Goal: Task Accomplishment & Management: Manage account settings

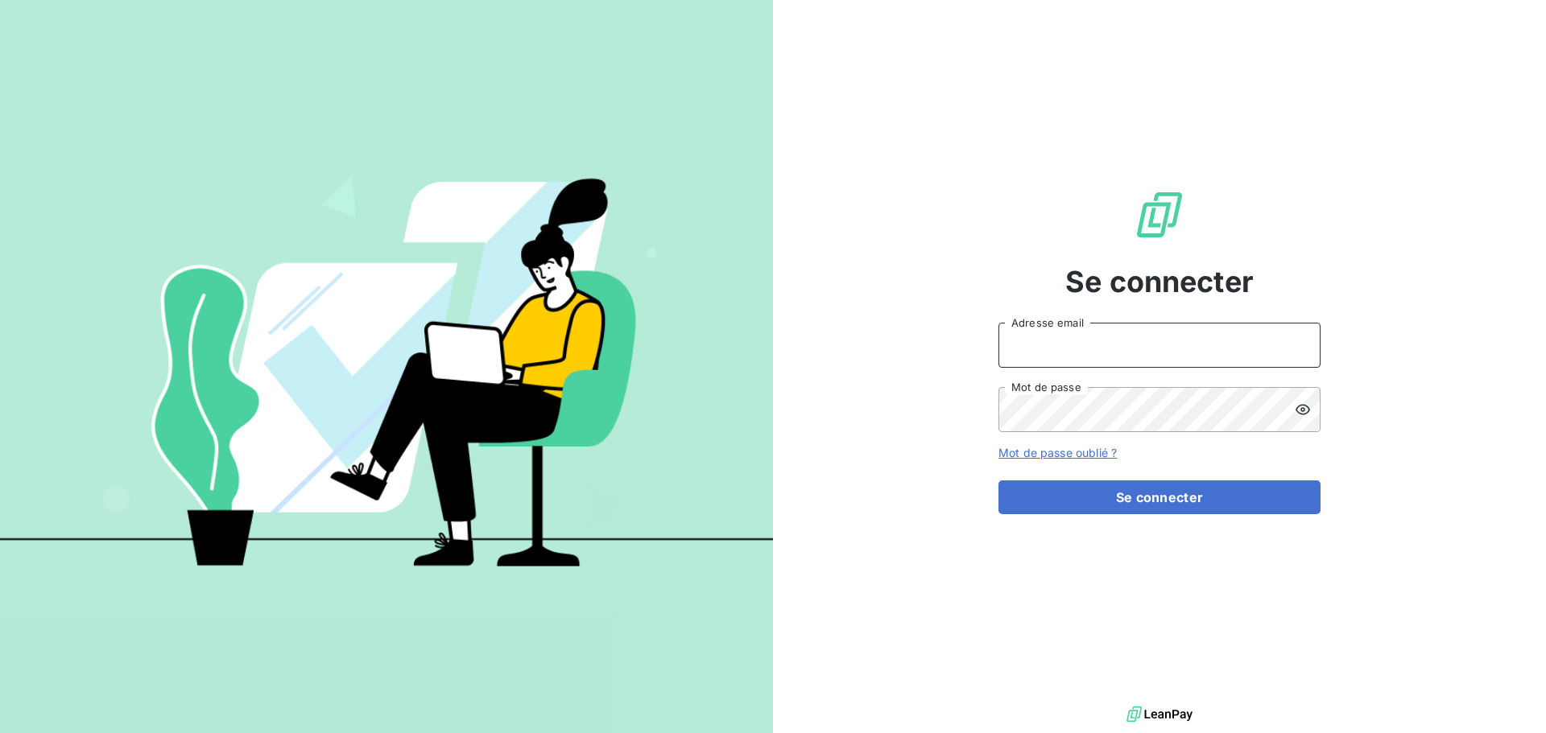
click at [1055, 339] on input "Adresse email" at bounding box center [1159, 345] width 322 height 45
type input "[EMAIL_ADDRESS][DOMAIN_NAME]"
click at [998, 481] on button "Se connecter" at bounding box center [1159, 498] width 322 height 34
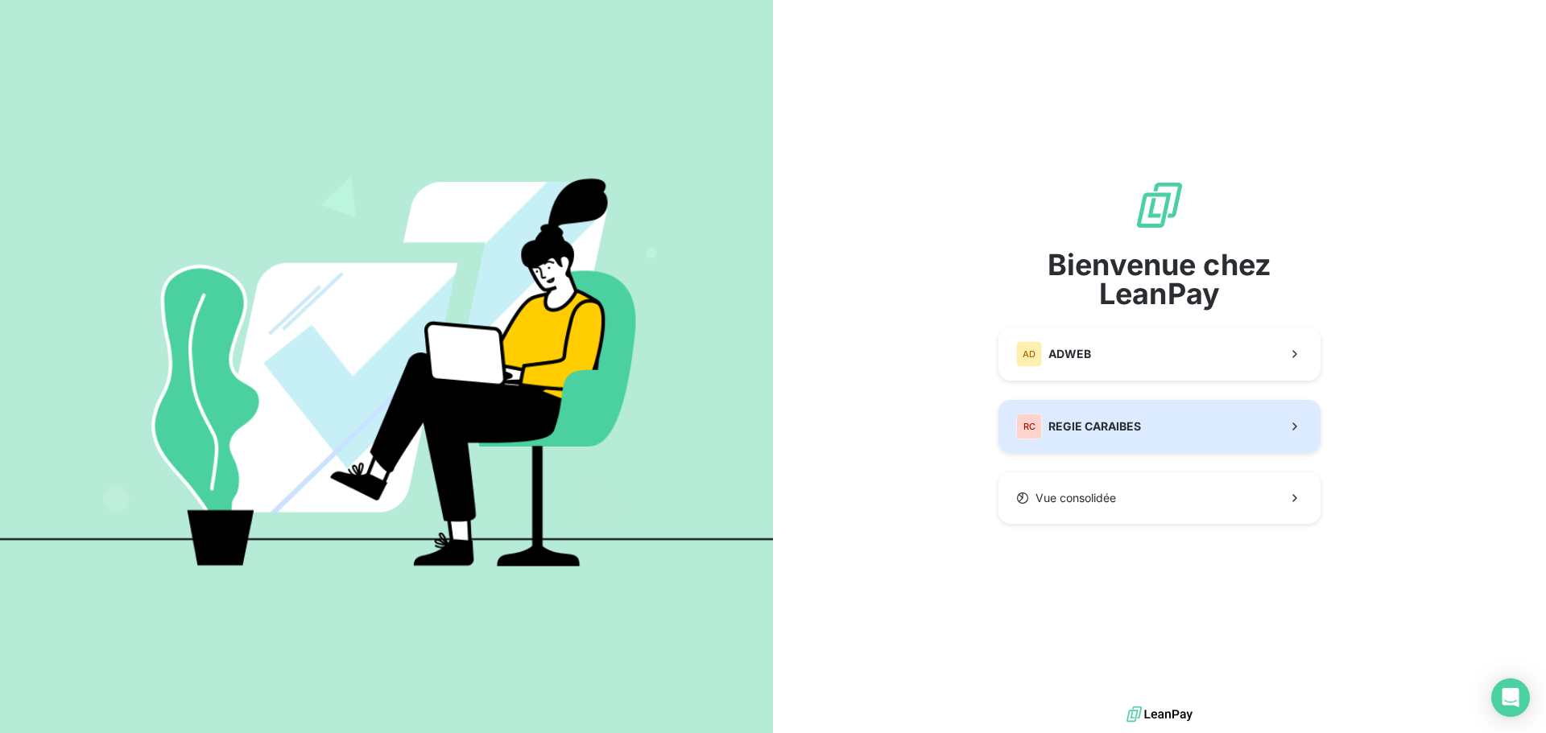
click at [1228, 419] on button "RC REGIE CARAIBES" at bounding box center [1159, 426] width 322 height 53
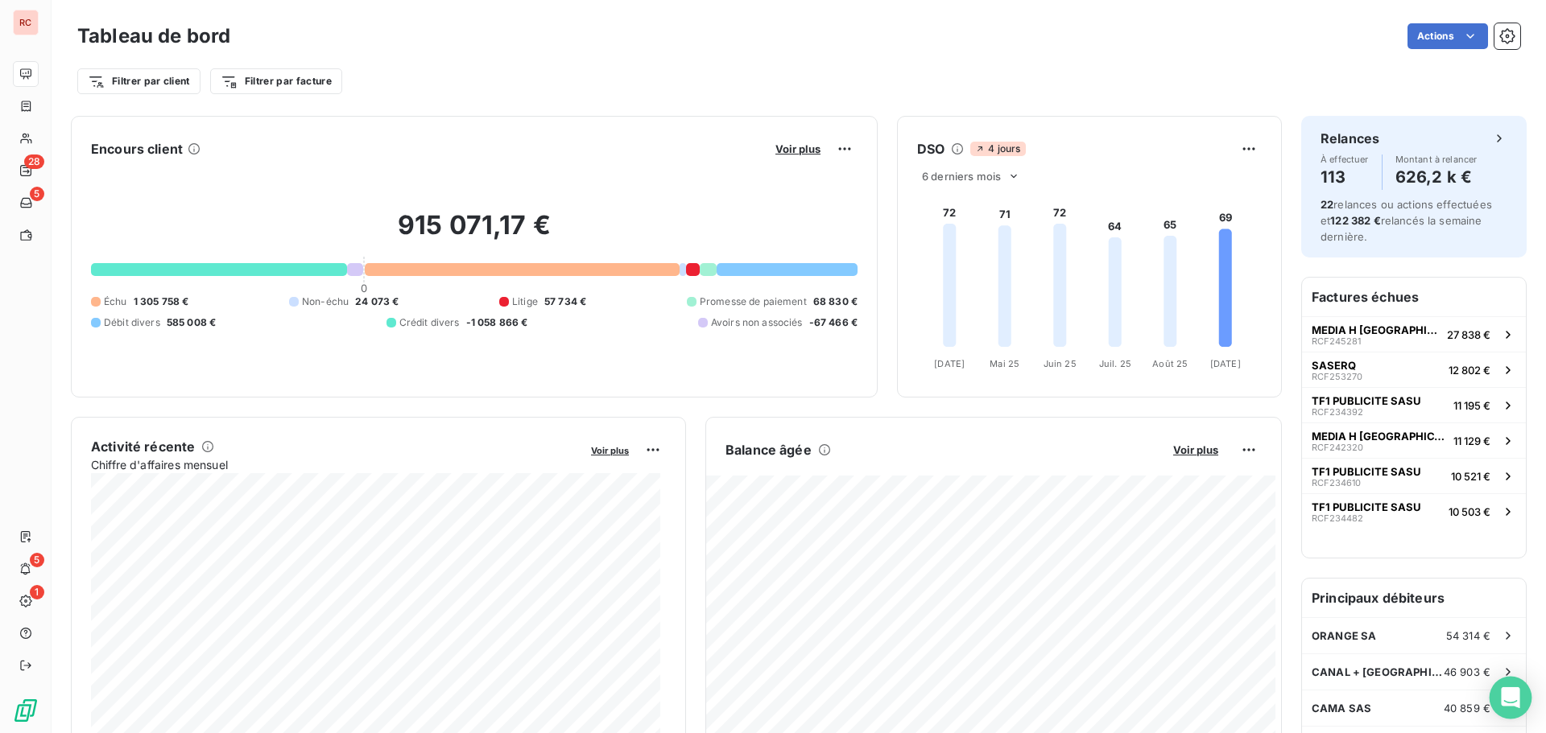
click at [1508, 693] on icon "Open Intercom Messenger" at bounding box center [1509, 697] width 19 height 21
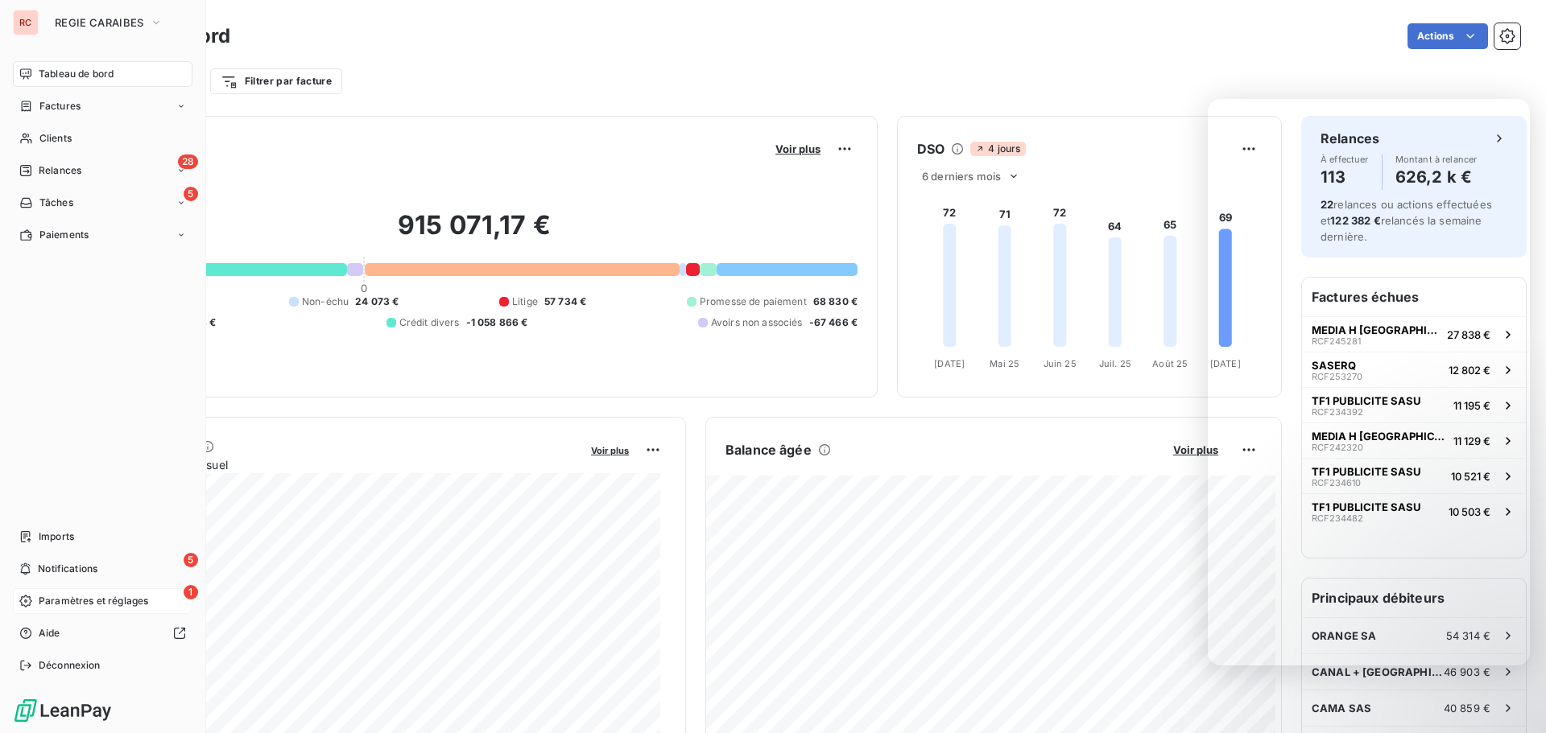
click at [51, 602] on span "Paramètres et réglages" at bounding box center [93, 601] width 109 height 14
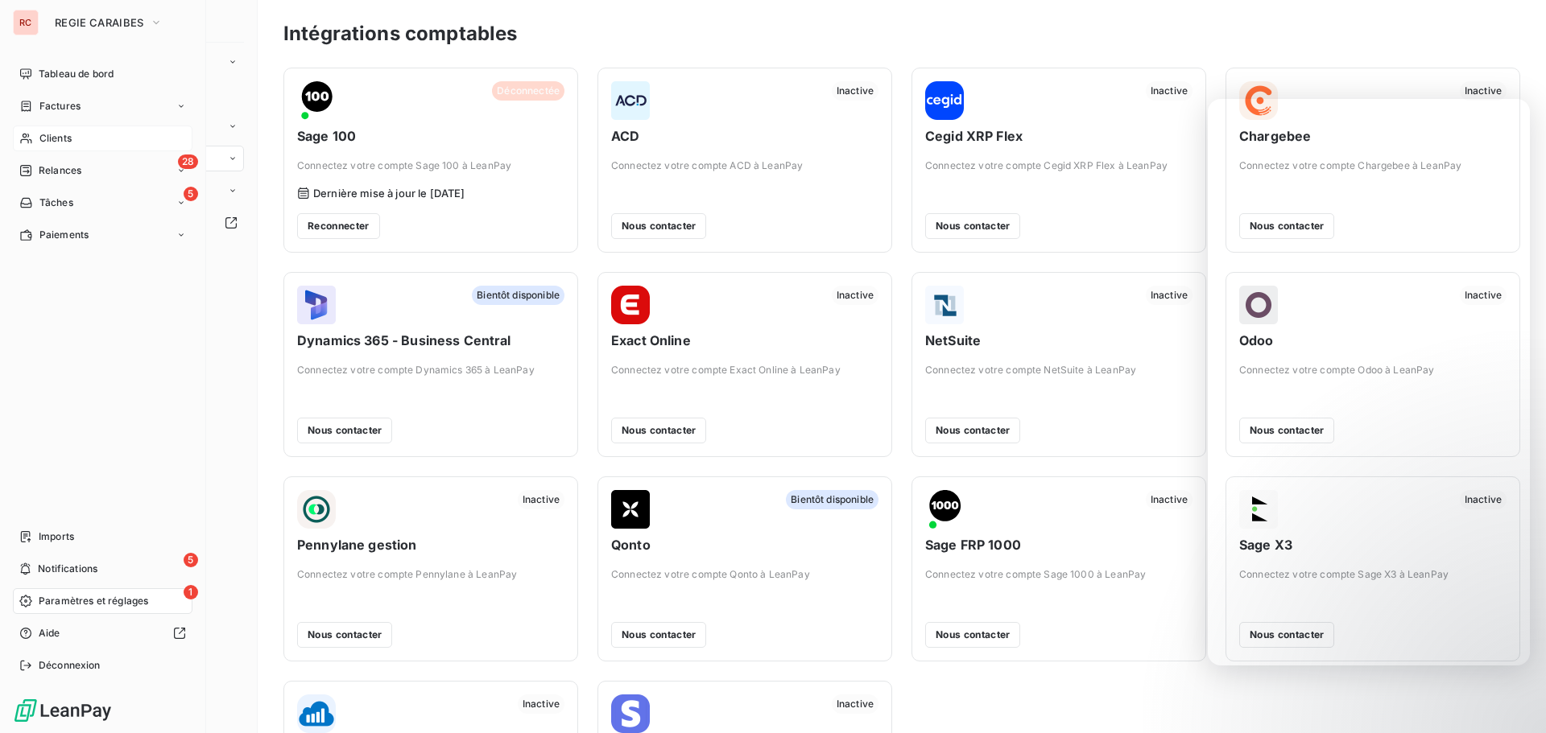
click at [42, 136] on span "Clients" at bounding box center [55, 138] width 32 height 14
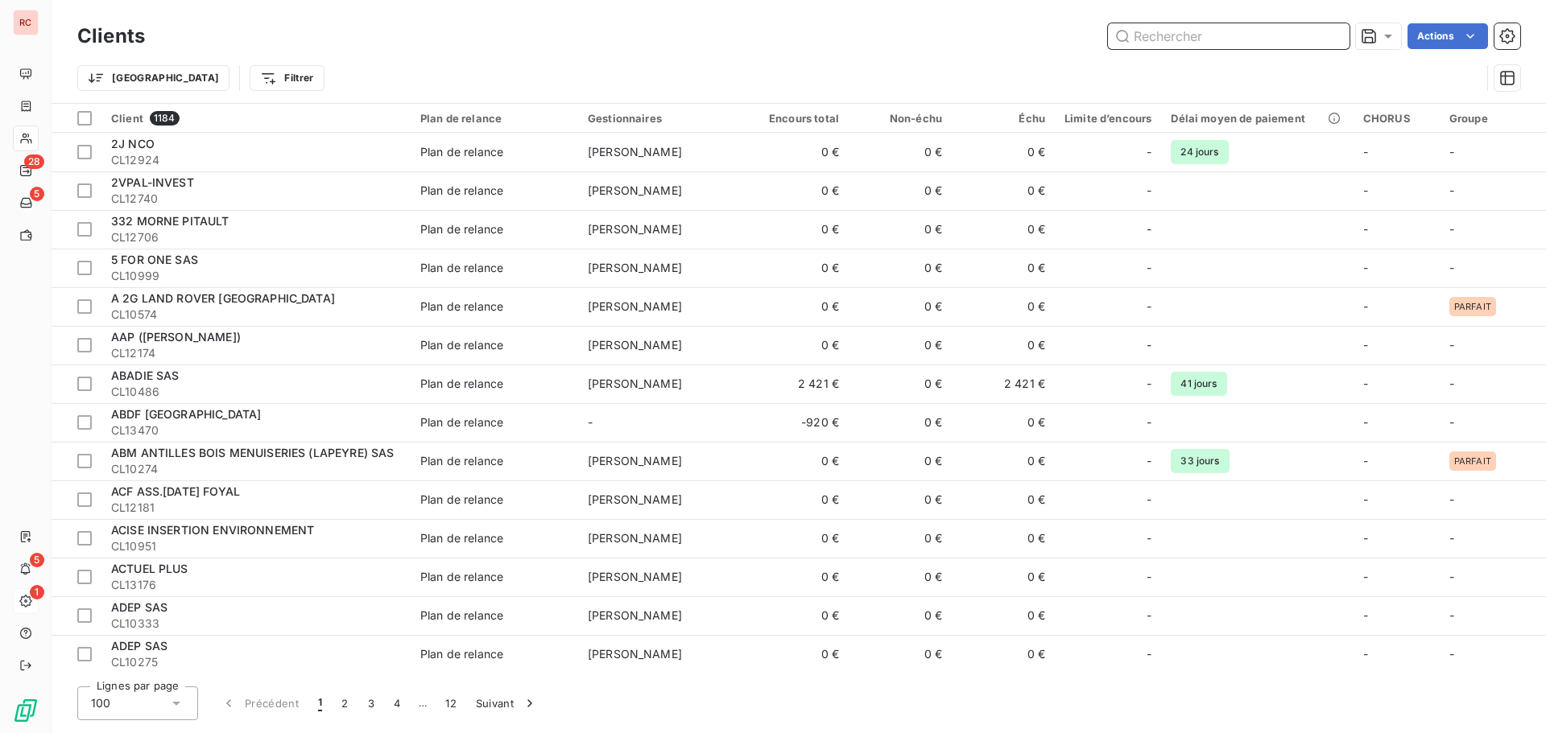
click at [1187, 39] on input "text" at bounding box center [1228, 36] width 241 height 26
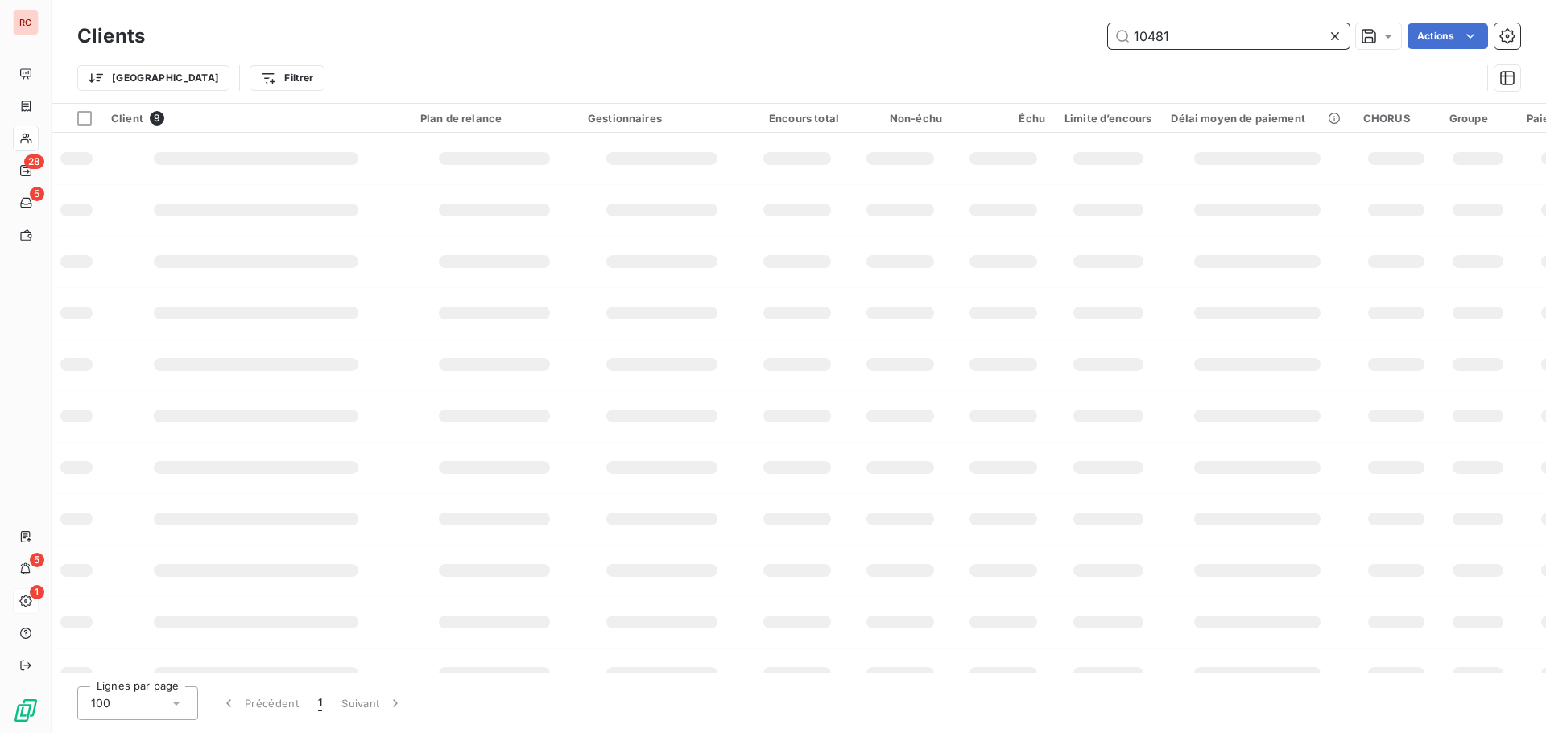
type input "10481"
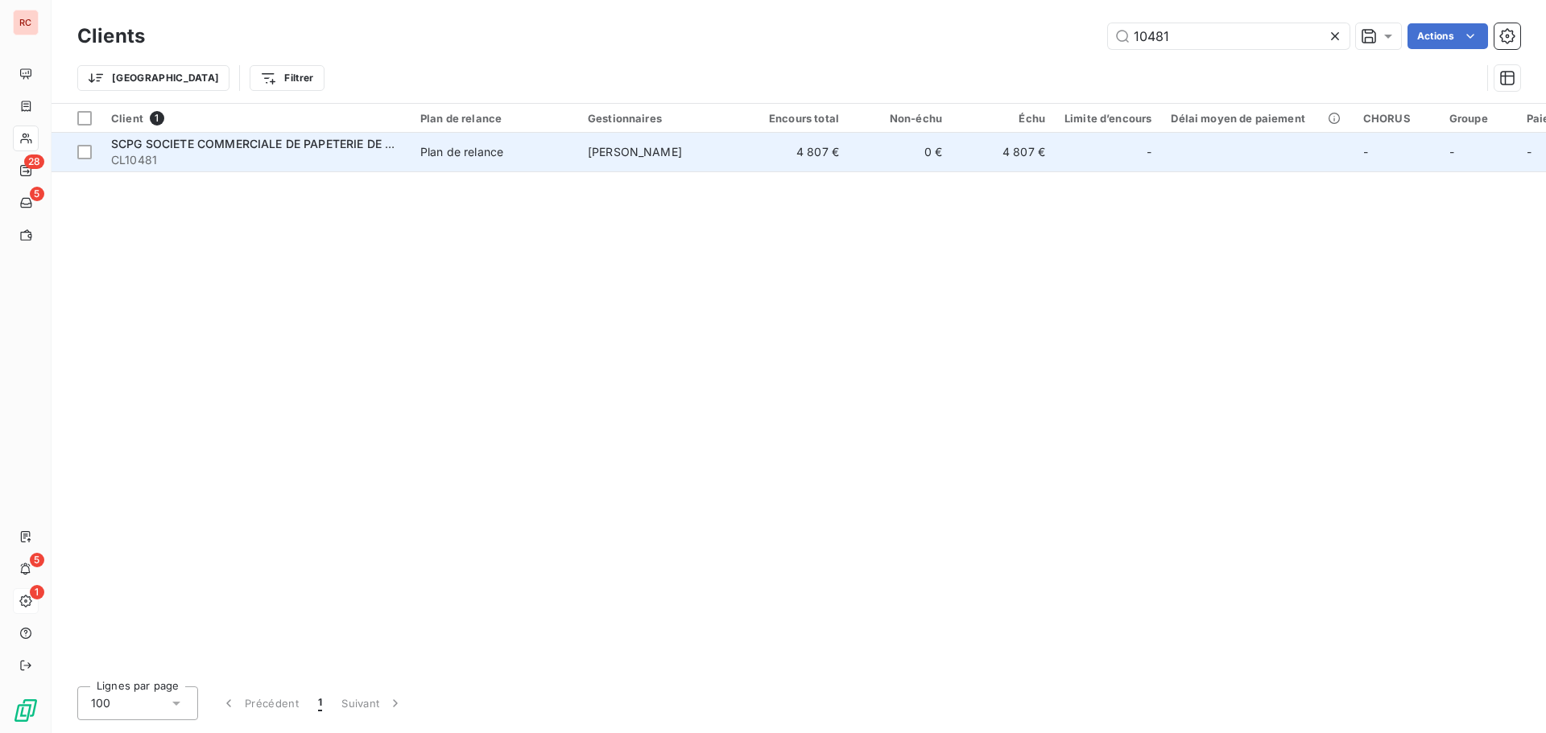
click at [574, 151] on td "Plan de relance" at bounding box center [494, 152] width 167 height 39
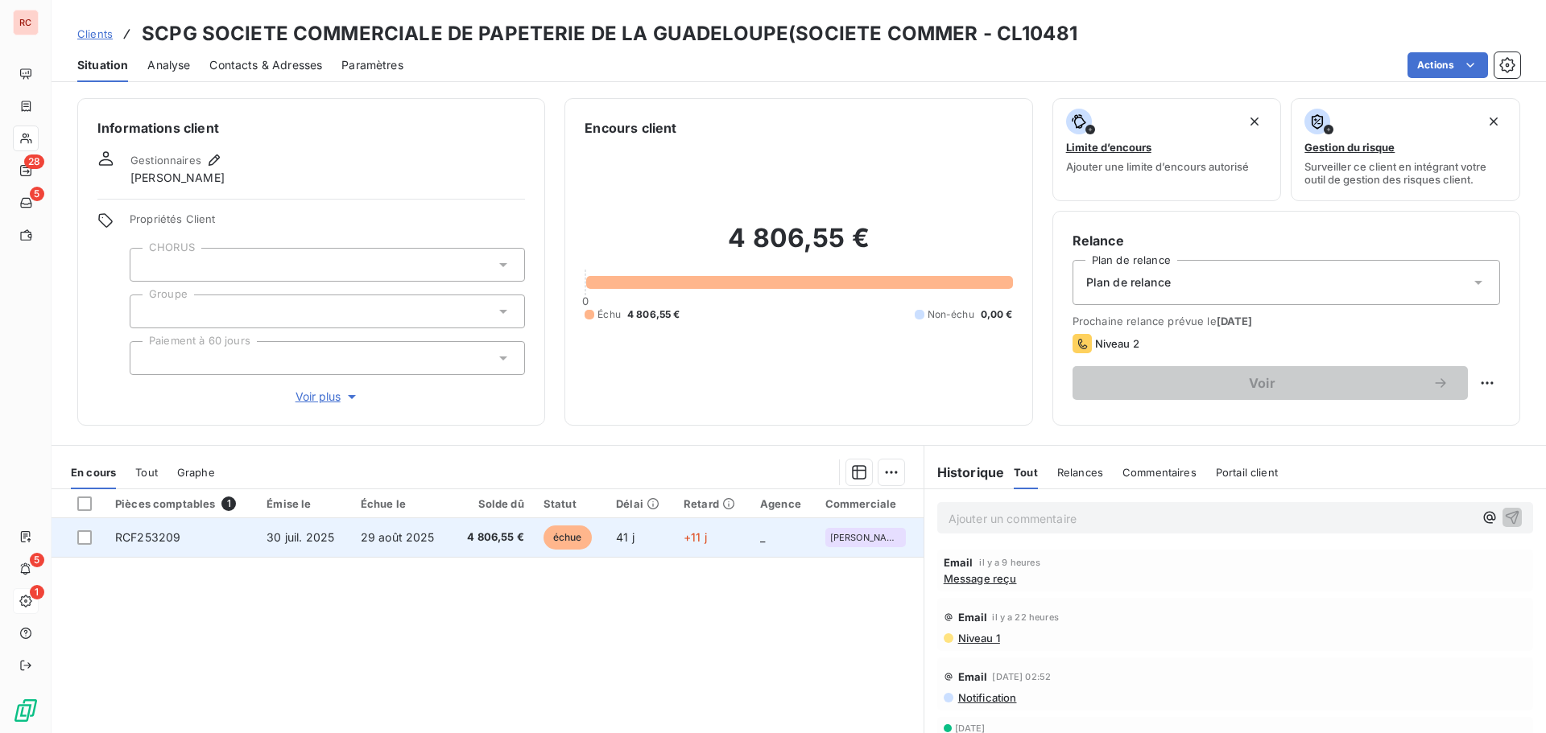
click at [234, 541] on td "RCF253209" at bounding box center [180, 537] width 151 height 39
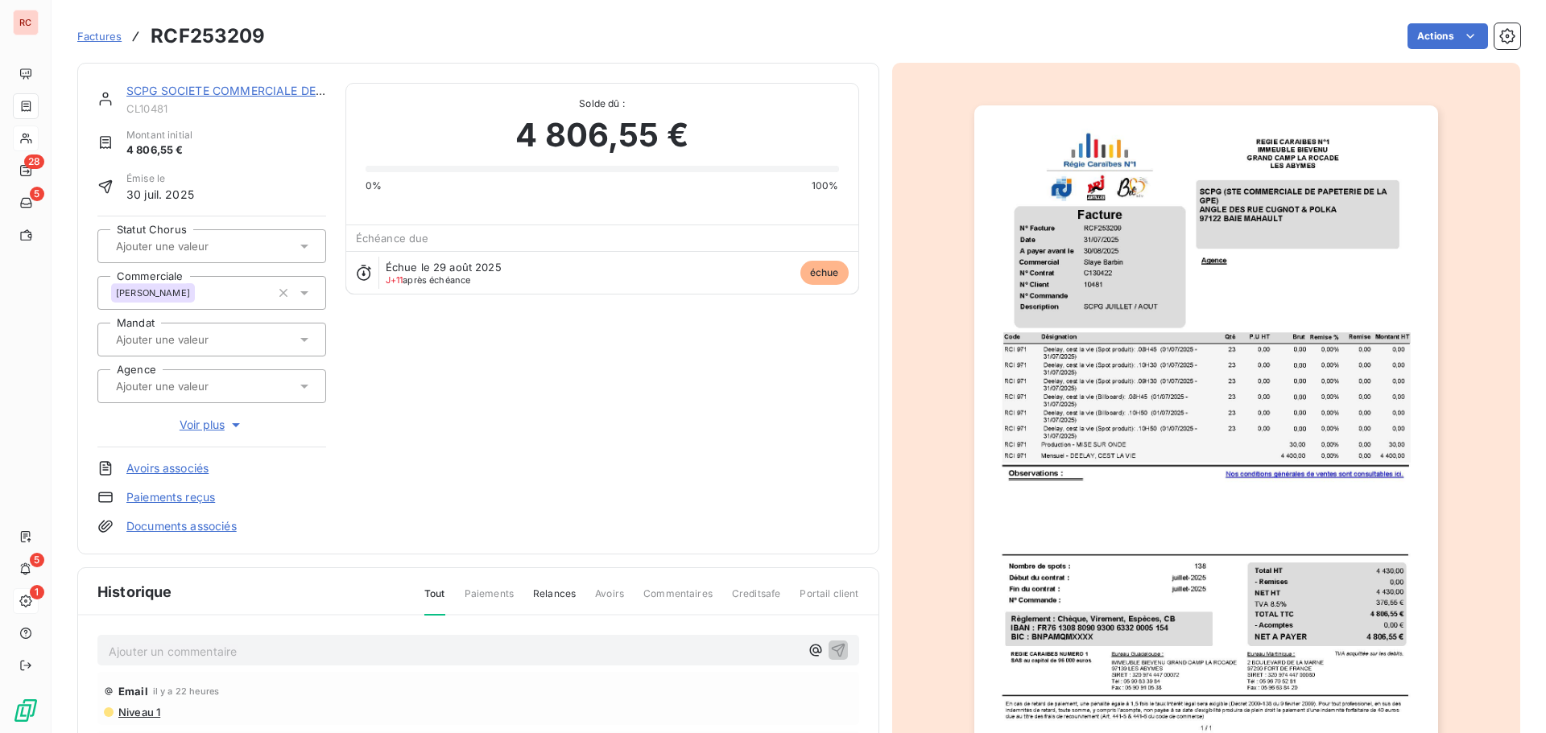
click at [160, 650] on p "Ajouter un commentaire ﻿" at bounding box center [454, 652] width 691 height 20
drag, startPoint x: 323, startPoint y: 650, endPoint x: 180, endPoint y: 649, distance: 142.5
click at [180, 649] on p "05/09/2025 Promesse de paiement :" at bounding box center [454, 651] width 691 height 19
click at [275, 644] on p "05/09/2025 Retour client :" at bounding box center [454, 651] width 691 height 19
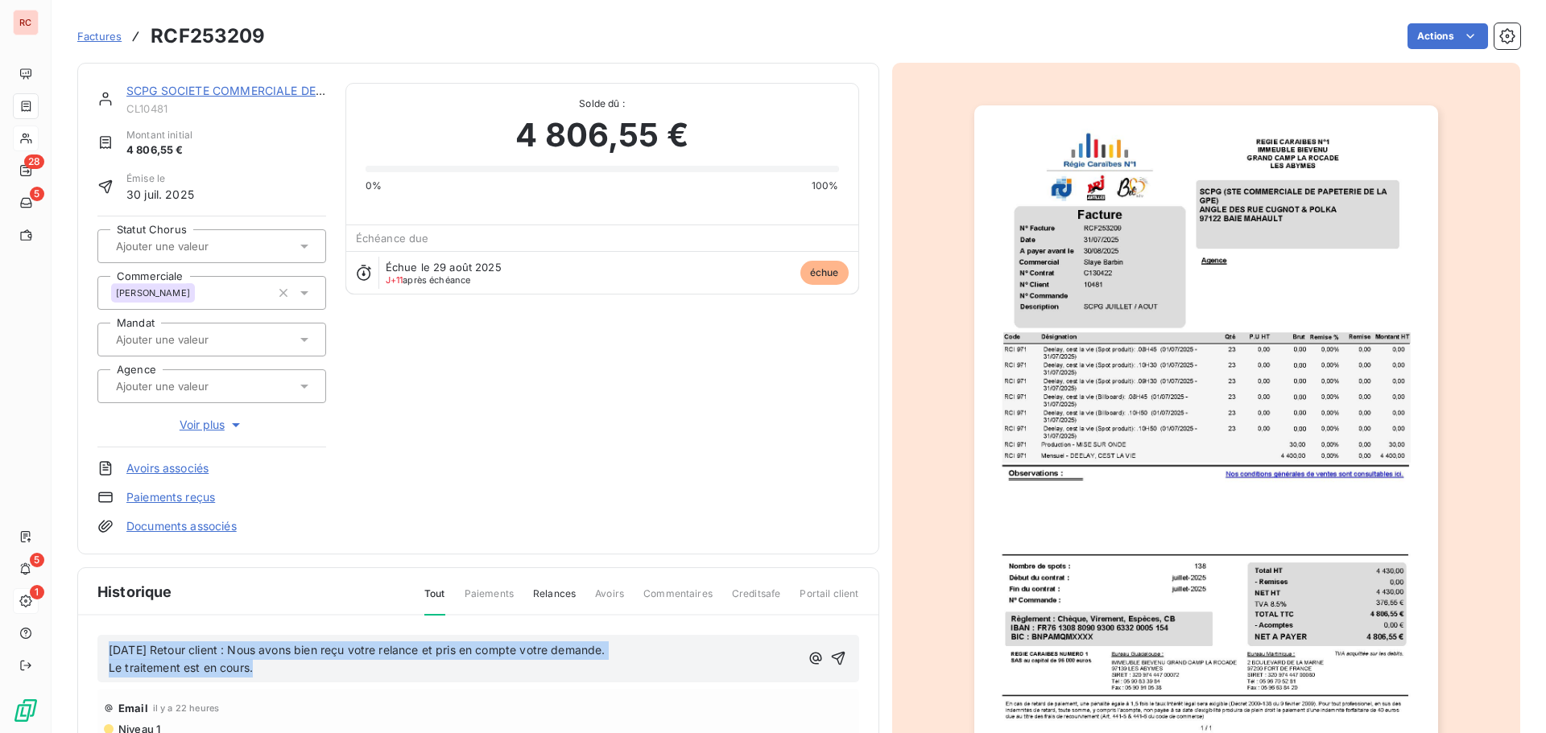
drag, startPoint x: 259, startPoint y: 666, endPoint x: 109, endPoint y: 655, distance: 150.1
click at [109, 655] on div "05/09/2025 Retour client : Nous avons bien reçu votre relance et pris en compte…" at bounding box center [454, 660] width 691 height 37
copy div "05/09/2025 Retour client : Nous avons bien reçu votre relance et pris en compte…"
click at [832, 660] on icon "button" at bounding box center [838, 658] width 16 height 16
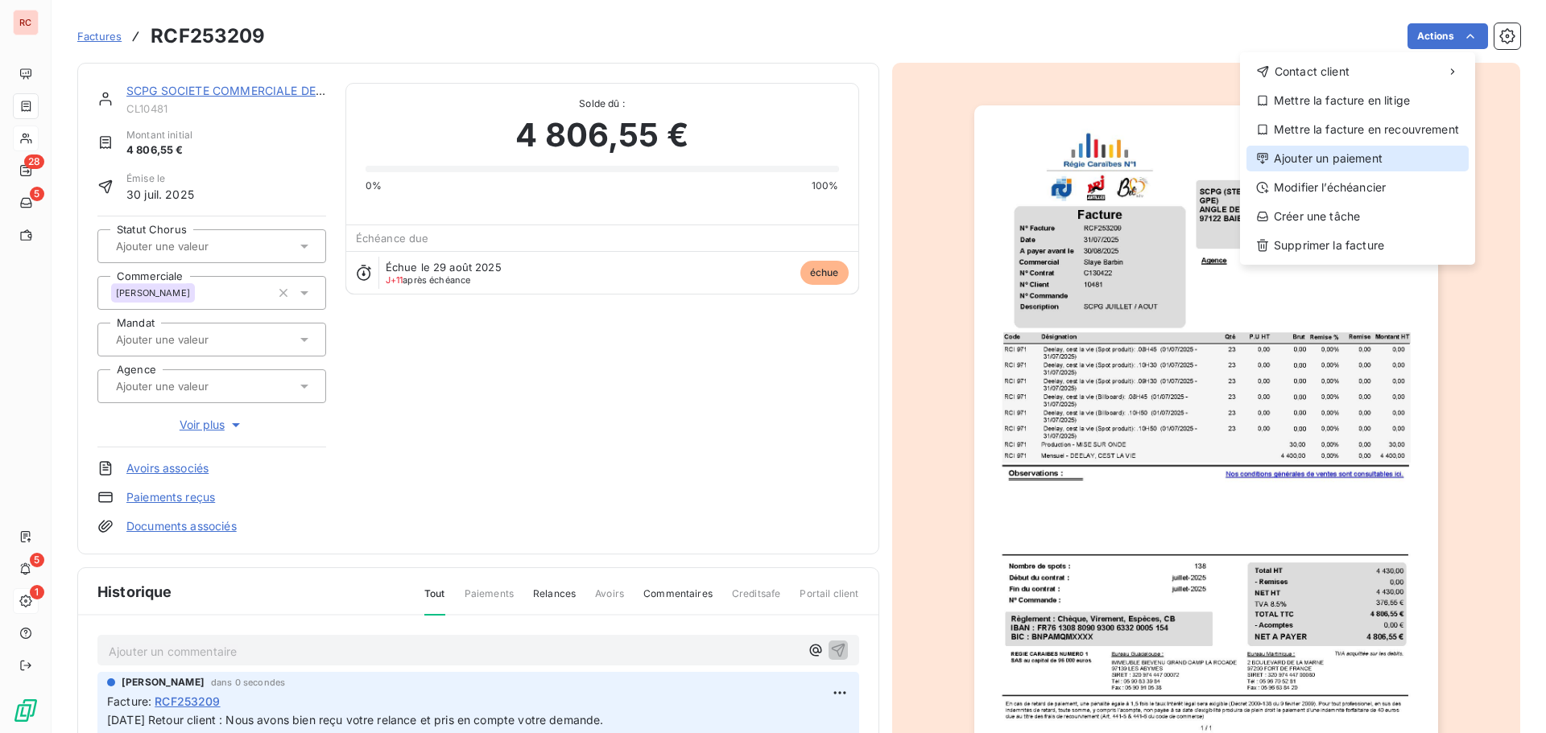
click at [1315, 159] on div "Ajouter un paiement" at bounding box center [1357, 159] width 222 height 26
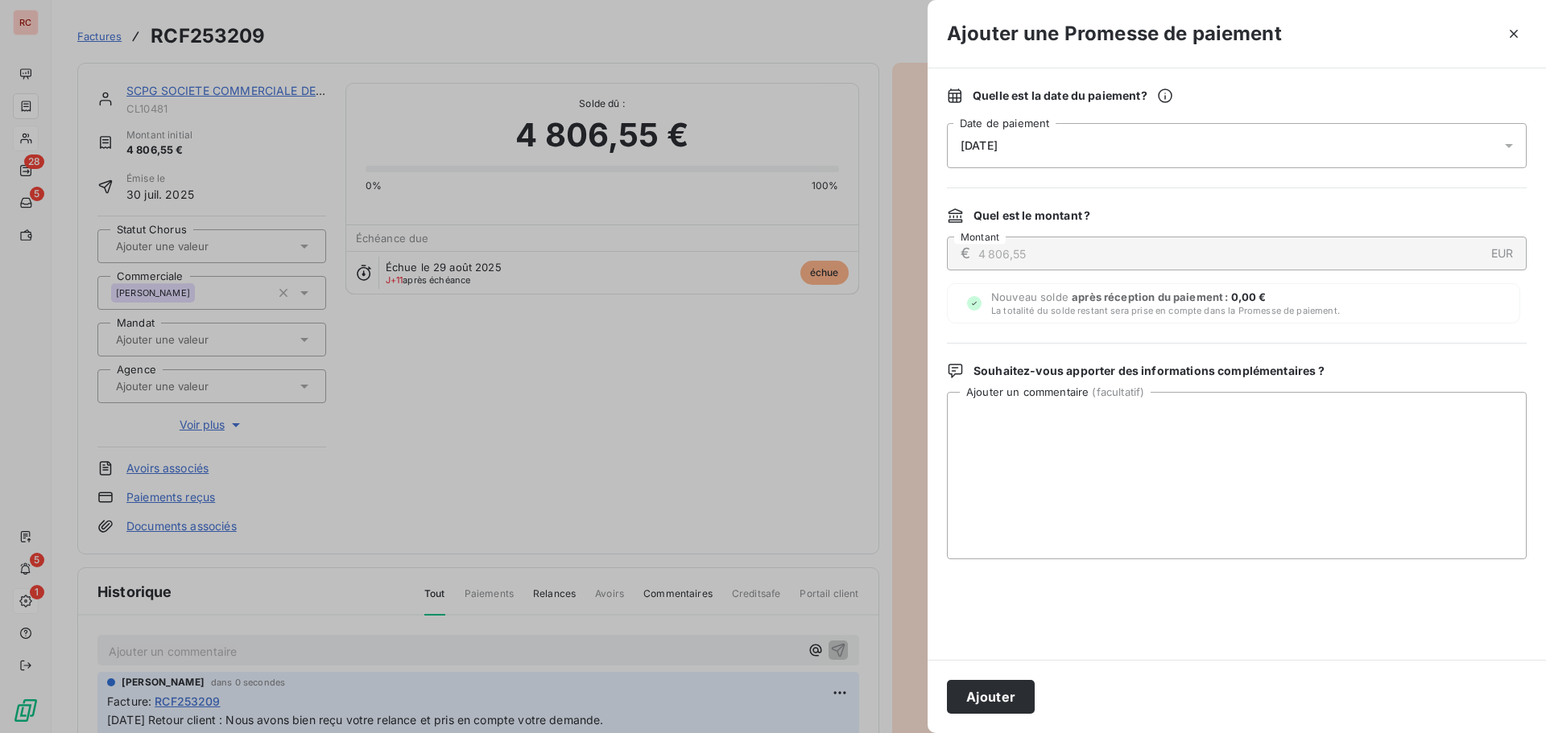
click at [1505, 144] on icon at bounding box center [1509, 146] width 8 height 4
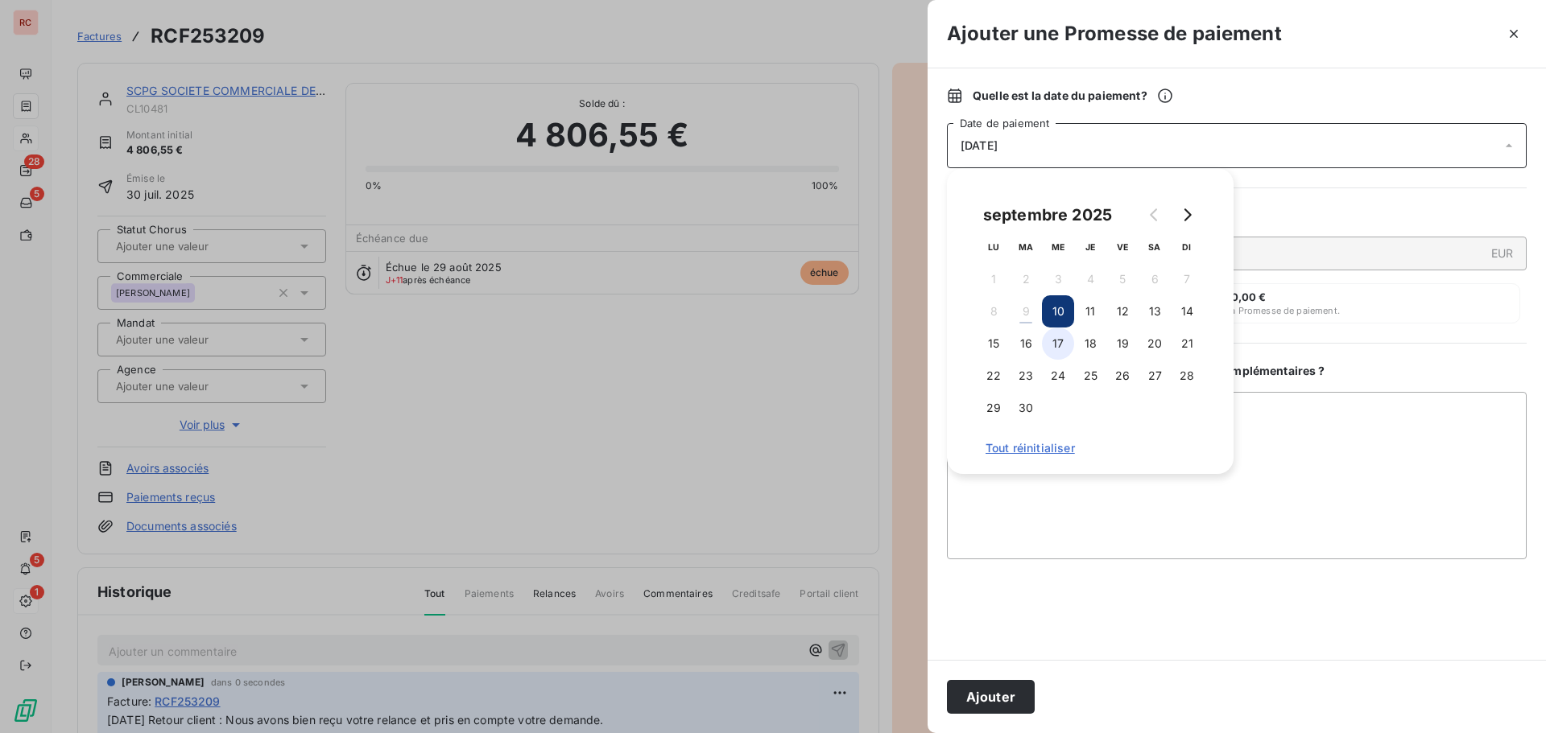
click at [1060, 345] on button "17" at bounding box center [1058, 344] width 32 height 32
click at [1058, 525] on textarea "Ajouter un commentaire ( facultatif )" at bounding box center [1237, 475] width 580 height 167
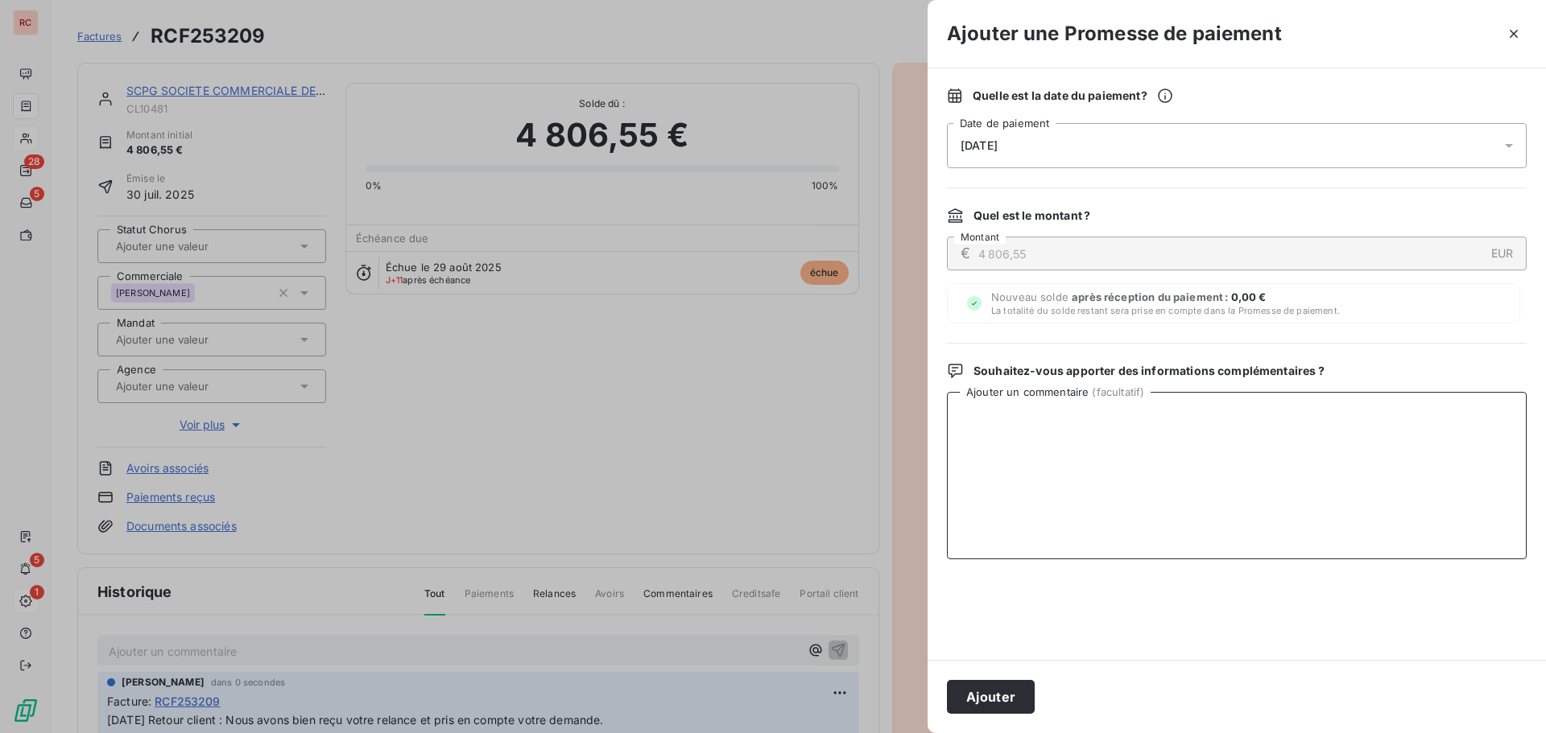
paste textarea "05/09/2025 Retour client : Nous avons bien reçu votre relance et pris en compte…"
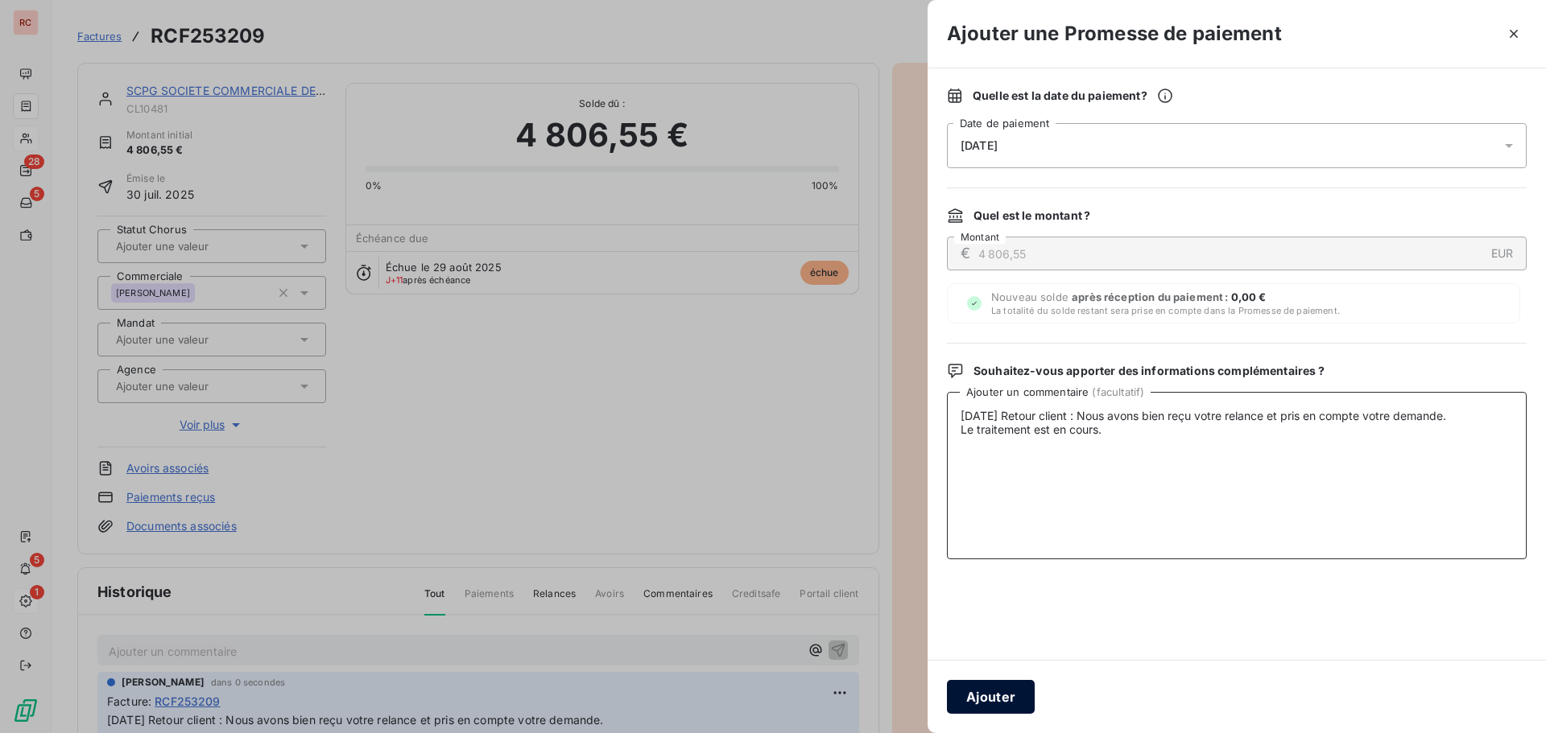
type textarea "05/09/2025 Retour client : Nous avons bien reçu votre relance et pris en compte…"
click at [969, 699] on button "Ajouter" at bounding box center [991, 697] width 88 height 34
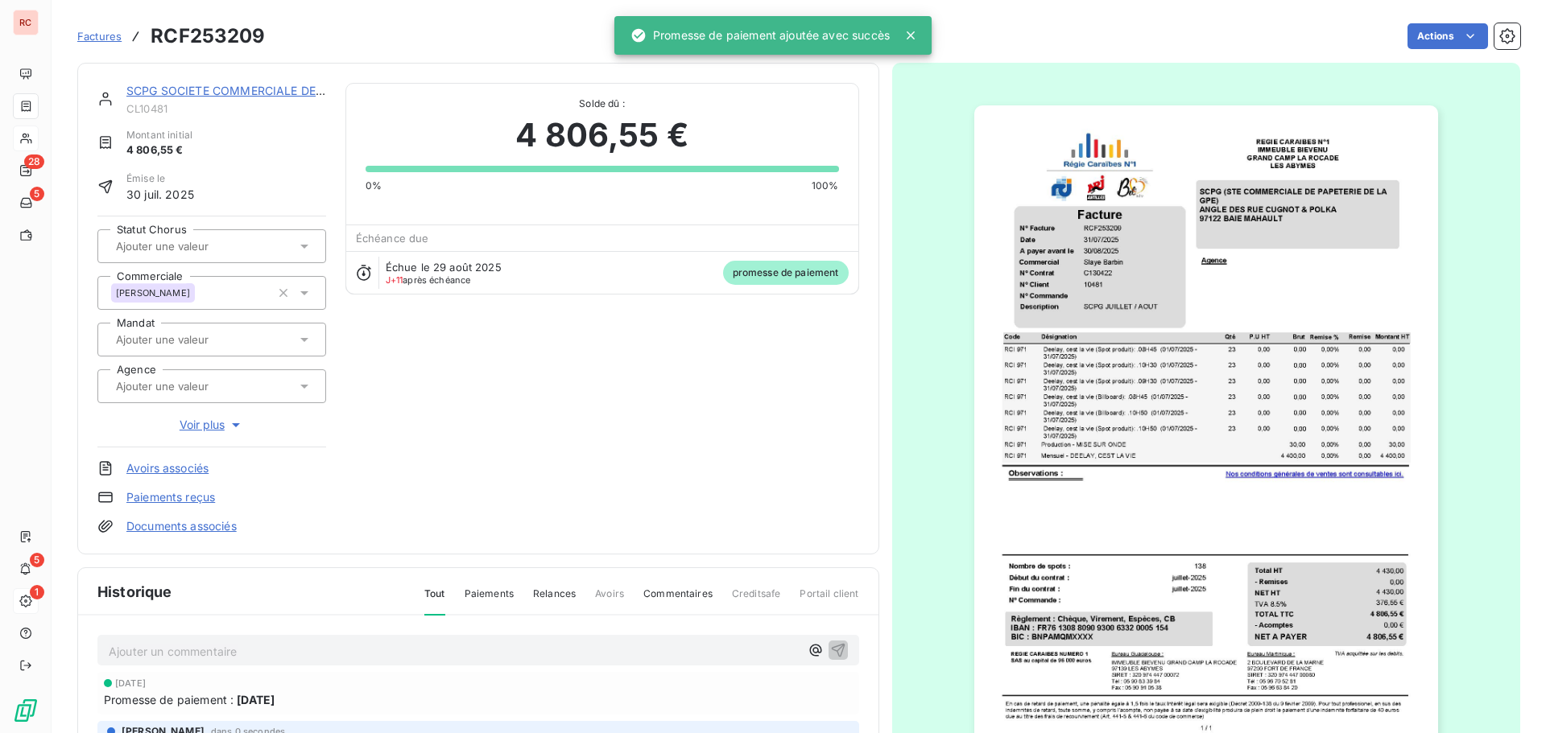
click at [197, 89] on link "SCPG SOCIETE COMMERCIALE DE PAPETERIE DE LA GUADELOUPE(SOCIETE COMMER" at bounding box center [364, 91] width 477 height 14
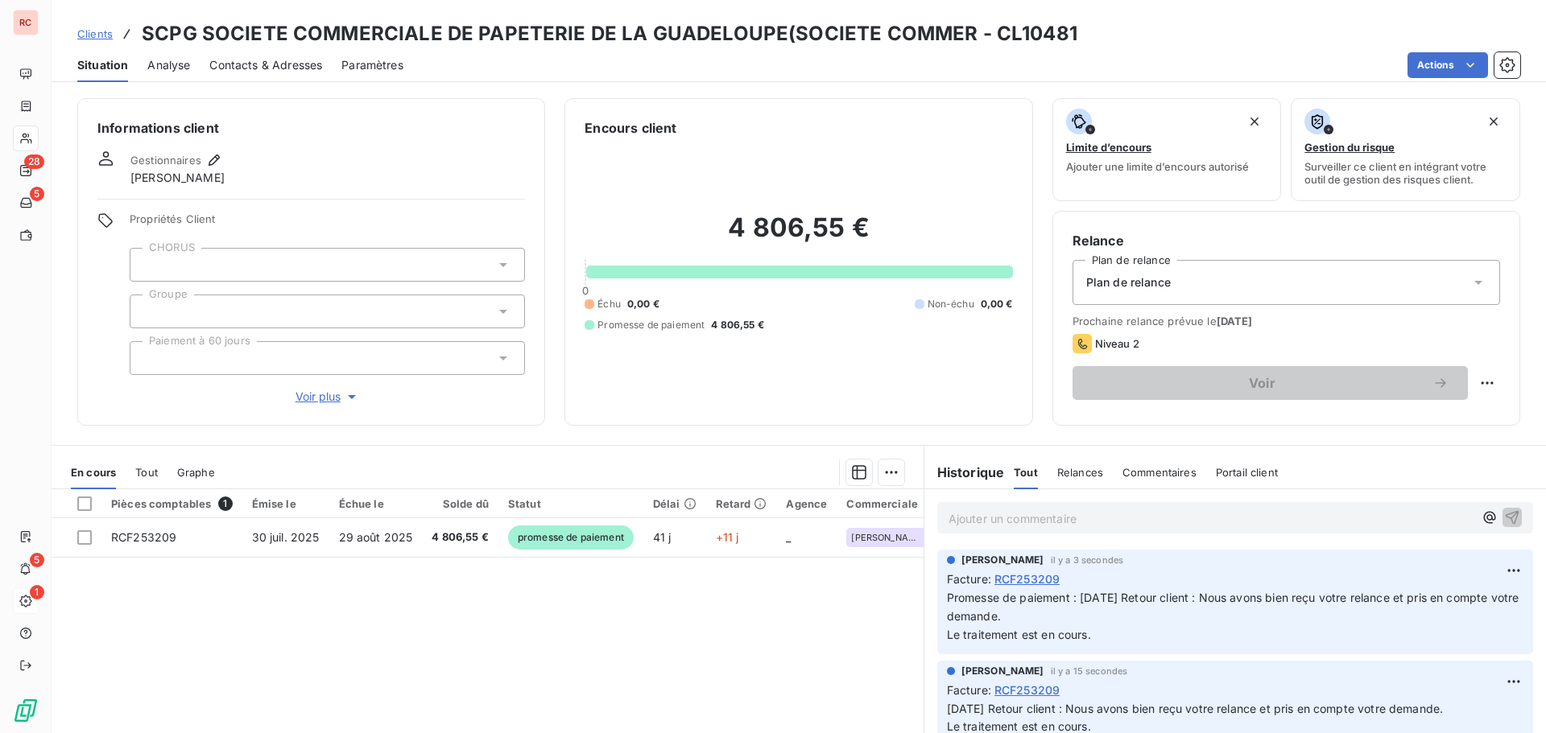
click at [286, 63] on span "Contacts & Adresses" at bounding box center [265, 65] width 113 height 16
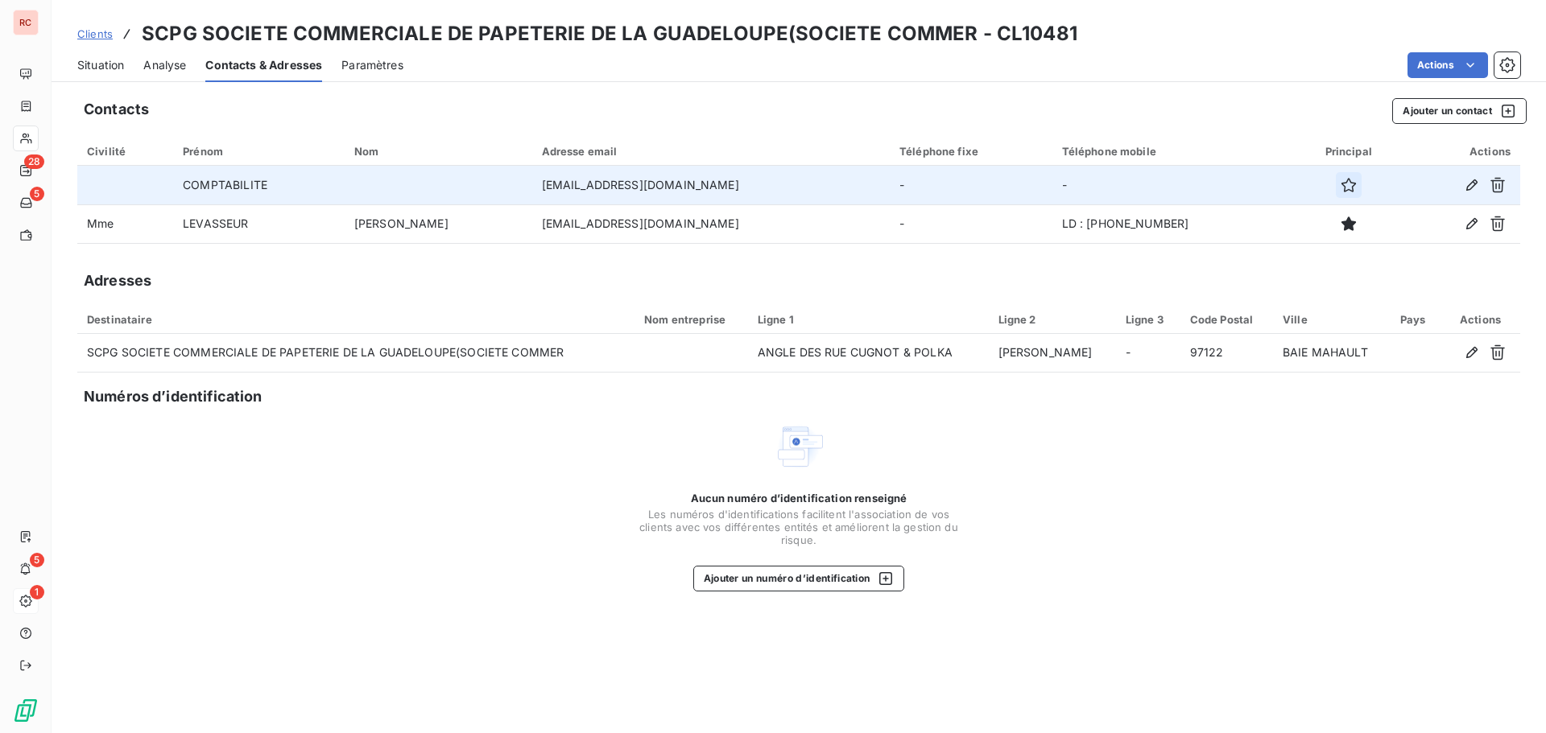
click at [1340, 192] on icon "button" at bounding box center [1348, 185] width 16 height 16
click at [1471, 186] on icon "button" at bounding box center [1471, 185] width 16 height 16
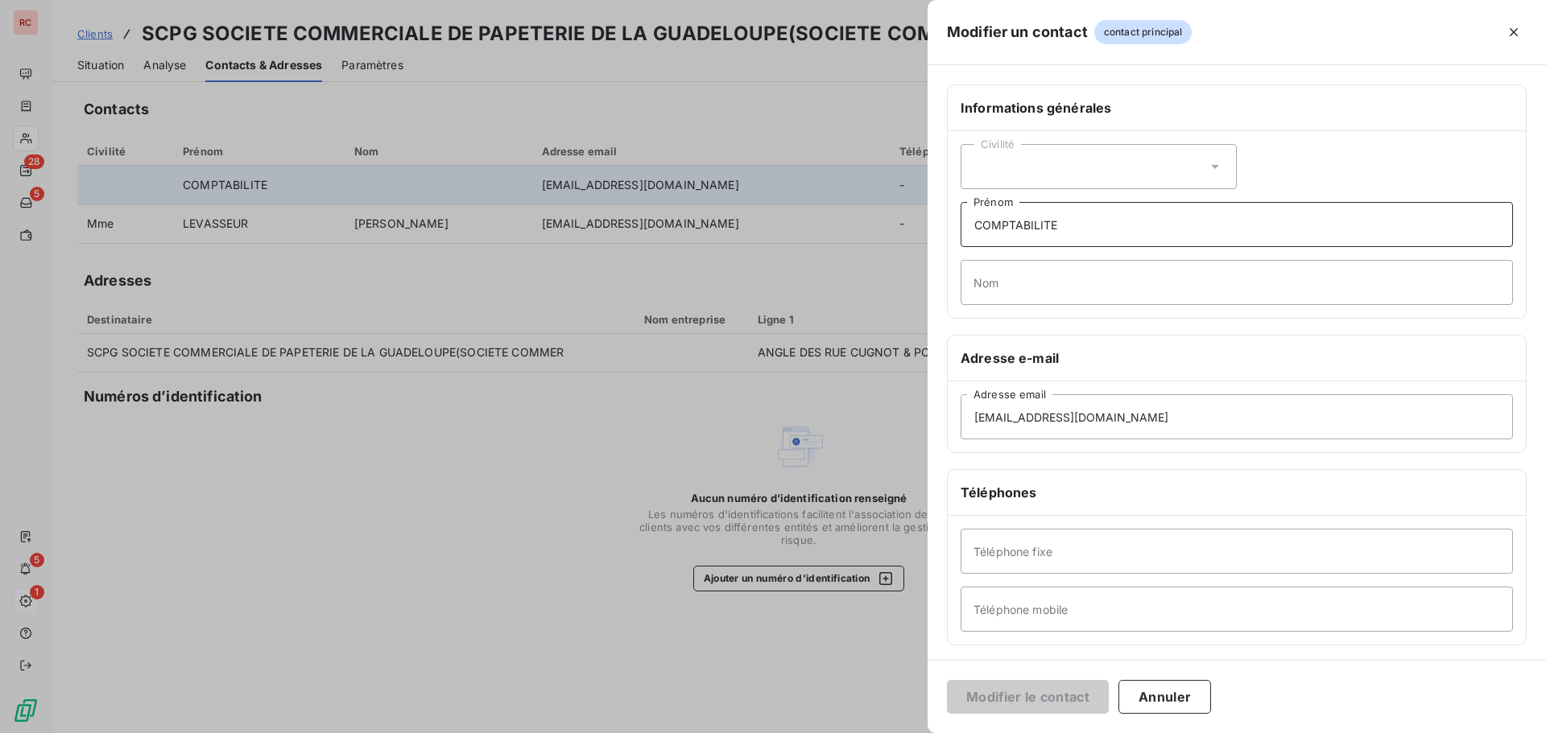
drag, startPoint x: 1073, startPoint y: 225, endPoint x: 948, endPoint y: 227, distance: 124.8
click at [948, 227] on div "Civilité COMPTABILITE Prénom Nom" at bounding box center [1236, 224] width 578 height 187
type input "Bénédicte"
click at [988, 291] on input "Nom" at bounding box center [1236, 282] width 552 height 45
type input "JEREMIE"
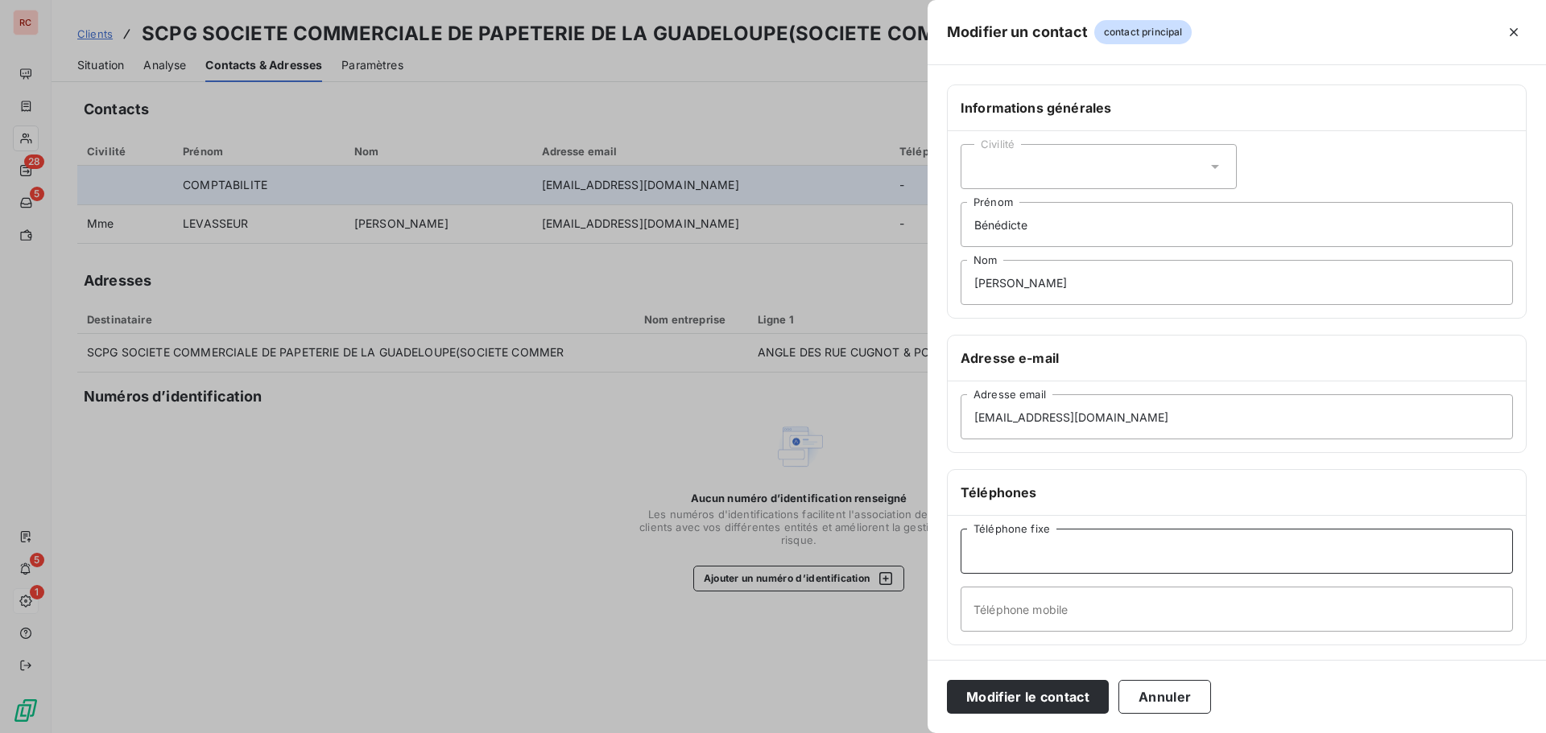
click at [997, 553] on input "Téléphone fixe" at bounding box center [1236, 551] width 552 height 45
paste input "0596 51 12 36"
click at [1015, 554] on input "+596 0596 51 12 36" at bounding box center [1236, 551] width 552 height 45
type input "+596 596 51 12 36"
click at [964, 609] on input "Téléphone mobile" at bounding box center [1236, 609] width 552 height 45
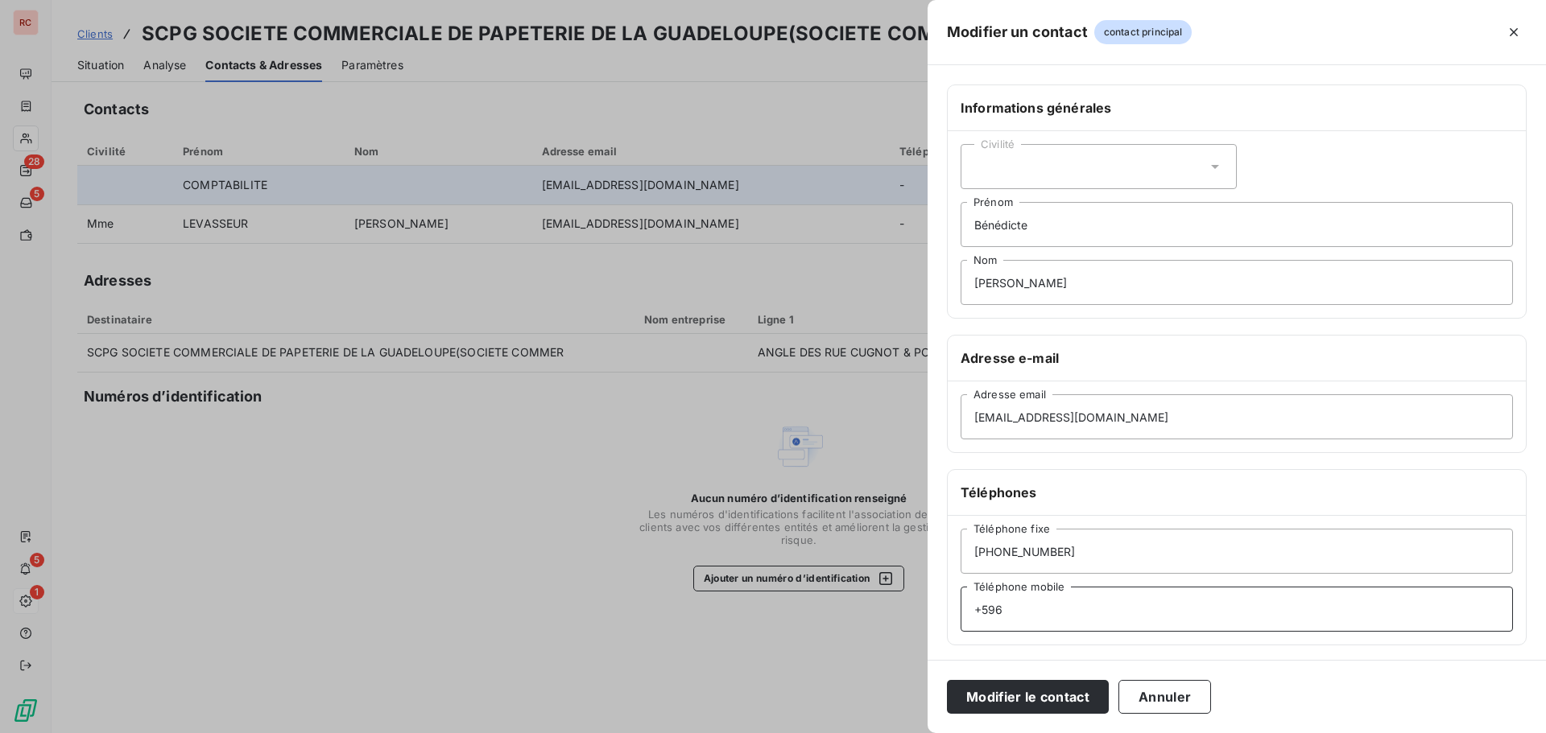
paste input "0696 32 33 63"
click at [1017, 615] on input "+596 0696 32 33 63" at bounding box center [1236, 609] width 552 height 45
click at [1012, 612] on input "+596 0696 32 33 63" at bounding box center [1236, 609] width 552 height 45
type input "+596 696 32 33 63"
click at [1050, 702] on button "Modifier le contact" at bounding box center [1028, 697] width 162 height 34
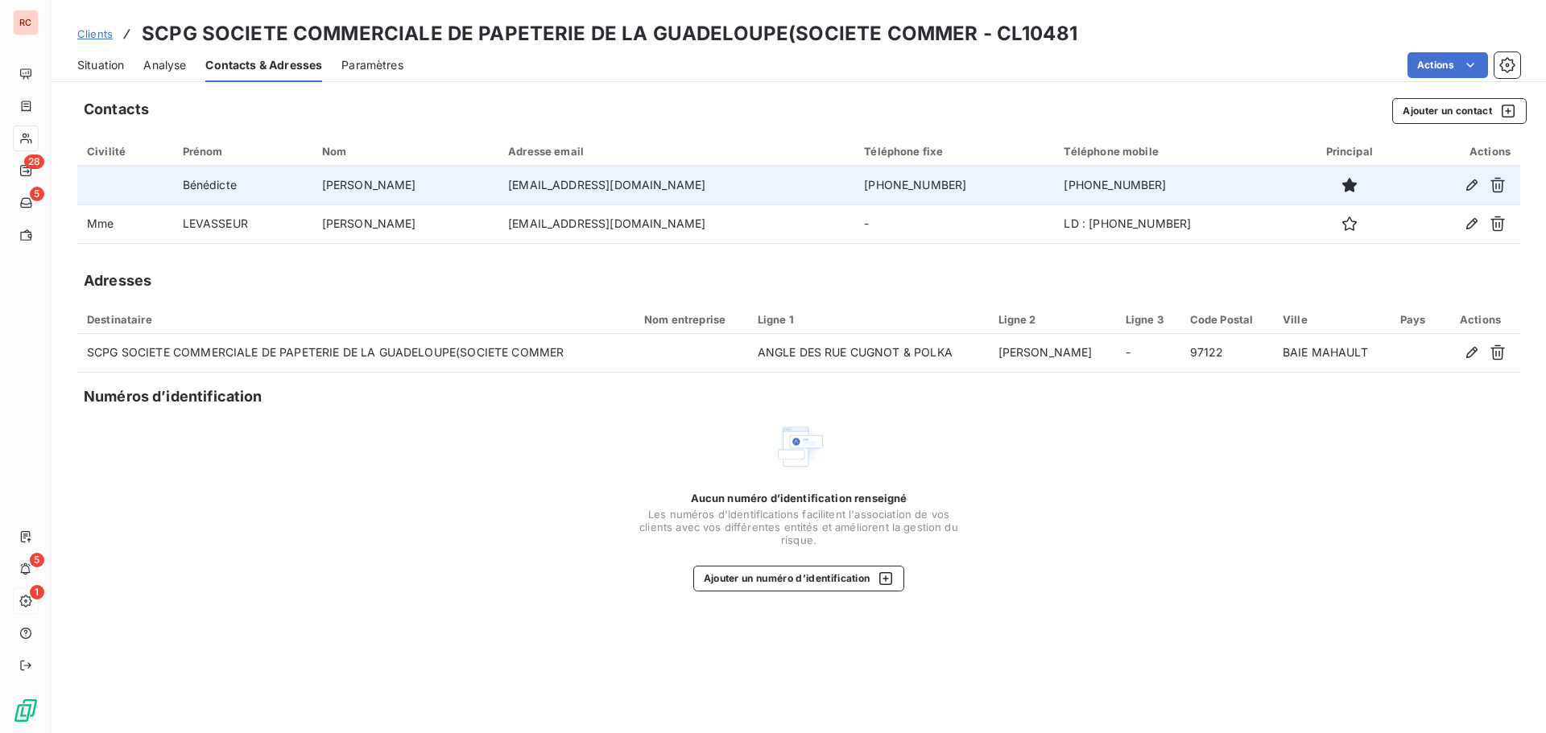
click at [106, 34] on span "Clients" at bounding box center [94, 33] width 35 height 13
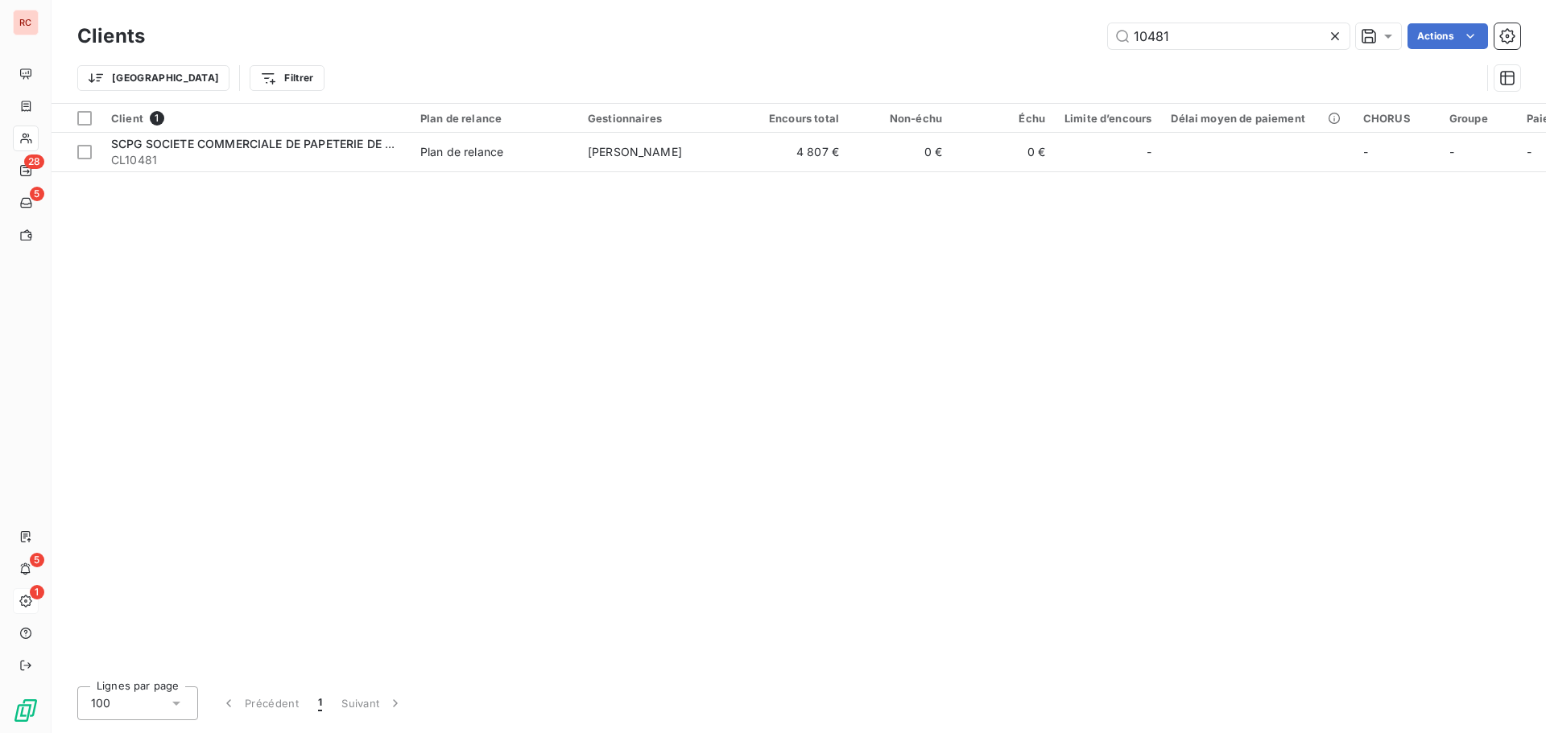
drag, startPoint x: 1183, startPoint y: 29, endPoint x: 1052, endPoint y: 28, distance: 130.4
click at [1054, 28] on div "10481 Actions" at bounding box center [842, 36] width 1356 height 26
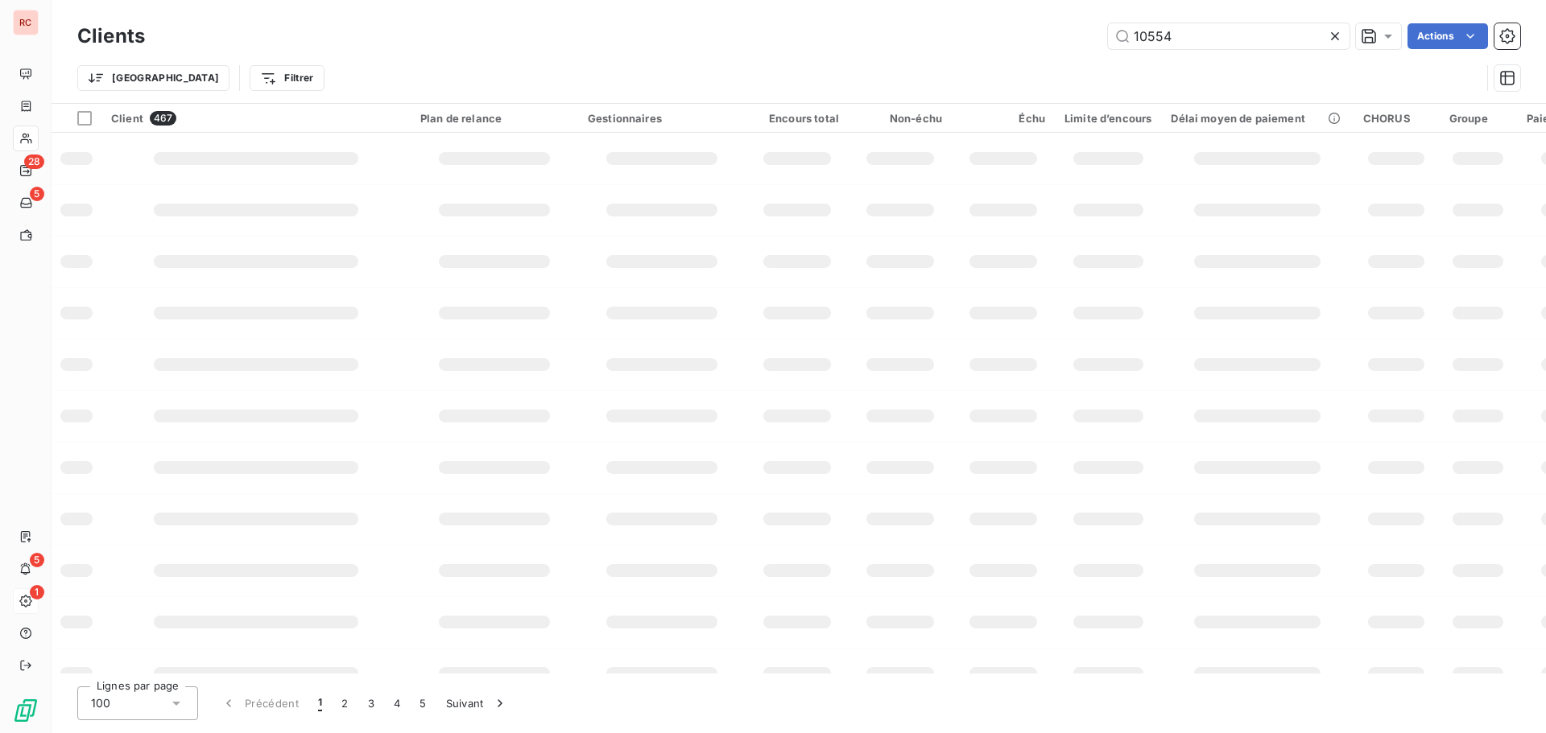
type input "10554"
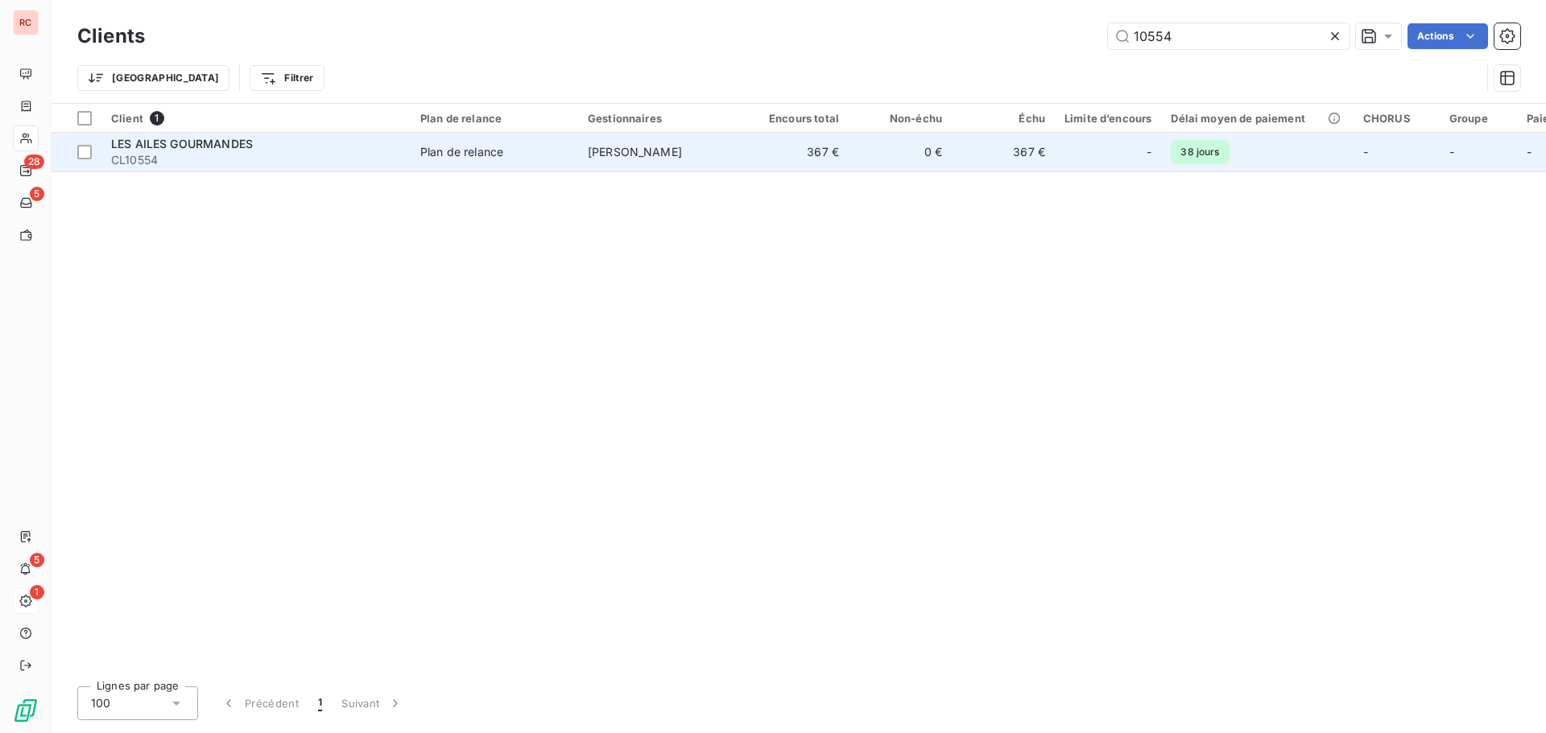
click at [662, 151] on span "[PERSON_NAME]" at bounding box center [635, 152] width 94 height 14
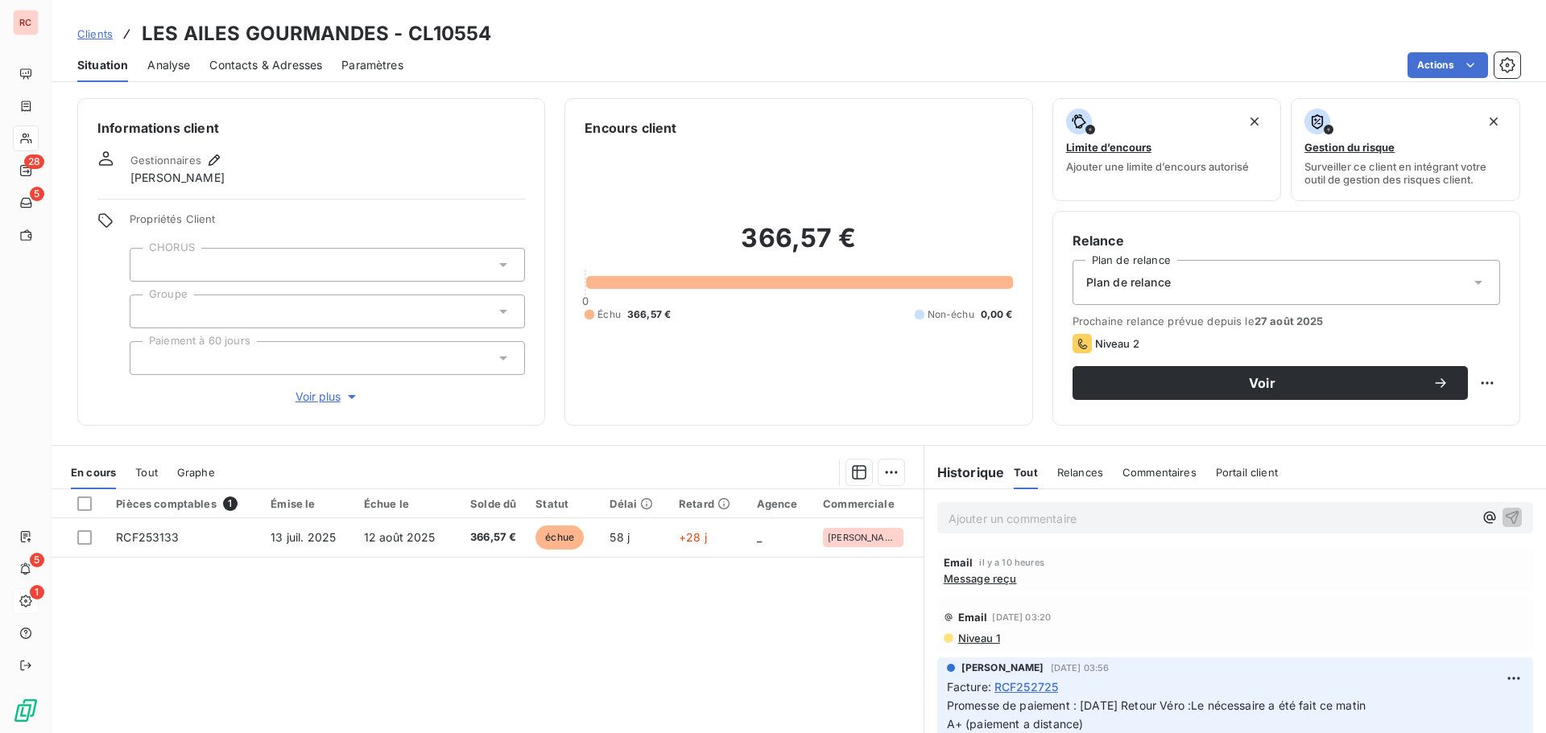
click at [997, 580] on span "Message reçu" at bounding box center [979, 578] width 73 height 13
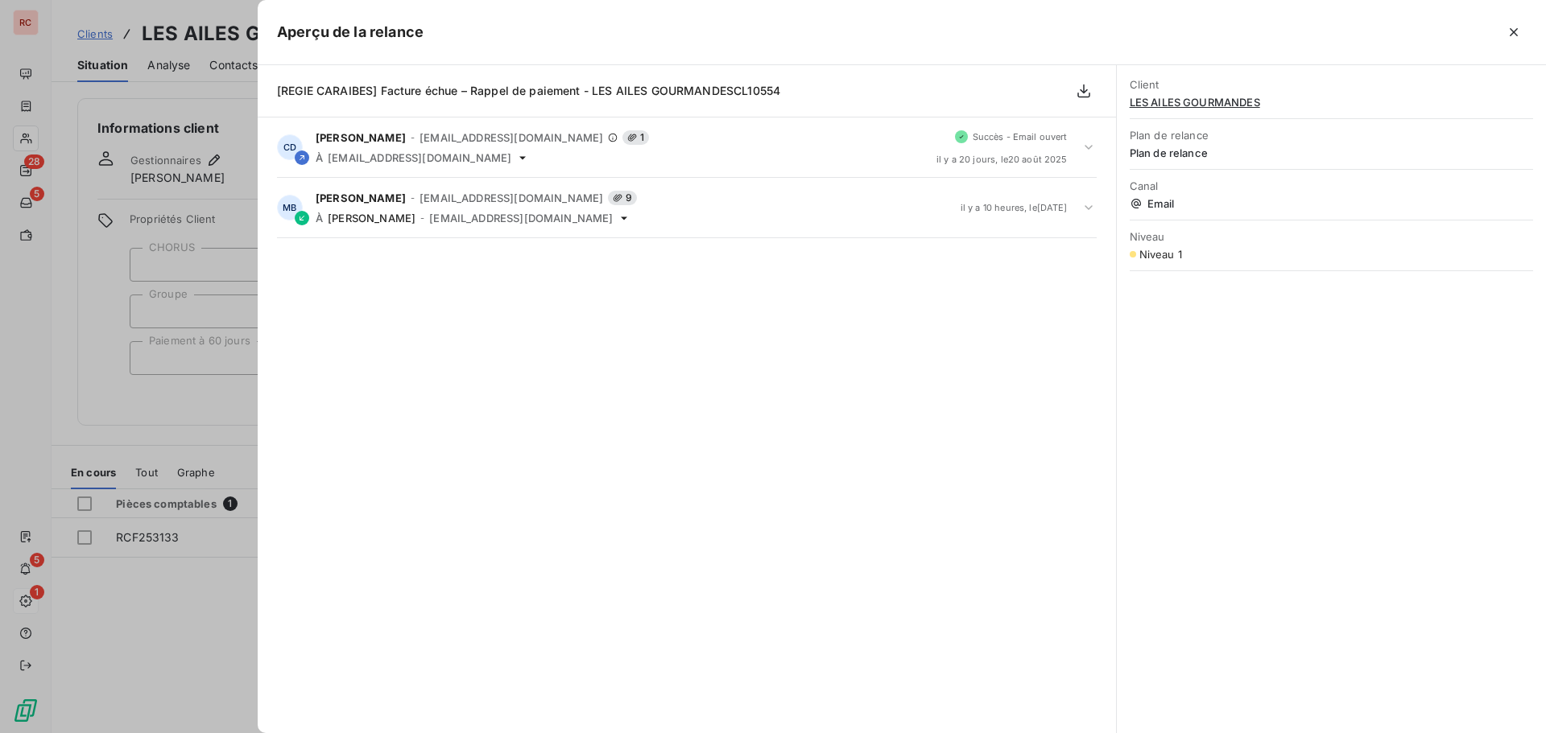
click at [200, 632] on div at bounding box center [773, 366] width 1546 height 733
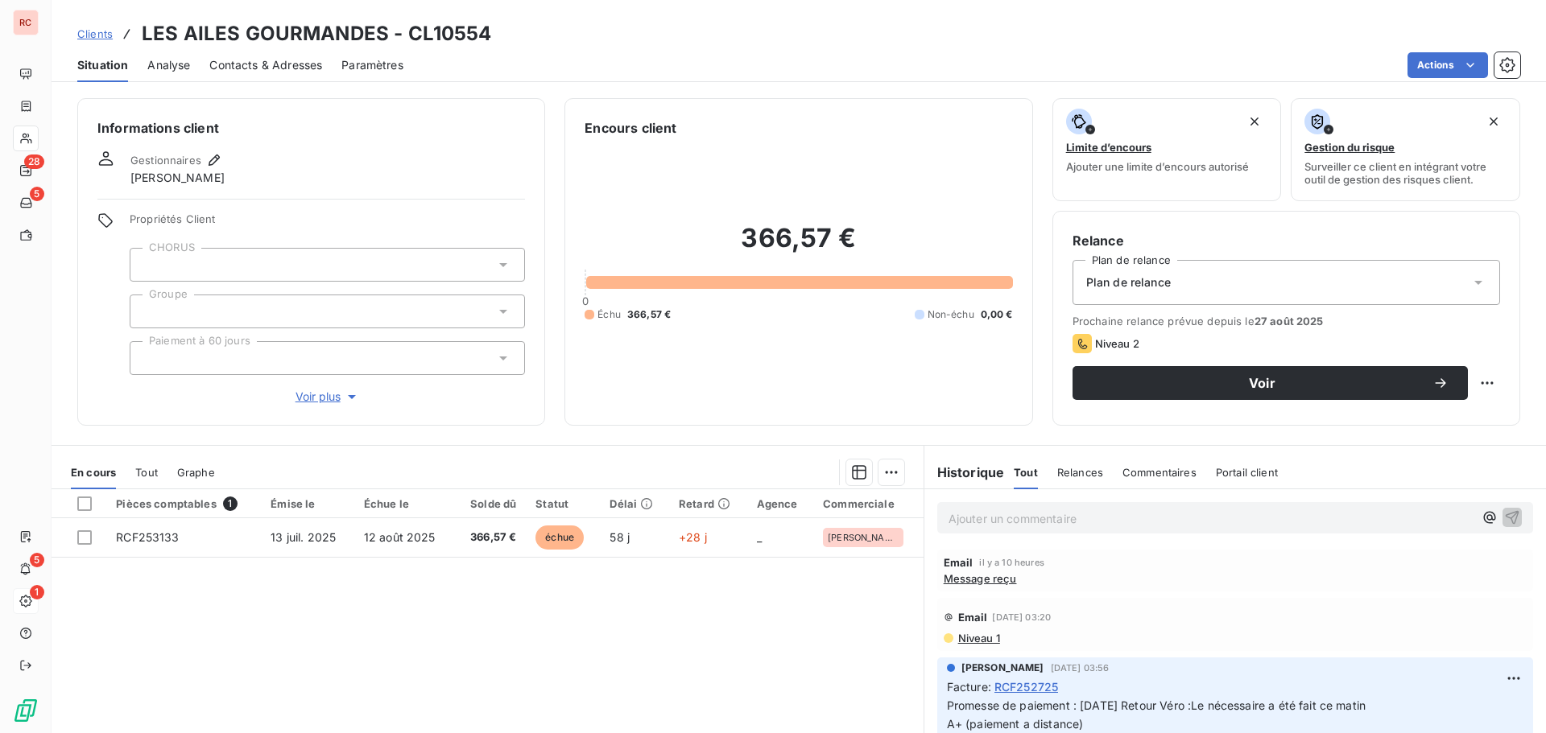
click at [279, 63] on span "Contacts & Adresses" at bounding box center [265, 65] width 113 height 16
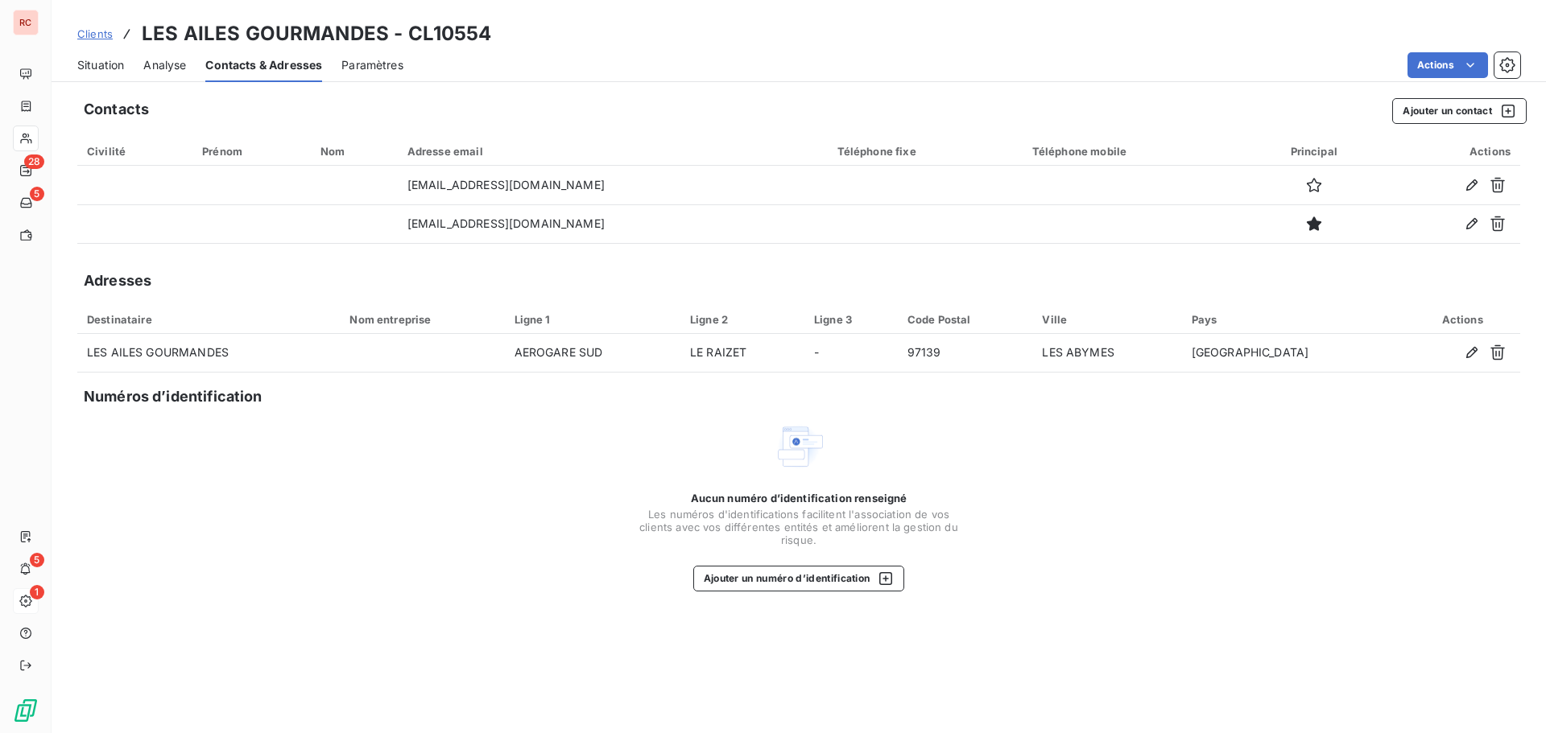
click at [93, 68] on span "Situation" at bounding box center [100, 65] width 47 height 16
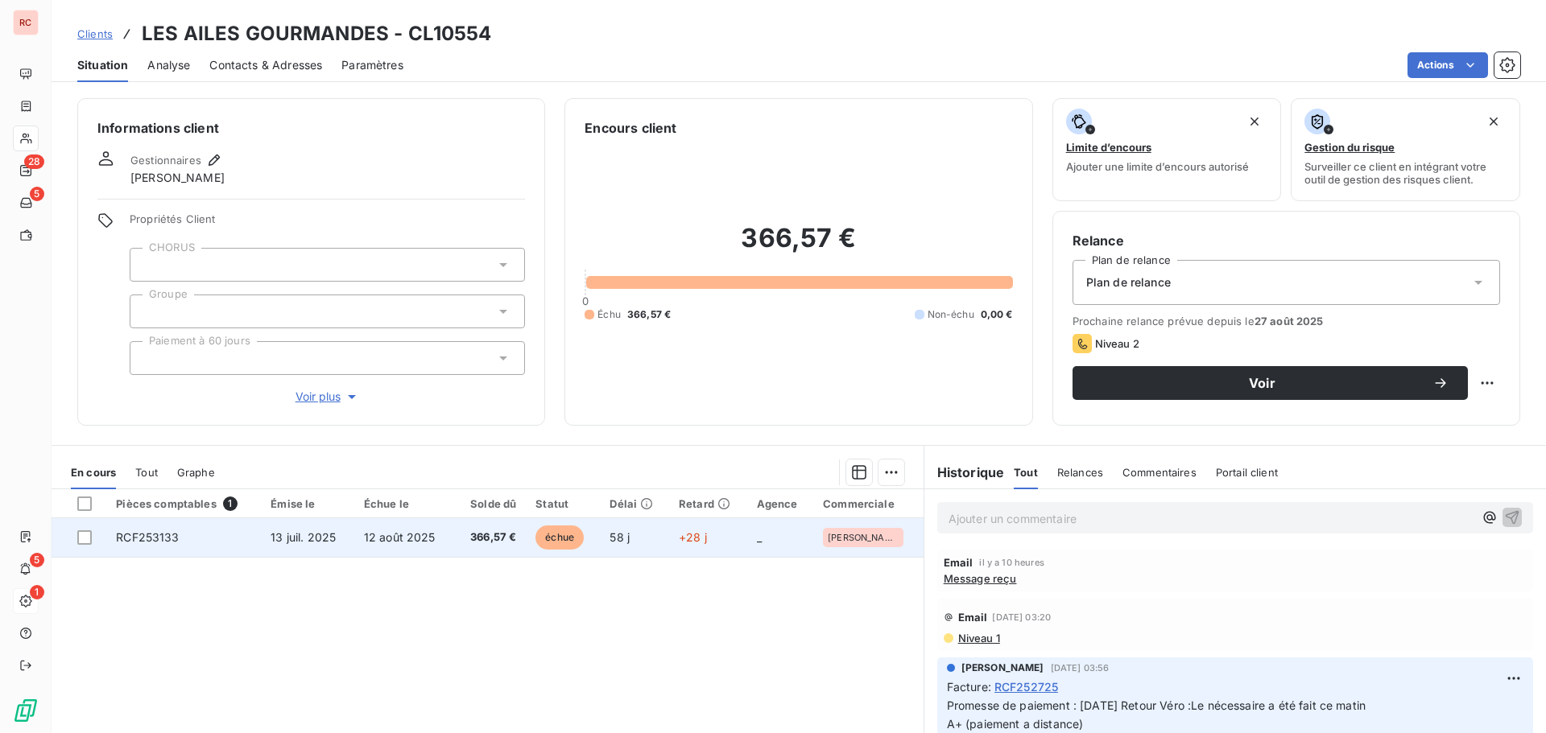
click at [266, 543] on td "13 juil. 2025" at bounding box center [307, 537] width 93 height 39
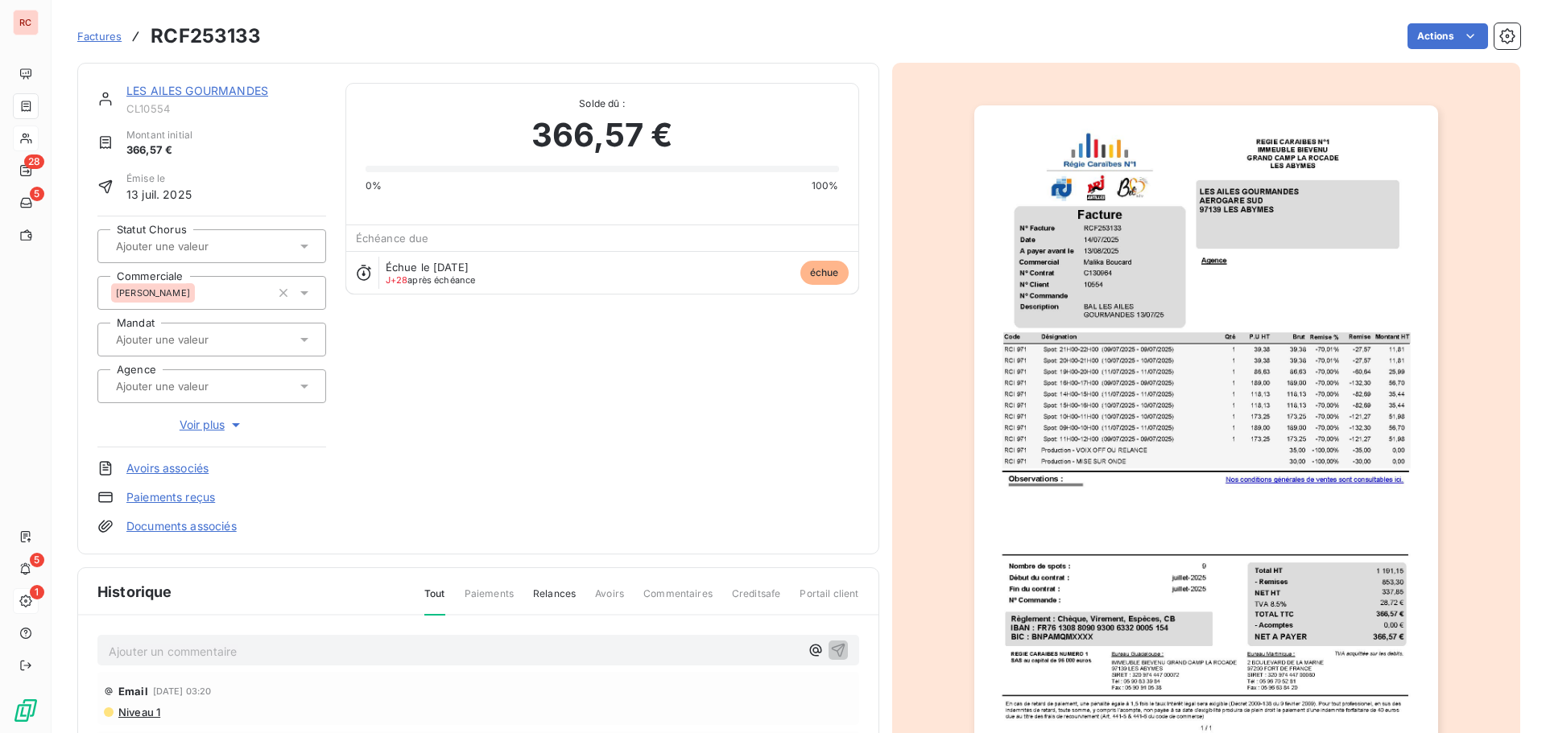
click at [133, 654] on p "Ajouter un commentaire ﻿" at bounding box center [454, 652] width 691 height 20
click at [403, 654] on p "05/09/2025 Mail de Malika à la cliente :" at bounding box center [454, 651] width 691 height 19
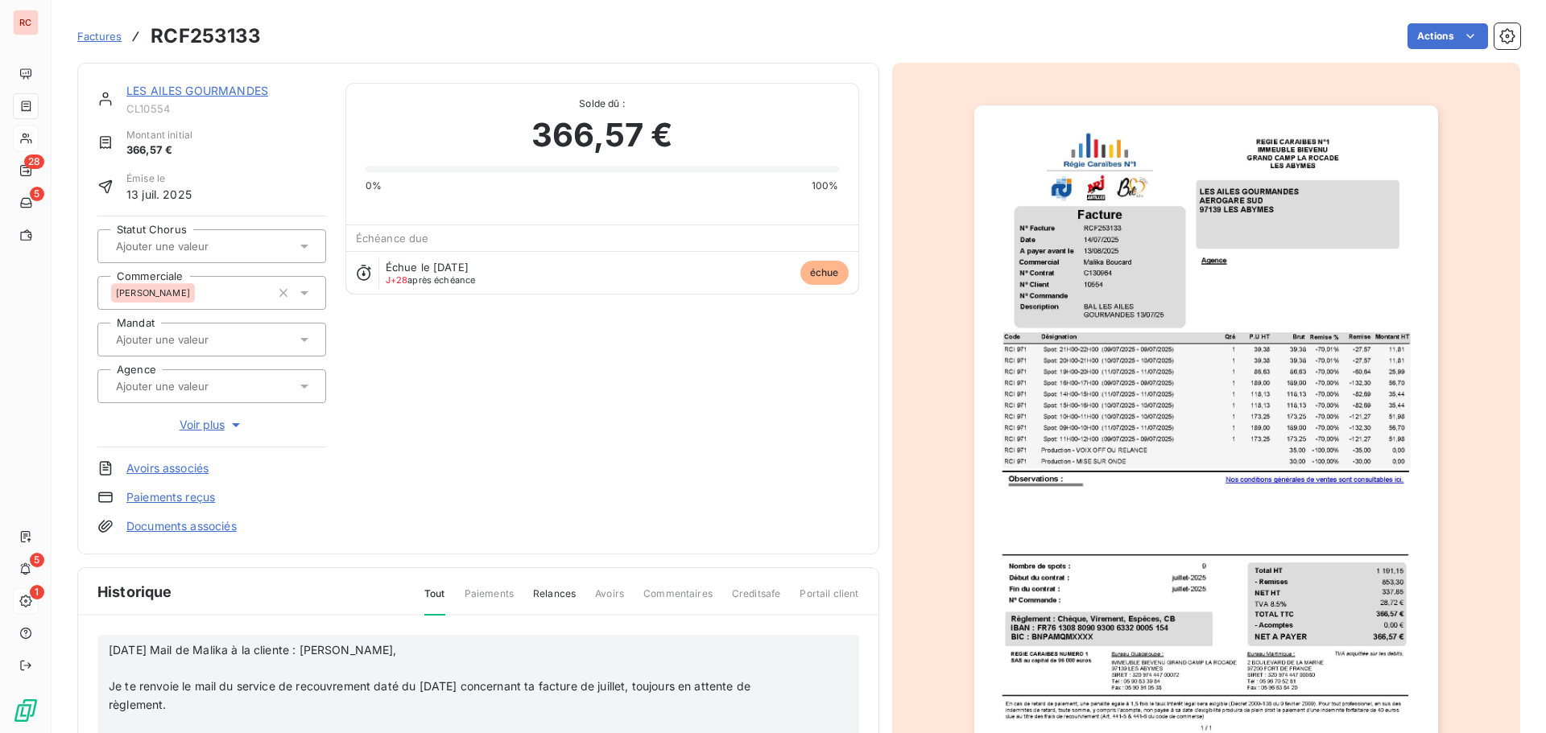
click at [112, 685] on span "Je te renvoie le mail du service de recouvrement daté du 20 août concernant ta …" at bounding box center [431, 695] width 645 height 32
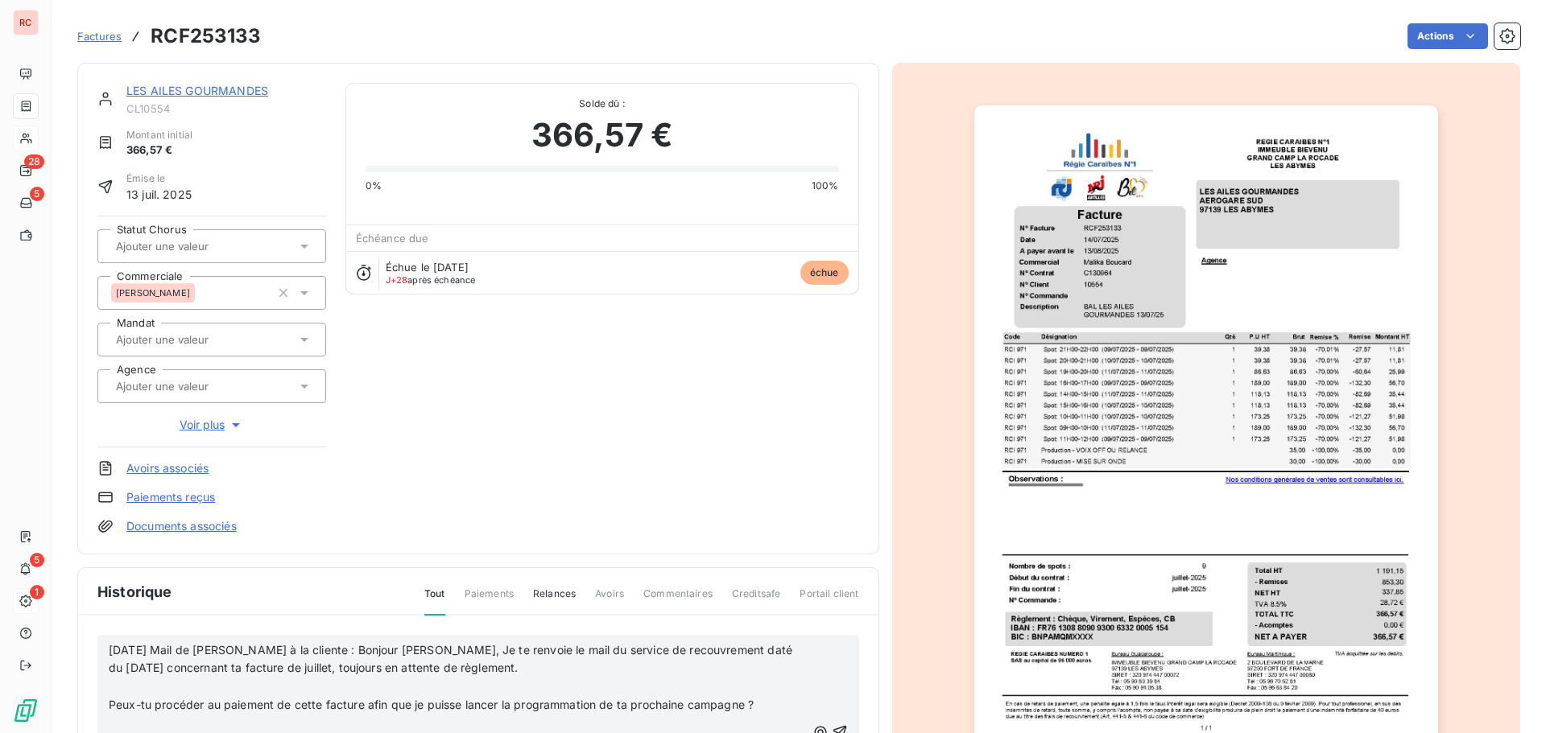
click at [109, 702] on span "Peux-tu procéder au paiement de cette facture afin que je puisse lancer la prog…" at bounding box center [431, 705] width 645 height 14
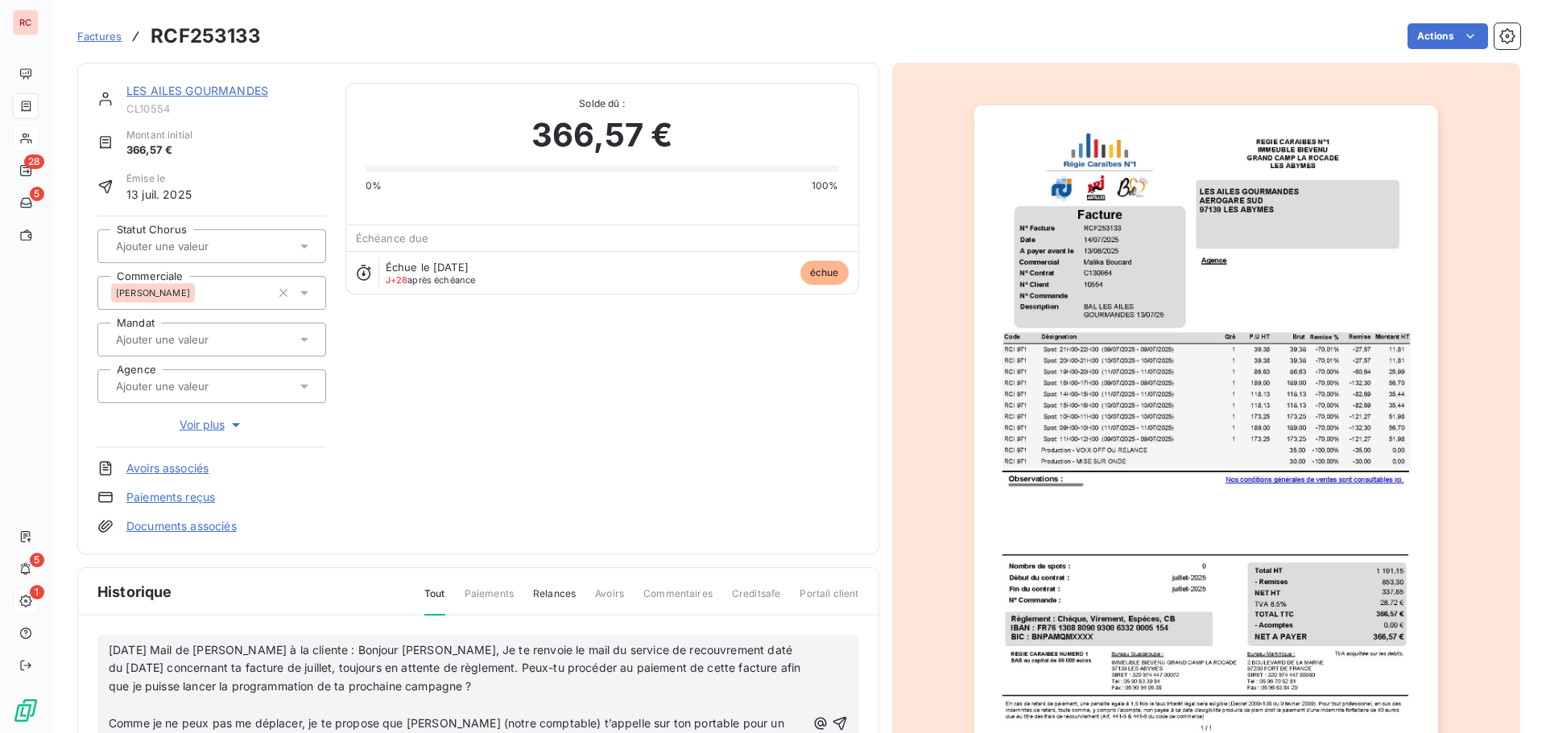
click at [109, 718] on span "Comme je ne peux pas me déplacer, je te propose que Véronique Deglas (notre com…" at bounding box center [448, 732] width 679 height 32
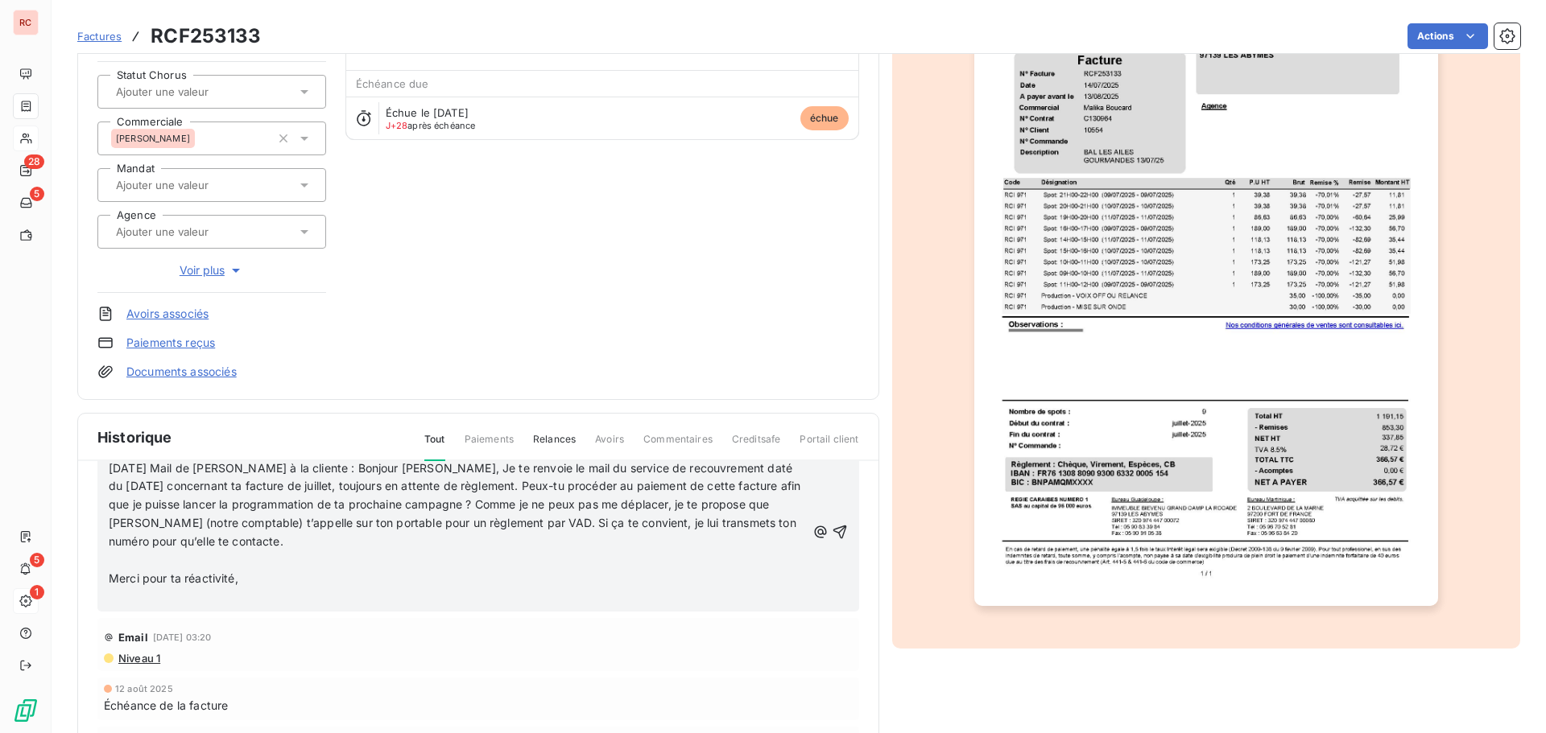
scroll to position [162, 0]
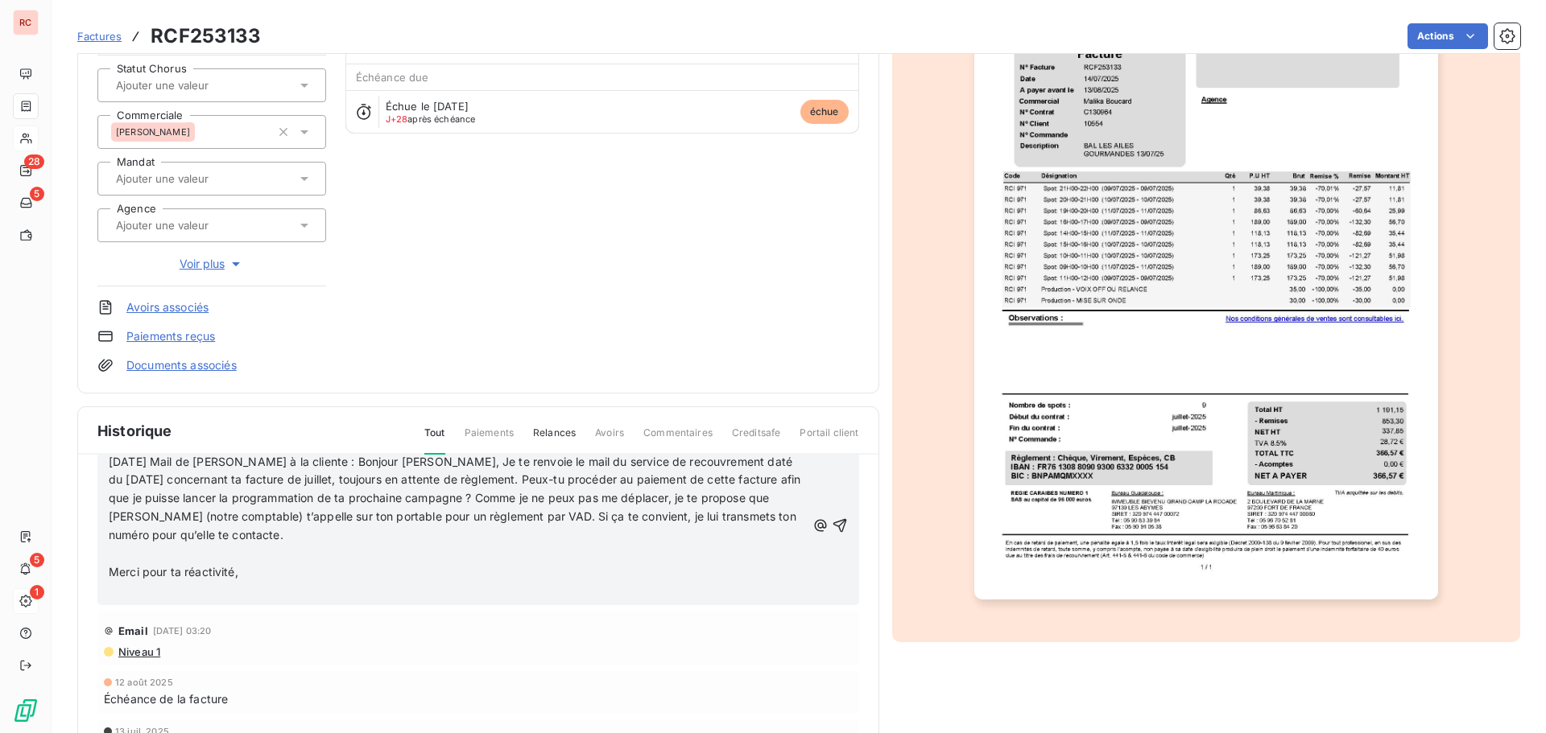
click at [108, 568] on div "05/09/2025 Mail de Malika à la cliente : Bonjour Gerty, Je te renvoie le mail d…" at bounding box center [478, 526] width 762 height 159
click at [110, 573] on span "Merci pour ta réactivité," at bounding box center [174, 572] width 130 height 14
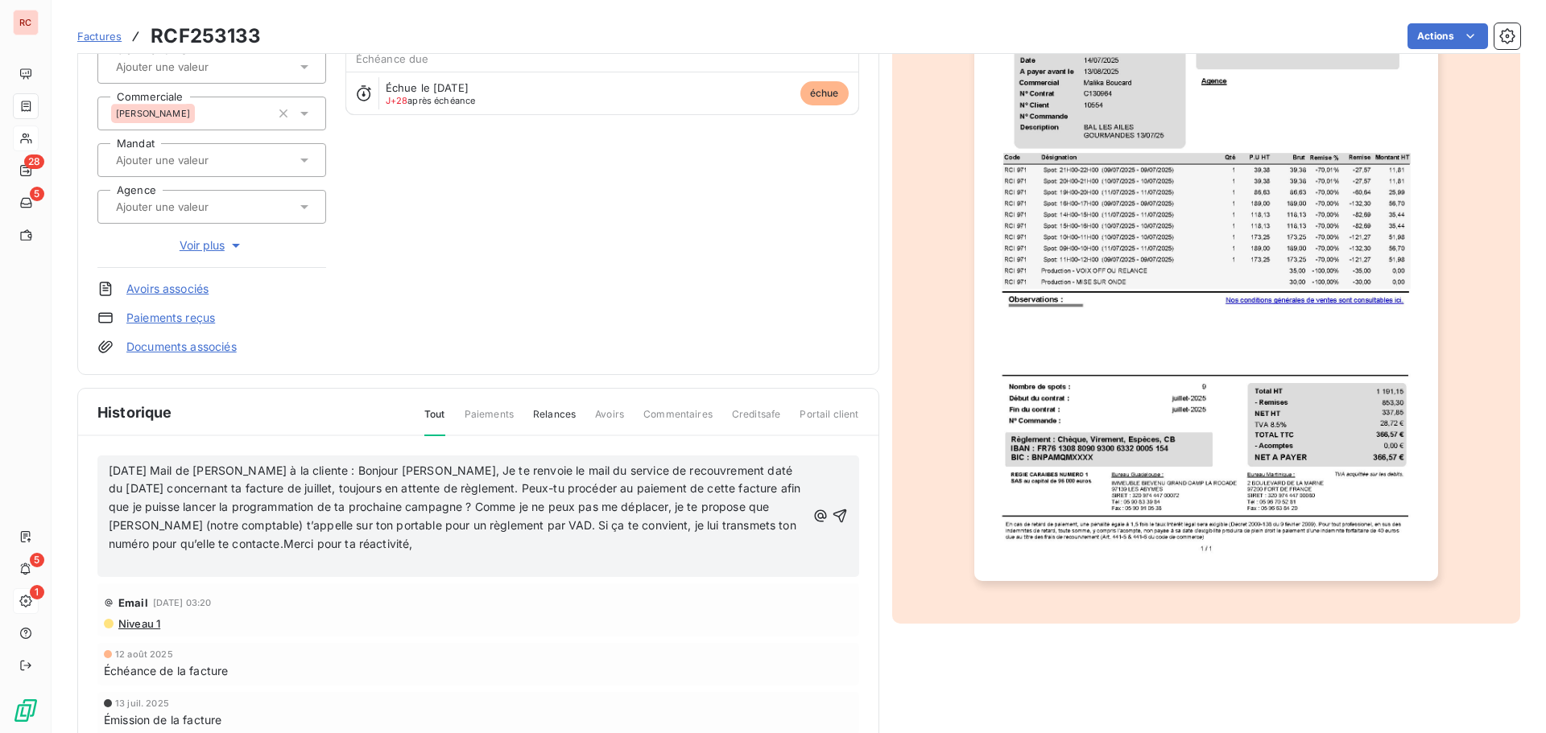
scroll to position [189, 0]
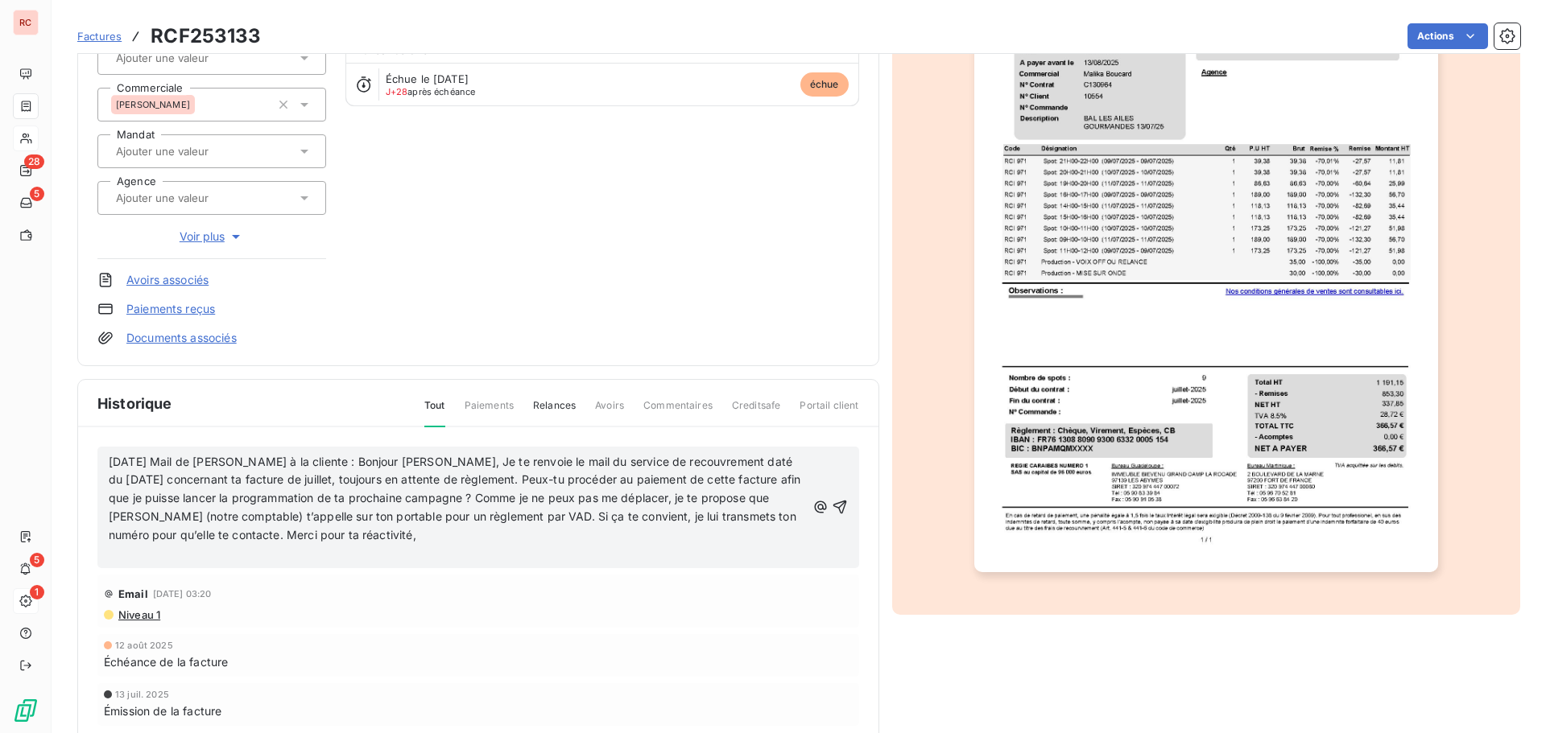
click at [128, 559] on p "﻿" at bounding box center [457, 554] width 697 height 19
click at [832, 502] on icon "button" at bounding box center [840, 498] width 16 height 16
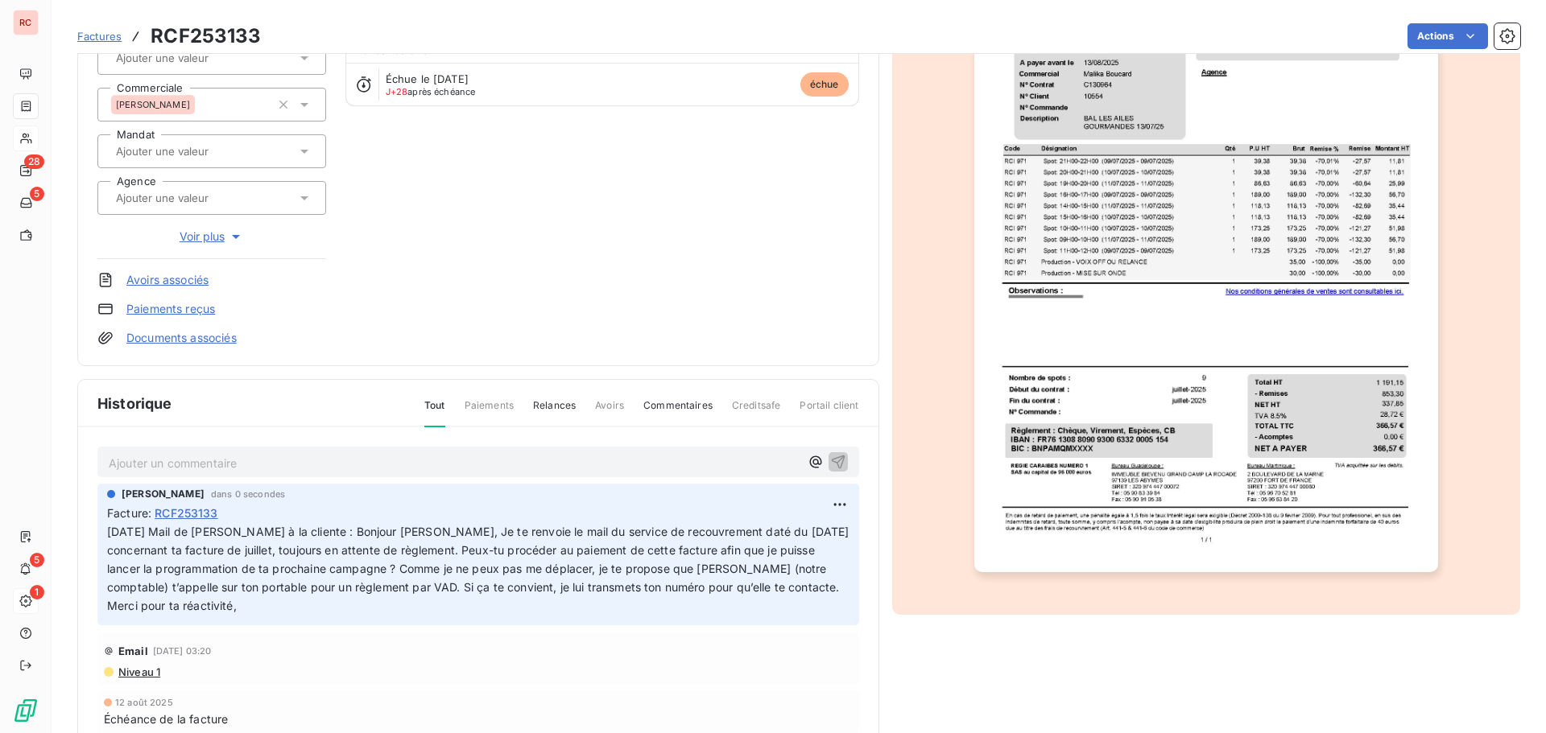
scroll to position [0, 0]
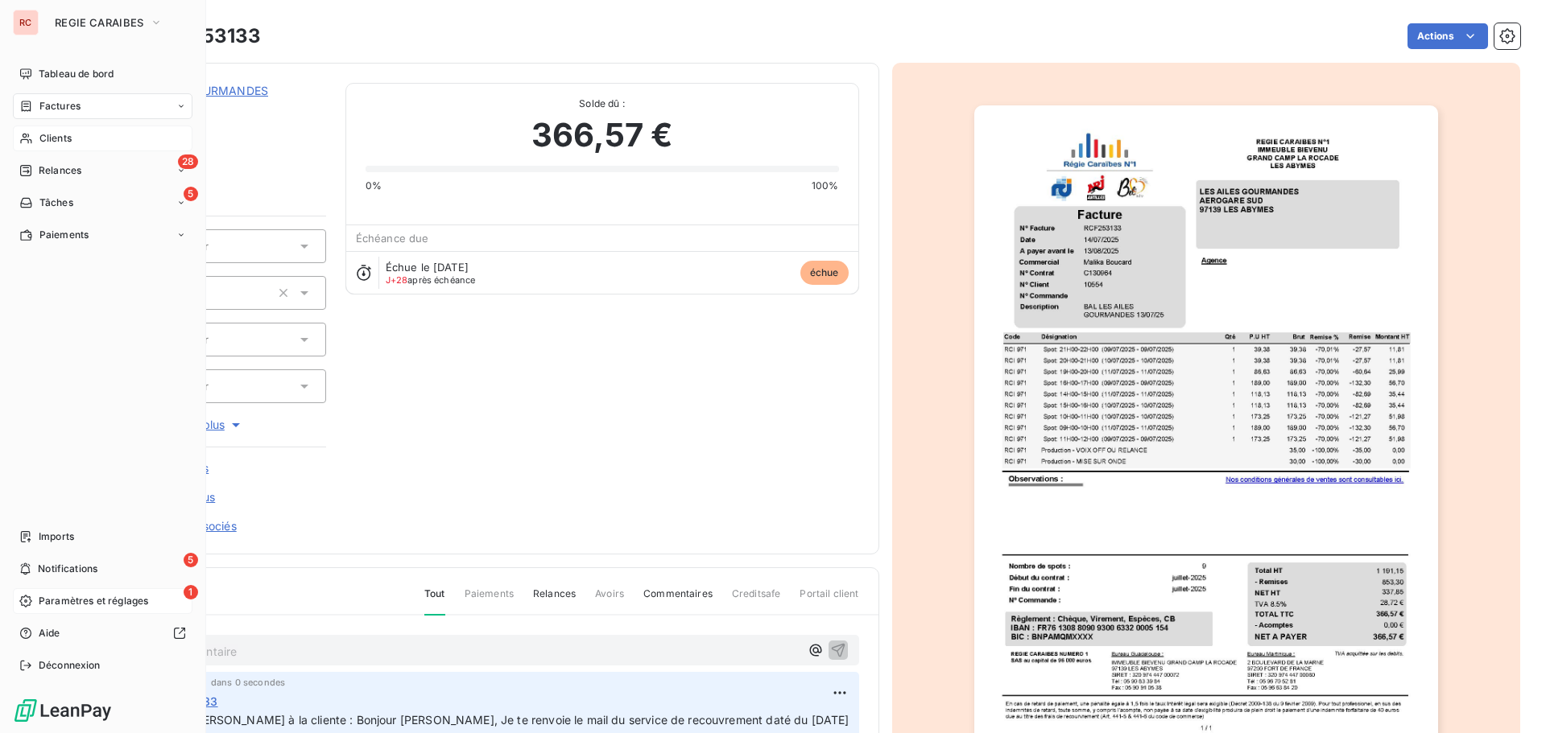
click at [78, 141] on div "Clients" at bounding box center [103, 139] width 180 height 26
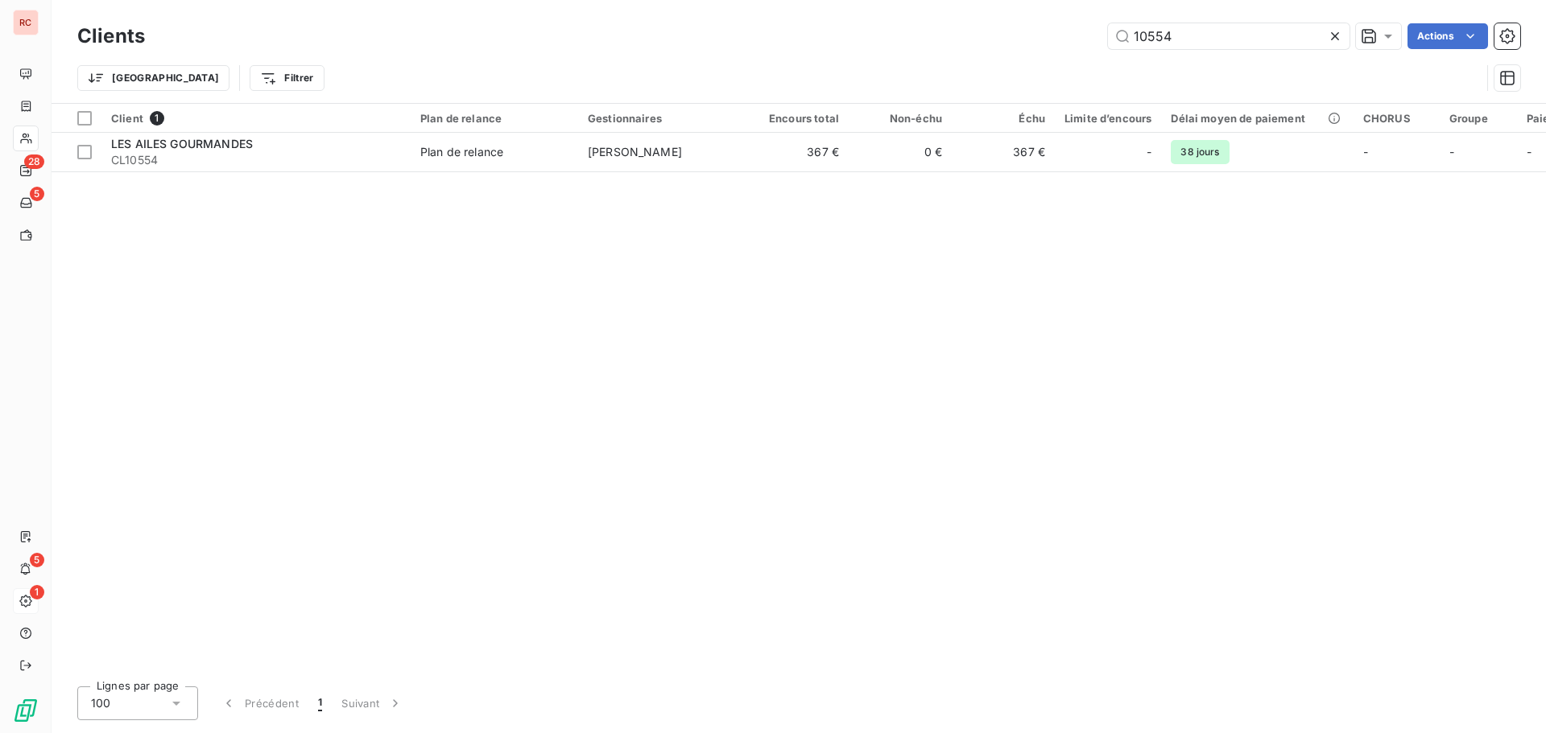
drag, startPoint x: 1150, startPoint y: 38, endPoint x: 1025, endPoint y: 38, distance: 125.6
click at [1025, 38] on div "10554 Actions" at bounding box center [842, 36] width 1356 height 26
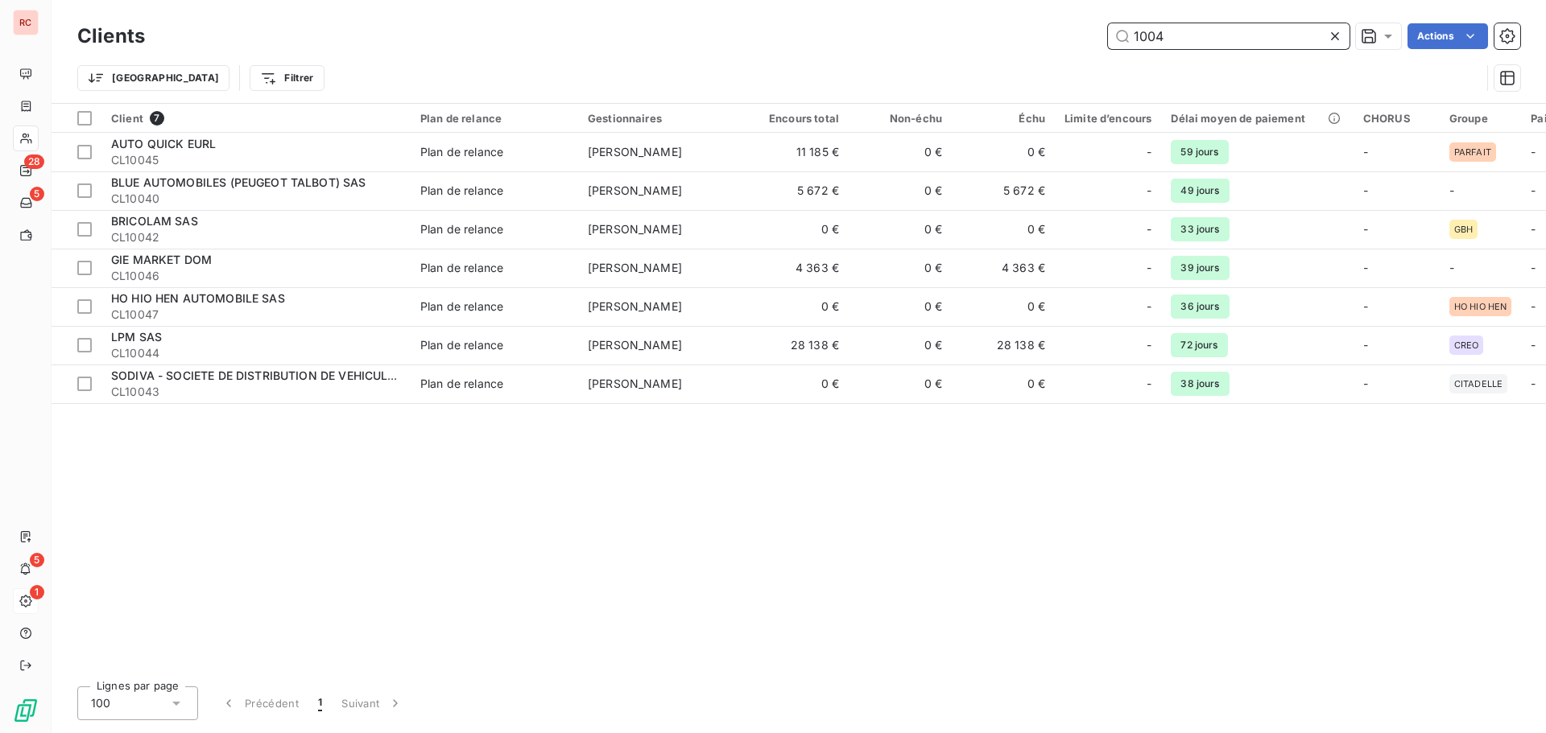
click at [1146, 35] on input "1004" at bounding box center [1228, 36] width 241 height 26
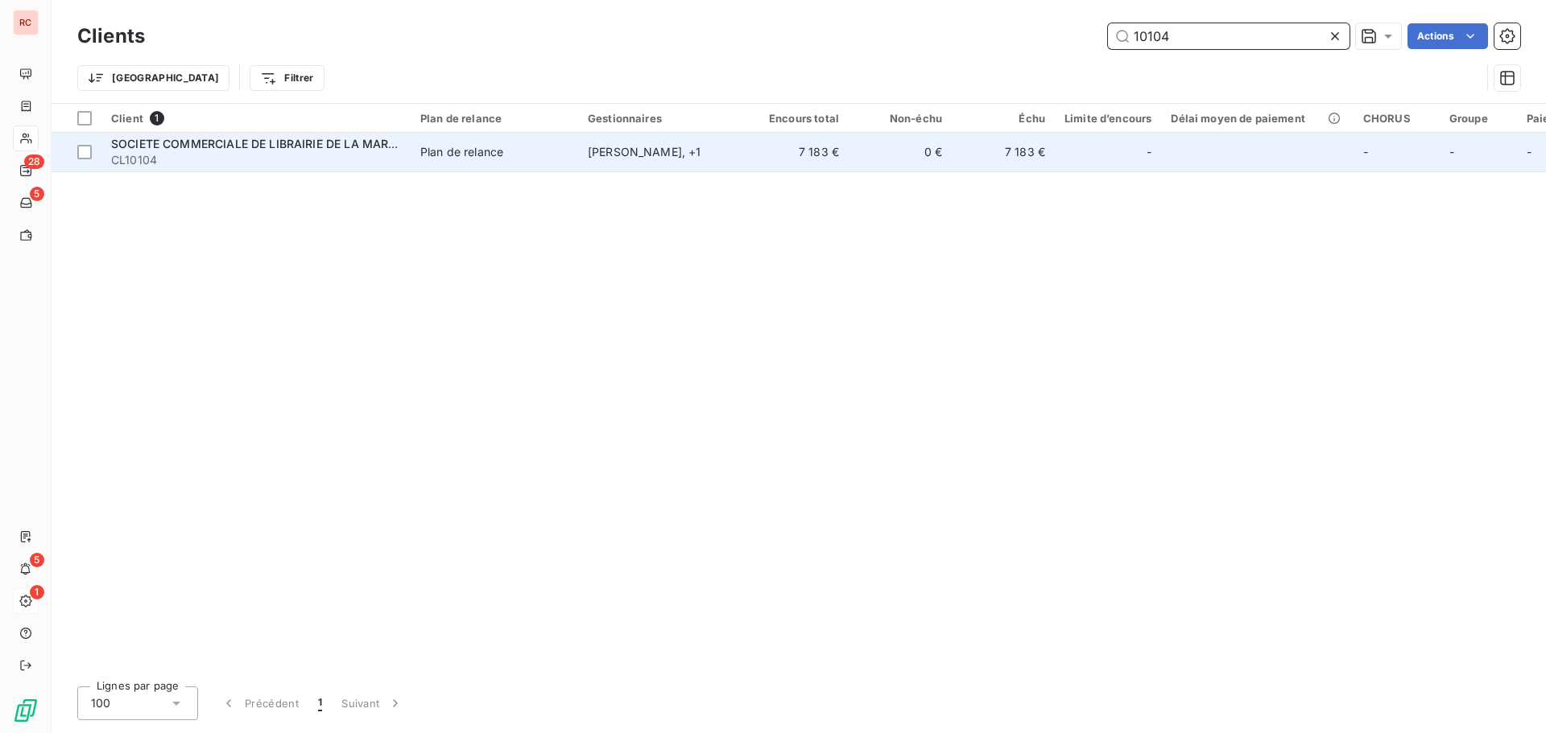
type input "10104"
click at [446, 152] on div "Plan de relance" at bounding box center [461, 152] width 83 height 16
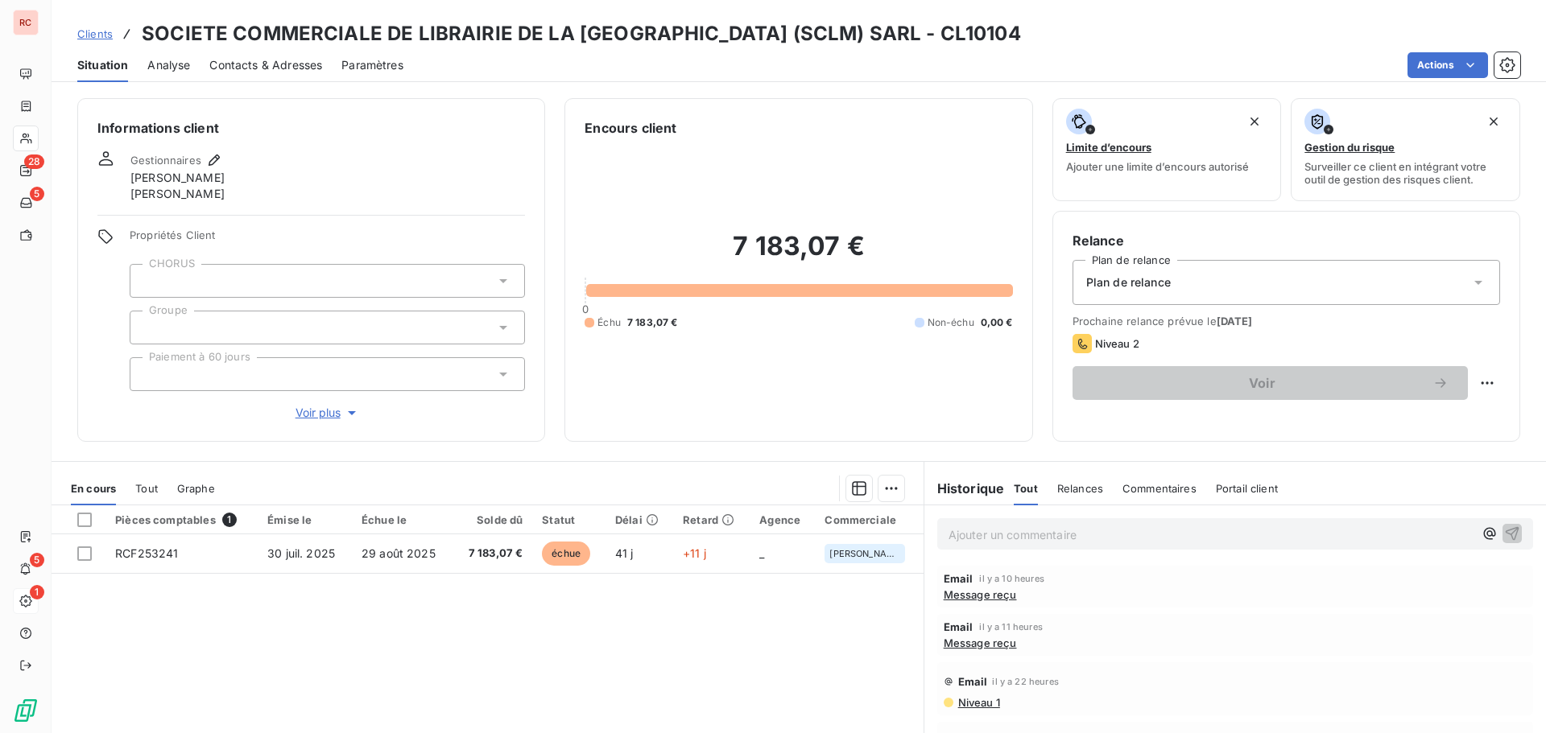
scroll to position [80, 0]
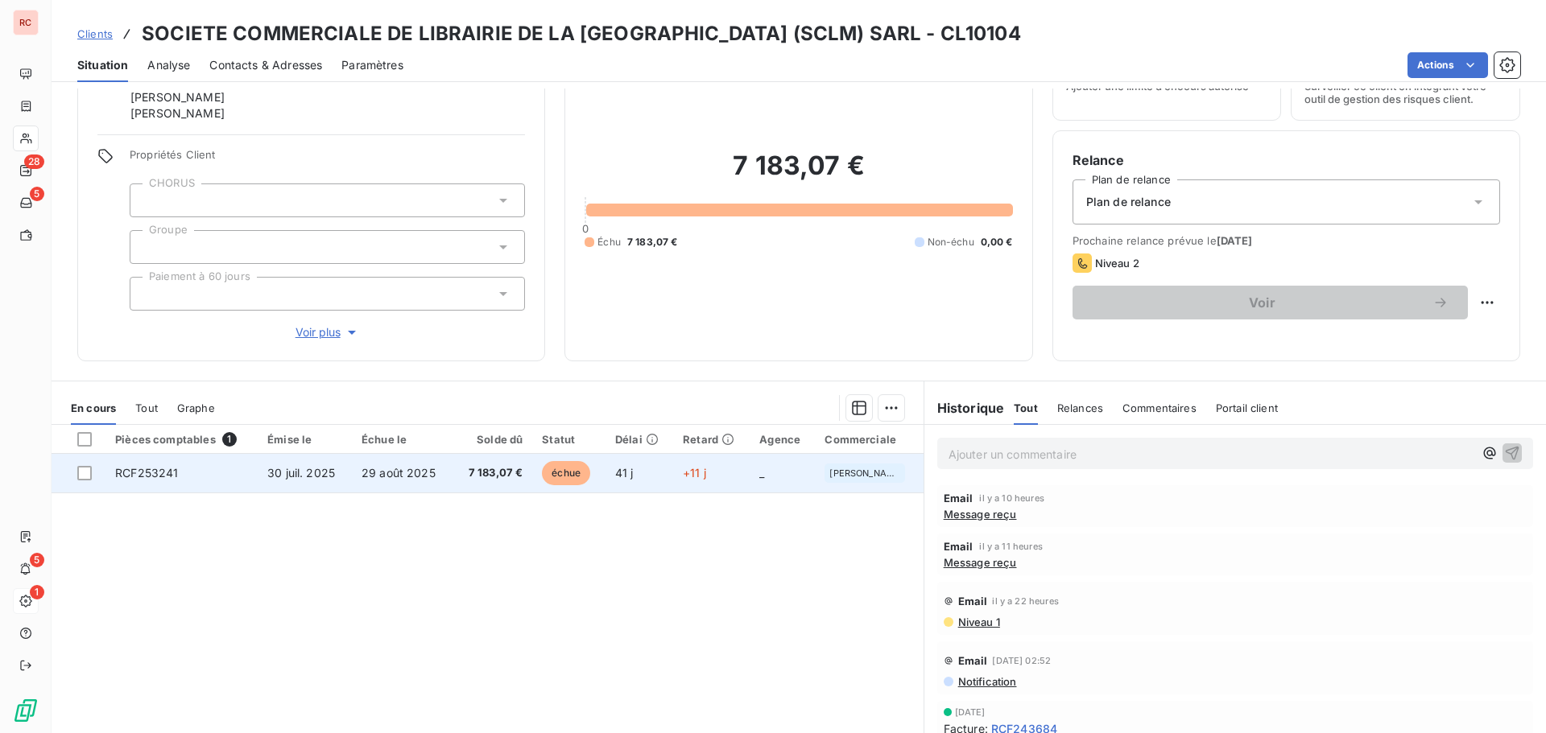
click at [403, 480] on td "29 août 2025" at bounding box center [402, 473] width 101 height 39
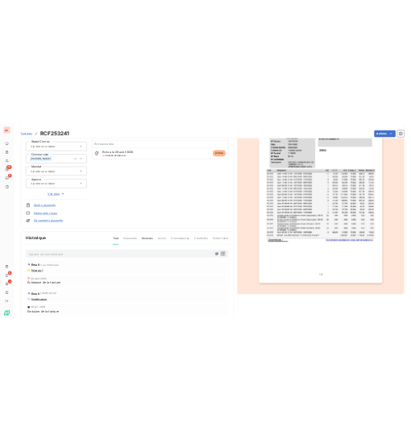
scroll to position [235, 0]
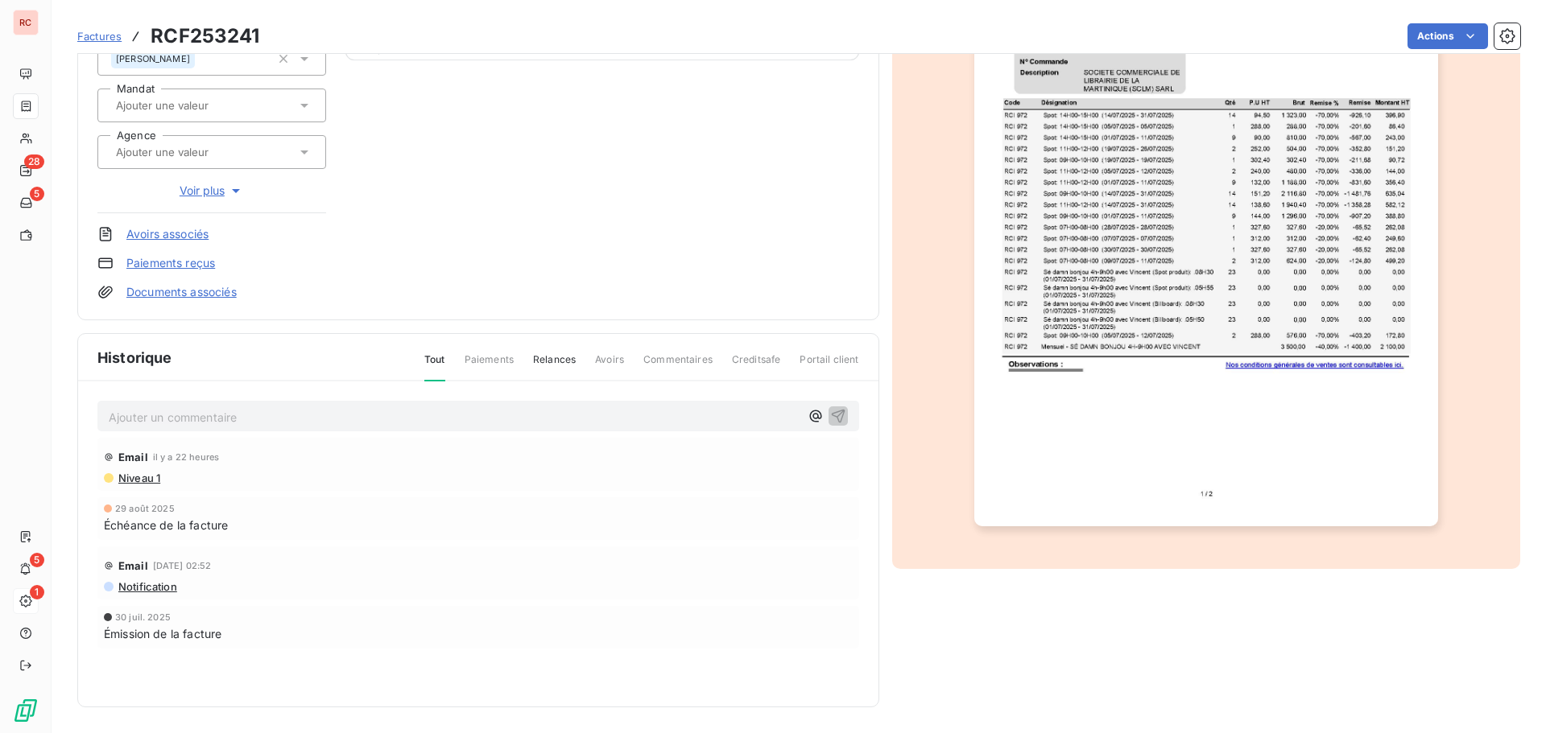
click at [134, 415] on p "Ajouter un commentaire ﻿" at bounding box center [454, 417] width 691 height 20
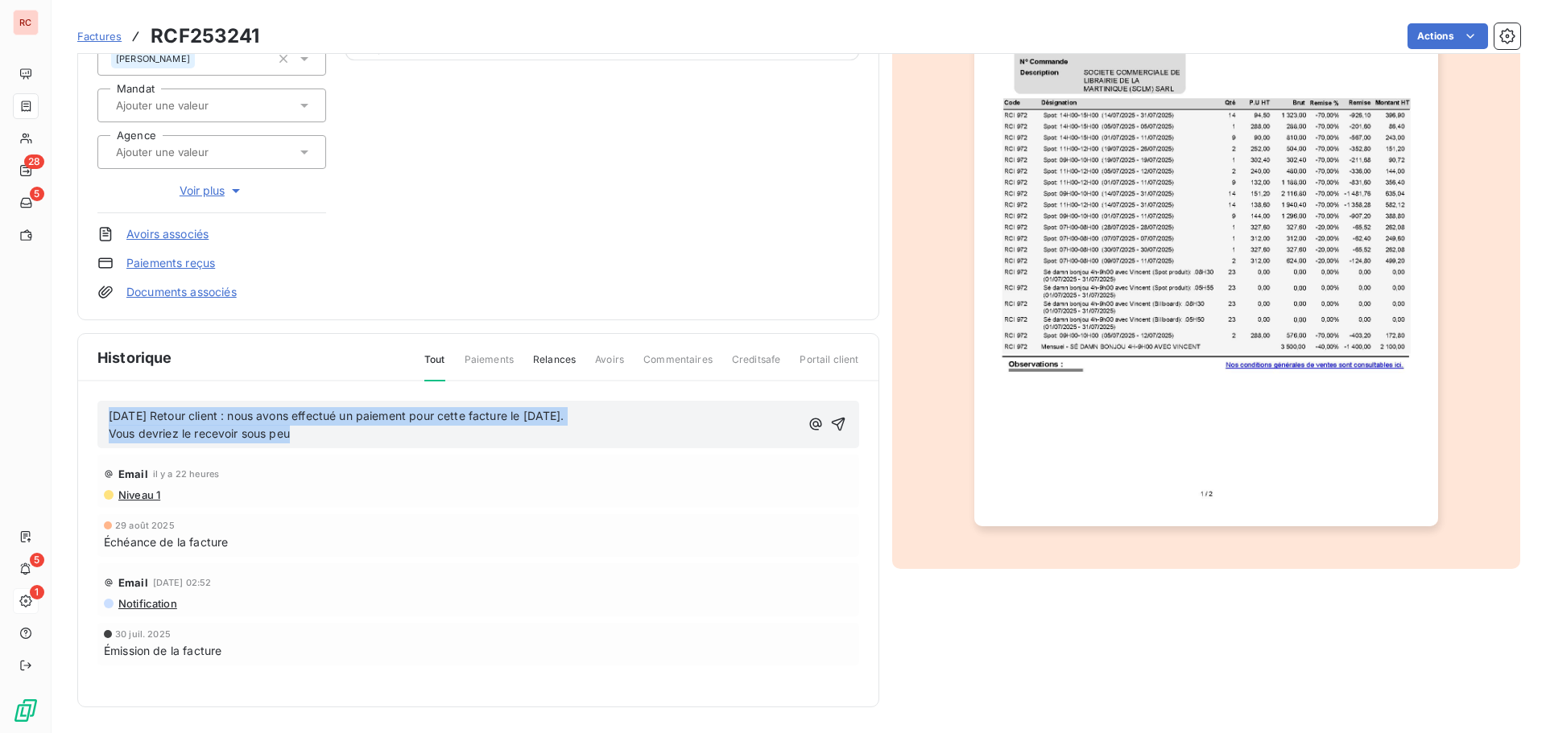
drag, startPoint x: 300, startPoint y: 435, endPoint x: 96, endPoint y: 417, distance: 205.2
click at [96, 417] on div "05/09/2025 Retour client : nous avons effectué un paiement pour cette facture l…" at bounding box center [478, 556] width 800 height 349
copy div "05/09/2025 Retour client : nous avons effectué un paiement pour cette facture l…"
click at [838, 427] on icon "button" at bounding box center [838, 424] width 16 height 16
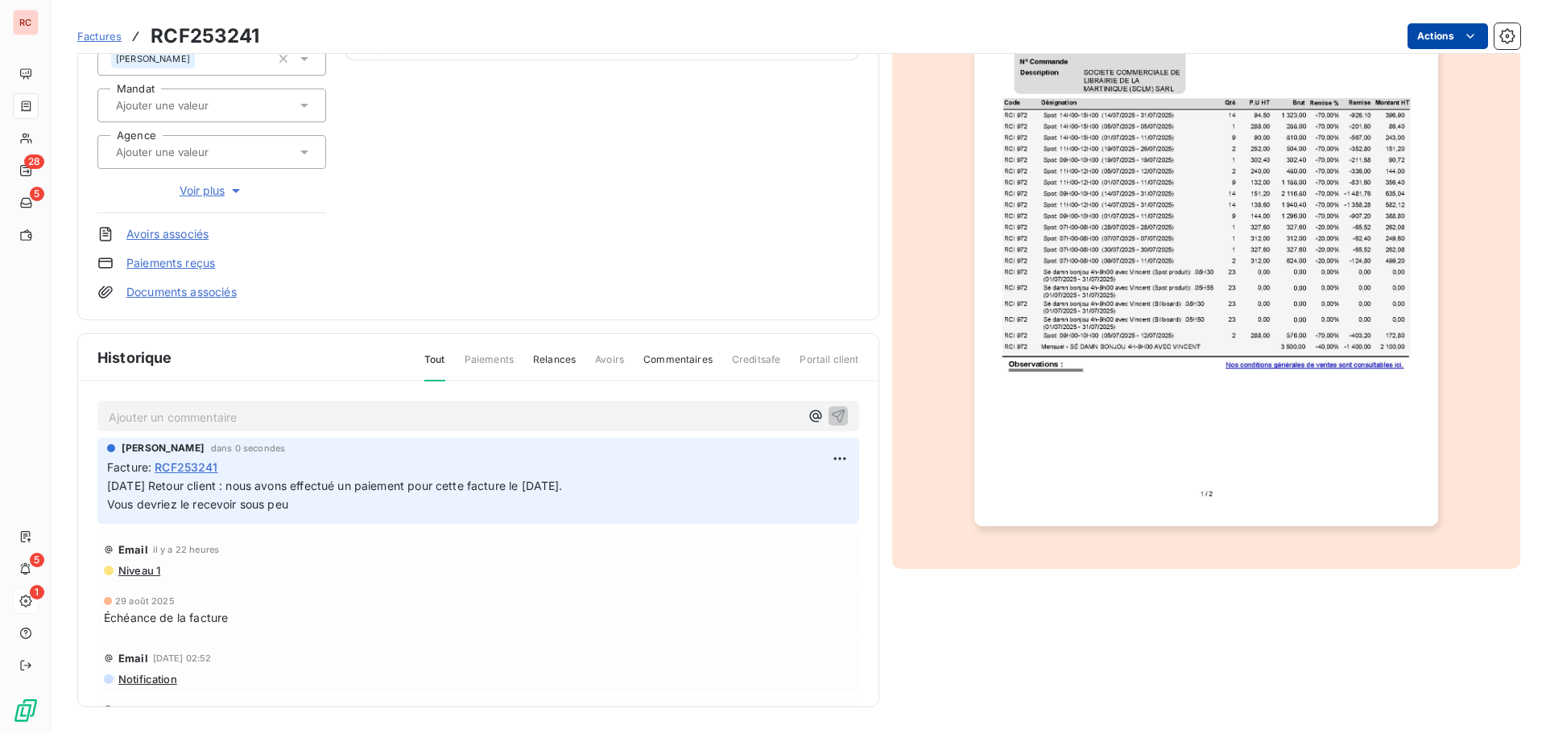
click at [1447, 40] on html "RC 28 5 5 1 Factures RCF253241 Actions SOCIETE COMMERCIALE DE LIBRAIRIE DE LA M…" at bounding box center [773, 366] width 1546 height 733
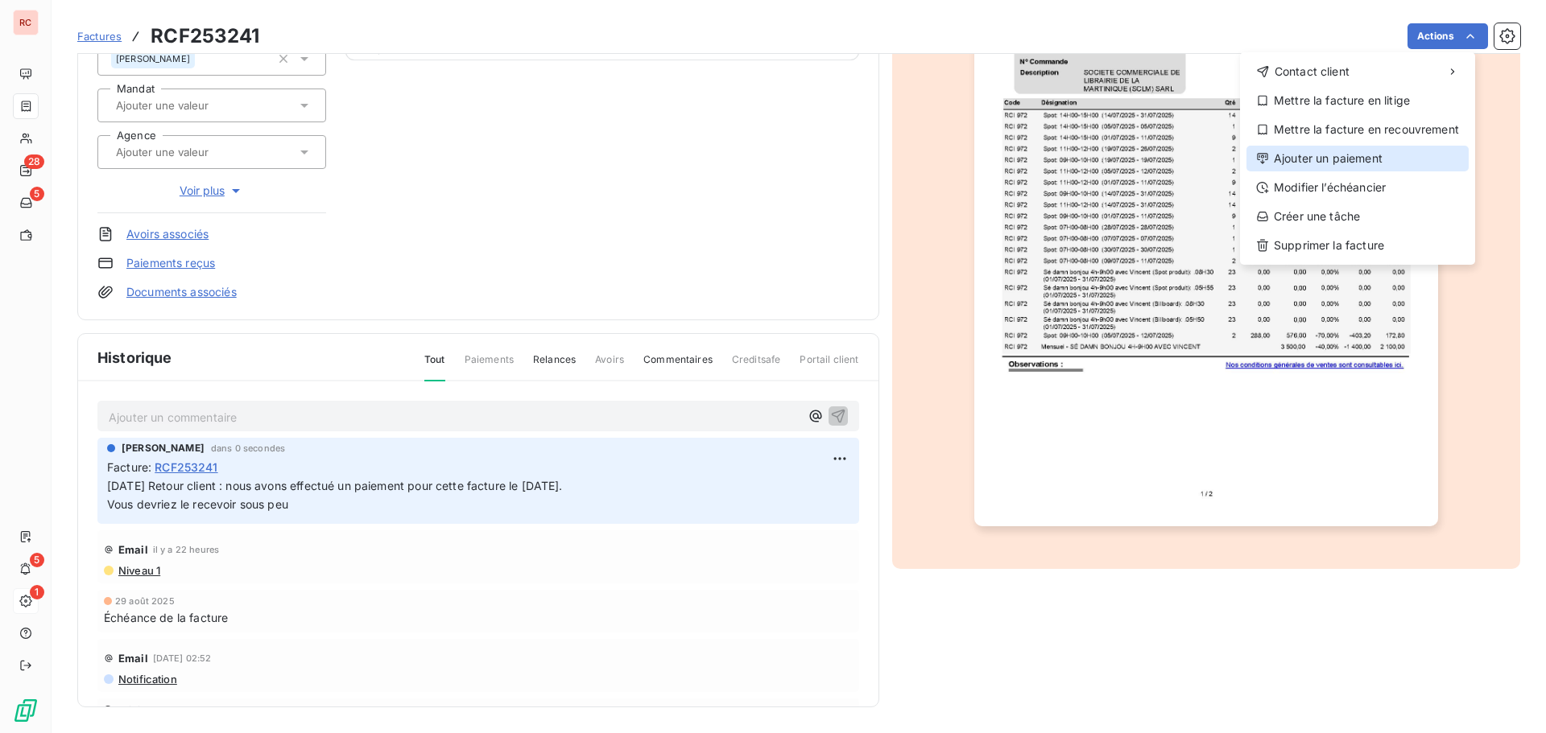
click at [1358, 151] on div "Ajouter un paiement" at bounding box center [1357, 159] width 222 height 26
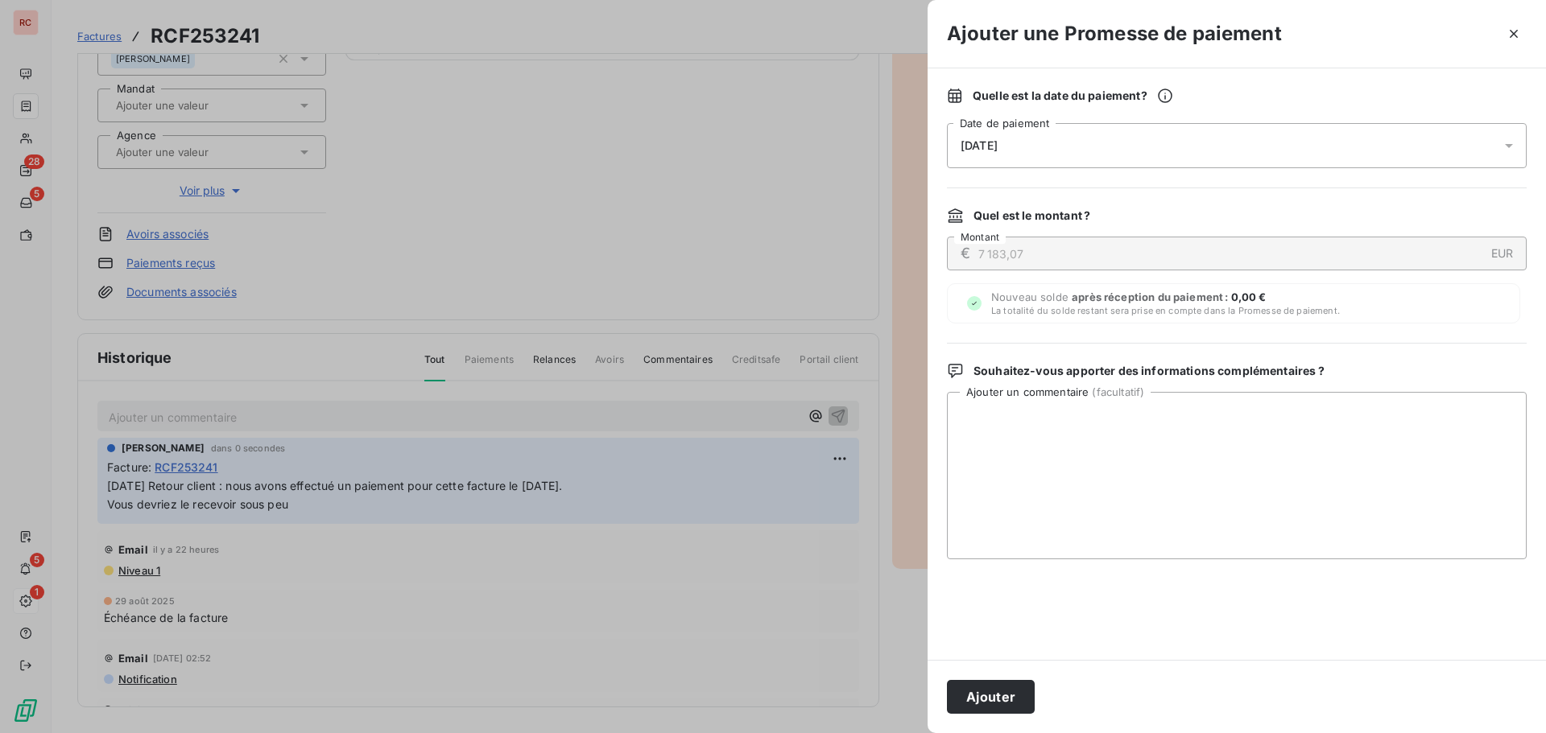
click at [1513, 143] on icon at bounding box center [1508, 146] width 16 height 16
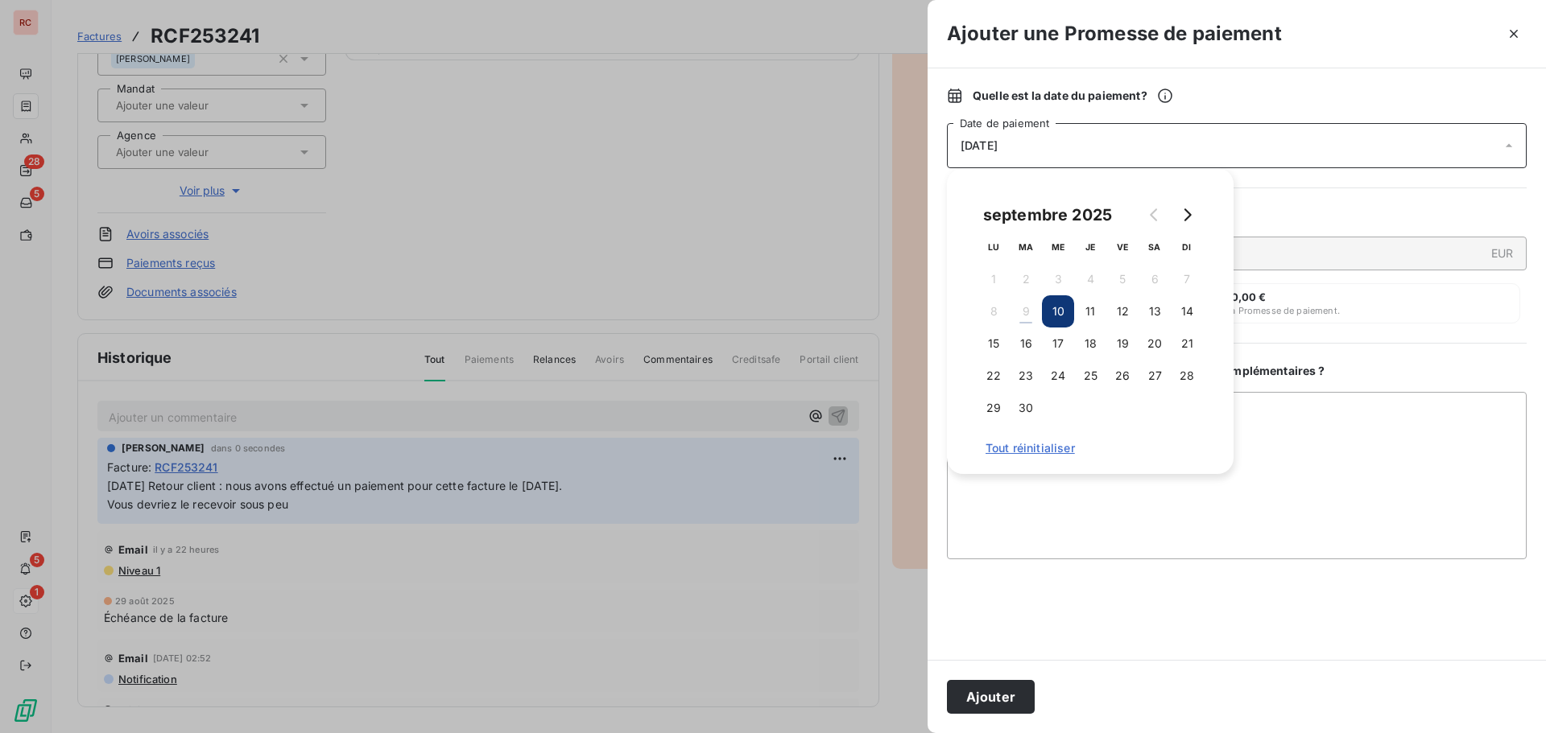
click at [687, 572] on div at bounding box center [773, 366] width 1546 height 733
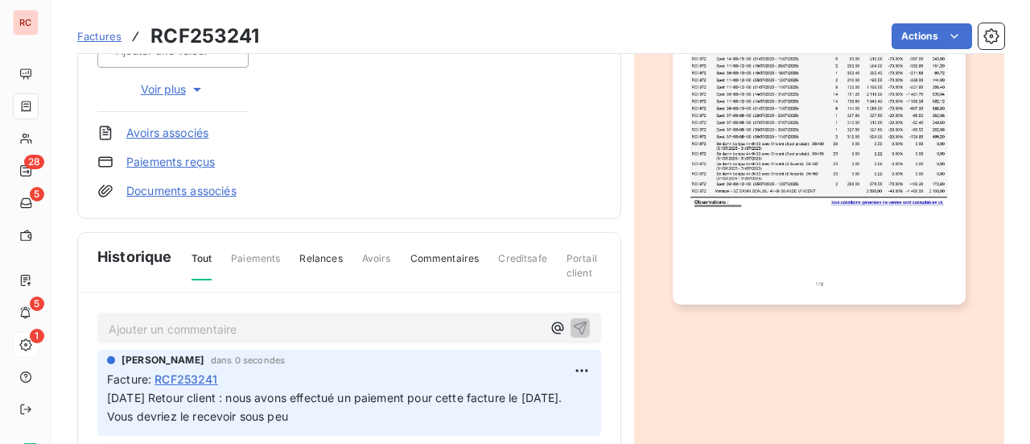
scroll to position [477, 0]
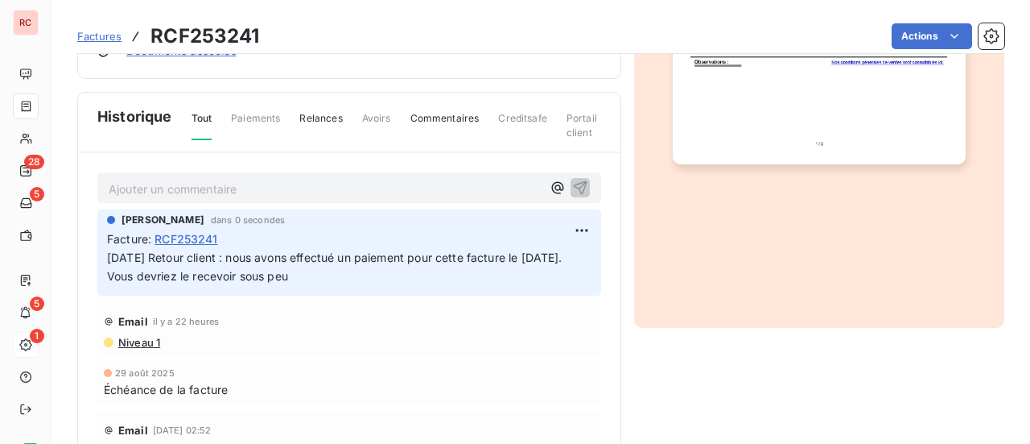
click at [134, 188] on p "Ajouter un commentaire ﻿" at bounding box center [325, 189] width 433 height 20
click at [565, 229] on html "RC 28 5 5 1 Factures RCF253241 Actions SOCIETE COMMERCIALE DE LIBRAIRIE DE LA M…" at bounding box center [515, 222] width 1030 height 444
click at [503, 263] on div "Editer" at bounding box center [525, 264] width 90 height 26
click at [169, 254] on span "05/09/2025 Retour client : nous avons effectué un paiement pour cette facture l…" at bounding box center [335, 257] width 456 height 14
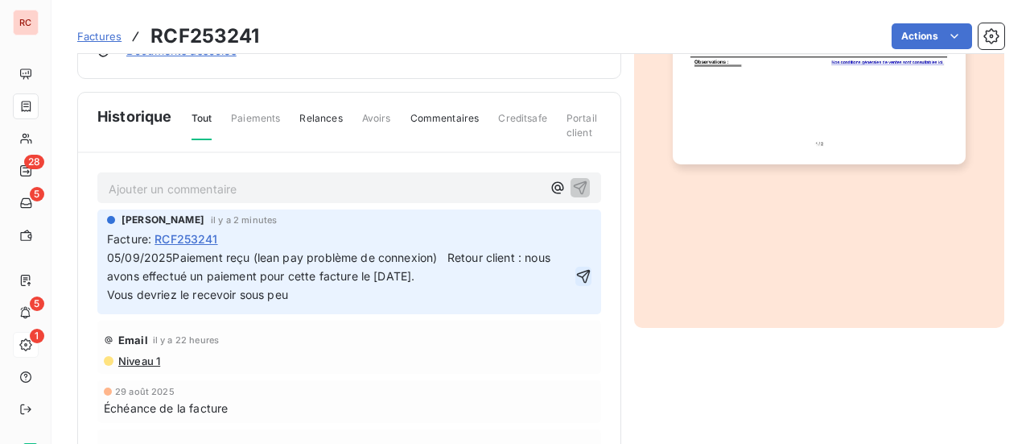
click at [576, 270] on icon "button" at bounding box center [584, 276] width 16 height 16
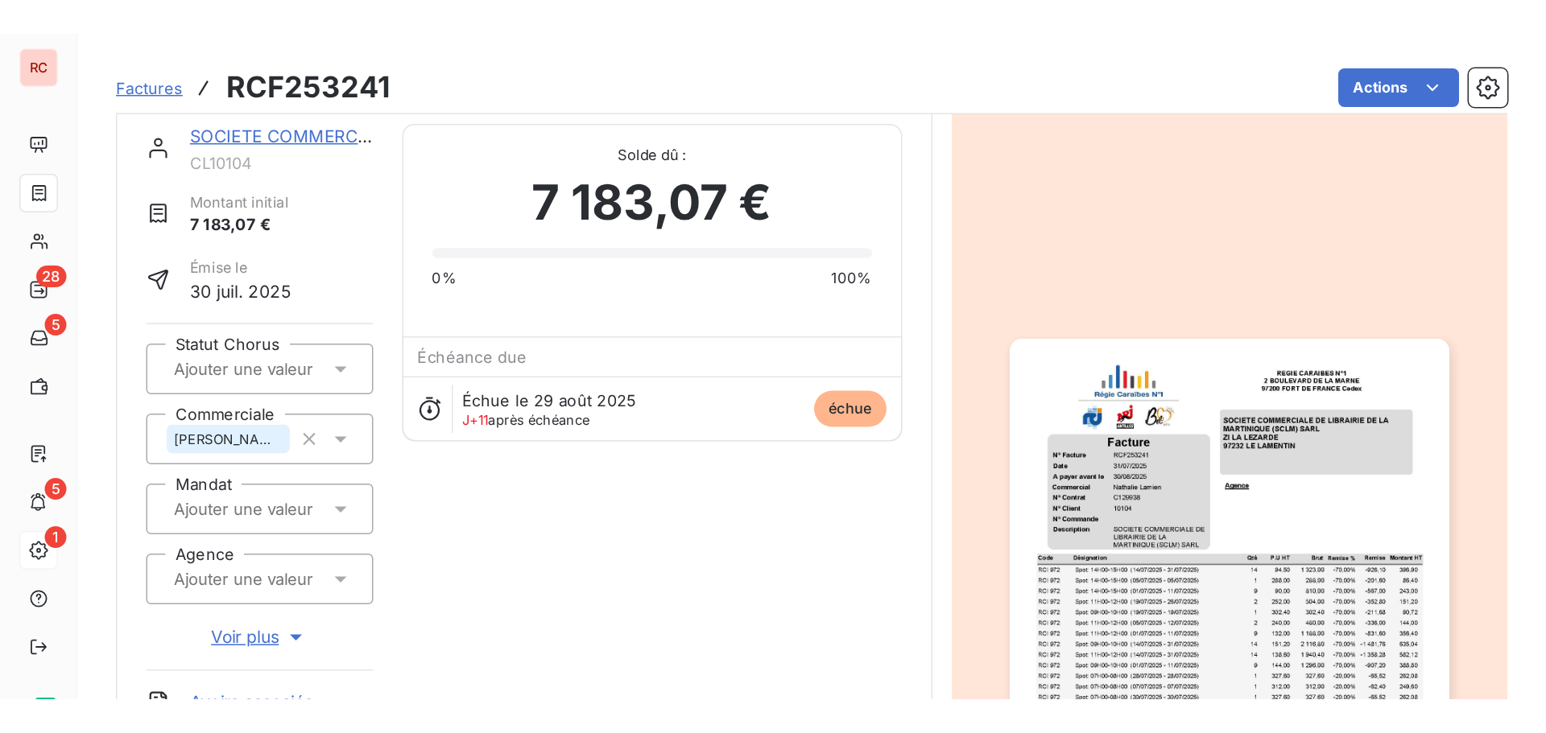
scroll to position [0, 0]
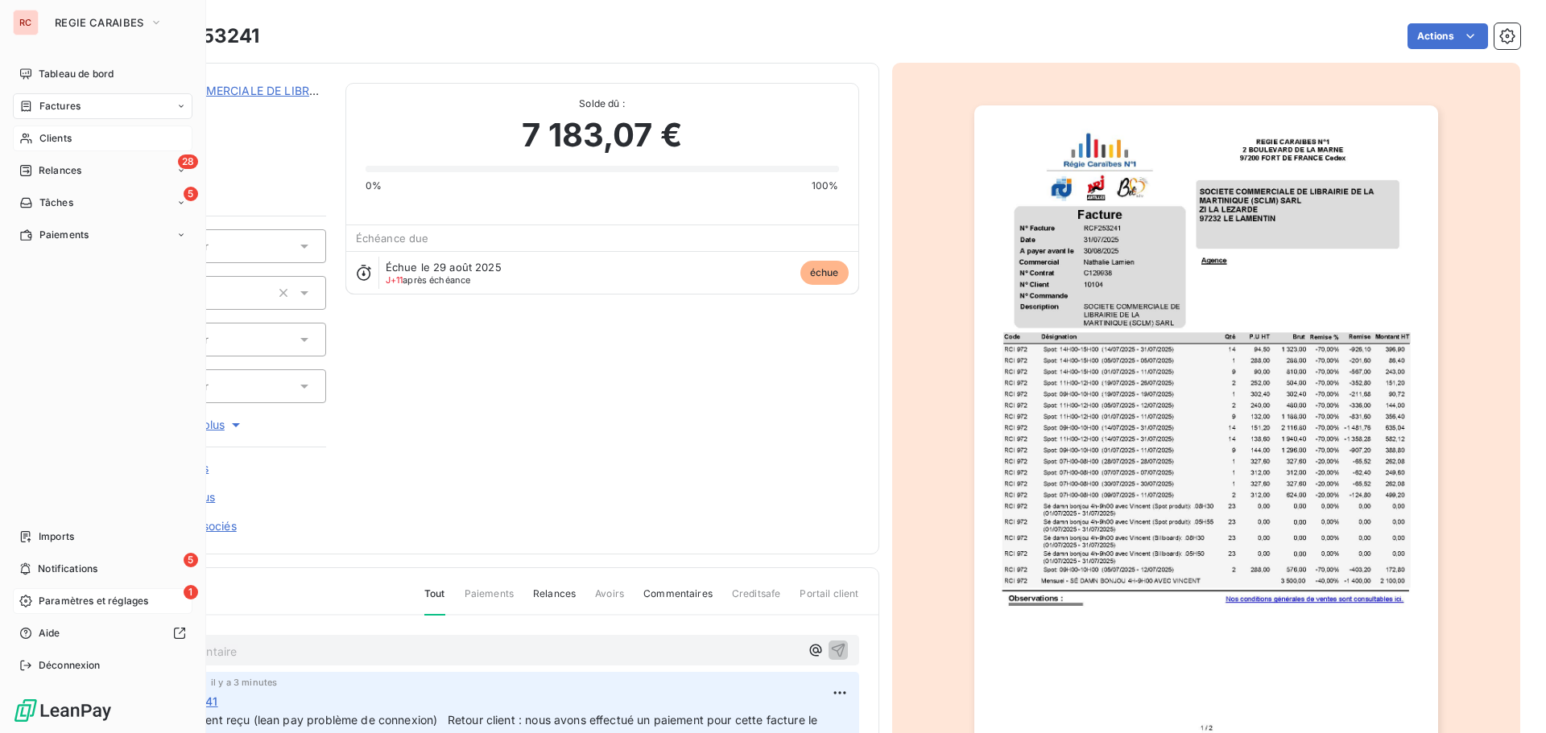
click at [60, 132] on span "Clients" at bounding box center [55, 138] width 32 height 14
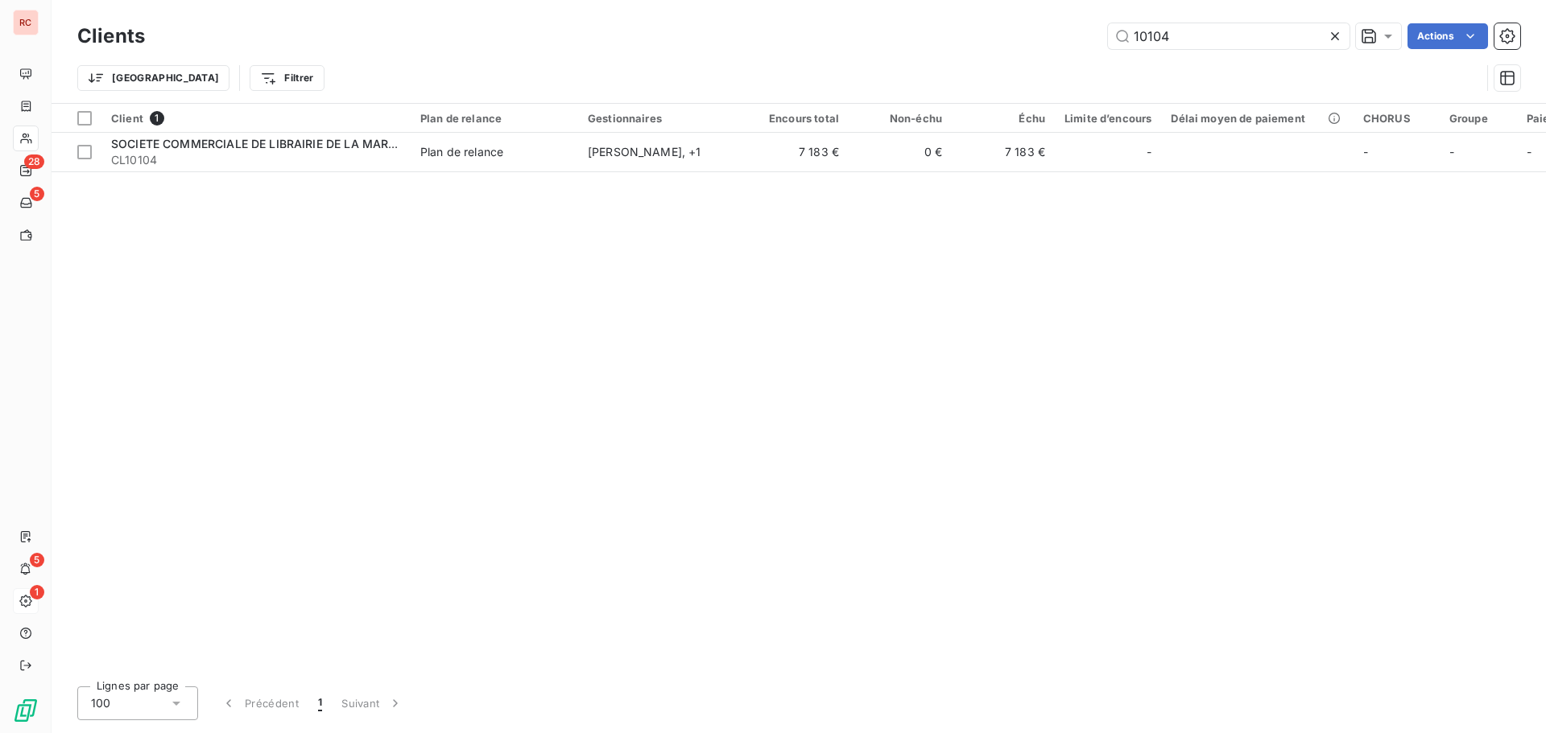
drag, startPoint x: 1272, startPoint y: 44, endPoint x: 1062, endPoint y: 43, distance: 210.1
click at [1062, 43] on div "10104 Actions" at bounding box center [842, 36] width 1356 height 26
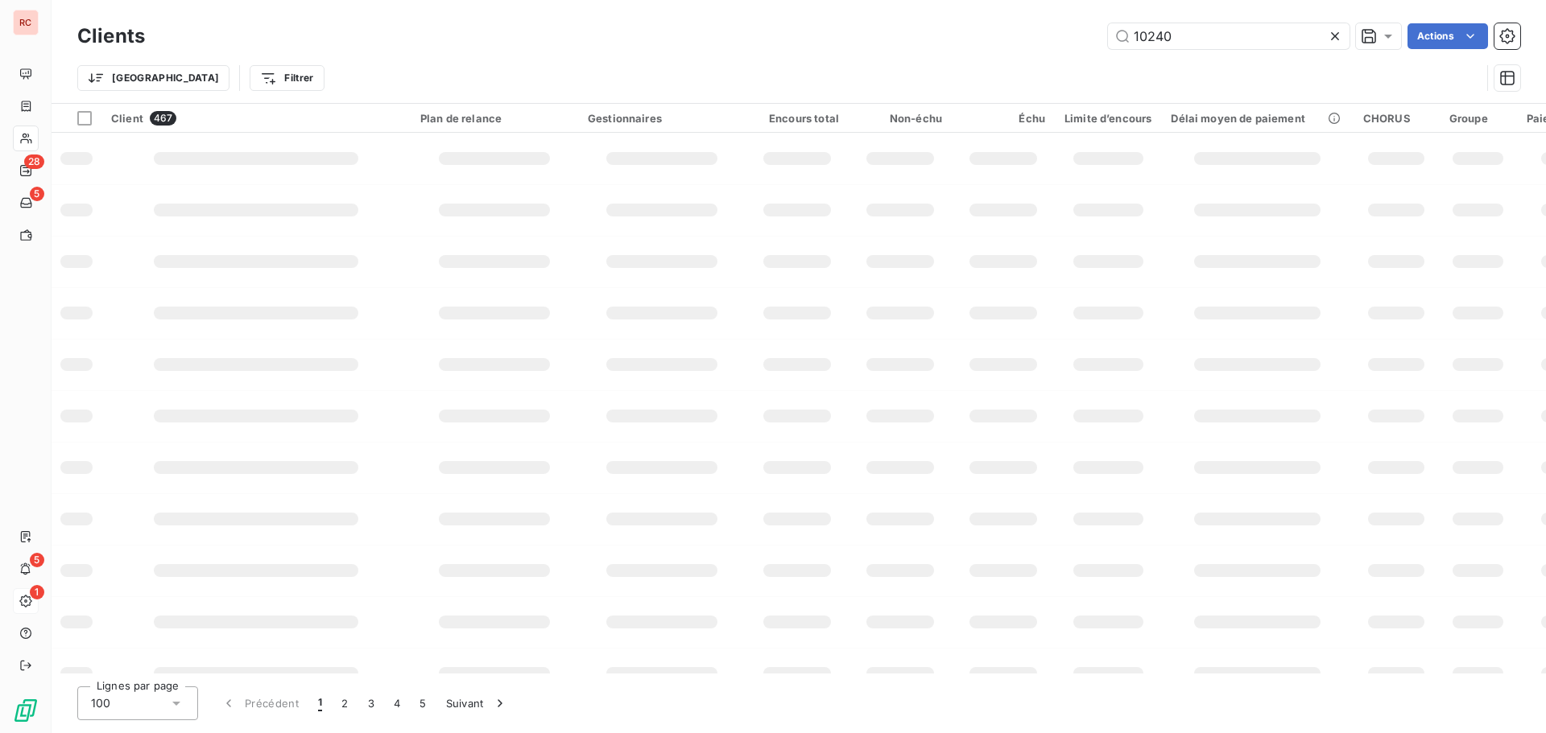
type input "10240"
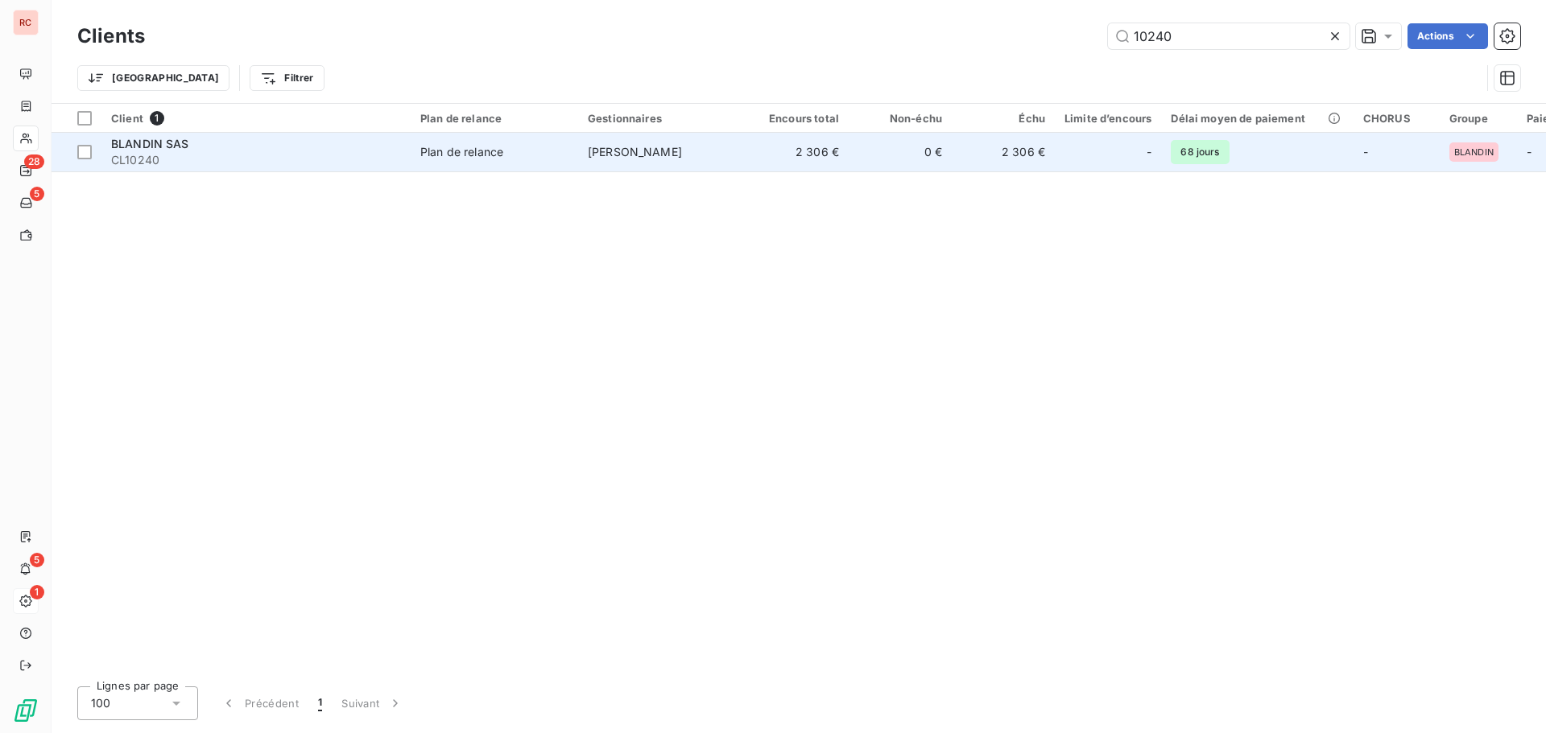
click at [488, 156] on div "Plan de relance" at bounding box center [461, 152] width 83 height 16
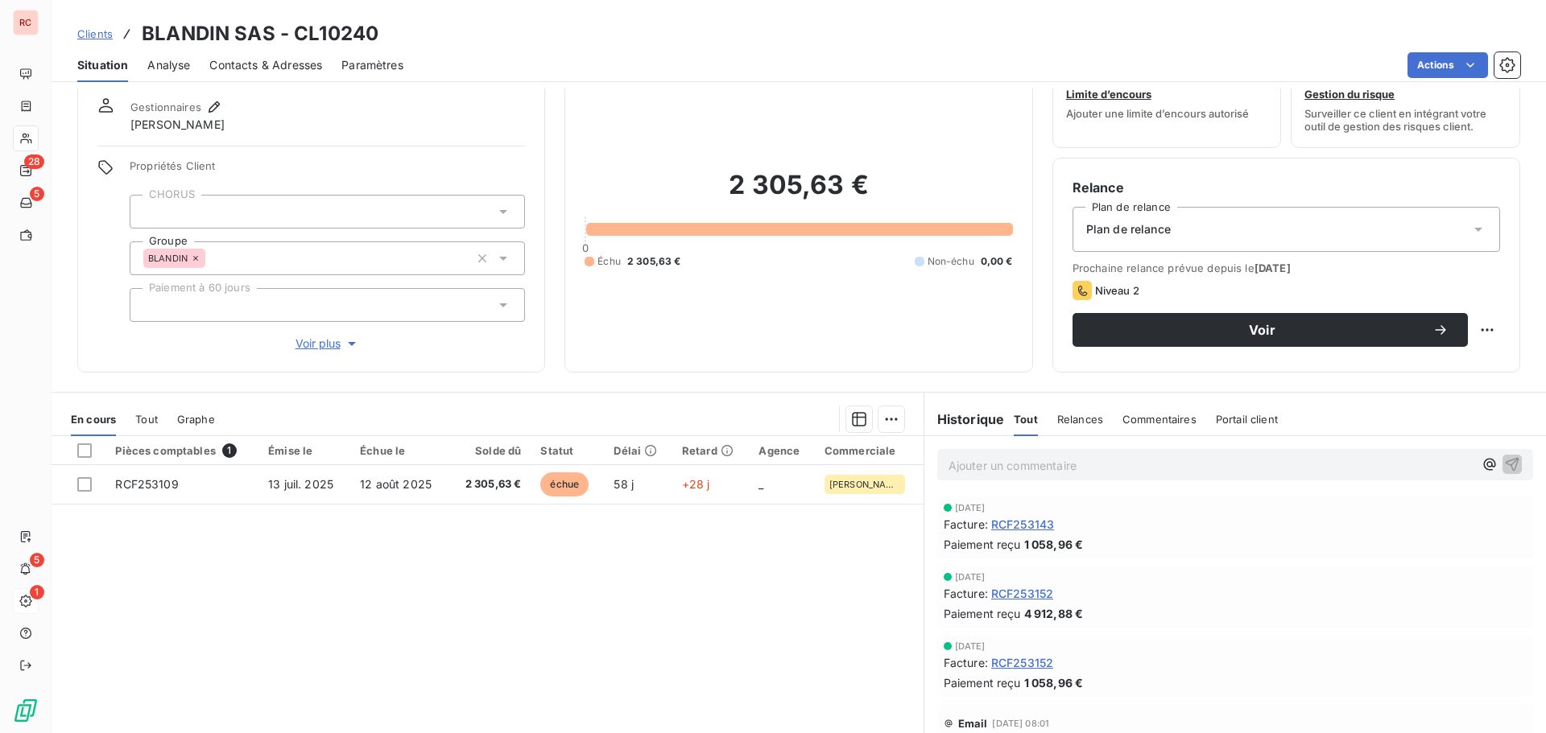
scroll to position [80, 0]
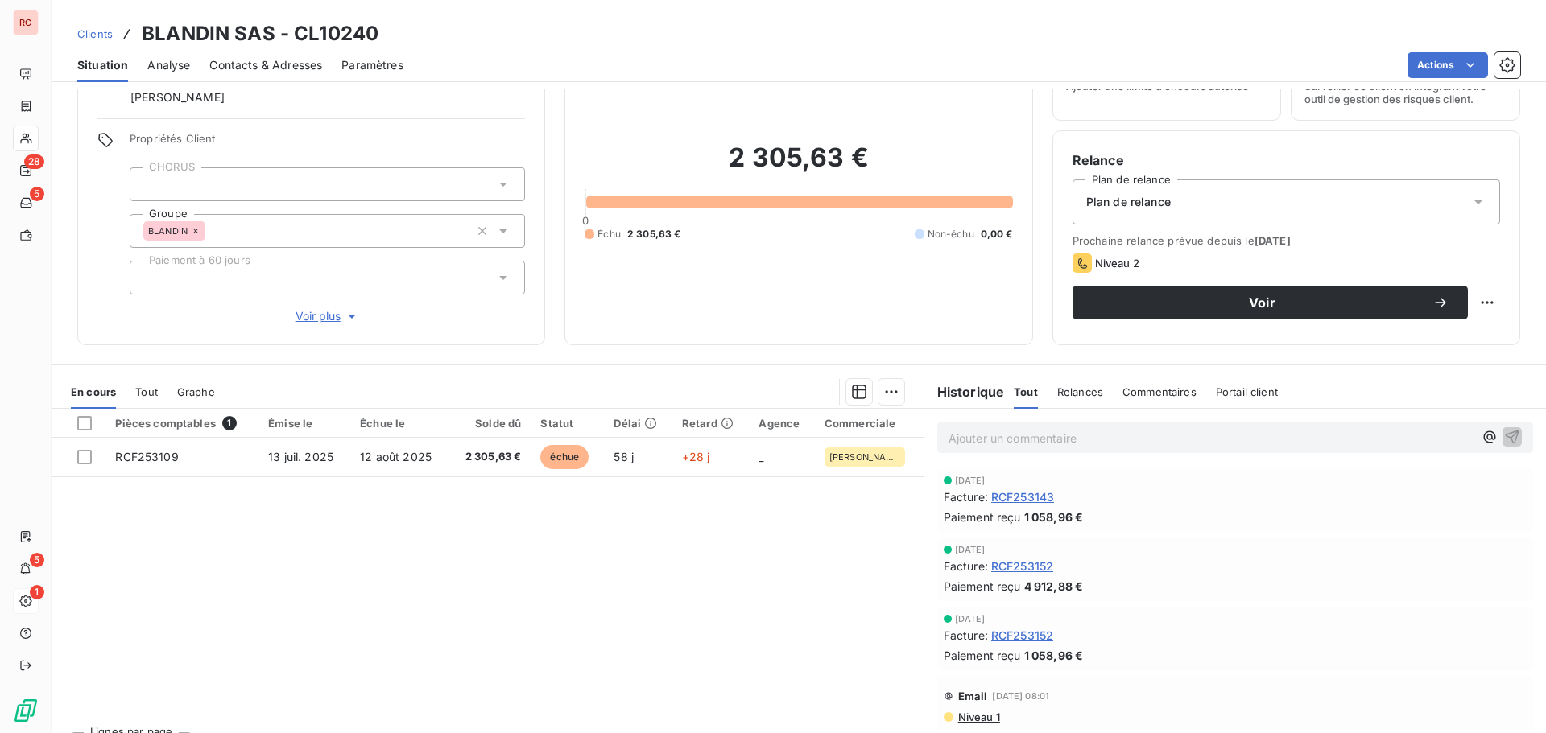
click at [151, 393] on span "Tout" at bounding box center [146, 392] width 23 height 13
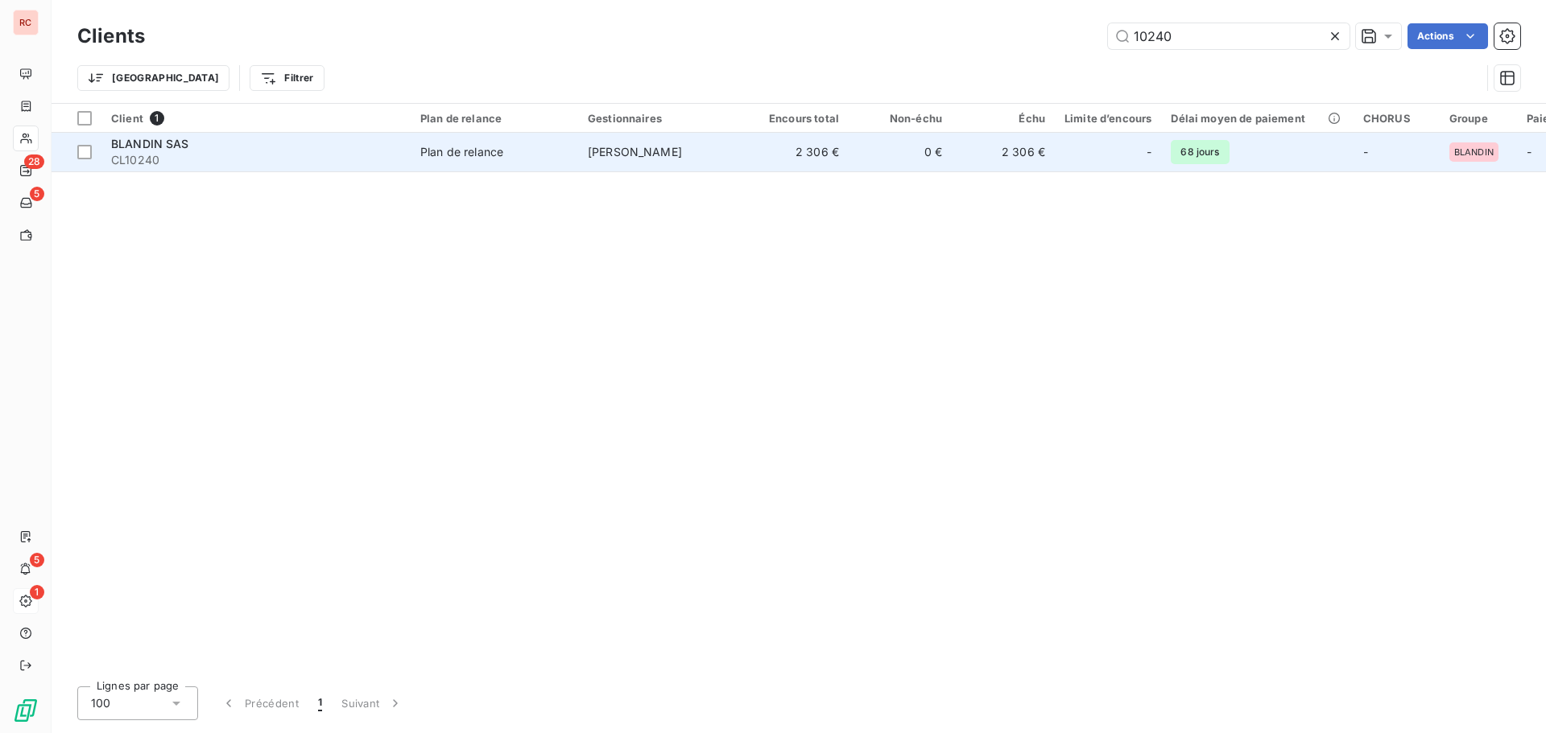
click at [251, 167] on span "CL10240" at bounding box center [256, 160] width 290 height 16
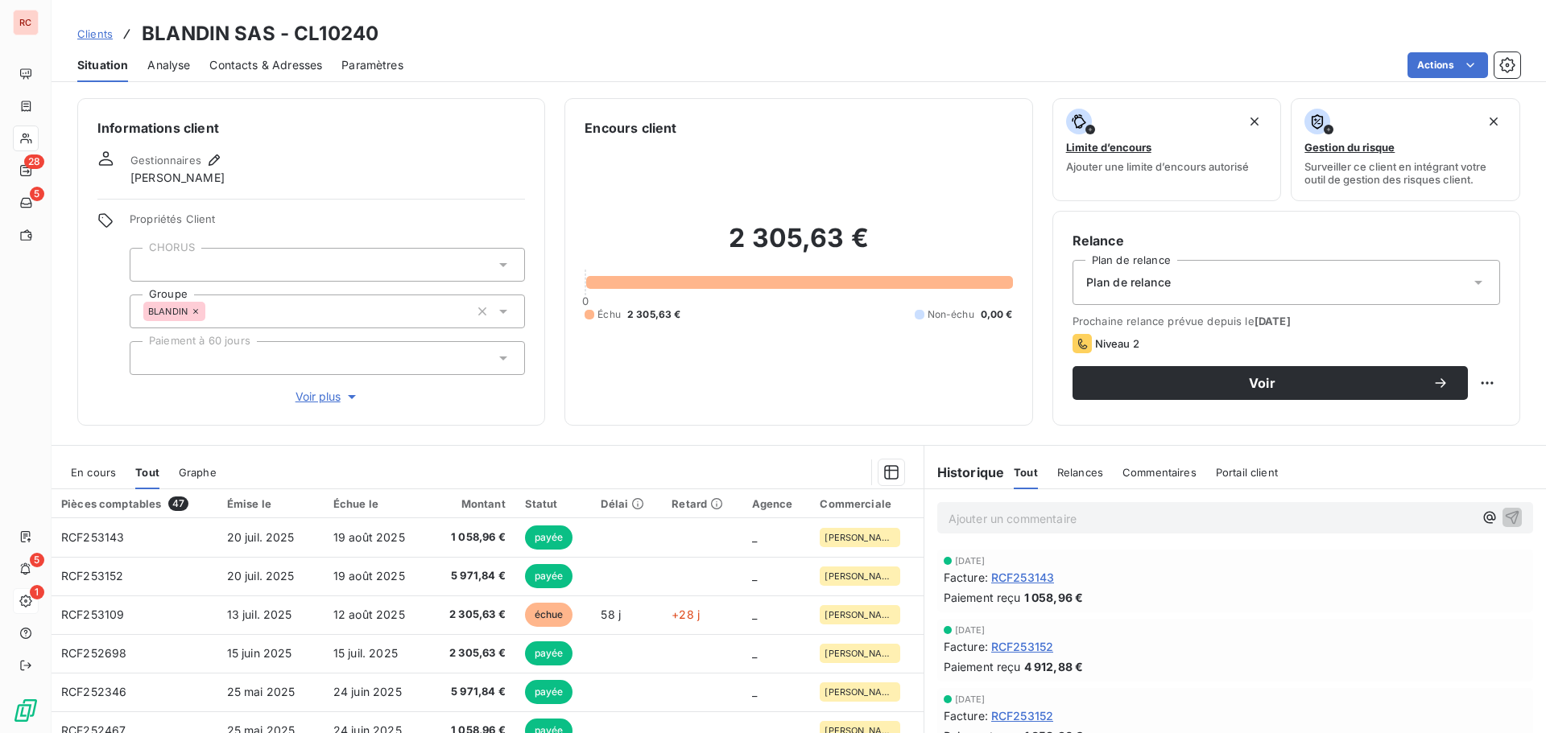
click at [85, 479] on div "En cours" at bounding box center [93, 473] width 45 height 34
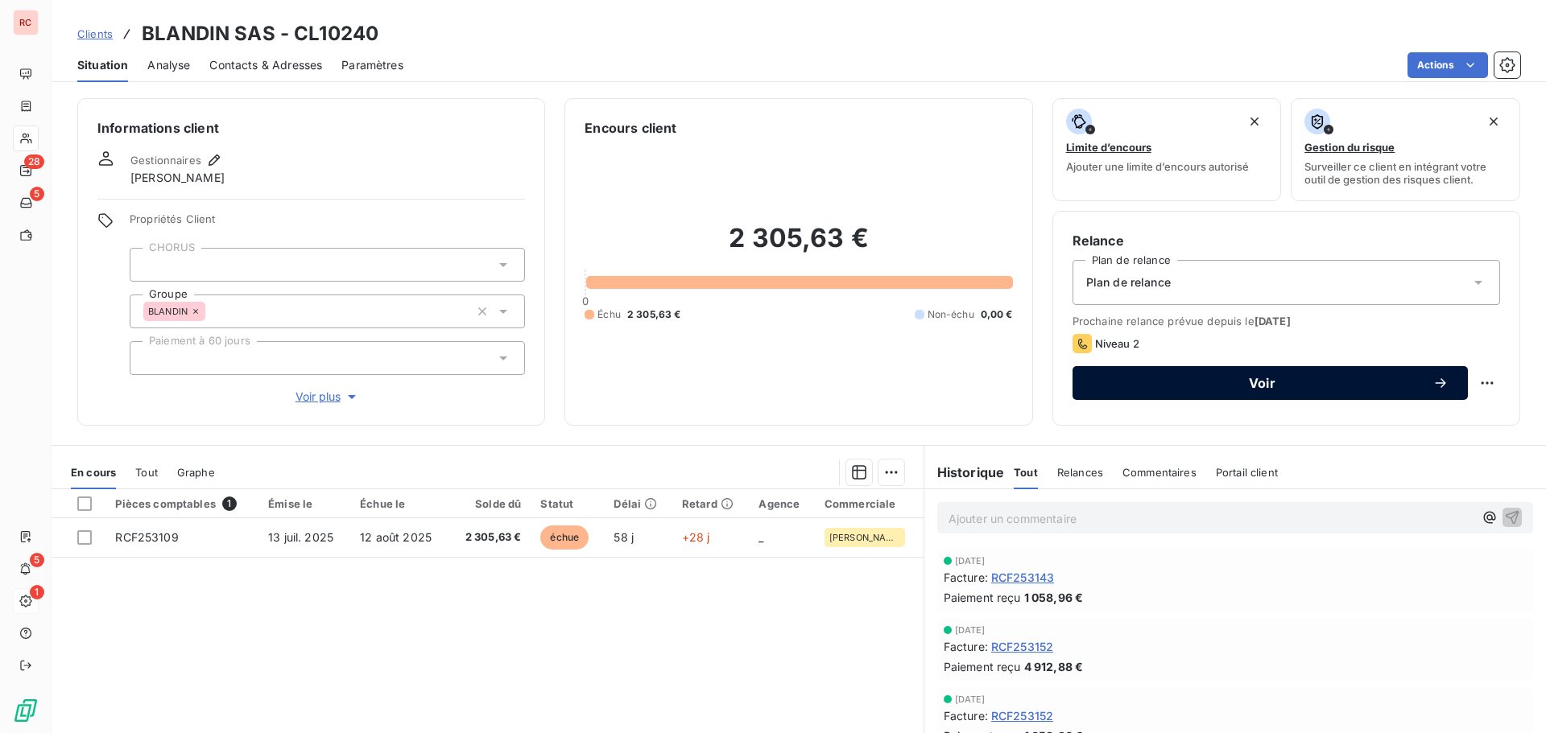
click at [1183, 394] on button "Voir" at bounding box center [1269, 383] width 395 height 34
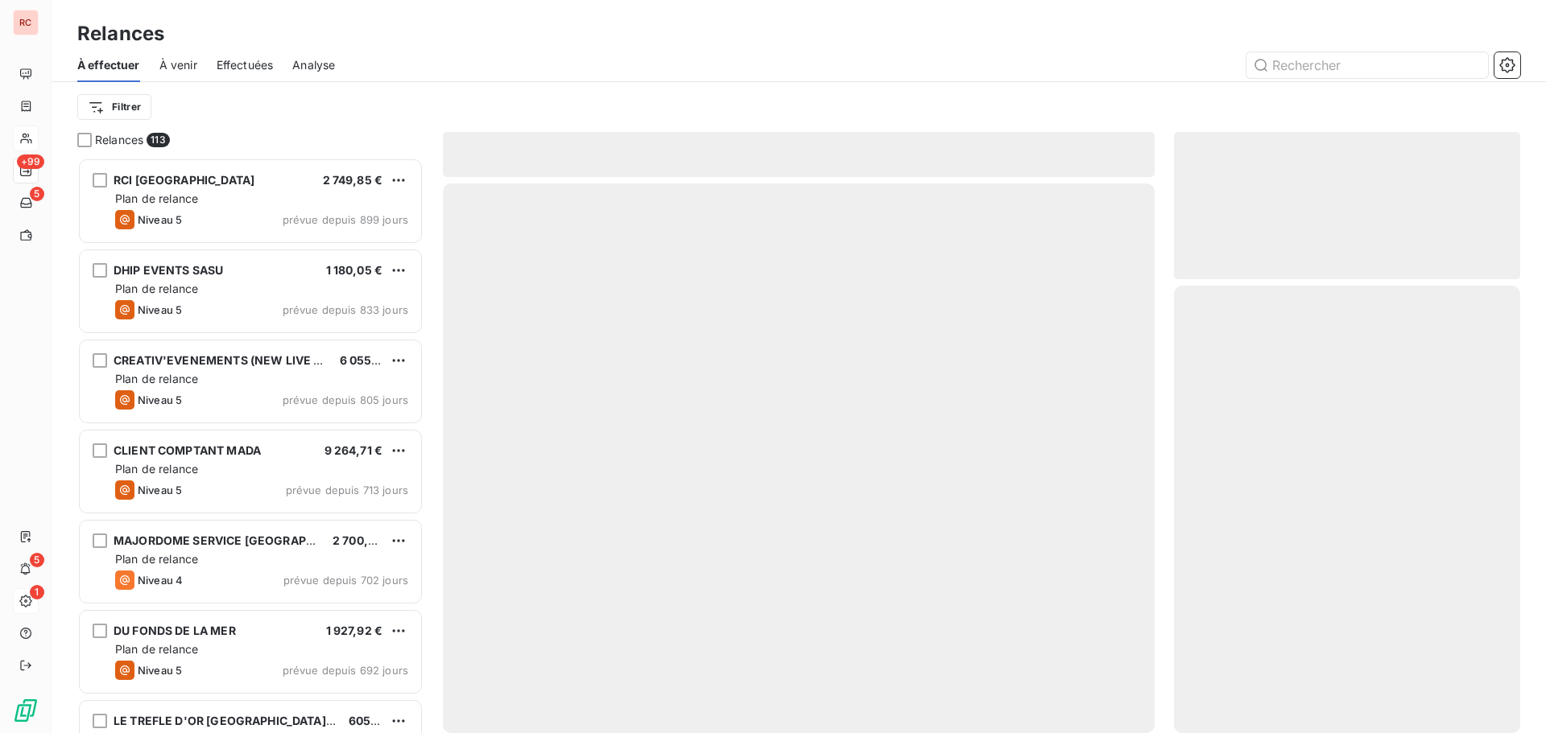
scroll to position [563, 334]
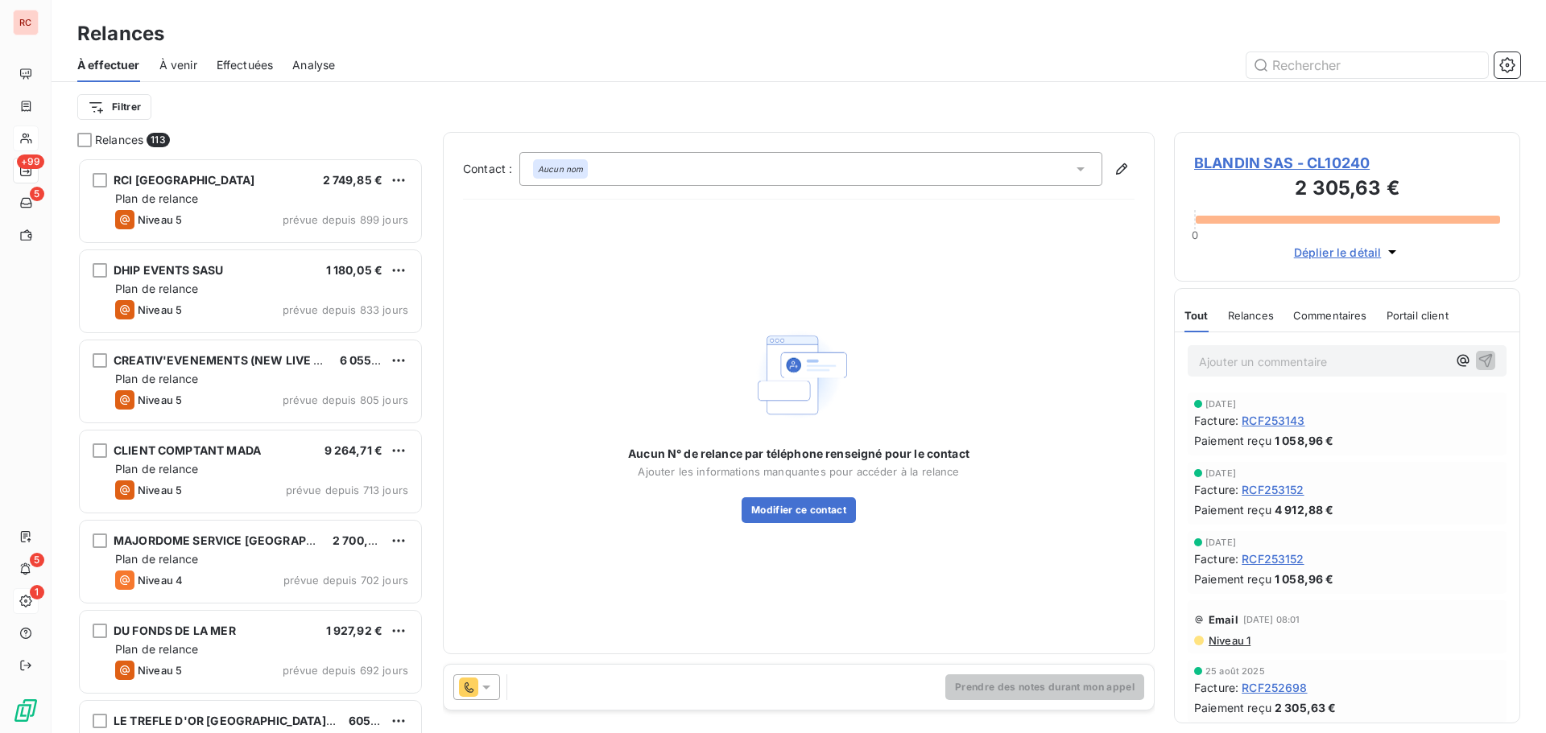
click at [491, 696] on div at bounding box center [476, 688] width 47 height 26
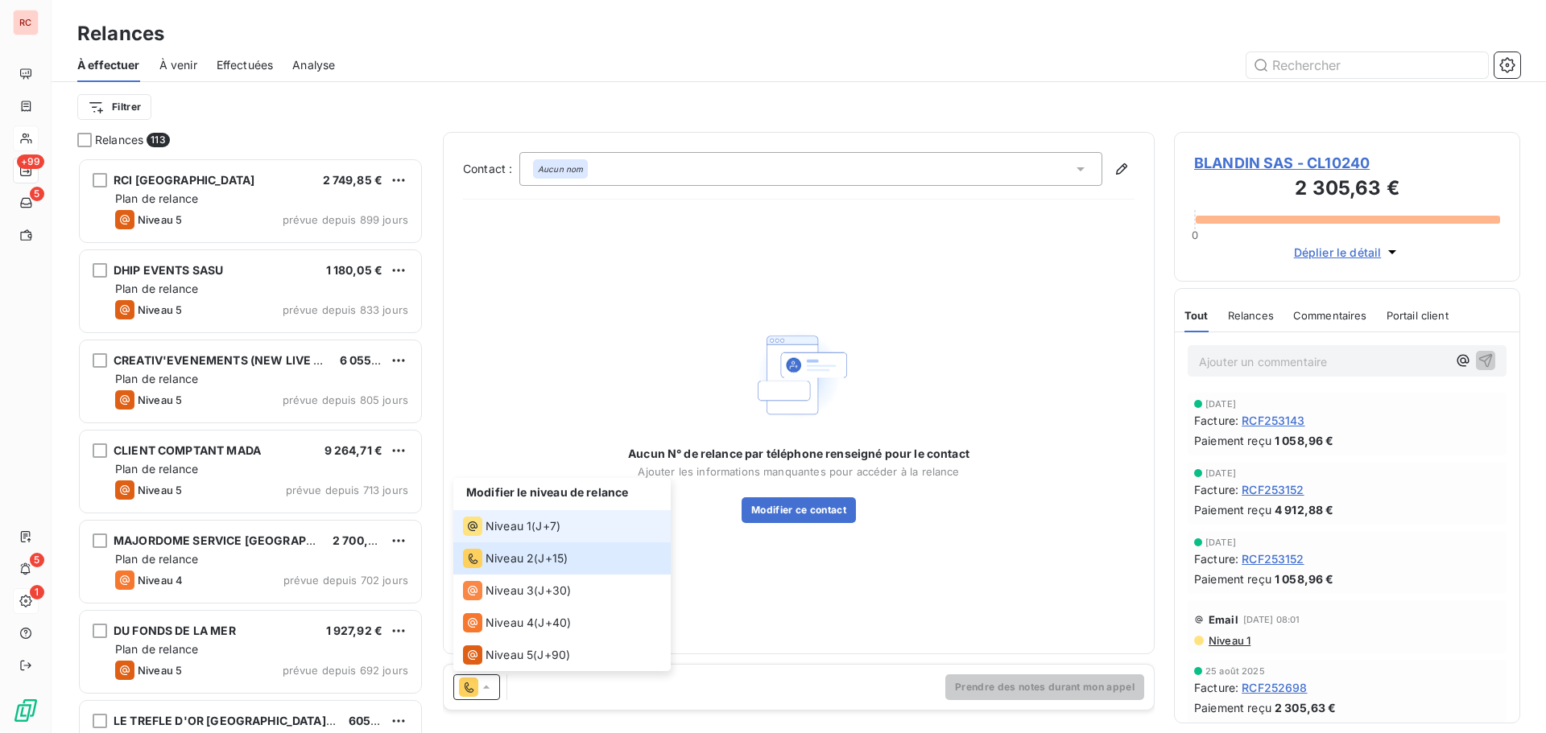
click at [485, 523] on div "Niveau 1" at bounding box center [497, 526] width 68 height 19
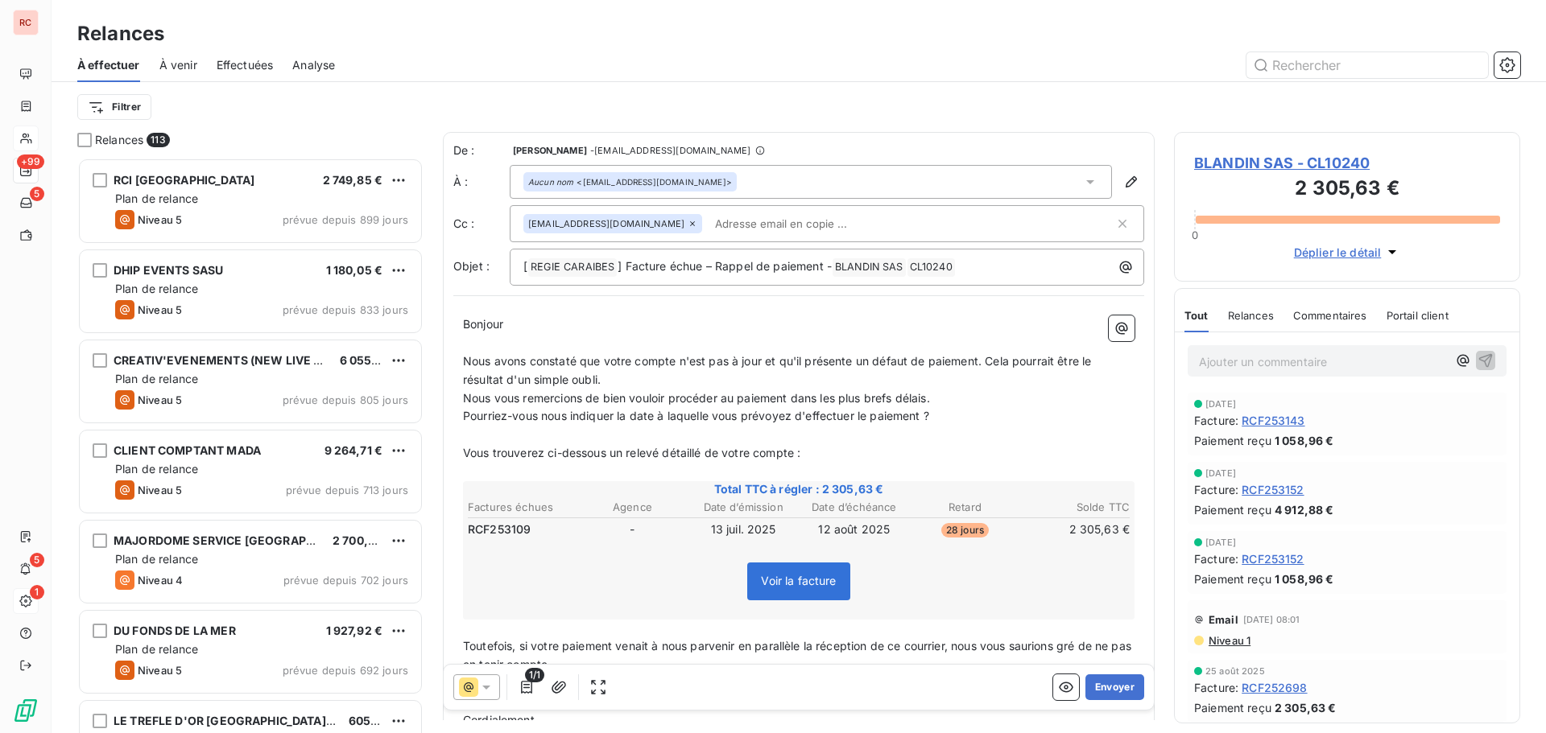
click at [493, 687] on icon at bounding box center [486, 687] width 16 height 16
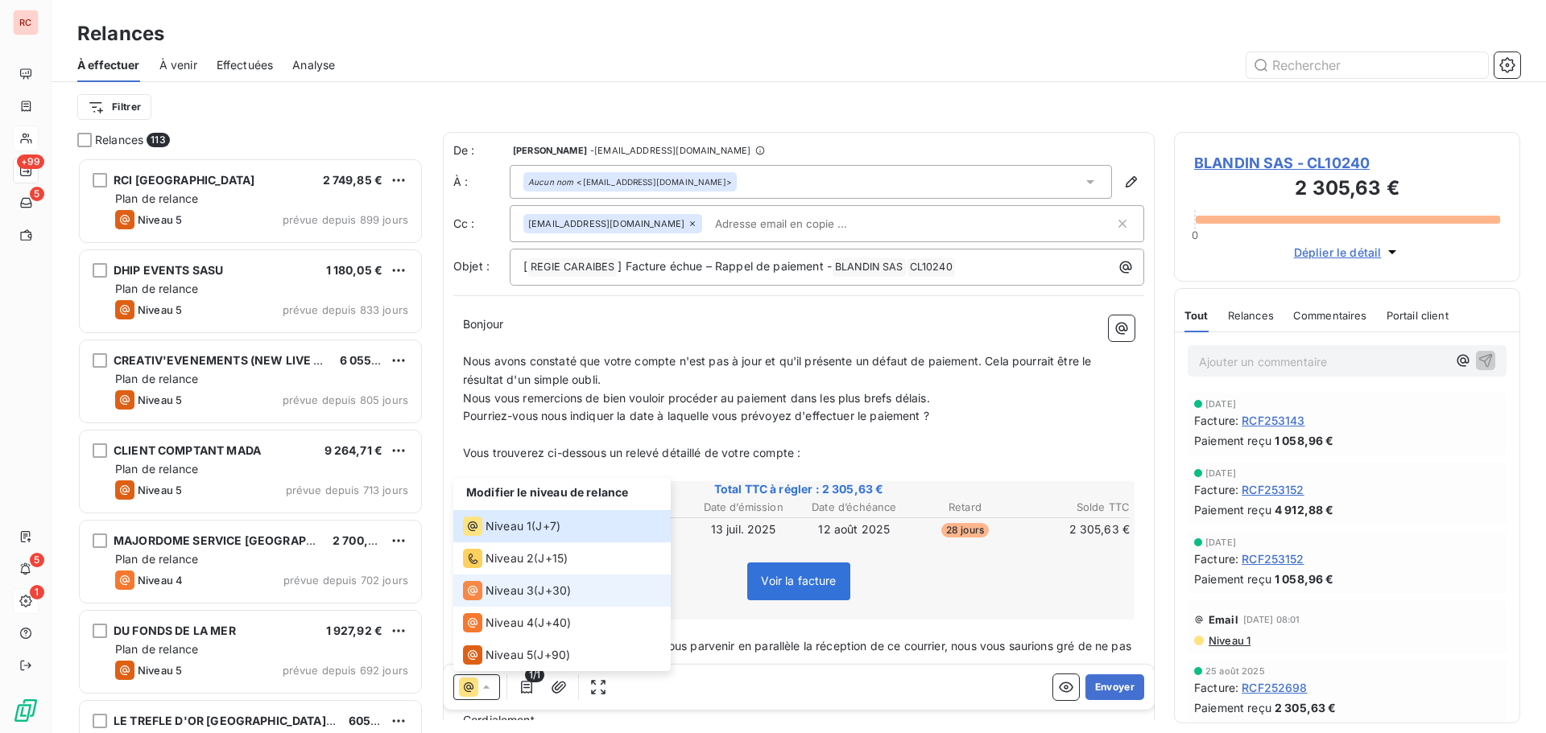
click at [510, 592] on span "Niveau 3" at bounding box center [509, 591] width 48 height 16
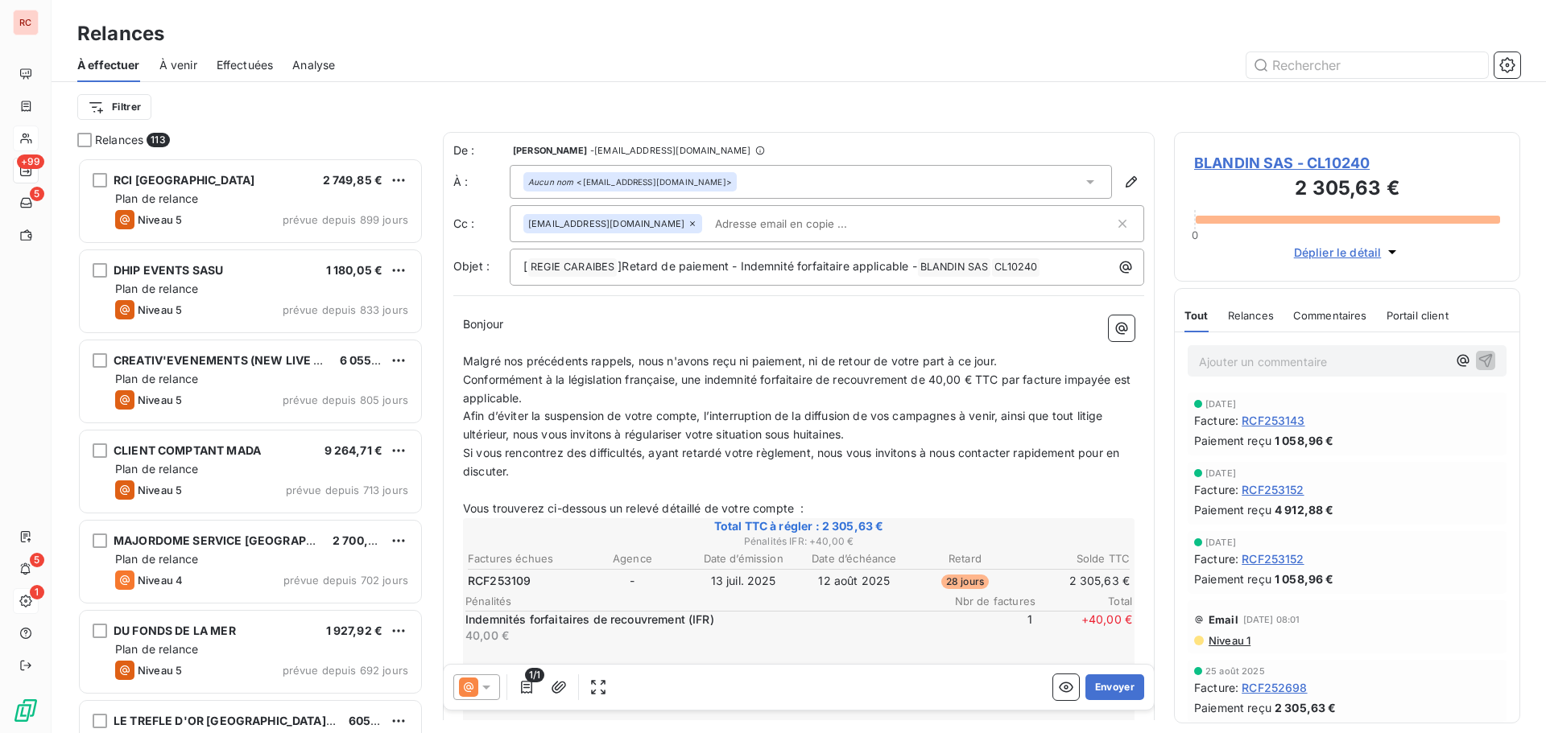
click at [490, 689] on icon at bounding box center [486, 687] width 16 height 16
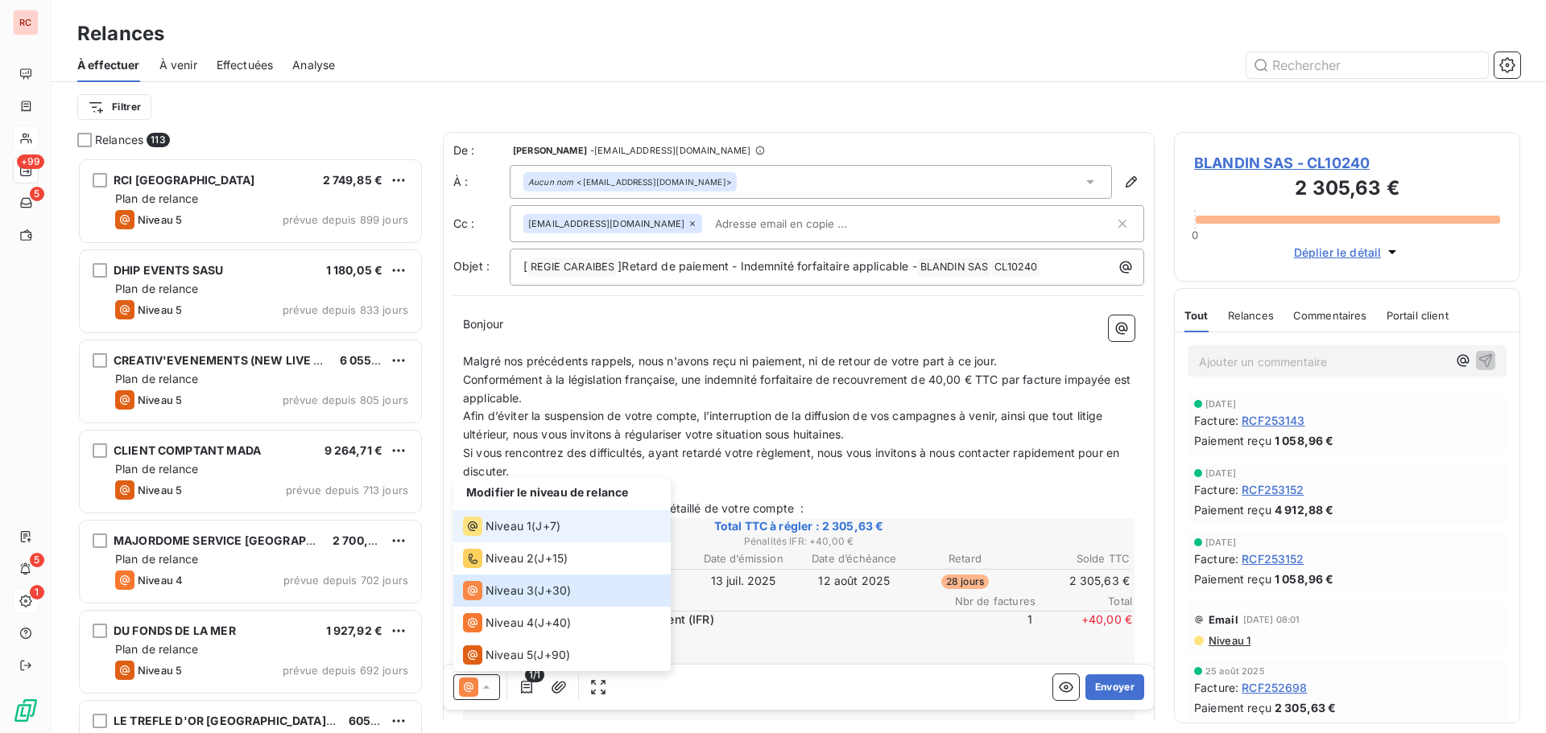
click at [511, 531] on span "Niveau 1" at bounding box center [508, 526] width 46 height 16
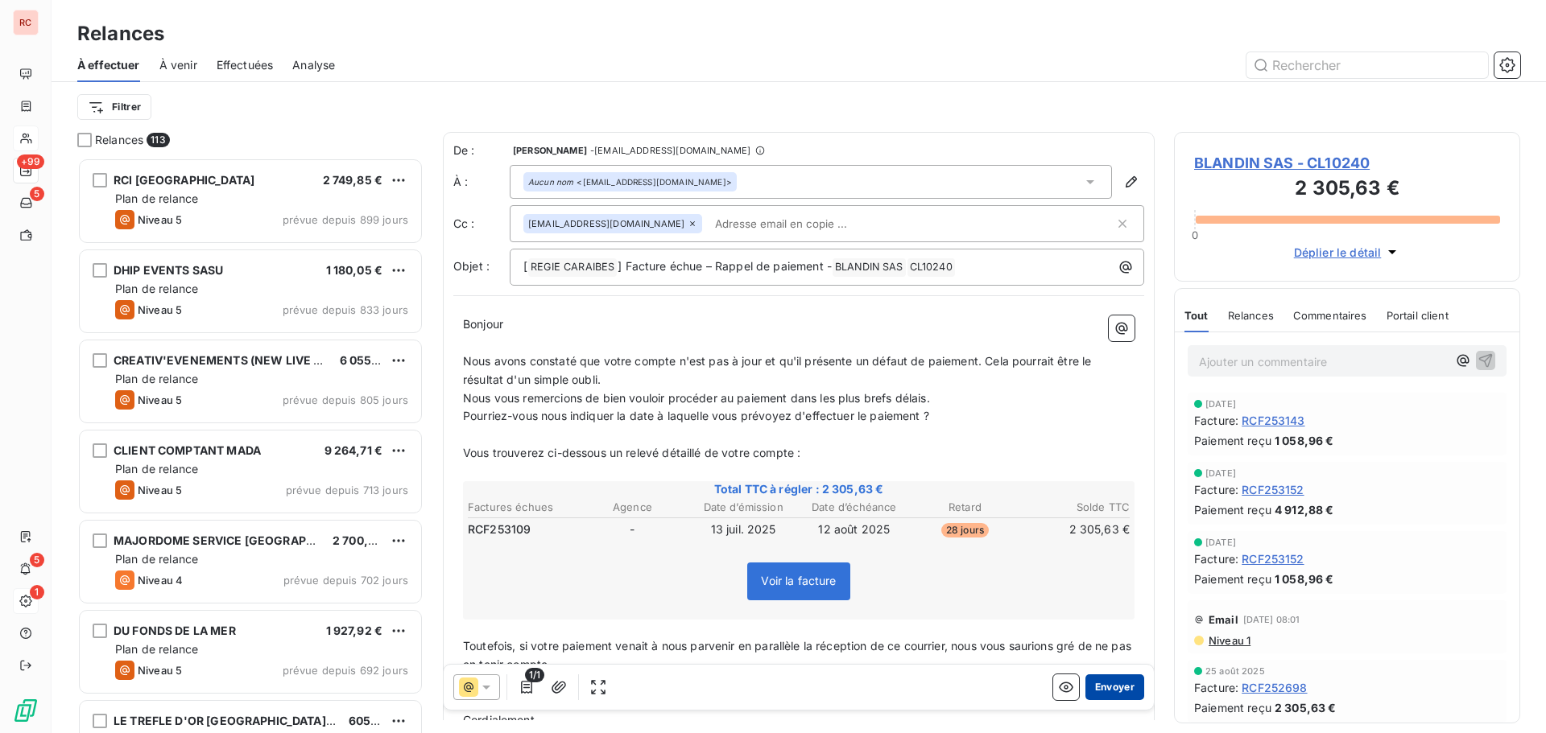
click at [1093, 689] on button "Envoyer" at bounding box center [1114, 688] width 59 height 26
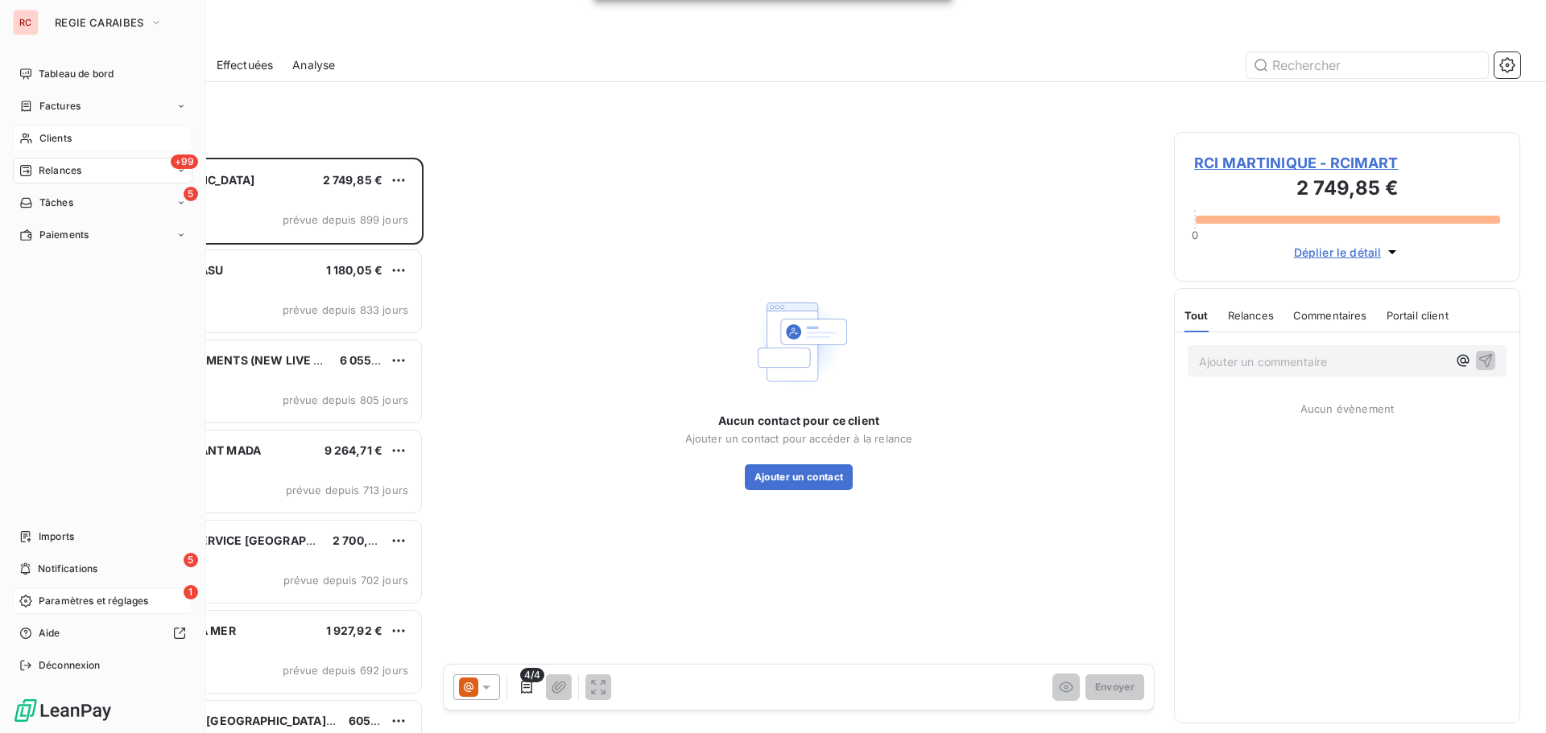
click at [39, 142] on span "Clients" at bounding box center [55, 138] width 32 height 14
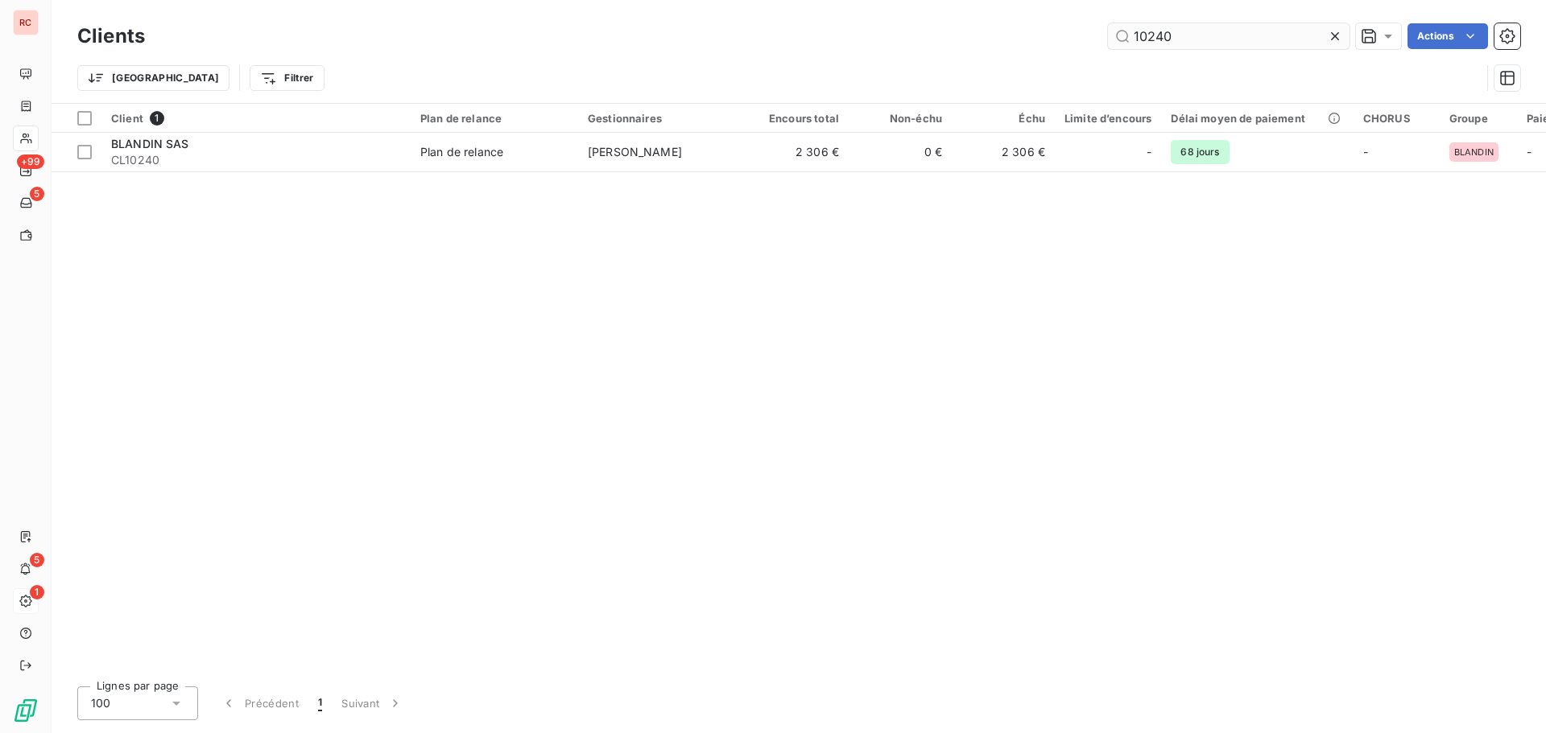
drag, startPoint x: 1194, startPoint y: 43, endPoint x: 1149, endPoint y: 39, distance: 45.3
click at [1149, 39] on input "10240" at bounding box center [1228, 36] width 241 height 26
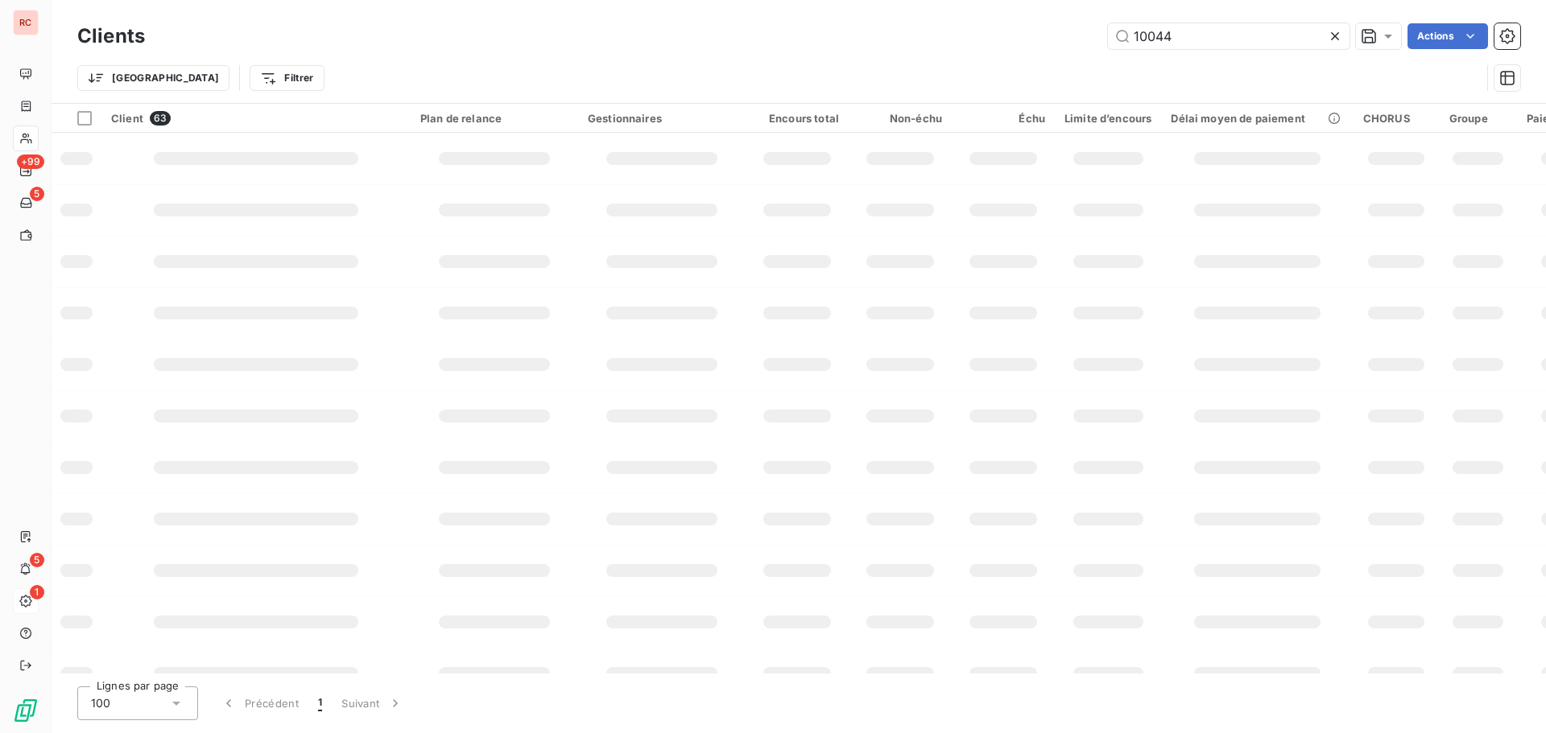
type input "10044"
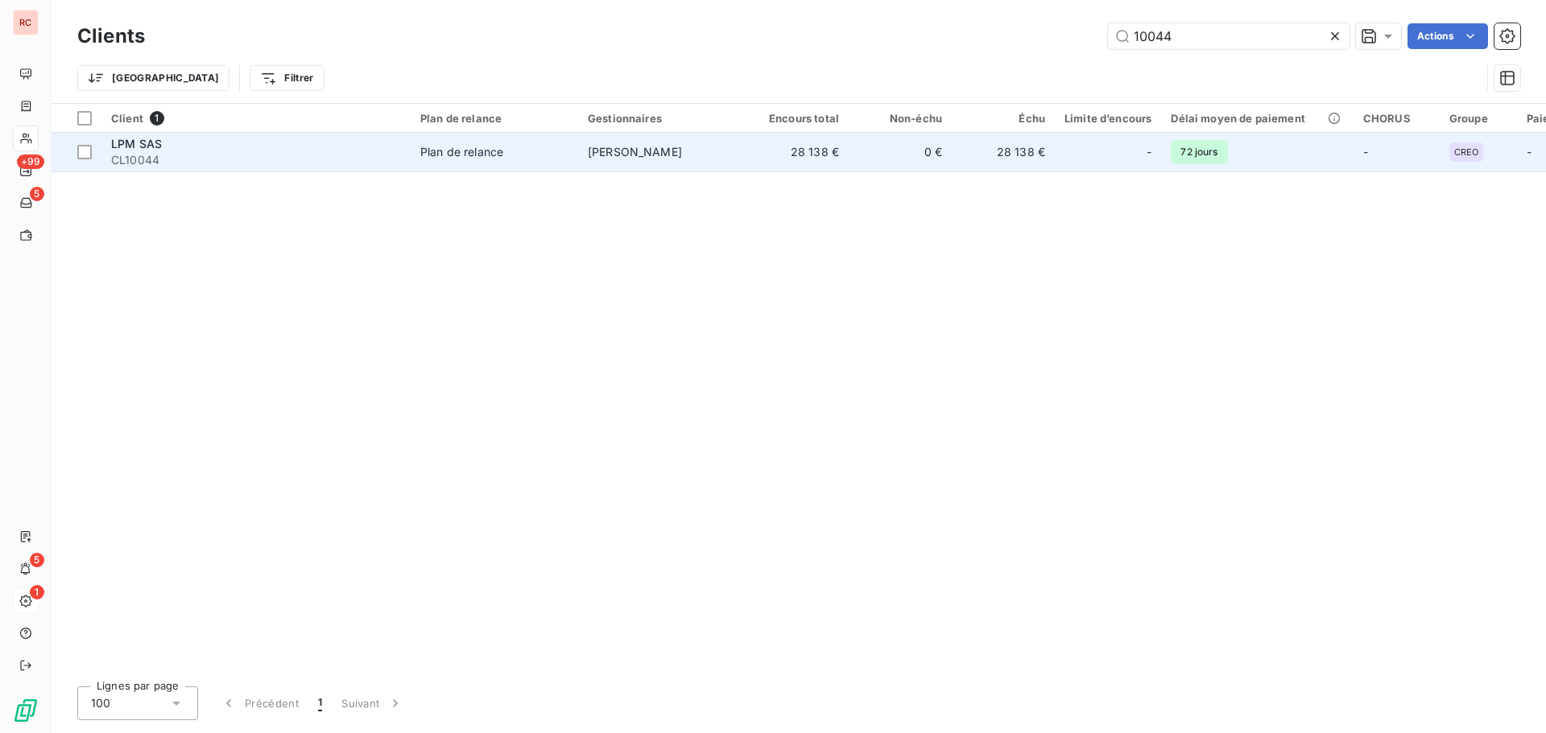
click at [532, 159] on span "Plan de relance" at bounding box center [494, 152] width 148 height 16
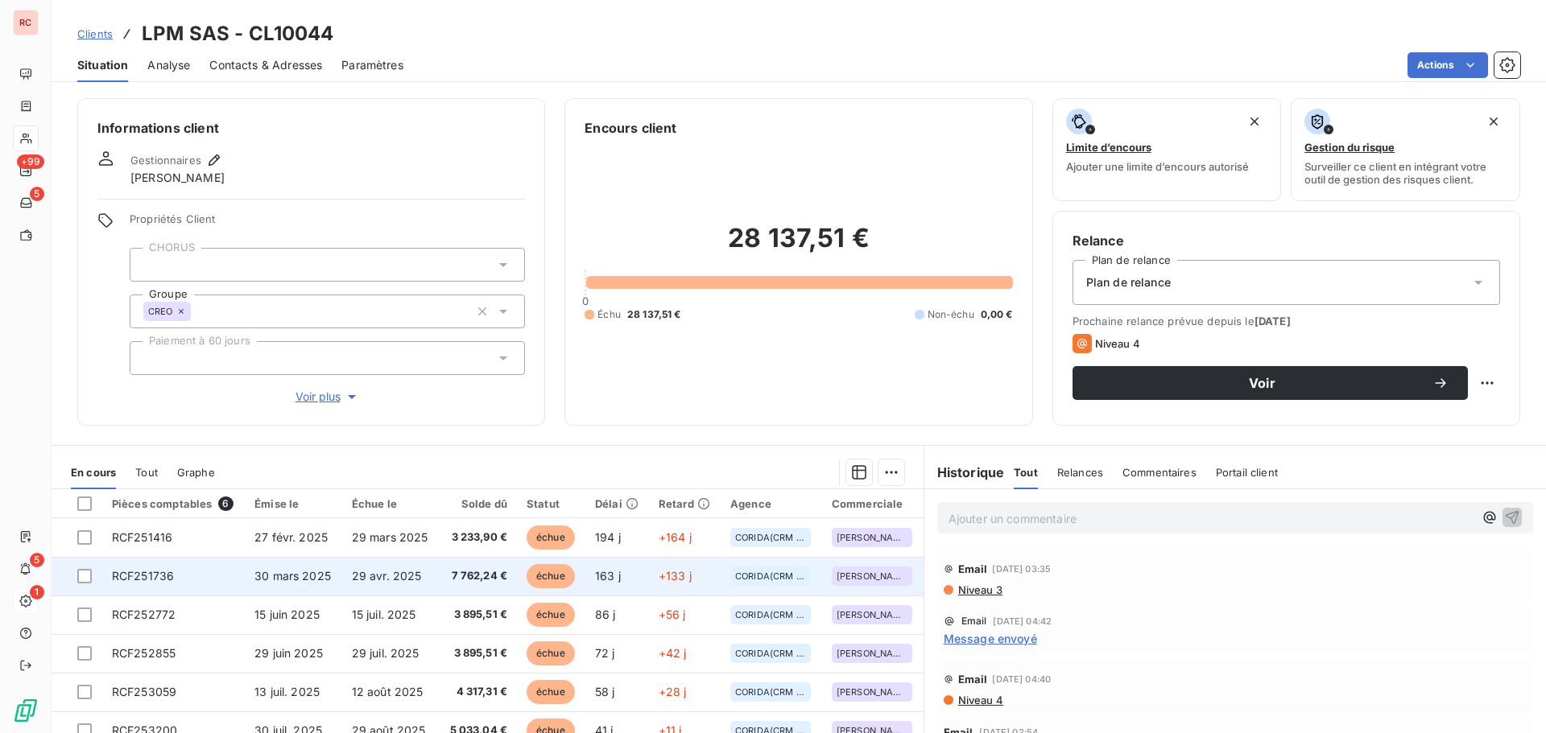
click at [234, 578] on td "RCF251736" at bounding box center [173, 576] width 142 height 39
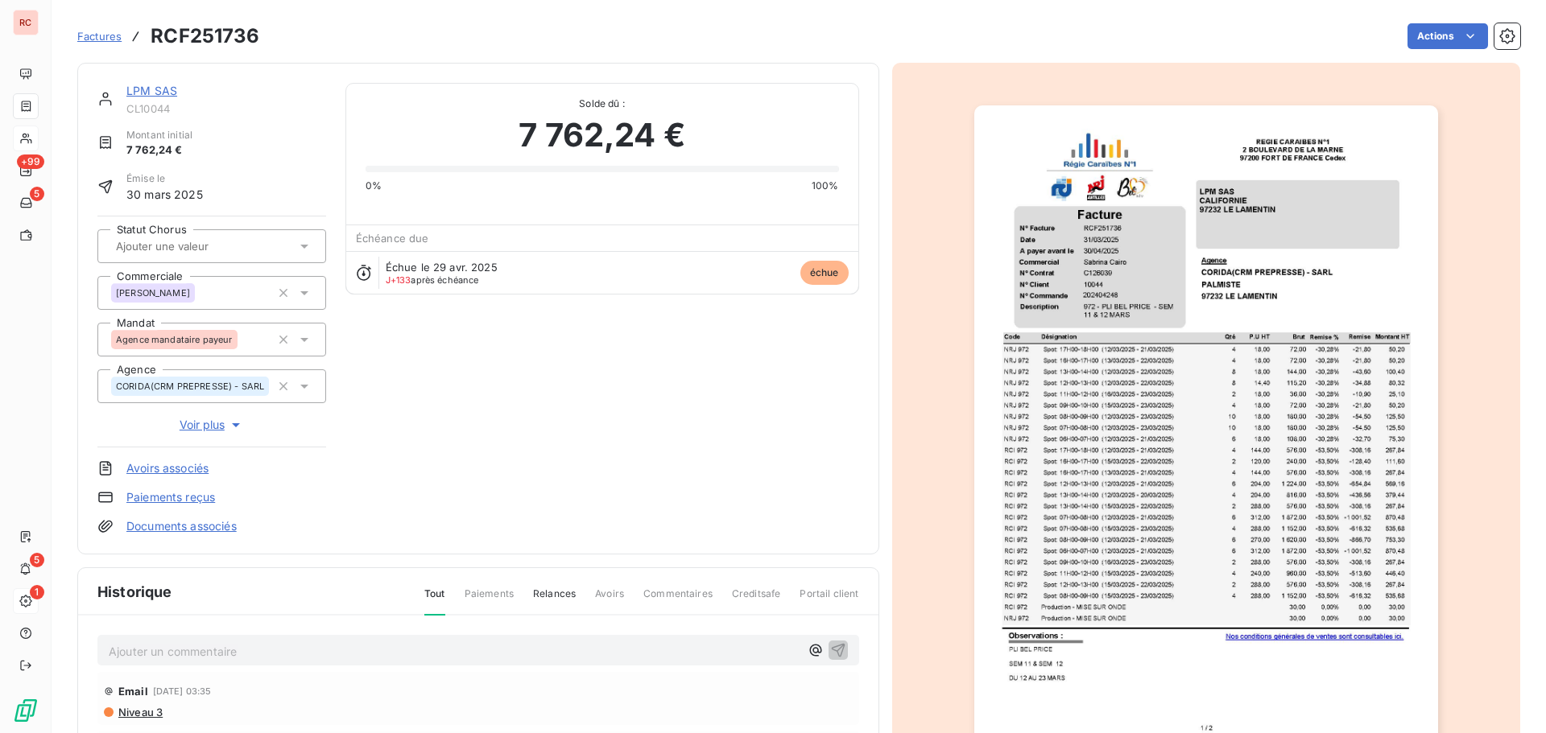
click at [138, 656] on p "Ajouter un commentaire ﻿" at bounding box center [454, 652] width 691 height 20
click at [831, 645] on icon "button" at bounding box center [838, 650] width 14 height 14
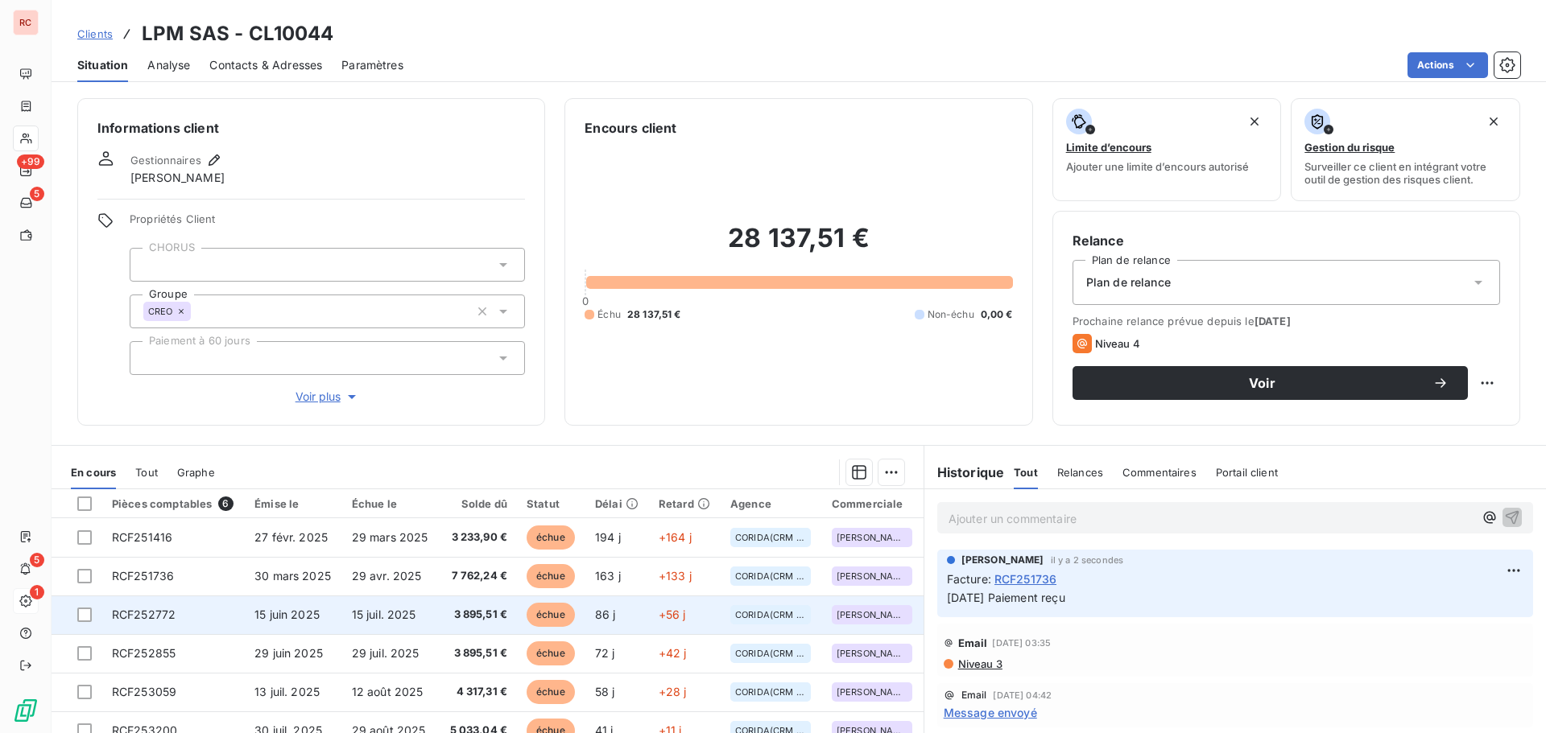
click at [382, 616] on span "15 juil. 2025" at bounding box center [384, 615] width 64 height 14
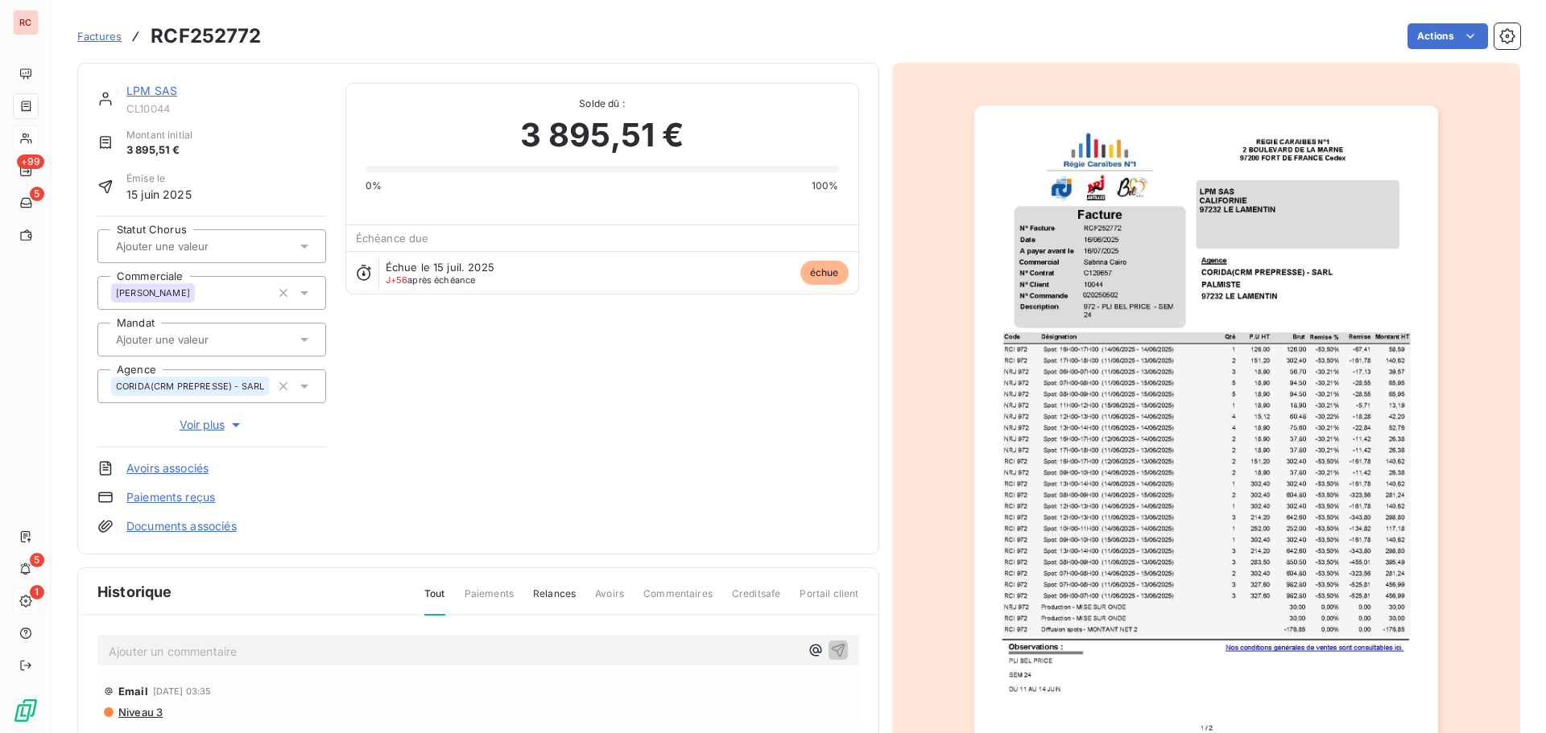
click at [142, 650] on p "Ajouter un commentaire ﻿" at bounding box center [454, 652] width 691 height 20
click at [830, 650] on icon "button" at bounding box center [838, 650] width 16 height 16
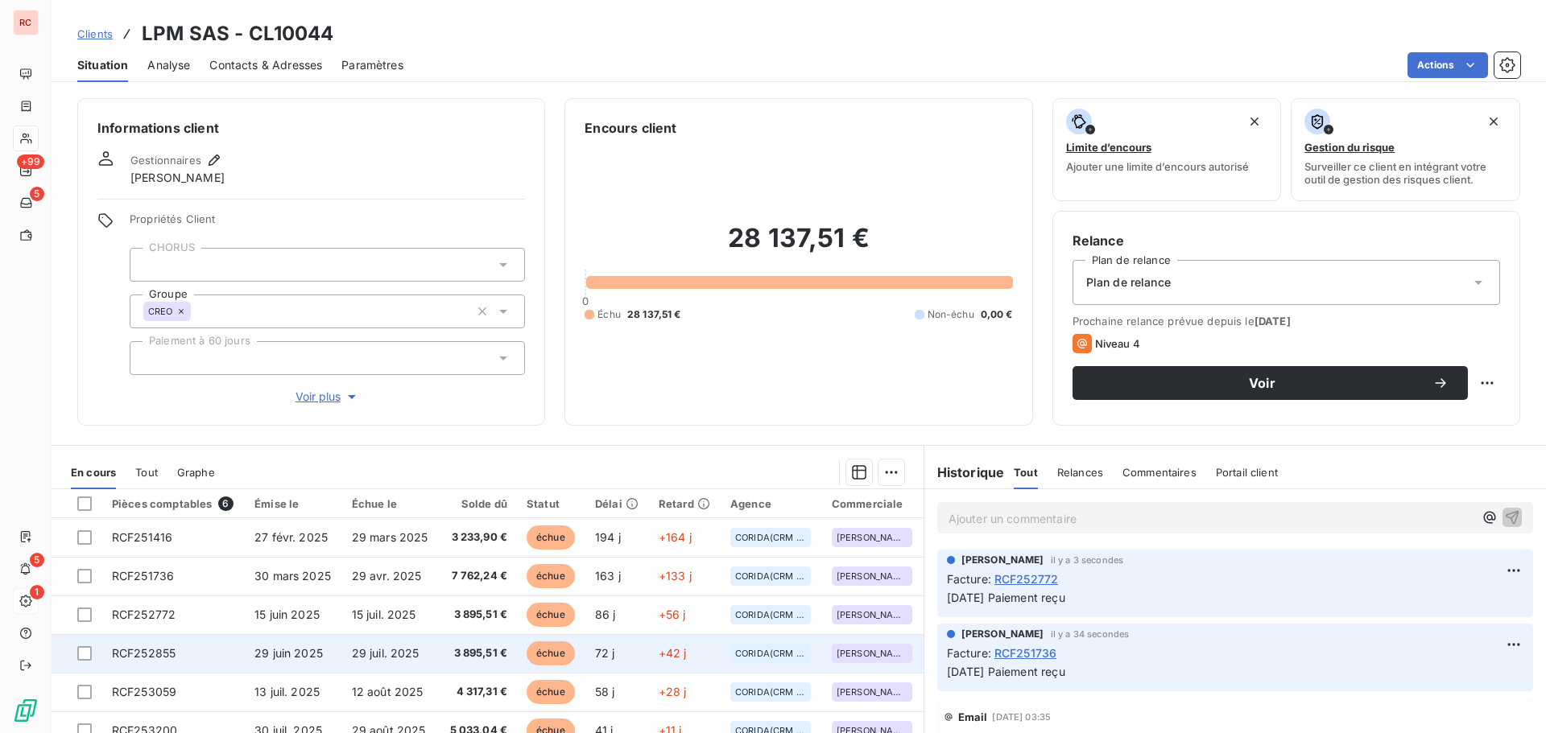
click at [216, 659] on td "RCF252855" at bounding box center [173, 653] width 142 height 39
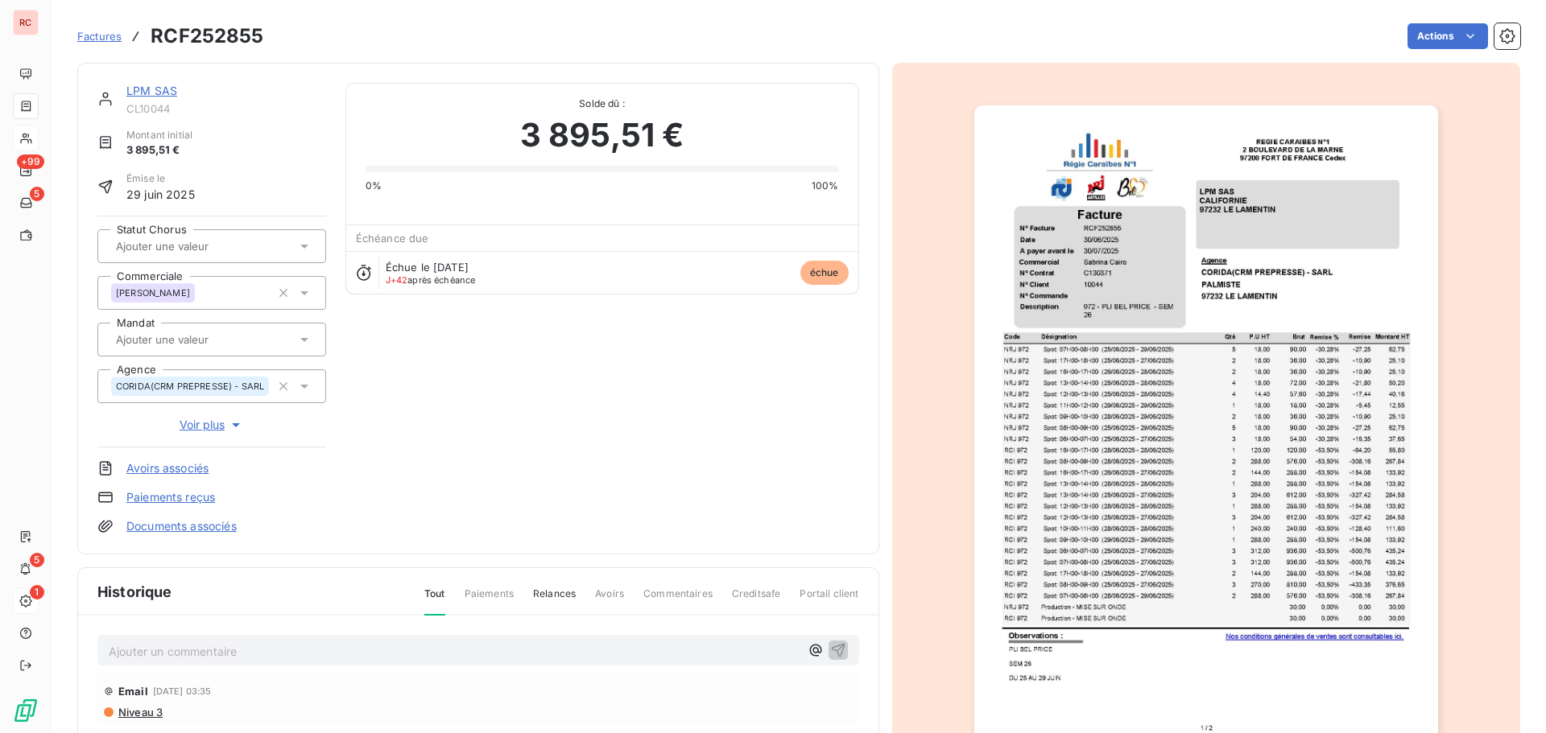
click at [213, 654] on p "Ajouter un commentaire ﻿" at bounding box center [454, 652] width 691 height 20
click at [830, 647] on icon "button" at bounding box center [838, 650] width 16 height 16
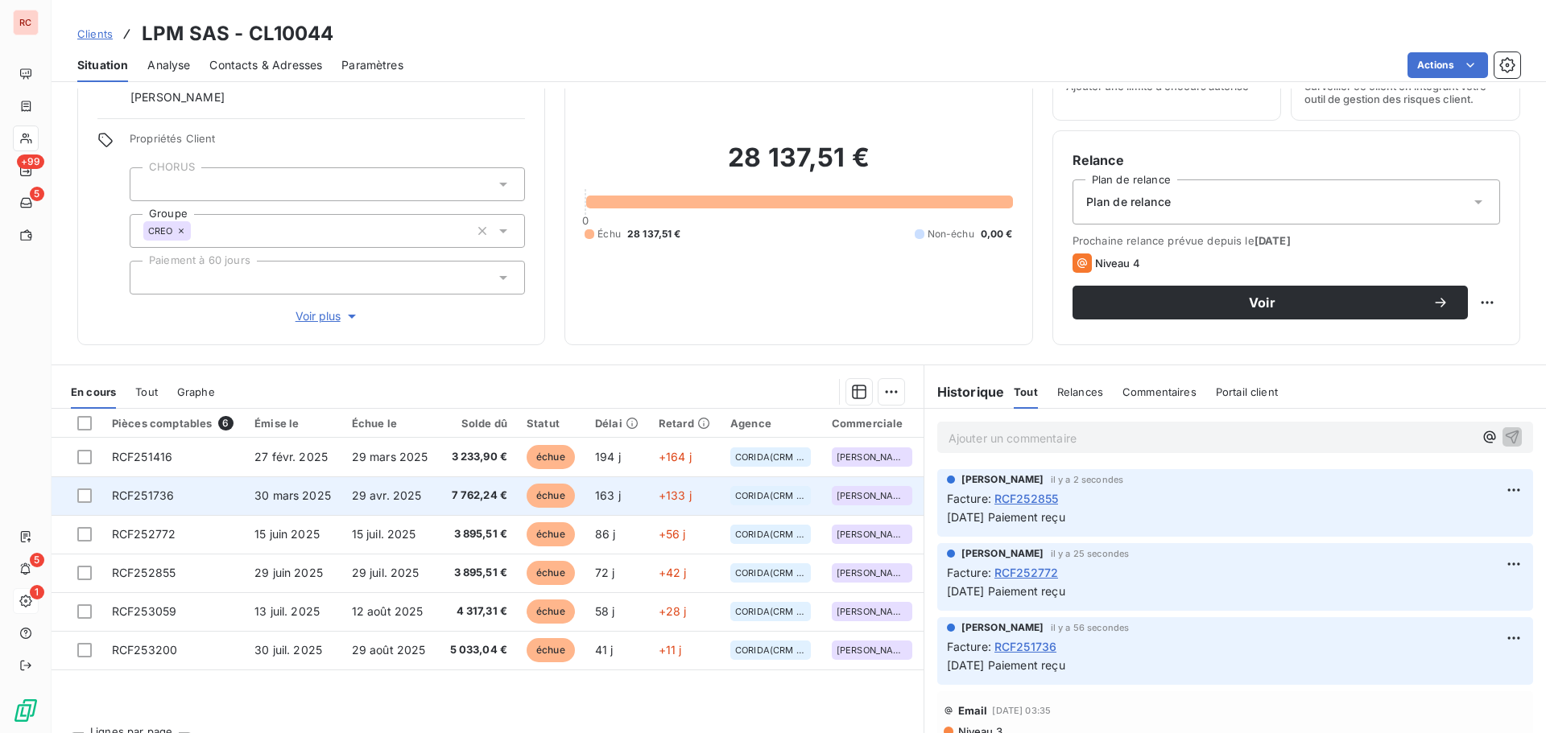
scroll to position [114, 0]
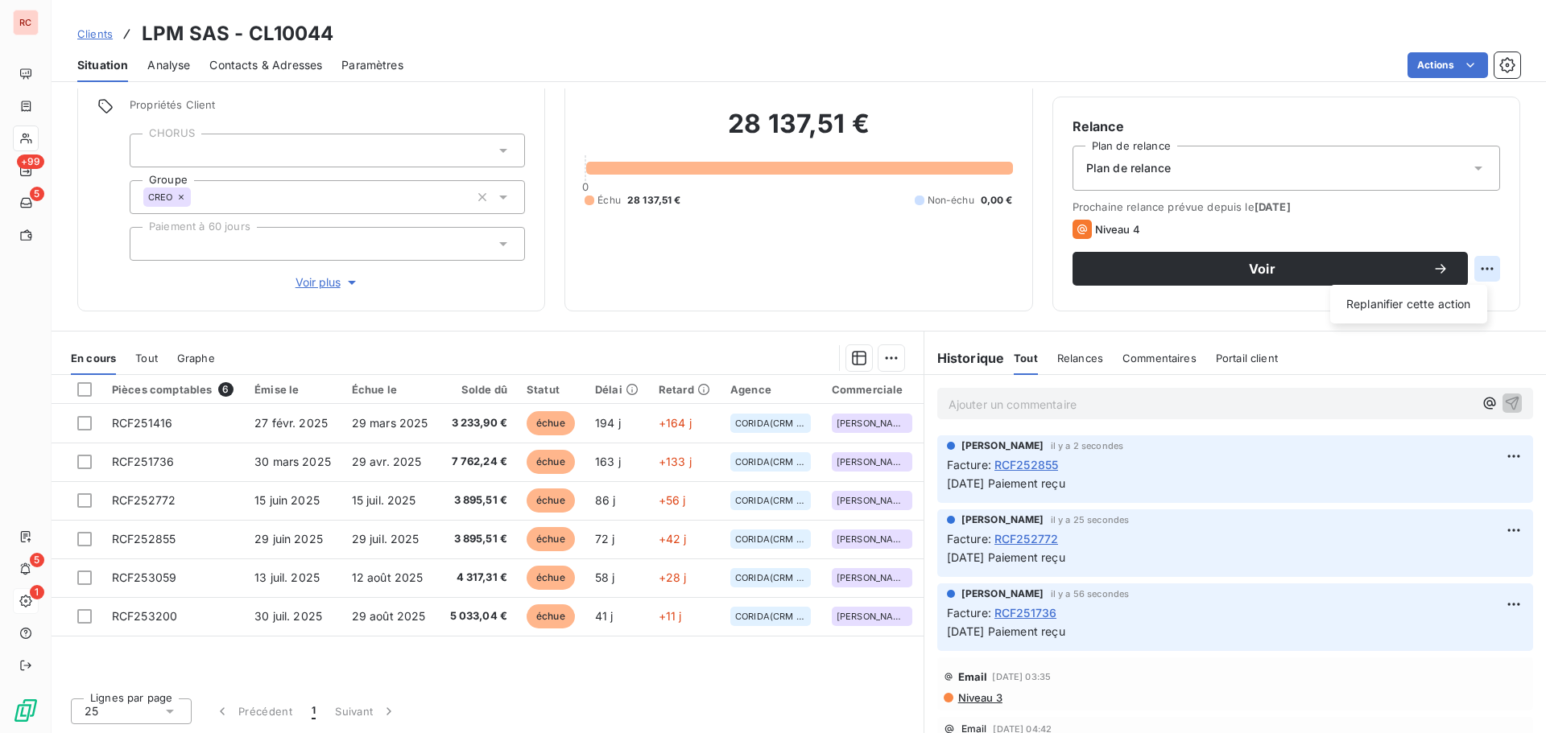
click at [1375, 286] on div "Voir Replanifier cette action" at bounding box center [1285, 269] width 427 height 34
select select "8"
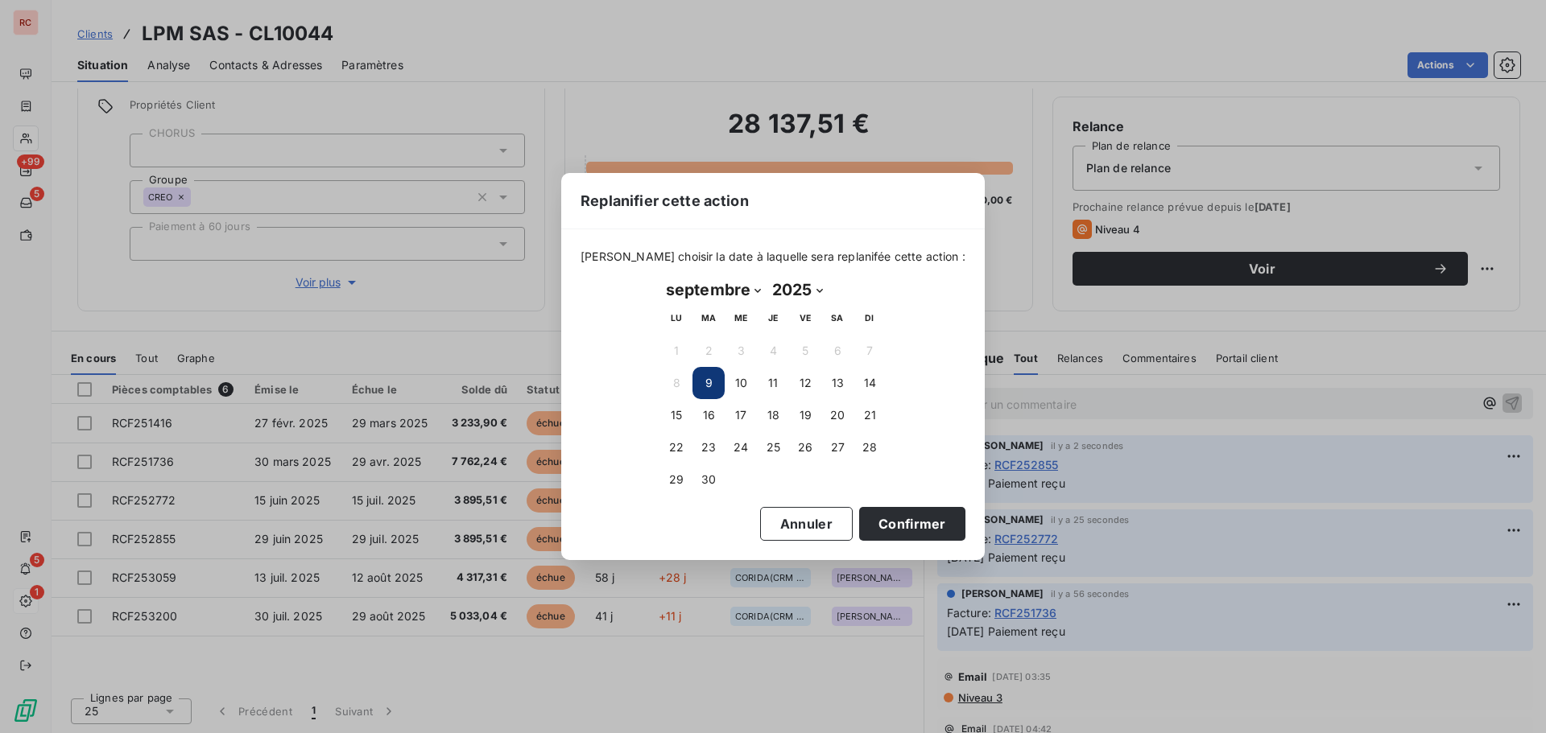
click at [1060, 52] on div "Replanifier cette action Veuillez choisir la date à laquelle sera replanifée ce…" at bounding box center [773, 366] width 1546 height 733
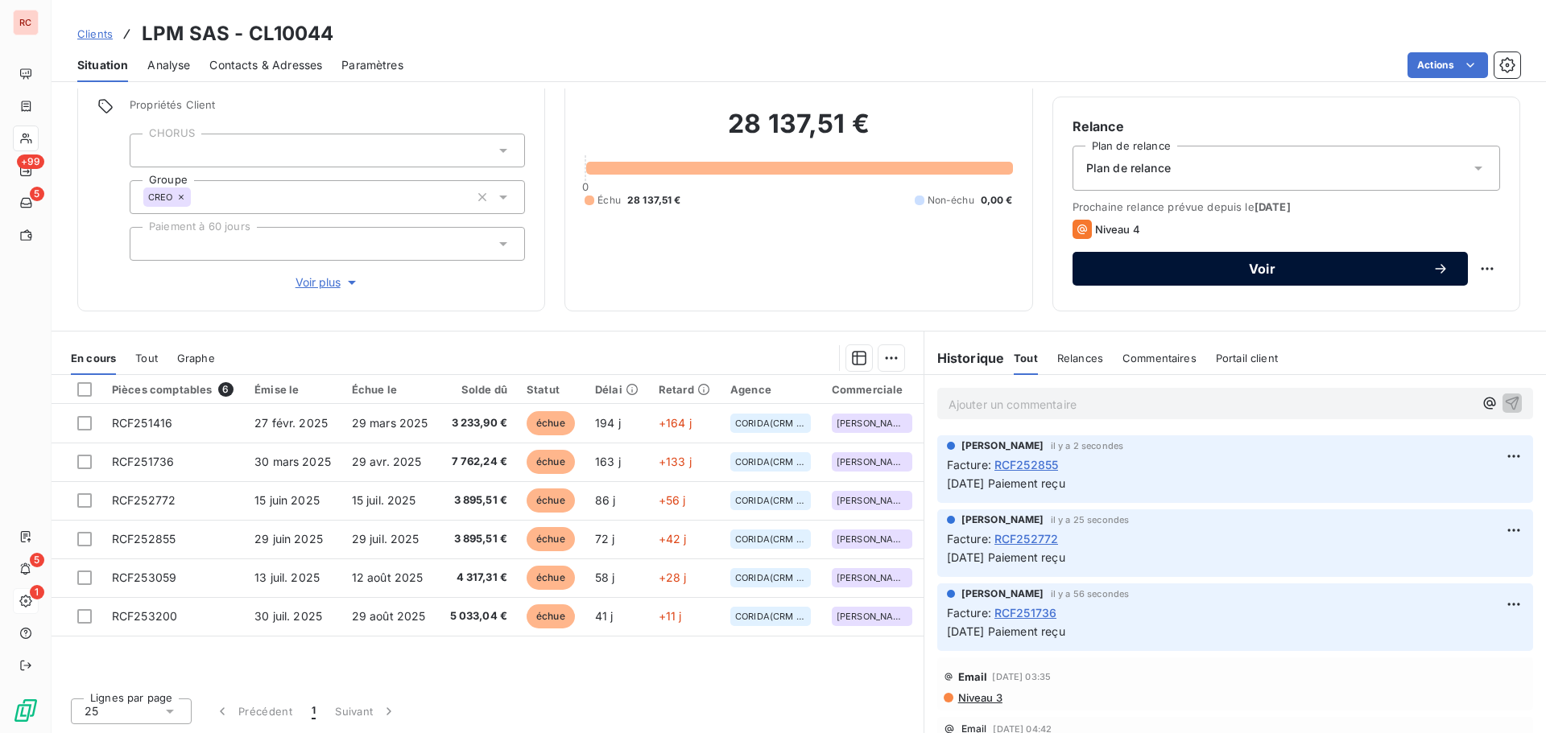
click at [1218, 267] on span "Voir" at bounding box center [1262, 268] width 341 height 13
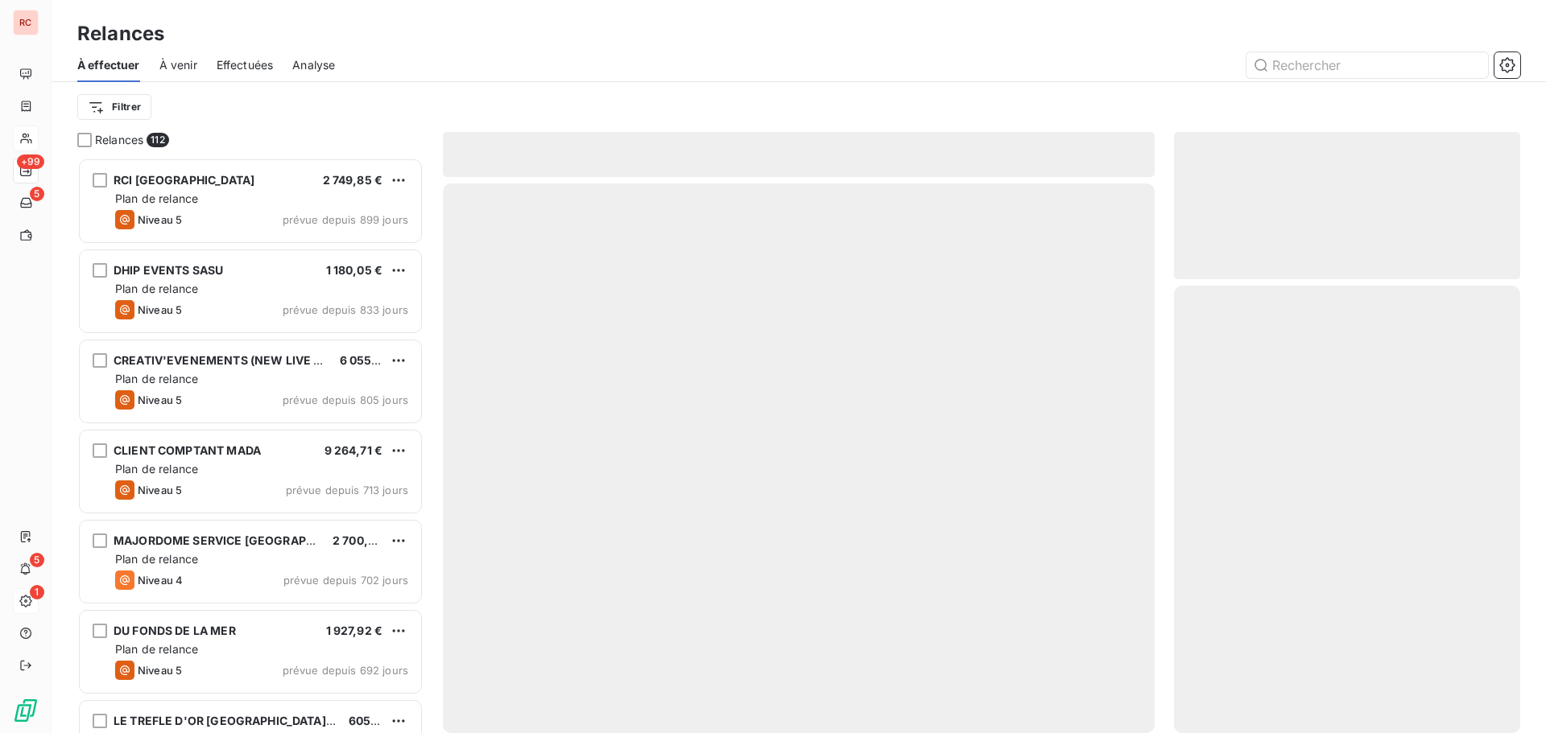
scroll to position [563, 334]
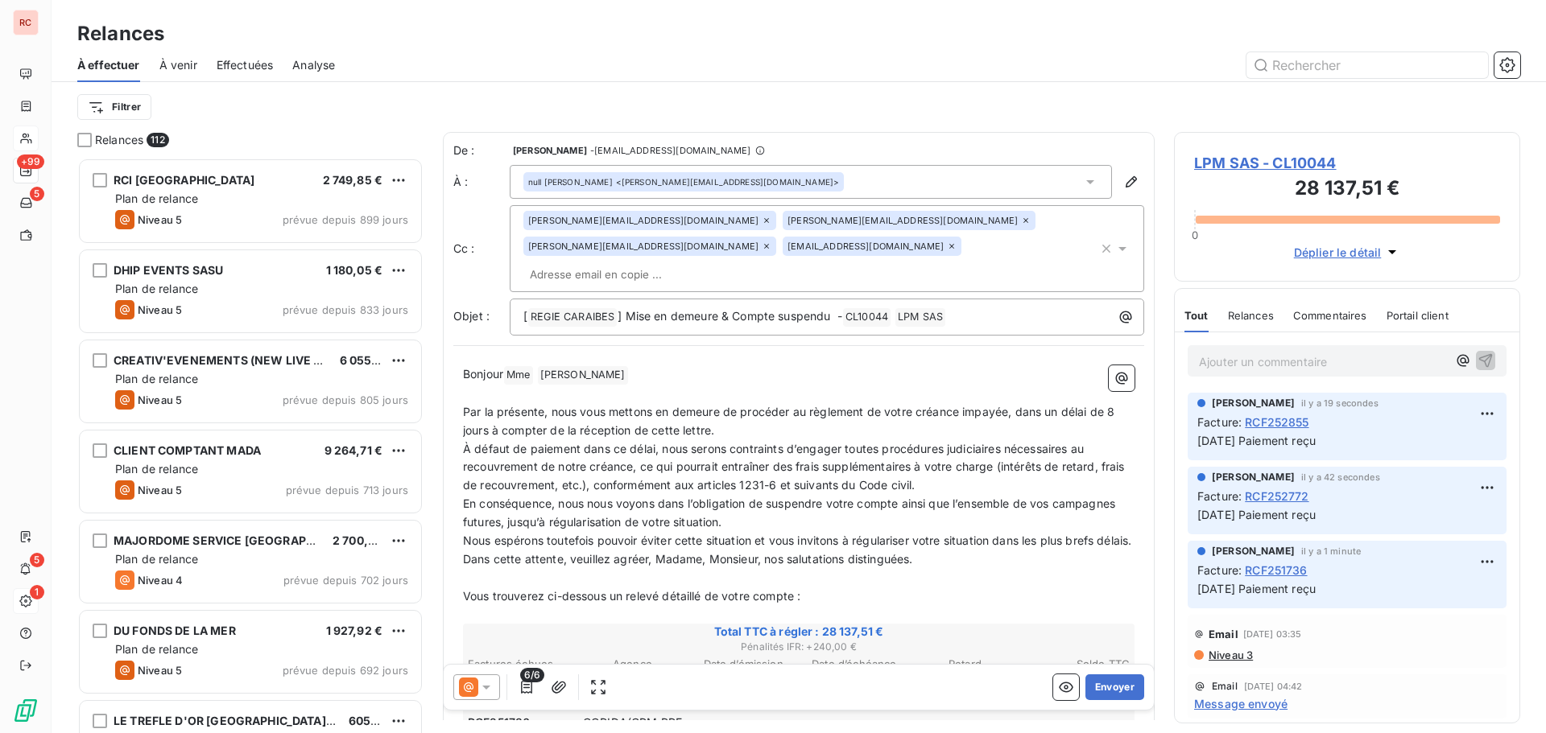
click at [489, 687] on icon at bounding box center [486, 688] width 8 height 4
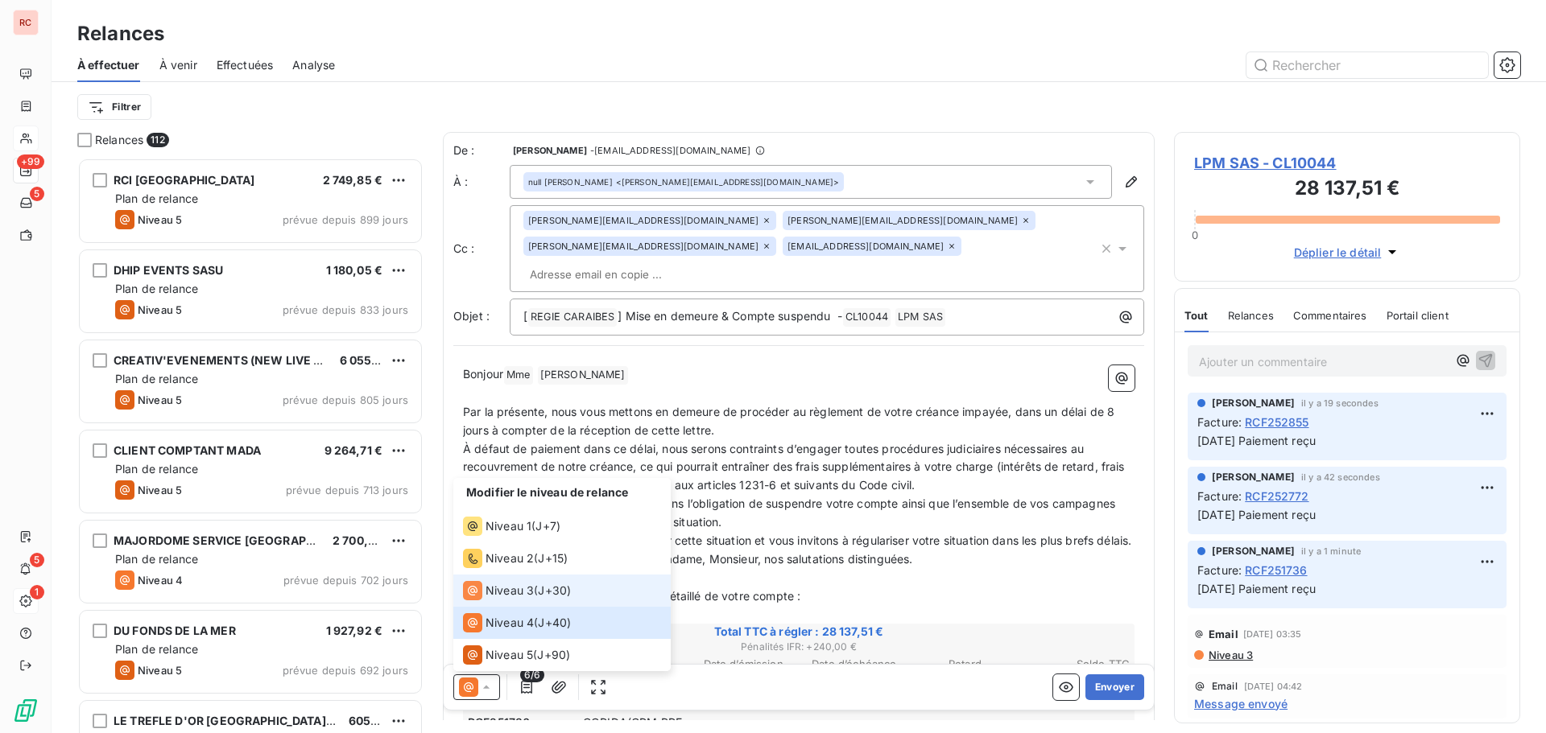
click at [500, 590] on span "Niveau 3" at bounding box center [509, 591] width 48 height 16
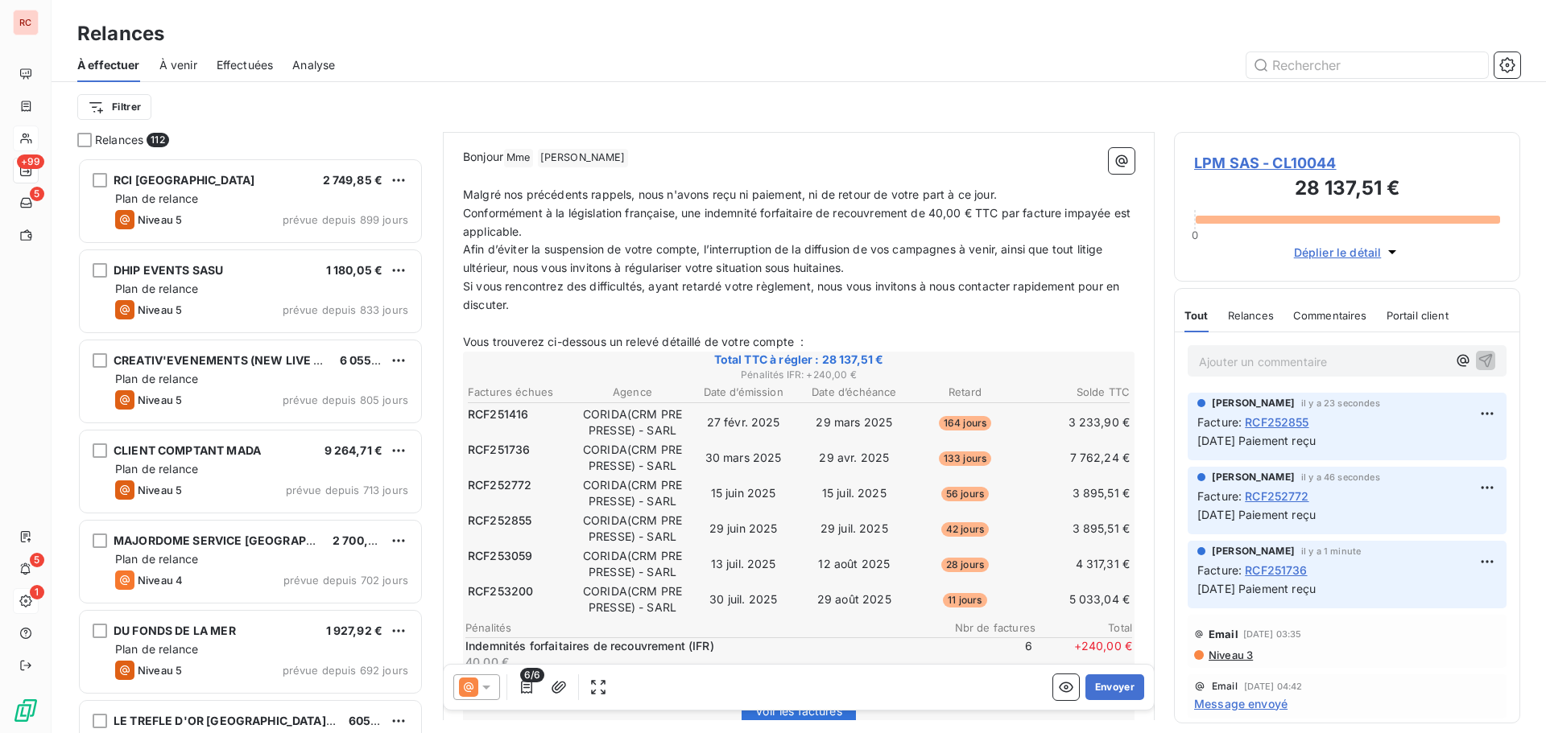
scroll to position [242, 0]
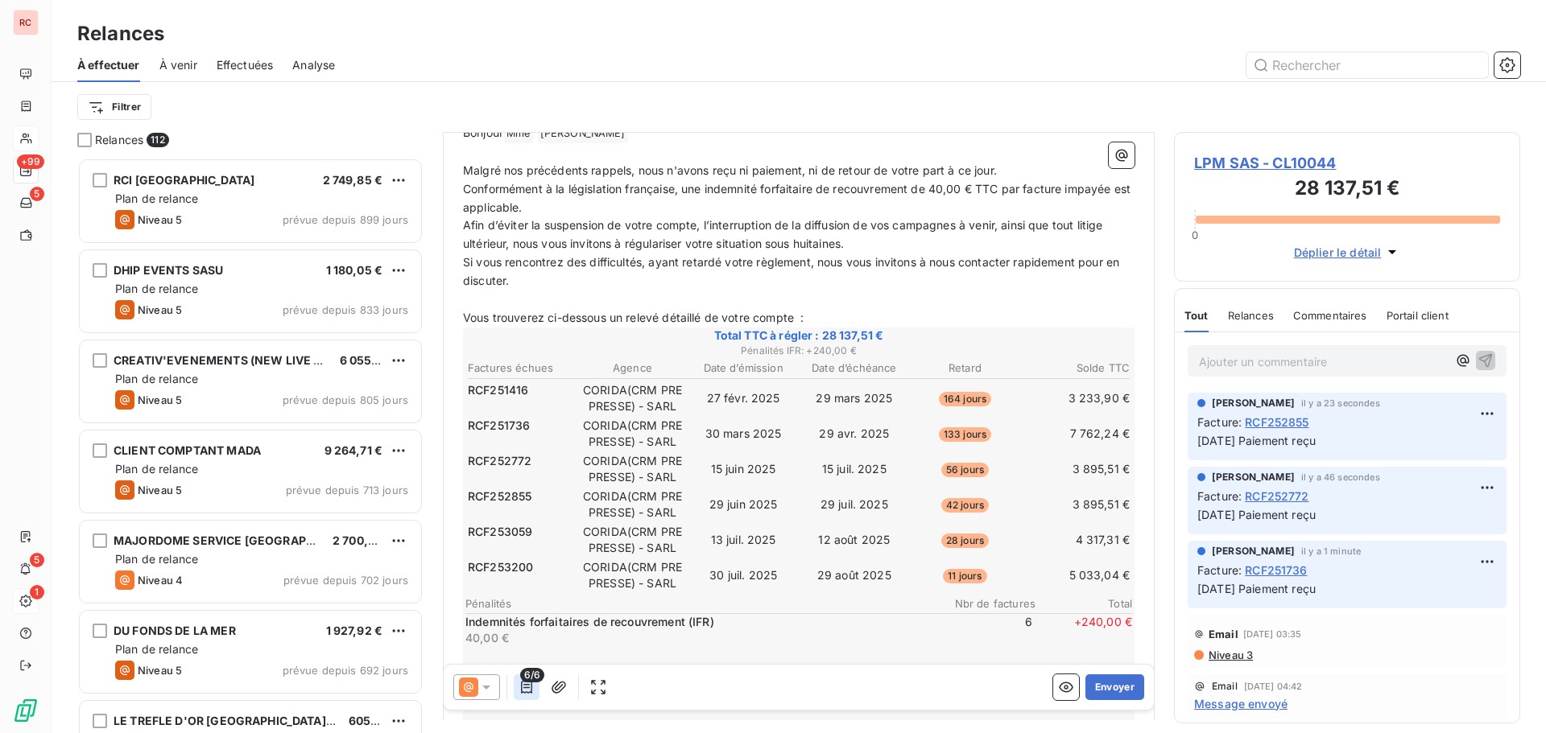
click at [528, 687] on icon "button" at bounding box center [526, 687] width 11 height 13
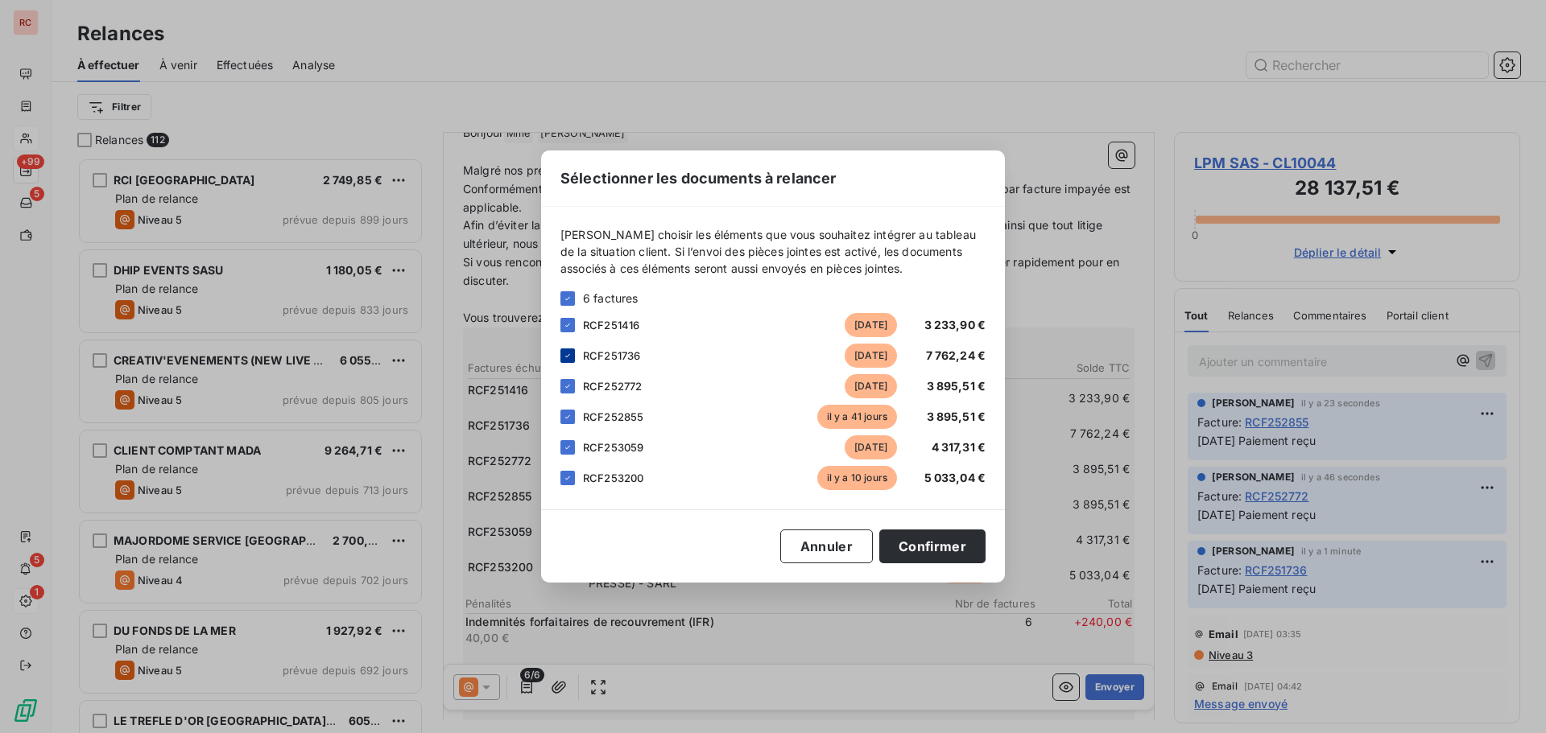
click at [570, 354] on icon at bounding box center [568, 356] width 10 height 10
click at [566, 393] on div at bounding box center [567, 386] width 14 height 14
click at [566, 416] on icon at bounding box center [568, 417] width 10 height 10
click at [911, 547] on button "Confirmer" at bounding box center [932, 547] width 106 height 34
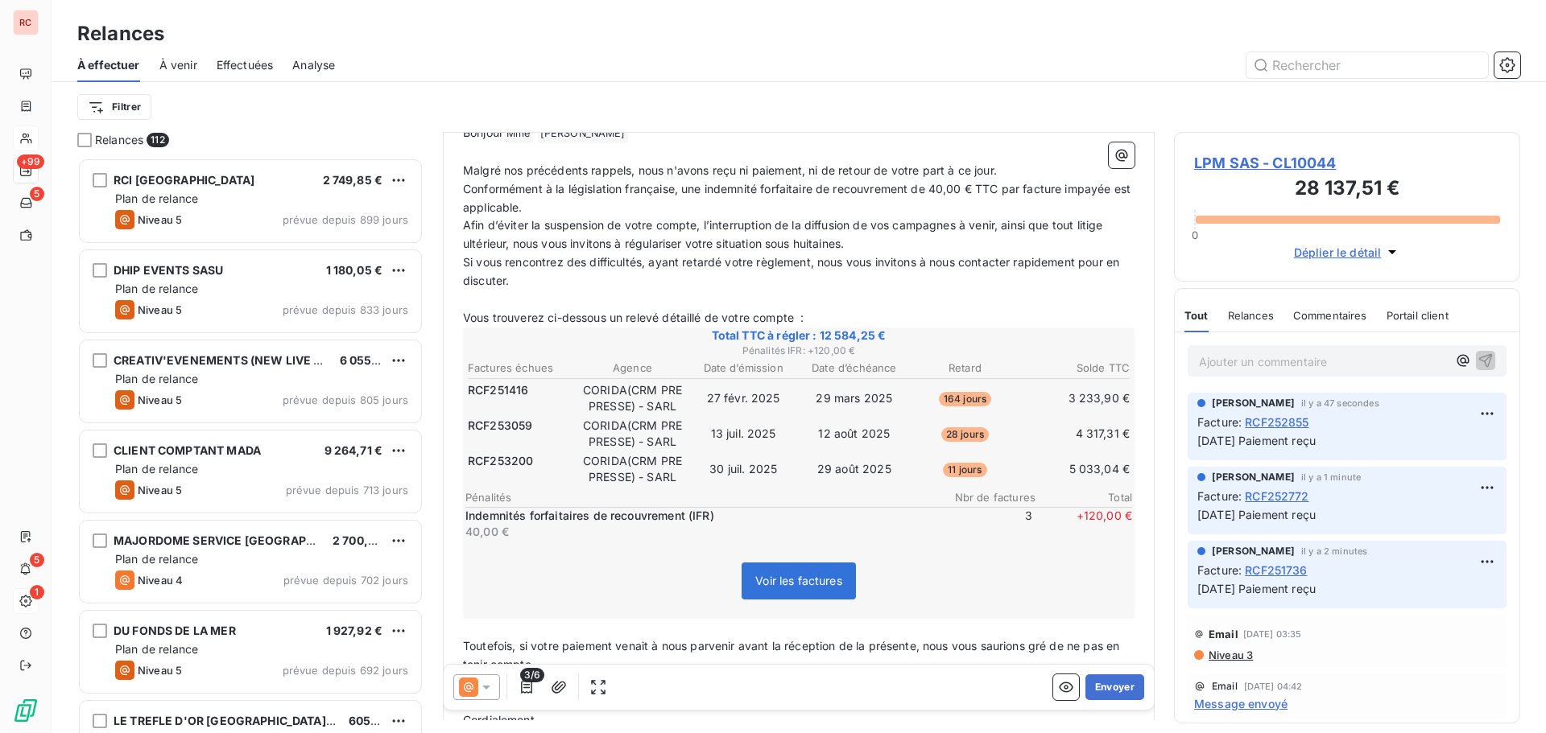
scroll to position [162, 0]
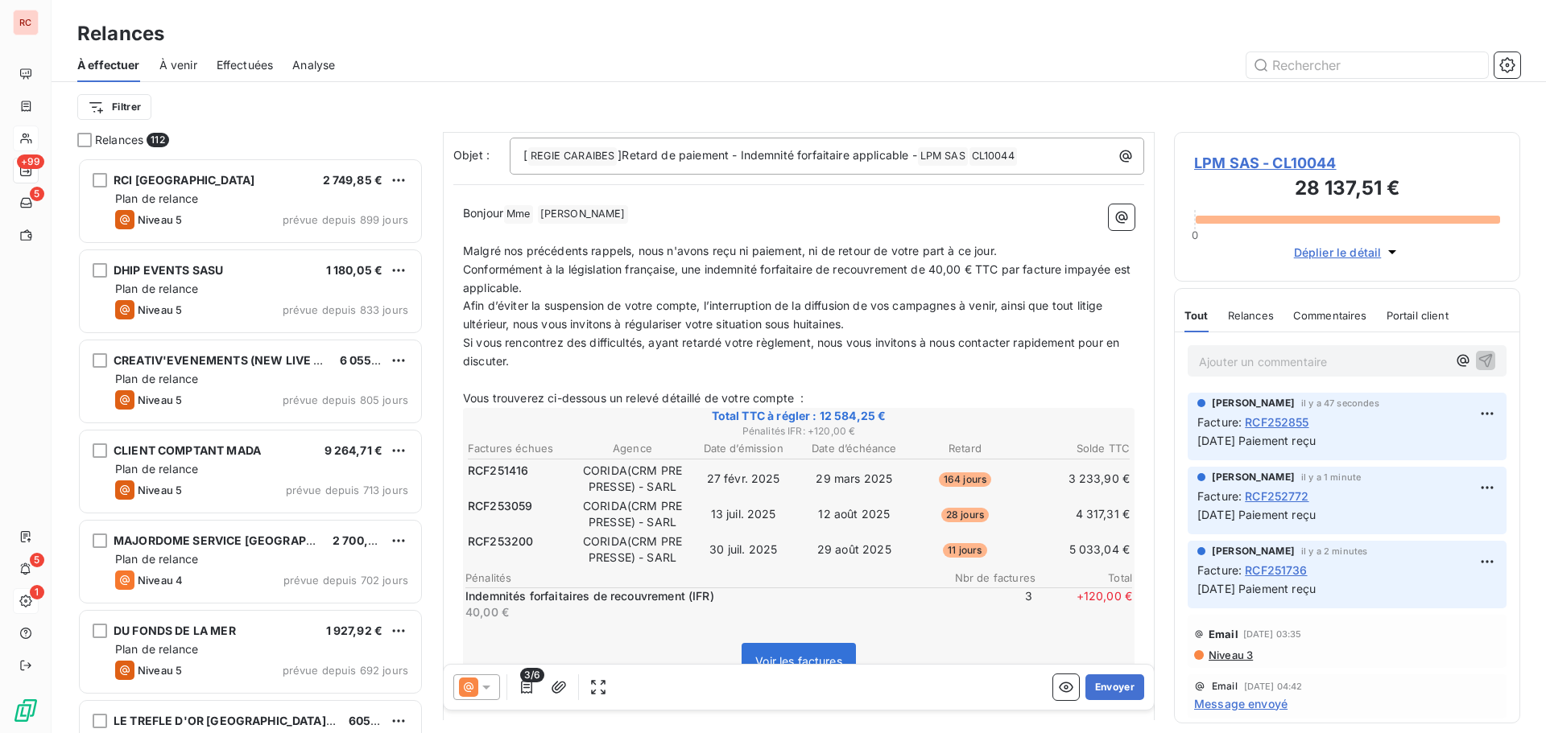
click at [605, 204] on p "Bonjour Mme ﻿ Jocelyne ﻿ ﻿" at bounding box center [798, 213] width 671 height 19
drag, startPoint x: 600, startPoint y: 194, endPoint x: 566, endPoint y: 195, distance: 33.8
click at [566, 204] on p "Bonjour Mme ﻿ Jocelyne ﻿ ﻿" at bounding box center [798, 213] width 671 height 19
click at [559, 204] on p "Bonjour Mme ﻿" at bounding box center [798, 213] width 671 height 19
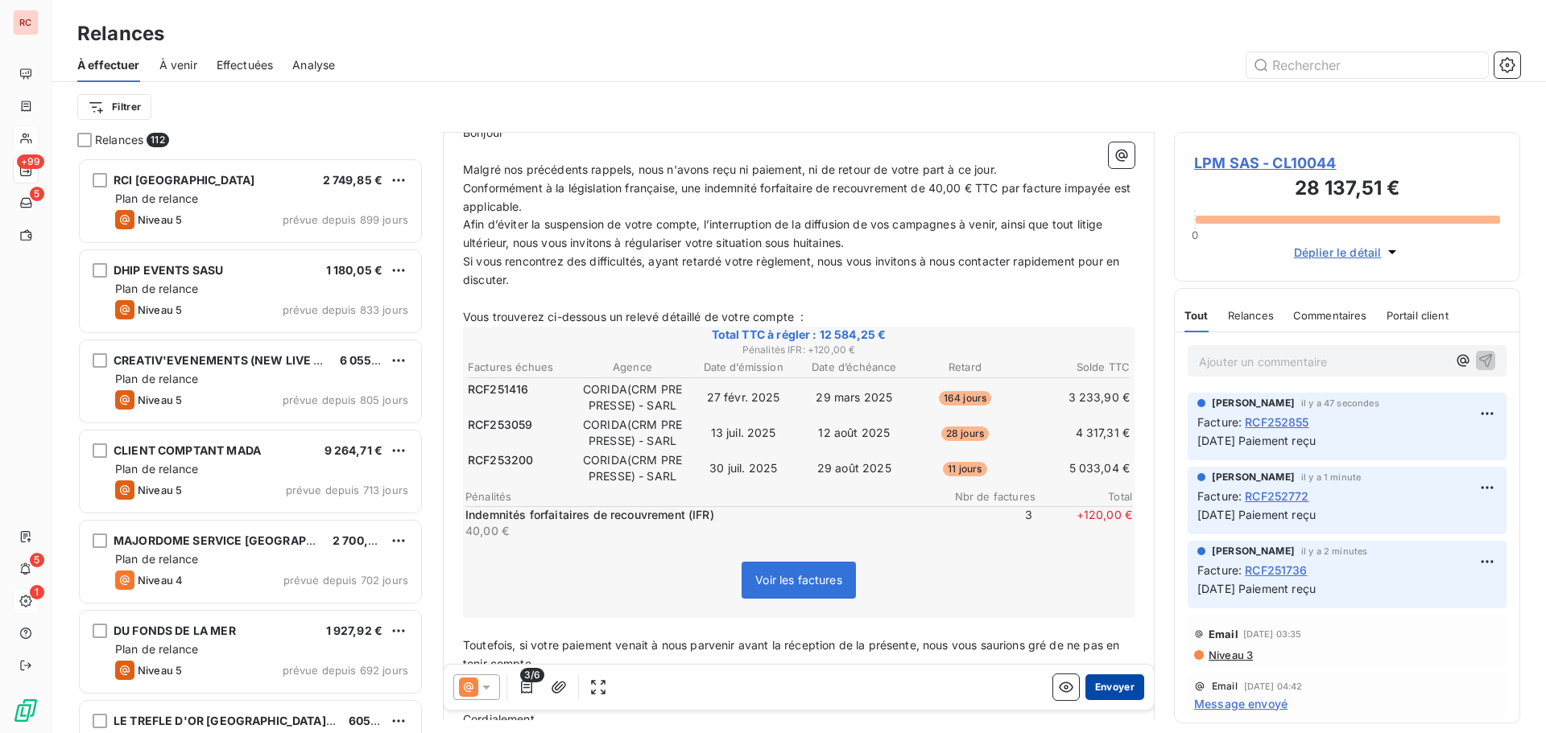
click at [1101, 686] on button "Envoyer" at bounding box center [1114, 688] width 59 height 26
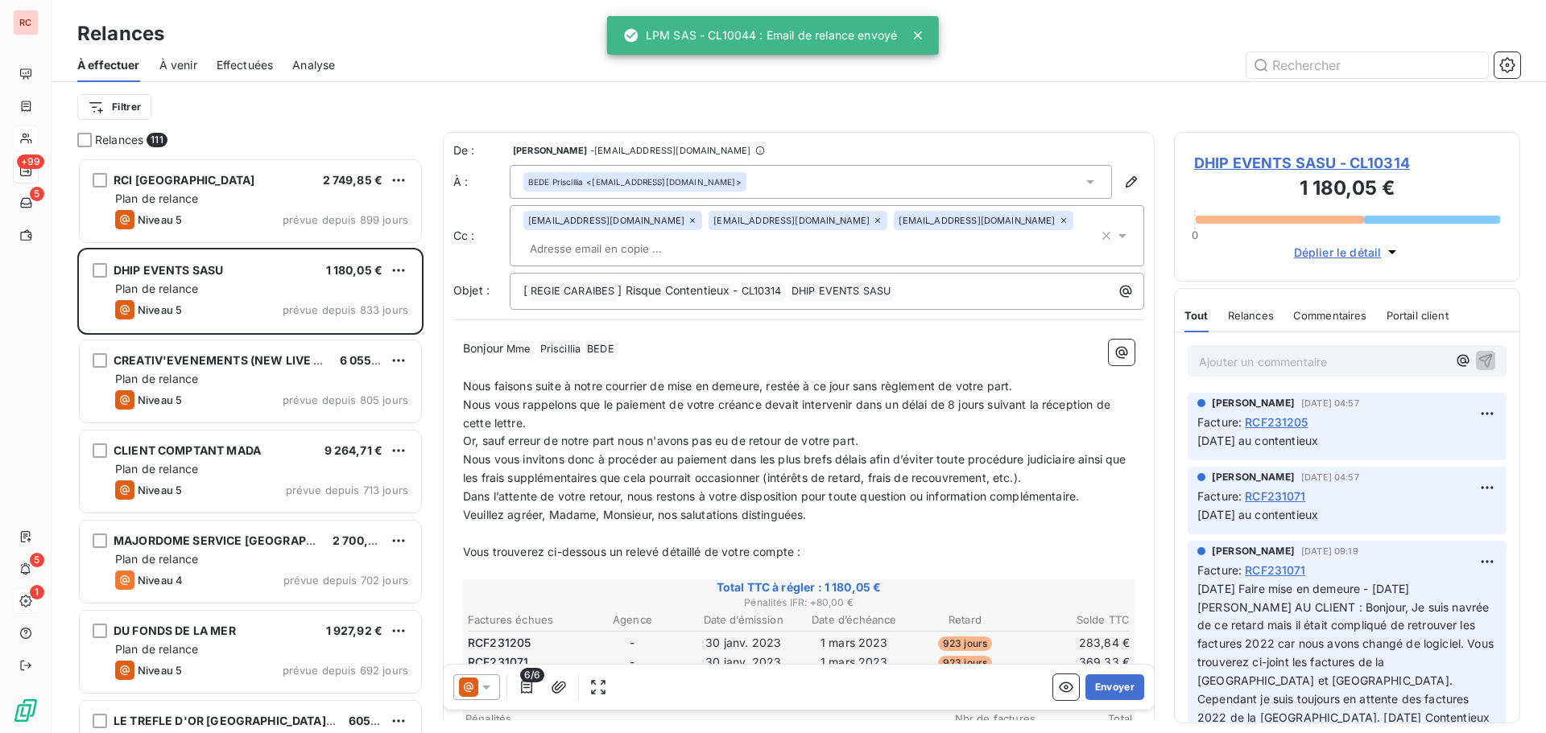
click at [254, 64] on span "Effectuées" at bounding box center [245, 65] width 57 height 16
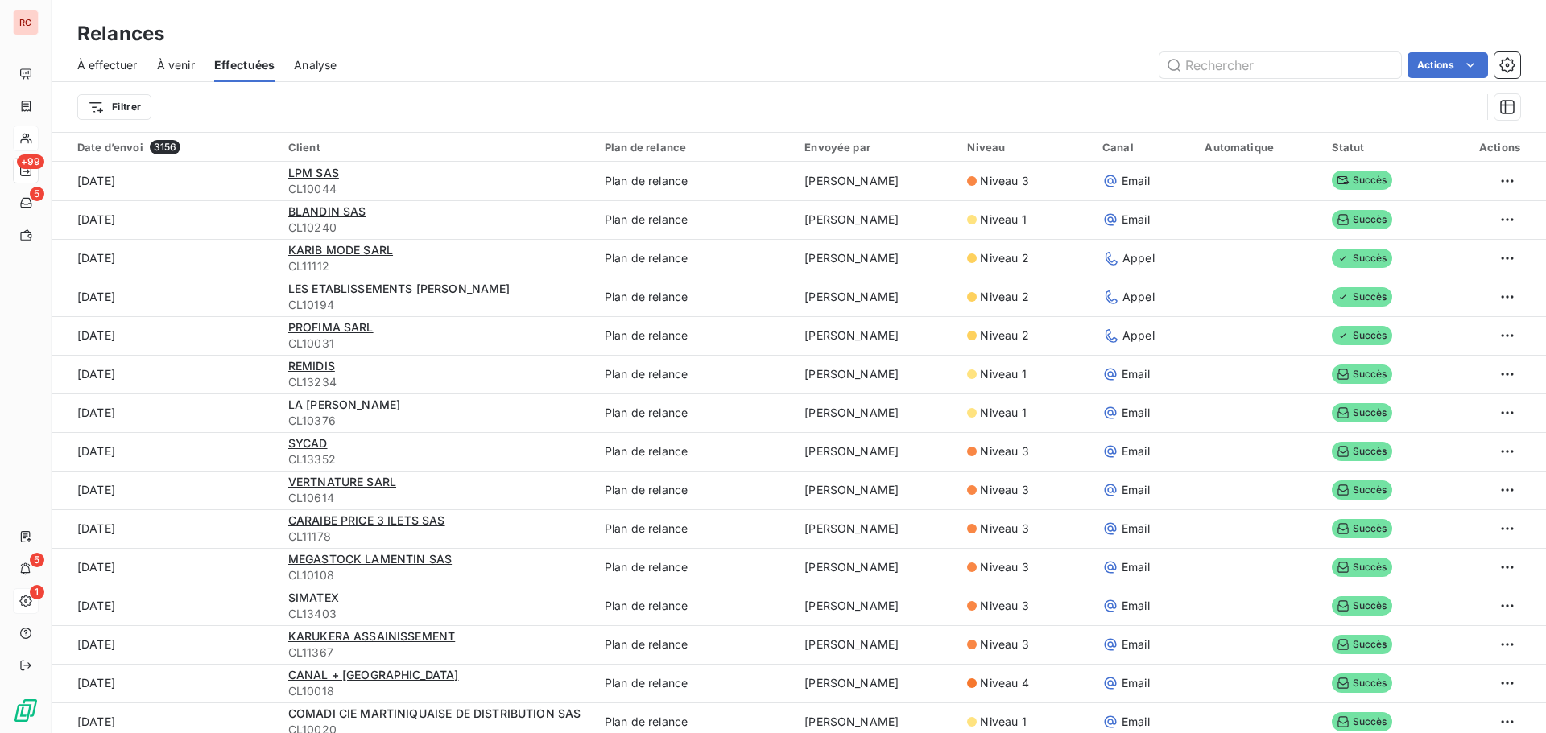
click at [160, 60] on span "À venir" at bounding box center [176, 65] width 38 height 16
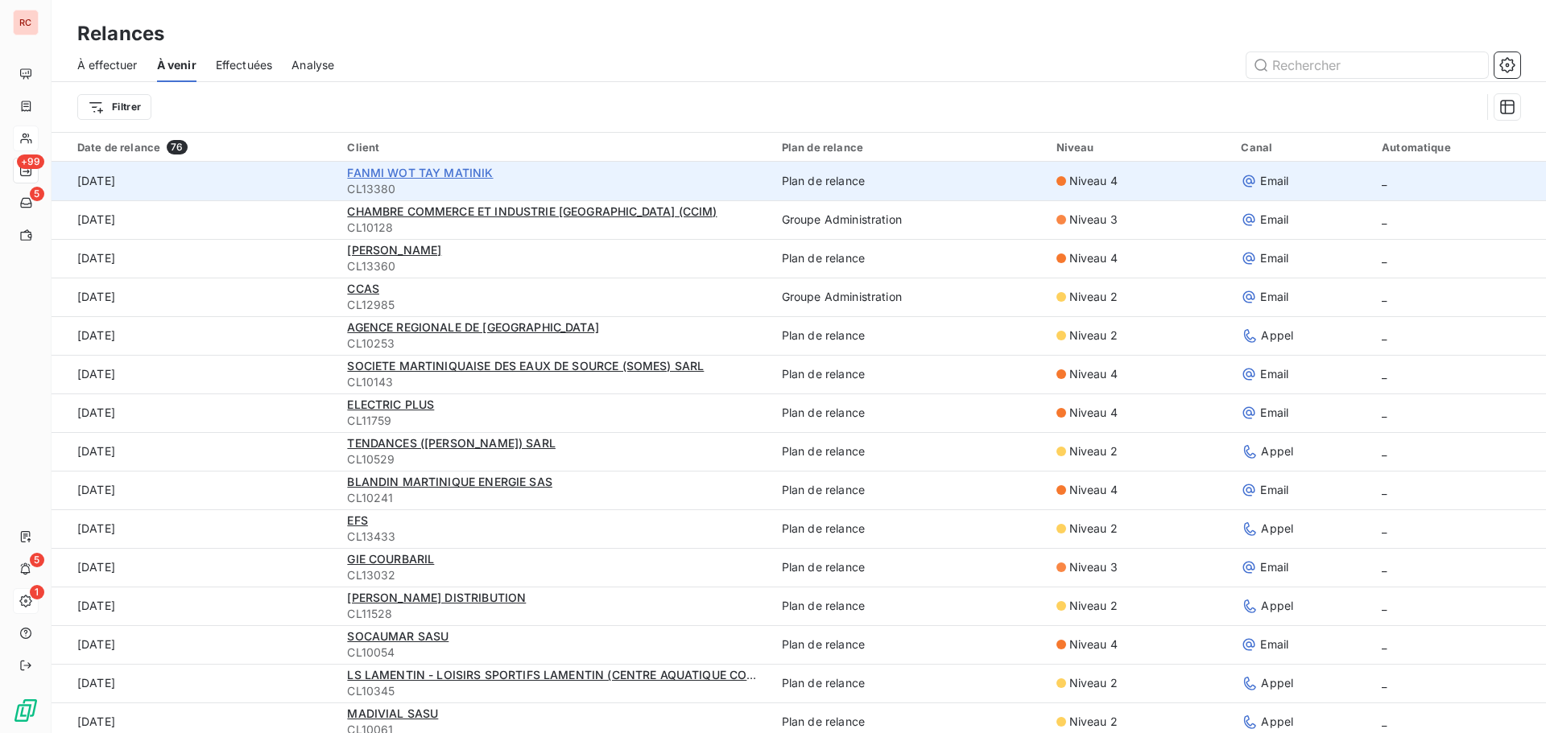
click at [374, 178] on span "FANMI WOT TAY MATINIK" at bounding box center [420, 173] width 146 height 14
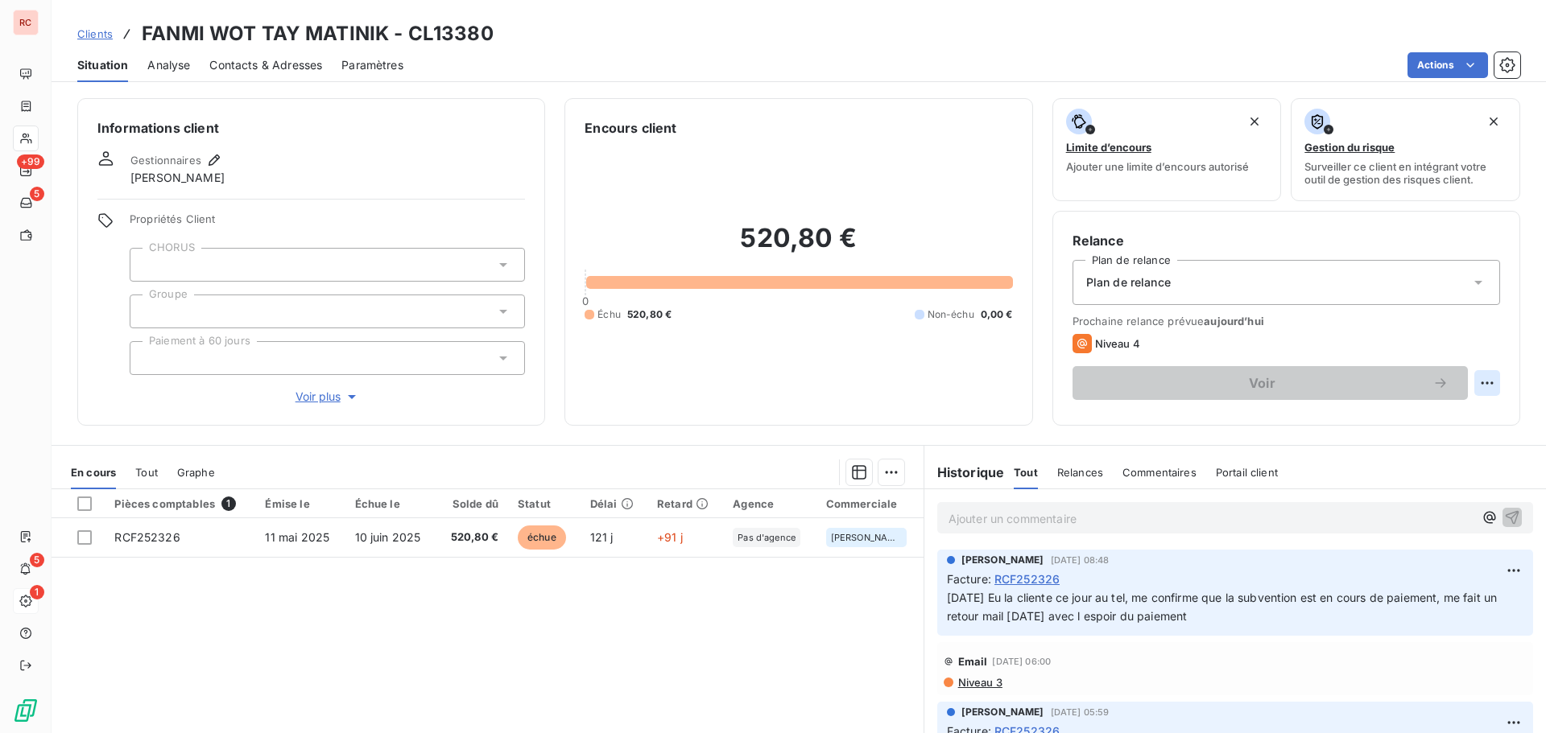
click at [1483, 385] on html "RC +99 5 5 1 Clients FANMI WOT TAY MATINIK - CL13380 Situation Analyse Contacts…" at bounding box center [773, 366] width 1546 height 733
click at [1457, 423] on div "Replanifier cette action" at bounding box center [1408, 419] width 144 height 26
select select "8"
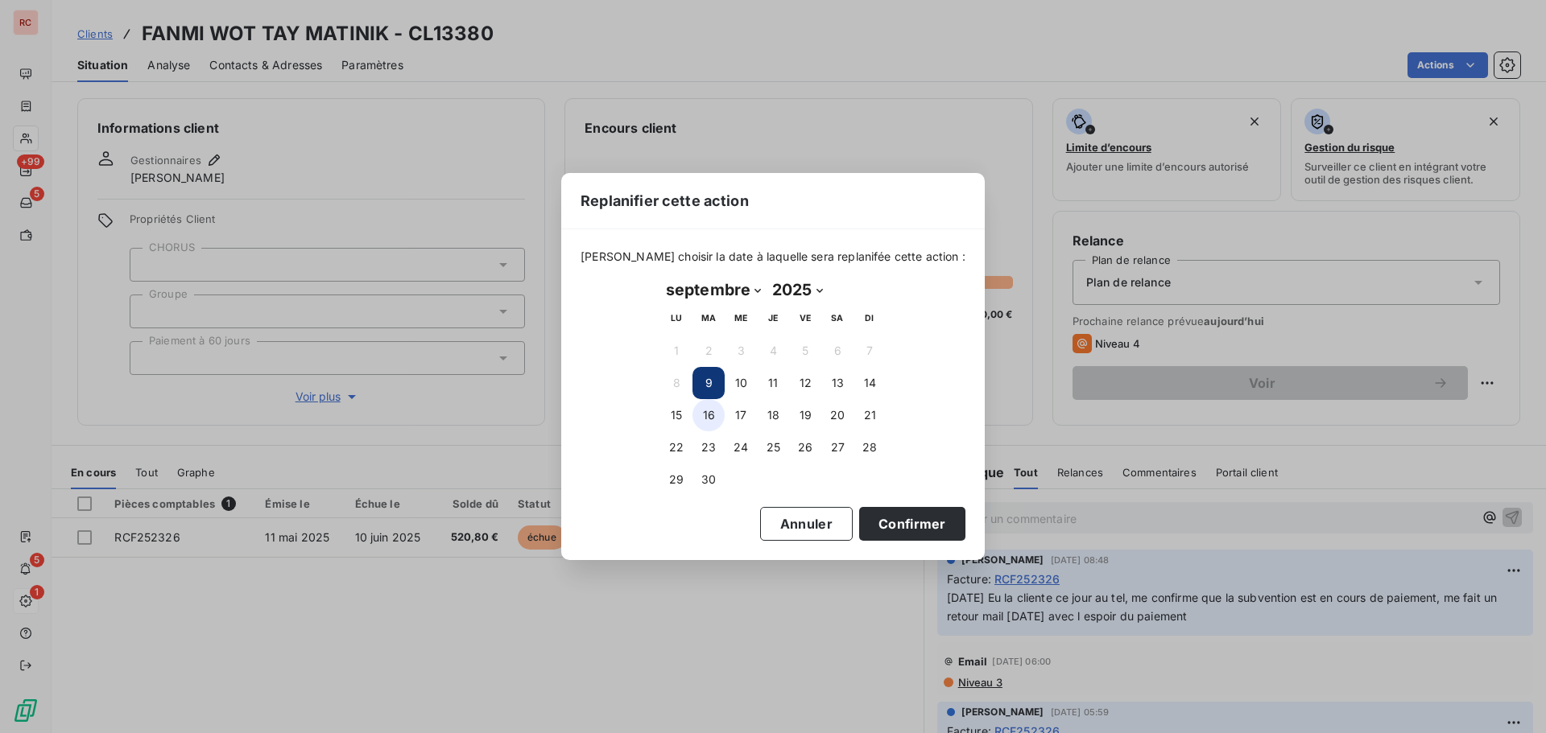
click at [705, 411] on button "16" at bounding box center [708, 415] width 32 height 32
click at [903, 520] on button "Confirmer" at bounding box center [912, 524] width 106 height 34
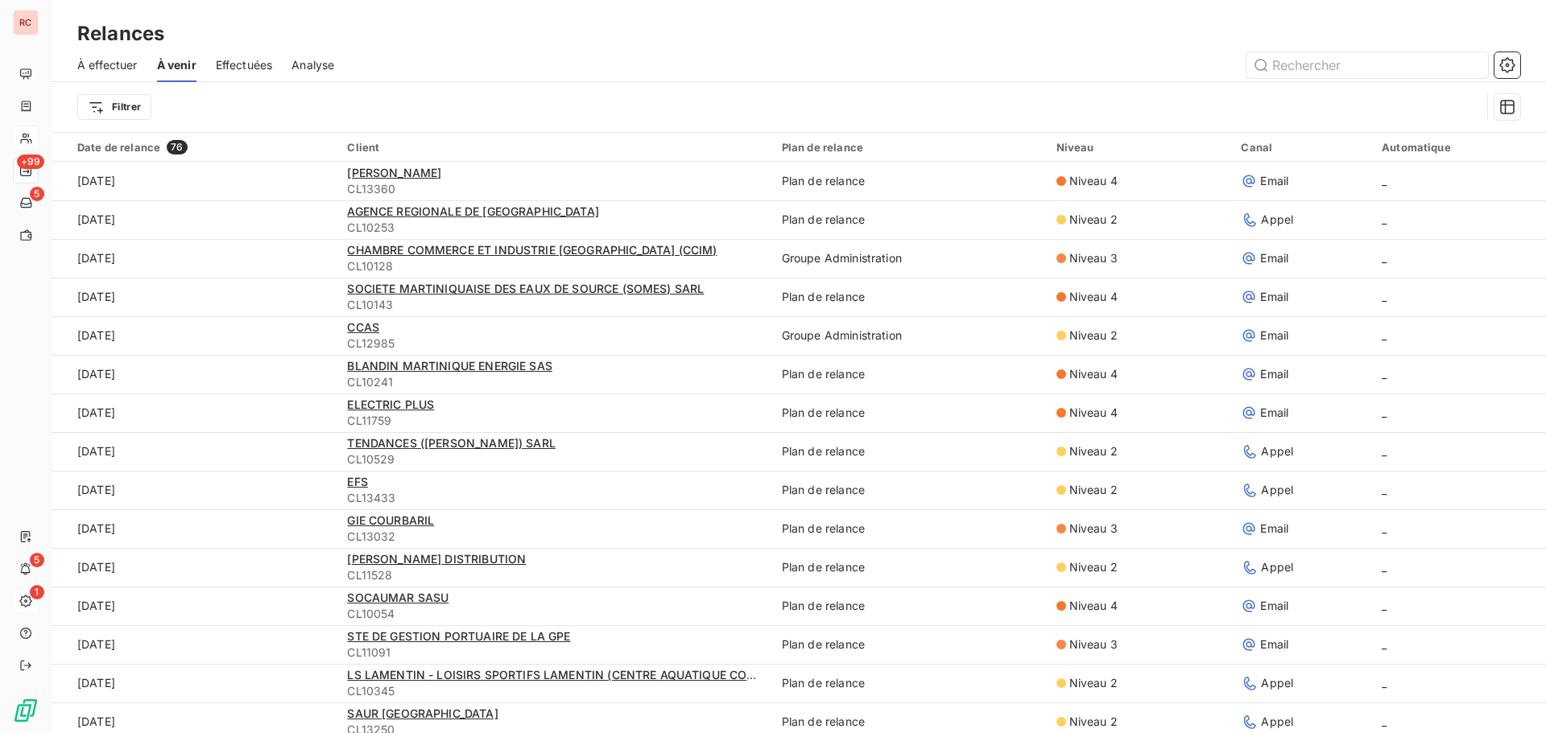
click at [111, 60] on span "À effectuer" at bounding box center [107, 65] width 60 height 16
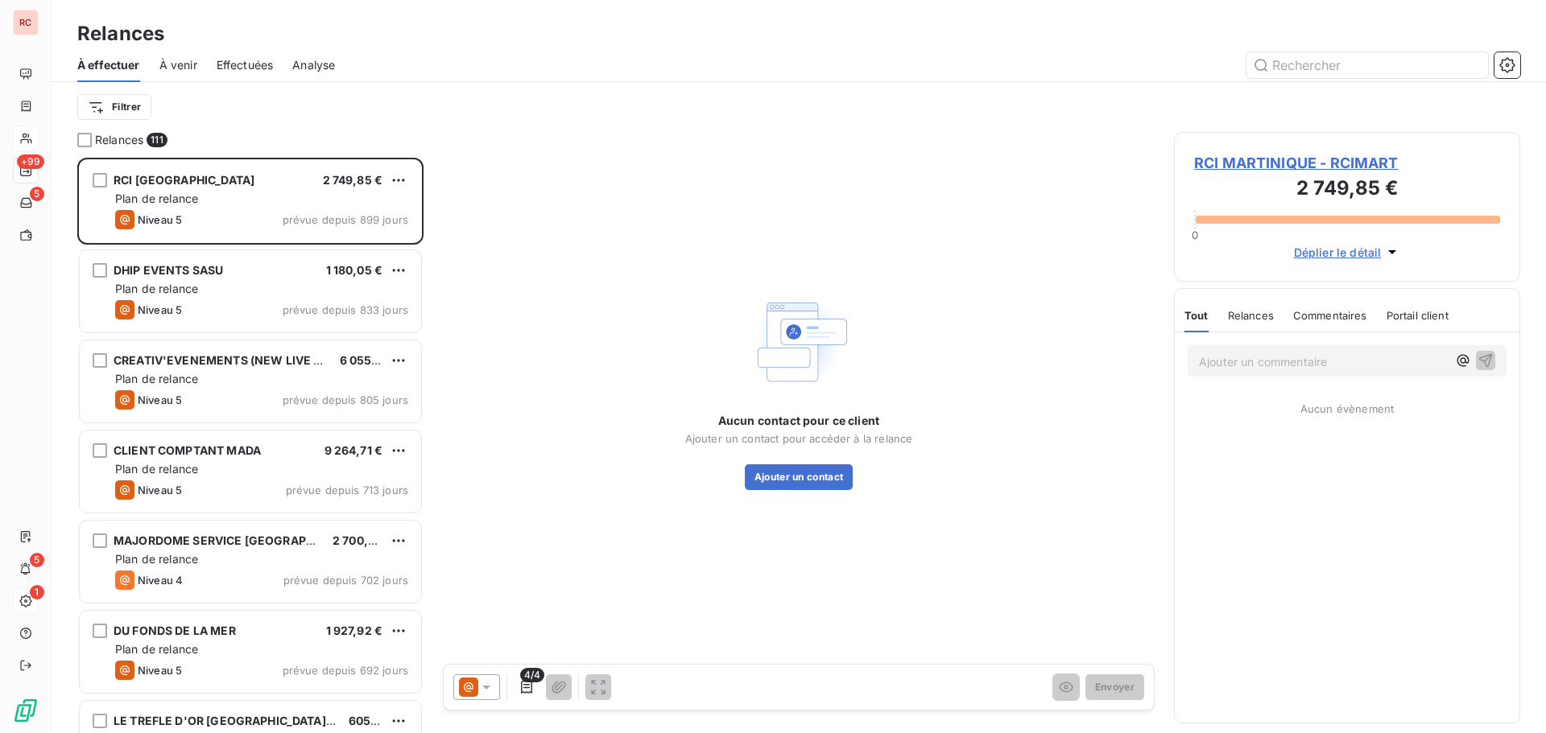
scroll to position [563, 334]
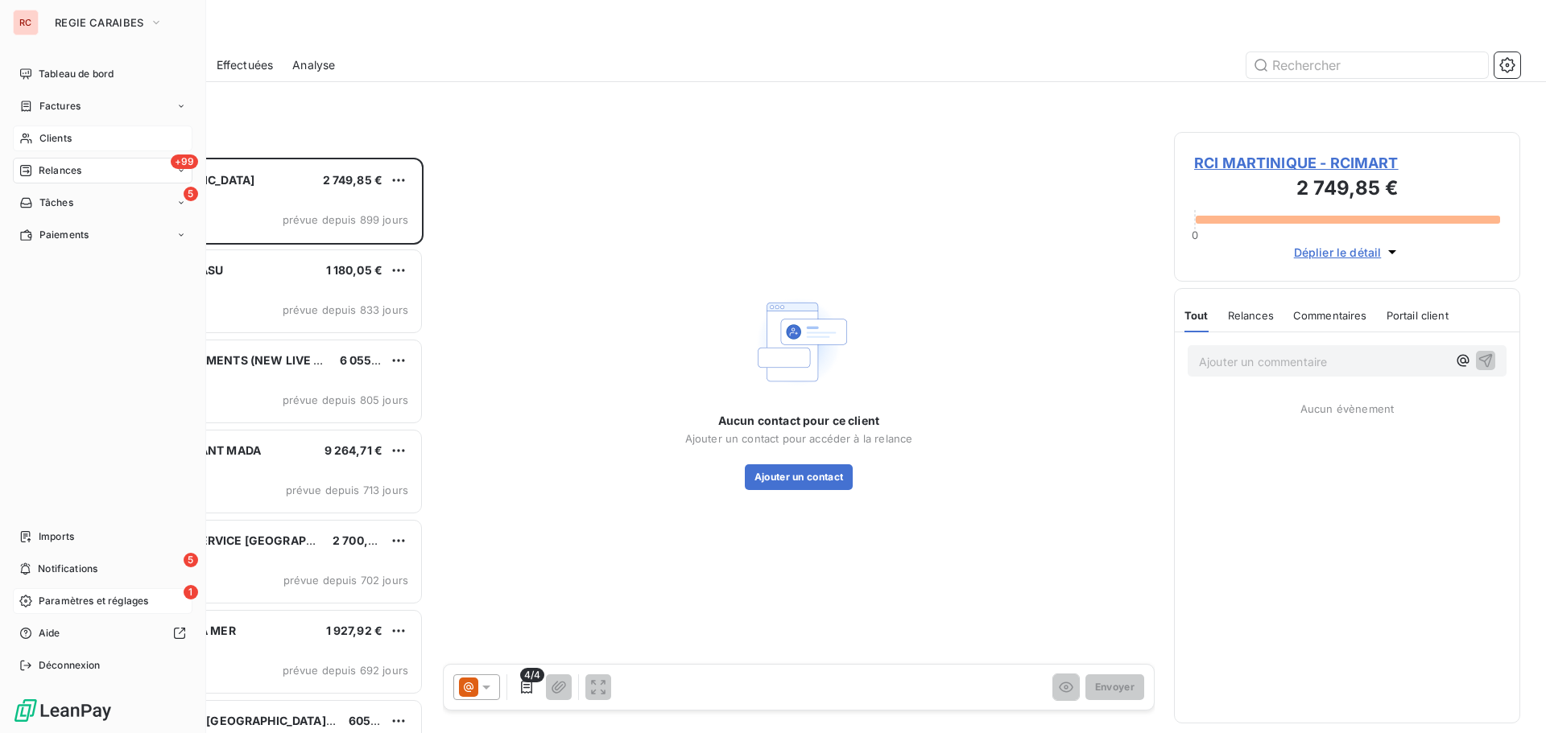
click at [48, 142] on span "Clients" at bounding box center [55, 138] width 32 height 14
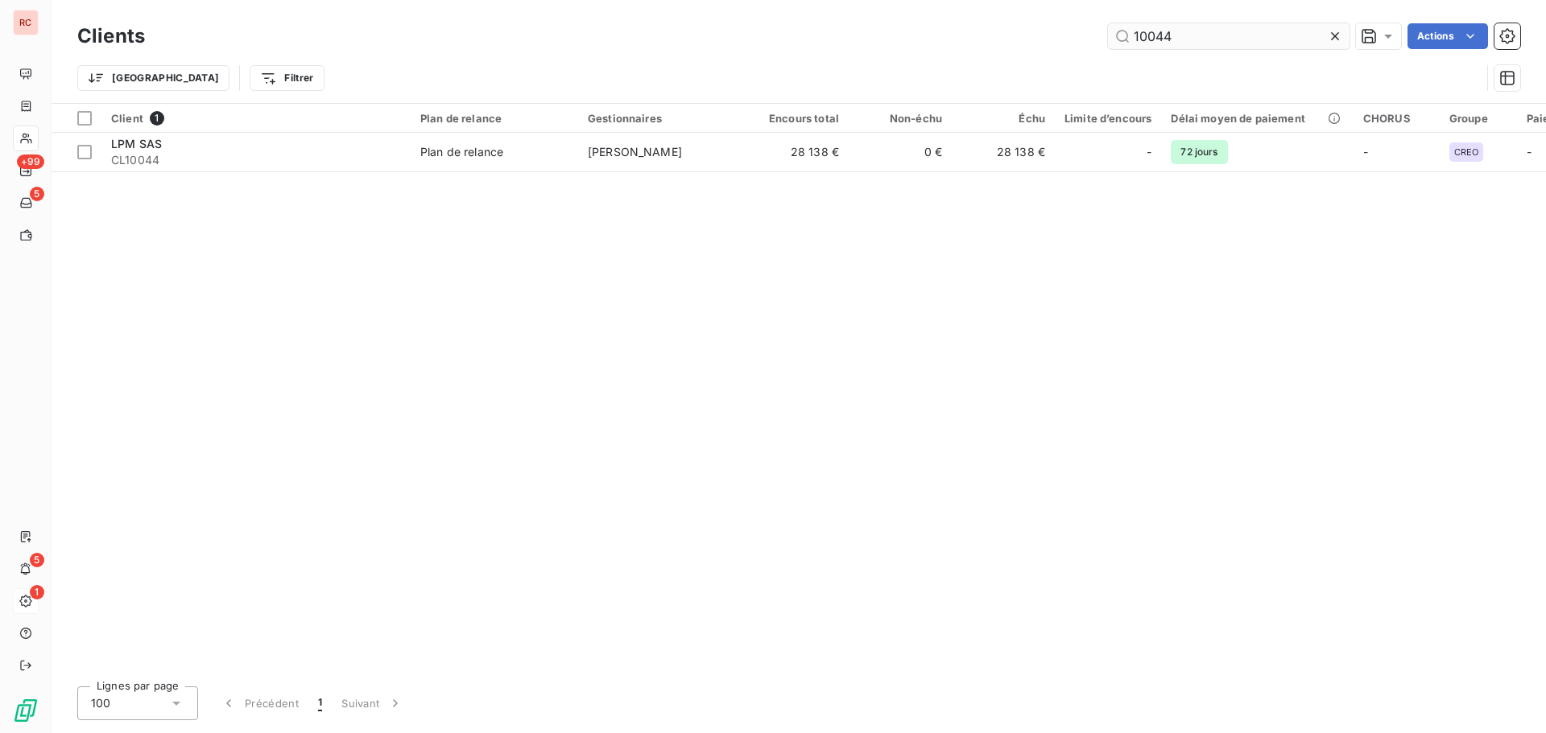
drag, startPoint x: 1193, startPoint y: 40, endPoint x: 1178, endPoint y: 44, distance: 15.8
click at [1178, 44] on input "10044" at bounding box center [1228, 36] width 241 height 26
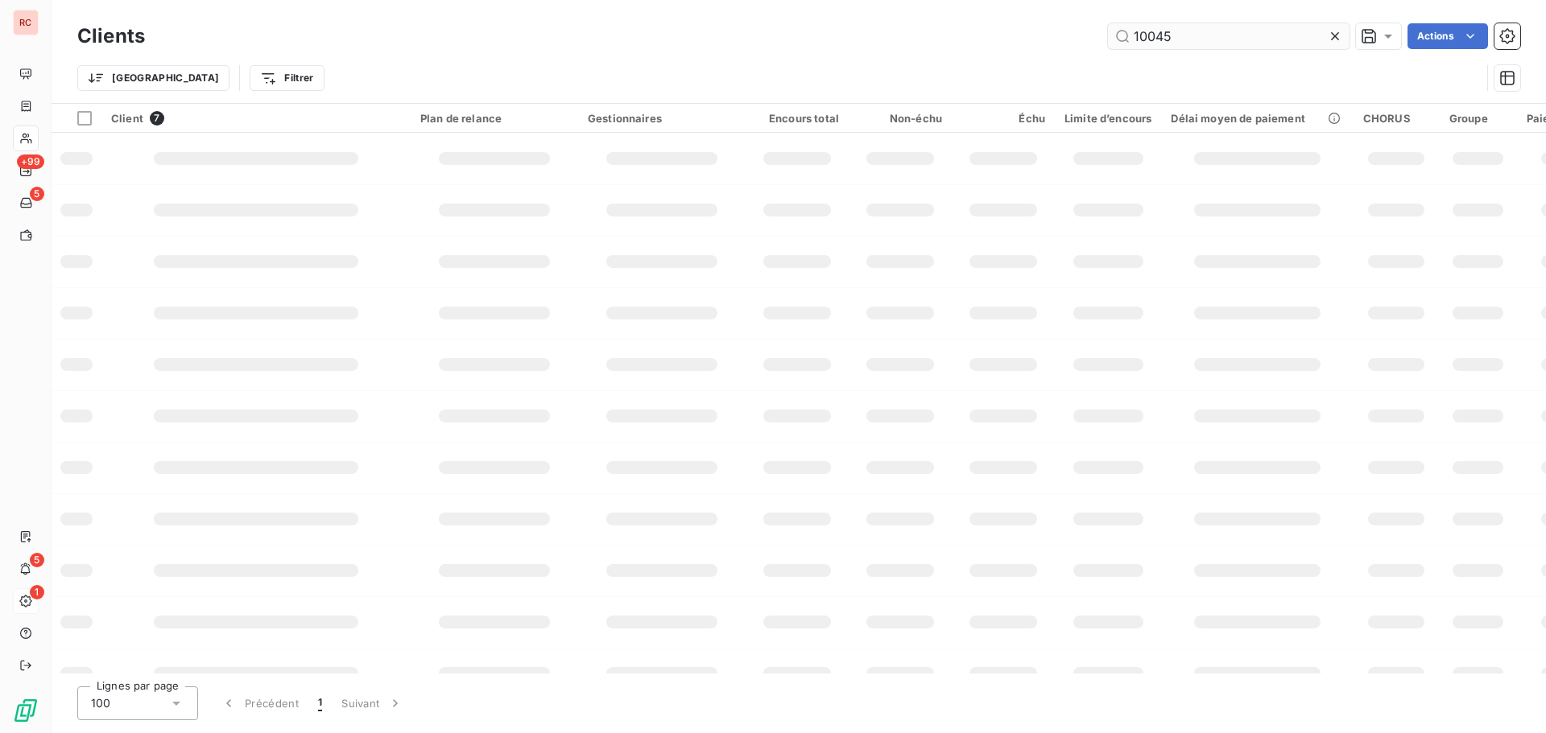
type input "10045"
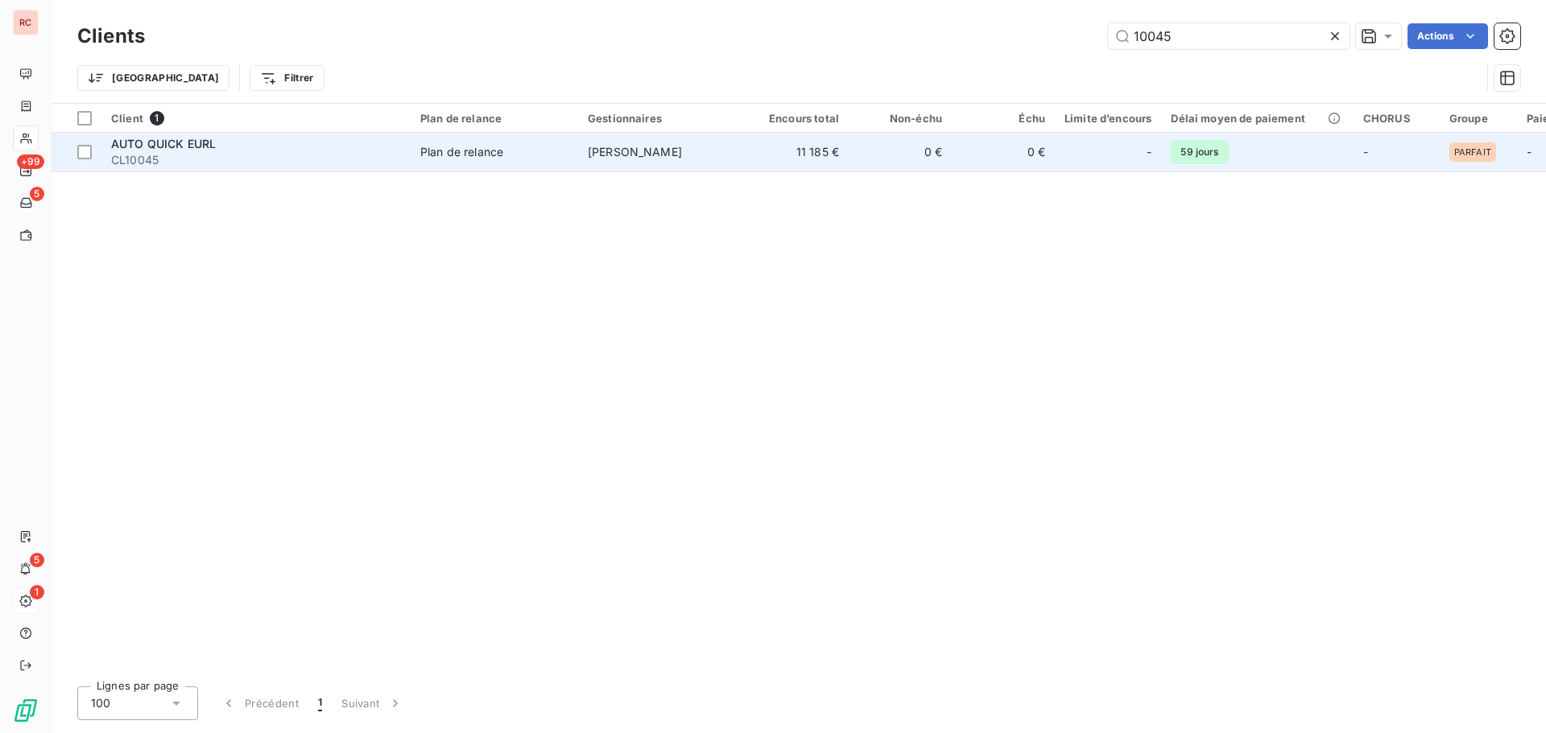
click at [620, 145] on span "[PERSON_NAME]" at bounding box center [635, 152] width 94 height 14
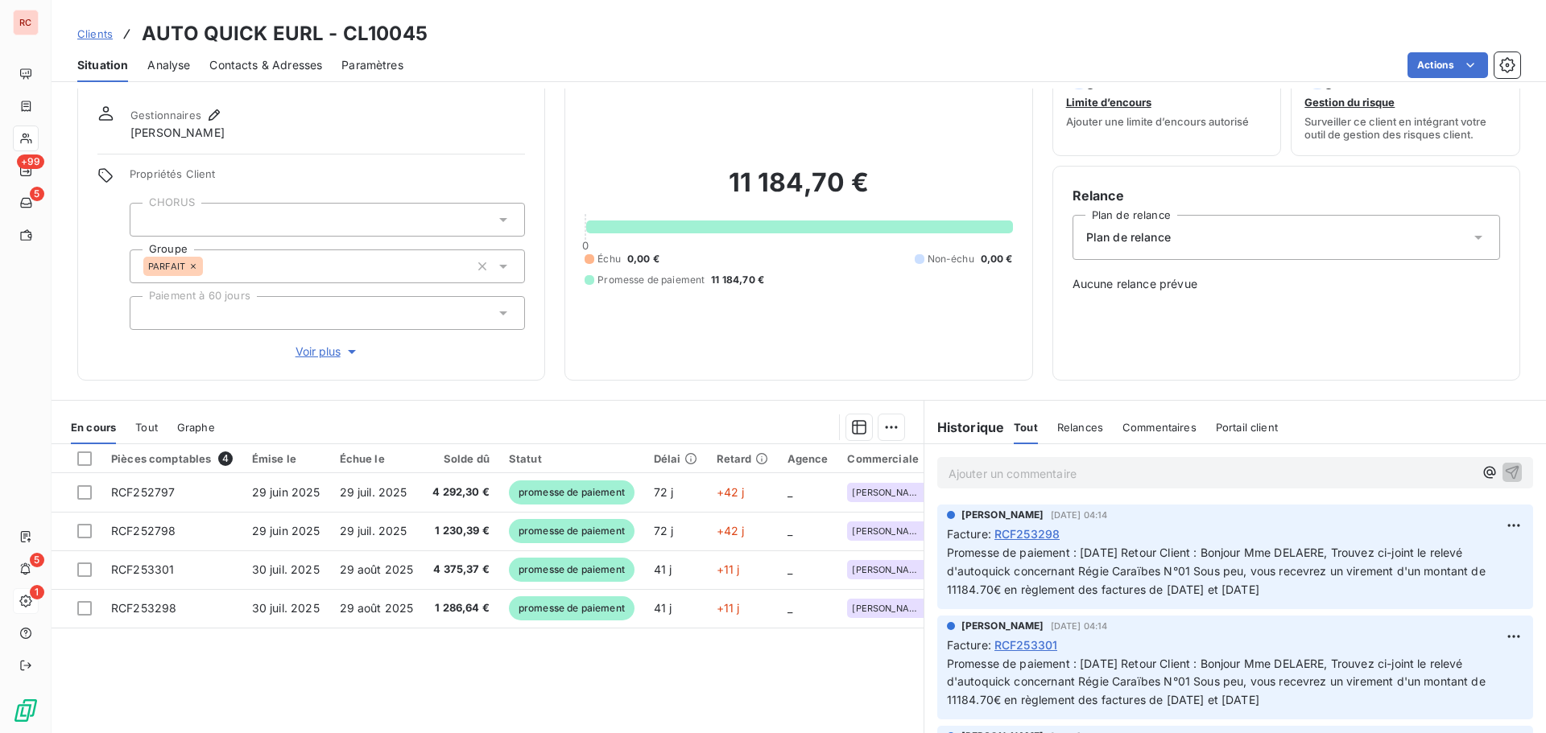
scroll to position [80, 0]
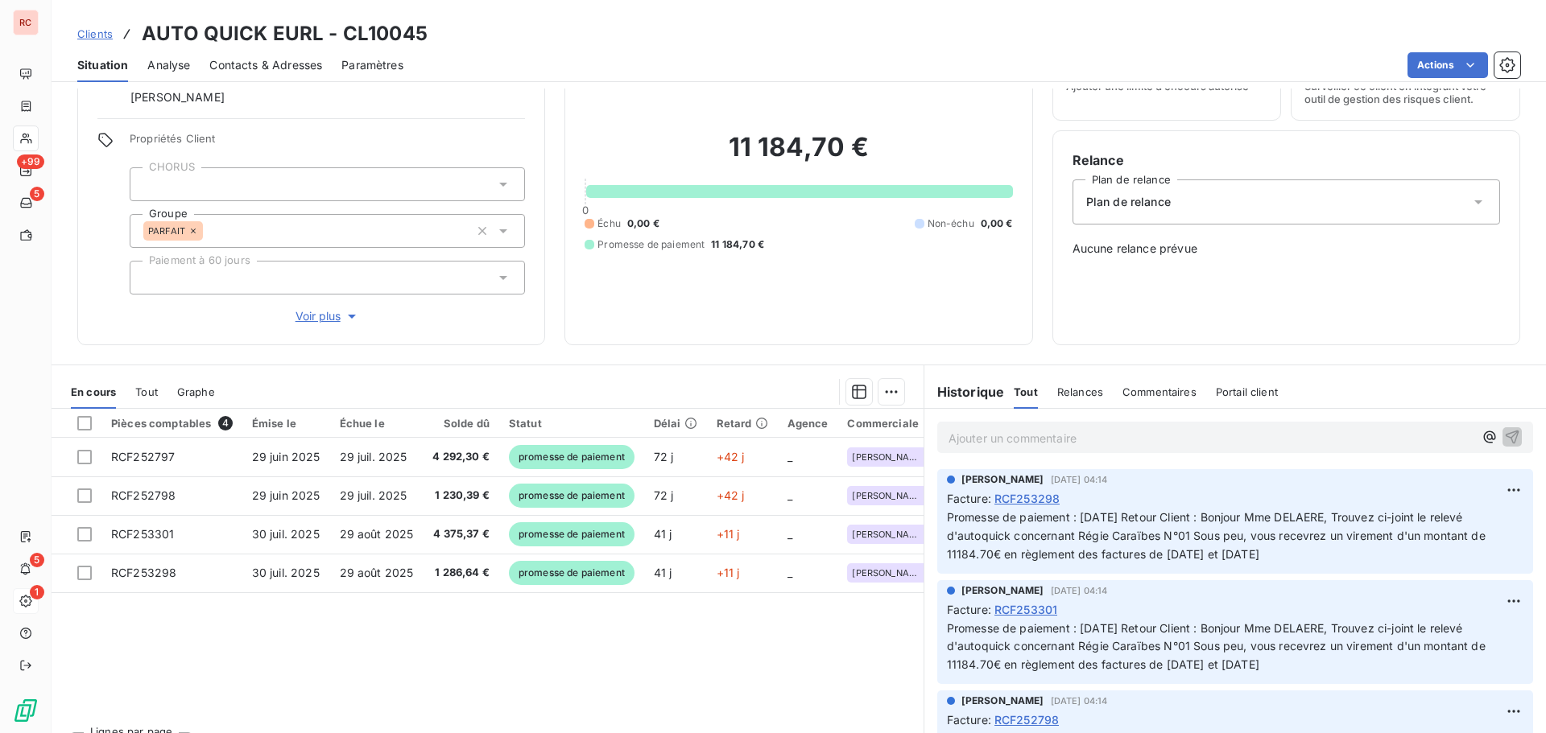
click at [85, 39] on span "Clients" at bounding box center [94, 33] width 35 height 13
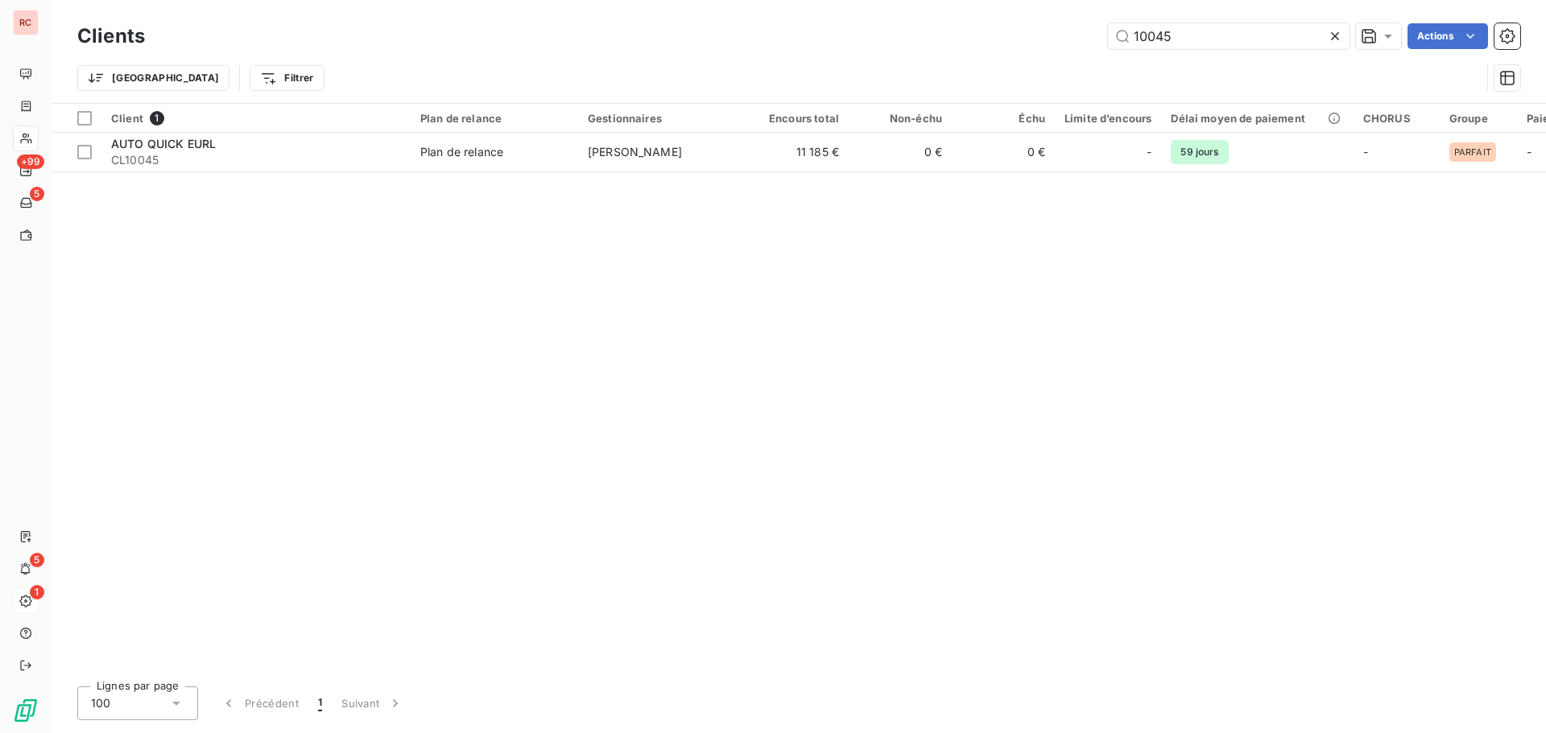
drag, startPoint x: 1191, startPoint y: 42, endPoint x: 1137, endPoint y: 63, distance: 58.6
click at [1156, 43] on input "10045" at bounding box center [1228, 36] width 241 height 26
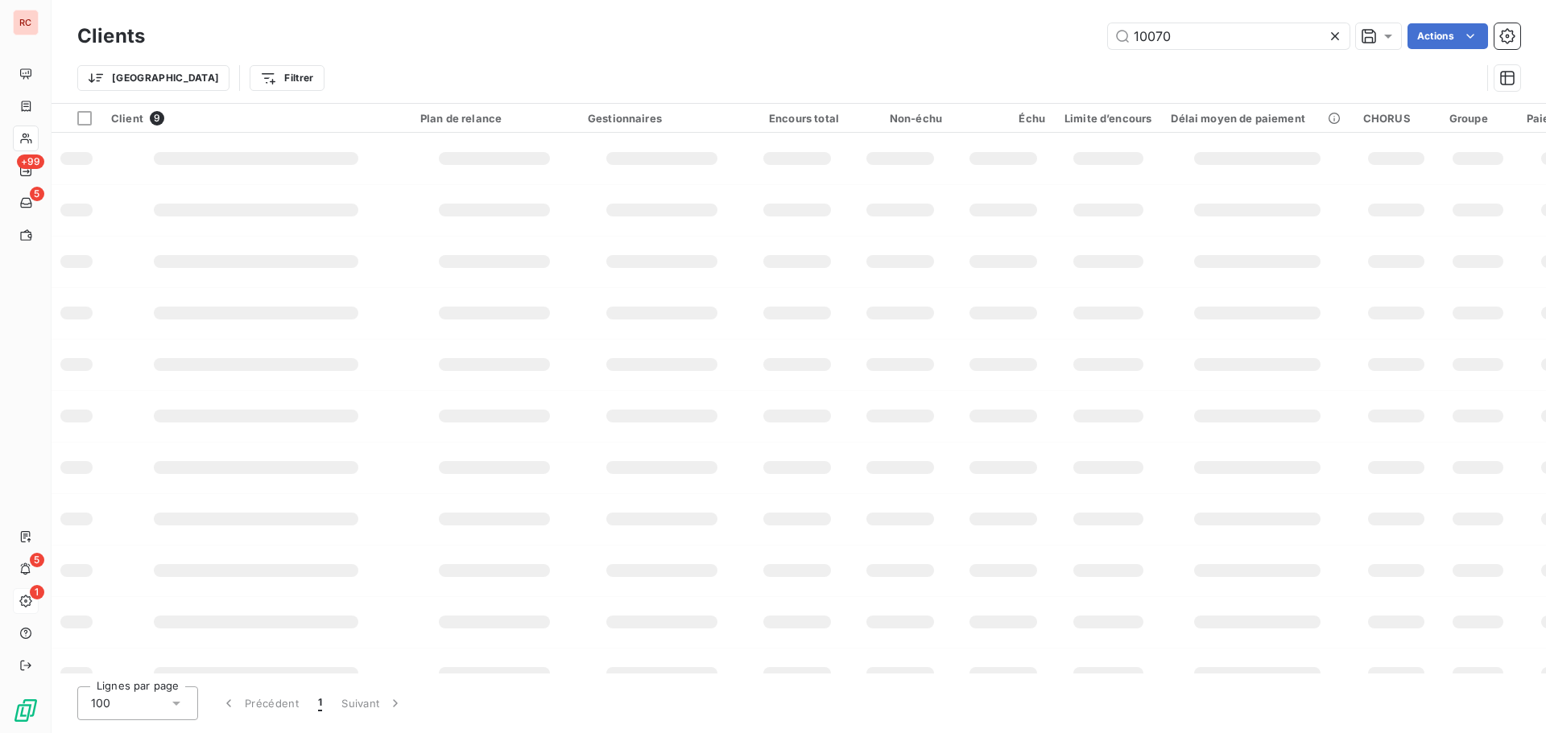
type input "10070"
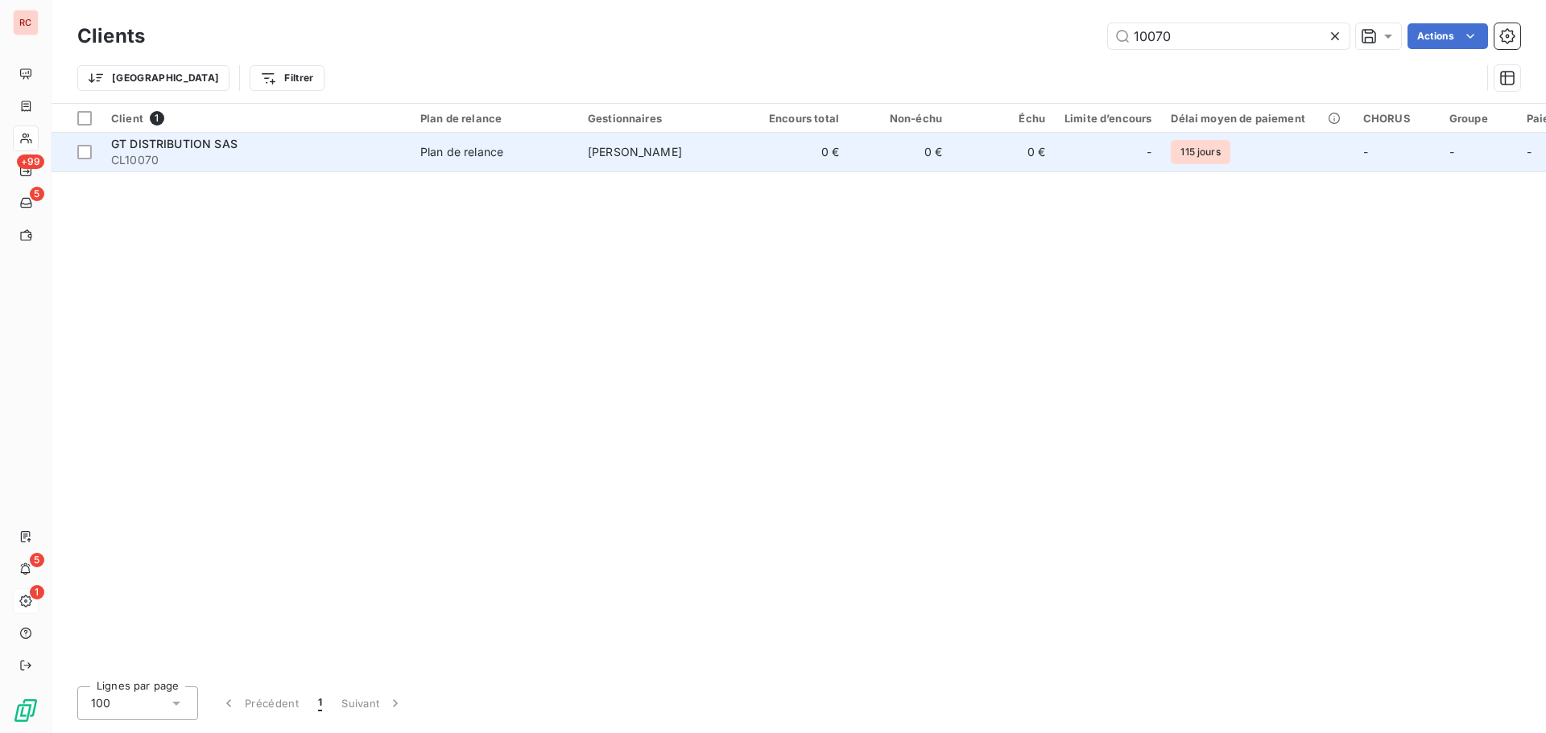
click at [708, 161] on td "[PERSON_NAME]" at bounding box center [661, 152] width 167 height 39
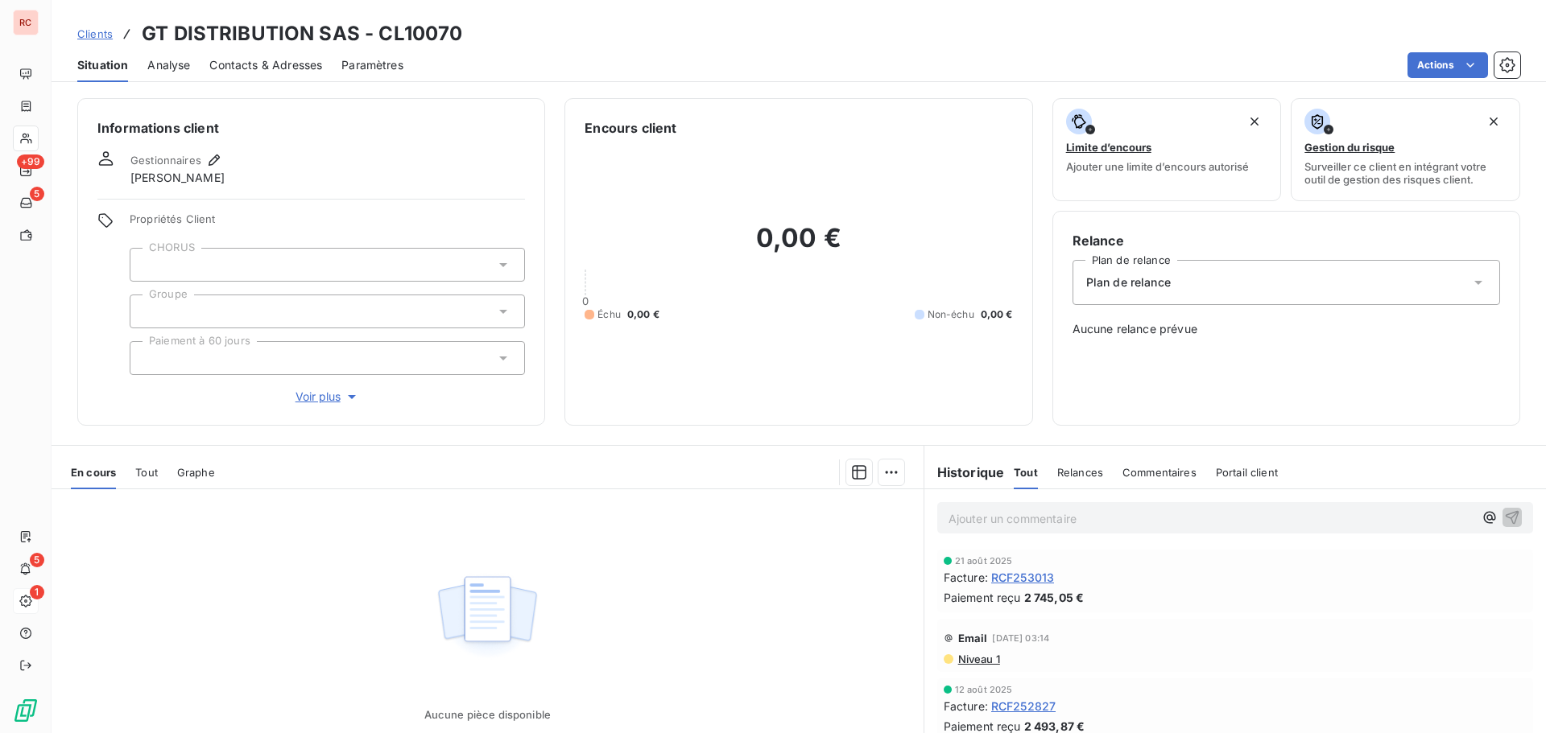
click at [143, 471] on span "Tout" at bounding box center [146, 472] width 23 height 13
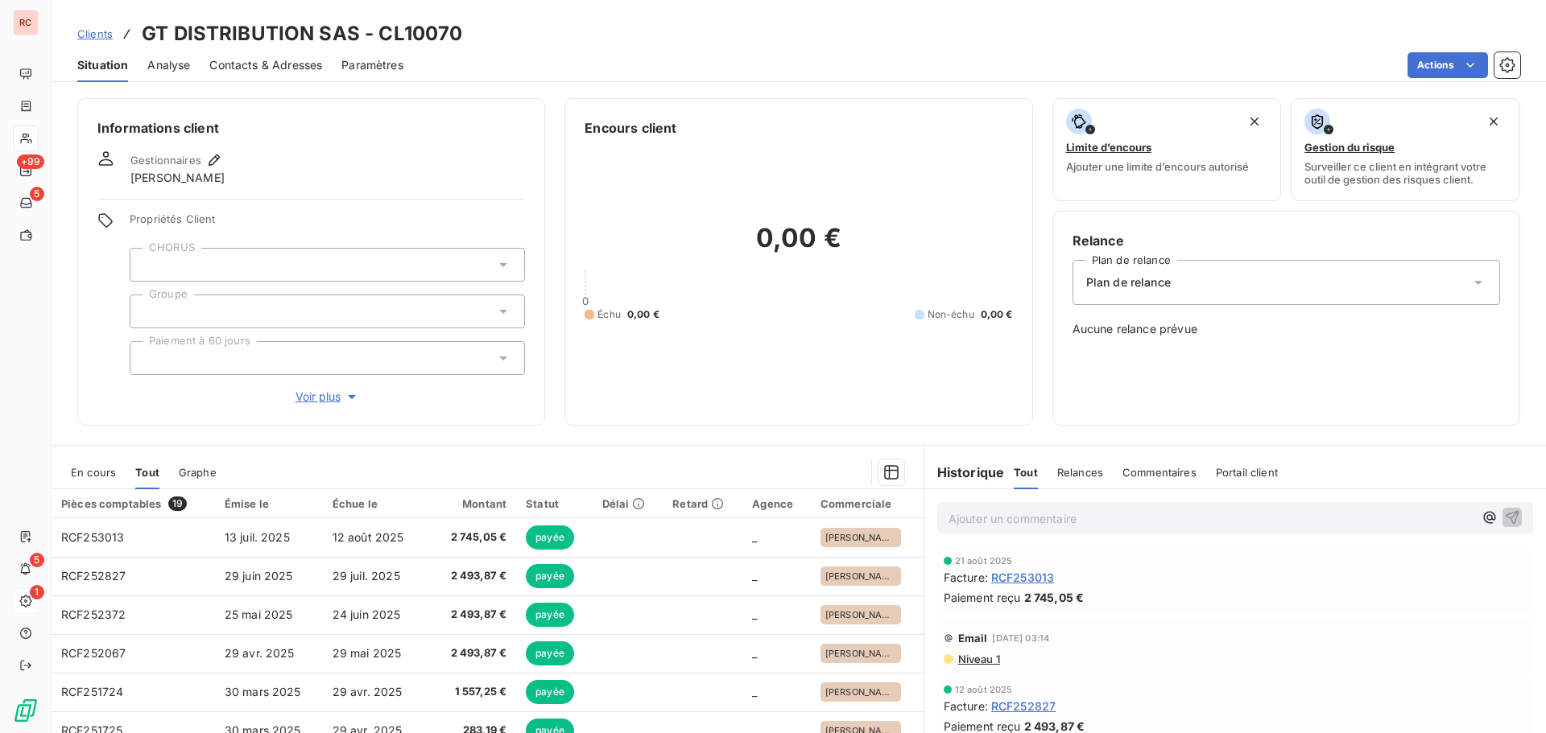
click at [103, 37] on span "Clients" at bounding box center [94, 33] width 35 height 13
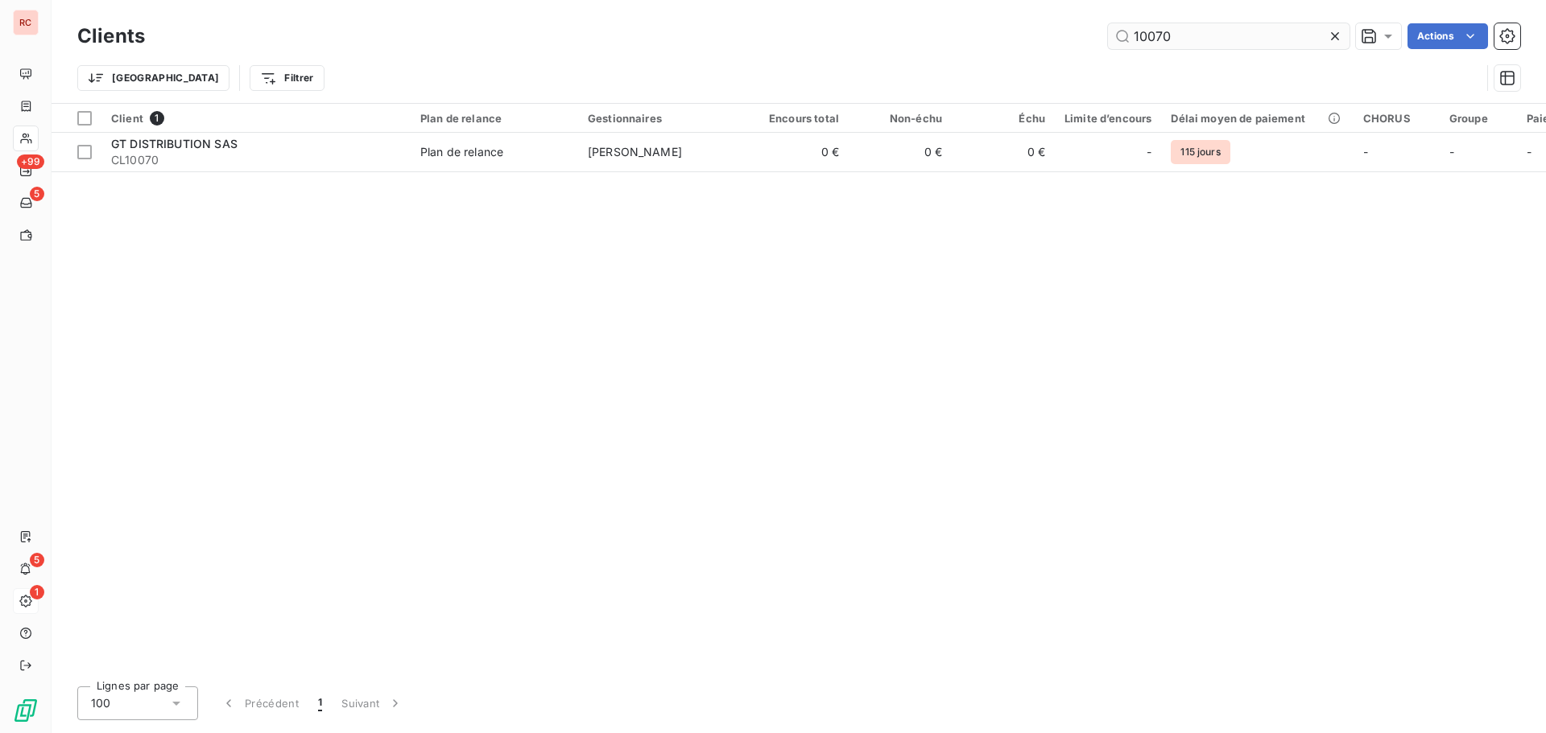
drag, startPoint x: 1186, startPoint y: 40, endPoint x: 1147, endPoint y: 39, distance: 38.7
click at [1147, 39] on input "10070" at bounding box center [1228, 36] width 241 height 26
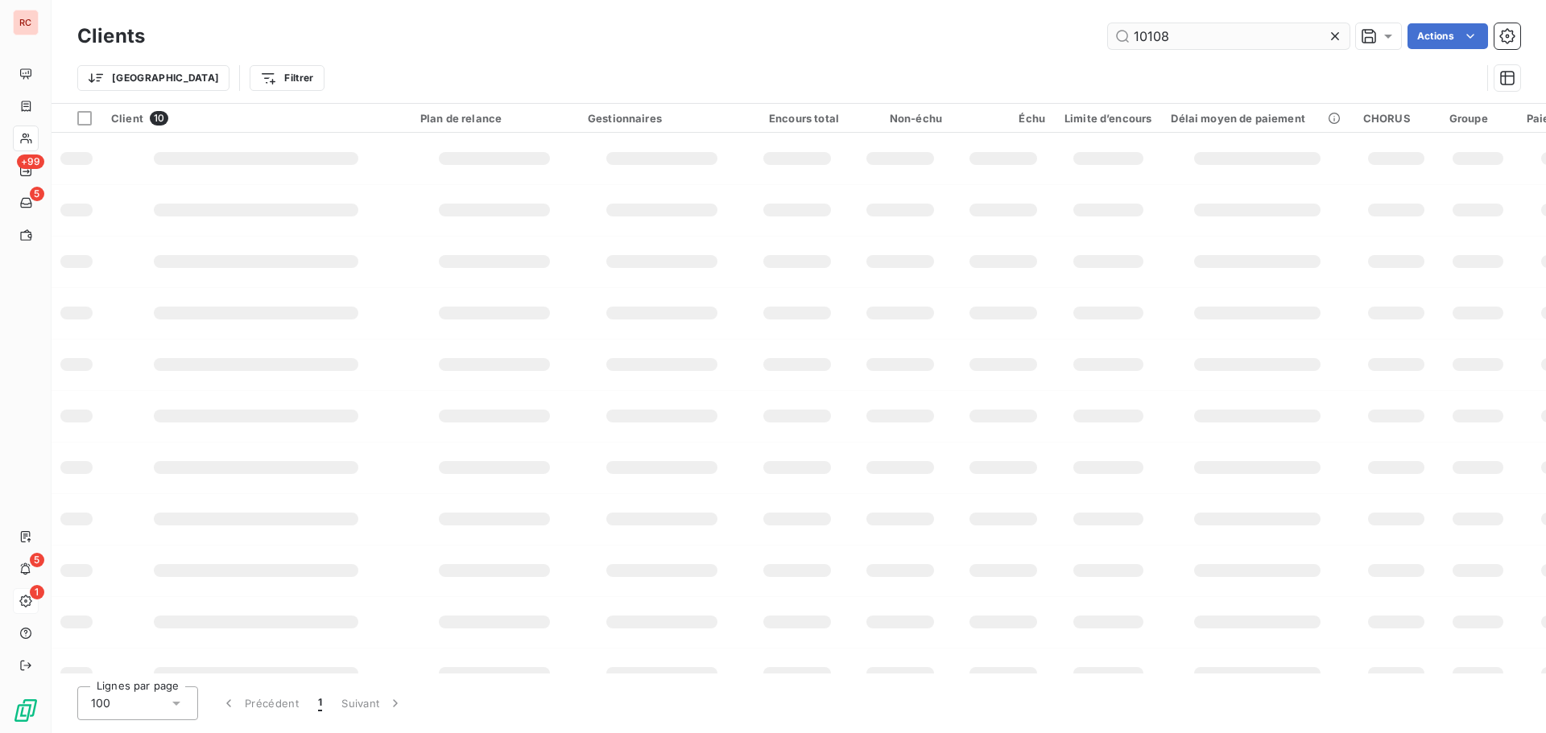
type input "10108"
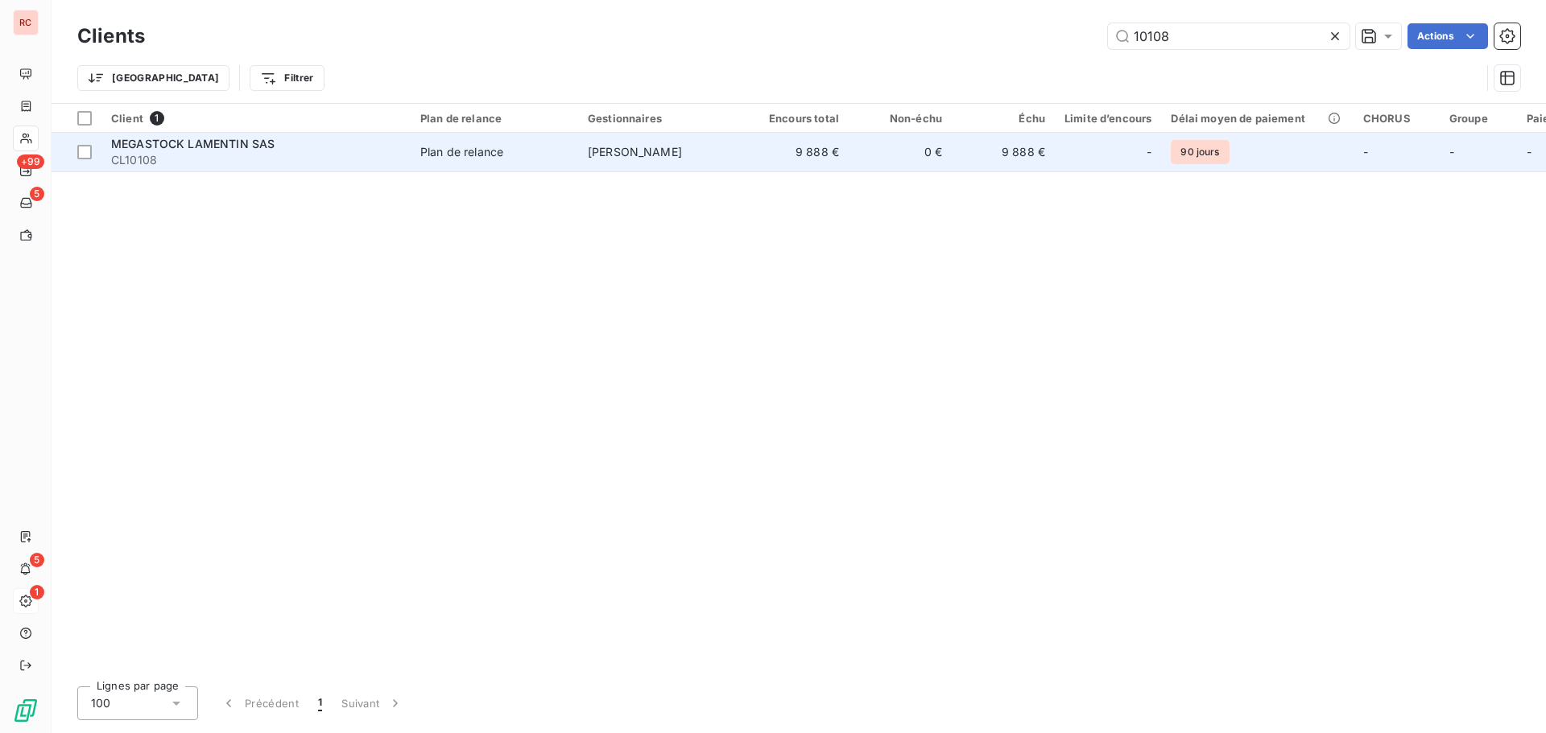
click at [592, 164] on td "[PERSON_NAME]" at bounding box center [661, 152] width 167 height 39
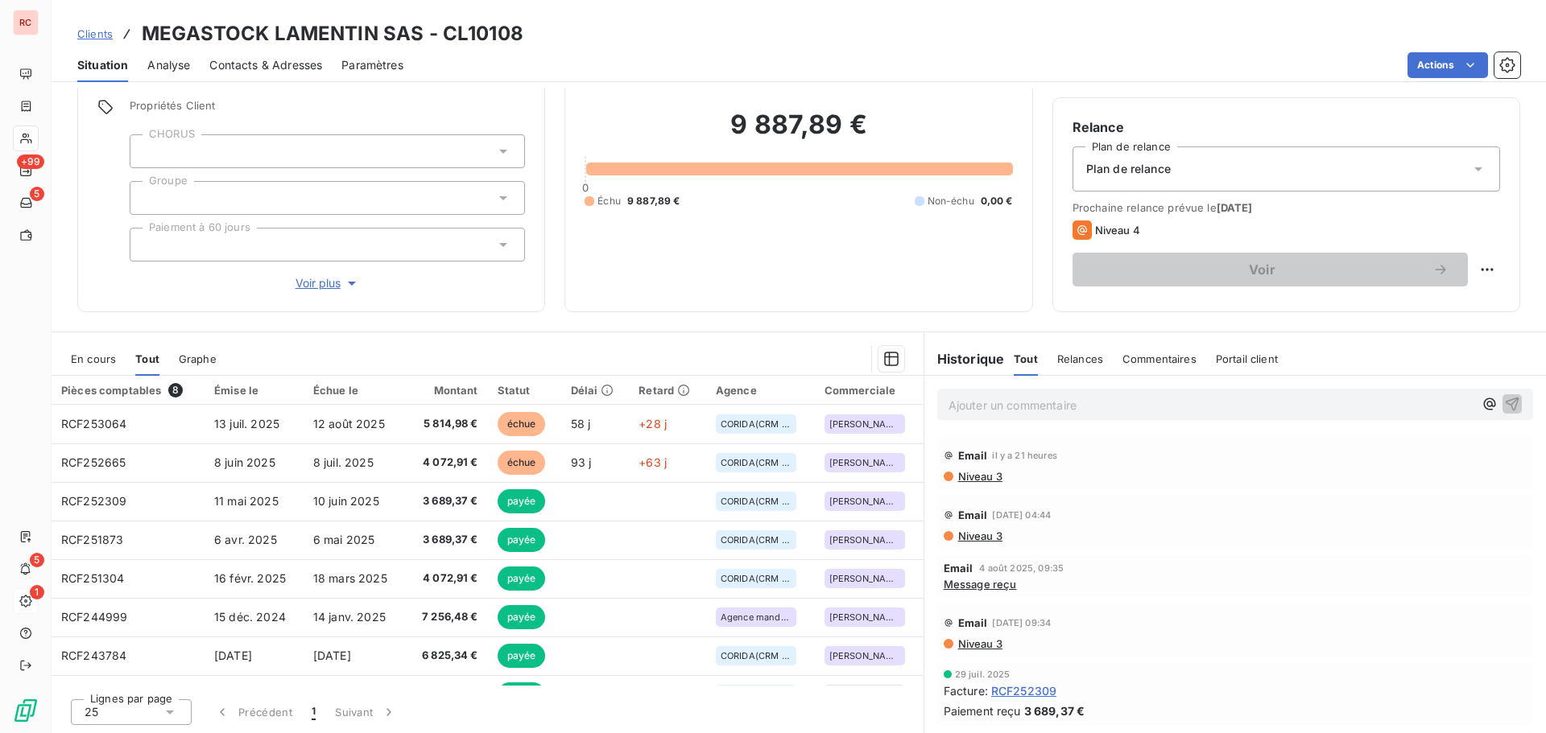
scroll to position [114, 0]
click at [102, 364] on span "En cours" at bounding box center [93, 358] width 45 height 13
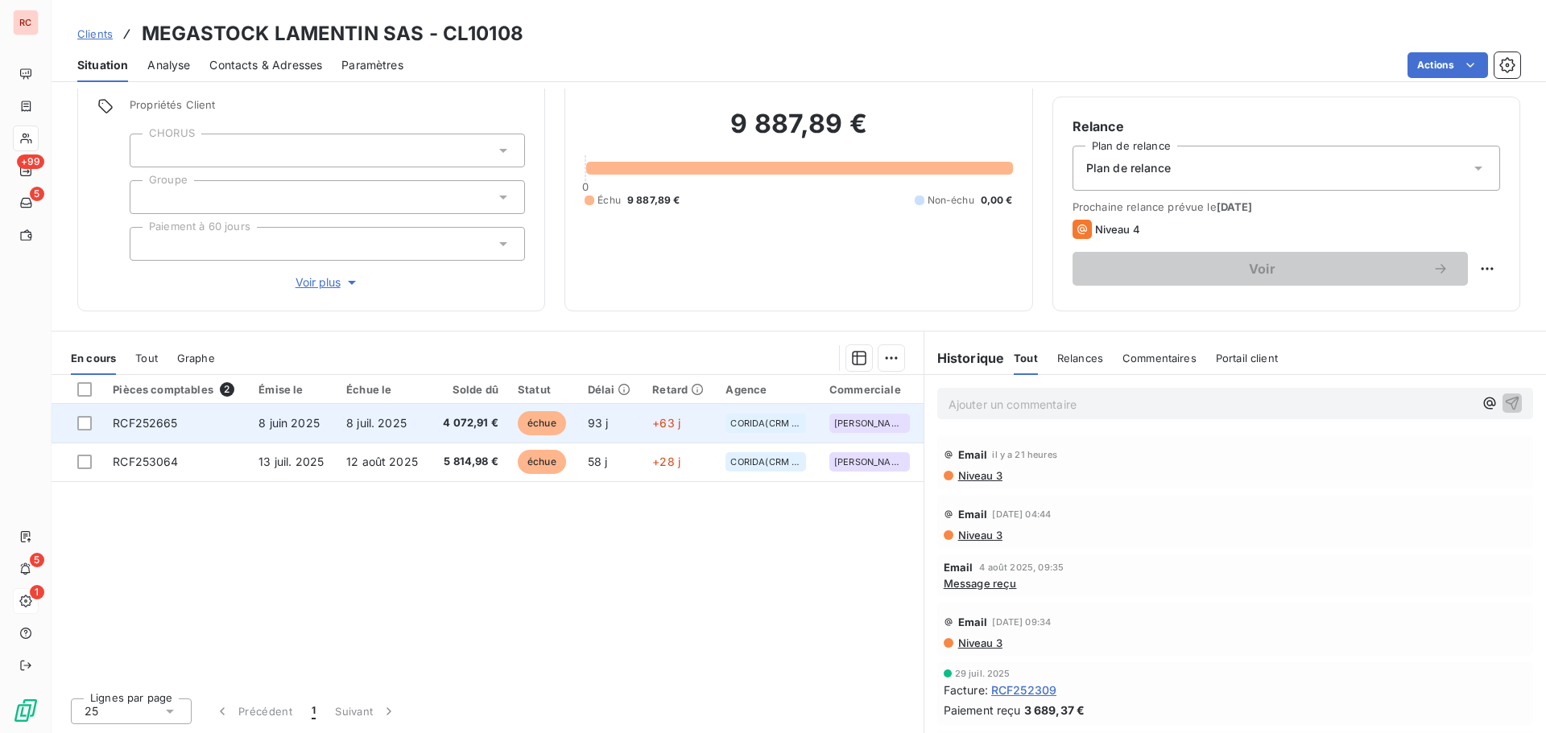
click at [473, 428] on span "4 072,91 €" at bounding box center [469, 423] width 58 height 16
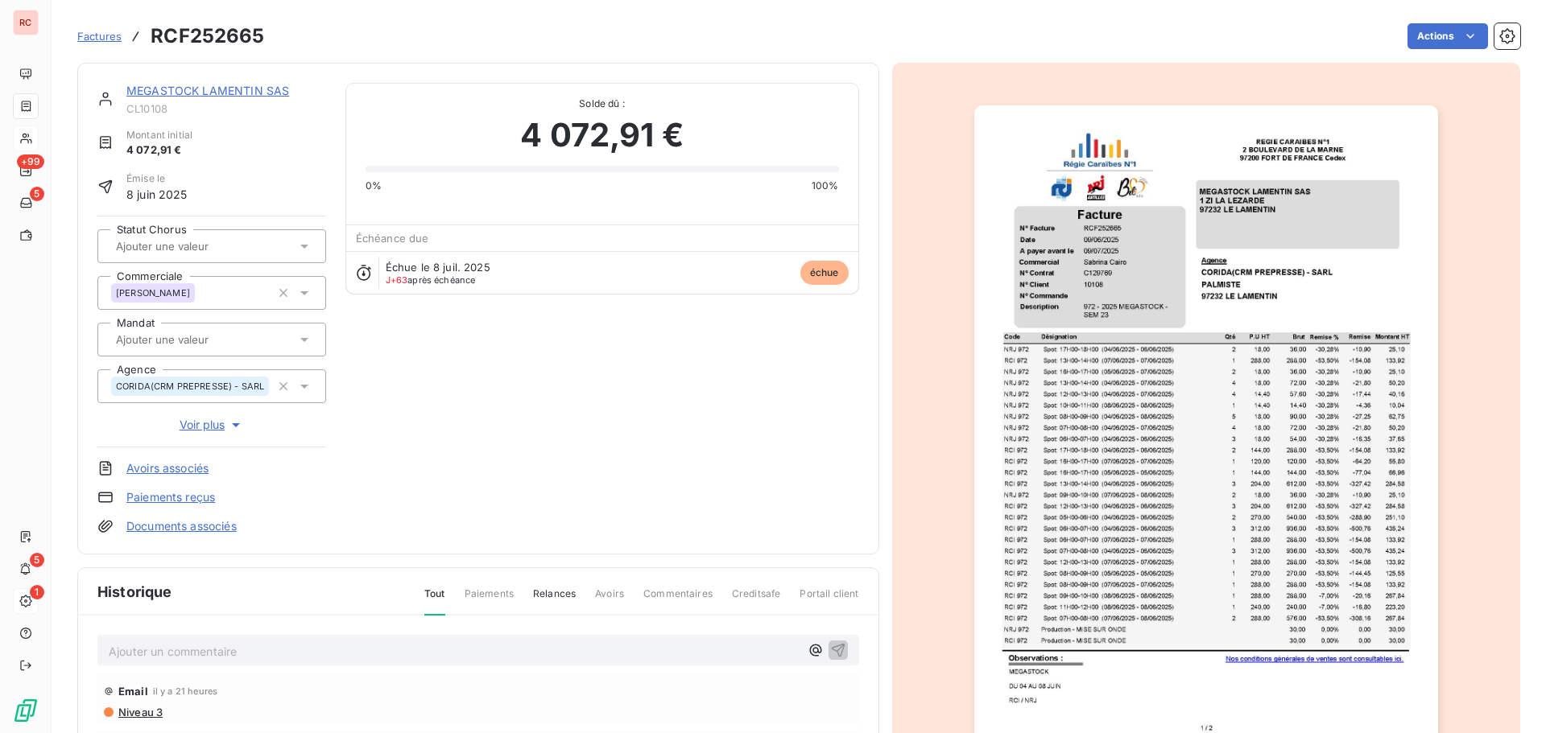
click at [120, 649] on p "Ajouter un commentaire ﻿" at bounding box center [454, 652] width 691 height 20
click at [830, 650] on icon "button" at bounding box center [838, 650] width 16 height 16
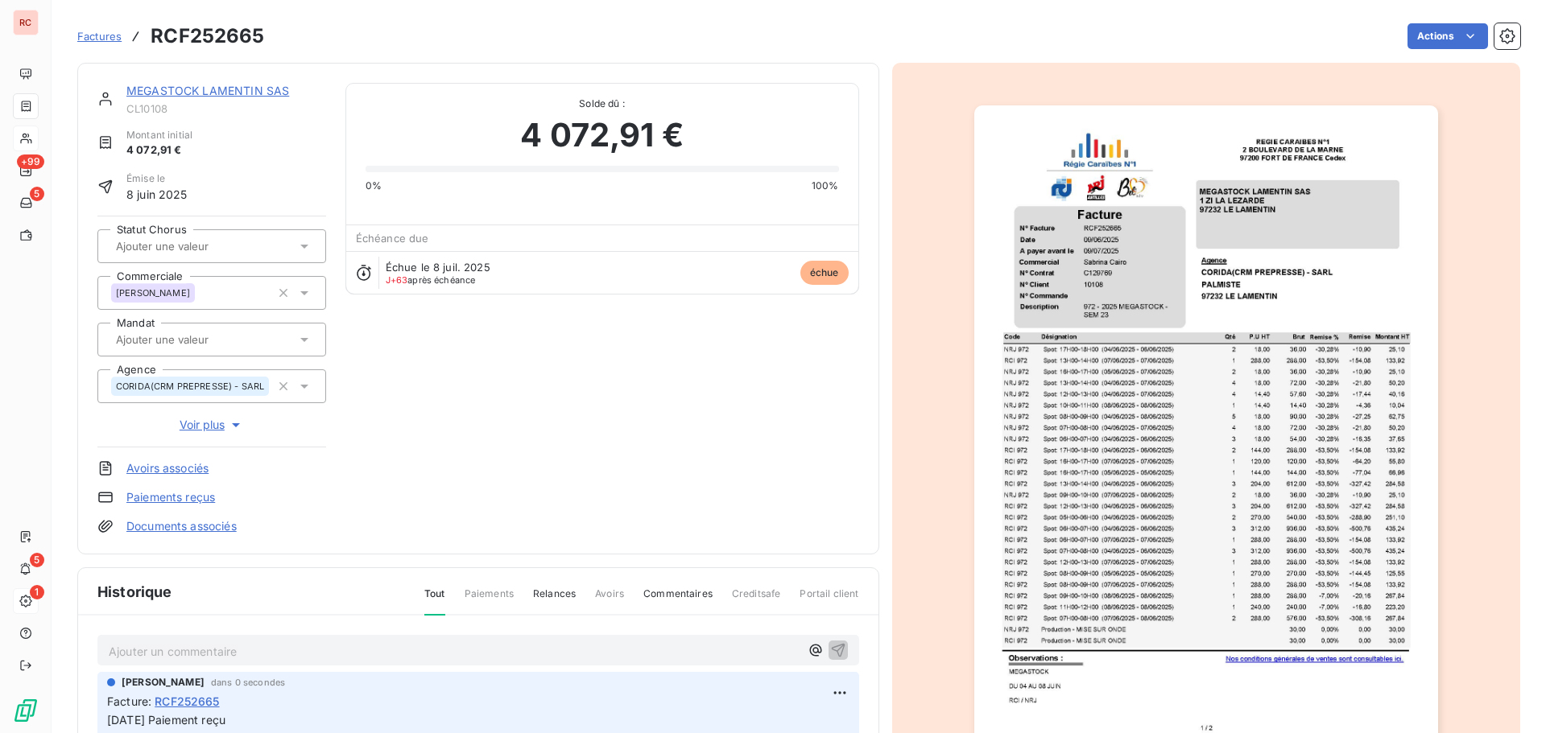
click at [158, 89] on link "MEGASTOCK LAMENTIN SAS" at bounding box center [207, 91] width 163 height 14
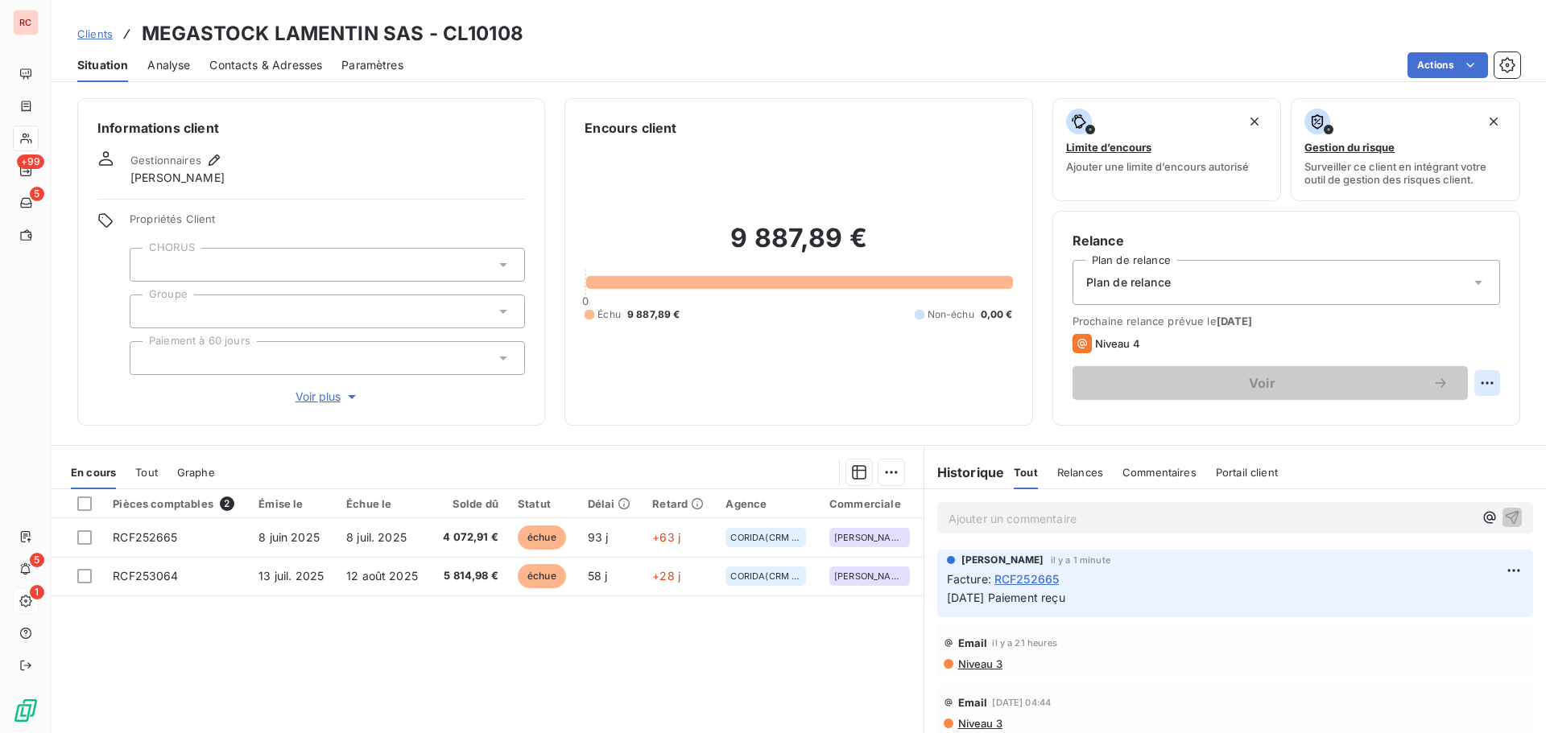
click at [1478, 384] on html "RC +99 5 5 1 Clients MEGASTOCK LAMENTIN SAS - CL10108 Situation Analyse Contact…" at bounding box center [773, 366] width 1546 height 733
click at [1451, 414] on div "Replanifier cette action" at bounding box center [1408, 419] width 144 height 26
select select "8"
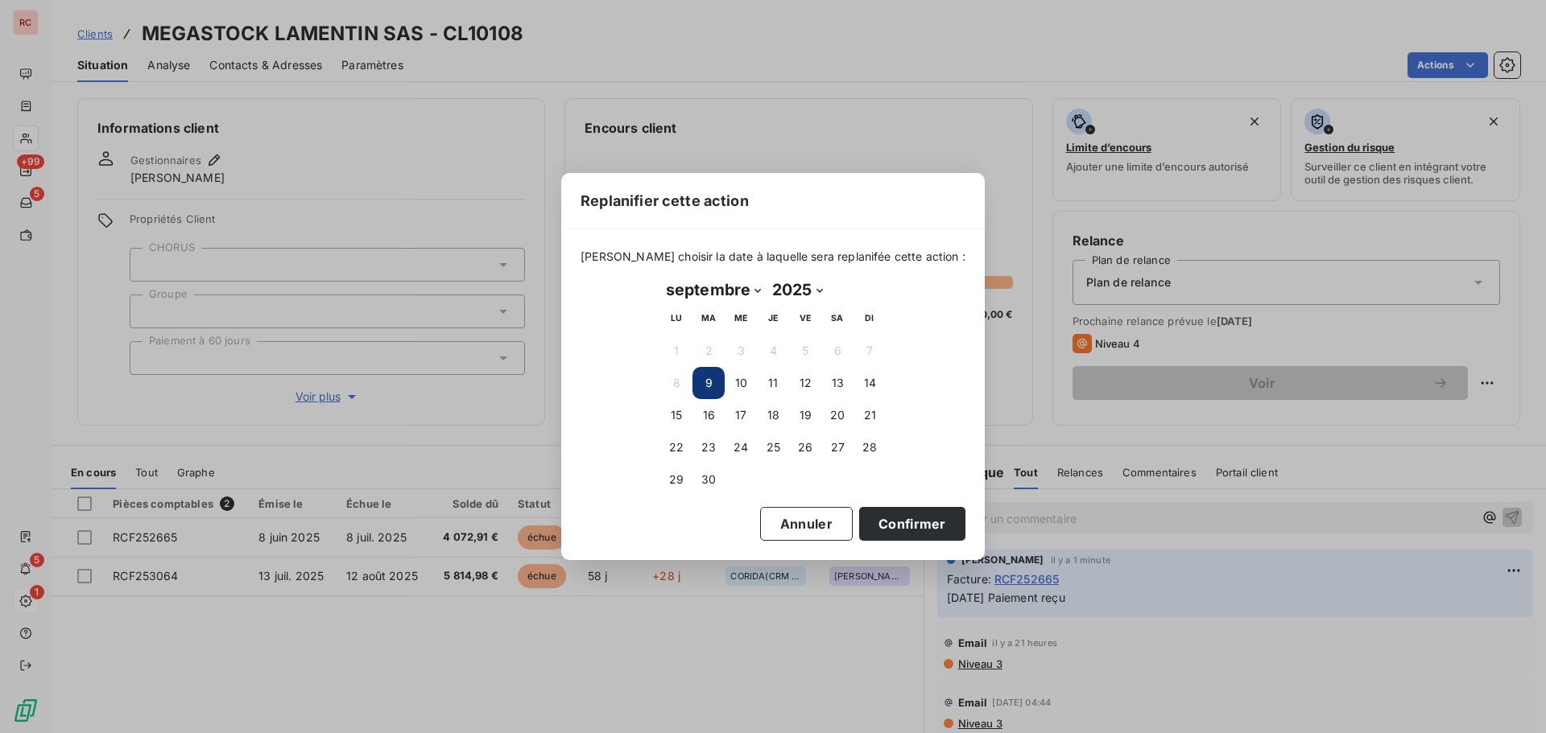
click at [709, 379] on button "9" at bounding box center [708, 383] width 32 height 32
click at [714, 387] on button "9" at bounding box center [708, 383] width 32 height 32
click at [749, 380] on button "10" at bounding box center [740, 383] width 32 height 32
click at [889, 531] on button "Confirmer" at bounding box center [912, 524] width 106 height 34
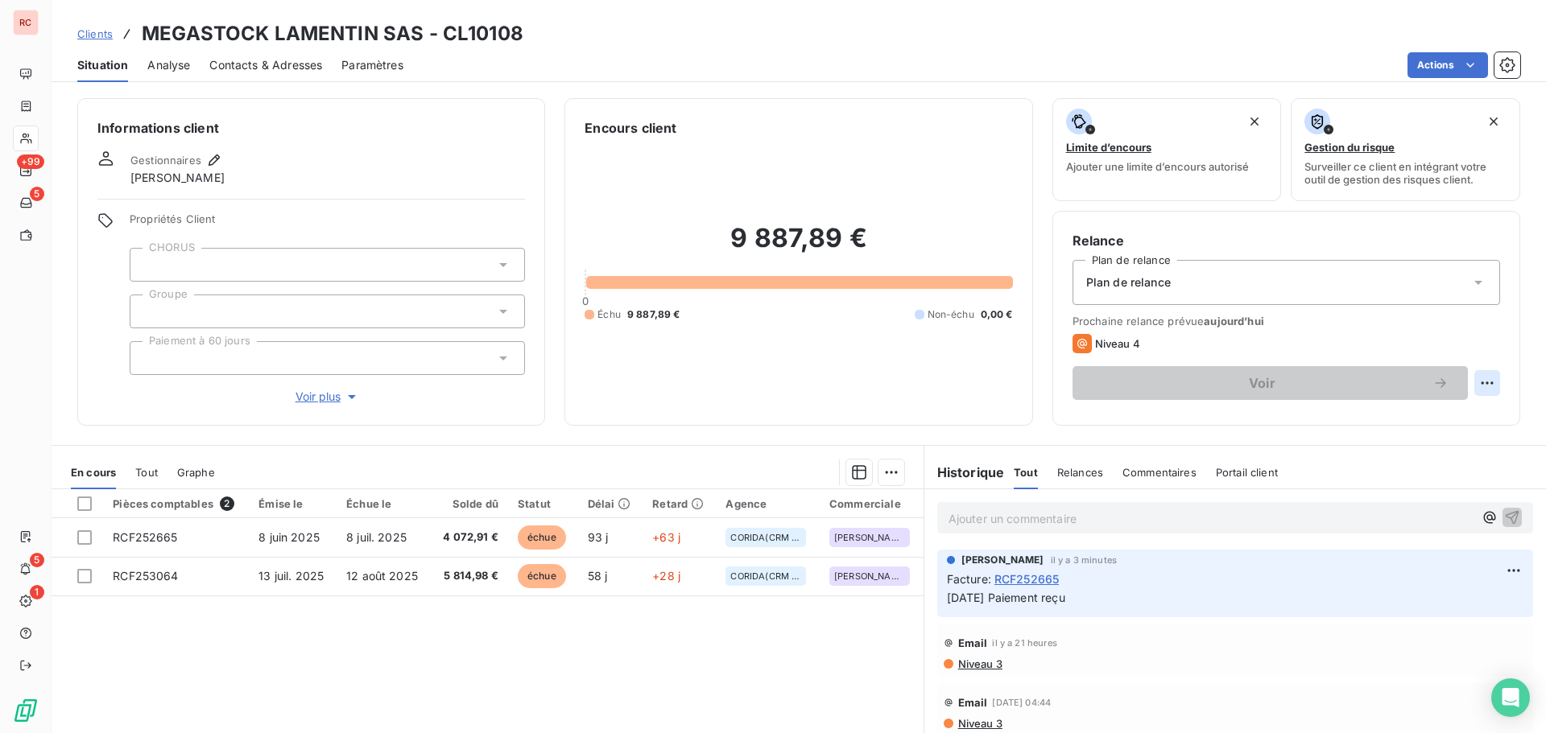
click at [1474, 384] on html "RC +99 5 5 1 Clients MEGASTOCK LAMENTIN SAS - CL10108 Situation Analyse Contact…" at bounding box center [773, 366] width 1546 height 733
click at [1407, 417] on div "Replanifier cette action" at bounding box center [1408, 419] width 144 height 26
select select "8"
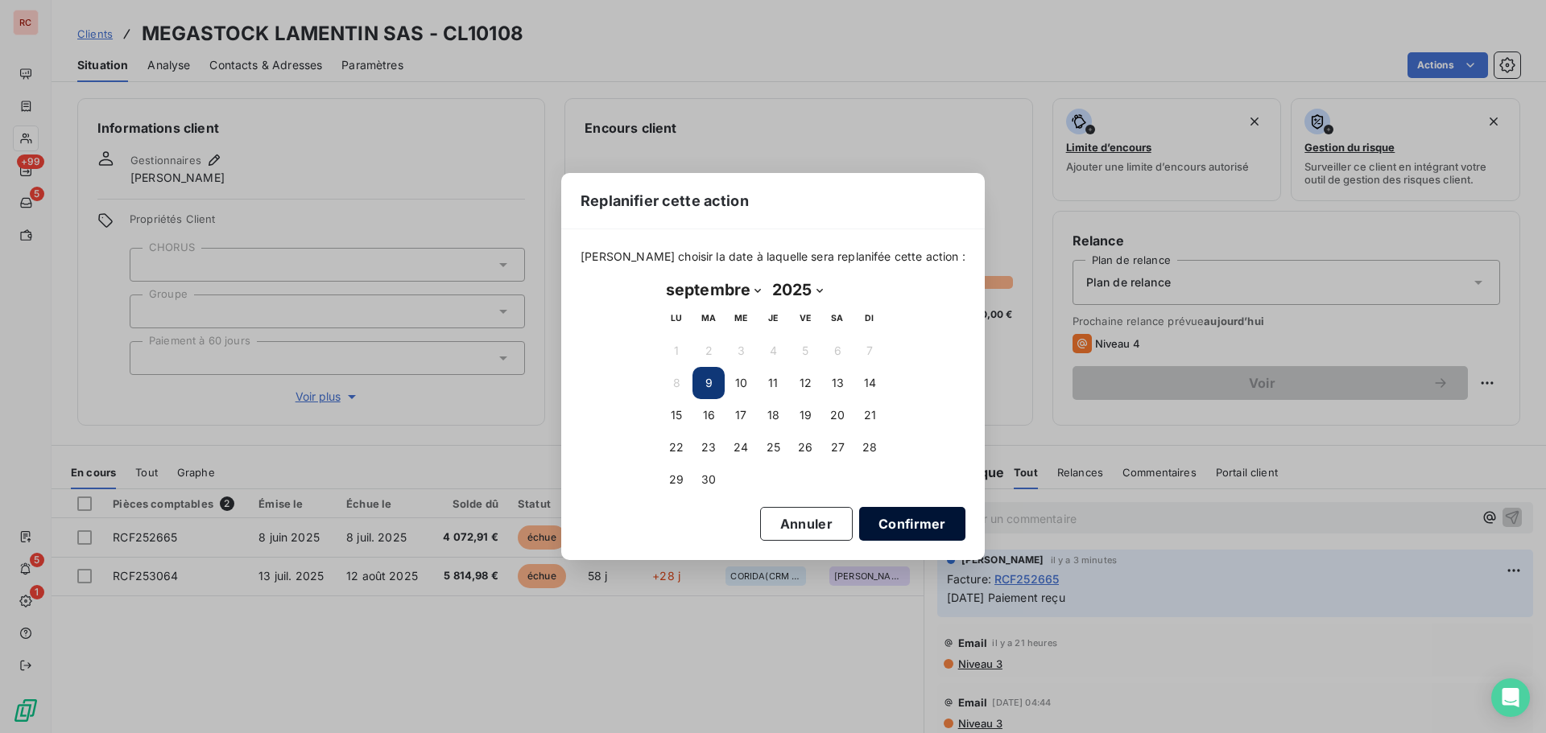
click at [873, 532] on button "Confirmer" at bounding box center [912, 524] width 106 height 34
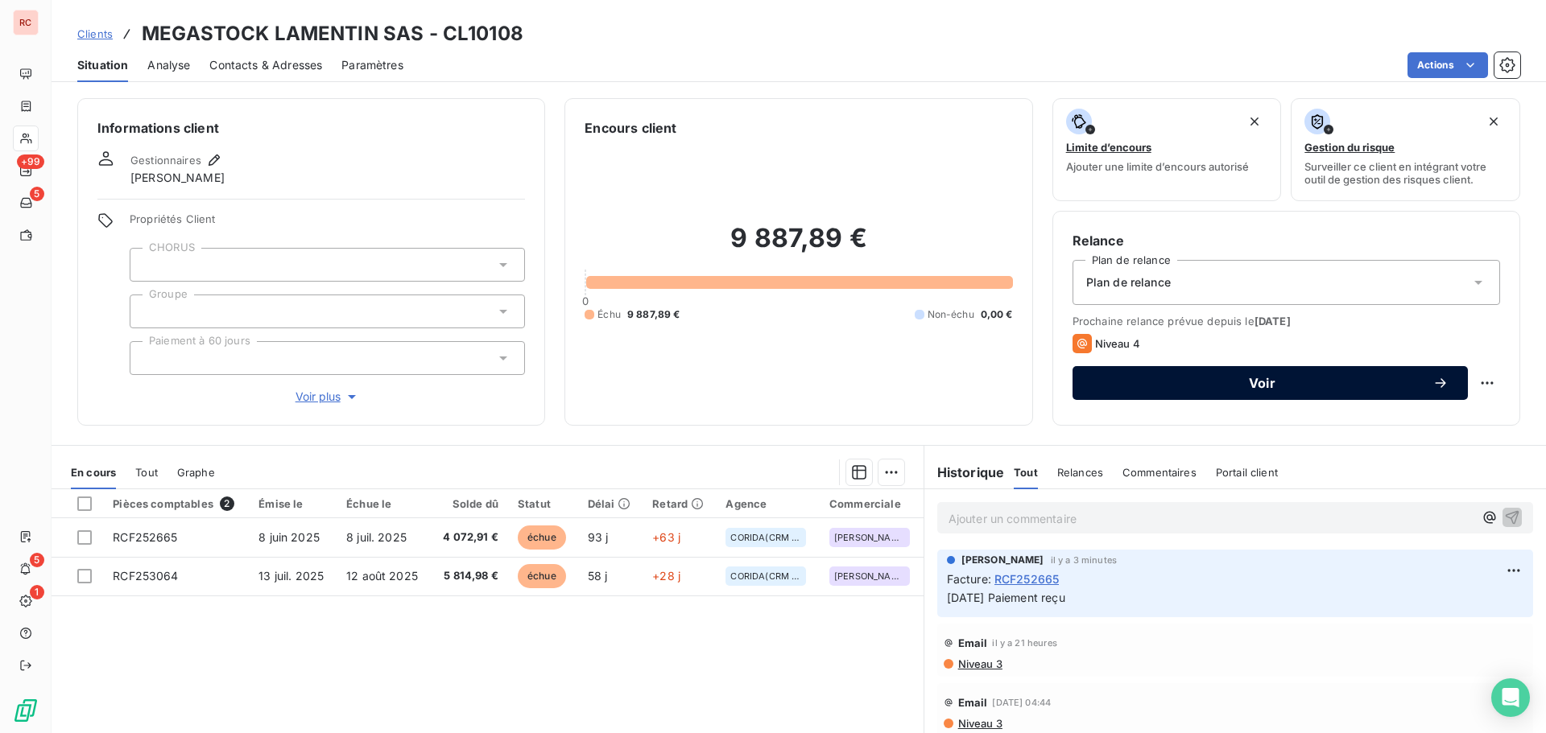
click at [1129, 378] on span "Voir" at bounding box center [1262, 383] width 341 height 13
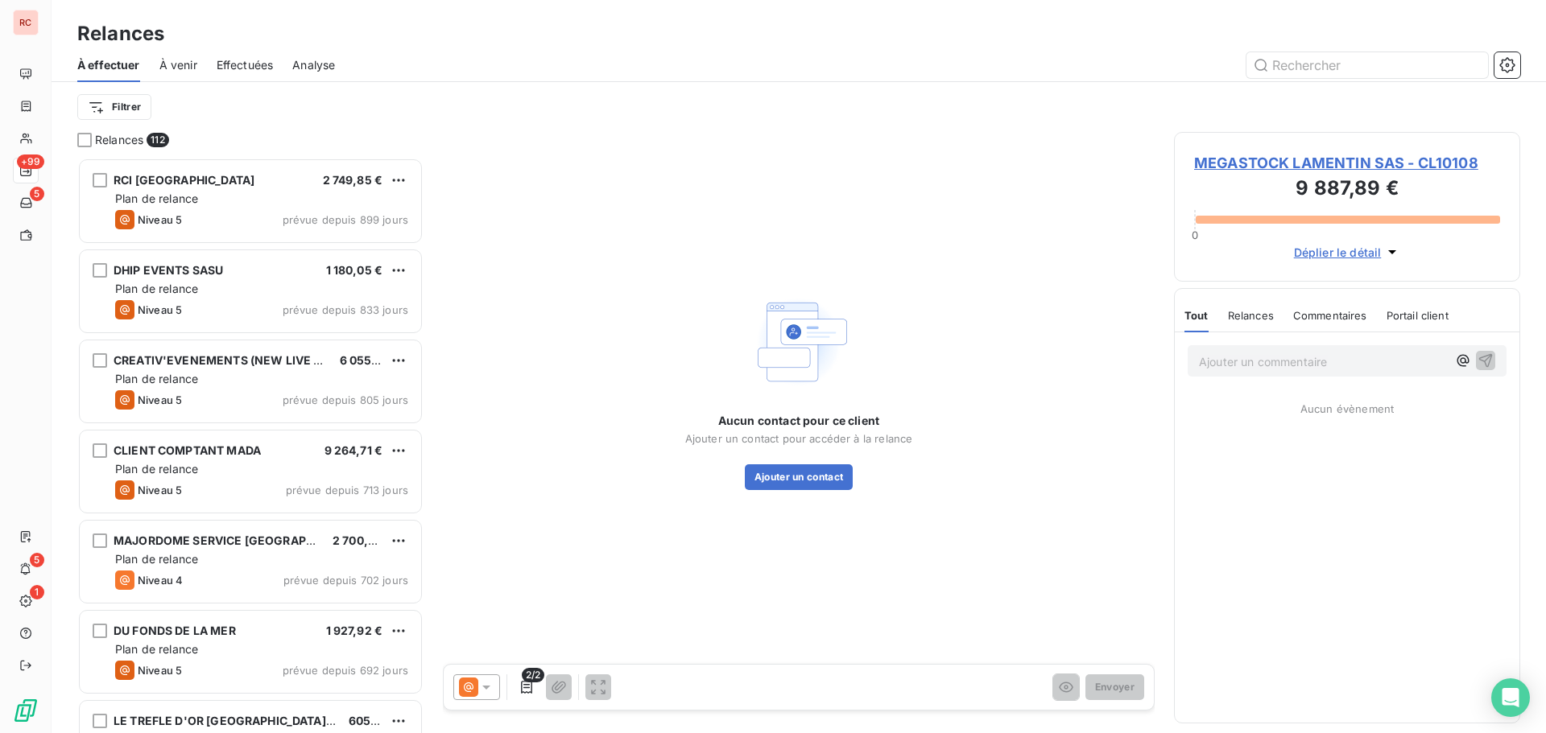
scroll to position [563, 334]
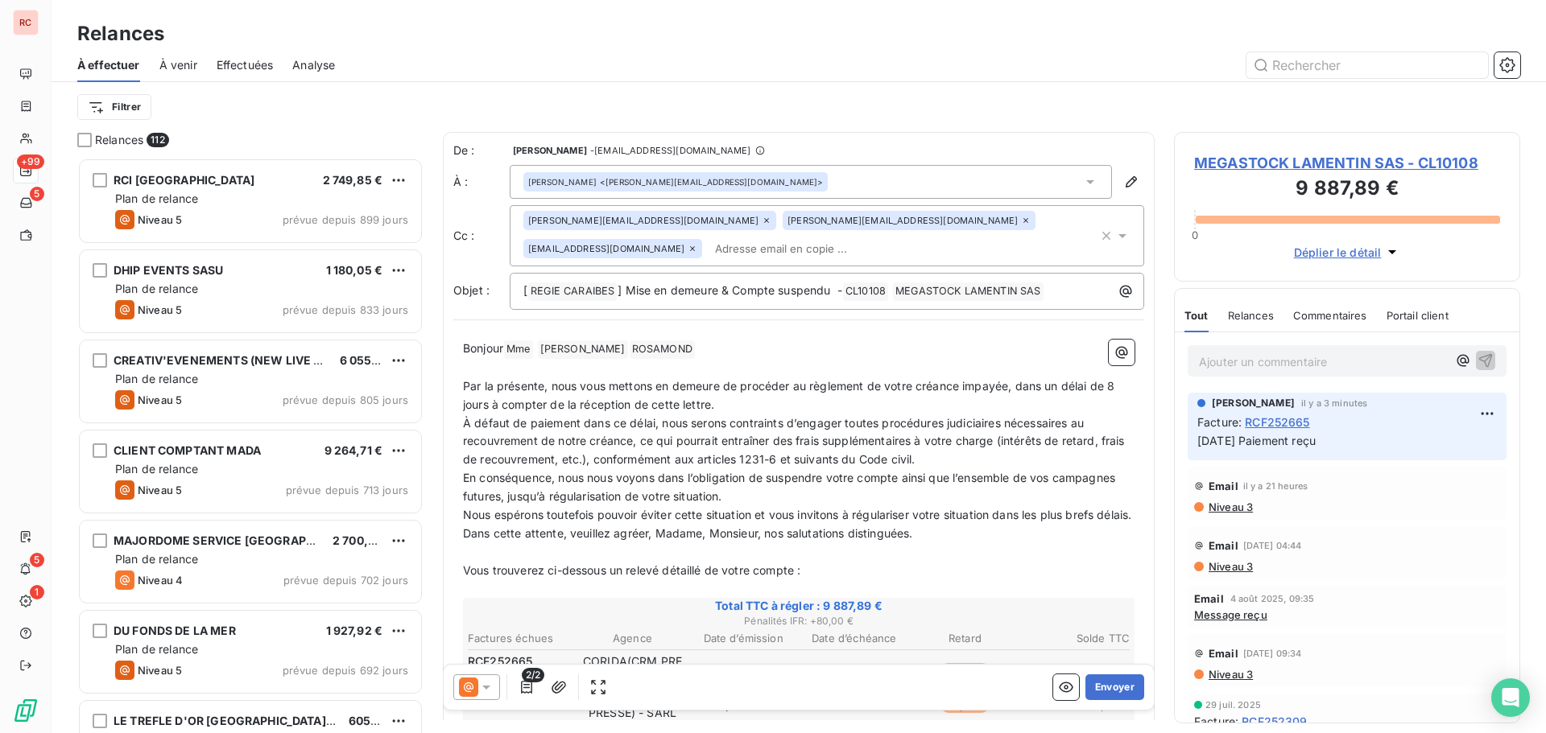
click at [480, 691] on icon at bounding box center [486, 687] width 16 height 16
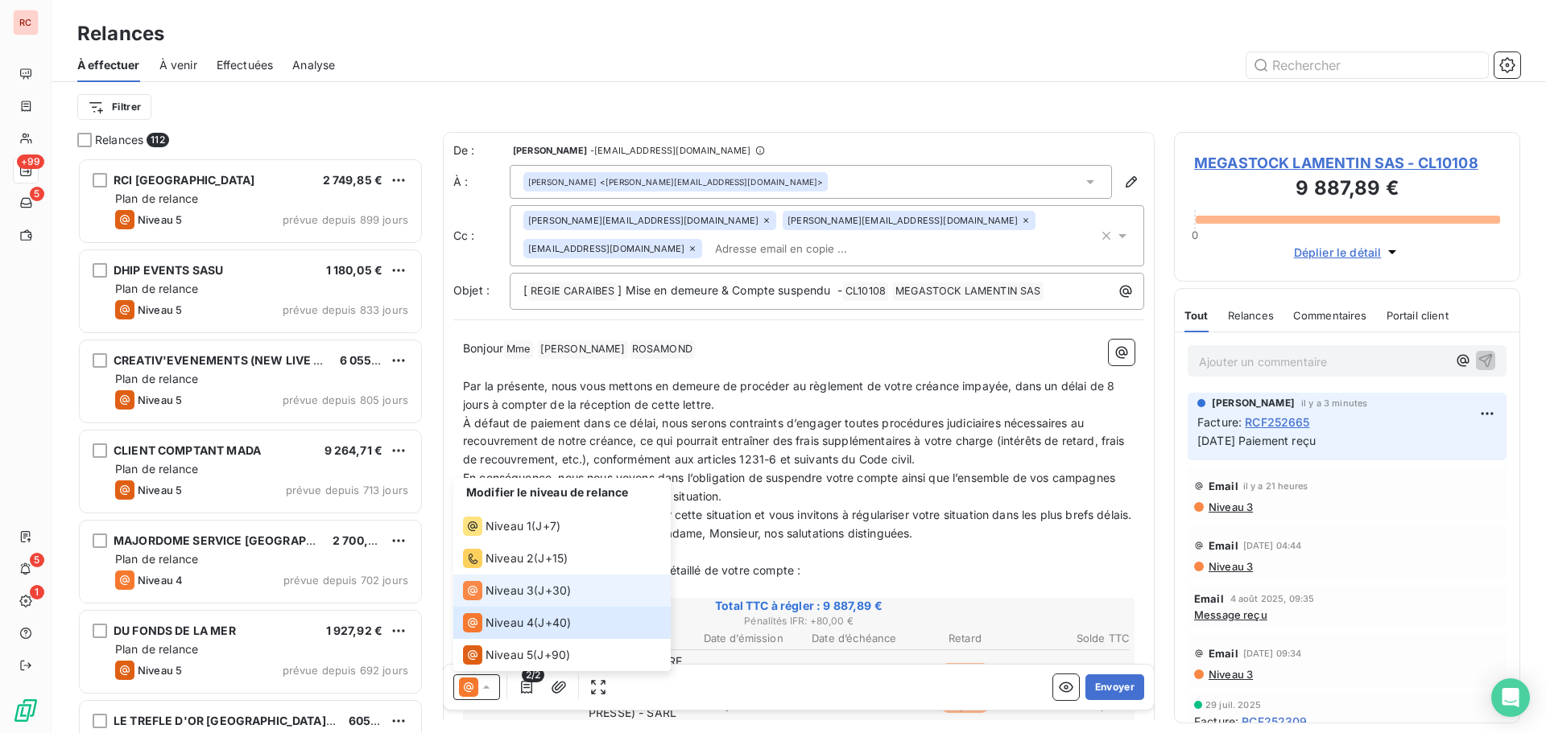
click at [516, 596] on span "Niveau 3" at bounding box center [509, 591] width 48 height 16
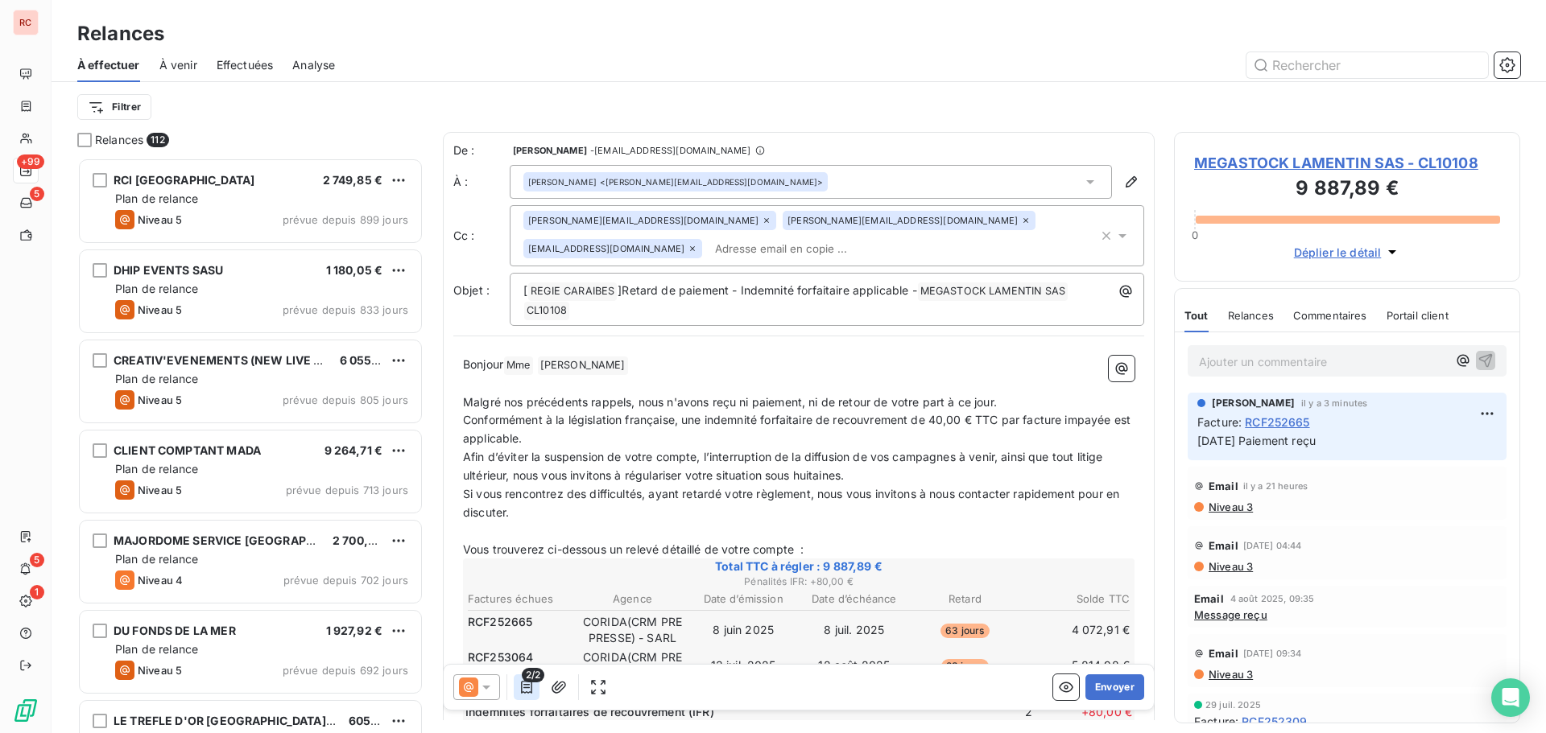
click at [527, 688] on icon "button" at bounding box center [526, 687] width 11 height 13
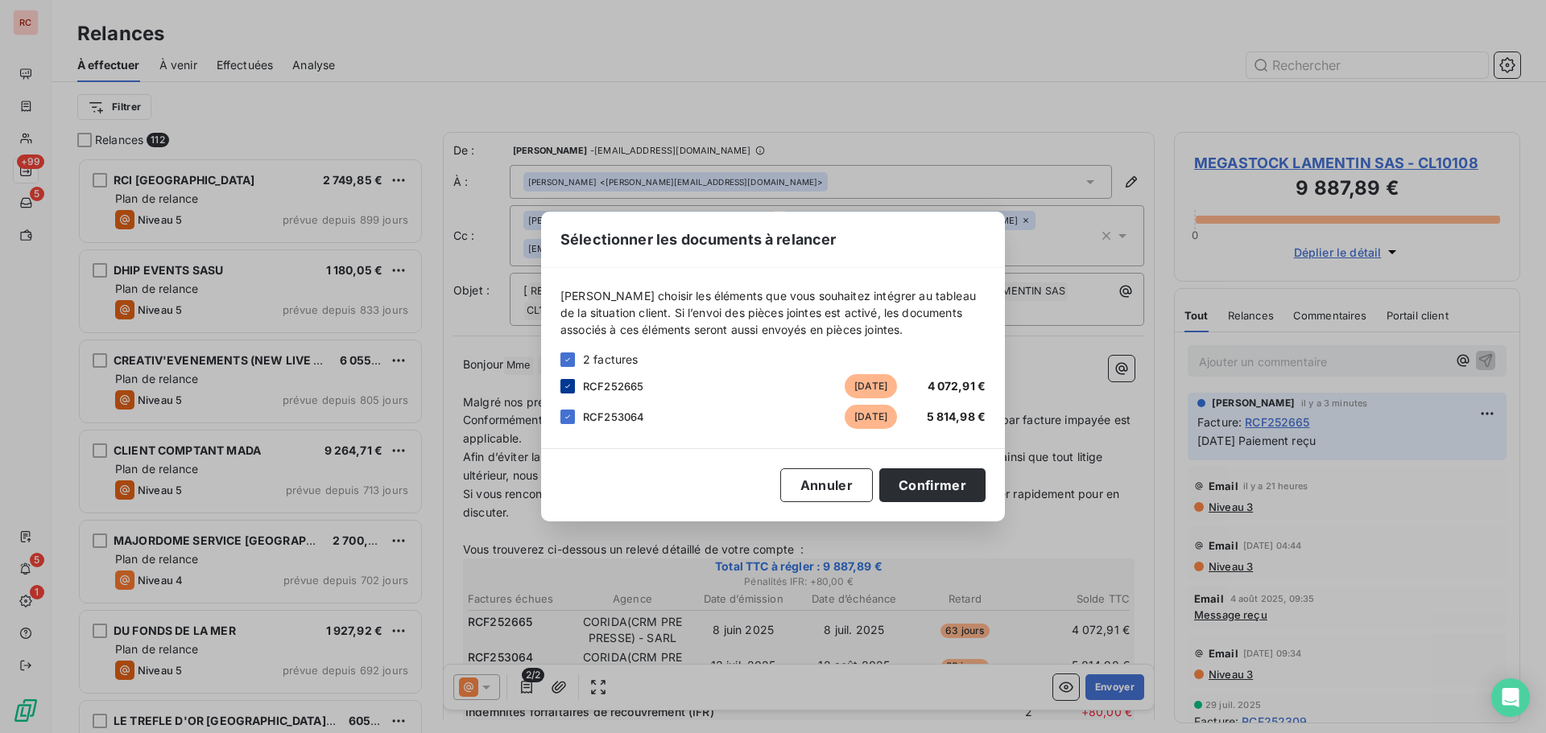
click at [572, 388] on icon at bounding box center [568, 387] width 10 height 10
click at [922, 484] on button "Confirmer" at bounding box center [932, 485] width 106 height 34
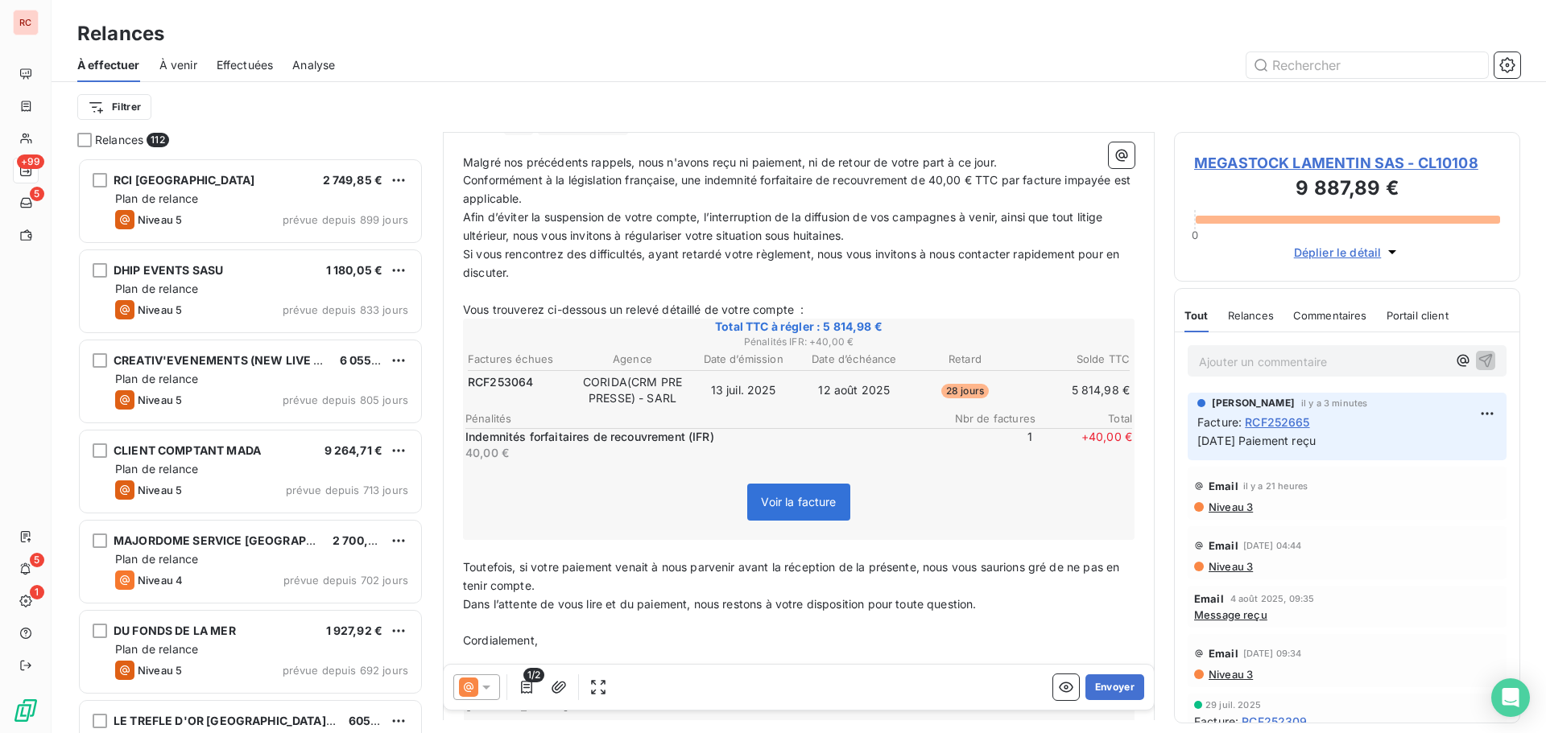
scroll to position [242, 0]
click at [1101, 679] on button "Envoyer" at bounding box center [1114, 688] width 59 height 26
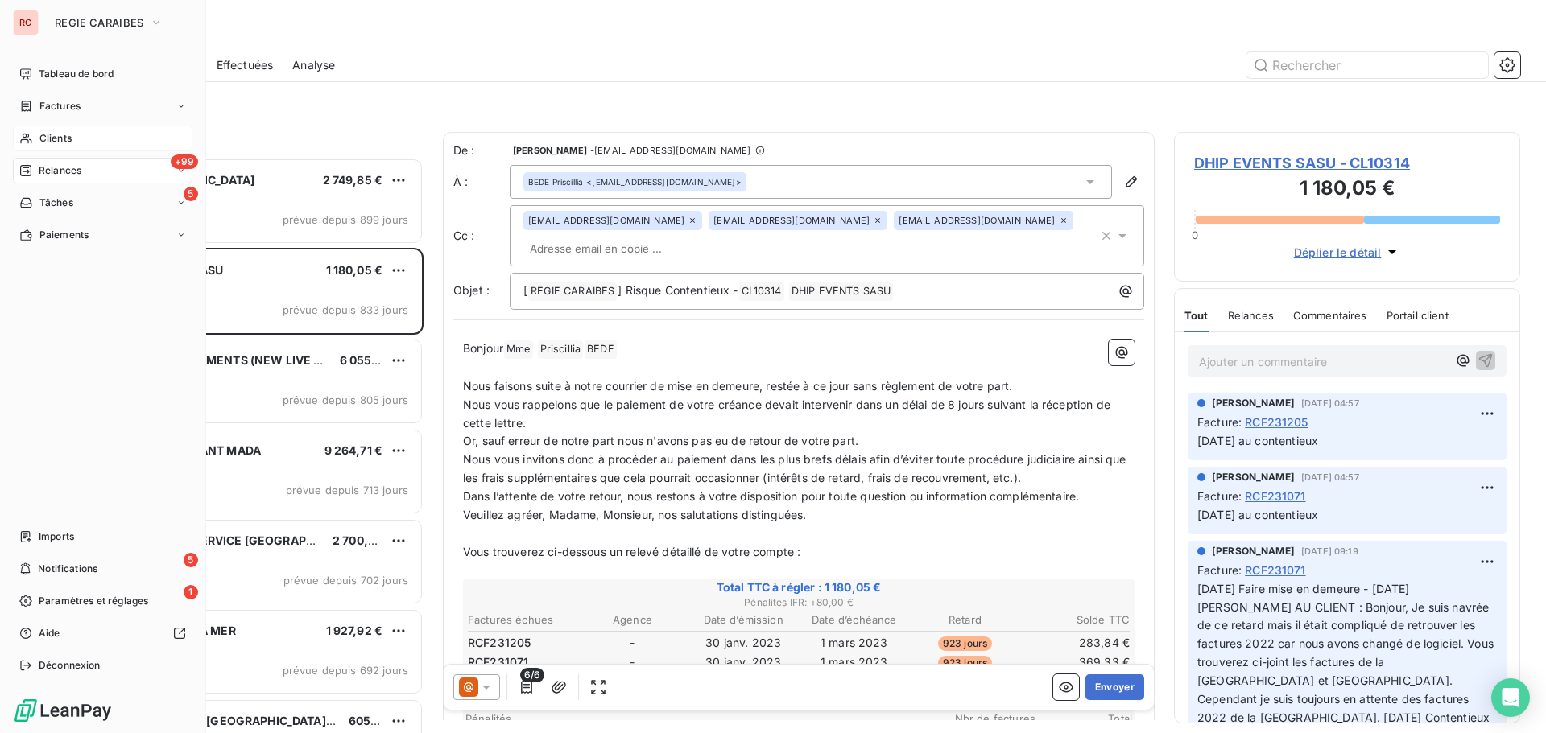
drag, startPoint x: 52, startPoint y: 133, endPoint x: 103, endPoint y: 147, distance: 52.5
click at [52, 133] on span "Clients" at bounding box center [55, 138] width 32 height 14
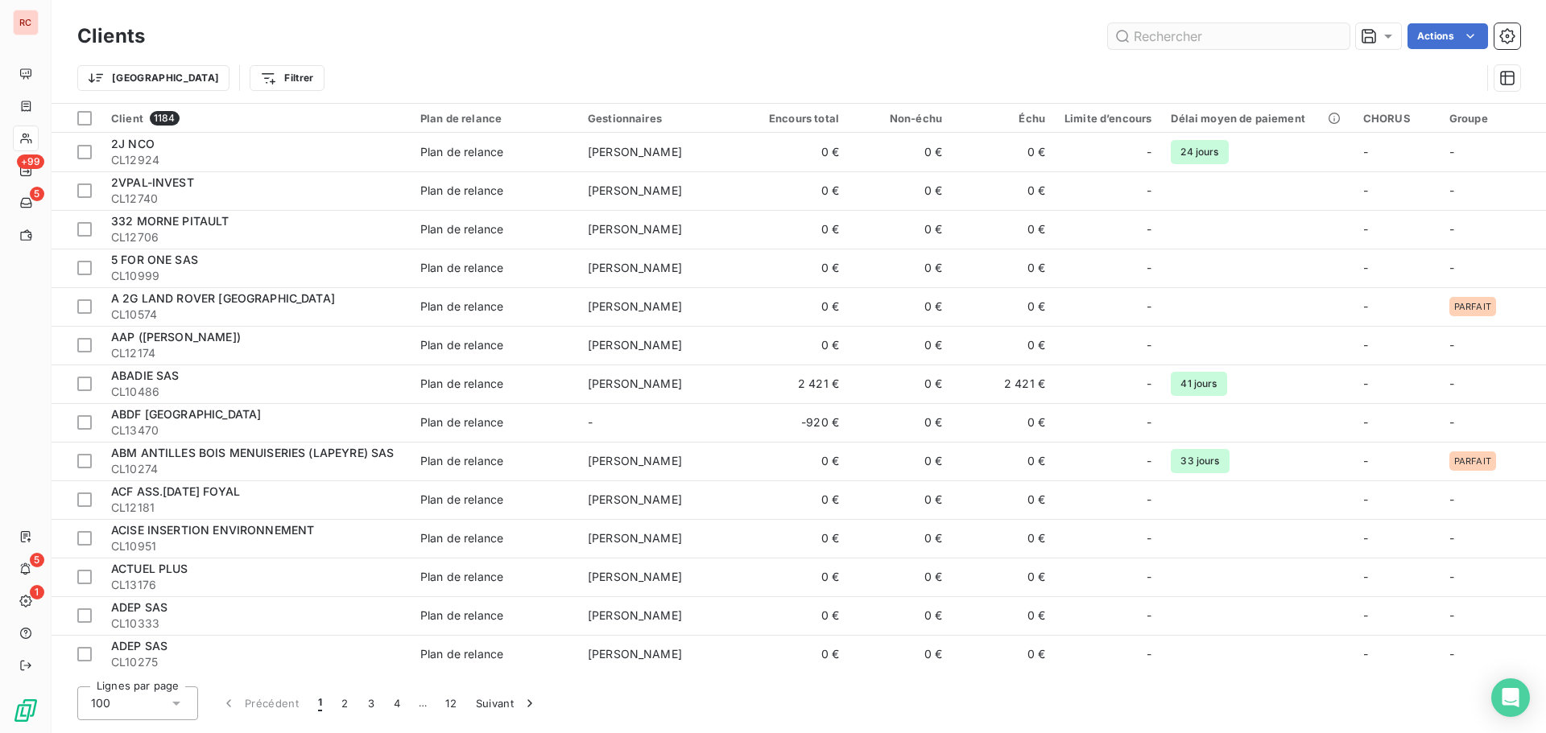
click at [1215, 37] on input "text" at bounding box center [1228, 36] width 241 height 26
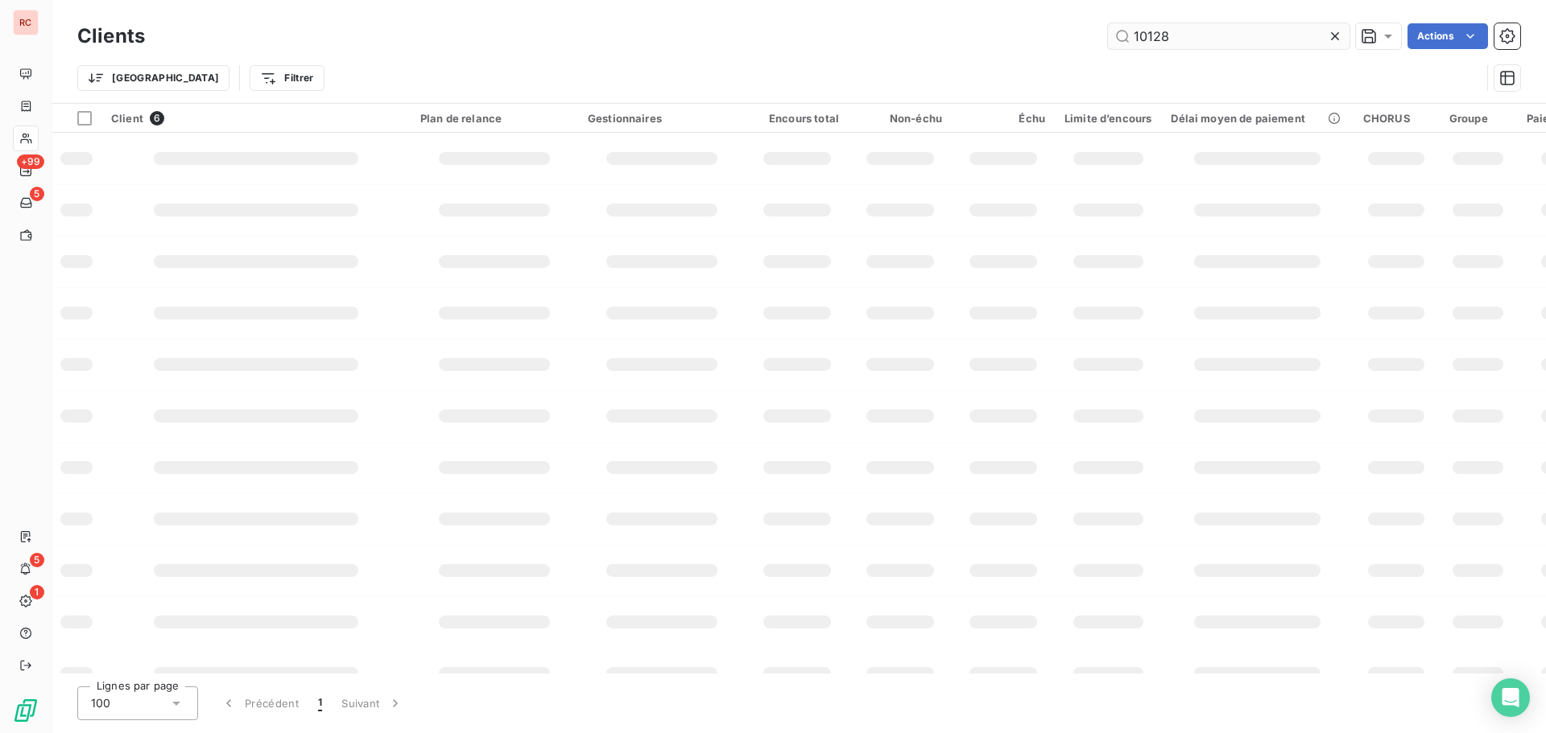
type input "10128"
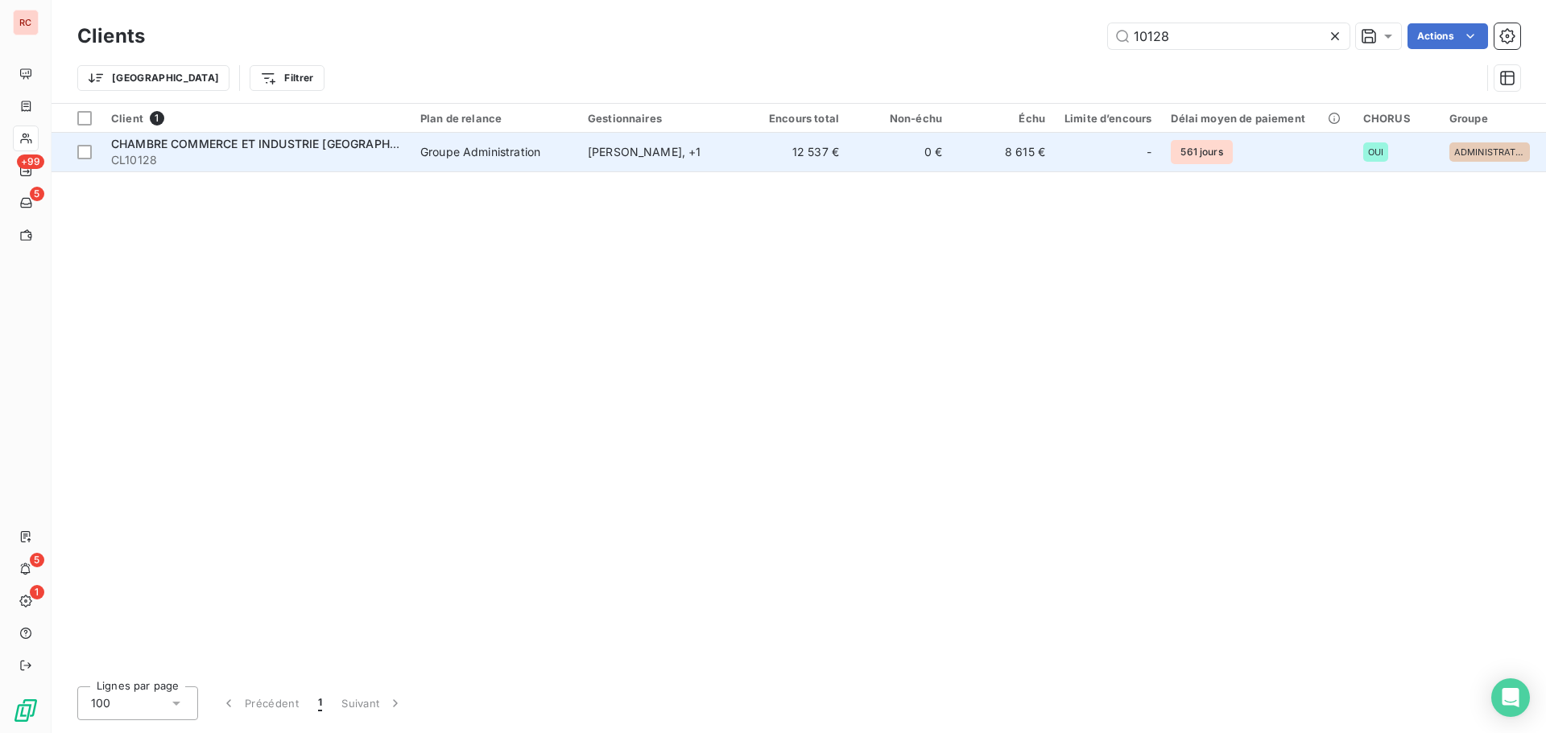
click at [514, 151] on div "Groupe Administration" at bounding box center [480, 152] width 120 height 16
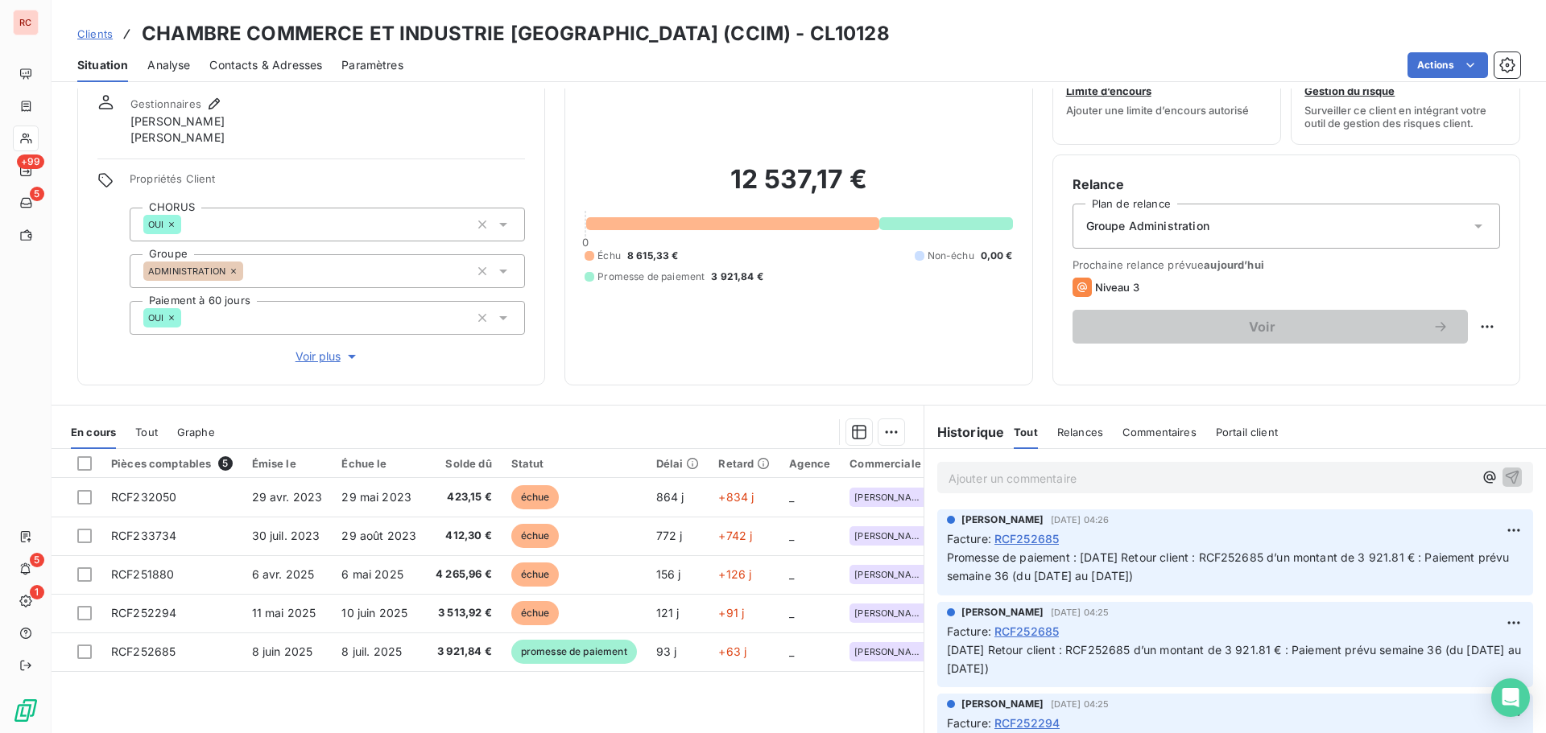
scroll to position [130, 0]
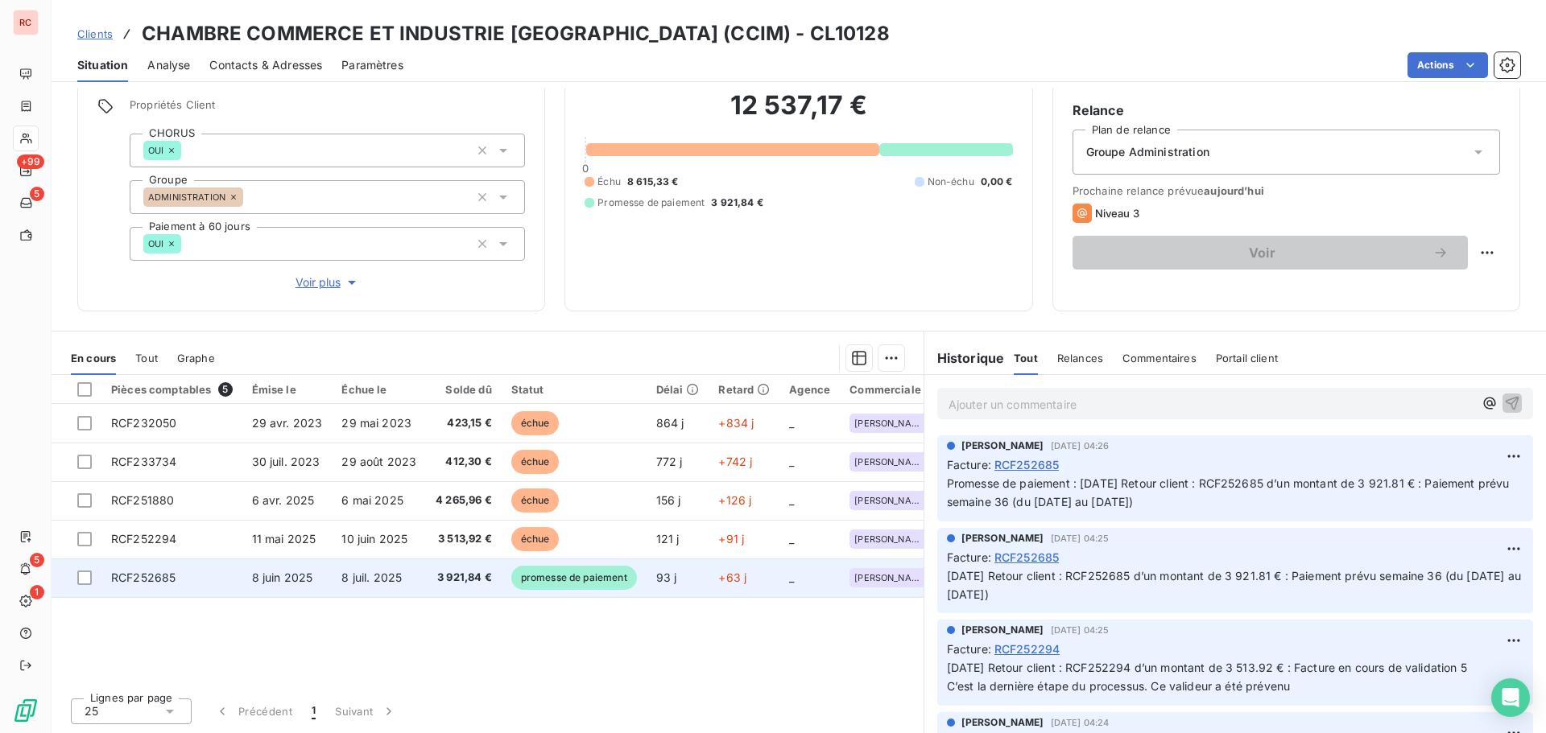
click at [440, 571] on span "3 921,84 €" at bounding box center [463, 578] width 56 height 16
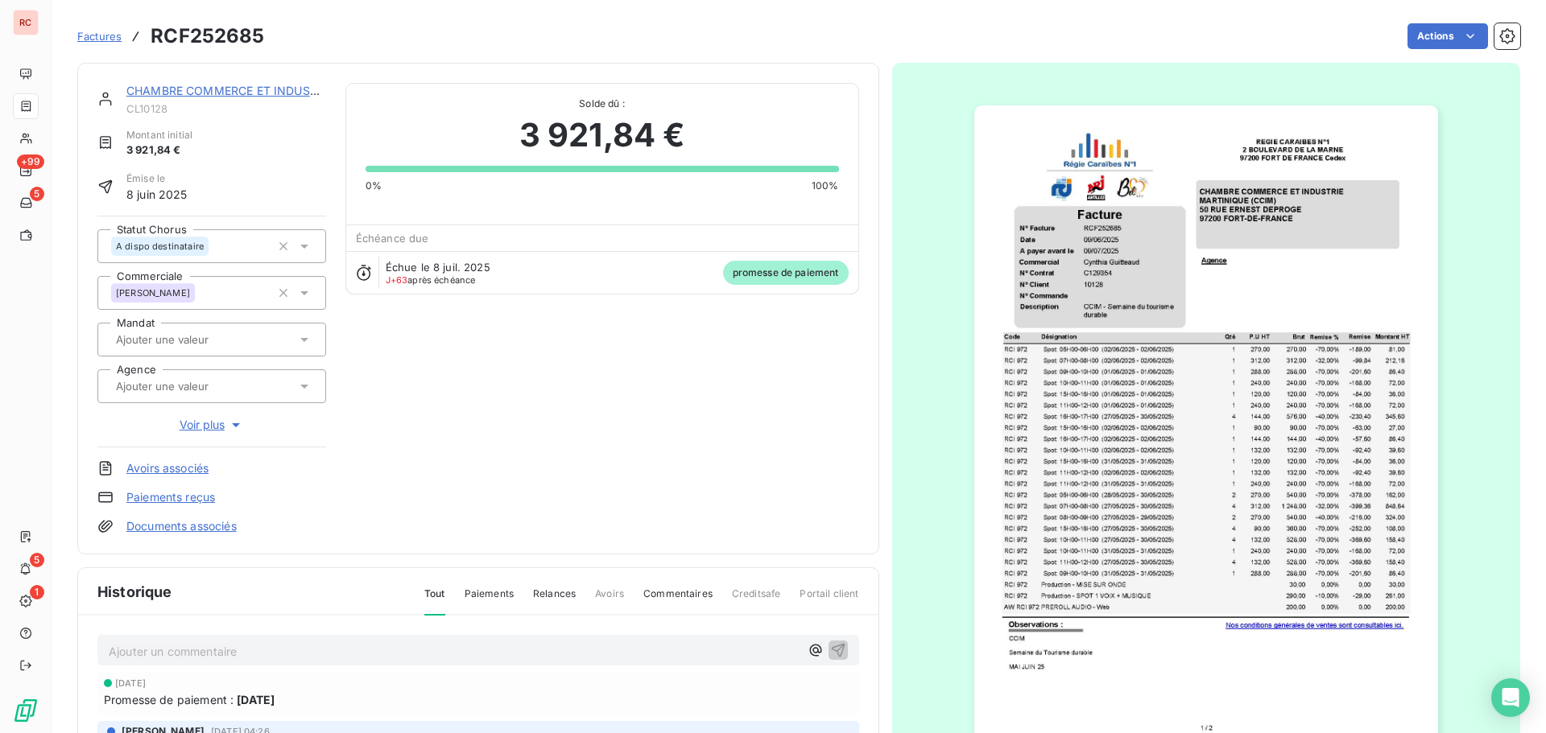
click at [166, 643] on p "Ajouter un commentaire ﻿" at bounding box center [454, 652] width 691 height 20
click at [830, 647] on icon "button" at bounding box center [838, 650] width 16 height 16
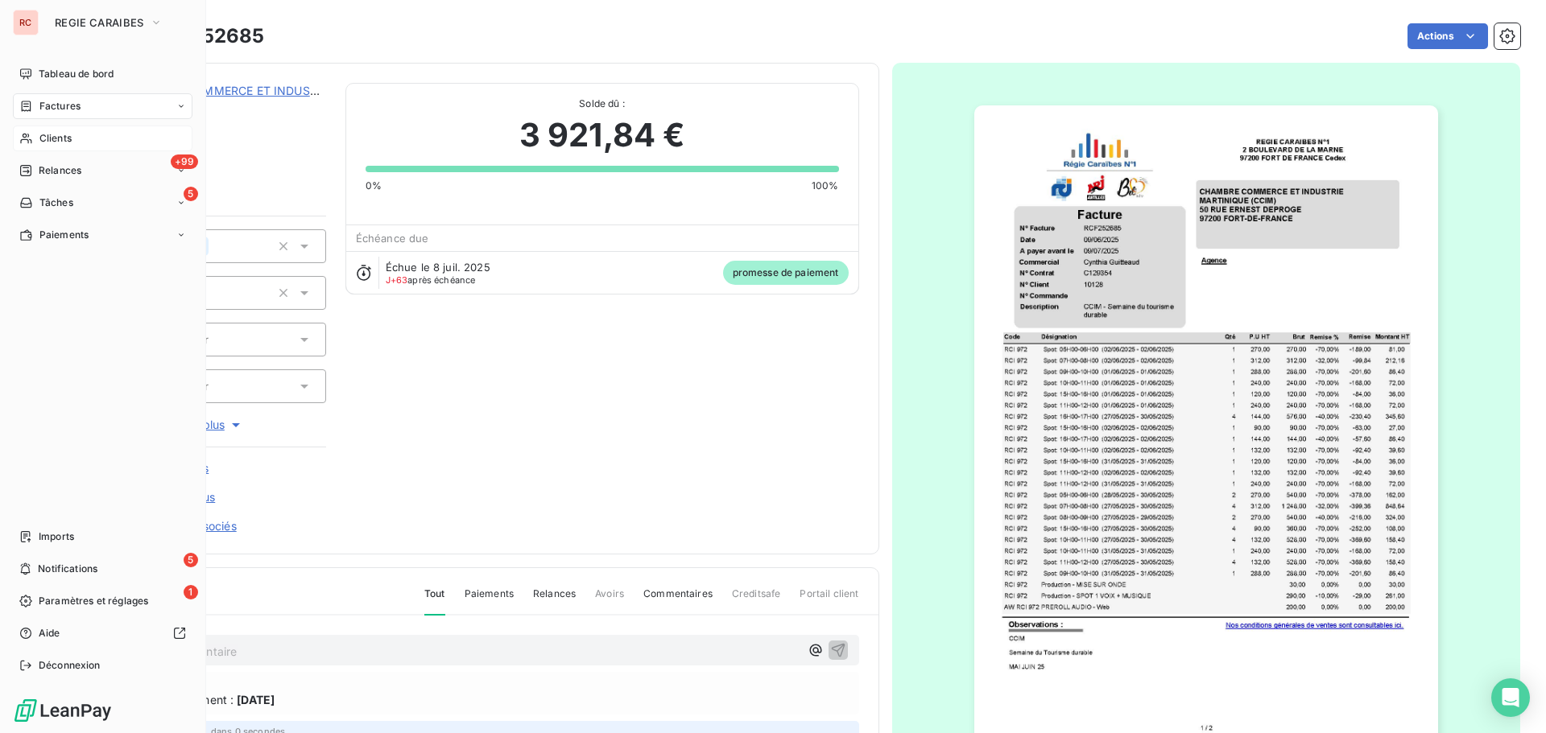
click at [42, 130] on div "Clients" at bounding box center [103, 139] width 180 height 26
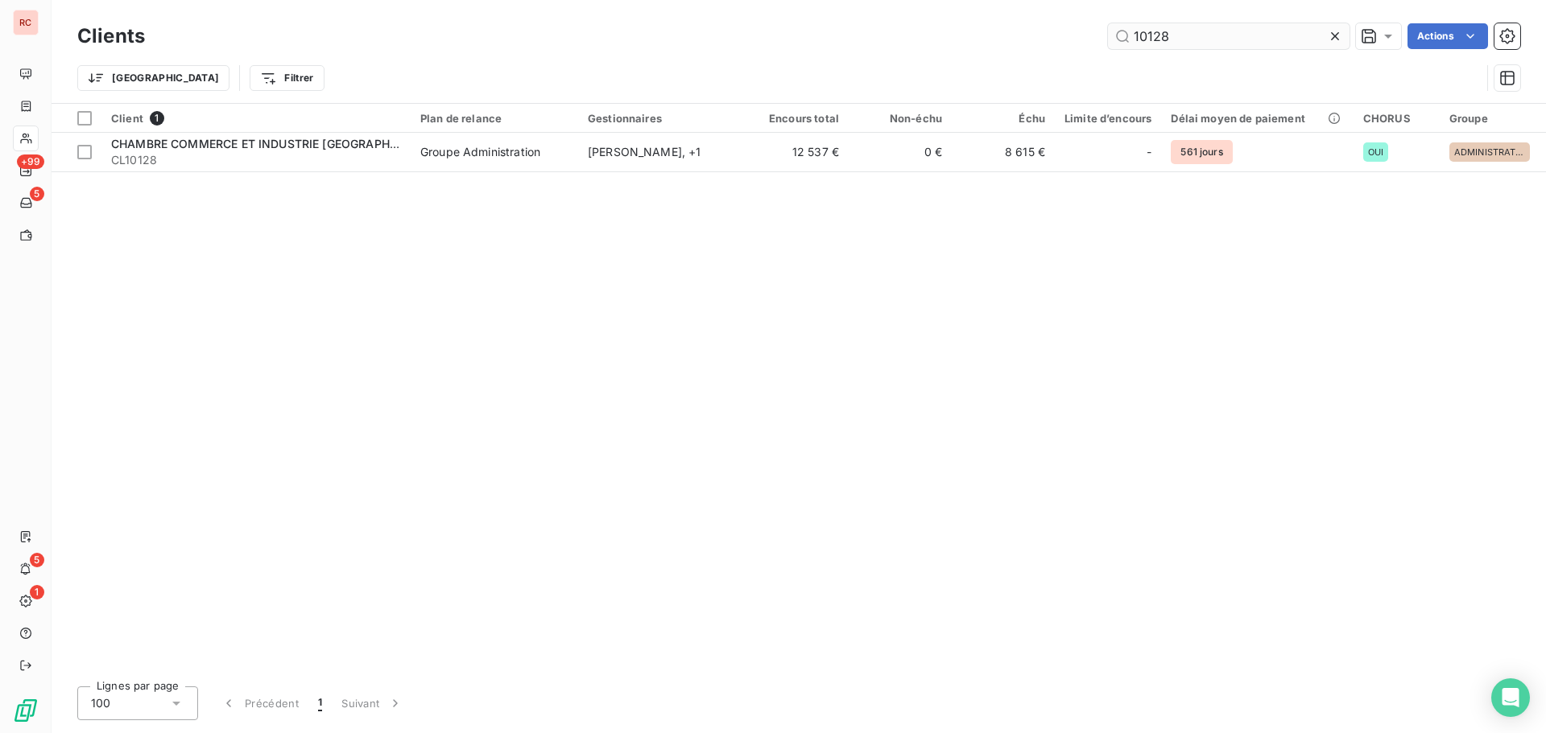
drag, startPoint x: 1202, startPoint y: 40, endPoint x: 1152, endPoint y: 41, distance: 49.9
click at [1152, 41] on input "10128" at bounding box center [1228, 36] width 241 height 26
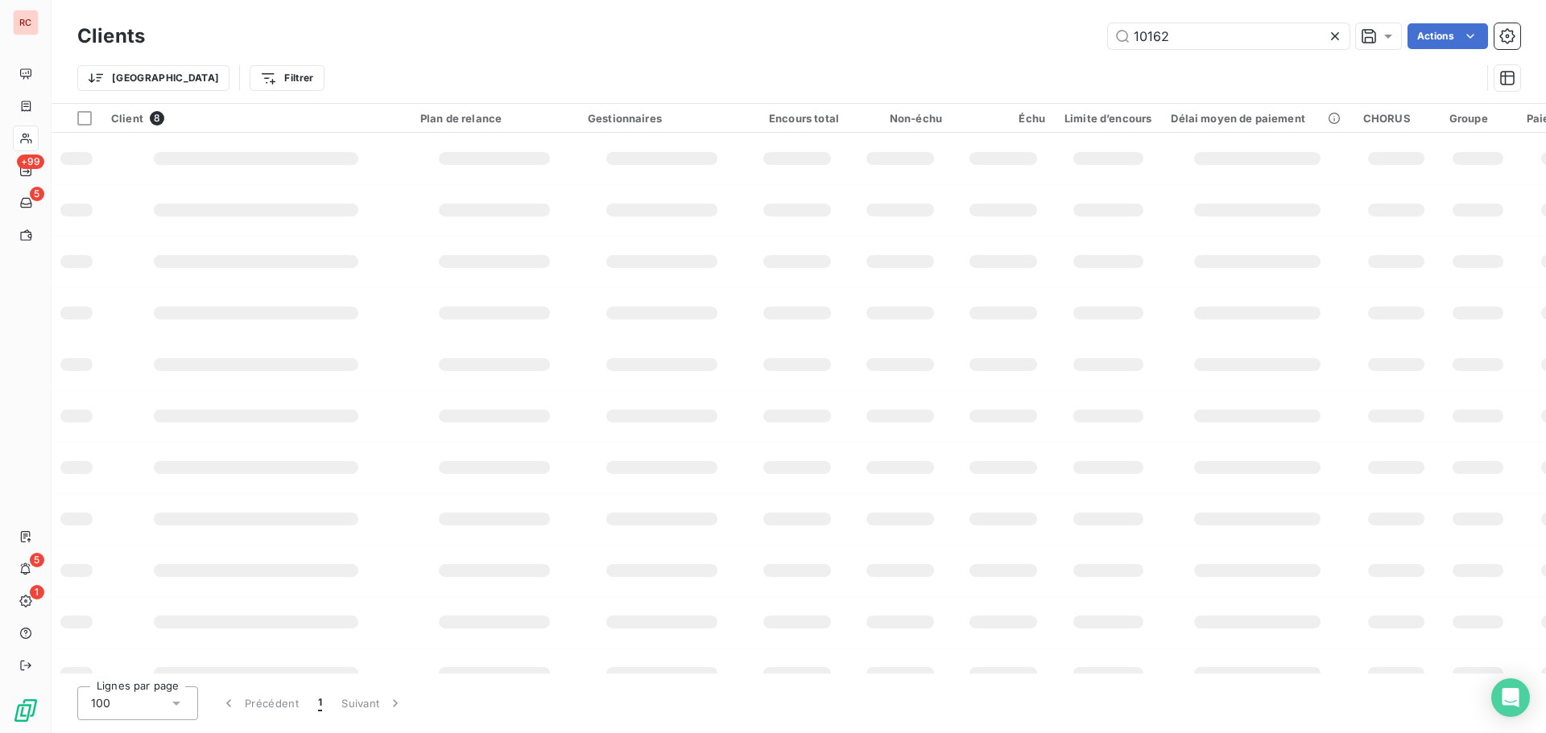
type input "10162"
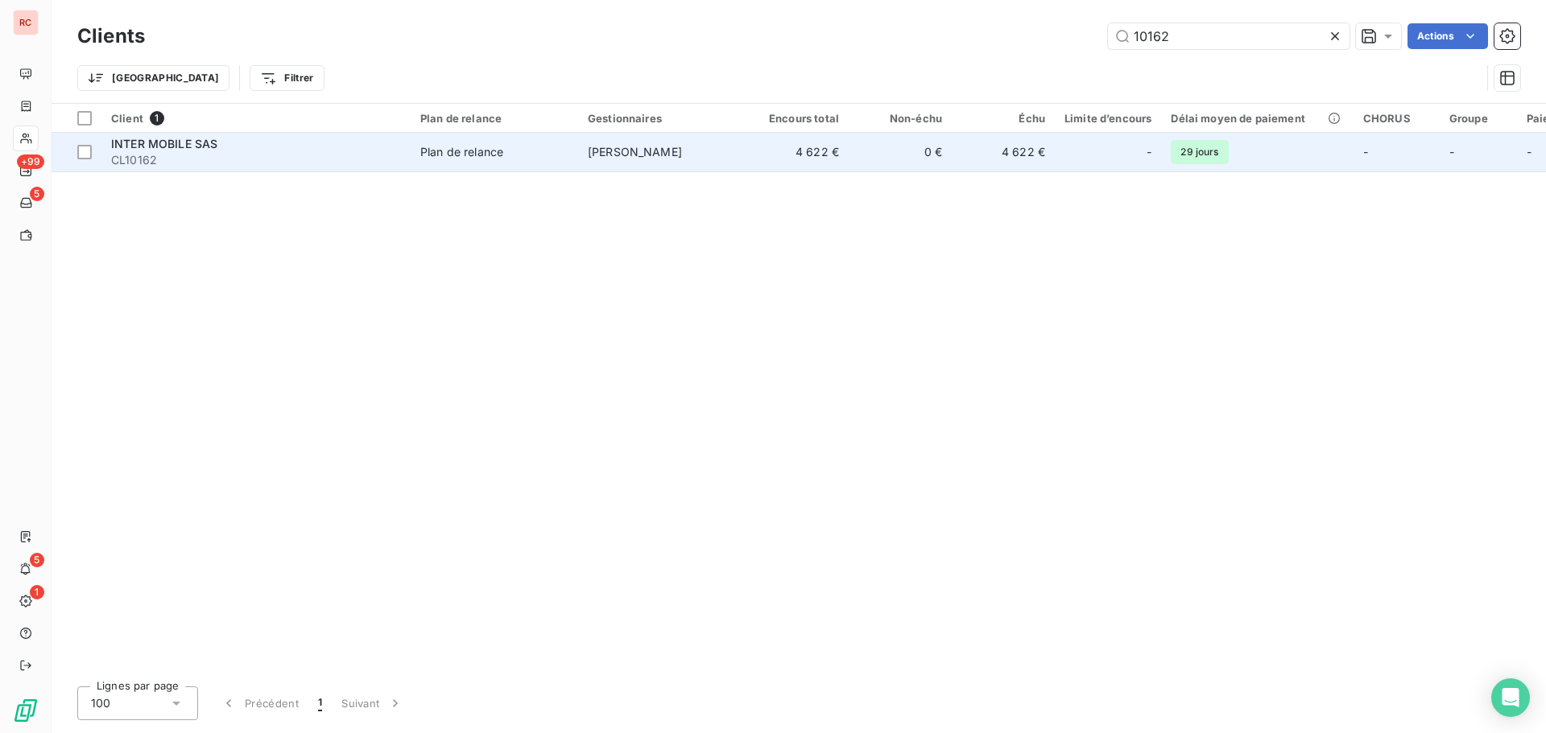
click at [369, 154] on span "CL10162" at bounding box center [256, 160] width 290 height 16
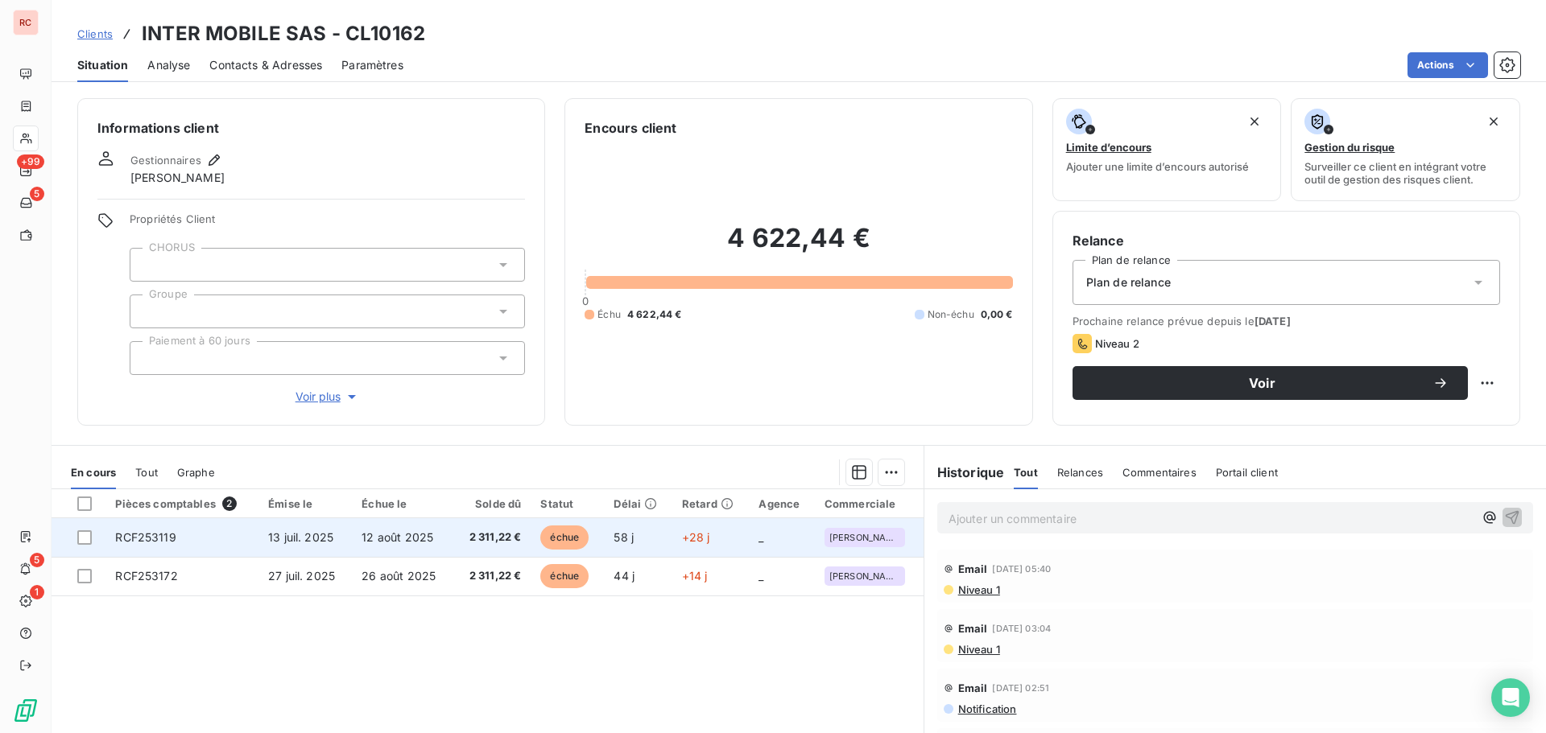
click at [200, 543] on td "RCF253119" at bounding box center [181, 537] width 153 height 39
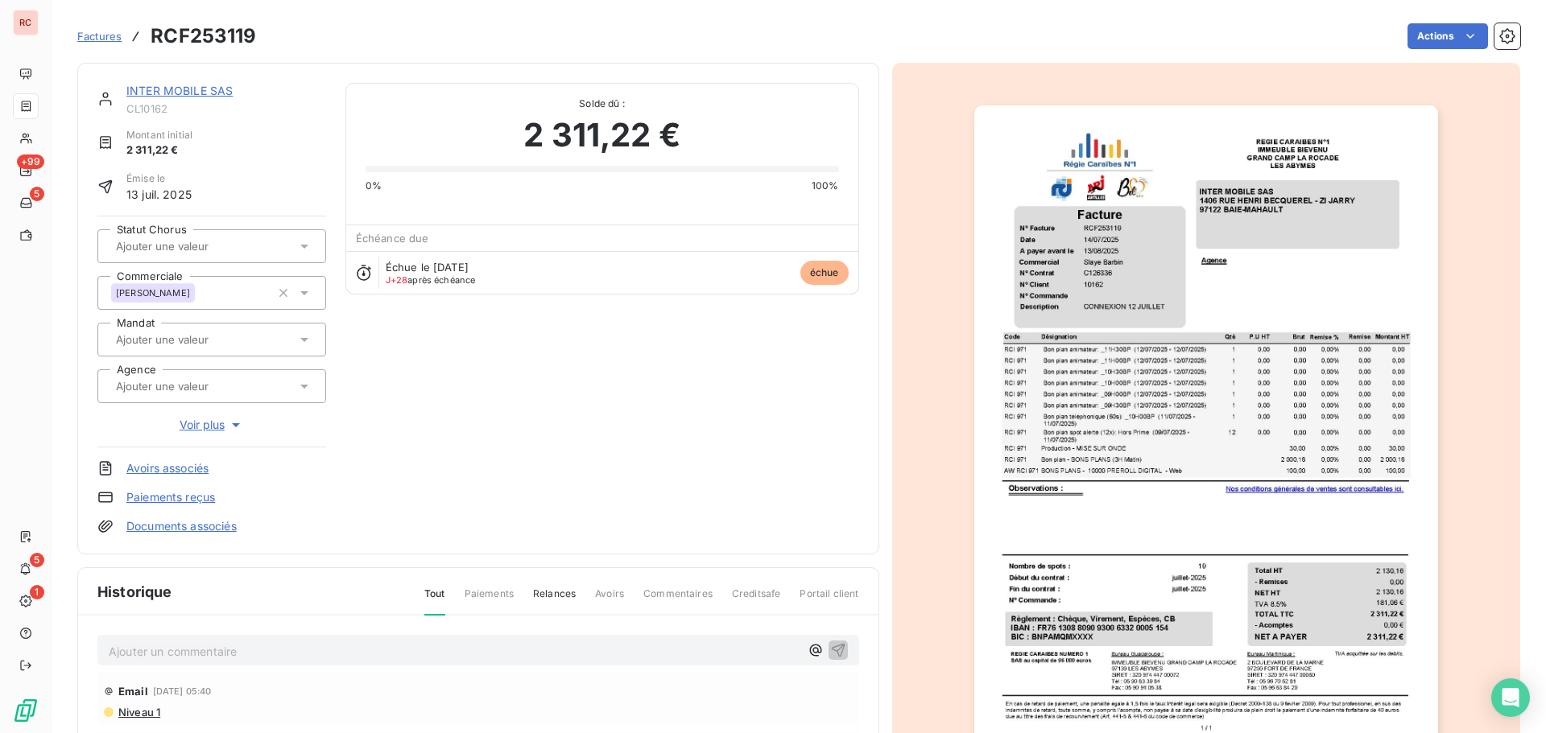
click at [133, 658] on p "Ajouter un commentaire ﻿" at bounding box center [454, 652] width 691 height 20
drag, startPoint x: 283, startPoint y: 663, endPoint x: 109, endPoint y: 648, distance: 175.3
click at [109, 648] on div "[DATE] Paiement reçu" at bounding box center [478, 650] width 762 height 30
drag, startPoint x: 255, startPoint y: 655, endPoint x: 59, endPoint y: 658, distance: 196.4
click at [59, 658] on section "Factures RCF253119 Actions INTER MOBILE SAS CL10162 Montant initial 2 311,22 € …" at bounding box center [799, 366] width 1494 height 733
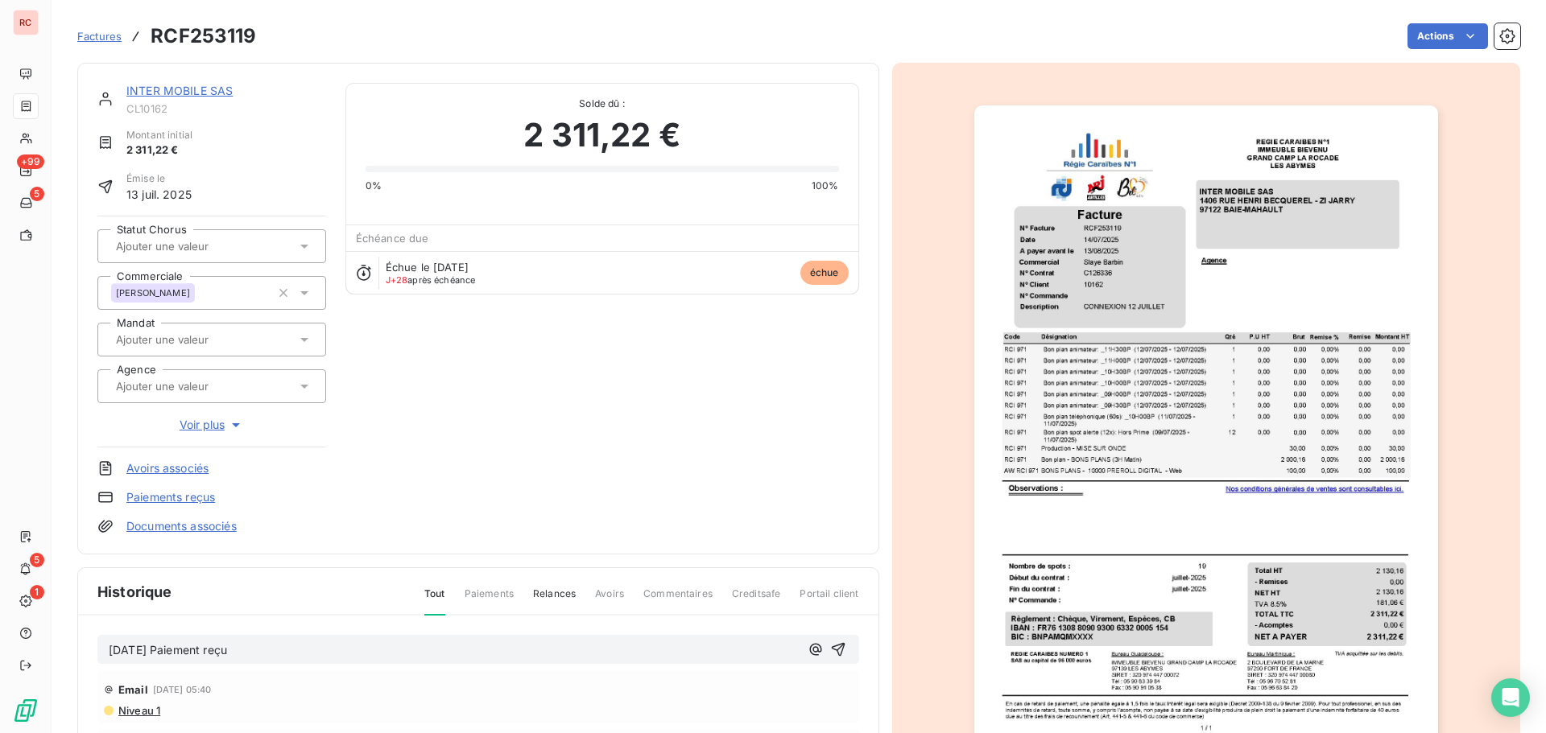
copy span "[DATE] Paiement reçu"
click at [830, 648] on icon "button" at bounding box center [838, 650] width 16 height 16
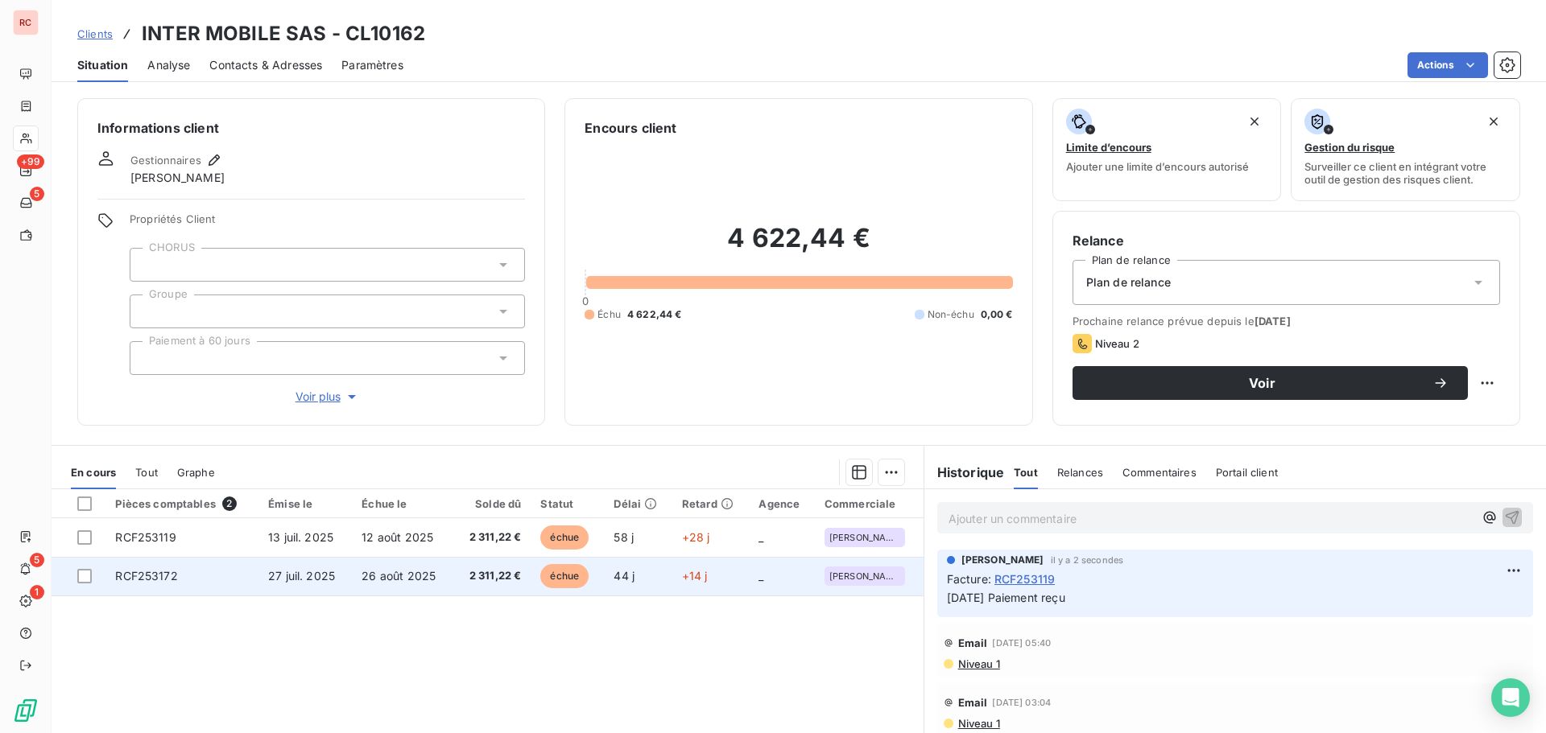
click at [186, 558] on td "RCF253172" at bounding box center [181, 576] width 153 height 39
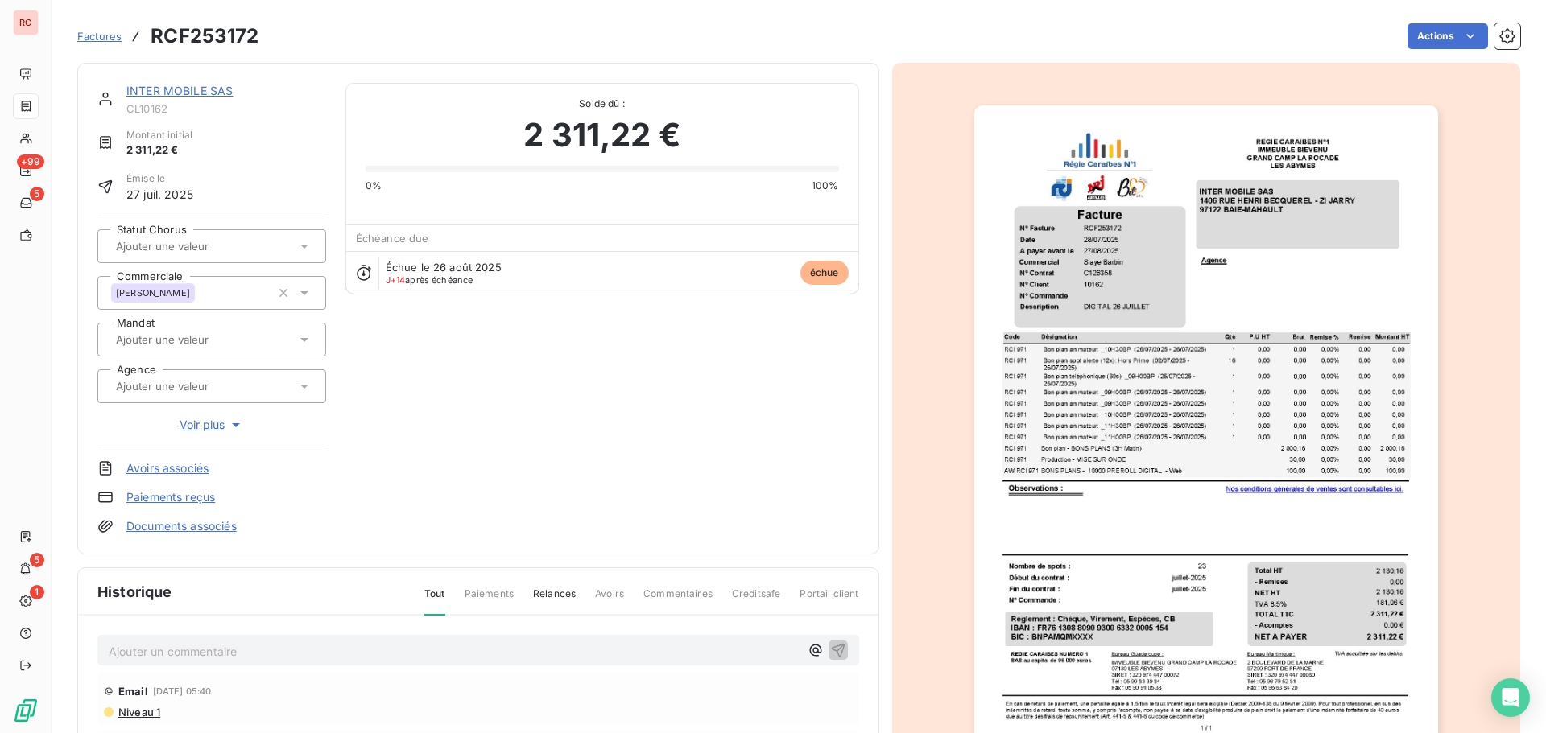
click at [160, 658] on p "Ajouter un commentaire ﻿" at bounding box center [454, 652] width 691 height 20
click at [838, 647] on icon "button" at bounding box center [838, 650] width 16 height 16
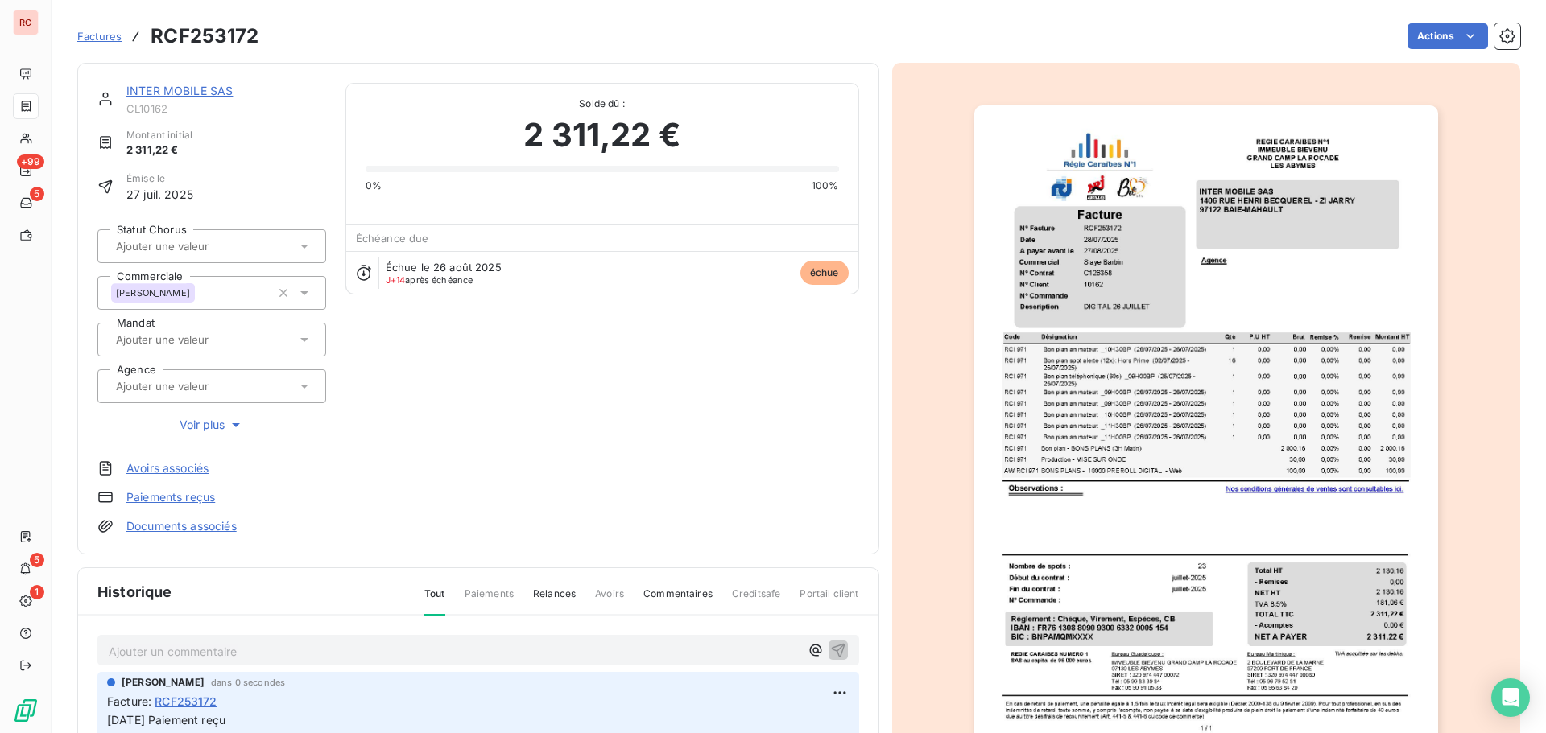
click at [163, 93] on link "INTER MOBILE SAS" at bounding box center [179, 91] width 106 height 14
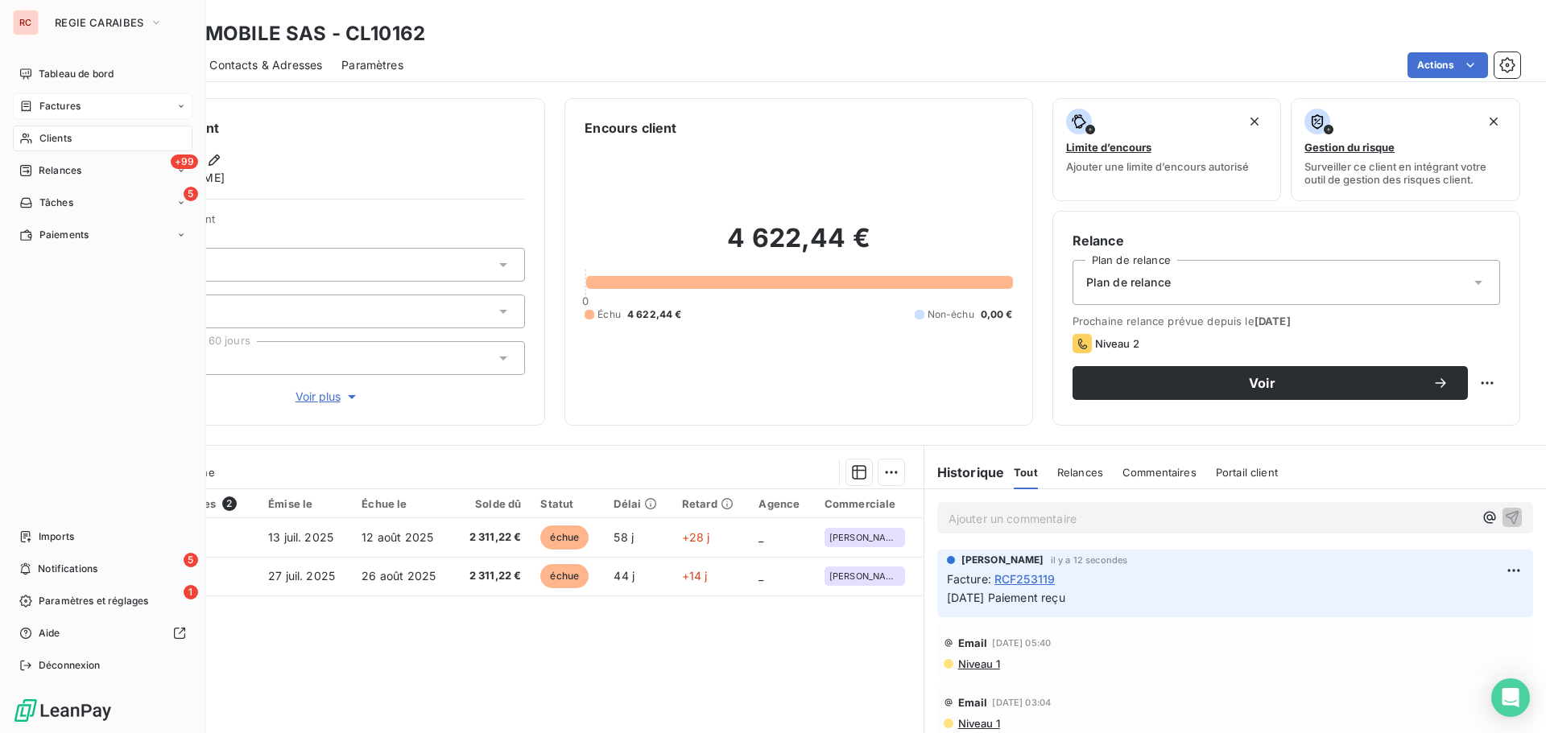
click at [51, 103] on span "Factures" at bounding box center [59, 106] width 41 height 14
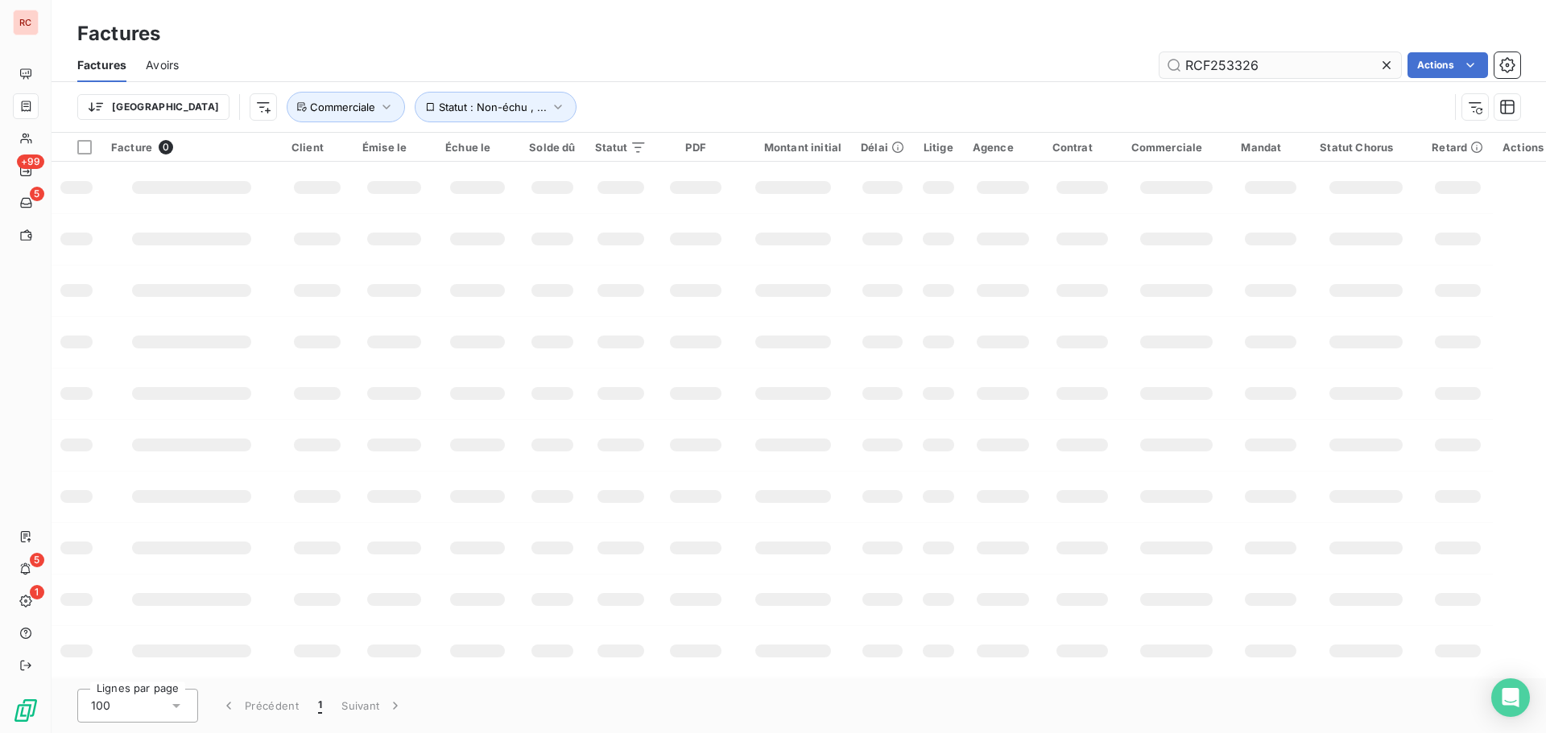
drag, startPoint x: 1267, startPoint y: 56, endPoint x: 1249, endPoint y: 64, distance: 19.9
click at [1249, 64] on input "RCF253326" at bounding box center [1279, 65] width 241 height 26
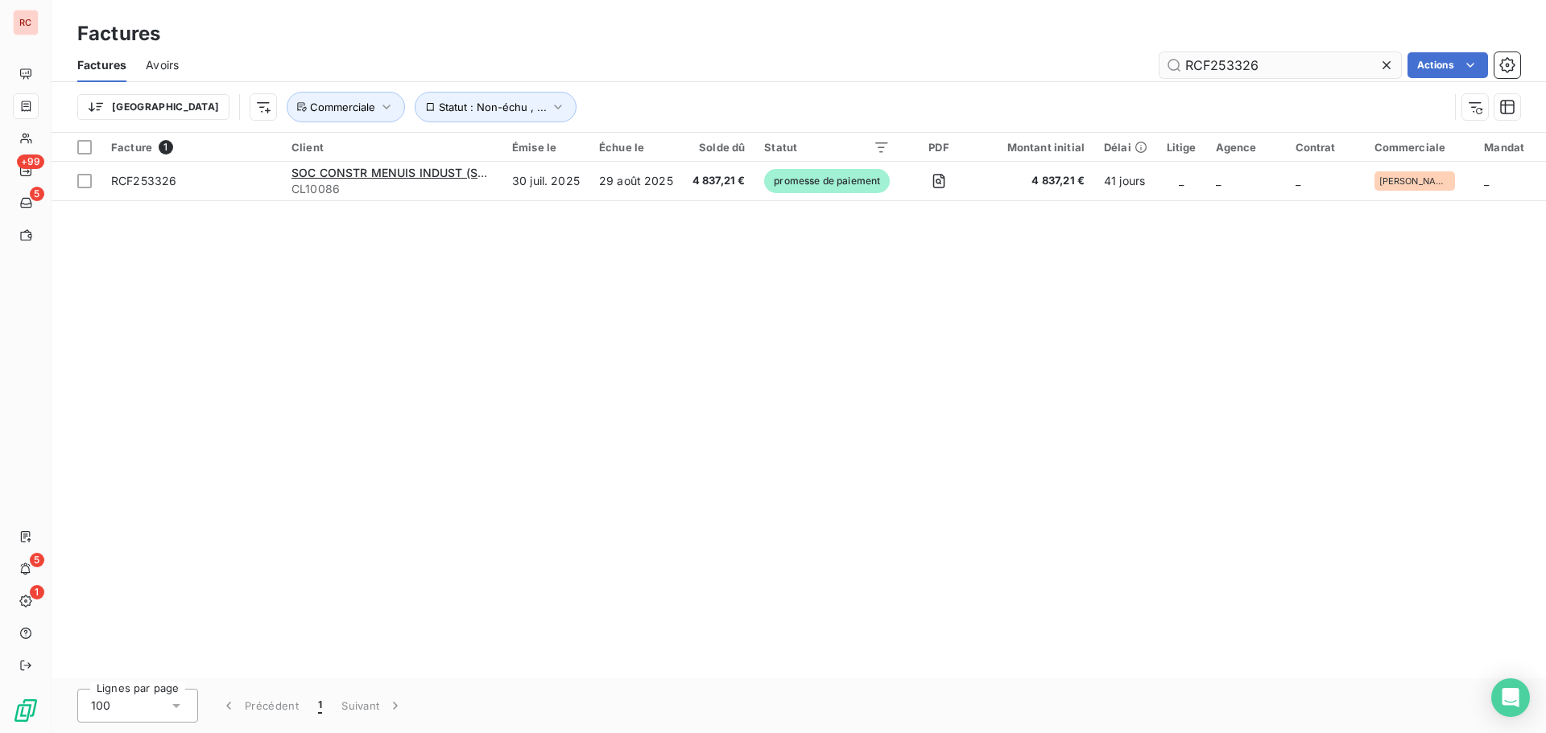
click at [1264, 67] on input "RCF253326" at bounding box center [1279, 65] width 241 height 26
drag, startPoint x: 1250, startPoint y: 64, endPoint x: 1227, endPoint y: 64, distance: 23.3
click at [1227, 64] on input "RCF253326" at bounding box center [1279, 65] width 241 height 26
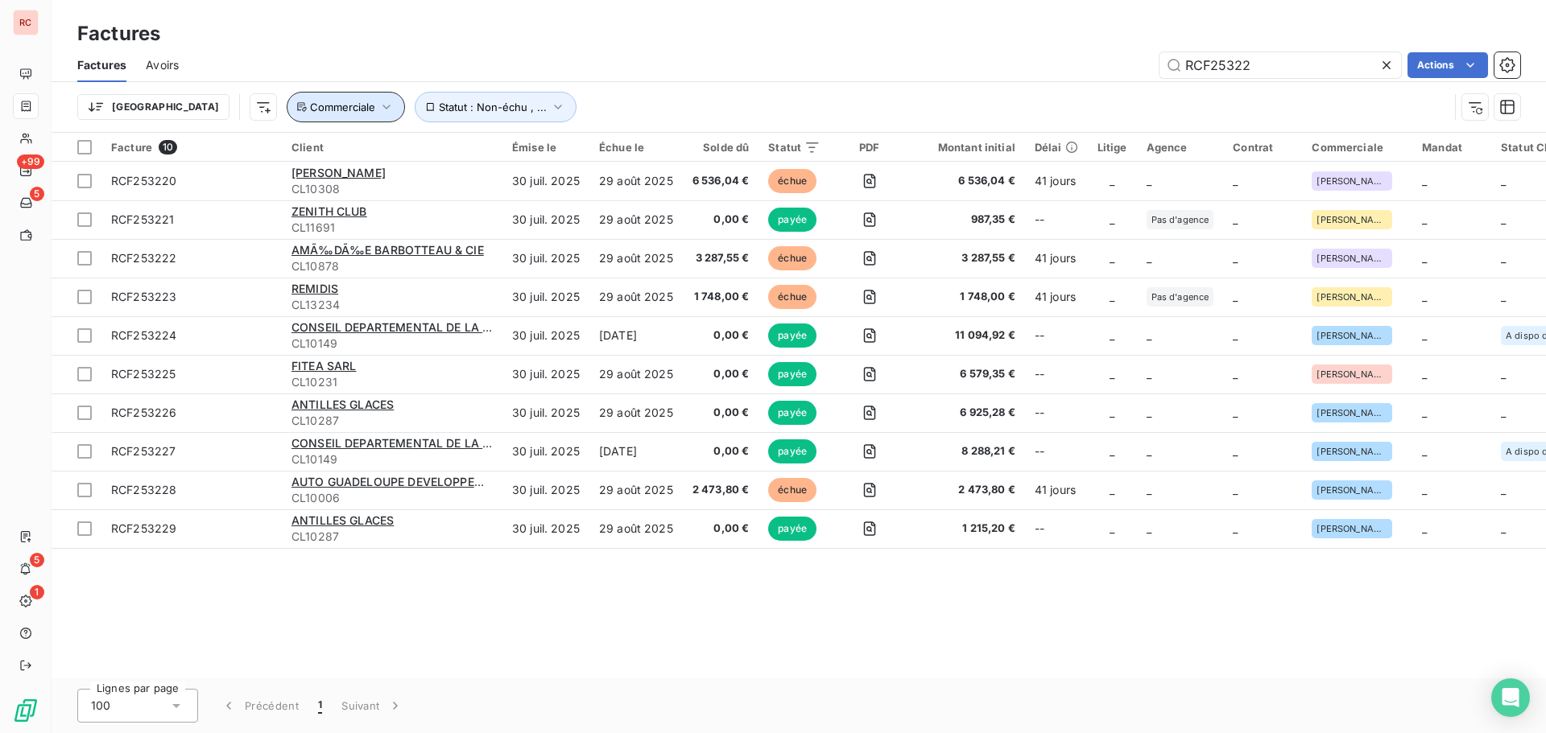
click at [378, 105] on icon "button" at bounding box center [386, 107] width 16 height 16
click at [383, 108] on icon "button" at bounding box center [387, 107] width 8 height 5
click at [1235, 66] on input "RCF25322" at bounding box center [1279, 65] width 241 height 26
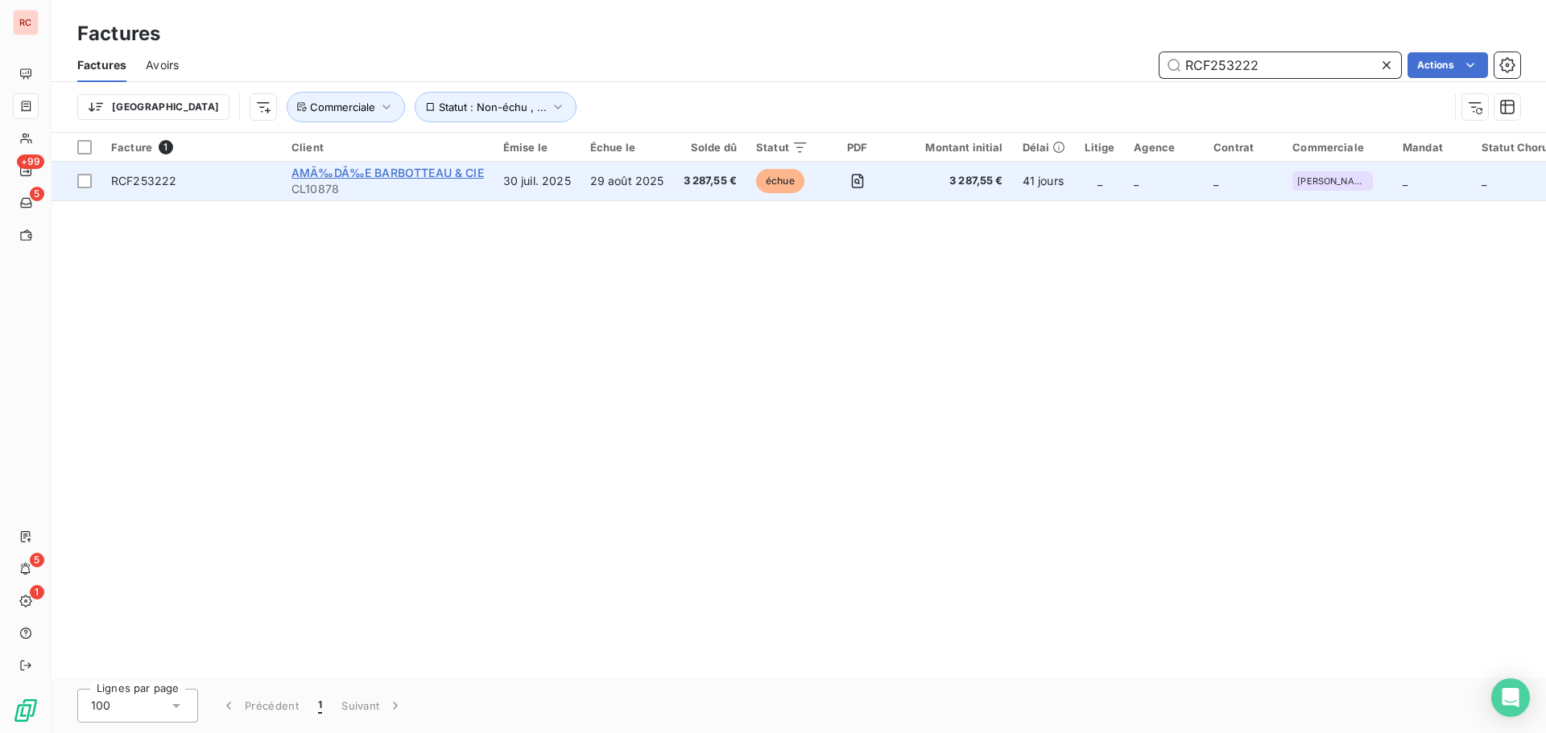
type input "RCF253222"
click at [431, 170] on span "AMÃ‰DÃ‰E BARBOTTEAU & CIE" at bounding box center [387, 173] width 192 height 14
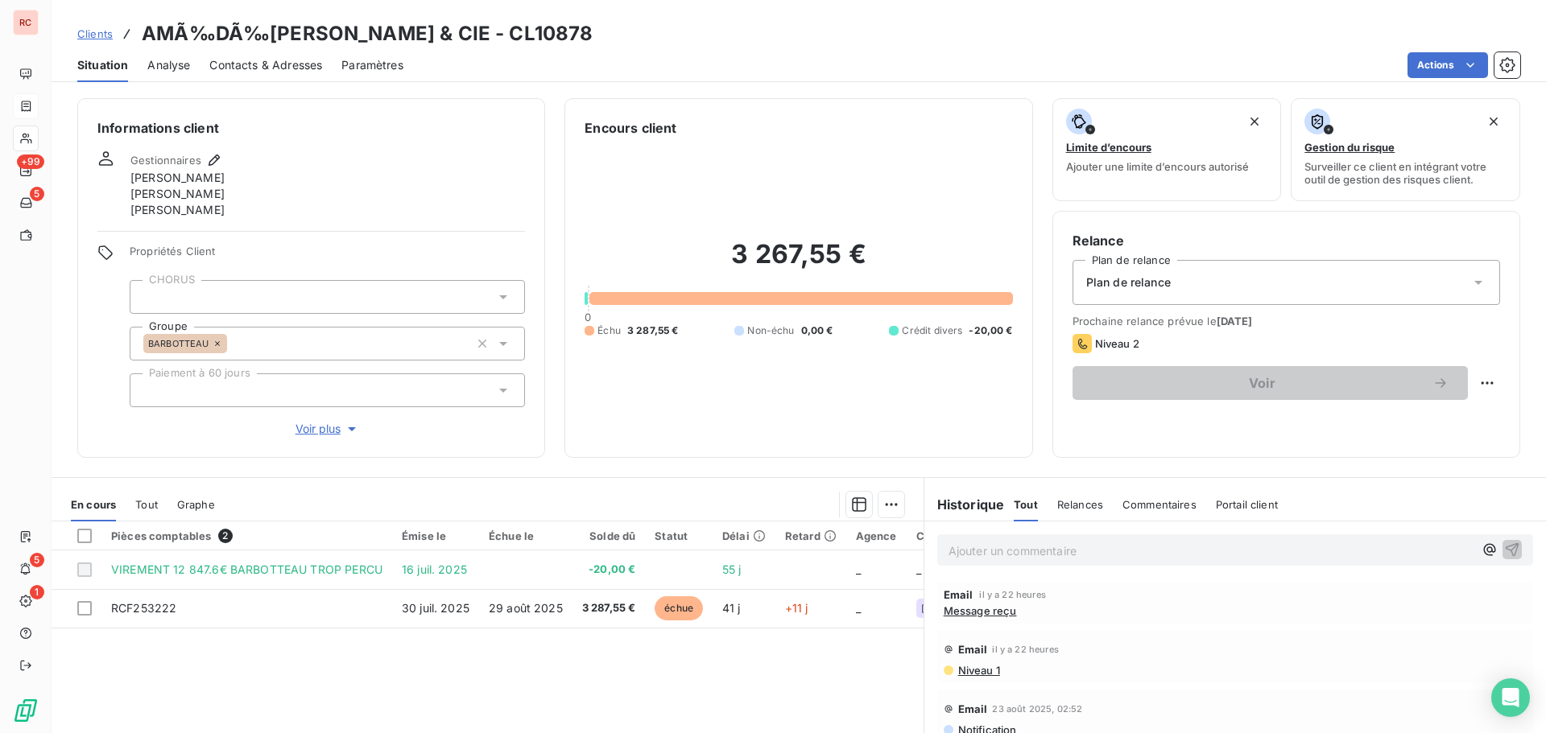
scroll to position [80, 0]
click at [991, 651] on span "Notification" at bounding box center [986, 649] width 60 height 13
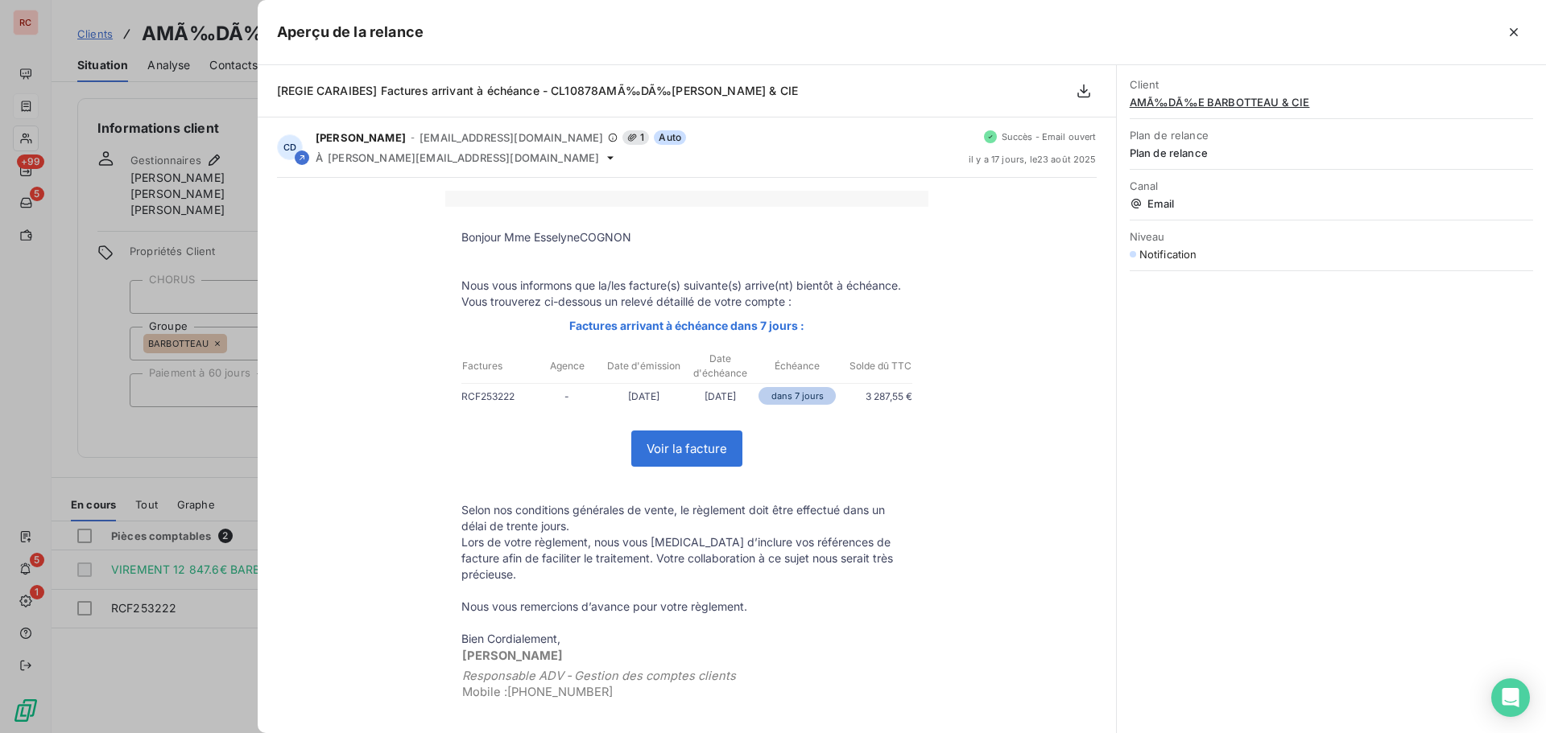
click at [220, 614] on div at bounding box center [773, 366] width 1546 height 733
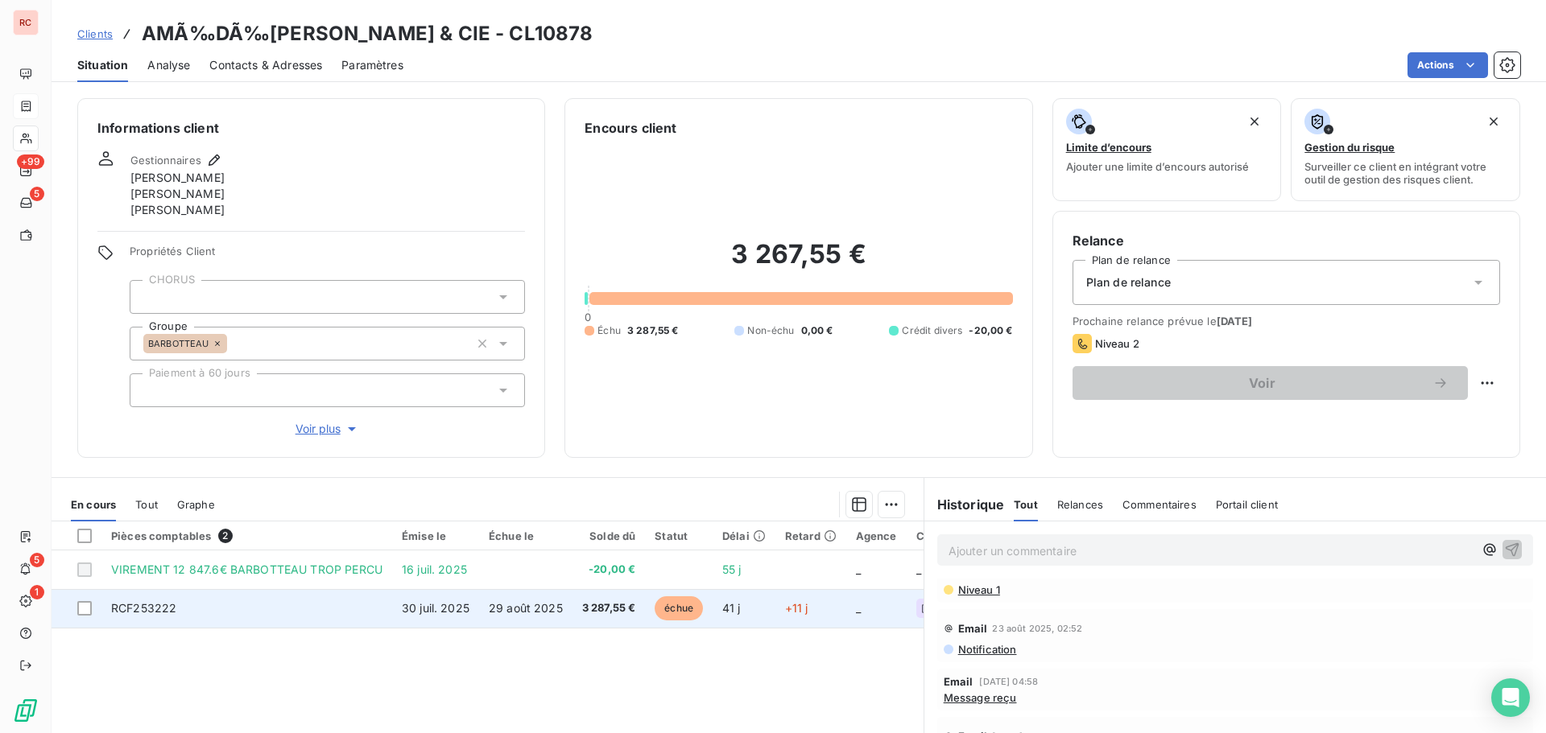
click at [423, 625] on td "30 juil. 2025" at bounding box center [435, 608] width 87 height 39
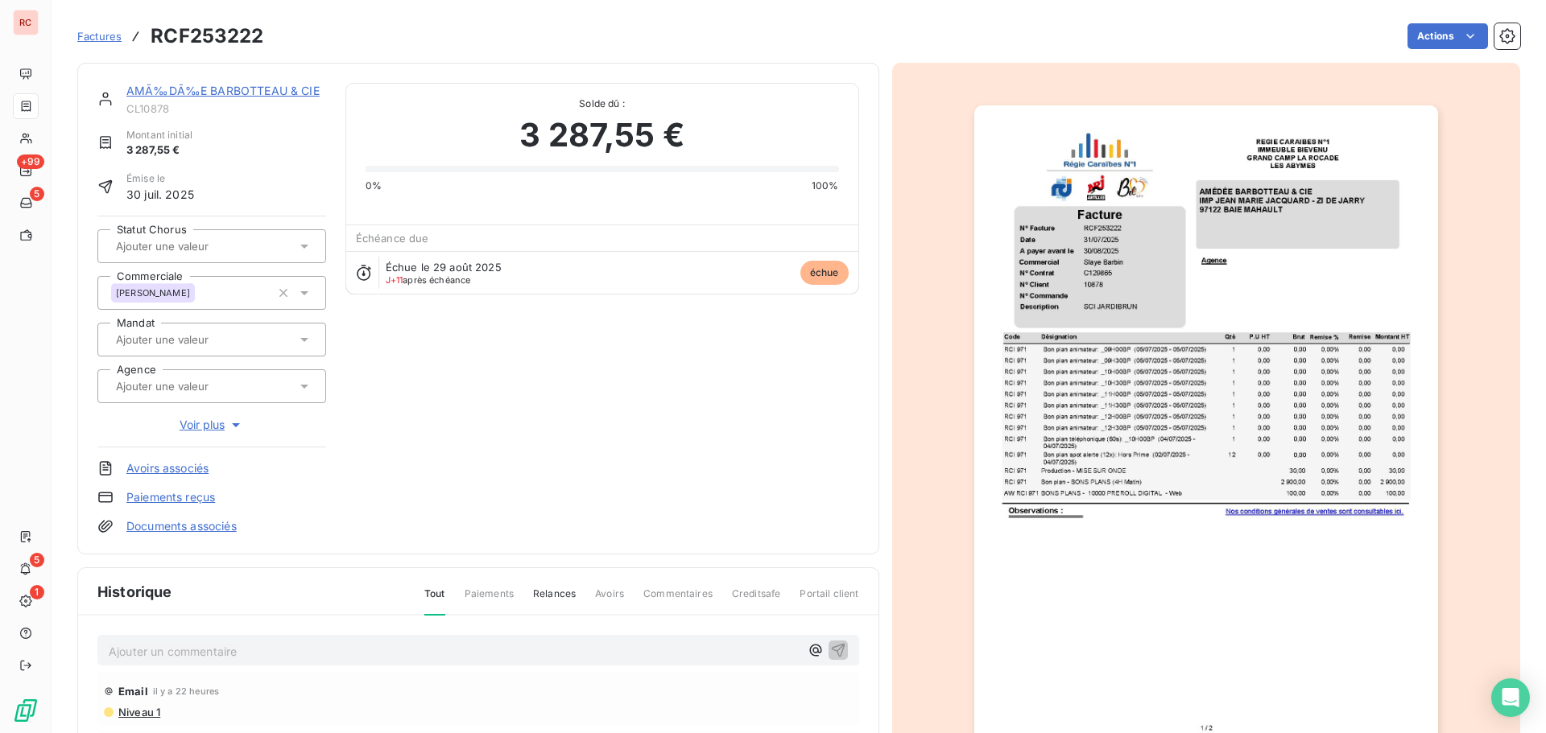
click at [140, 652] on p "Ajouter un commentaire ﻿" at bounding box center [454, 652] width 691 height 20
click at [830, 649] on icon "button" at bounding box center [838, 650] width 16 height 16
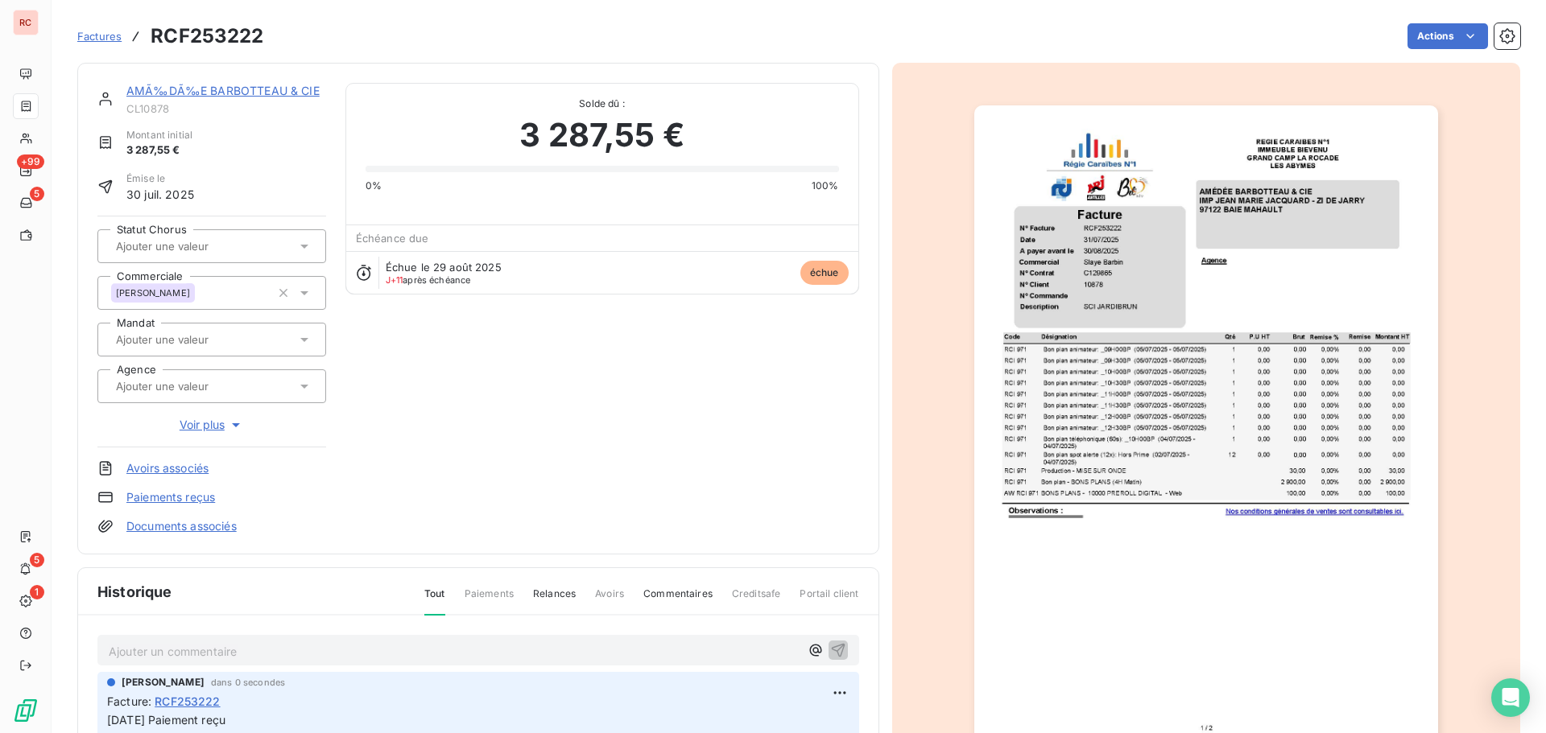
click at [101, 36] on span "Factures" at bounding box center [99, 36] width 44 height 13
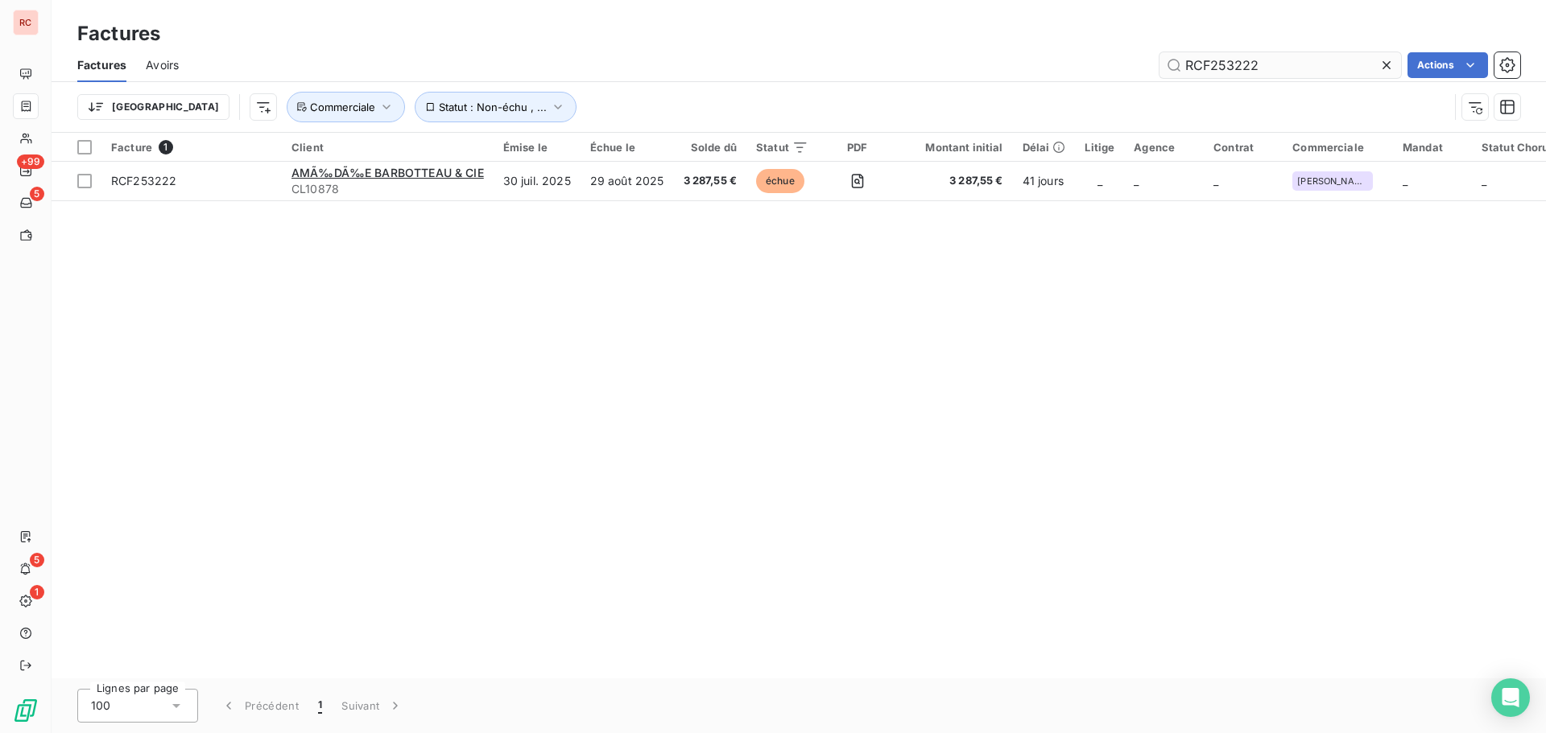
drag, startPoint x: 1265, startPoint y: 62, endPoint x: 1242, endPoint y: 64, distance: 22.7
click at [1242, 64] on input "RCF253222" at bounding box center [1279, 65] width 241 height 26
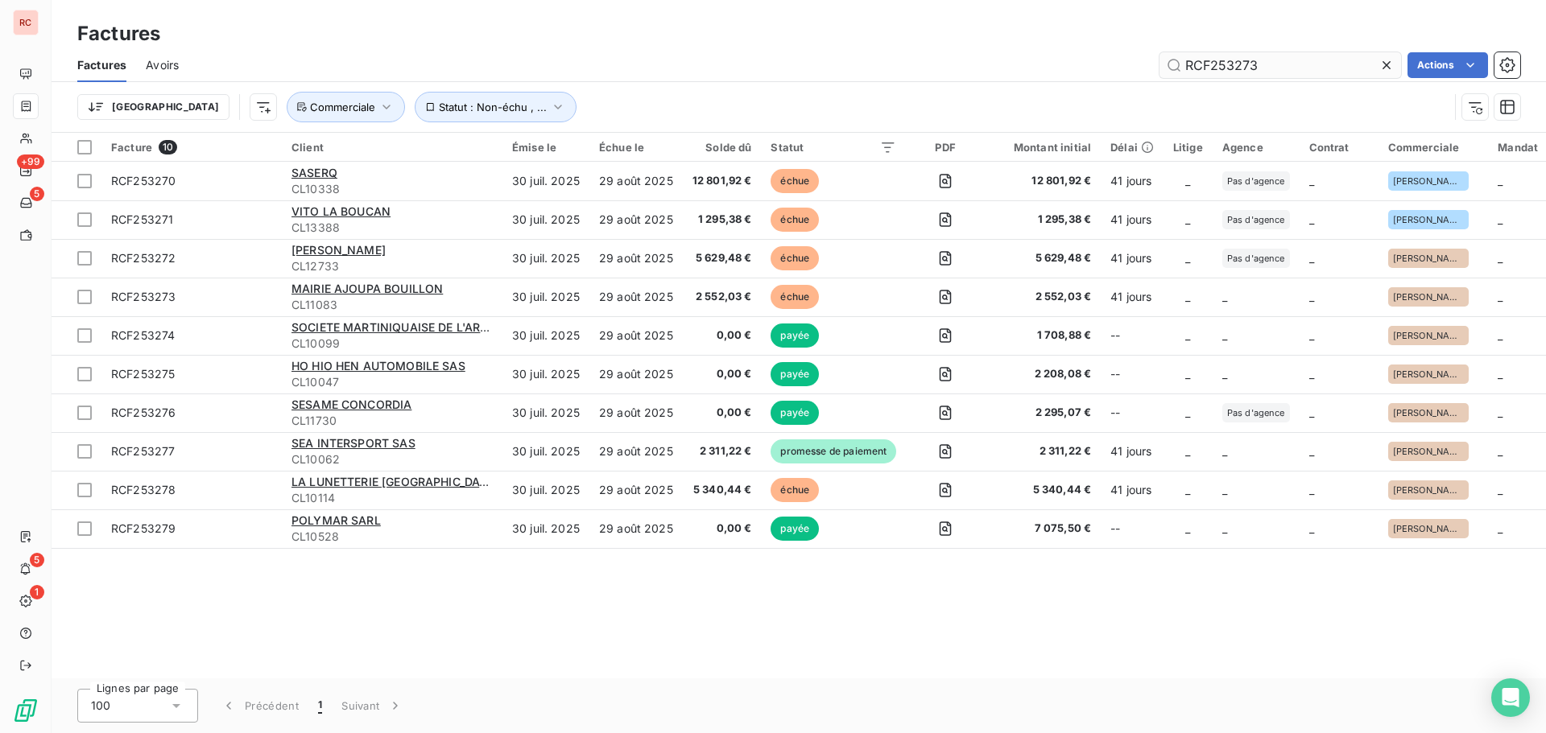
type input "RCF253273"
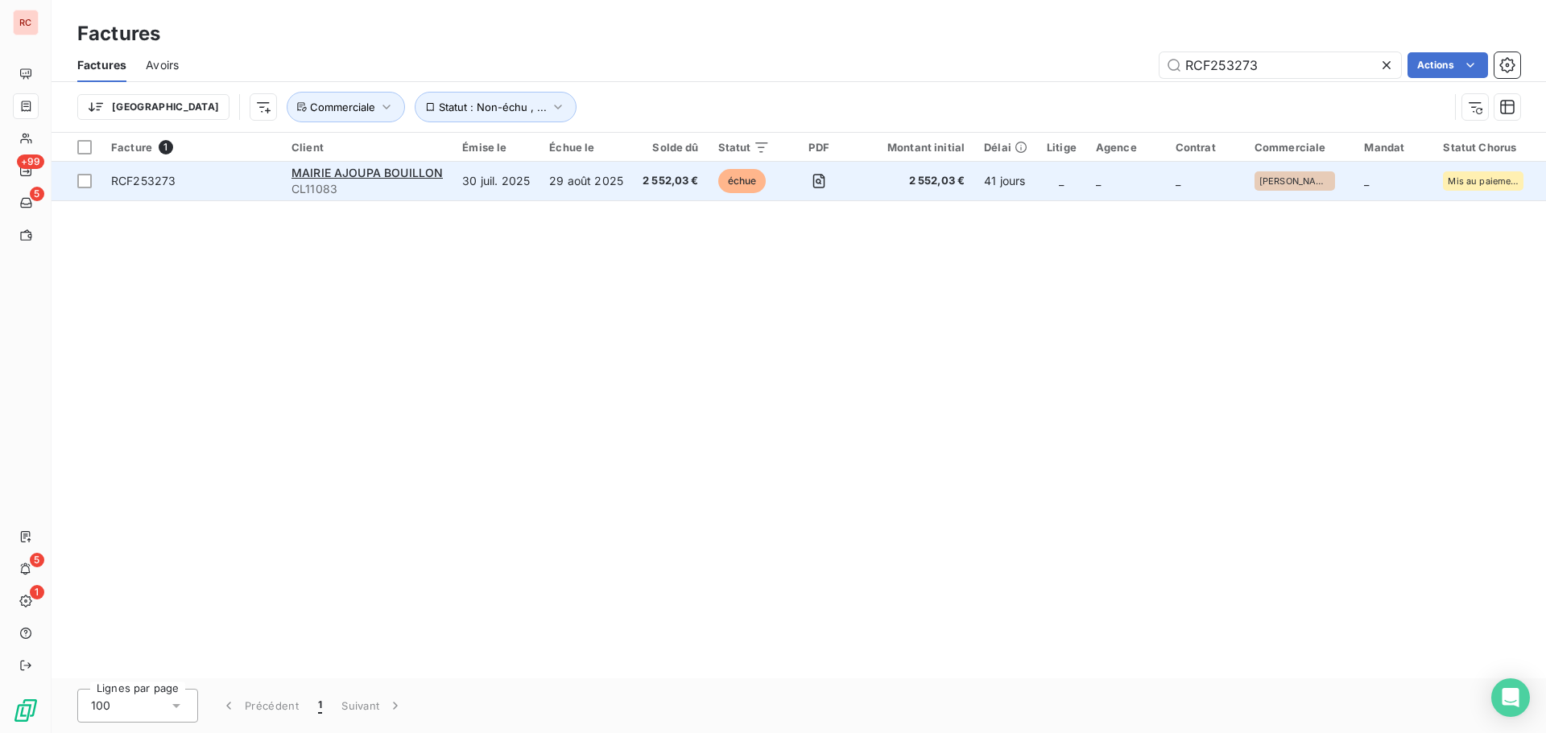
click at [612, 183] on td "29 août 2025" at bounding box center [585, 181] width 93 height 39
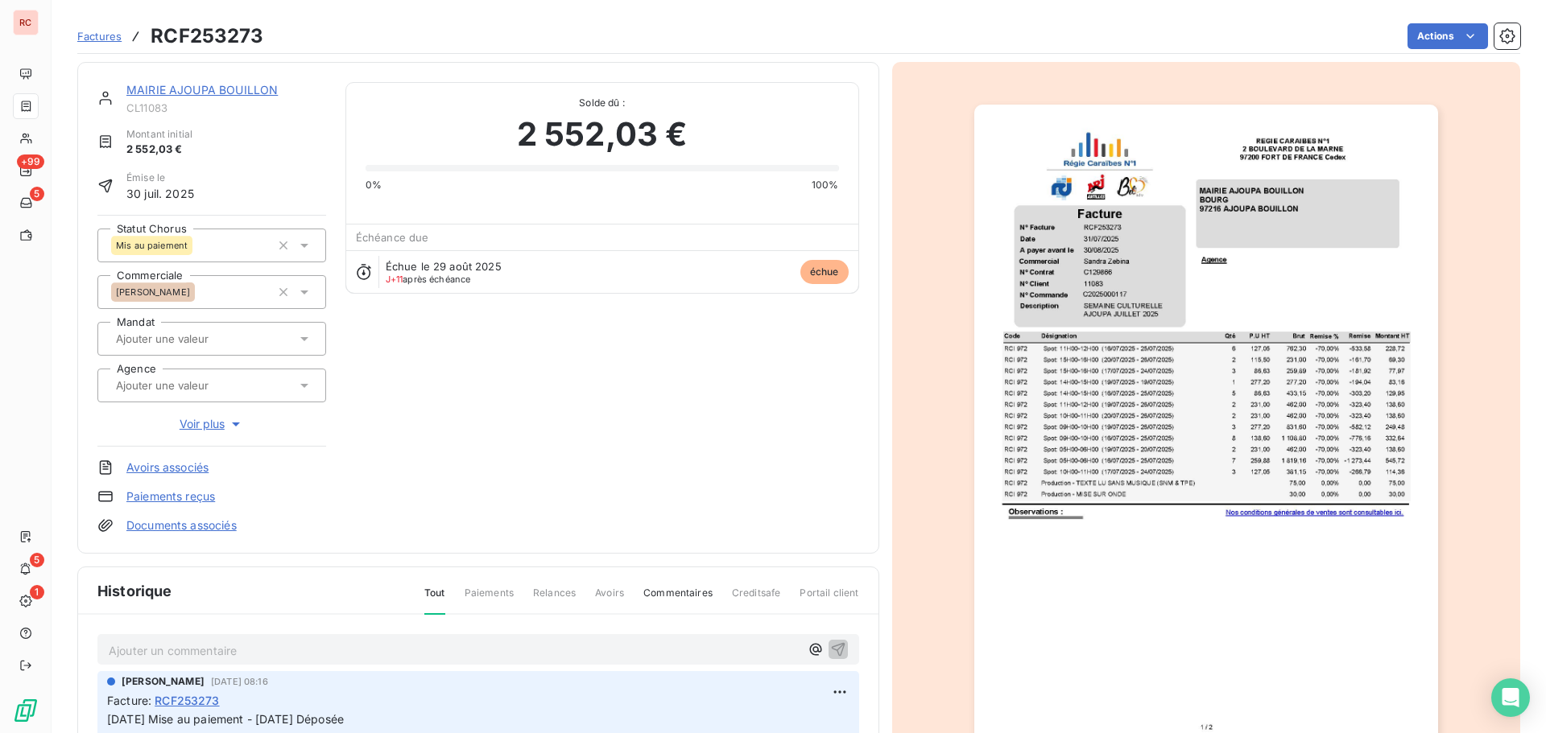
scroll to position [163, 0]
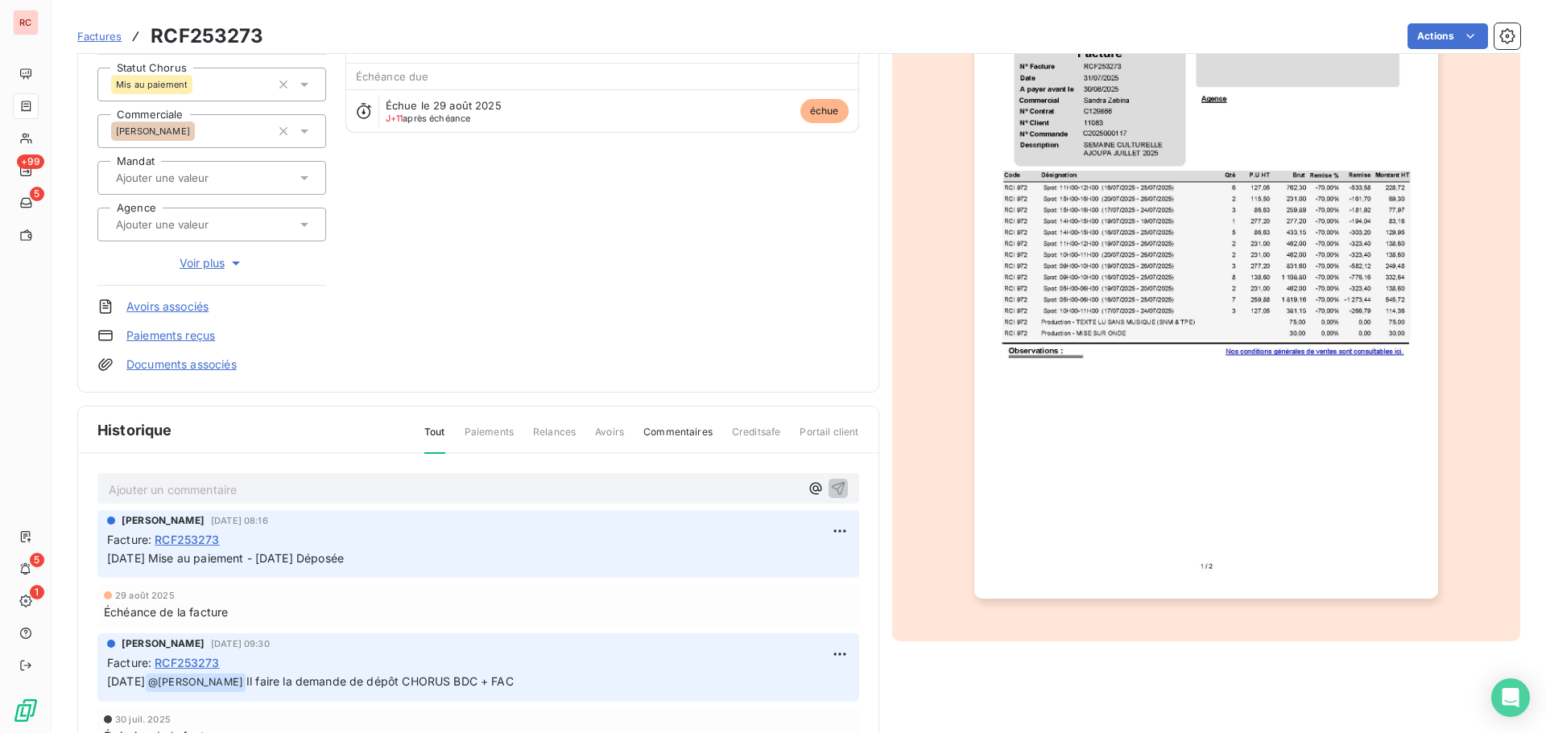
click at [129, 491] on p "Ajouter un commentaire ﻿" at bounding box center [454, 490] width 691 height 20
click at [831, 528] on html "RC +99 5 5 1 Factures RCF253273 Actions MAIRIE AJOUPA BOUILLON CL11083 Montant …" at bounding box center [773, 366] width 1546 height 733
click at [812, 574] on div "Editer" at bounding box center [794, 567] width 90 height 26
click at [175, 561] on span "[DATE] Mise au paiement - [DATE] Déposée" at bounding box center [225, 558] width 237 height 14
click at [839, 562] on icon "button" at bounding box center [840, 559] width 16 height 16
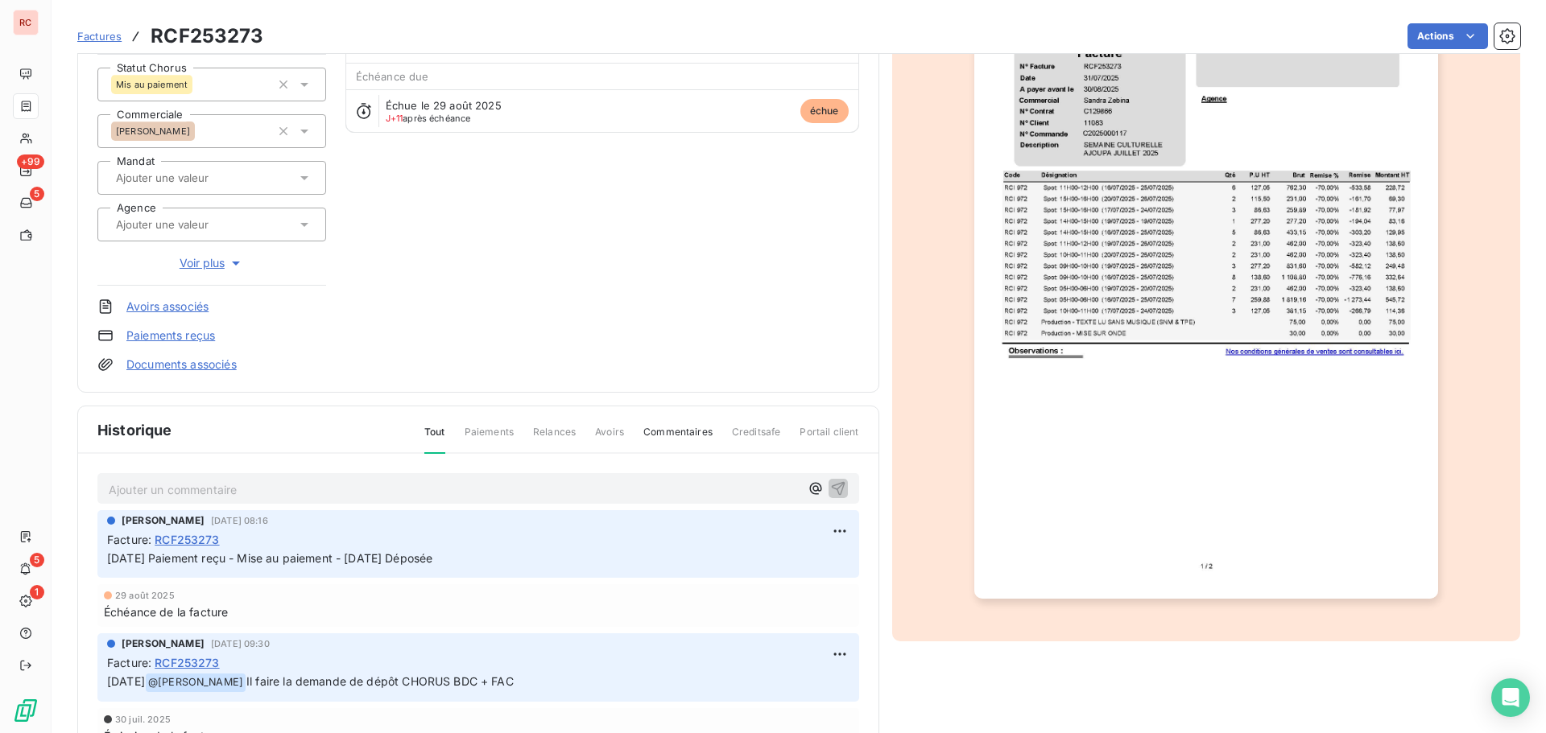
click at [96, 39] on span "Factures" at bounding box center [99, 36] width 44 height 13
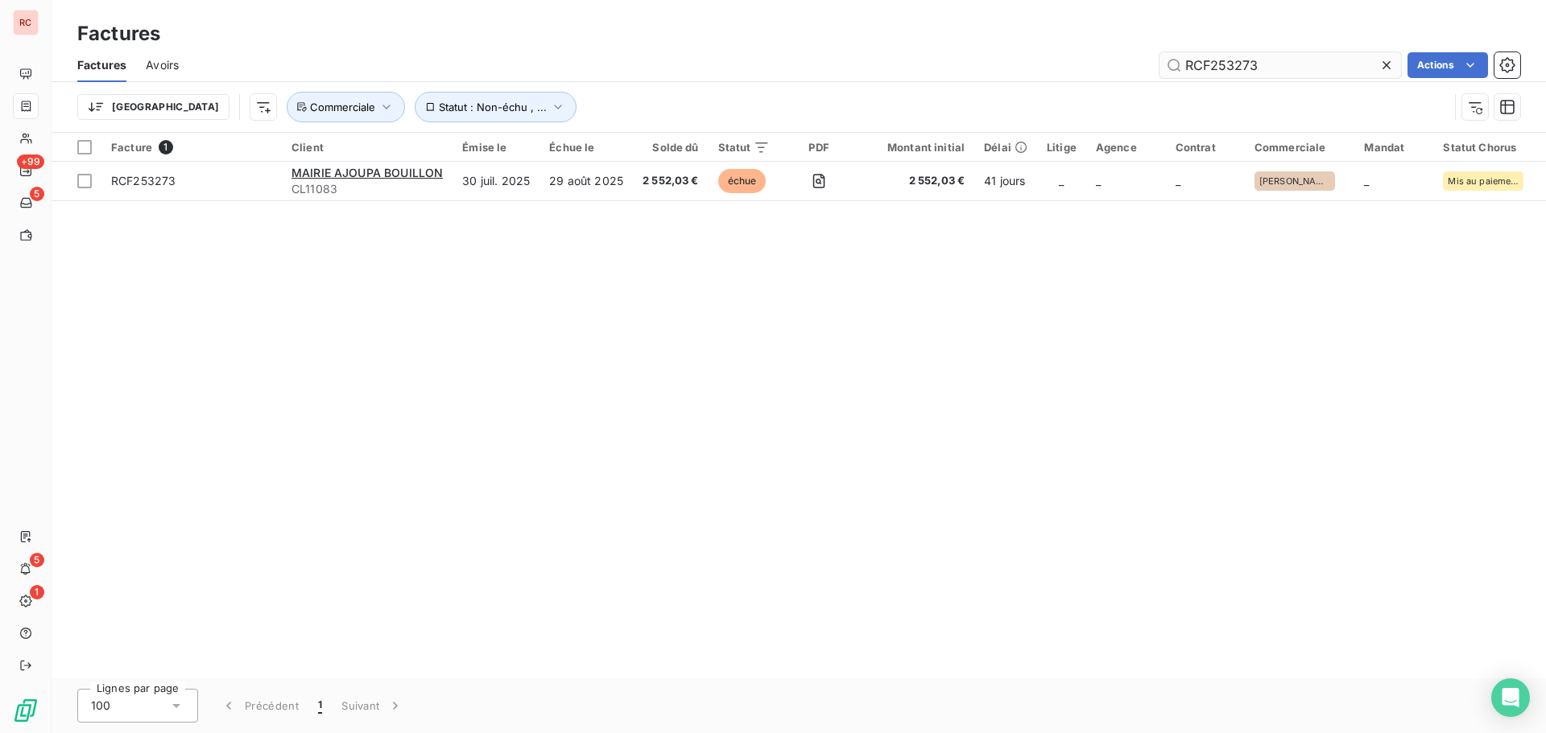
drag, startPoint x: 1268, startPoint y: 68, endPoint x: 1227, endPoint y: 70, distance: 41.1
click at [1227, 70] on input "RCF253273" at bounding box center [1279, 65] width 241 height 26
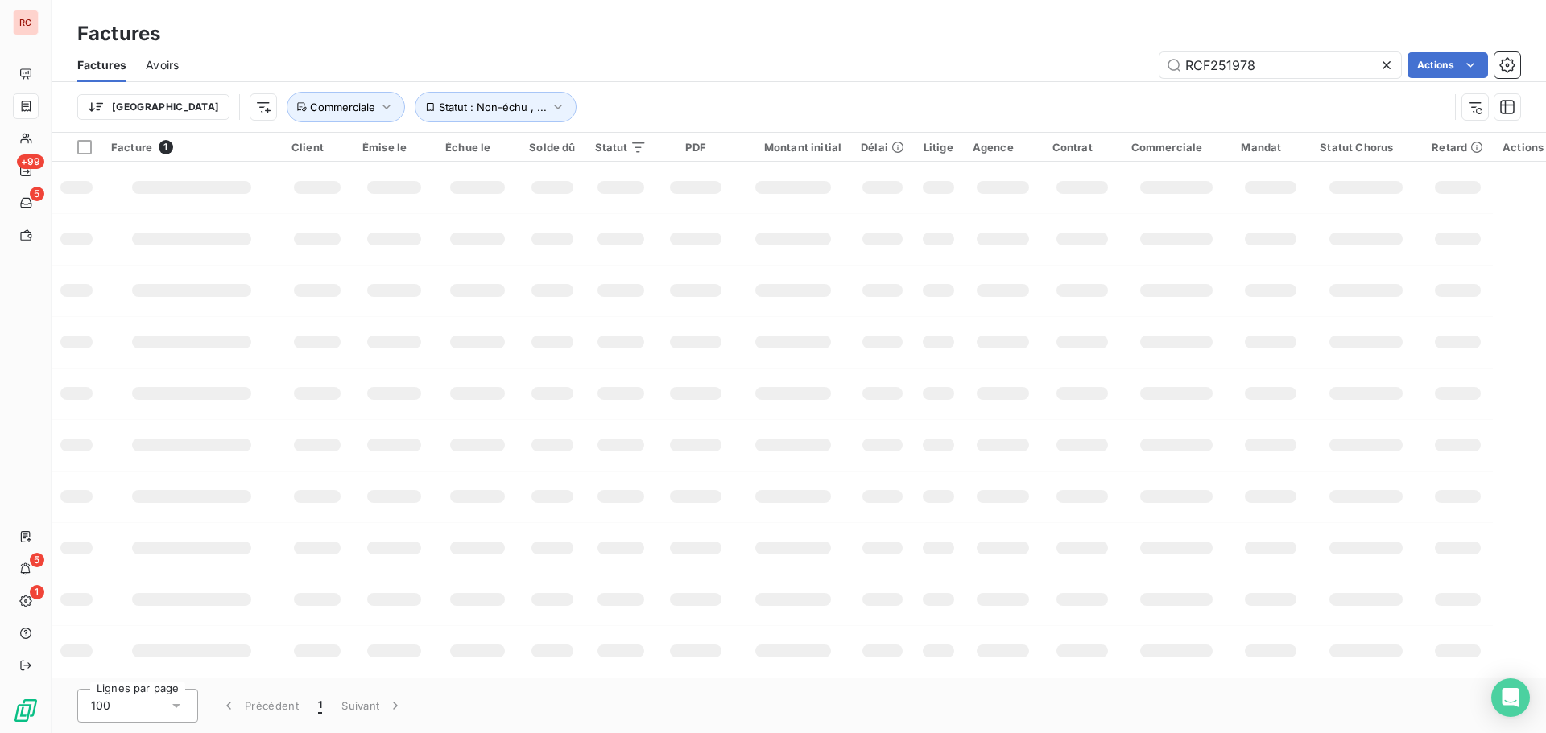
type input "RCF251978"
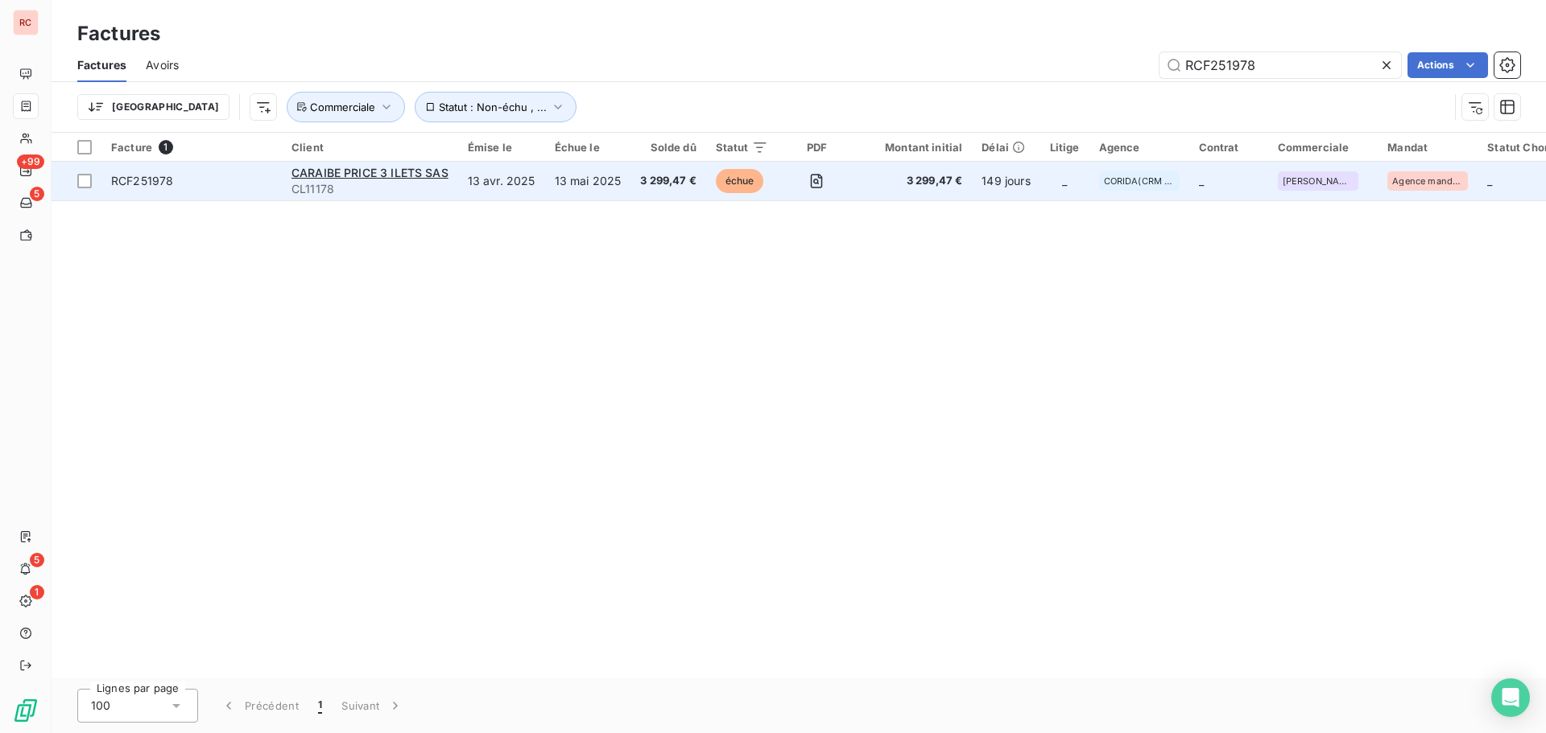
click at [465, 179] on td "13 avr. 2025" at bounding box center [501, 181] width 87 height 39
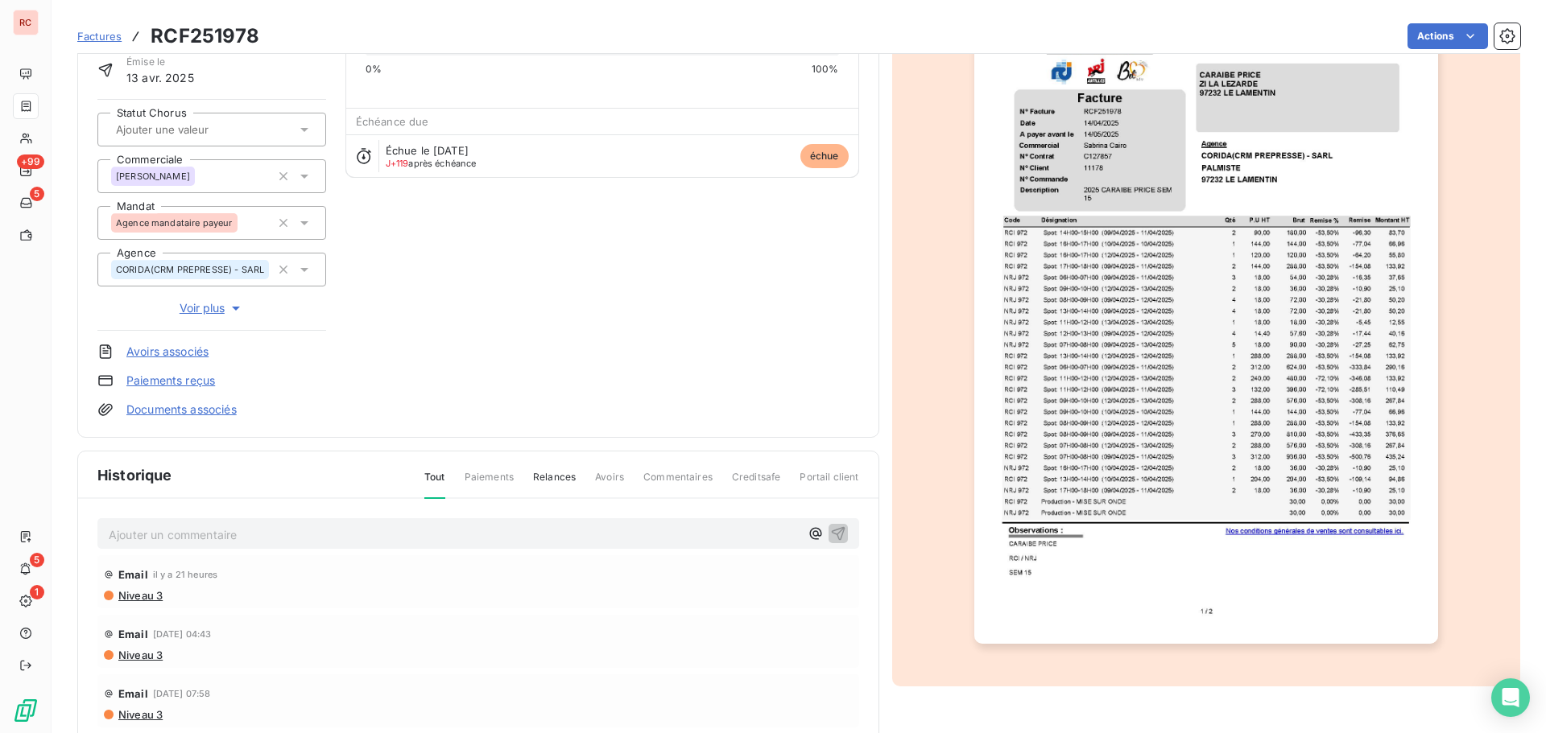
scroll to position [235, 0]
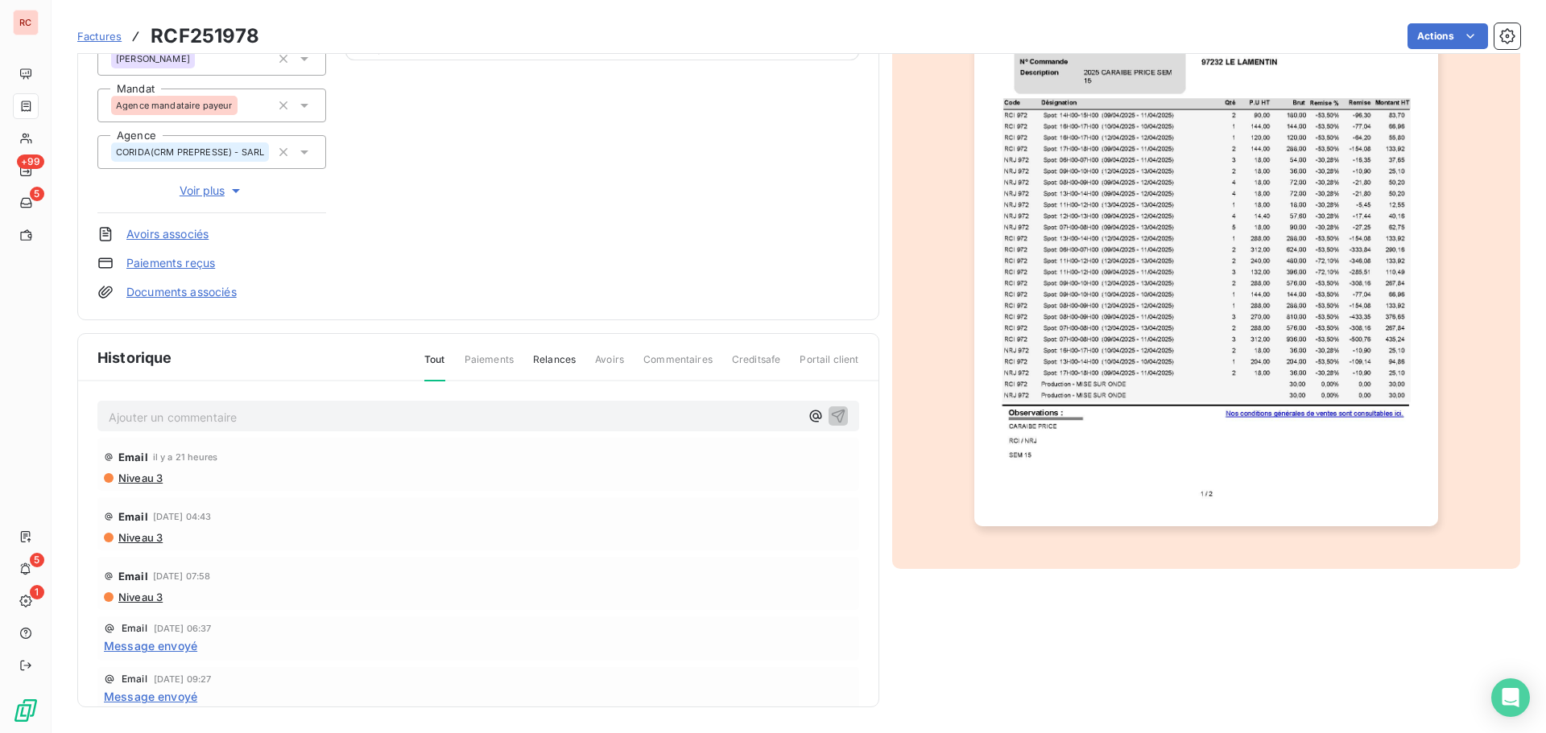
click at [129, 409] on p "Ajouter un commentaire ﻿" at bounding box center [454, 417] width 691 height 20
click at [828, 411] on button "button" at bounding box center [837, 415] width 19 height 19
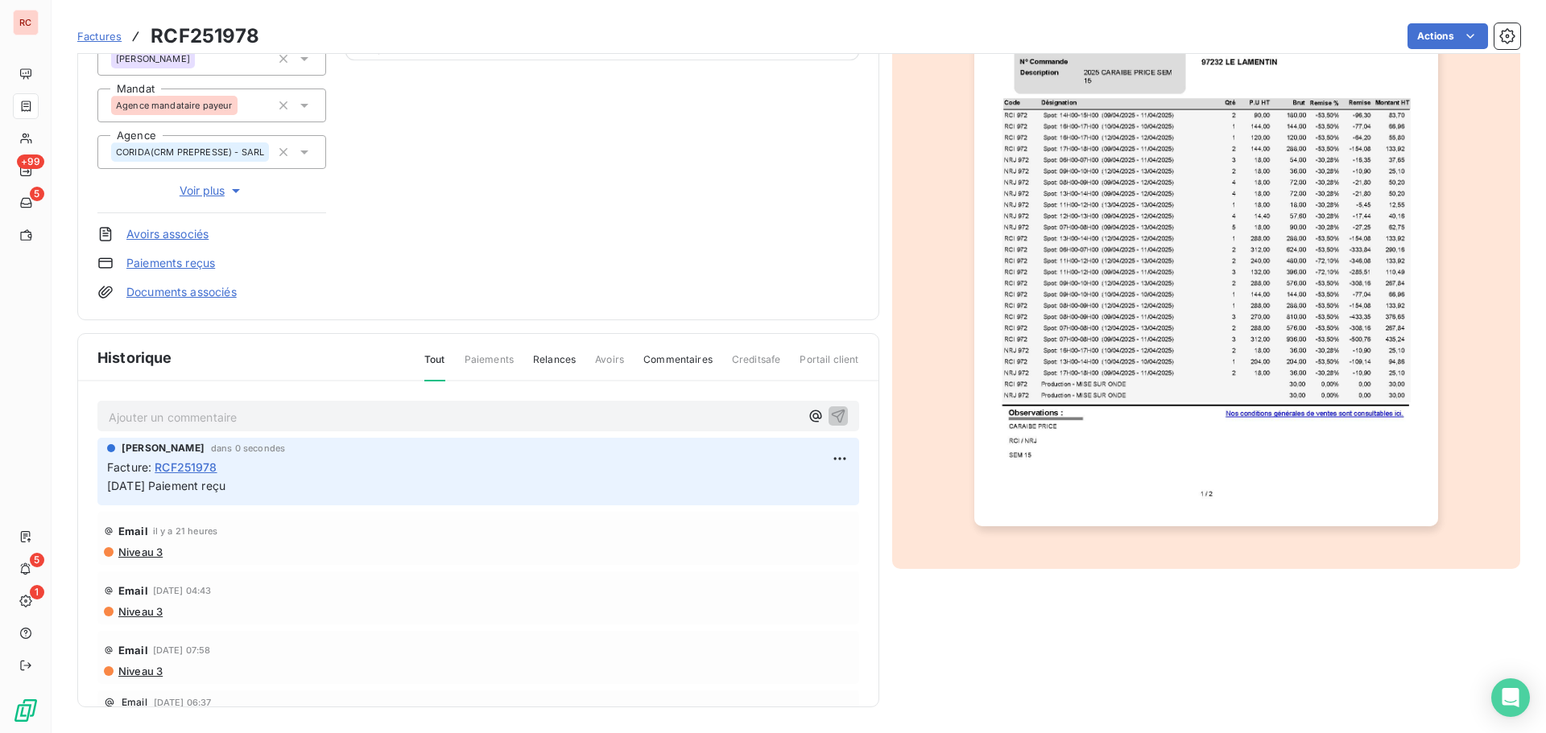
drag, startPoint x: 259, startPoint y: 487, endPoint x: 108, endPoint y: 491, distance: 151.4
click at [108, 491] on p "[DATE] Paiement reçu" at bounding box center [478, 486] width 742 height 19
copy span "[DATE] Paiement reçu"
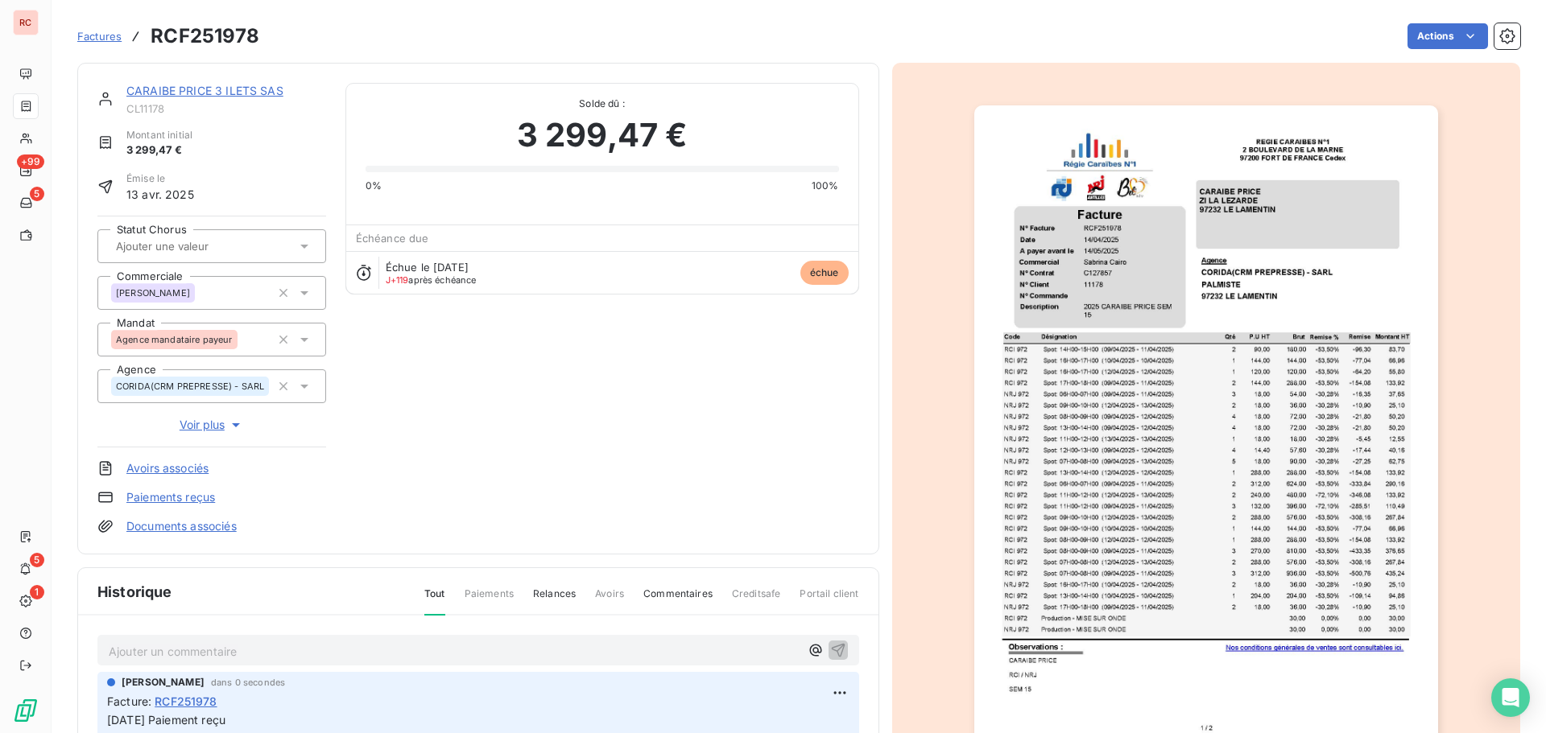
click at [188, 85] on link "CARAIBE PRICE 3 ILETS SAS" at bounding box center [204, 91] width 157 height 14
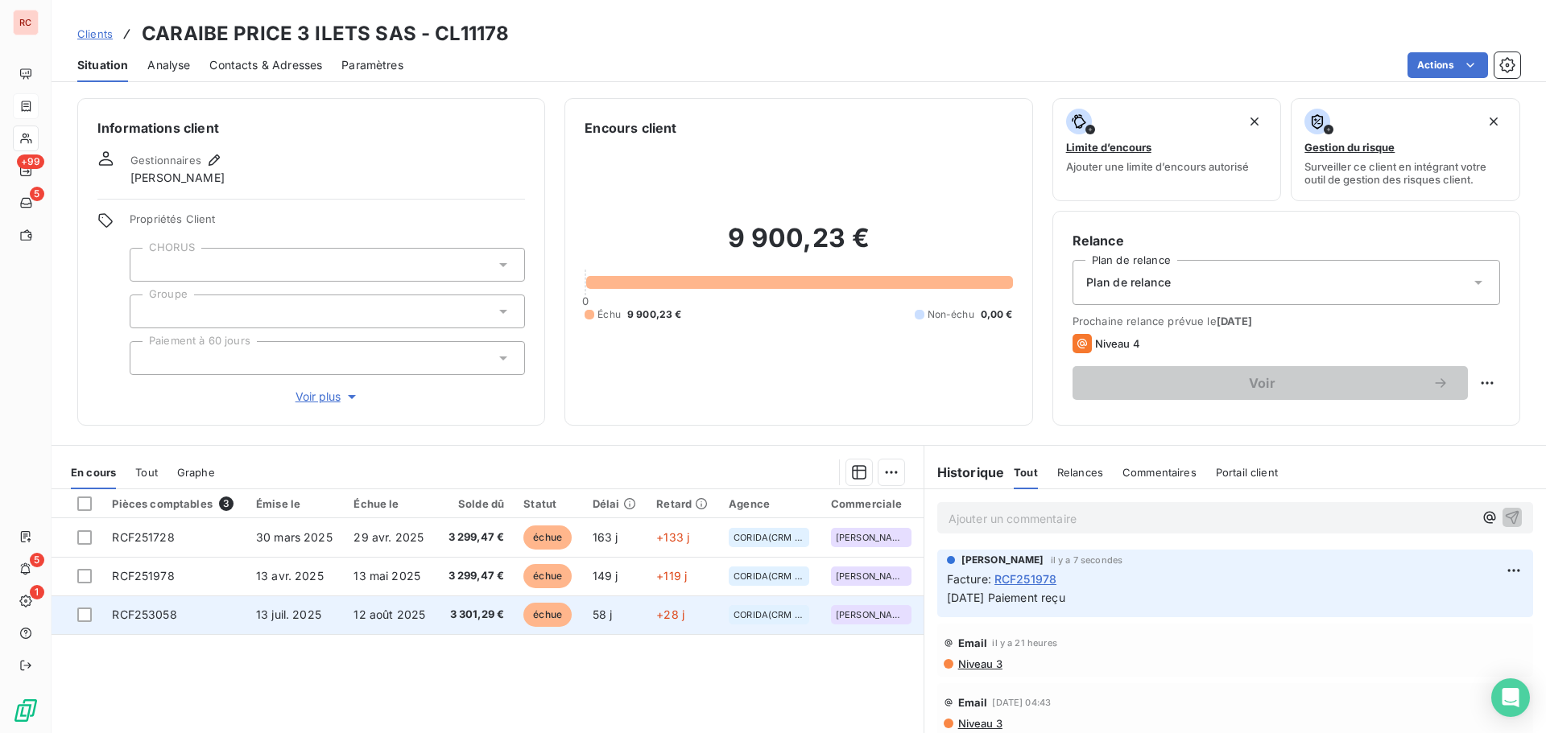
click at [185, 617] on td "RCF253058" at bounding box center [174, 615] width 144 height 39
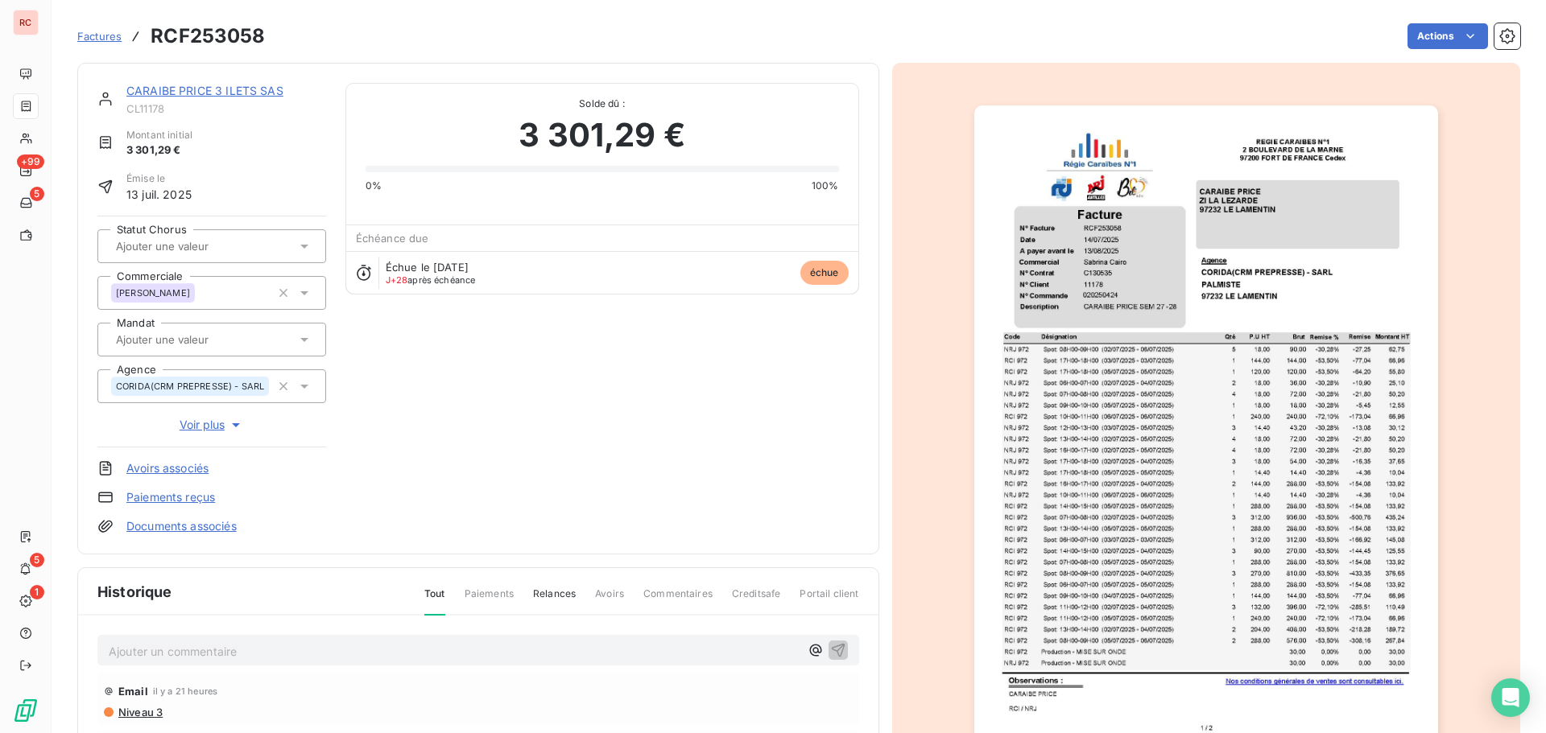
click at [195, 663] on div "Ajouter un commentaire ﻿" at bounding box center [478, 650] width 762 height 31
click at [204, 649] on p "Ajouter un commentaire ﻿" at bounding box center [454, 652] width 691 height 20
click at [833, 652] on icon "button" at bounding box center [838, 650] width 16 height 16
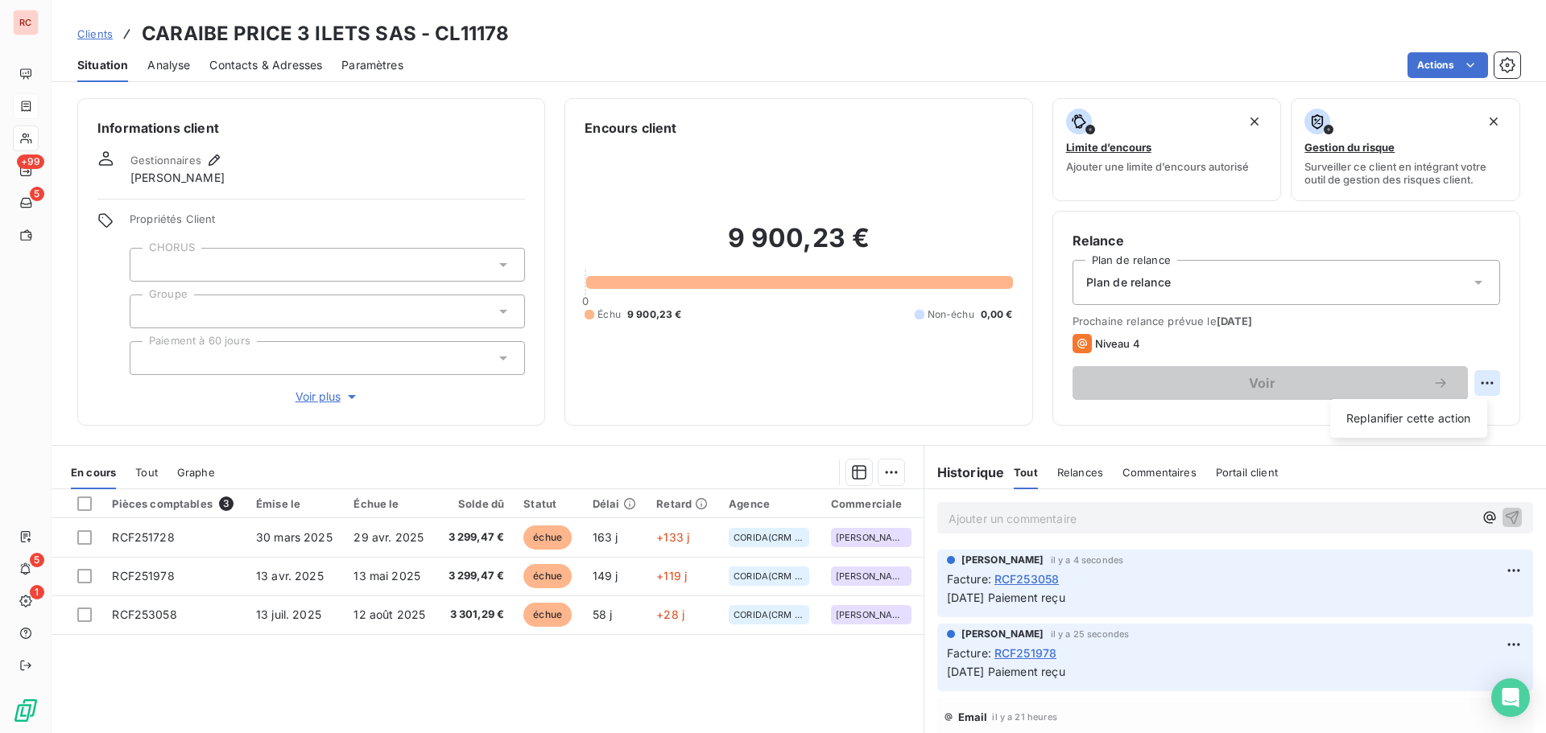
click at [1480, 381] on html "RC +99 5 5 1 Clients CARAIBE PRICE 3 ILETS SAS - CL11178 Situation Analyse Cont…" at bounding box center [773, 366] width 1546 height 733
click at [1414, 420] on div "Replanifier cette action" at bounding box center [1408, 419] width 144 height 26
select select "8"
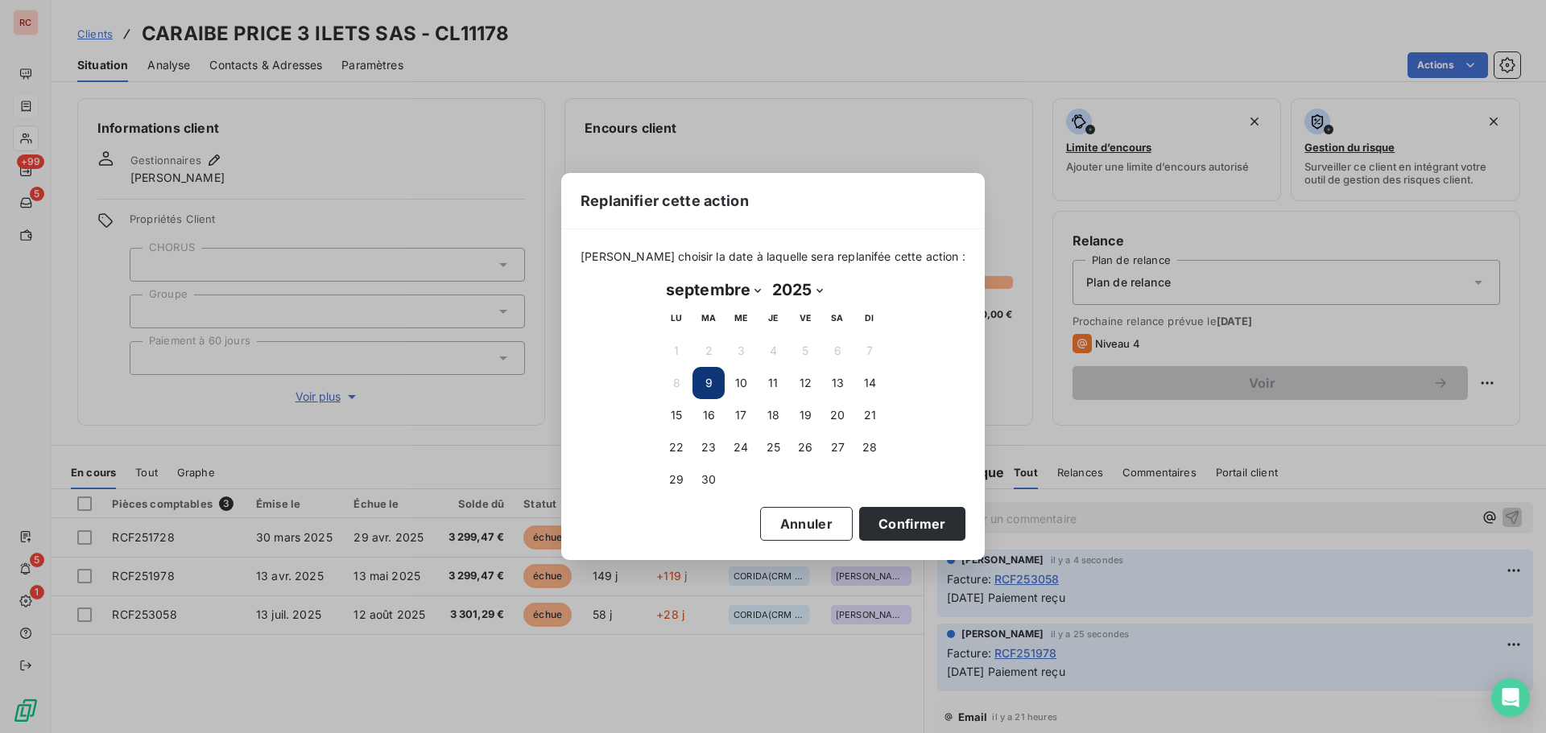
click at [710, 387] on button "9" at bounding box center [708, 383] width 32 height 32
click at [708, 382] on button "9" at bounding box center [708, 383] width 32 height 32
click at [886, 518] on button "Confirmer" at bounding box center [912, 524] width 106 height 34
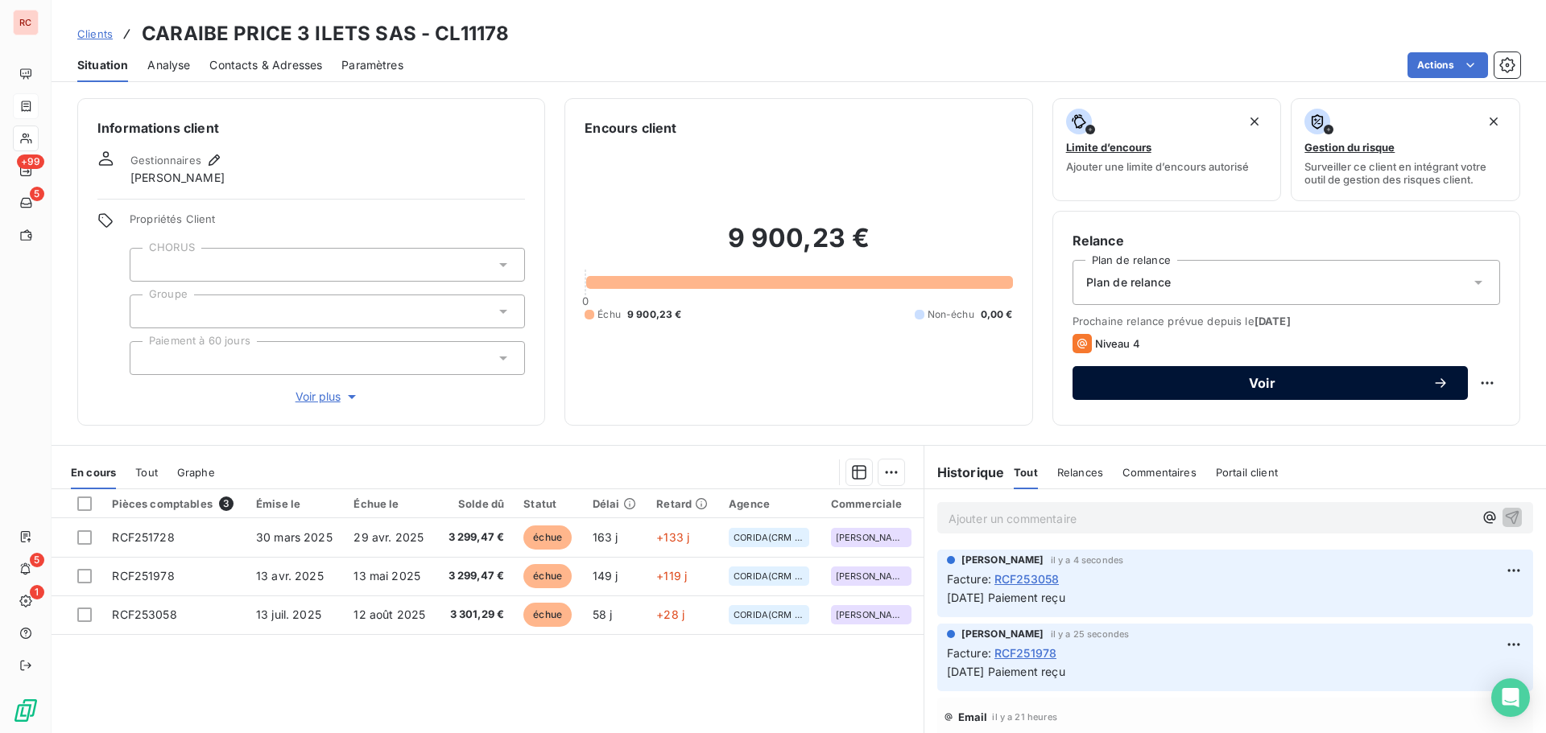
click at [1261, 386] on span "Voir" at bounding box center [1262, 383] width 341 height 13
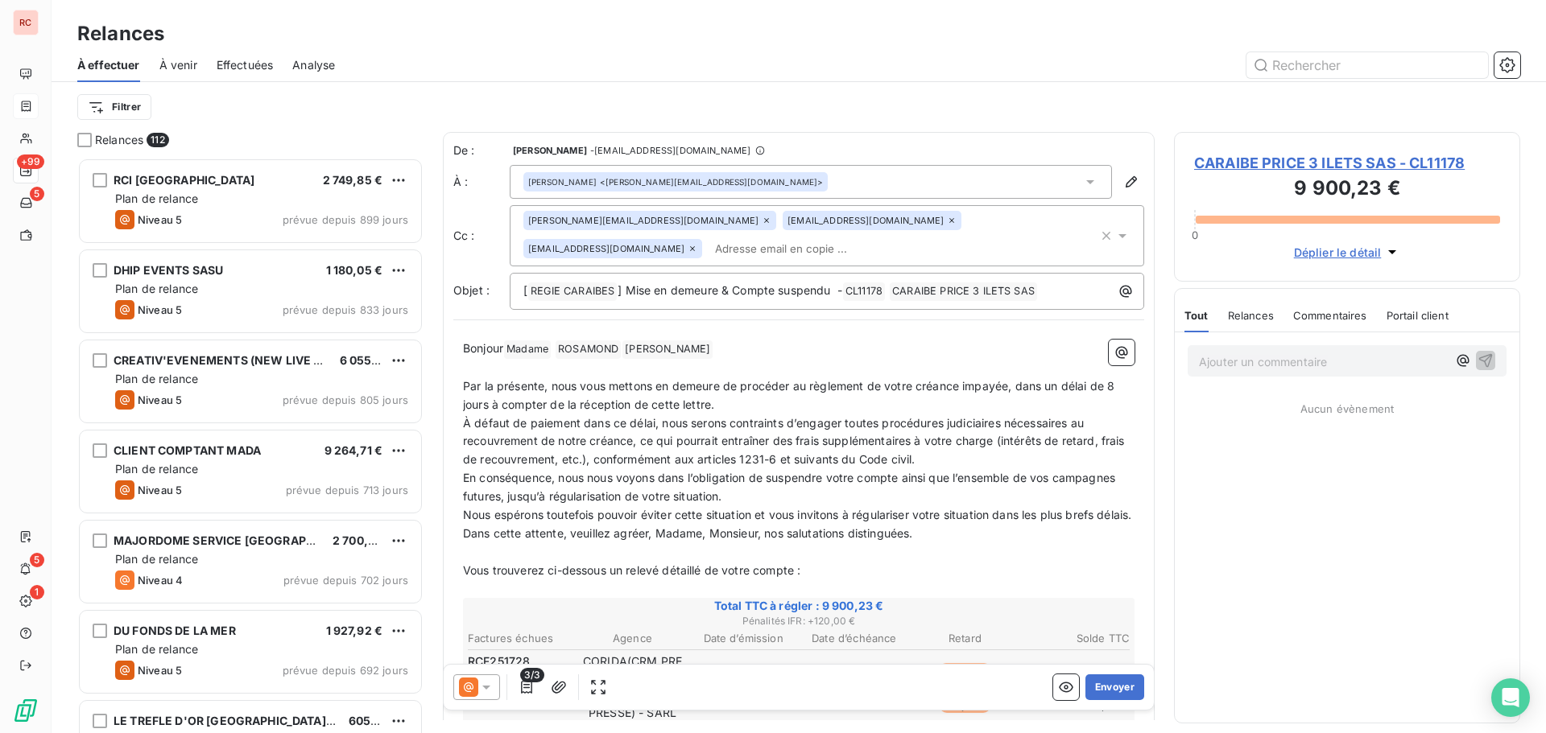
scroll to position [563, 334]
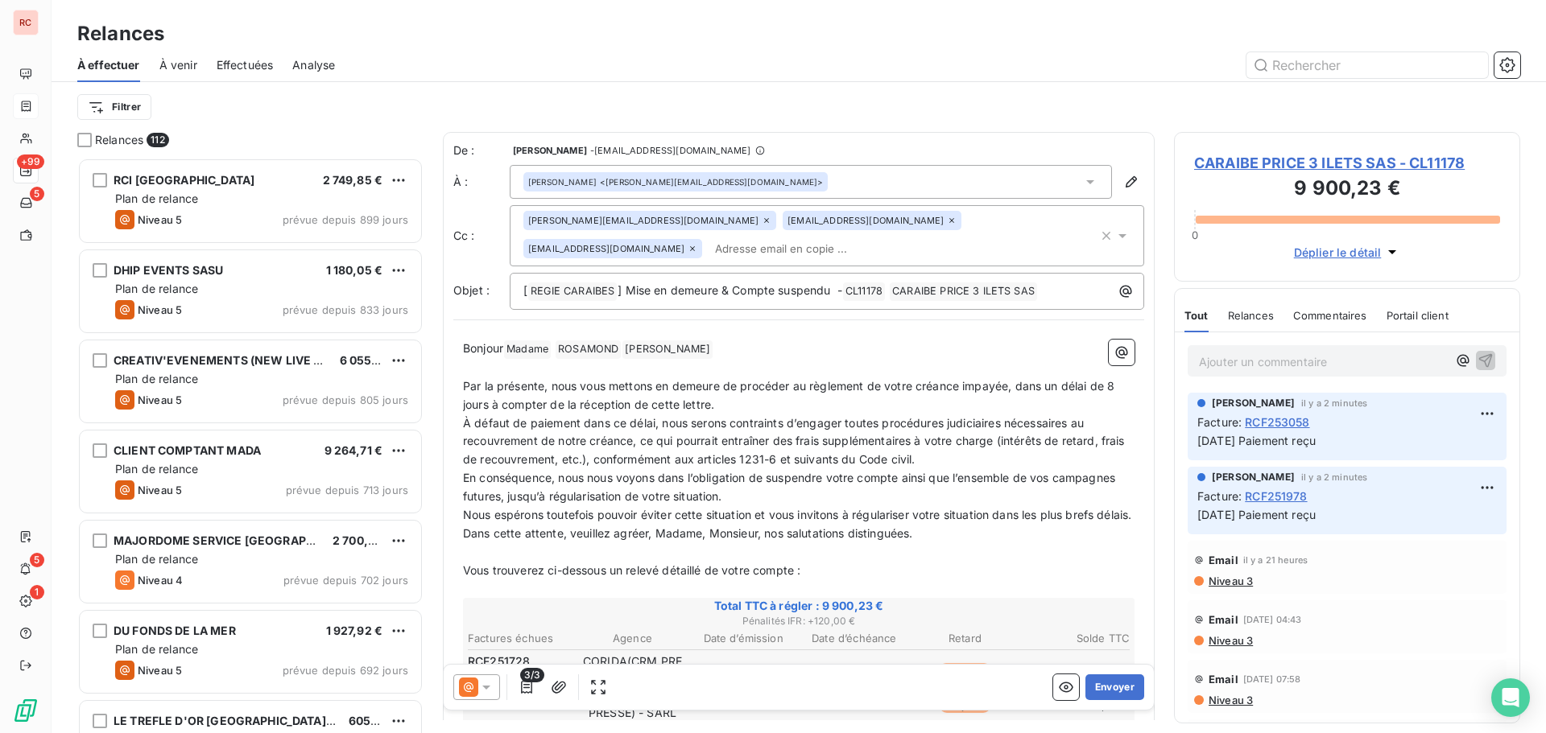
click at [490, 685] on icon at bounding box center [486, 687] width 16 height 16
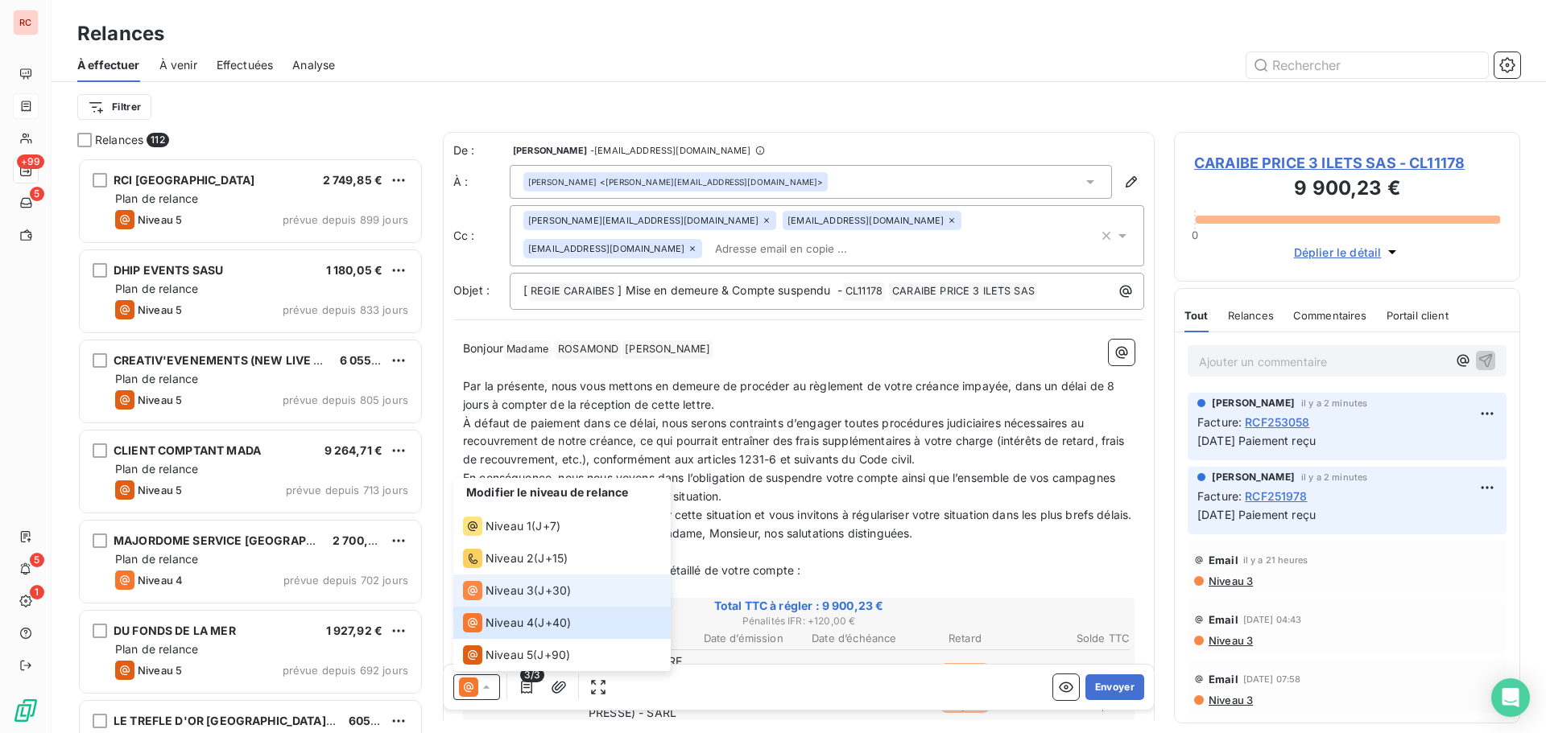
click at [490, 593] on span "Niveau 3" at bounding box center [509, 591] width 48 height 16
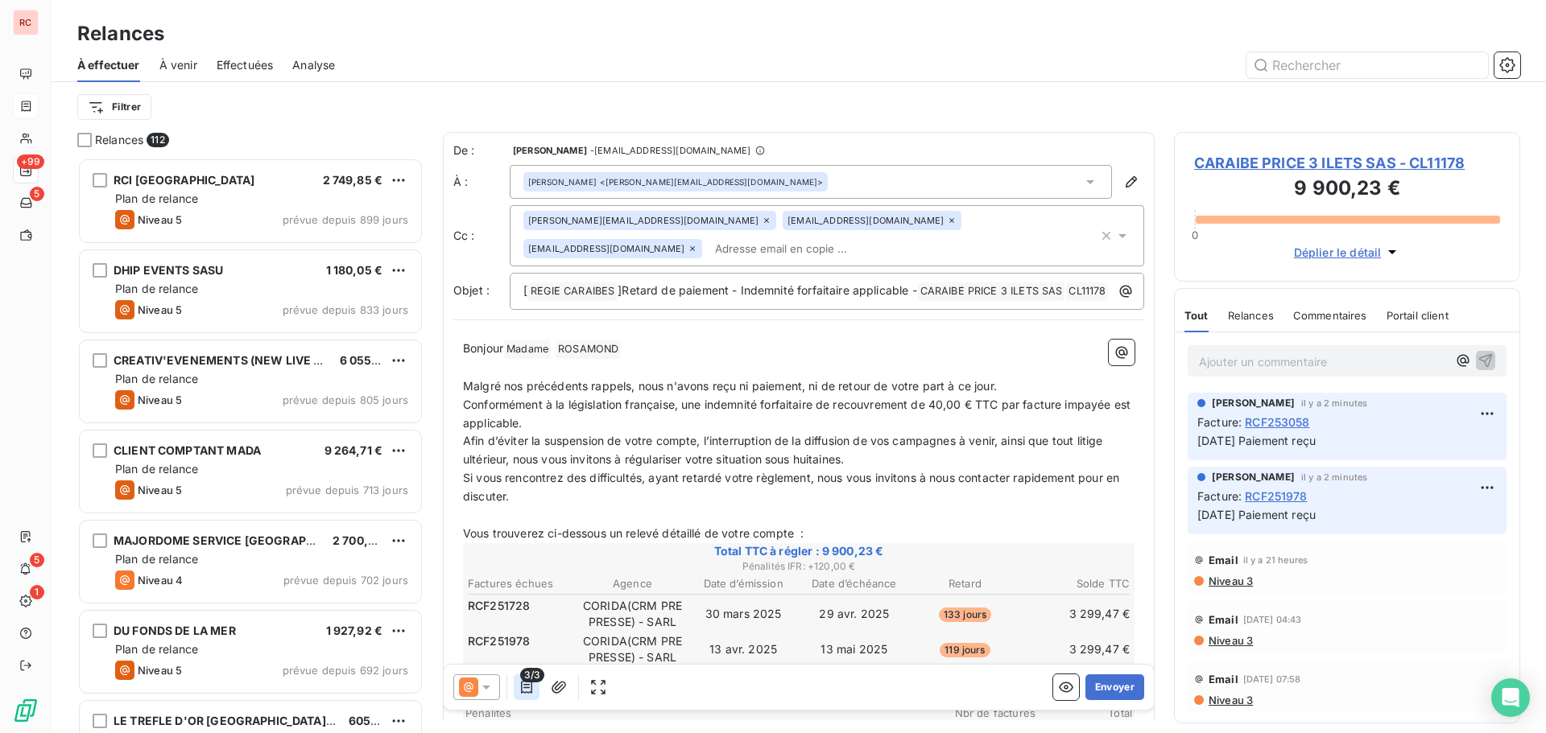
click at [525, 686] on icon "button" at bounding box center [526, 687] width 16 height 16
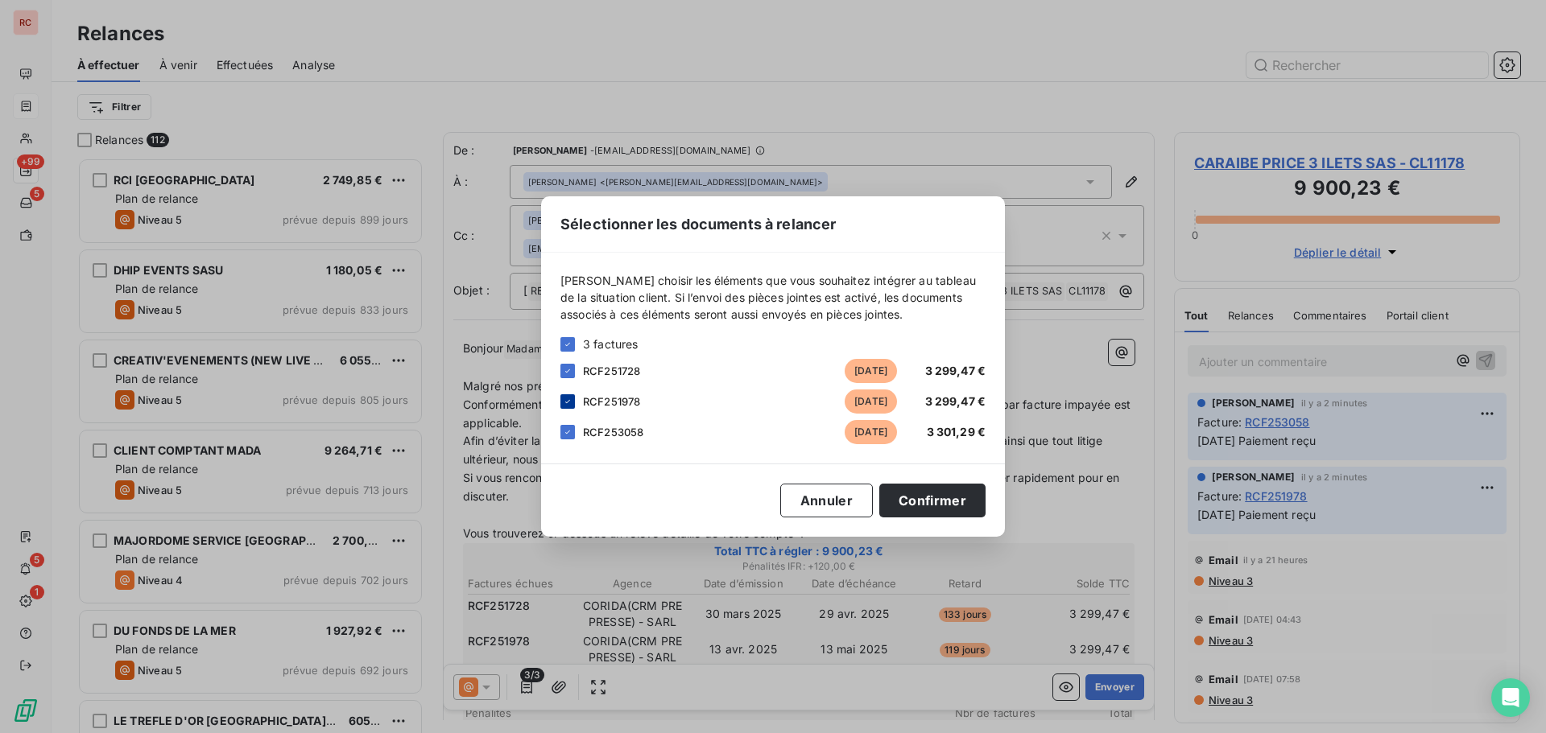
click at [566, 398] on icon at bounding box center [568, 402] width 10 height 10
click at [566, 428] on icon at bounding box center [568, 432] width 10 height 10
click at [894, 500] on button "Confirmer" at bounding box center [932, 501] width 106 height 34
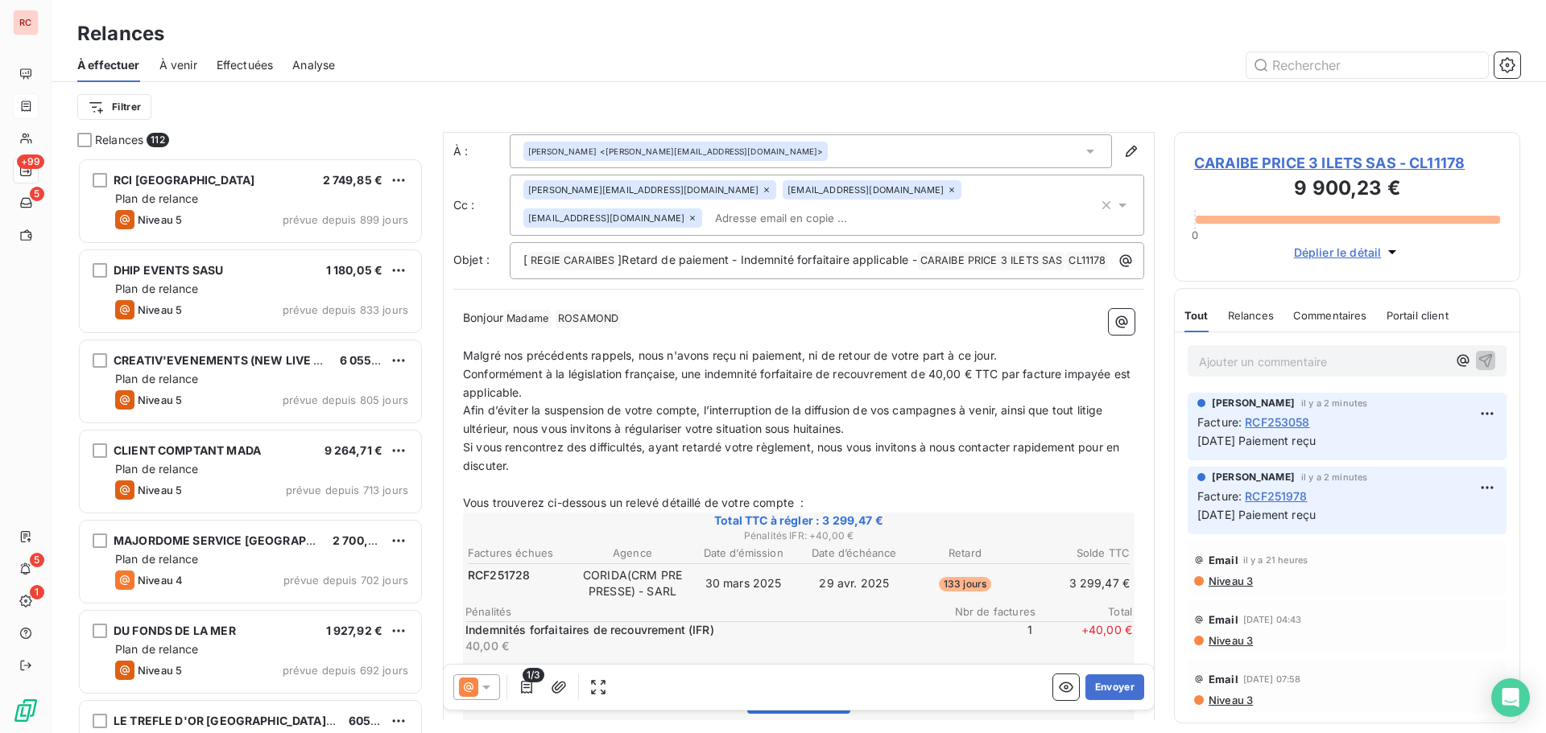
scroll to position [81, 0]
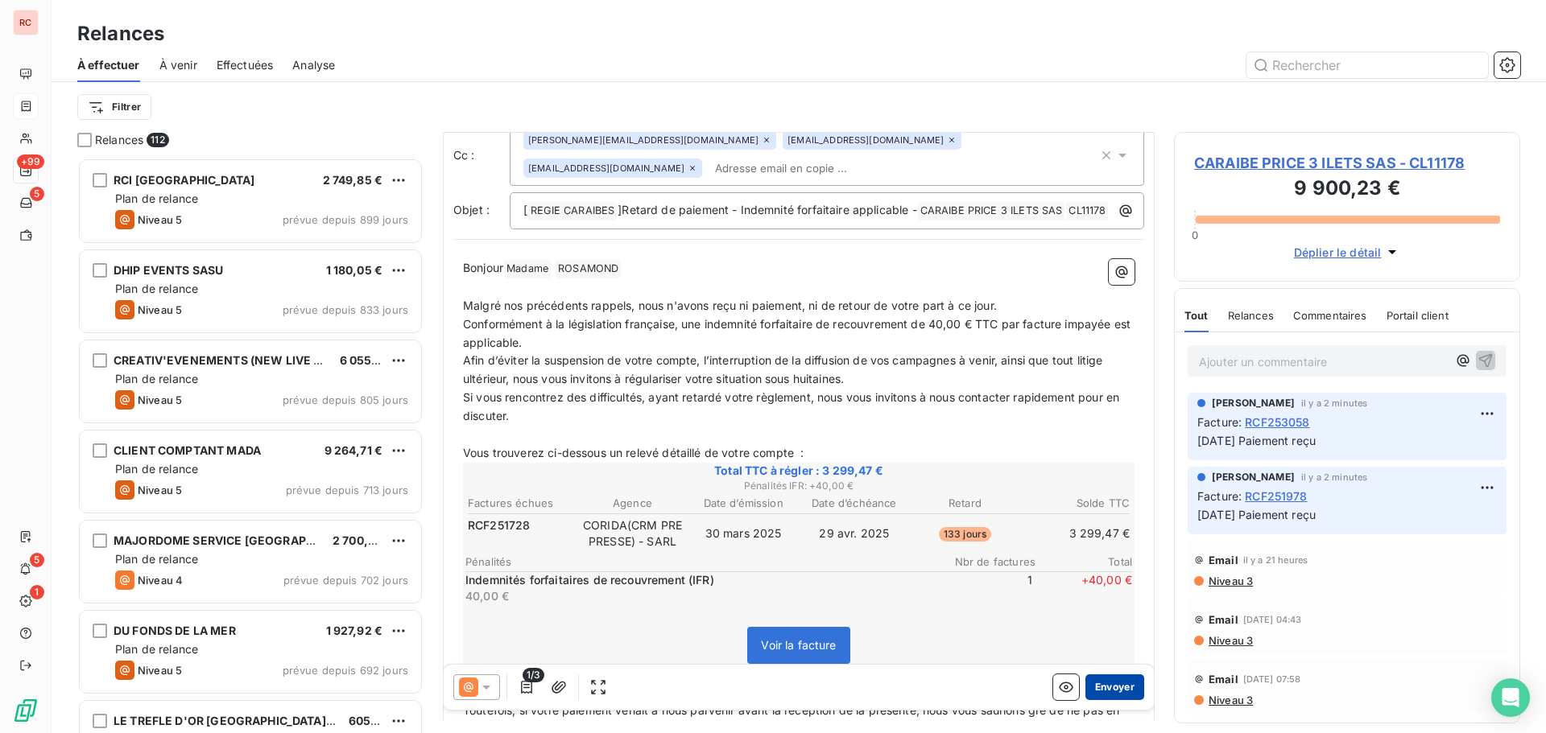
click at [1113, 684] on button "Envoyer" at bounding box center [1114, 688] width 59 height 26
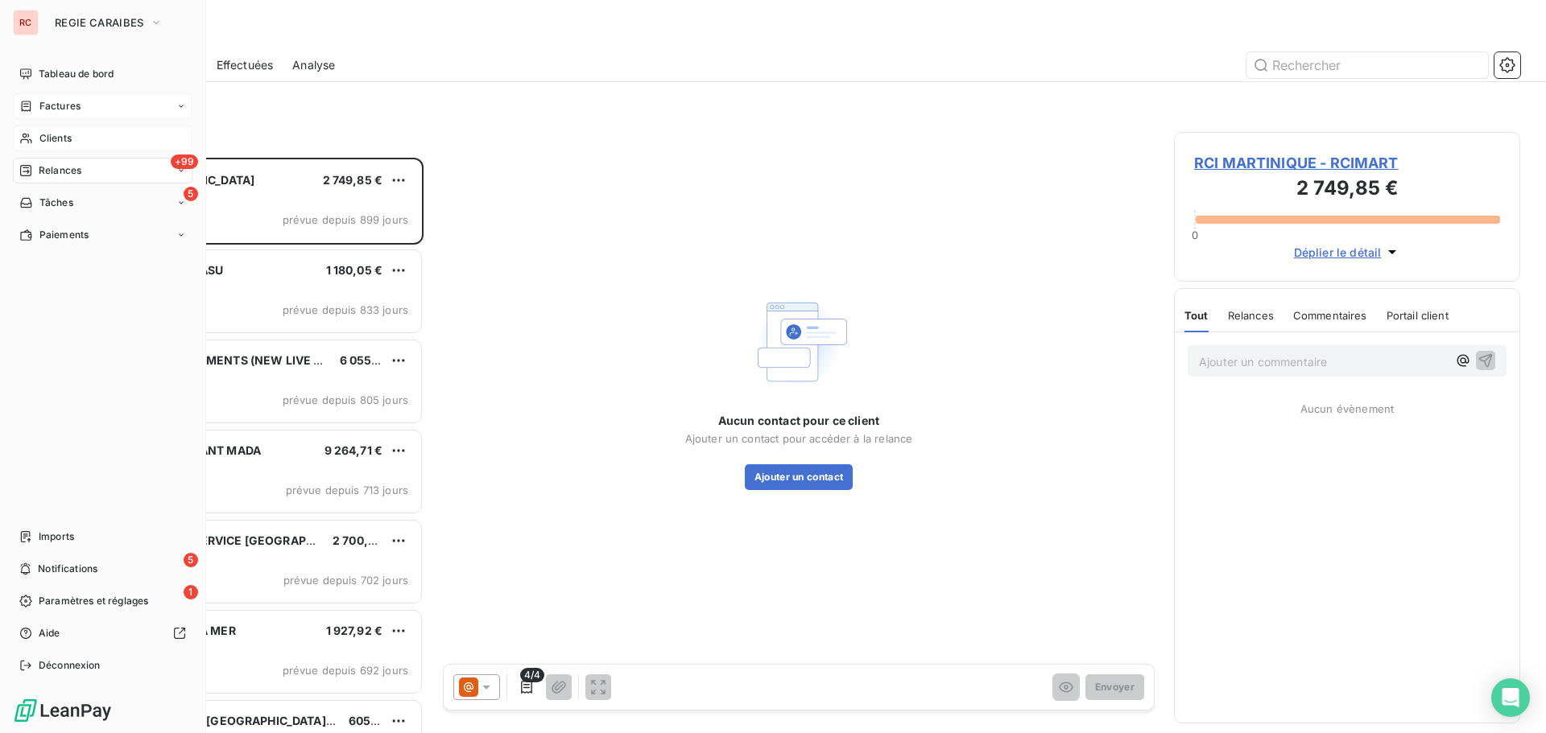
click at [56, 134] on span "Clients" at bounding box center [55, 138] width 32 height 14
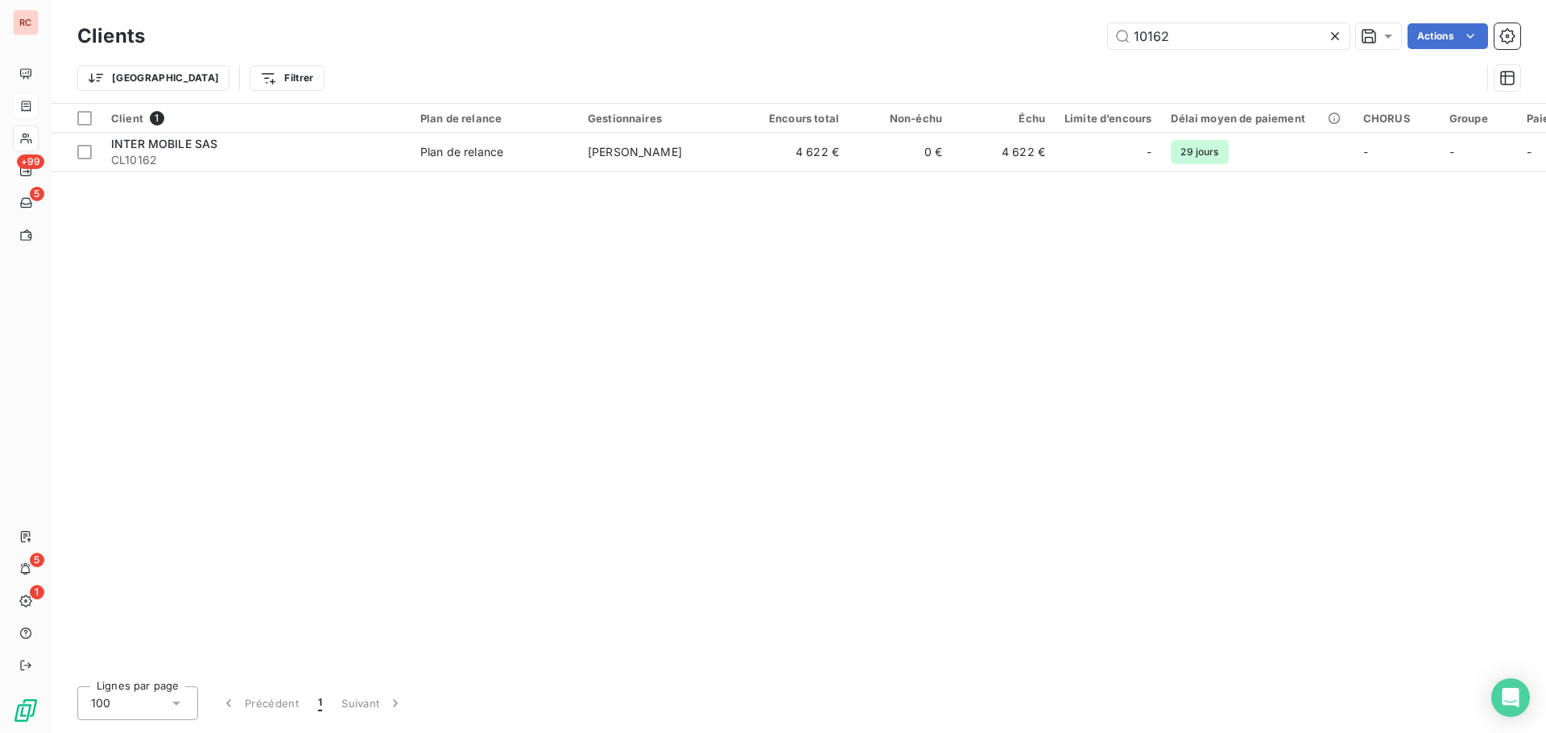
drag, startPoint x: 1199, startPoint y: 47, endPoint x: 1091, endPoint y: 52, distance: 107.9
click at [1091, 52] on div "Clients 10162 Actions" at bounding box center [798, 36] width 1443 height 34
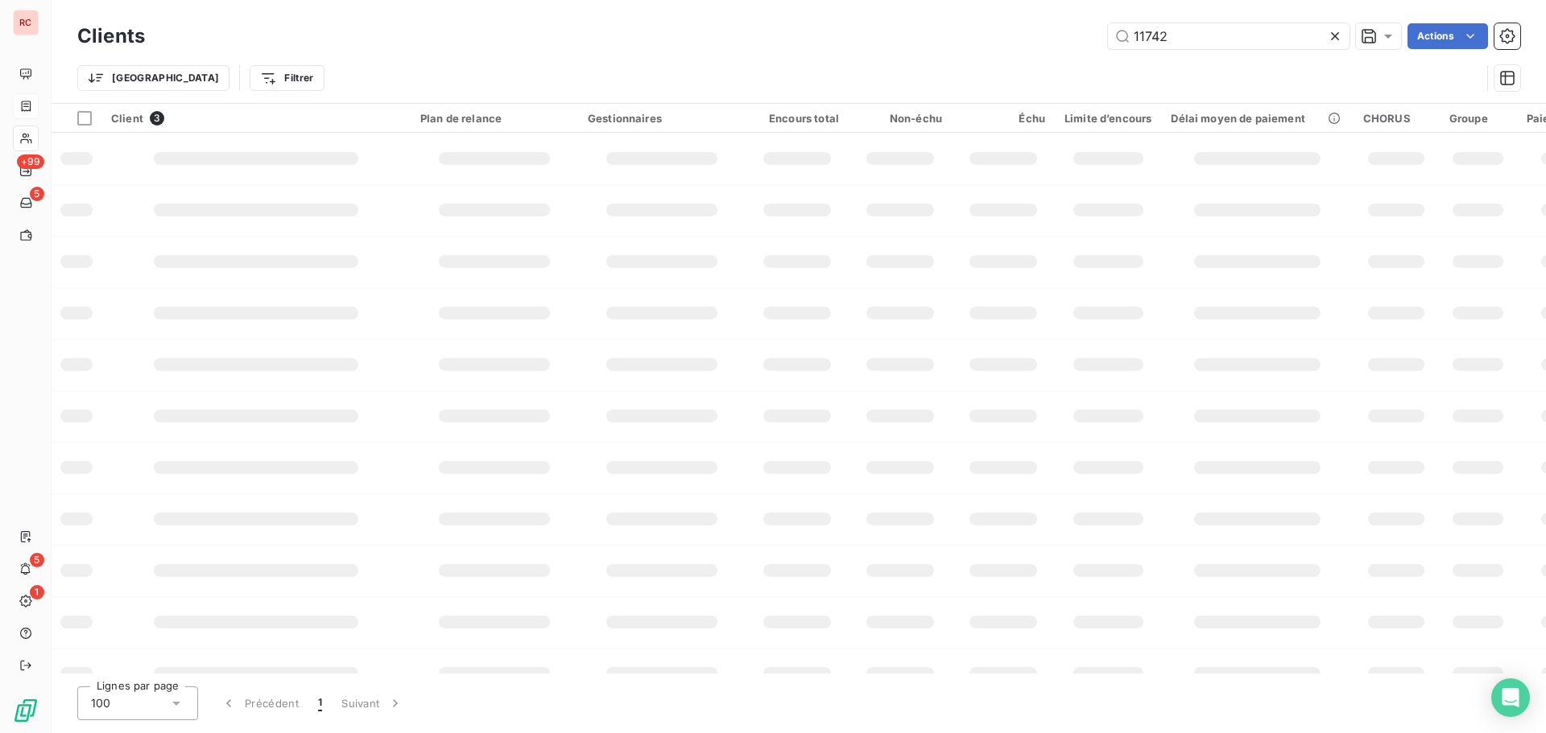
type input "11742"
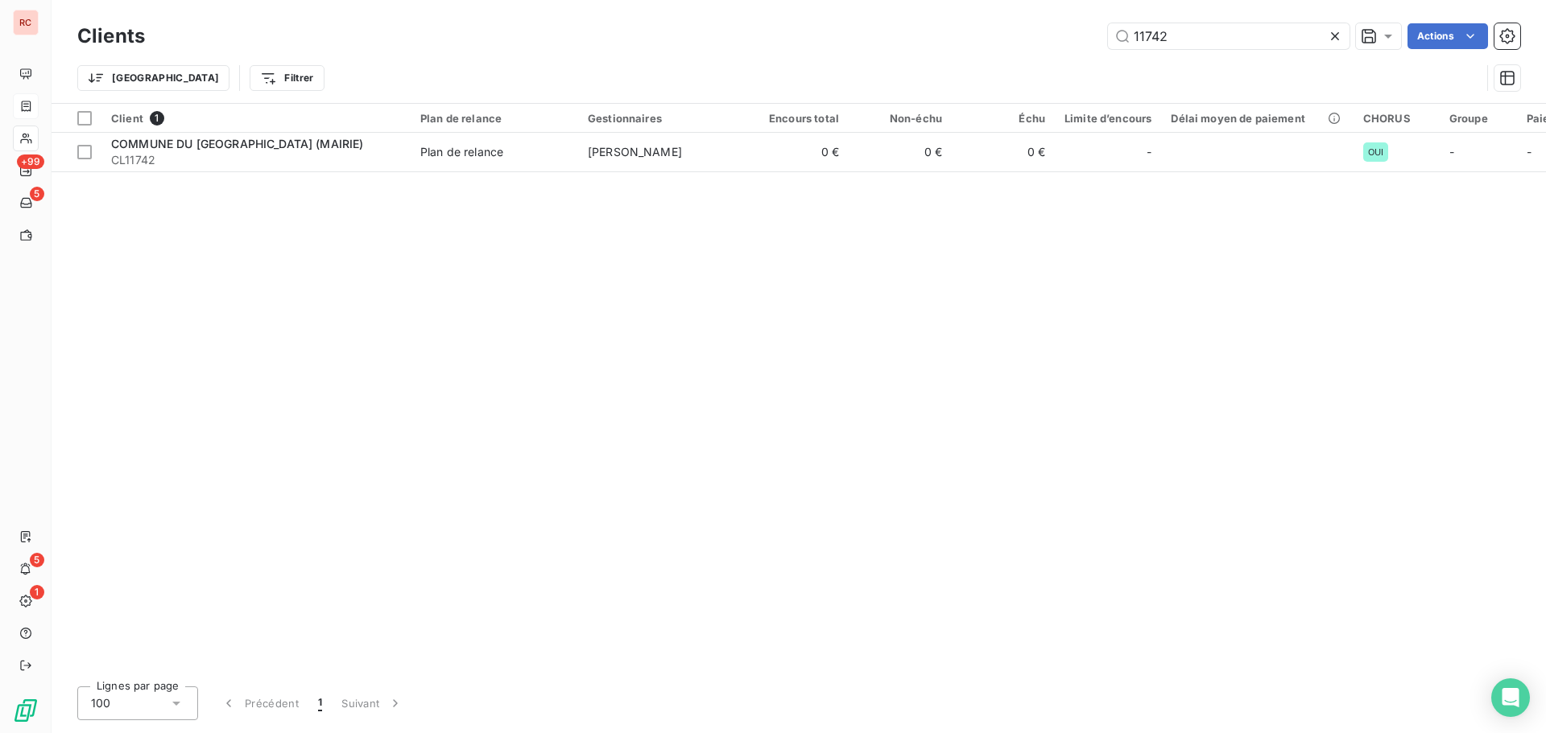
click at [542, 179] on div "Client 1 Plan de relance Gestionnaires Encours total Non-échu Échu Limite d’enc…" at bounding box center [799, 389] width 1494 height 570
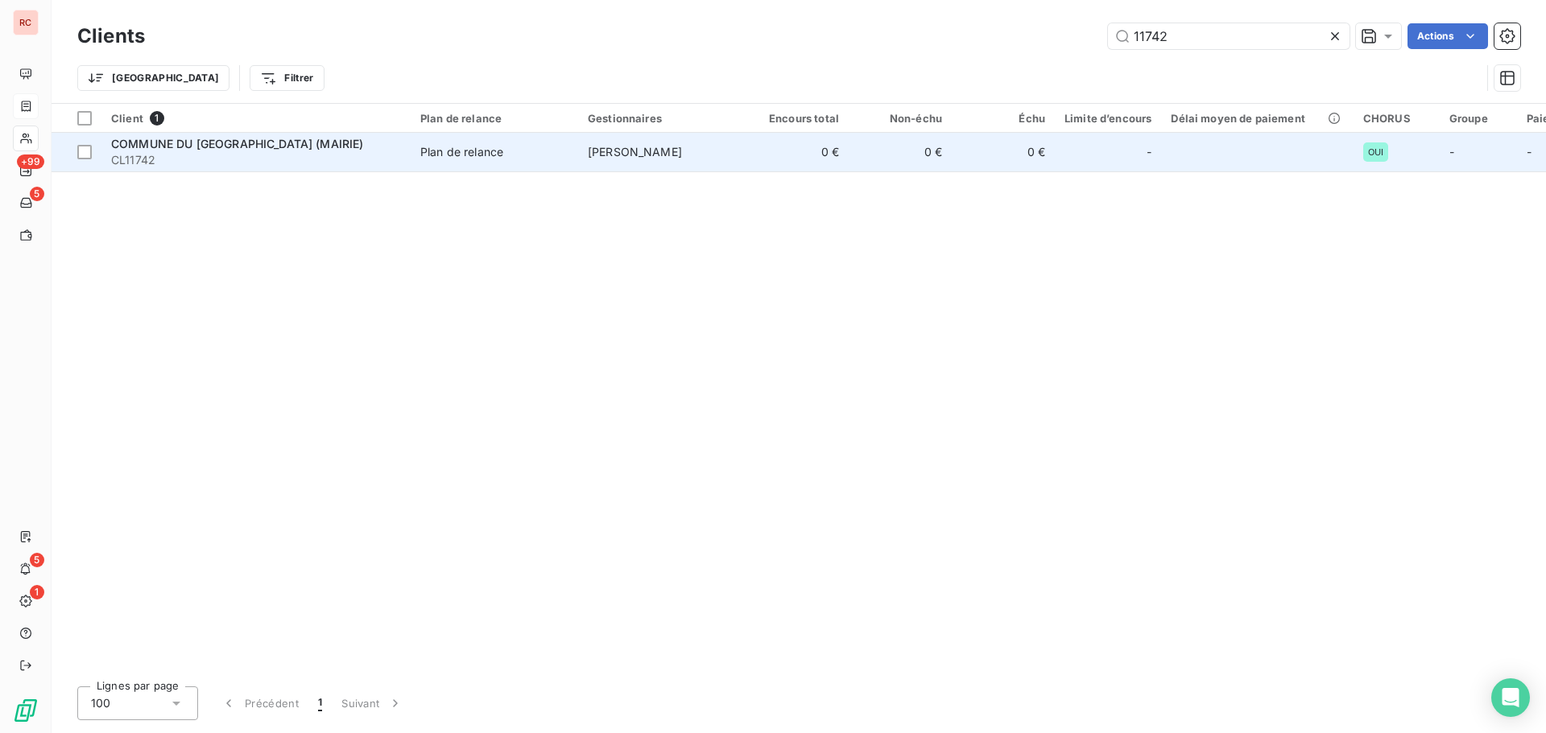
click at [544, 162] on td "Plan de relance" at bounding box center [494, 152] width 167 height 39
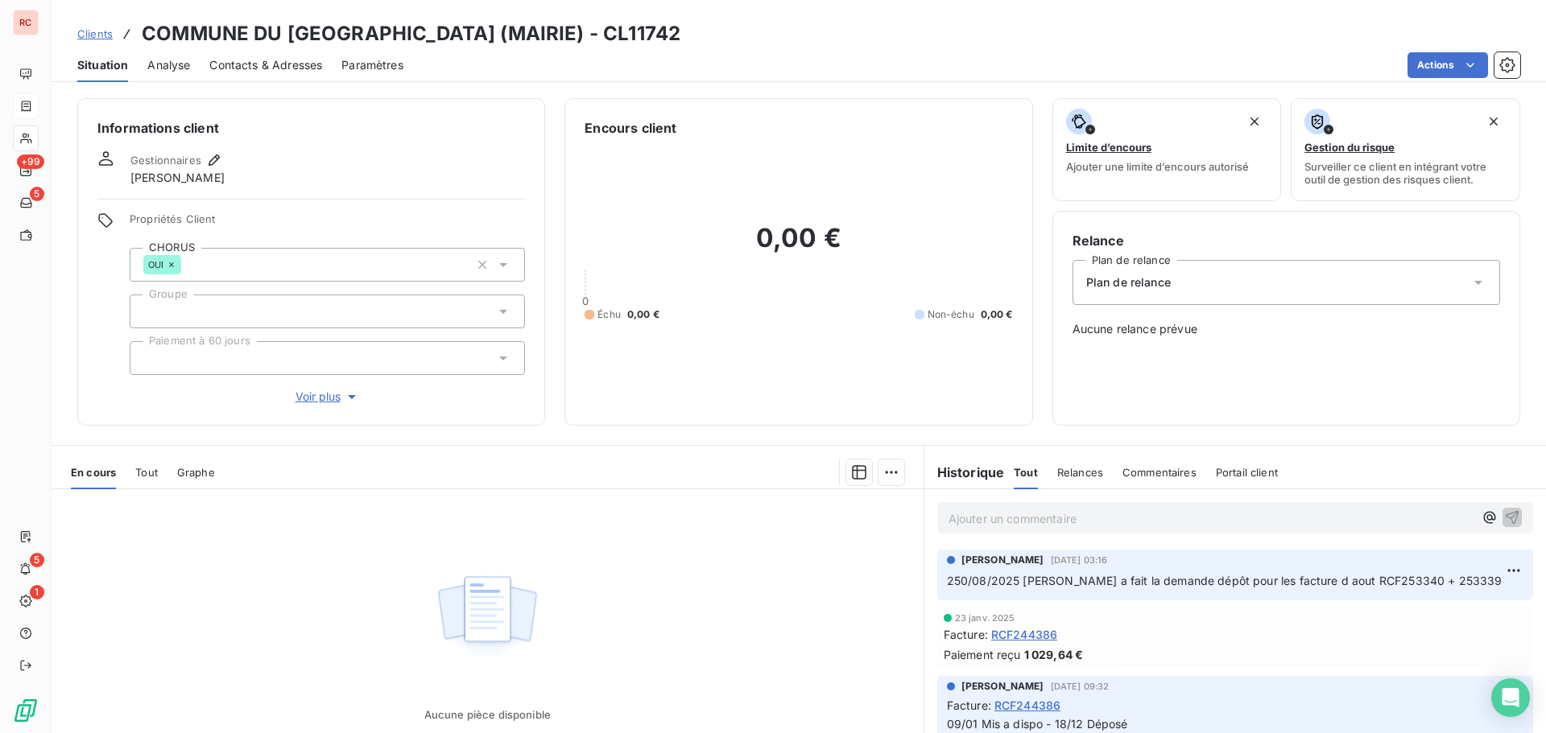
click at [147, 473] on span "Tout" at bounding box center [146, 472] width 23 height 13
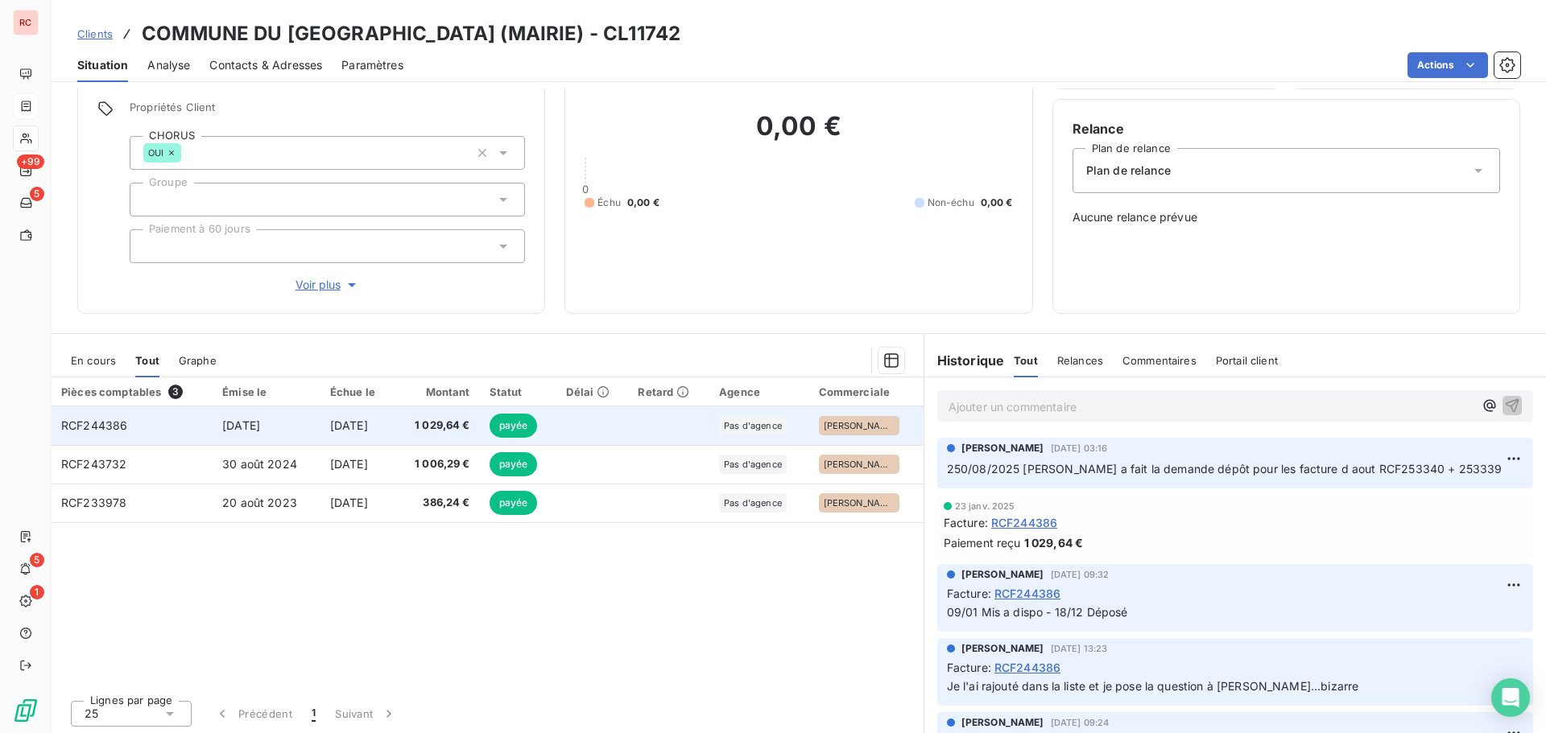
scroll to position [114, 0]
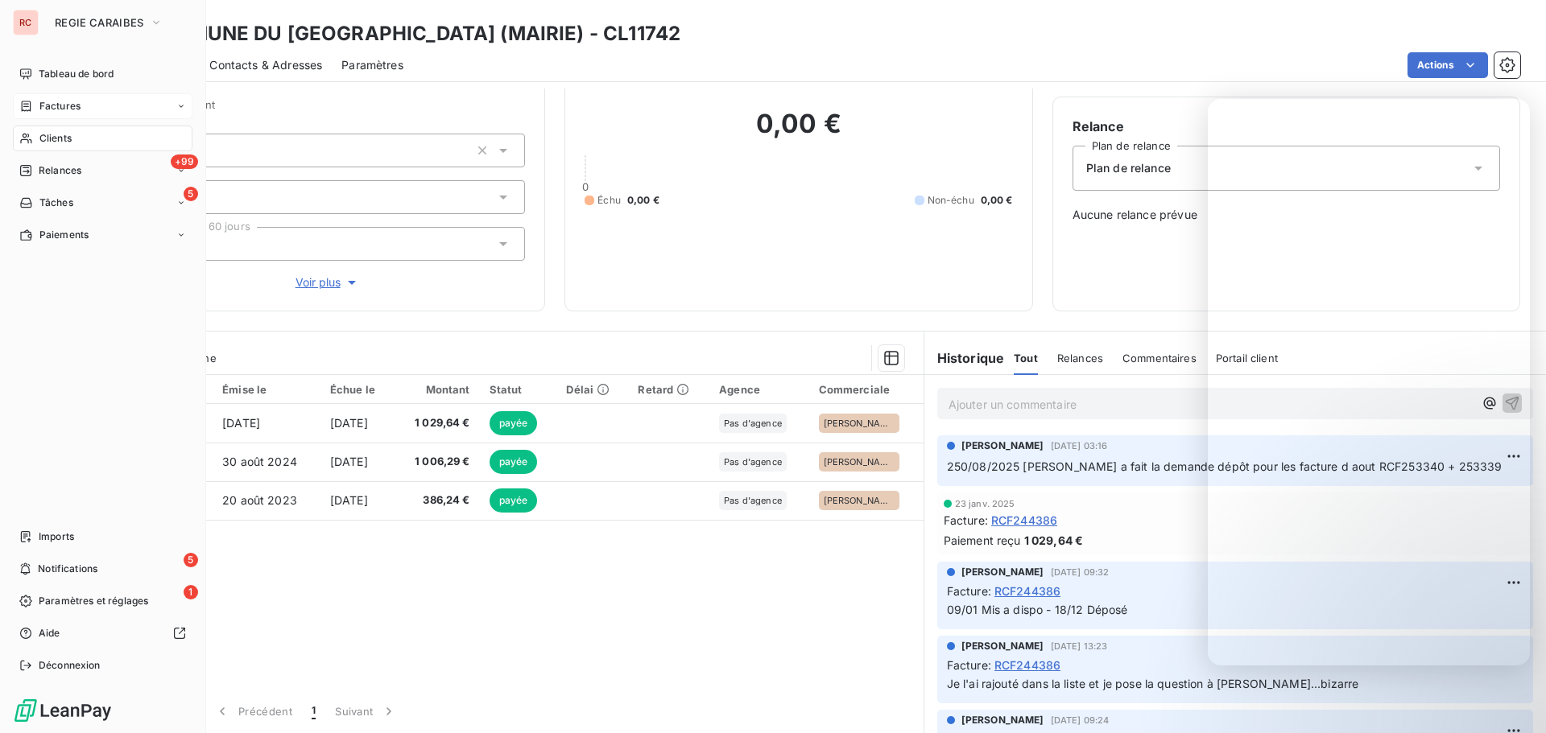
drag, startPoint x: 54, startPoint y: 102, endPoint x: 63, endPoint y: 102, distance: 8.9
click at [54, 102] on span "Factures" at bounding box center [59, 106] width 41 height 14
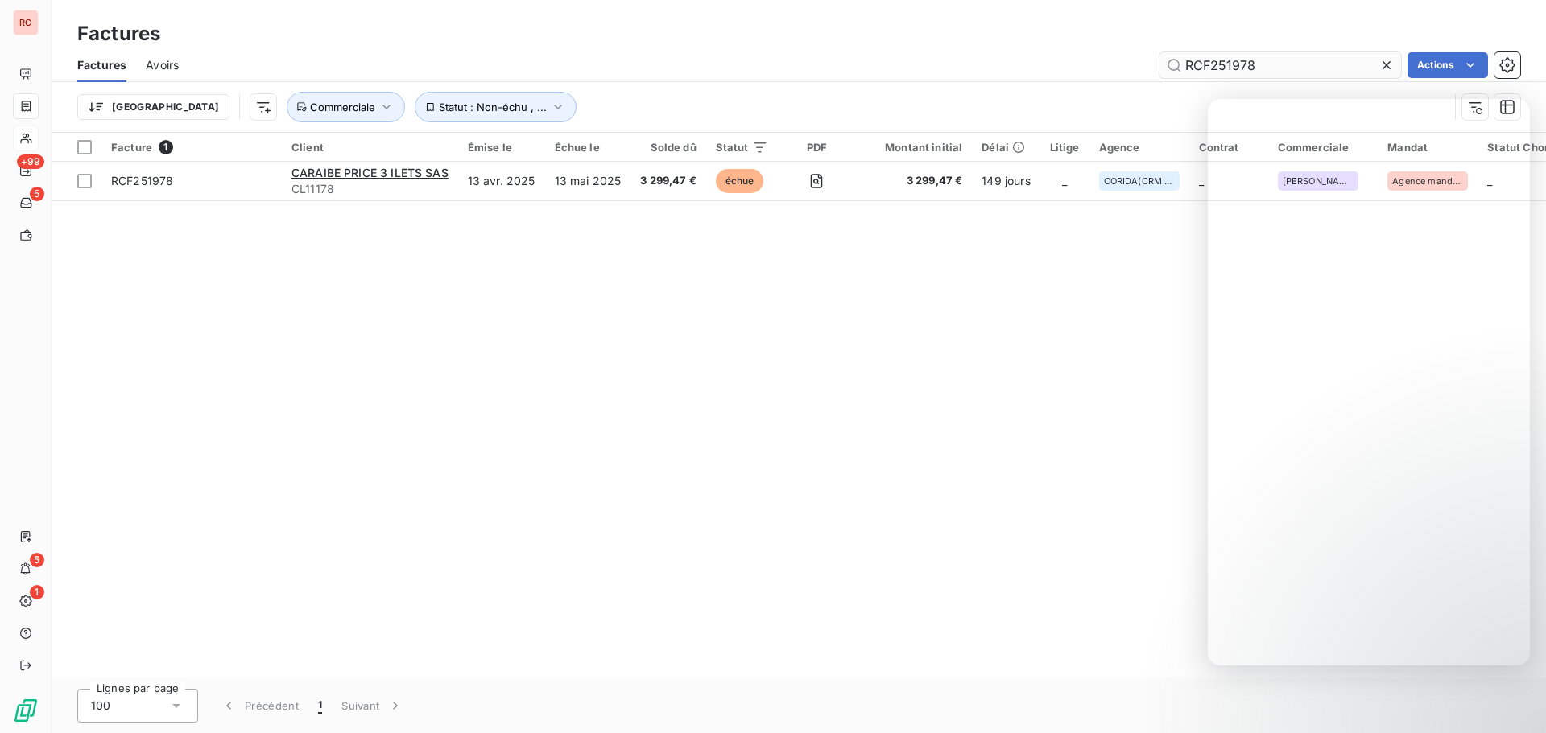
drag, startPoint x: 1270, startPoint y: 65, endPoint x: 1225, endPoint y: 66, distance: 45.1
click at [1225, 66] on input "RCF251978" at bounding box center [1279, 65] width 241 height 26
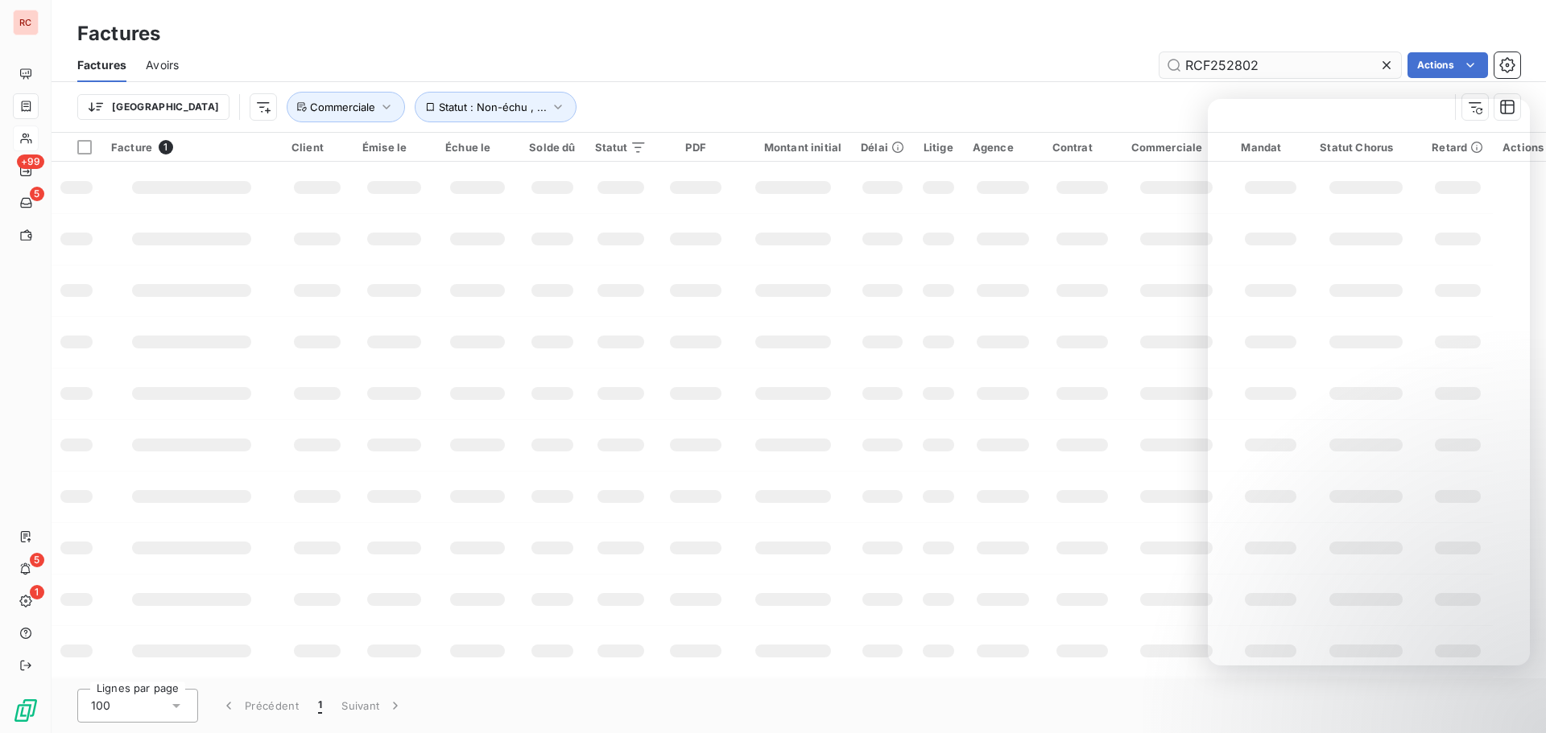
type input "RCF252802"
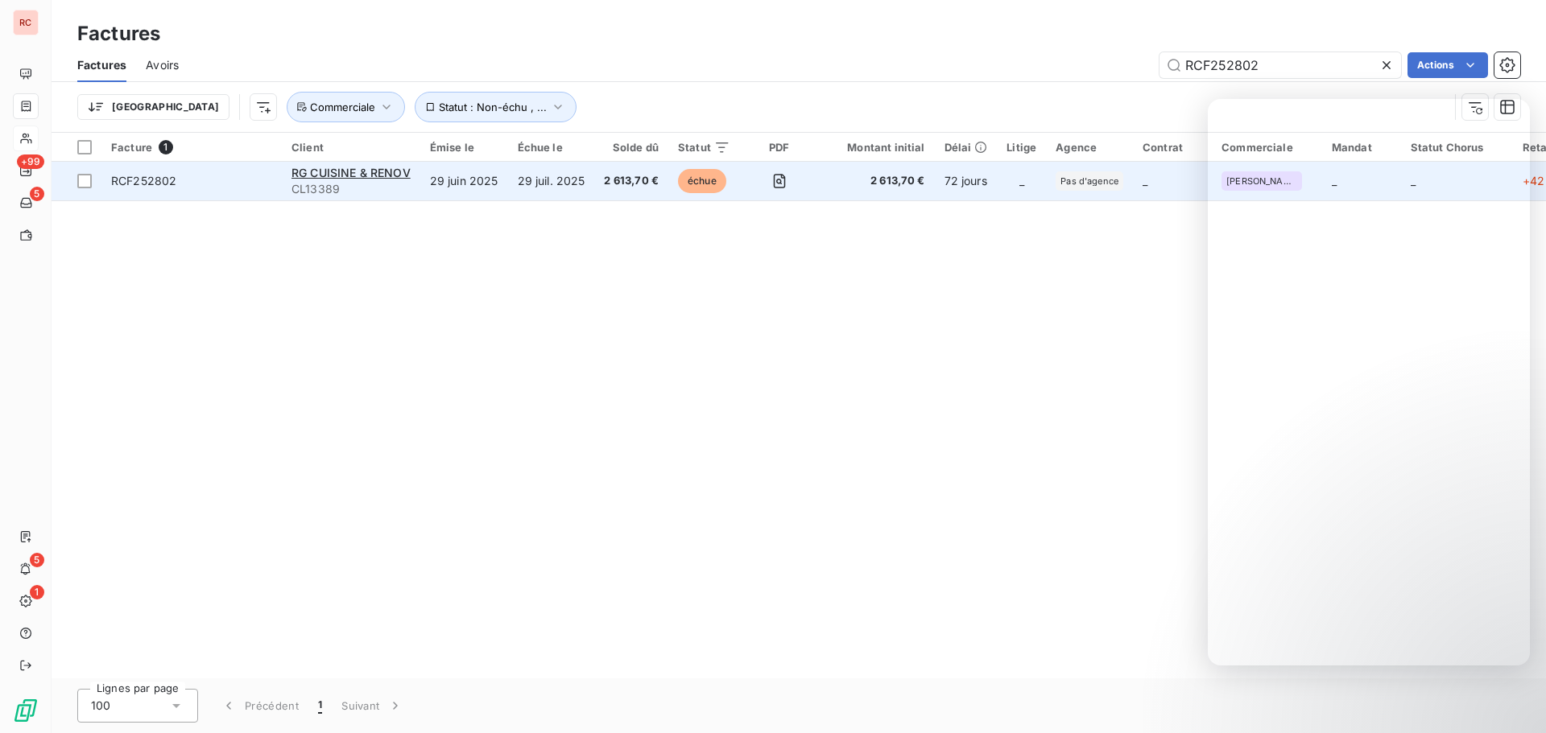
click at [550, 183] on td "29 juil. 2025" at bounding box center [551, 181] width 87 height 39
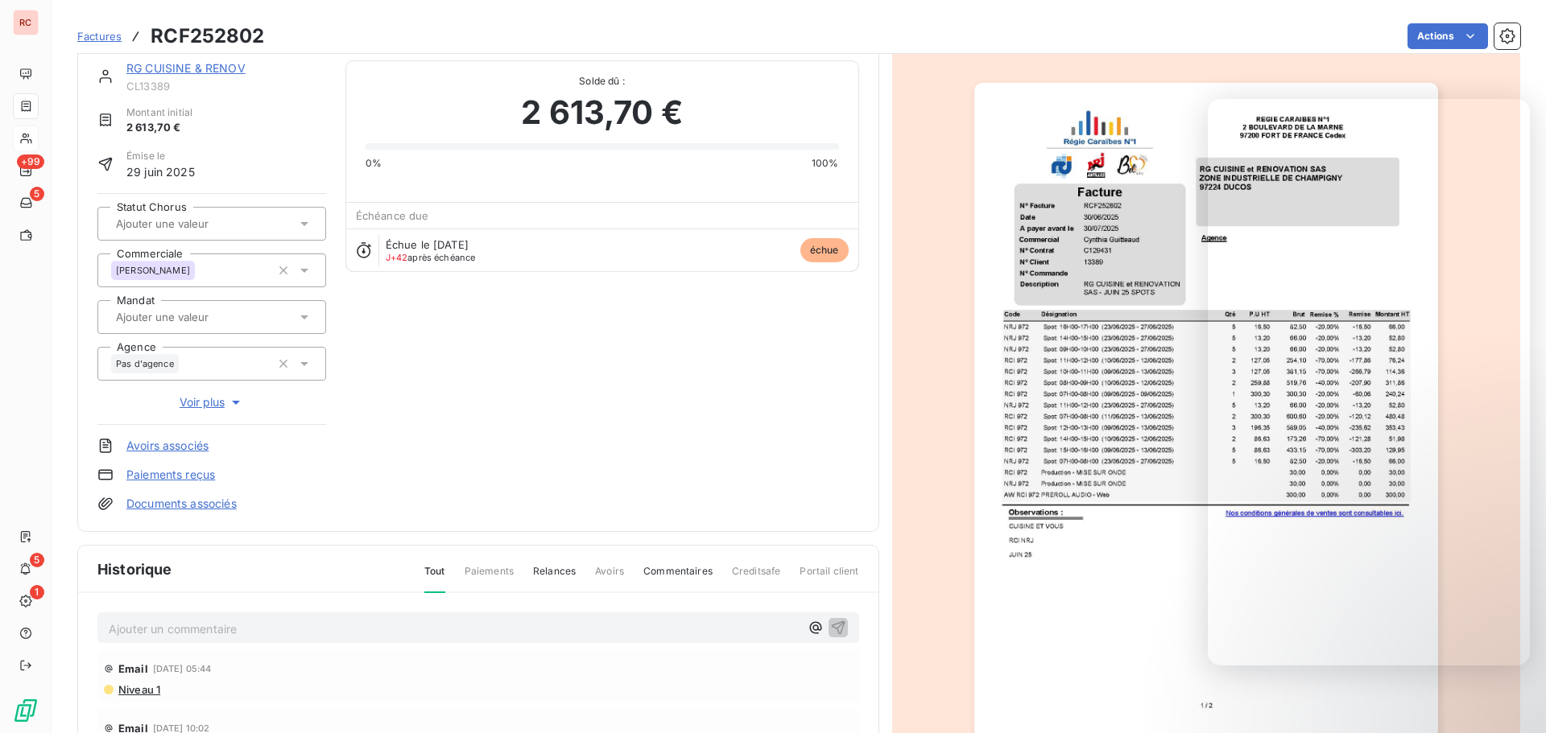
scroll to position [82, 0]
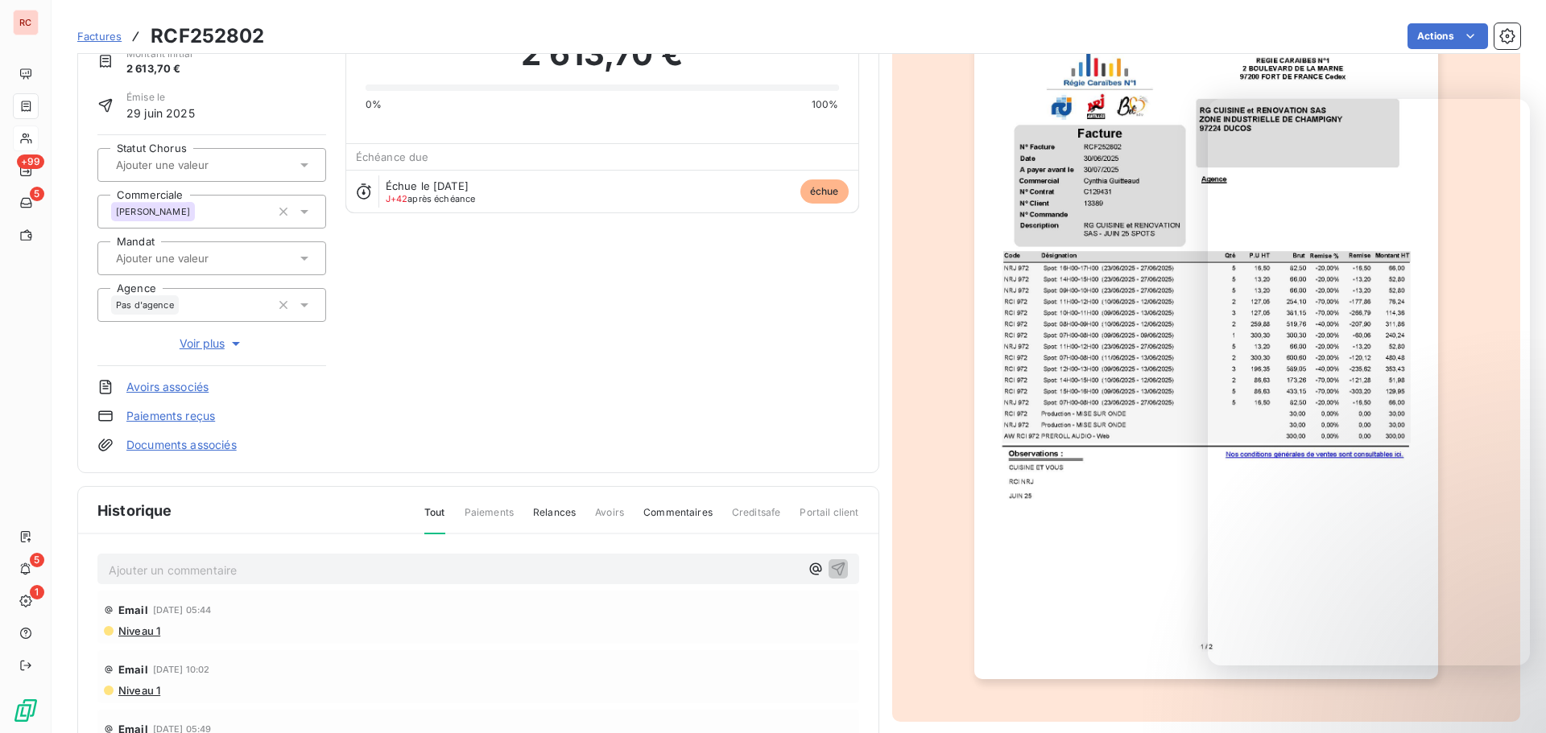
click at [163, 584] on div "Ajouter un commentaire ﻿" at bounding box center [478, 569] width 762 height 31
click at [169, 573] on p "Ajouter un commentaire ﻿" at bounding box center [454, 570] width 691 height 20
click at [830, 572] on icon "button" at bounding box center [838, 568] width 16 height 16
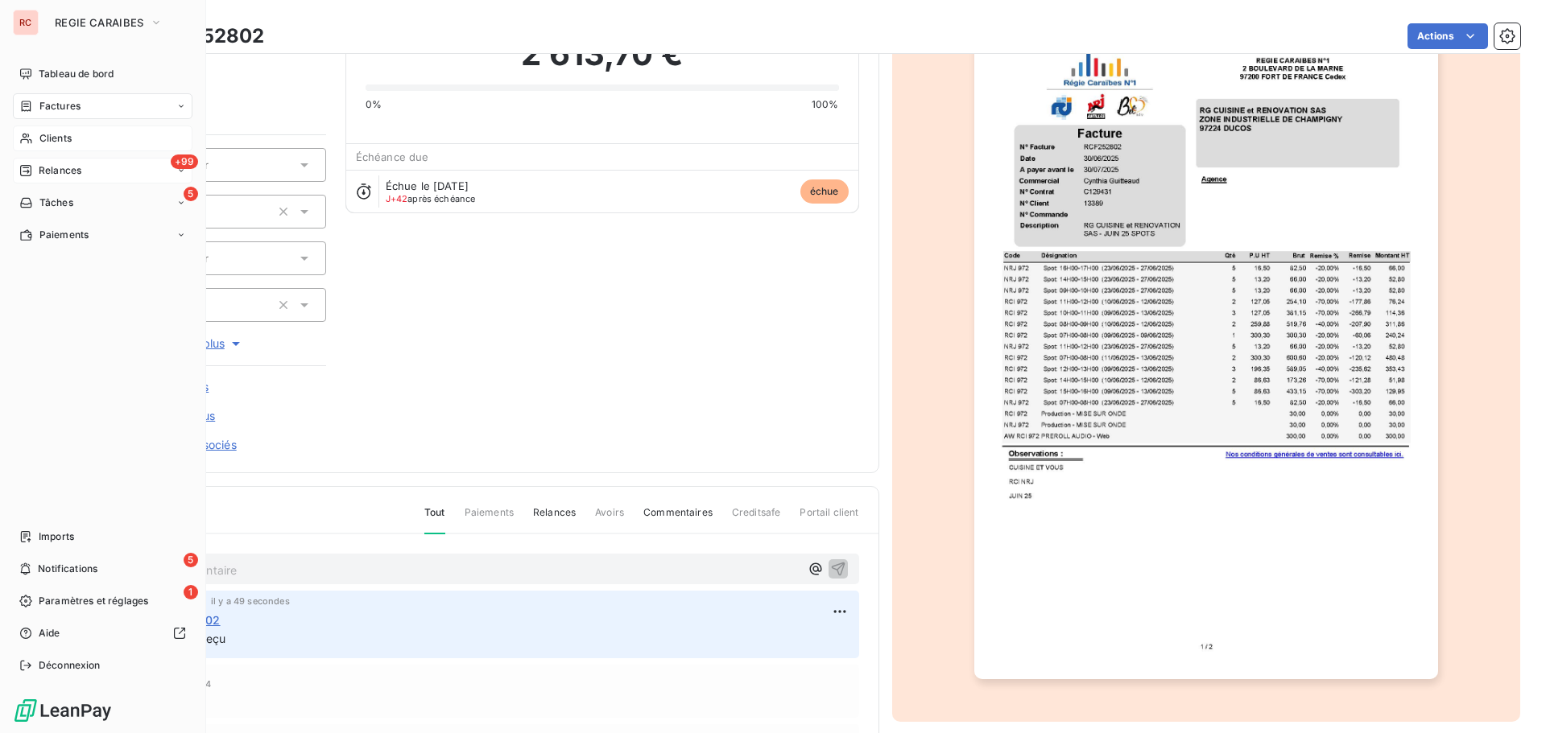
click at [68, 173] on span "Relances" at bounding box center [60, 170] width 43 height 14
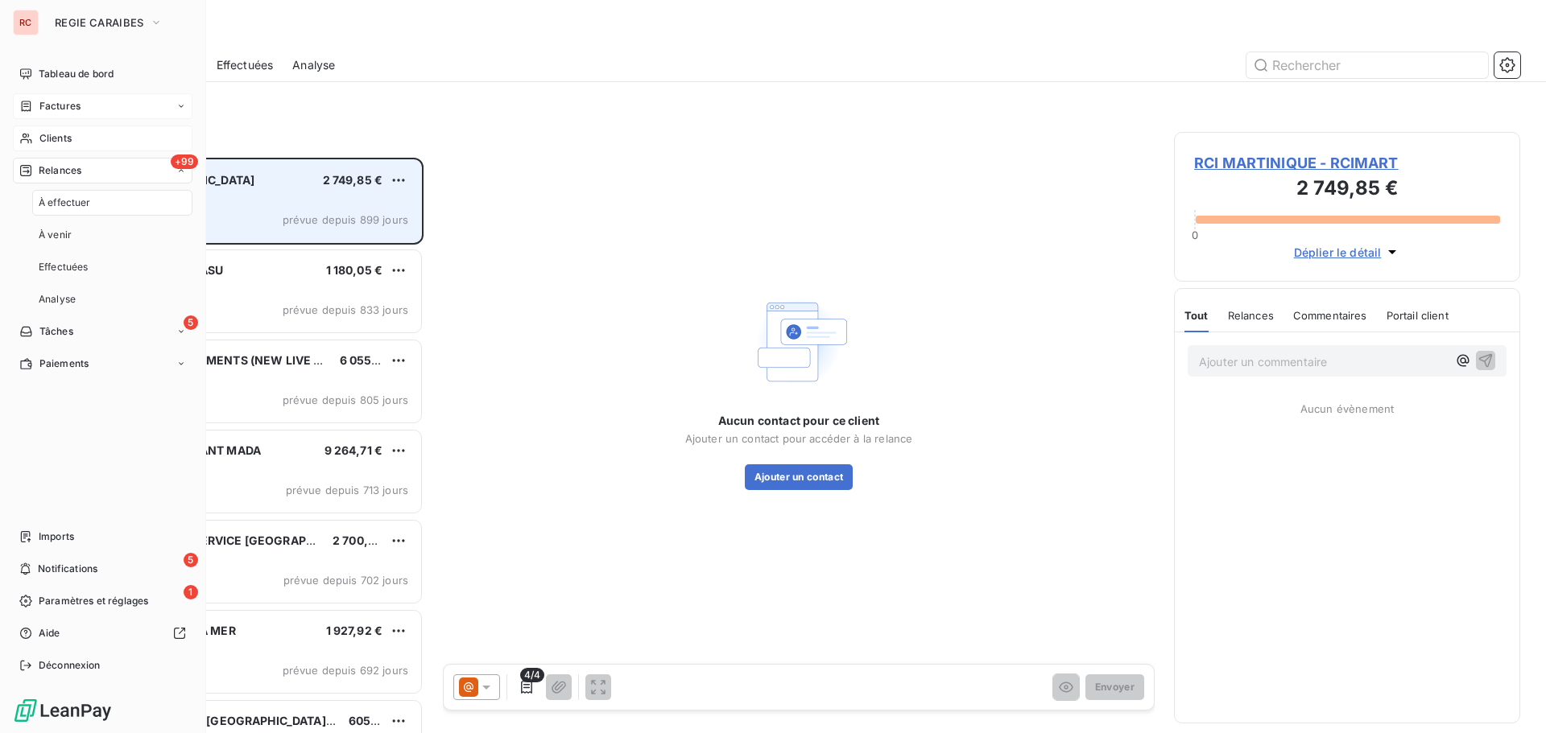
scroll to position [563, 334]
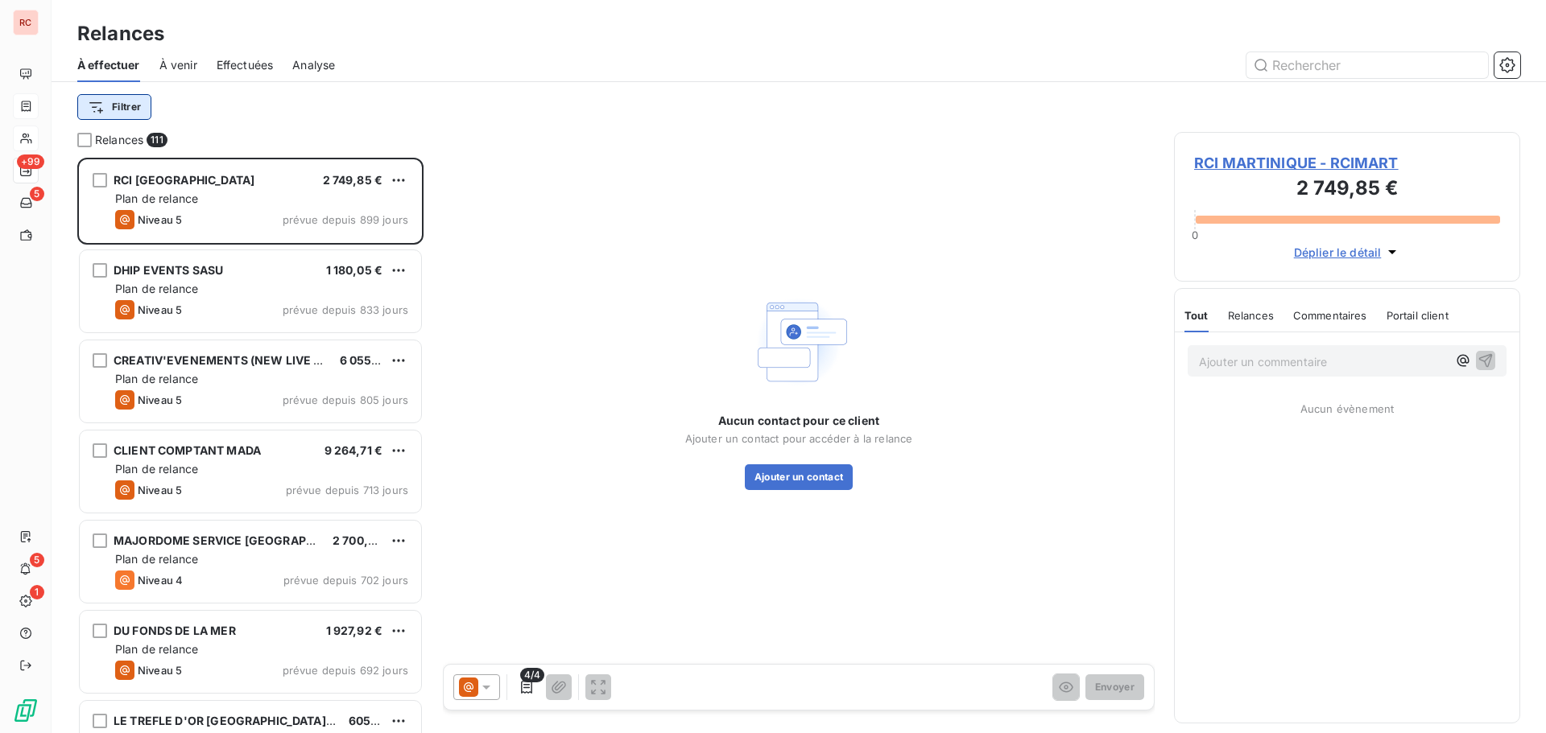
click at [121, 105] on html "RC +99 5 5 1 Relances À effectuer À venir Effectuées Analyse Filtrer Relances 1…" at bounding box center [773, 366] width 1546 height 733
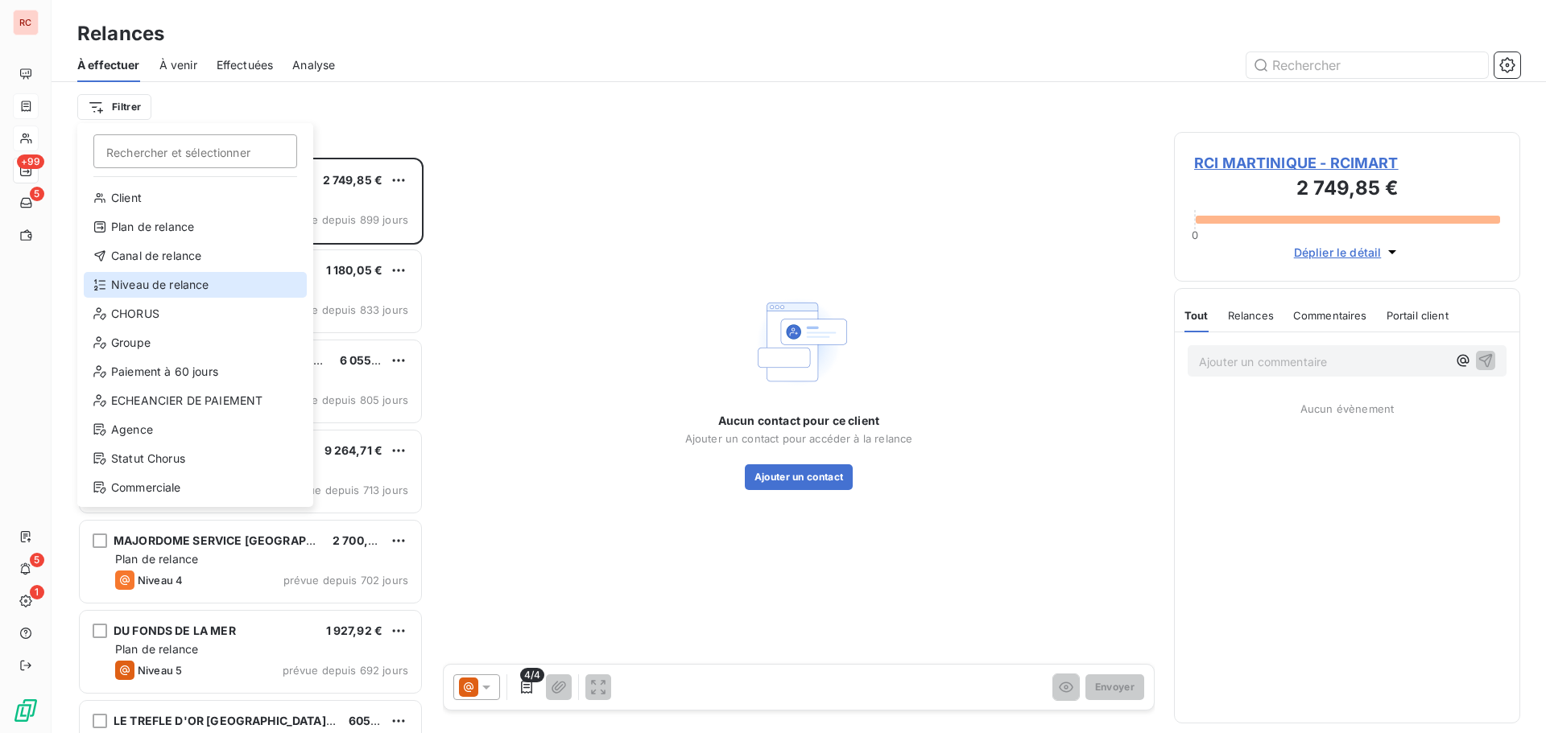
click at [131, 291] on div "Niveau de relance" at bounding box center [195, 285] width 223 height 26
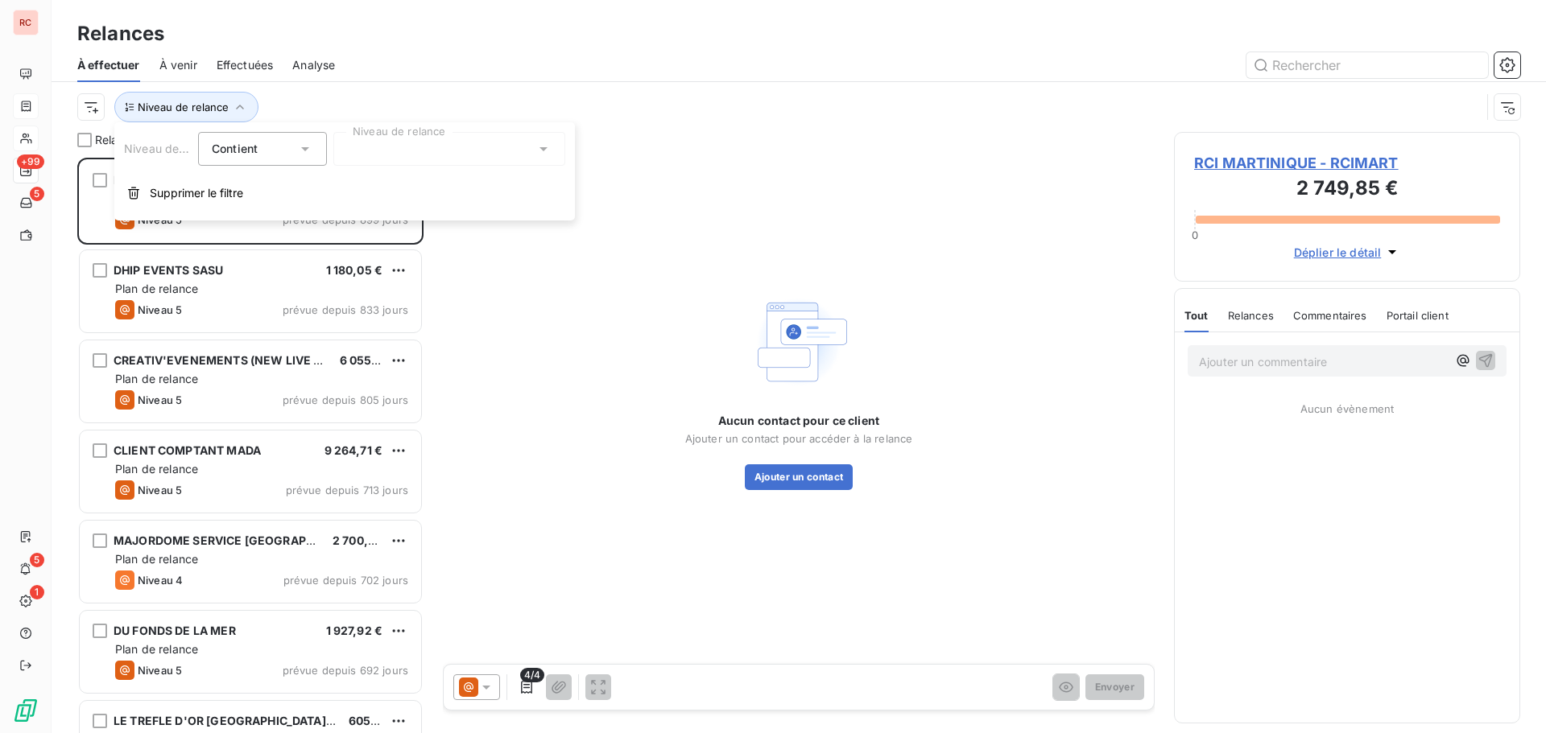
click at [540, 152] on icon at bounding box center [543, 149] width 16 height 16
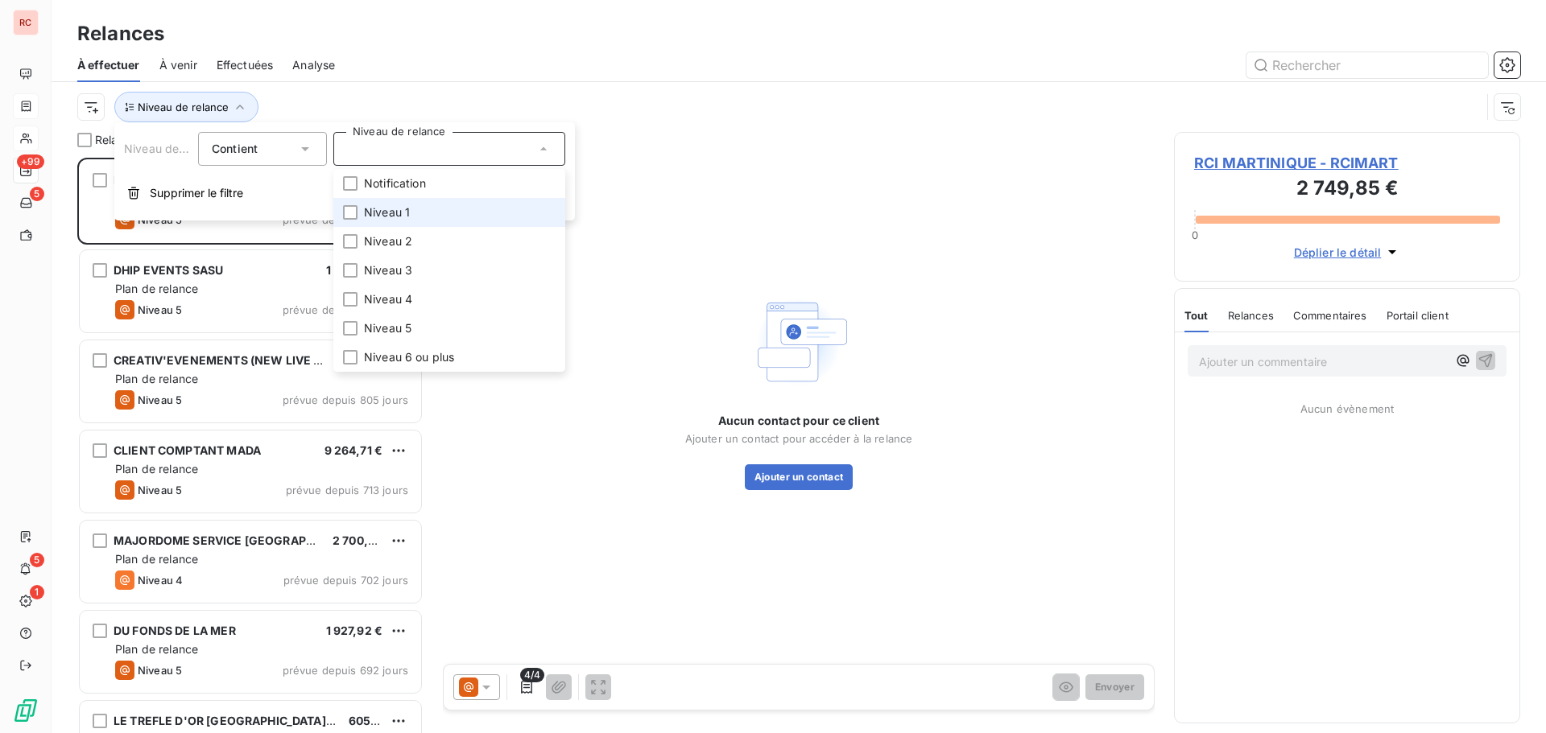
click at [457, 215] on li "Niveau 1" at bounding box center [449, 212] width 232 height 29
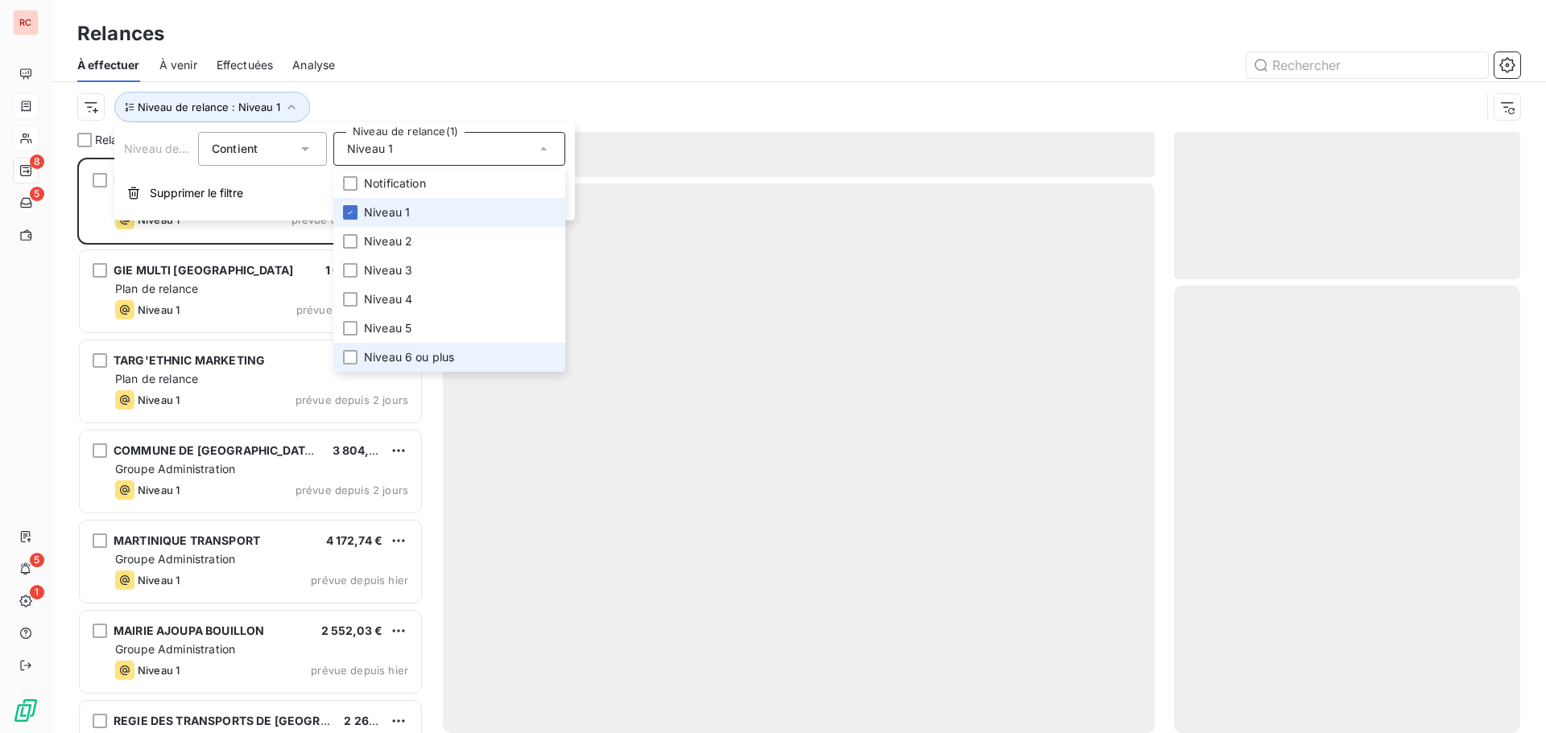
scroll to position [563, 334]
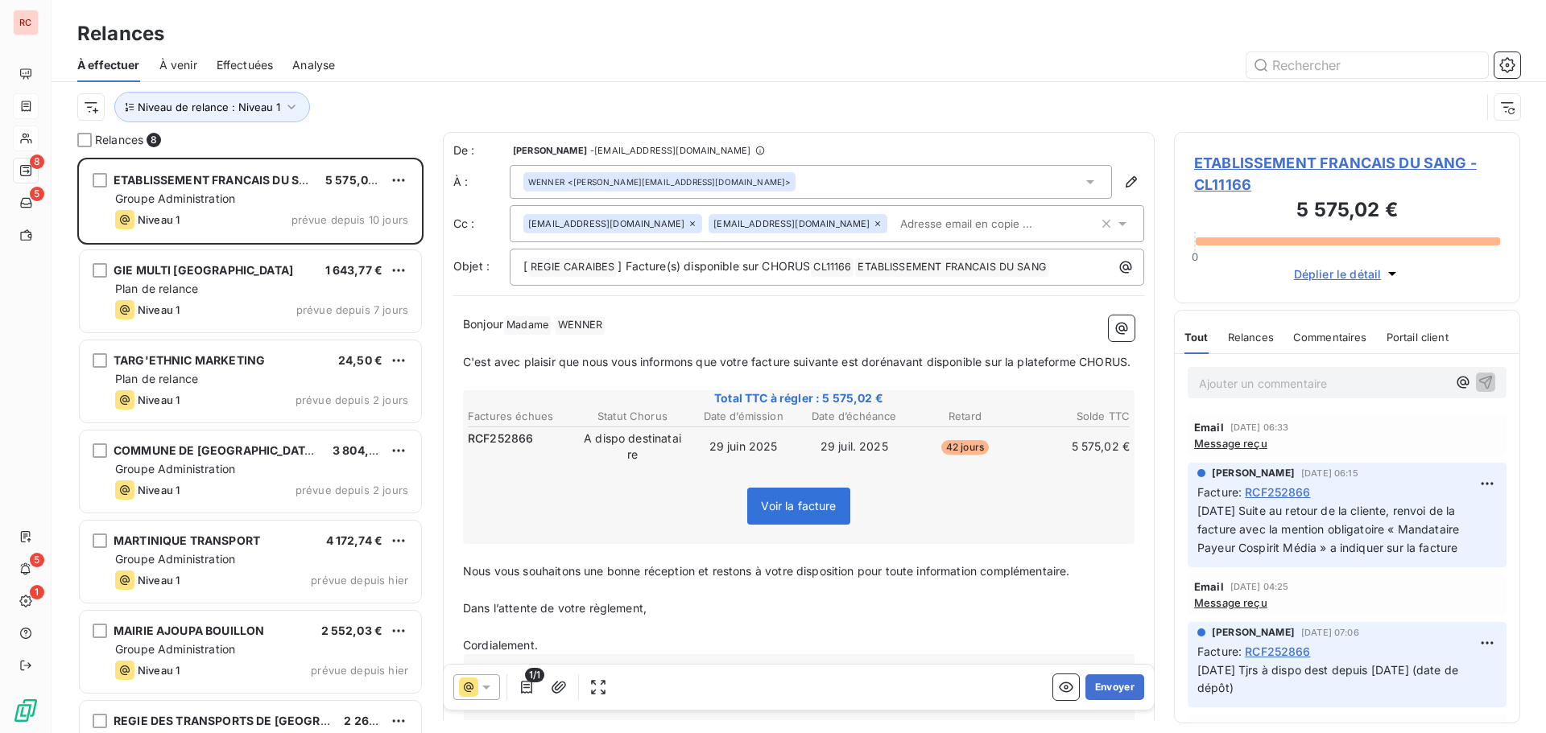
click at [543, 63] on div at bounding box center [937, 65] width 1166 height 26
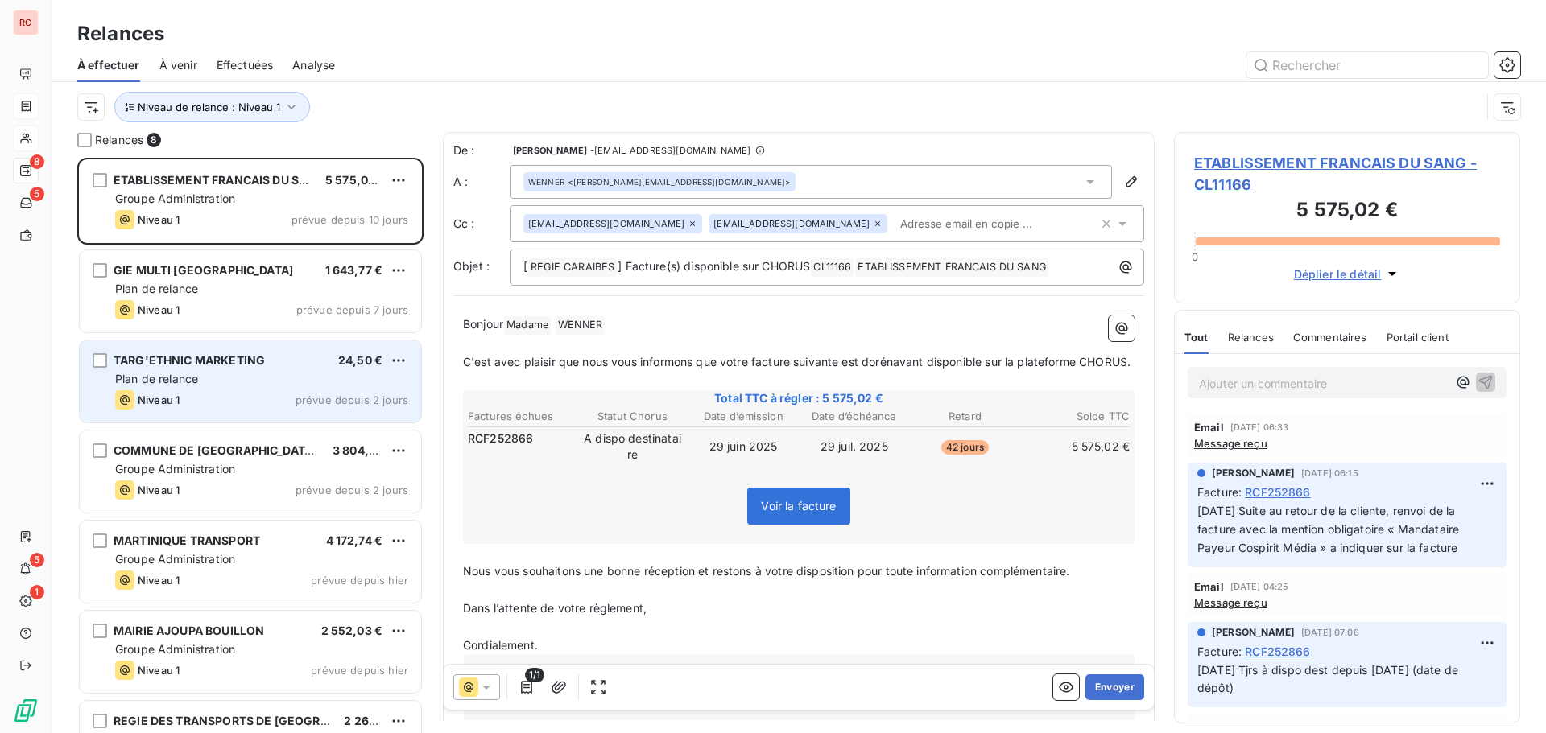
click at [166, 376] on span "Plan de relance" at bounding box center [156, 379] width 83 height 14
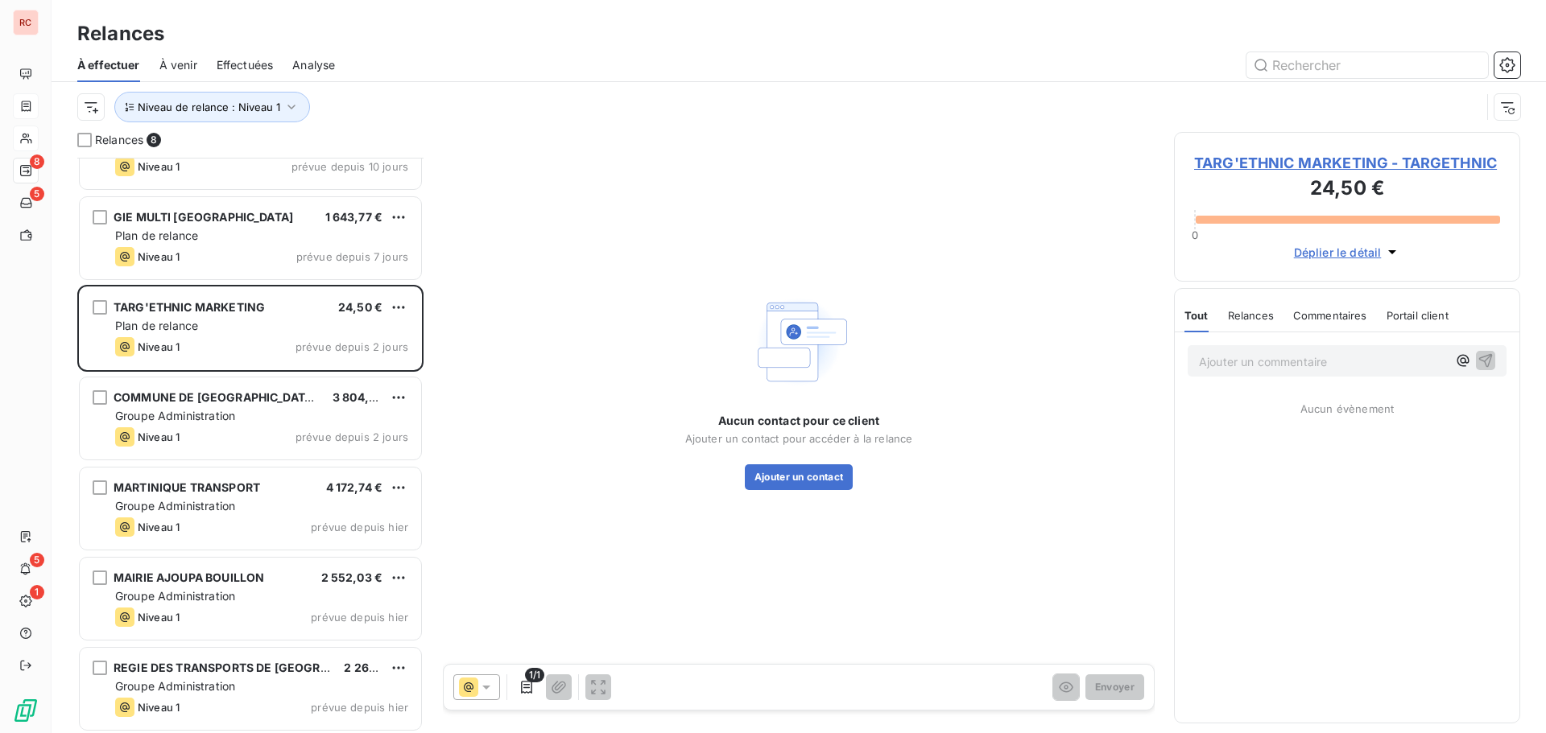
scroll to position [147, 0]
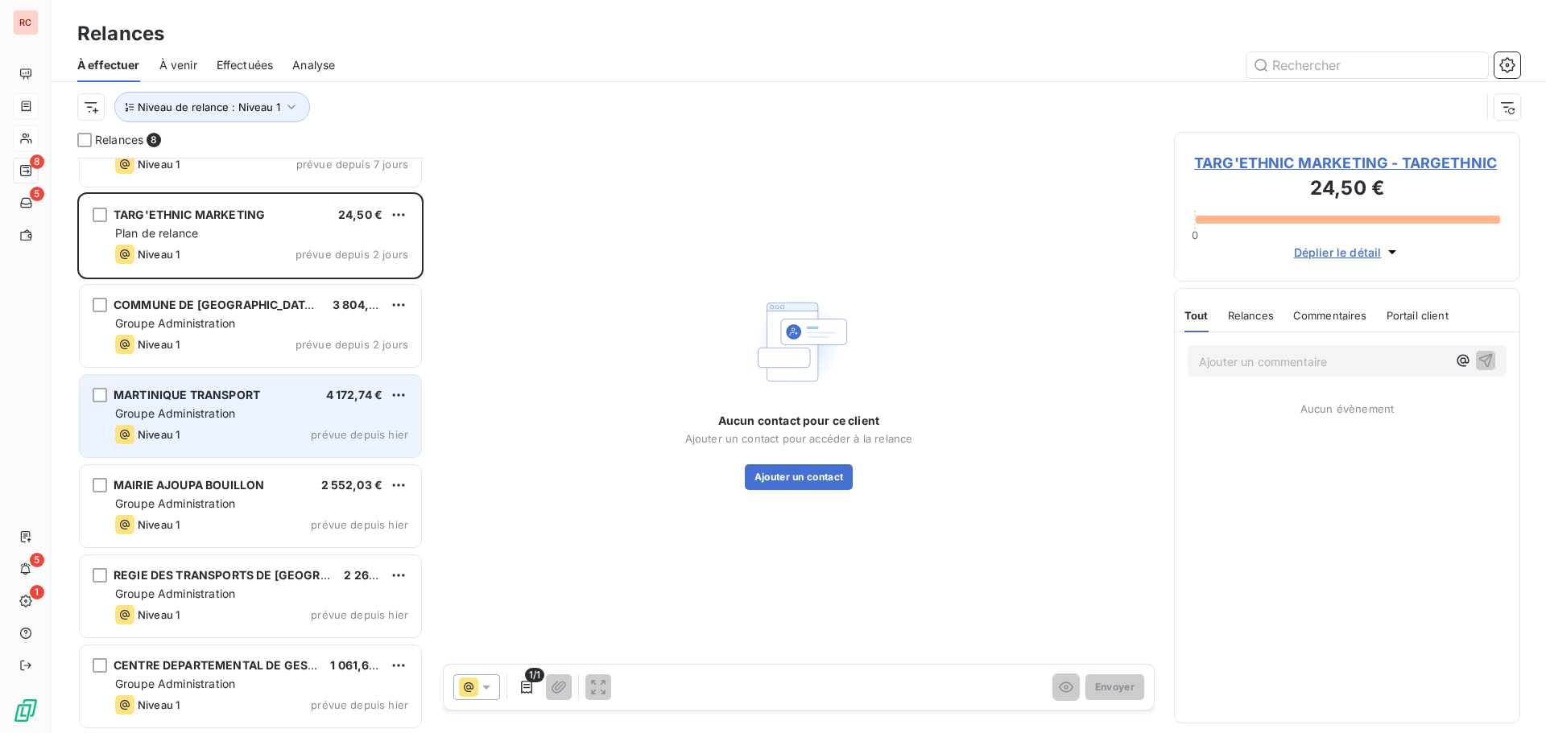
click at [232, 422] on div "MARTINIQUE TRANSPORT 4 172,74 € Groupe Administration Niveau 1 prévue depuis [D…" at bounding box center [250, 416] width 341 height 82
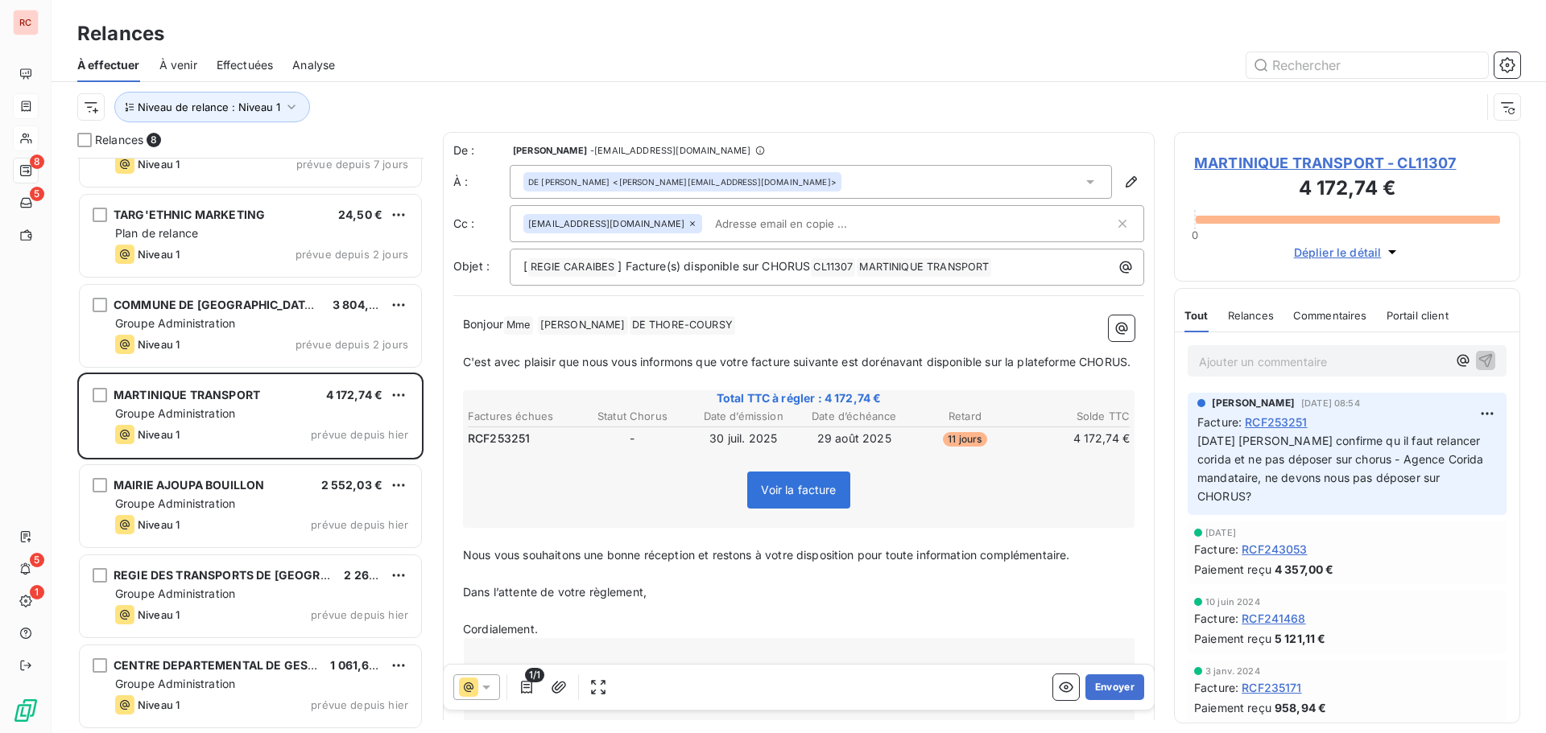
click at [1242, 163] on span "MARTINIQUE TRANSPORT - CL11307" at bounding box center [1347, 163] width 306 height 22
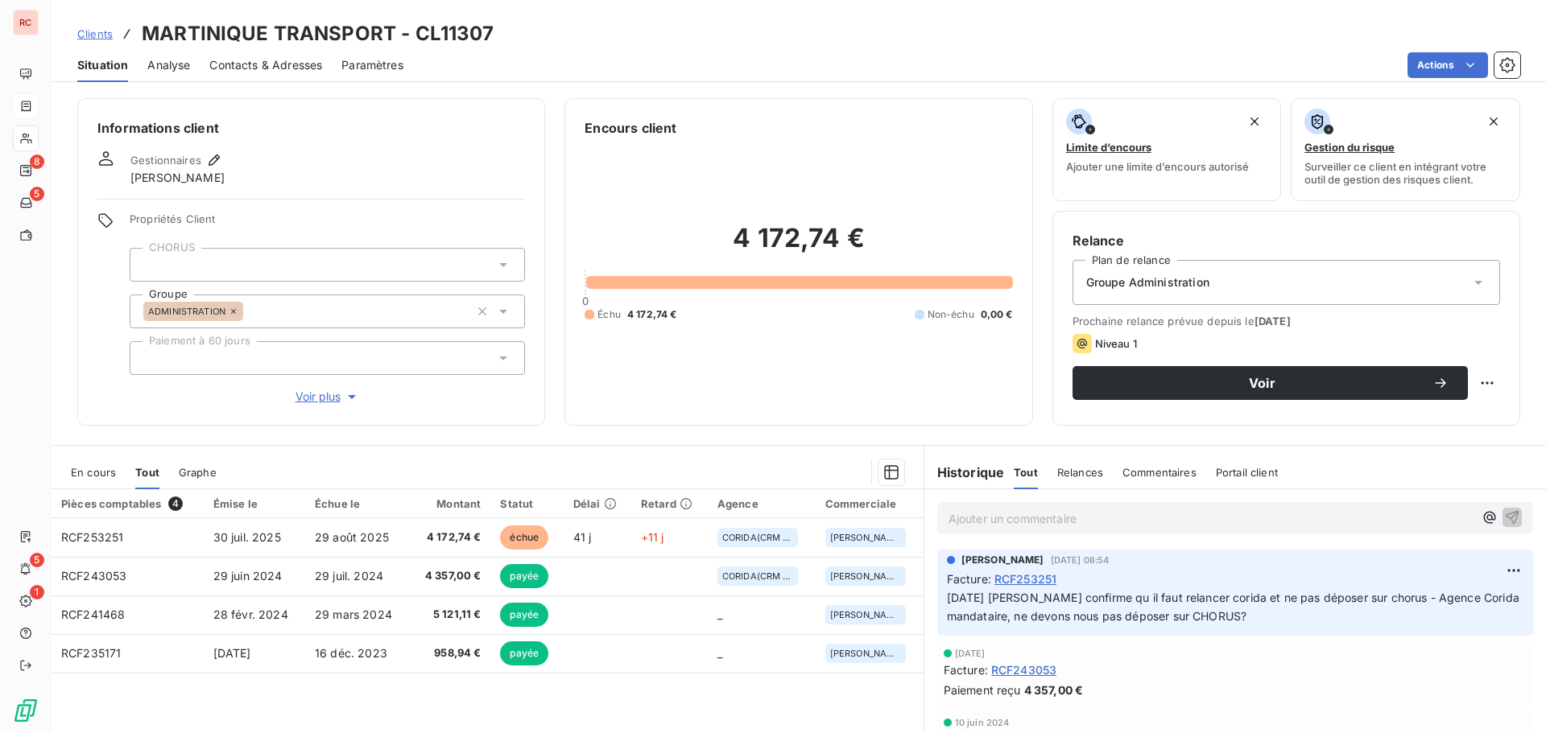
click at [109, 472] on span "En cours" at bounding box center [93, 472] width 45 height 13
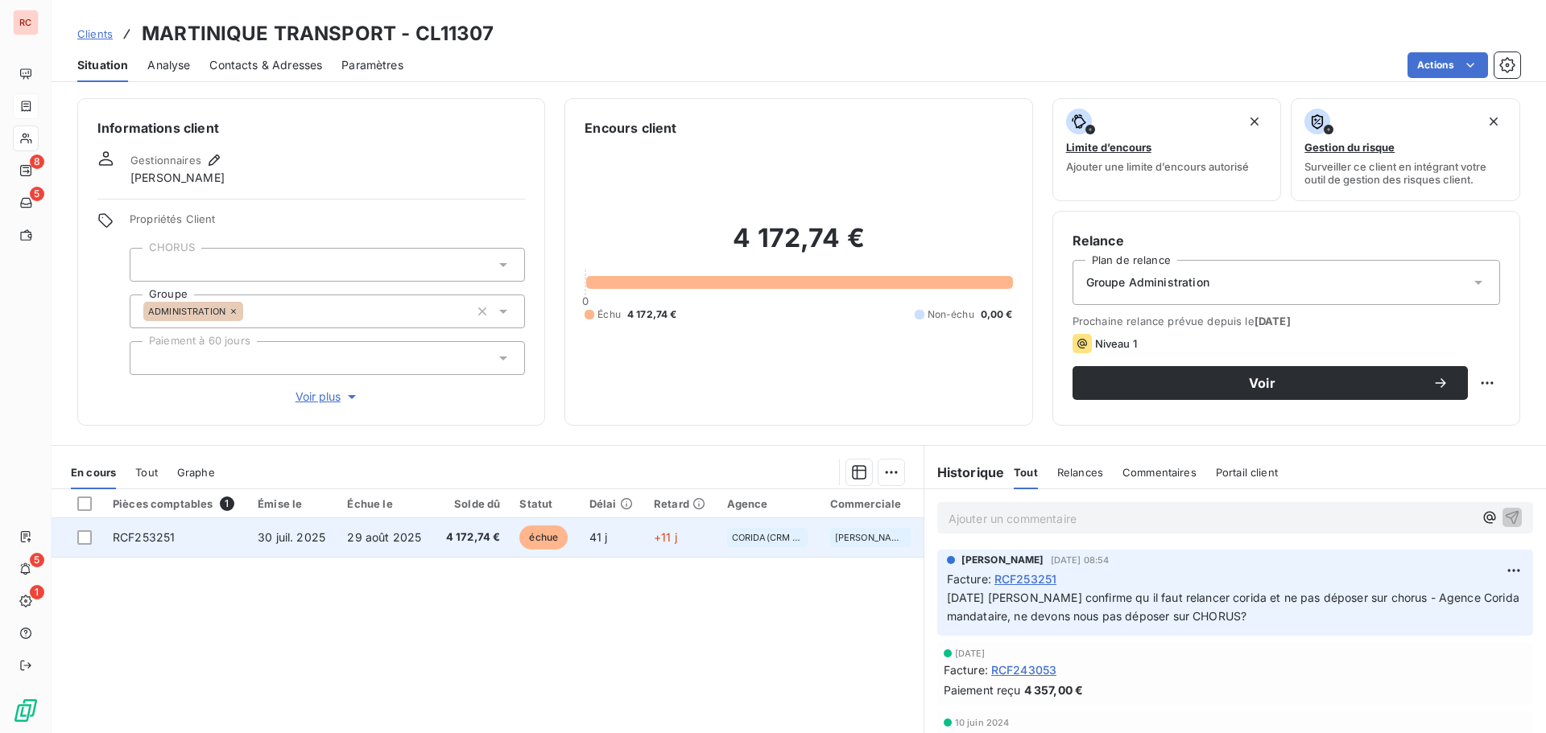
click at [461, 539] on span "4 172,74 €" at bounding box center [472, 538] width 56 height 16
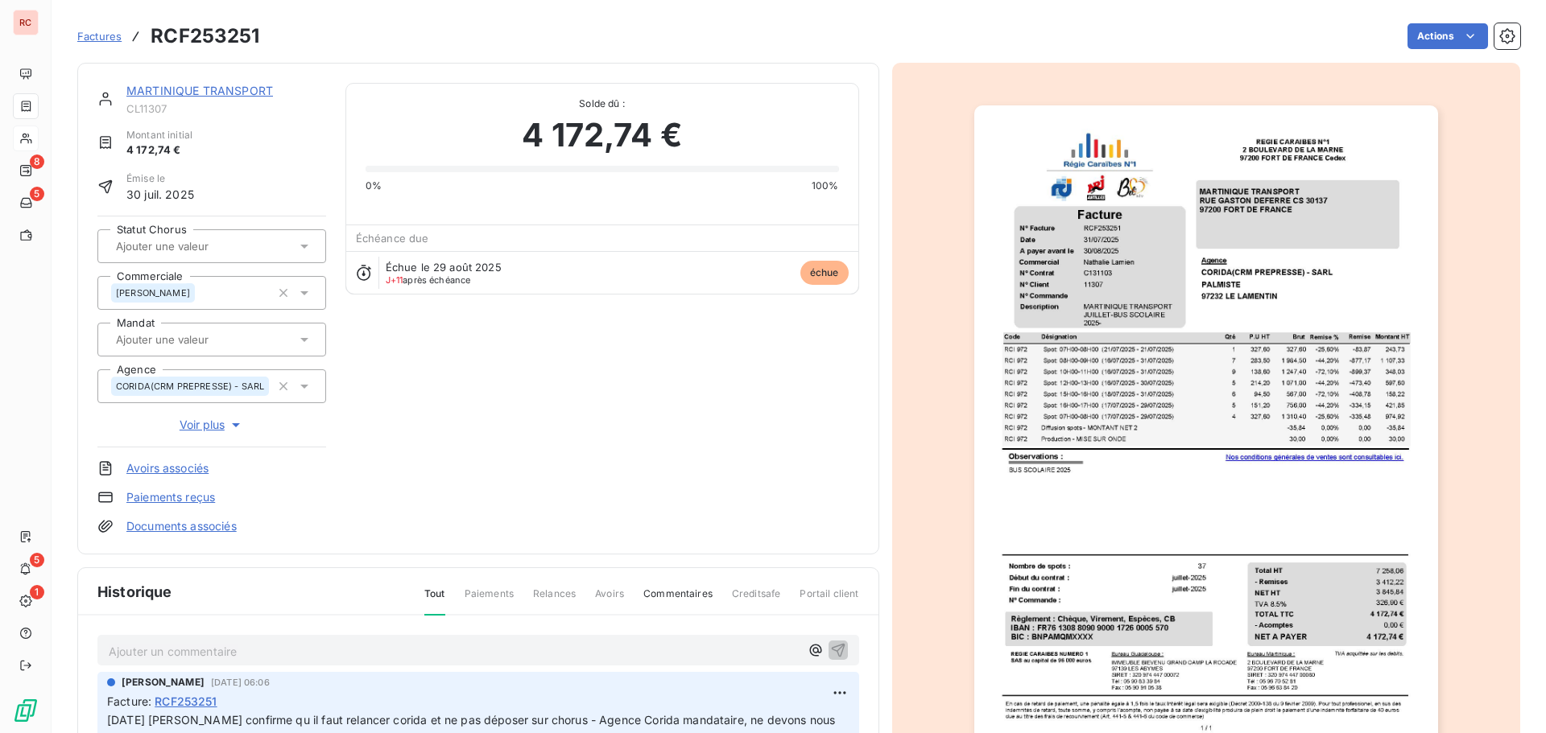
click at [307, 336] on icon at bounding box center [304, 340] width 16 height 16
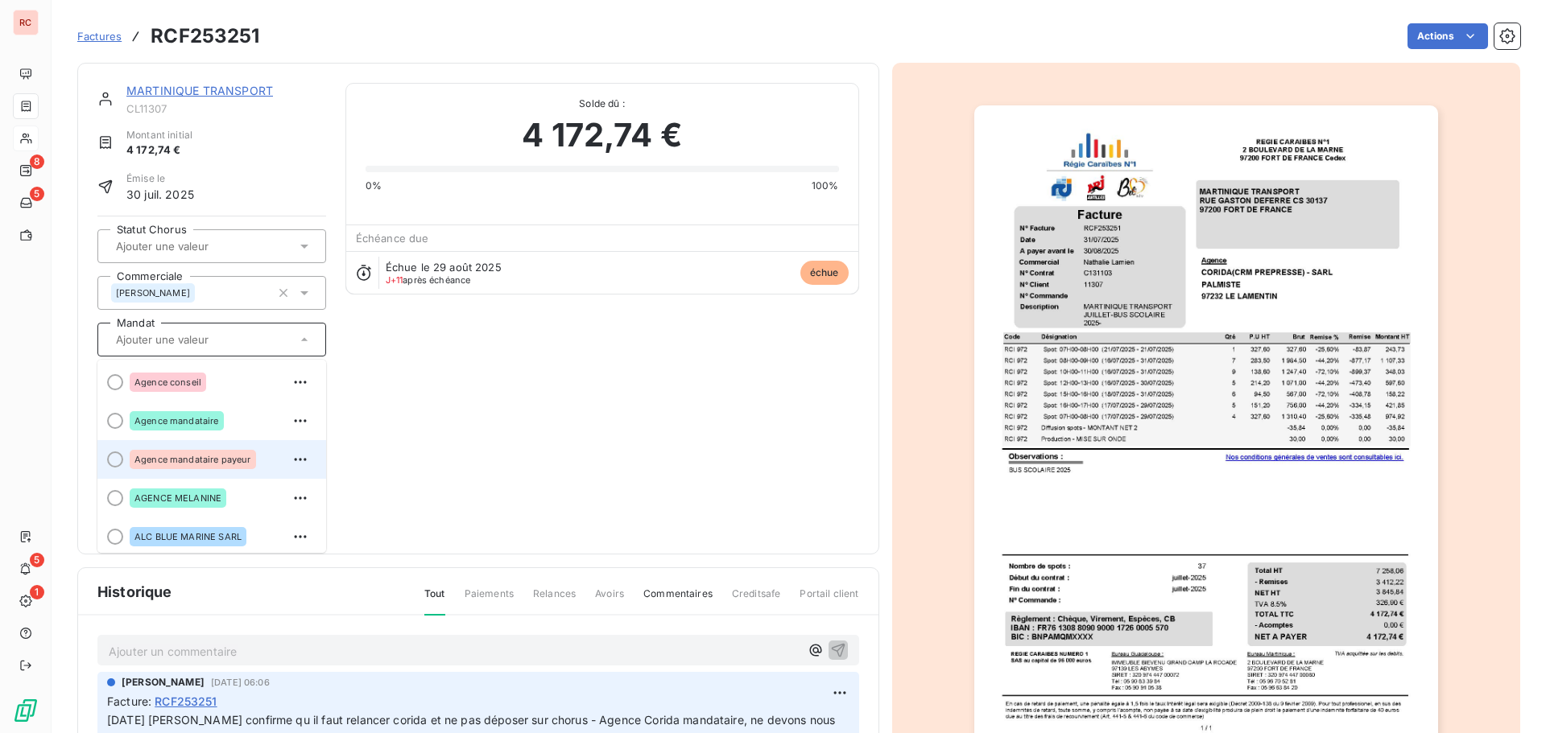
click at [188, 453] on div "Agence mandataire payeur" at bounding box center [193, 459] width 126 height 19
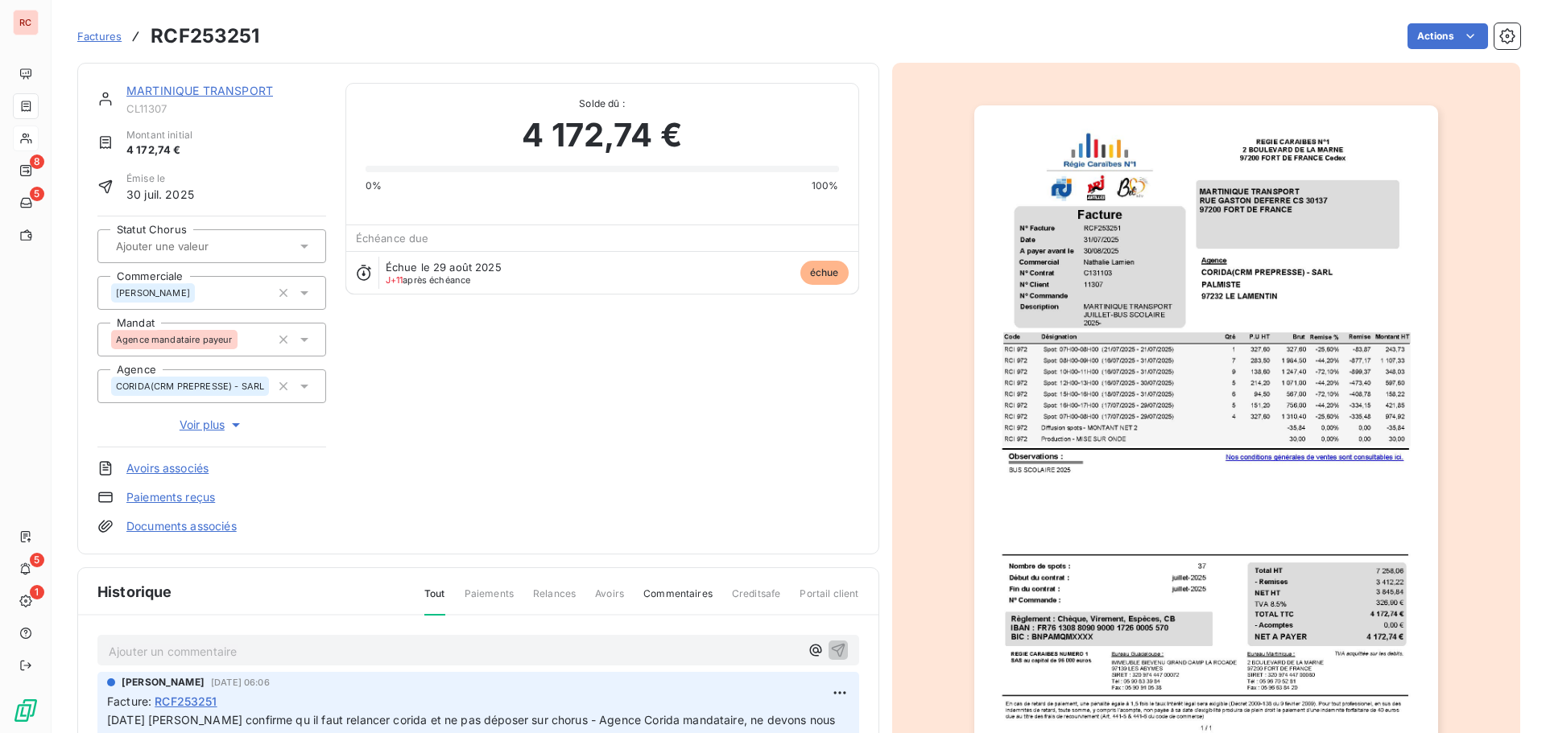
click at [250, 94] on link "MARTINIQUE TRANSPORT" at bounding box center [199, 91] width 147 height 14
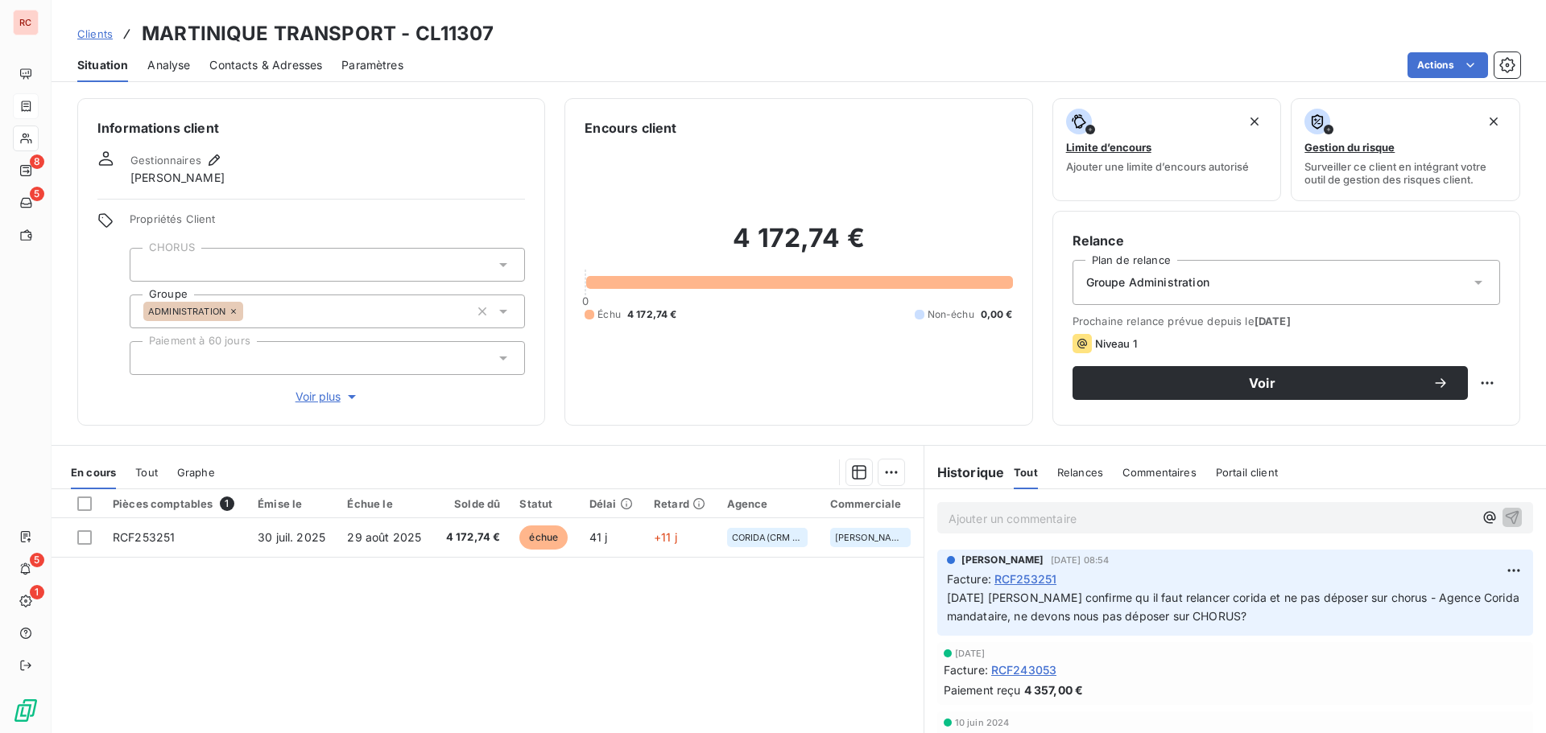
click at [274, 64] on span "Contacts & Adresses" at bounding box center [265, 65] width 113 height 16
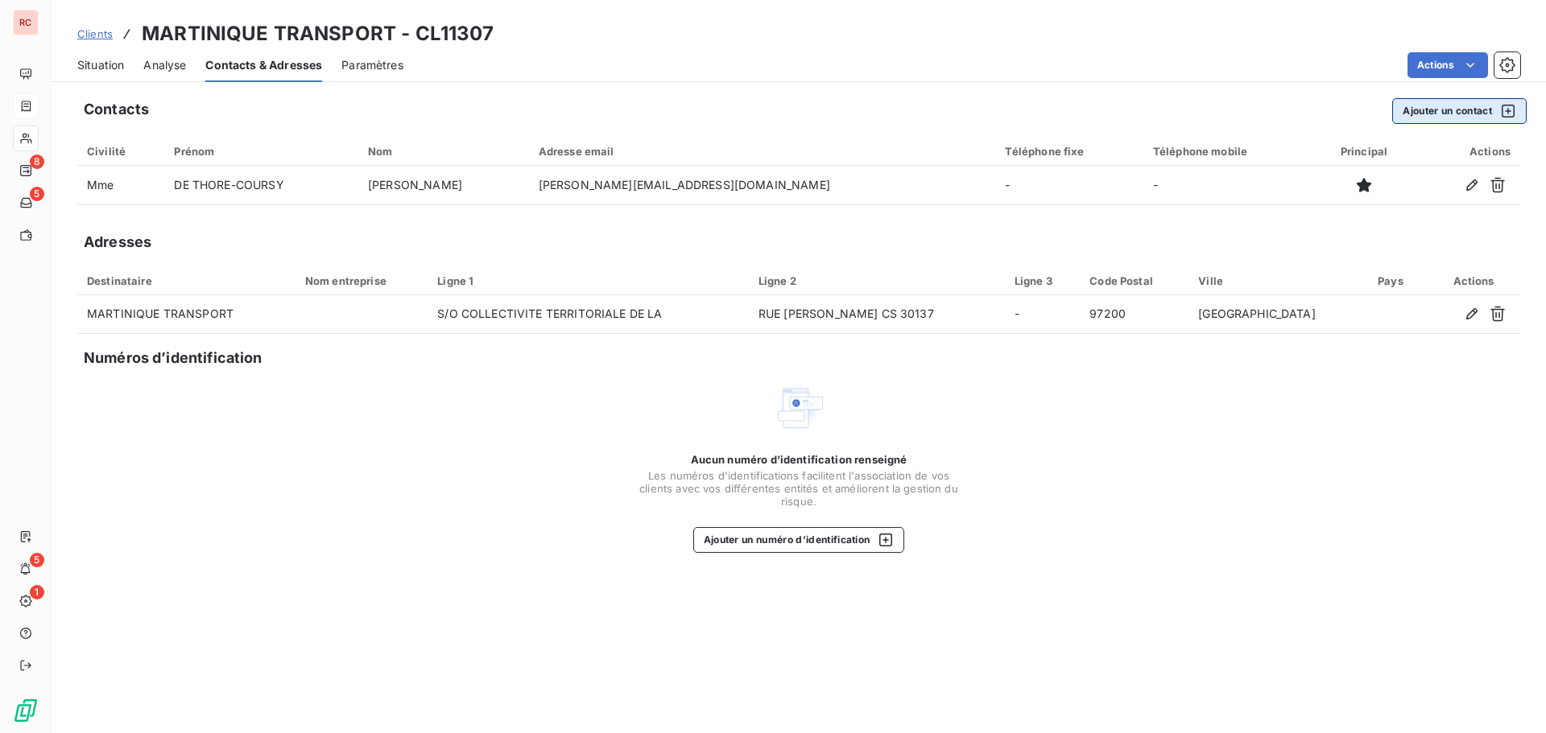
click at [1410, 109] on button "Ajouter un contact" at bounding box center [1459, 111] width 134 height 26
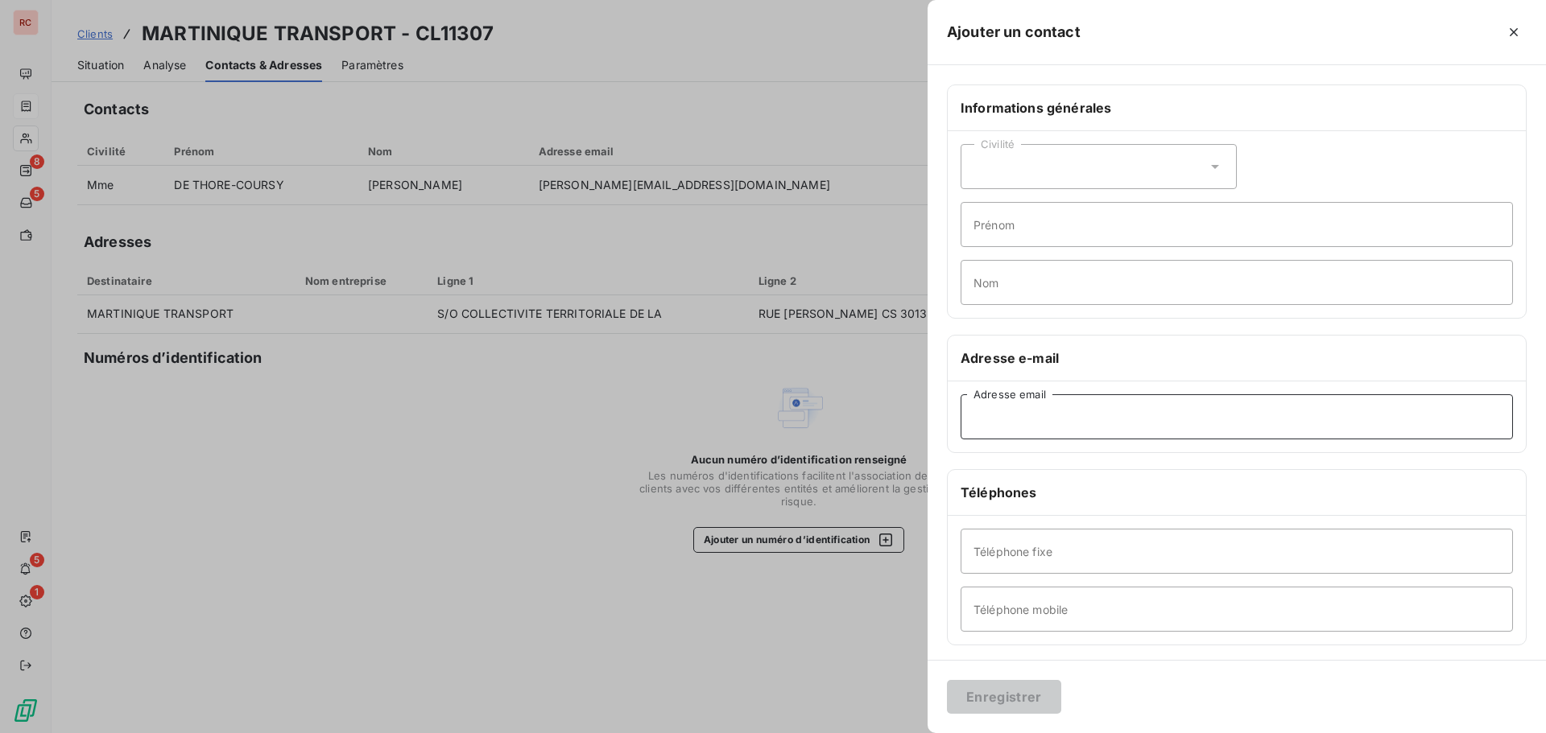
click at [1061, 428] on input "Adresse email" at bounding box center [1236, 416] width 552 height 45
paste input "[PERSON_NAME][EMAIL_ADDRESS][DOMAIN_NAME]"
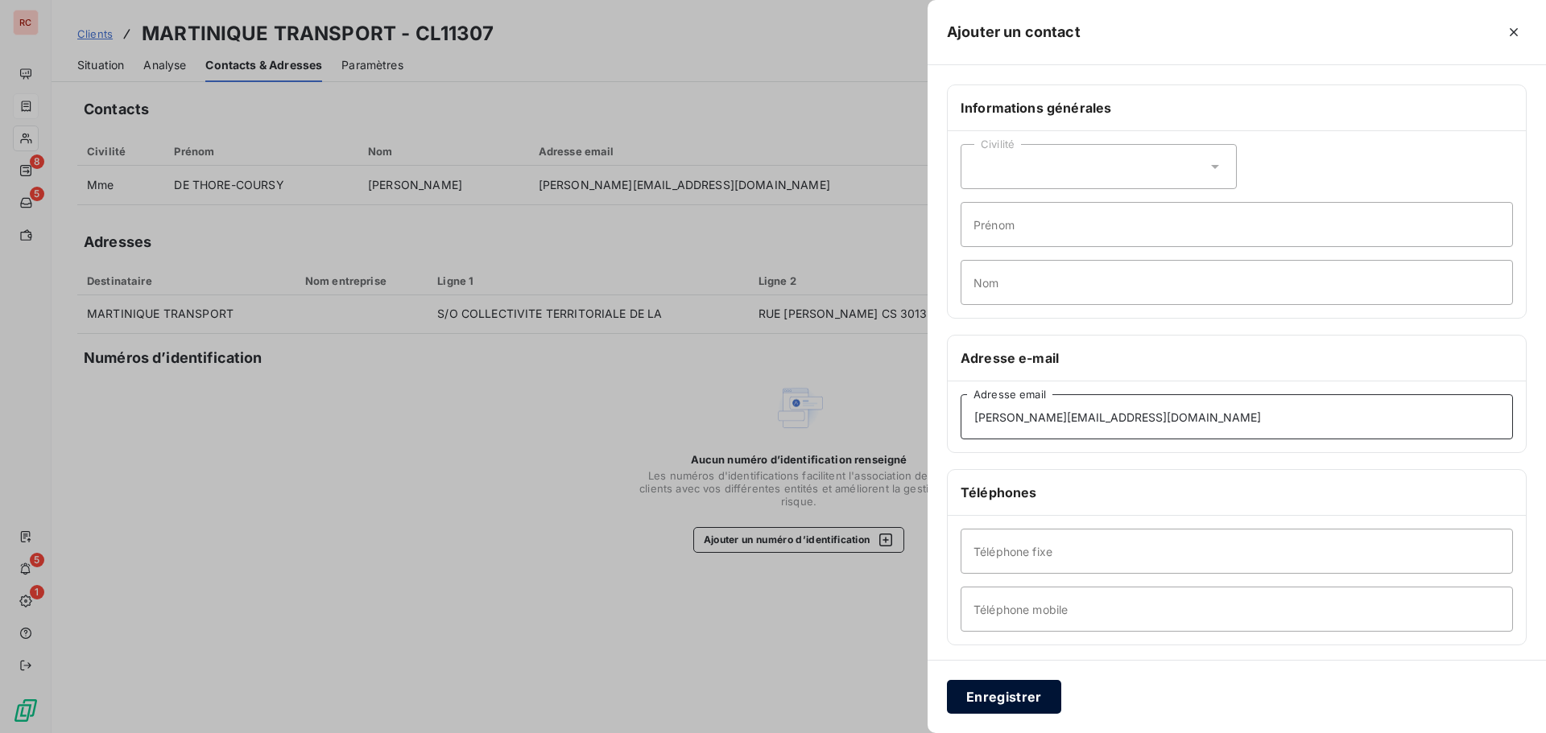
type input "[PERSON_NAME][EMAIL_ADDRESS][DOMAIN_NAME]"
click at [976, 694] on button "Enregistrer" at bounding box center [1004, 697] width 114 height 34
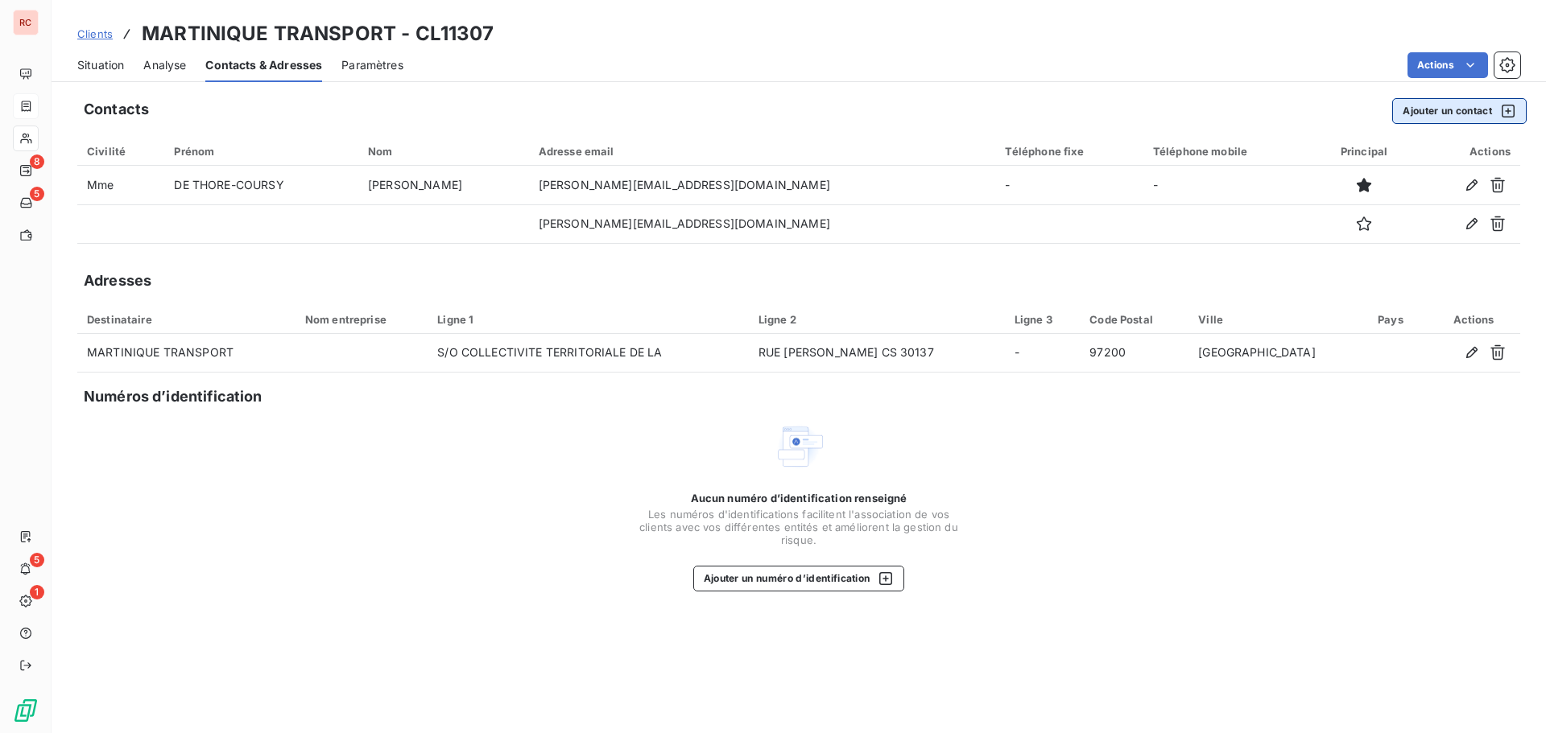
click at [1443, 112] on button "Ajouter un contact" at bounding box center [1459, 111] width 134 height 26
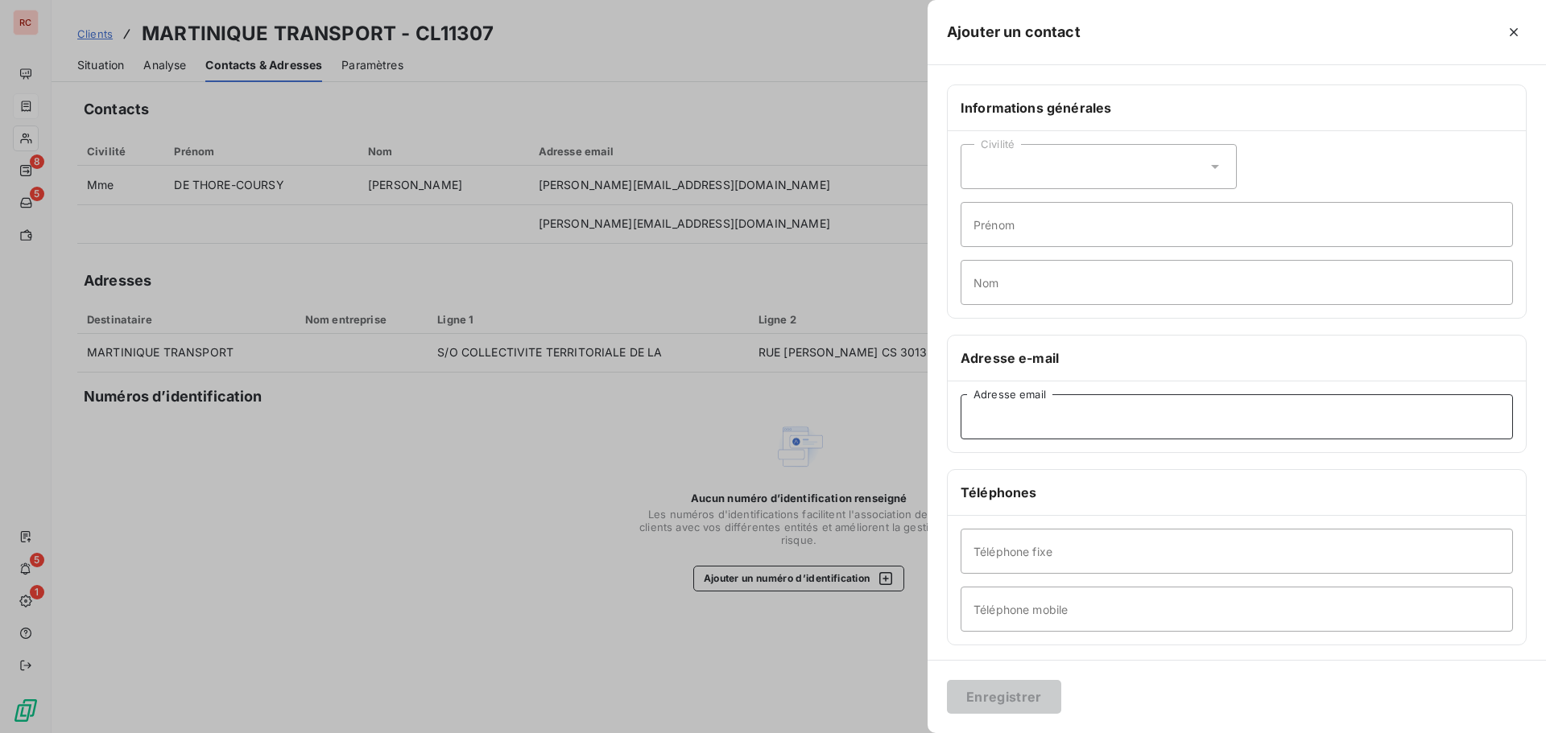
click at [1056, 402] on input "Adresse email" at bounding box center [1236, 416] width 552 height 45
paste input "[PERSON_NAME][EMAIL_ADDRESS][DOMAIN_NAME]"
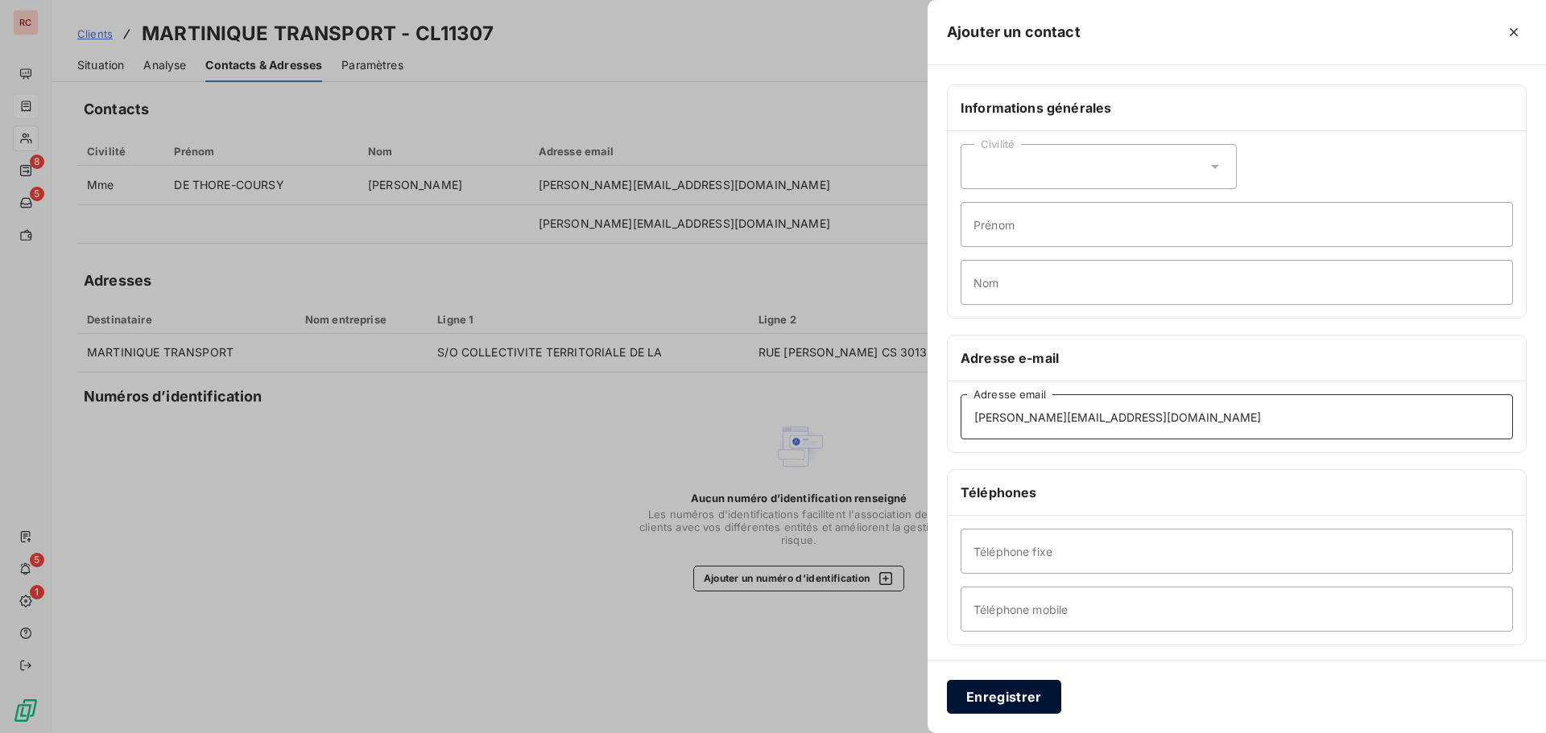
type input "[PERSON_NAME][EMAIL_ADDRESS][DOMAIN_NAME]"
click at [963, 692] on button "Enregistrer" at bounding box center [1004, 697] width 114 height 34
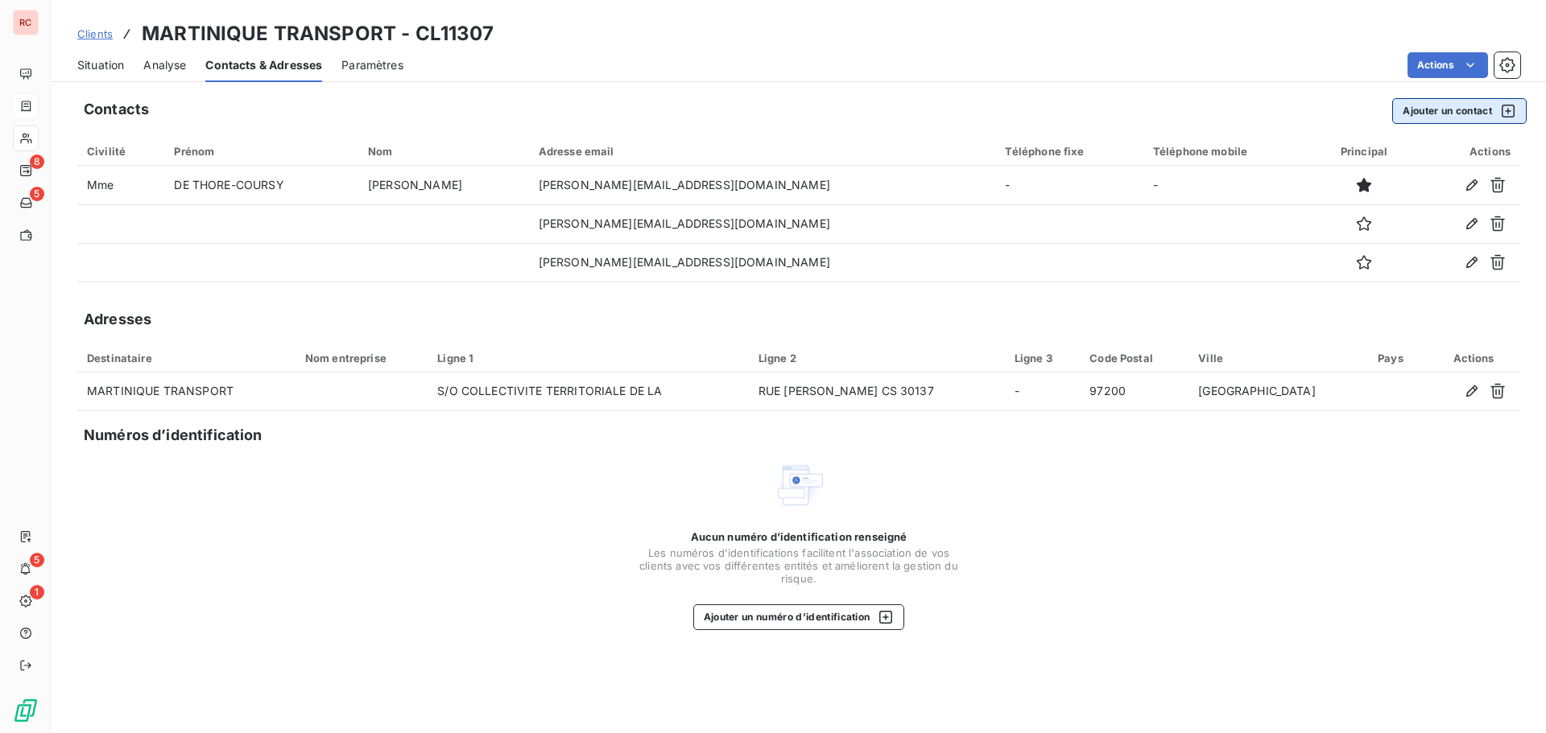
click at [1448, 116] on button "Ajouter un contact" at bounding box center [1459, 111] width 134 height 26
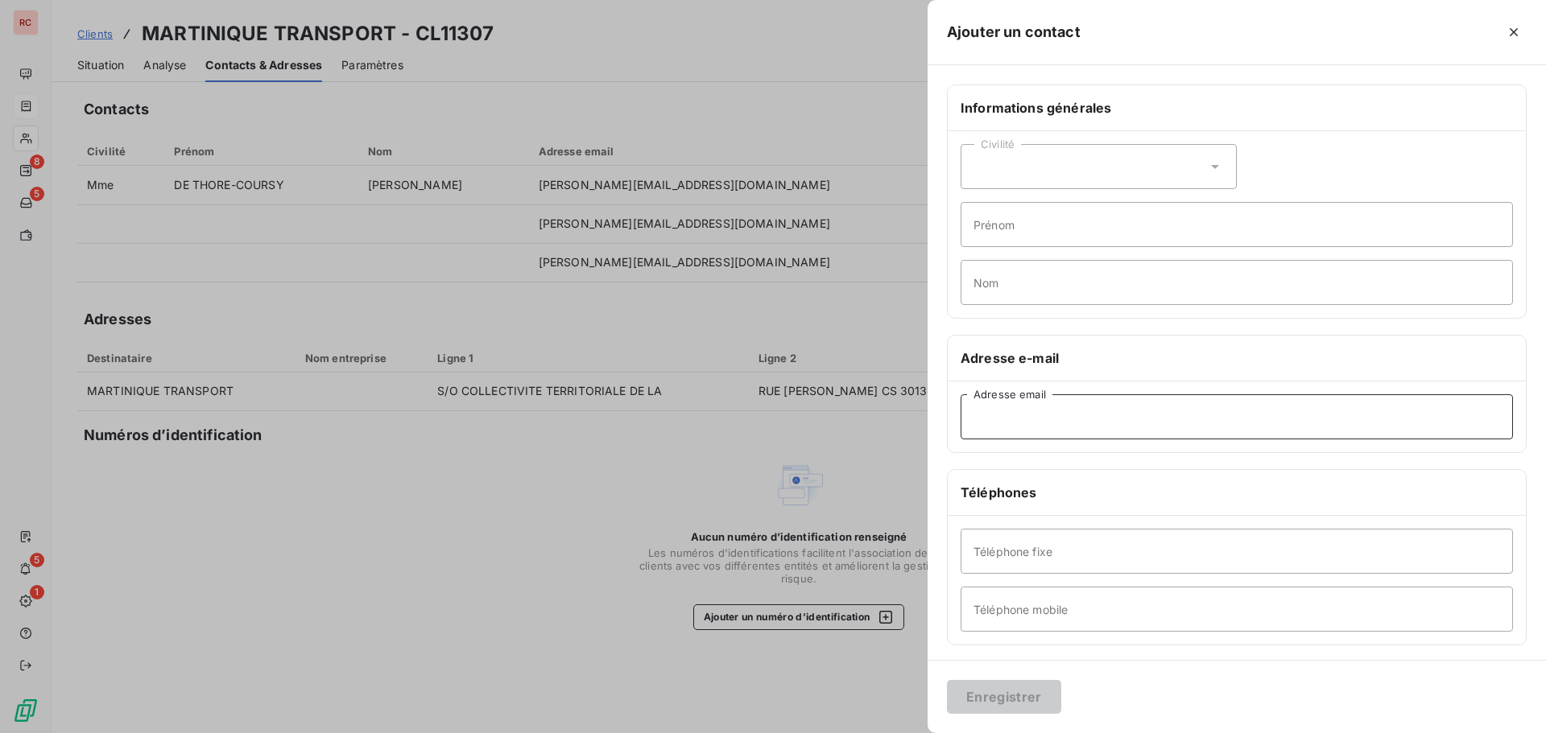
click at [1009, 419] on input "Adresse email" at bounding box center [1236, 416] width 552 height 45
paste input "[PERSON_NAME][EMAIL_ADDRESS][DOMAIN_NAME]"
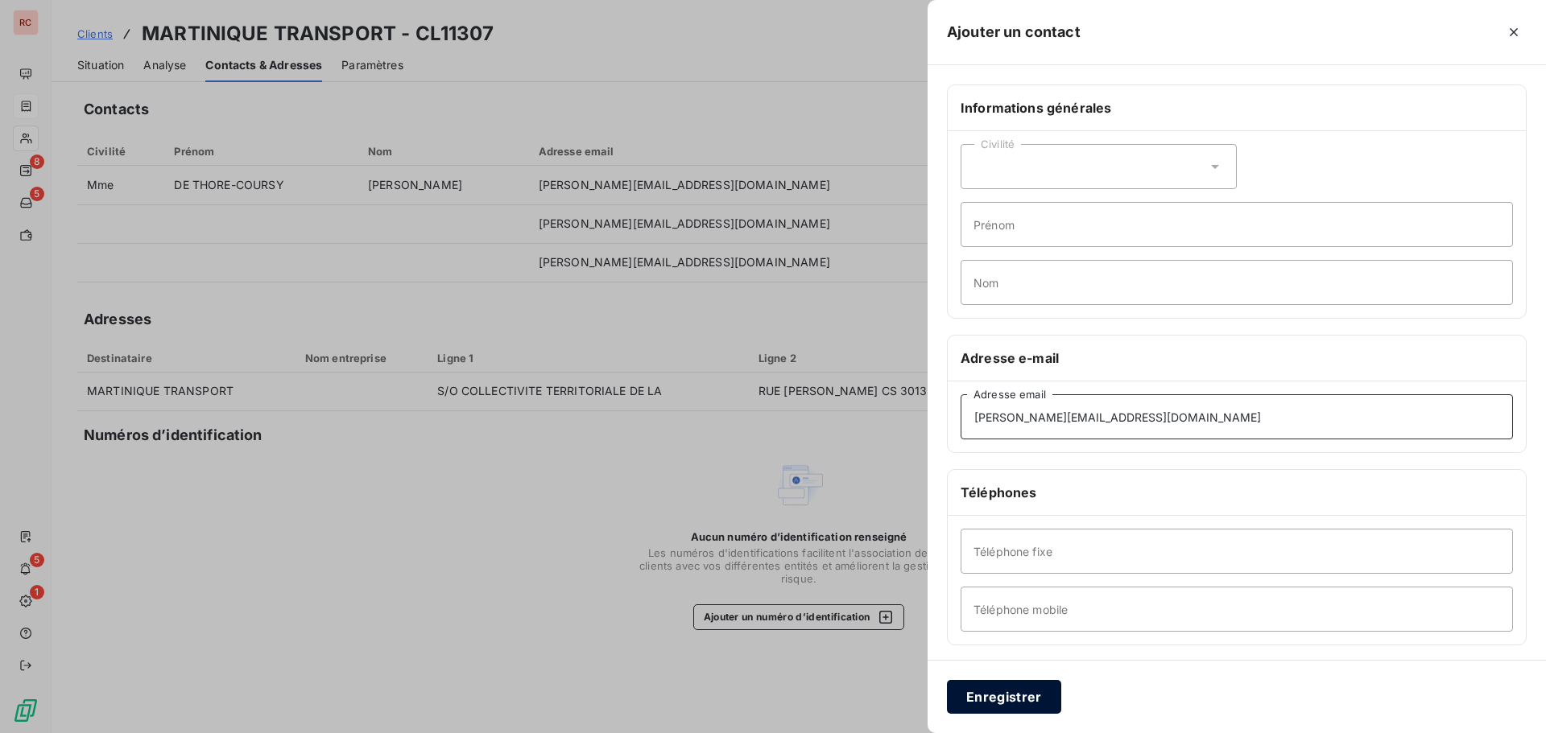
type input "[PERSON_NAME][EMAIL_ADDRESS][DOMAIN_NAME]"
click at [997, 702] on button "Enregistrer" at bounding box center [1004, 697] width 114 height 34
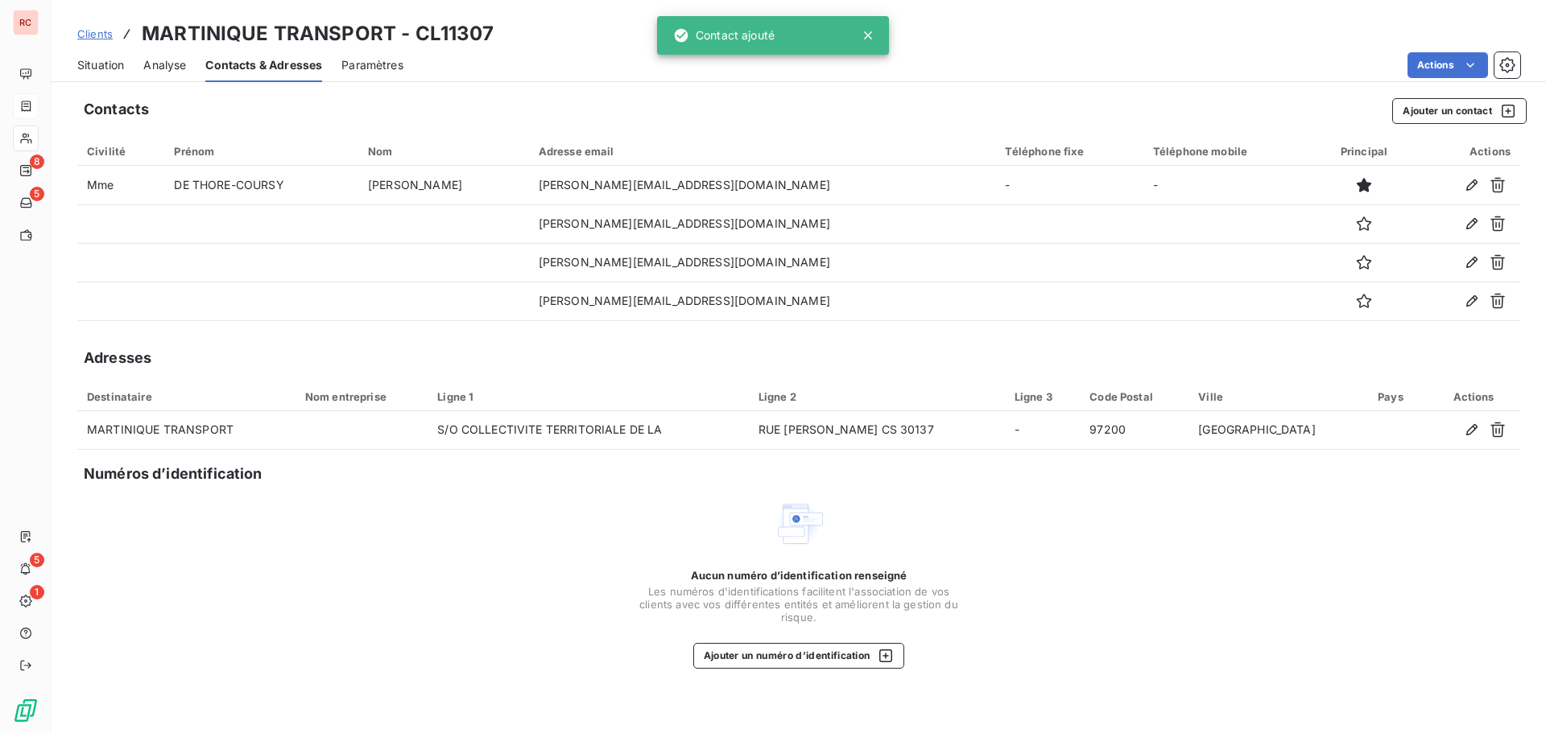
click at [104, 64] on span "Situation" at bounding box center [100, 65] width 47 height 16
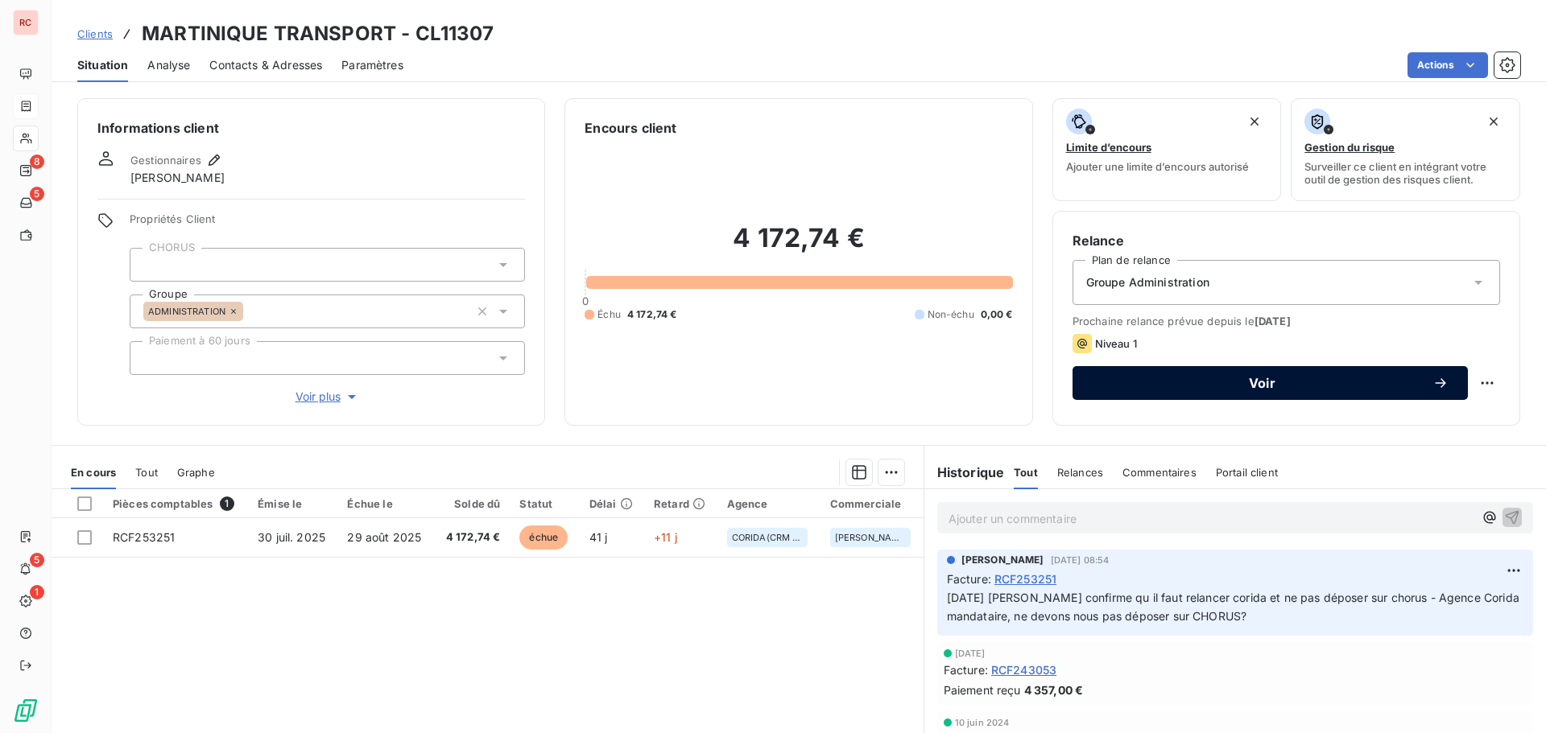
click at [1232, 385] on span "Voir" at bounding box center [1262, 383] width 341 height 13
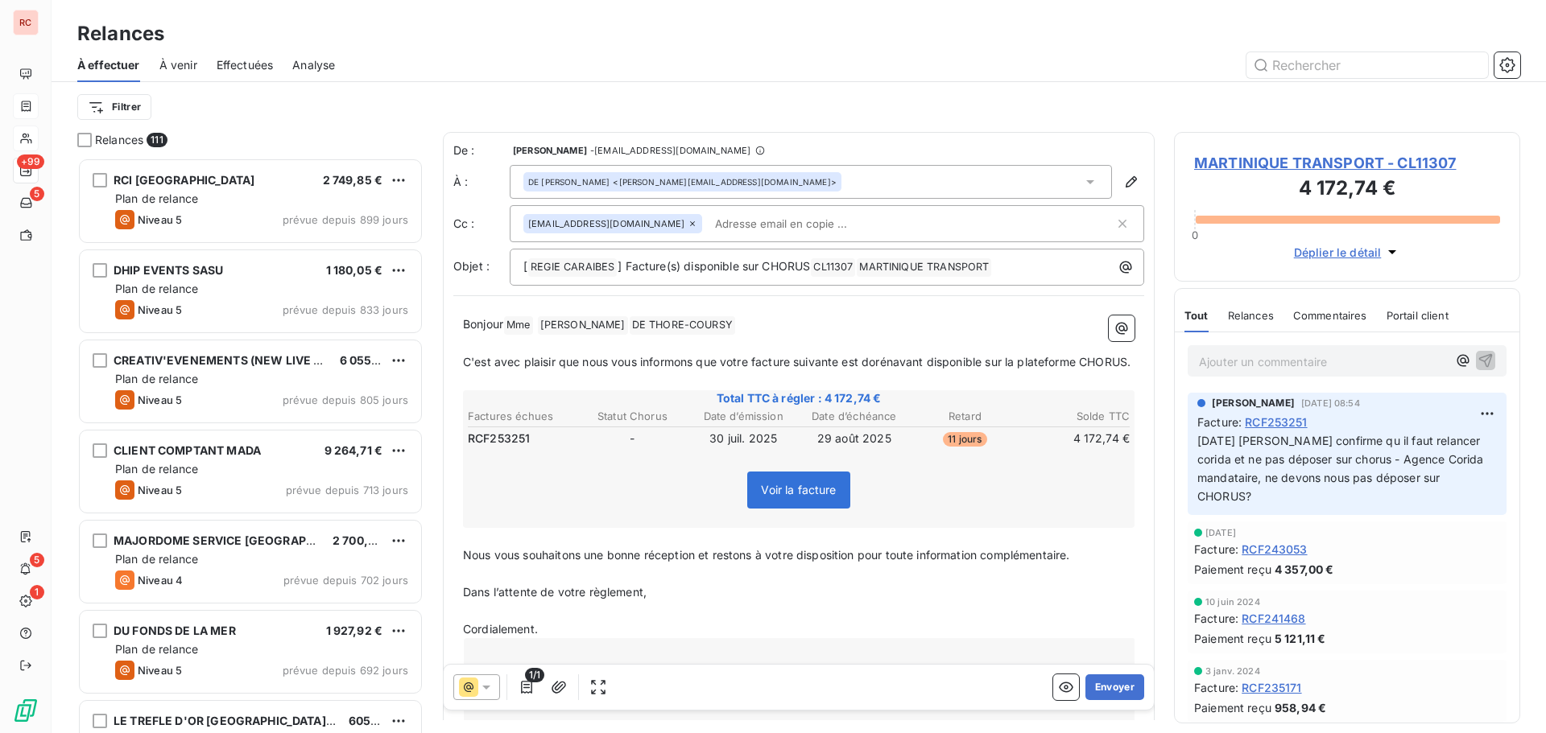
scroll to position [563, 334]
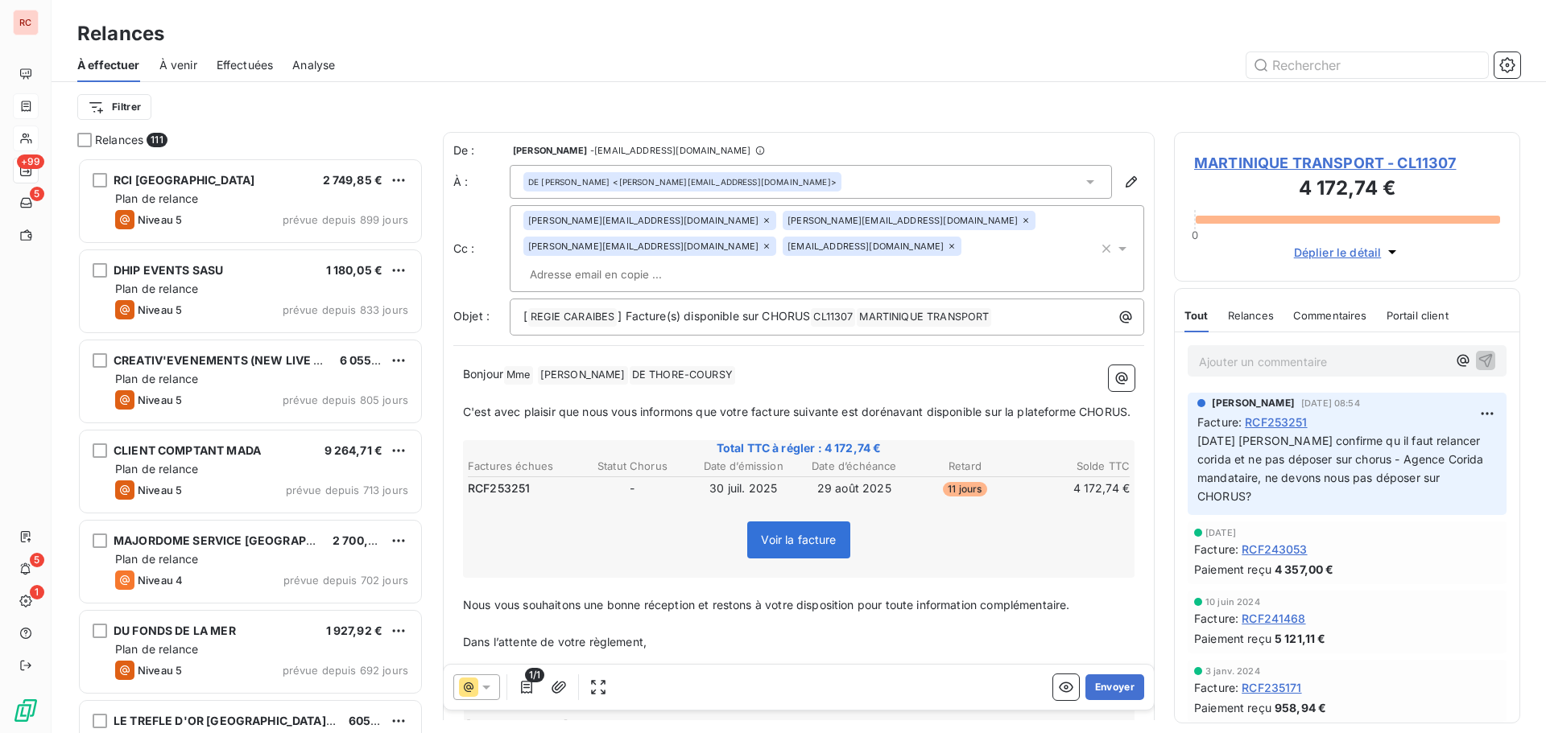
click at [1082, 179] on icon at bounding box center [1090, 182] width 16 height 16
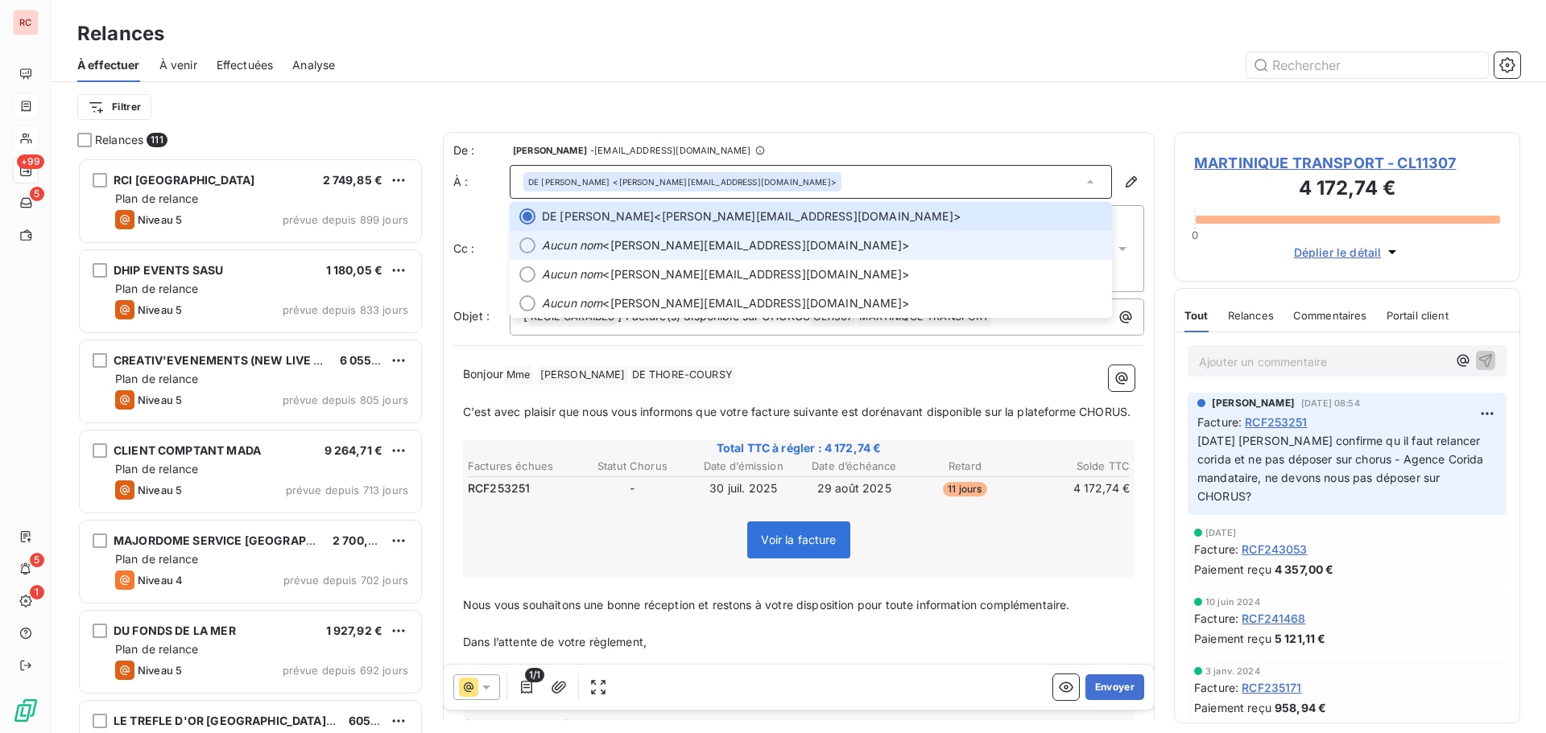
click at [524, 241] on div at bounding box center [527, 245] width 16 height 16
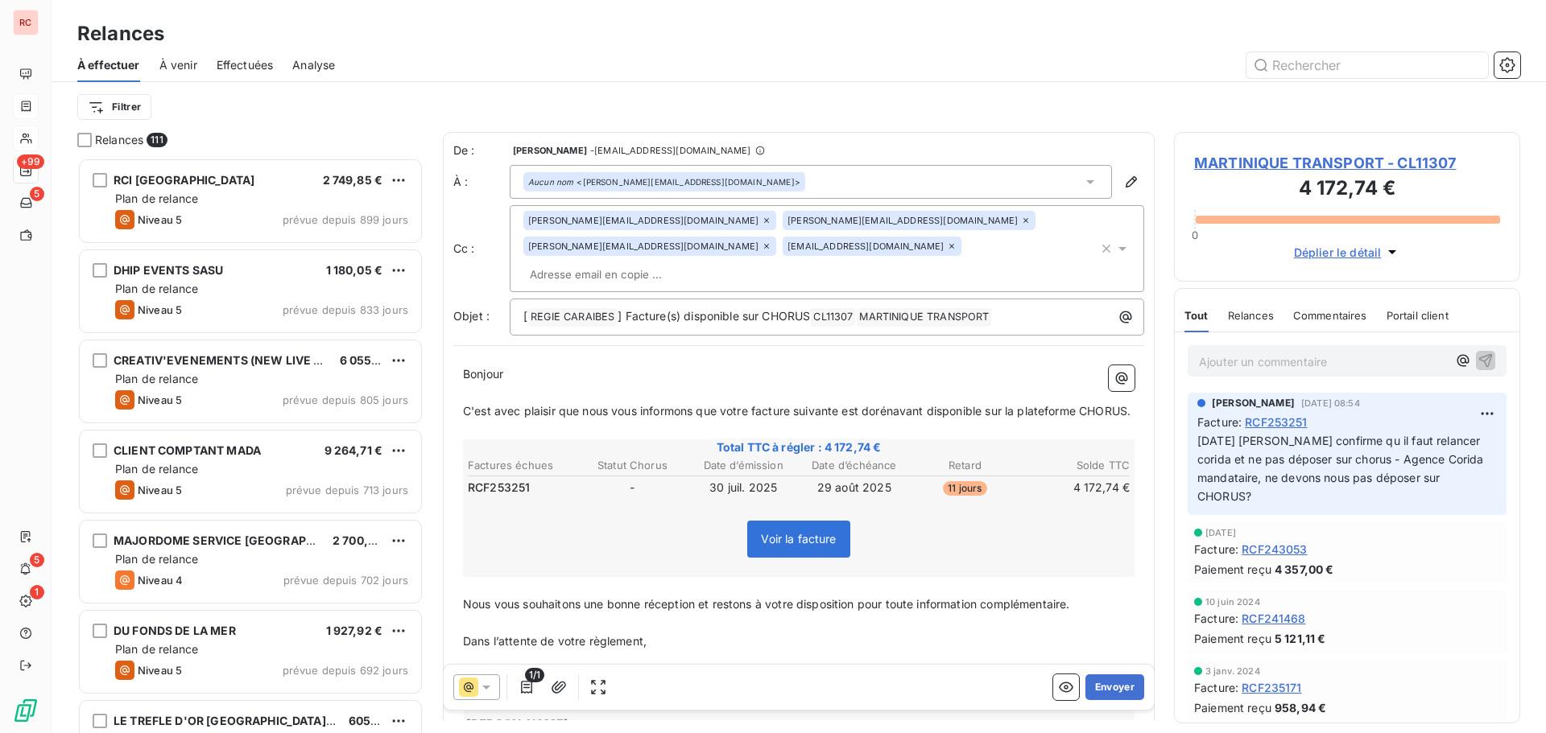
click at [762, 218] on icon at bounding box center [767, 221] width 10 height 10
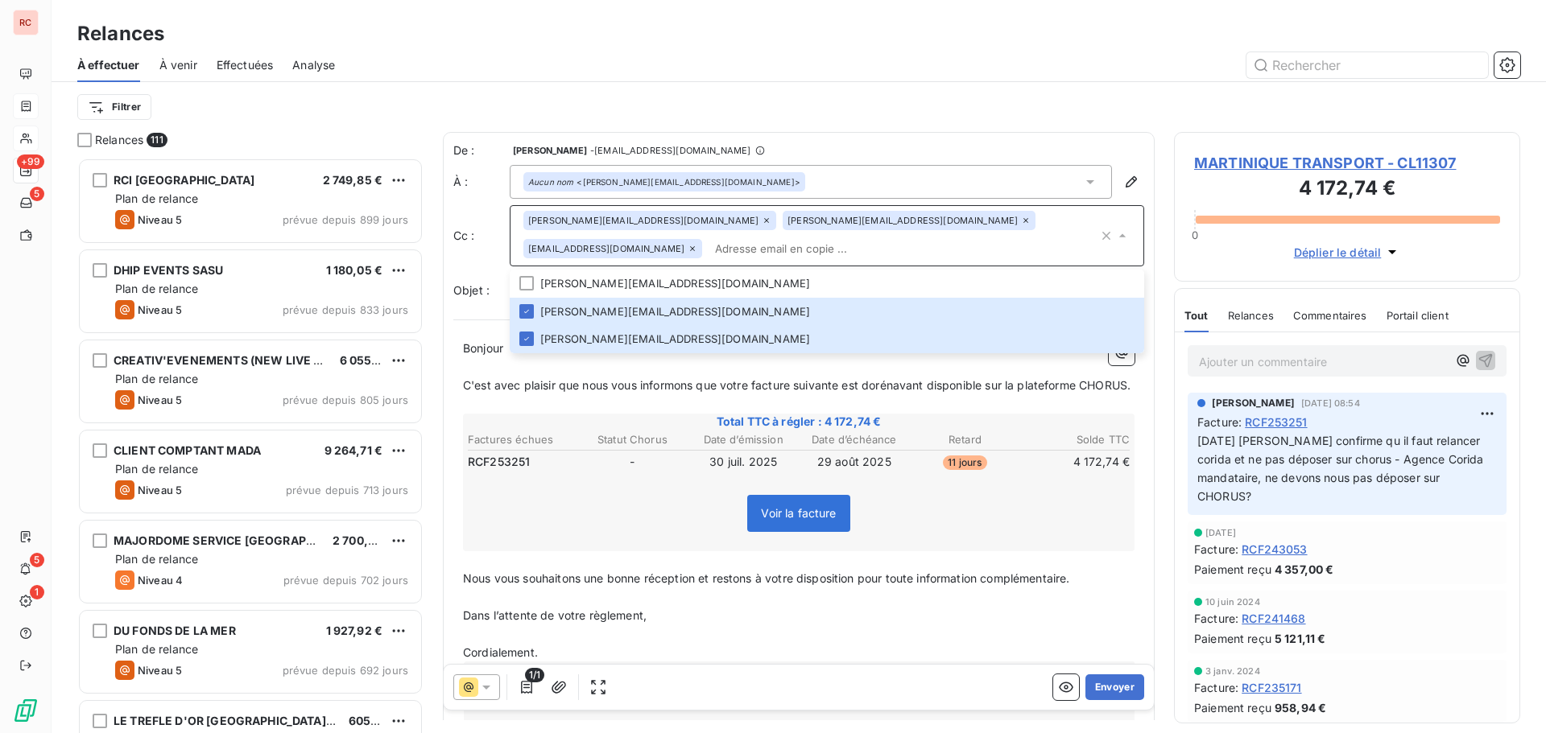
click at [914, 245] on div "De : [PERSON_NAME] - [EMAIL_ADDRESS][DOMAIN_NAME] À : Aucun nom <[PERSON_NAME][…" at bounding box center [798, 225] width 691 height 167
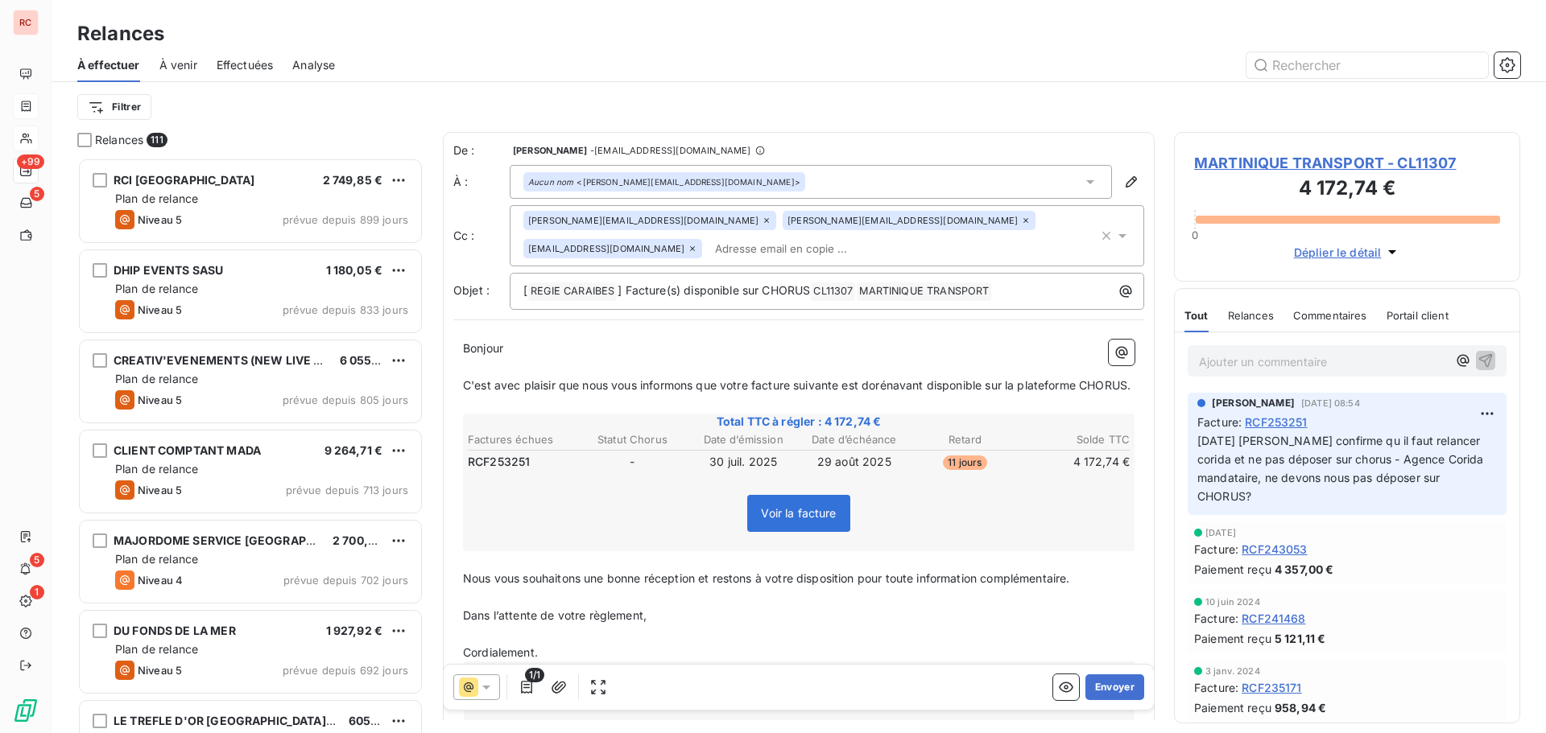
click at [1260, 163] on span "MARTINIQUE TRANSPORT - CL11307" at bounding box center [1347, 163] width 306 height 22
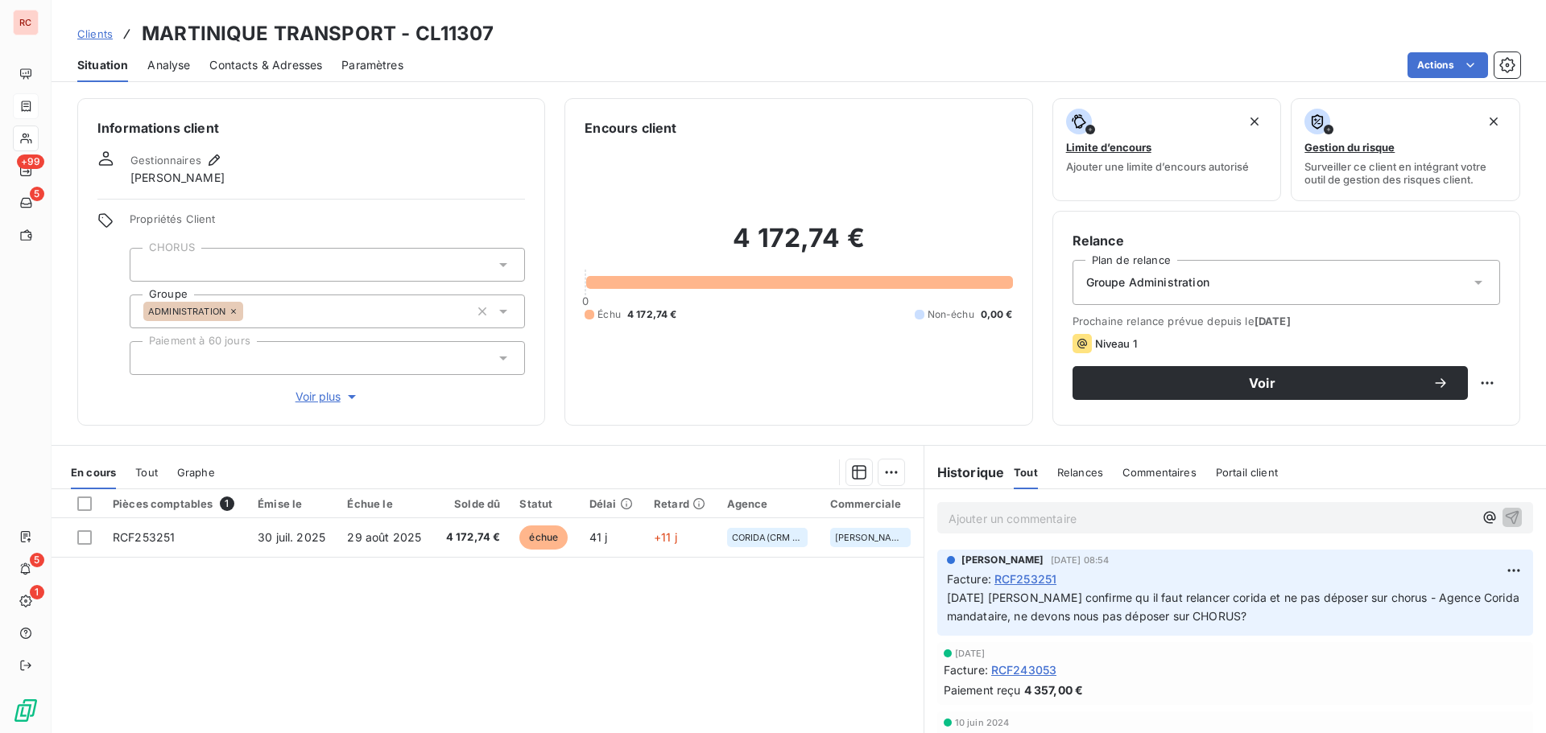
click at [1470, 285] on icon at bounding box center [1478, 282] width 16 height 16
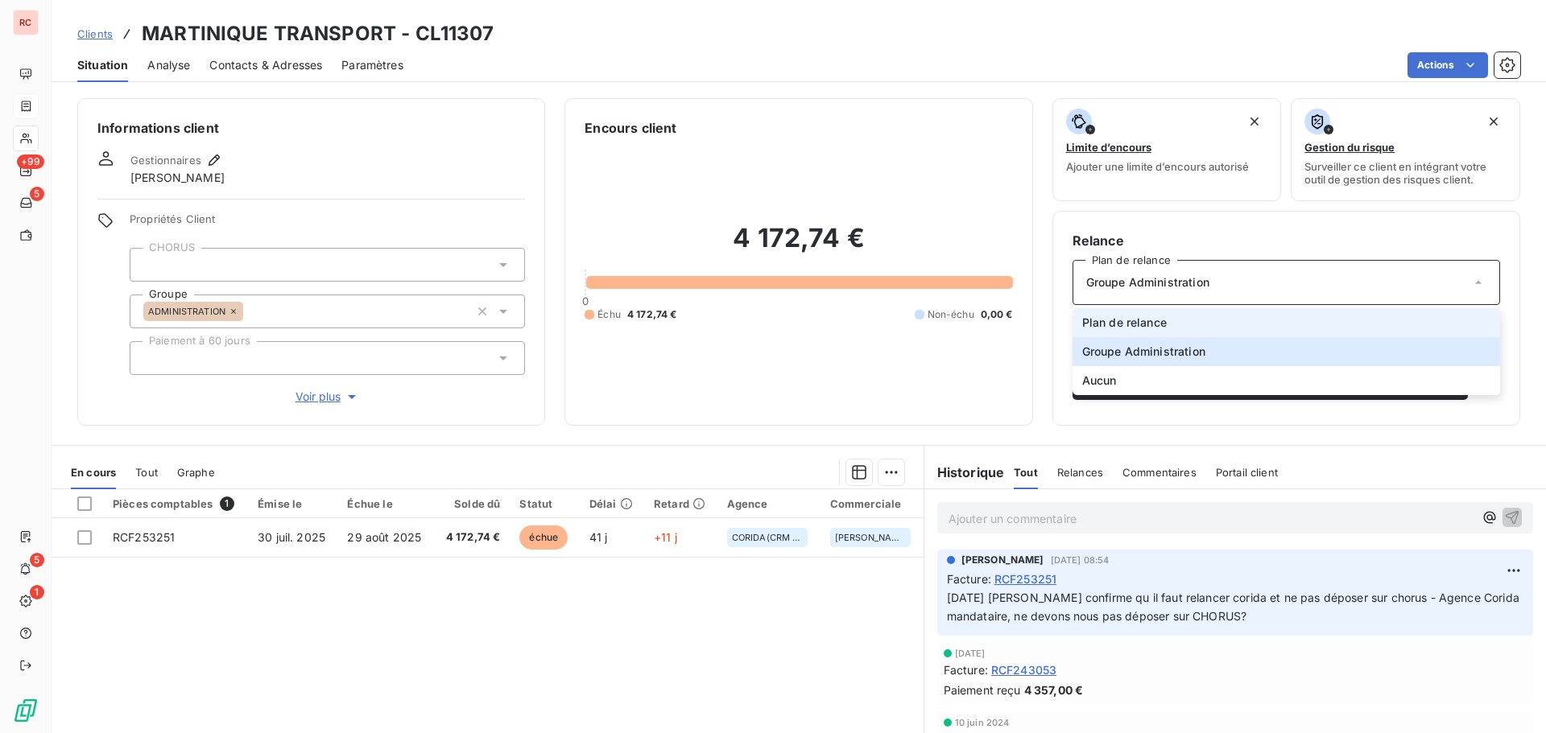
click at [1203, 333] on li "Plan de relance" at bounding box center [1285, 322] width 427 height 29
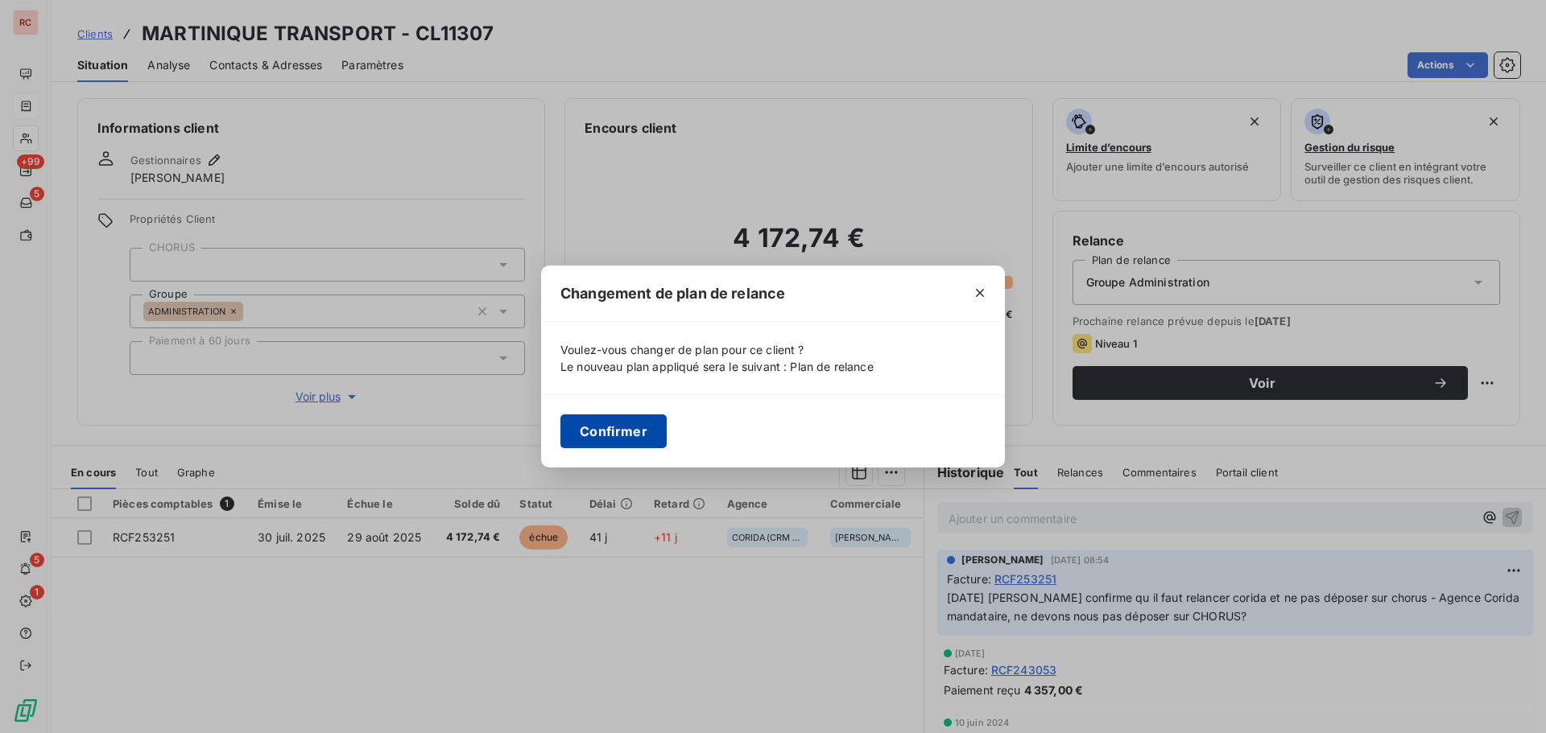
click at [647, 435] on button "Confirmer" at bounding box center [613, 432] width 106 height 34
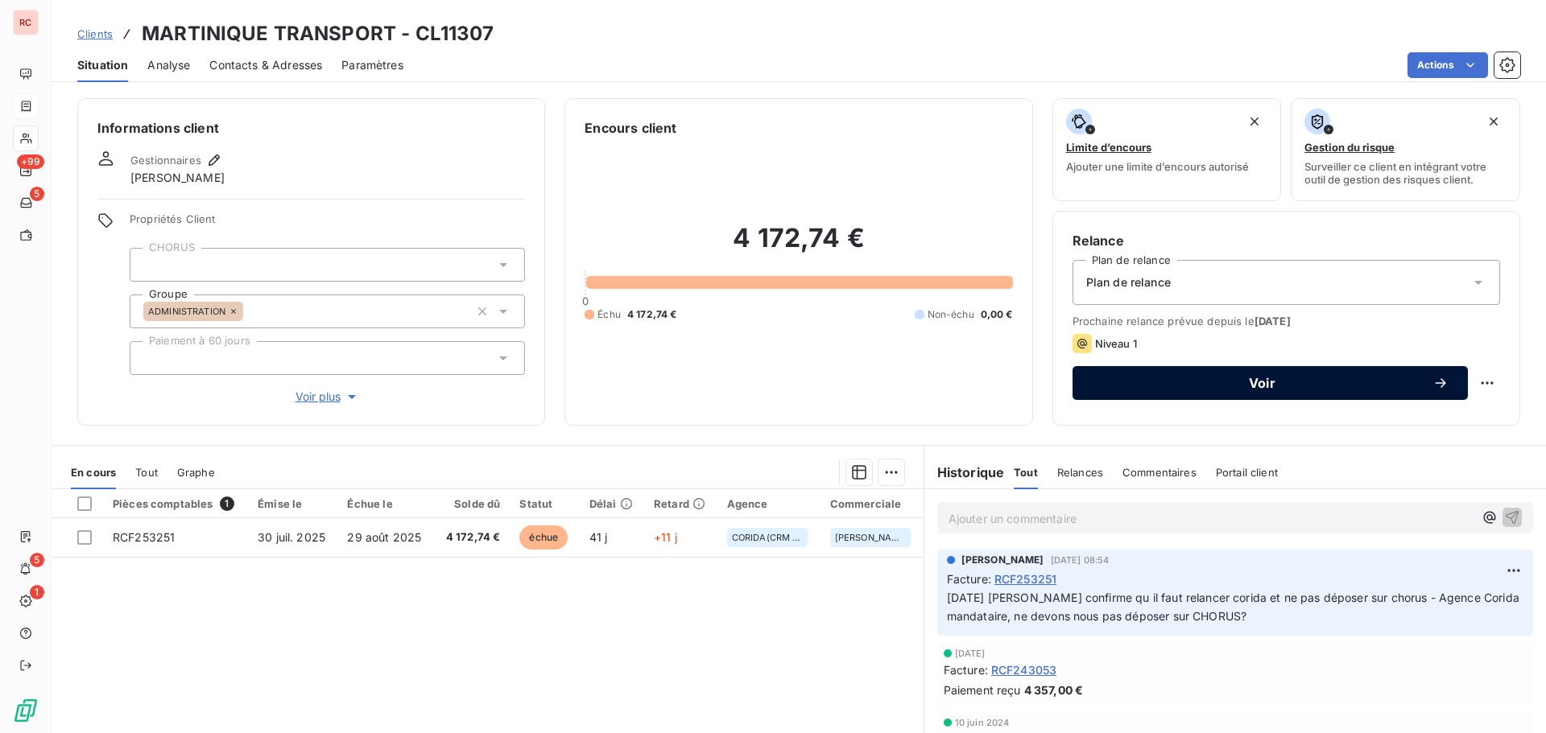
click at [1234, 386] on span "Voir" at bounding box center [1262, 383] width 341 height 13
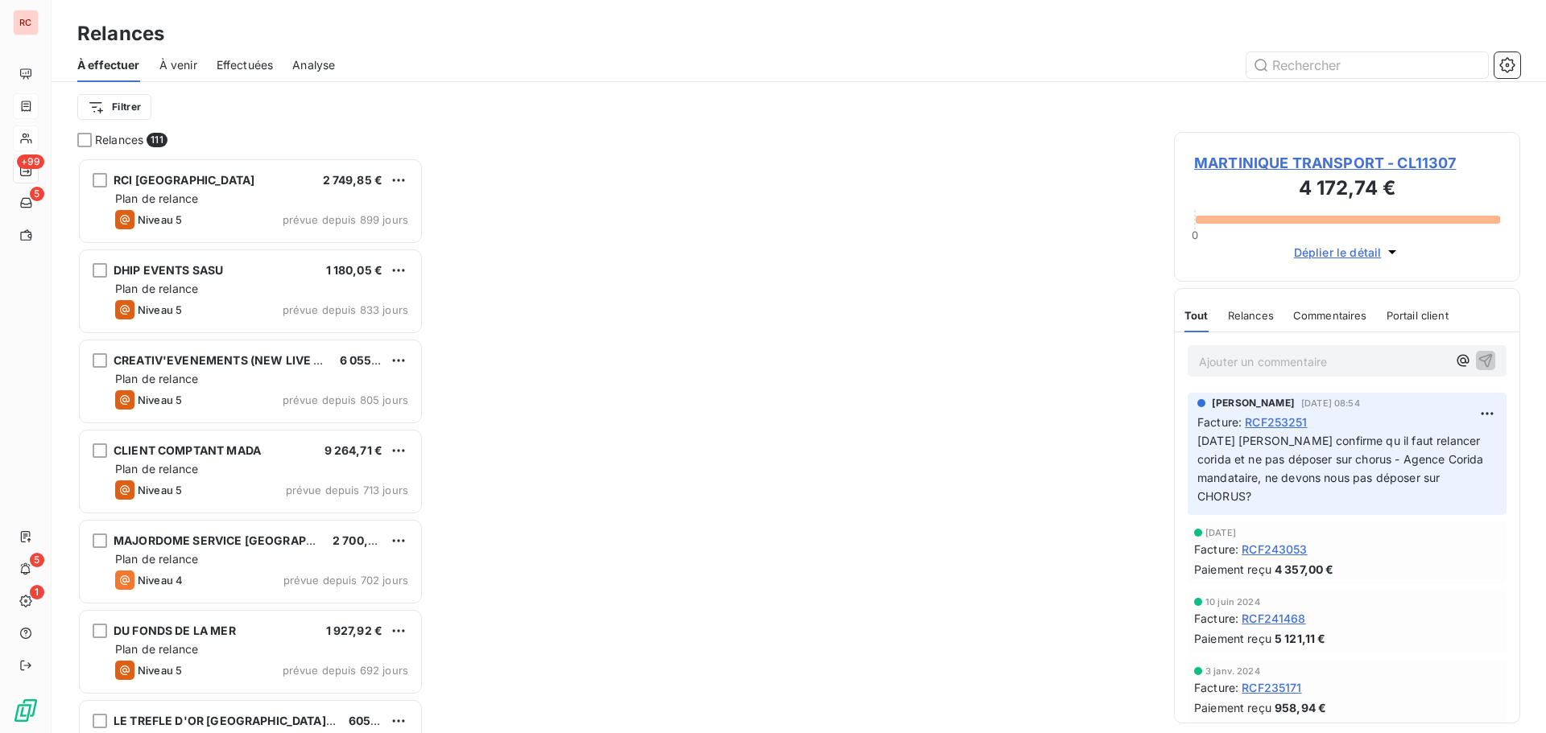
scroll to position [563, 334]
click at [1293, 162] on span "MARTINIQUE TRANSPORT - CL11307" at bounding box center [1347, 163] width 306 height 22
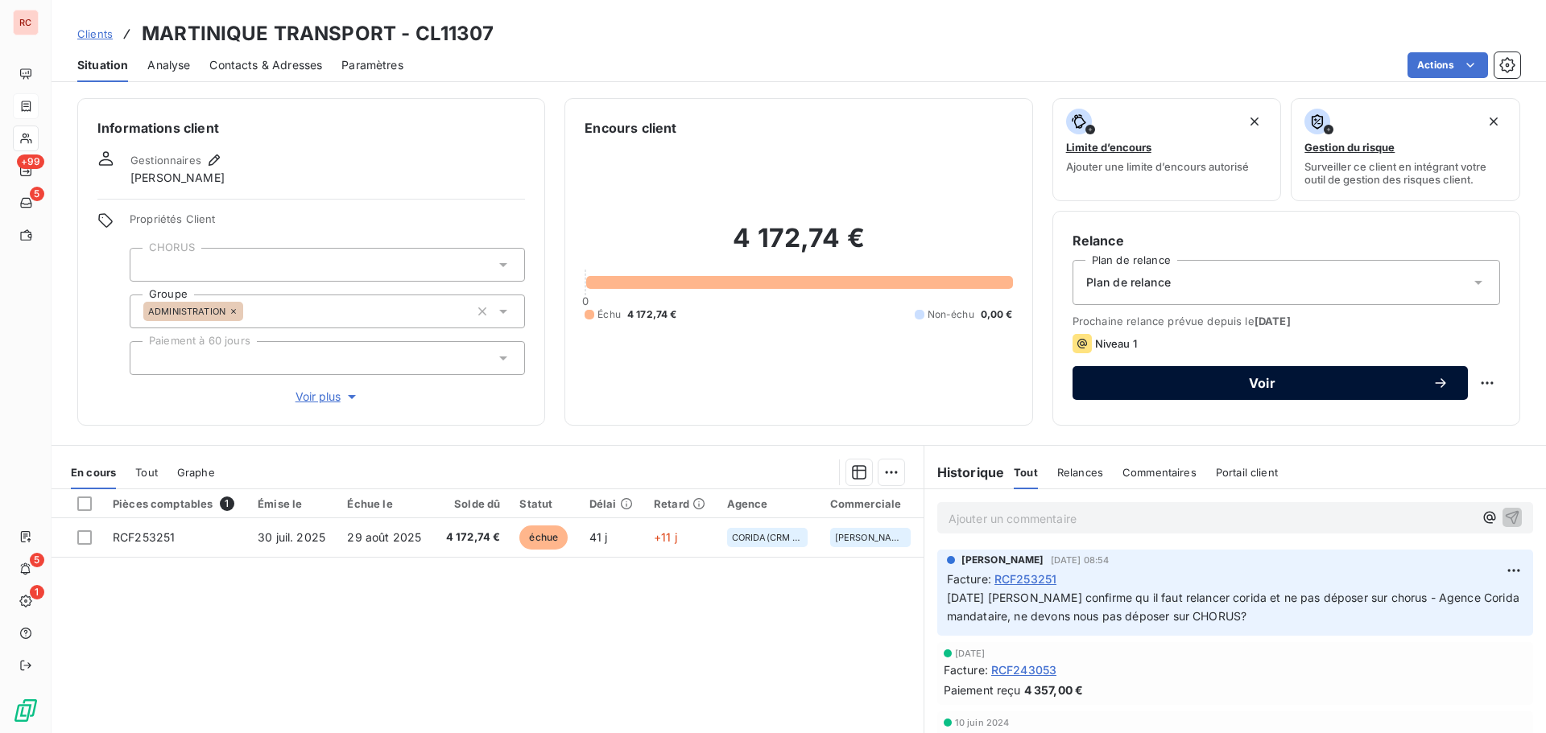
click at [1203, 385] on span "Voir" at bounding box center [1262, 383] width 341 height 13
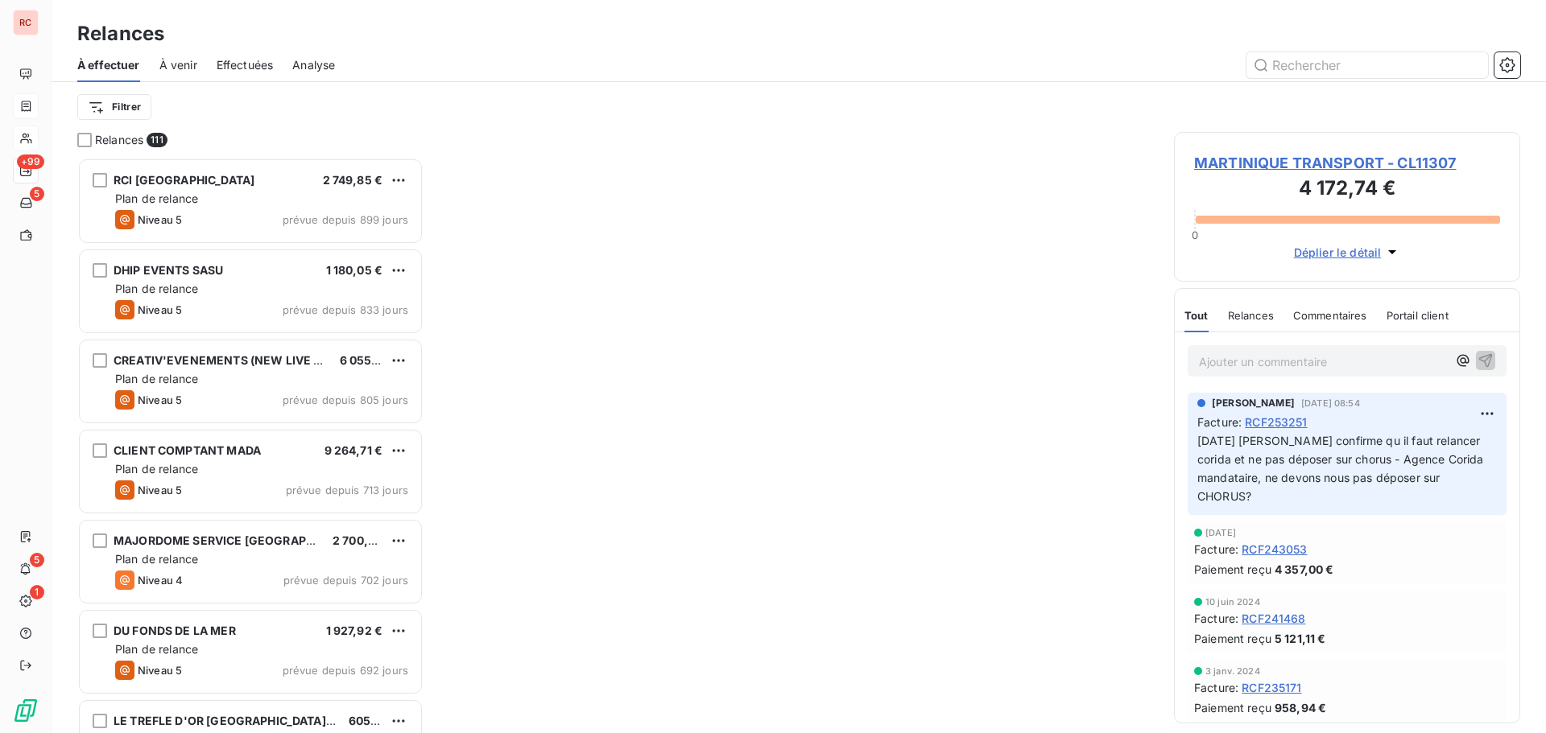
scroll to position [563, 334]
click at [1269, 169] on span "MARTINIQUE TRANSPORT - CL11307" at bounding box center [1347, 163] width 306 height 22
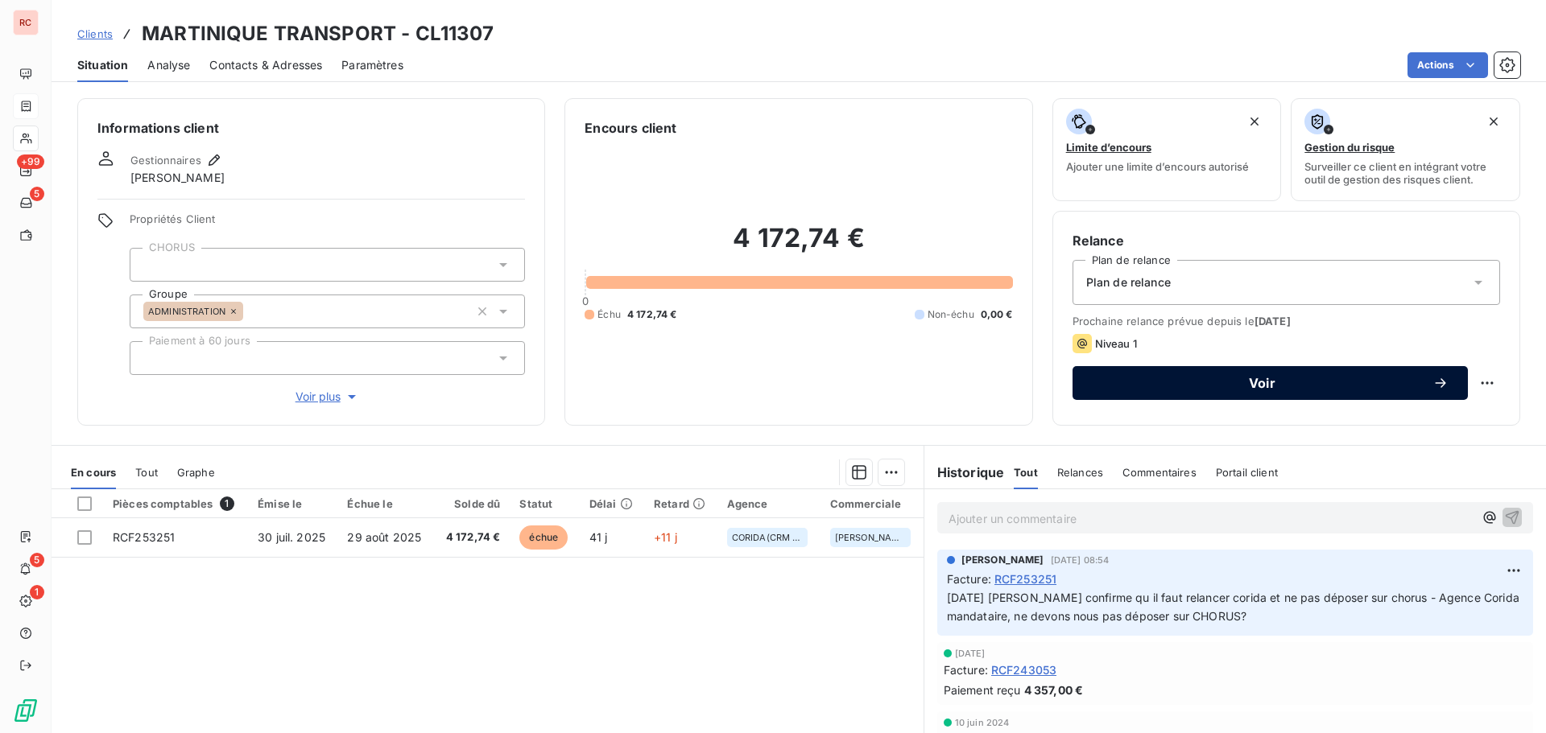
click at [1265, 382] on span "Voir" at bounding box center [1262, 383] width 341 height 13
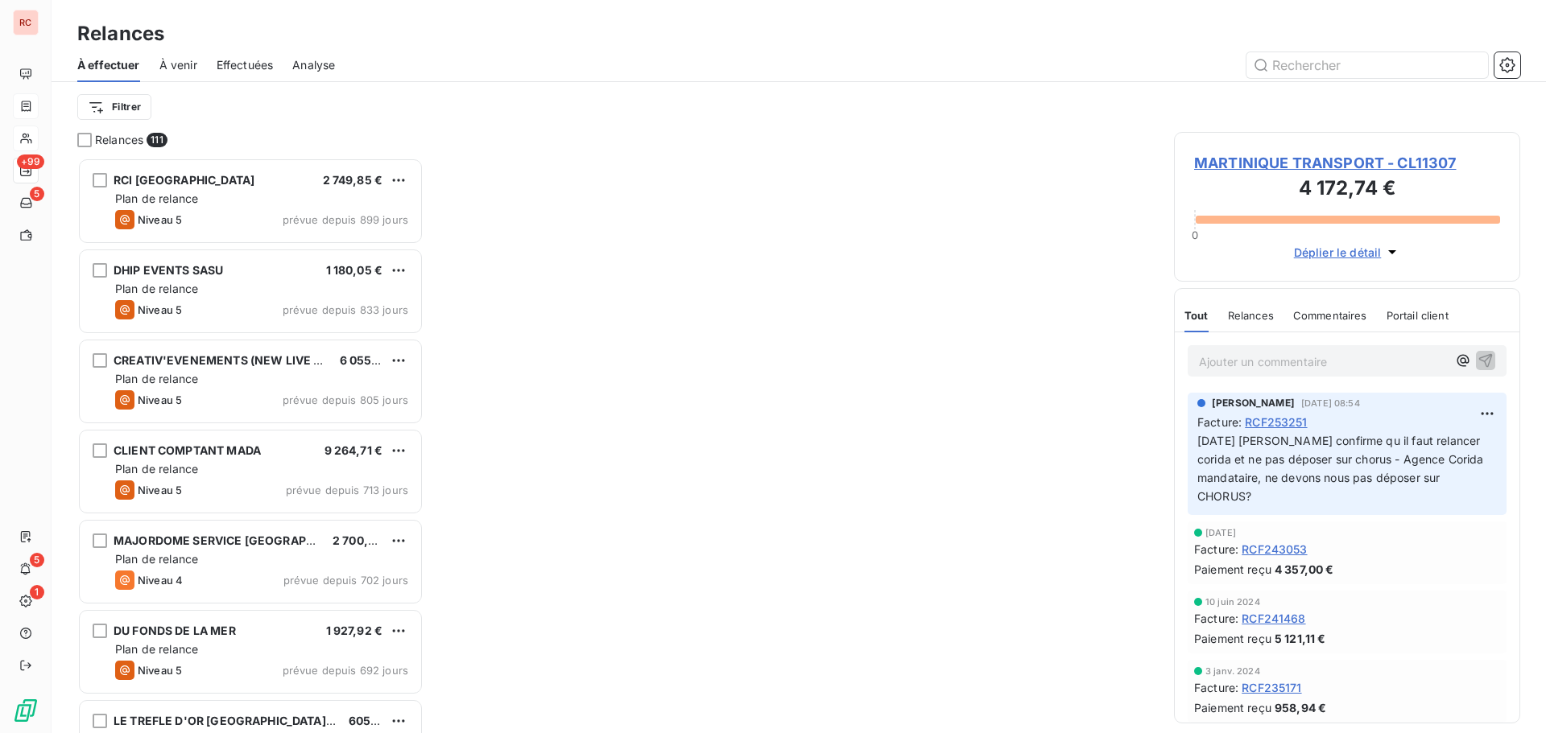
scroll to position [563, 334]
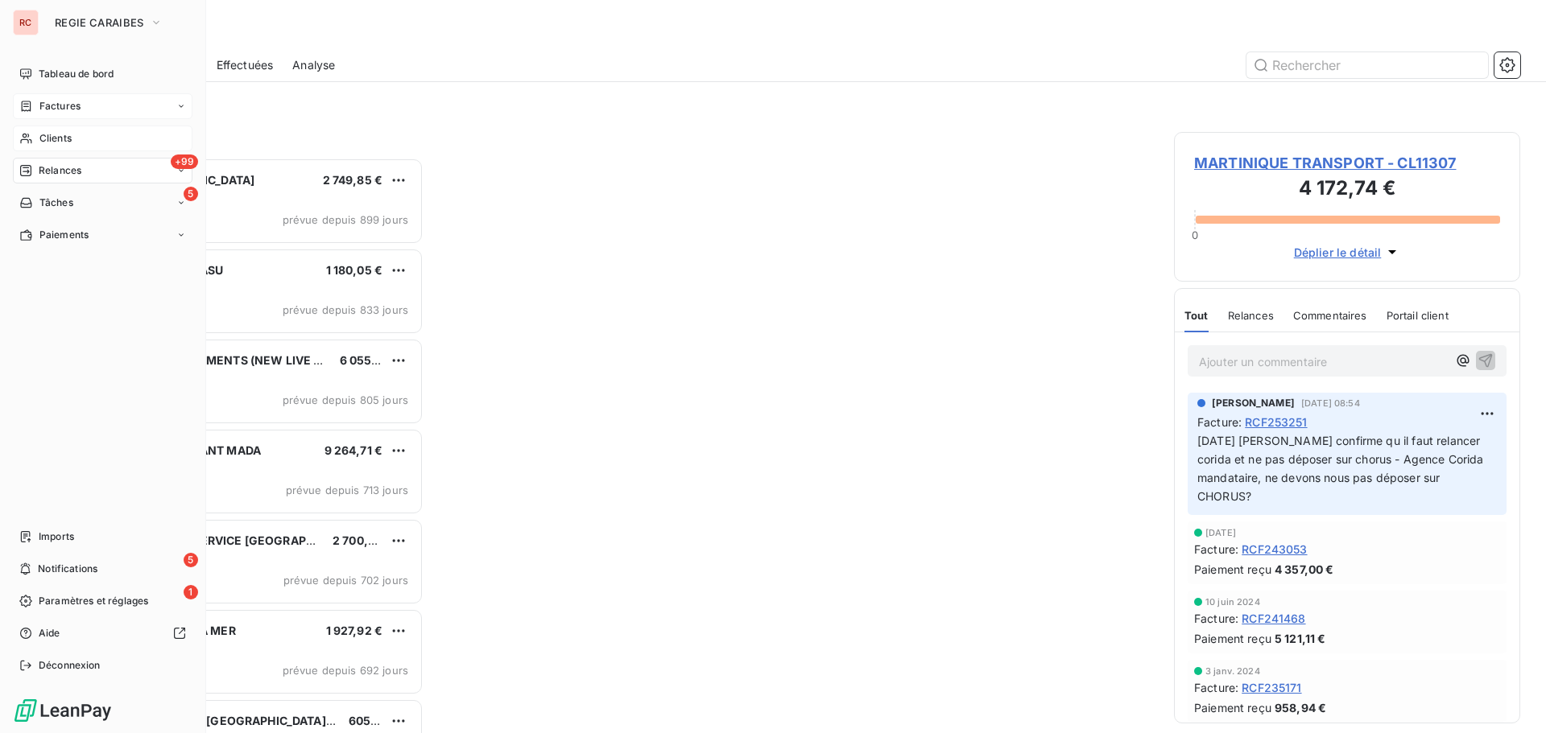
click at [41, 146] on div "Clients" at bounding box center [103, 139] width 180 height 26
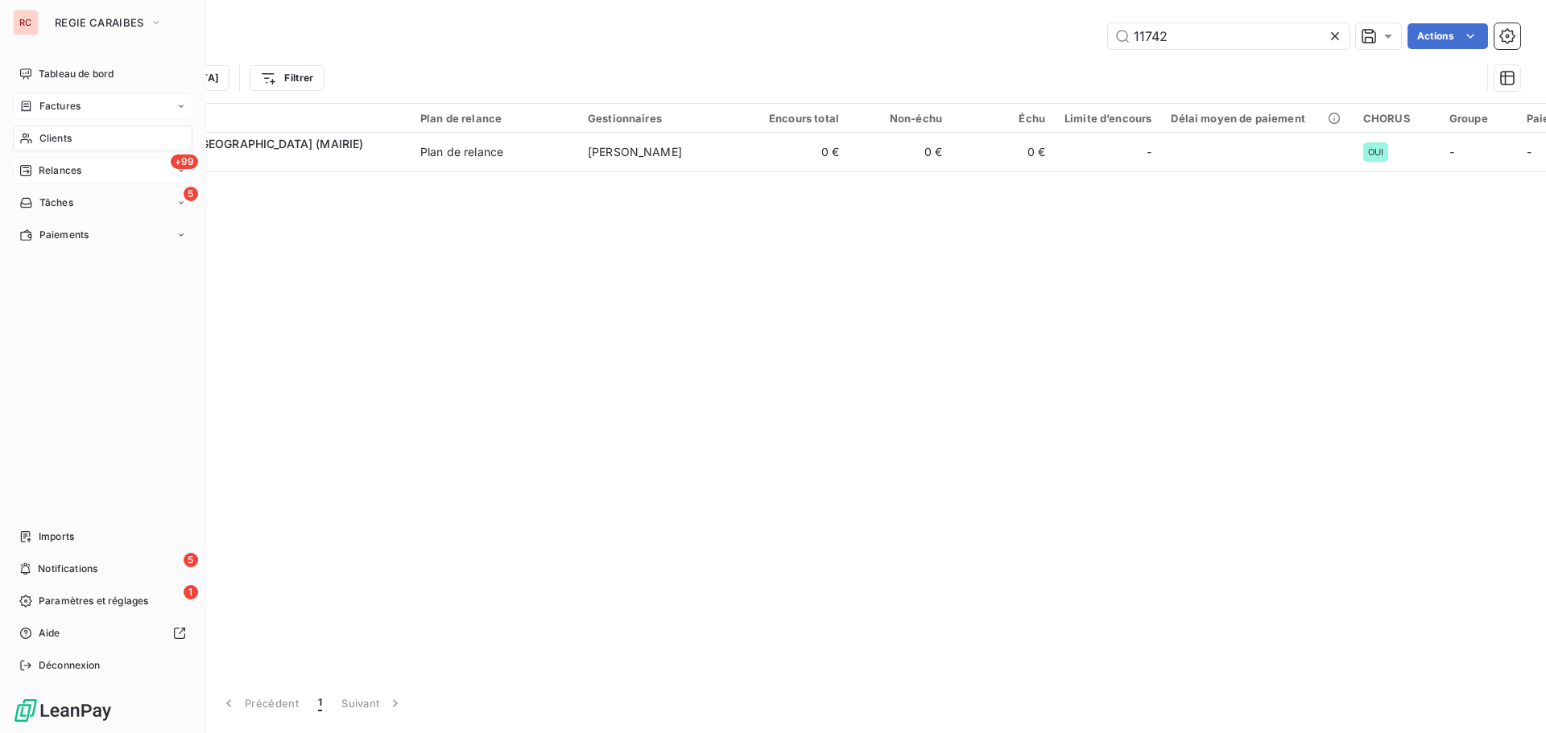
click at [62, 174] on span "Relances" at bounding box center [60, 170] width 43 height 14
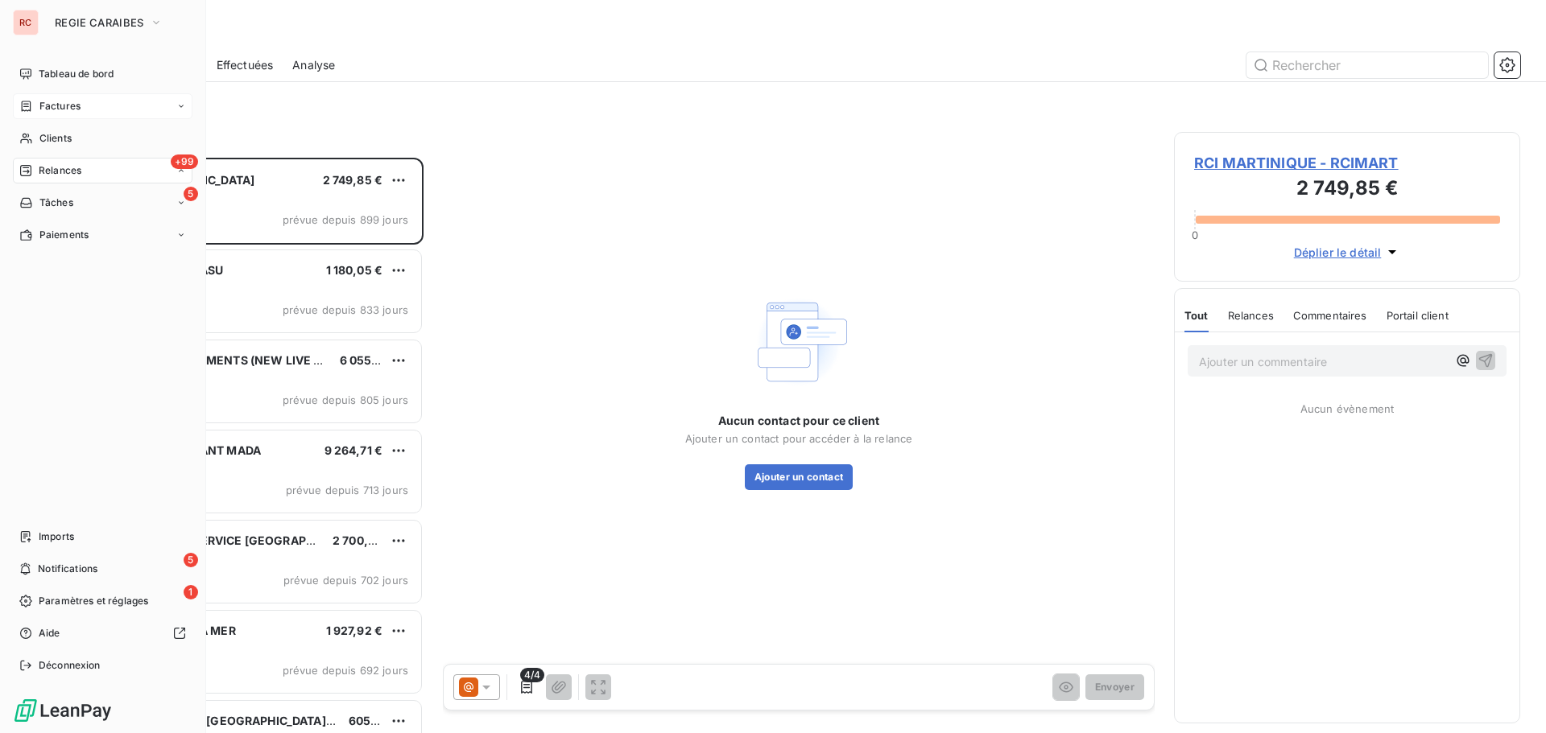
scroll to position [563, 334]
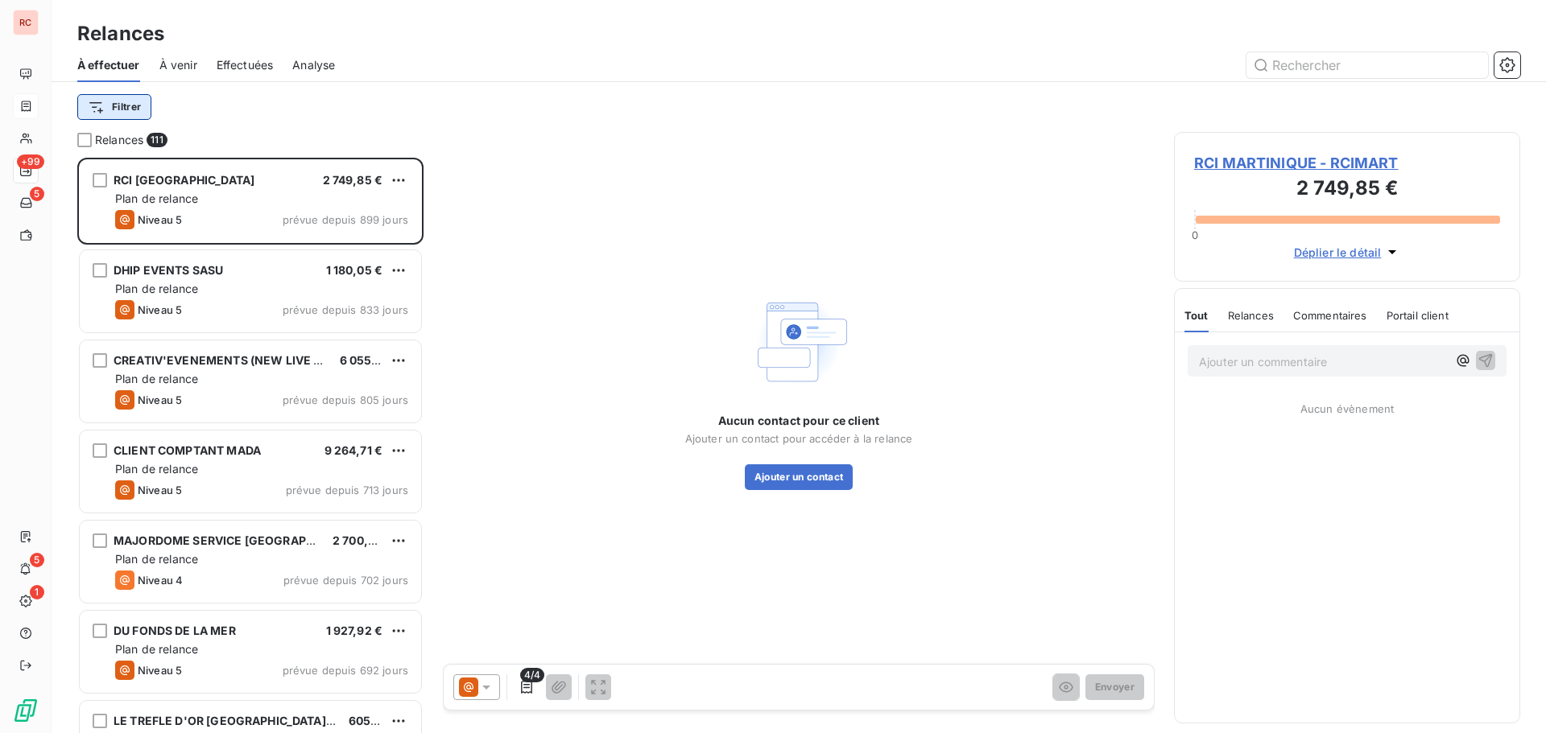
click at [133, 109] on html "RC +99 5 5 1 Relances À effectuer À venir Effectuées Analyse Filtrer Relances 1…" at bounding box center [773, 366] width 1546 height 733
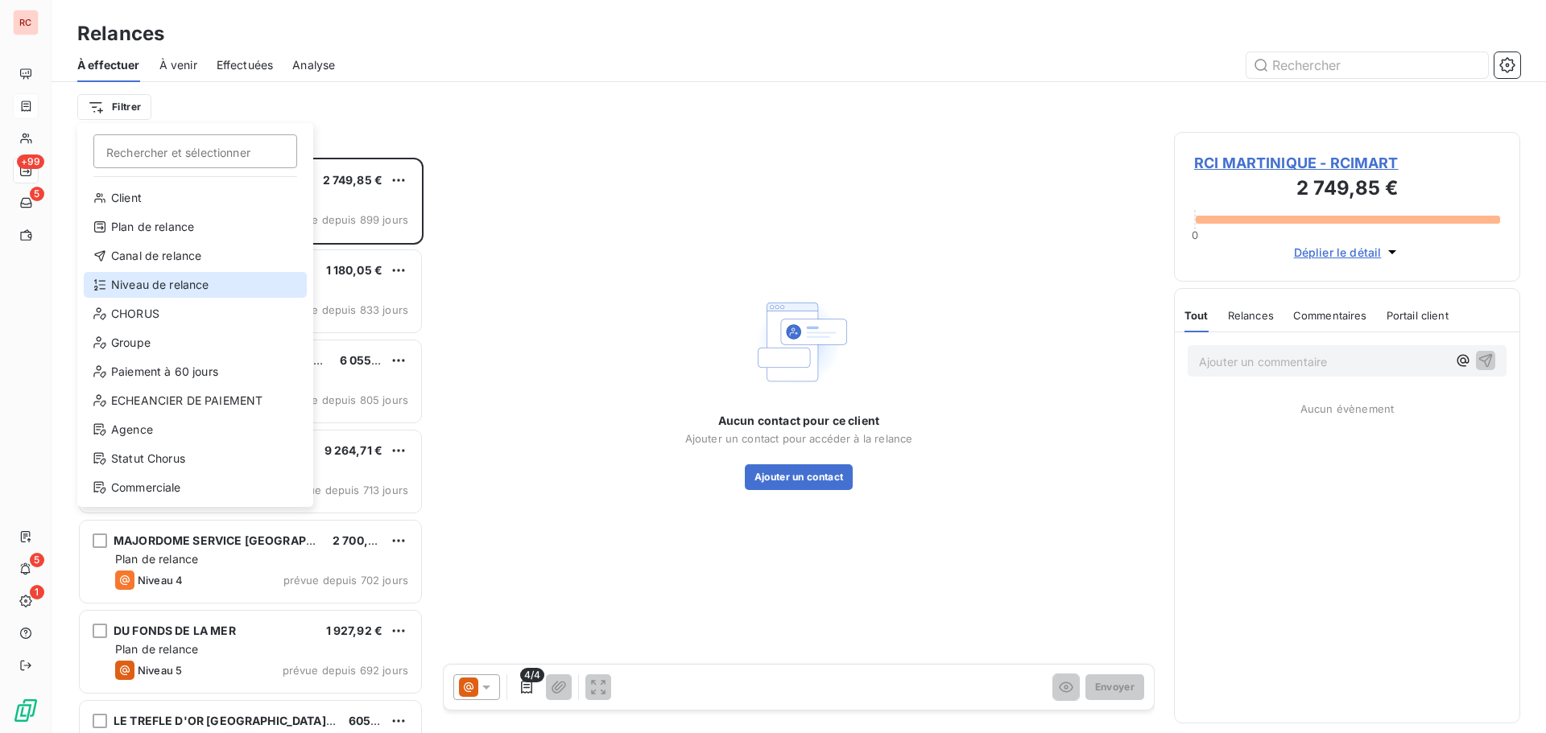
click at [174, 284] on div "Niveau de relance" at bounding box center [195, 285] width 223 height 26
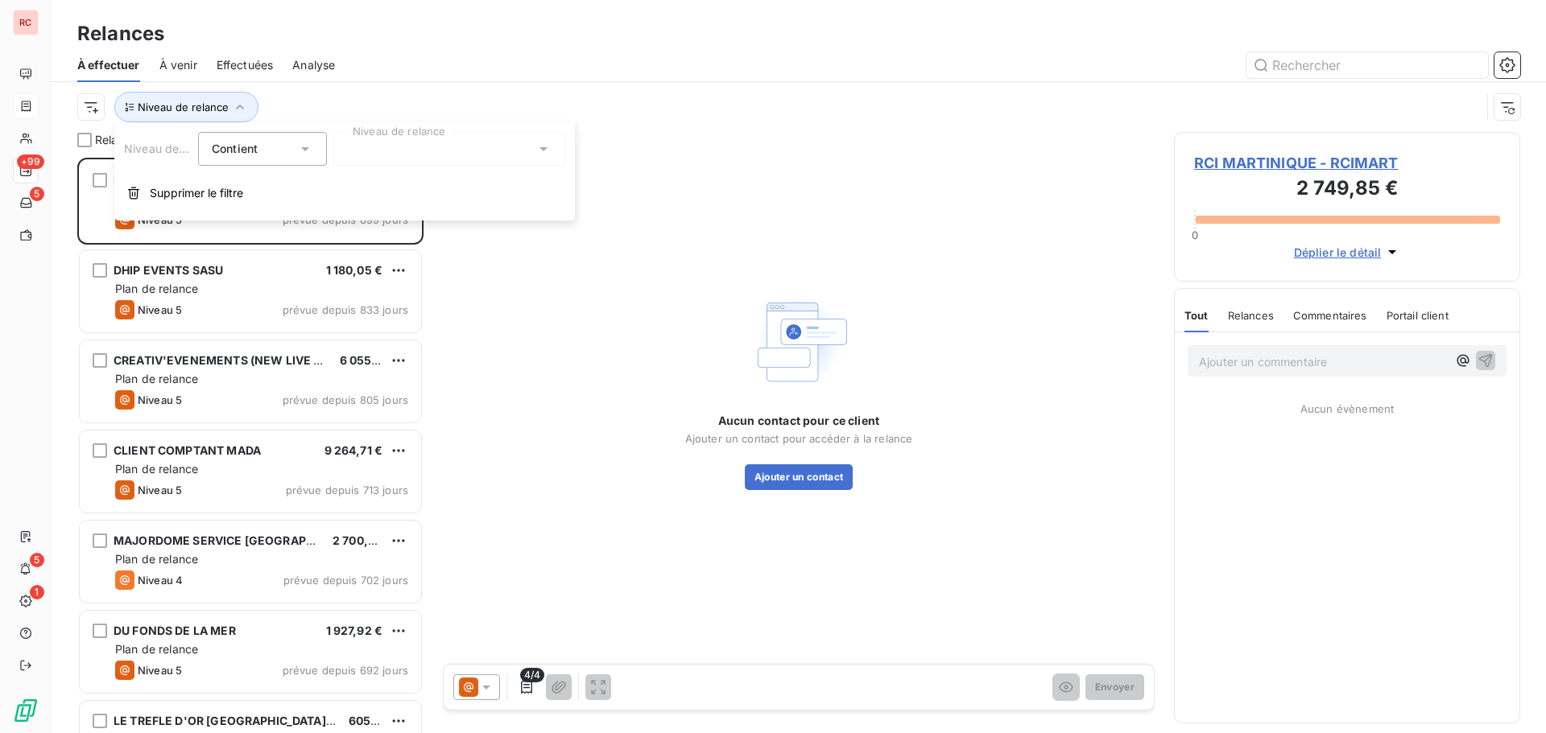
click at [423, 149] on div at bounding box center [449, 149] width 232 height 34
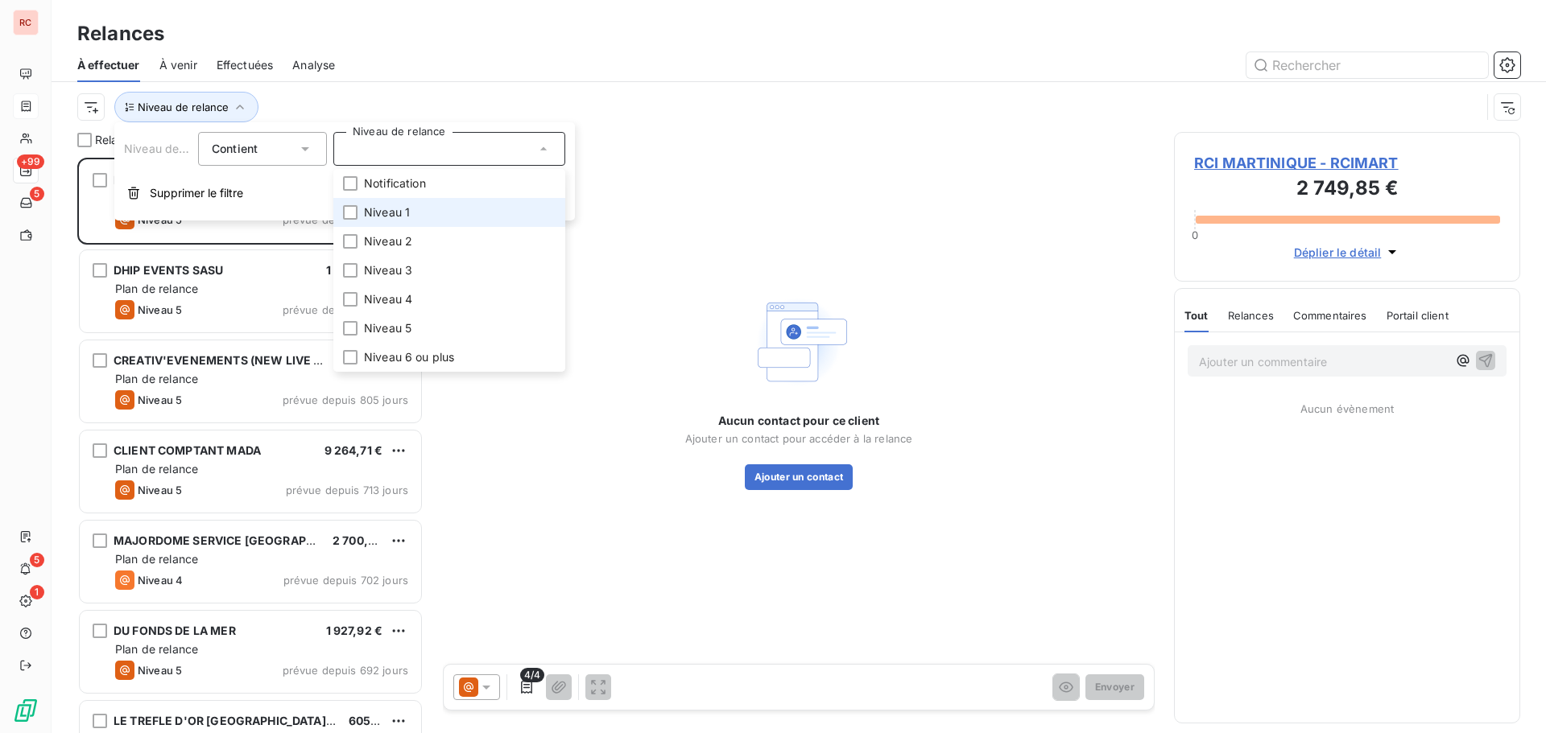
click at [405, 213] on span "Niveau 1" at bounding box center [387, 212] width 46 height 16
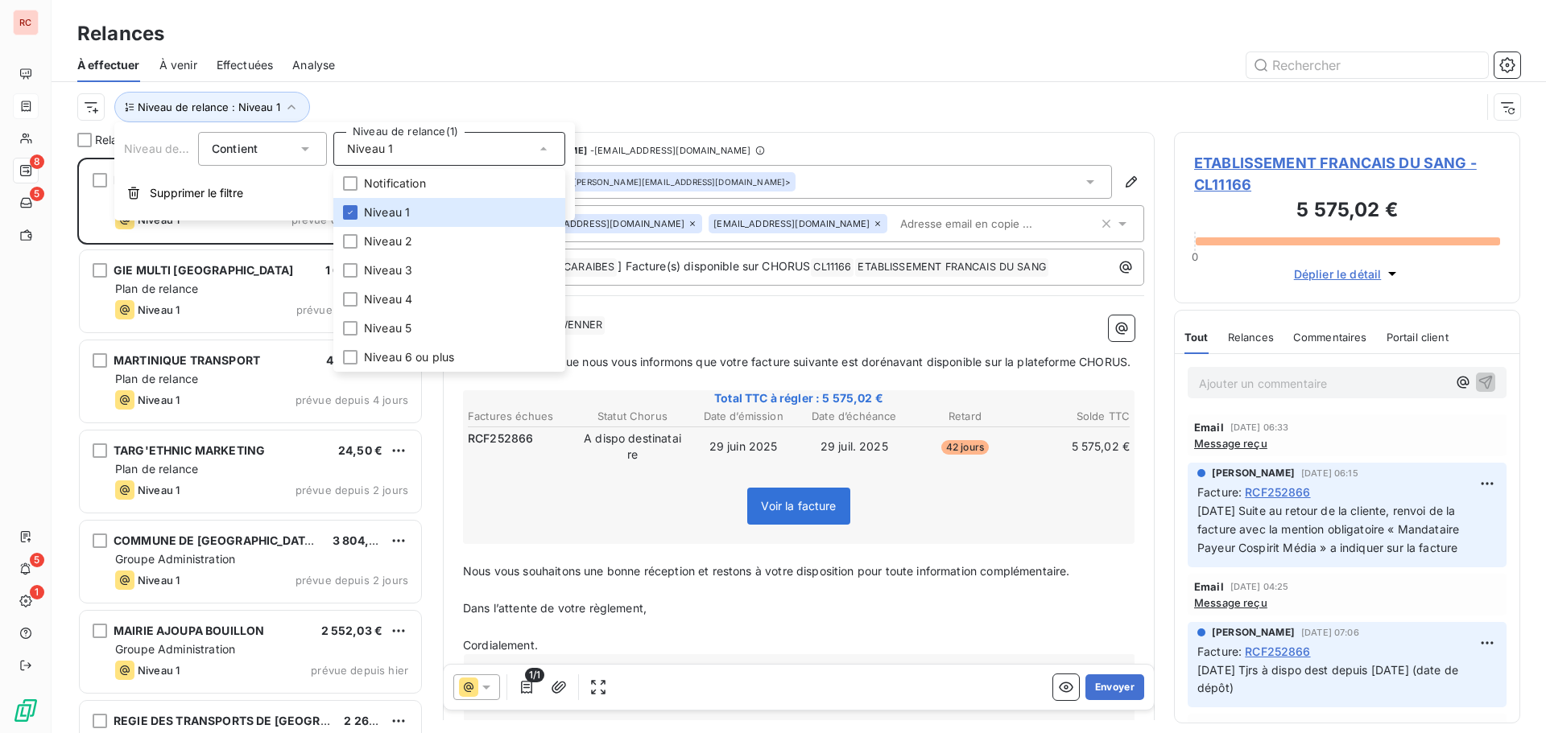
click at [570, 52] on div at bounding box center [937, 65] width 1166 height 26
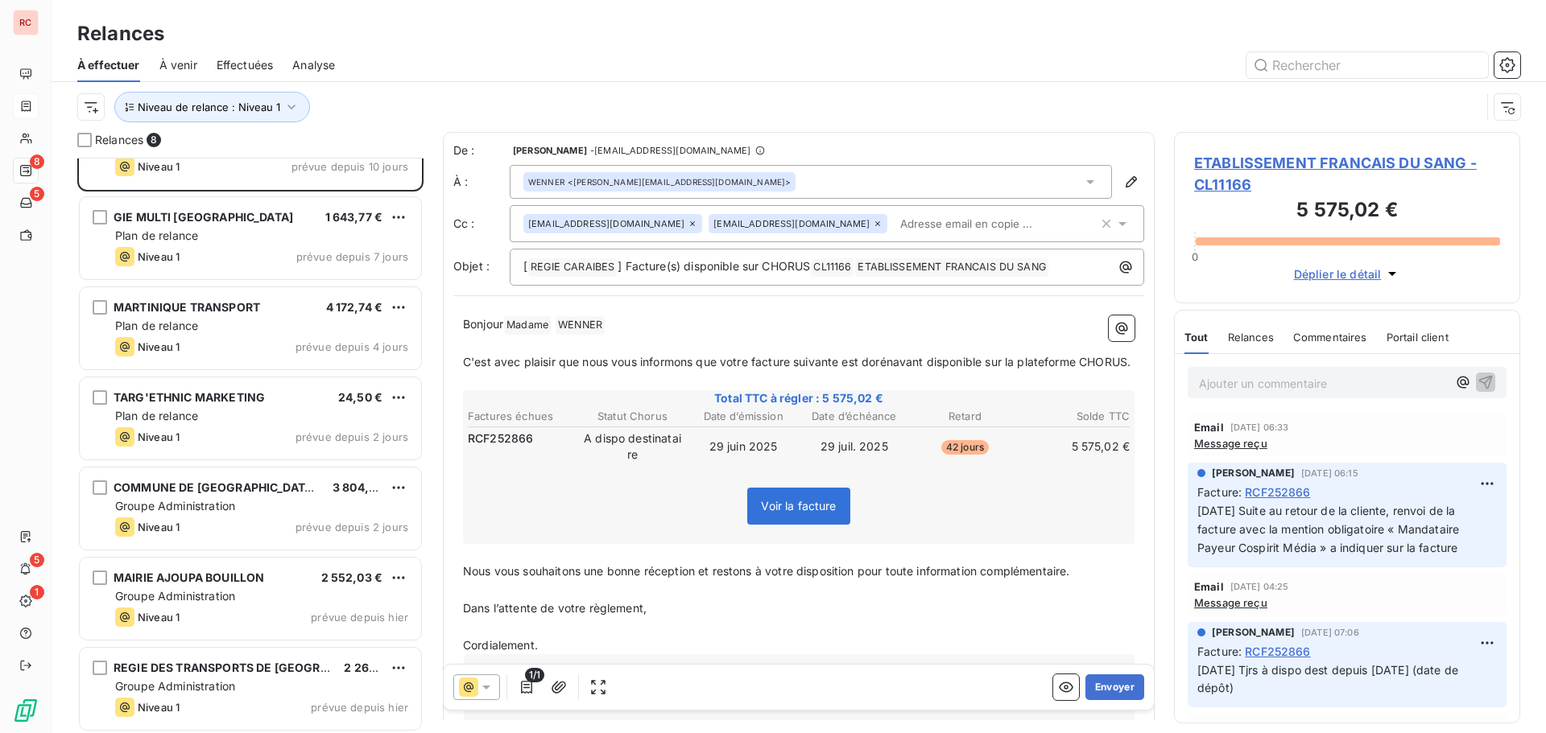
scroll to position [147, 0]
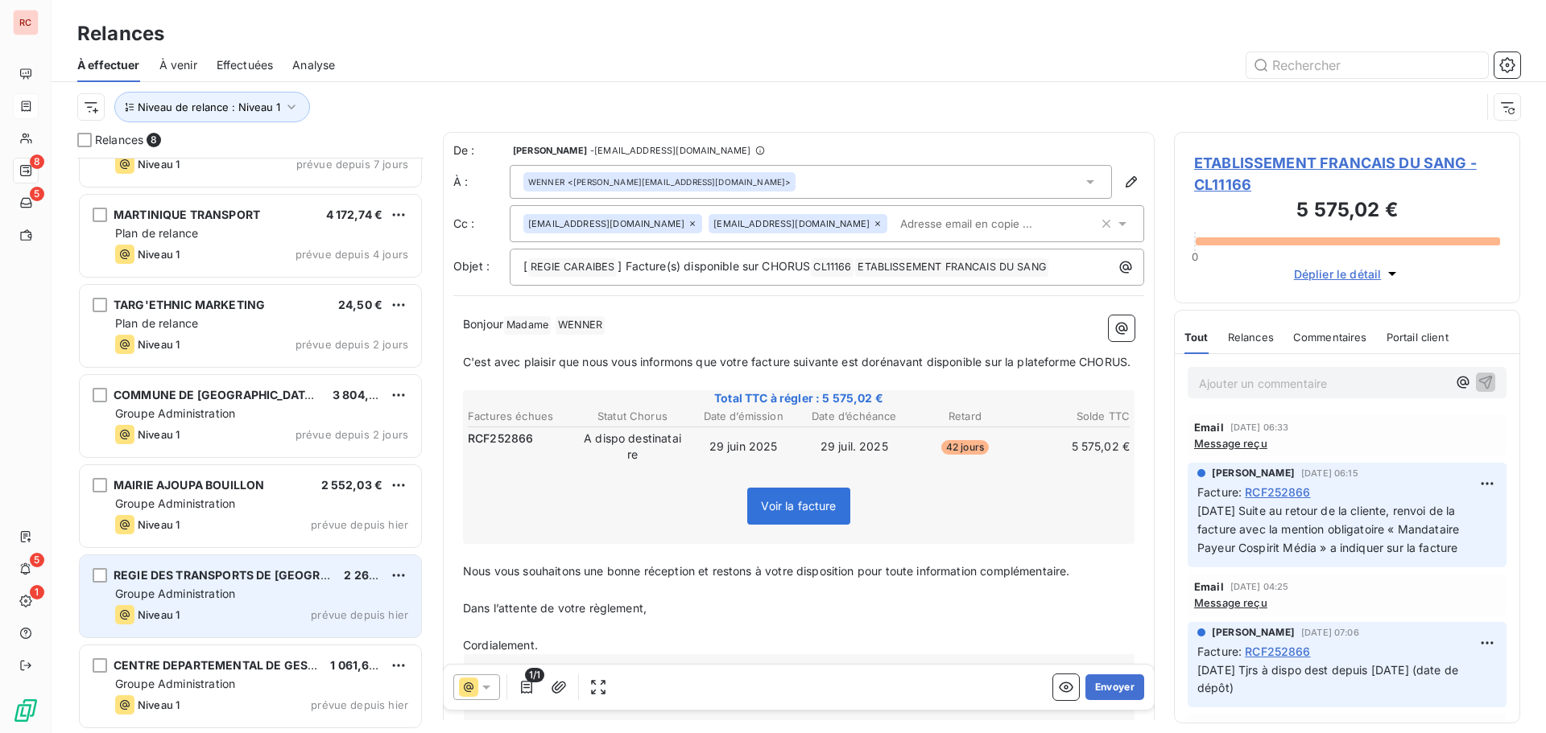
click at [302, 596] on div "Groupe Administration" at bounding box center [261, 594] width 293 height 16
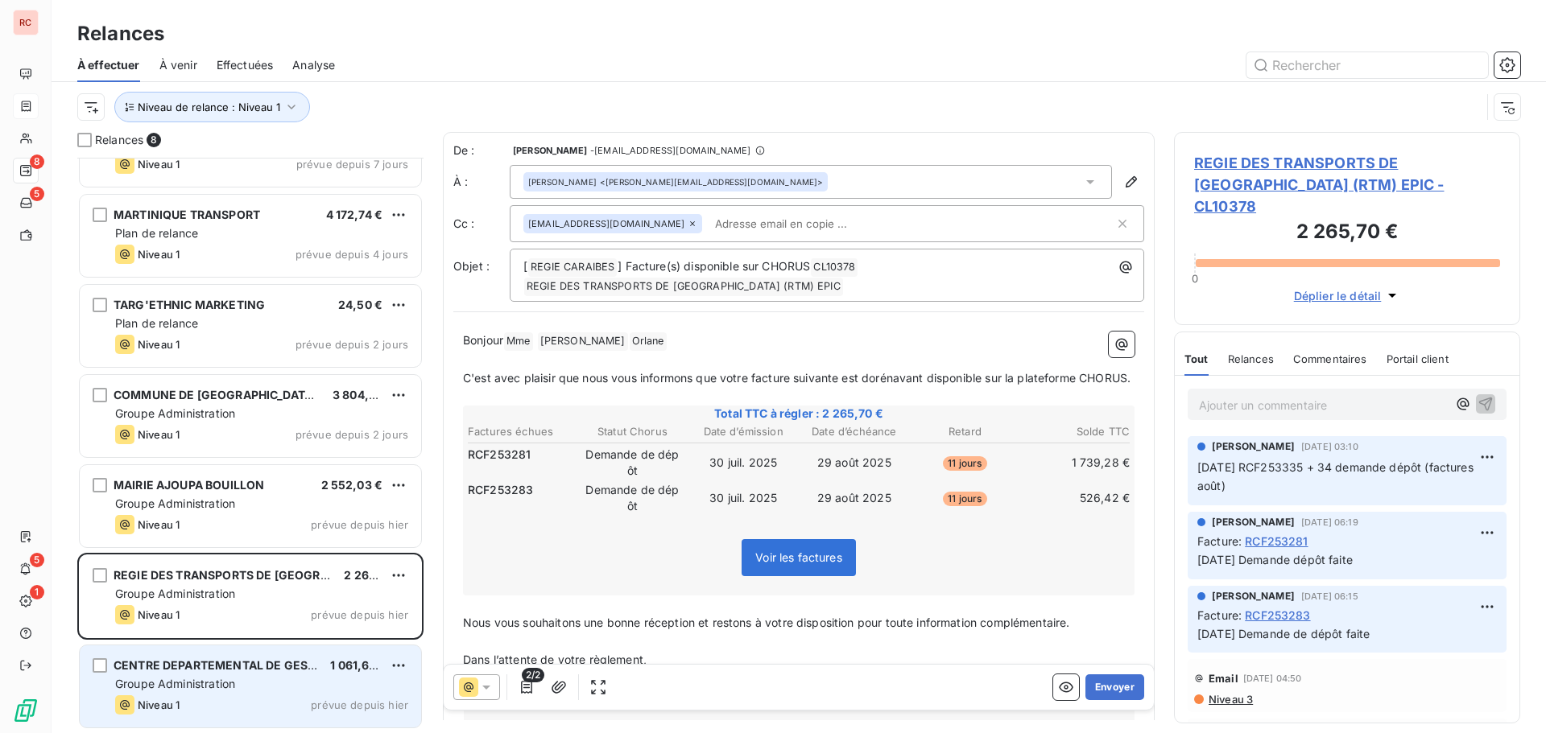
click at [251, 686] on div "Groupe Administration" at bounding box center [261, 684] width 293 height 16
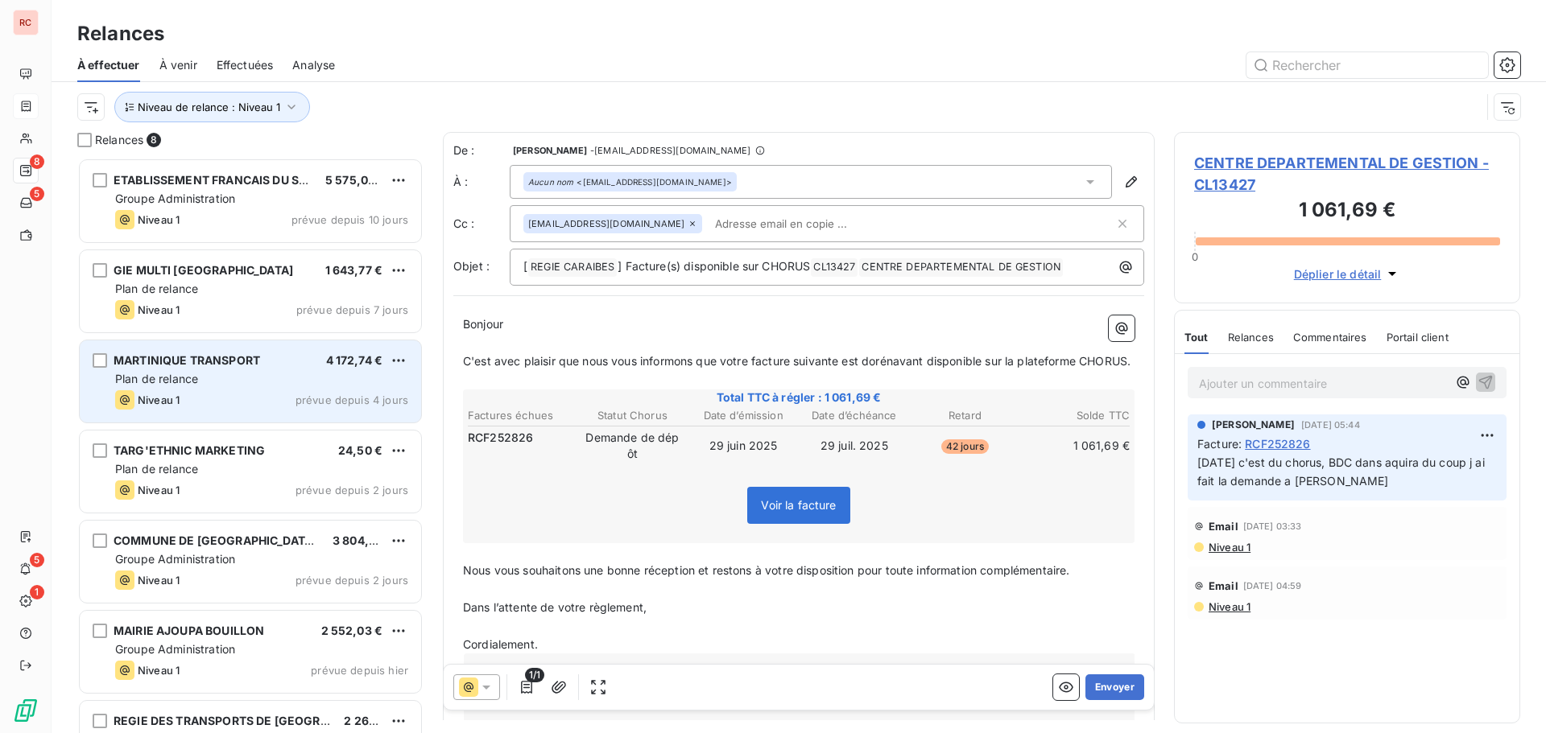
click at [228, 398] on div "Niveau 1 prévue depuis 4 jours" at bounding box center [261, 399] width 293 height 19
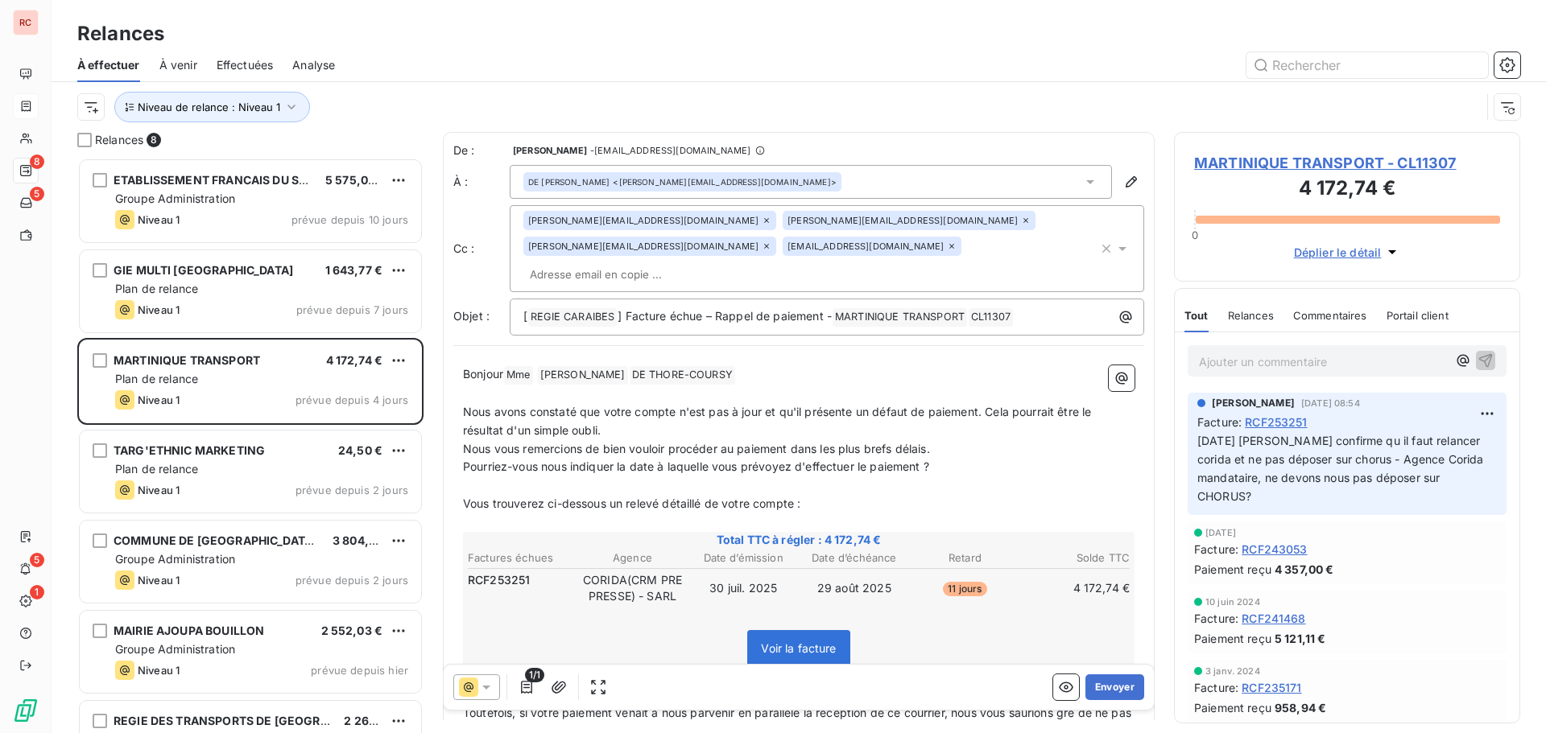
click at [1086, 180] on icon at bounding box center [1090, 182] width 8 height 4
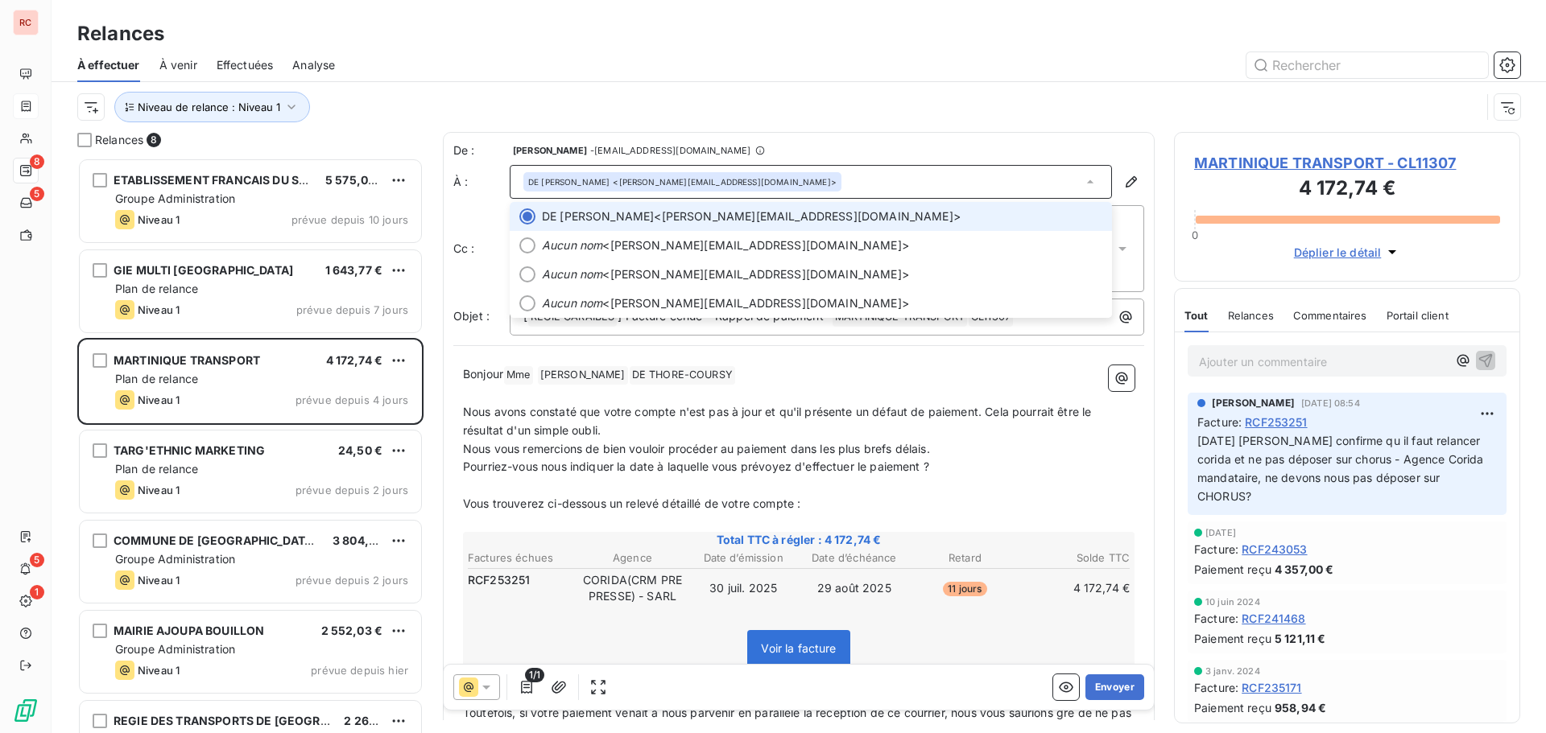
click at [530, 218] on div at bounding box center [527, 216] width 16 height 16
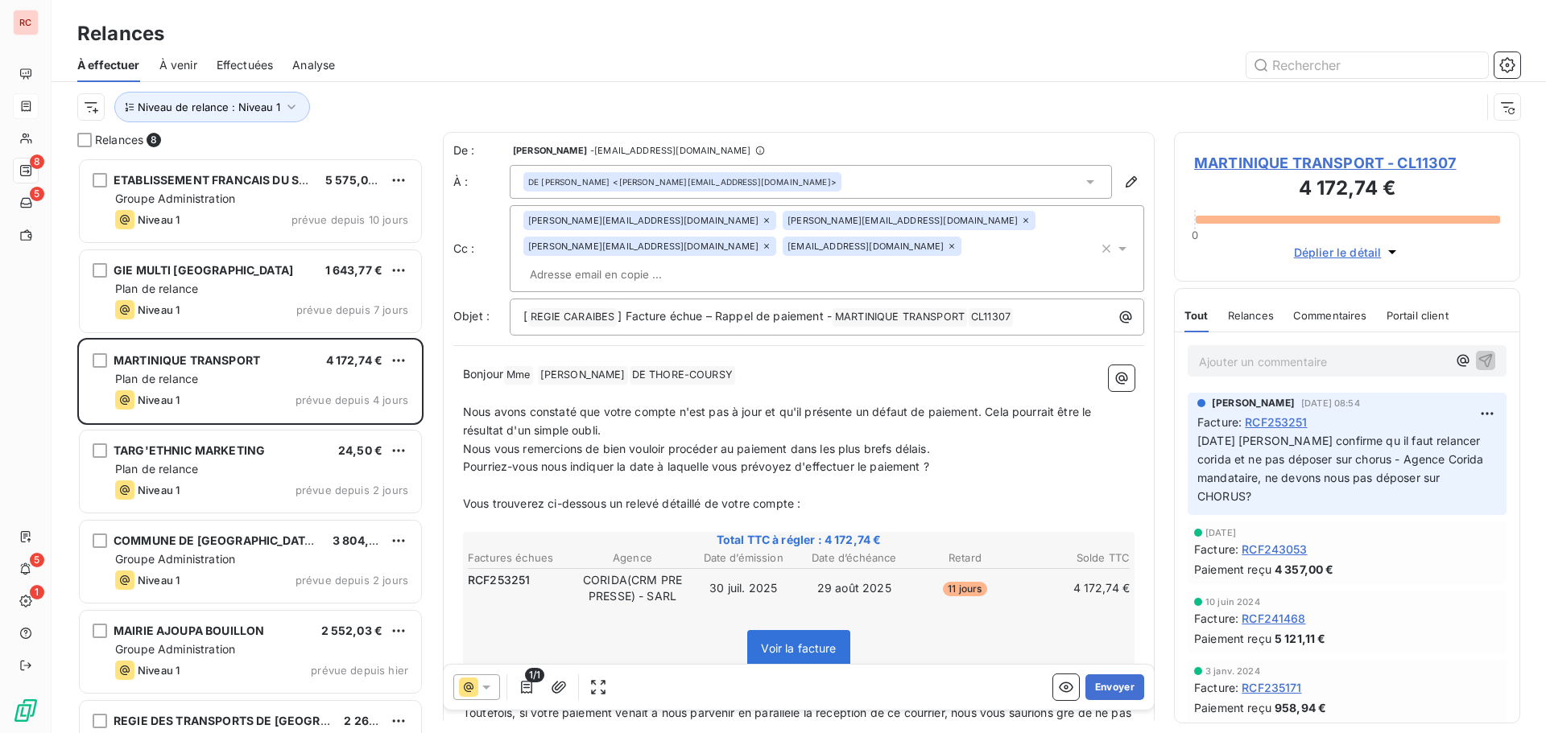
click at [1086, 184] on icon at bounding box center [1090, 182] width 8 height 4
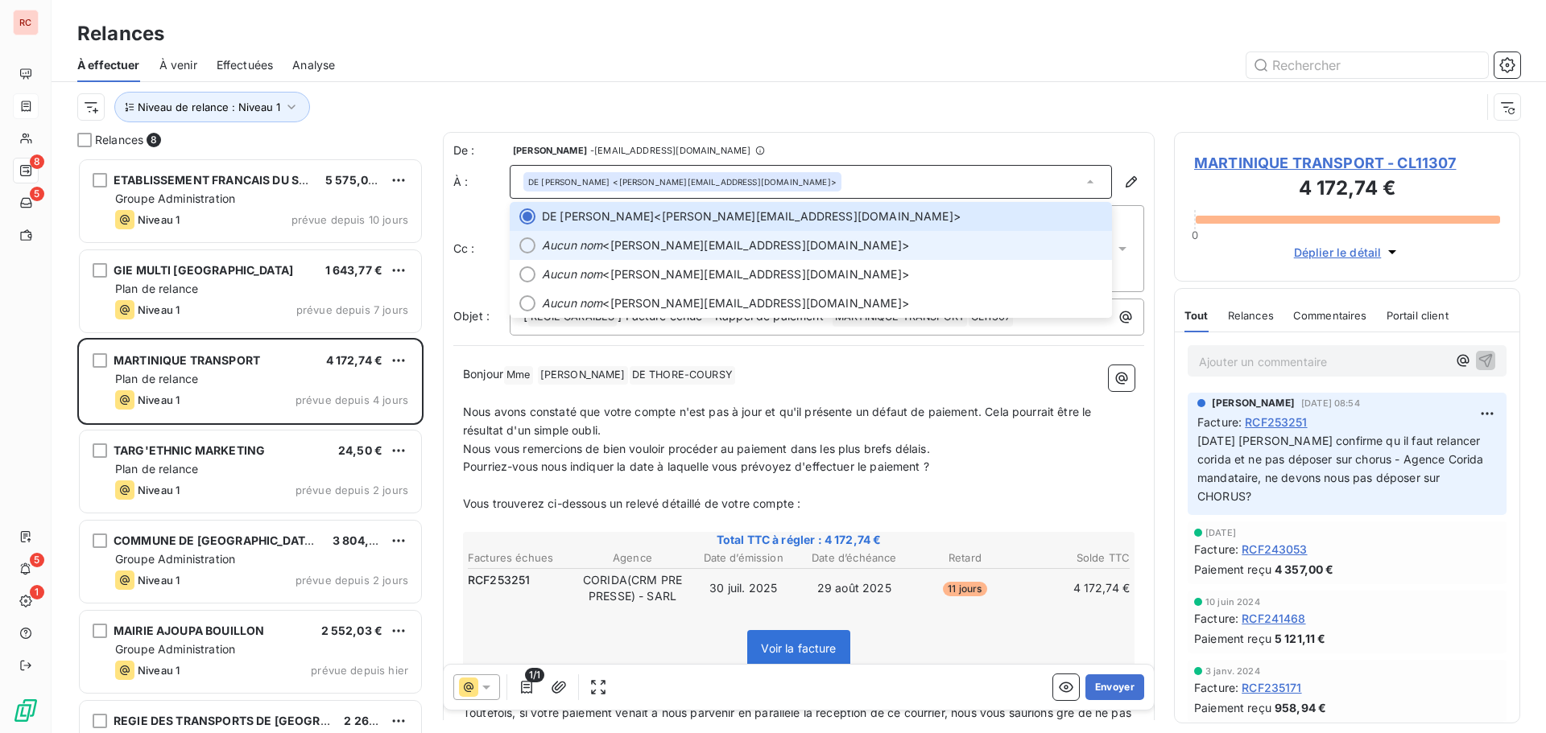
click at [533, 244] on div at bounding box center [527, 245] width 16 height 16
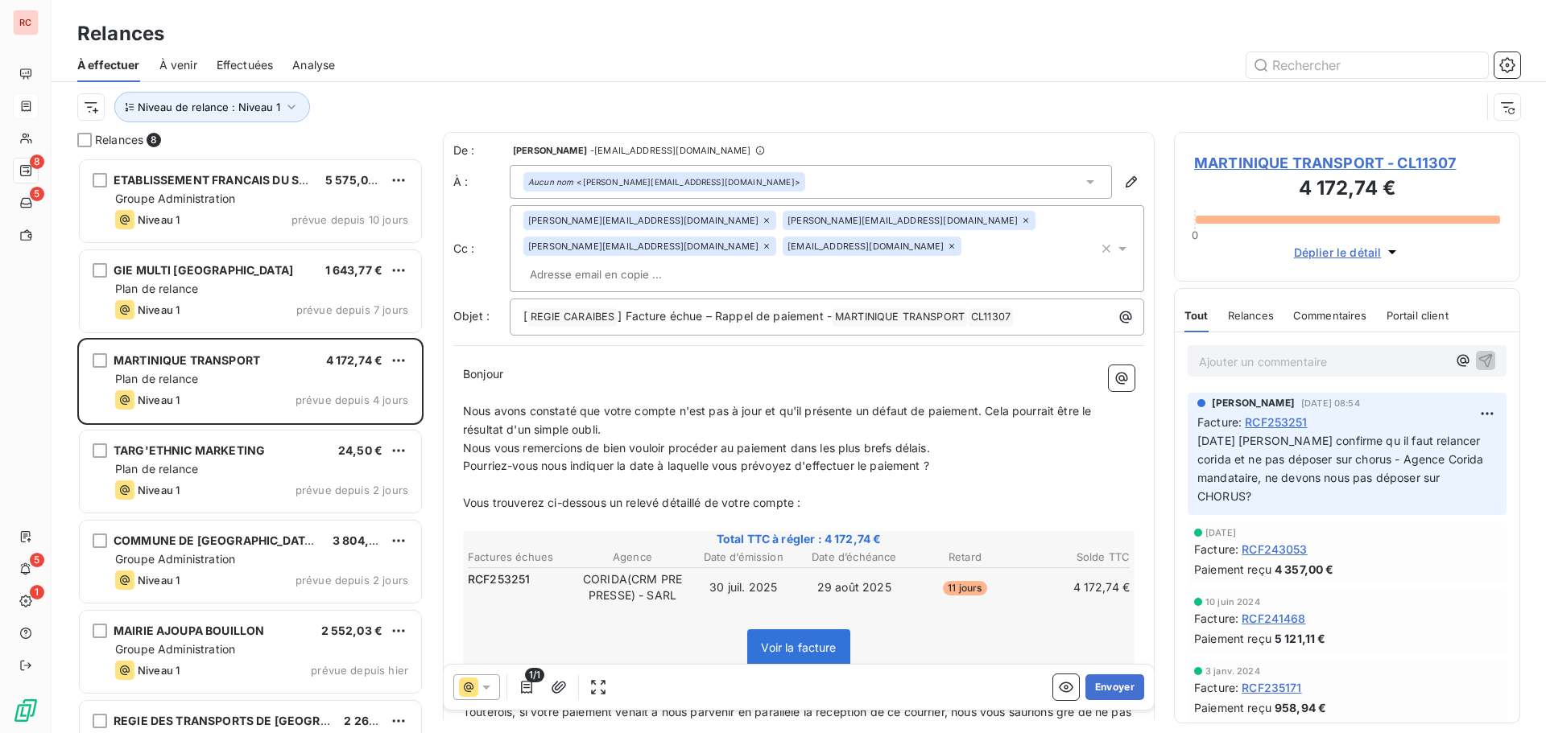
click at [762, 220] on icon at bounding box center [767, 221] width 10 height 10
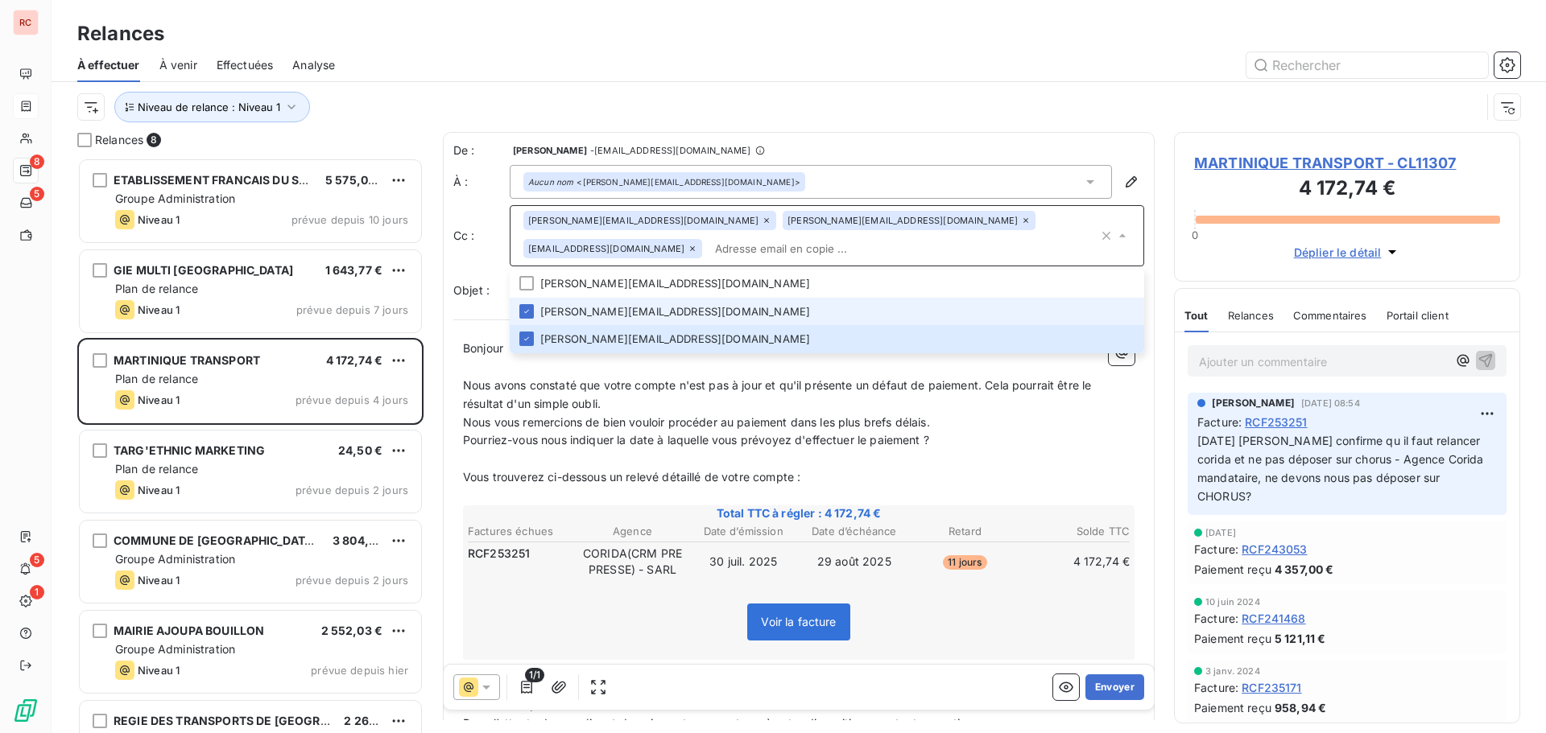
click at [807, 189] on div "Aucun nom <[PERSON_NAME][EMAIL_ADDRESS][DOMAIN_NAME]>" at bounding box center [811, 182] width 602 height 34
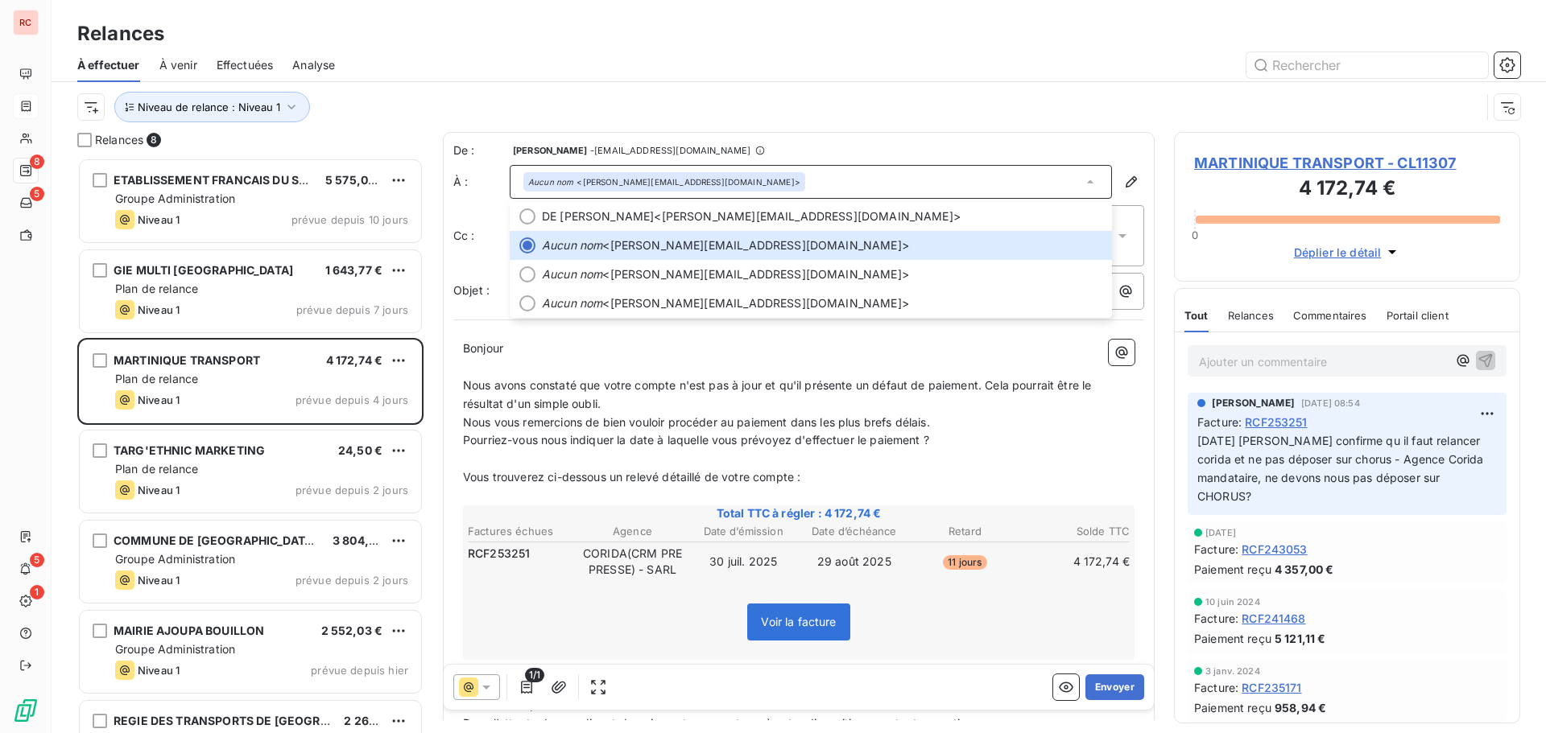
click at [792, 188] on div "Aucun nom <[PERSON_NAME][EMAIL_ADDRESS][DOMAIN_NAME]>" at bounding box center [811, 182] width 602 height 34
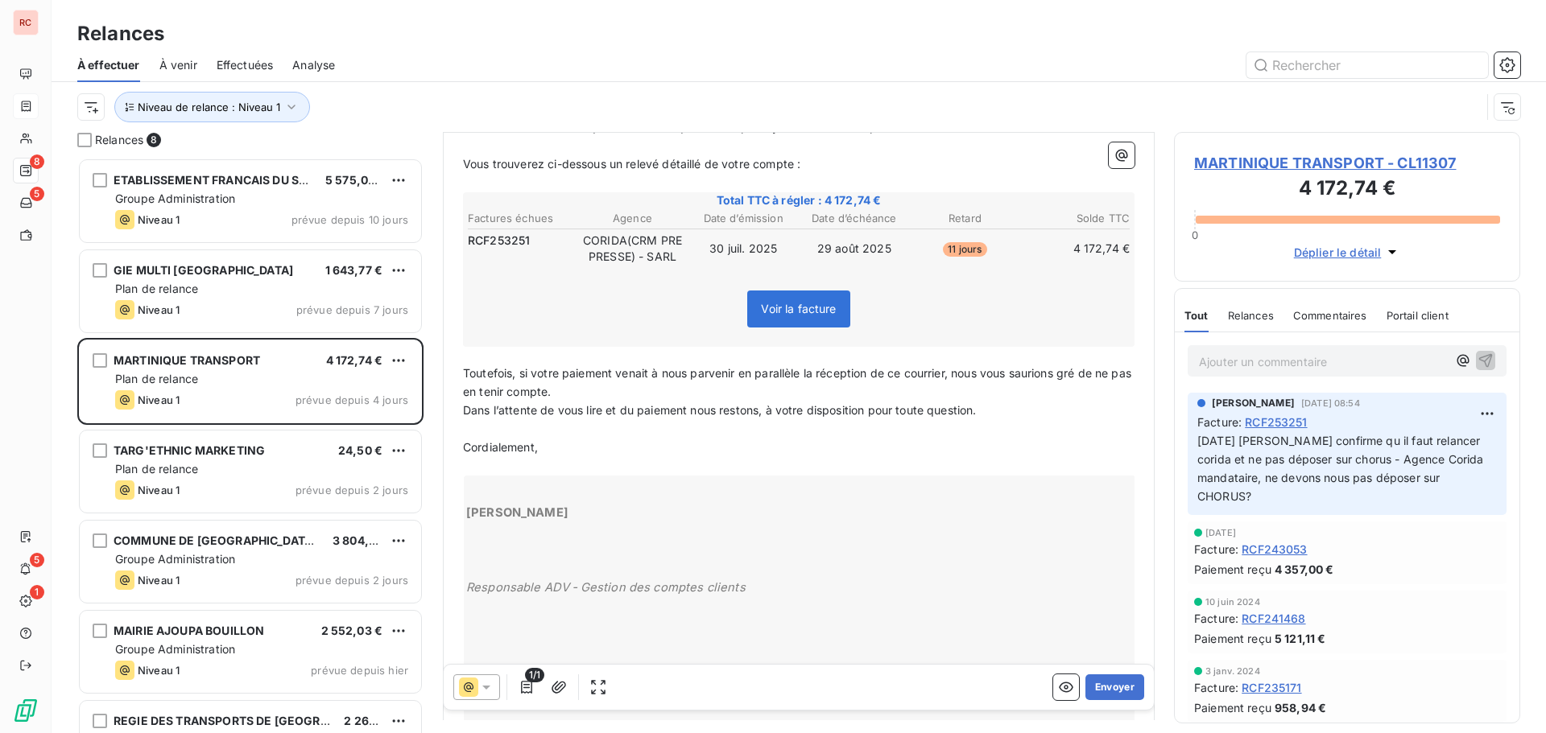
scroll to position [323, 0]
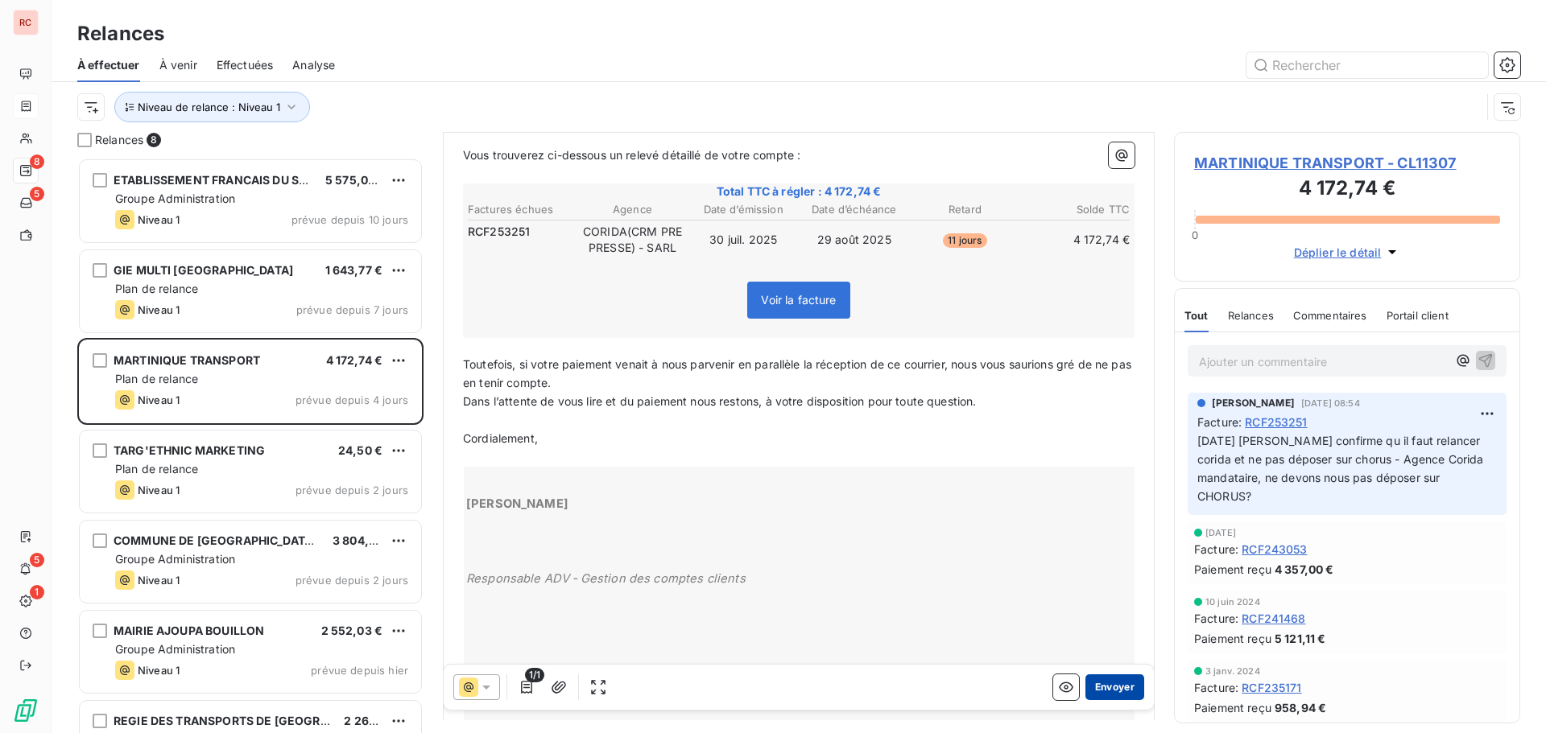
click at [1125, 684] on button "Envoyer" at bounding box center [1114, 688] width 59 height 26
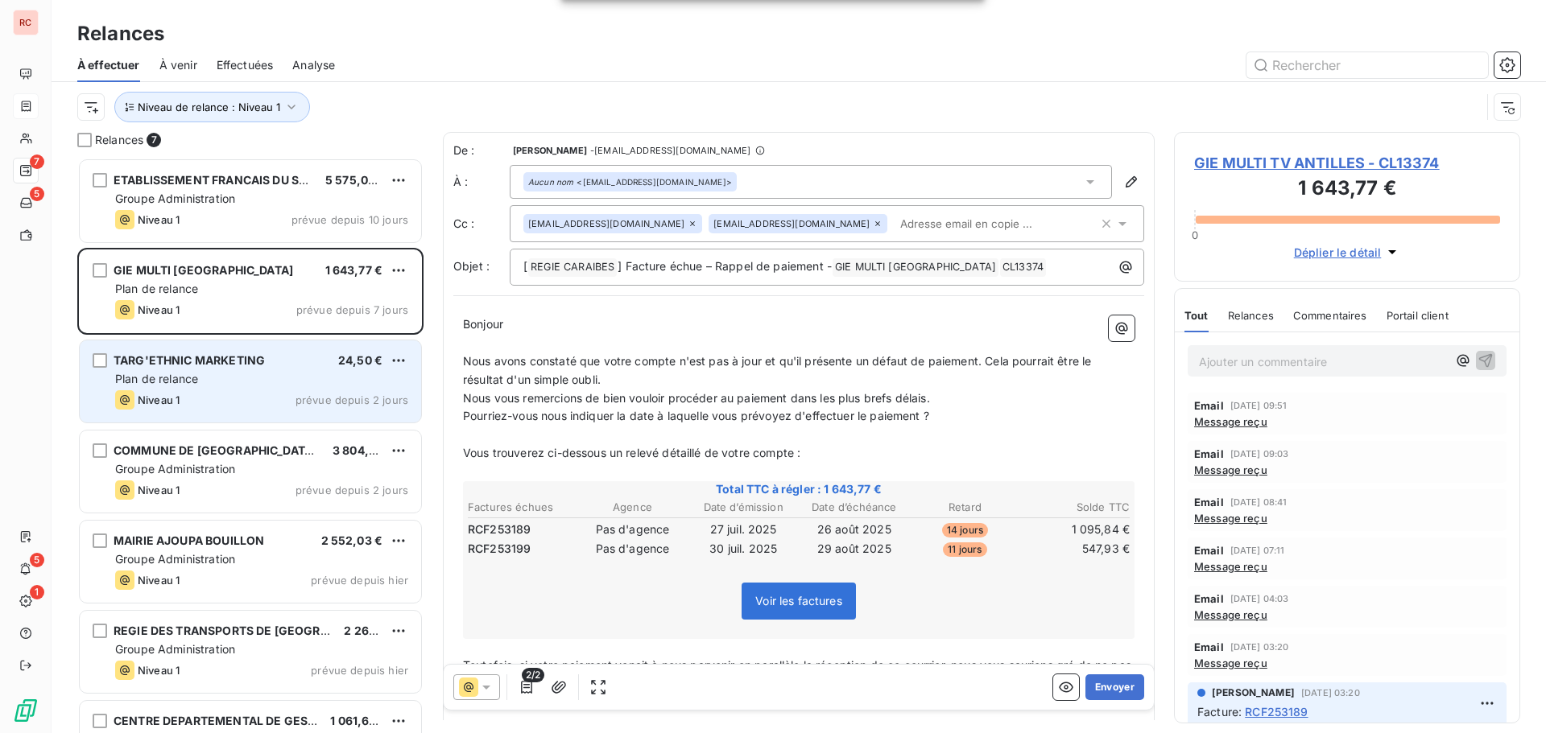
click at [191, 389] on div "TARG'ETHNIC MARKETING 24,50 € Plan de relance Niveau 1 prévue depuis 2 jours" at bounding box center [250, 382] width 341 height 82
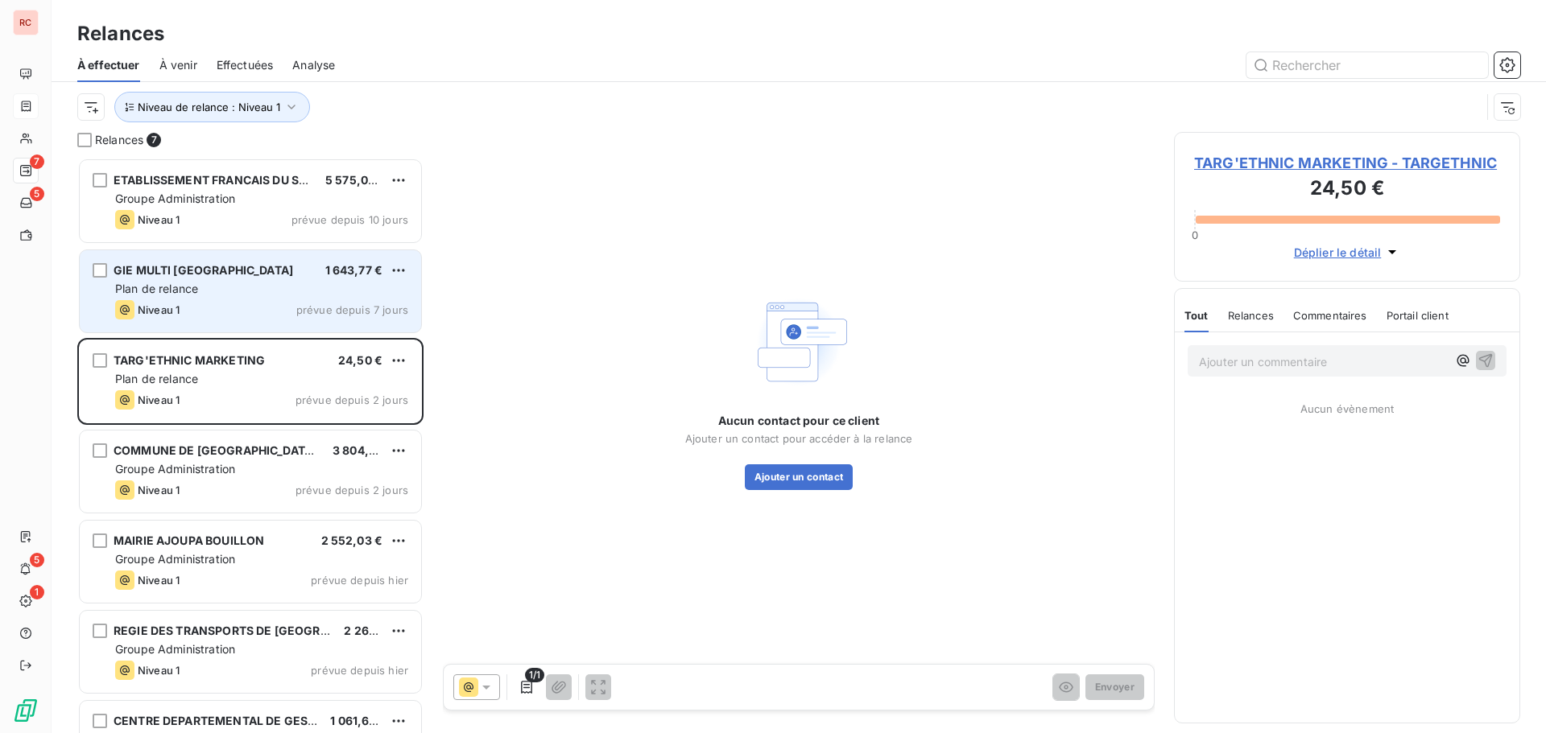
click at [200, 288] on div "Plan de relance" at bounding box center [261, 289] width 293 height 16
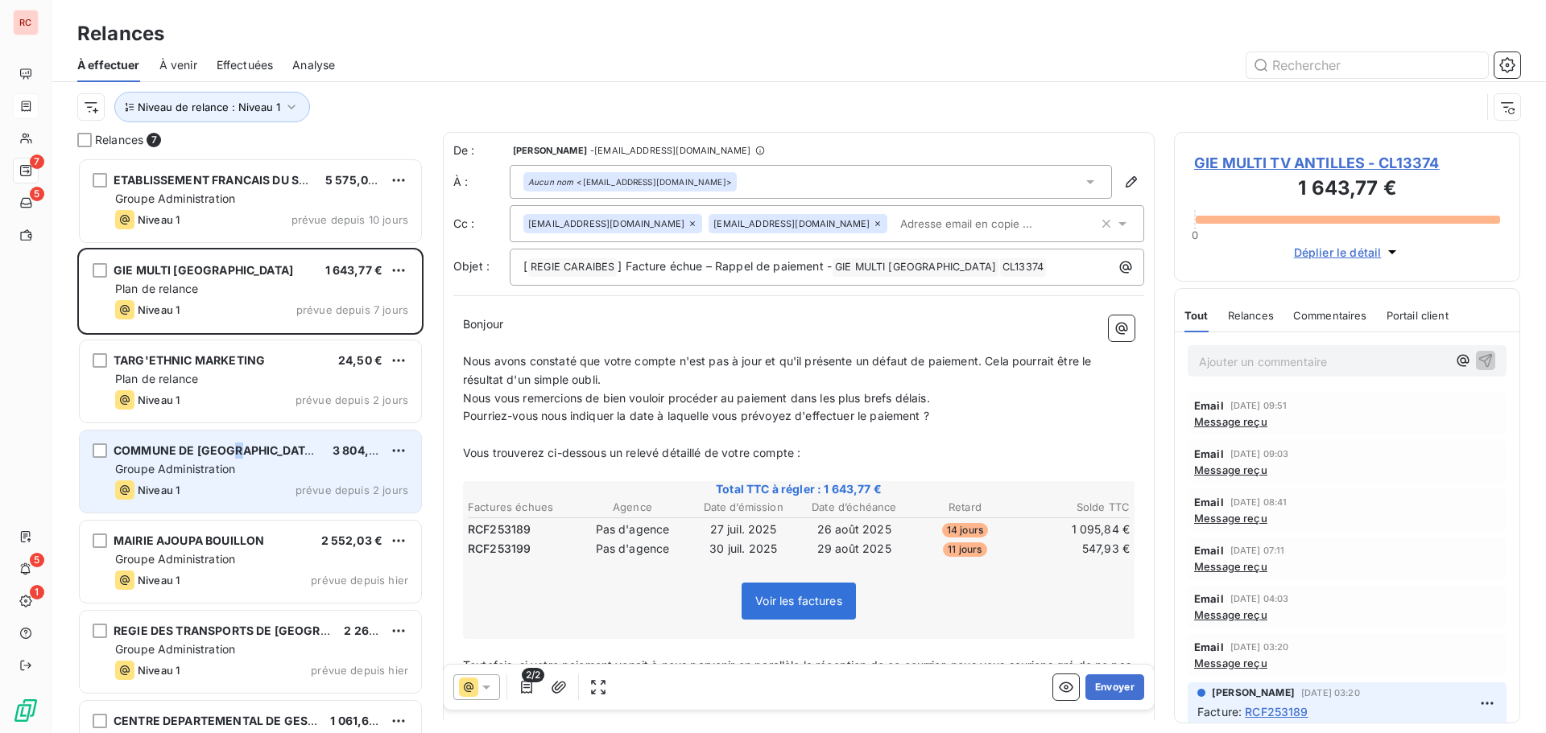
click at [234, 448] on span "COMMUNE DE [GEOGRAPHIC_DATA] (MAIRIE)" at bounding box center [241, 451] width 254 height 14
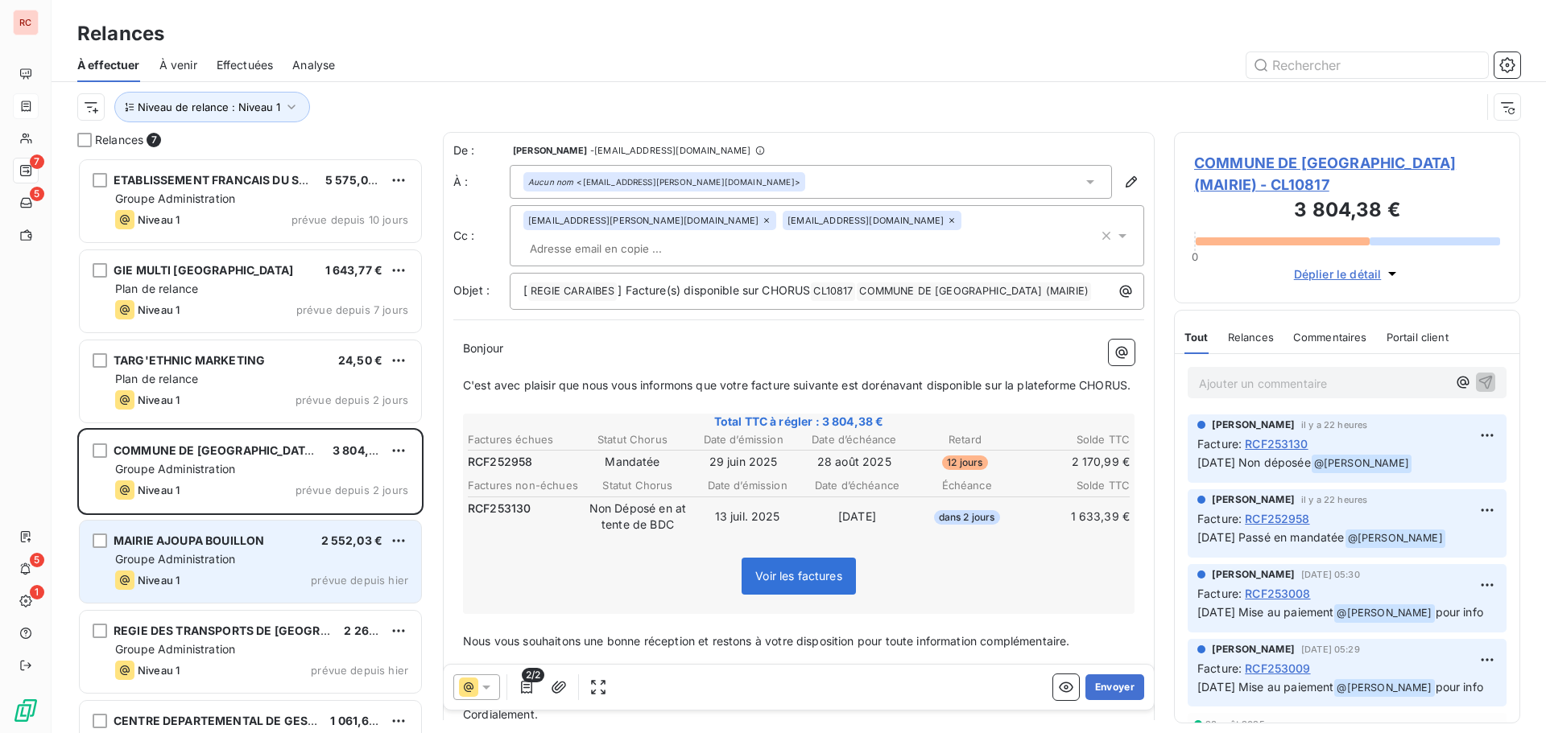
click at [223, 567] on div "Groupe Administration" at bounding box center [261, 559] width 293 height 16
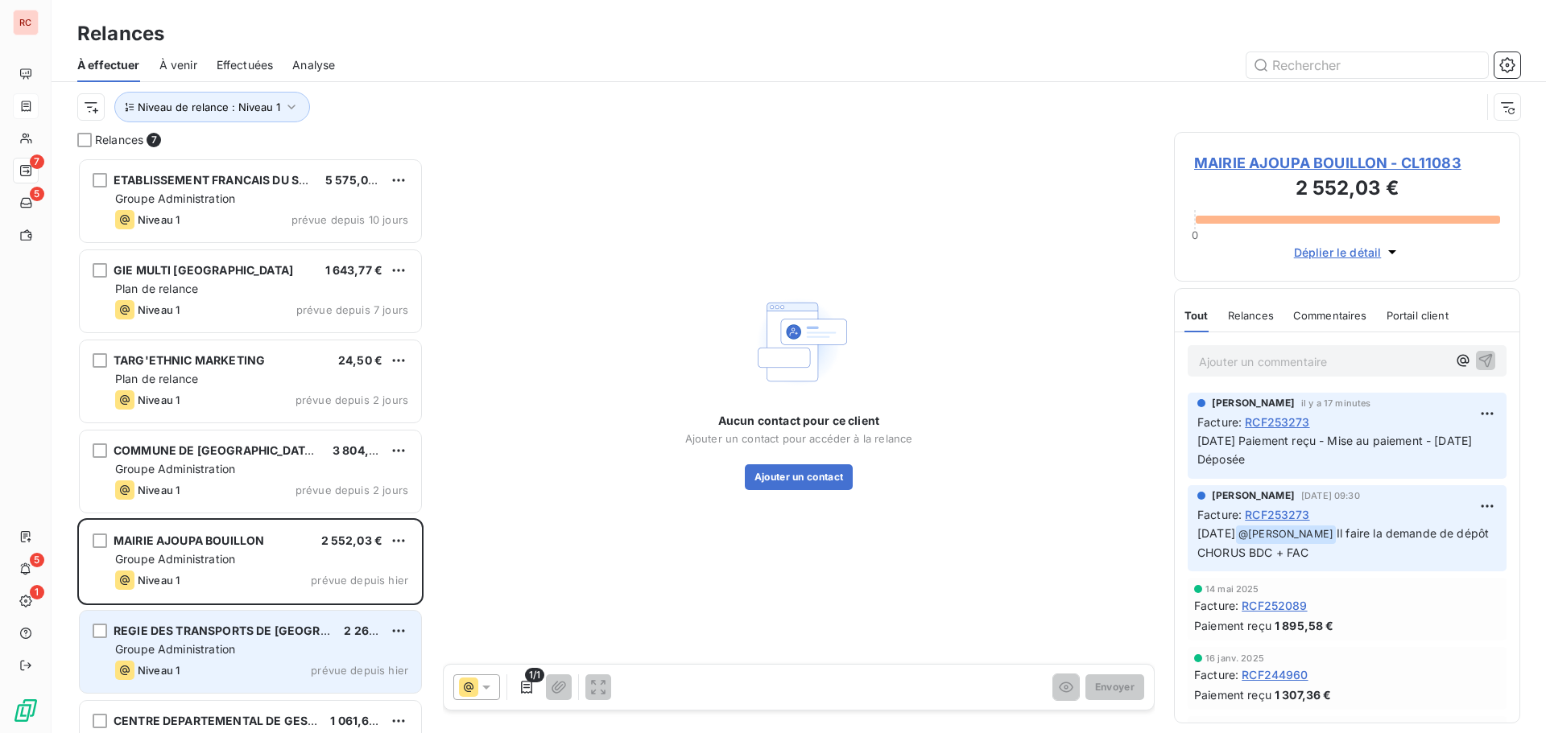
click at [321, 662] on div "Niveau 1 prévue depuis hier" at bounding box center [261, 670] width 293 height 19
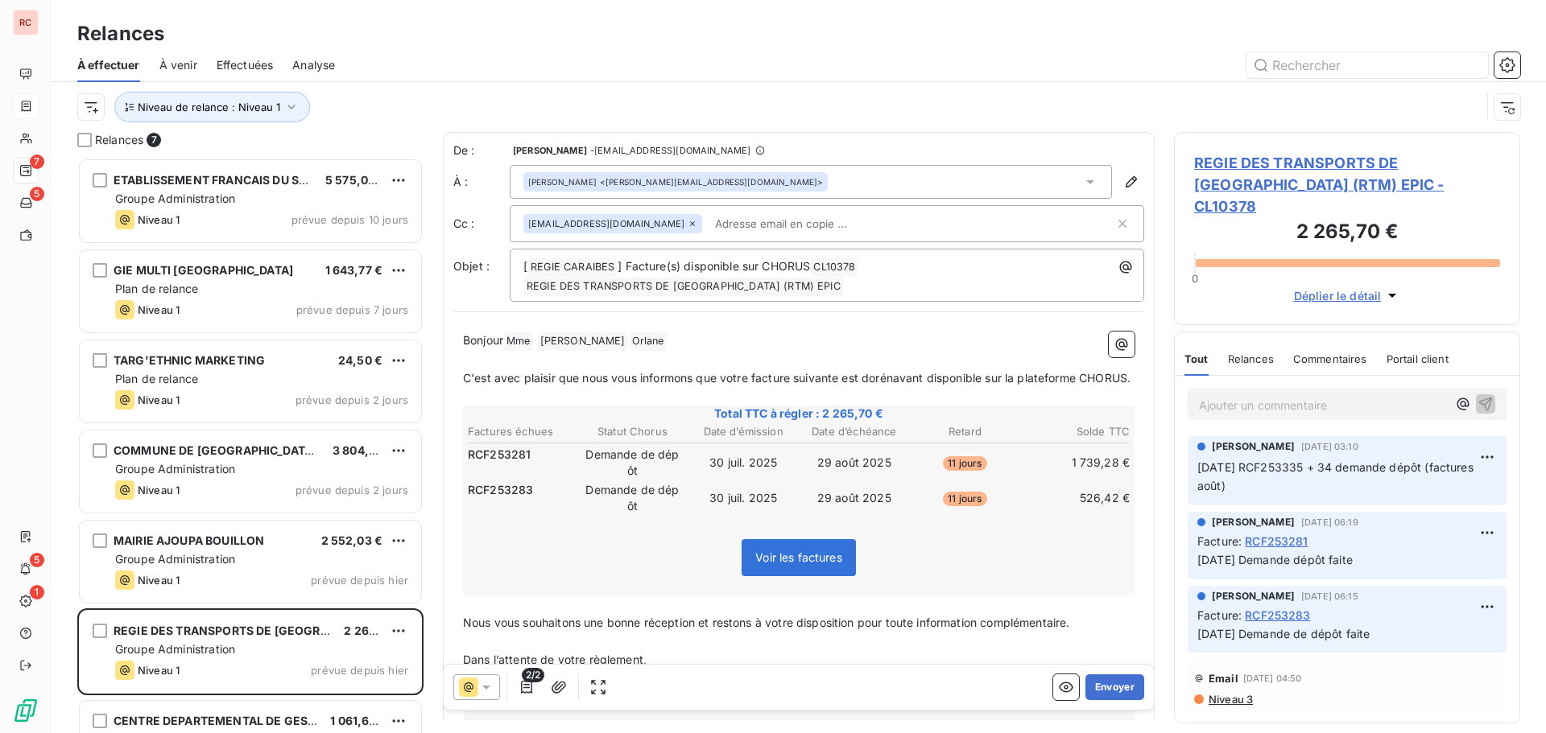
click at [1256, 167] on span "REGIE DES TRANSPORTS DE [GEOGRAPHIC_DATA] (RTM) EPIC - CL10378" at bounding box center [1347, 184] width 306 height 65
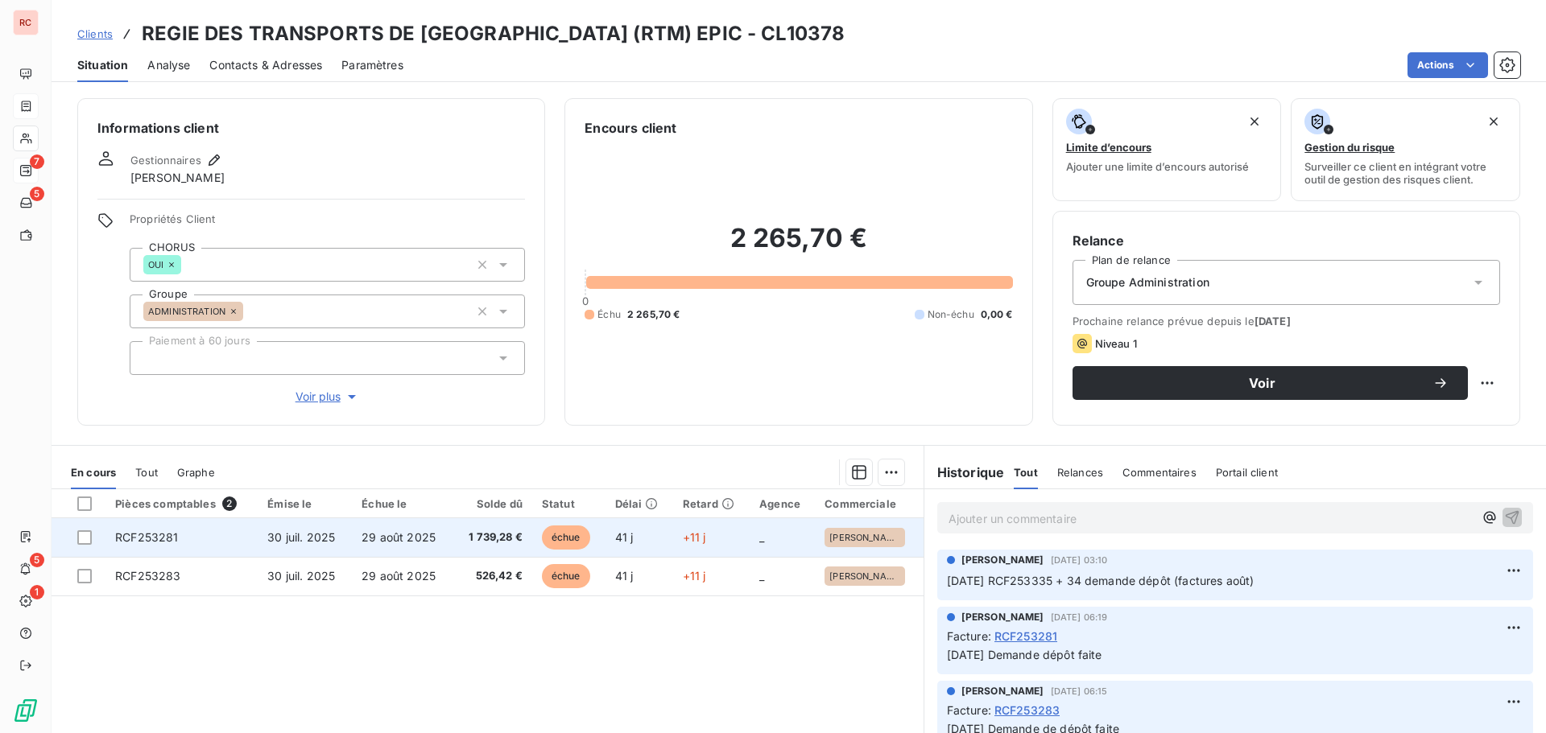
click at [233, 533] on td "RCF253281" at bounding box center [181, 537] width 152 height 39
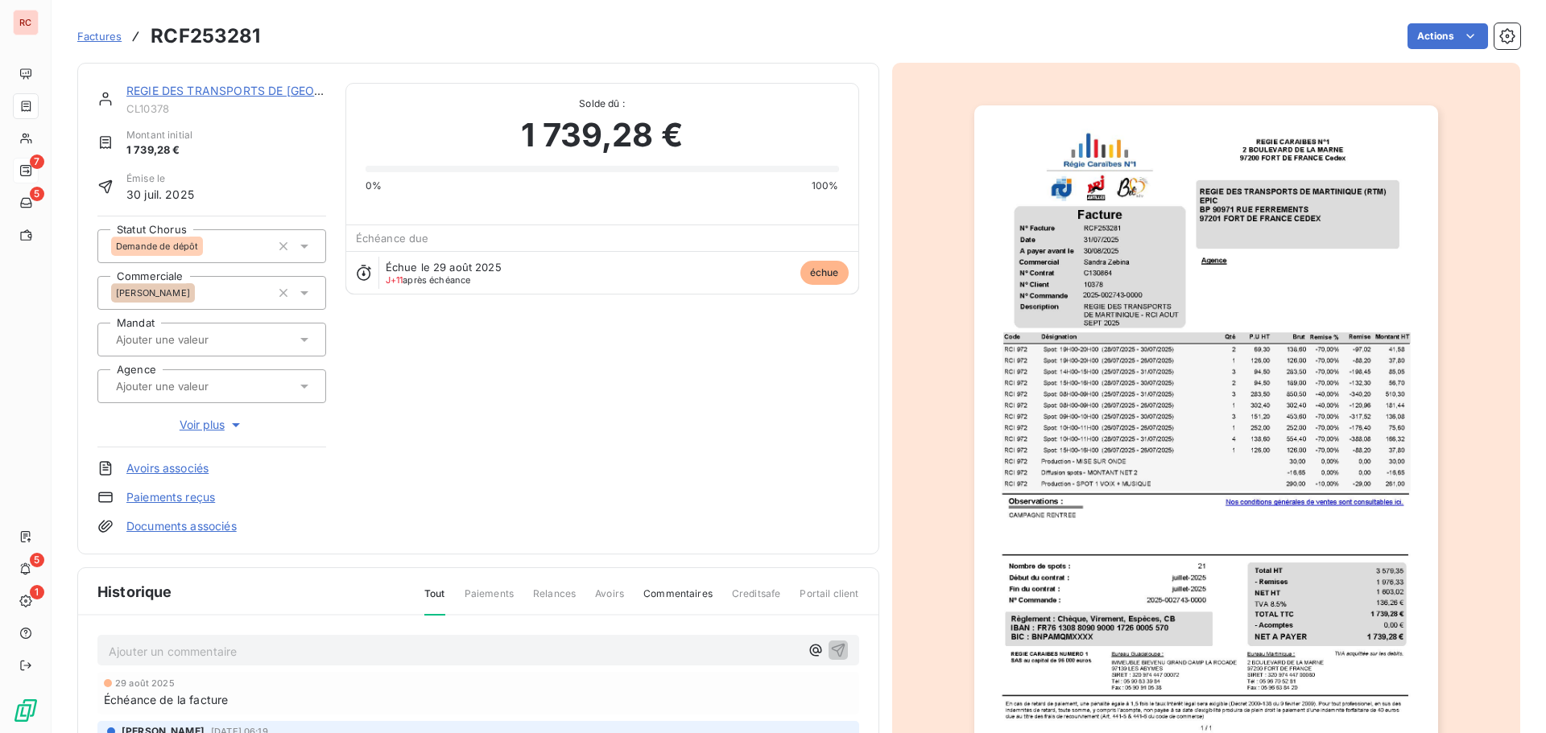
click at [307, 250] on icon at bounding box center [304, 246] width 16 height 16
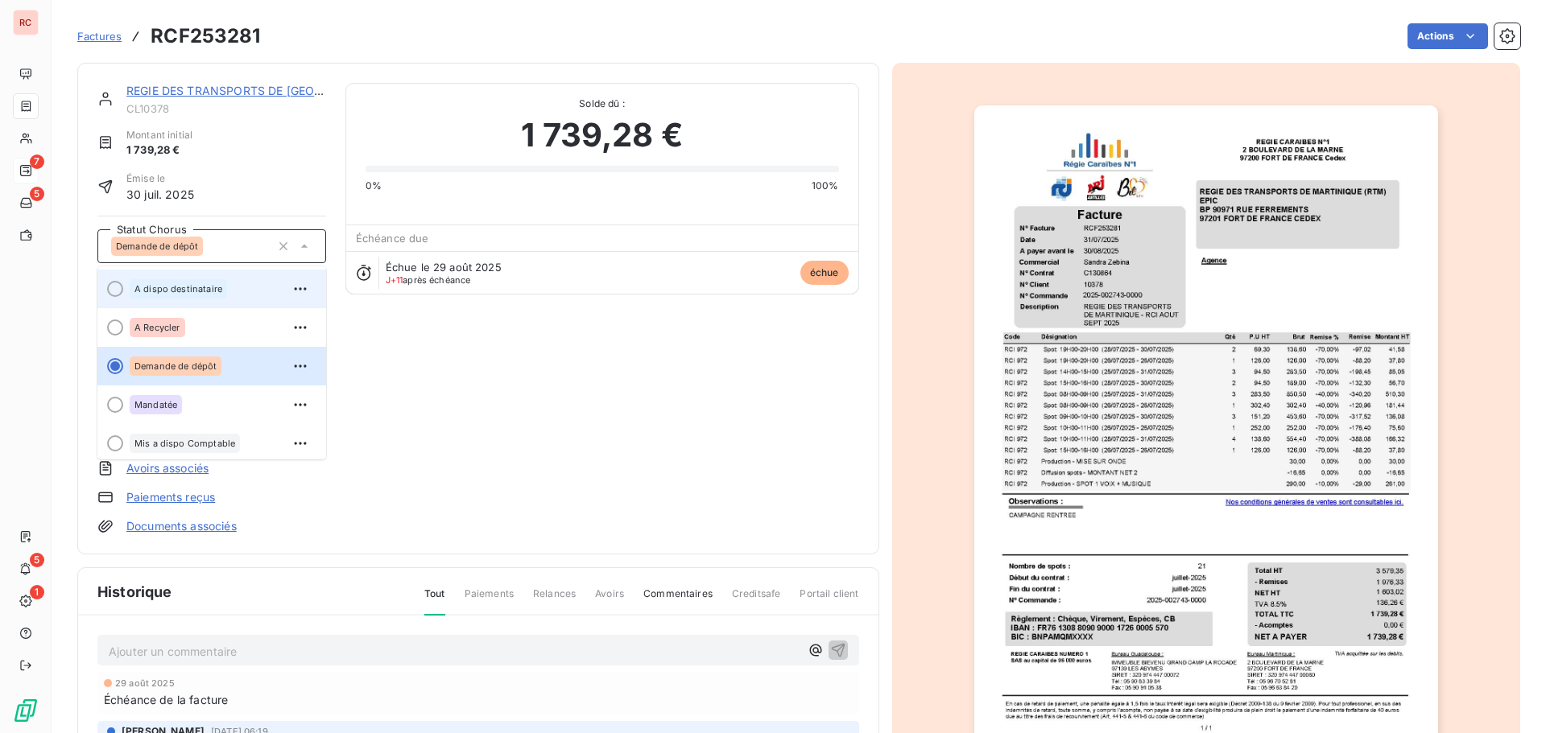
click at [203, 288] on span "A dispo destinataire" at bounding box center [178, 289] width 88 height 10
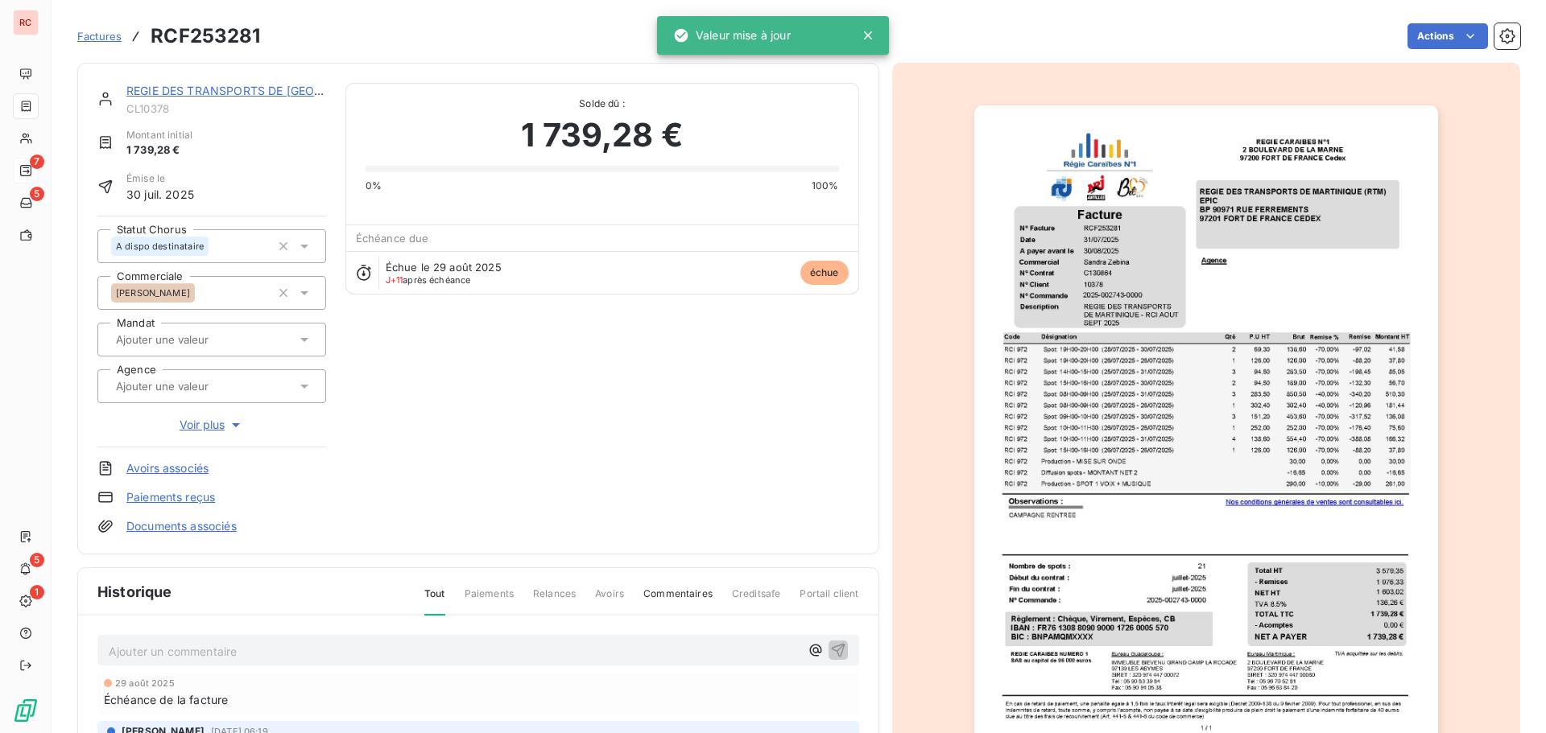
click at [156, 654] on p "Ajouter un commentaire ﻿" at bounding box center [454, 652] width 691 height 20
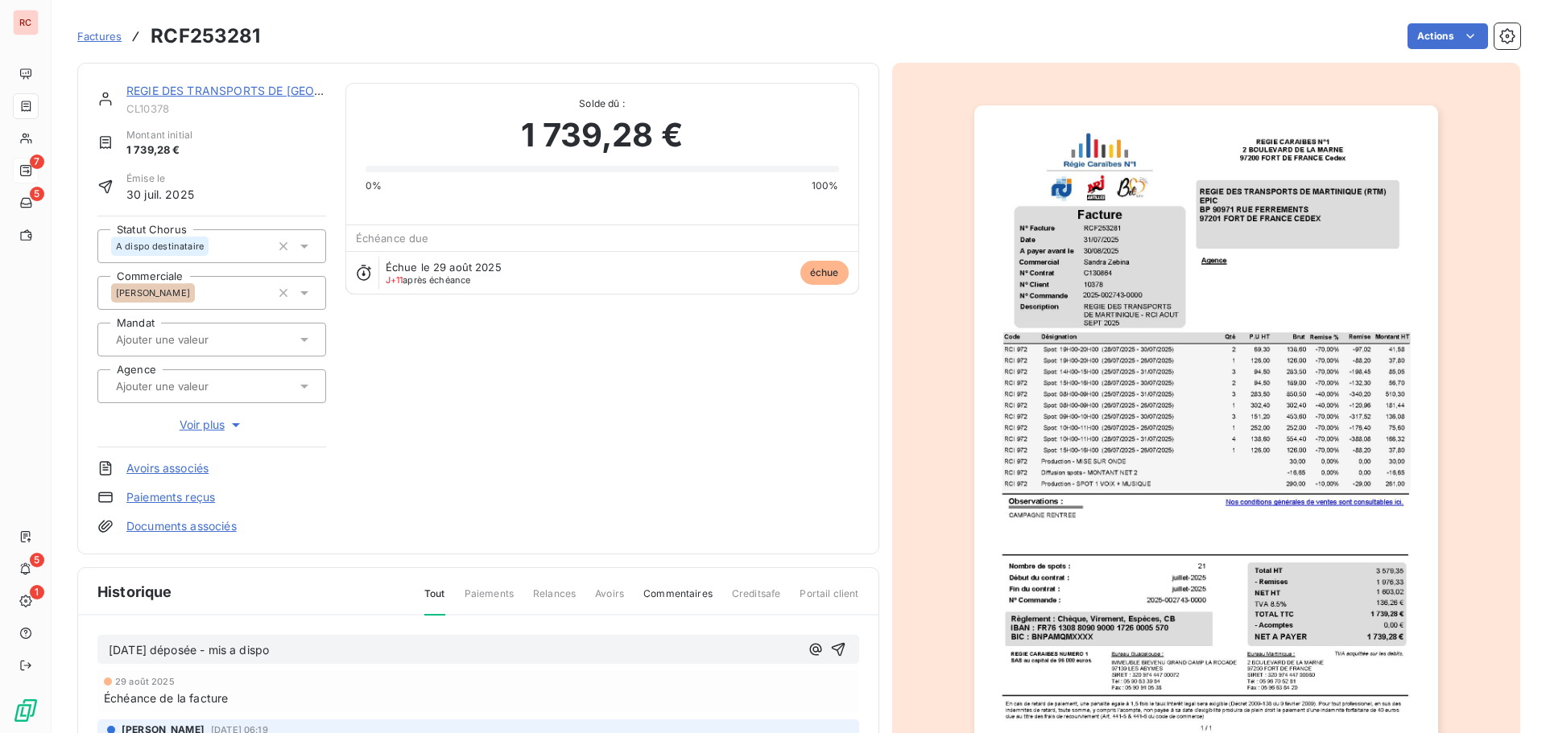
click at [269, 652] on span "[DATE] déposée - mis a dispo" at bounding box center [189, 650] width 160 height 14
drag, startPoint x: 288, startPoint y: 654, endPoint x: 93, endPoint y: 644, distance: 195.8
copy span "[DATE] déposée - mis a dispo"
click at [837, 641] on button "button" at bounding box center [837, 649] width 19 height 19
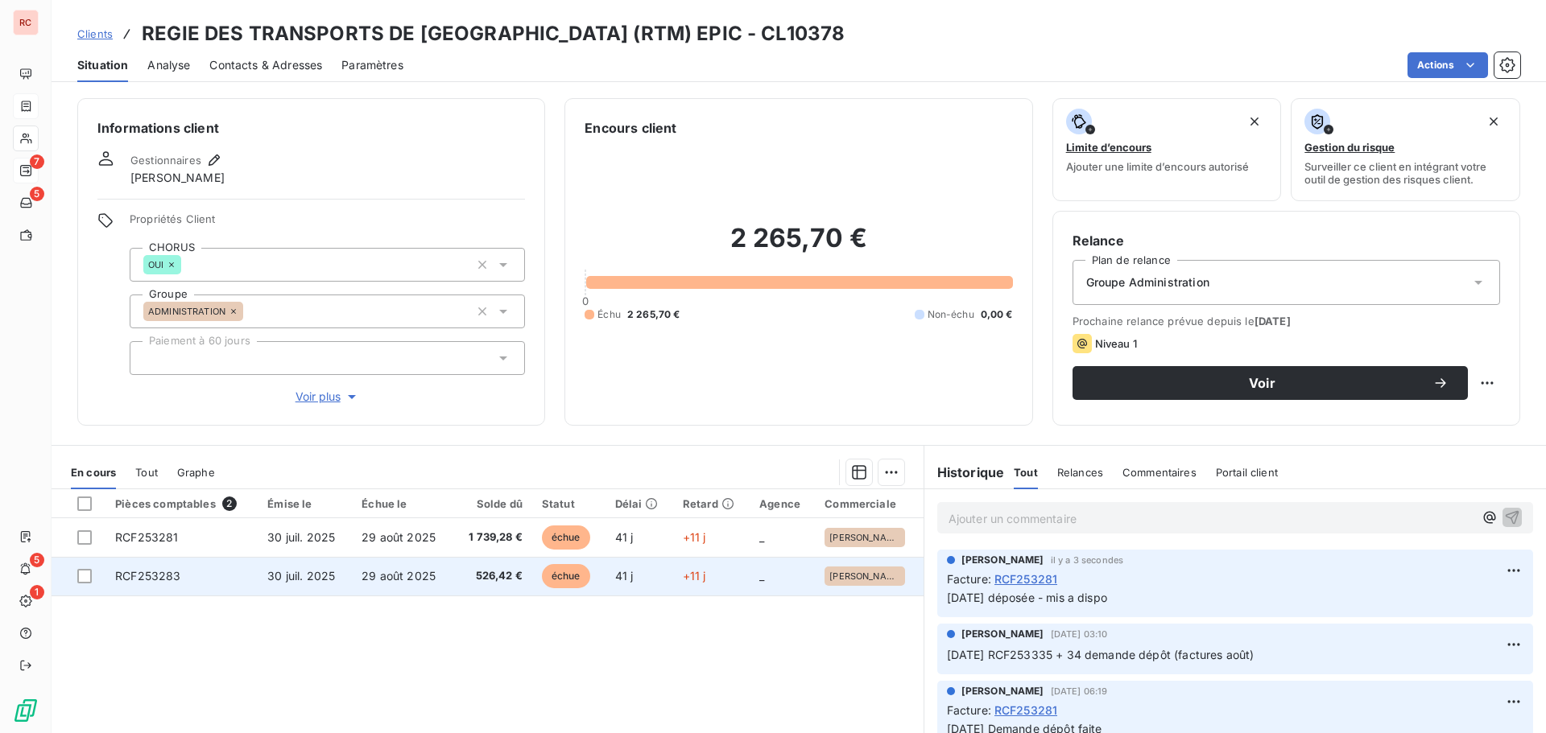
click at [229, 573] on td "RCF253283" at bounding box center [181, 576] width 152 height 39
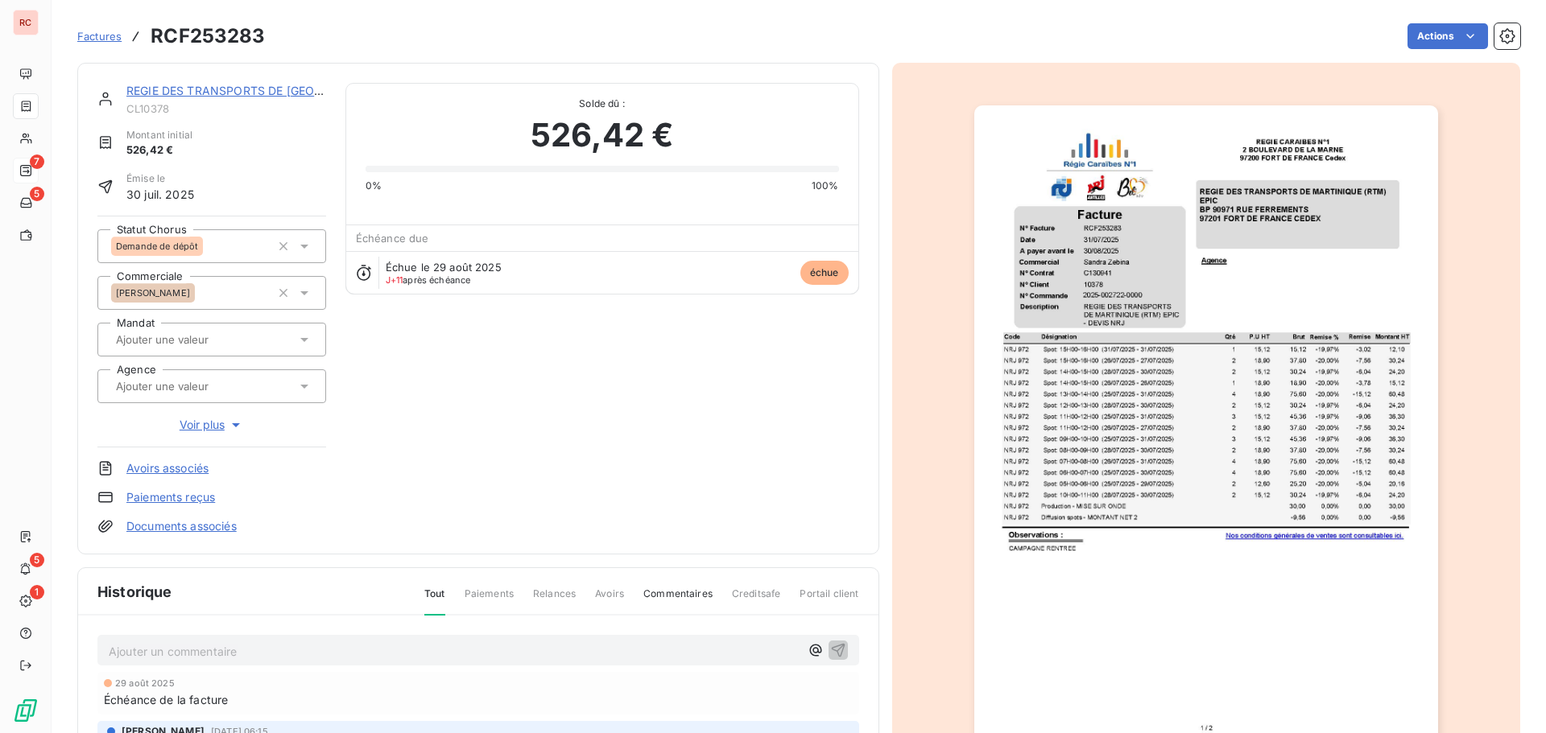
click at [307, 246] on icon at bounding box center [304, 246] width 16 height 16
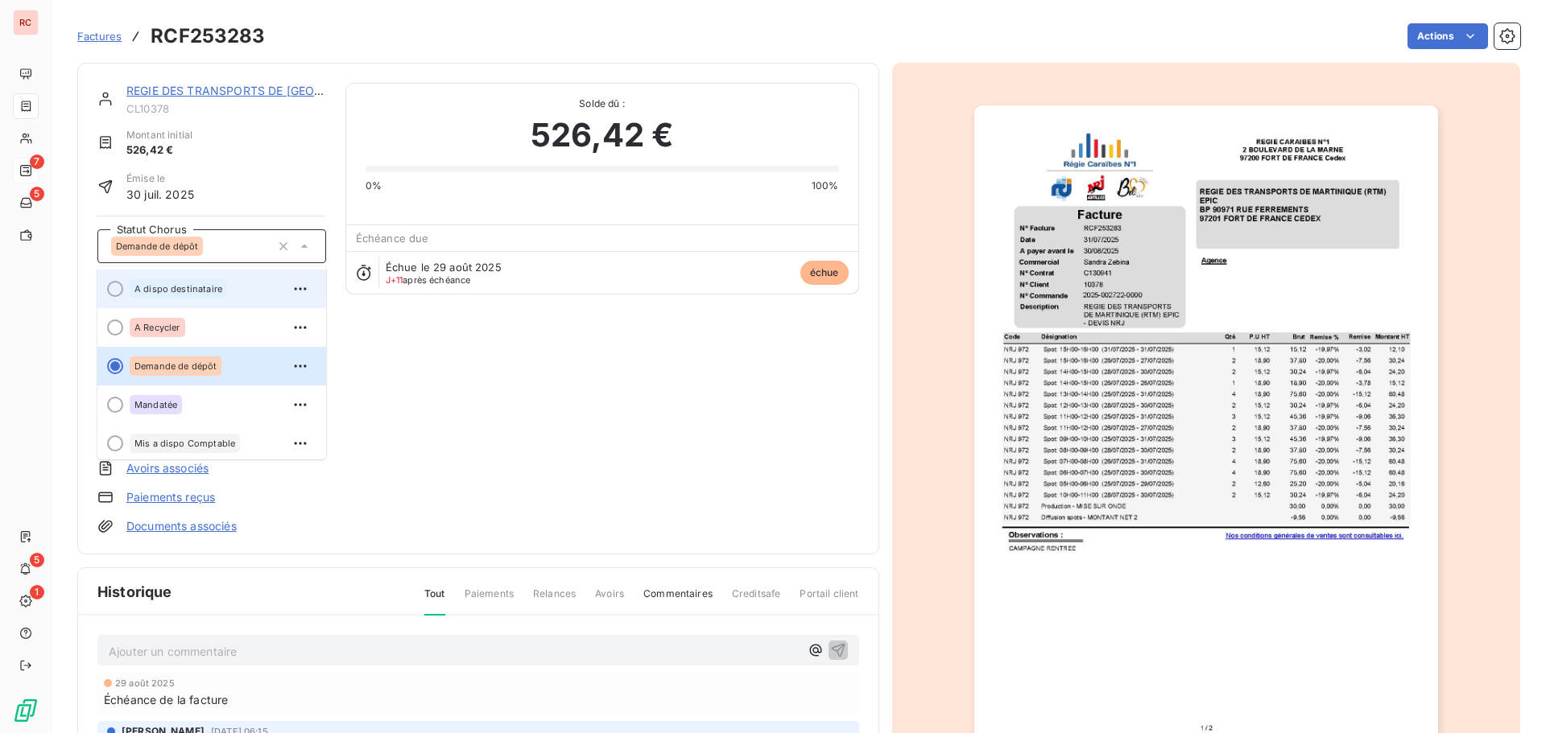
click at [261, 294] on div "A dispo destinataire" at bounding box center [222, 289] width 184 height 26
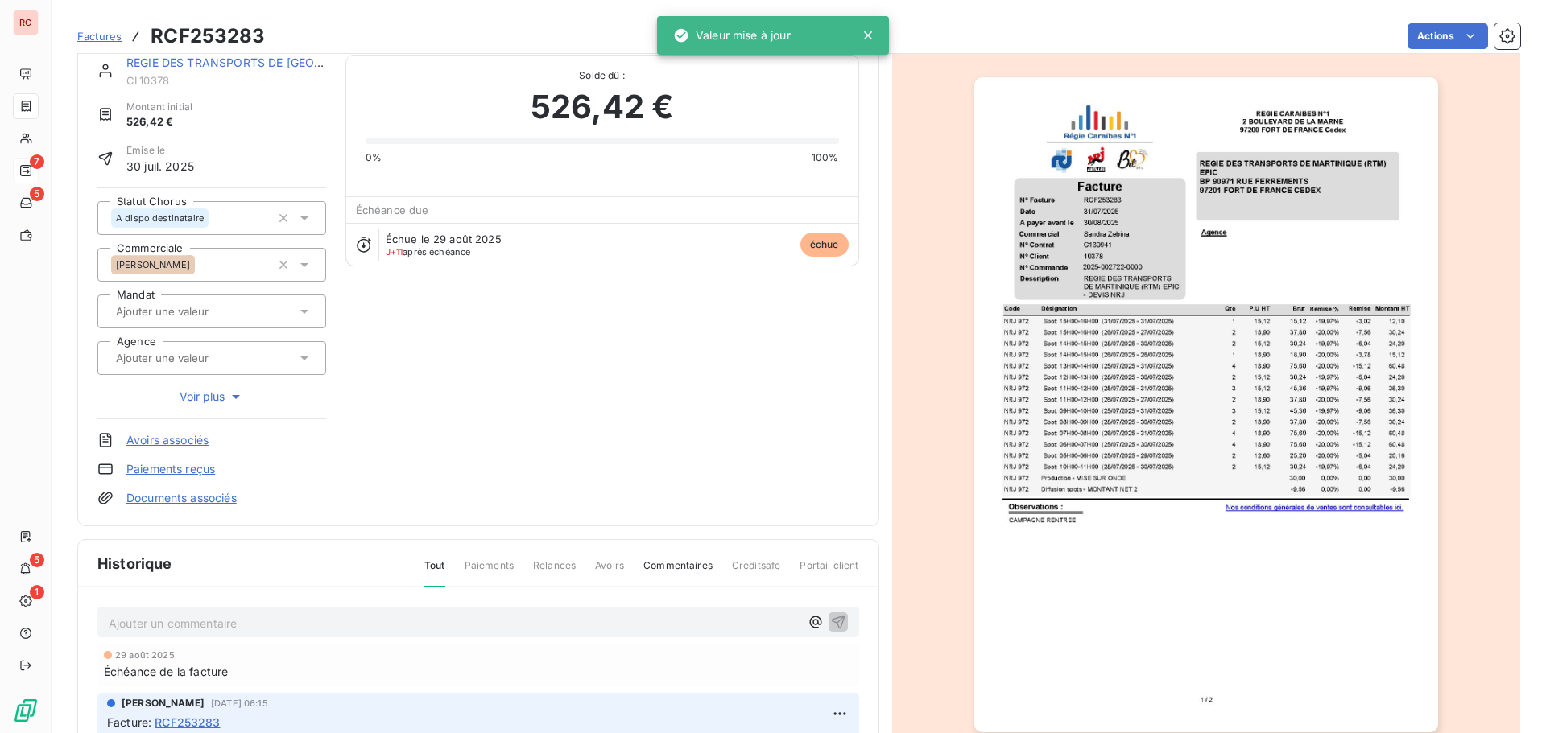
scroll to position [1, 0]
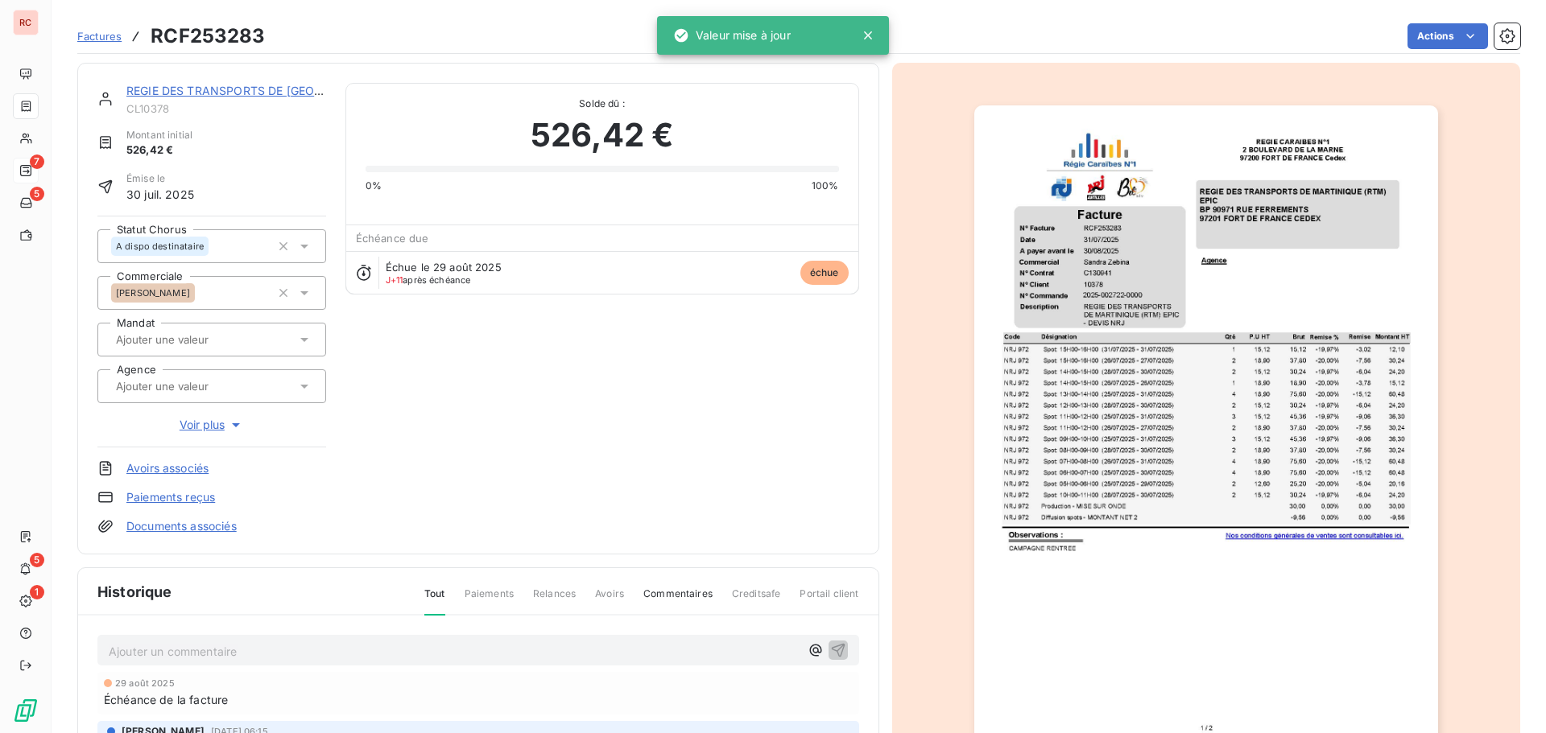
click at [304, 243] on icon at bounding box center [304, 246] width 16 height 16
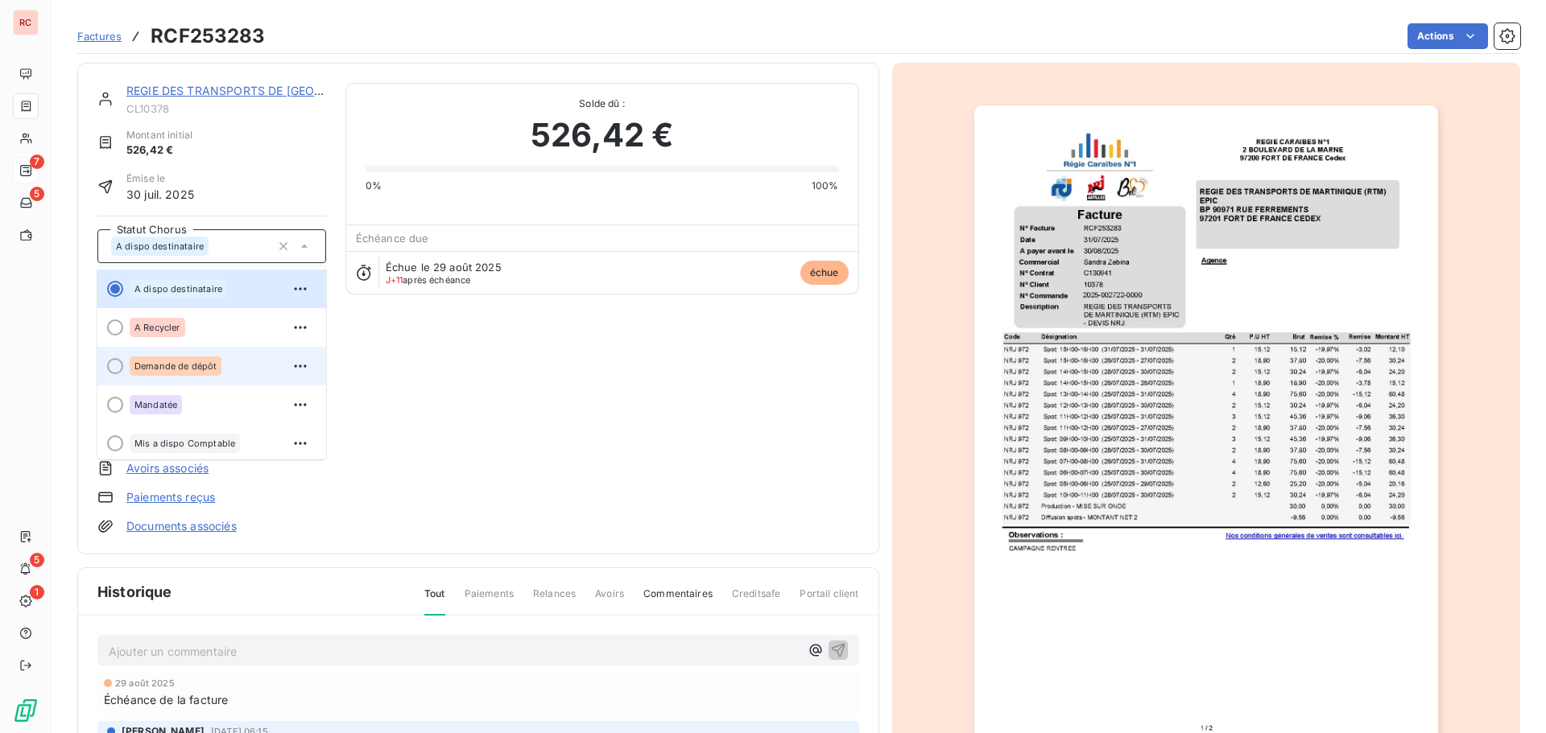
click at [145, 368] on span "Demande de dépôt" at bounding box center [175, 366] width 82 height 10
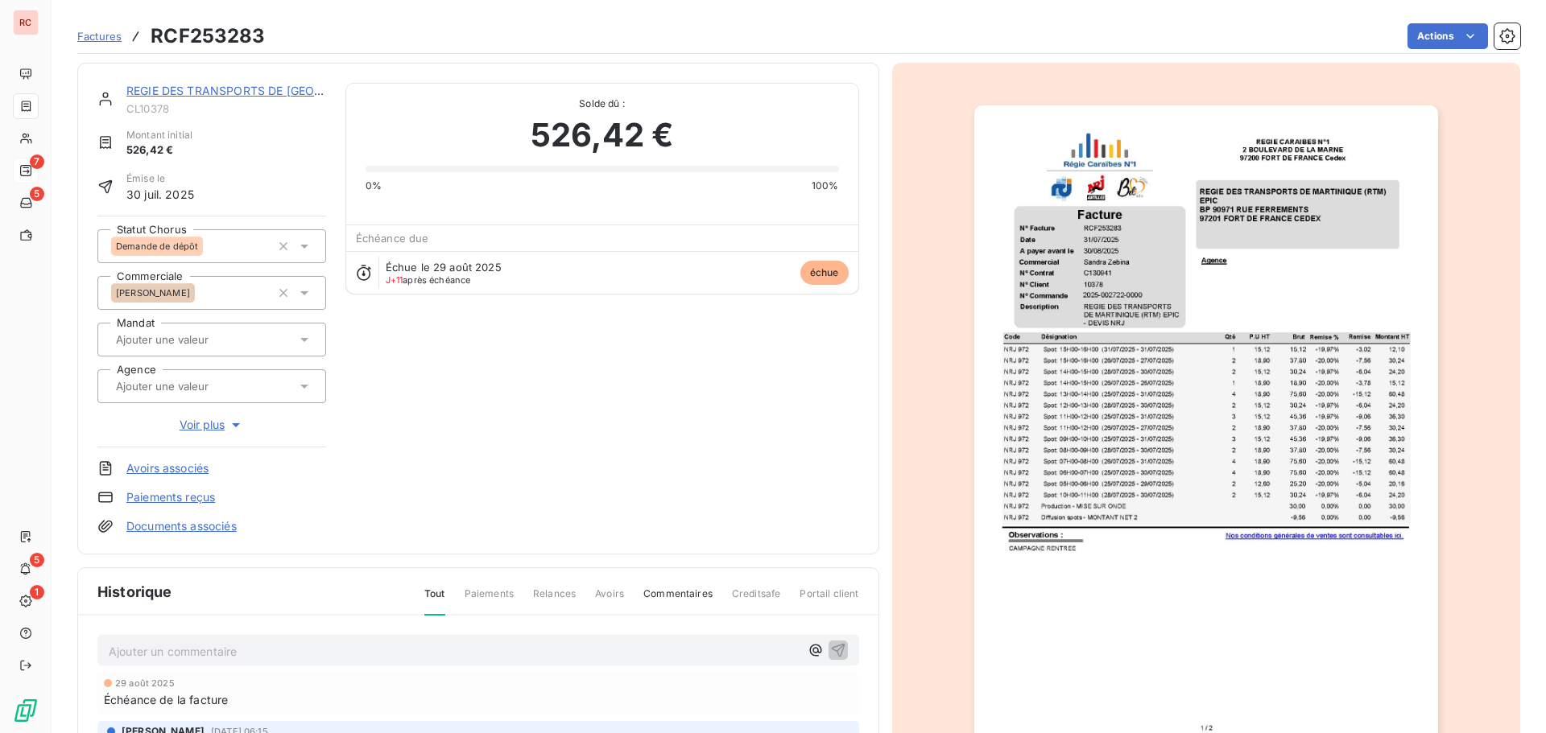
click at [173, 654] on p "Ajouter un commentaire ﻿" at bounding box center [454, 652] width 691 height 20
click at [313, 249] on div "Demande de dépôt" at bounding box center [211, 246] width 229 height 34
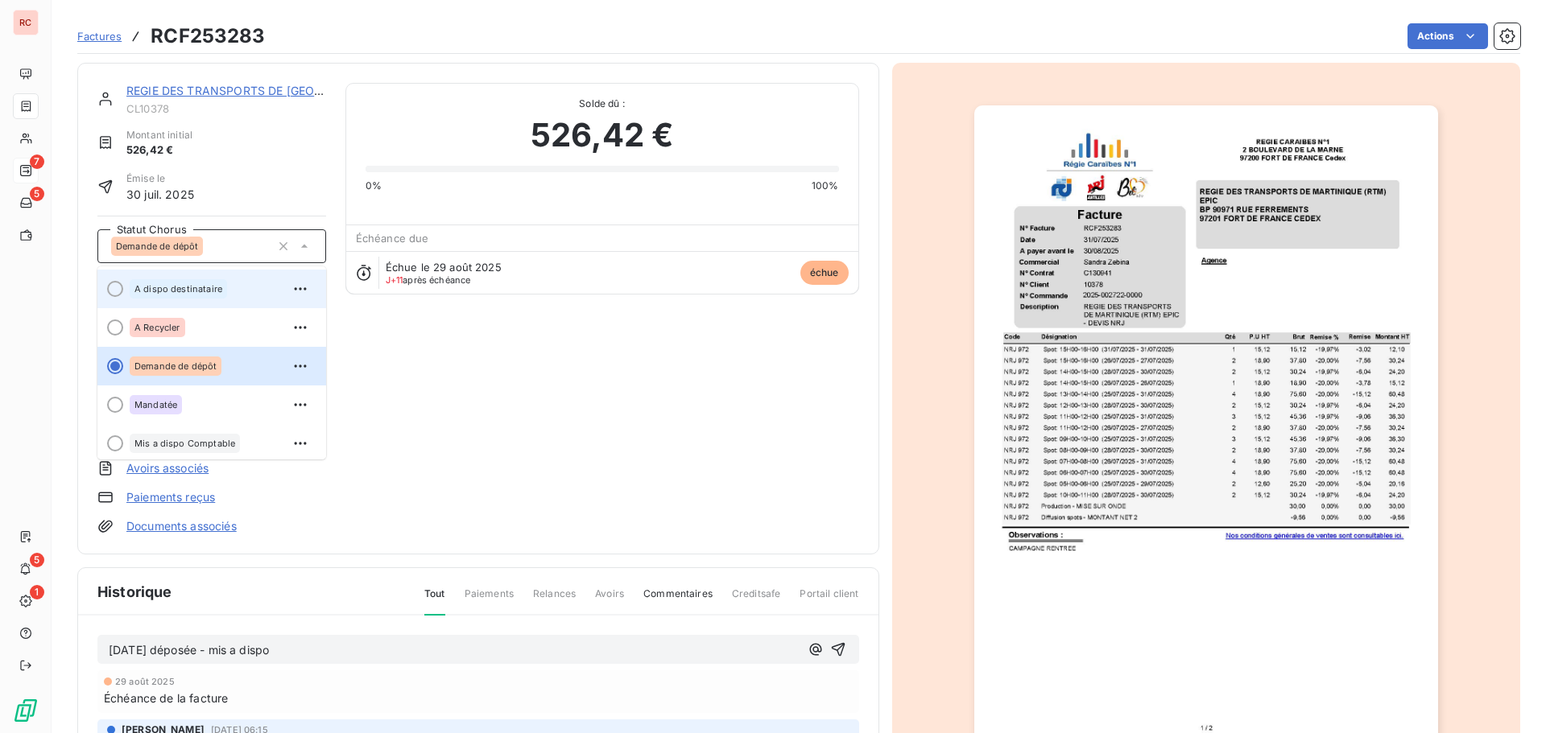
click at [225, 290] on div "A dispo destinataire" at bounding box center [222, 289] width 184 height 26
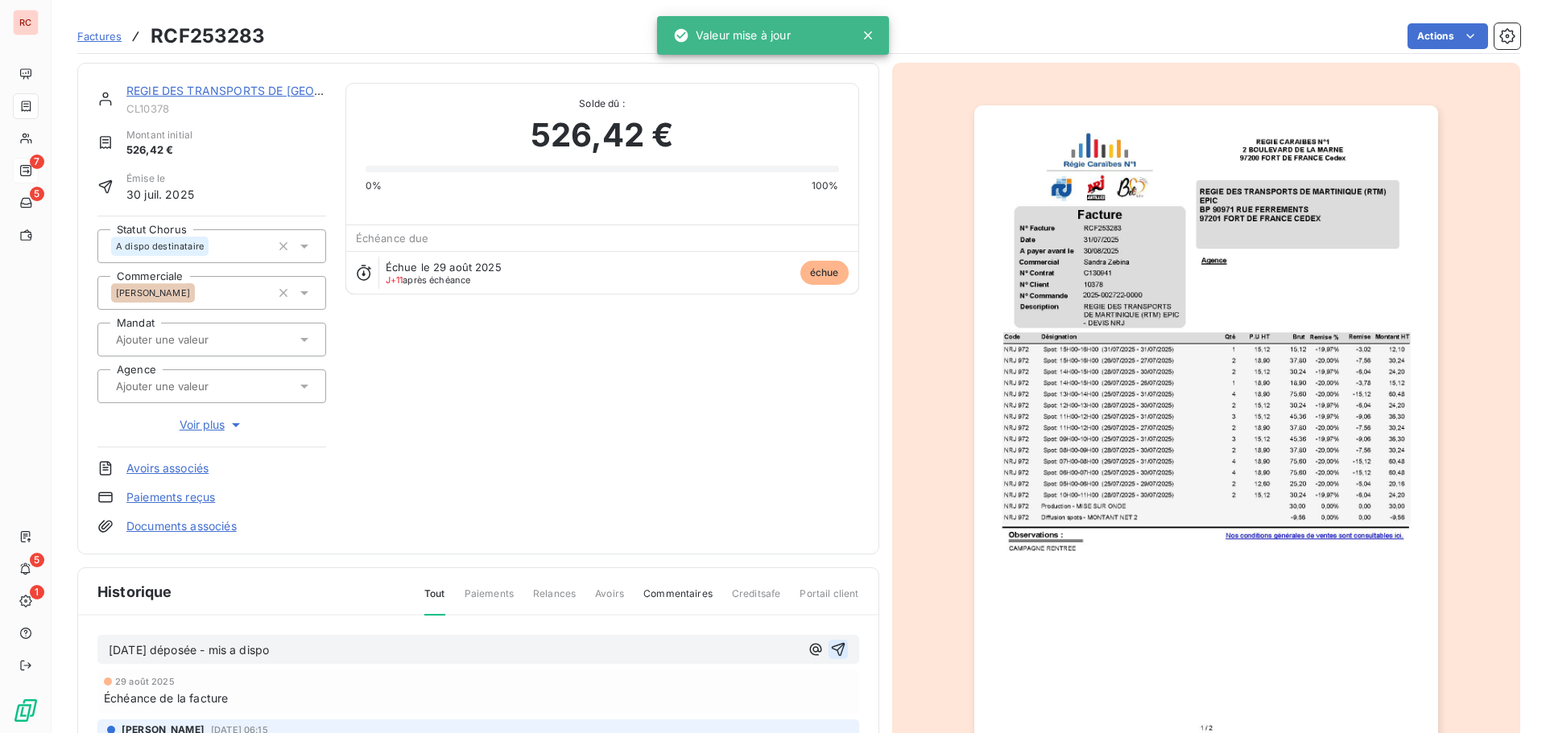
click at [833, 646] on icon "button" at bounding box center [838, 650] width 16 height 16
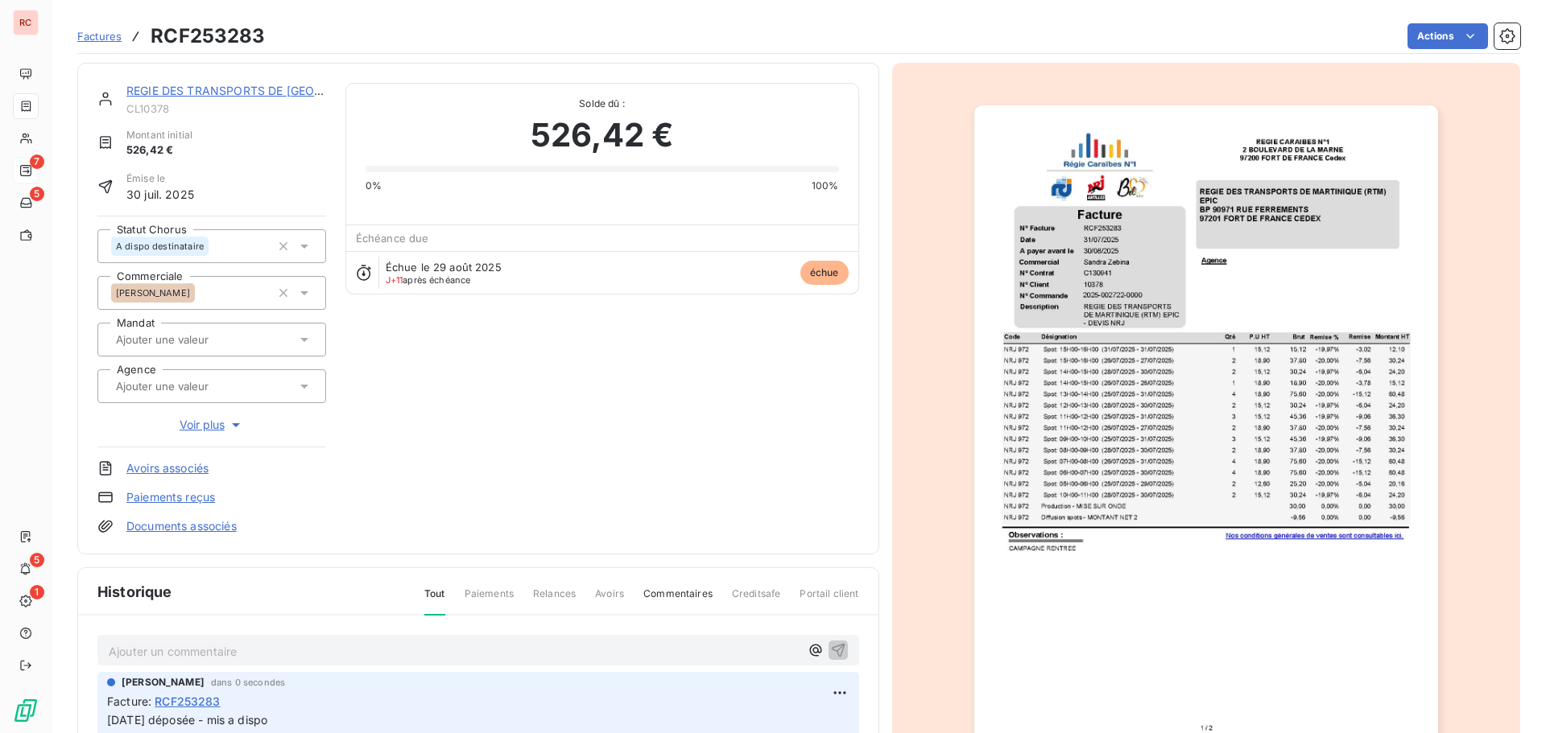
click at [234, 87] on link "REGIE DES TRANSPORTS DE [GEOGRAPHIC_DATA] (RTM) EPIC" at bounding box center [297, 91] width 343 height 14
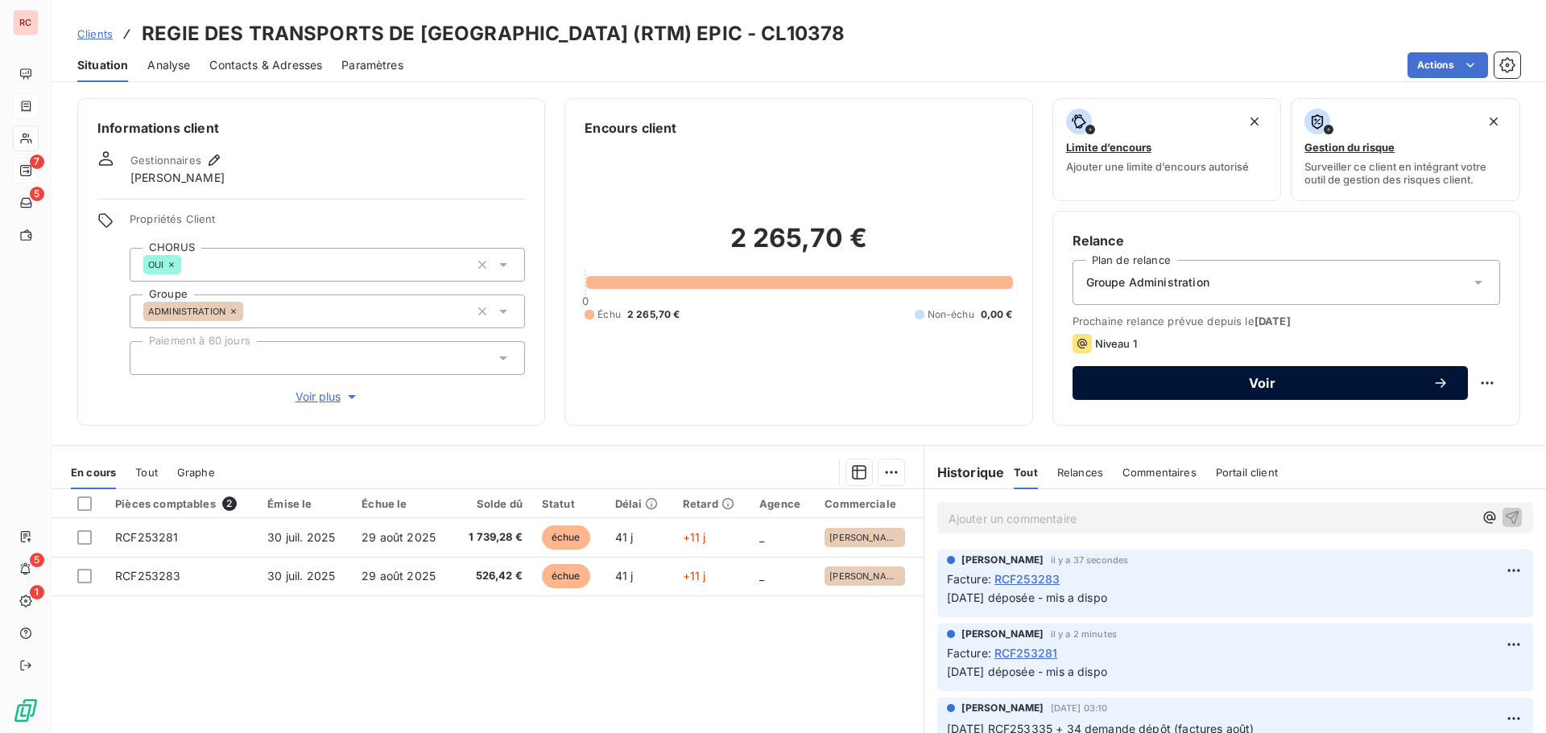
click at [1082, 382] on button "Voir" at bounding box center [1269, 383] width 395 height 34
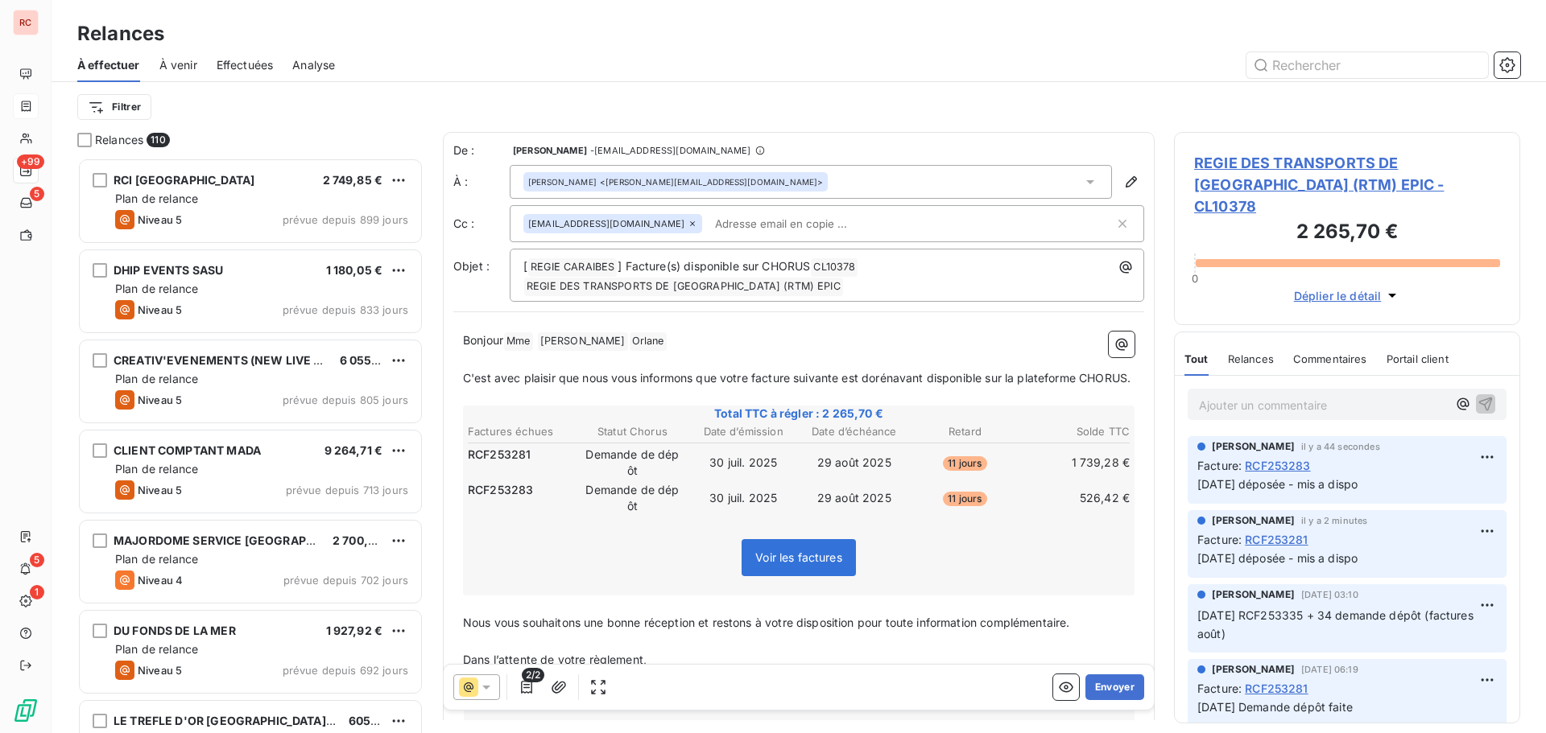
scroll to position [563, 334]
drag, startPoint x: 749, startPoint y: 381, endPoint x: 738, endPoint y: 380, distance: 11.3
click at [738, 380] on span "C'est avec plaisir que nous vous informons que votre facture suivante est dorén…" at bounding box center [796, 378] width 667 height 14
click at [783, 378] on span "C'est avec plaisir que nous vous informons que vos facture suivante est dorénav…" at bounding box center [792, 378] width 658 height 14
click at [840, 378] on span "C'est avec plaisir que nous vous informons que vos factures suivante est doréna…" at bounding box center [795, 378] width 664 height 14
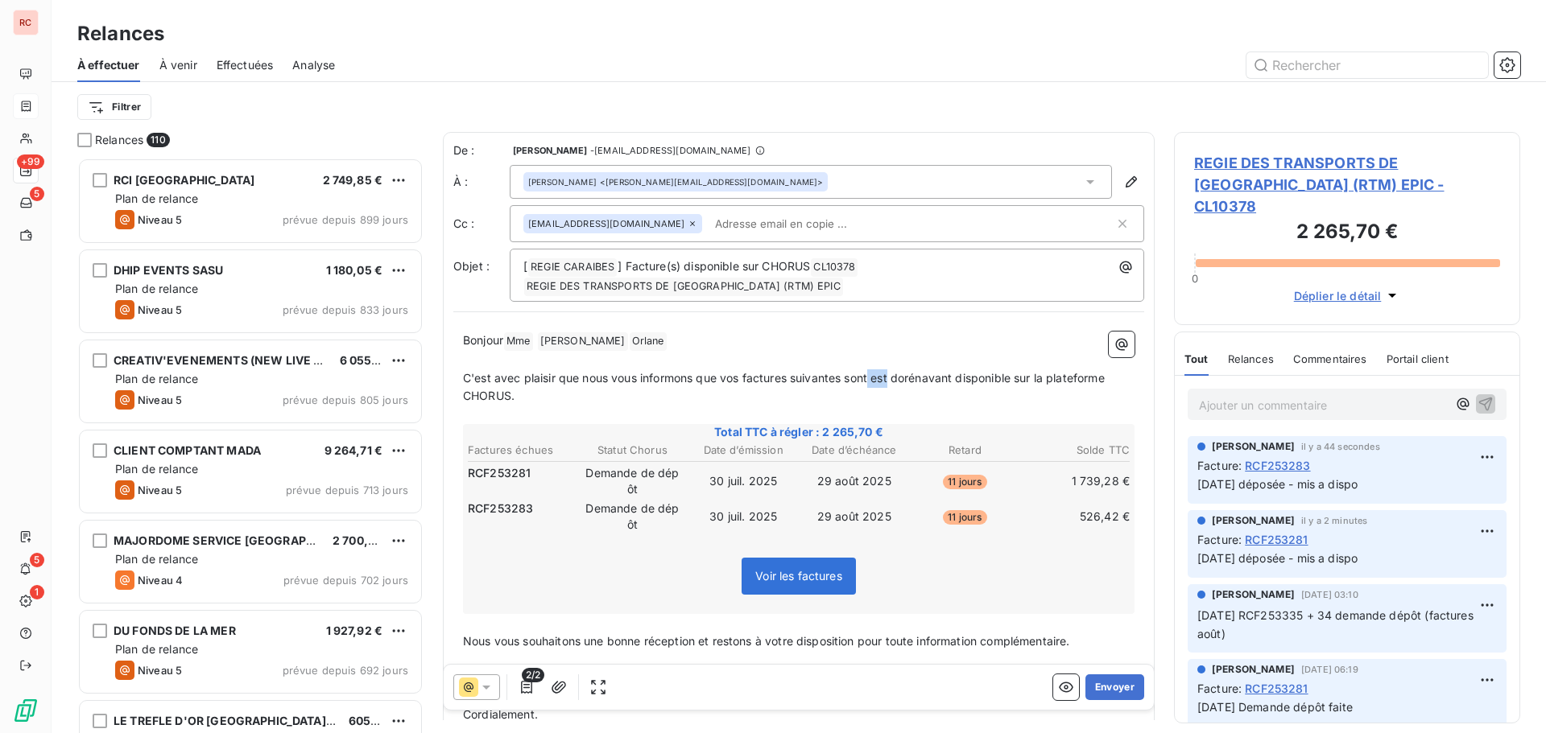
drag, startPoint x: 893, startPoint y: 376, endPoint x: 873, endPoint y: 378, distance: 20.3
click at [873, 378] on span "C'est avec plaisir que nous vous informons que vos factures suivantes sont est …" at bounding box center [785, 387] width 645 height 32
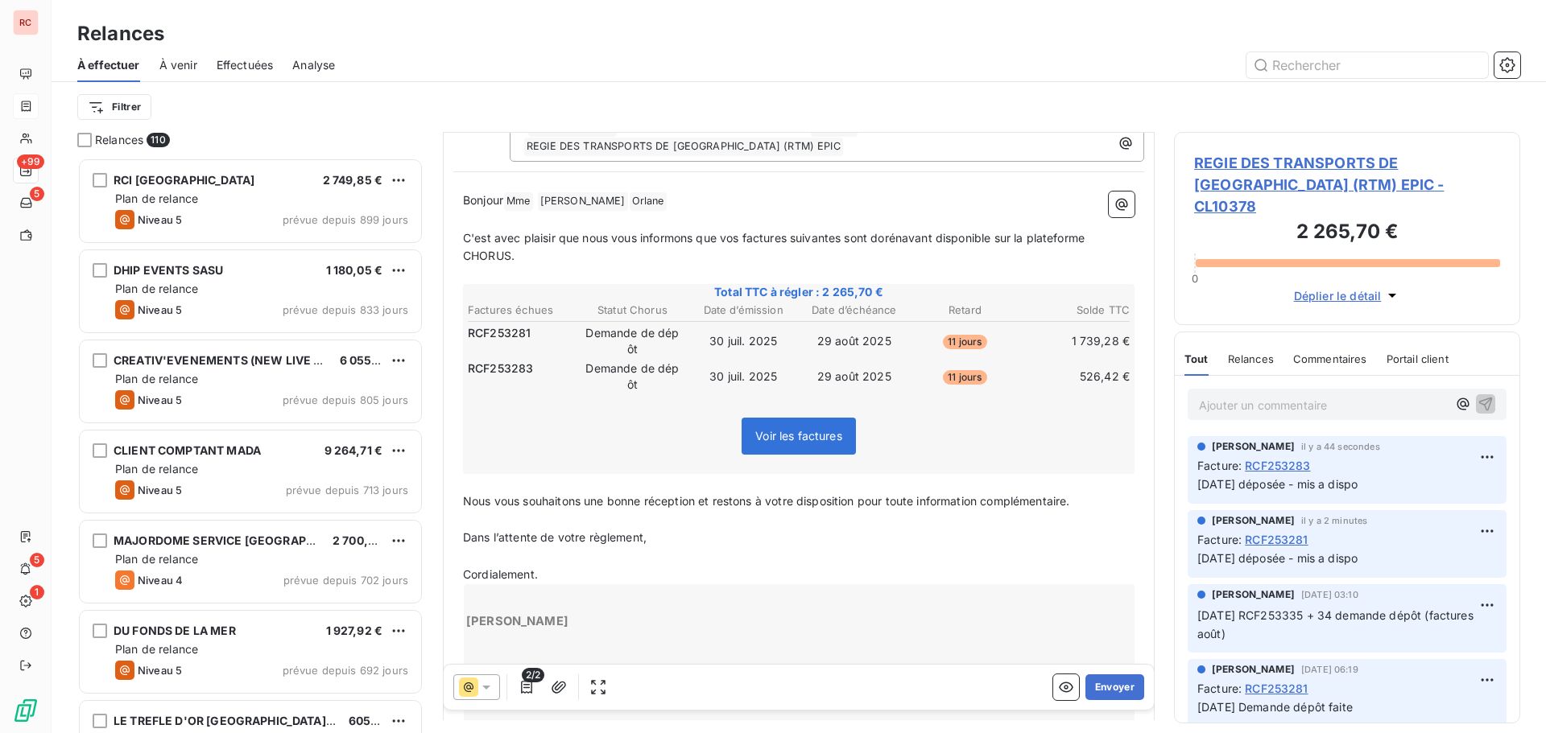
scroll to position [1, 0]
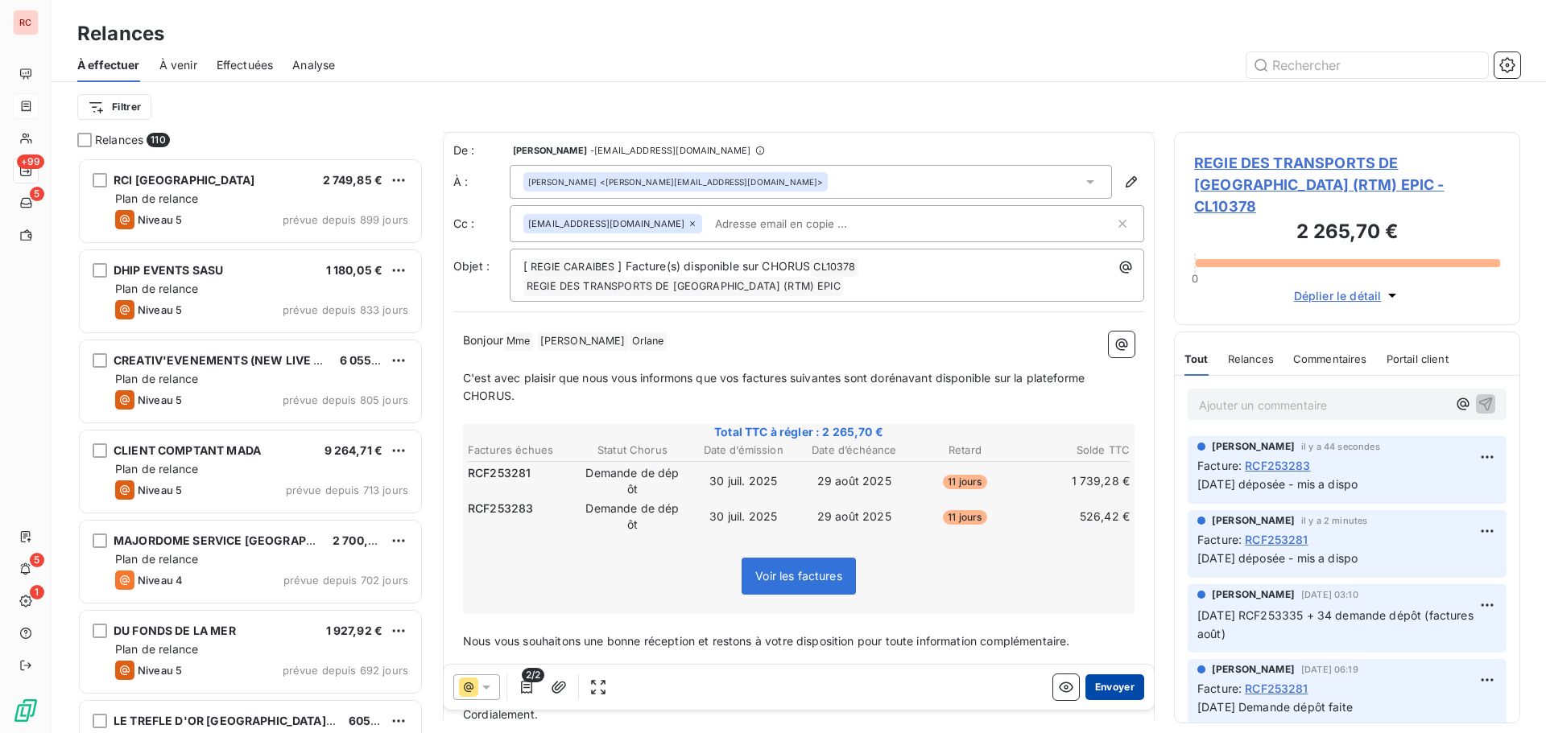
click at [1100, 686] on button "Envoyer" at bounding box center [1114, 688] width 59 height 26
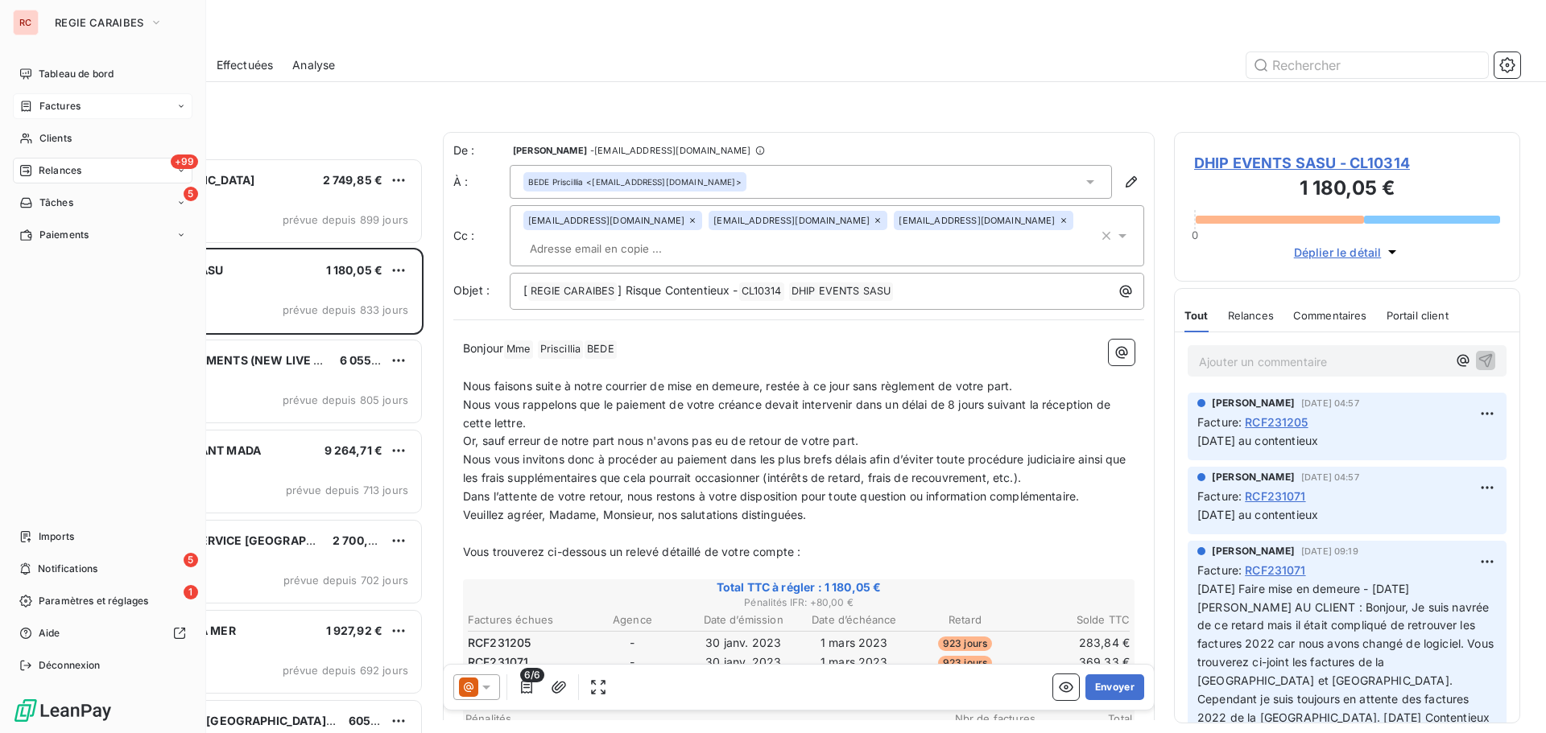
click at [61, 169] on span "Relances" at bounding box center [60, 170] width 43 height 14
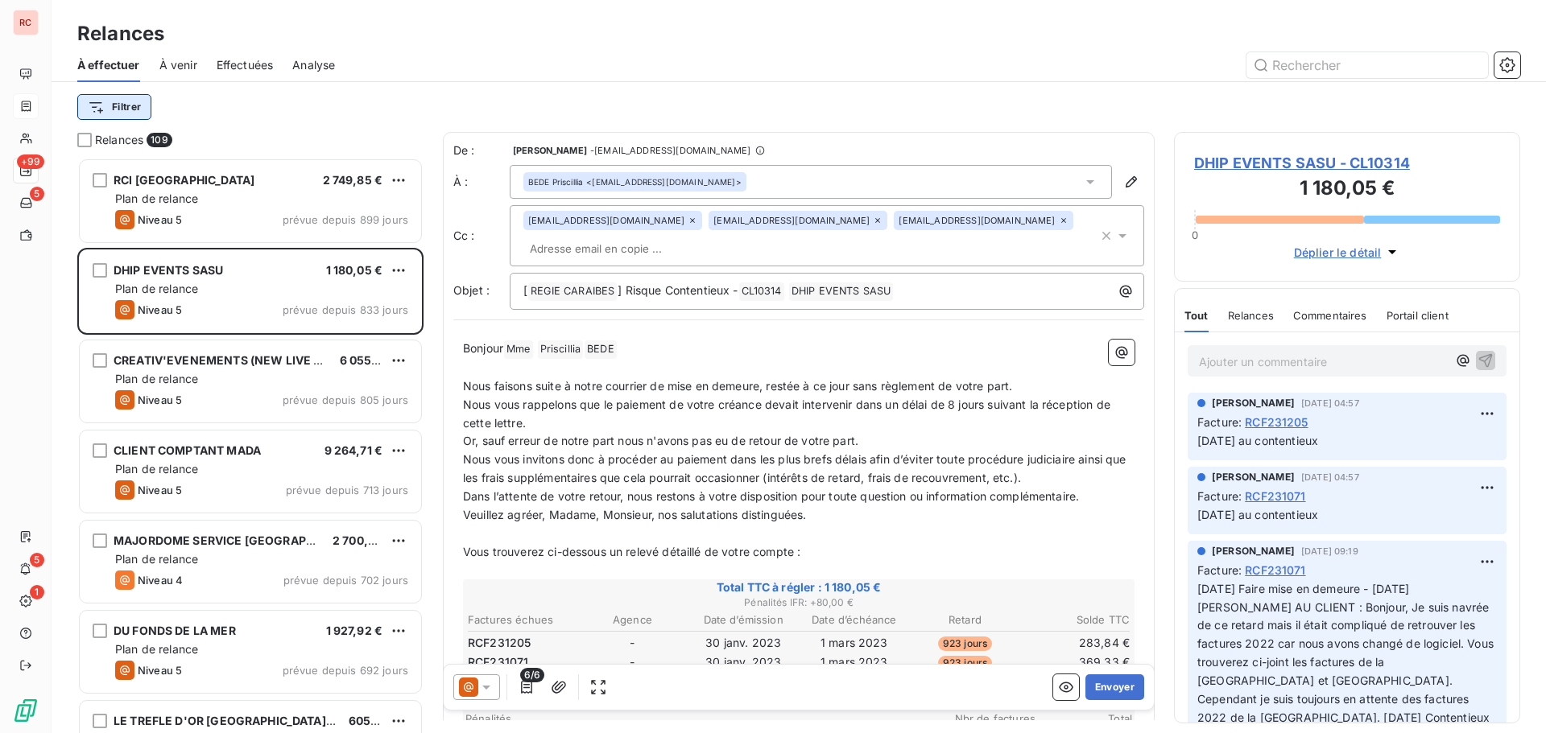
click at [126, 108] on html "RC +99 5 5 1 Relances À effectuer À venir Effectuées Analyse Filtrer Relances 1…" at bounding box center [773, 366] width 1546 height 733
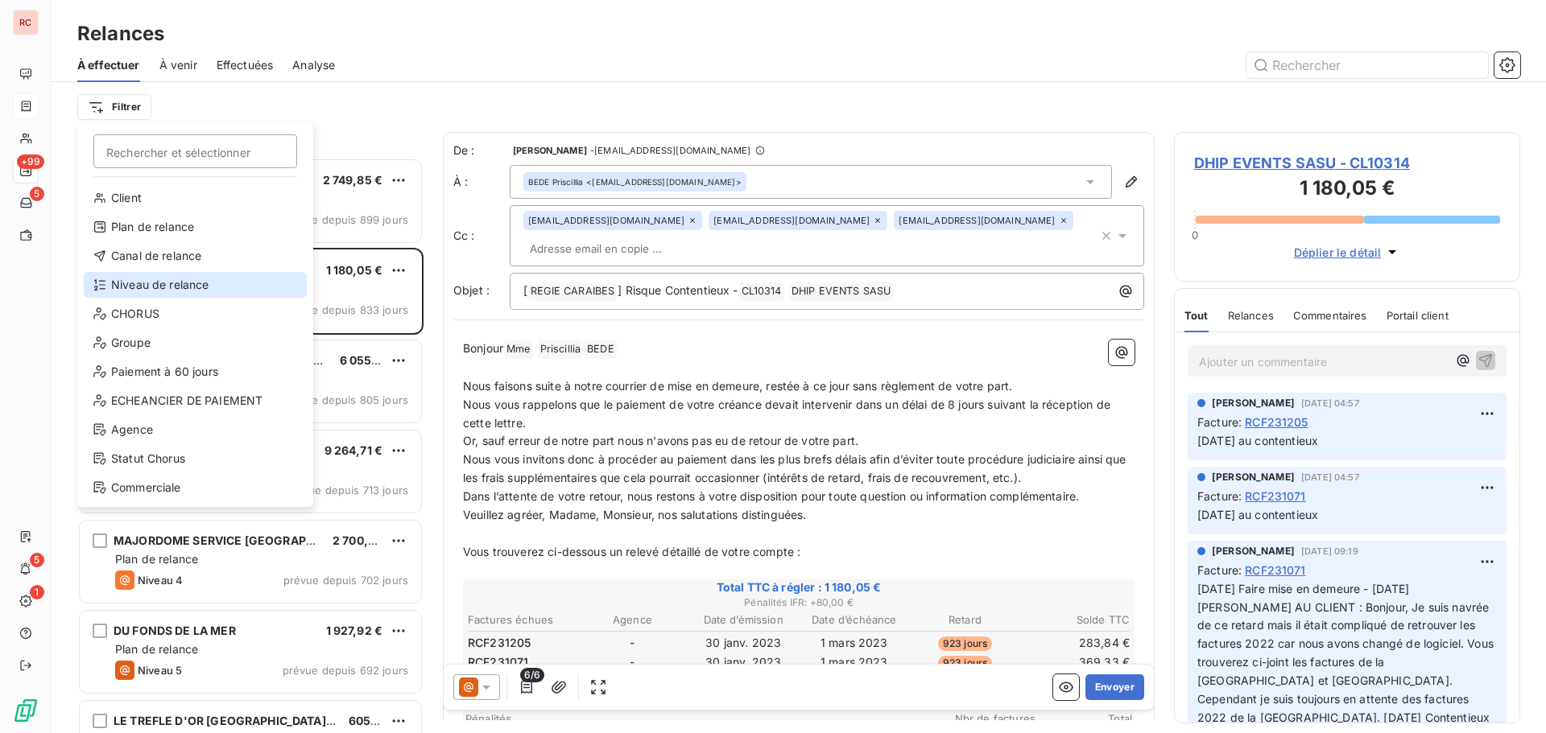
click at [114, 283] on div "Niveau de relance" at bounding box center [195, 285] width 223 height 26
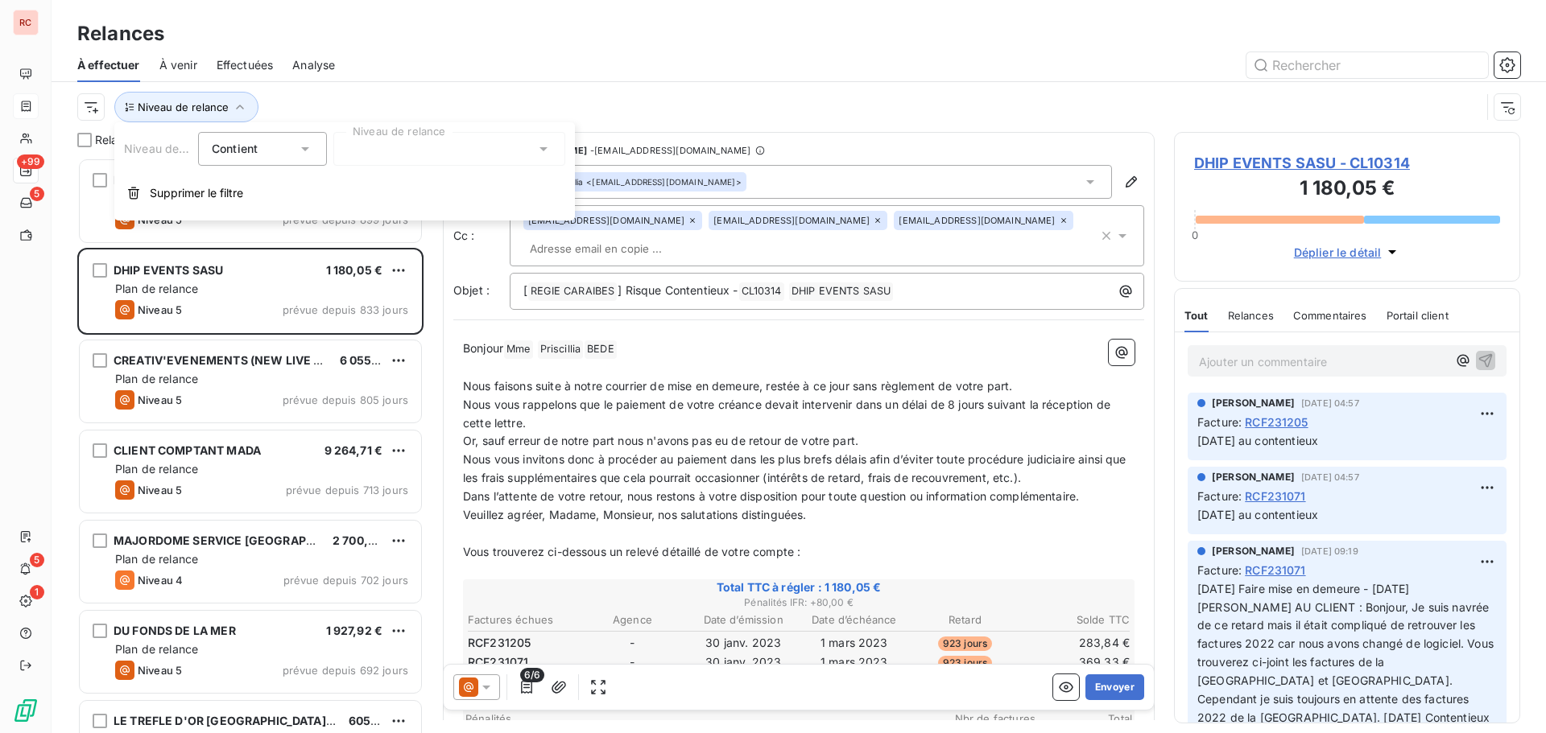
click at [431, 155] on div at bounding box center [449, 149] width 232 height 34
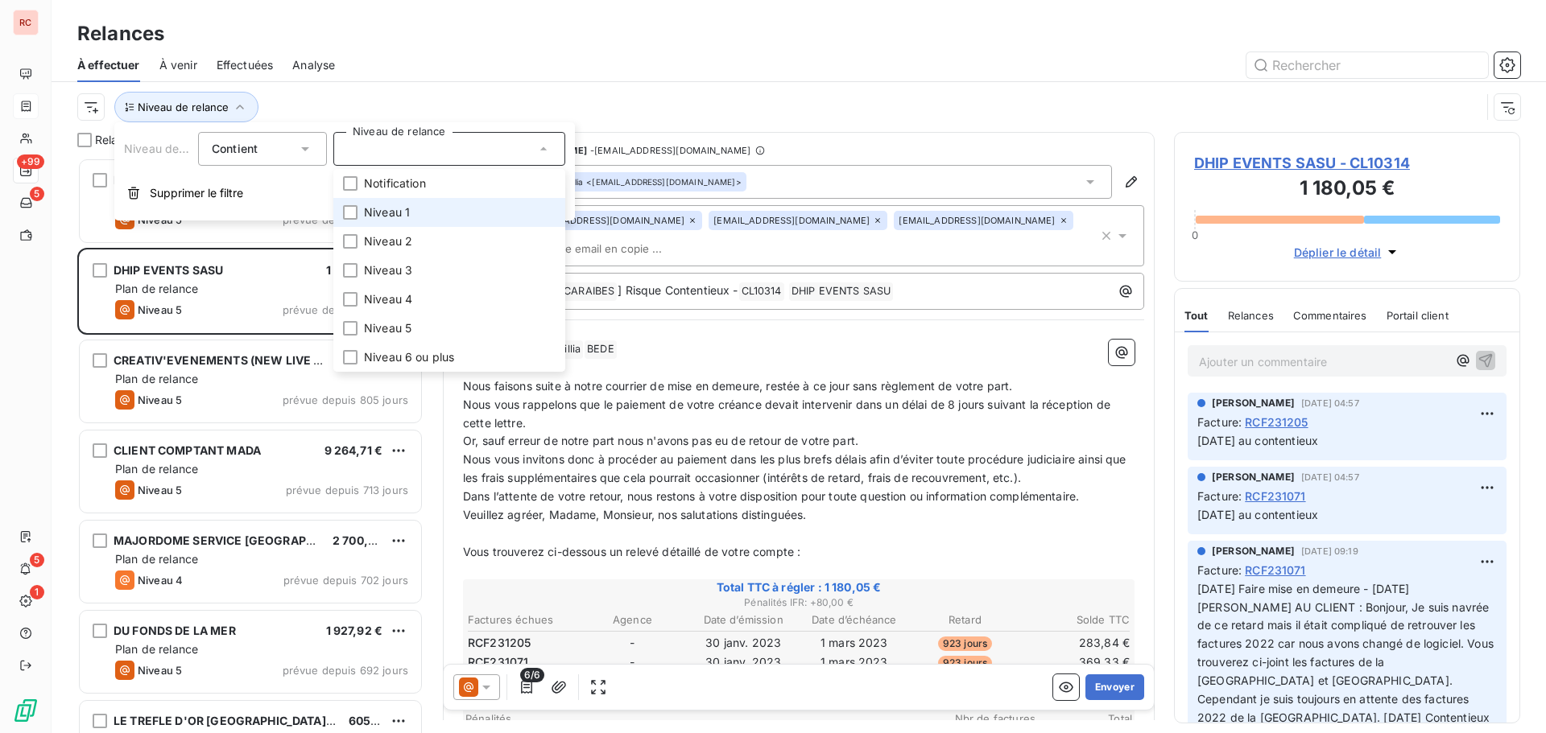
click at [398, 217] on span "Niveau 1" at bounding box center [387, 212] width 46 height 16
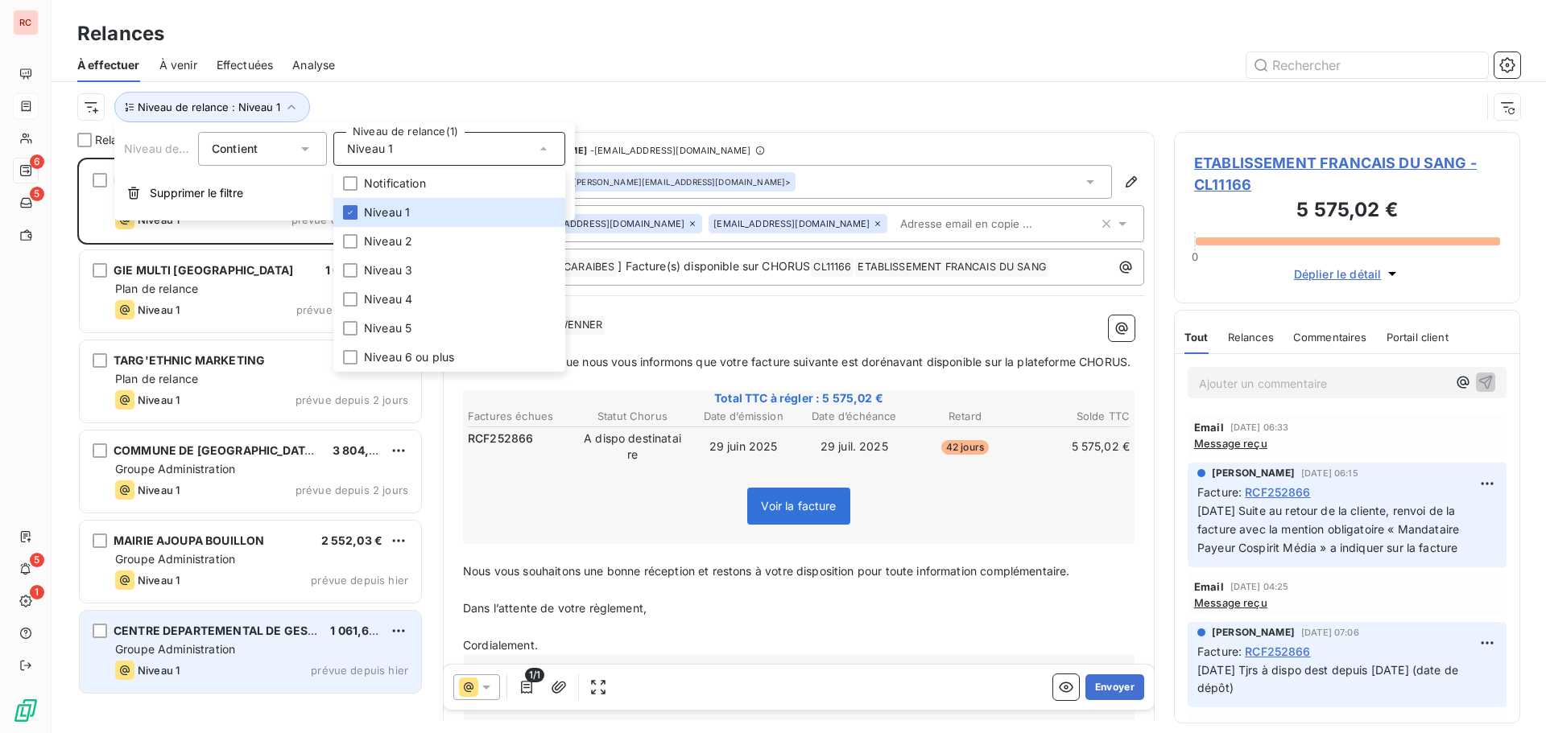
click at [164, 651] on span "Groupe Administration" at bounding box center [175, 649] width 120 height 14
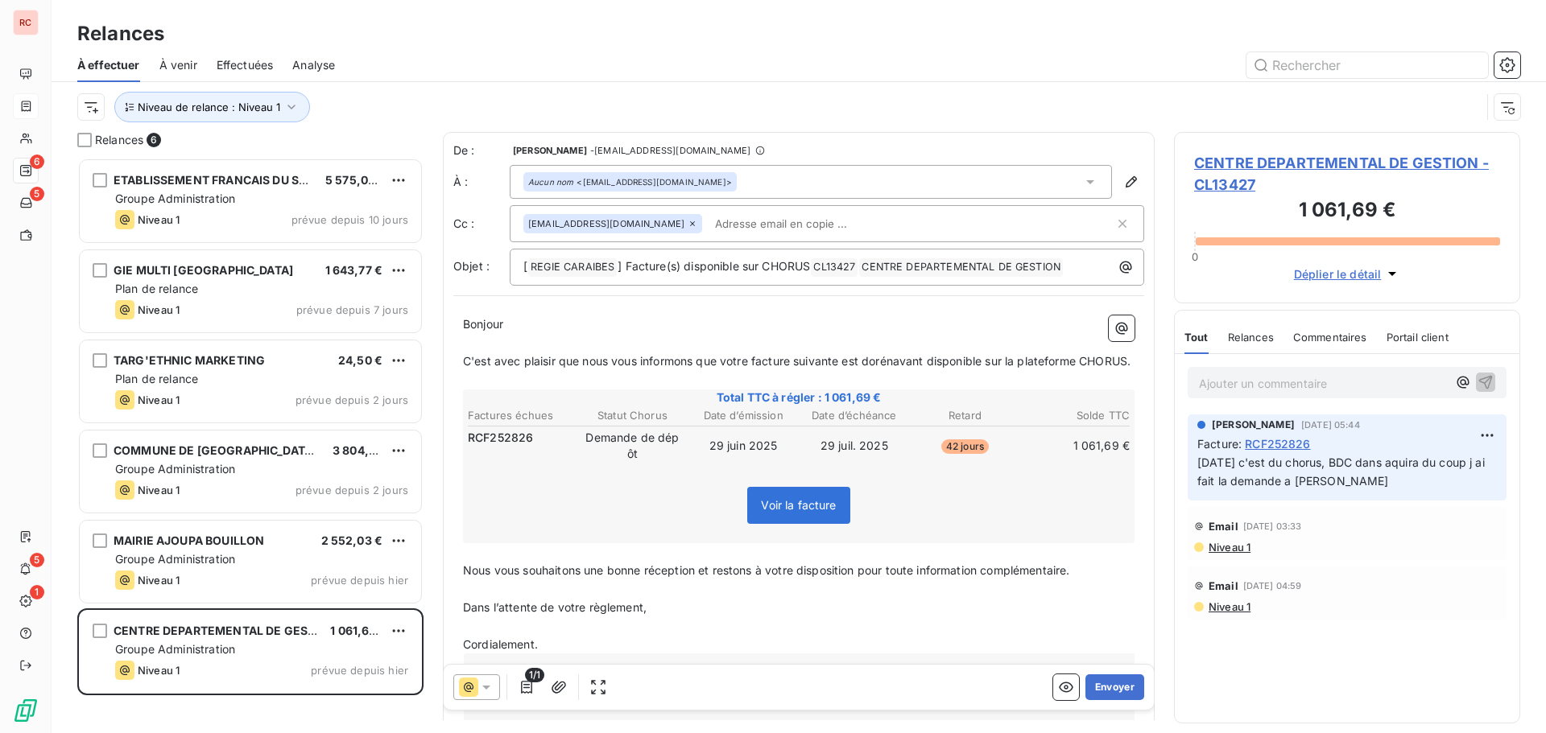
click at [1247, 163] on span "CENTRE DEPARTEMENTAL DE GESTION - CL13427" at bounding box center [1347, 173] width 306 height 43
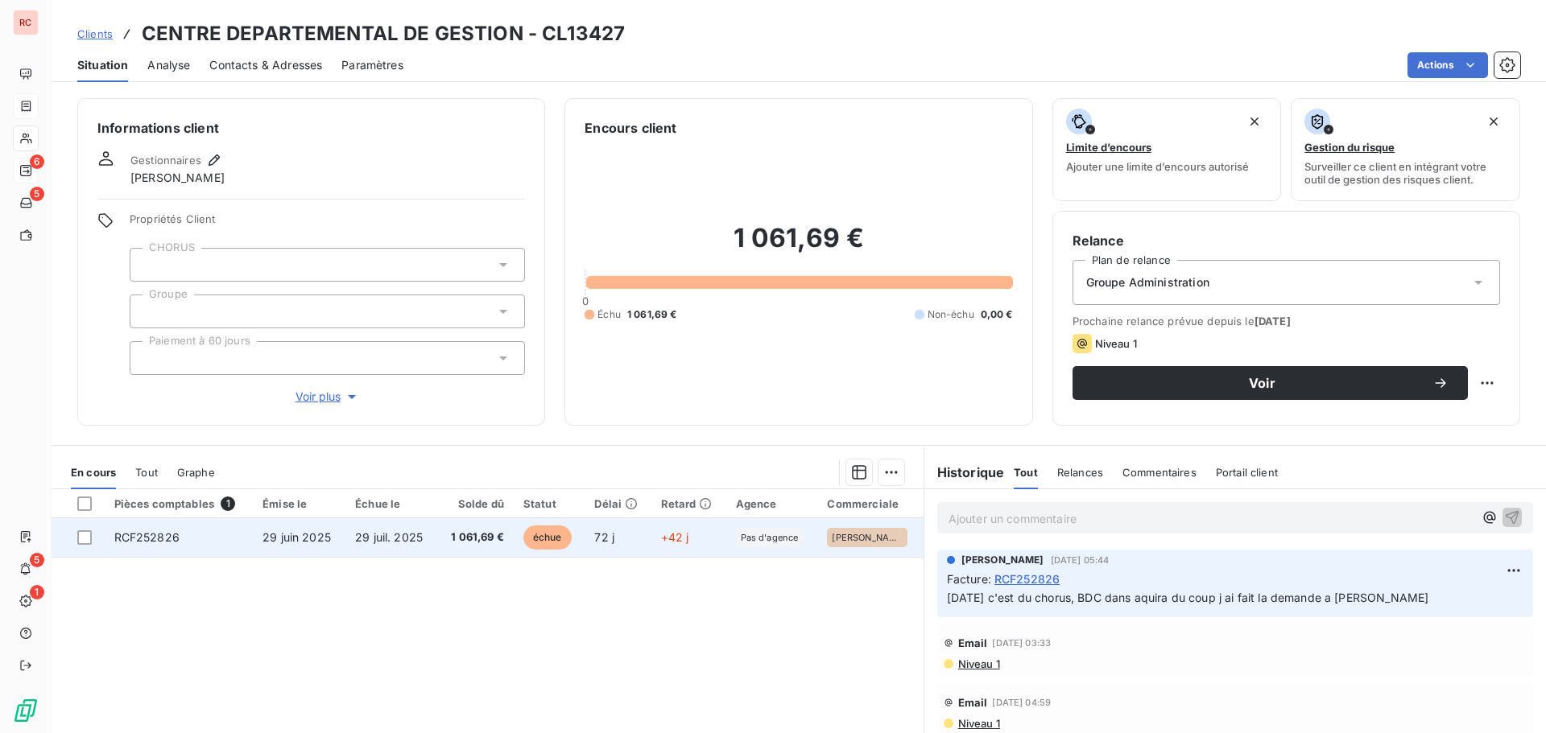
click at [324, 549] on td "29 juin 2025" at bounding box center [299, 537] width 93 height 39
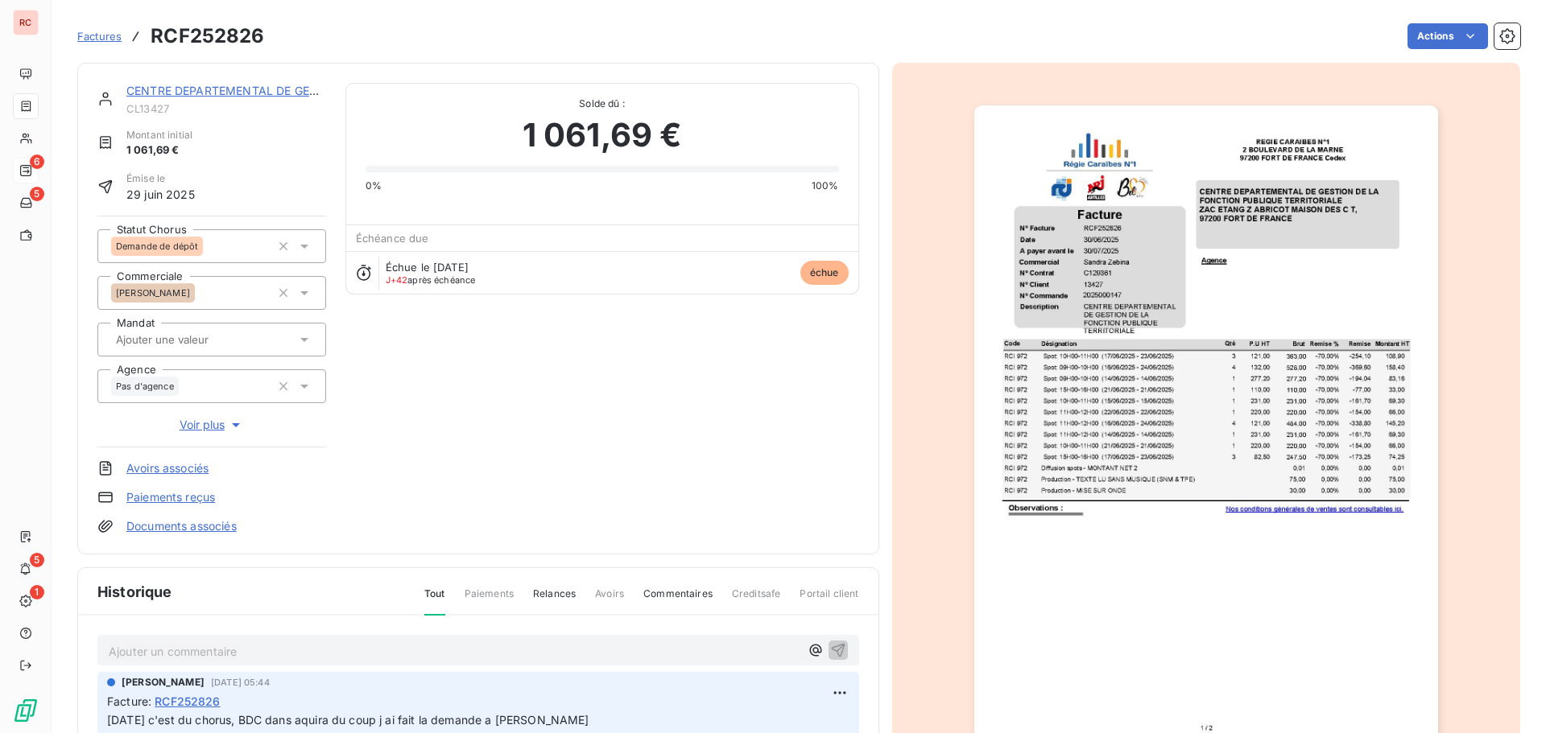
click at [299, 246] on icon at bounding box center [304, 246] width 16 height 16
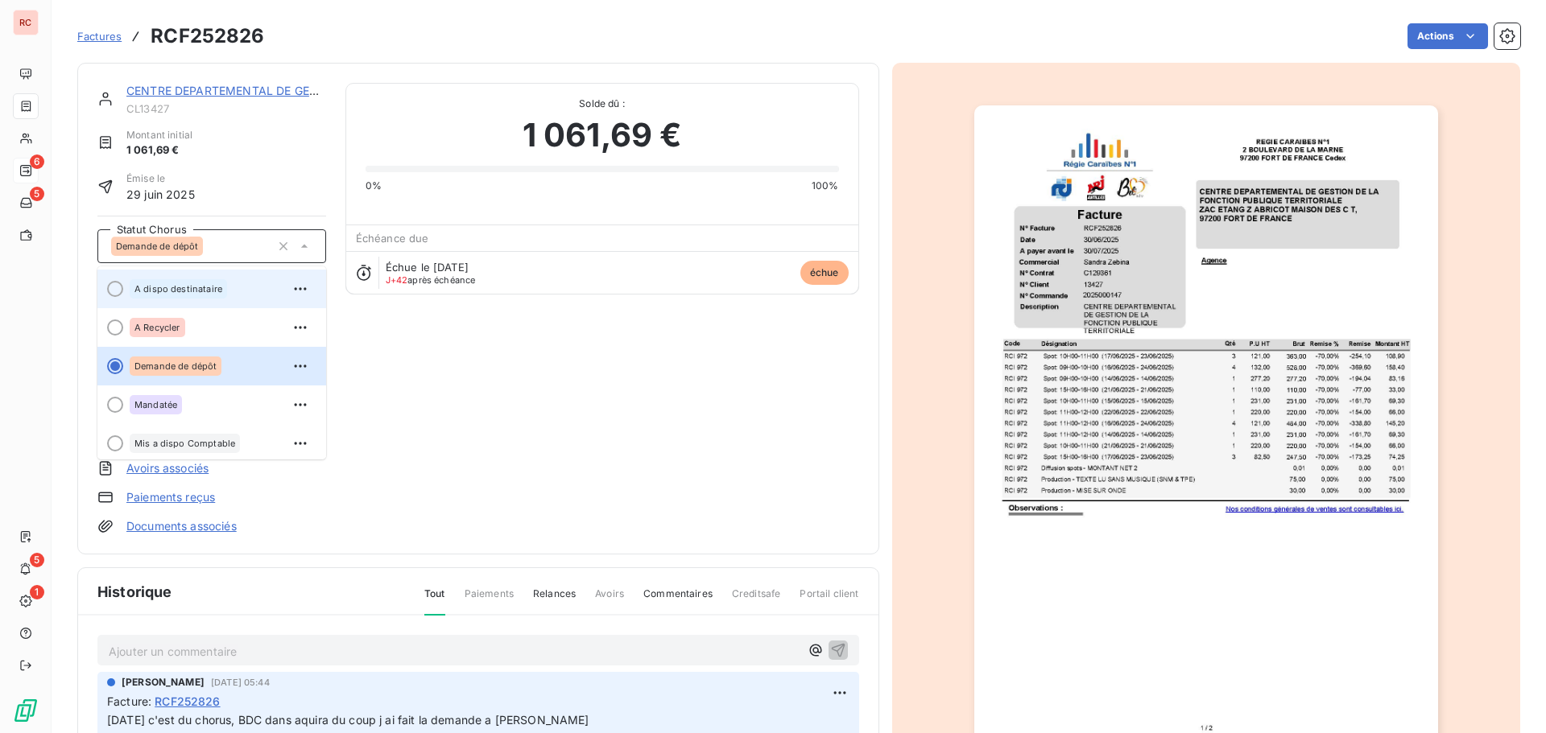
click at [222, 297] on div "A dispo destinataire" at bounding box center [178, 288] width 97 height 19
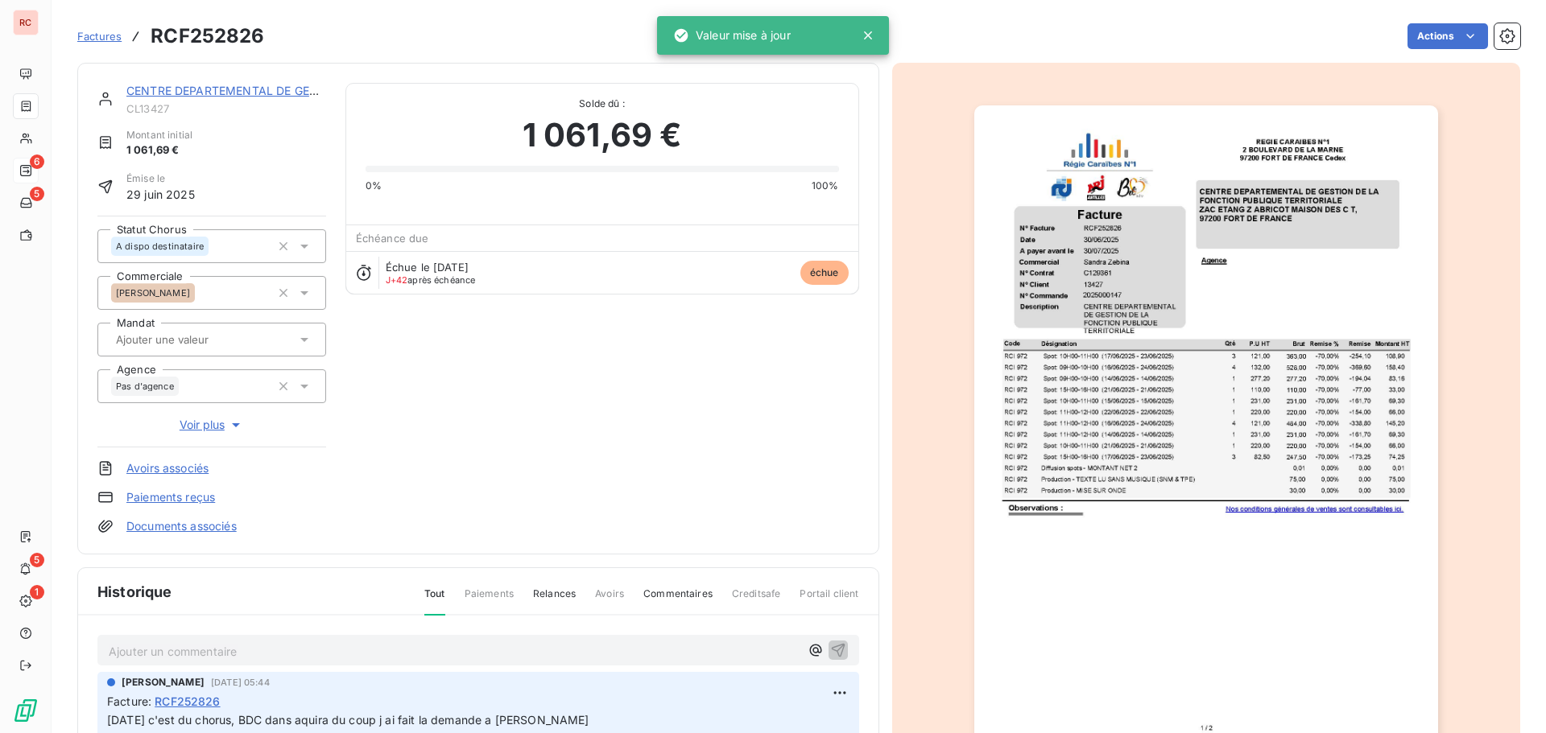
click at [124, 652] on p "Ajouter un commentaire ﻿" at bounding box center [454, 652] width 691 height 20
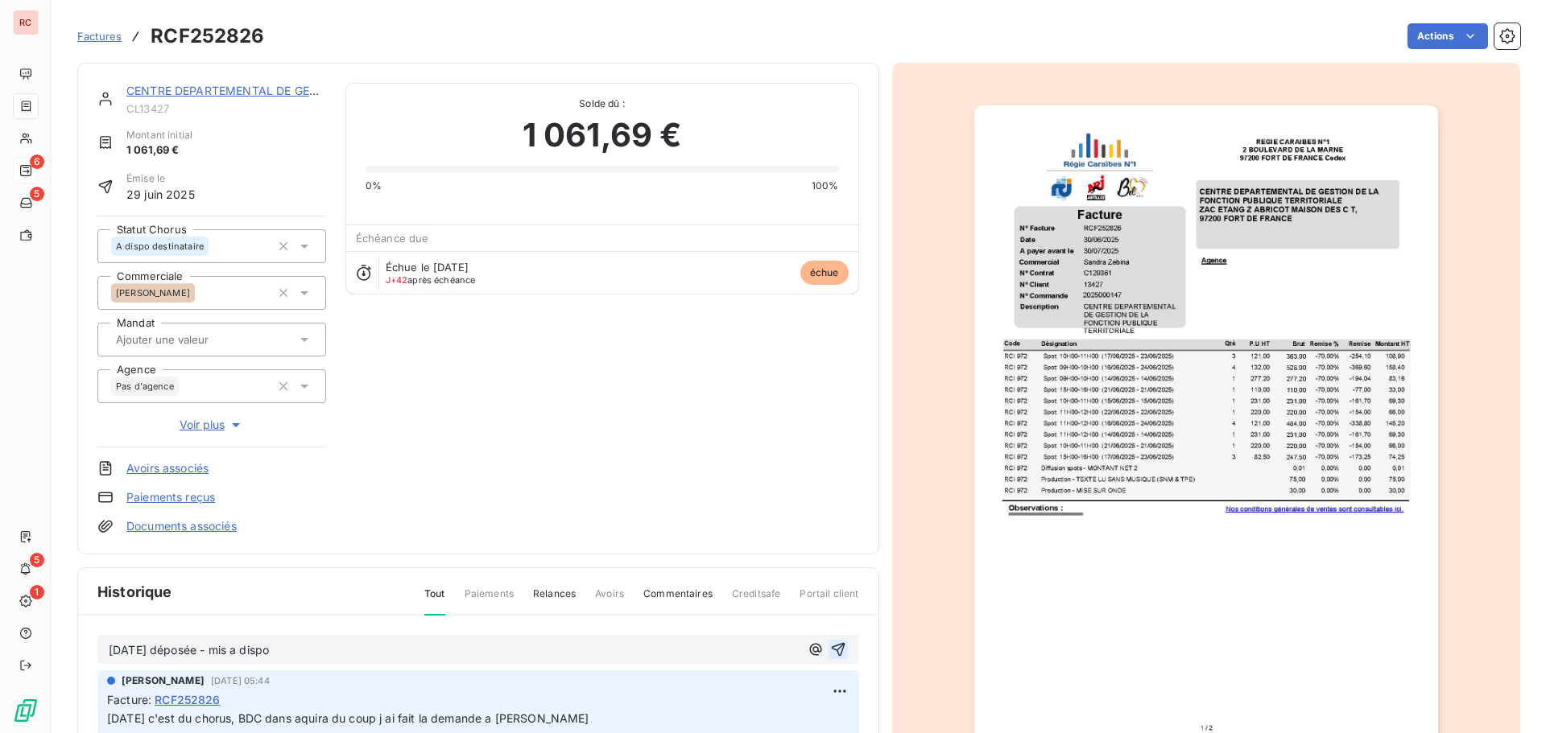
click at [830, 648] on icon "button" at bounding box center [838, 650] width 16 height 16
click at [155, 93] on link "CENTRE DEPARTEMENTAL DE GESTION" at bounding box center [235, 91] width 219 height 14
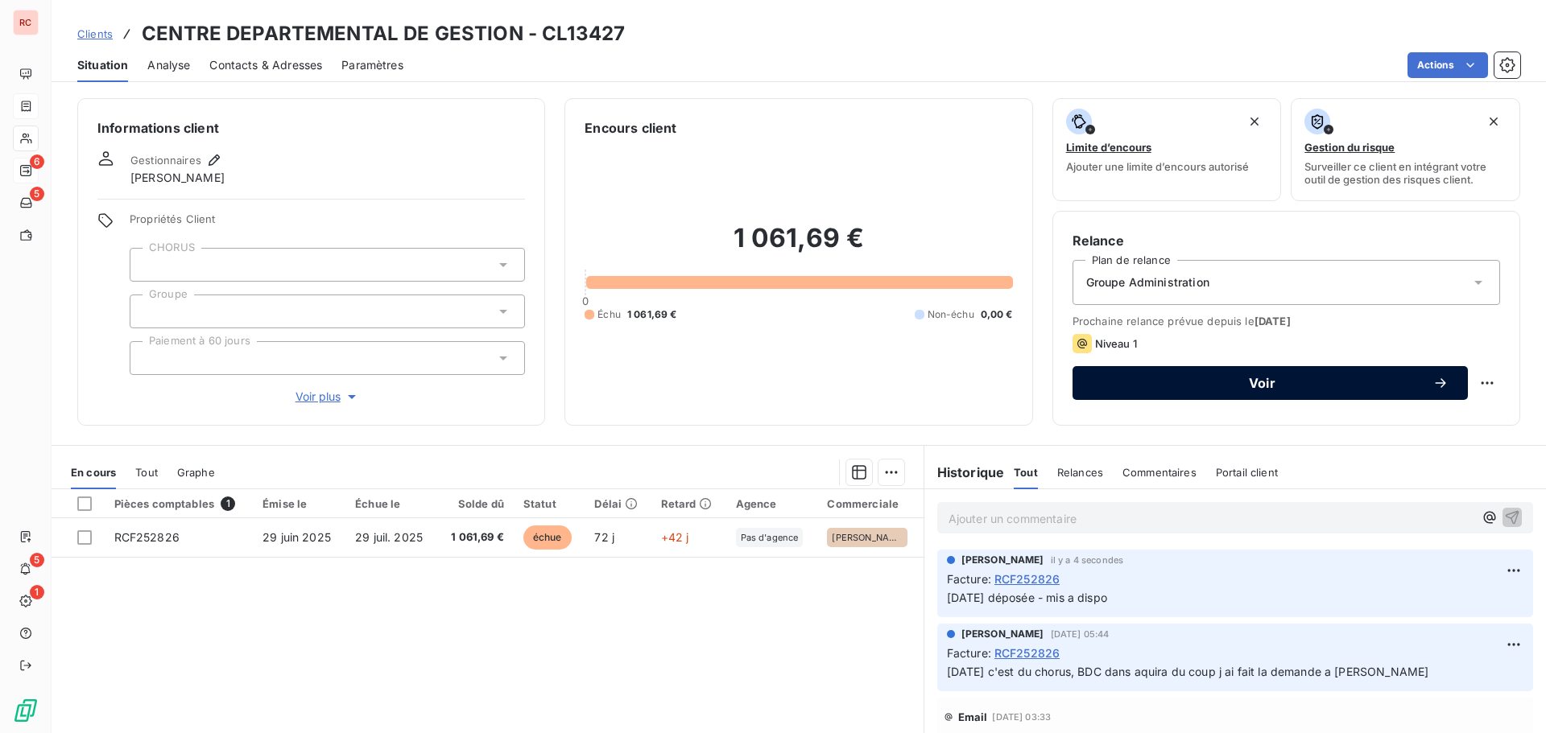
click at [1197, 376] on div "Voir" at bounding box center [1270, 383] width 357 height 16
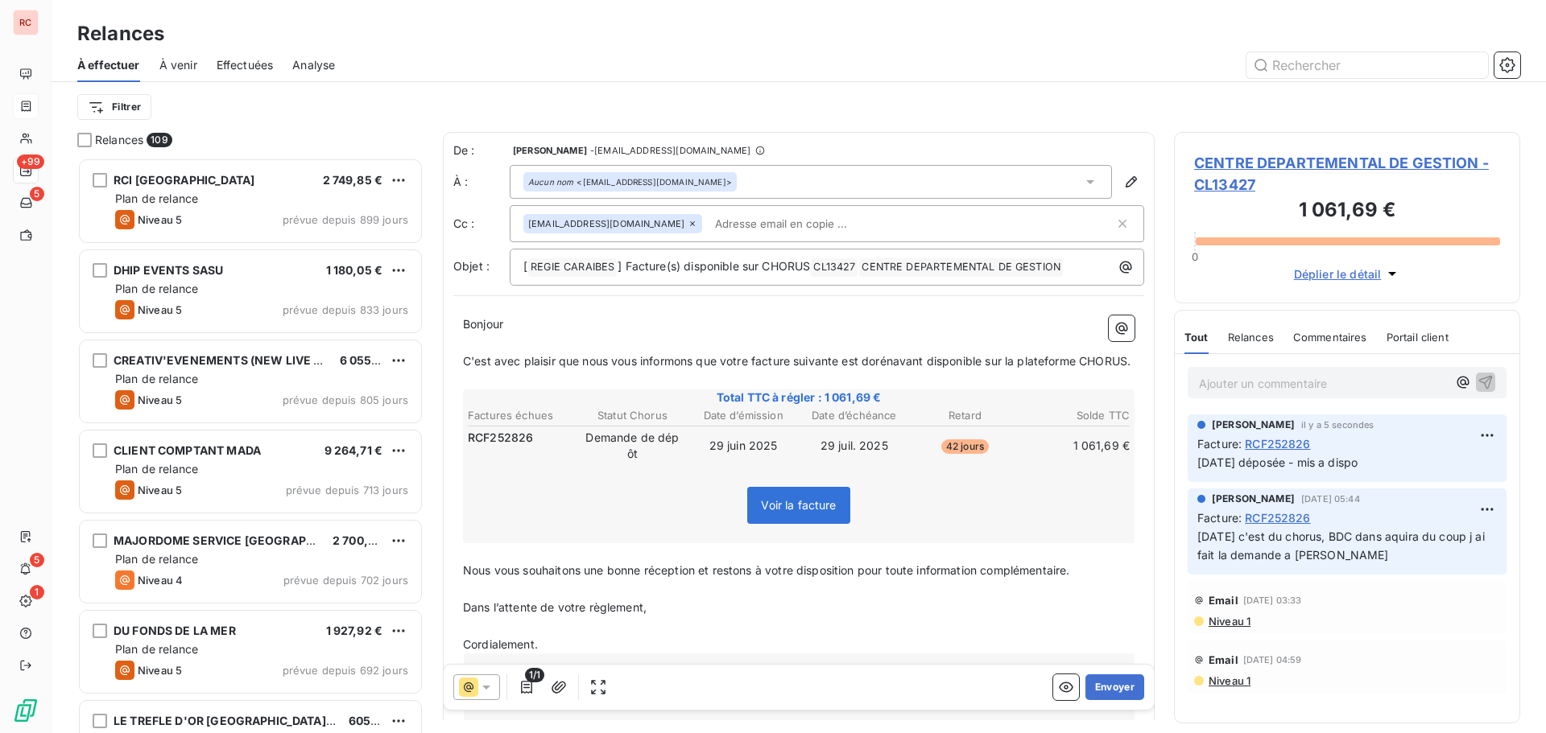
scroll to position [563, 334]
click at [1097, 684] on button "Envoyer" at bounding box center [1114, 688] width 59 height 26
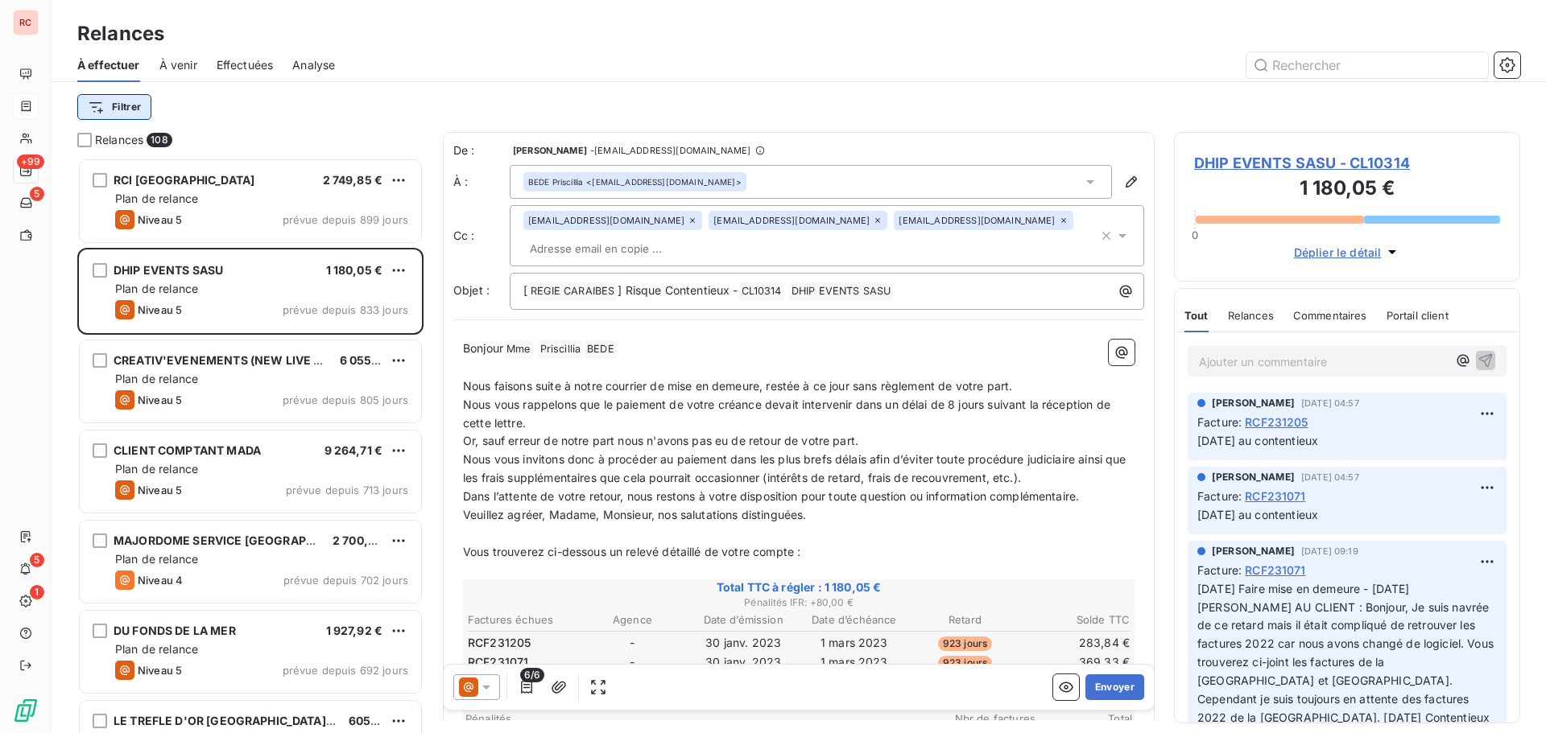
click at [134, 109] on html "RC +99 5 5 1 Relances À effectuer À venir Effectuées Analyse Filtrer Relances 1…" at bounding box center [773, 366] width 1546 height 733
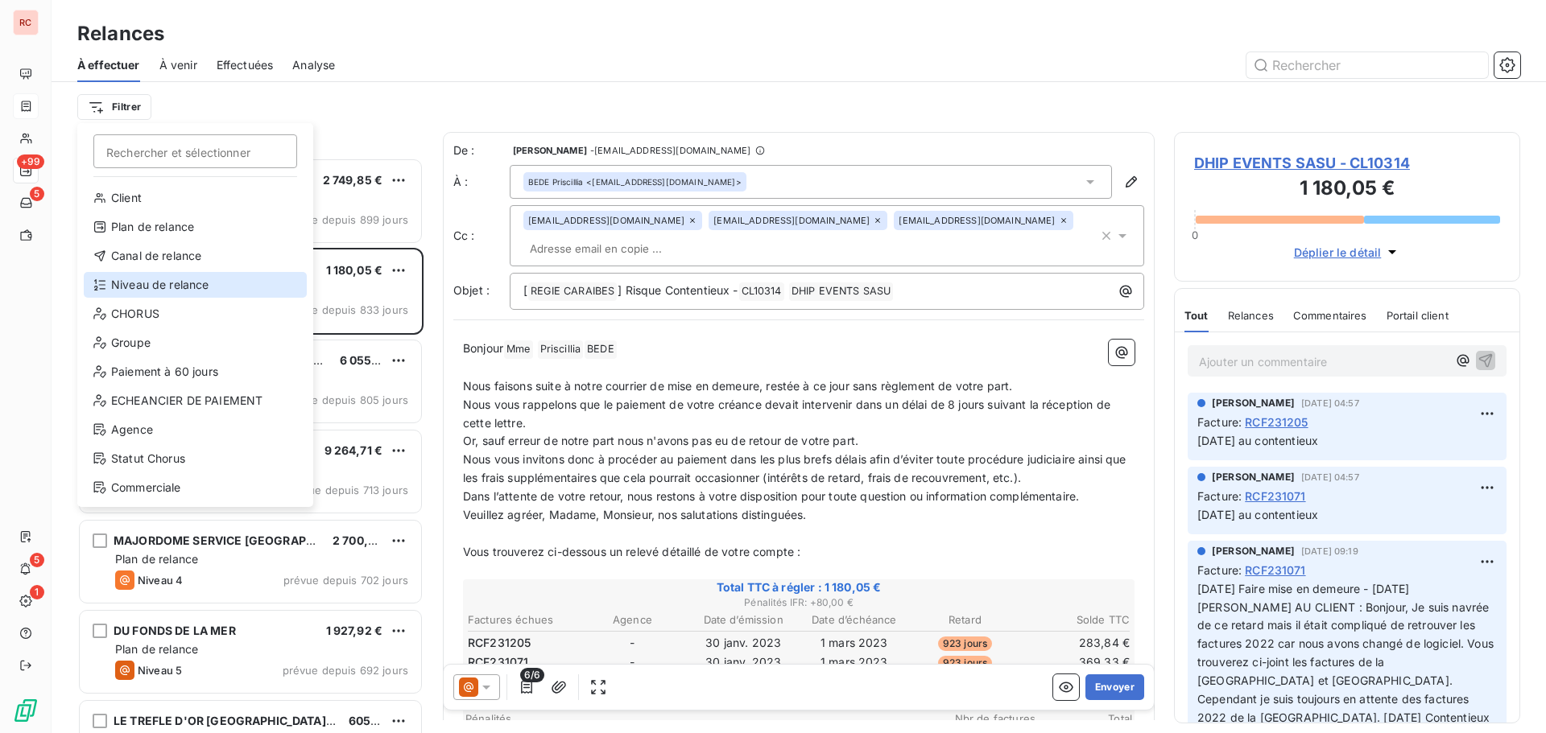
click at [150, 287] on div "Niveau de relance" at bounding box center [195, 285] width 223 height 26
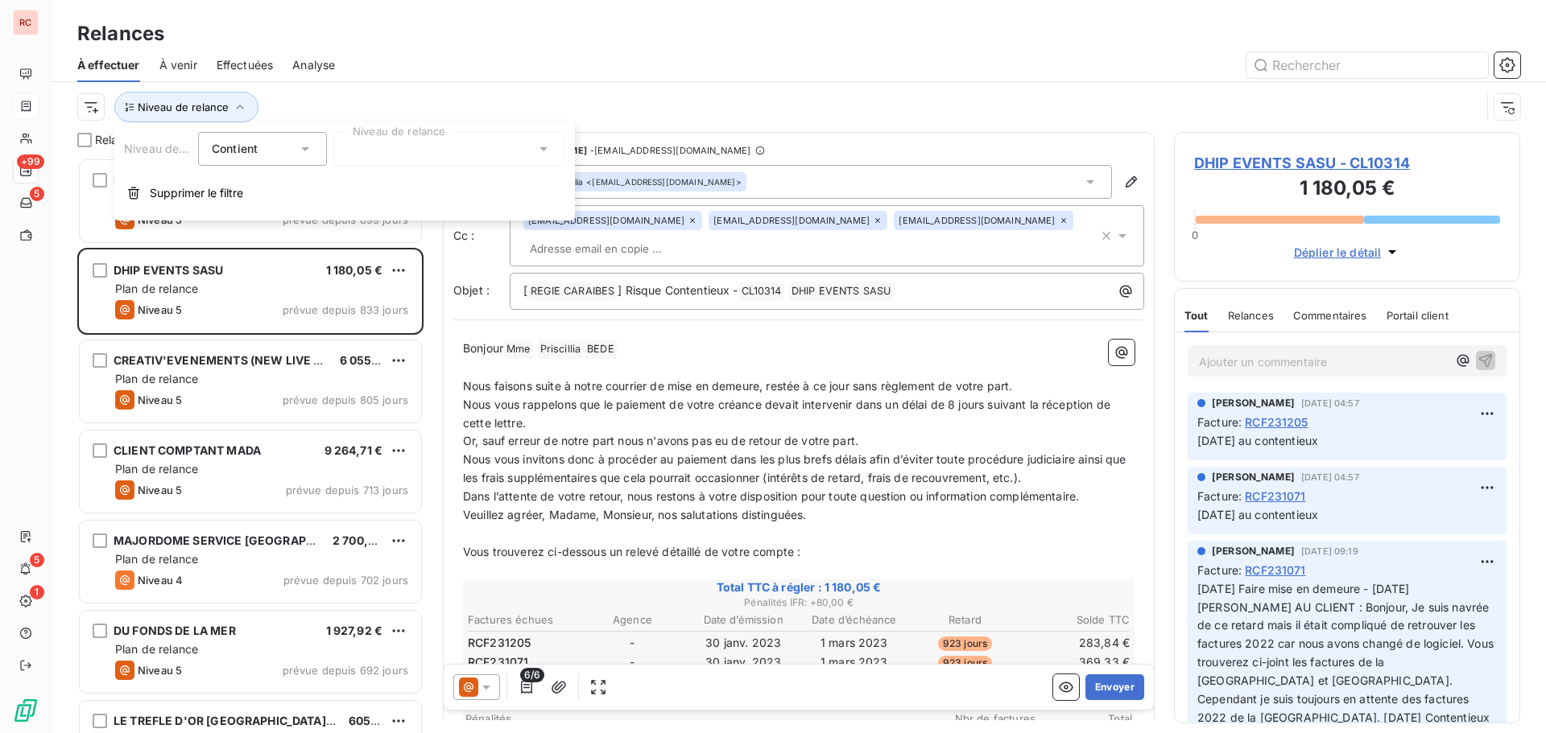
click at [445, 142] on div at bounding box center [449, 149] width 232 height 34
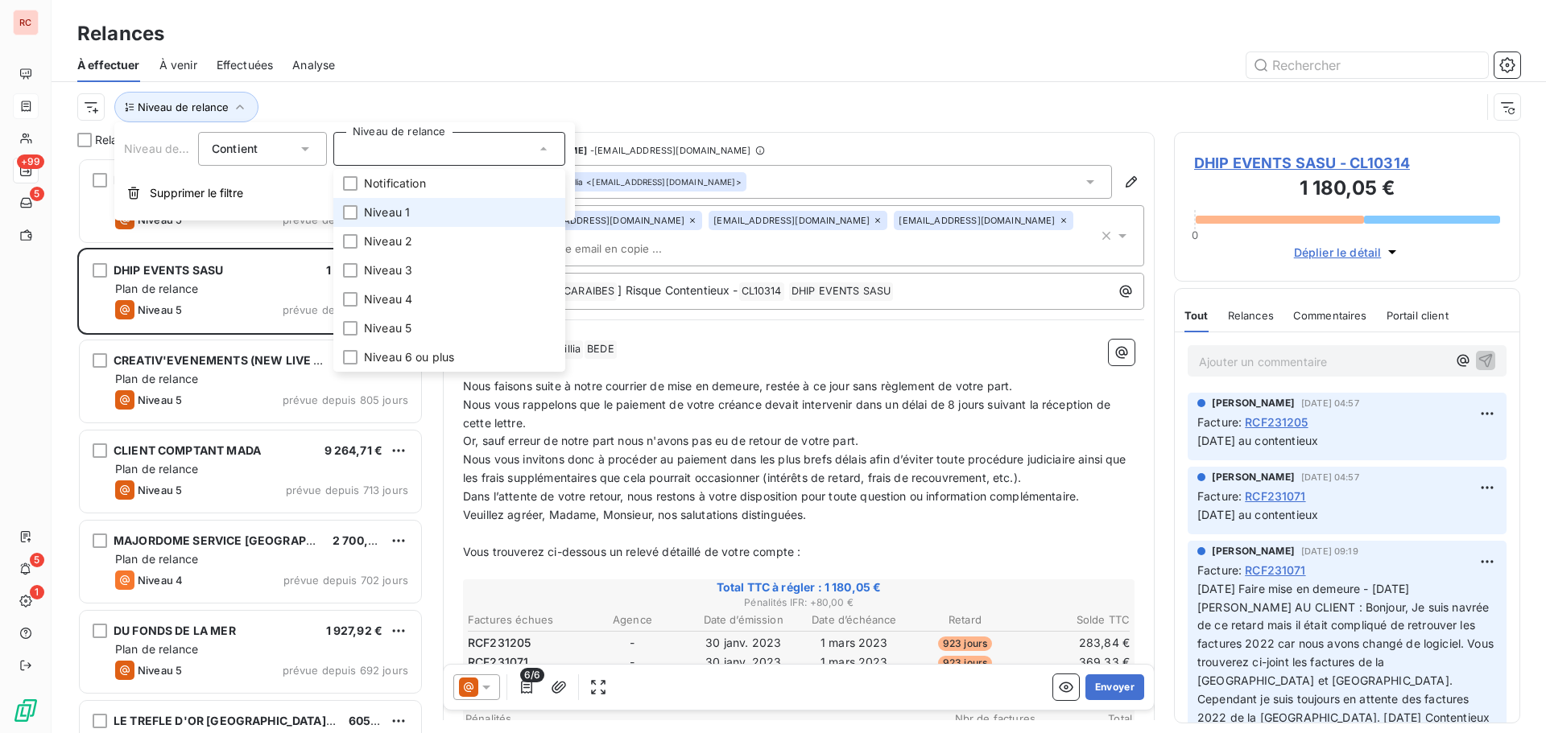
click at [399, 215] on span "Niveau 1" at bounding box center [387, 212] width 46 height 16
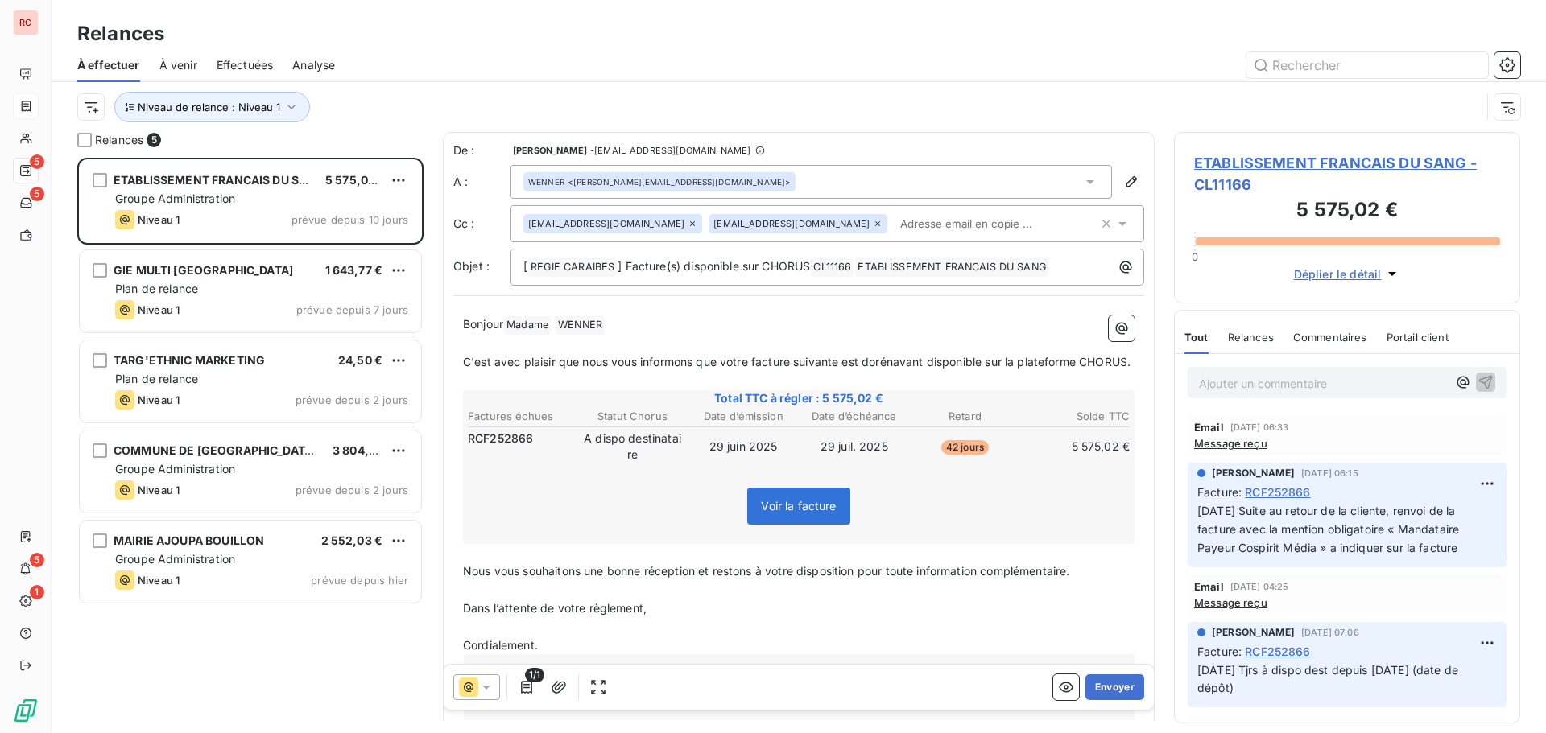
click at [240, 684] on div "ETABLISSEMENT FRANCAIS DU SANG 5 575,02 € Groupe Administration Niveau 1 prévue…" at bounding box center [250, 446] width 346 height 576
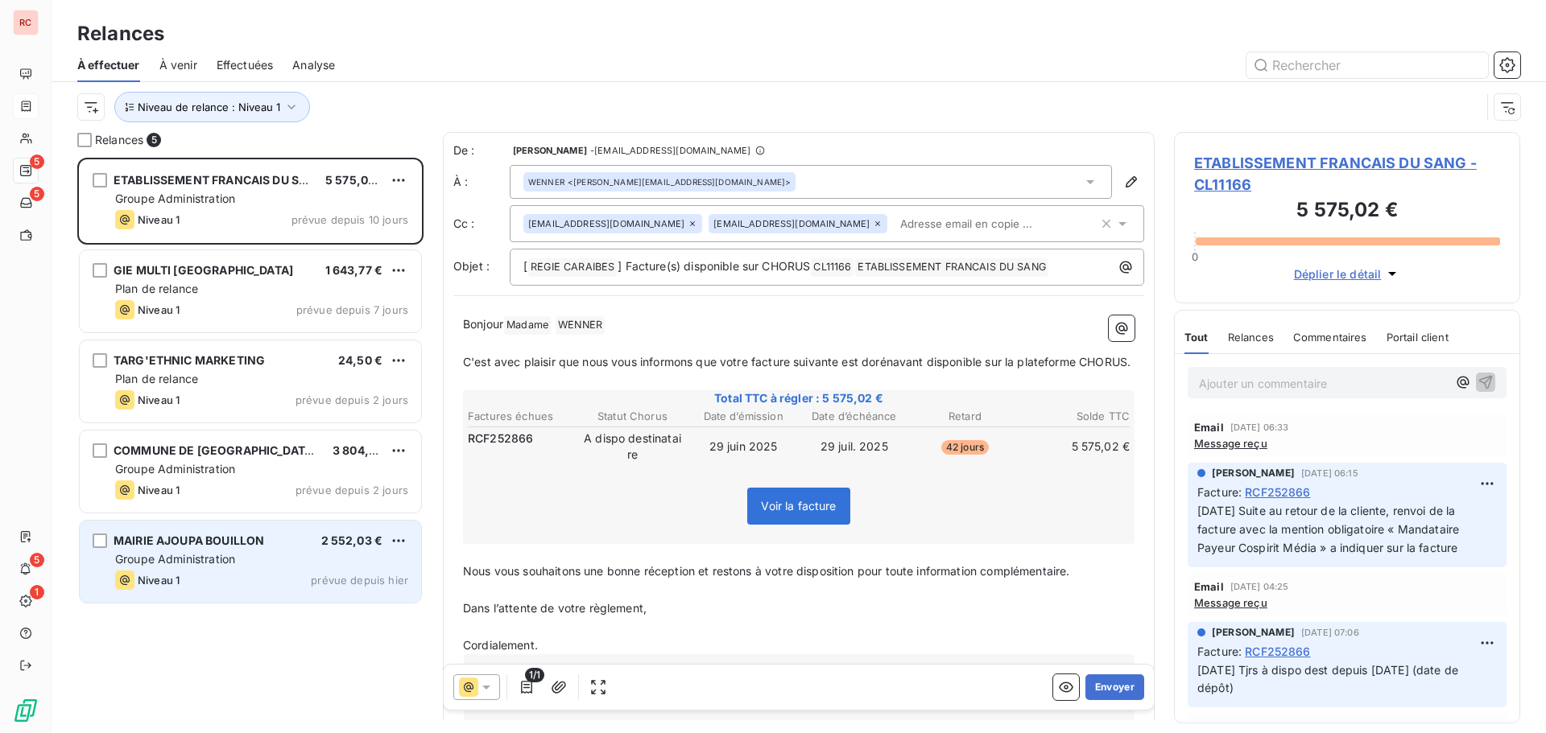
click at [250, 556] on div "Groupe Administration" at bounding box center [261, 559] width 293 height 16
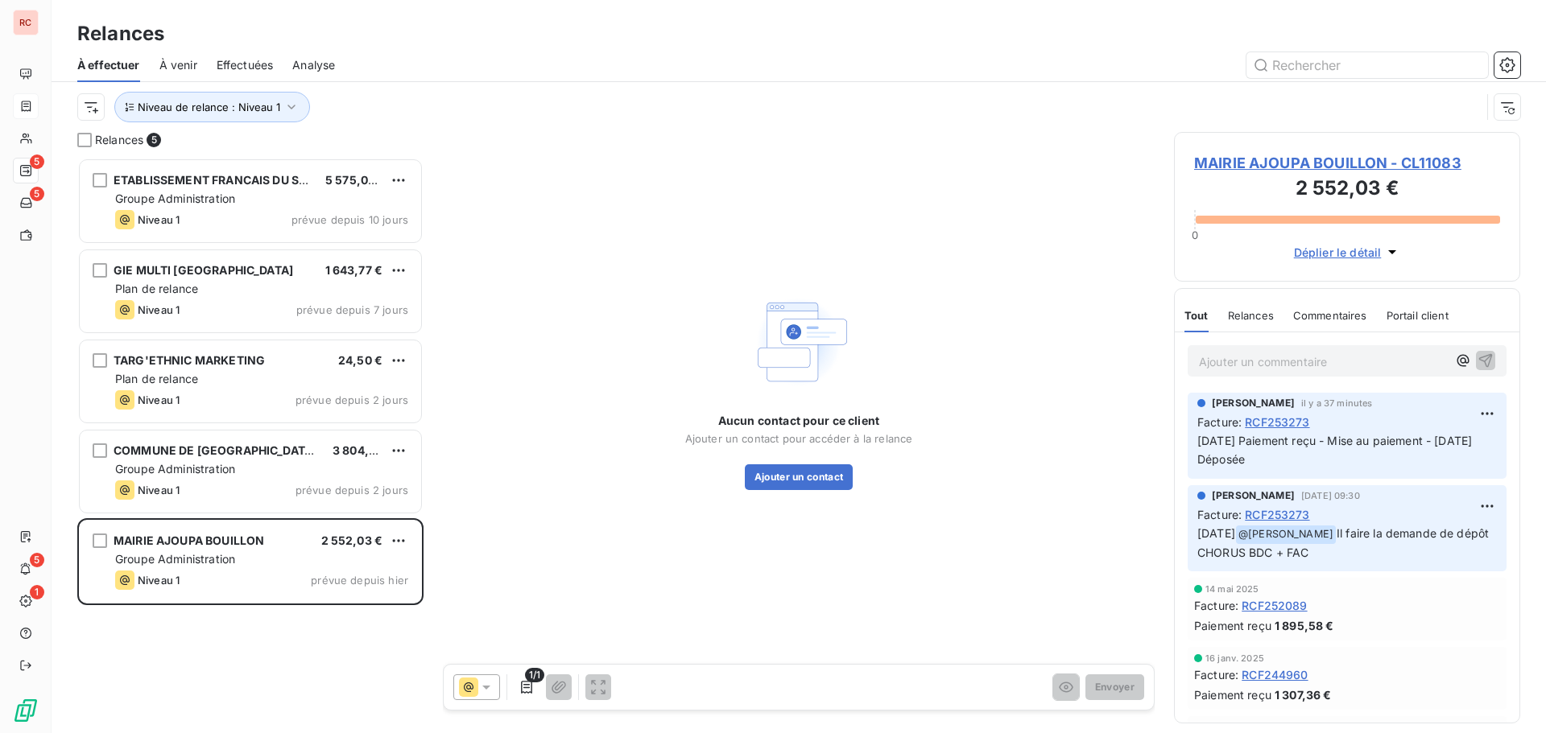
click at [1250, 159] on span "MAIRIE AJOUPA BOUILLON - CL11083" at bounding box center [1347, 163] width 306 height 22
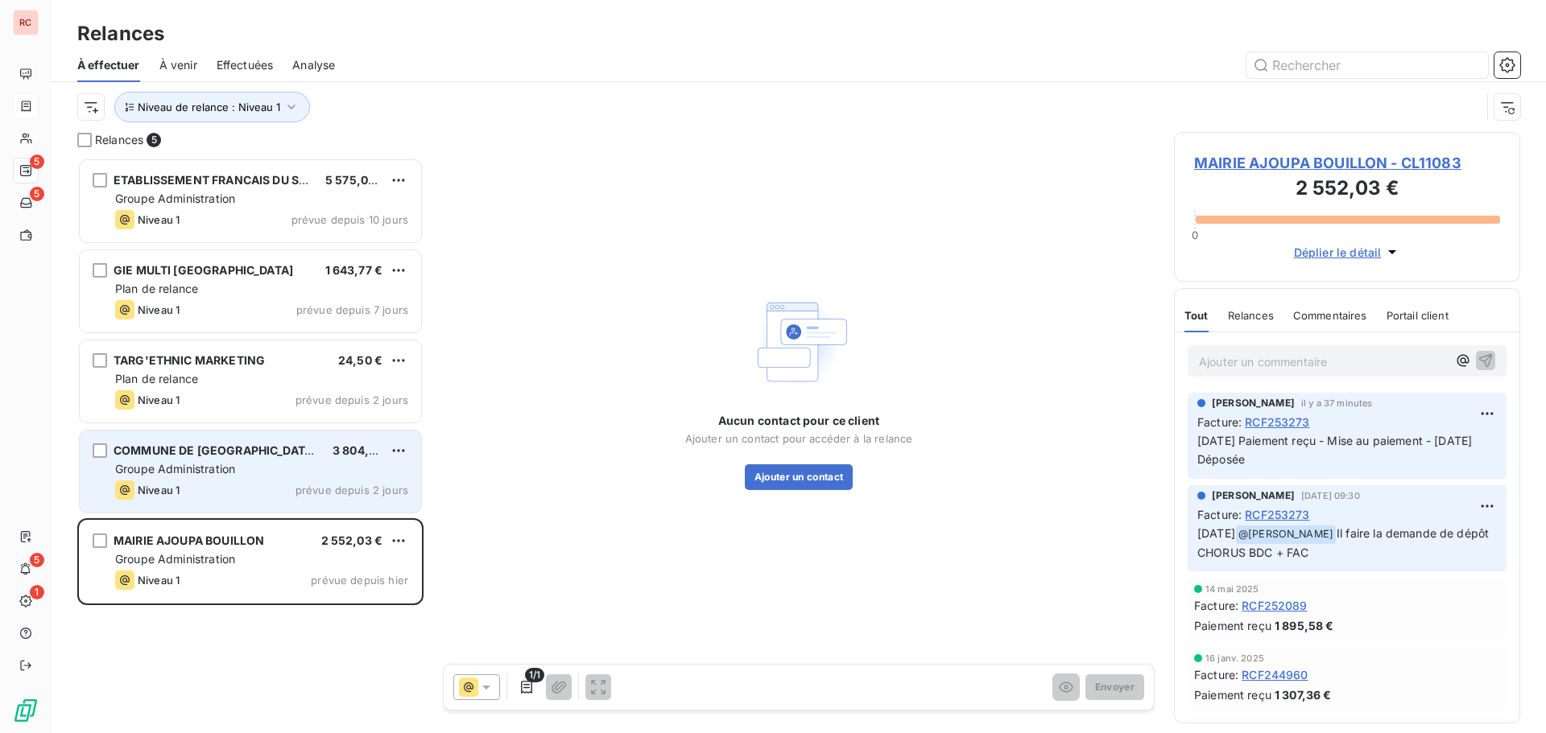
click at [225, 464] on span "Groupe Administration" at bounding box center [175, 469] width 120 height 14
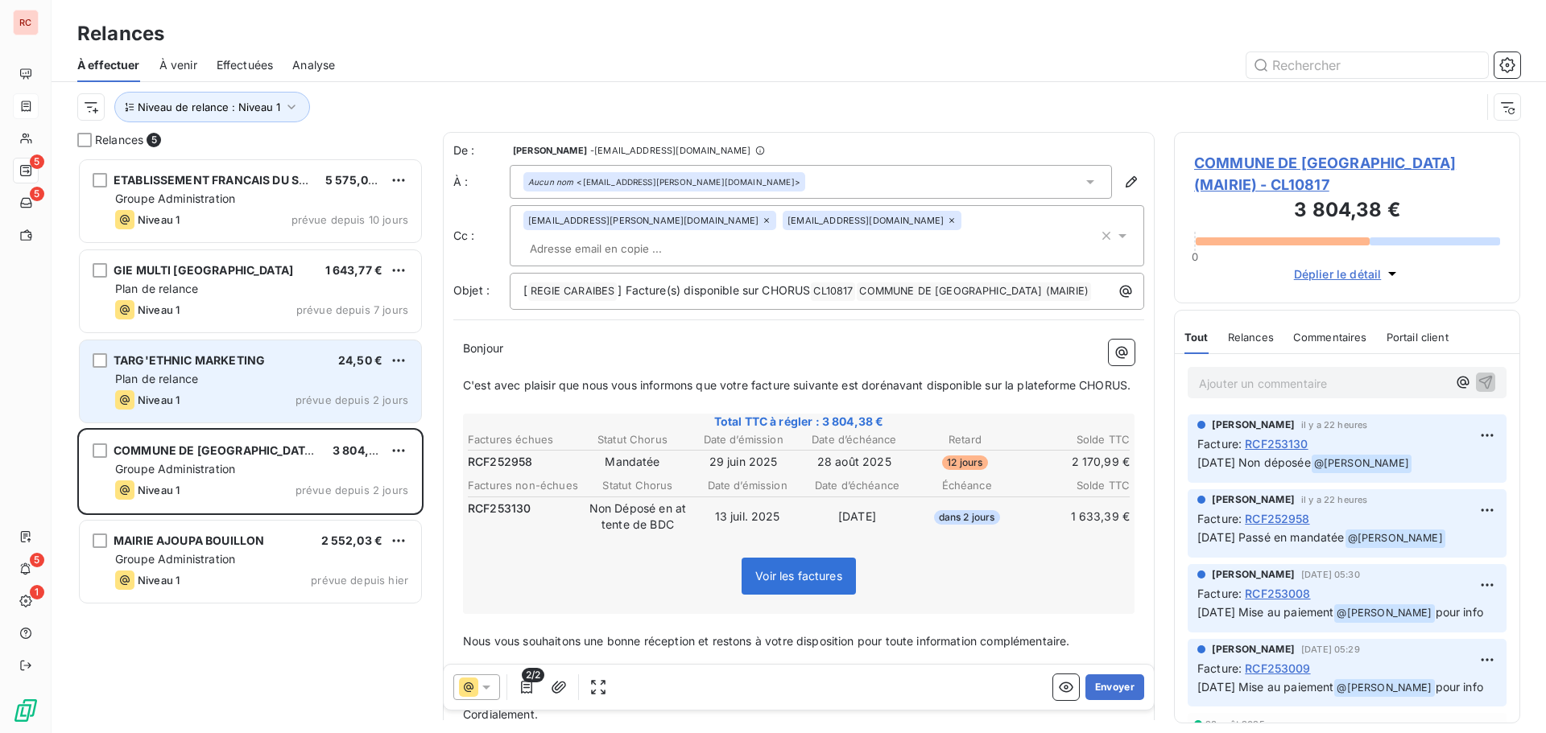
click at [211, 387] on div "TARG'ETHNIC MARKETING 24,50 € Plan de relance Niveau 1 prévue depuis 2 jours" at bounding box center [250, 382] width 341 height 82
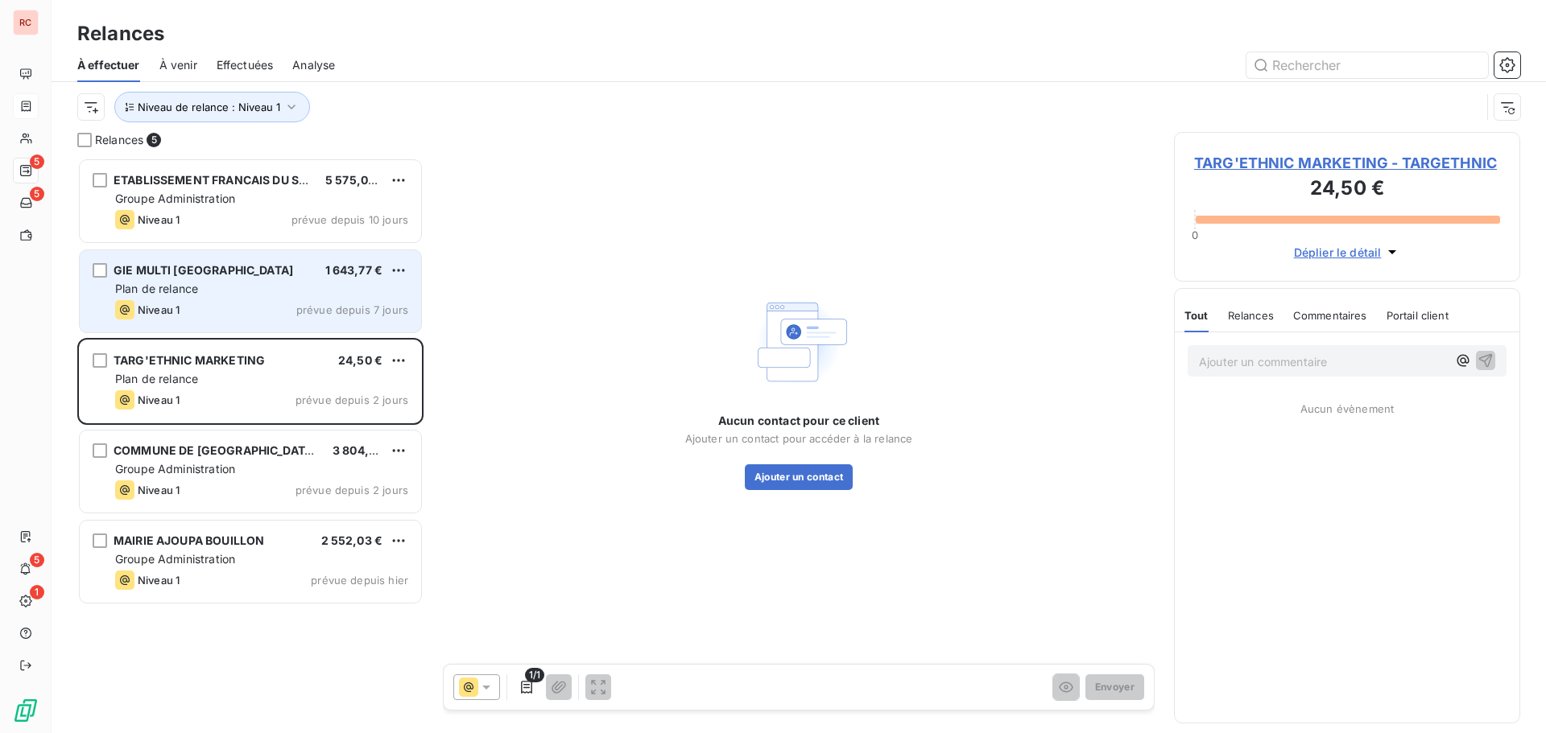
click at [196, 304] on div "Niveau 1 prévue depuis 7 jours" at bounding box center [261, 309] width 293 height 19
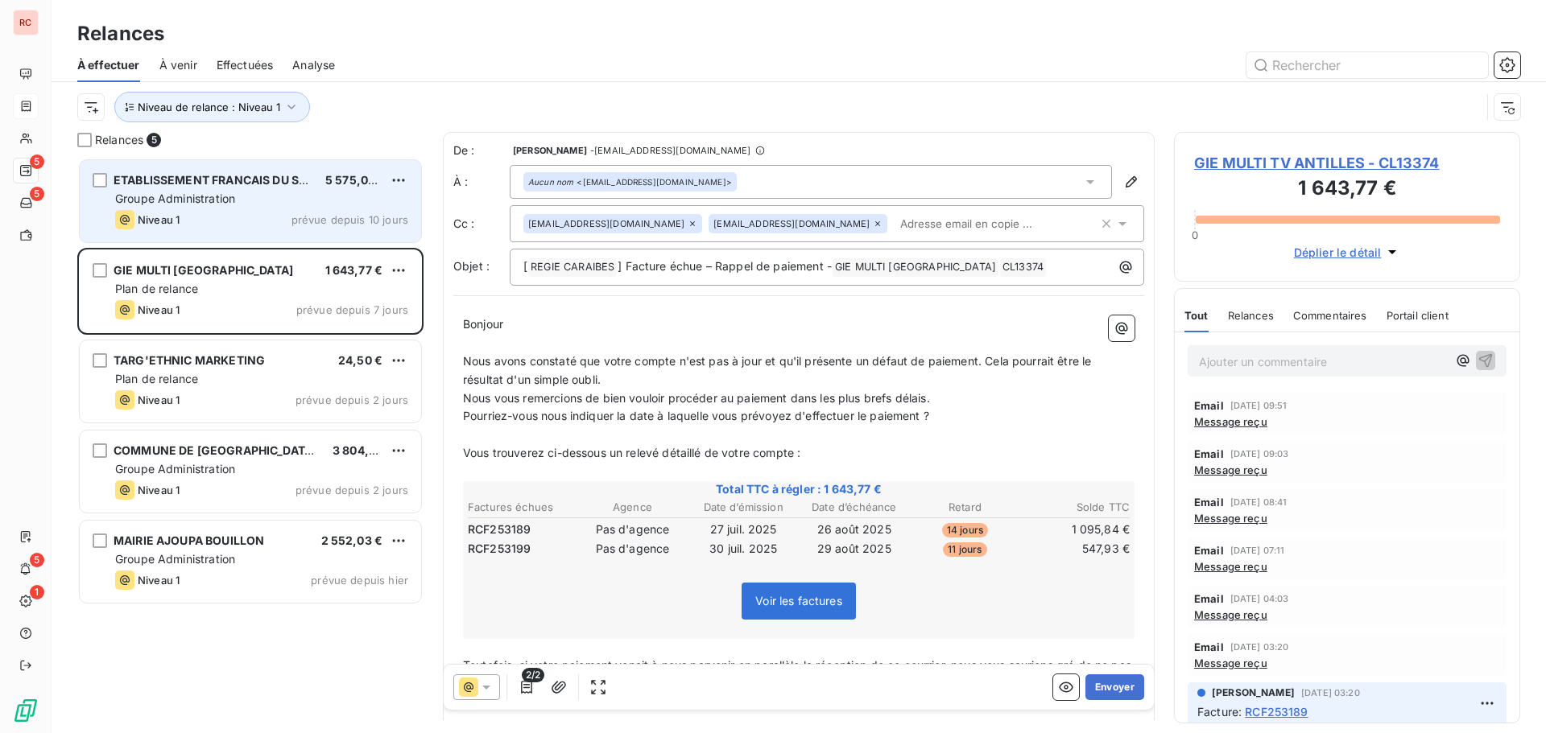
click at [208, 200] on span "Groupe Administration" at bounding box center [175, 199] width 120 height 14
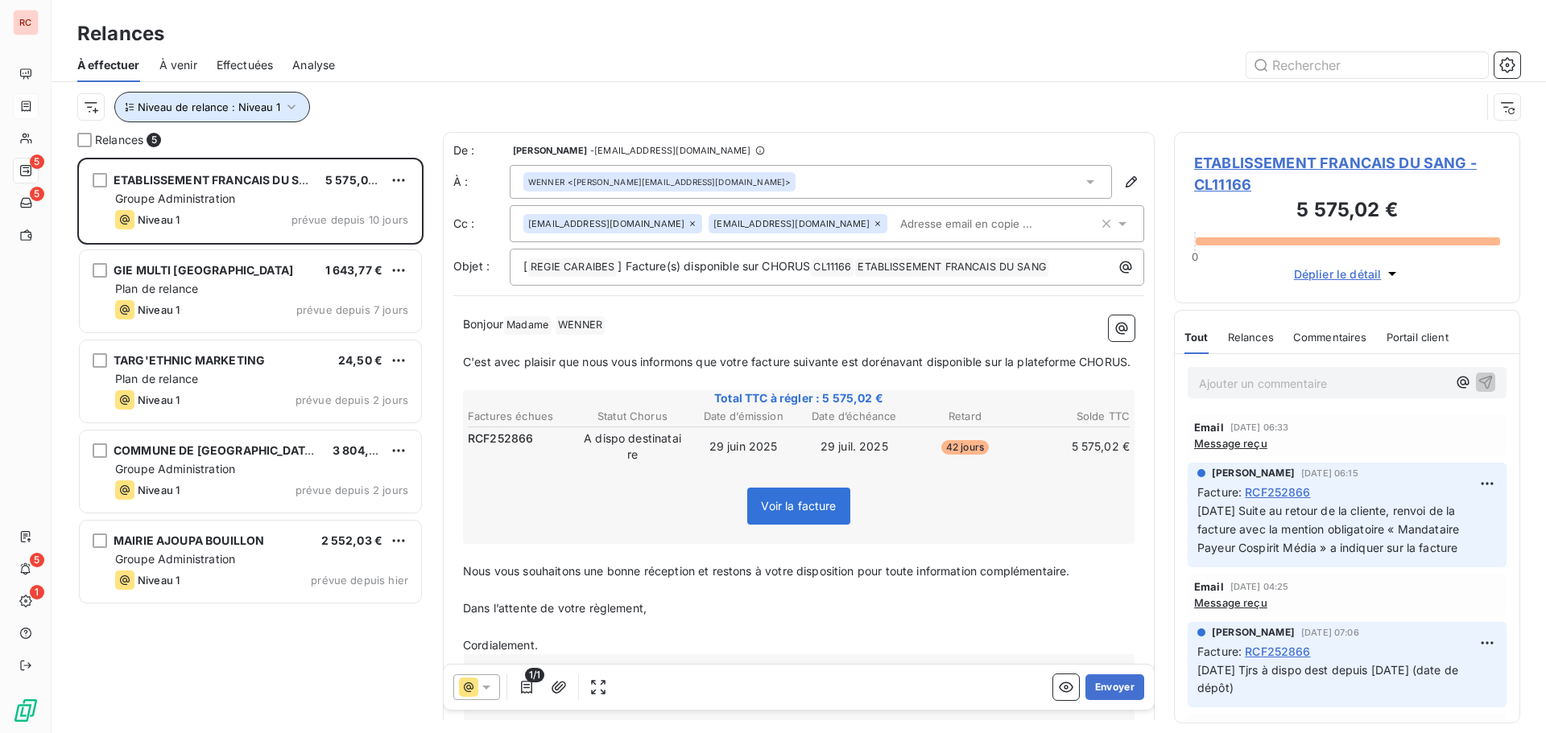
click at [293, 108] on icon "button" at bounding box center [291, 107] width 16 height 16
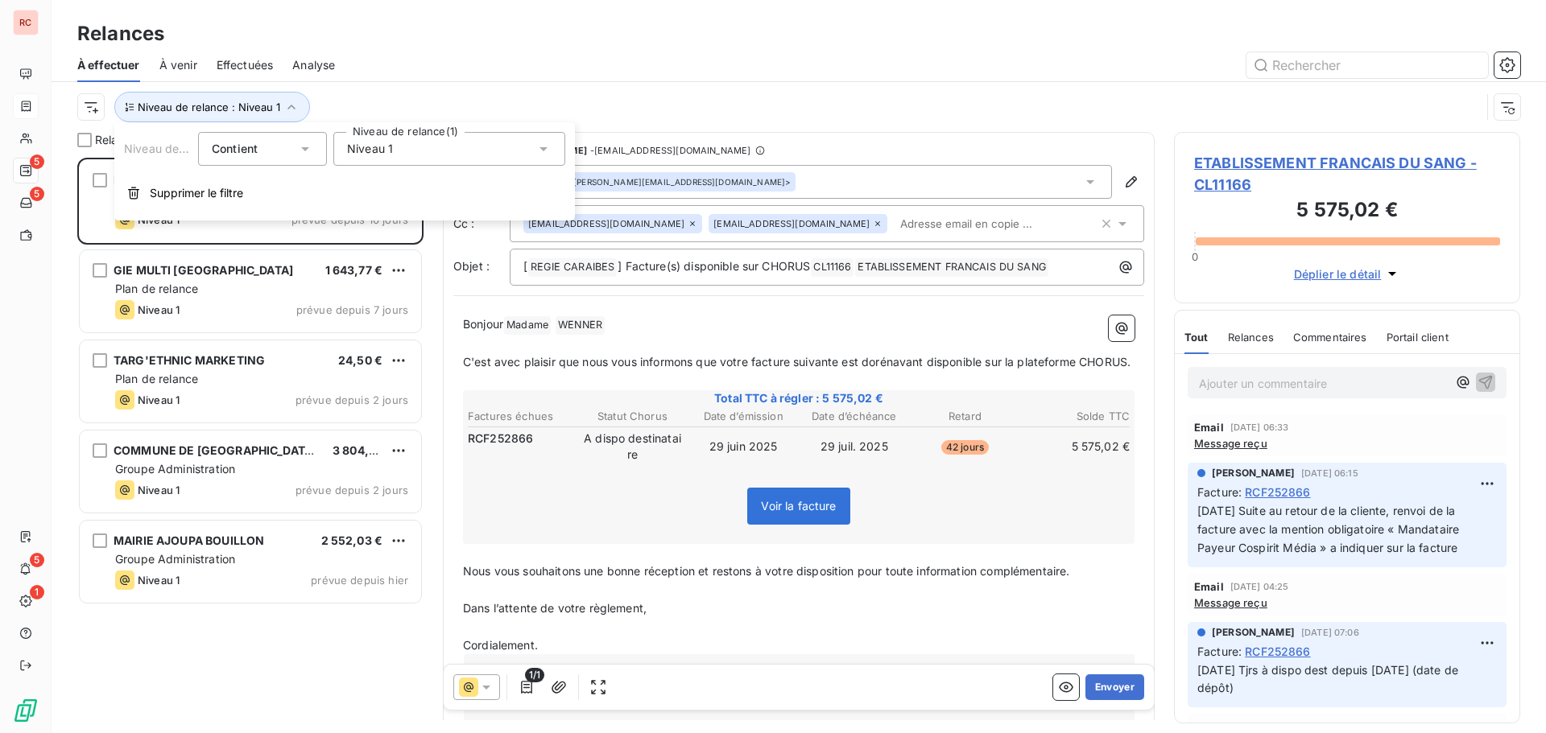
click at [543, 149] on icon at bounding box center [543, 149] width 8 height 4
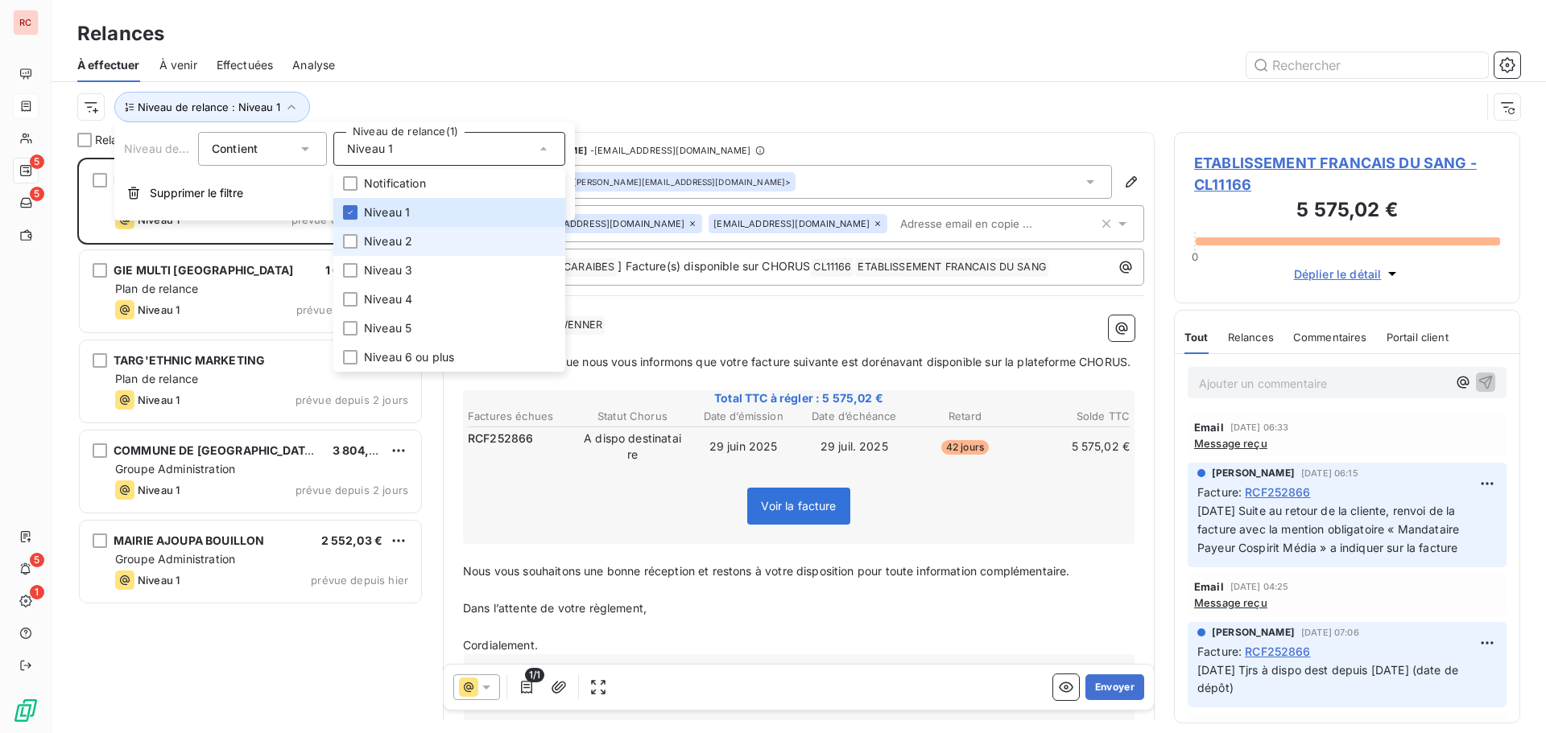
click at [388, 236] on span "Niveau 2" at bounding box center [388, 241] width 48 height 16
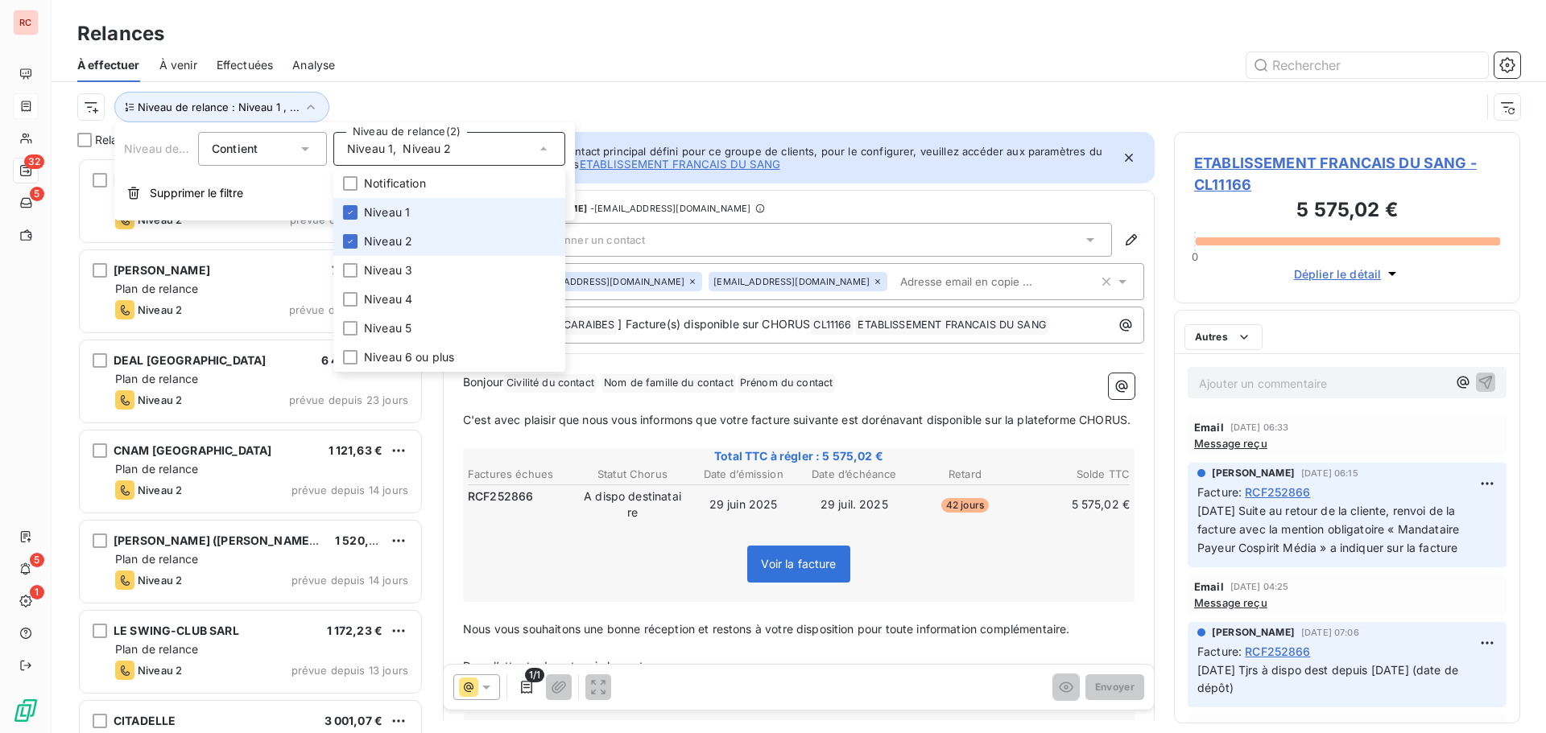
scroll to position [563, 334]
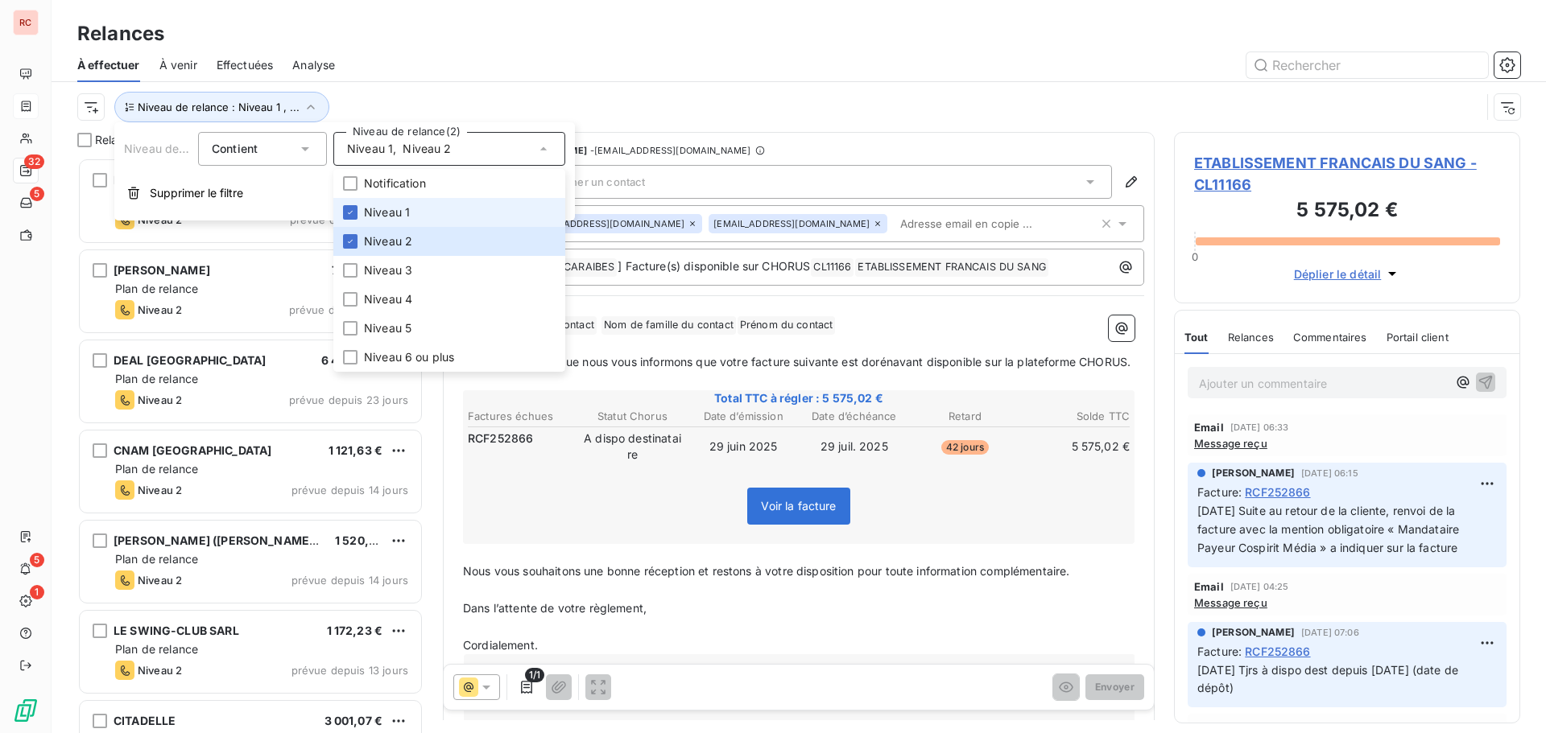
click at [382, 209] on span "Niveau 1" at bounding box center [387, 212] width 46 height 16
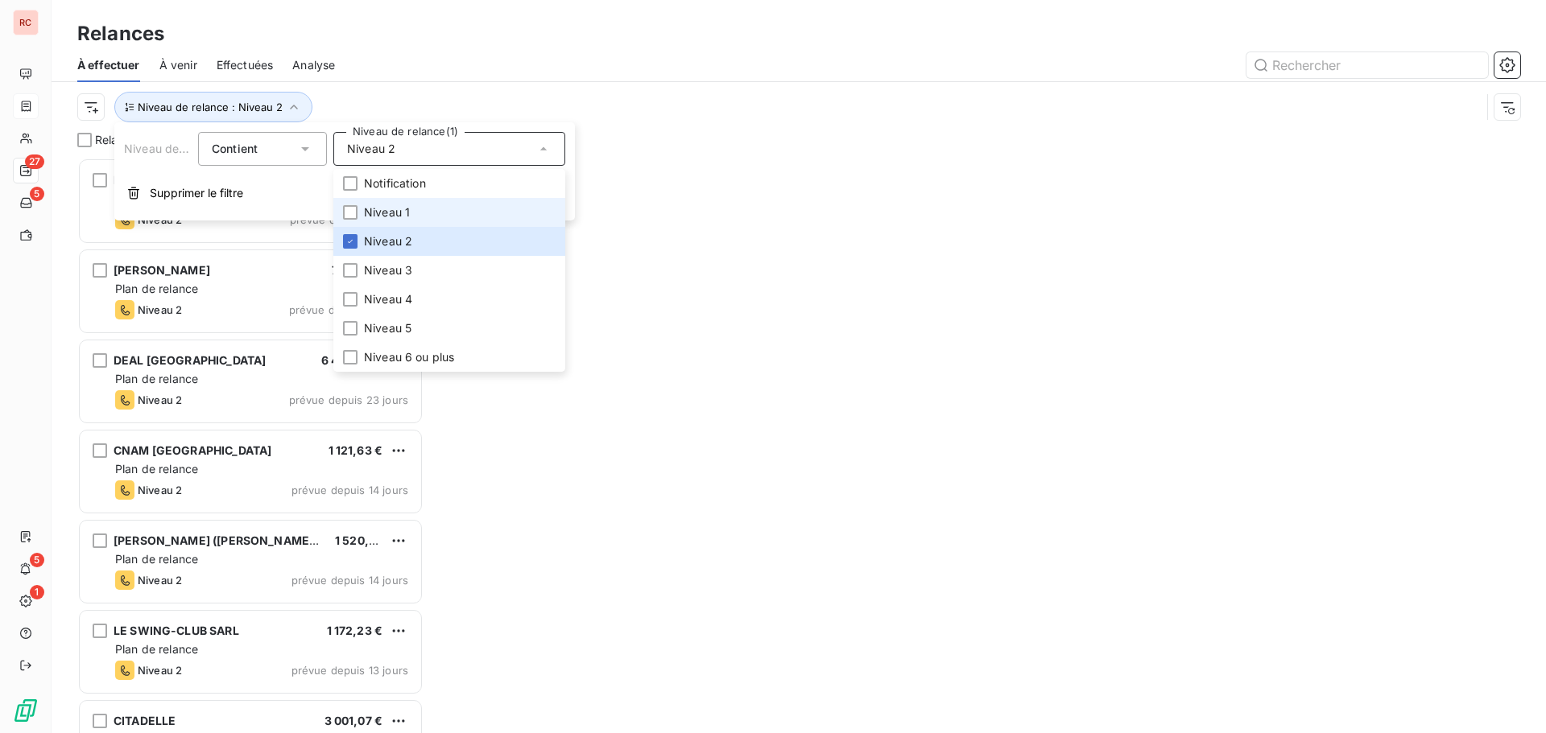
scroll to position [563, 334]
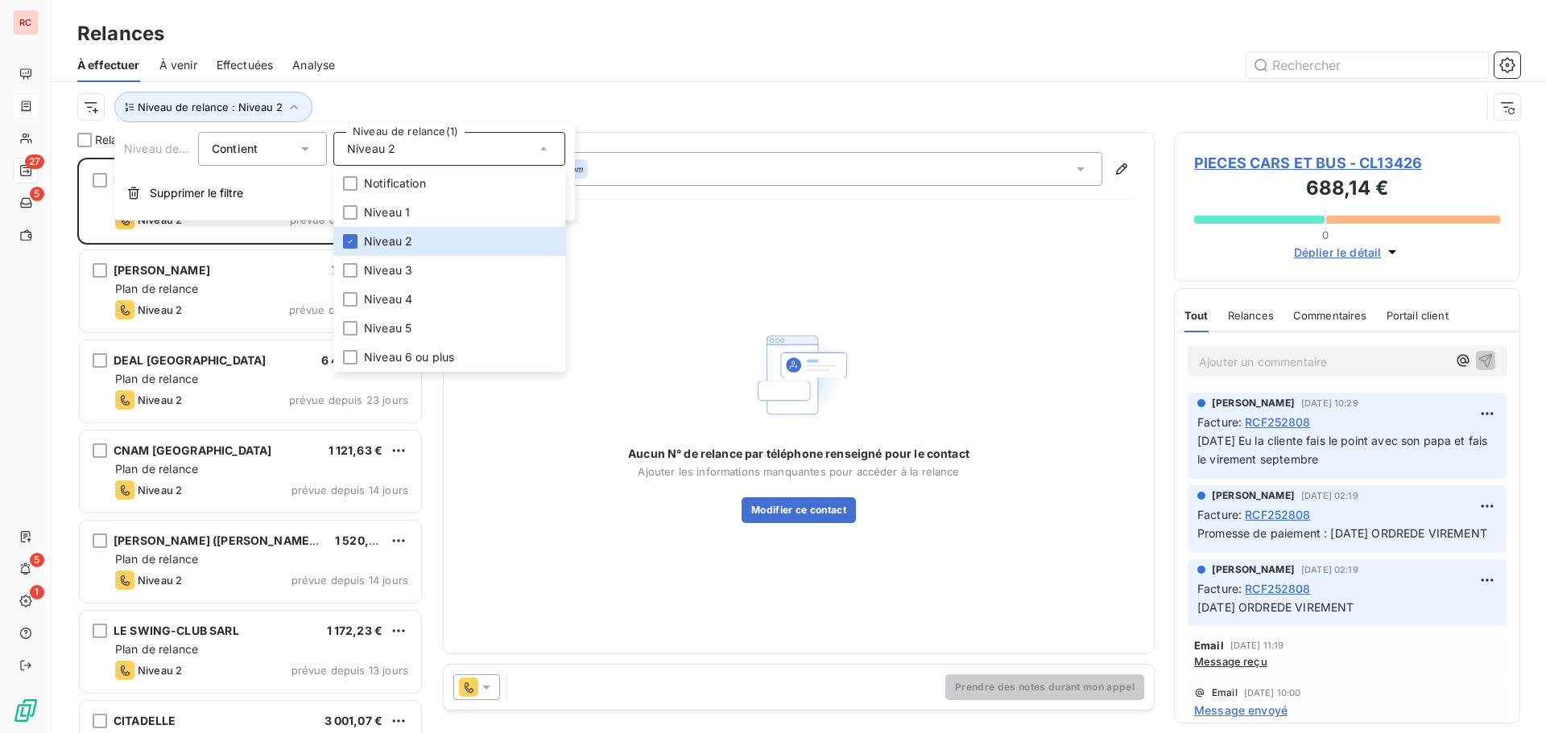
click at [518, 24] on div "Relances" at bounding box center [799, 33] width 1494 height 29
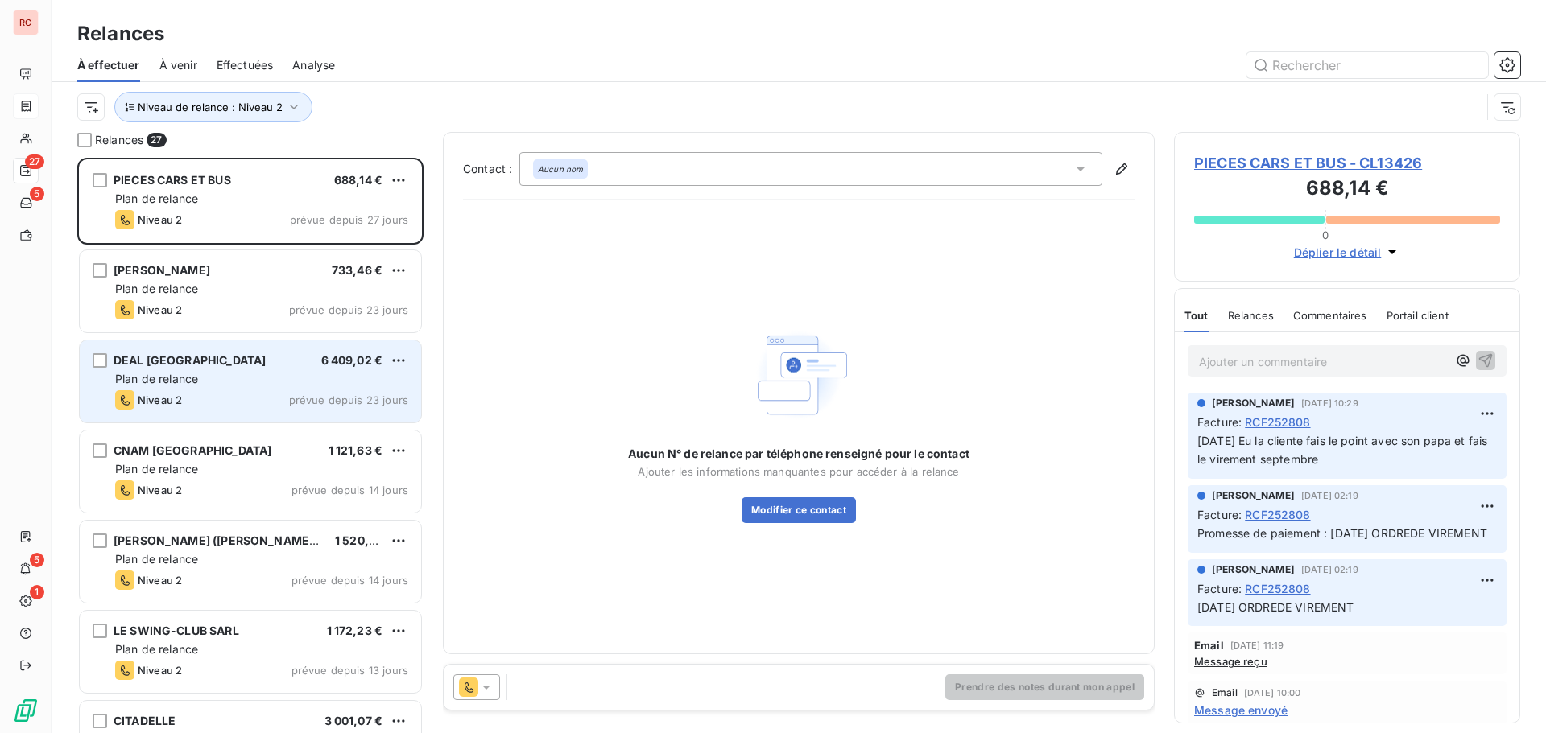
click at [168, 402] on span "Niveau 2" at bounding box center [160, 400] width 44 height 13
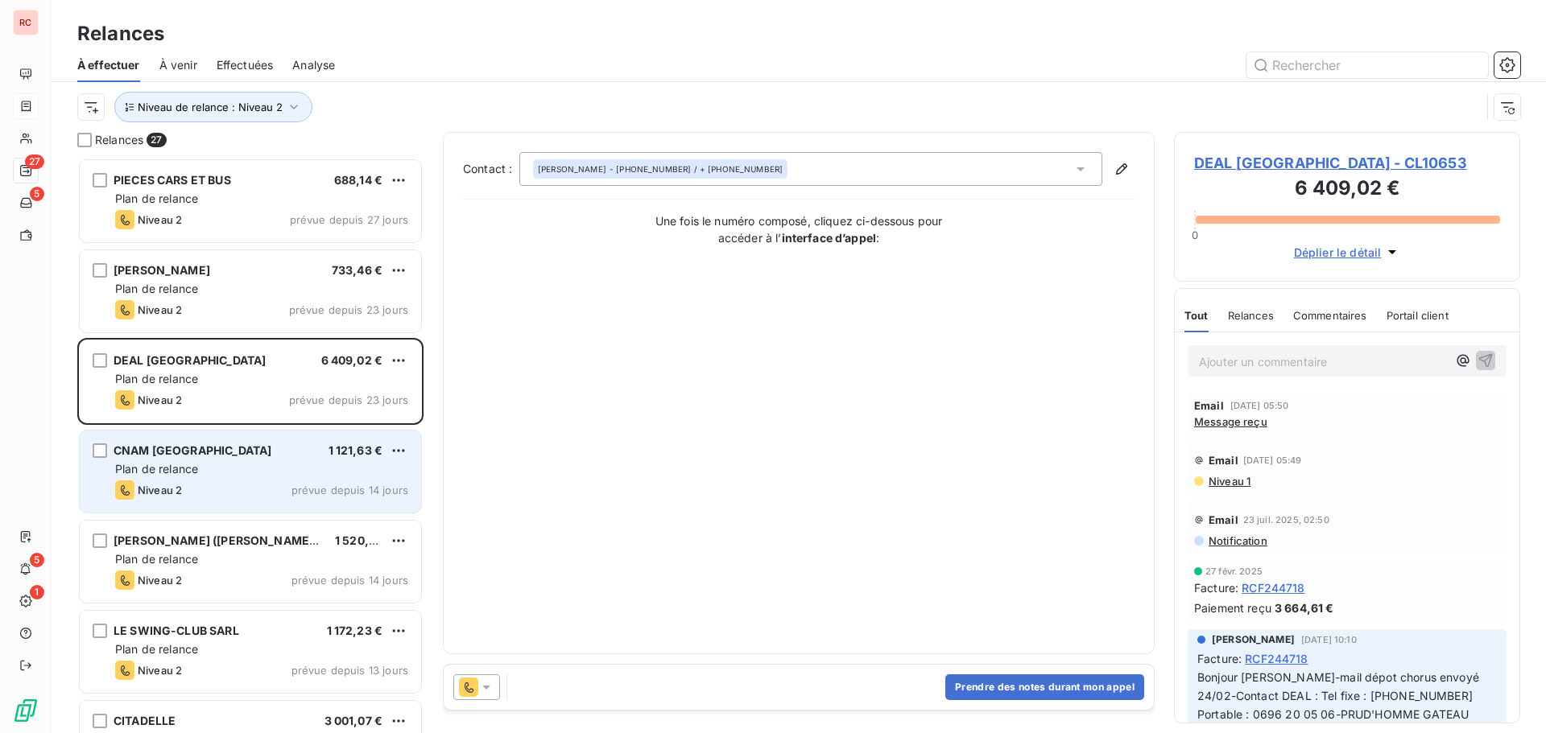
click at [161, 467] on span "Plan de relance" at bounding box center [156, 469] width 83 height 14
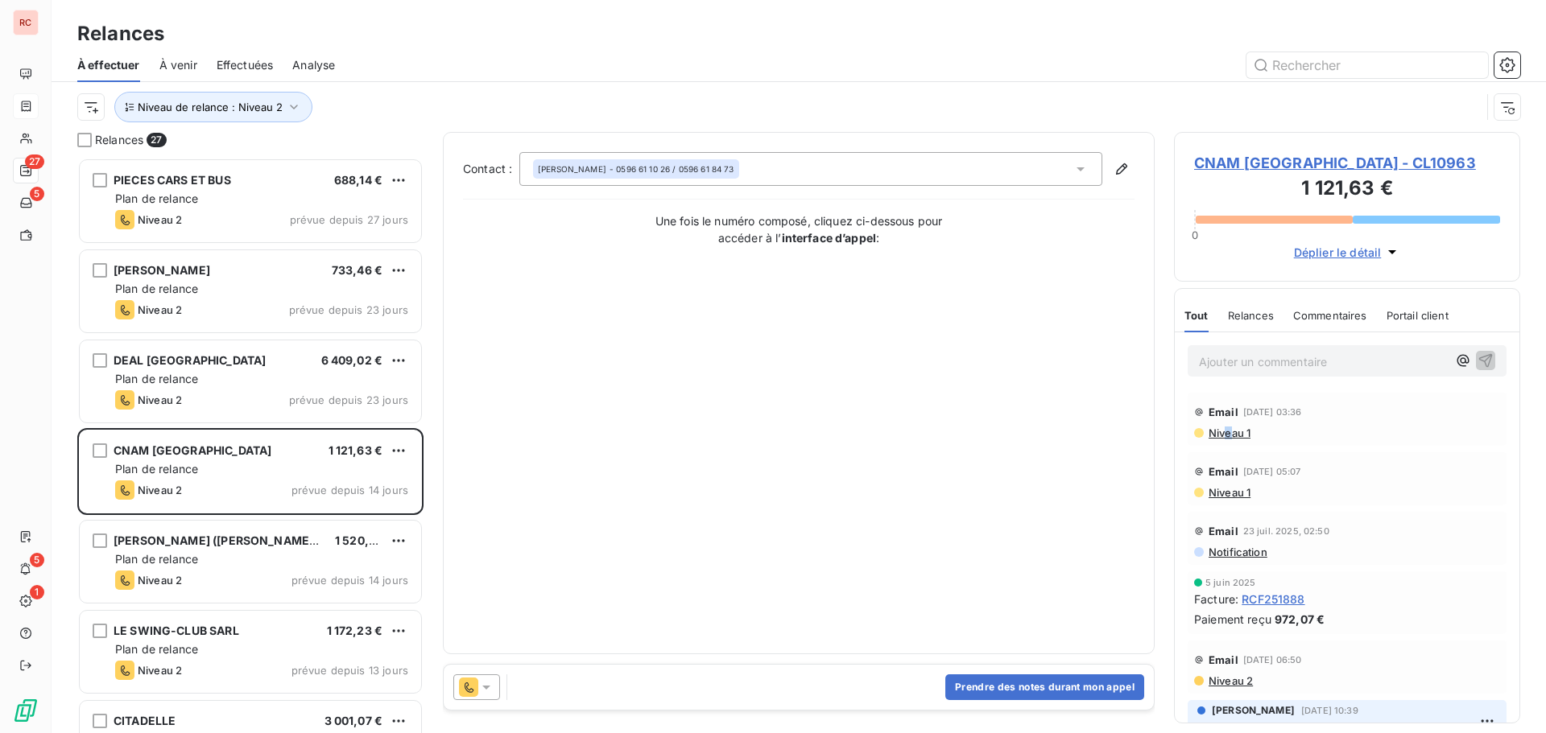
click at [1228, 434] on span "Niveau 1" at bounding box center [1228, 433] width 43 height 13
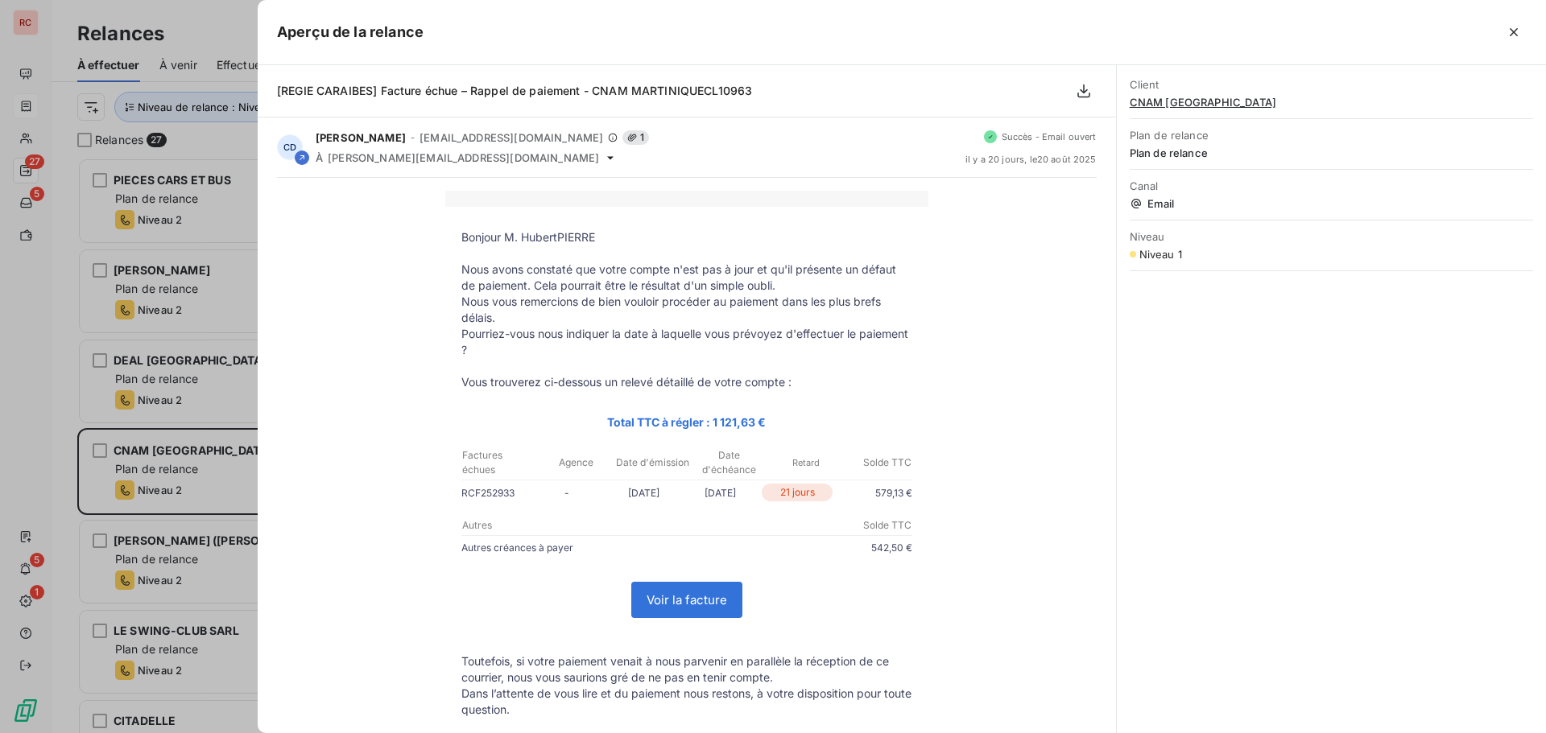
click at [225, 469] on div at bounding box center [773, 366] width 1546 height 733
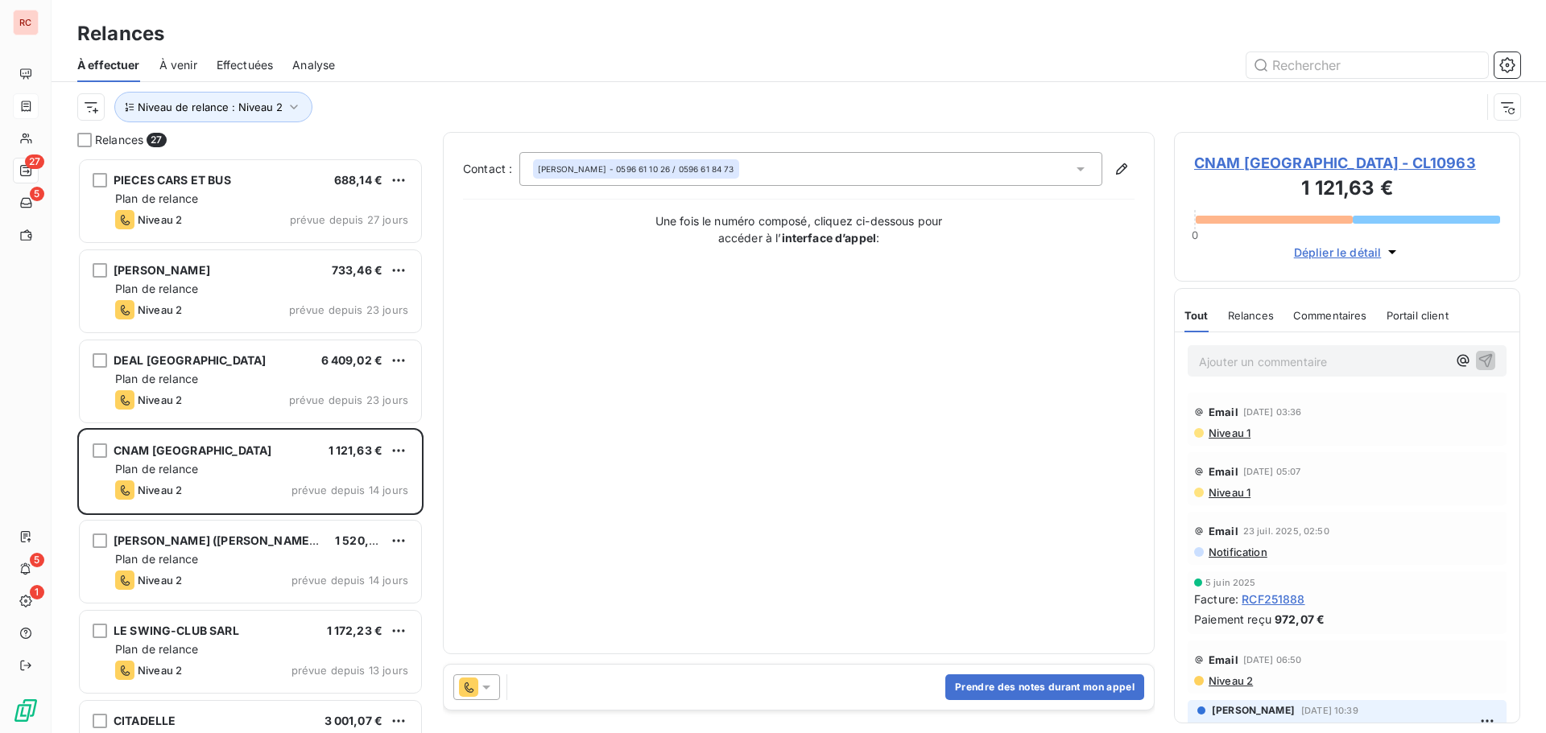
click at [493, 683] on icon at bounding box center [486, 687] width 16 height 16
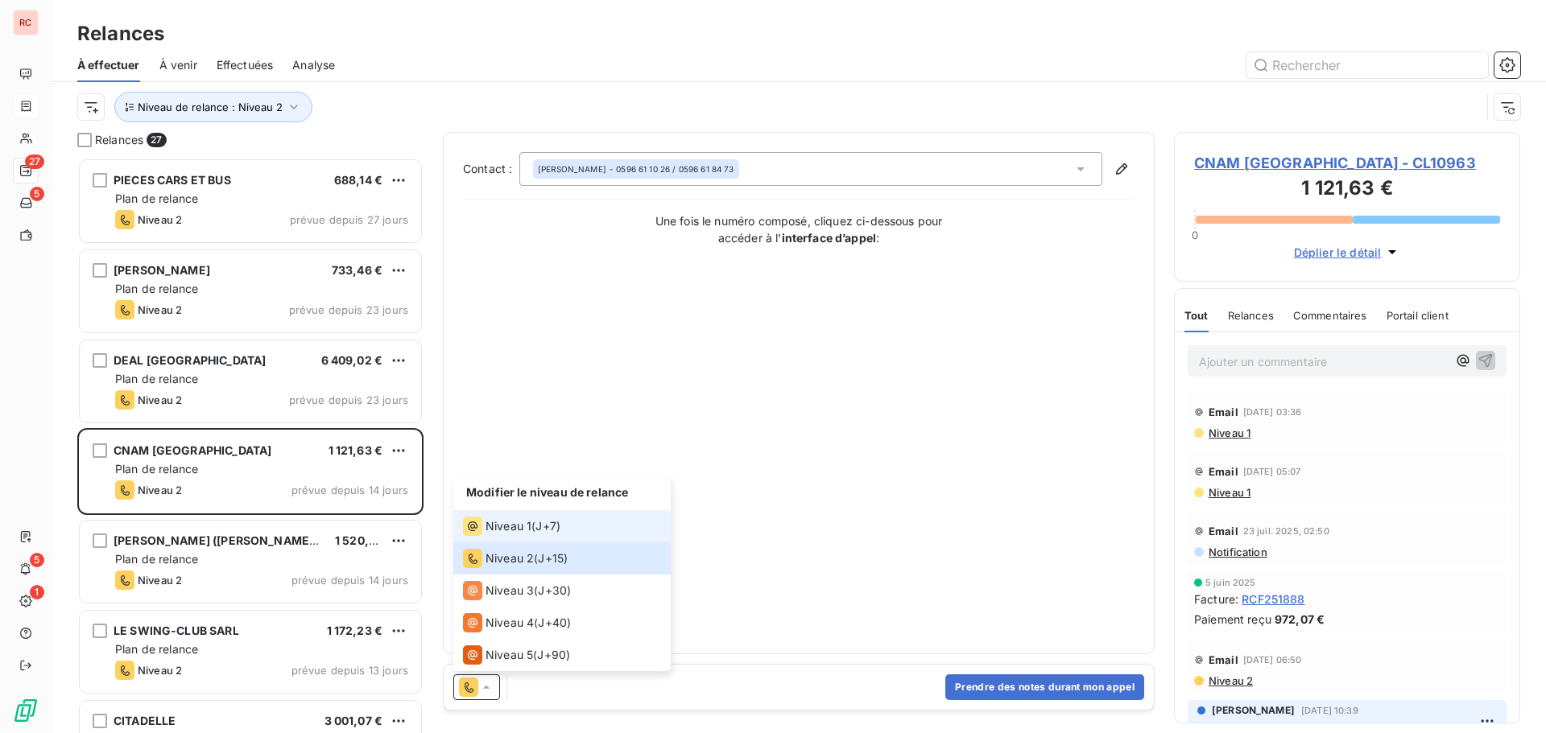
click at [510, 526] on span "Niveau 1" at bounding box center [508, 526] width 46 height 16
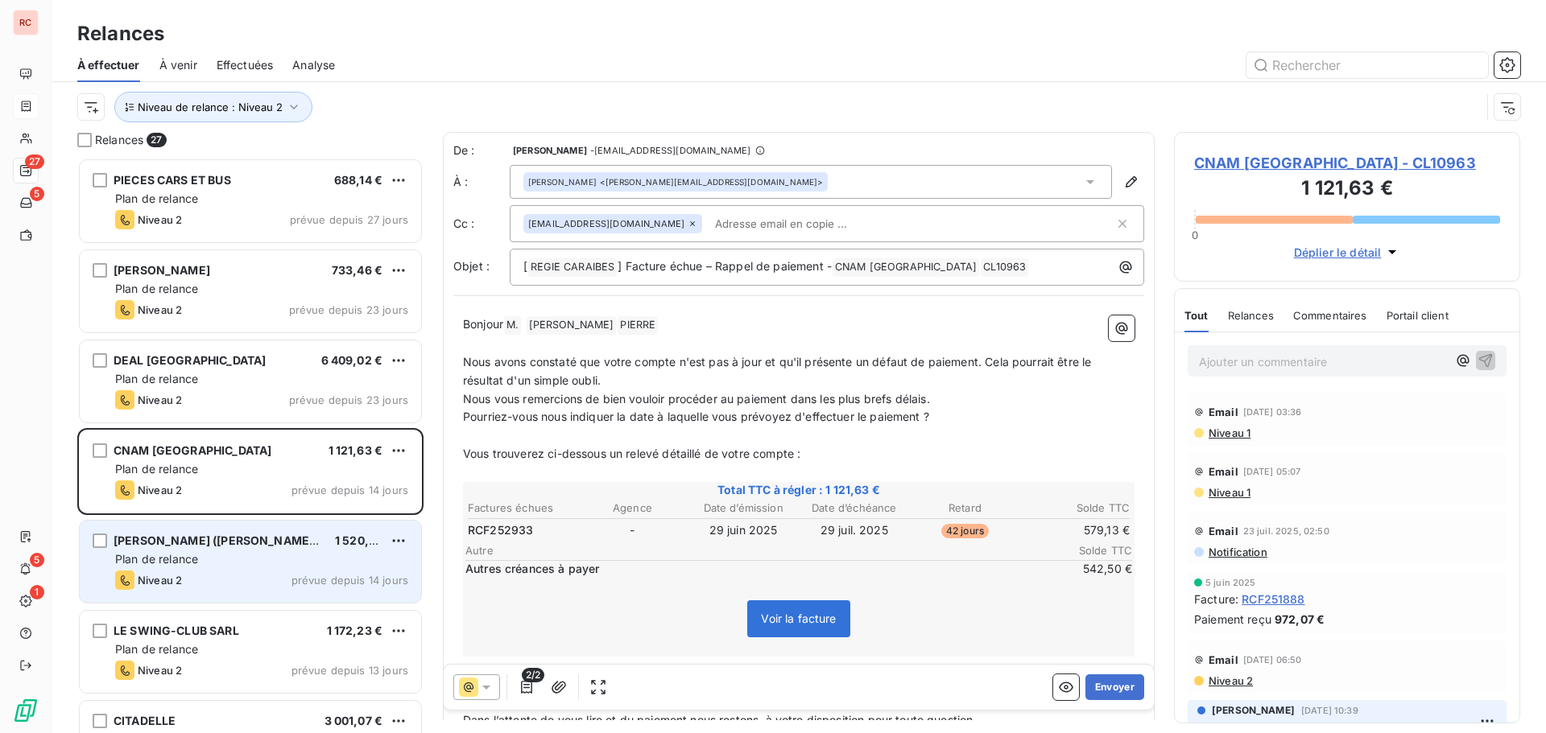
click at [254, 574] on div "Niveau 2 prévue depuis 14 jours" at bounding box center [261, 580] width 293 height 19
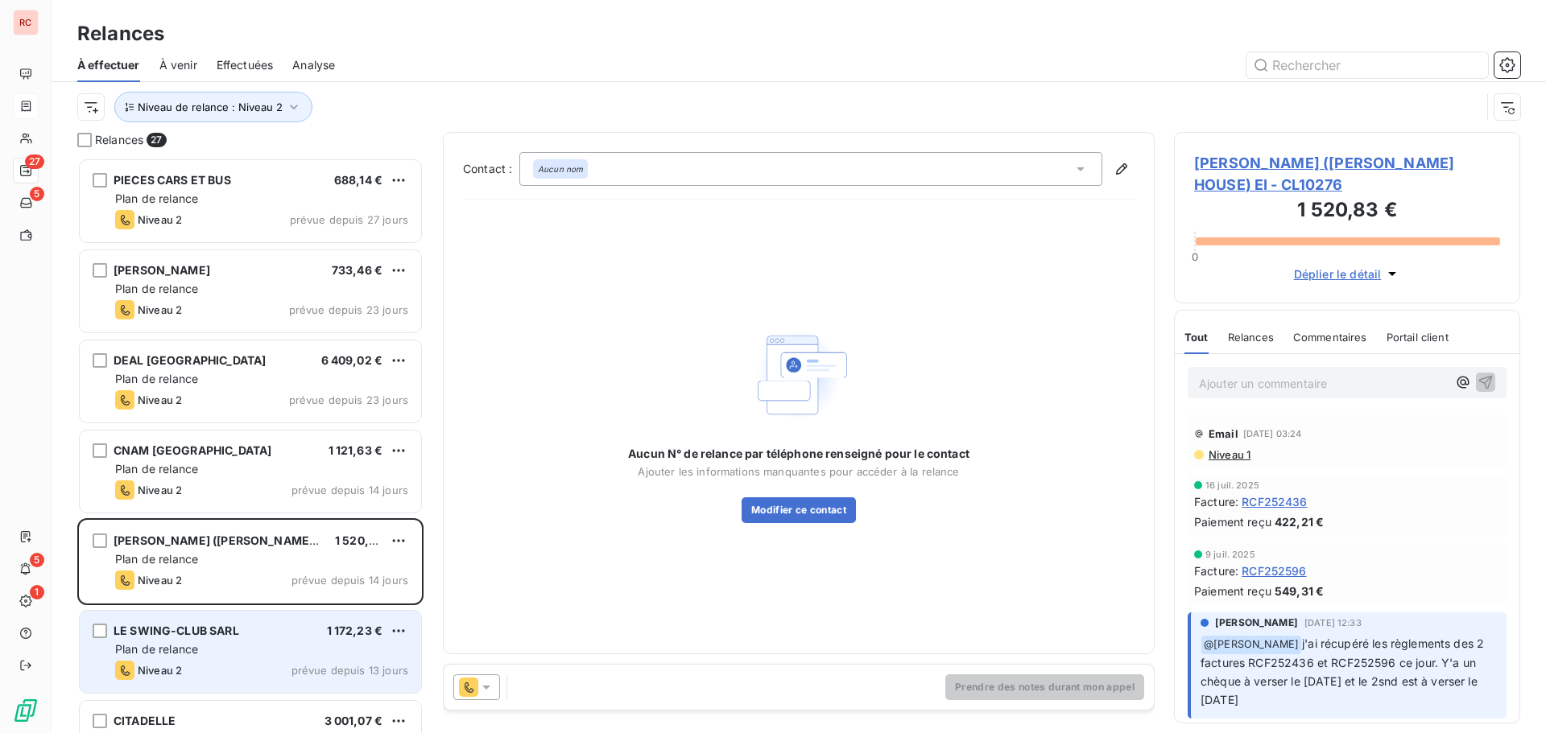
click at [211, 651] on div "Plan de relance" at bounding box center [261, 650] width 293 height 16
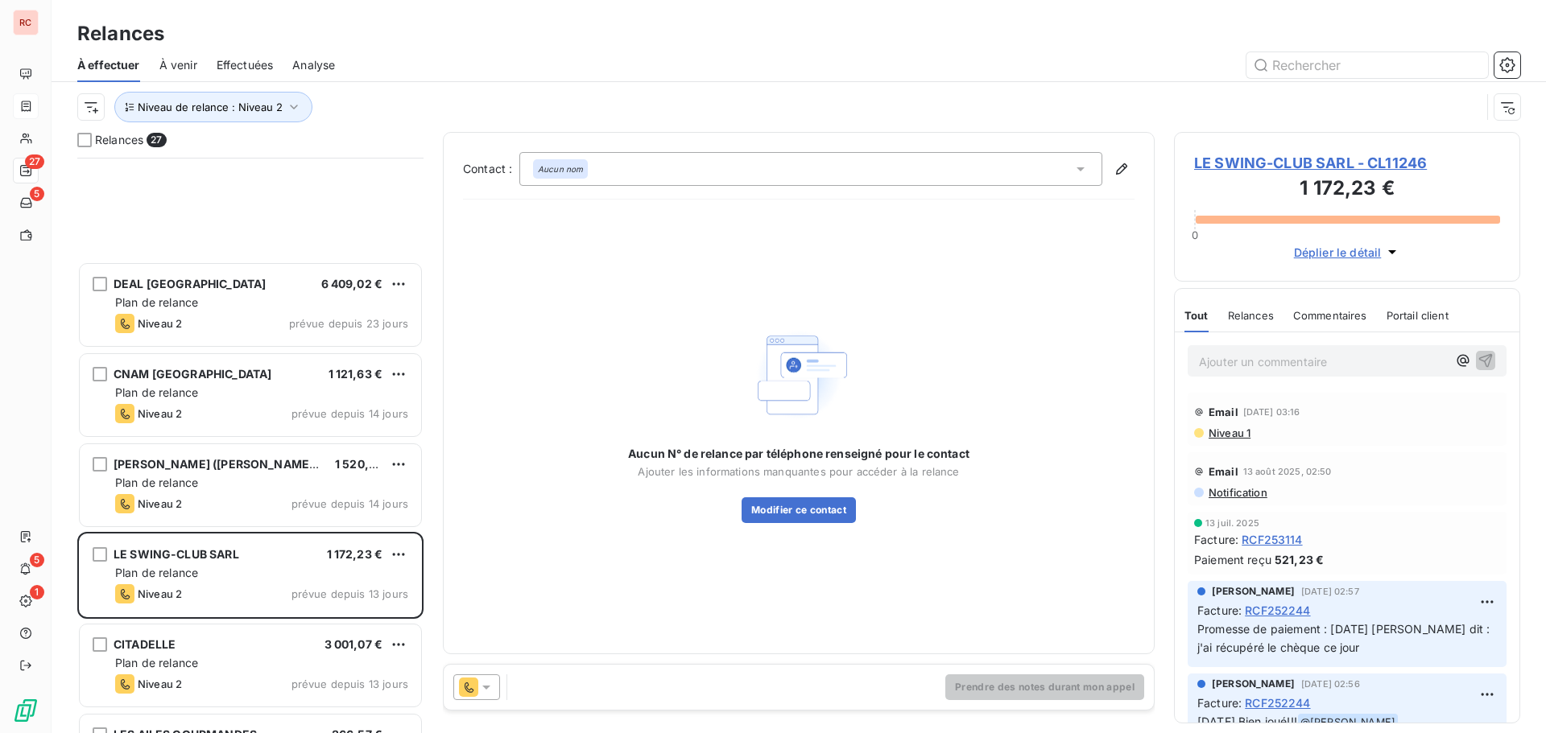
scroll to position [323, 0]
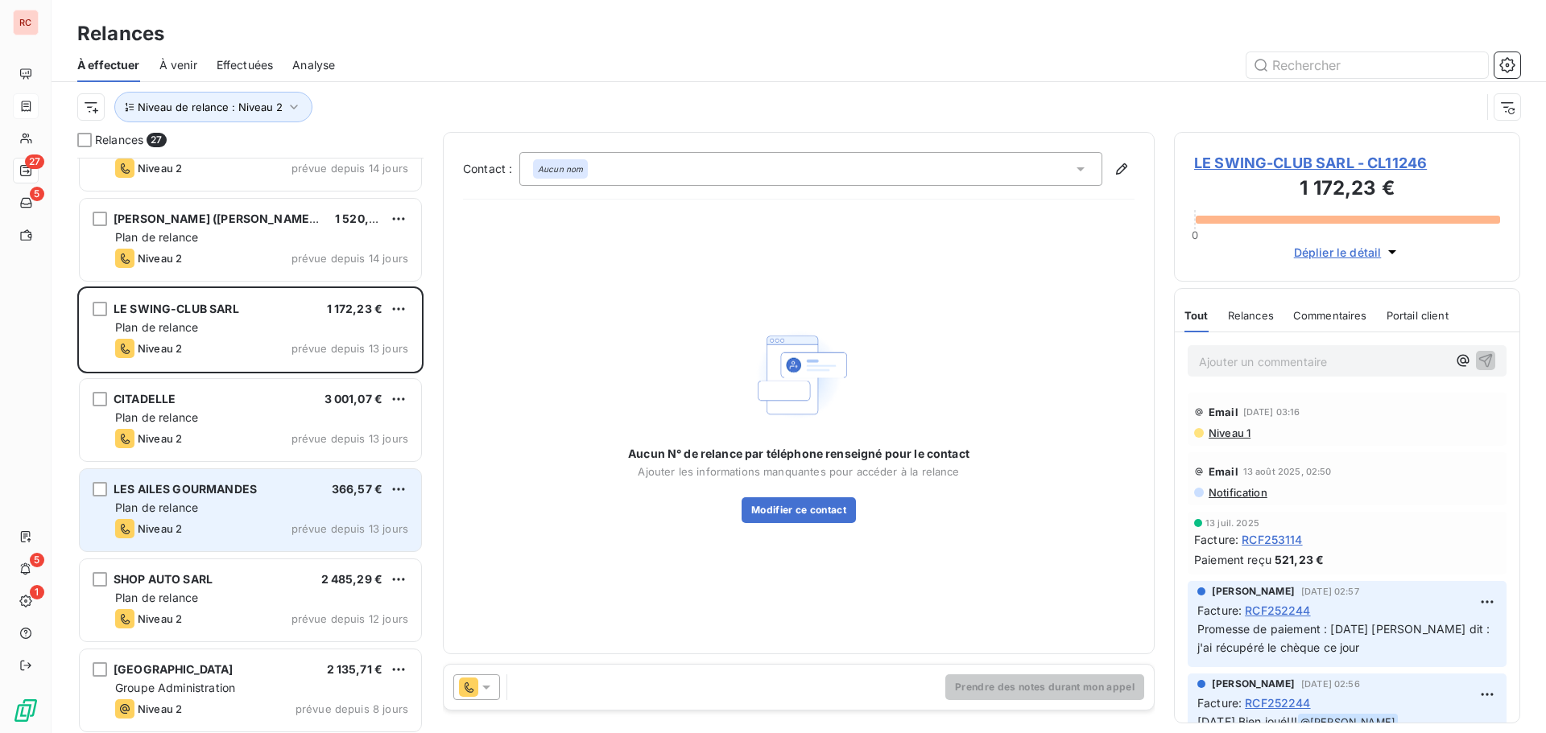
click at [245, 511] on div "Plan de relance" at bounding box center [261, 508] width 293 height 16
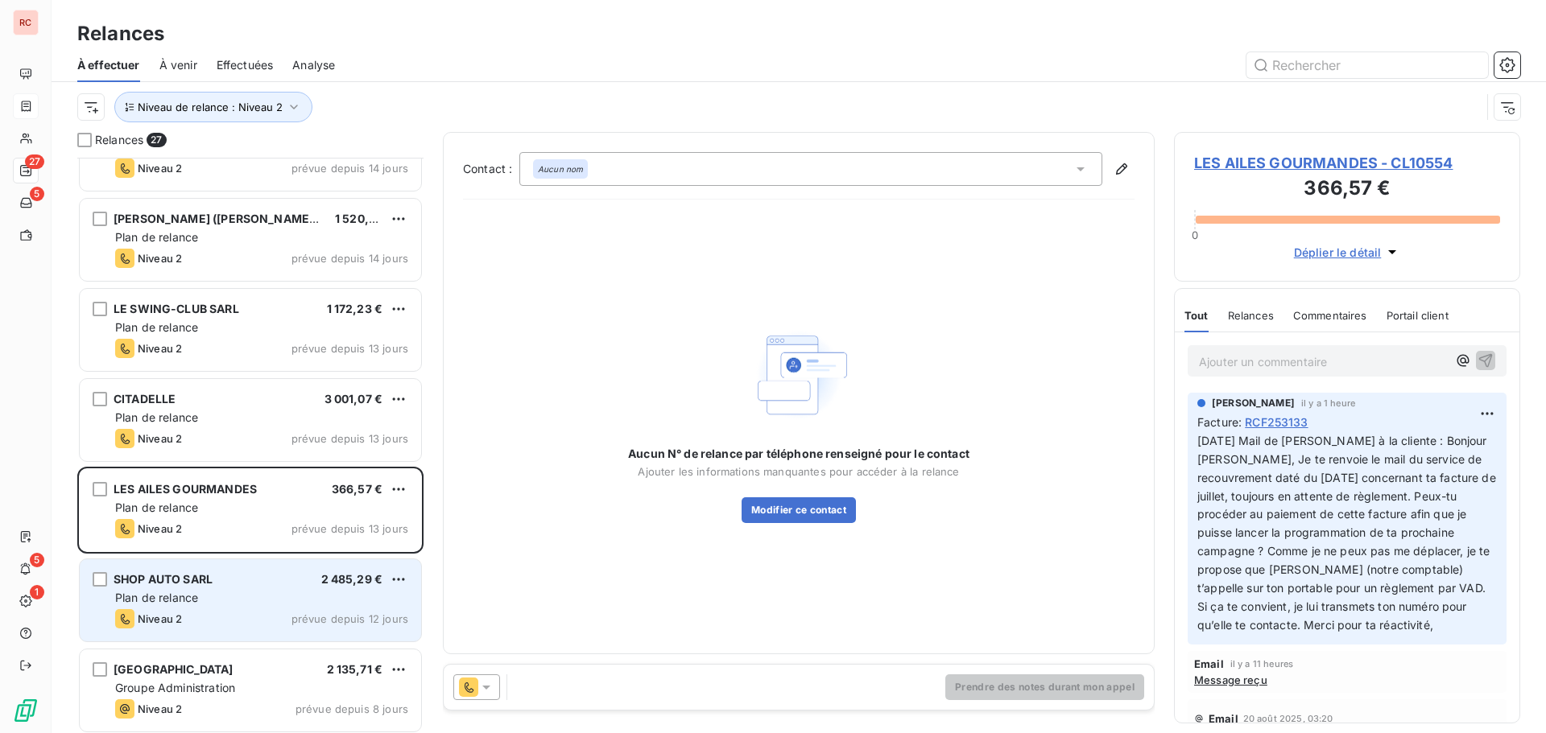
click at [236, 603] on div "Plan de relance" at bounding box center [261, 598] width 293 height 16
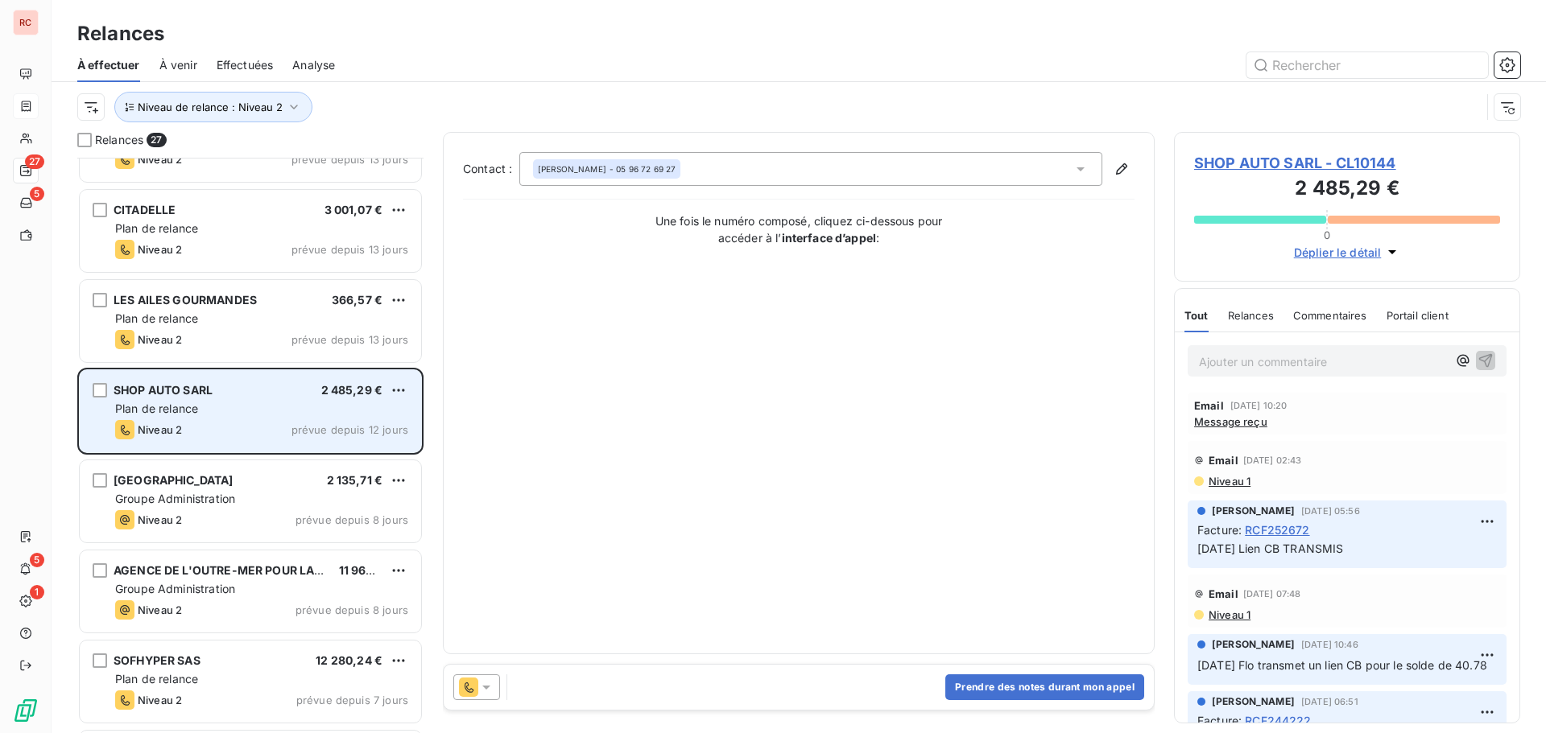
scroll to position [564, 0]
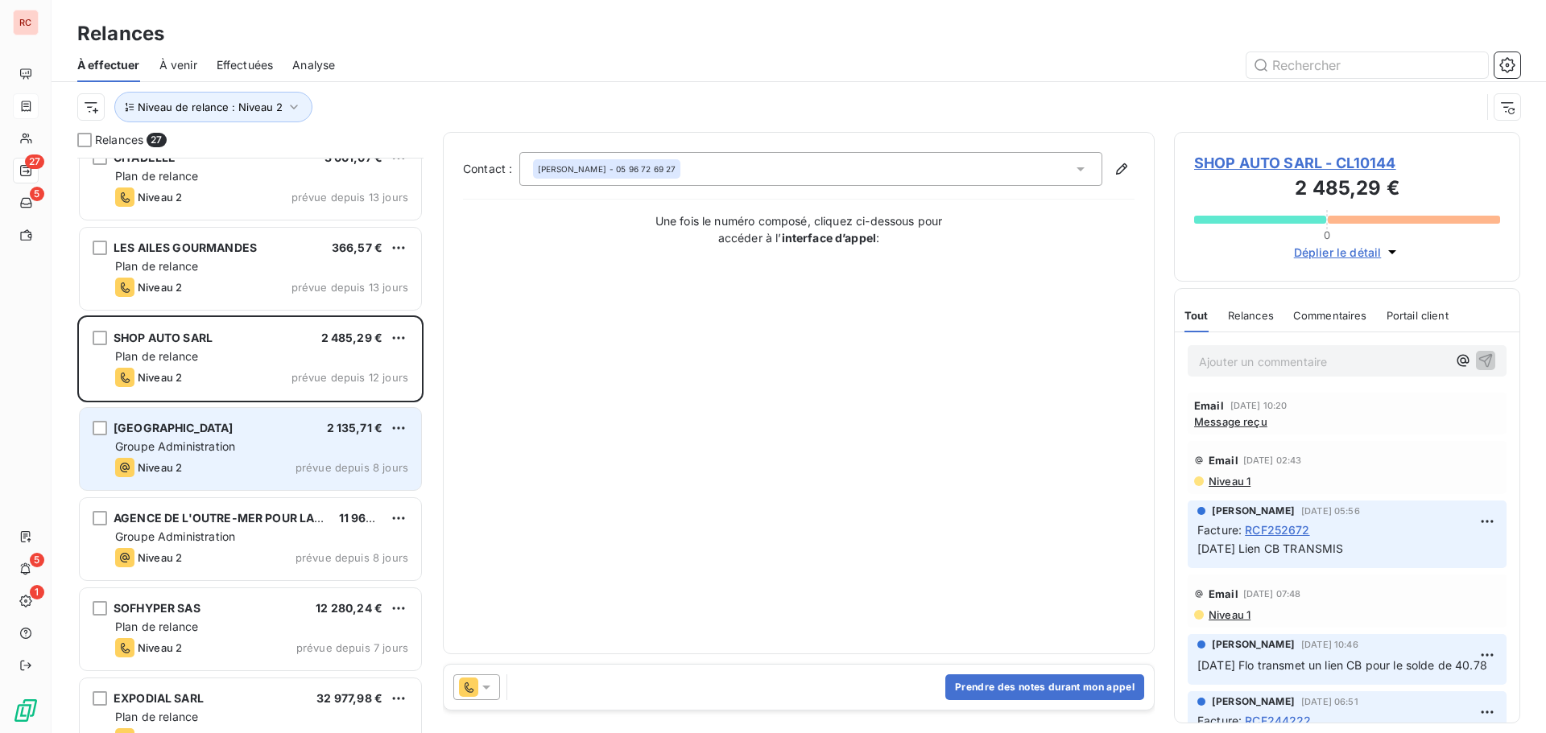
click at [236, 456] on div "MAIRIE DU CARBET 2 135,71 € Groupe Administration Niveau 2 prévue depuis 8 jours" at bounding box center [250, 449] width 341 height 82
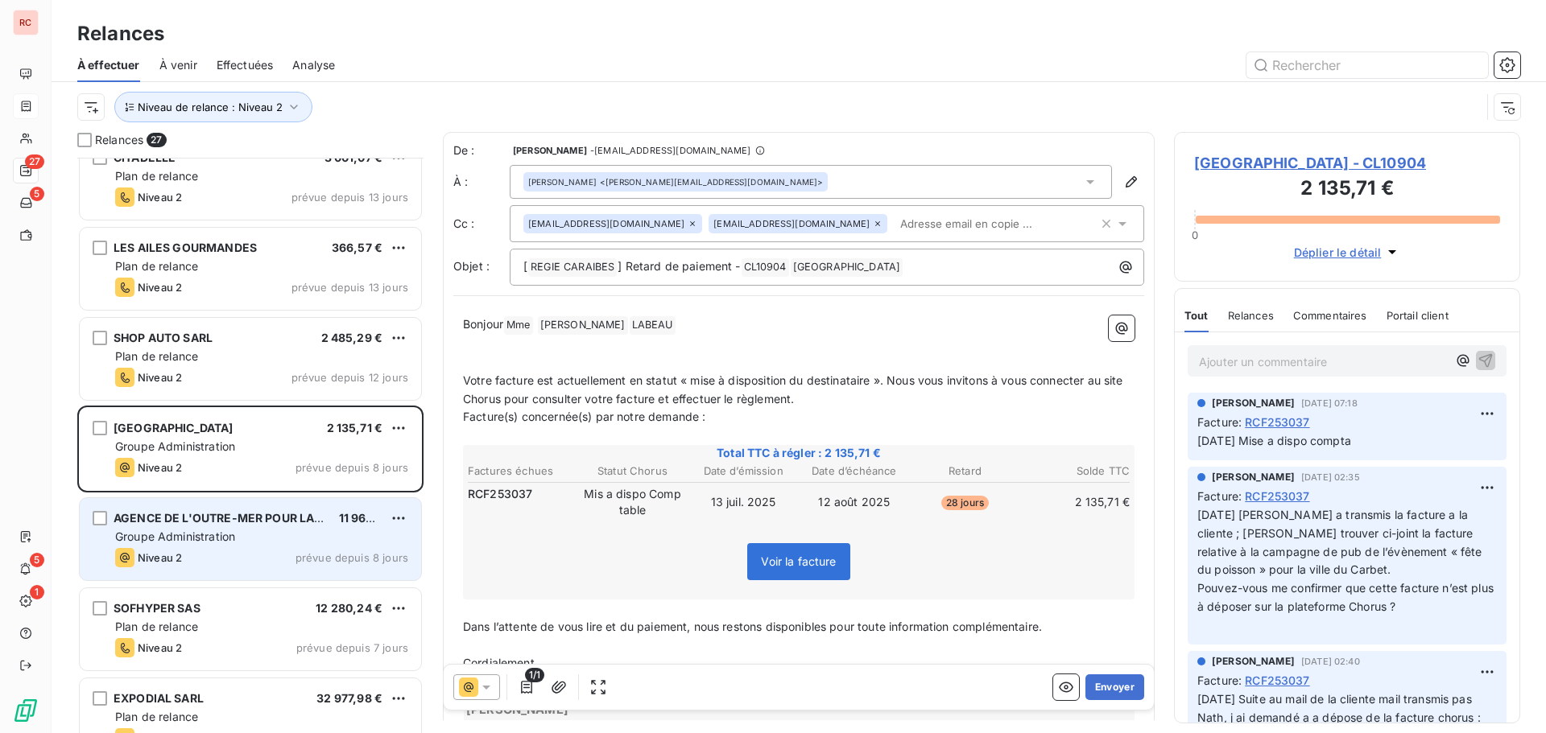
click at [218, 543] on span "Groupe Administration" at bounding box center [175, 537] width 120 height 14
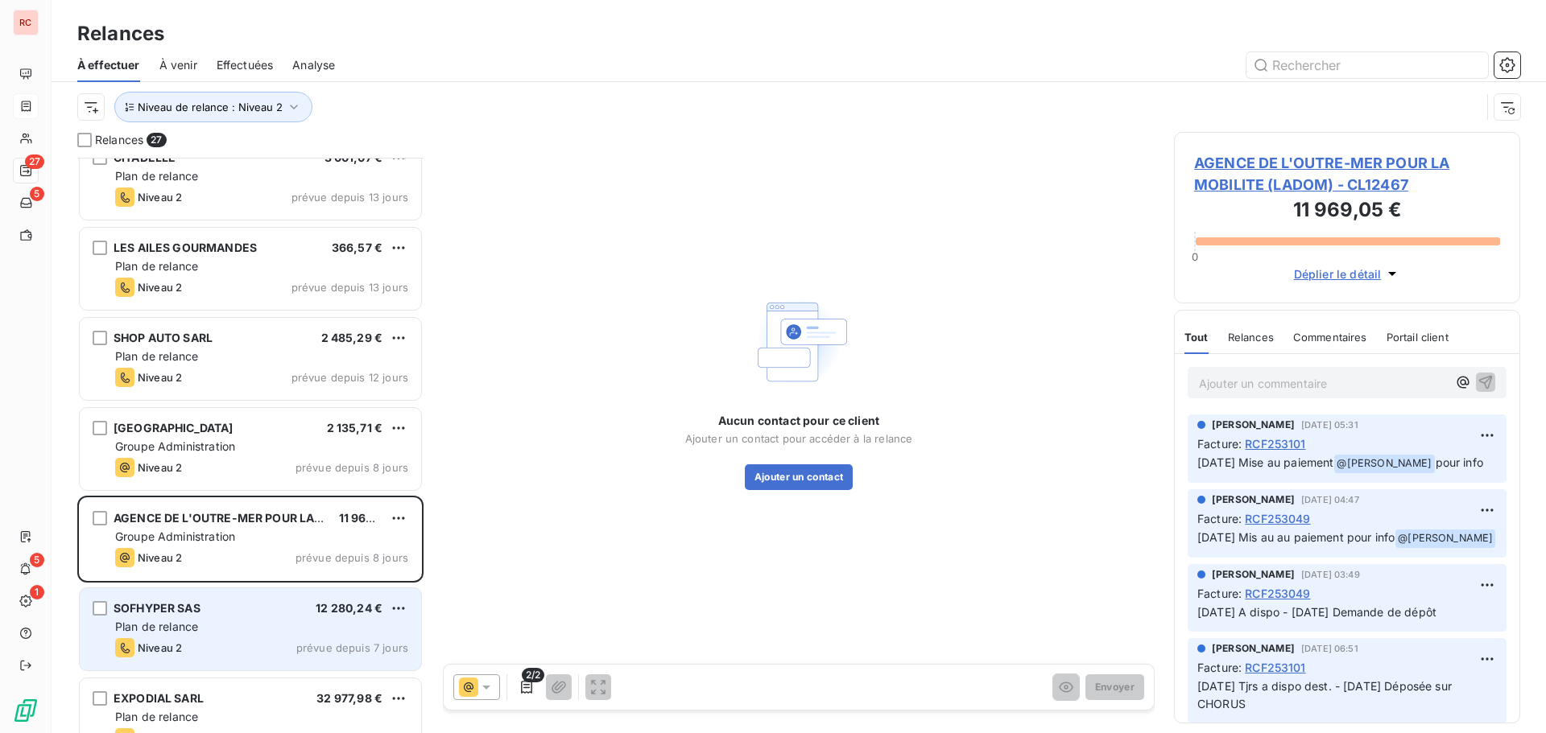
click at [208, 613] on div "SOFHYPER SAS 12 280,24 €" at bounding box center [261, 608] width 293 height 14
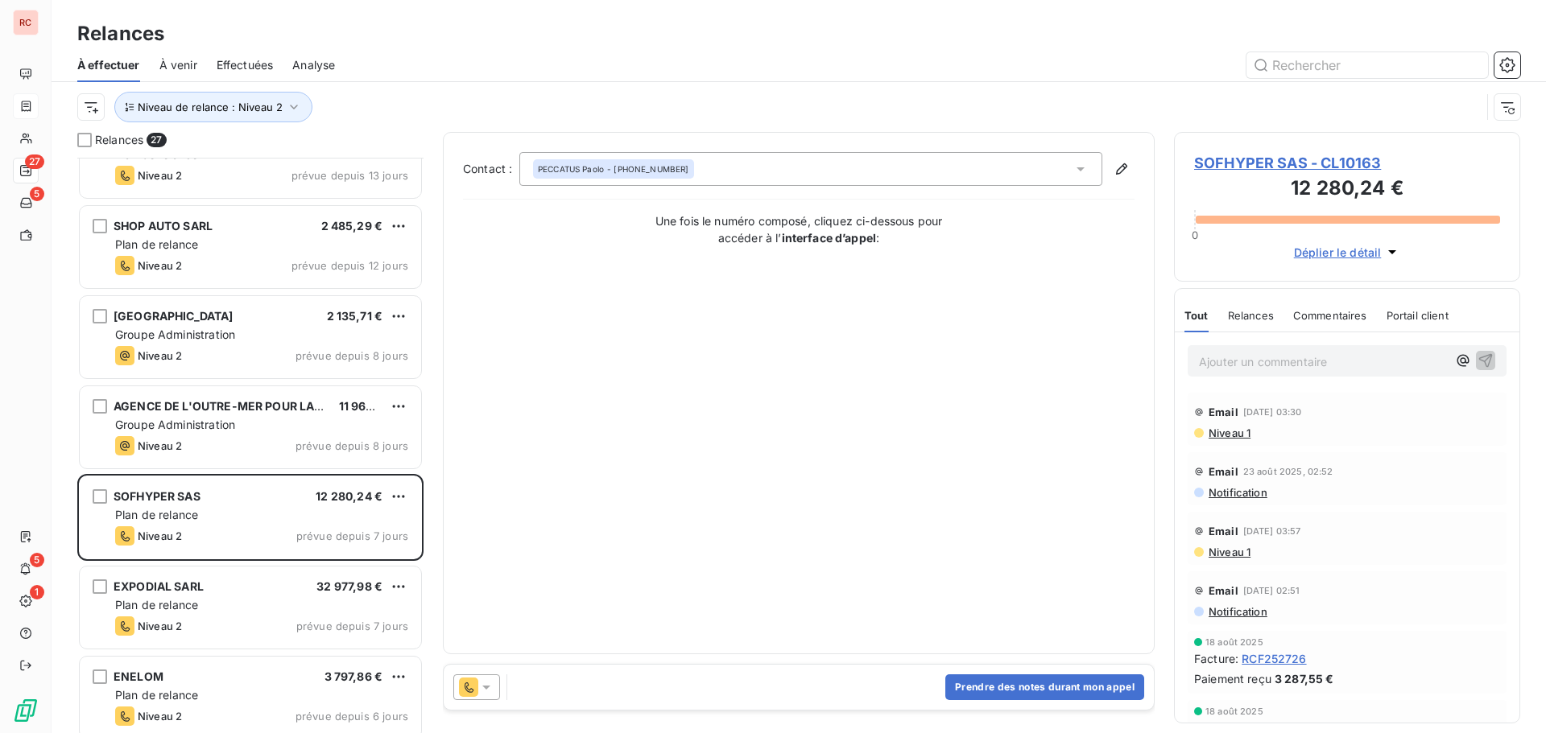
scroll to position [806, 0]
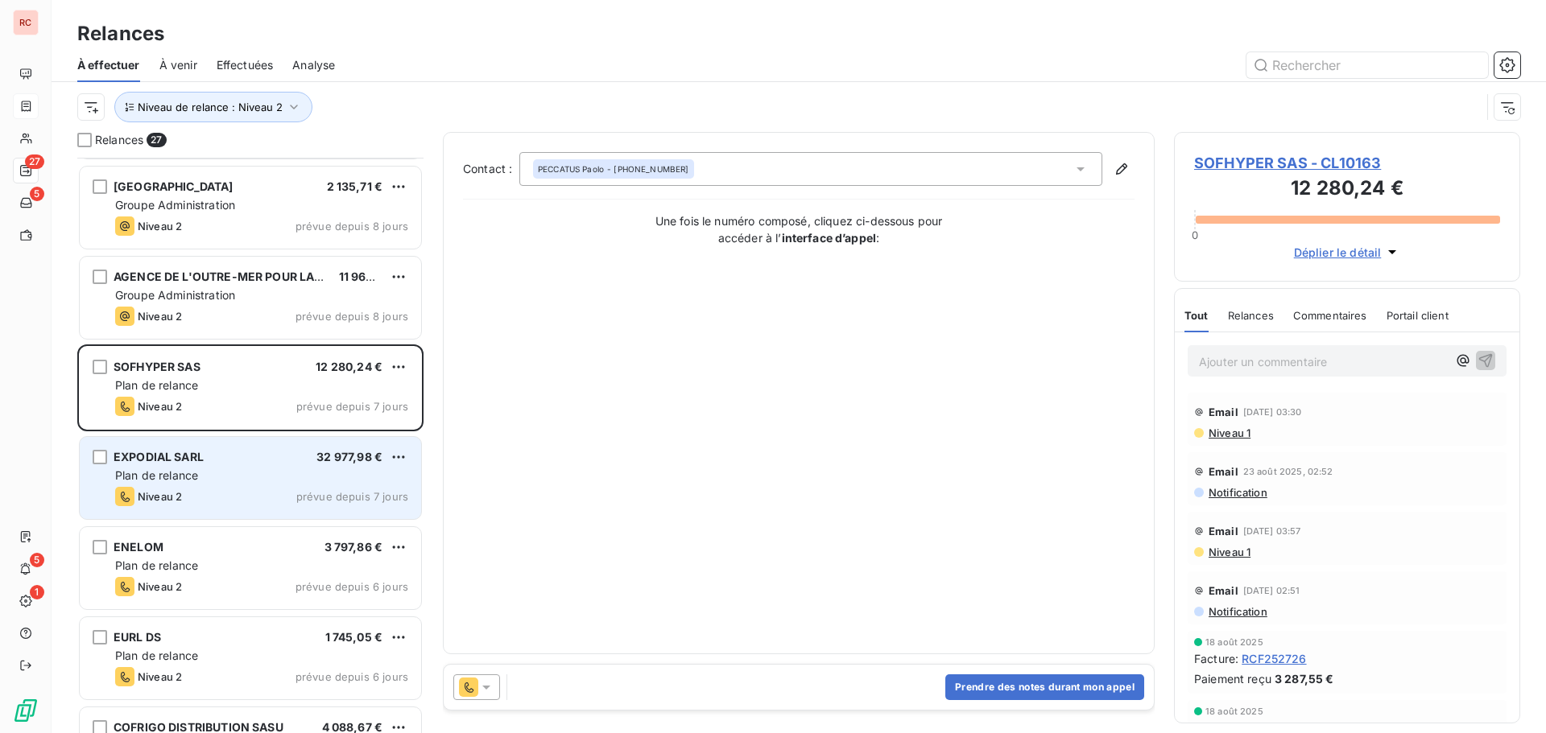
click at [228, 477] on div "Plan de relance" at bounding box center [261, 476] width 293 height 16
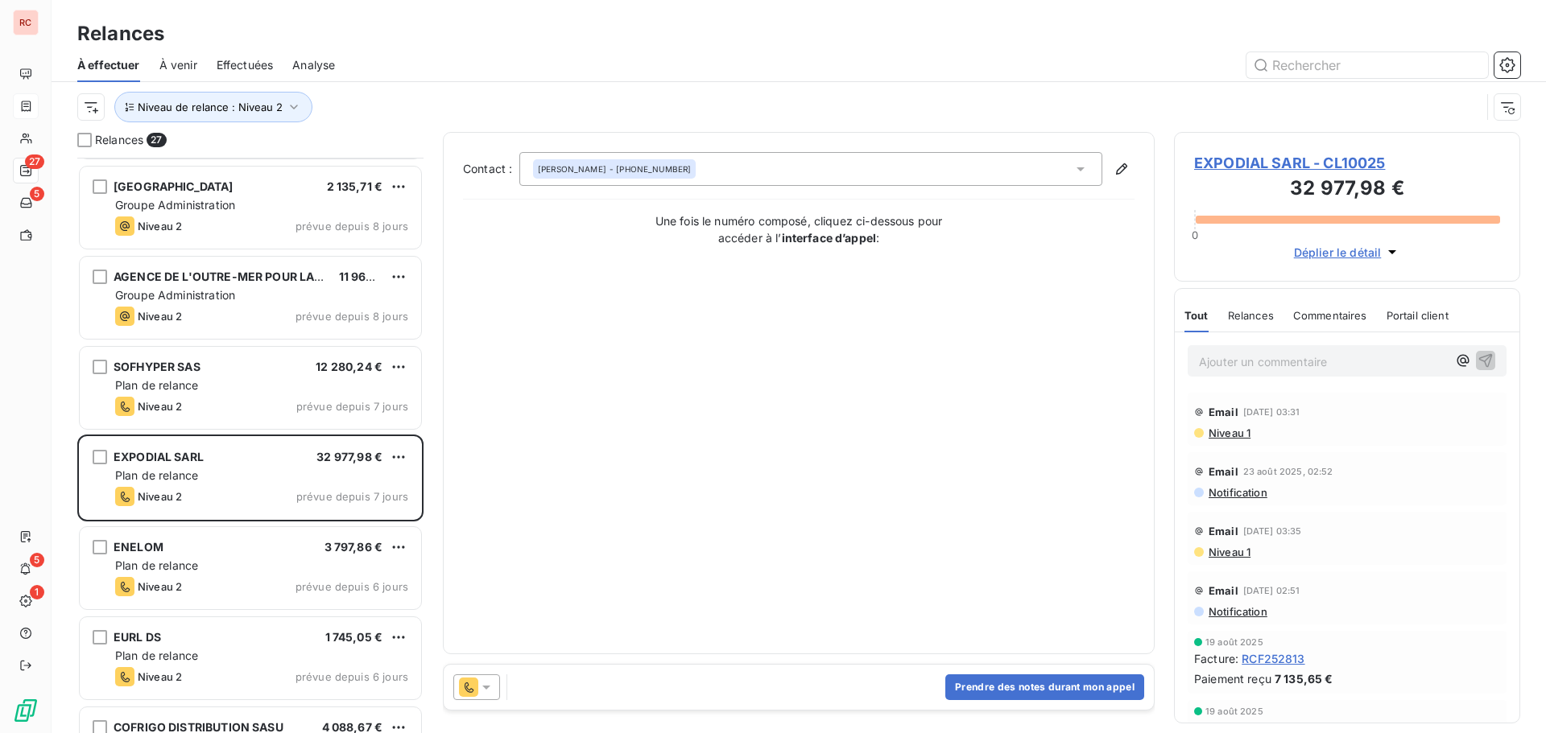
click at [481, 684] on icon at bounding box center [486, 687] width 16 height 16
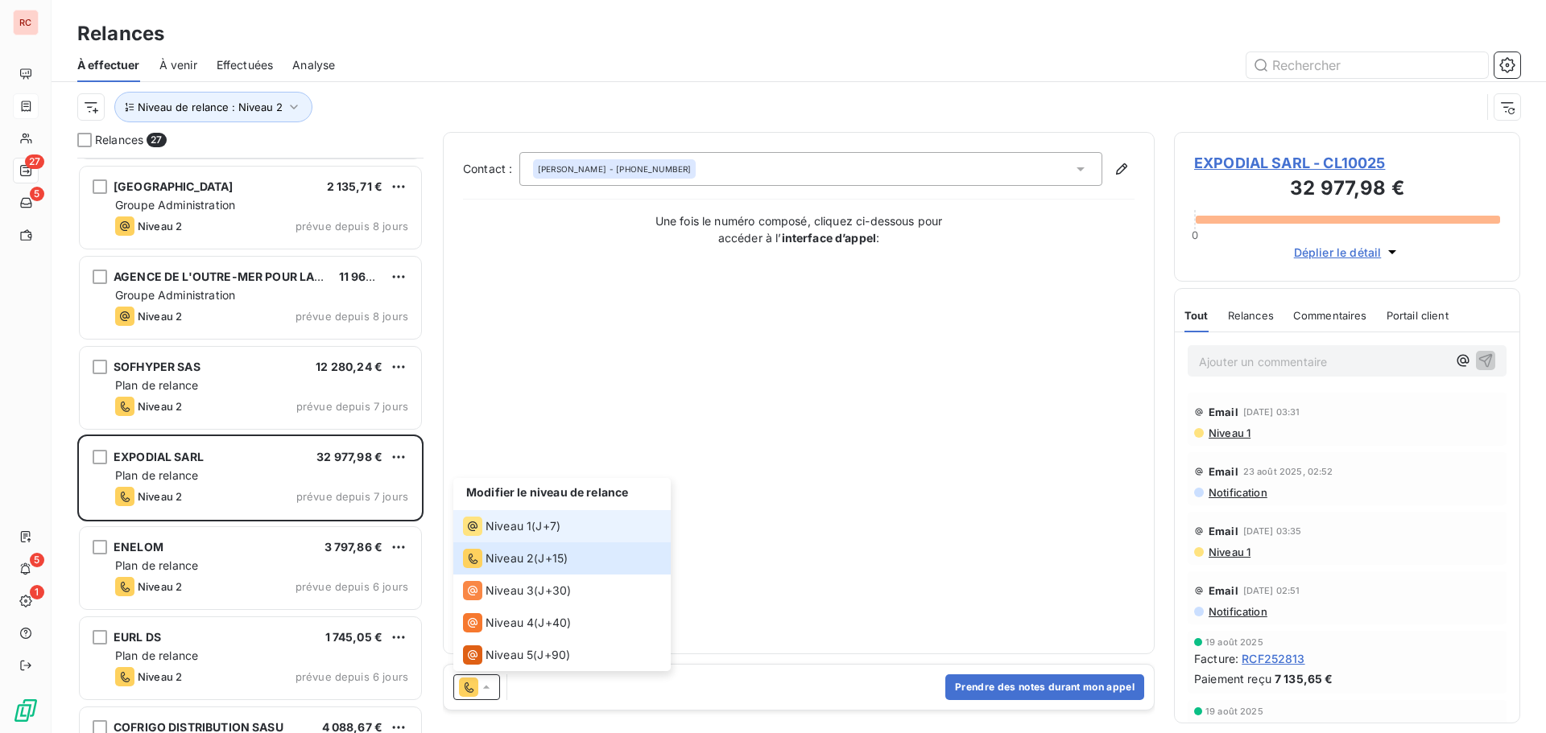
click at [580, 526] on li "Niveau 1 ( J+7 )" at bounding box center [561, 526] width 217 height 32
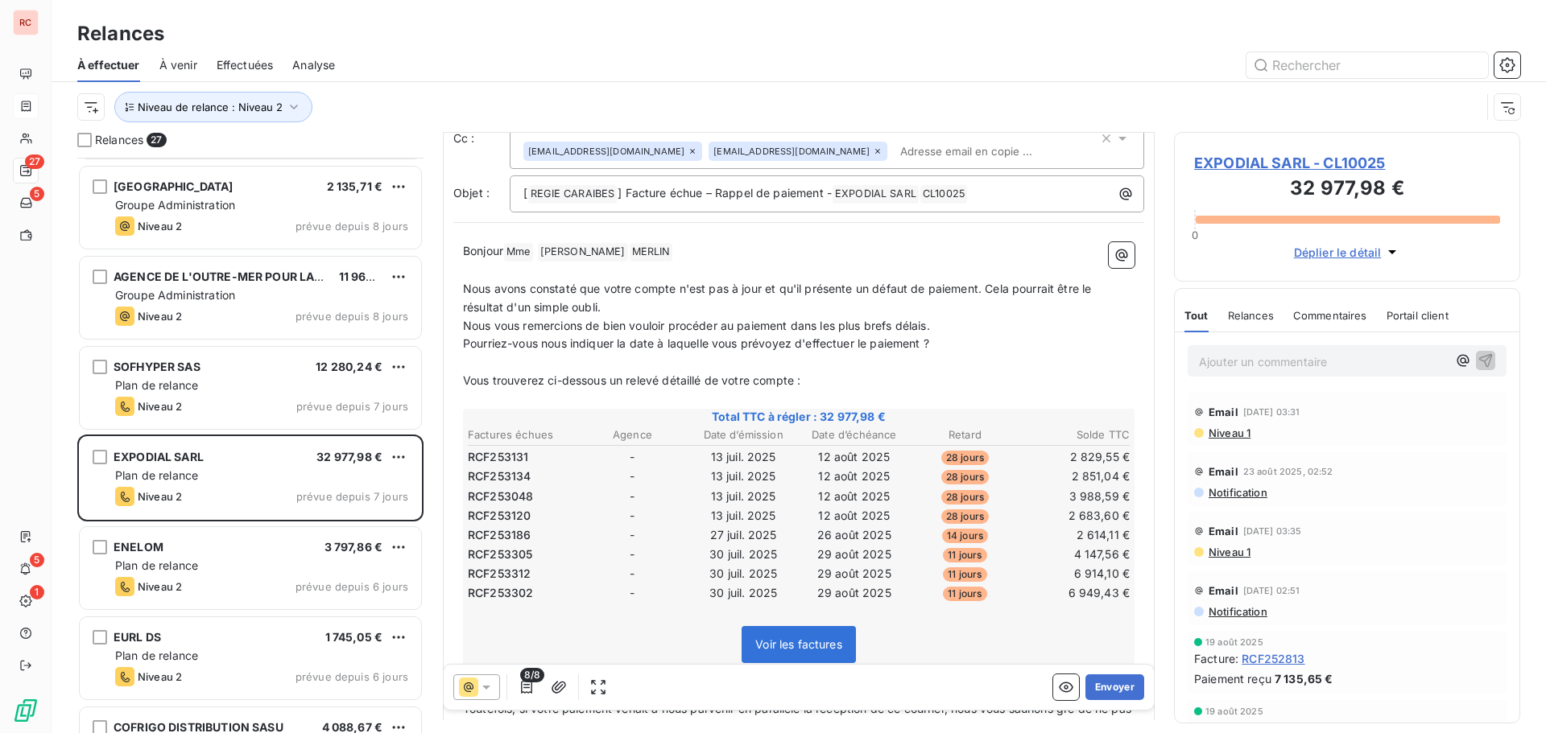
scroll to position [81, 0]
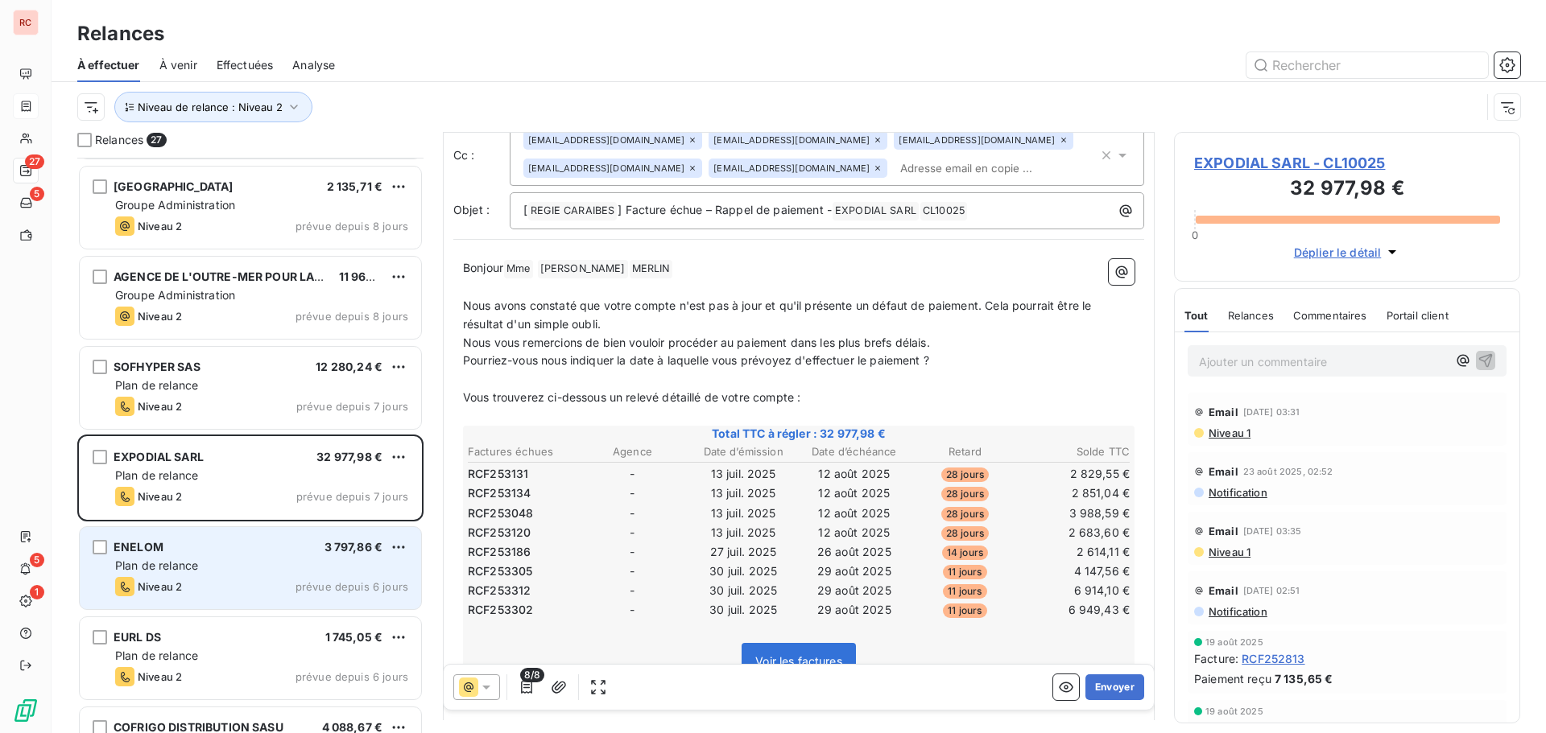
click at [375, 596] on div "ENELOM 3 797,86 € Plan de relance Niveau 2 prévue depuis 6 jours" at bounding box center [250, 568] width 341 height 82
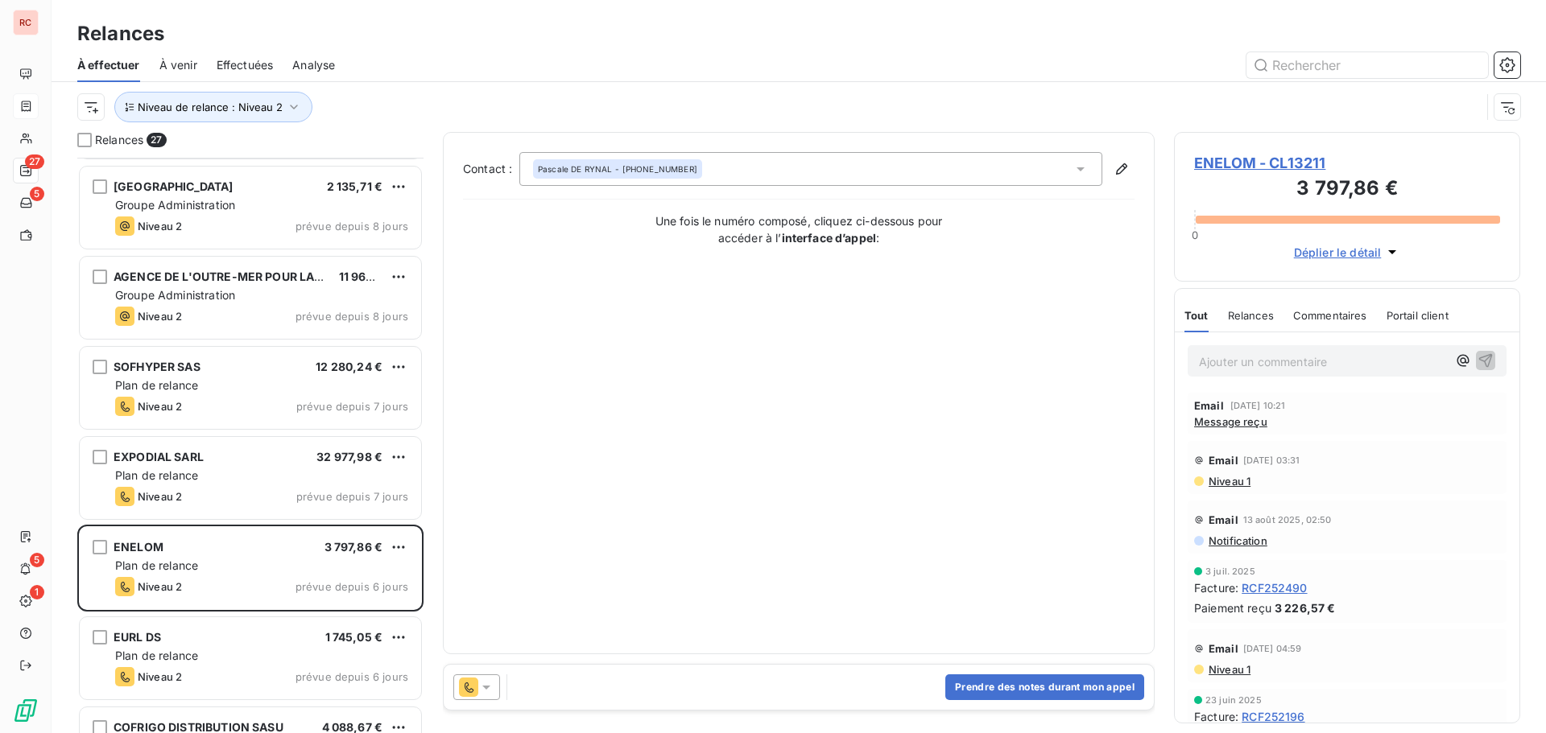
click at [489, 691] on icon at bounding box center [486, 687] width 16 height 16
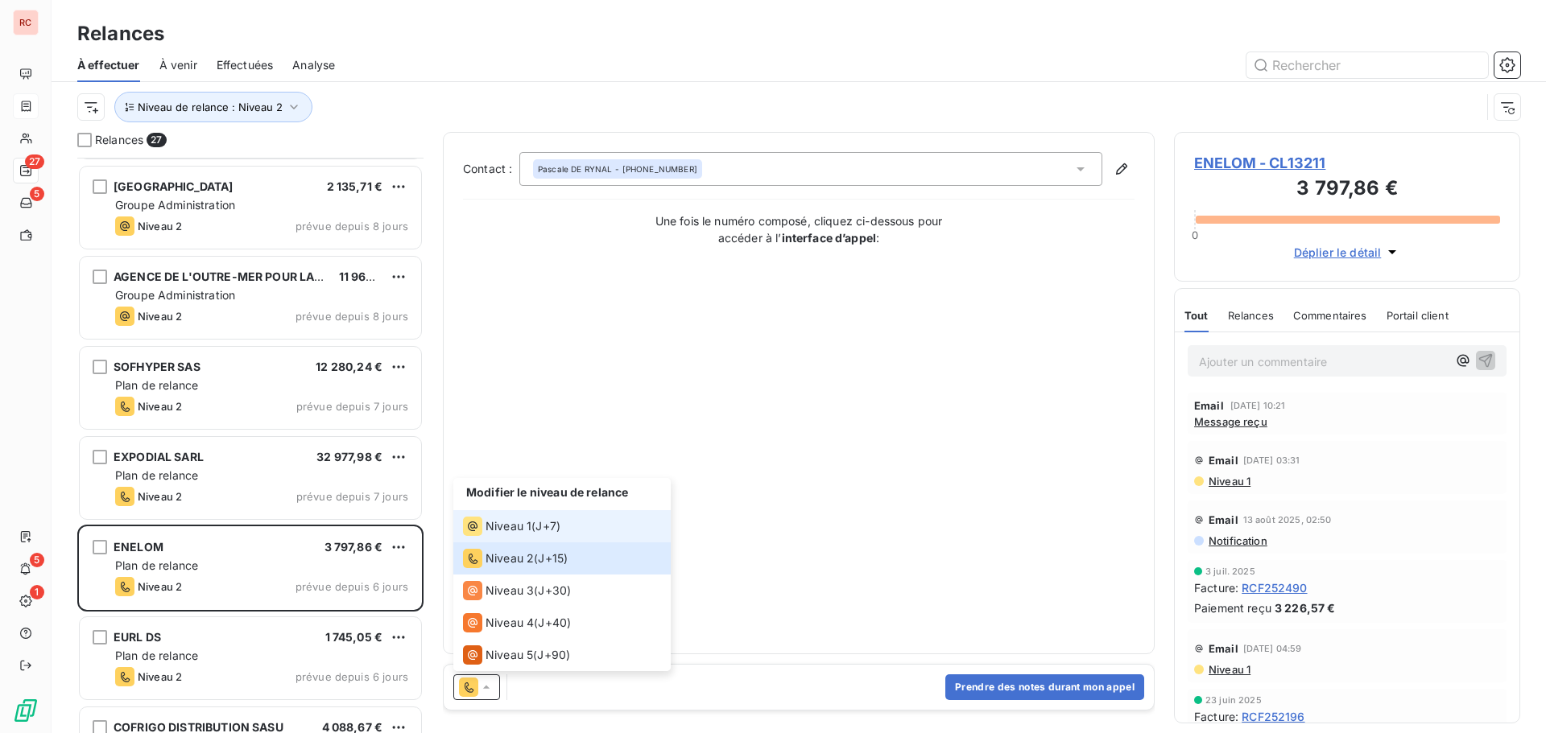
click at [530, 525] on span "Niveau 1" at bounding box center [508, 526] width 46 height 16
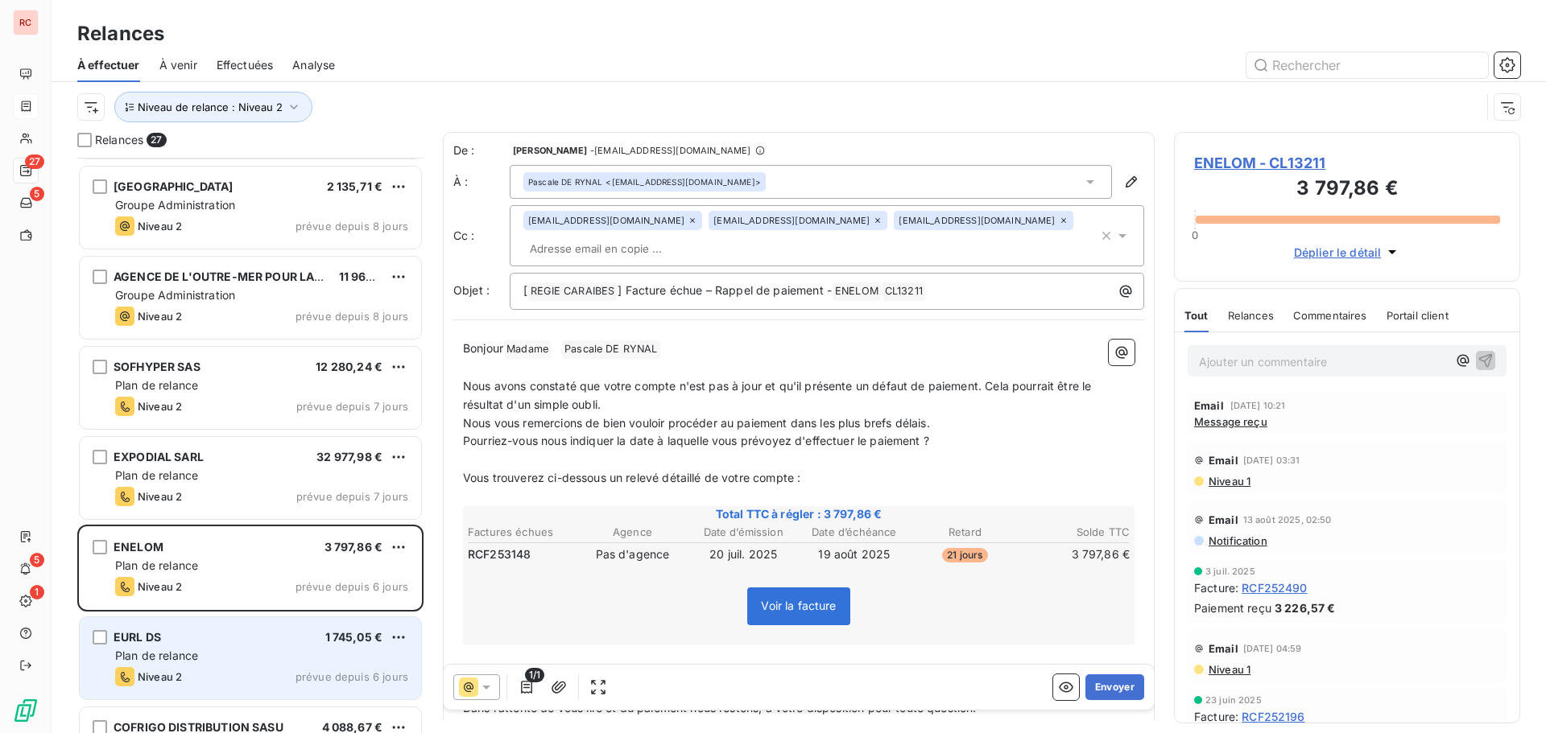
click at [308, 651] on div "Plan de relance" at bounding box center [261, 656] width 293 height 16
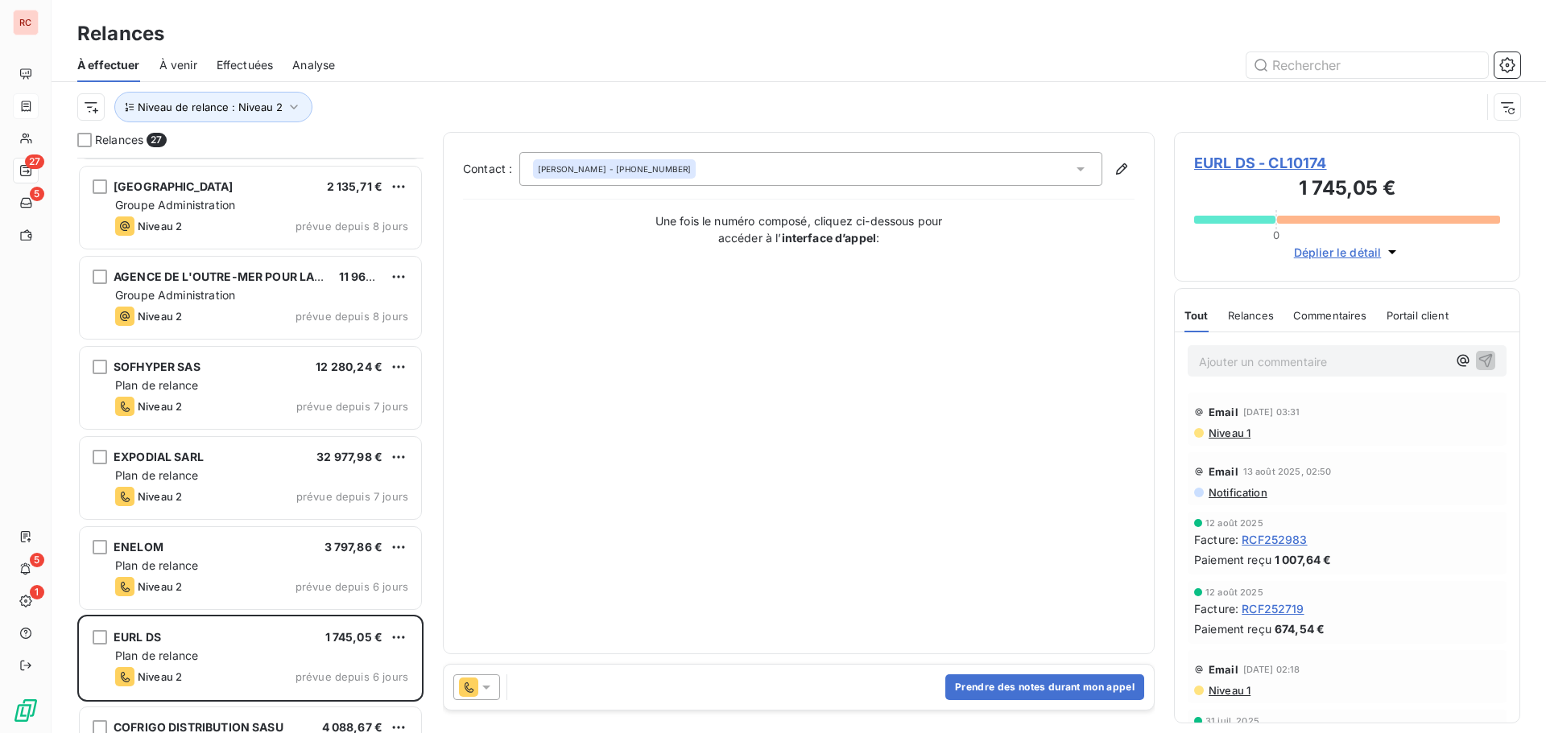
click at [487, 690] on icon at bounding box center [486, 687] width 16 height 16
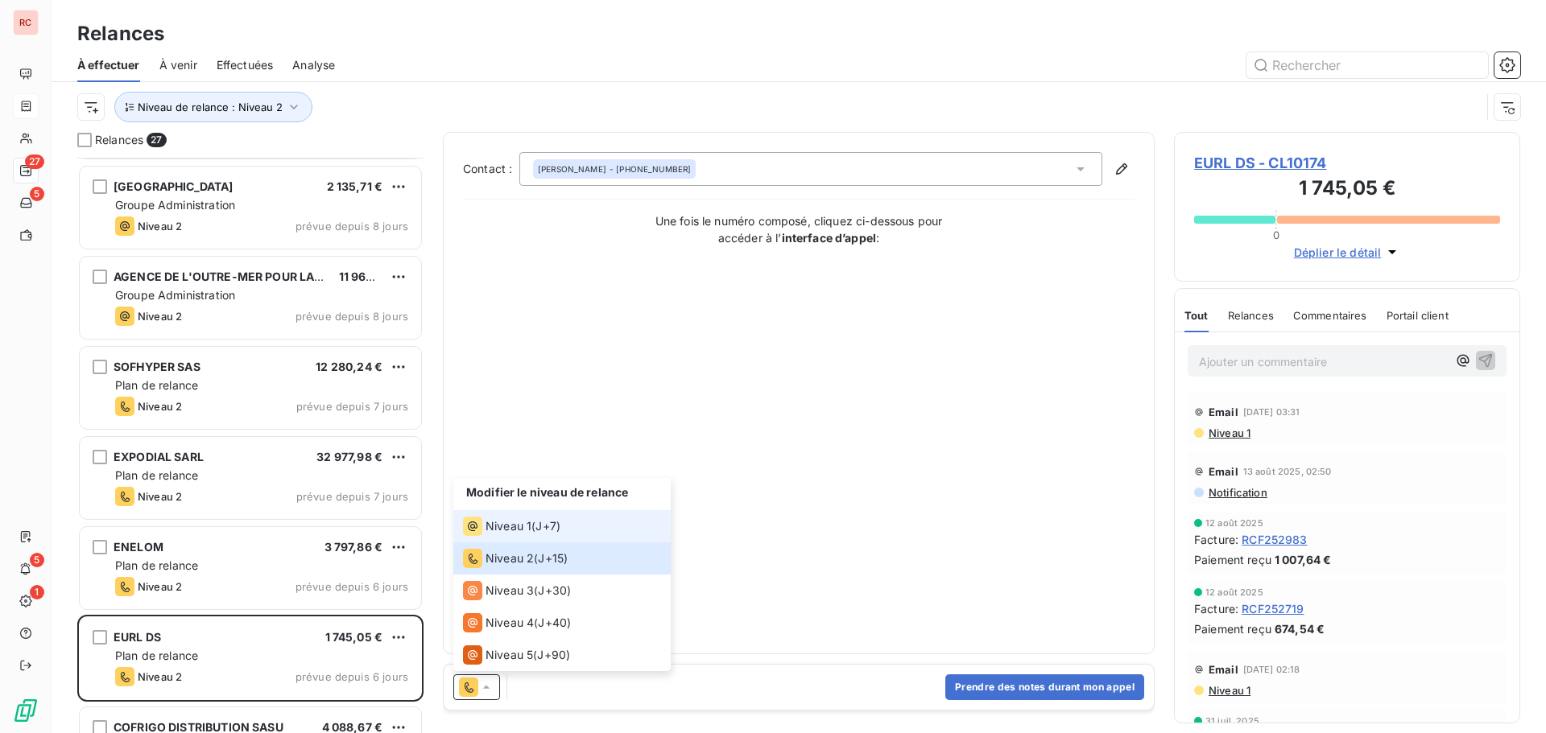
click at [517, 521] on span "Niveau 1" at bounding box center [508, 526] width 46 height 16
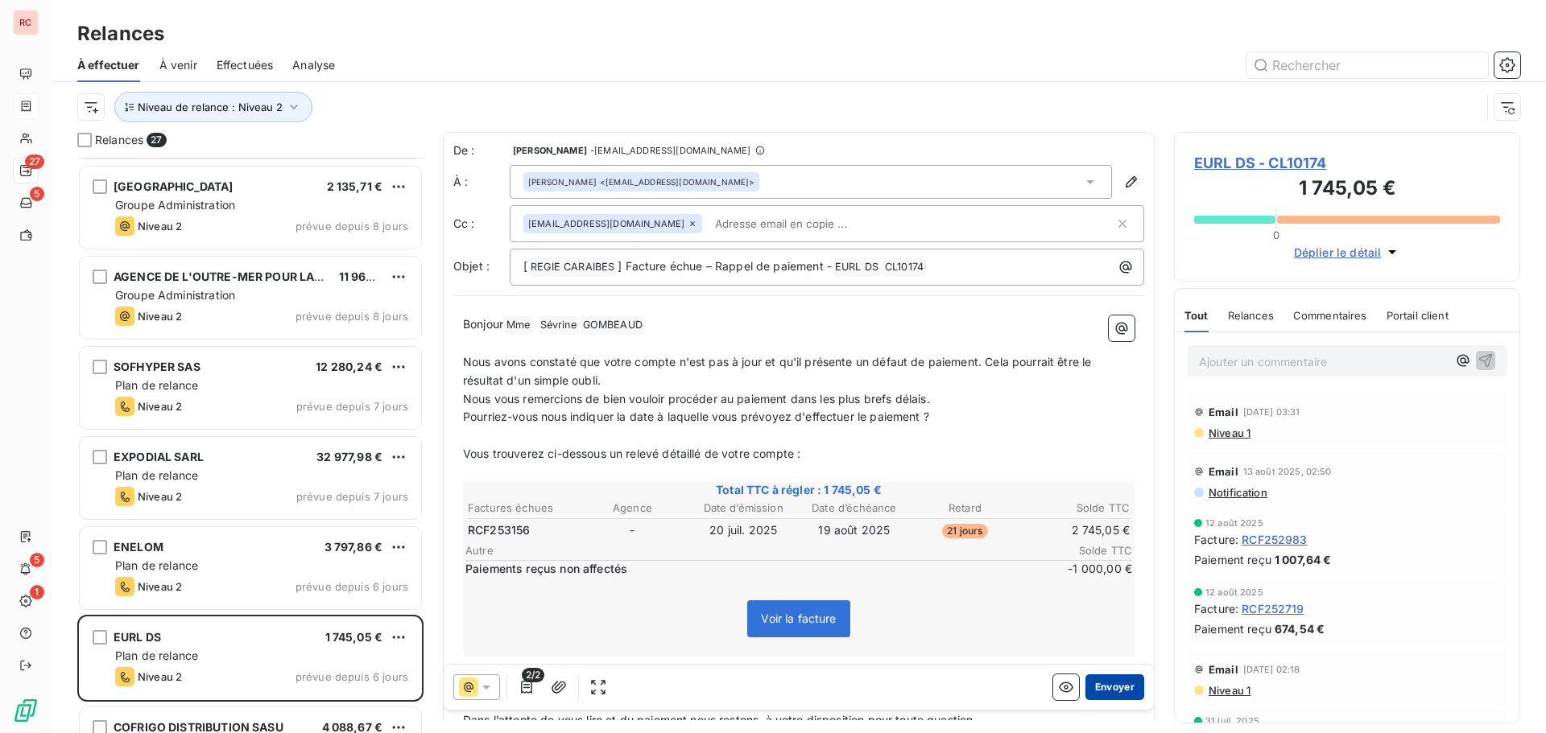
click at [1090, 682] on button "Envoyer" at bounding box center [1114, 688] width 59 height 26
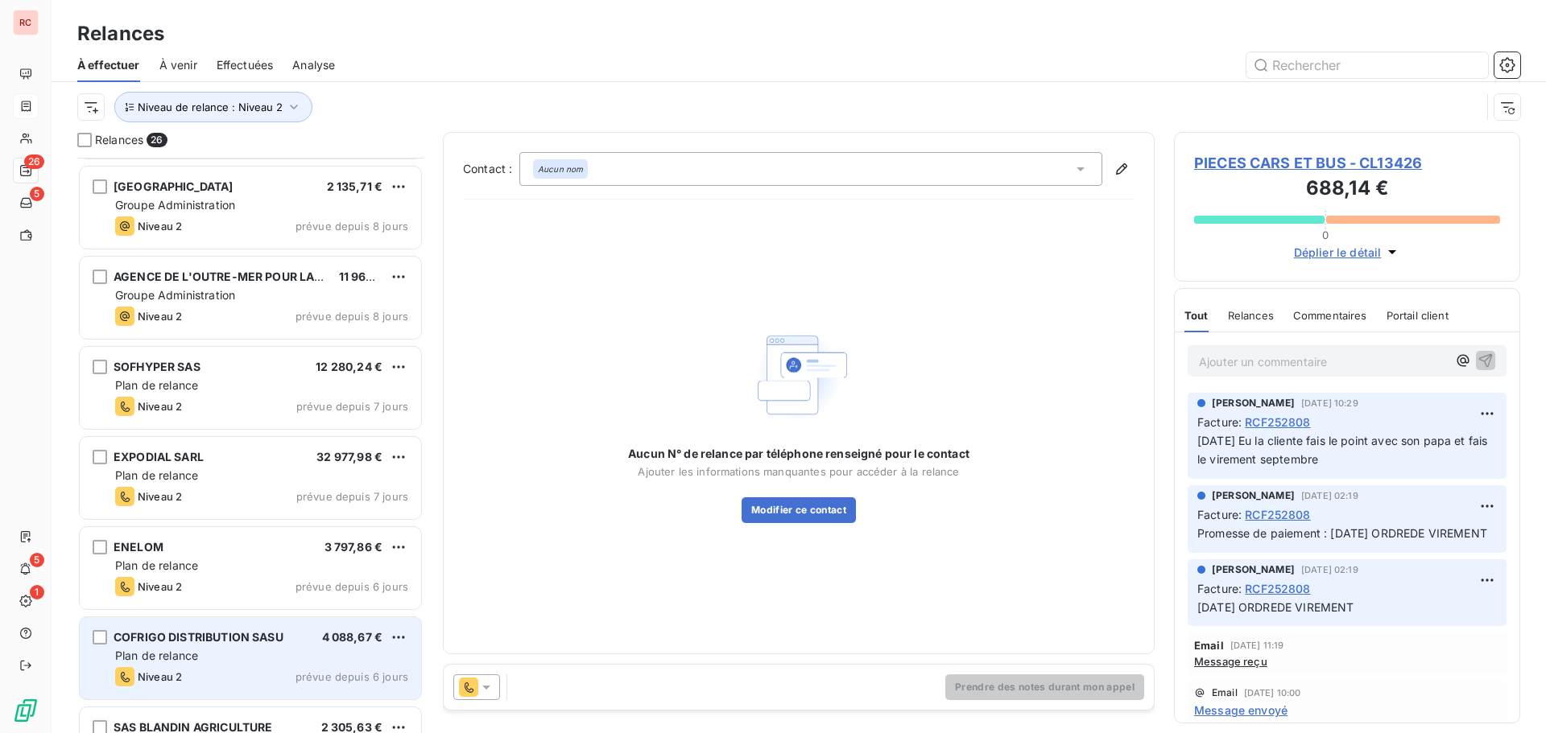
click at [322, 671] on span "prévue depuis 6 jours" at bounding box center [351, 677] width 113 height 13
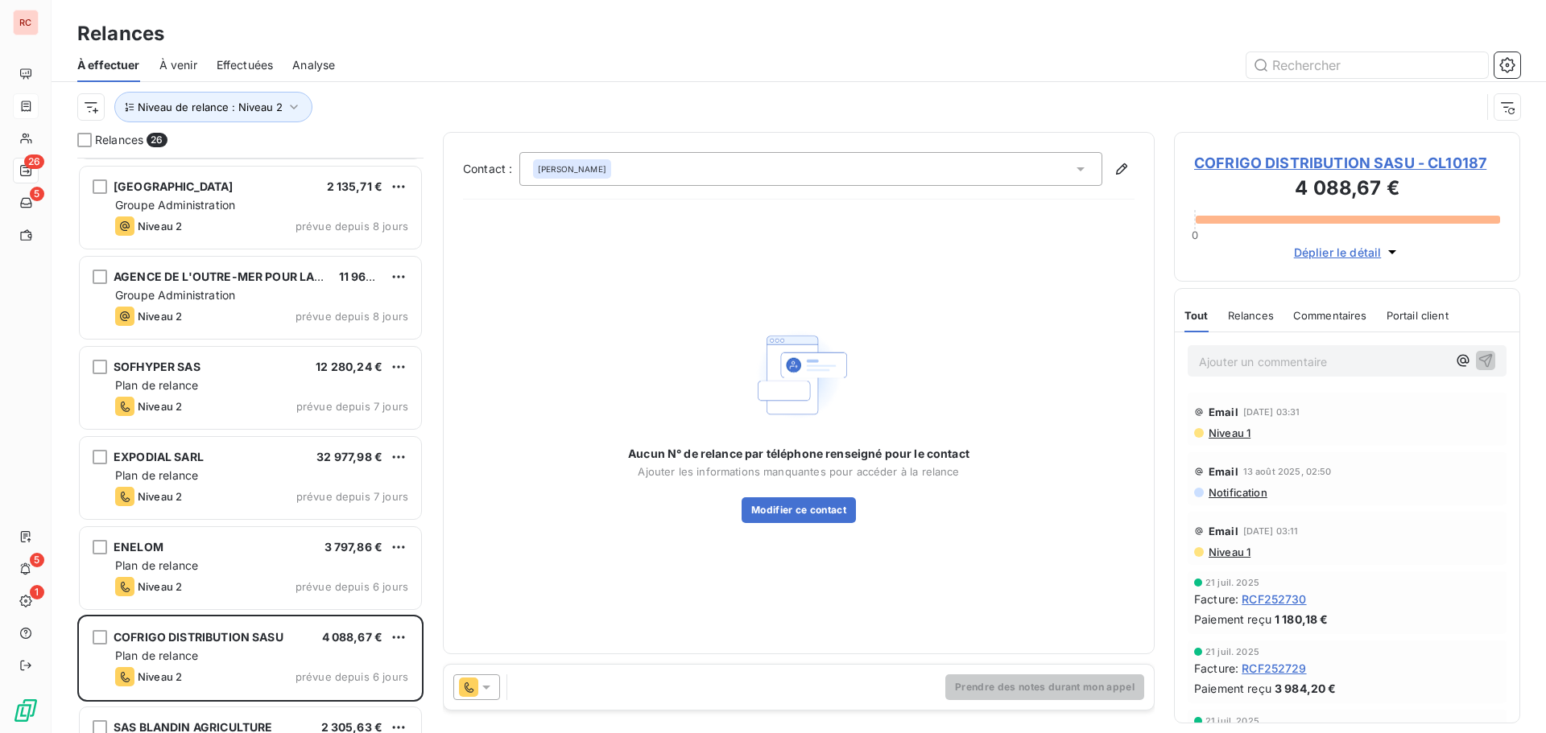
click at [488, 687] on icon at bounding box center [486, 688] width 8 height 4
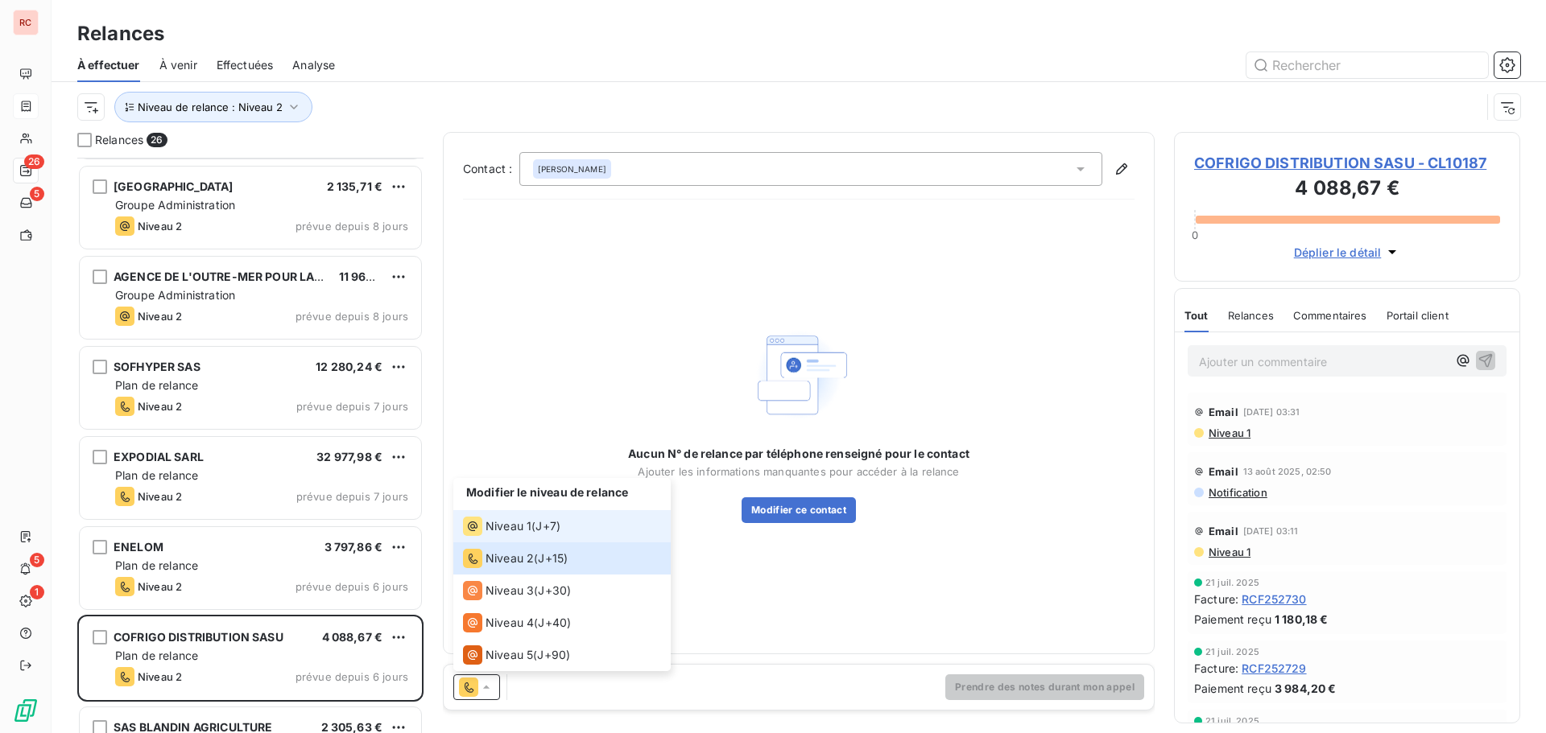
click at [526, 518] on span "Niveau 1" at bounding box center [508, 526] width 46 height 16
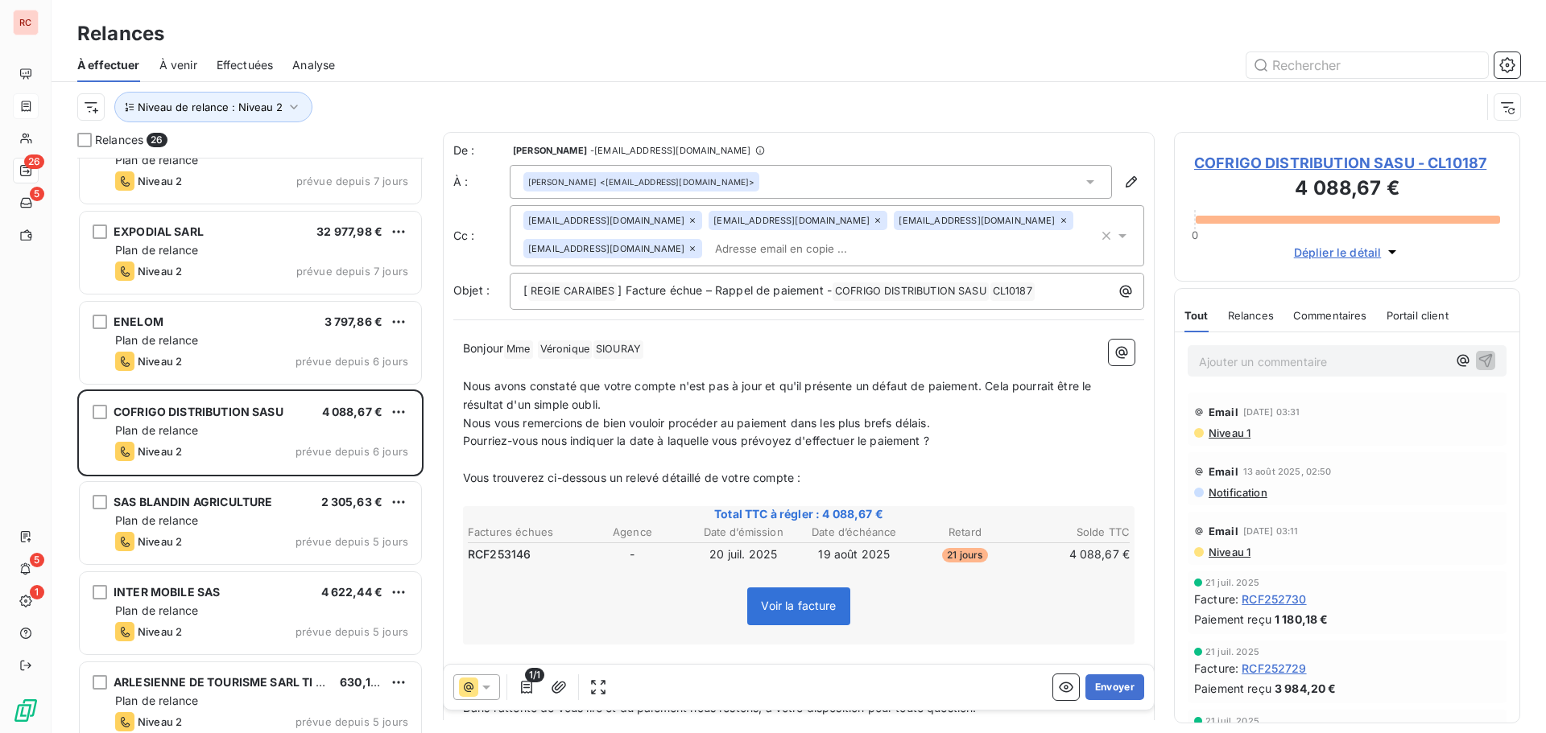
scroll to position [1047, 0]
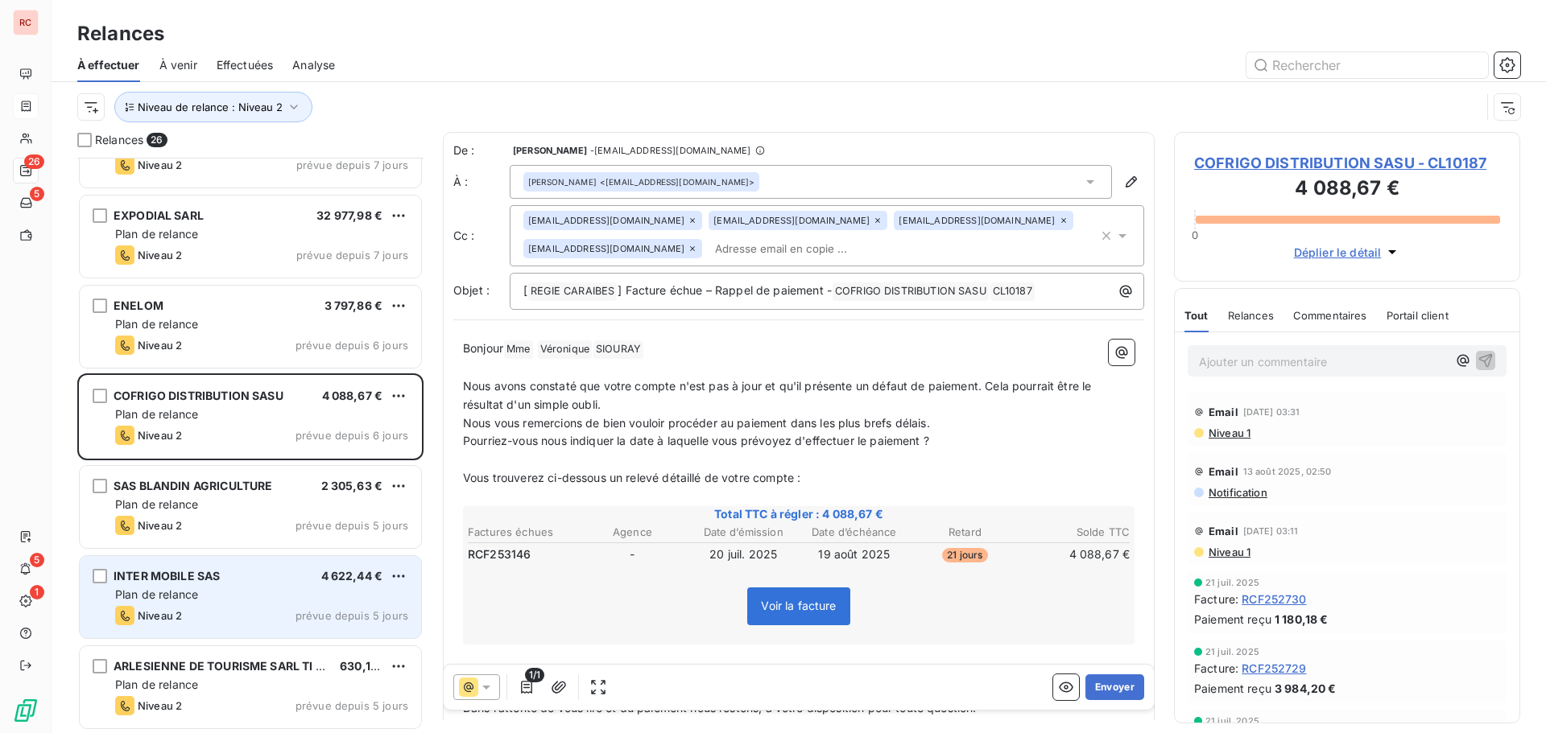
click at [327, 576] on span "4 622,44 €" at bounding box center [352, 576] width 62 height 14
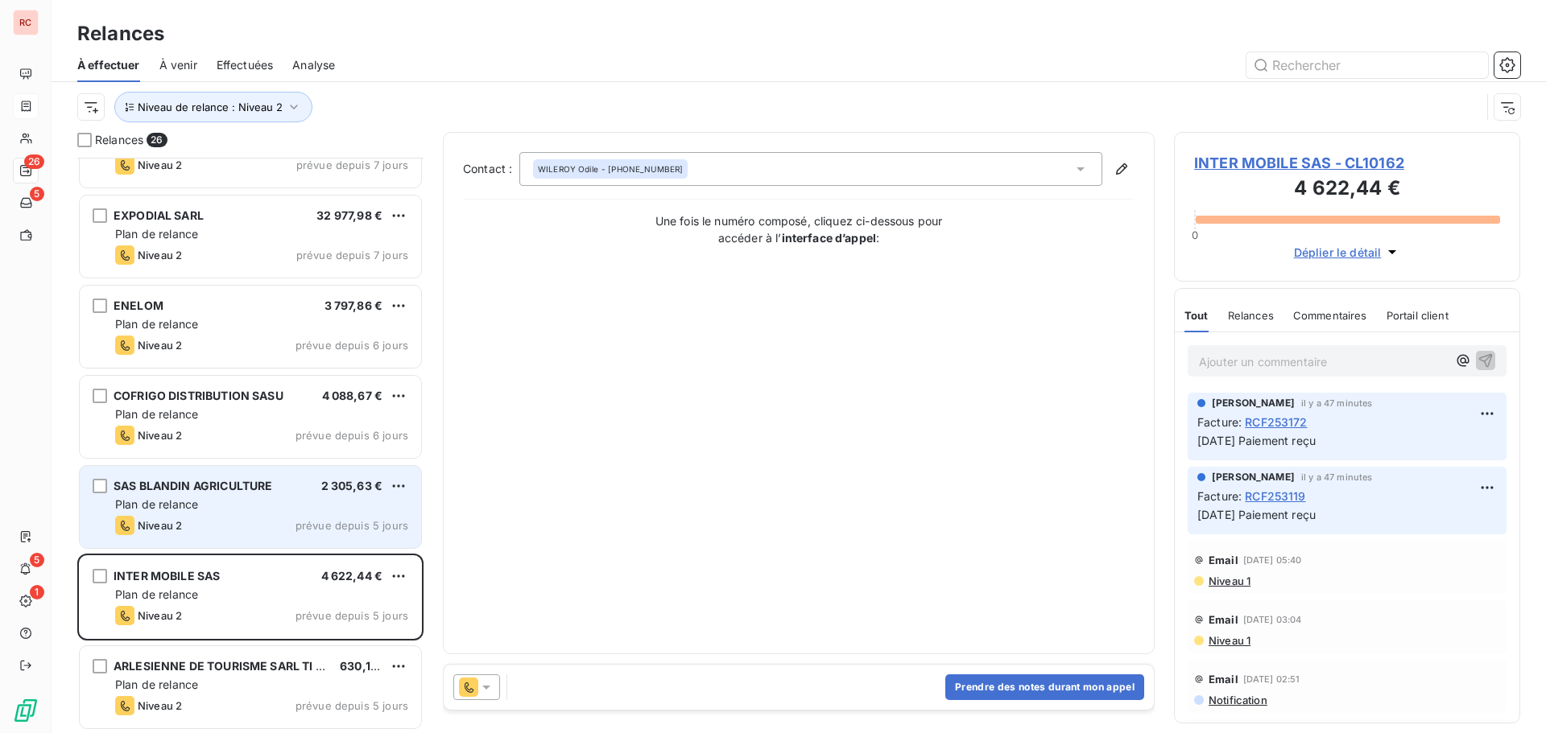
click at [314, 505] on div "Plan de relance" at bounding box center [261, 505] width 293 height 16
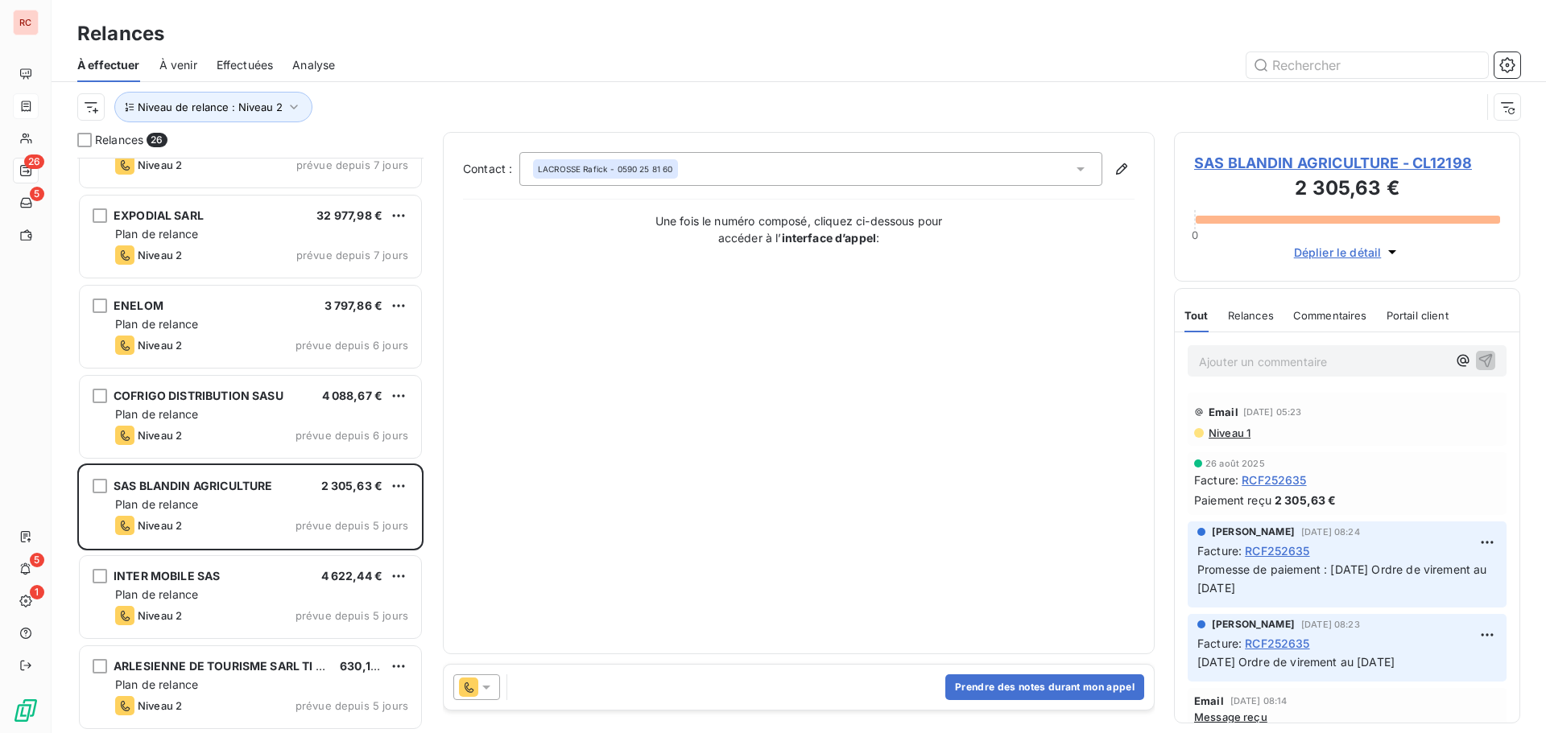
click at [493, 685] on icon at bounding box center [486, 687] width 16 height 16
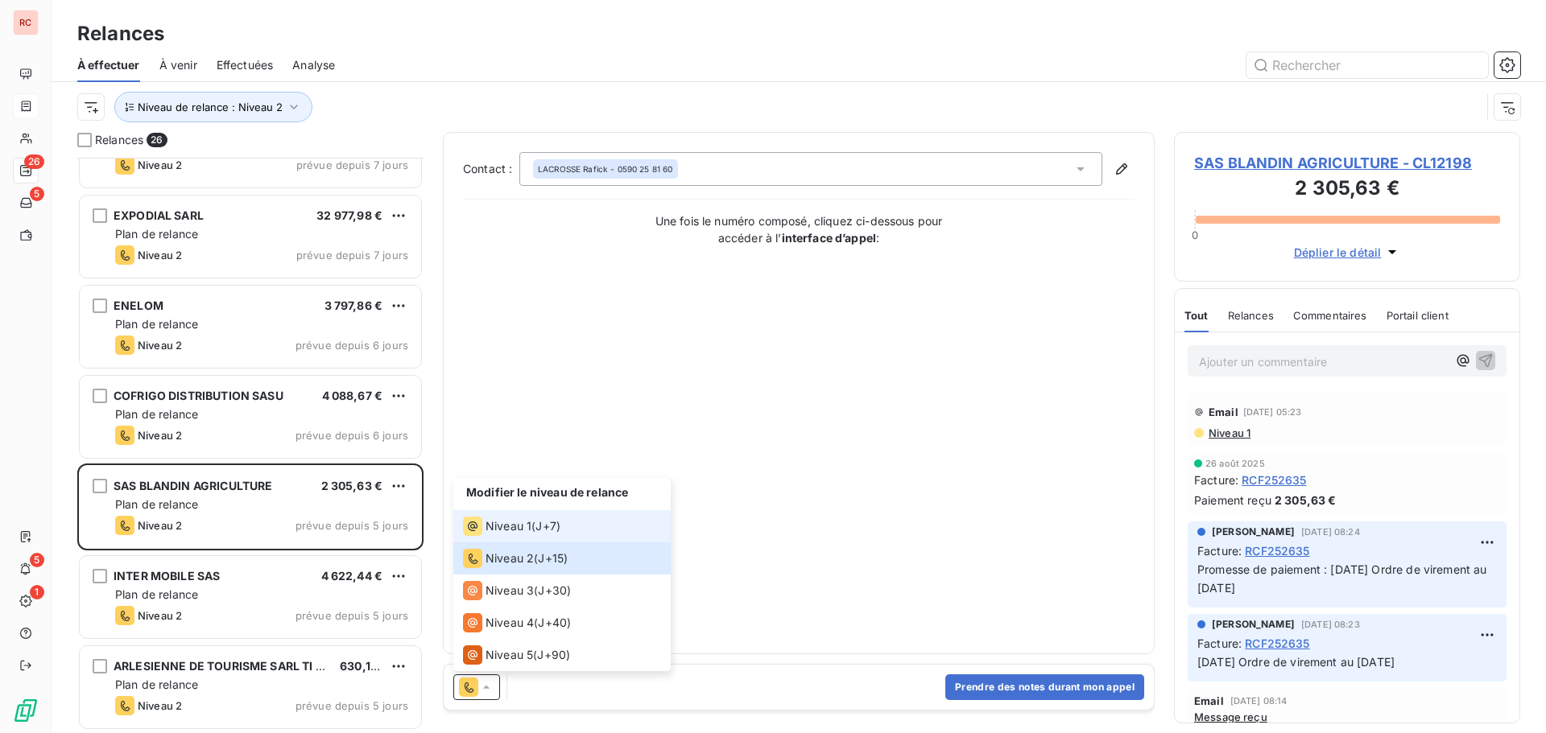
click at [526, 528] on span "Niveau 1" at bounding box center [508, 526] width 46 height 16
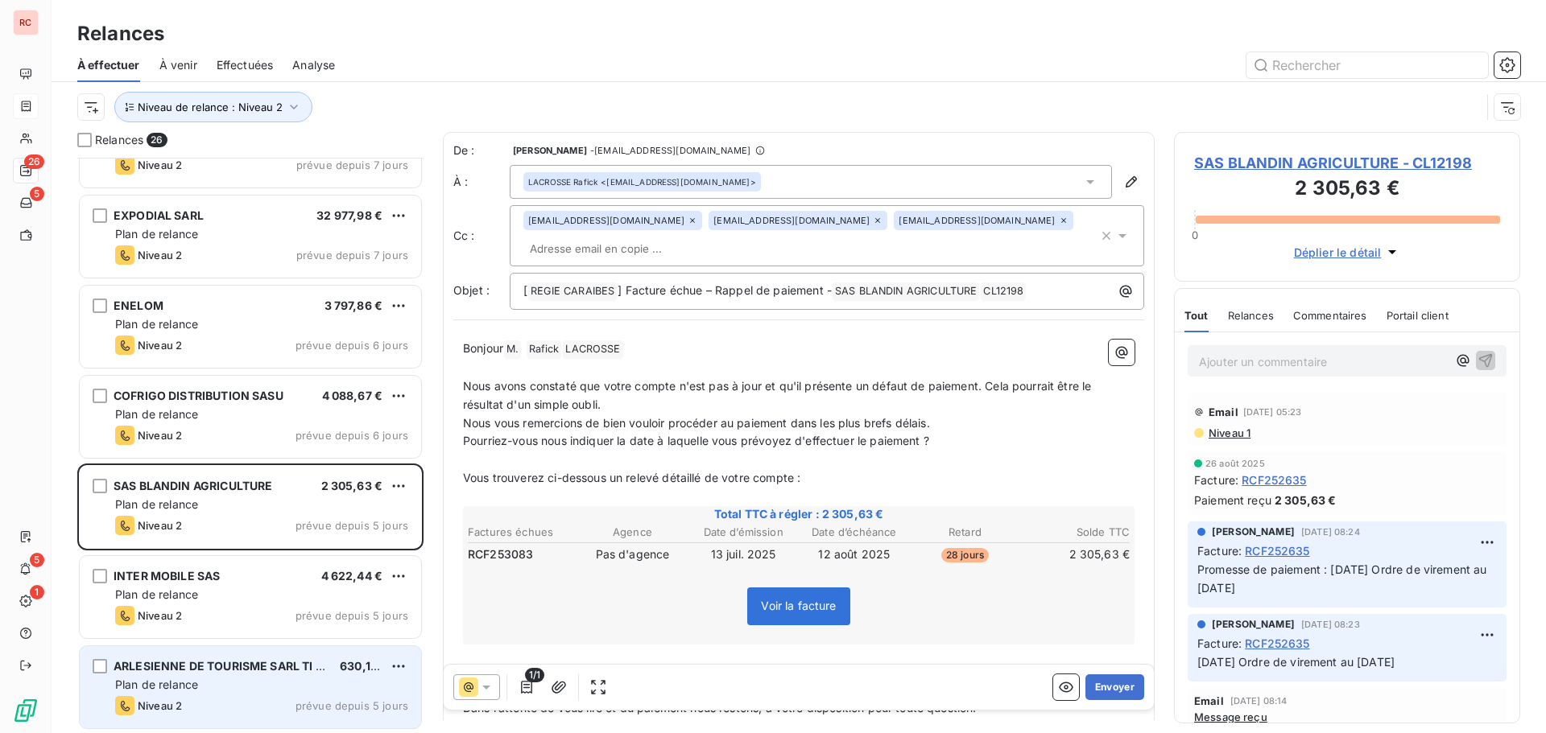
click at [188, 672] on span "ARLESIENNE DE TOURISME SARL TI SABLE" at bounding box center [233, 666] width 238 height 14
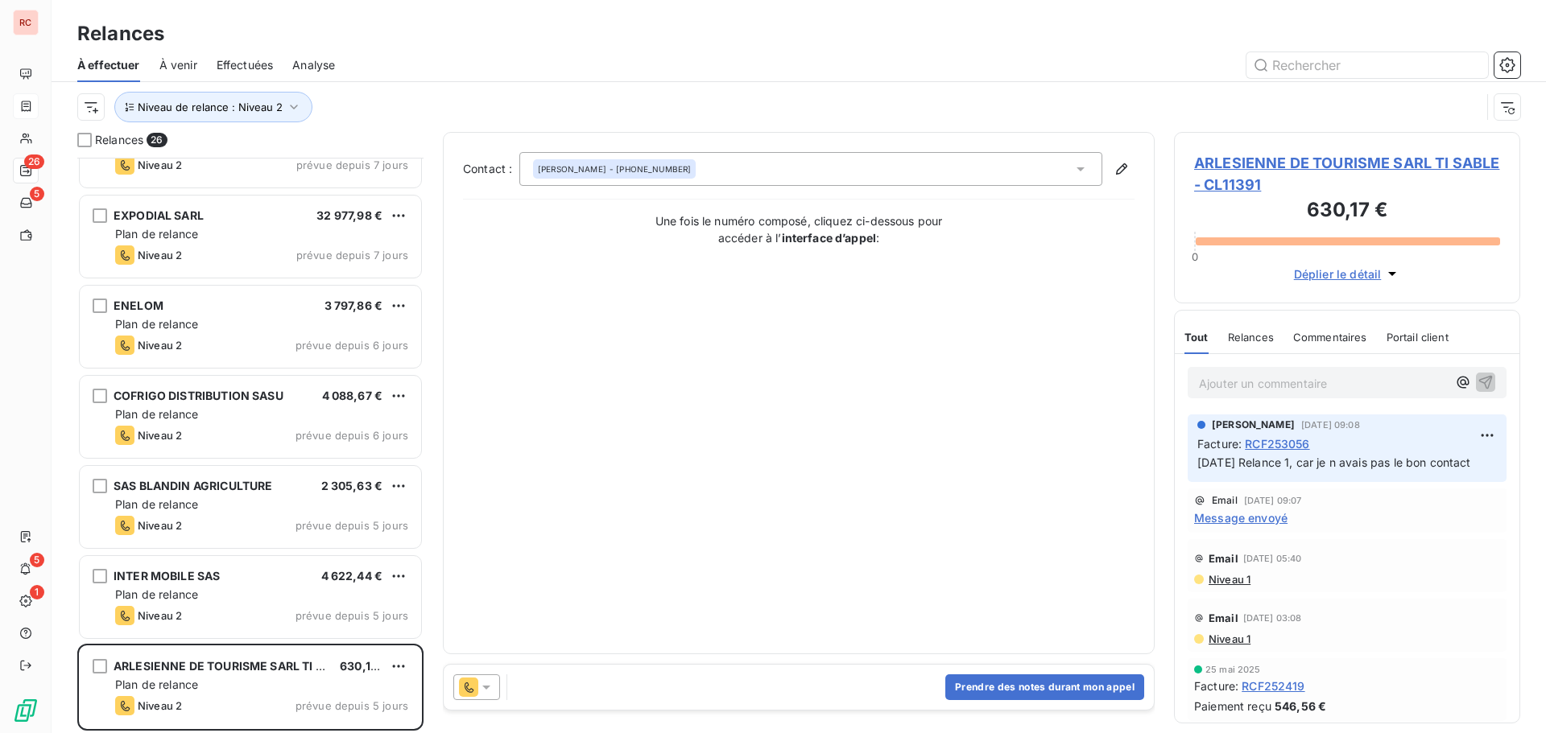
click at [483, 685] on icon at bounding box center [486, 687] width 16 height 16
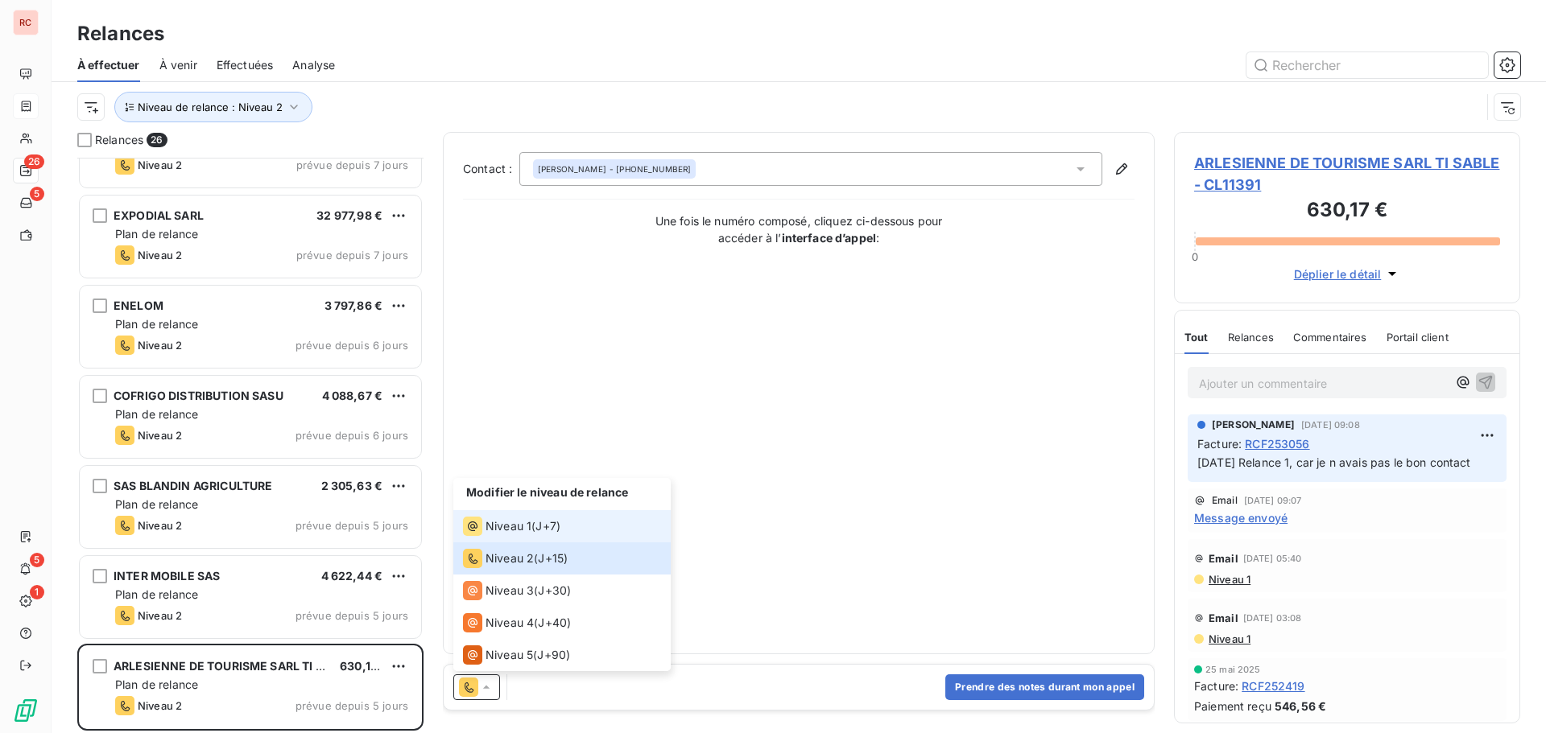
click at [530, 528] on span "Niveau 1" at bounding box center [508, 526] width 46 height 16
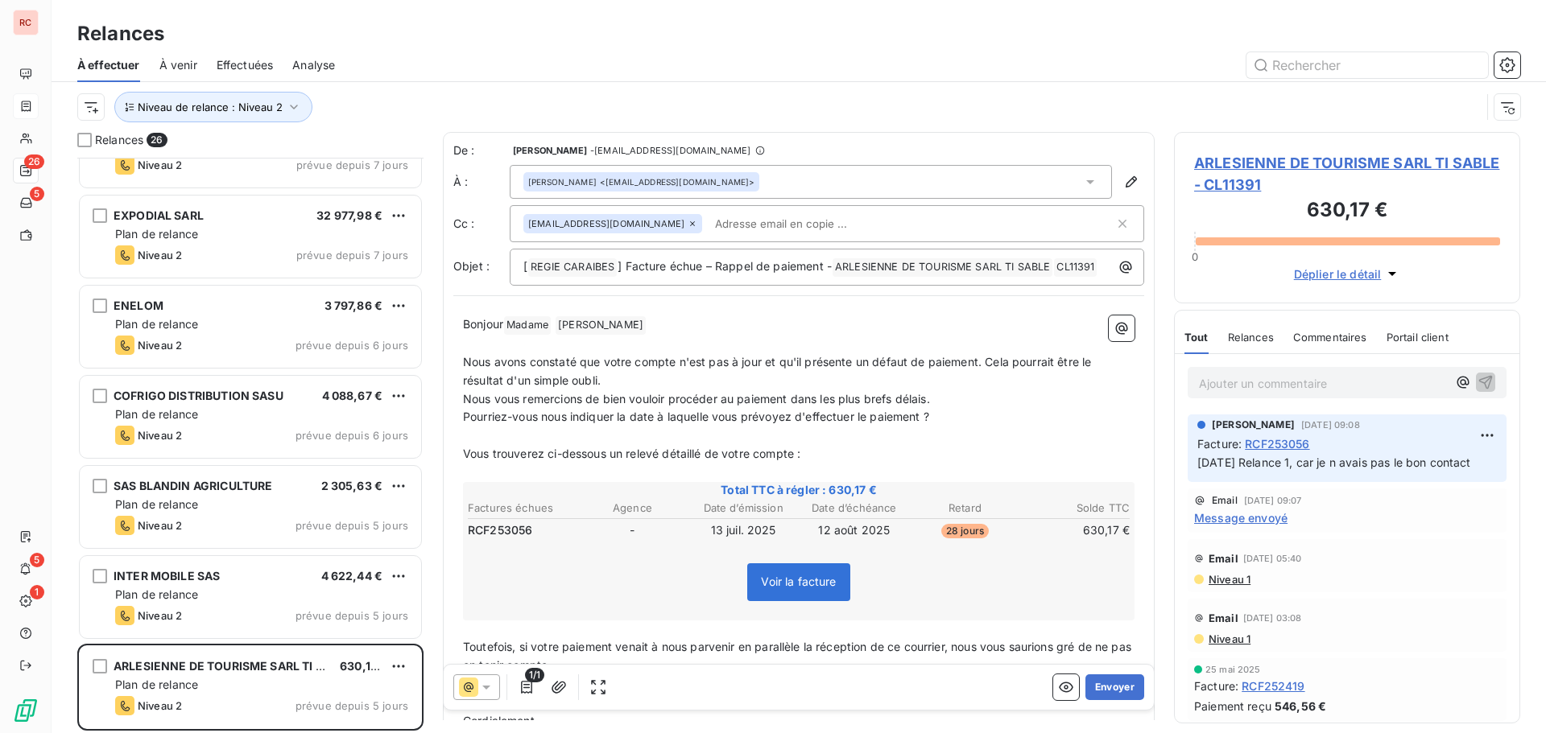
click at [1216, 526] on span "Message envoyé" at bounding box center [1240, 518] width 93 height 17
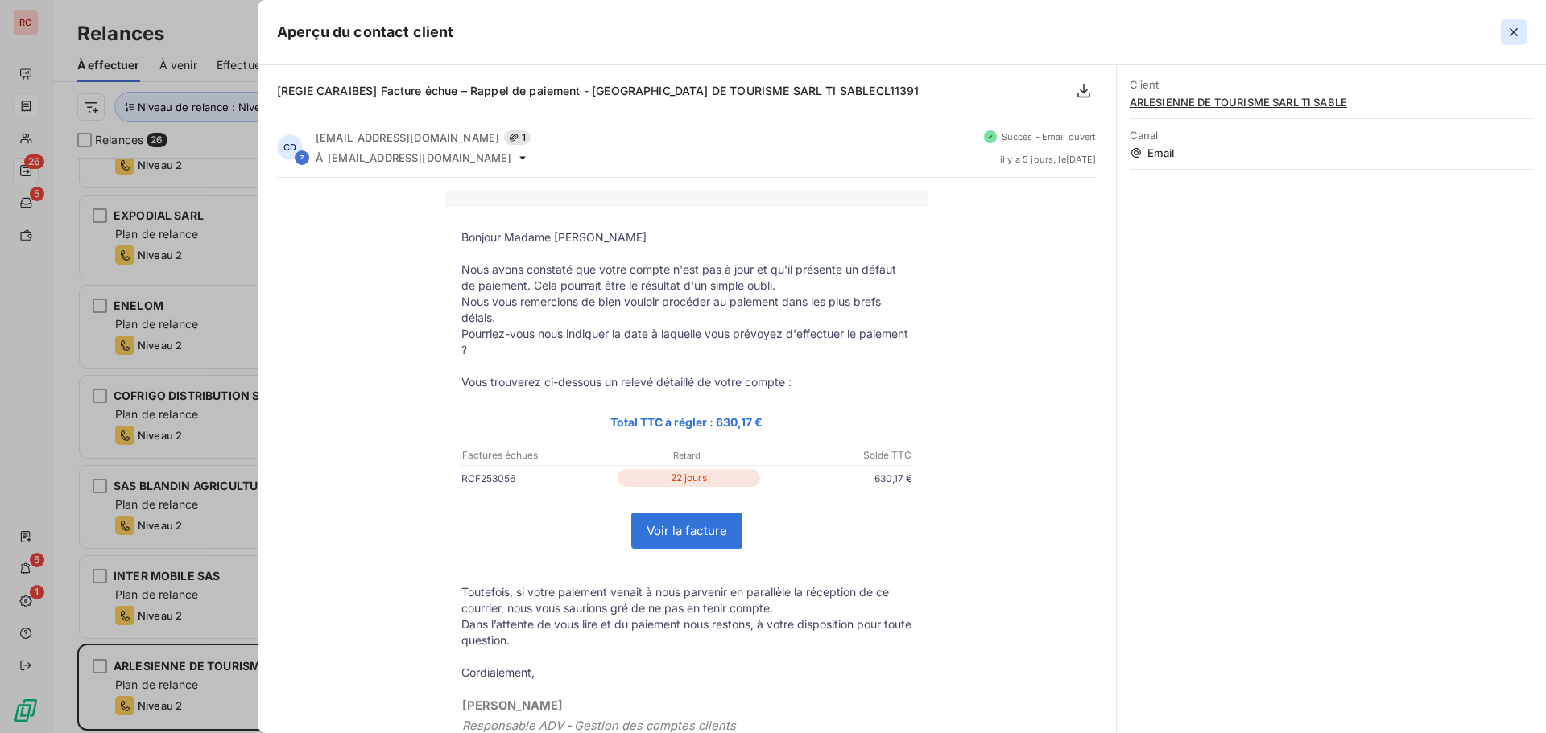
click at [1513, 37] on icon "button" at bounding box center [1513, 32] width 16 height 16
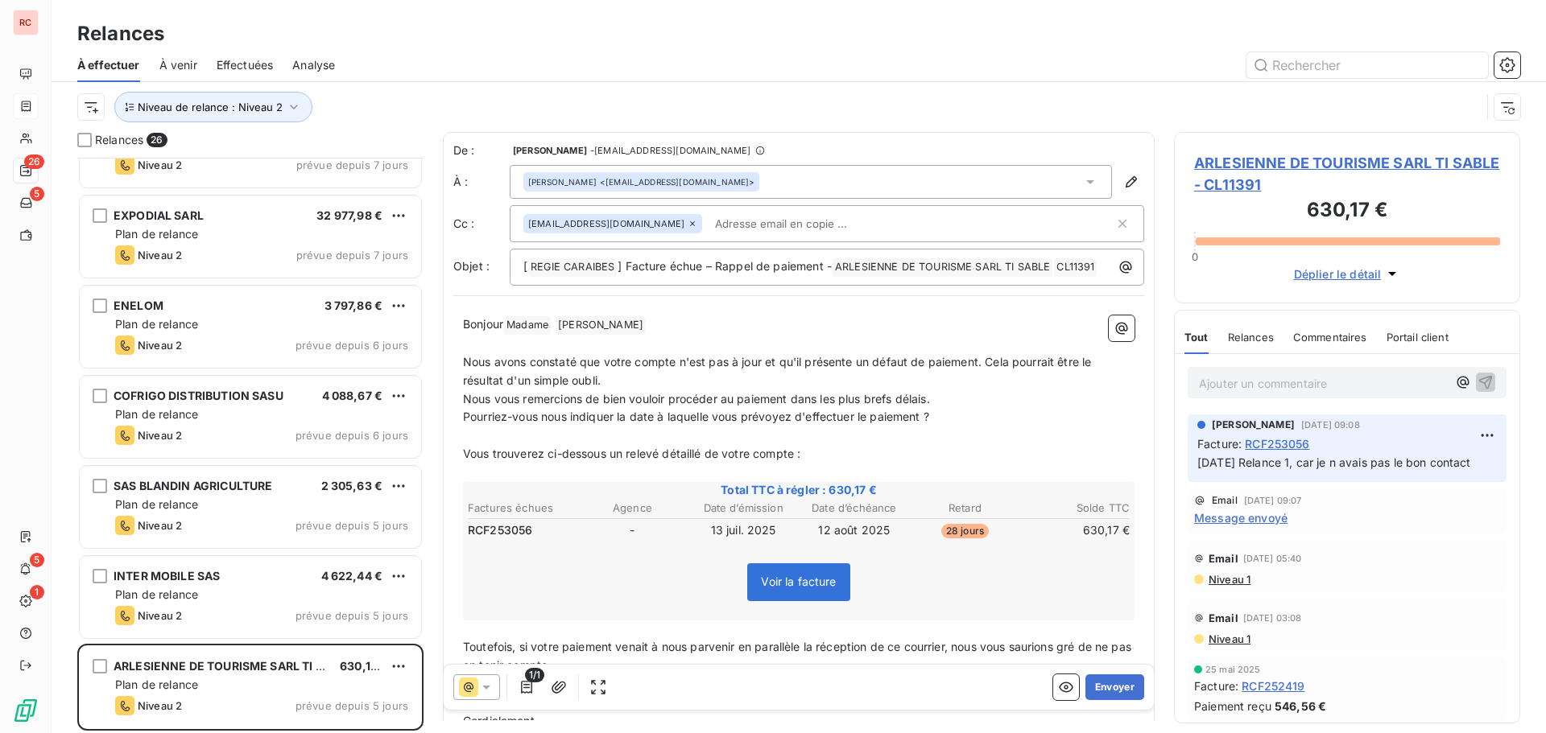
click at [484, 687] on icon at bounding box center [486, 688] width 8 height 4
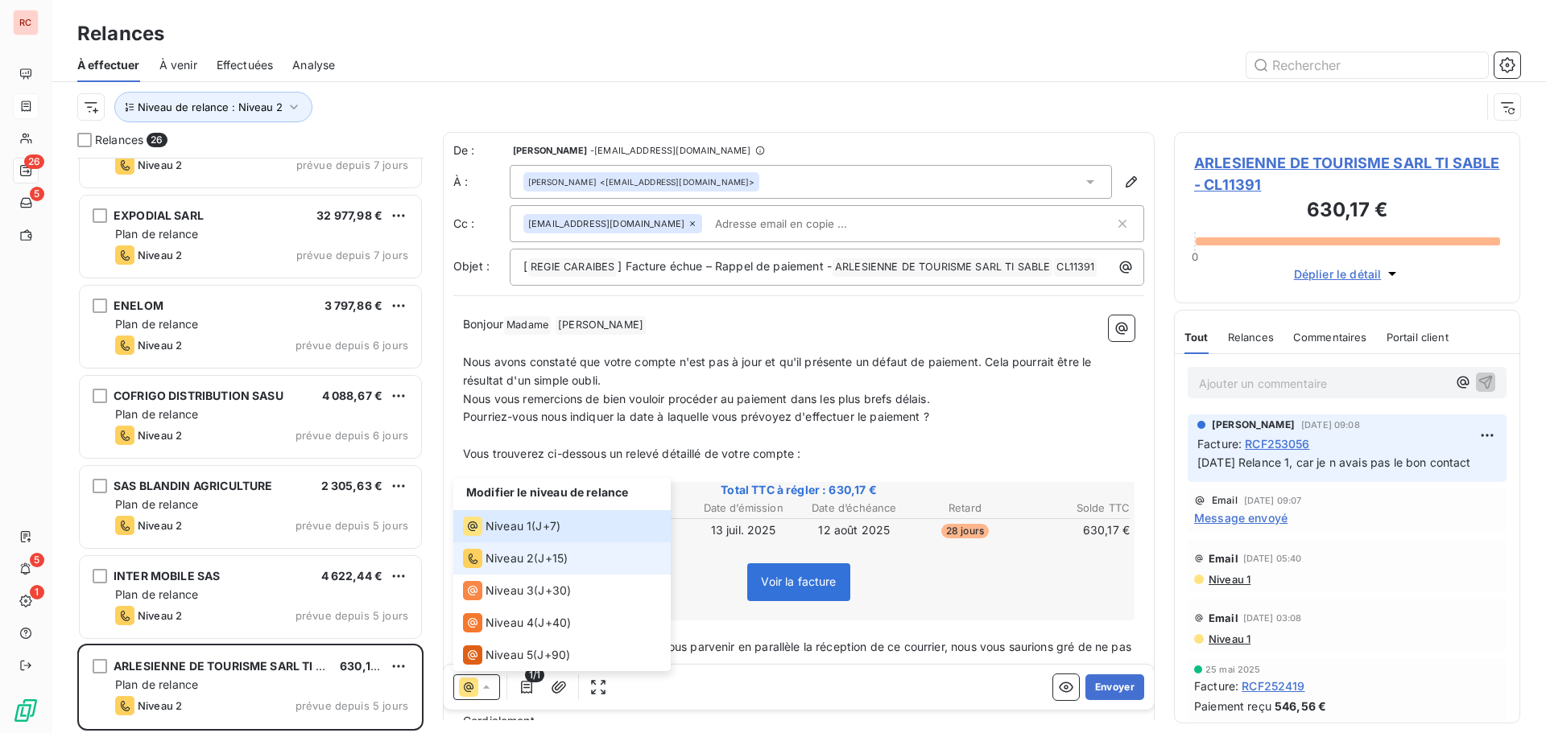
click at [514, 566] on span "Niveau 2" at bounding box center [509, 559] width 48 height 16
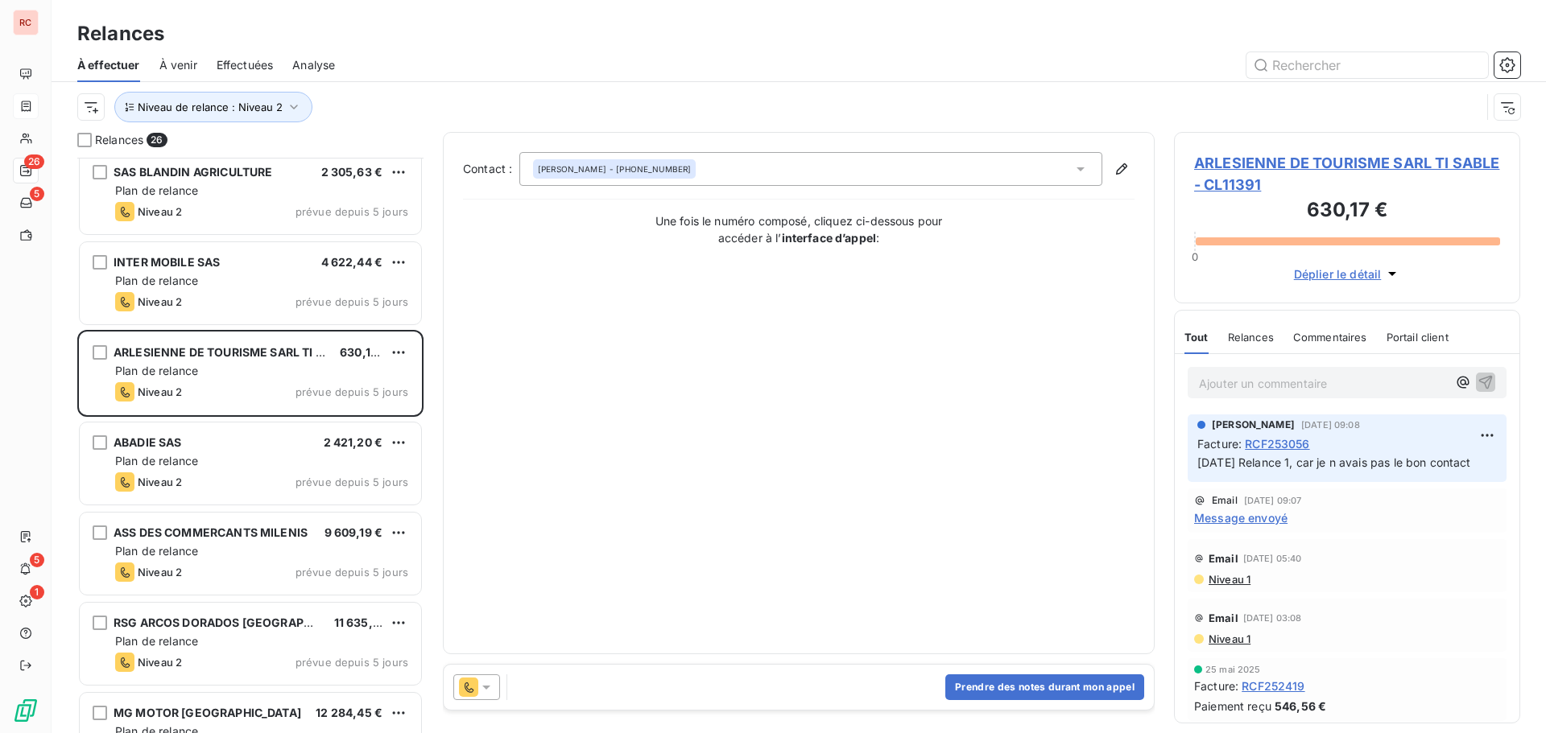
scroll to position [1369, 0]
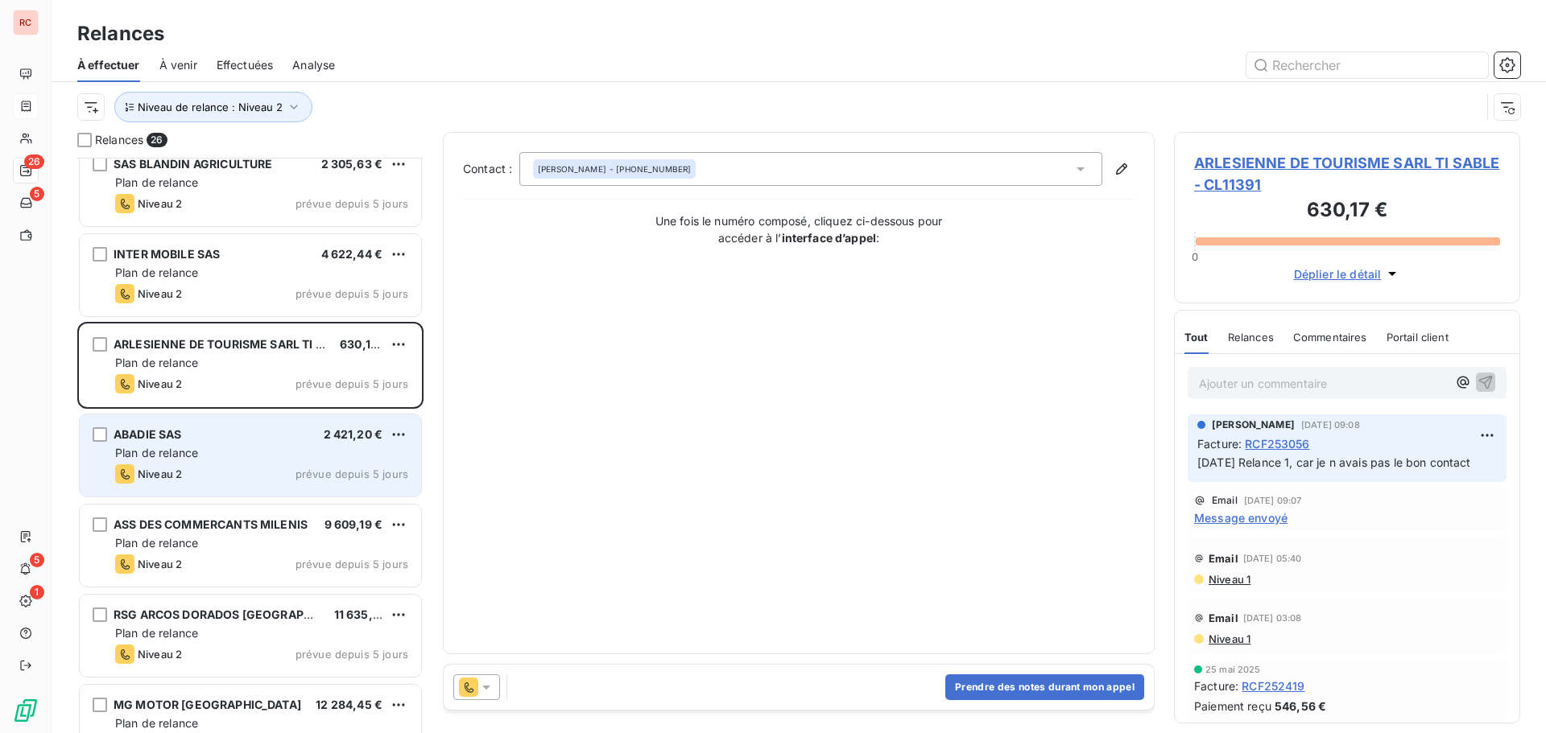
click at [314, 457] on div "Plan de relance" at bounding box center [261, 453] width 293 height 16
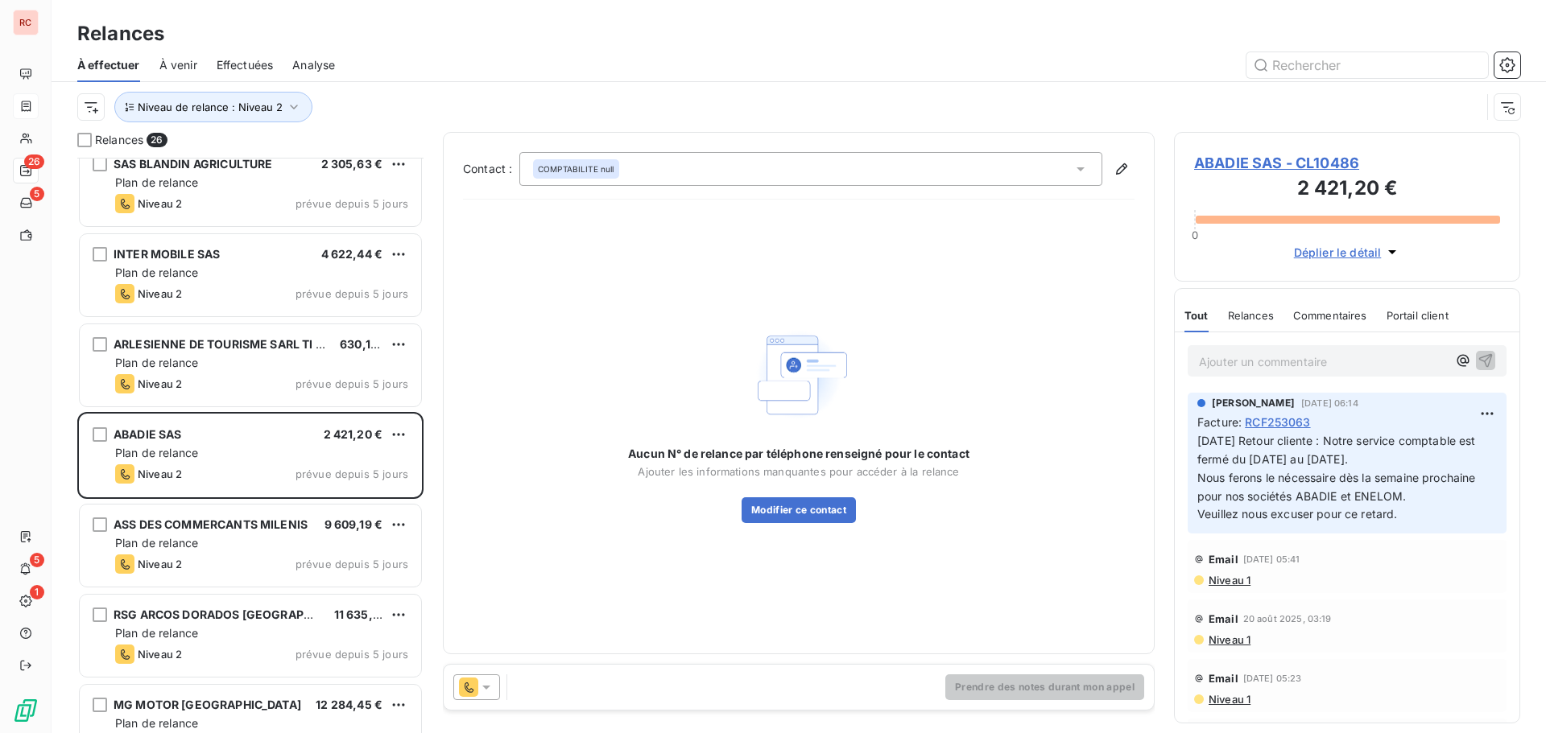
click at [496, 688] on div at bounding box center [476, 688] width 47 height 26
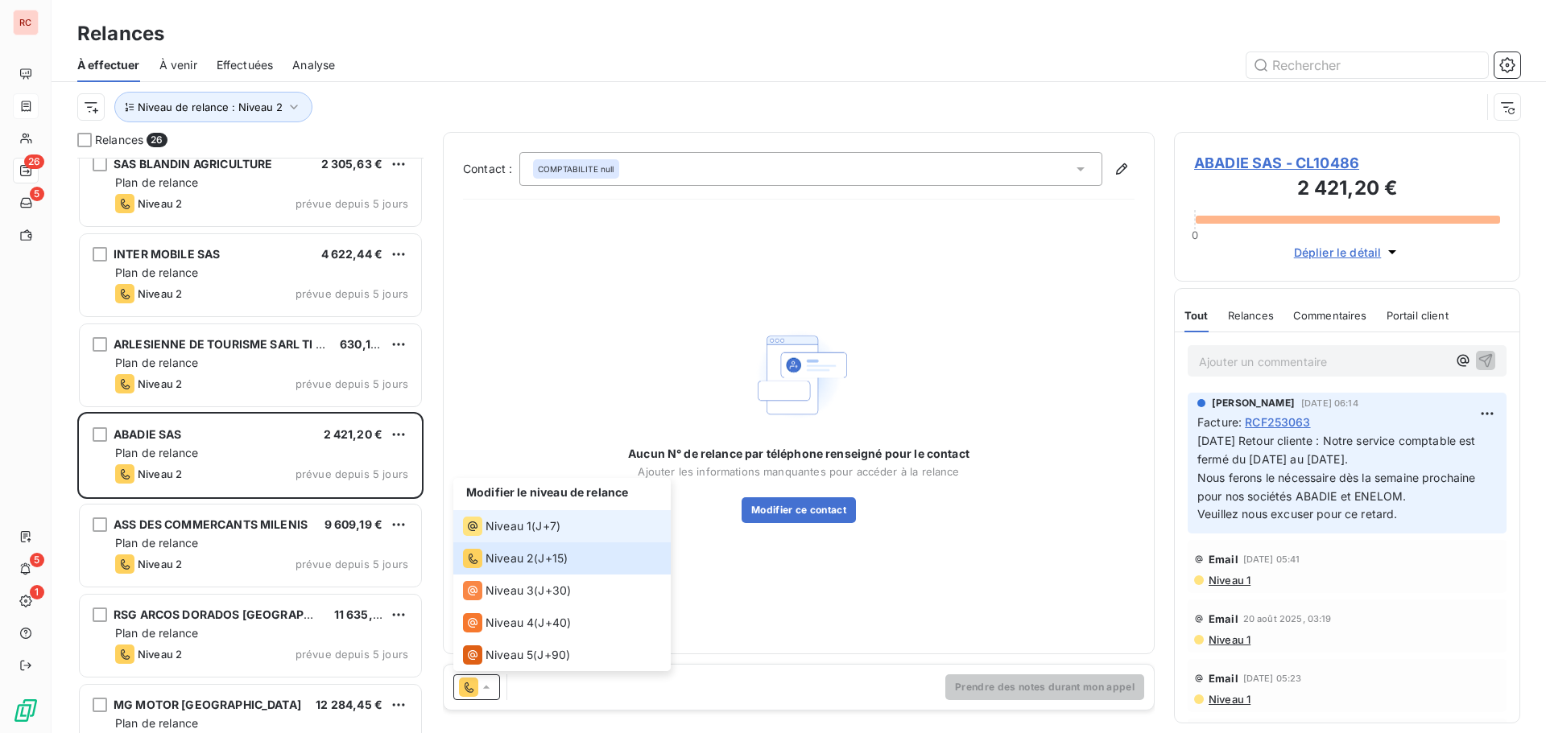
click at [522, 512] on li "Niveau 1 ( J+7 )" at bounding box center [561, 526] width 217 height 32
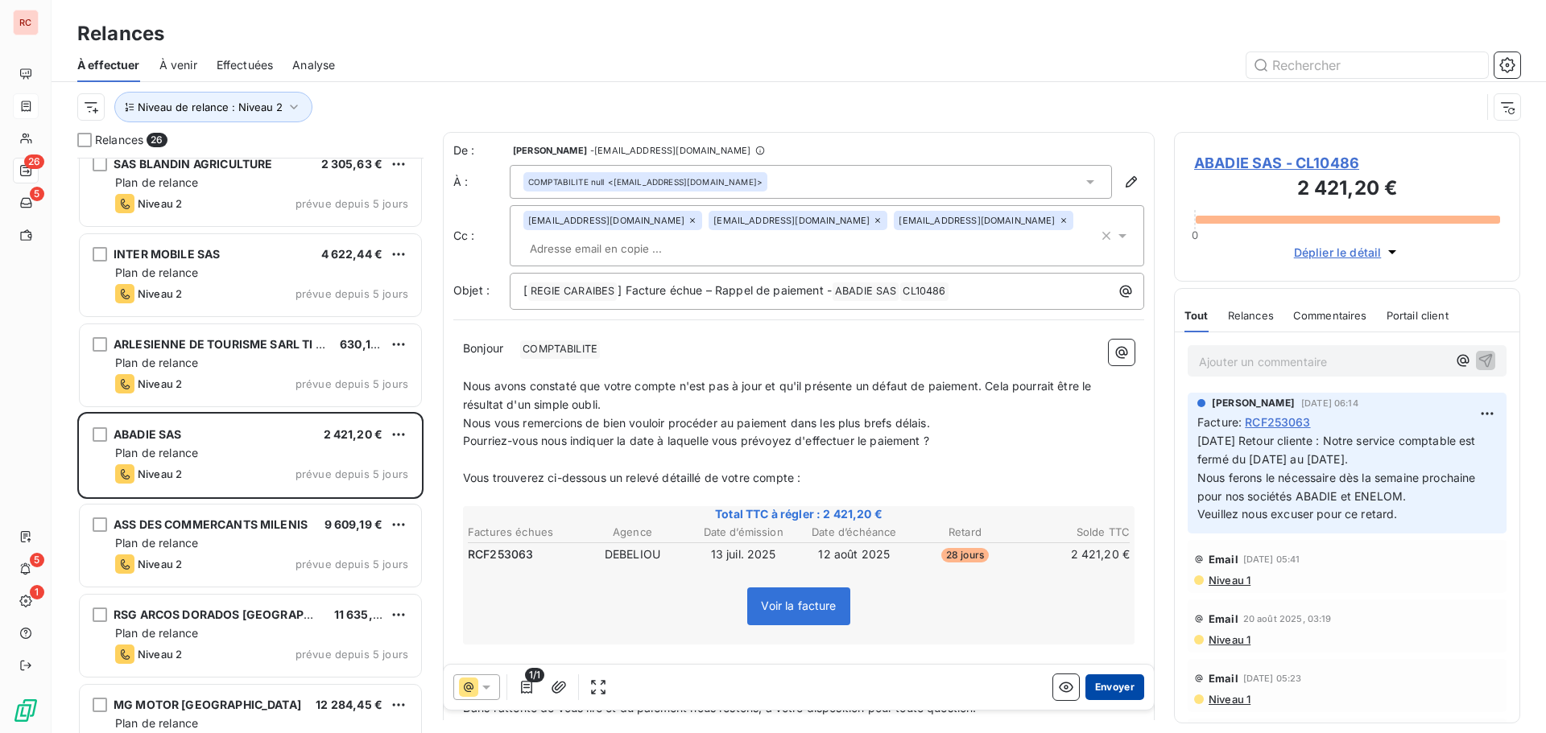
click at [1099, 691] on button "Envoyer" at bounding box center [1114, 688] width 59 height 26
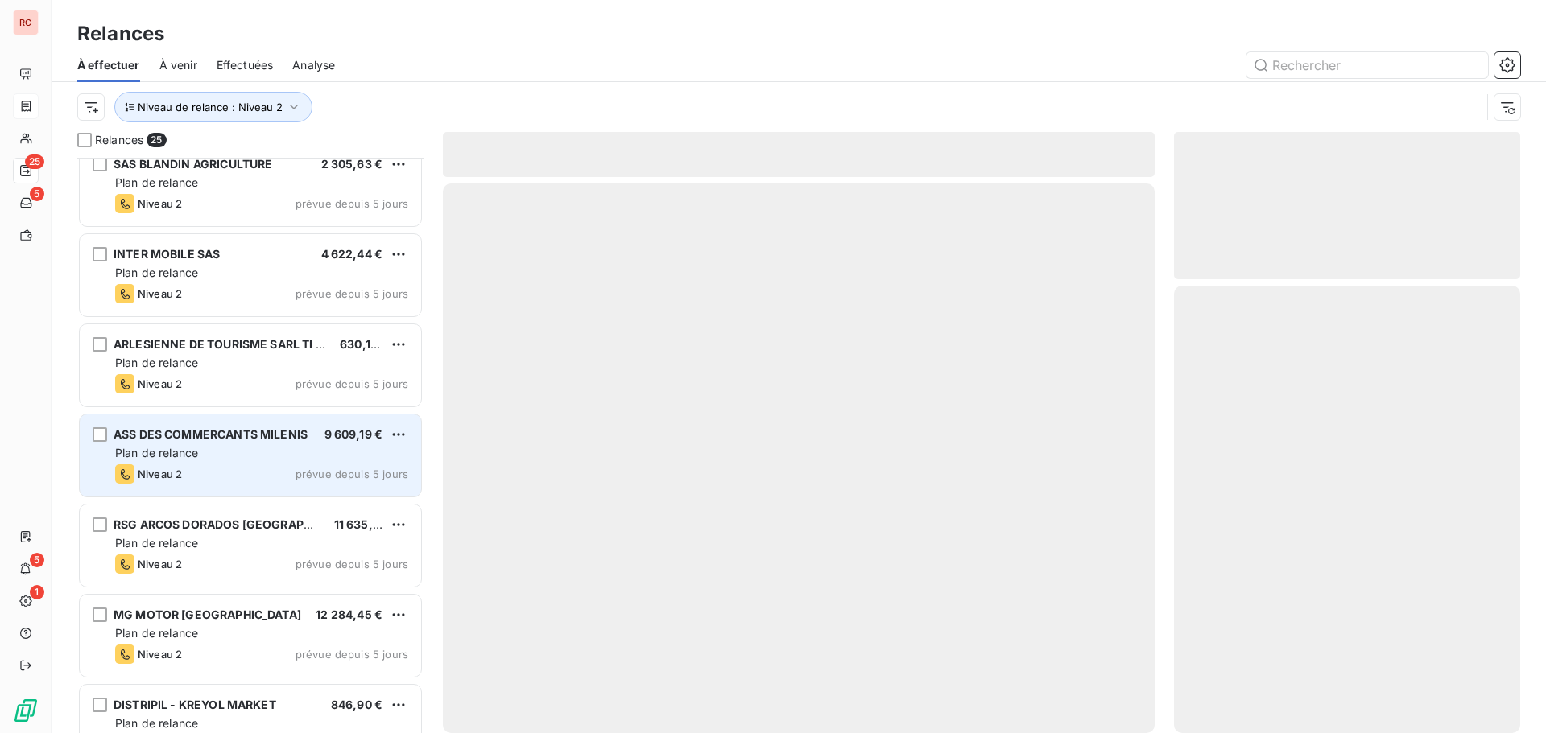
click at [292, 463] on div "ASS DES COMMERCANTS MILENIS 9 609,19 € Plan de relance Niveau 2 prévue depuis 5…" at bounding box center [250, 456] width 341 height 82
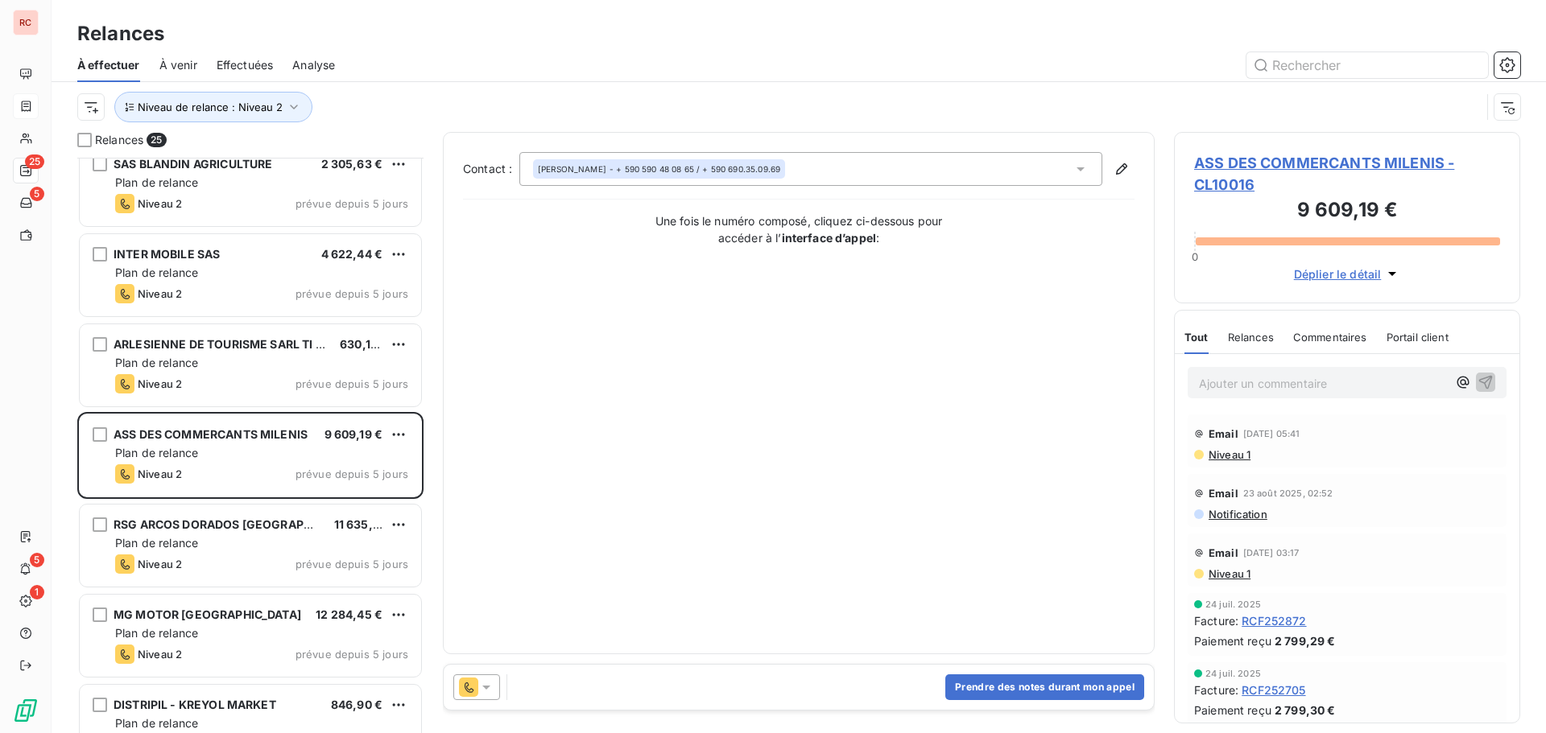
click at [484, 696] on div at bounding box center [476, 688] width 47 height 26
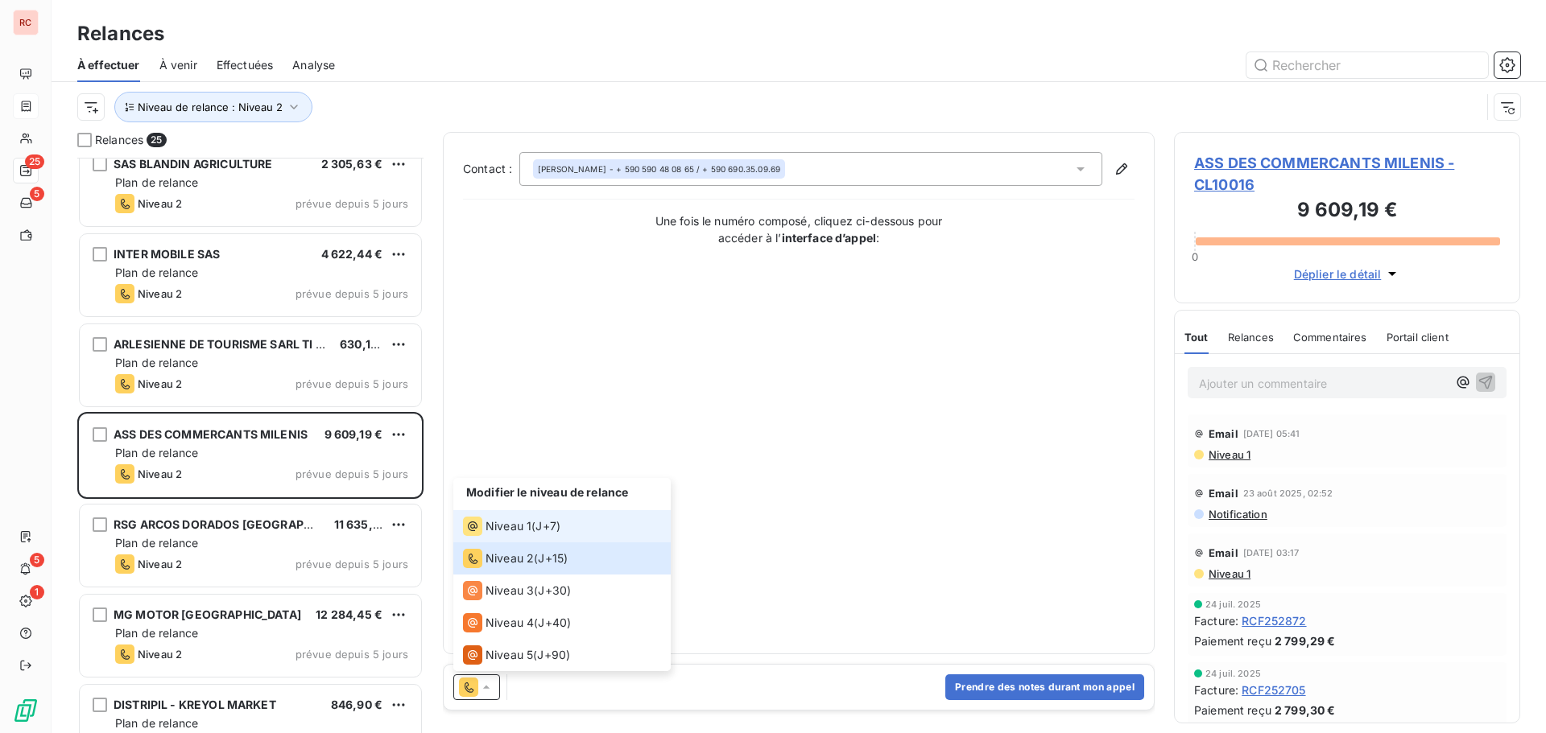
click at [537, 524] on div "Niveau 1 ( J+7 )" at bounding box center [511, 526] width 97 height 19
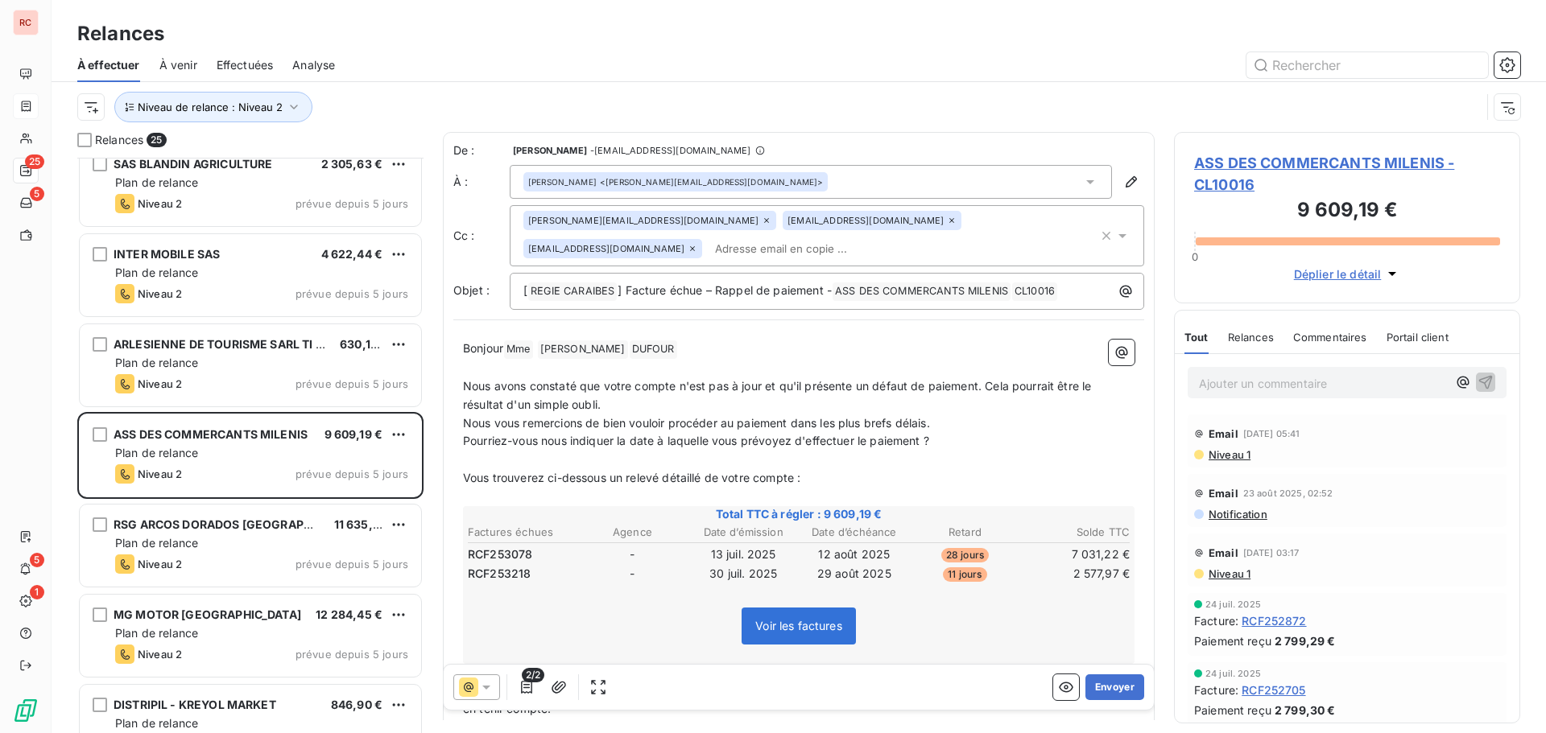
drag, startPoint x: 1087, startPoint y: 691, endPoint x: 534, endPoint y: 600, distance: 560.5
click at [534, 600] on div "De : [PERSON_NAME] - [EMAIL_ADDRESS][DOMAIN_NAME] À : [PERSON_NAME] <[PERSON_NA…" at bounding box center [799, 426] width 712 height 588
click at [487, 687] on icon at bounding box center [486, 688] width 8 height 4
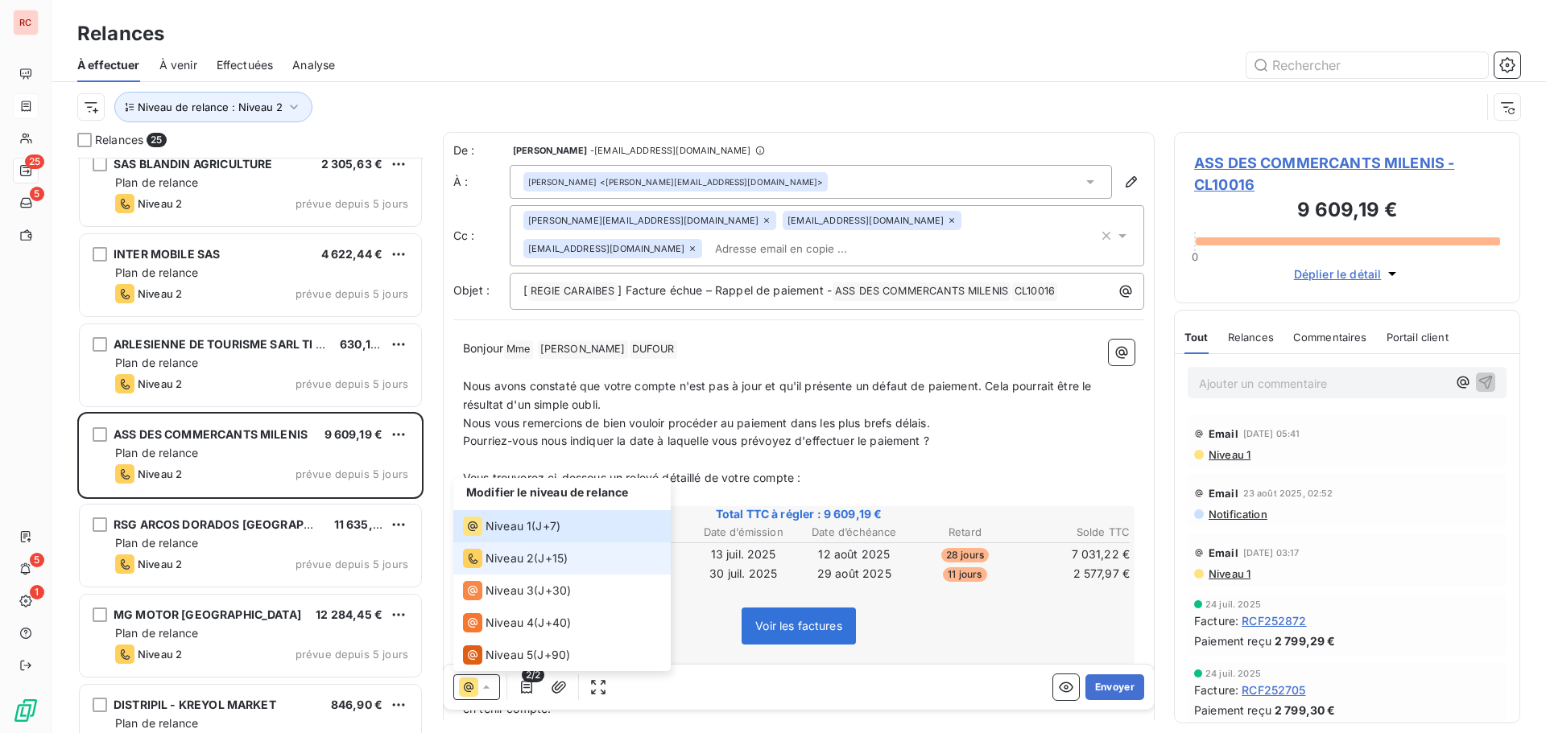
drag, startPoint x: 525, startPoint y: 548, endPoint x: 525, endPoint y: 557, distance: 8.9
click at [525, 557] on li "Niveau 2 ( J+15 )" at bounding box center [561, 559] width 217 height 32
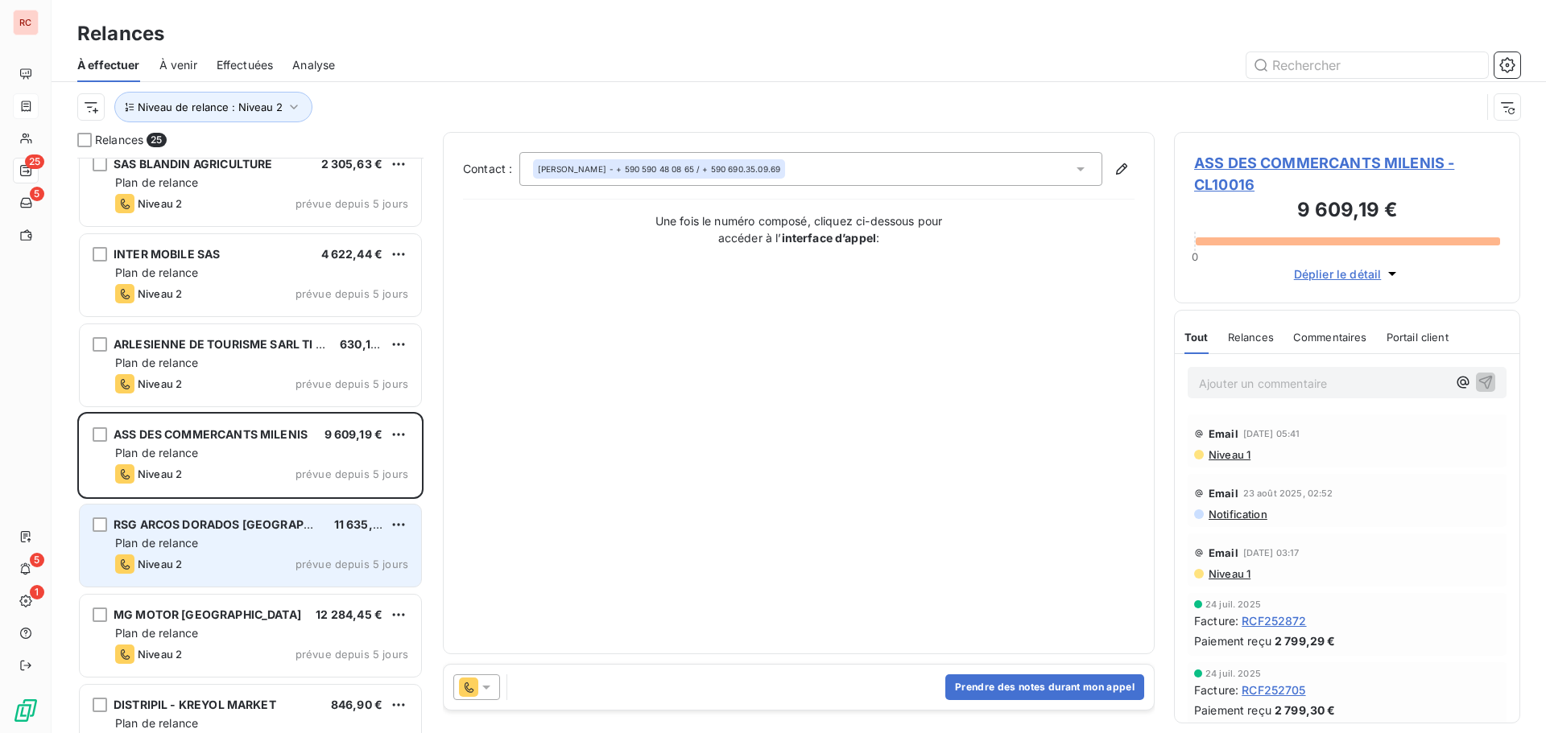
click at [254, 568] on div "Niveau 2 prévue depuis 5 jours" at bounding box center [261, 564] width 293 height 19
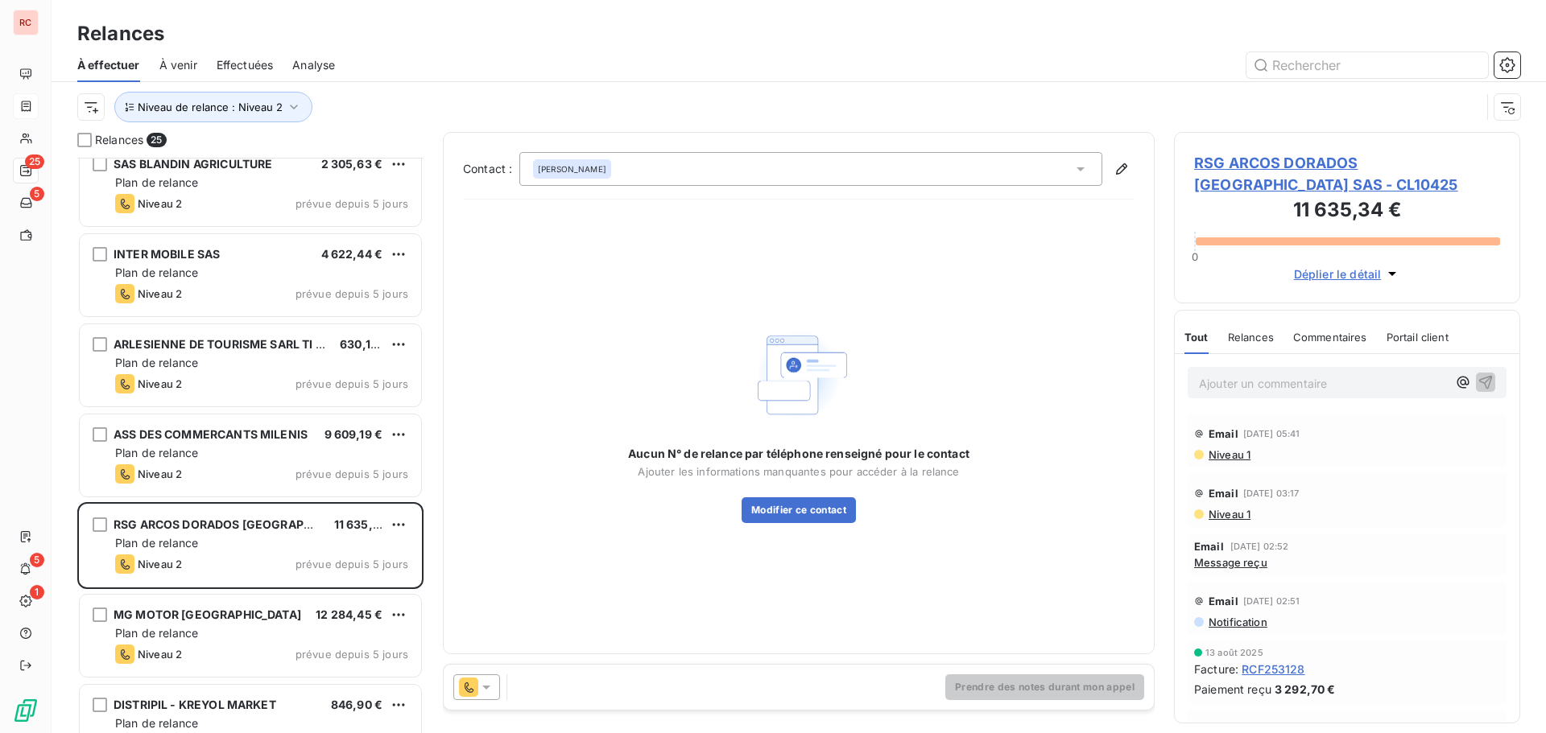
click at [487, 687] on icon at bounding box center [486, 688] width 8 height 4
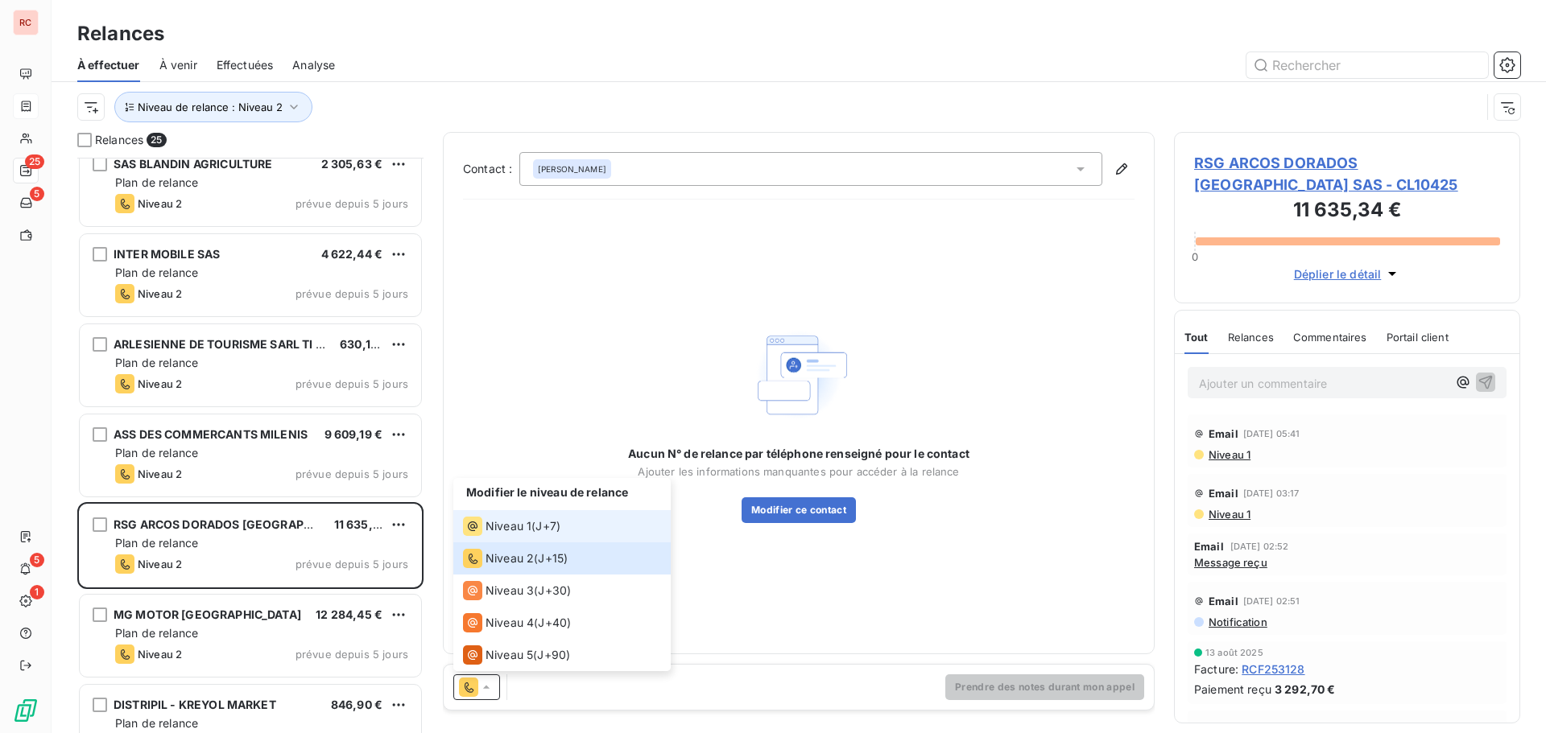
click at [520, 525] on span "Niveau 1" at bounding box center [508, 526] width 46 height 16
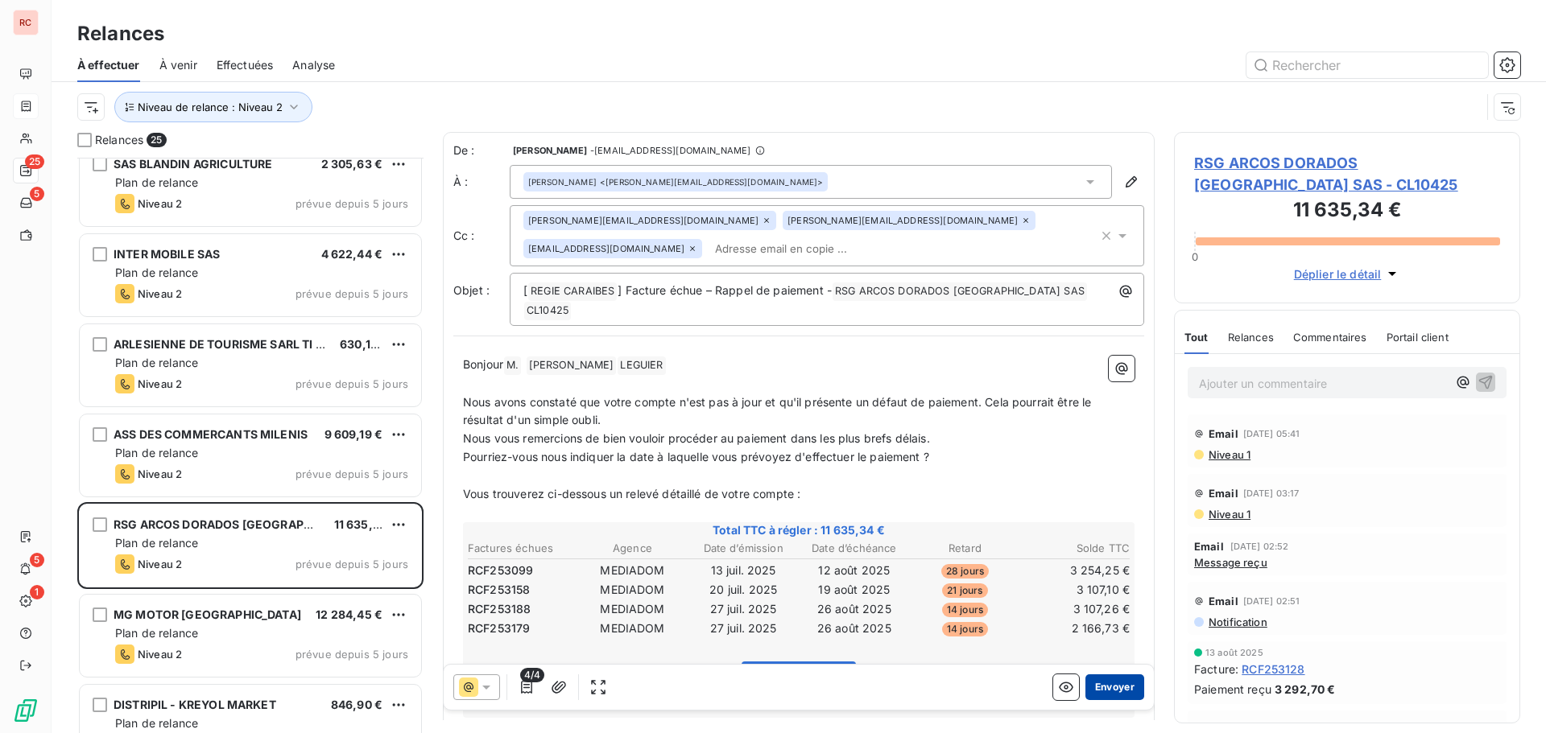
click at [1097, 683] on button "Envoyer" at bounding box center [1114, 688] width 59 height 26
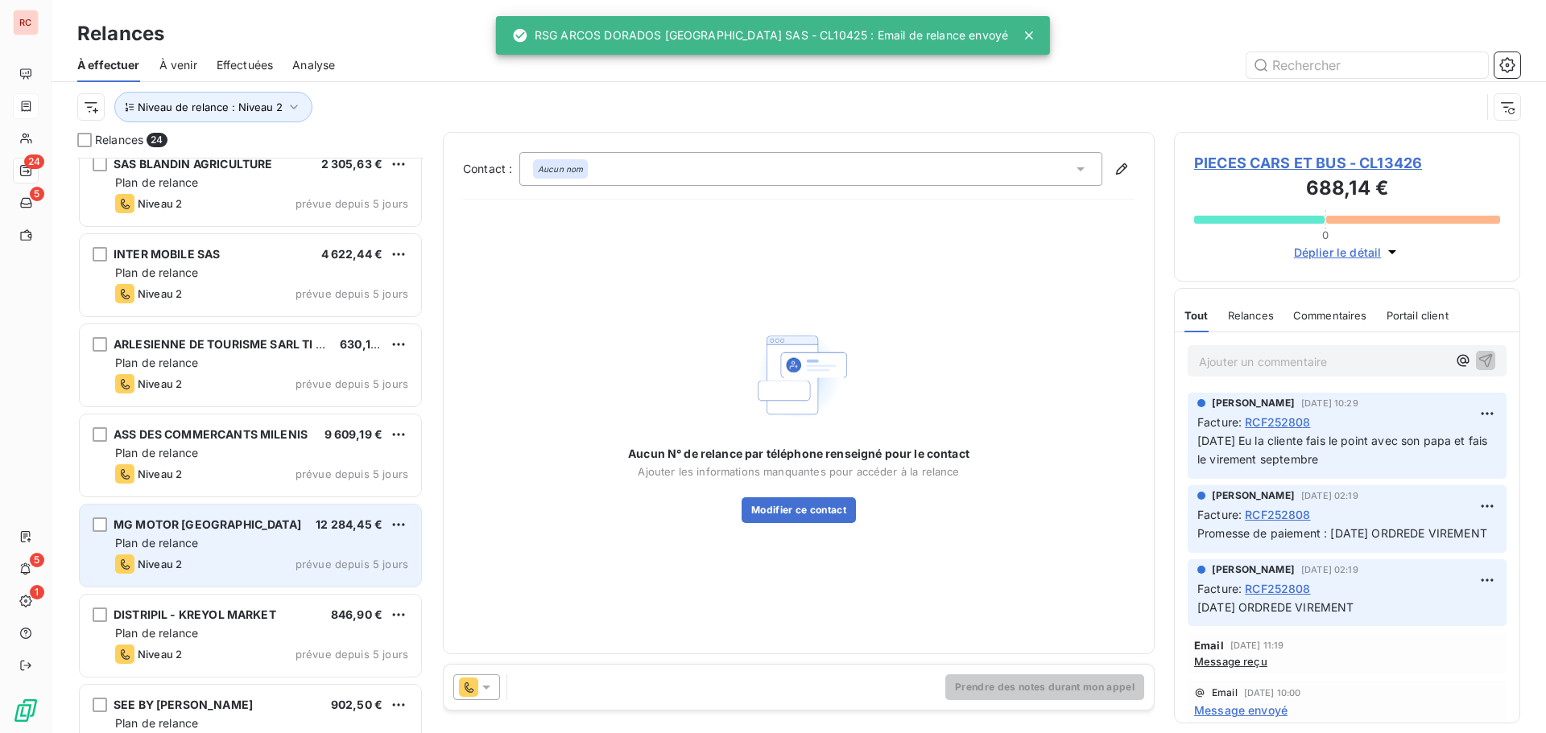
click at [257, 575] on div "MG MOTOR [GEOGRAPHIC_DATA] 12 284,45 € Plan de relance Niveau 2 prévue depuis 5…" at bounding box center [250, 546] width 341 height 82
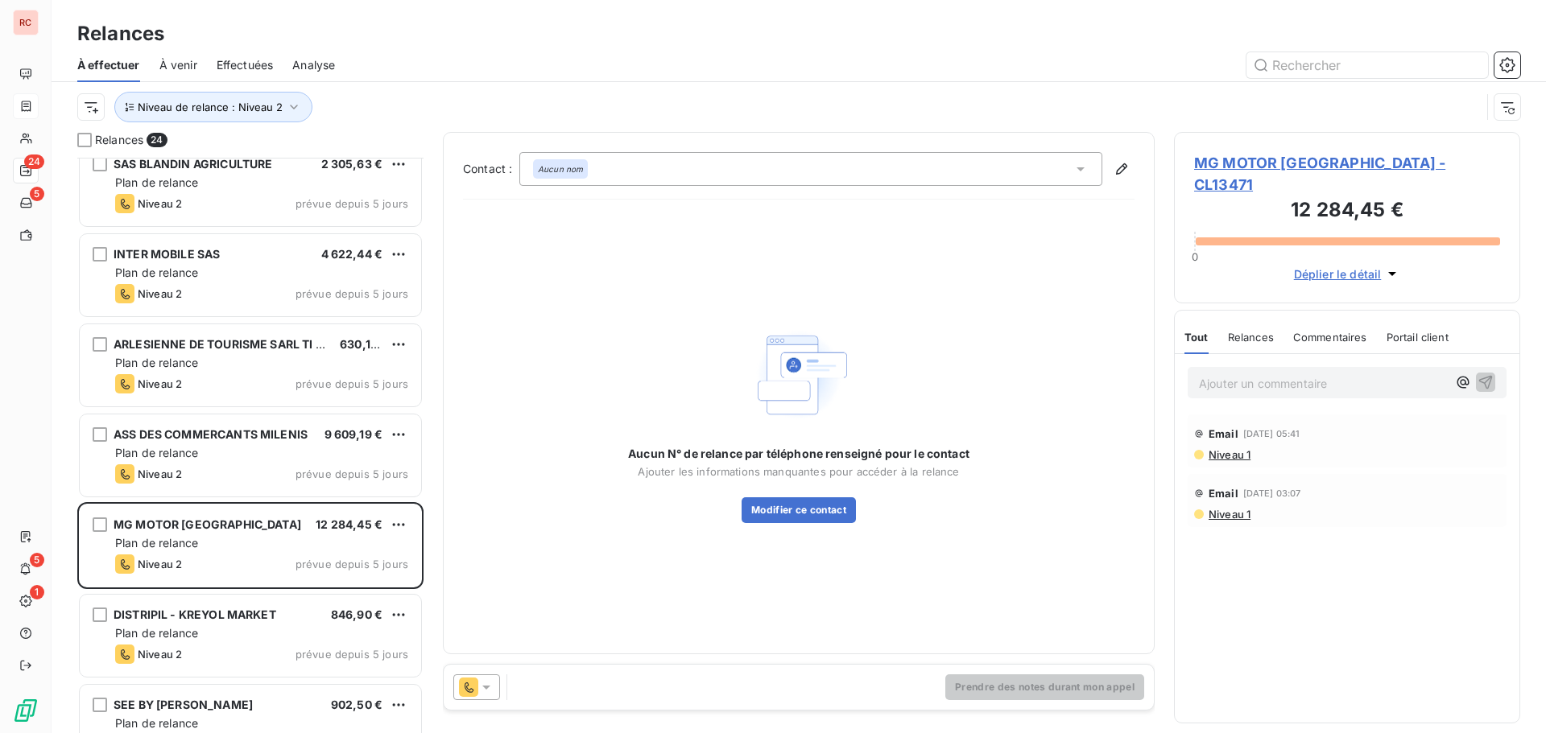
click at [481, 684] on icon at bounding box center [486, 687] width 16 height 16
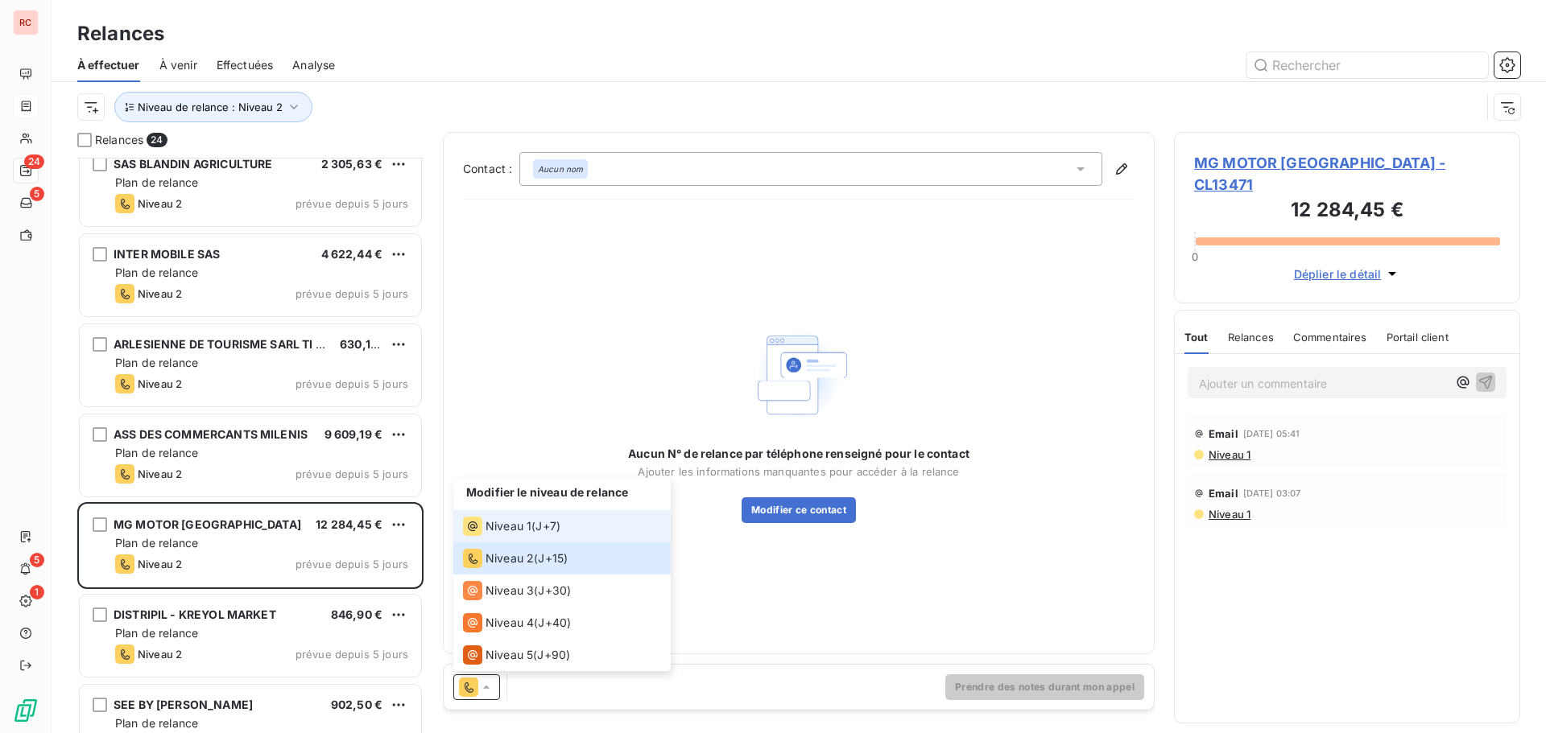
click at [510, 525] on span "Niveau 1" at bounding box center [508, 526] width 46 height 16
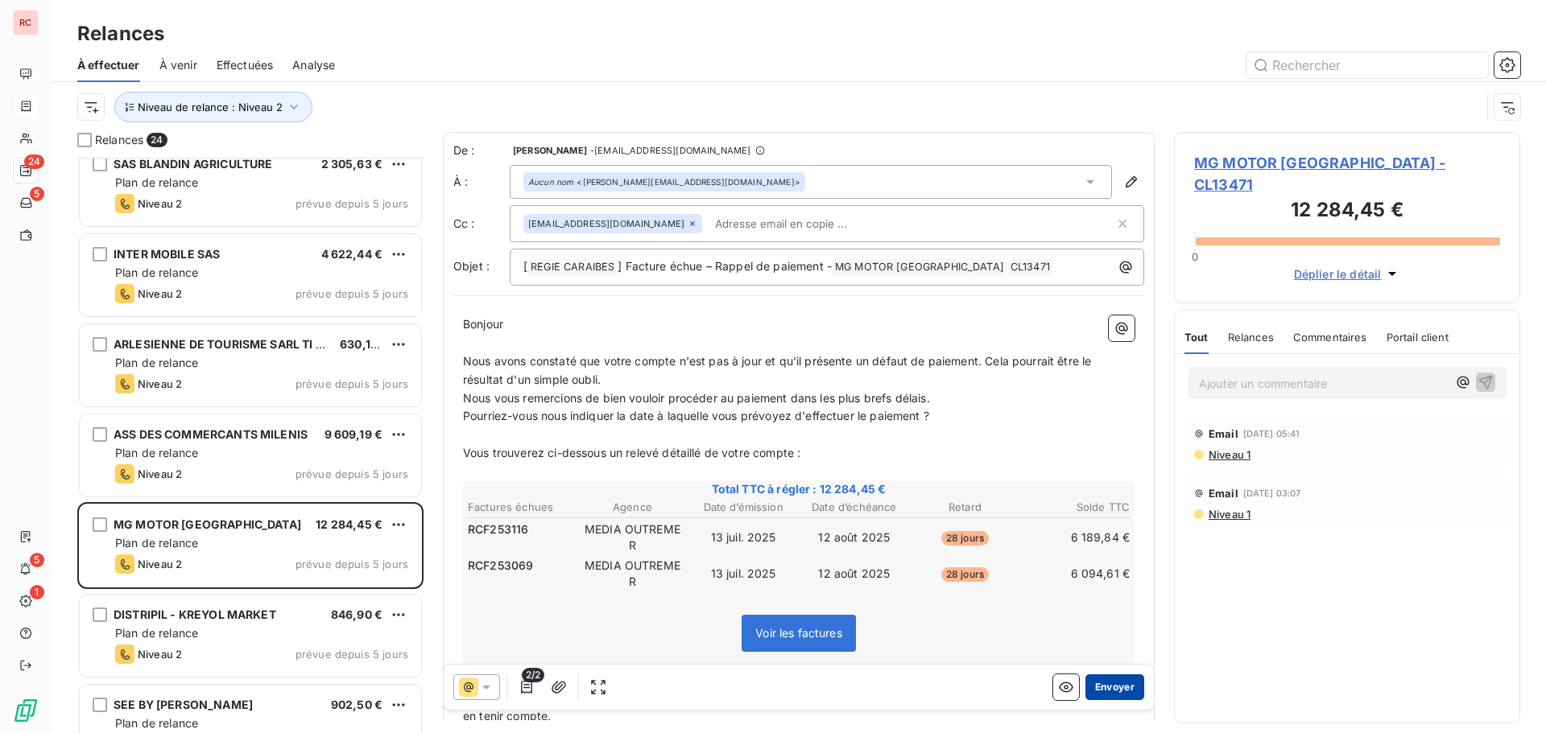
click at [1100, 687] on button "Envoyer" at bounding box center [1114, 688] width 59 height 26
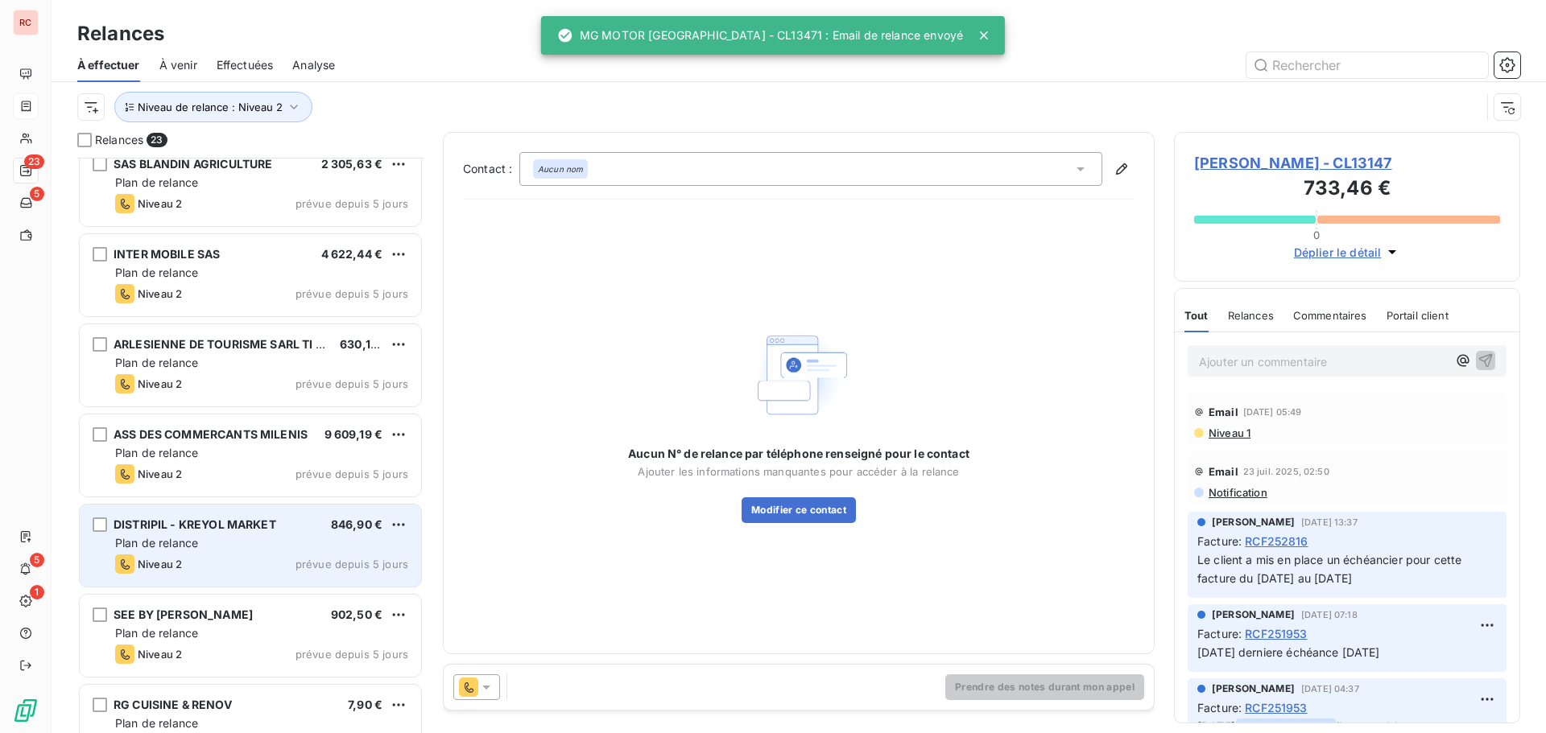
click at [262, 550] on div "Plan de relance" at bounding box center [261, 543] width 293 height 16
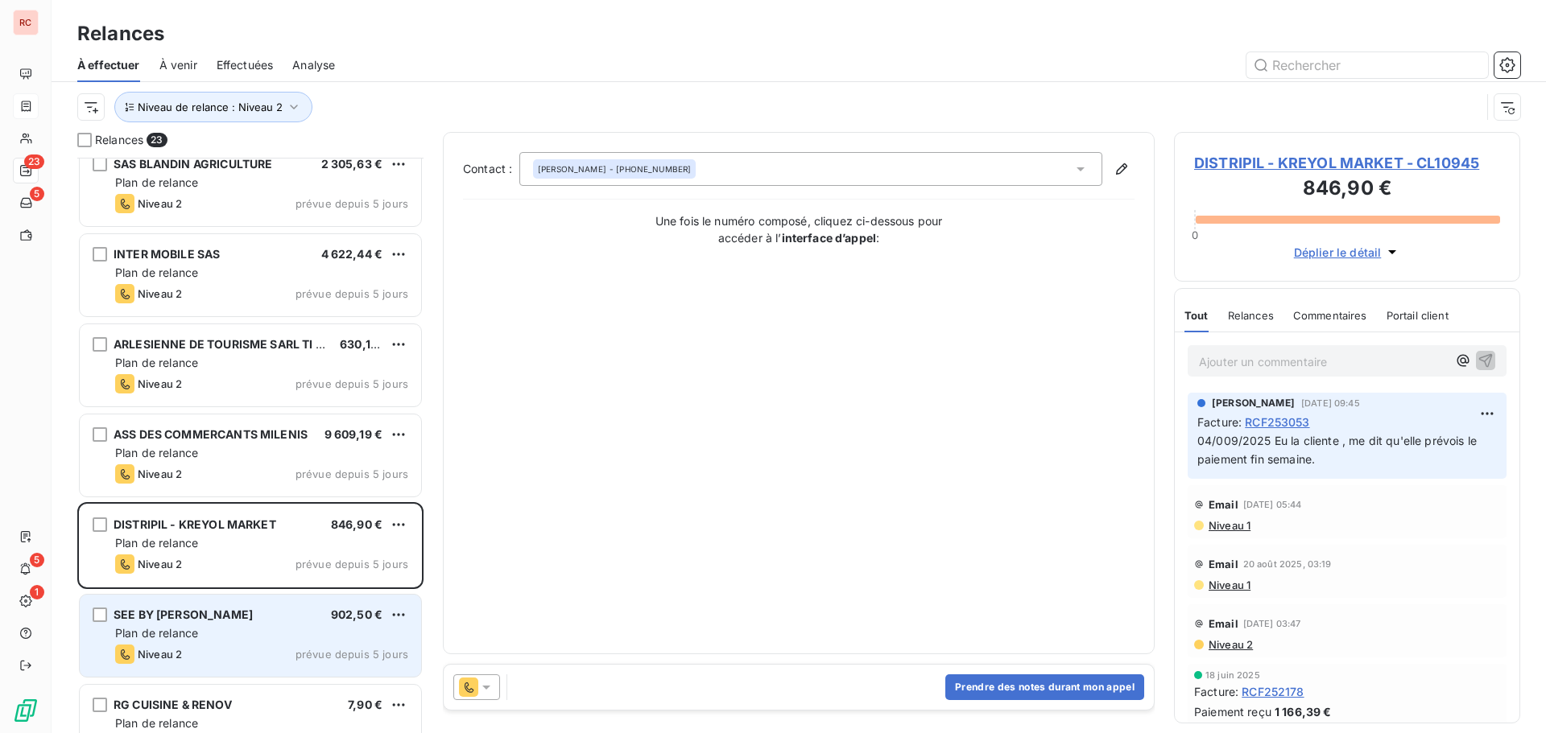
click at [213, 650] on div "Niveau 2 prévue depuis 5 jours" at bounding box center [261, 654] width 293 height 19
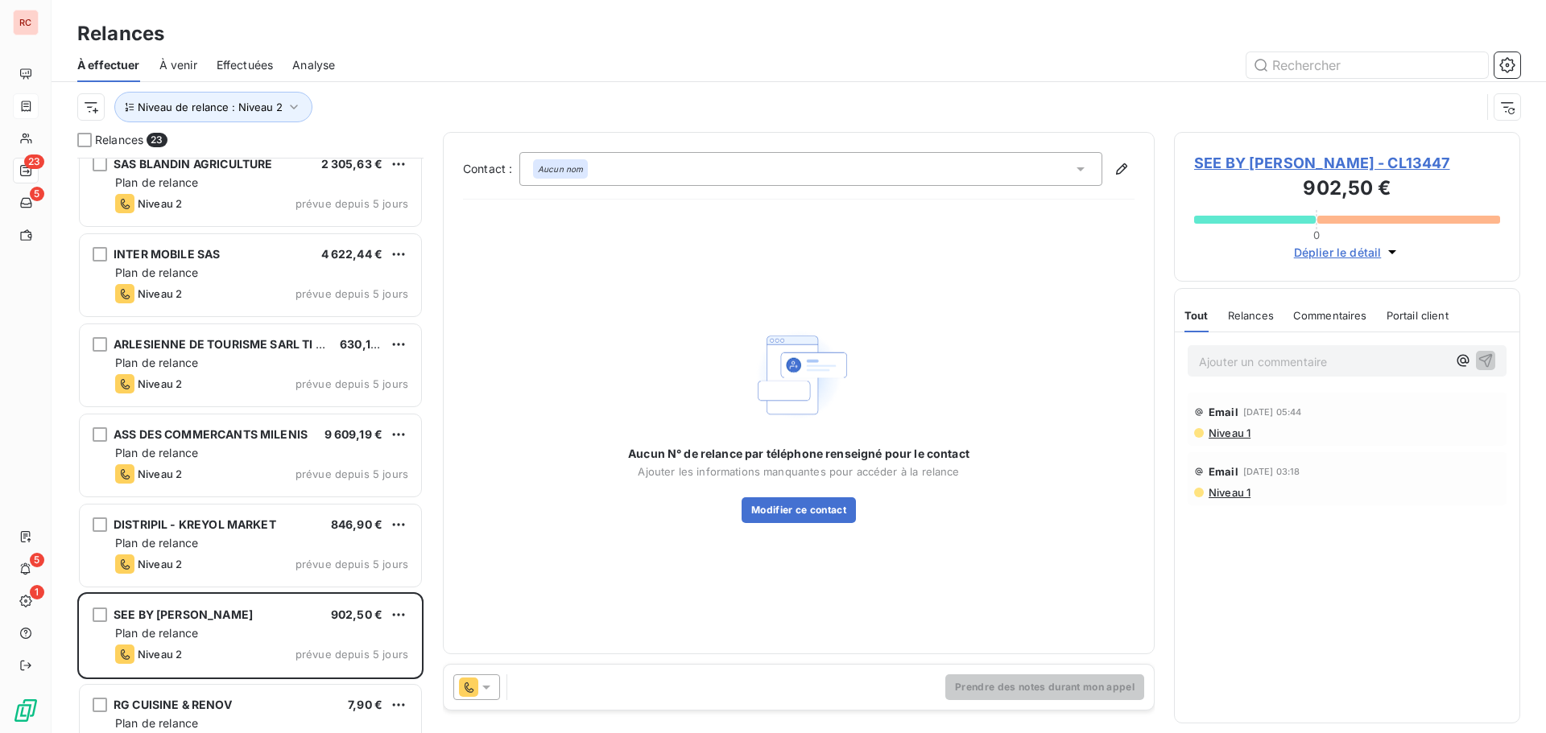
click at [487, 683] on icon at bounding box center [486, 687] width 16 height 16
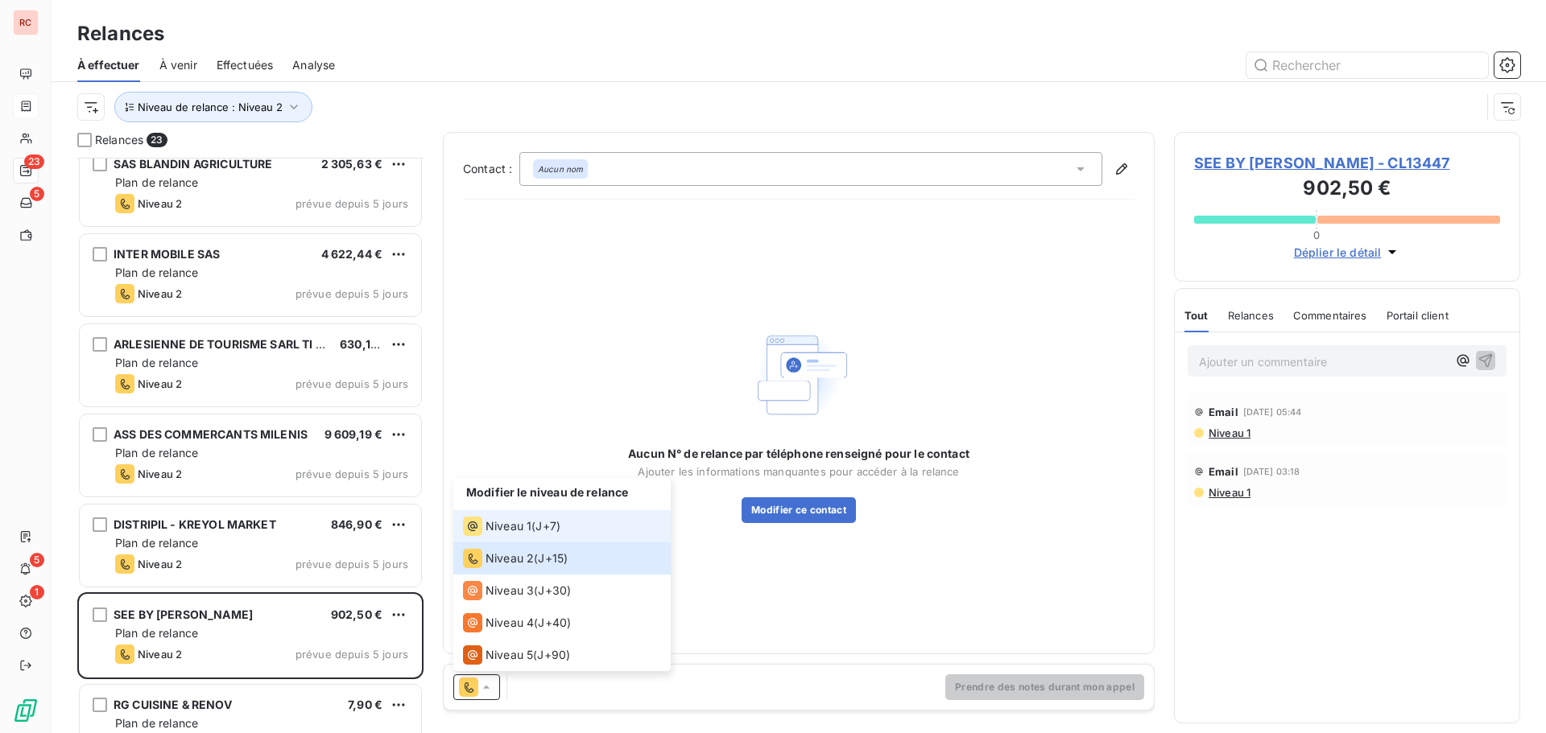
click at [514, 530] on span "Niveau 1" at bounding box center [508, 526] width 46 height 16
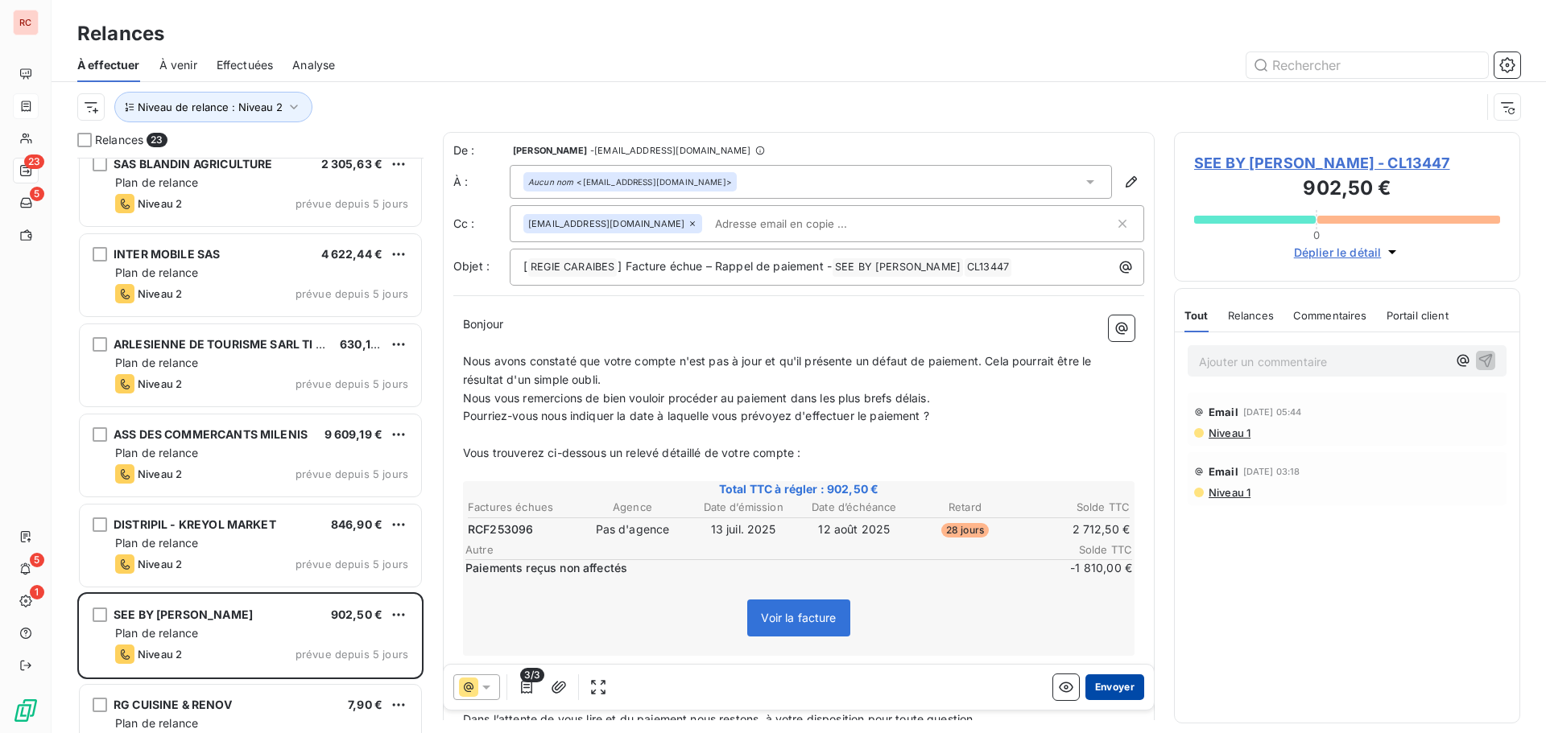
click at [1096, 686] on button "Envoyer" at bounding box center [1114, 688] width 59 height 26
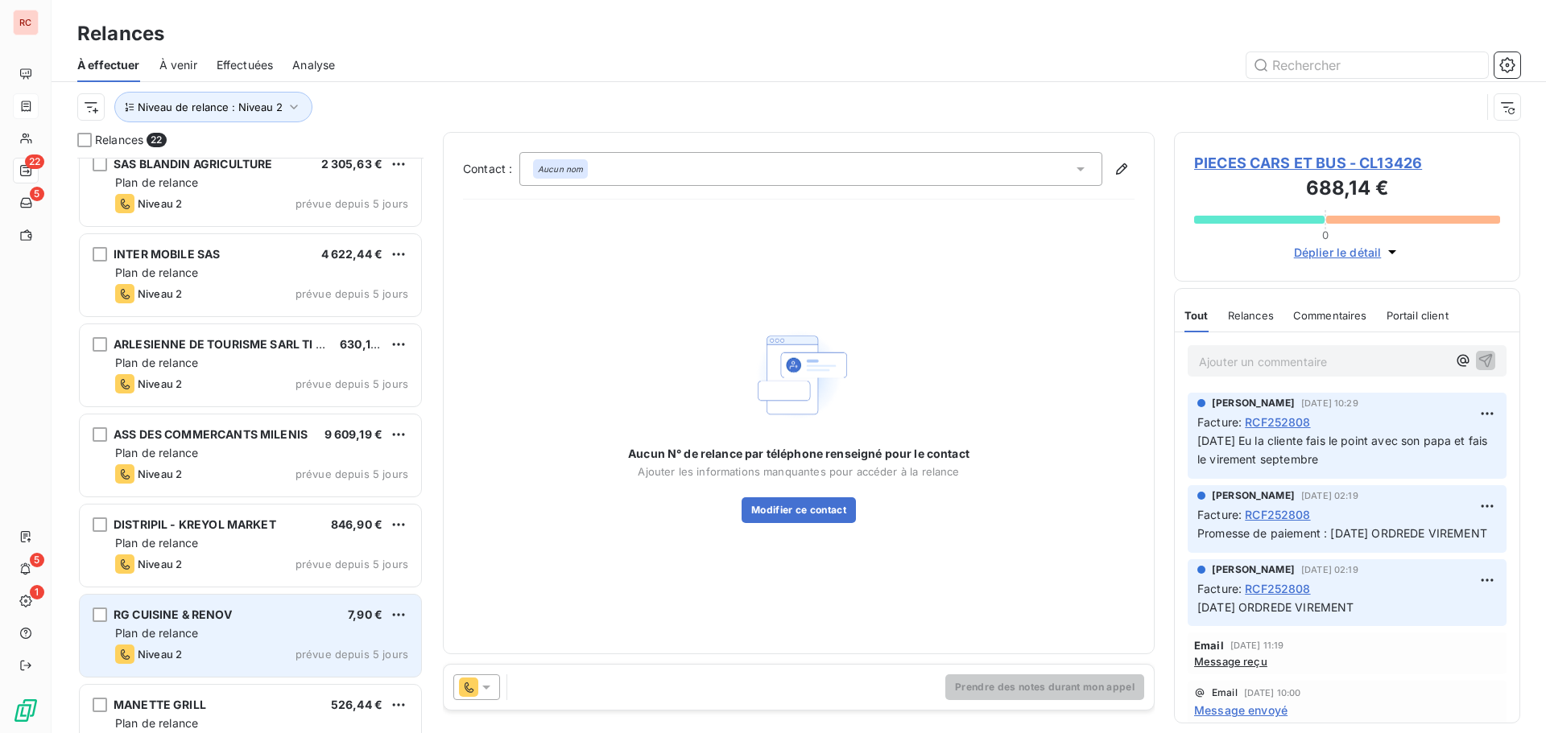
click at [250, 638] on div "Plan de relance" at bounding box center [261, 633] width 293 height 16
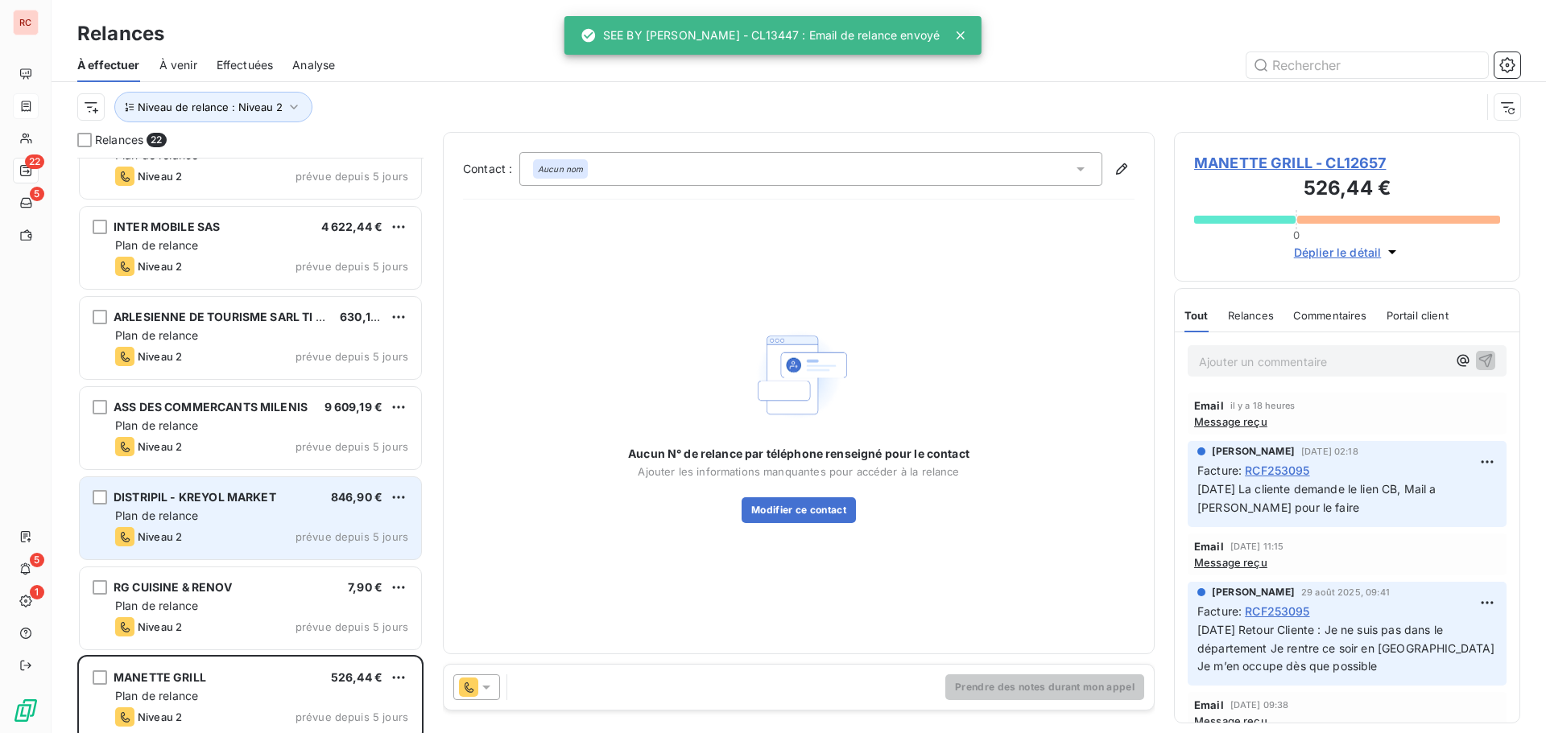
scroll to position [1409, 0]
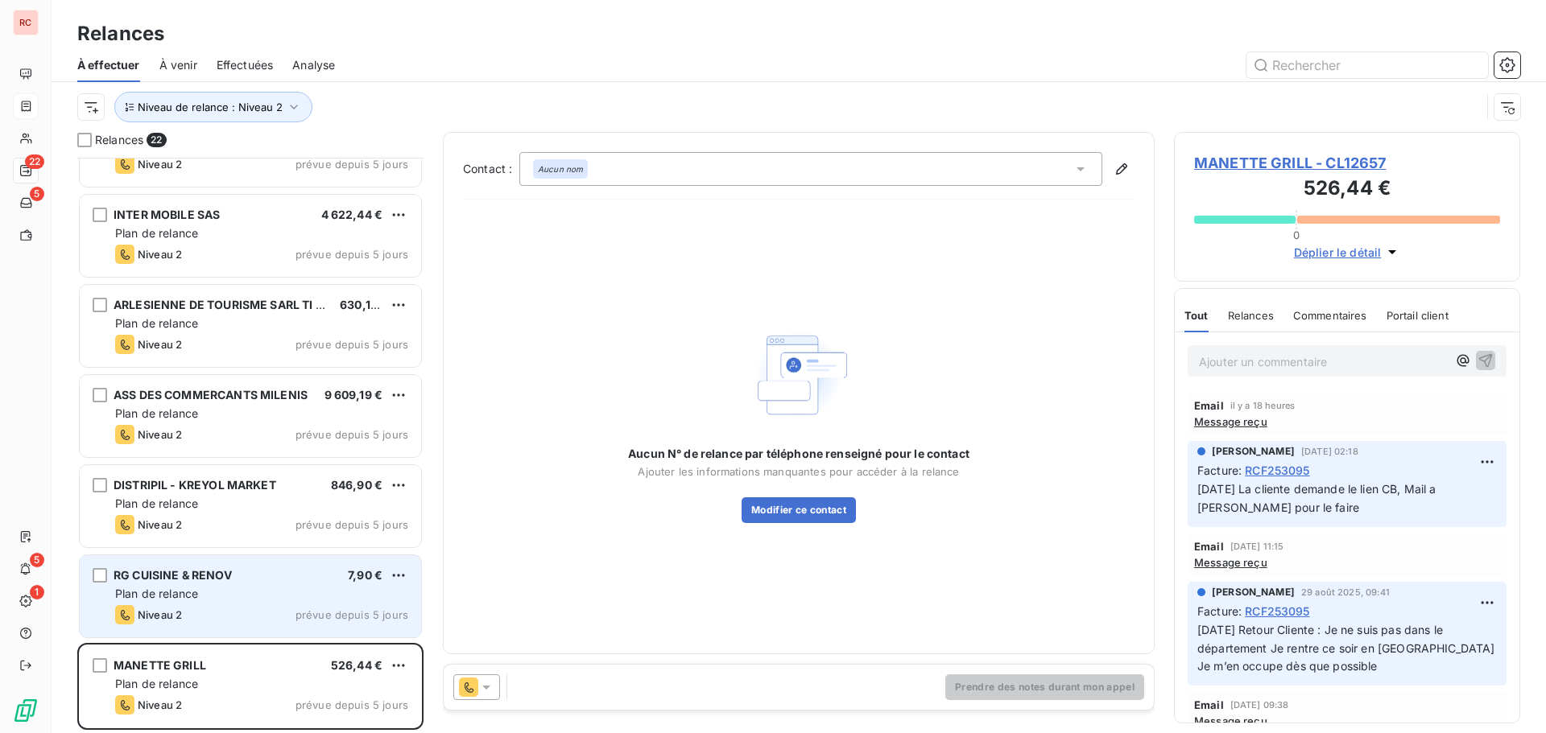
click at [233, 591] on div "Plan de relance" at bounding box center [261, 594] width 293 height 16
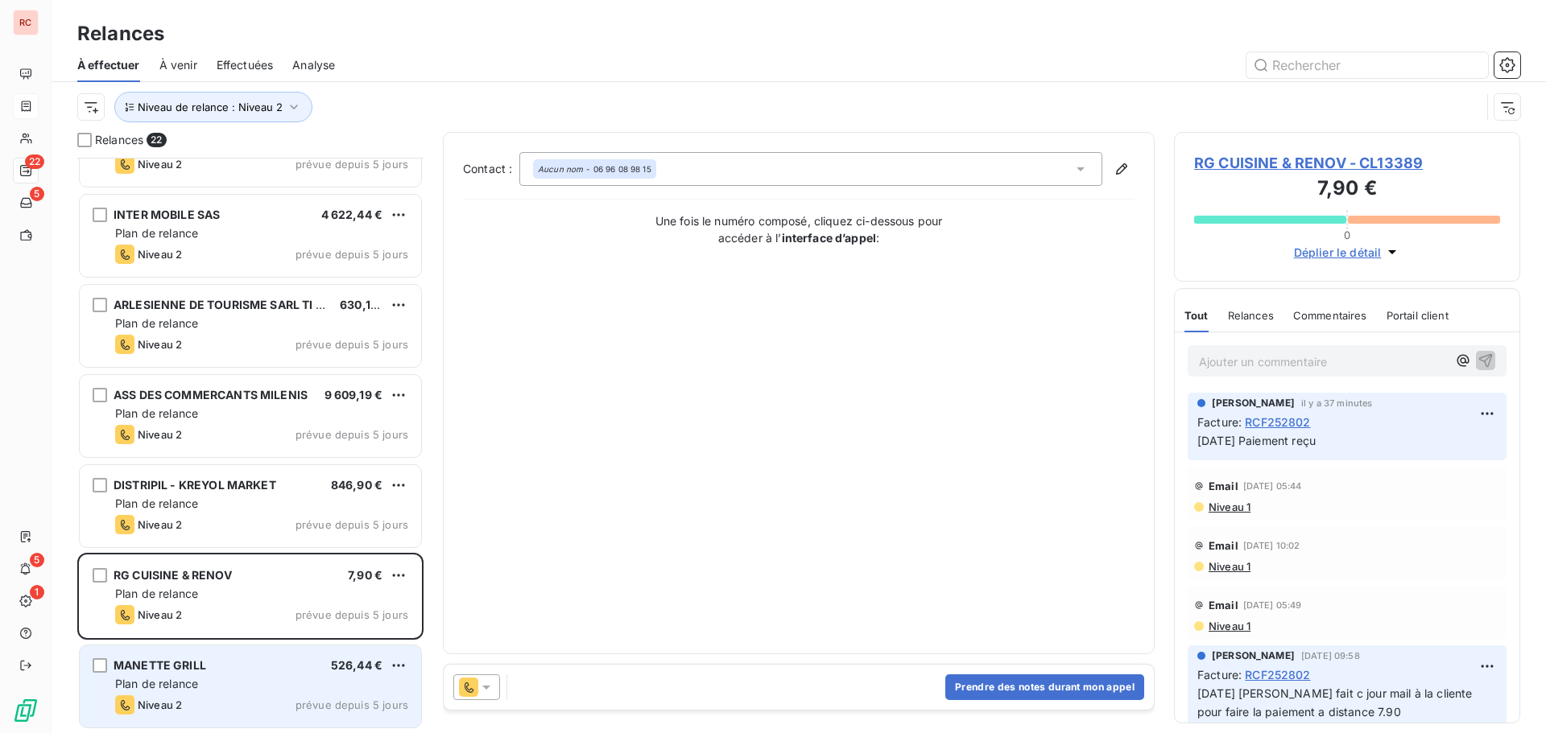
click at [293, 672] on div "MANETTE GRILL 526,44 €" at bounding box center [261, 665] width 293 height 14
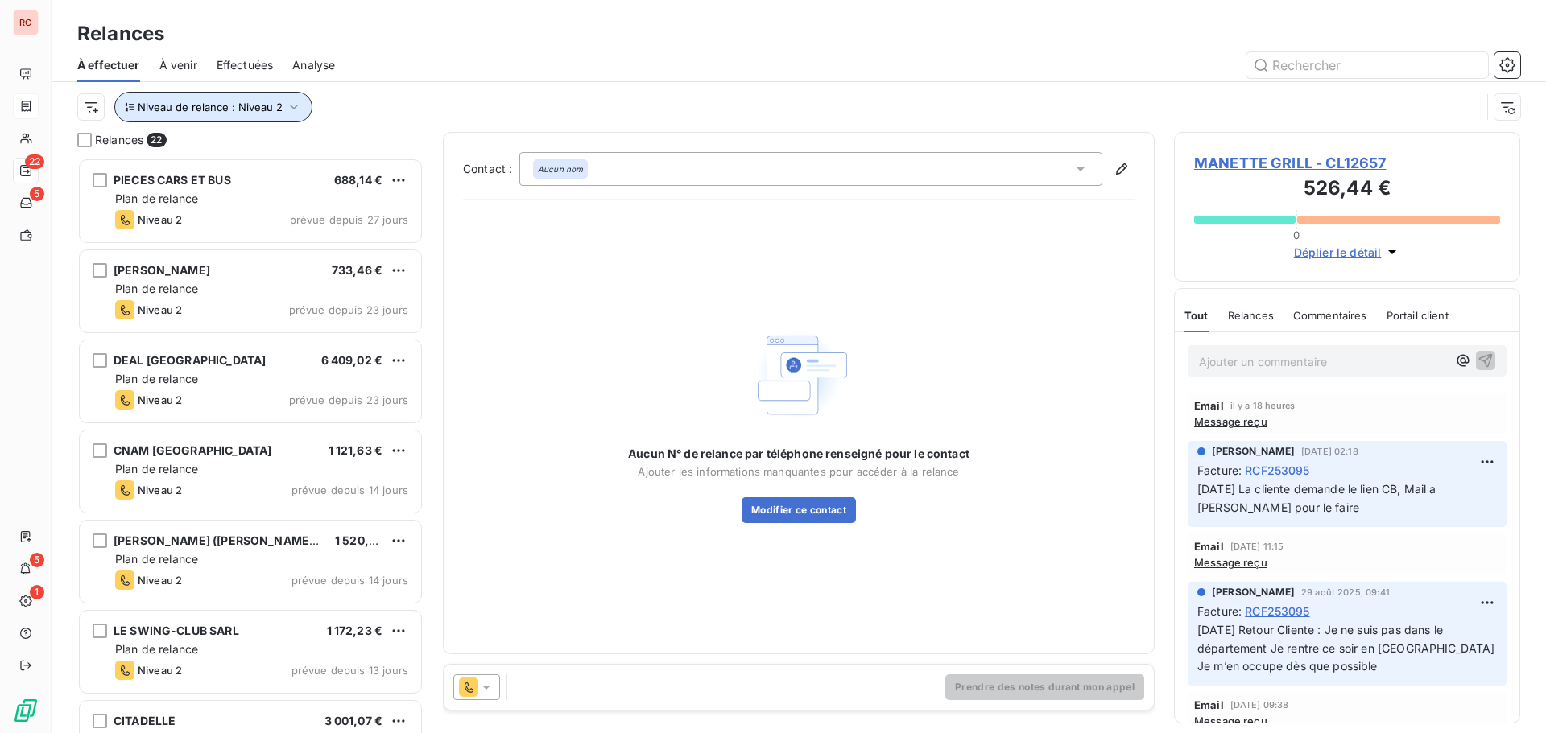
click at [300, 101] on button "Niveau de relance : Niveau 2" at bounding box center [213, 107] width 198 height 31
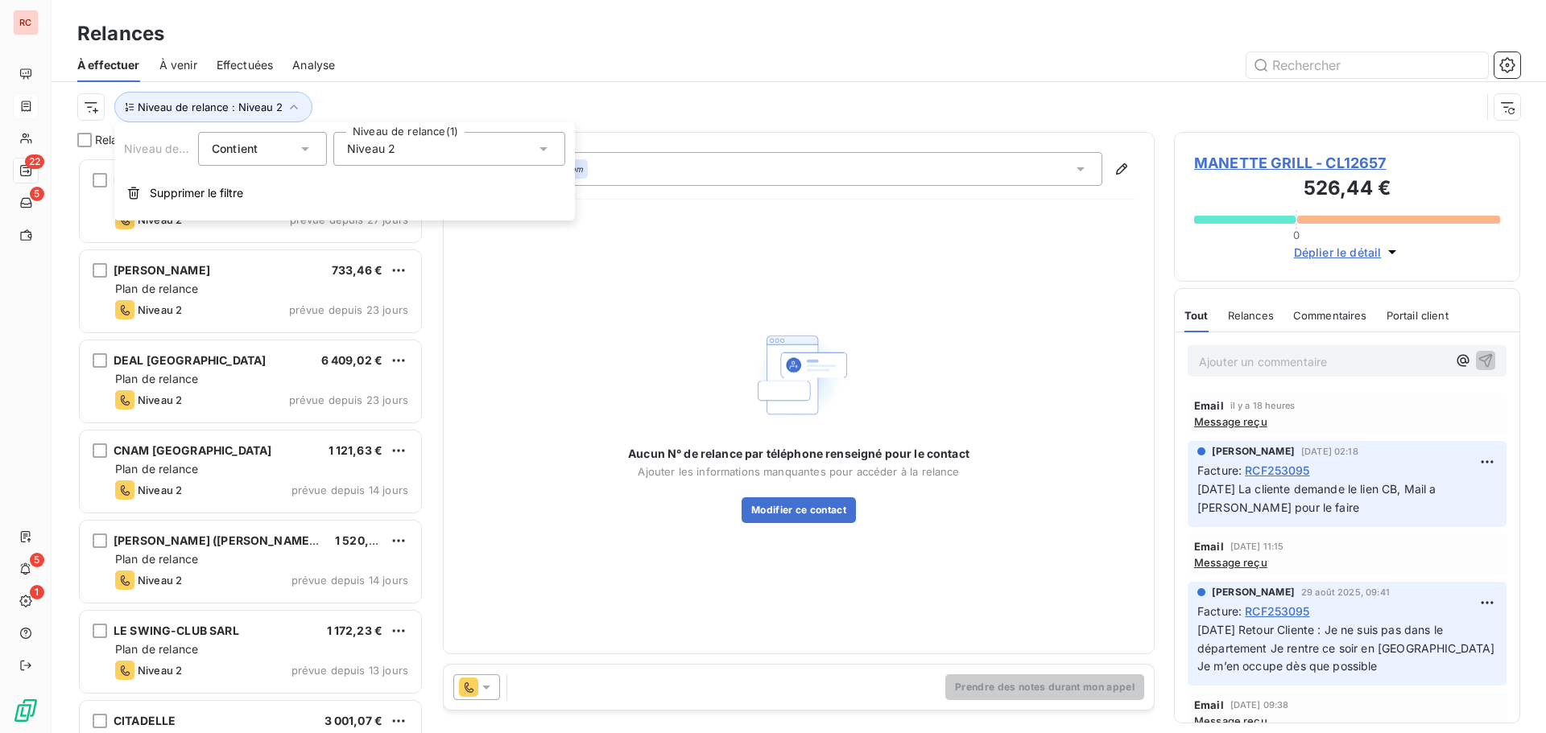
click at [474, 145] on div "Niveau 2" at bounding box center [449, 149] width 232 height 34
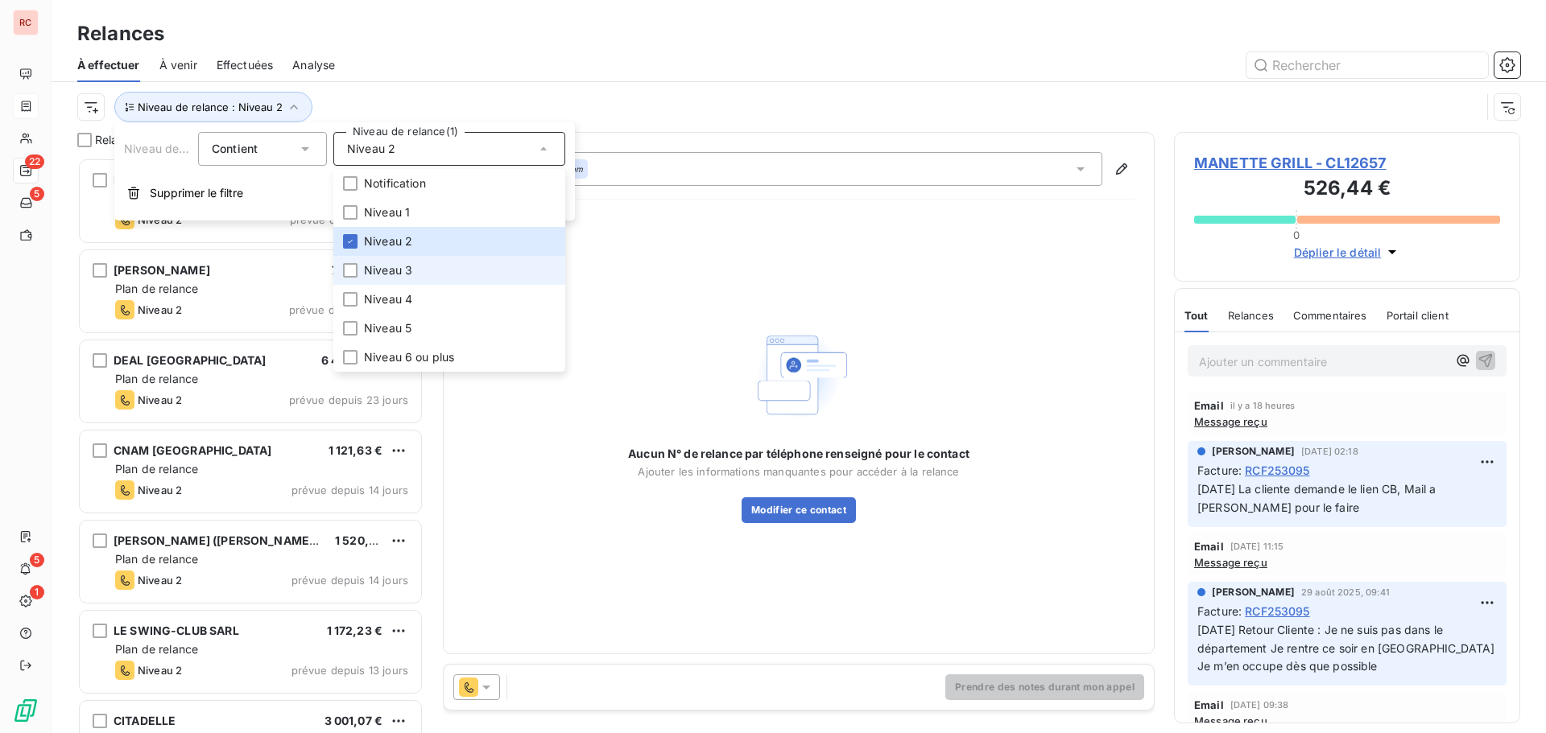
click at [422, 277] on li "Niveau 3" at bounding box center [449, 270] width 232 height 29
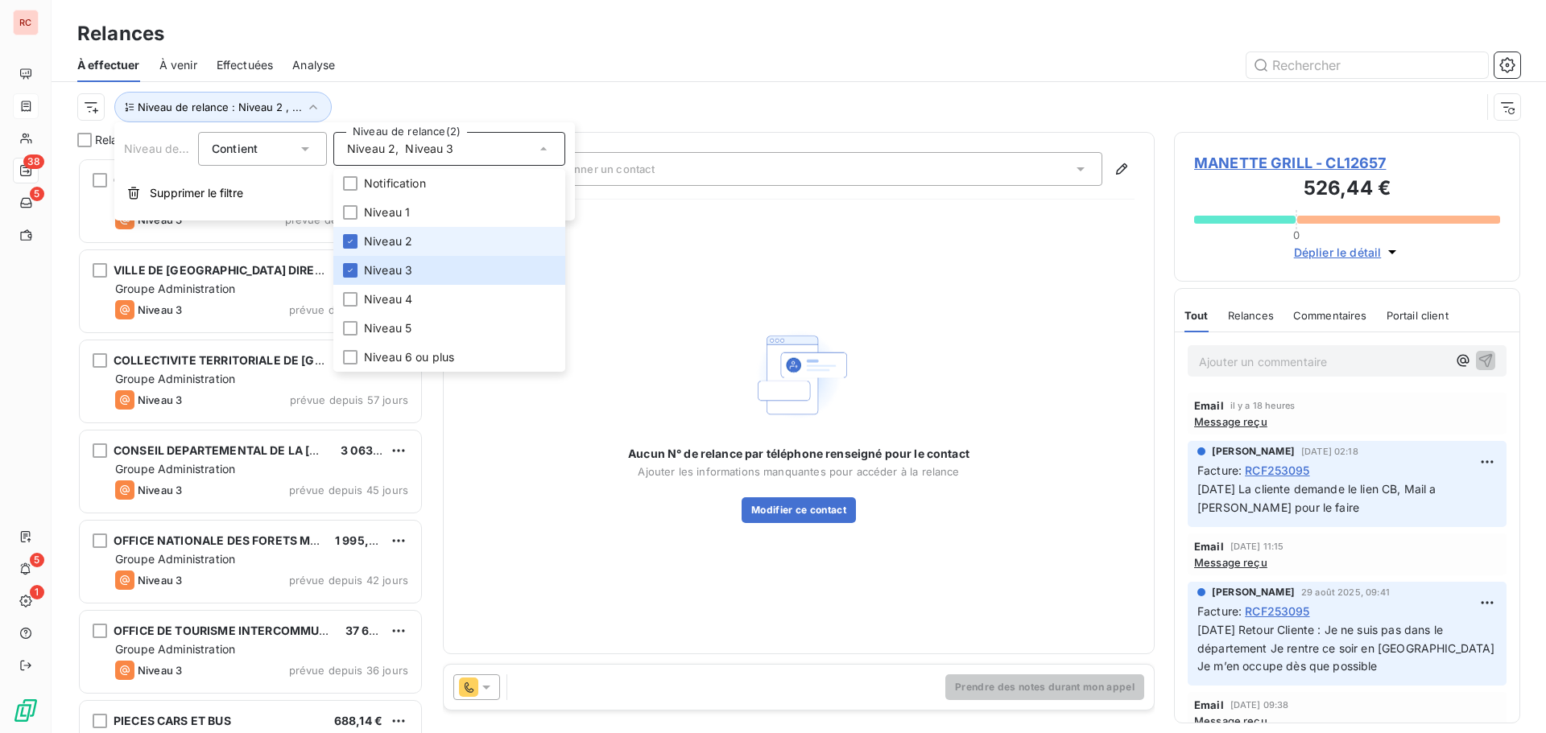
scroll to position [563, 334]
click at [412, 245] on li "Niveau 2" at bounding box center [449, 241] width 232 height 29
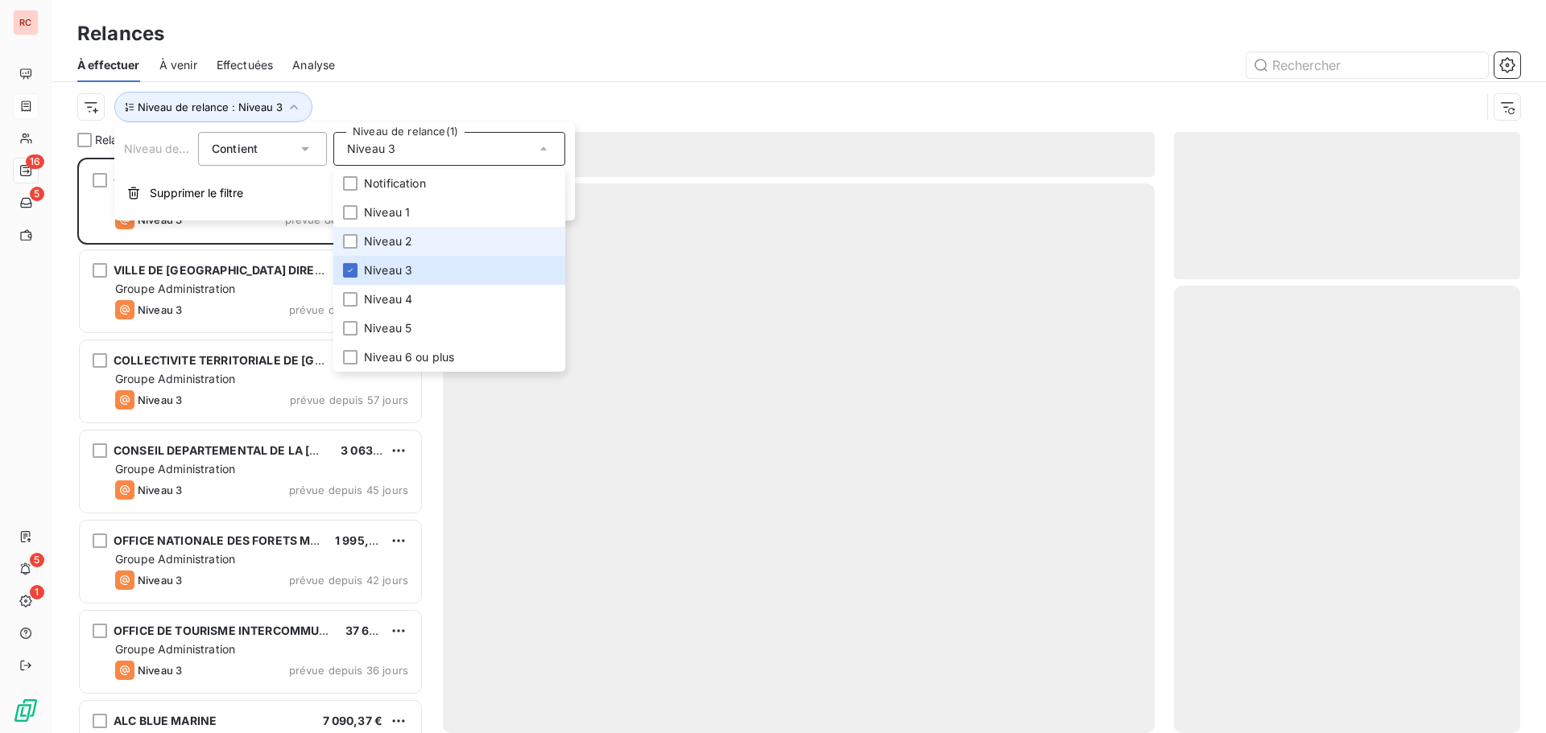
scroll to position [563, 334]
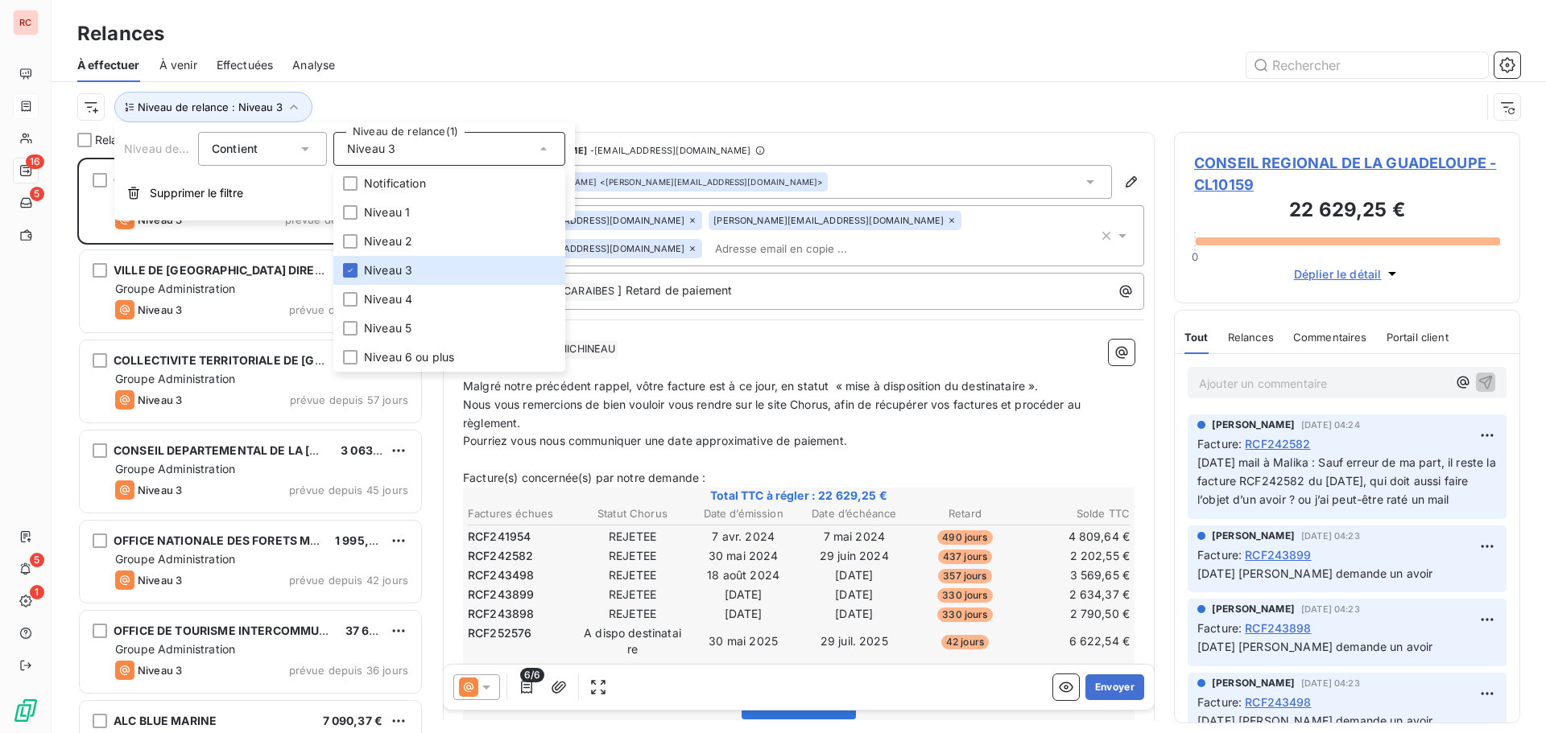
click at [720, 27] on div "Relances" at bounding box center [799, 33] width 1494 height 29
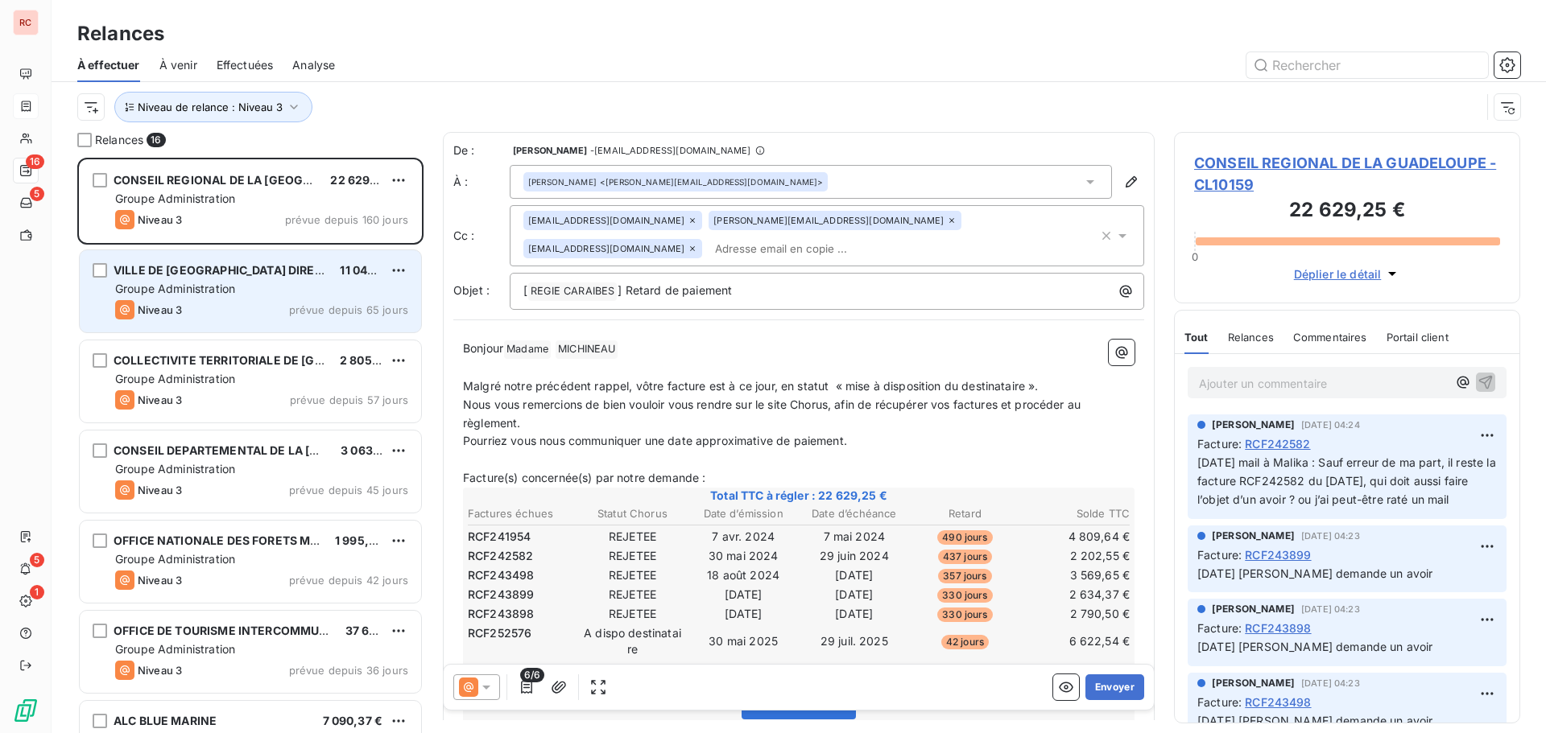
click at [237, 286] on div "Groupe Administration" at bounding box center [261, 289] width 293 height 16
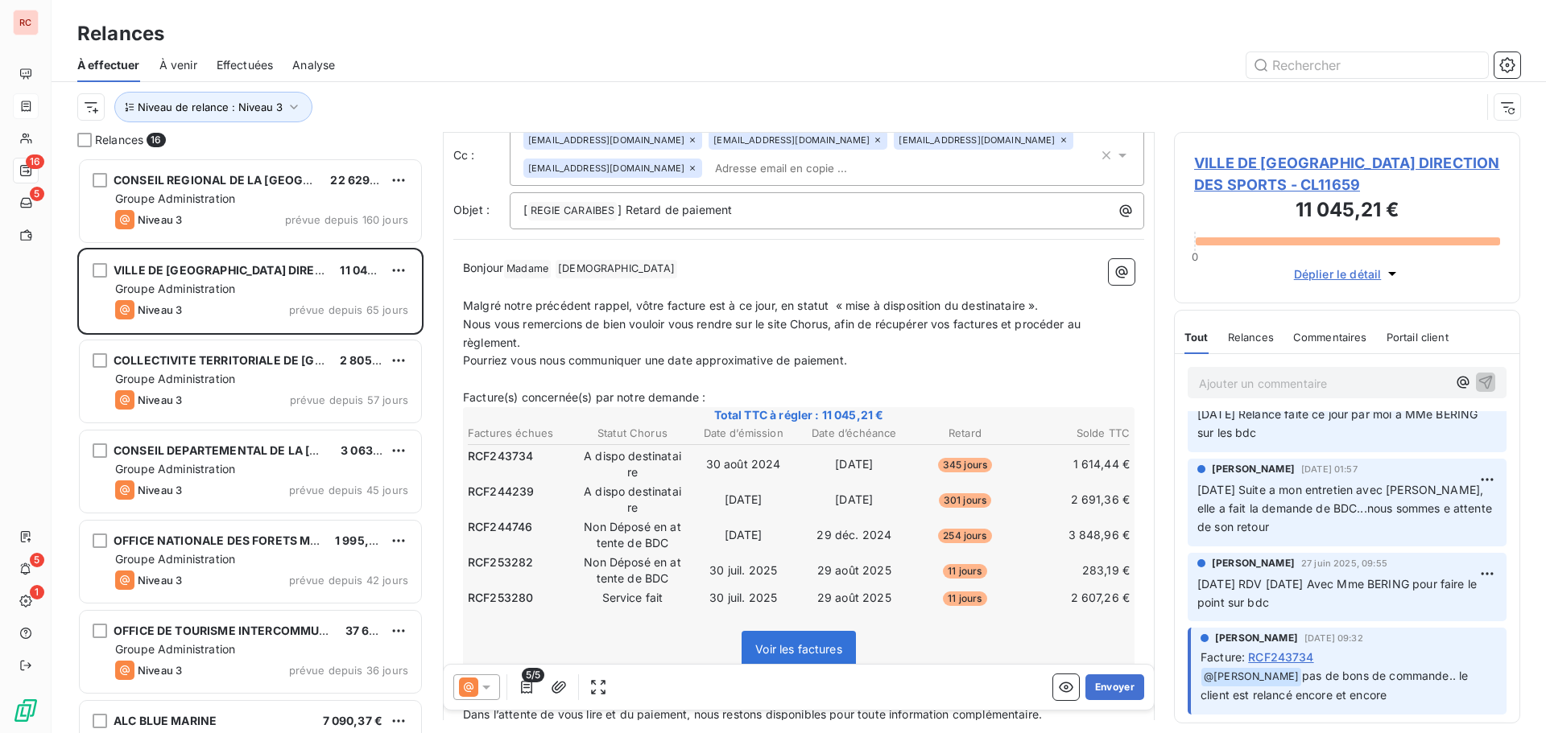
scroll to position [1368, 0]
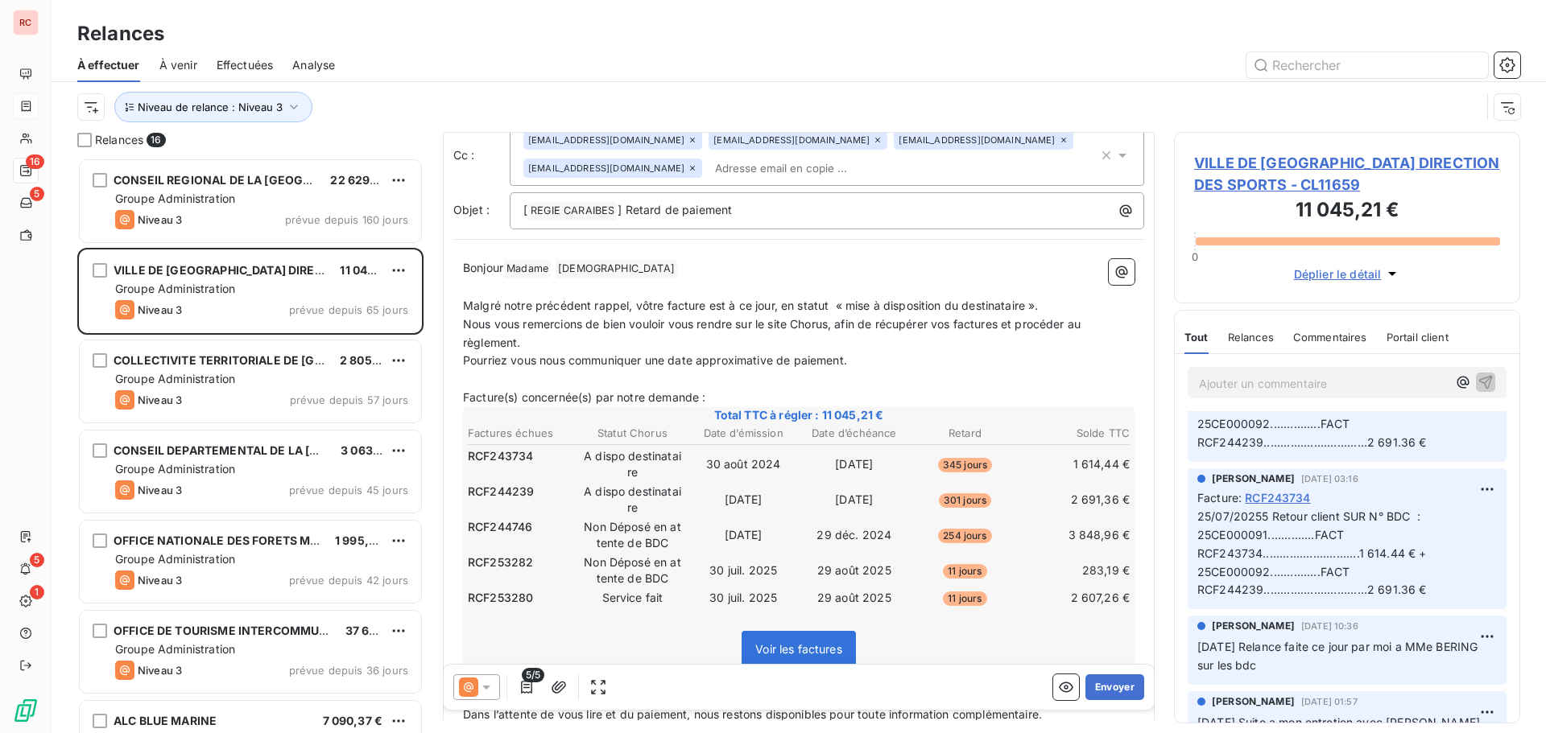
click at [254, 427] on div "COLLECTIVITE TERRITORIALE DE MARTINIQUE 2 805,63 € Groupe Administration Niveau…" at bounding box center [250, 383] width 346 height 90
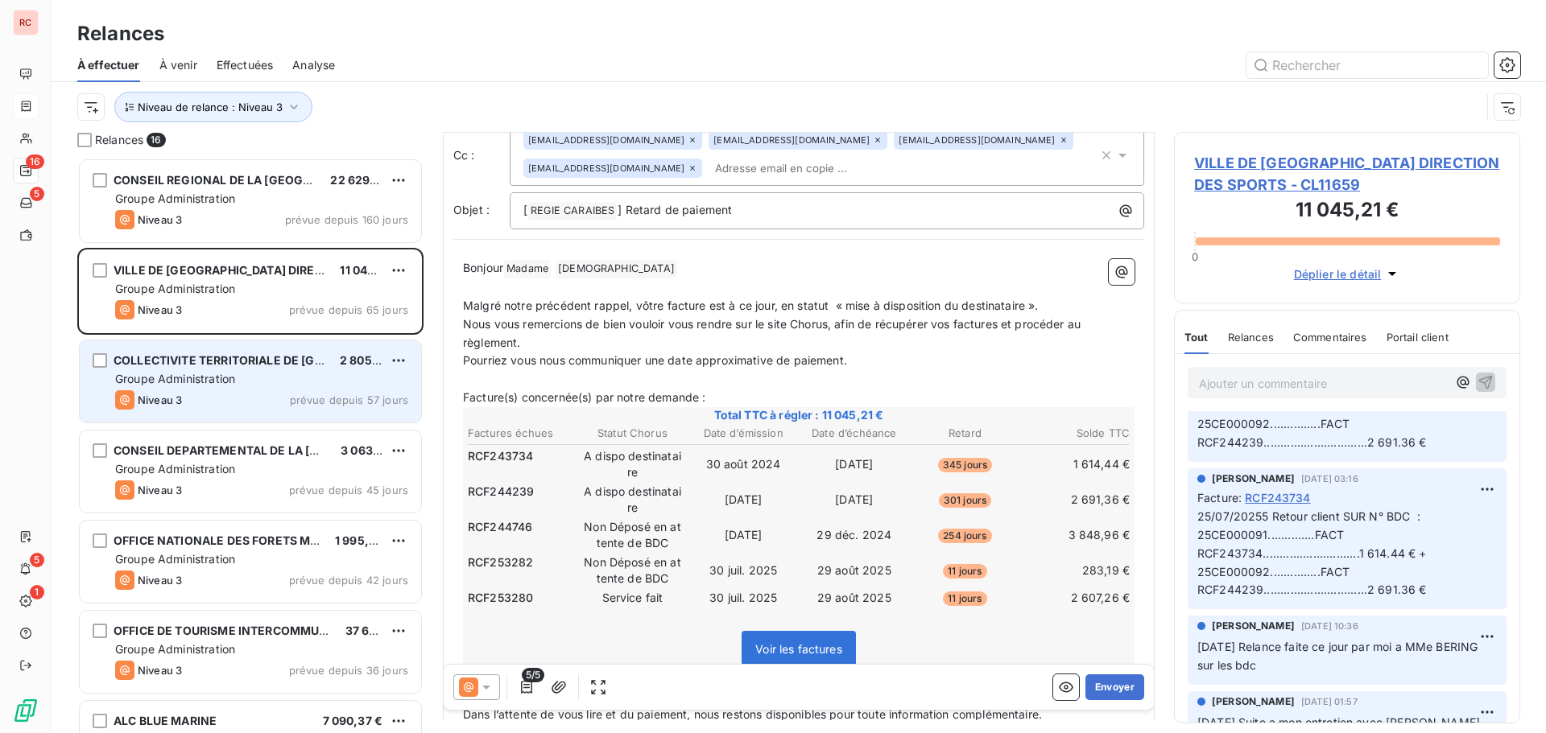
click at [258, 408] on div "Niveau 3 prévue depuis 57 jours" at bounding box center [261, 399] width 293 height 19
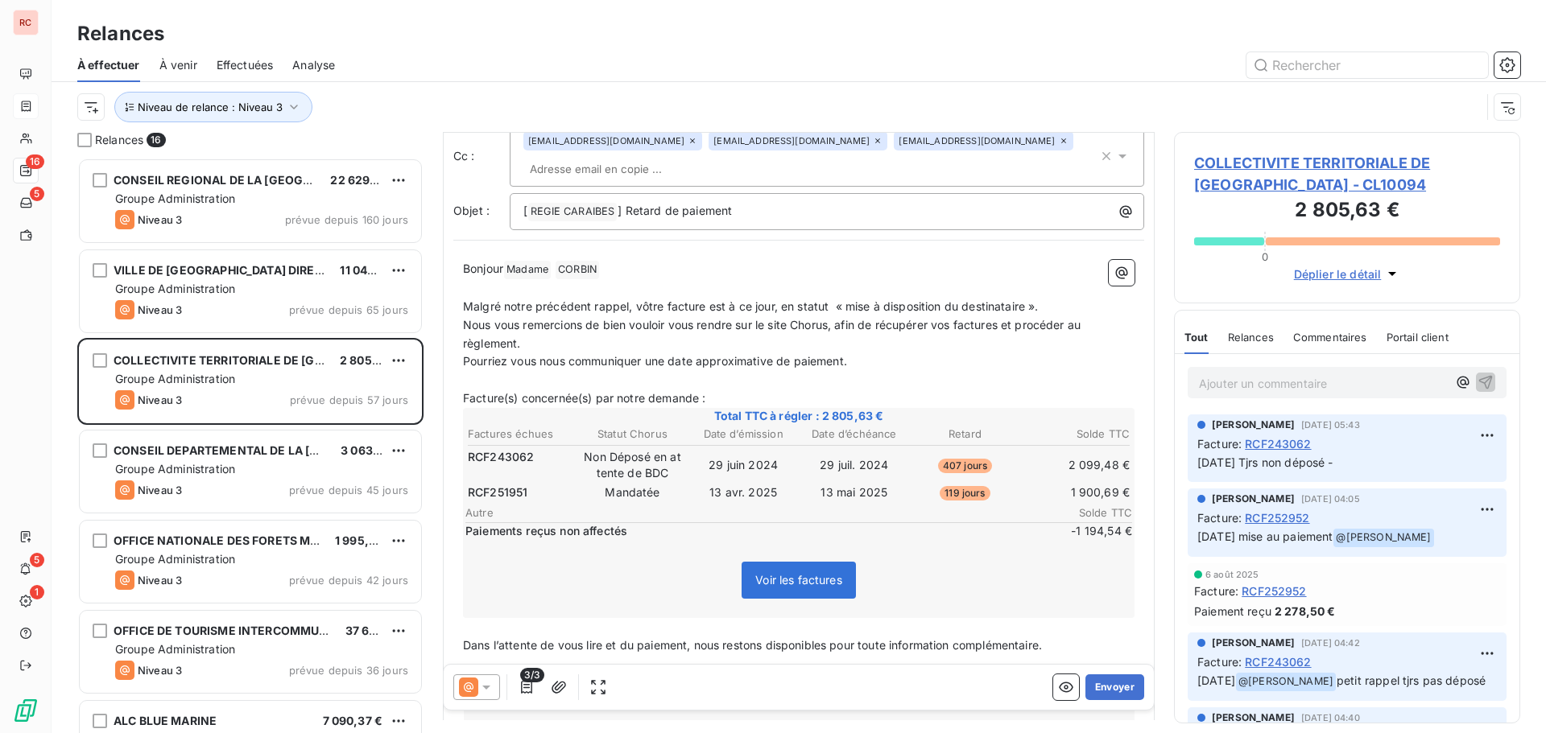
scroll to position [81, 0]
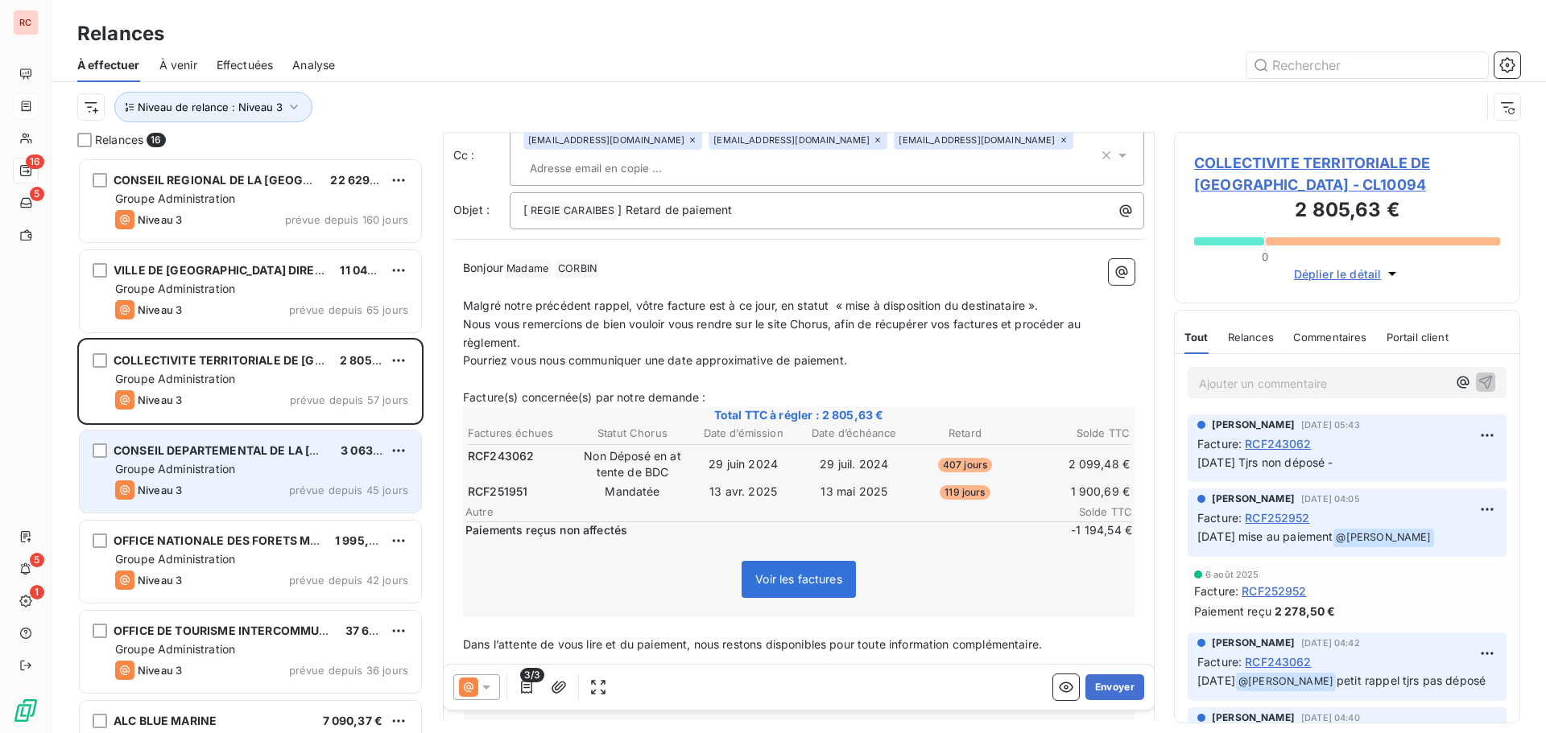
click at [312, 476] on div "Groupe Administration" at bounding box center [261, 469] width 293 height 16
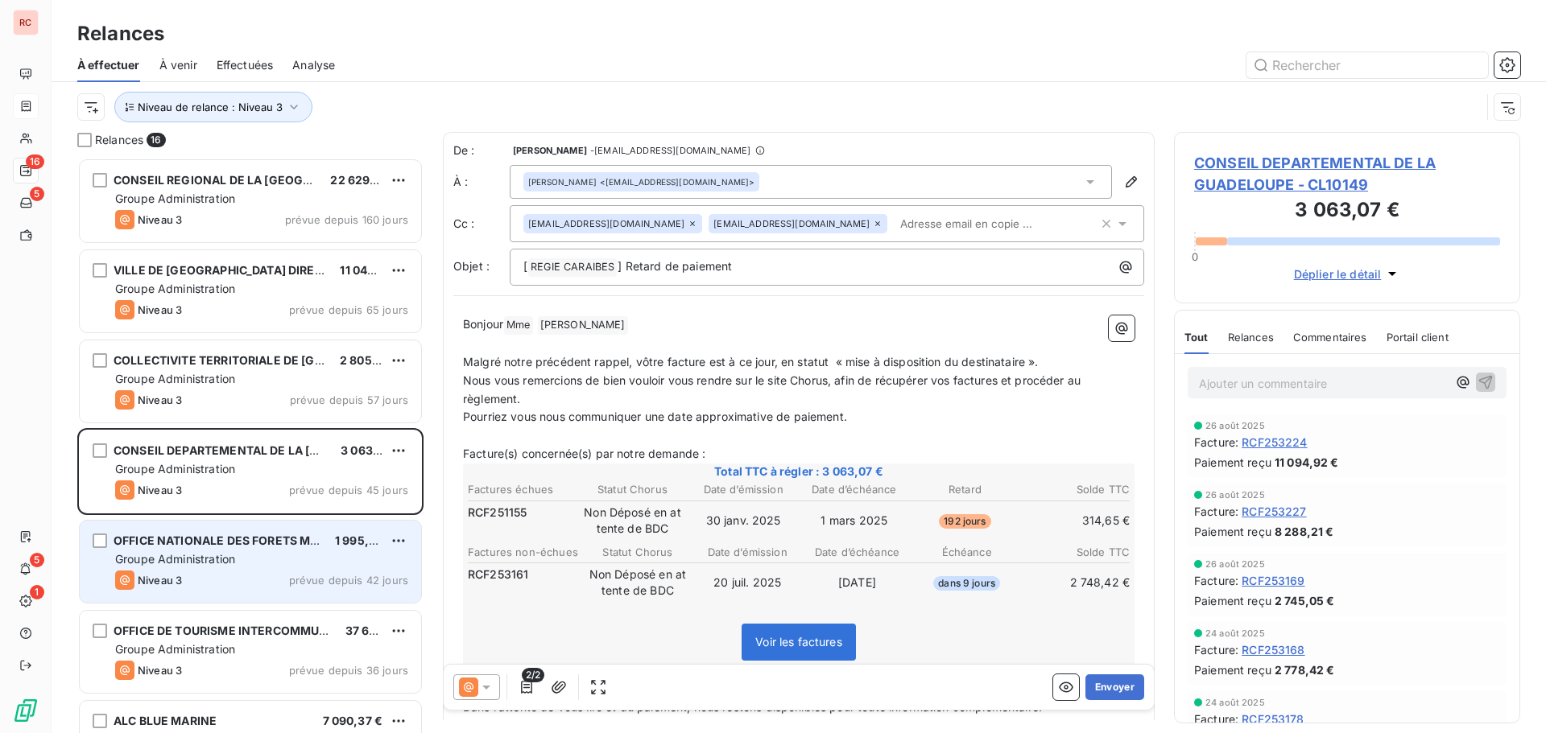
click at [293, 562] on div "Groupe Administration" at bounding box center [261, 559] width 293 height 16
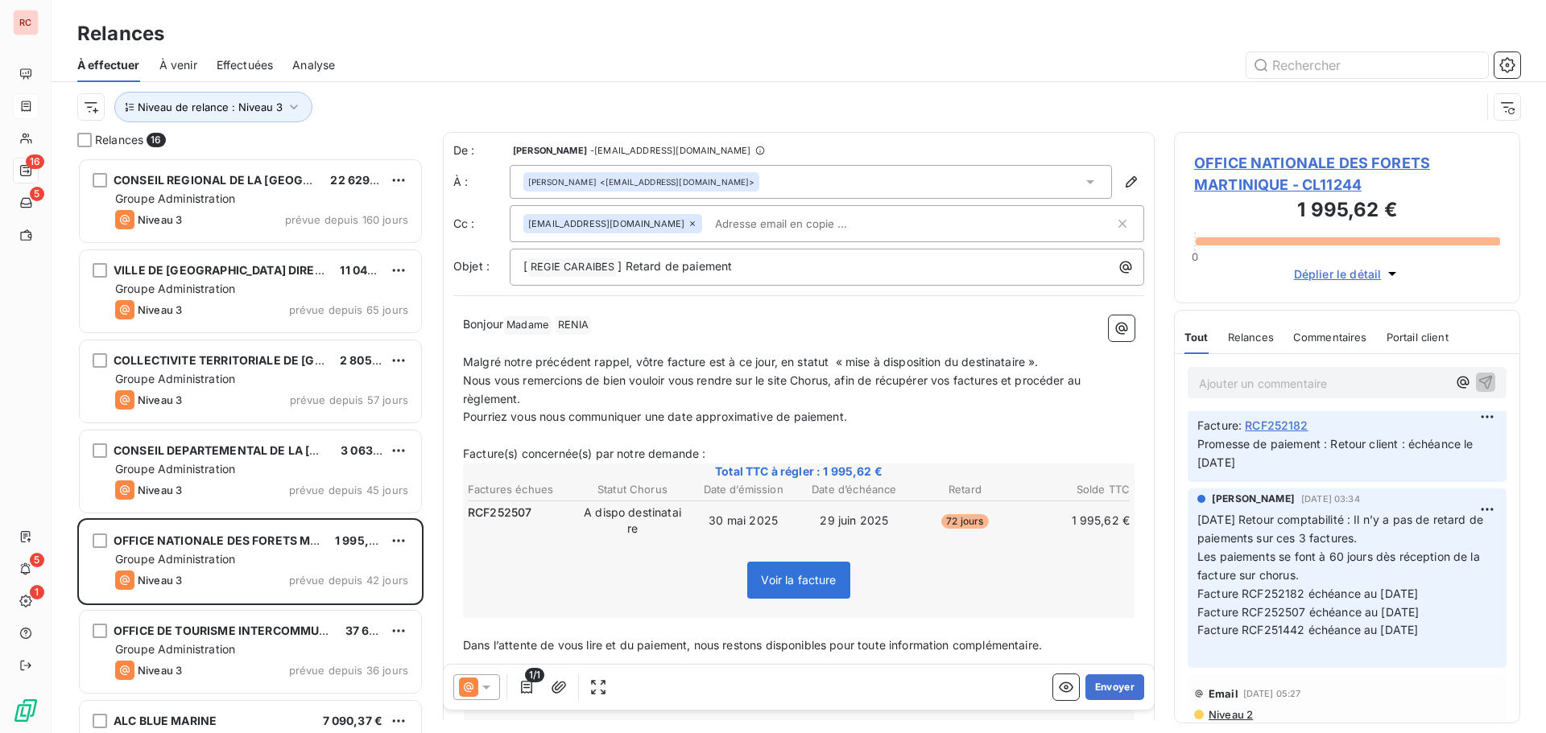
scroll to position [402, 0]
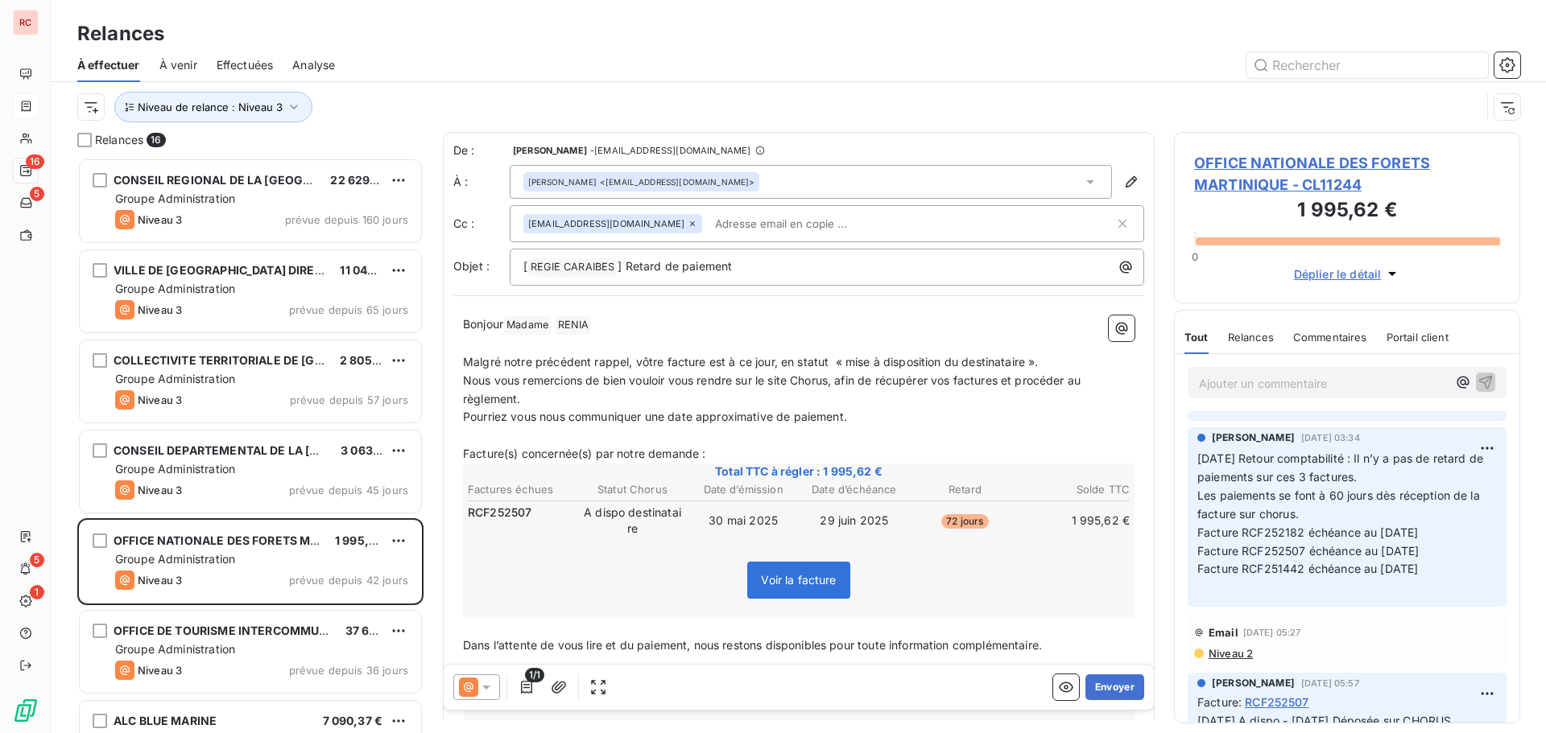
click at [1054, 361] on p "Malgré notre précédent rappel, vôtre facture est à ce jour, en statut « mise à …" at bounding box center [798, 362] width 671 height 19
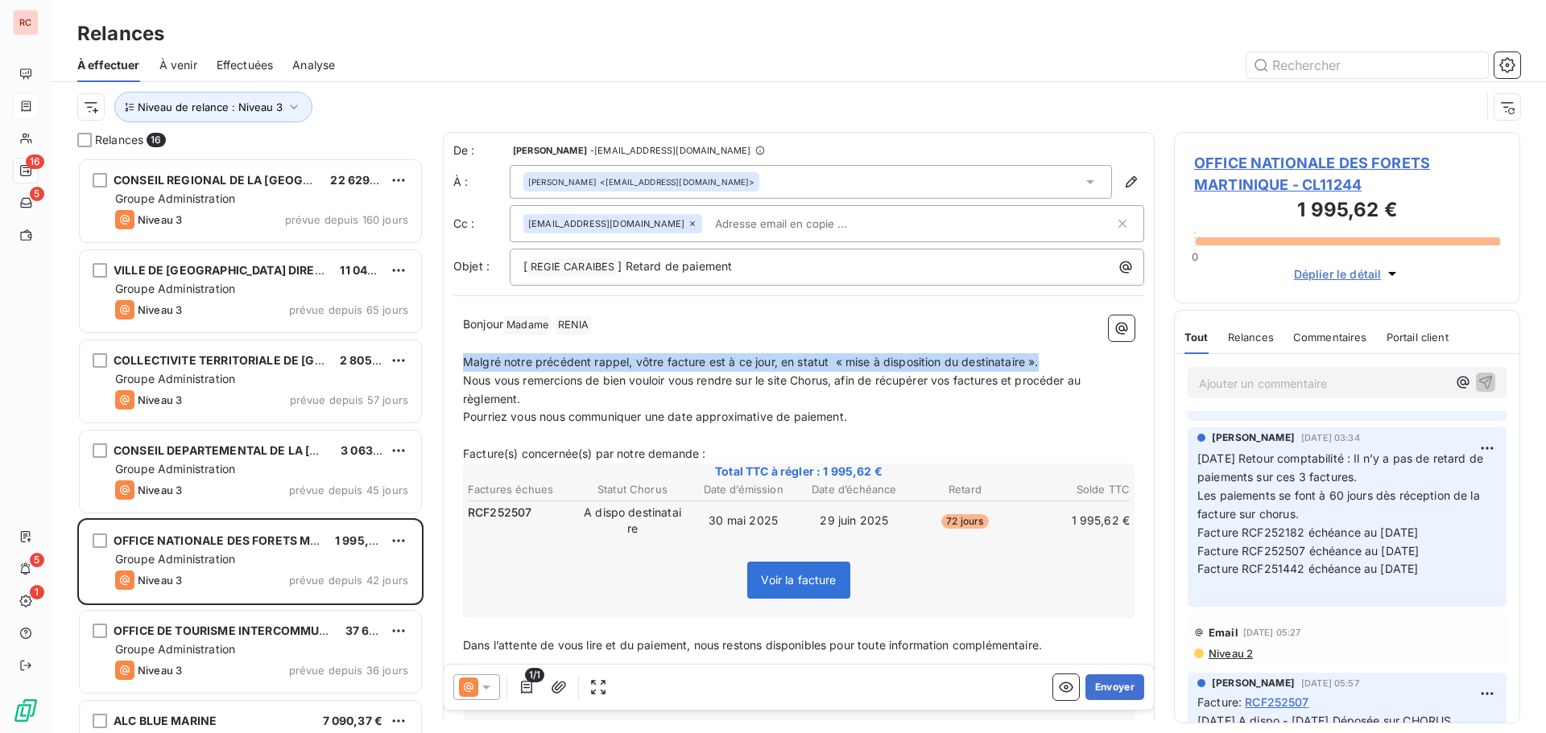
drag, startPoint x: 1043, startPoint y: 362, endPoint x: 456, endPoint y: 361, distance: 586.8
click at [456, 361] on div "Bonjour Madame ﻿ [PERSON_NAME] ﻿ ﻿ ﻿ Malgré notre précédent rappel, vôtre factu…" at bounding box center [798, 647] width 691 height 682
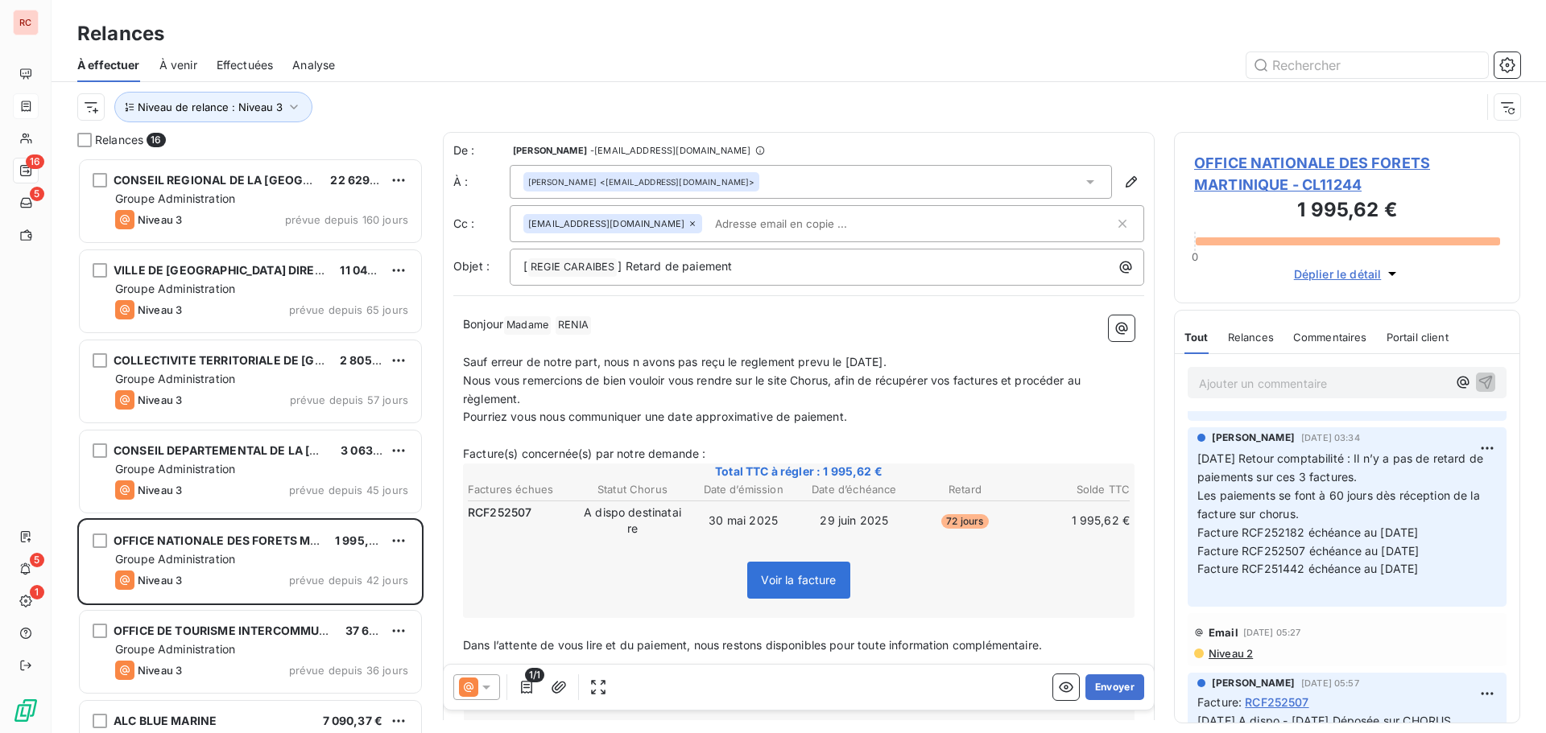
drag, startPoint x: 565, startPoint y: 399, endPoint x: 457, endPoint y: 384, distance: 108.9
click at [457, 384] on div "[PERSON_NAME] Madame ﻿ [PERSON_NAME] ﻿ ﻿ ﻿ Sauf erreur de notre part, nous n av…" at bounding box center [798, 647] width 691 height 682
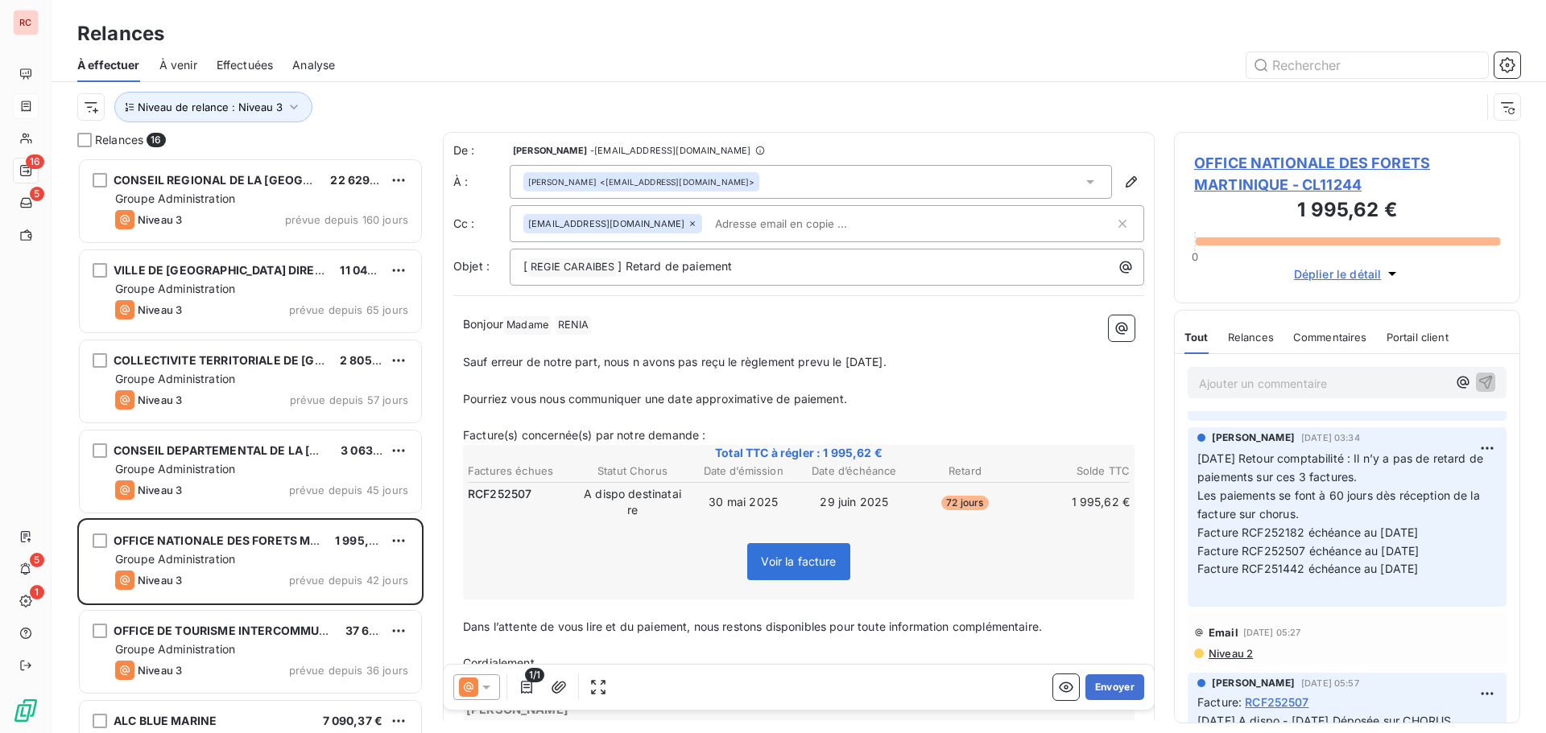
click at [855, 383] on p "﻿" at bounding box center [798, 381] width 671 height 19
drag, startPoint x: 794, startPoint y: 406, endPoint x: 459, endPoint y: 399, distance: 334.9
click at [459, 399] on div "Bonjour Madame ﻿ [PERSON_NAME] ﻿ ﻿ ﻿ Sauf erreur de notre part, nous n avons pa…" at bounding box center [798, 637] width 691 height 663
click at [470, 401] on p "﻿" at bounding box center [798, 399] width 671 height 19
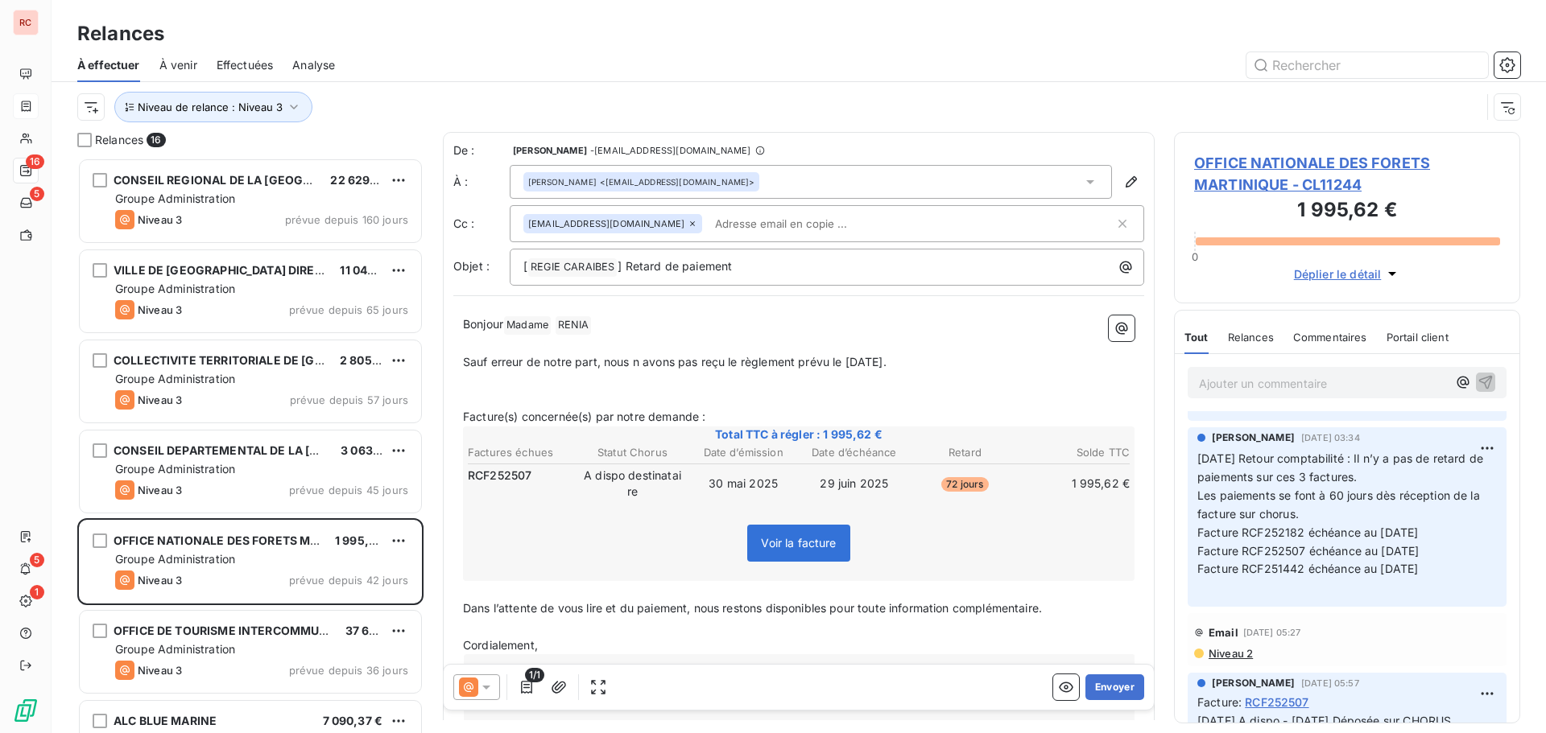
click at [474, 394] on p "﻿" at bounding box center [798, 399] width 671 height 19
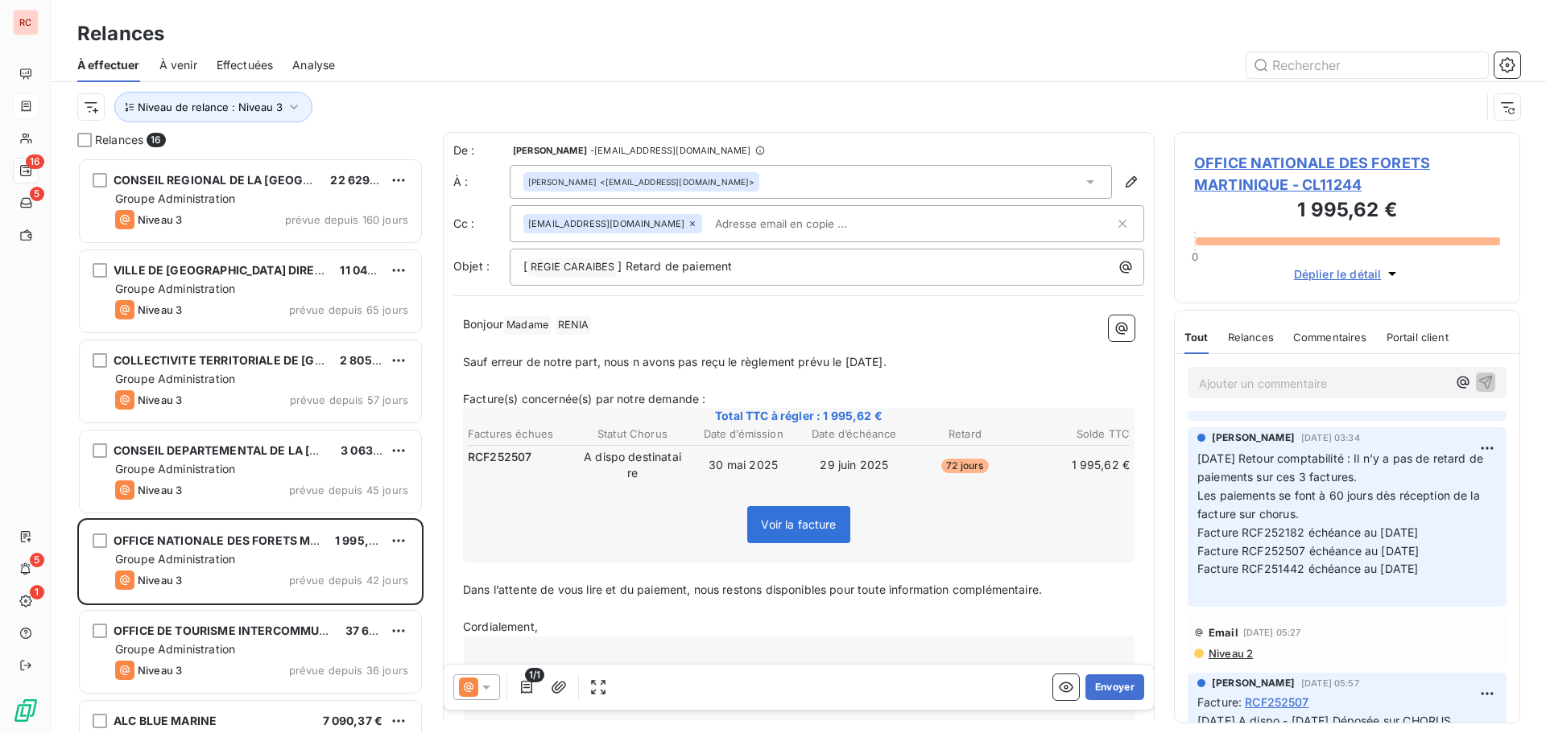
click at [478, 384] on p "﻿" at bounding box center [798, 381] width 671 height 19
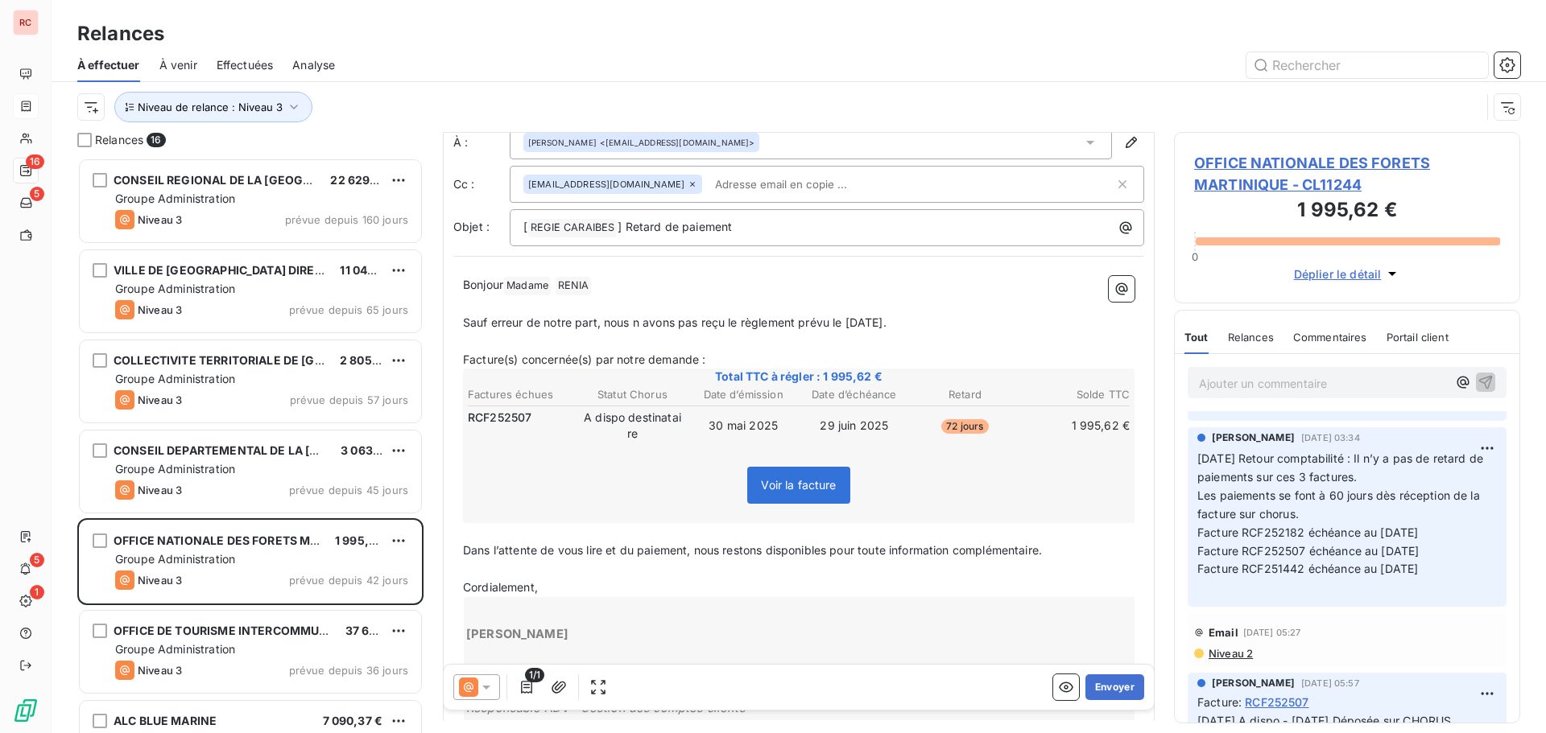
scroll to position [0, 0]
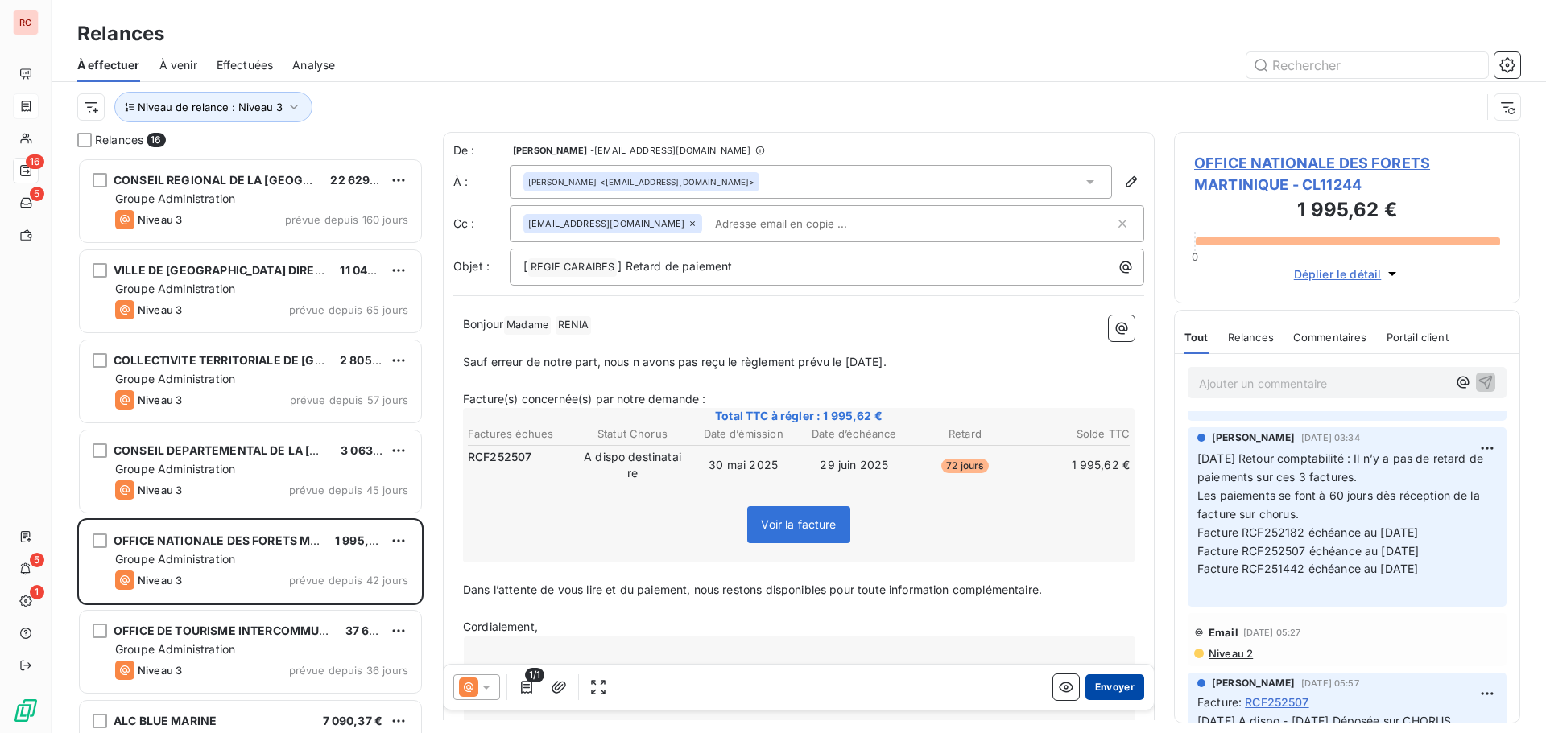
click at [1102, 696] on button "Envoyer" at bounding box center [1114, 688] width 59 height 26
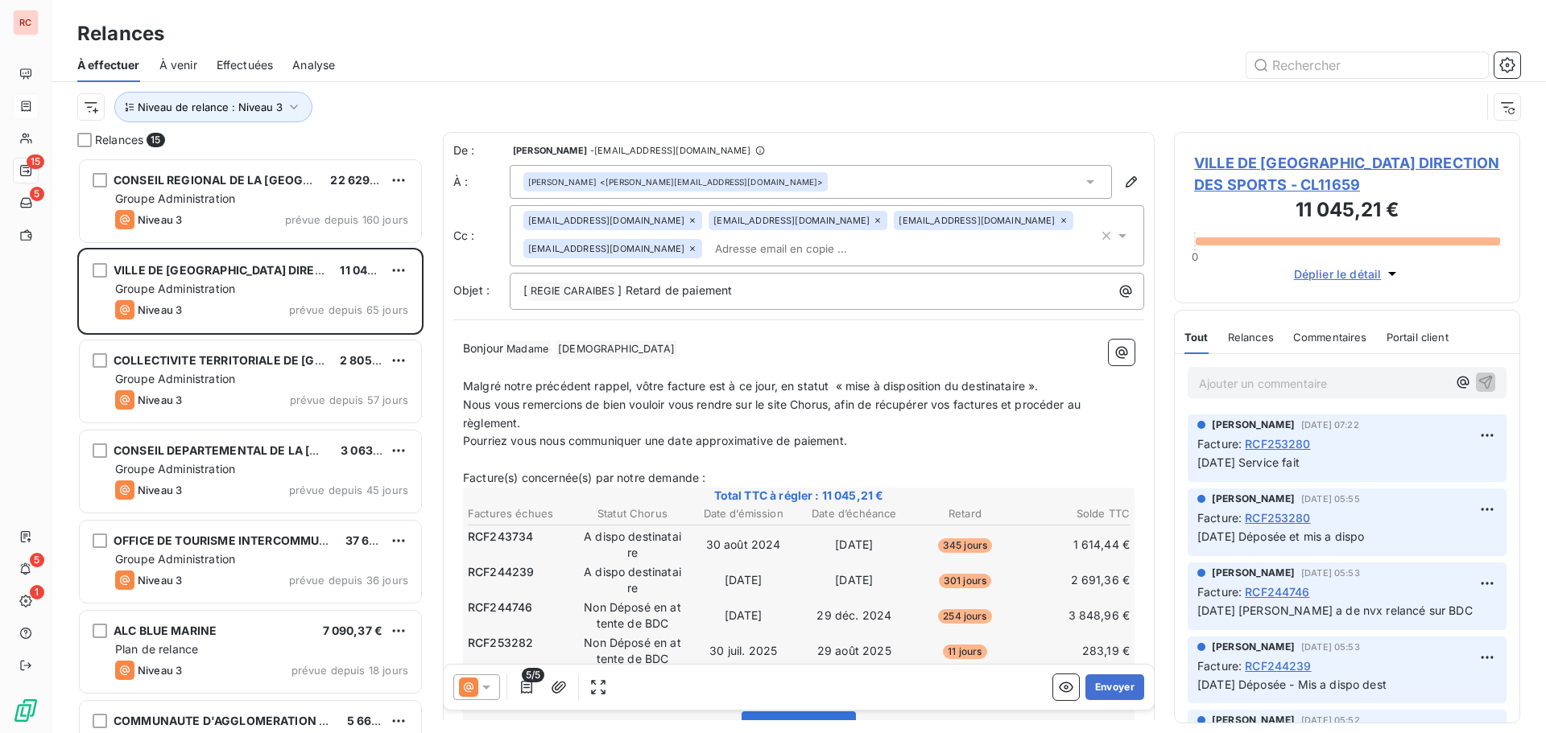
click at [248, 61] on span "Effectuées" at bounding box center [245, 65] width 57 height 16
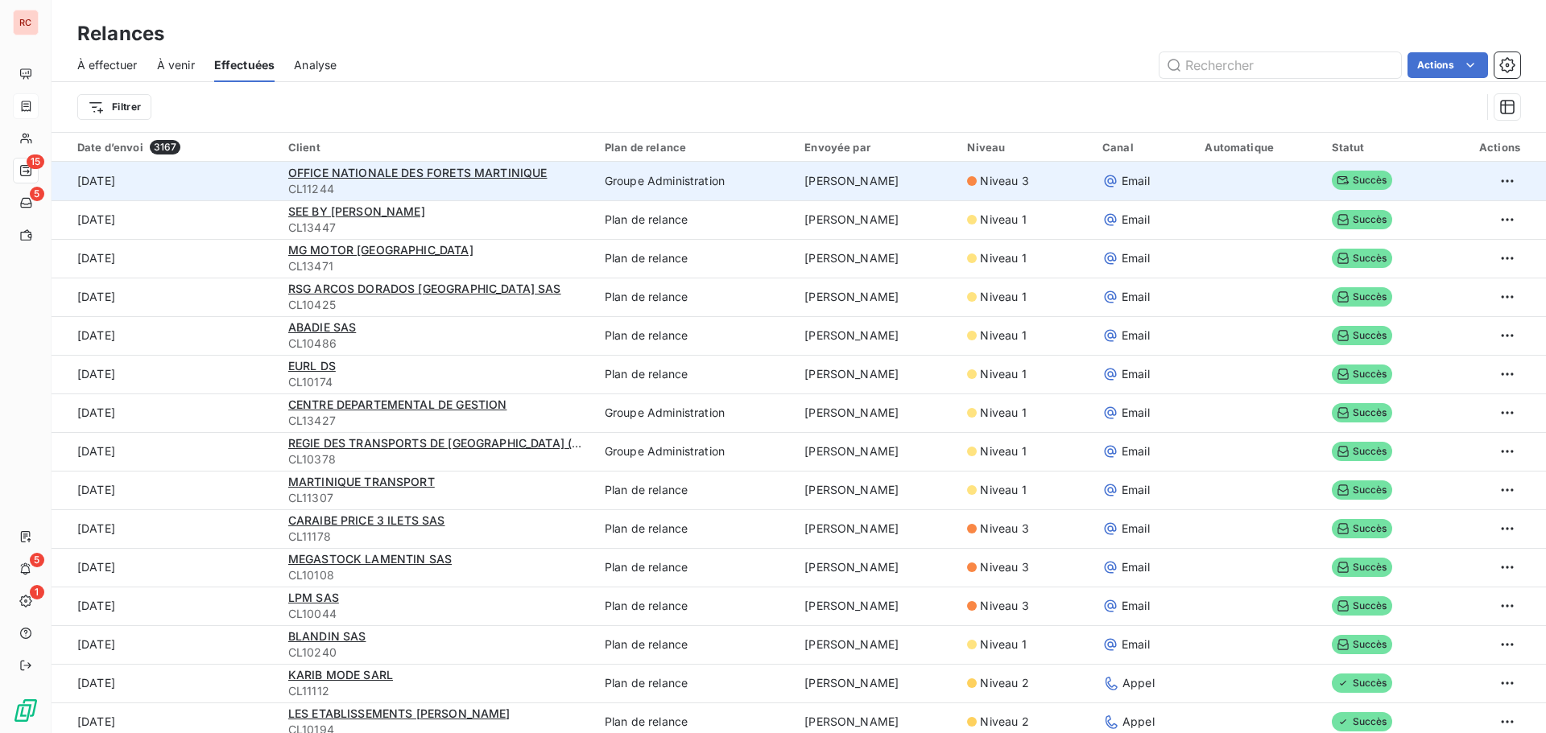
click at [573, 180] on div "OFFICE NATIONALE DES FORETS MARTINIQUE" at bounding box center [436, 173] width 297 height 16
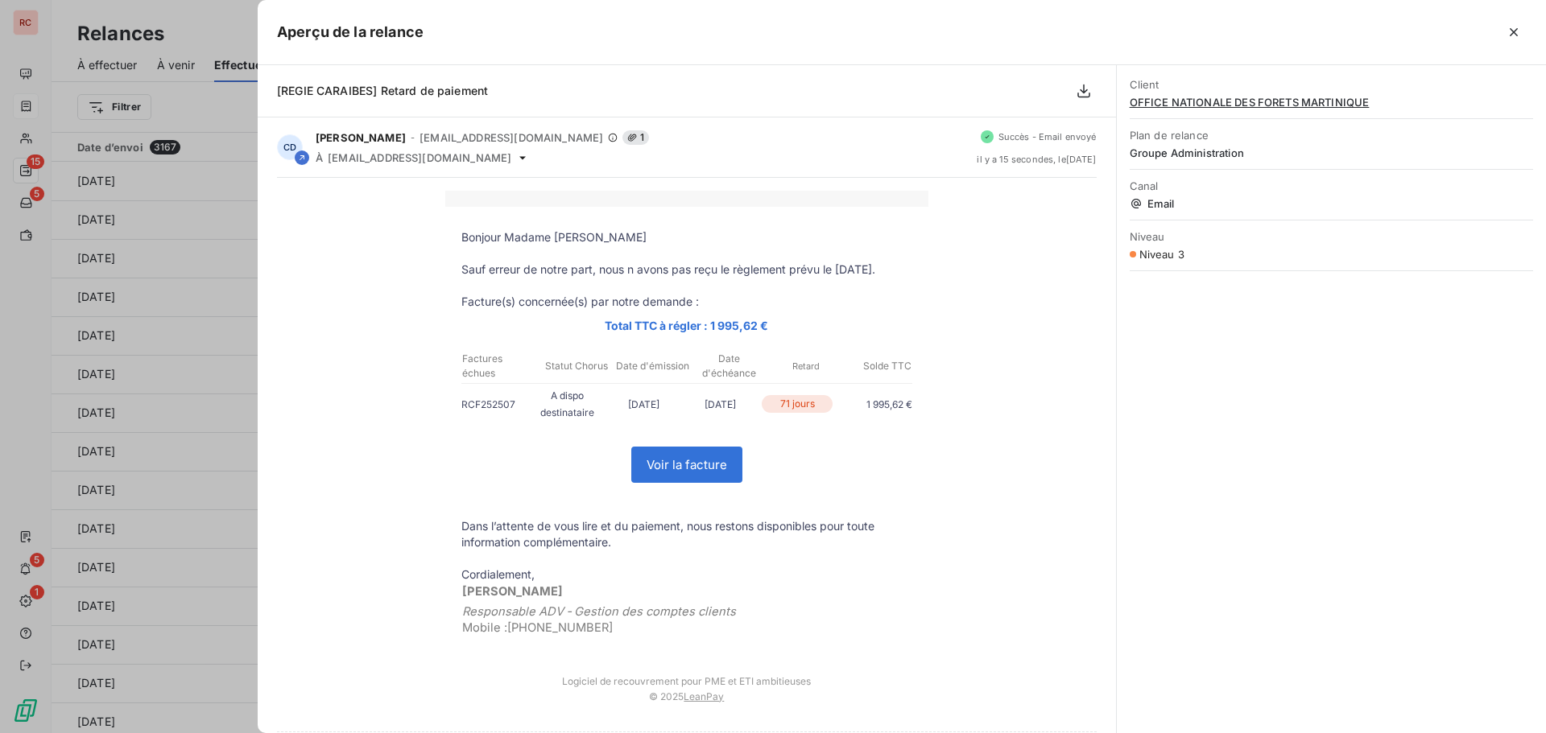
click at [203, 9] on div at bounding box center [773, 366] width 1546 height 733
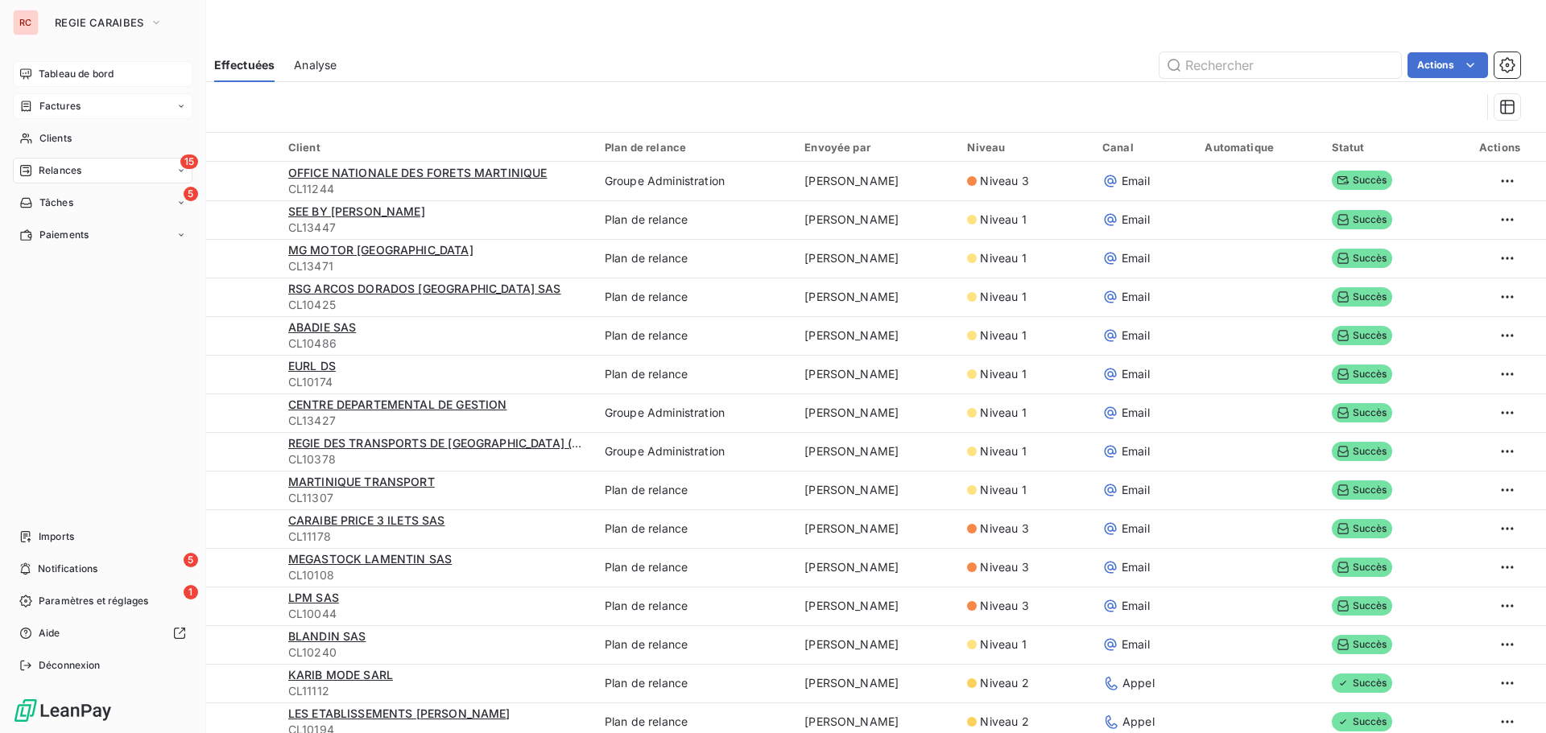
click at [81, 76] on span "Tableau de bord" at bounding box center [76, 74] width 75 height 14
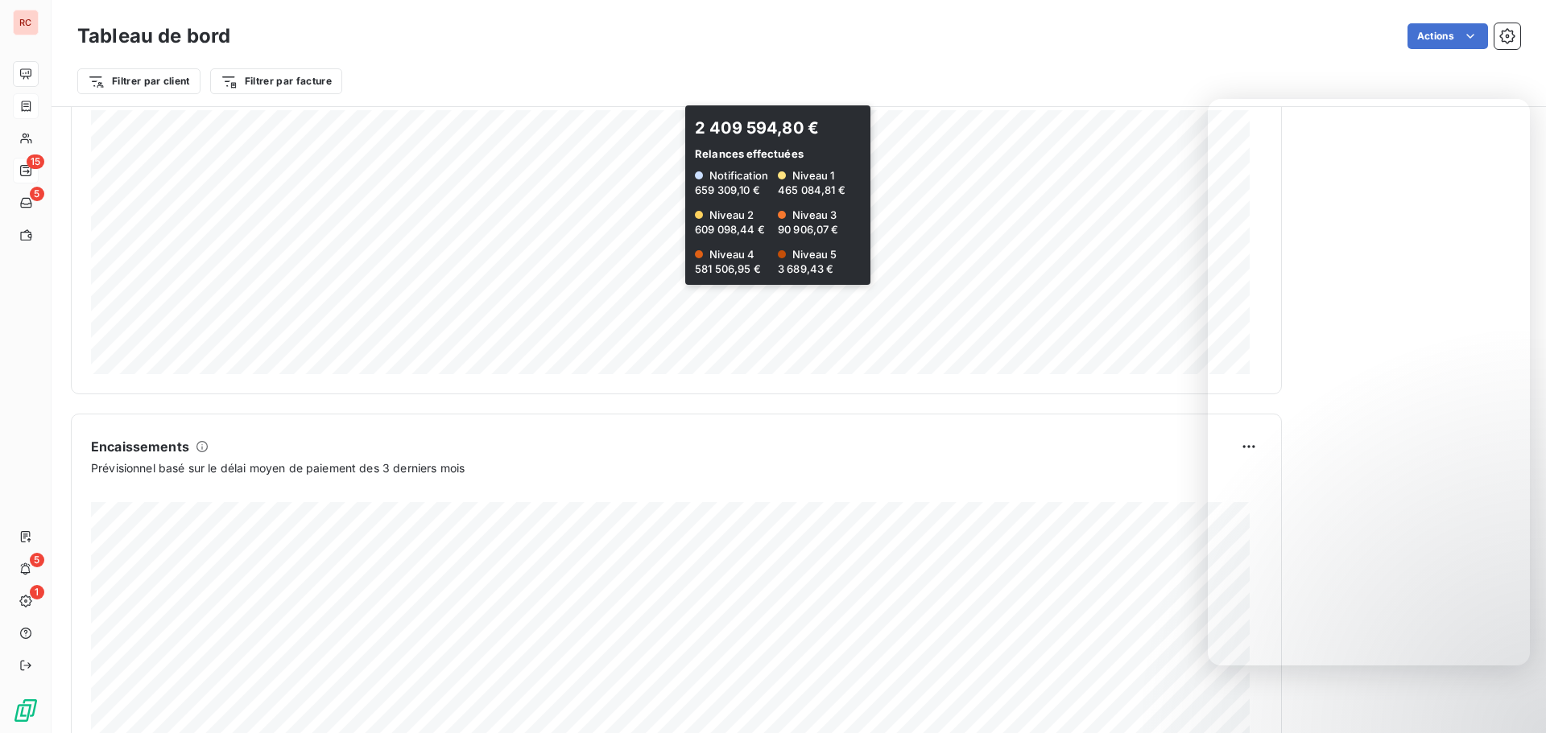
scroll to position [836, 0]
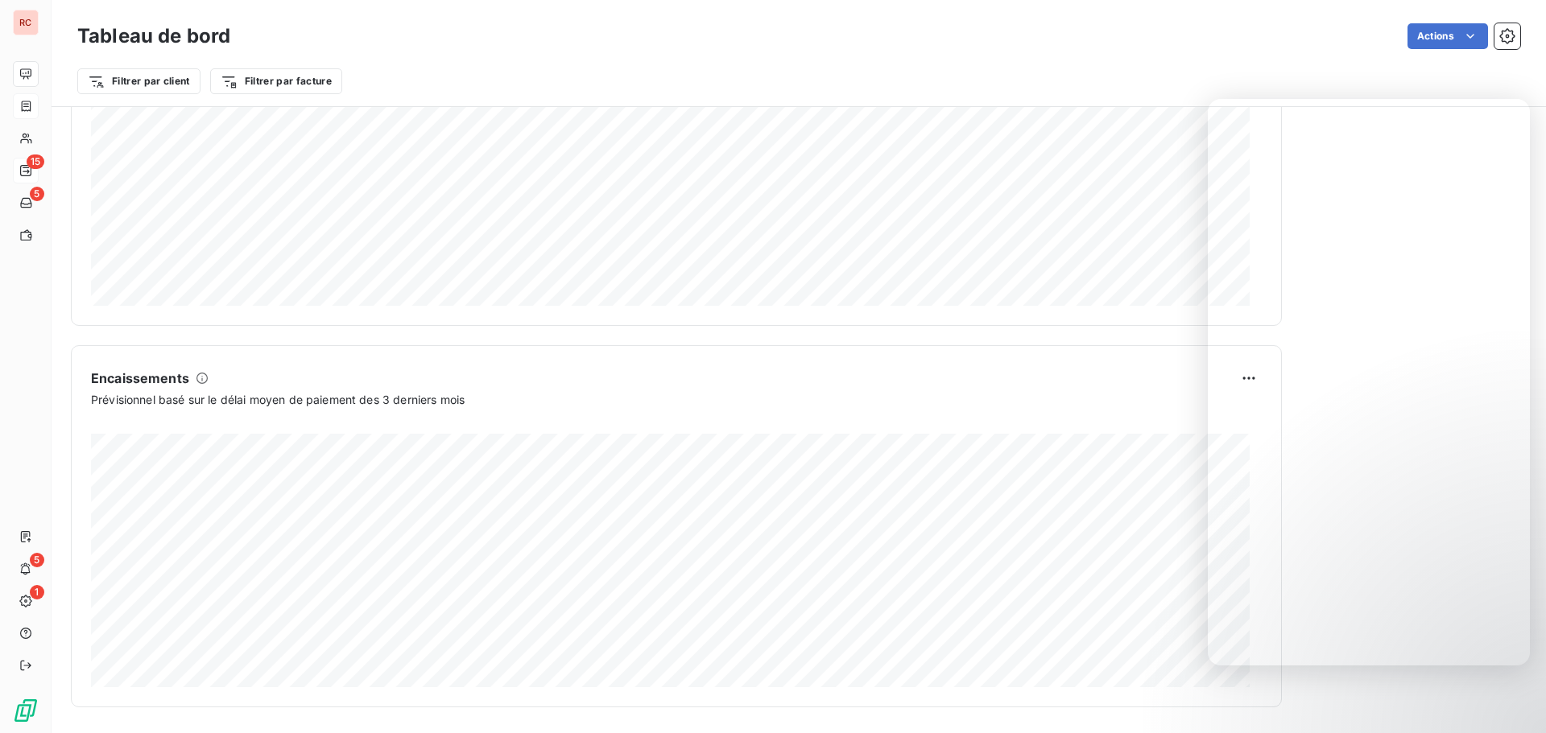
click at [1056, 369] on div "Encaissements" at bounding box center [676, 378] width 1170 height 26
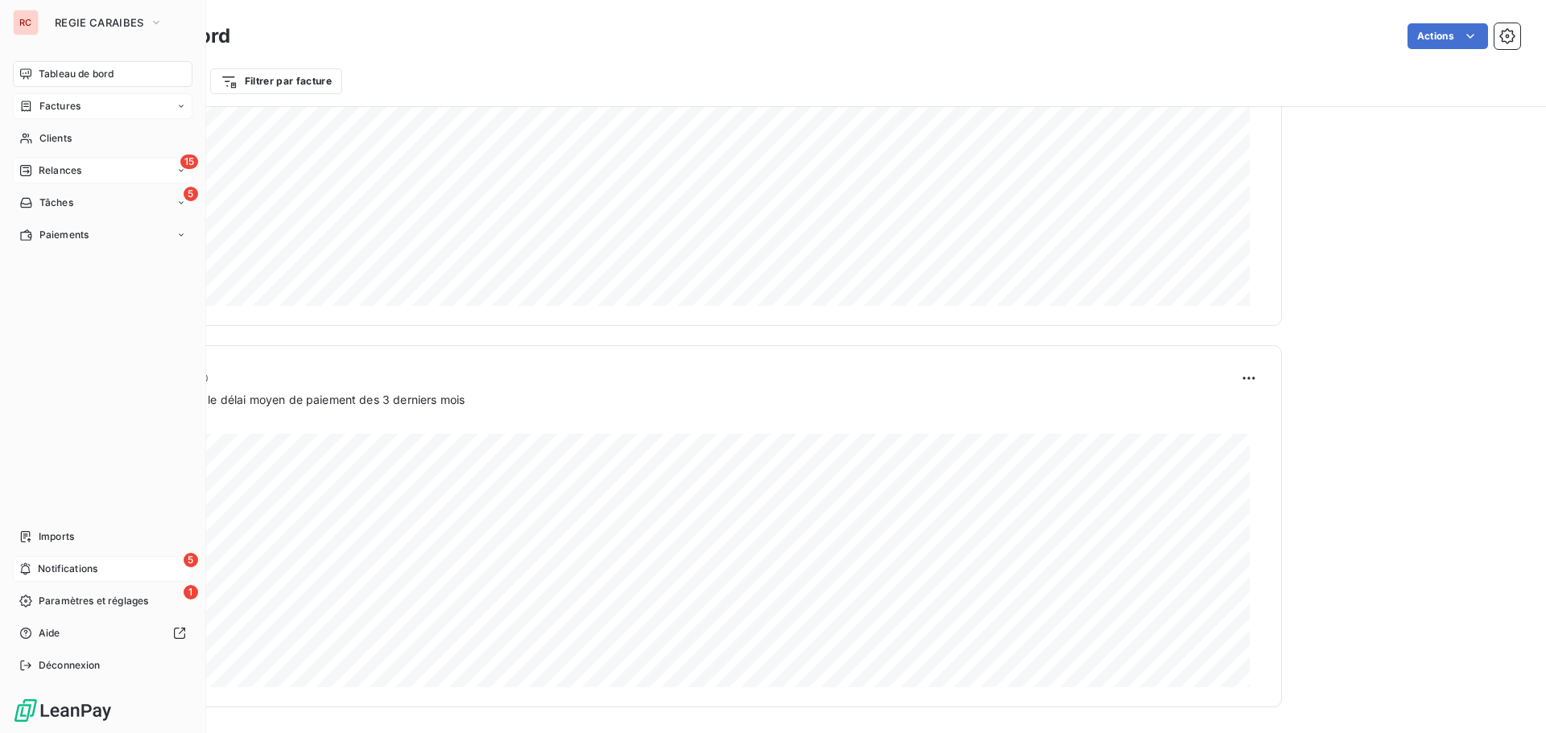
click at [43, 572] on span "Notifications" at bounding box center [68, 569] width 60 height 14
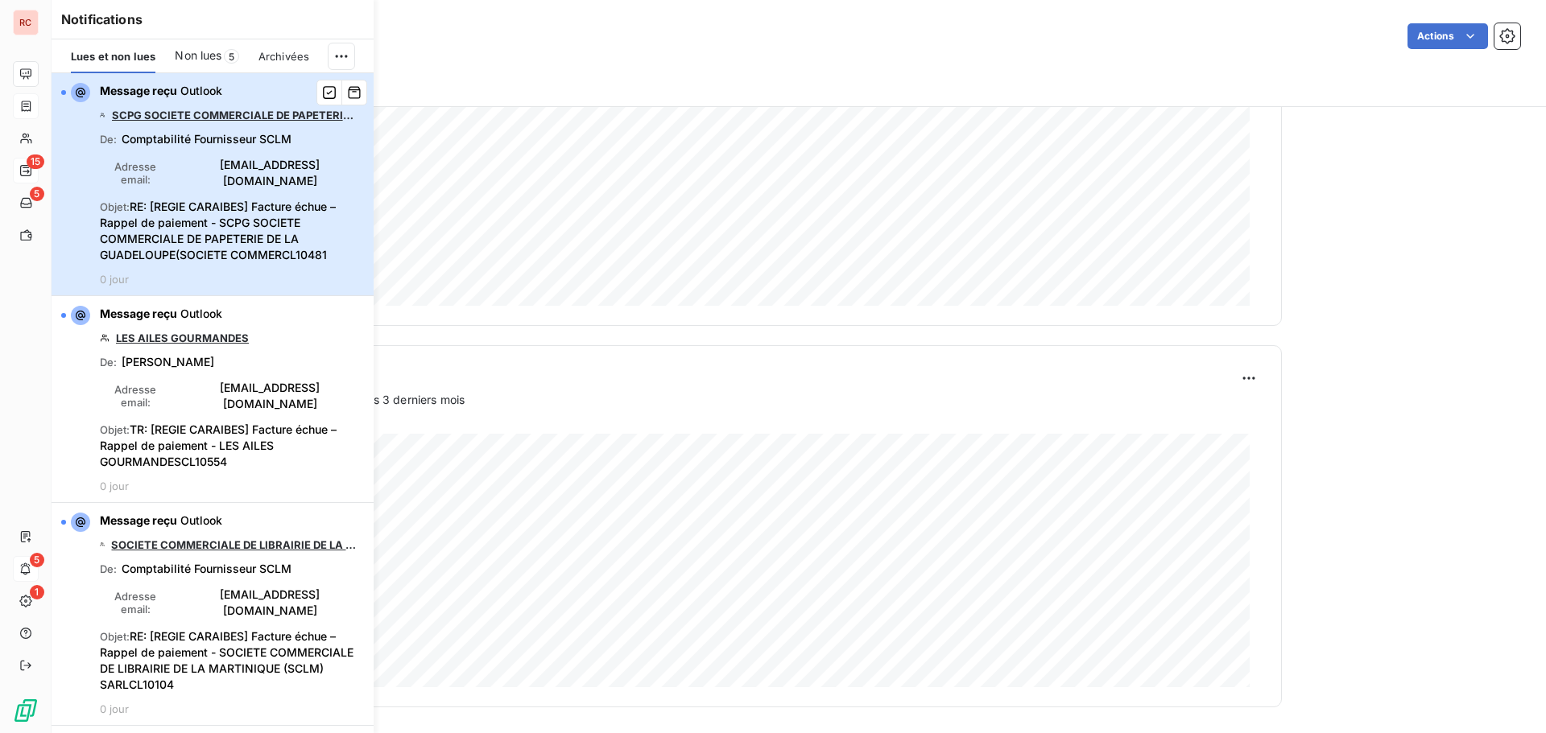
click at [281, 172] on span "[EMAIL_ADDRESS][DOMAIN_NAME]" at bounding box center [270, 173] width 188 height 32
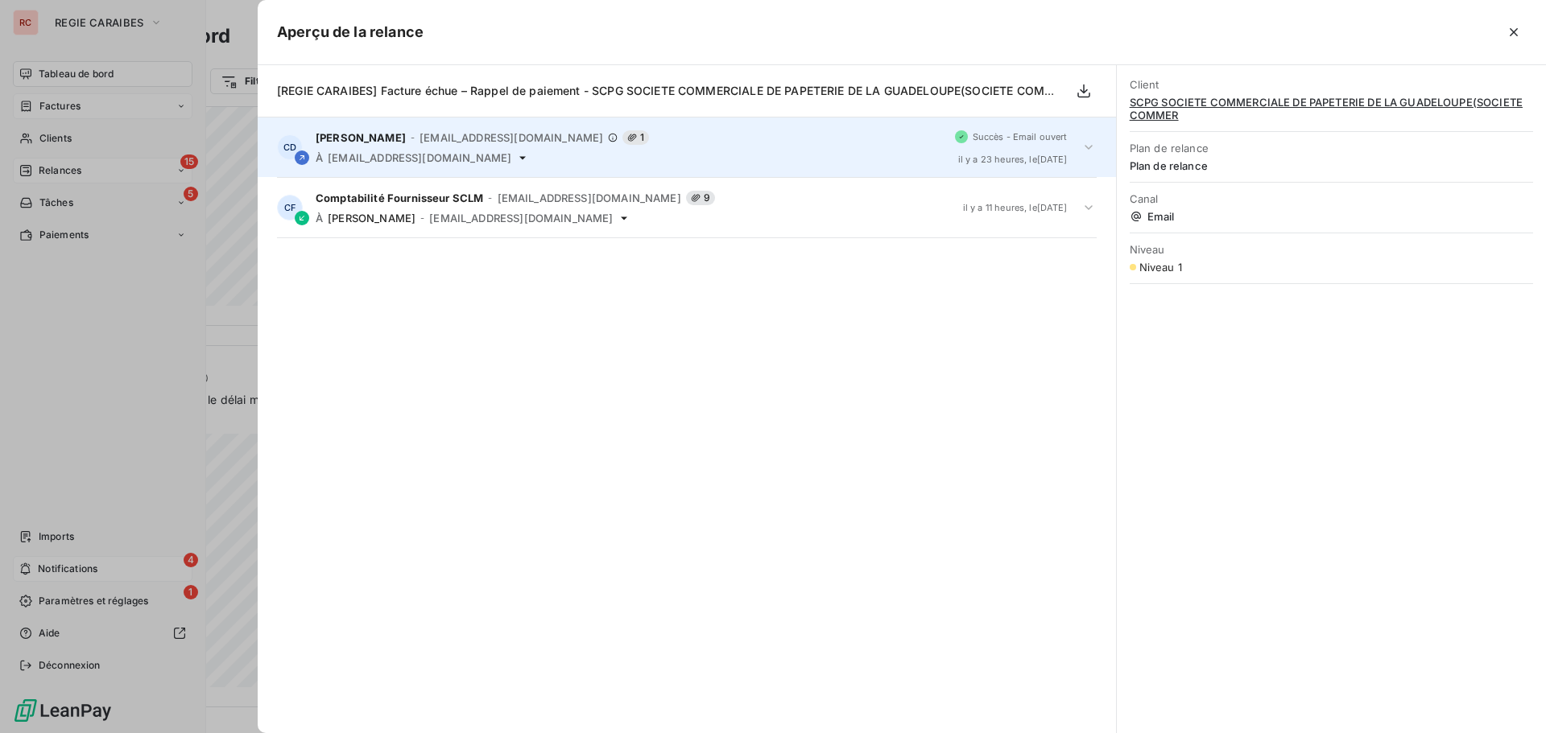
click at [1088, 144] on icon at bounding box center [1088, 147] width 16 height 16
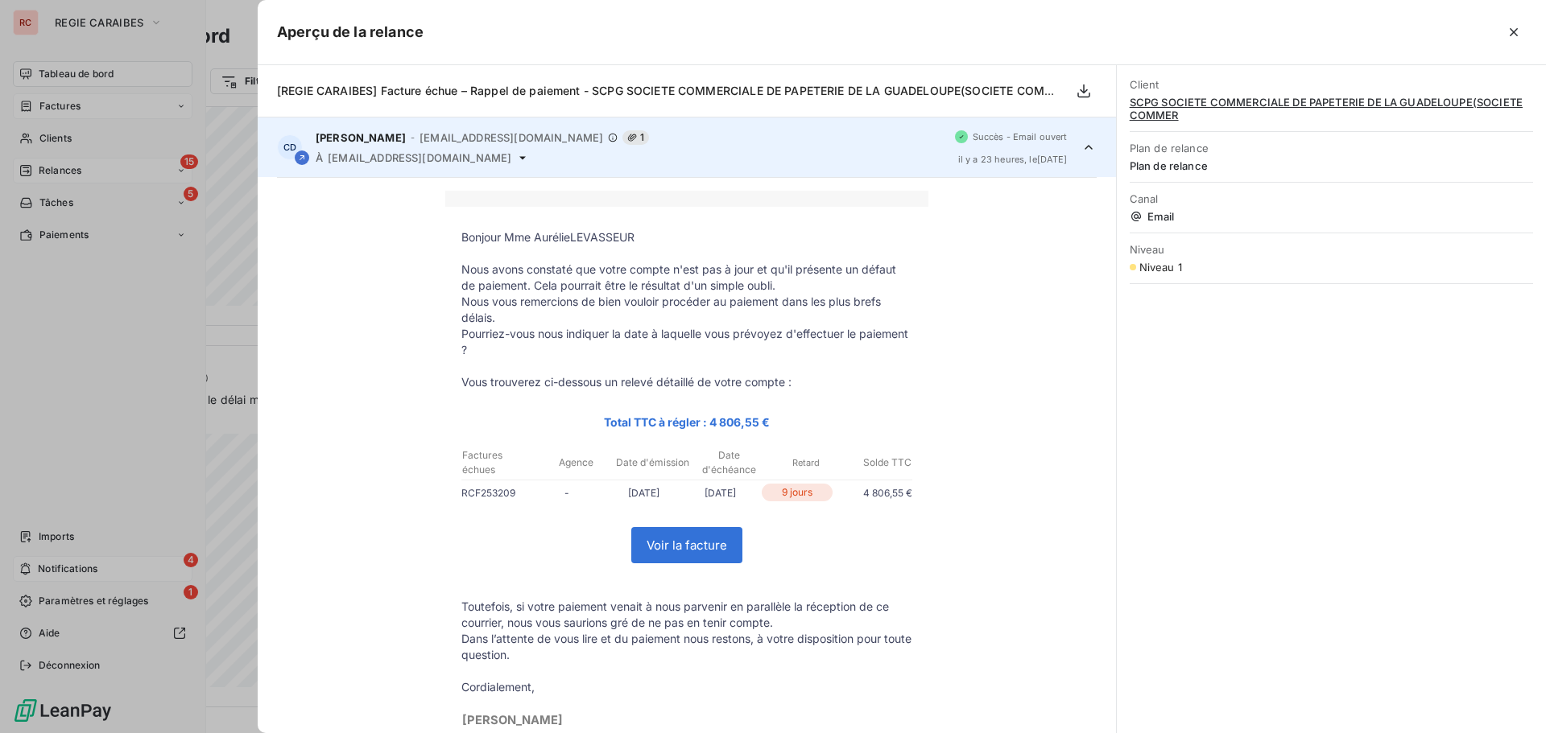
click at [1087, 146] on div "CD [PERSON_NAME] - [EMAIL_ADDRESS][DOMAIN_NAME] 1 À [DOMAIN_NAME][EMAIL_ADDRESS…" at bounding box center [687, 148] width 858 height 60
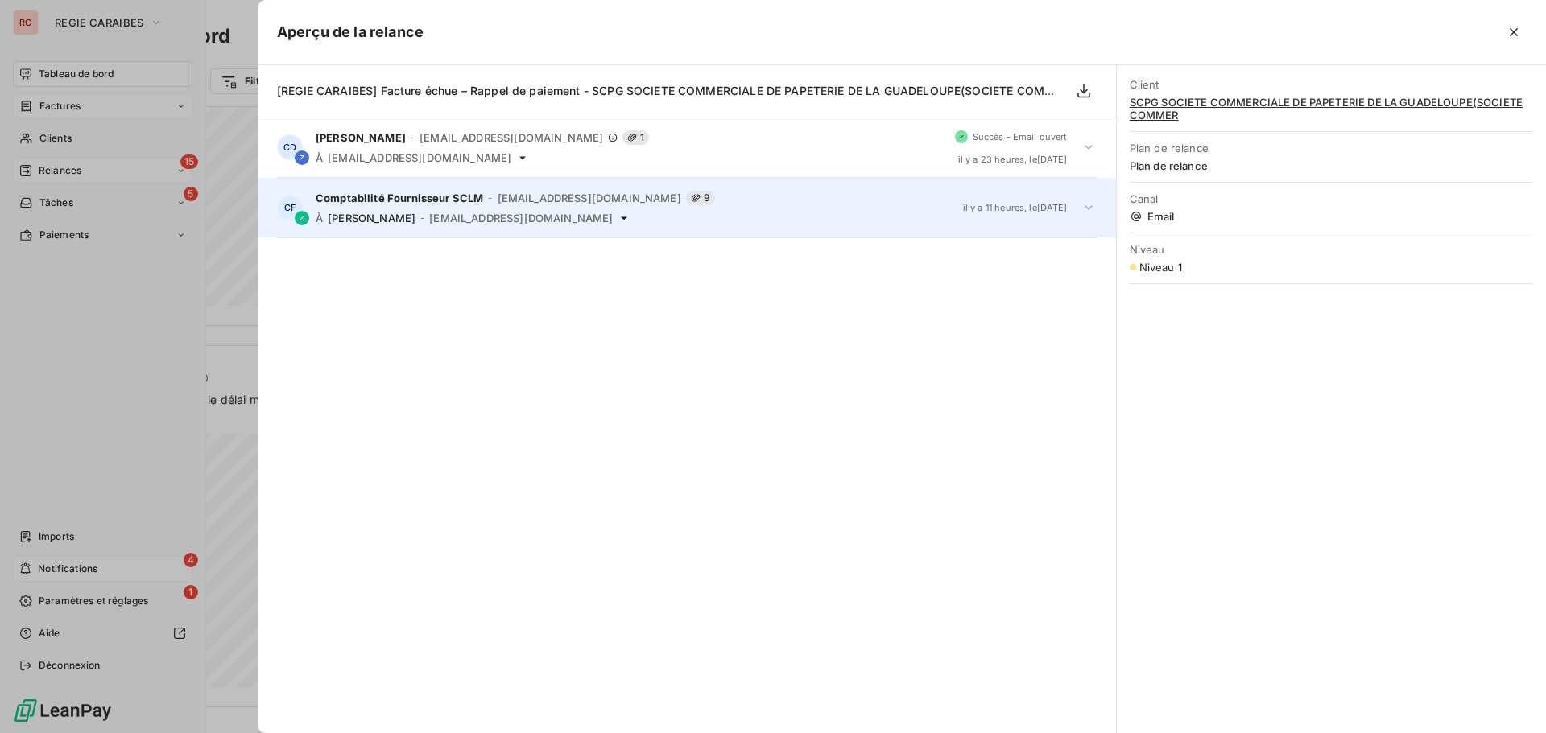
click at [1094, 215] on icon at bounding box center [1088, 208] width 16 height 16
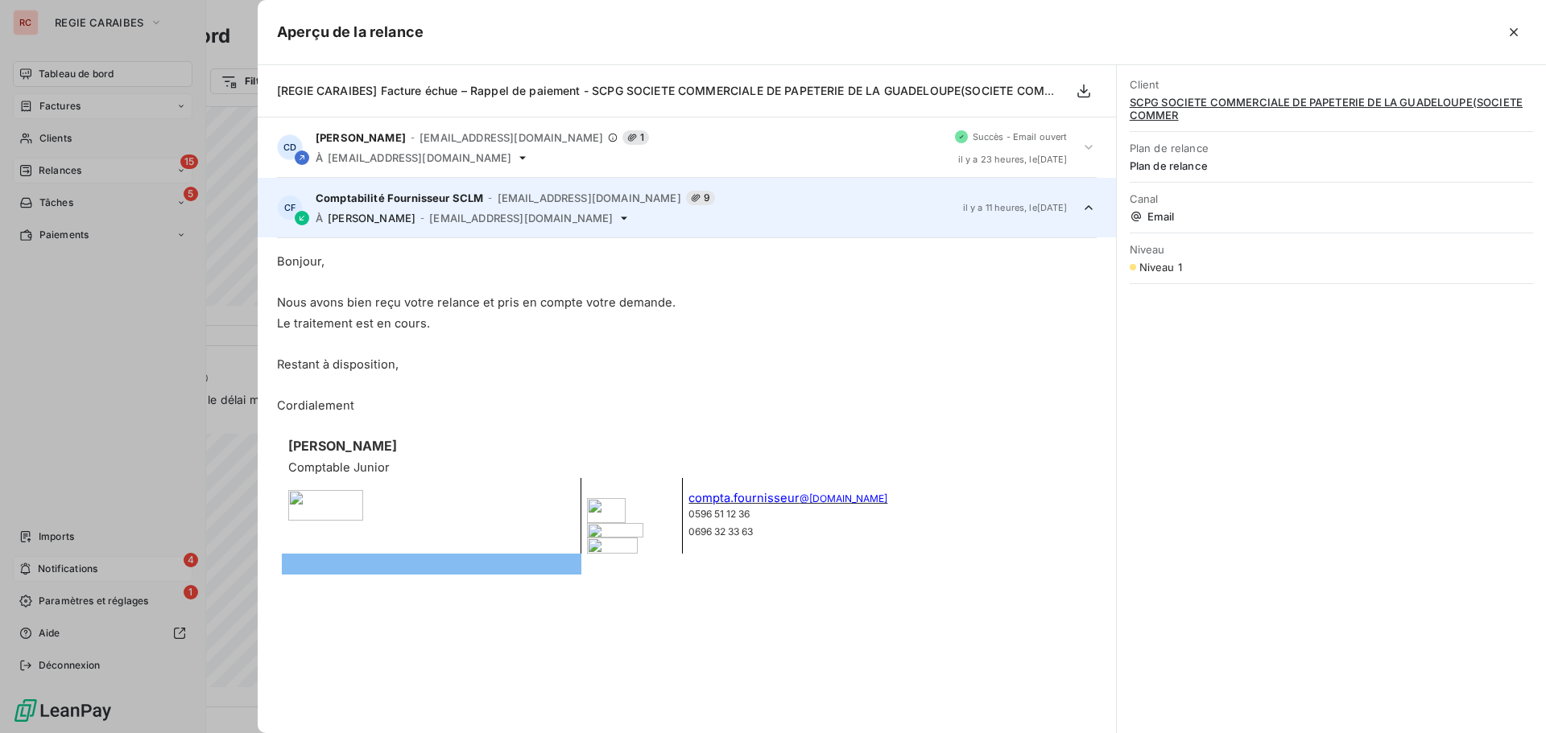
scroll to position [60, 0]
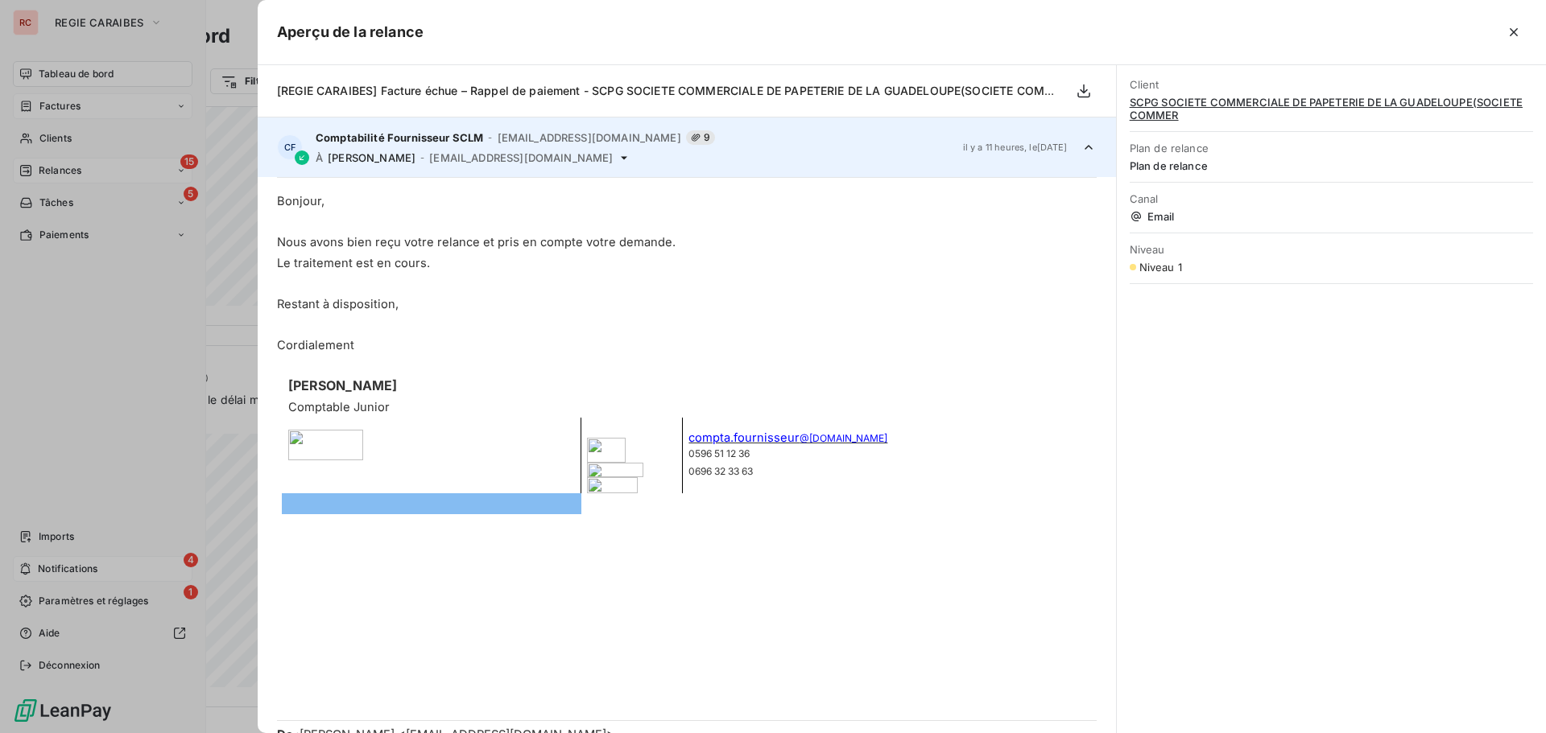
drag, startPoint x: 123, startPoint y: 425, endPoint x: 128, endPoint y: 415, distance: 11.5
click at [124, 420] on div at bounding box center [773, 366] width 1546 height 733
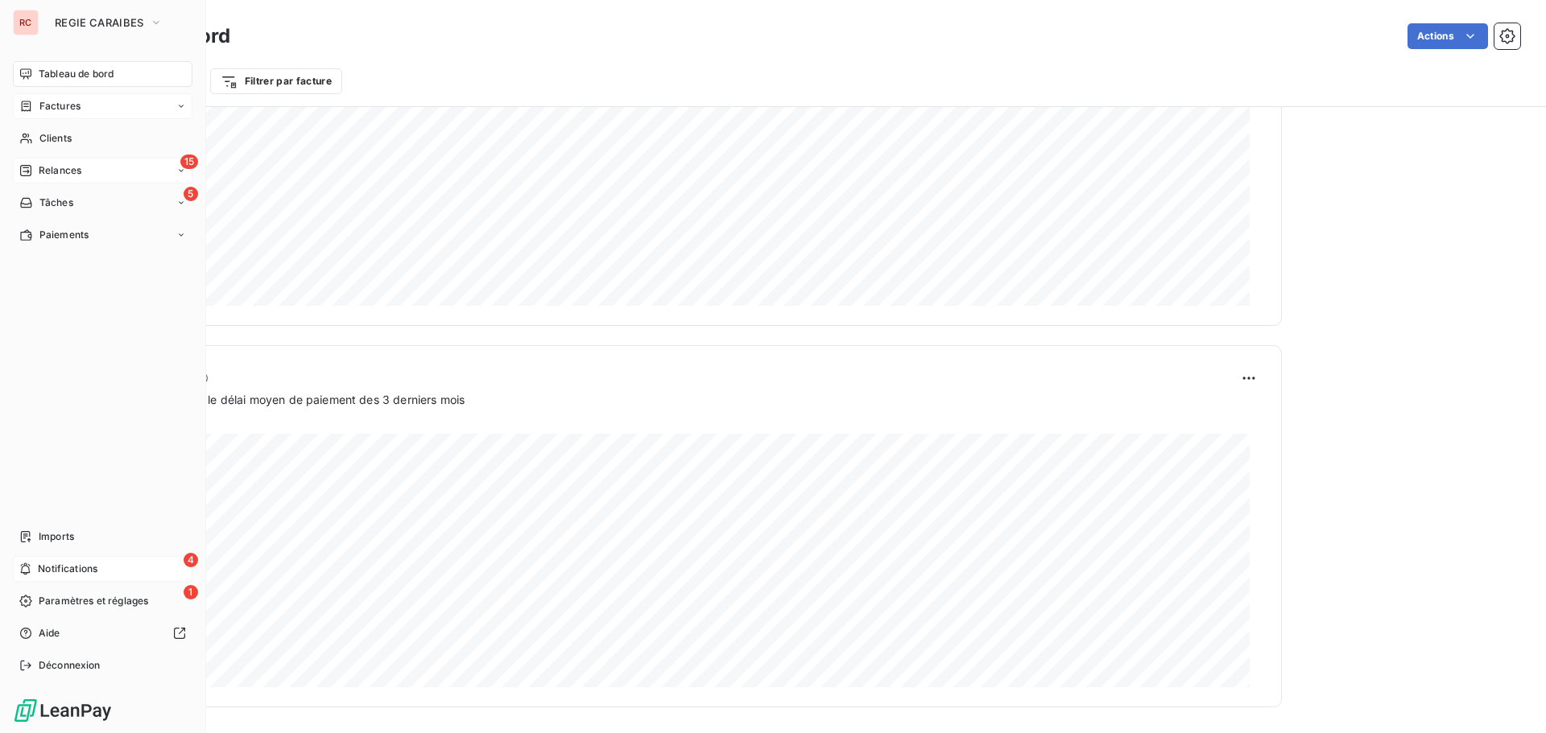
click at [129, 567] on div "4 Notifications" at bounding box center [103, 569] width 180 height 26
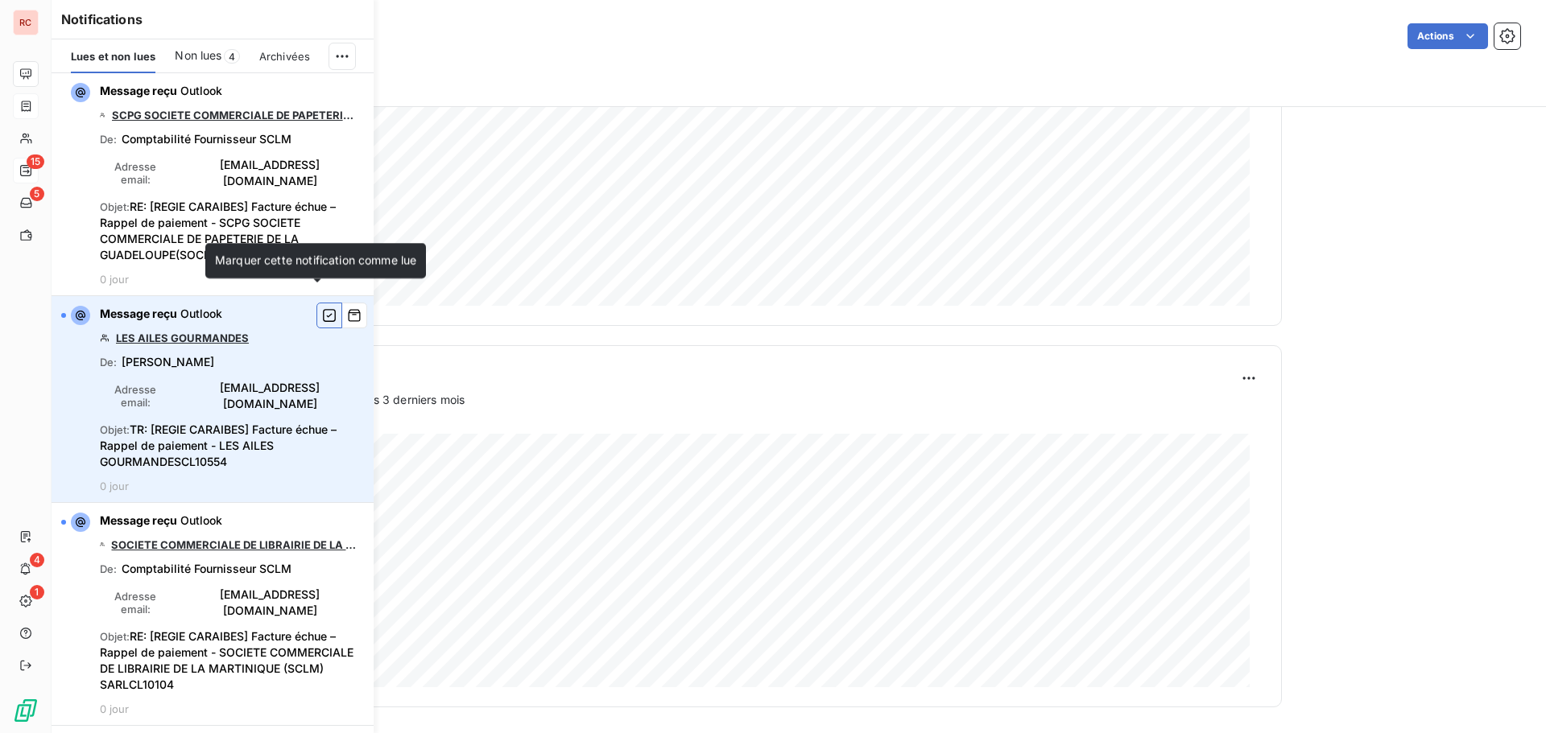
click at [322, 308] on icon "button" at bounding box center [329, 316] width 14 height 16
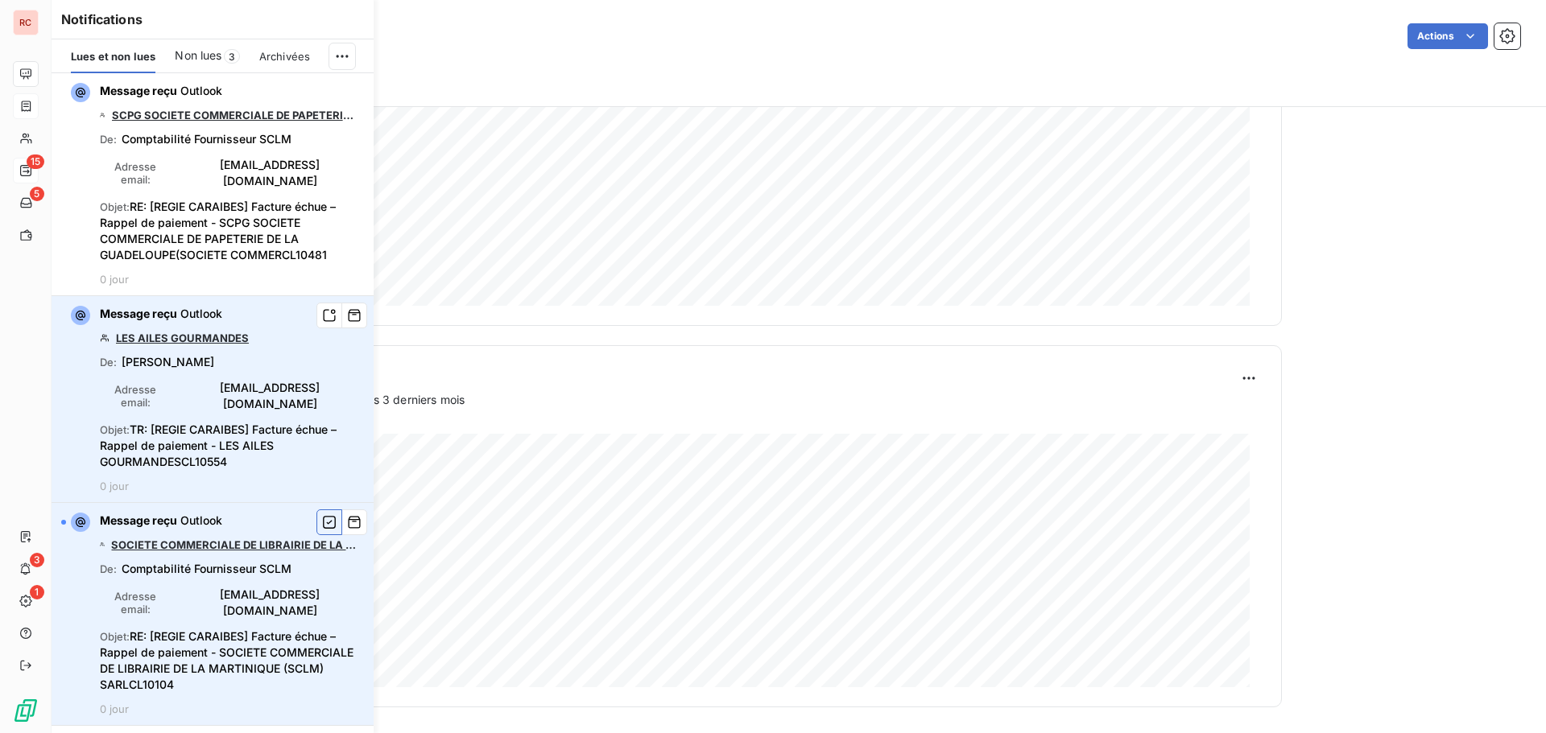
click at [322, 514] on icon "button" at bounding box center [329, 522] width 14 height 16
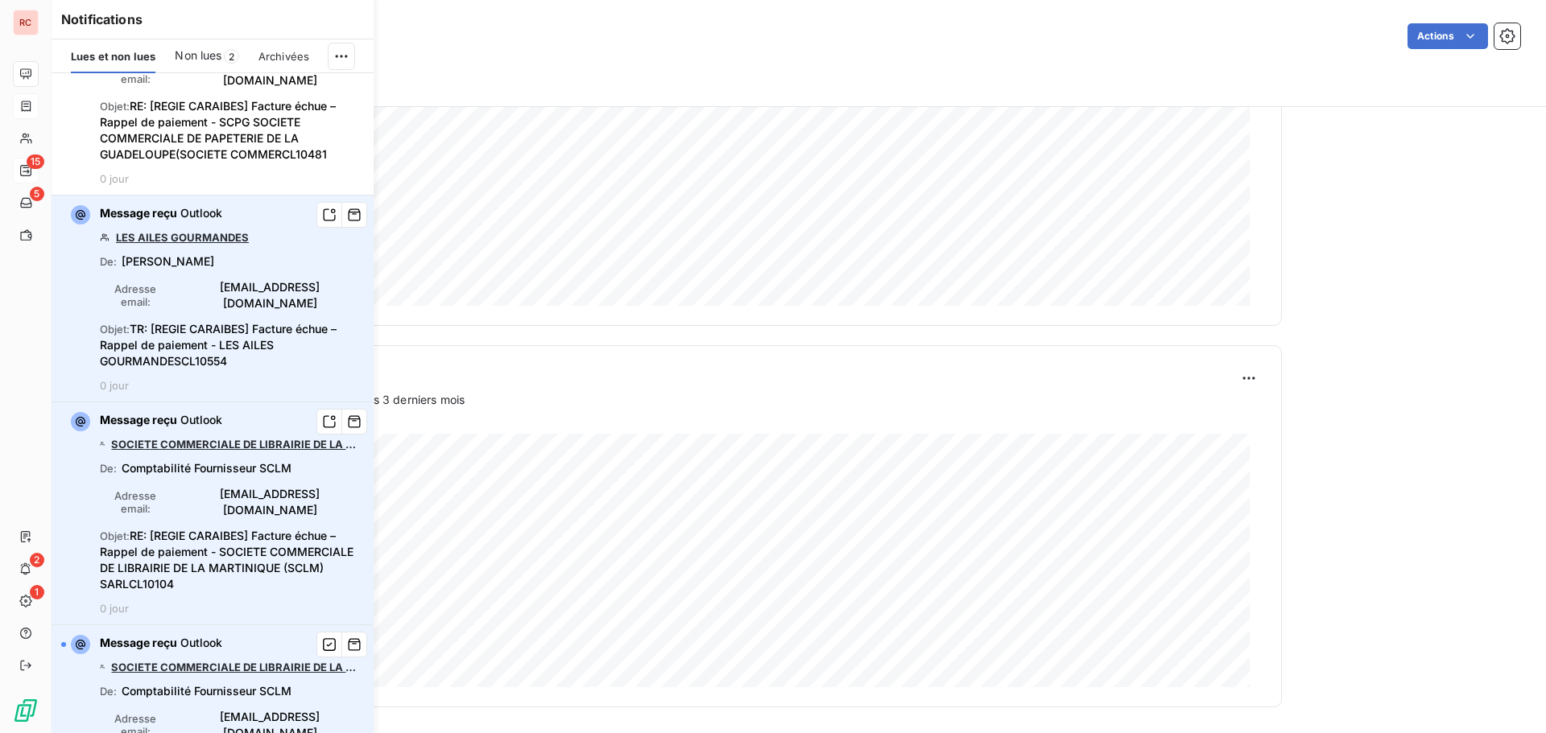
scroll to position [241, 0]
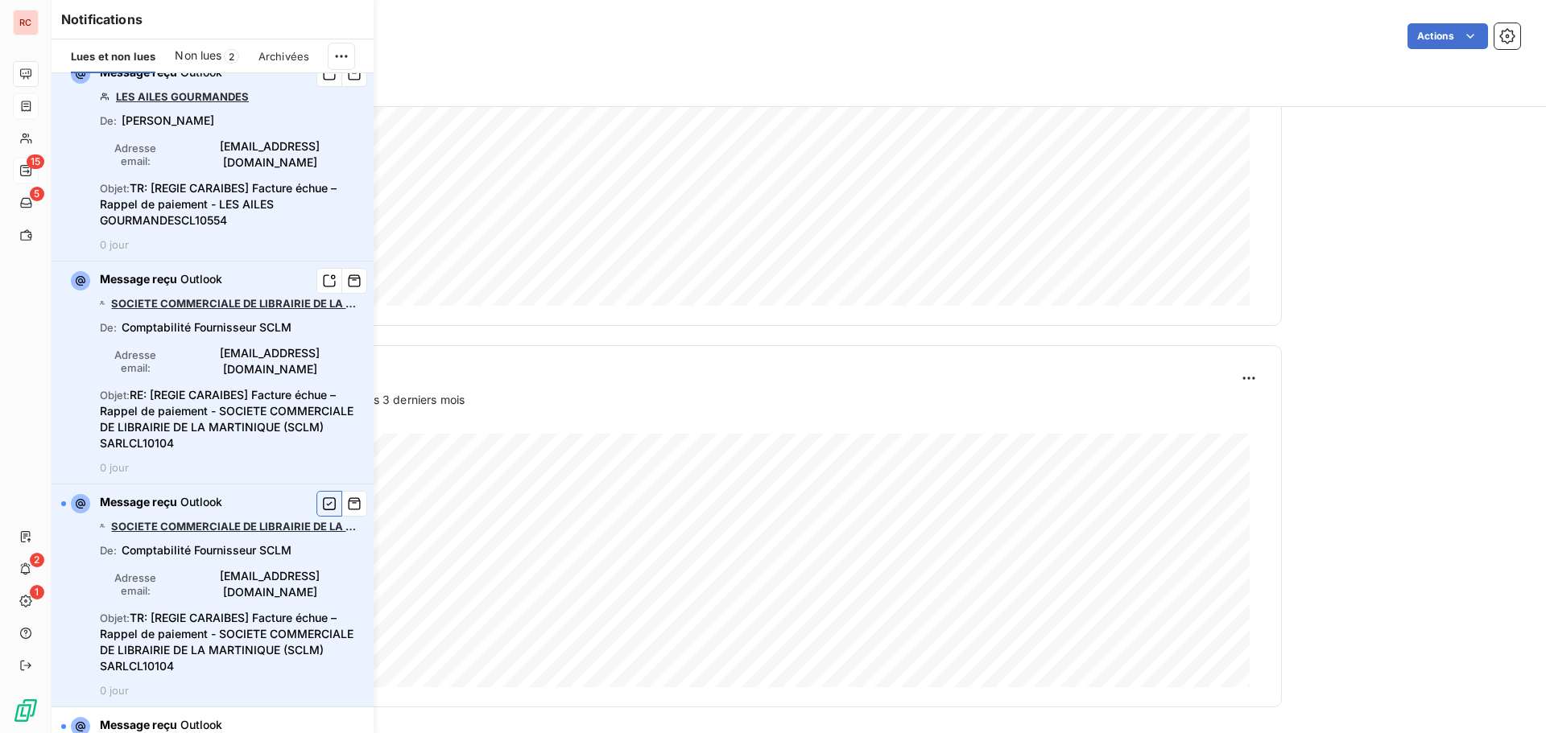
click at [322, 496] on icon "button" at bounding box center [329, 504] width 14 height 16
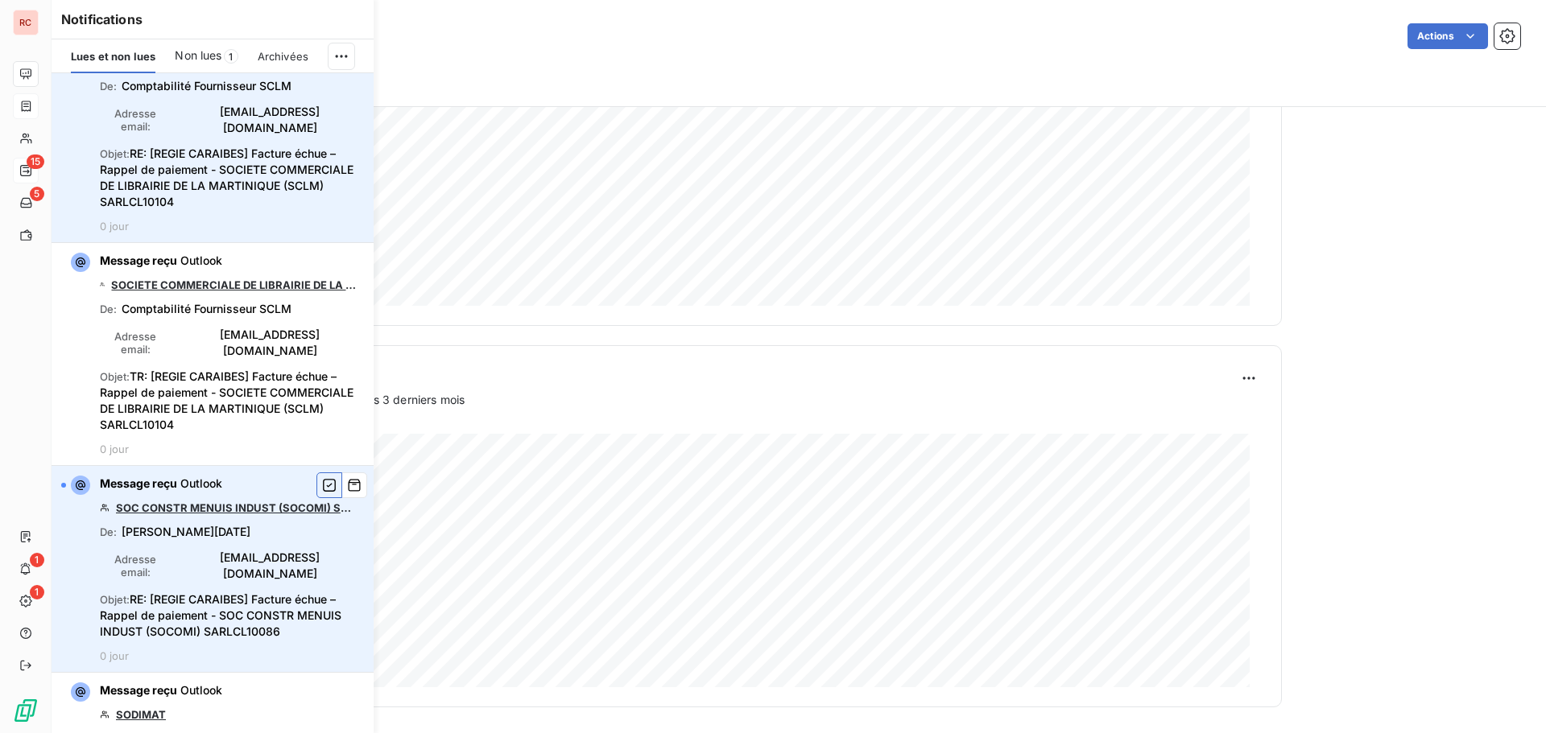
click at [322, 477] on icon "button" at bounding box center [329, 485] width 14 height 16
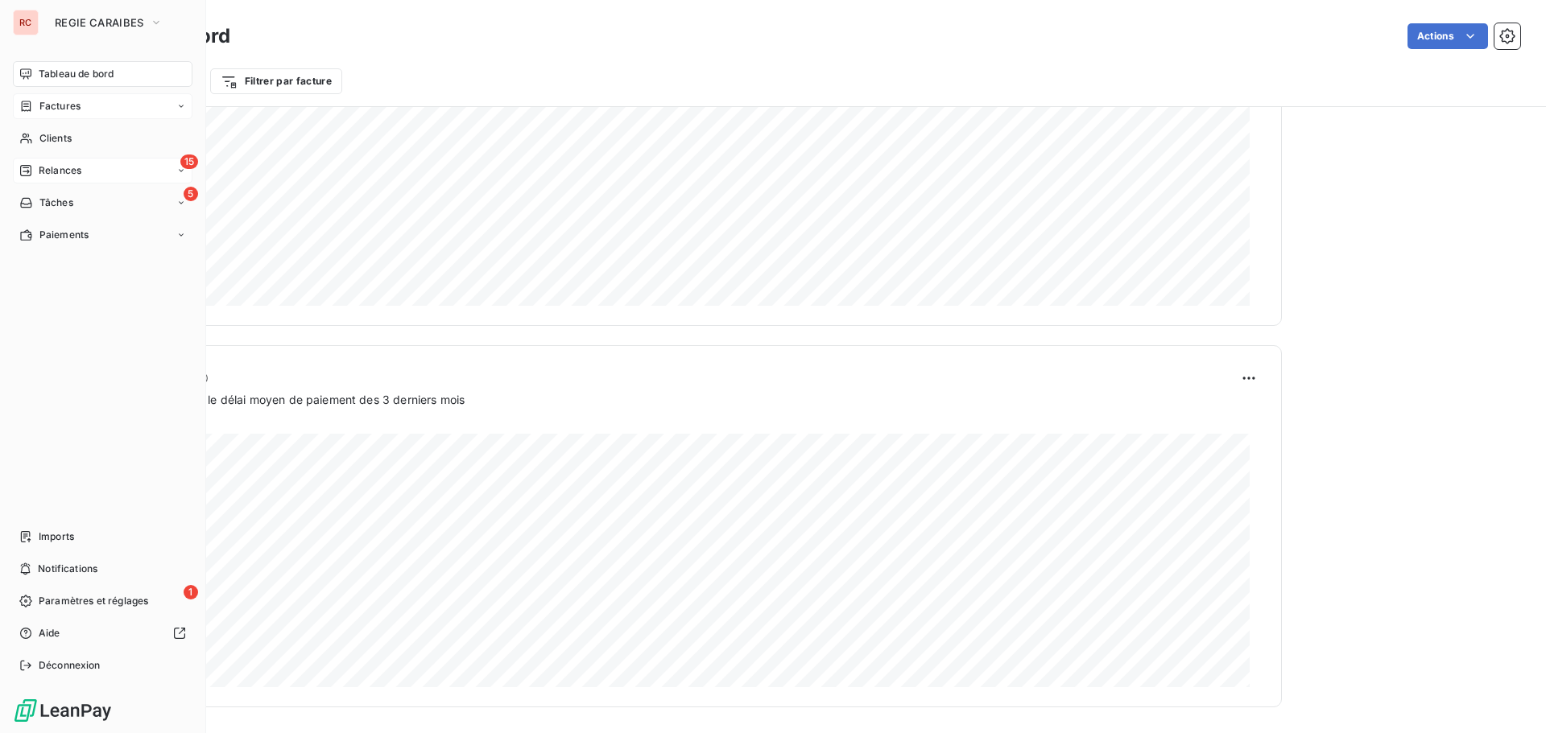
click at [137, 167] on div "15 Relances" at bounding box center [103, 171] width 180 height 26
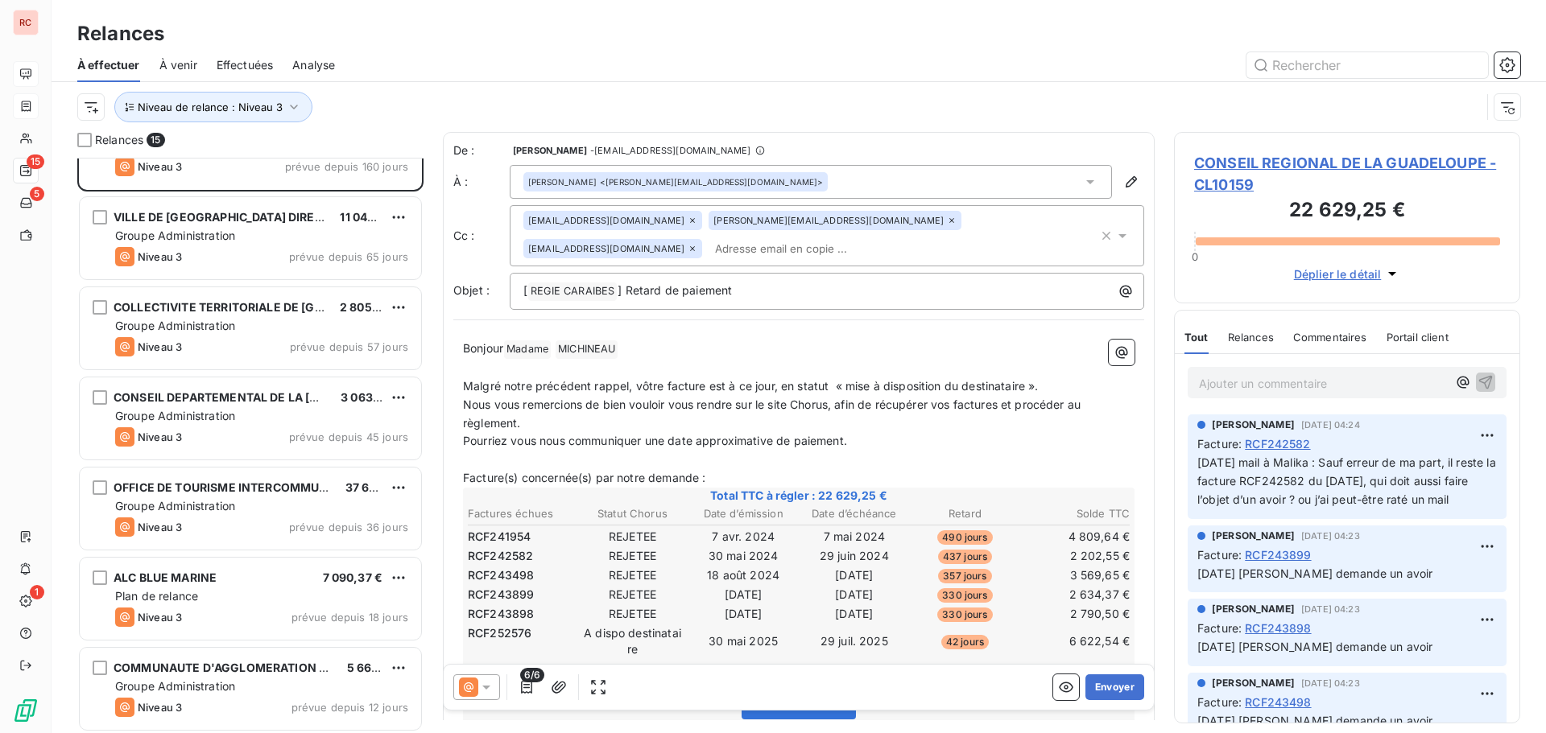
scroll to position [162, 0]
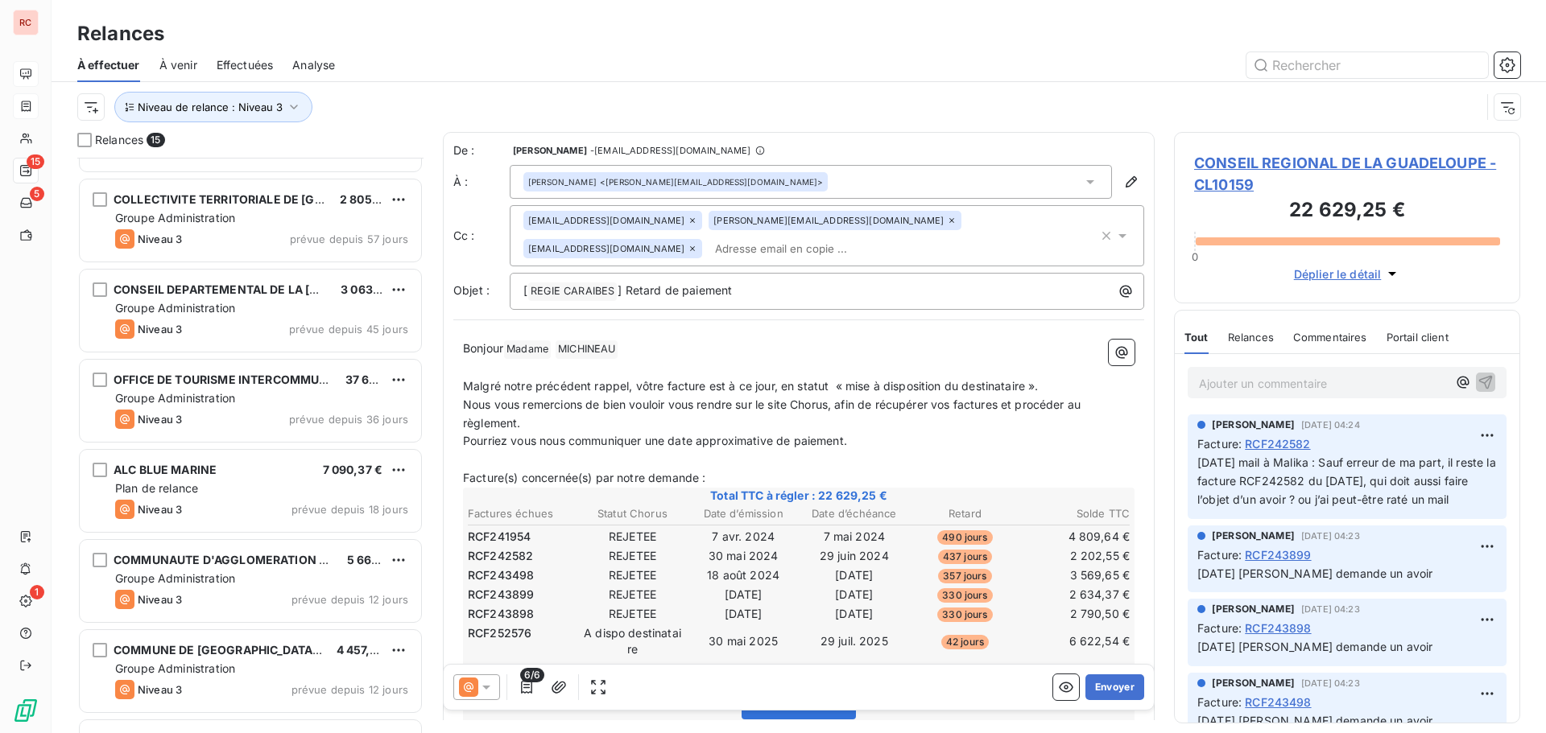
click at [276, 328] on div "Niveau 3 prévue depuis 45 jours" at bounding box center [261, 329] width 293 height 19
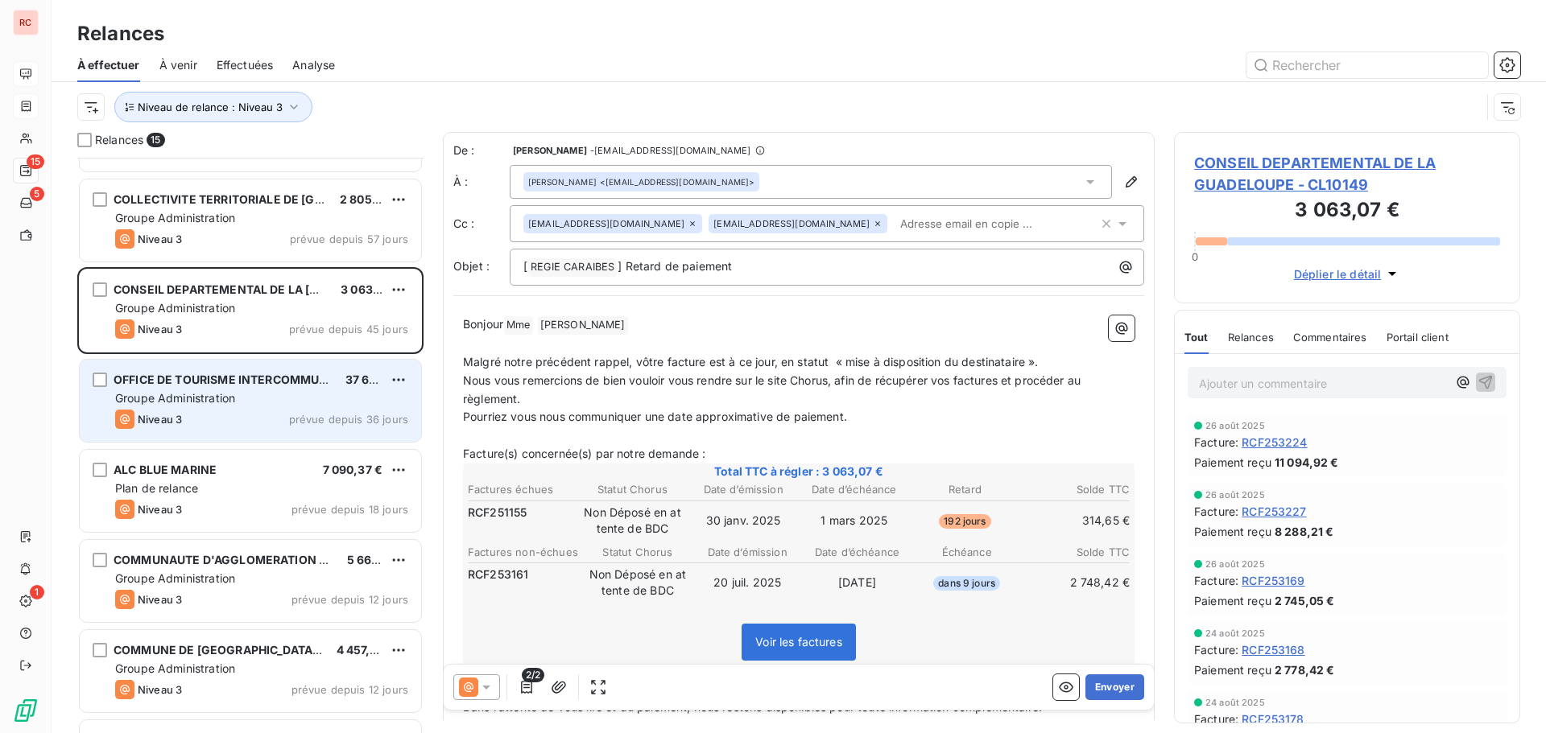
click at [283, 404] on div "Groupe Administration" at bounding box center [261, 398] width 293 height 16
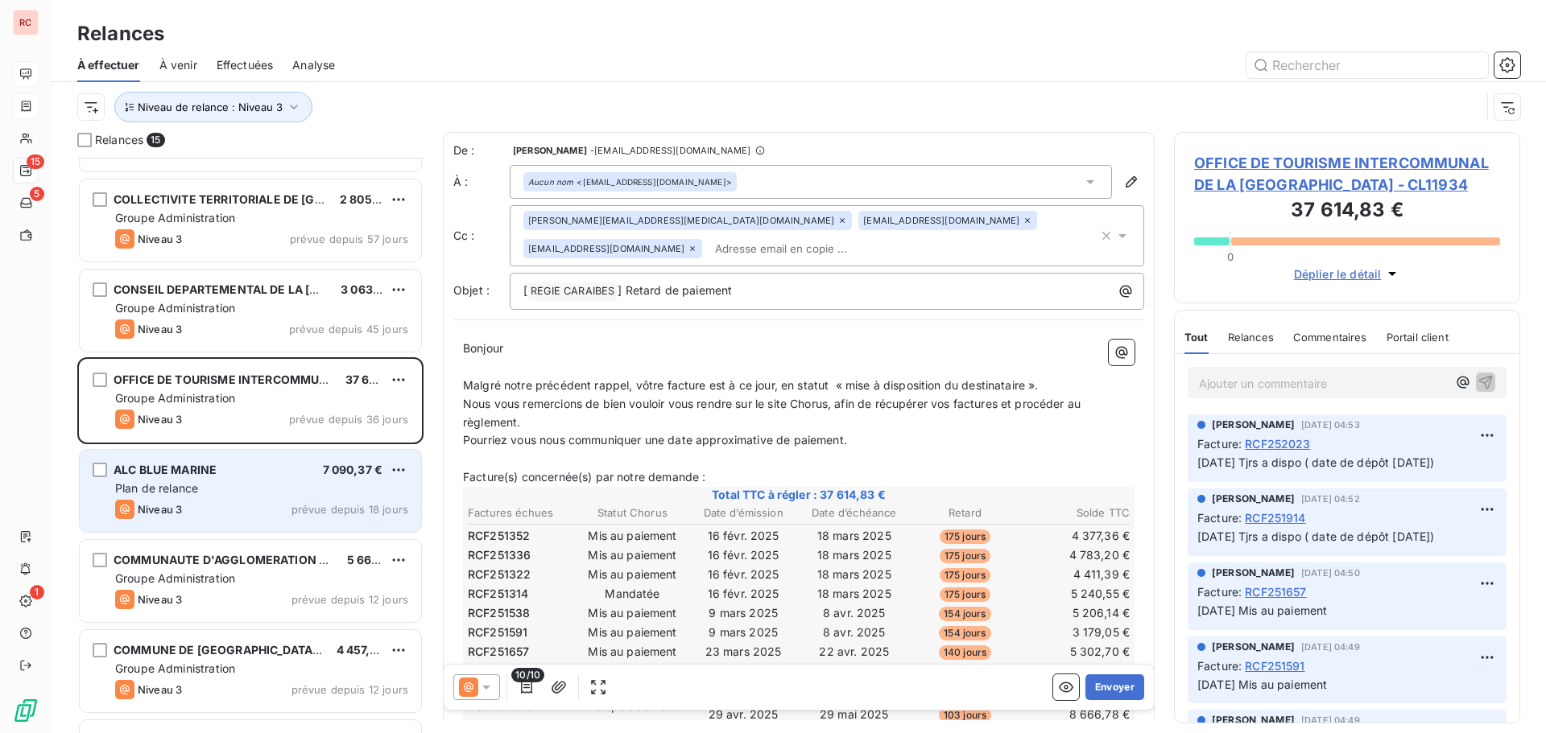
click at [281, 473] on div "ALC BLUE MARINE 7 090,37 €" at bounding box center [261, 470] width 293 height 14
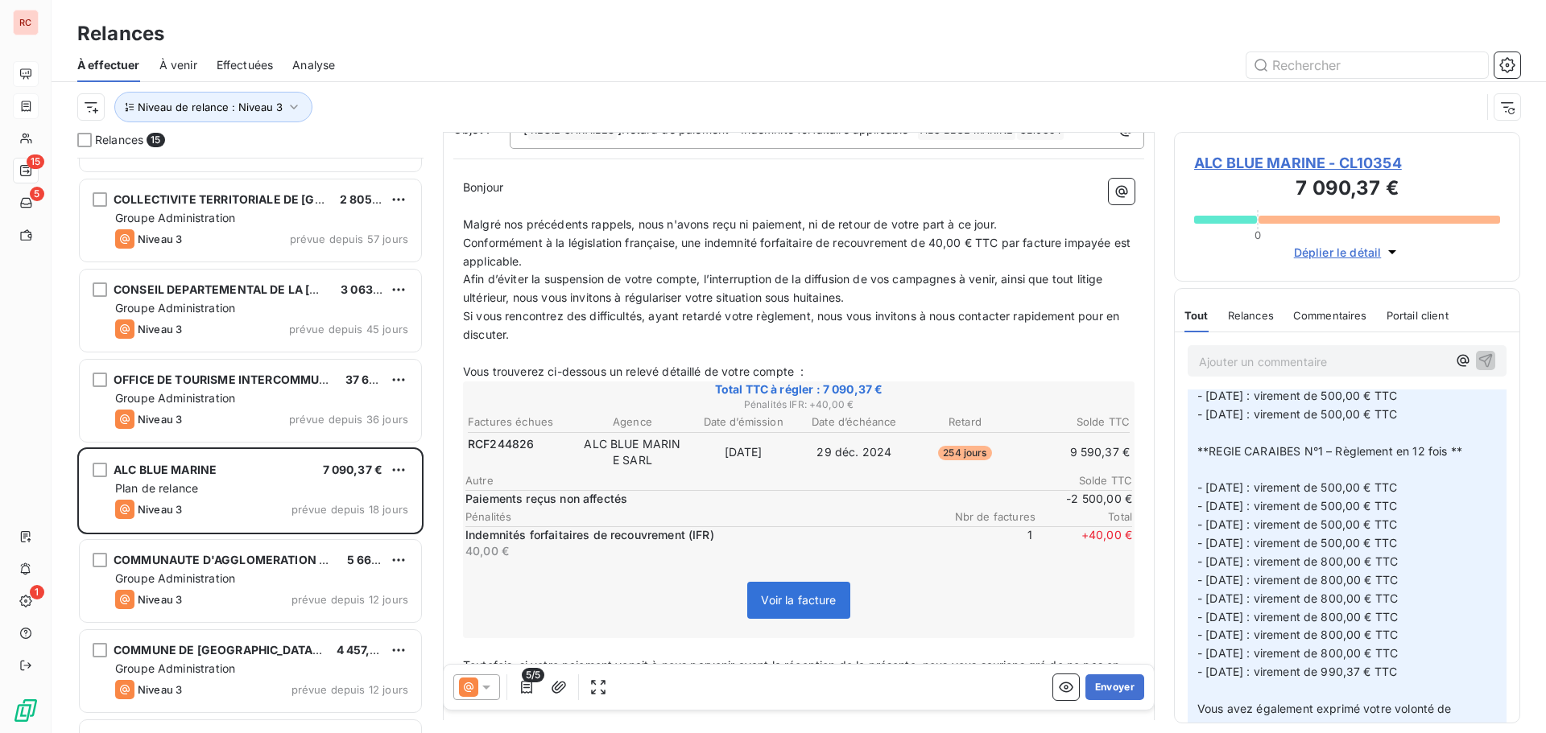
scroll to position [563, 0]
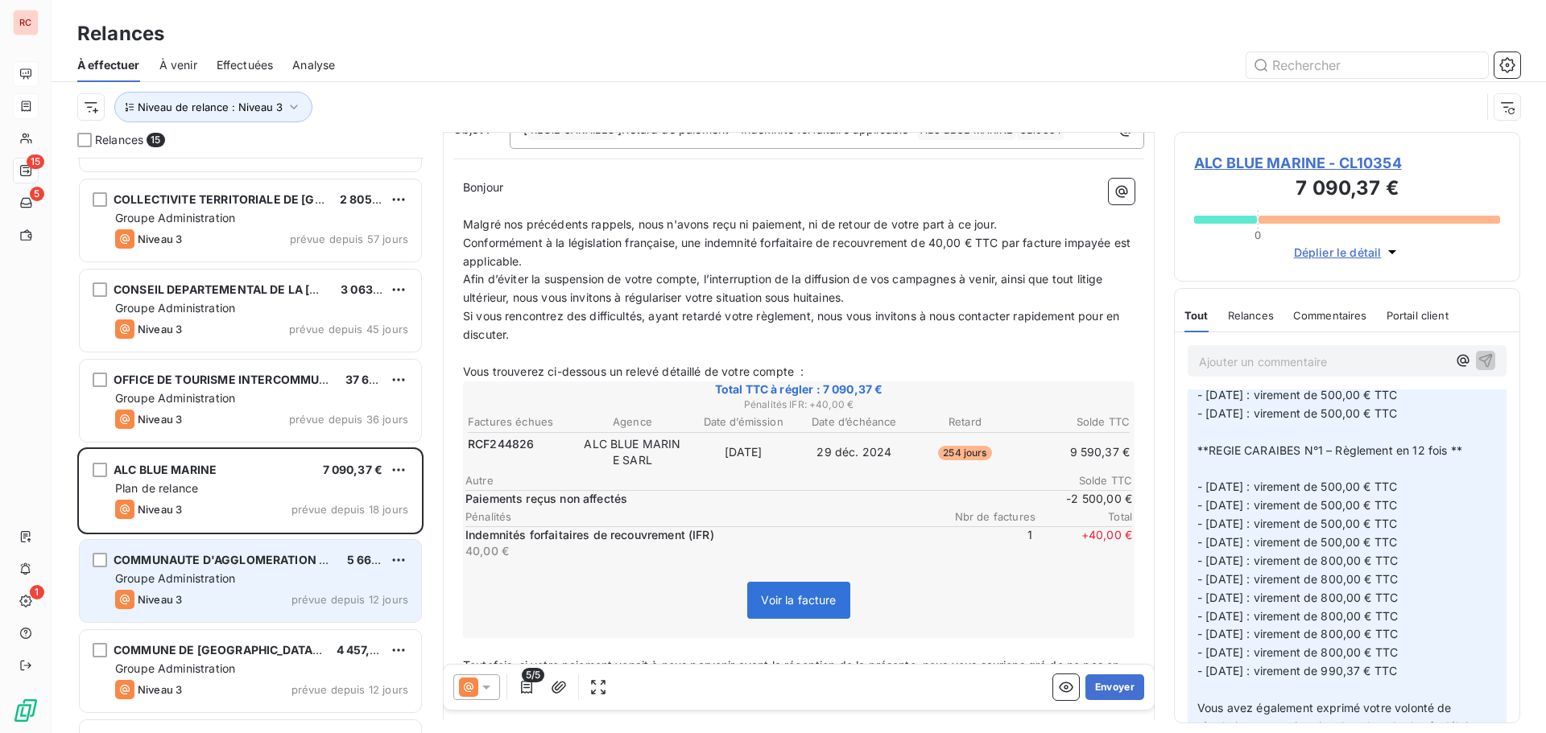
click at [217, 574] on span "Groupe Administration" at bounding box center [175, 579] width 120 height 14
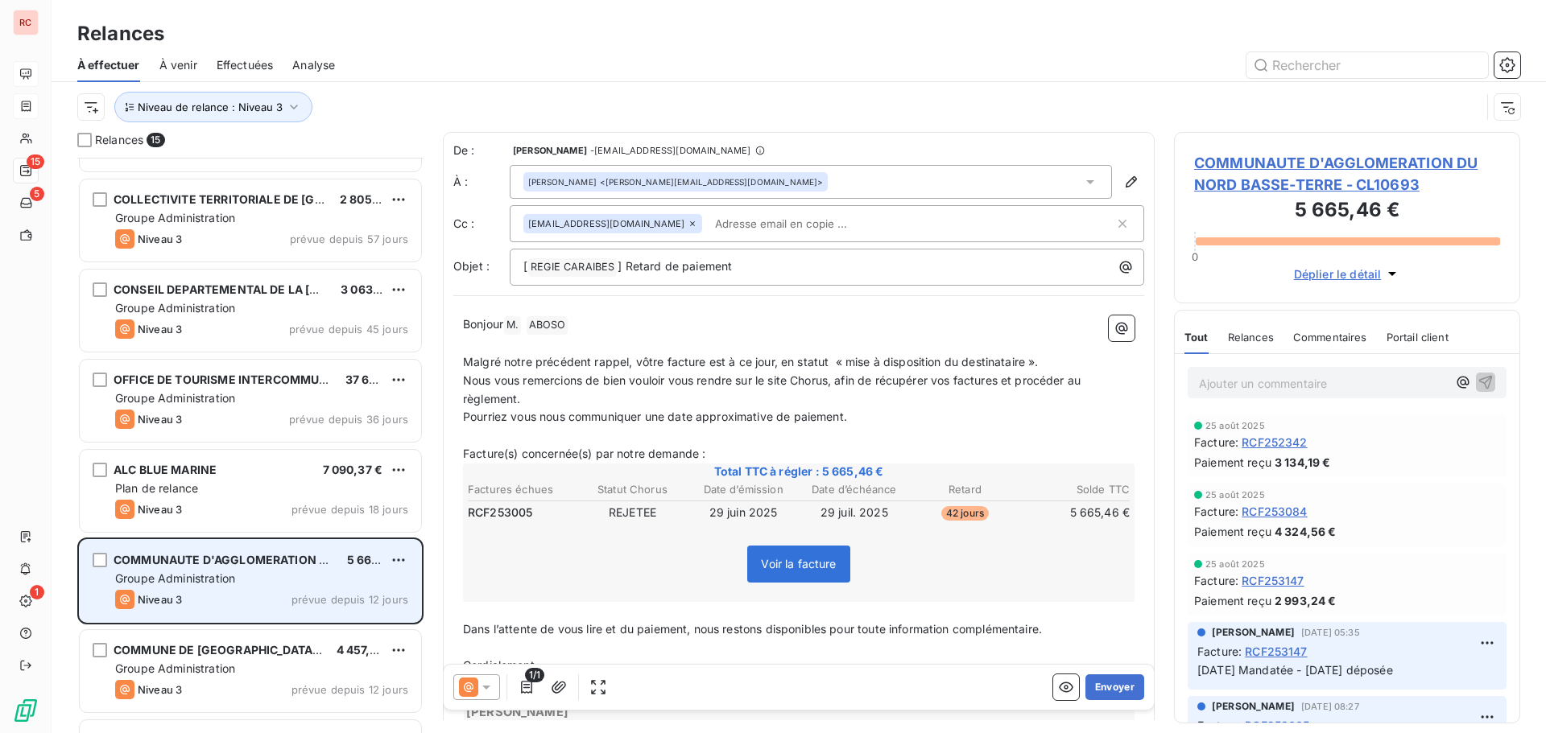
scroll to position [323, 0]
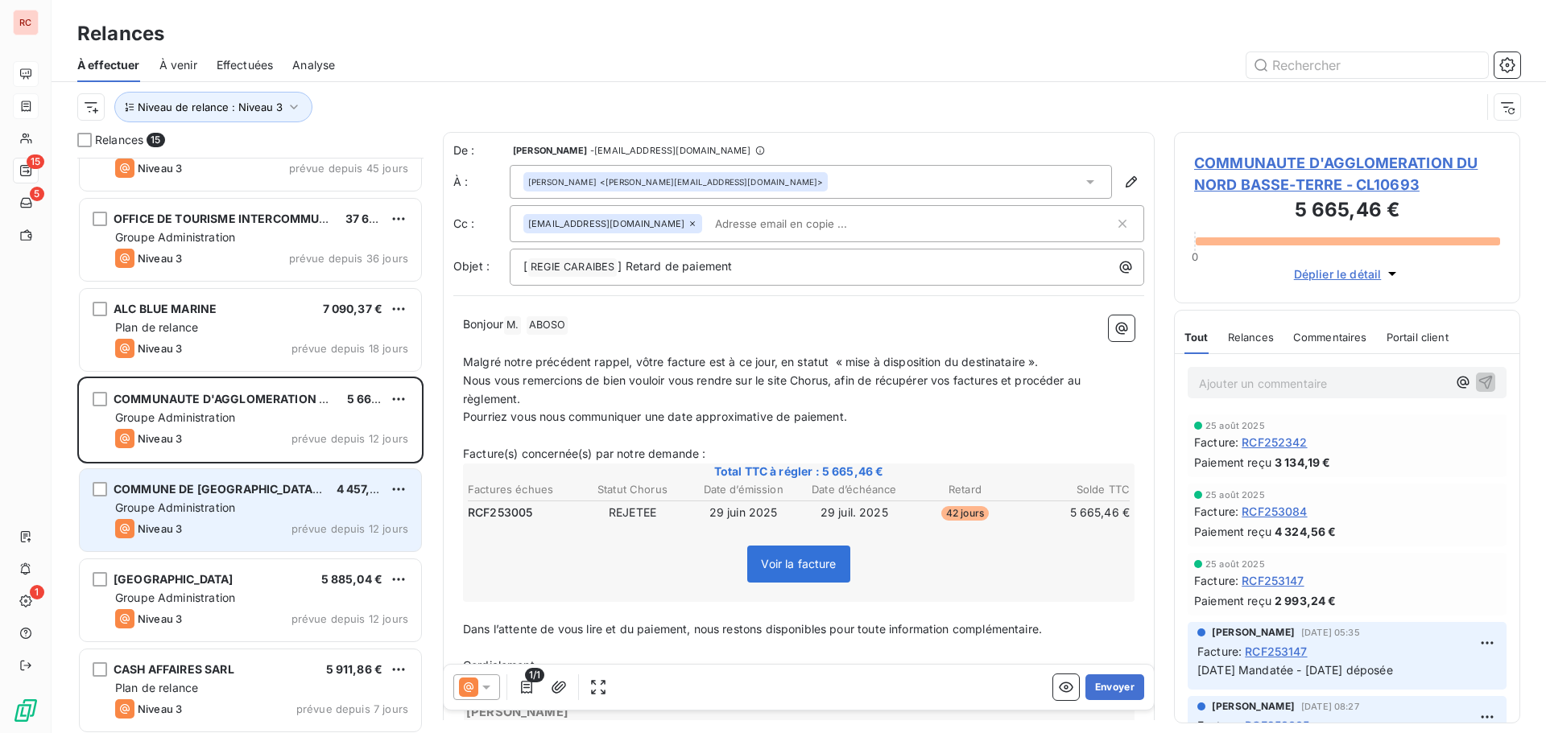
click at [258, 533] on div "Niveau 3 prévue depuis 12 jours" at bounding box center [261, 528] width 293 height 19
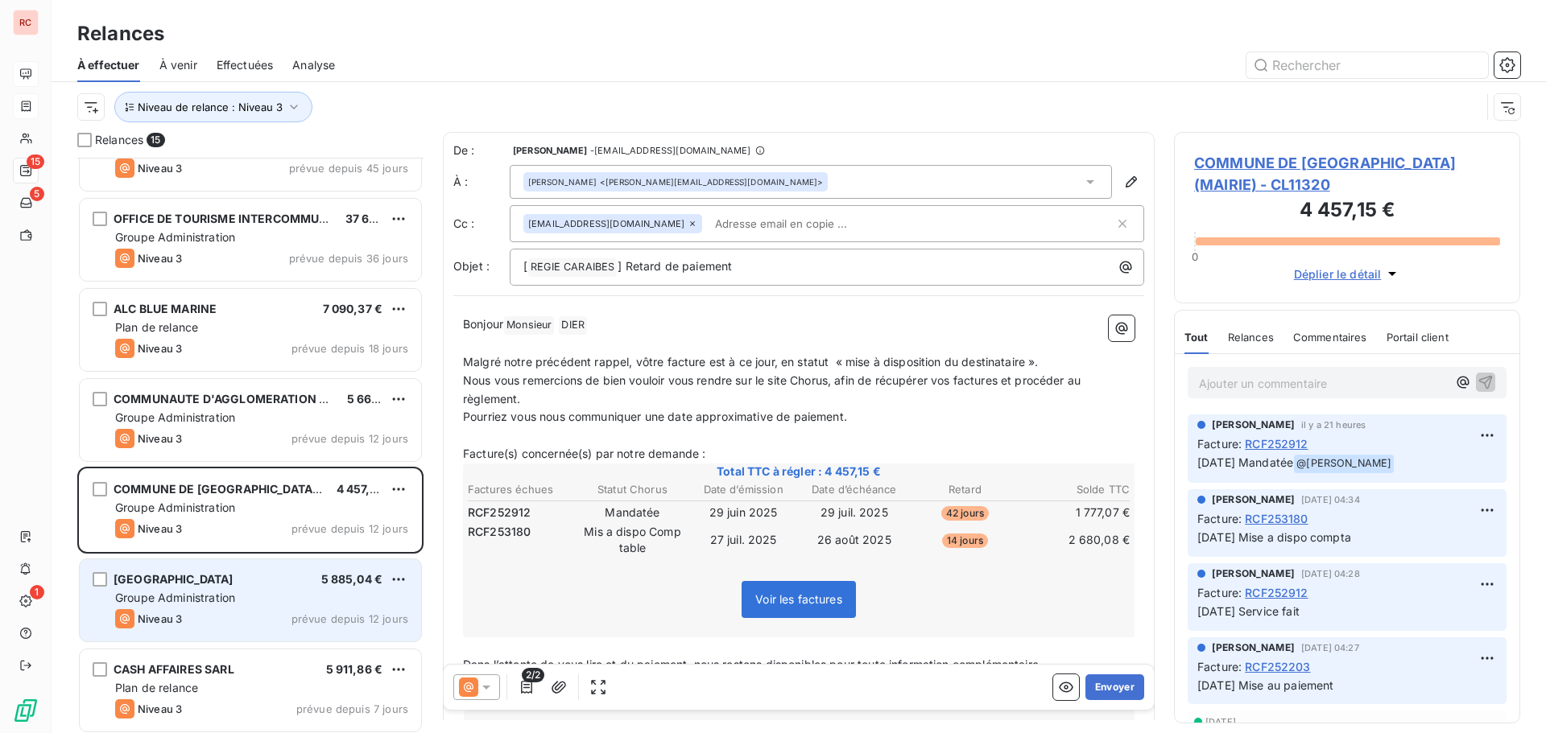
click at [233, 588] on div "[GEOGRAPHIC_DATA]" at bounding box center [174, 580] width 120 height 16
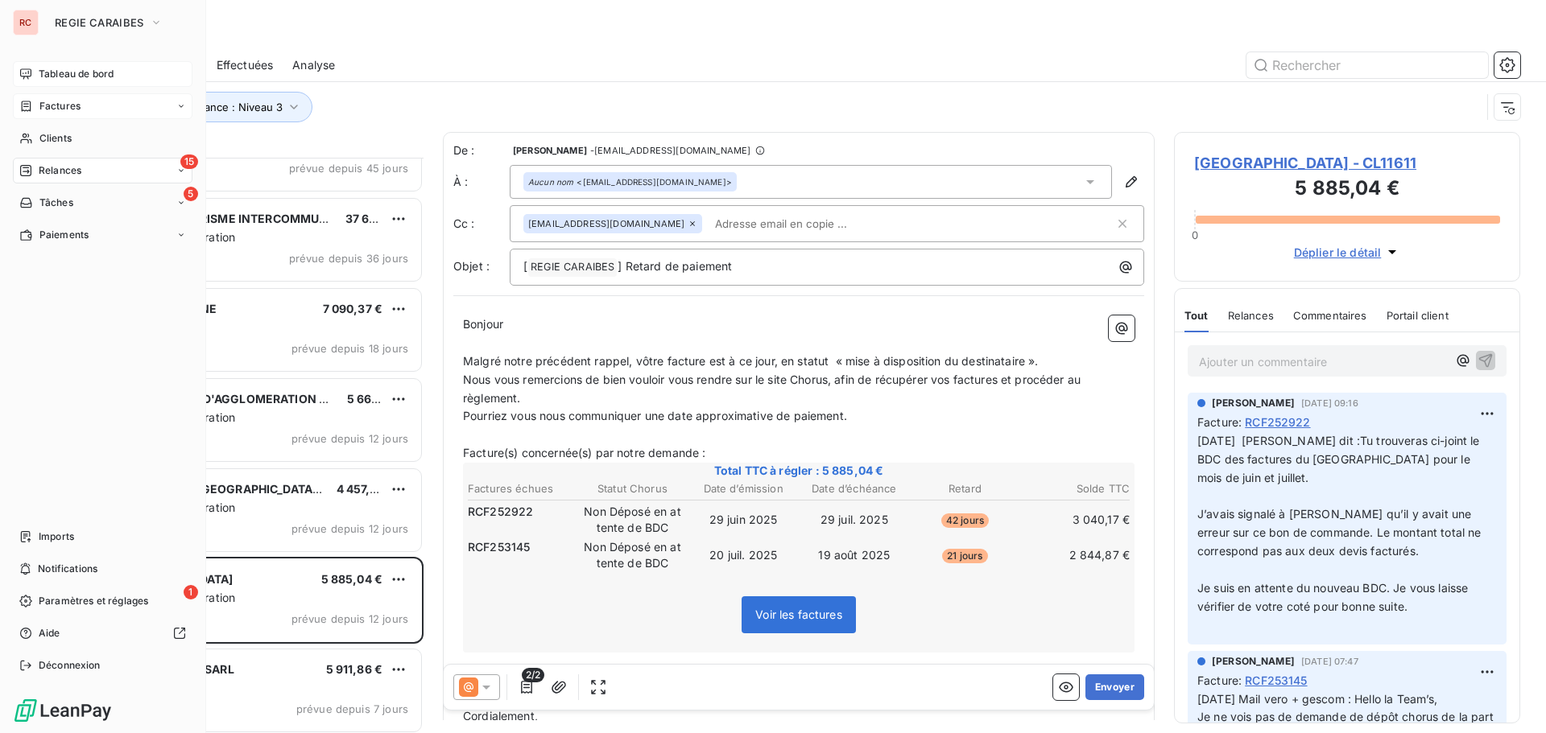
click at [56, 111] on span "Factures" at bounding box center [59, 106] width 41 height 14
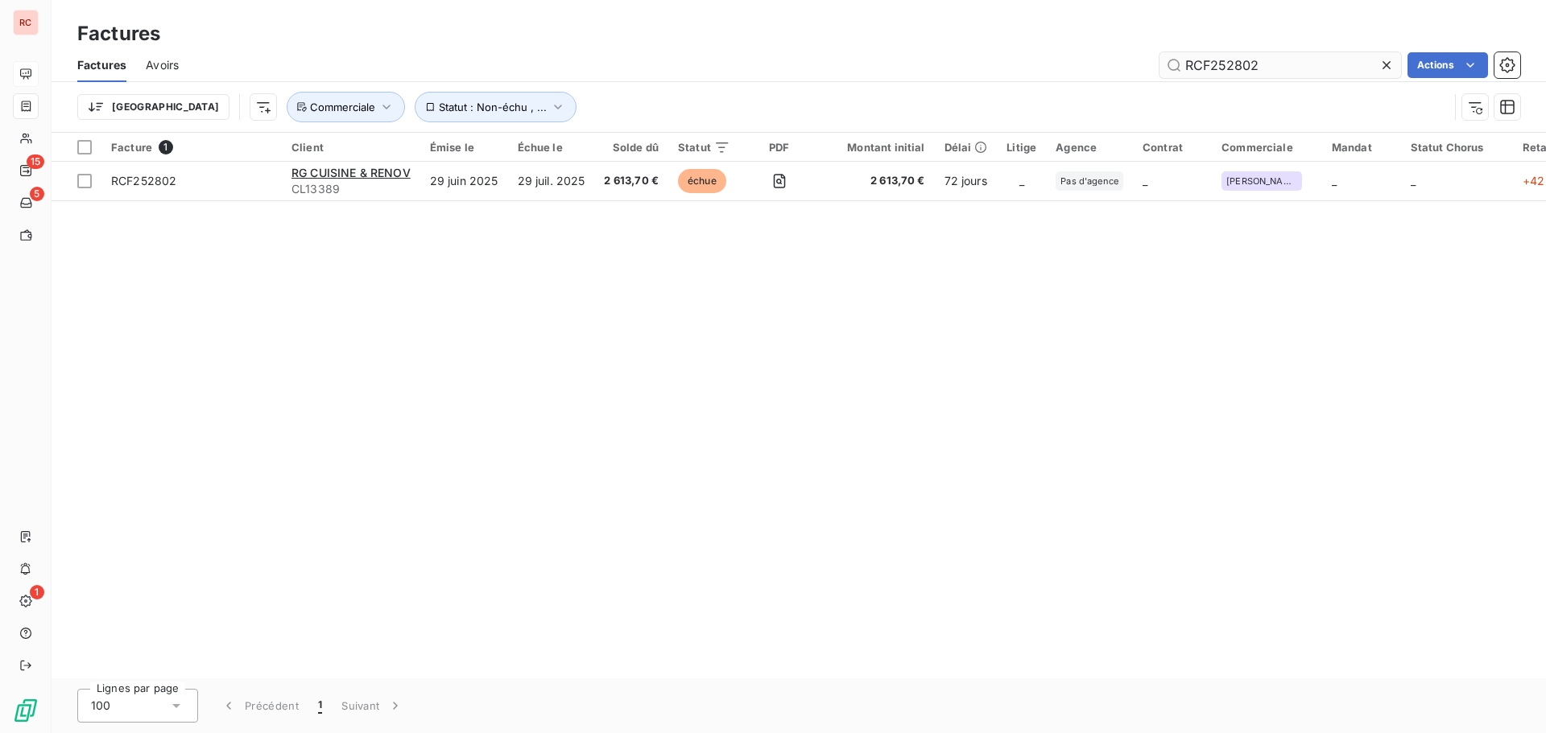
drag, startPoint x: 1286, startPoint y: 64, endPoint x: 1224, endPoint y: 64, distance: 62.0
click at [1224, 64] on input "RCF252802" at bounding box center [1279, 65] width 241 height 26
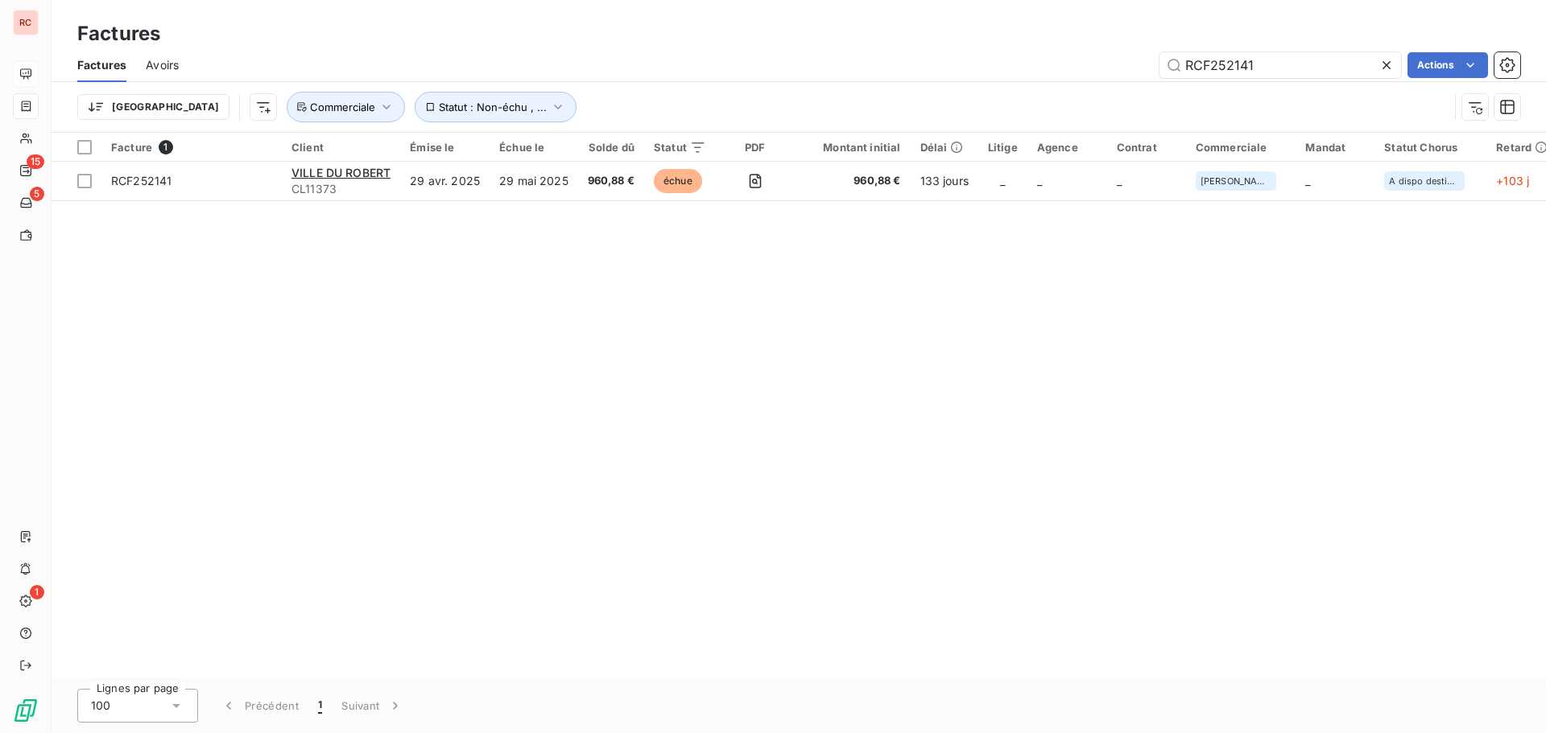
type input "RCF252141"
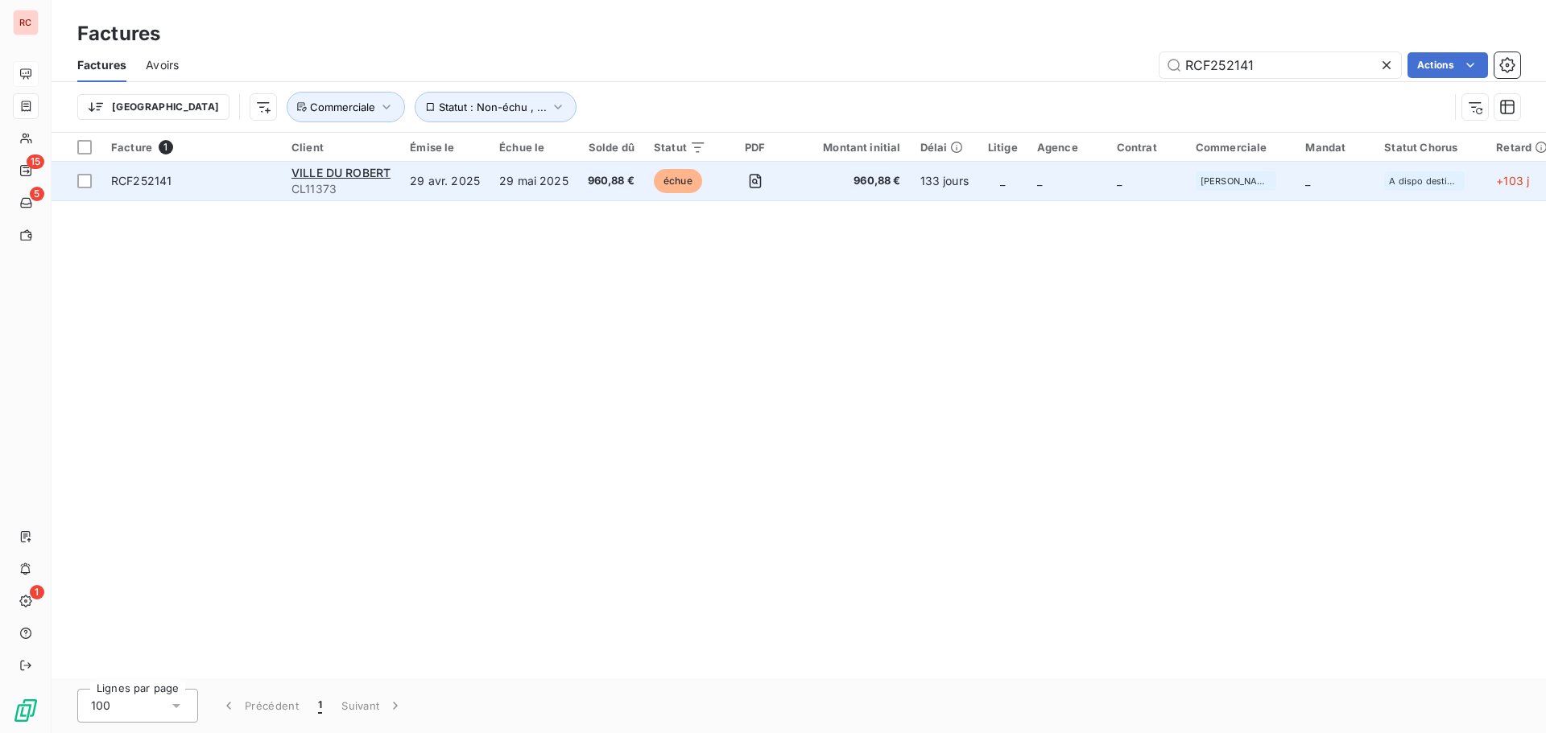
click at [578, 178] on td "960,88 €" at bounding box center [611, 181] width 66 height 39
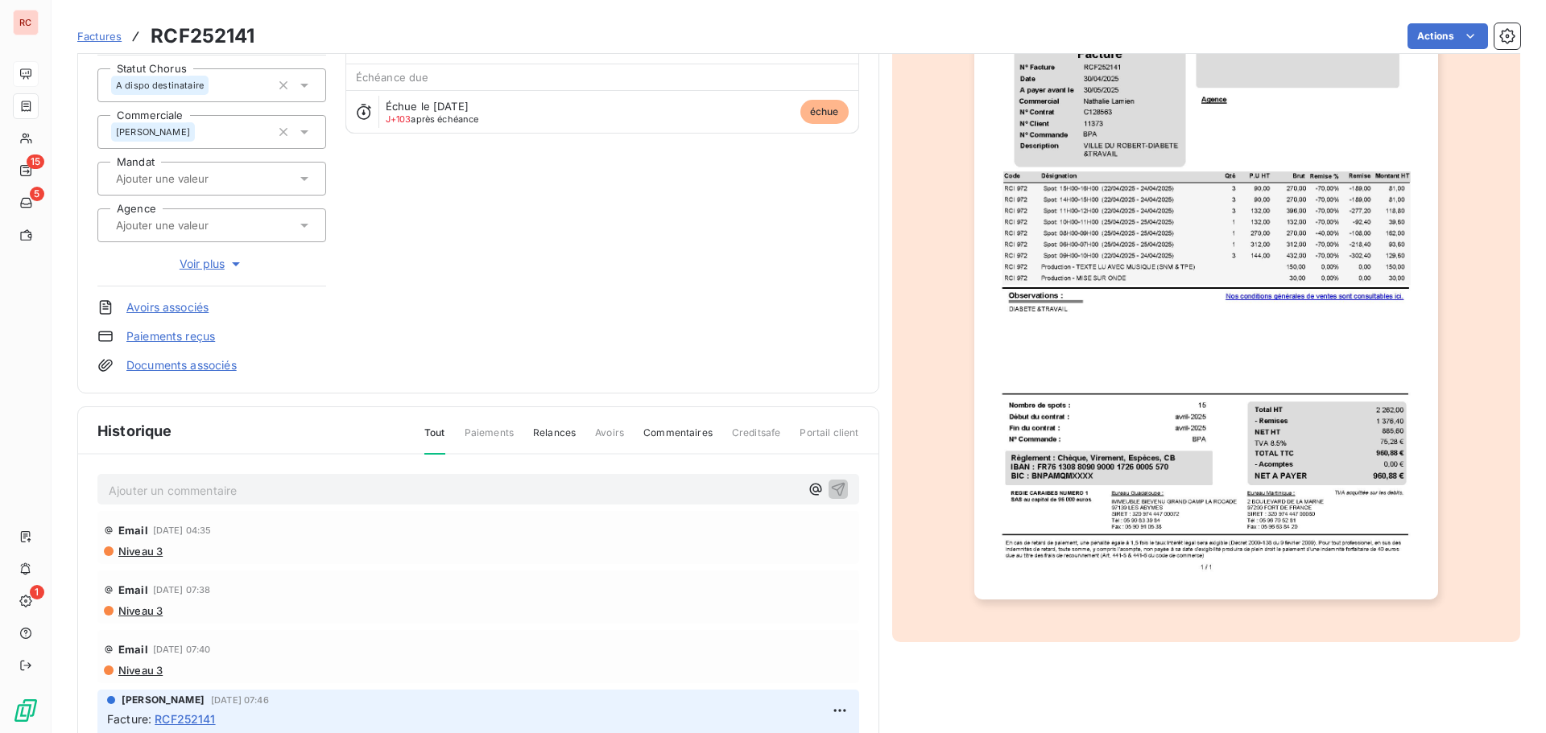
click at [299, 86] on icon at bounding box center [304, 85] width 16 height 16
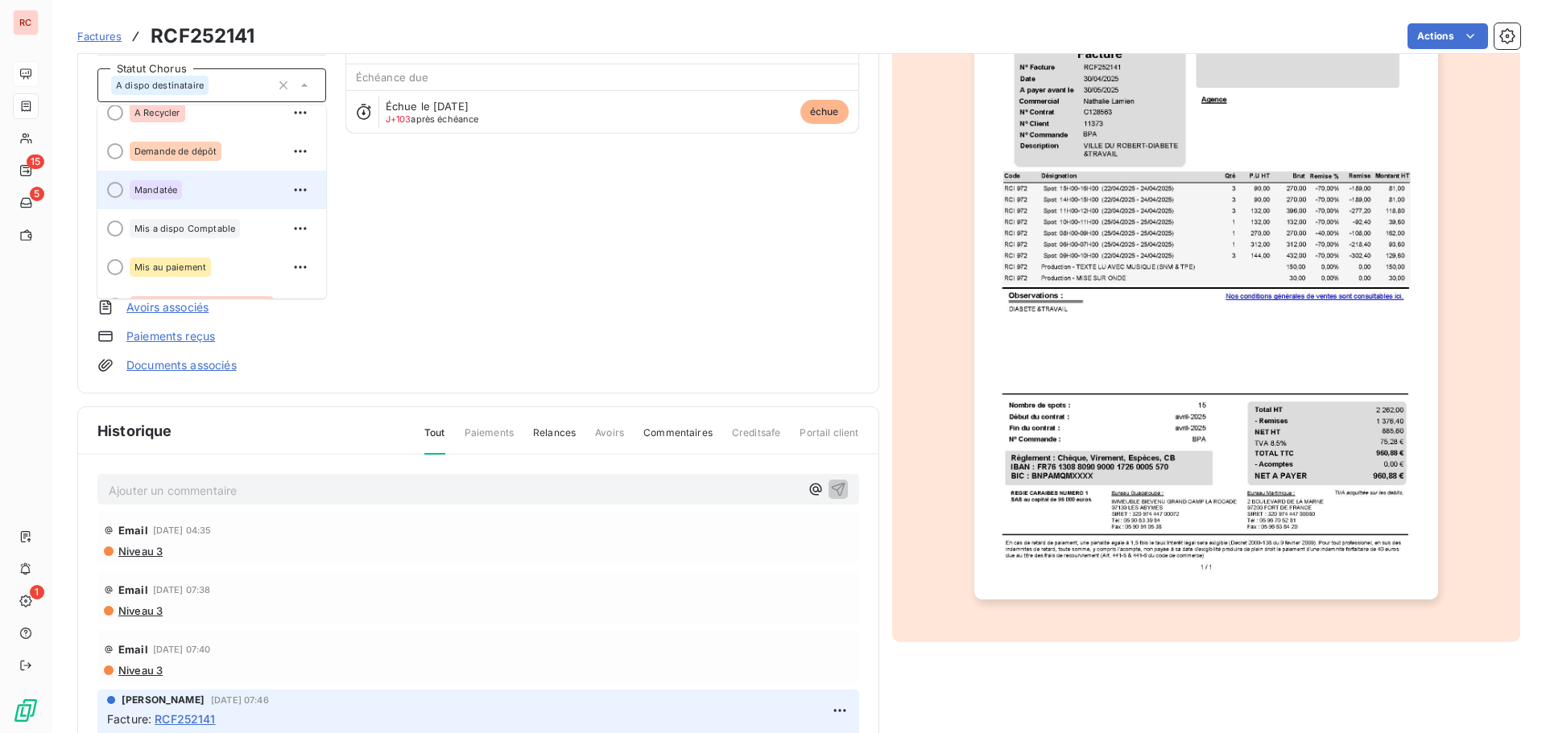
scroll to position [80, 0]
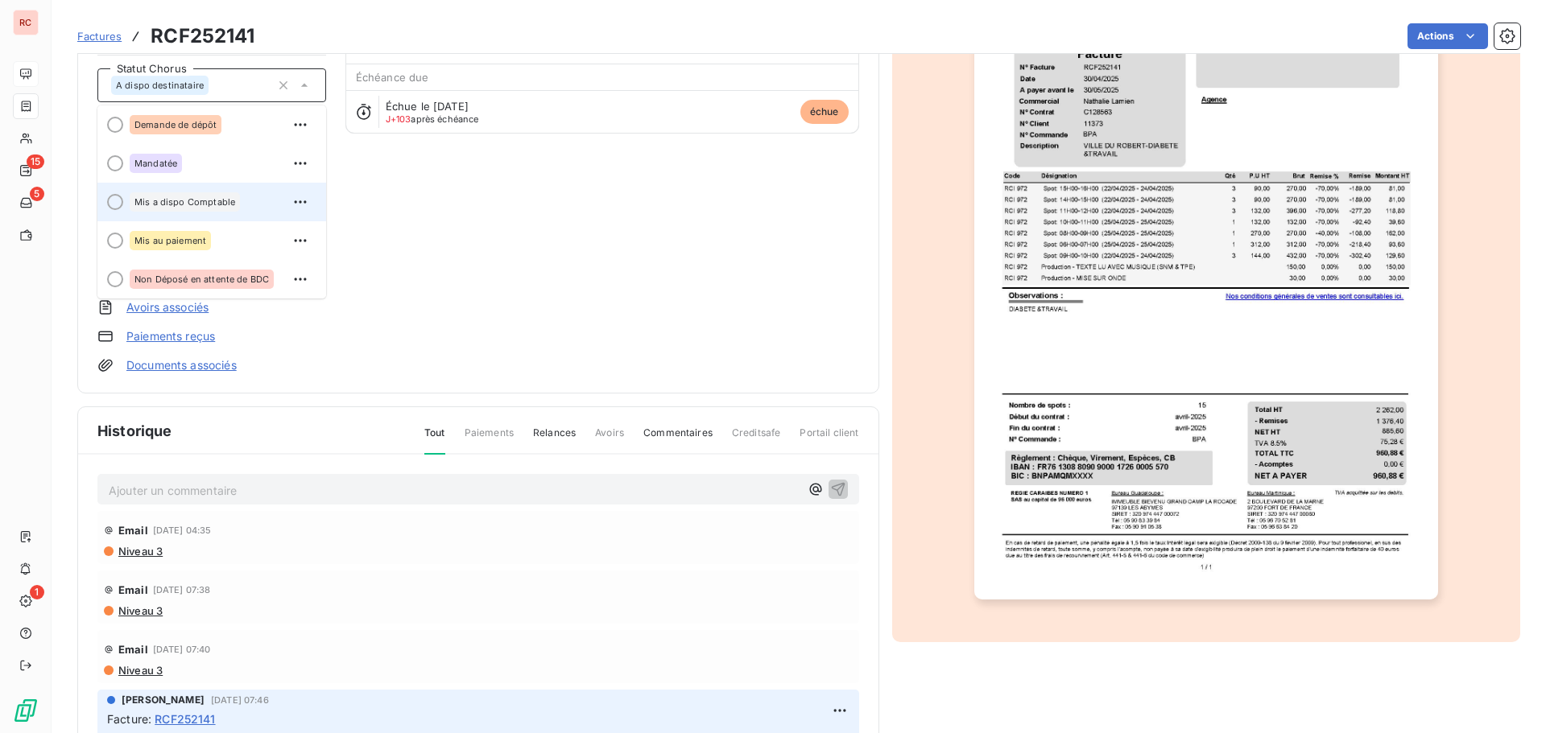
click at [171, 200] on span "Mis a dispo Comptable" at bounding box center [184, 202] width 101 height 10
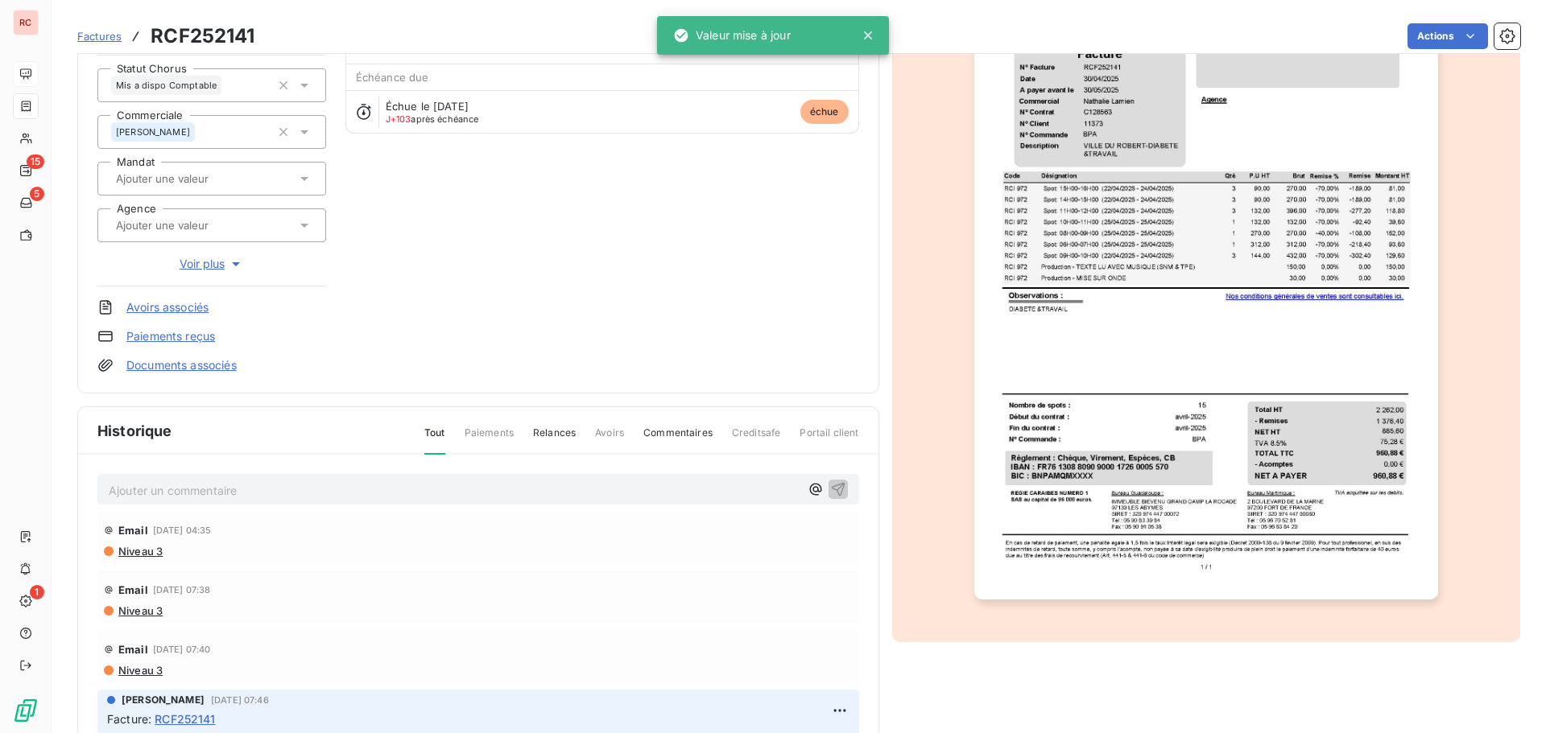
click at [142, 493] on p "Ajouter un commentaire ﻿" at bounding box center [454, 491] width 691 height 20
click at [130, 490] on p "Ajouter un commentaire ﻿" at bounding box center [454, 491] width 691 height 20
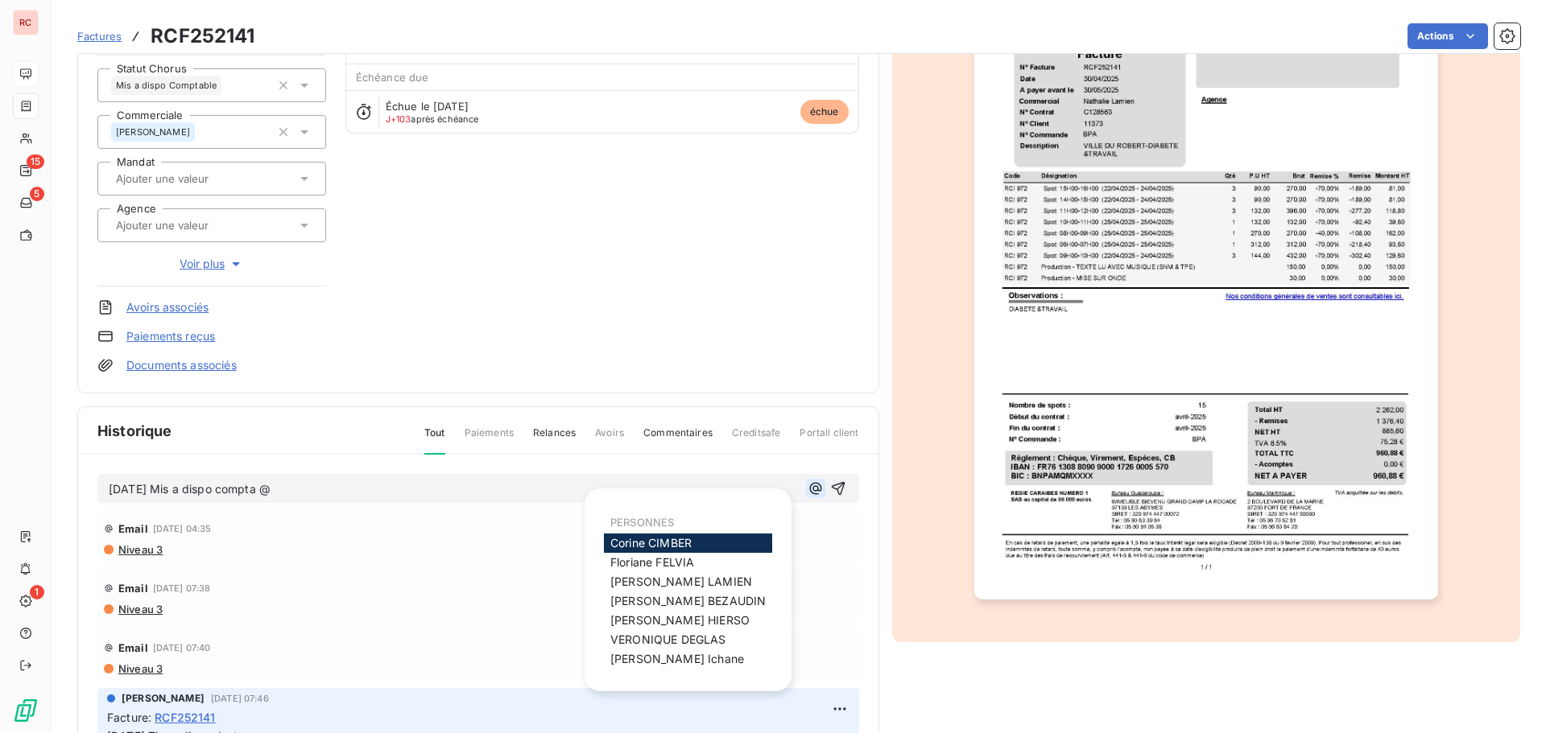
click at [809, 489] on icon "button" at bounding box center [815, 489] width 12 height 12
click at [669, 576] on span "[PERSON_NAME]" at bounding box center [681, 582] width 142 height 14
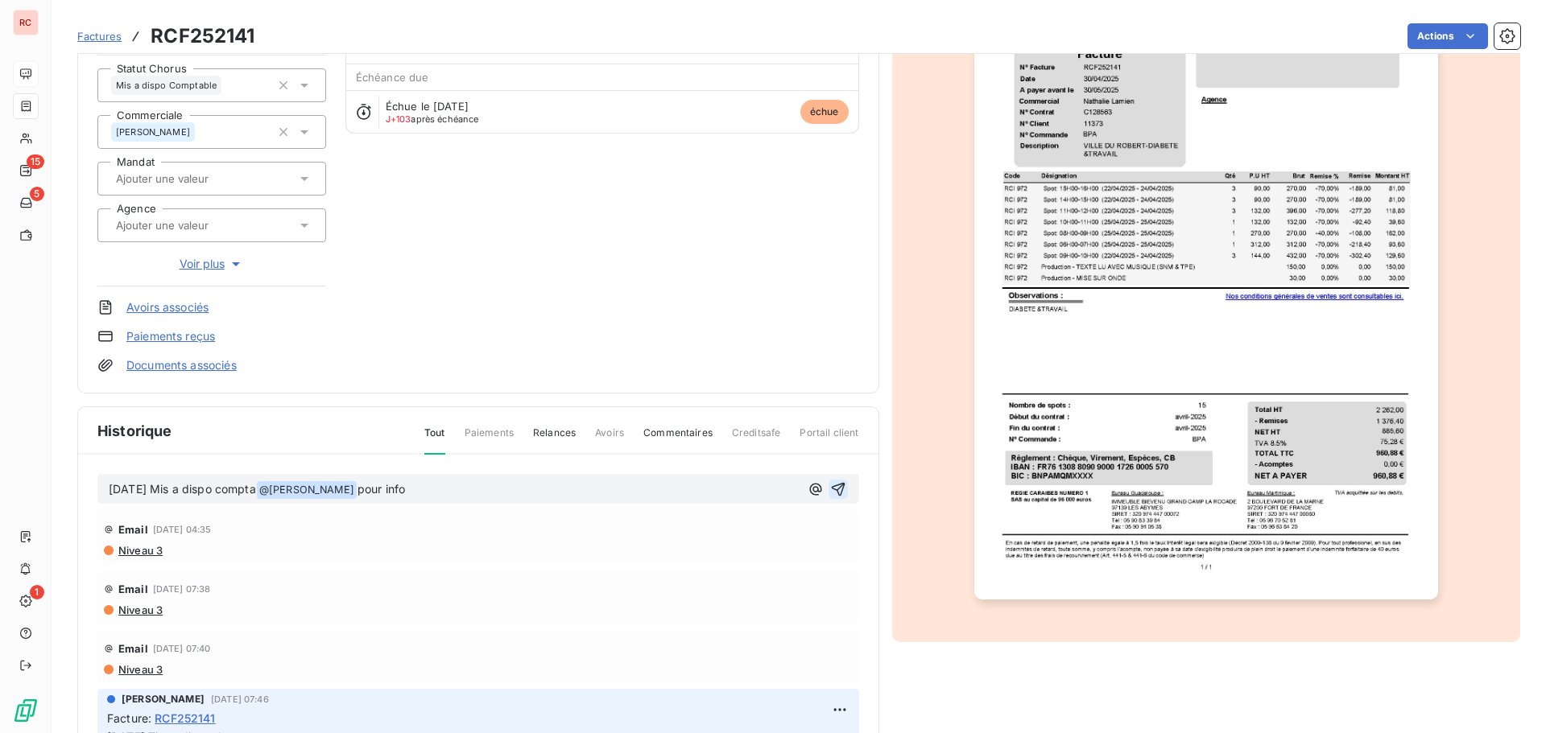
click at [828, 493] on button "button" at bounding box center [837, 489] width 19 height 19
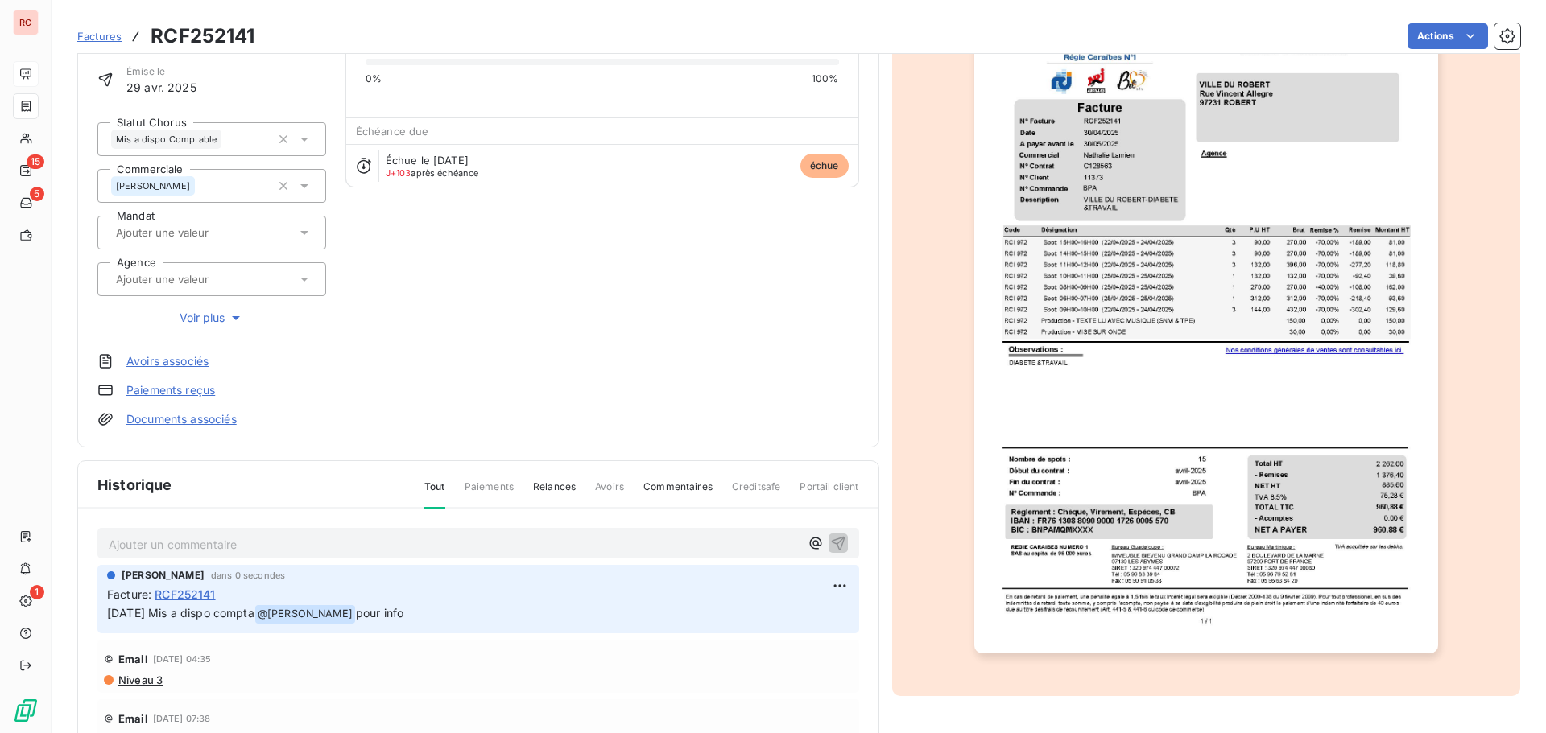
scroll to position [81, 0]
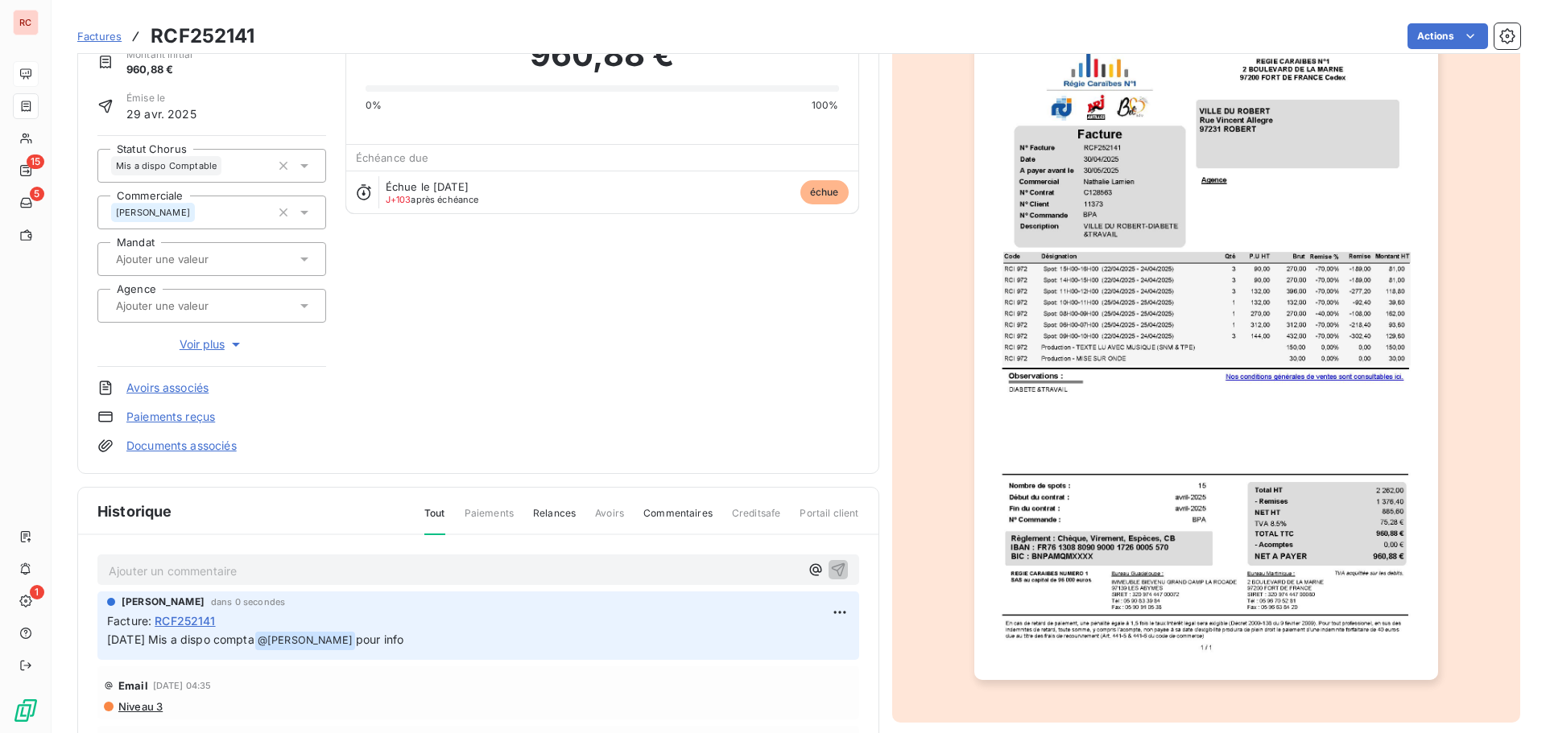
click at [100, 36] on span "Factures" at bounding box center [99, 36] width 44 height 13
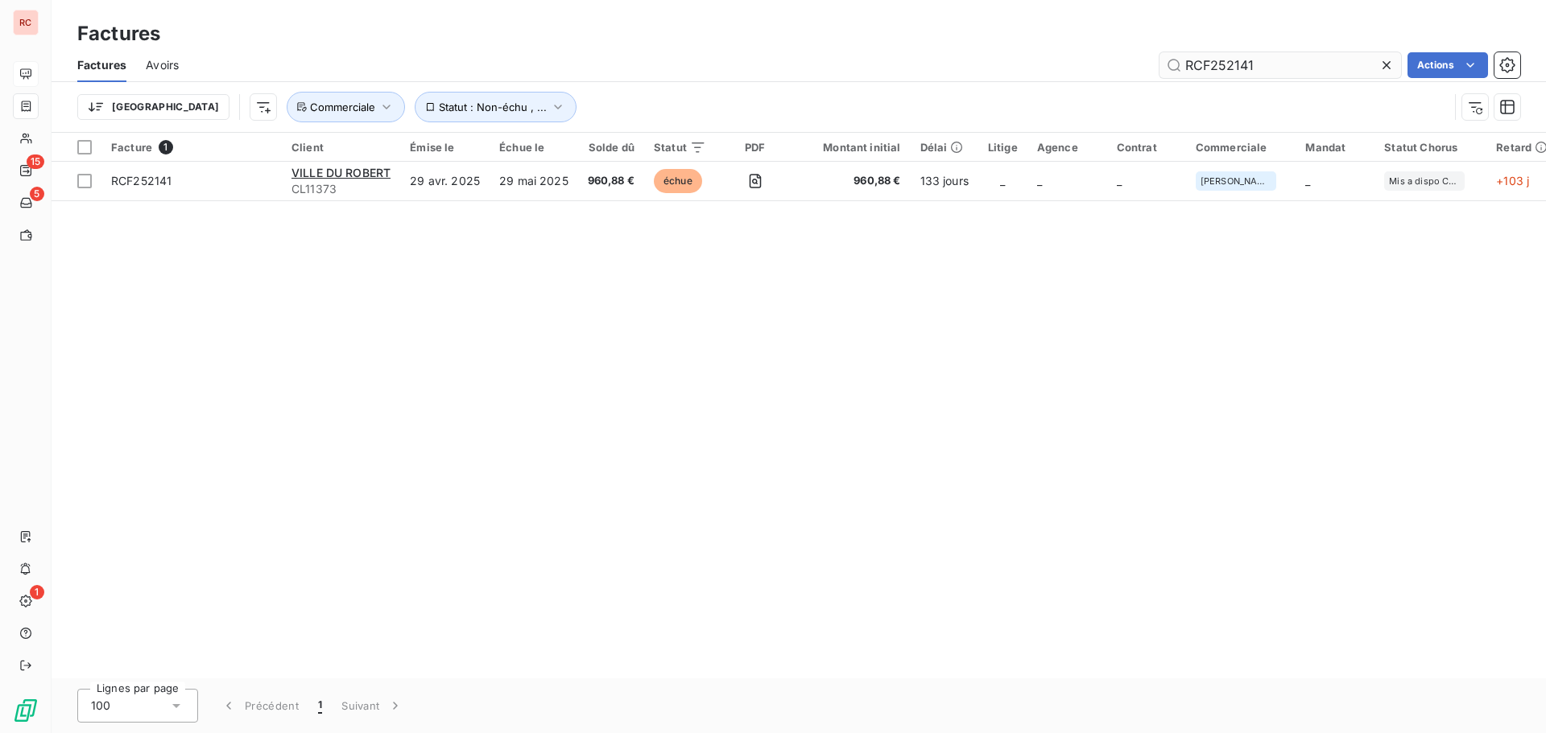
drag, startPoint x: 1257, startPoint y: 61, endPoint x: 1224, endPoint y: 74, distance: 36.2
click at [1224, 74] on input "RCF252141" at bounding box center [1279, 65] width 241 height 26
type input "RCF251263"
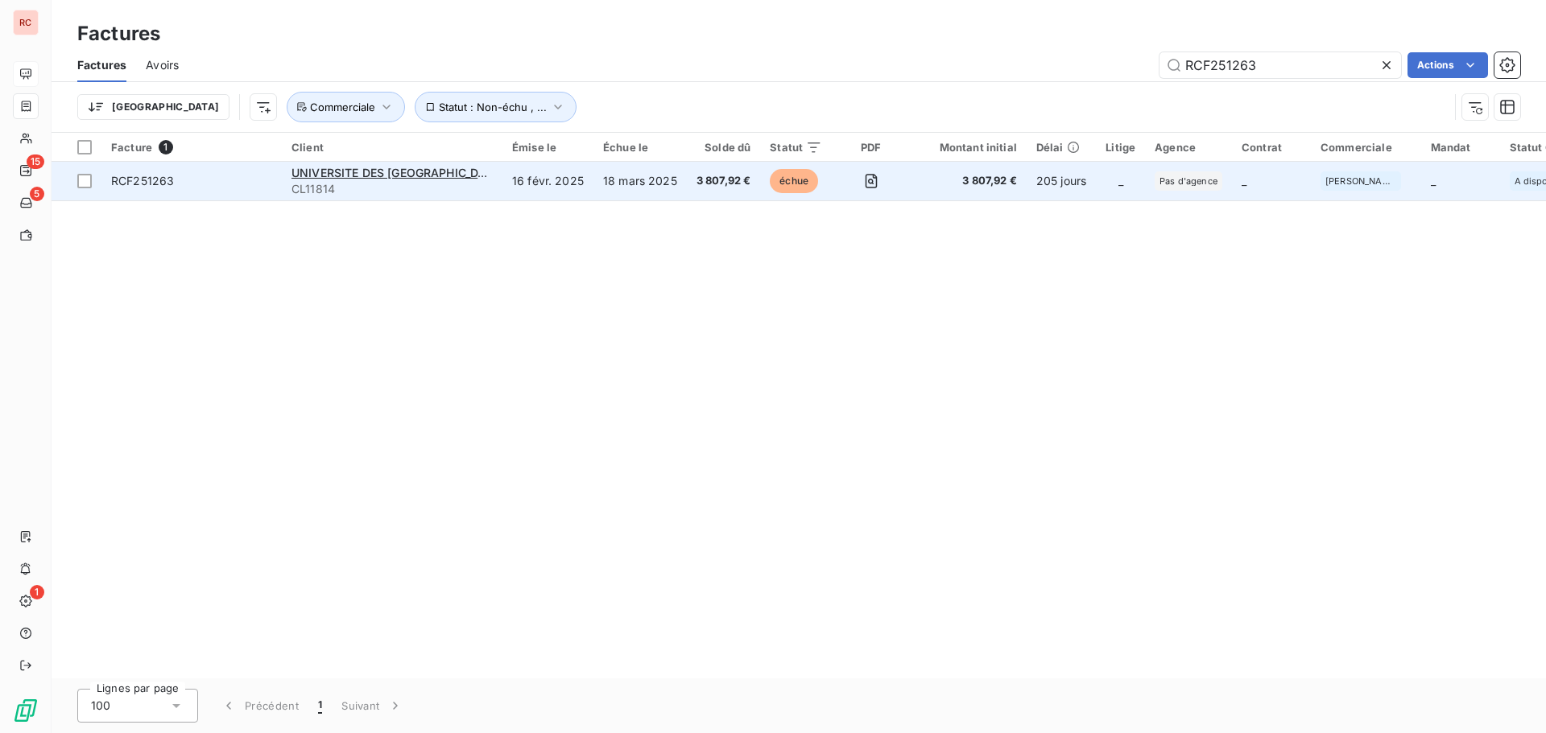
click at [655, 185] on td "18 mars 2025" at bounding box center [639, 181] width 93 height 39
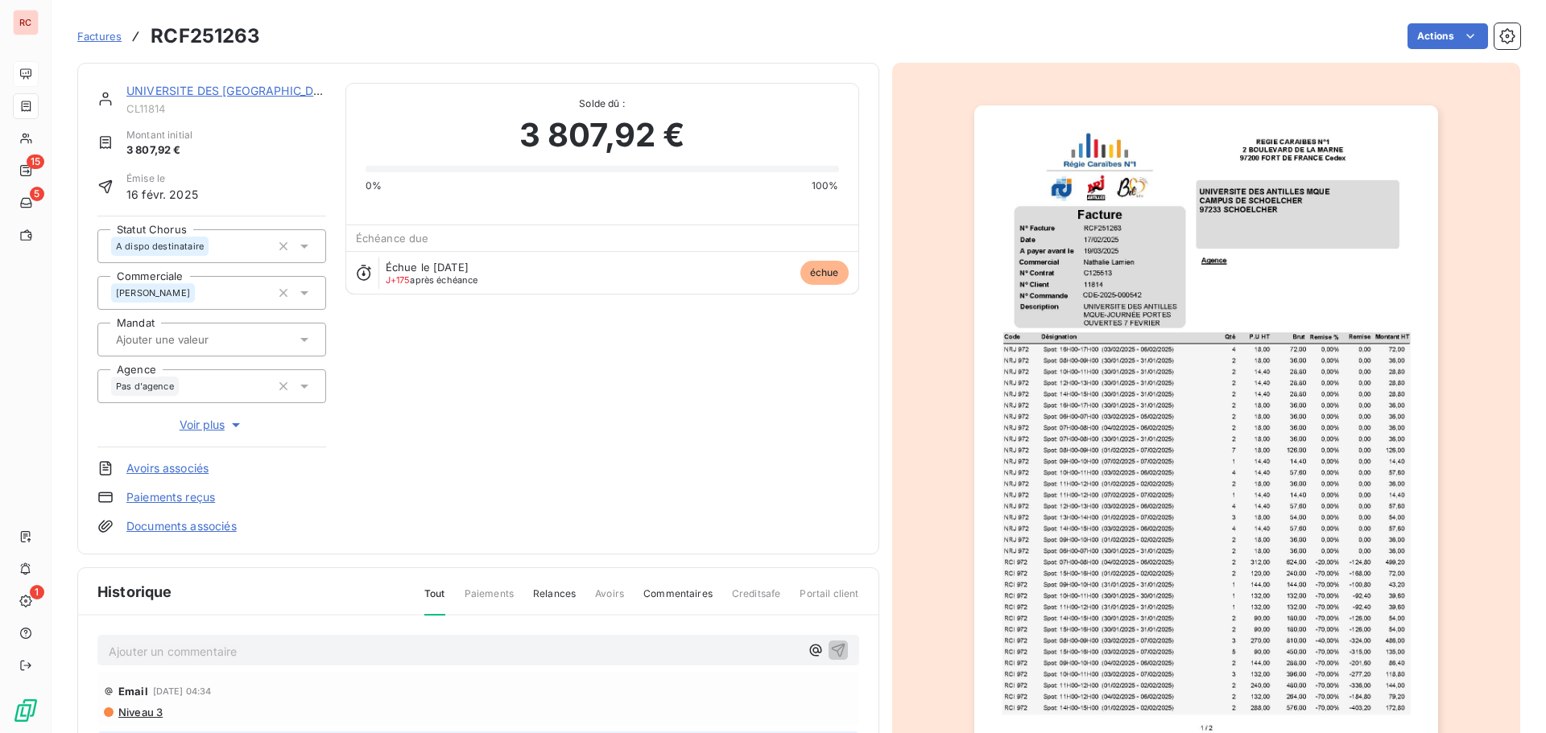
click at [302, 247] on icon at bounding box center [304, 247] width 8 height 4
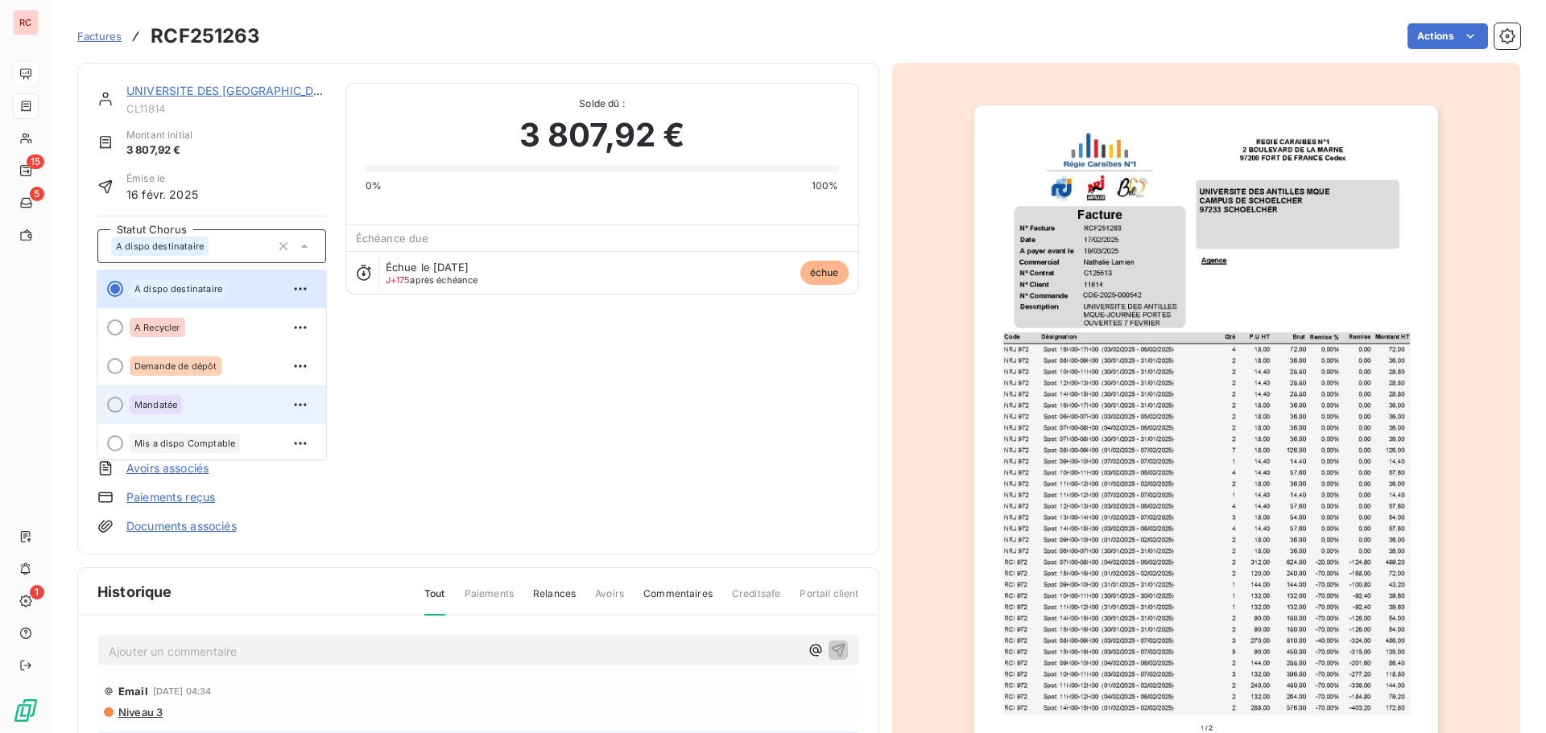
click at [168, 401] on span "Mandatée" at bounding box center [155, 405] width 43 height 10
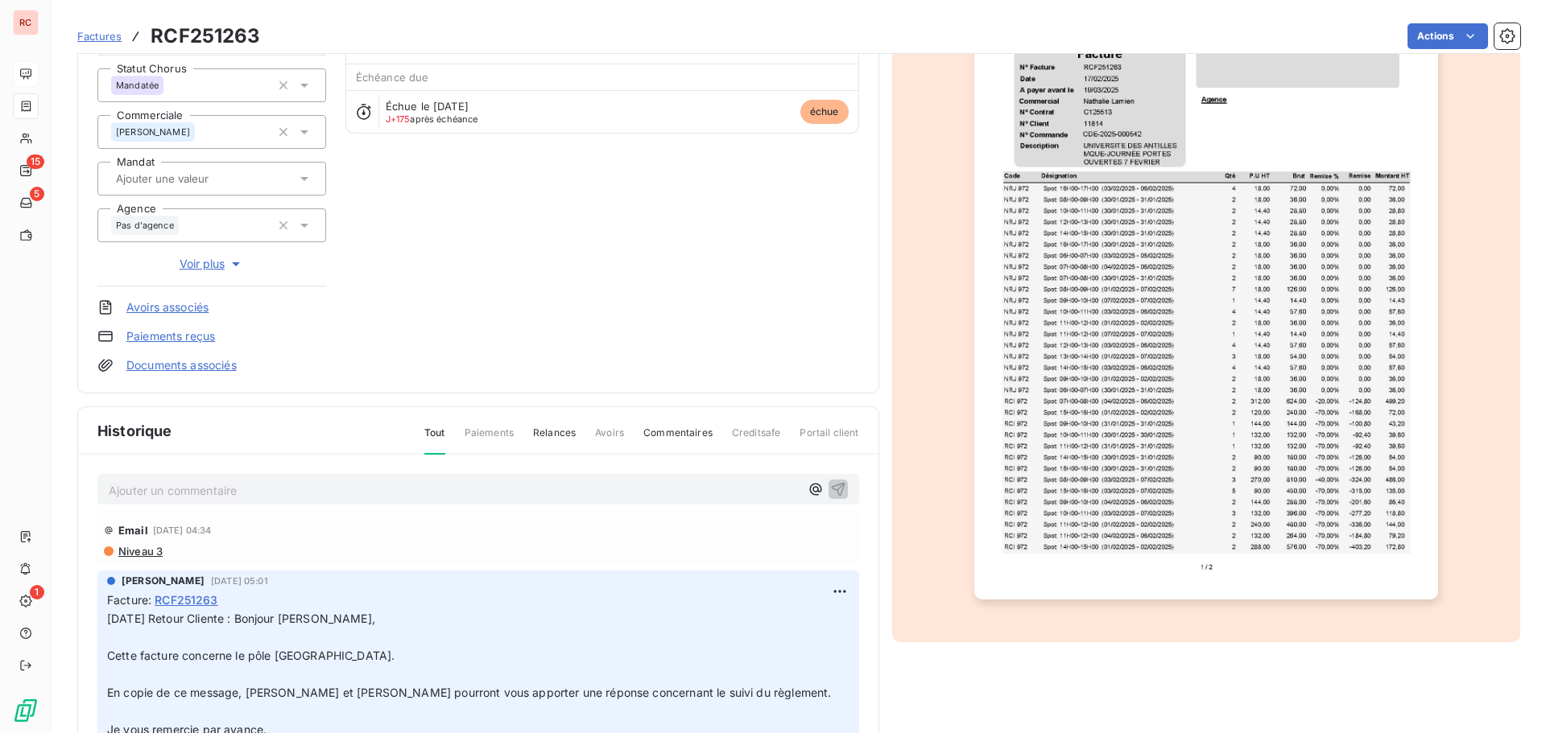
click at [114, 485] on p "Ajouter un commentaire ﻿" at bounding box center [454, 491] width 691 height 20
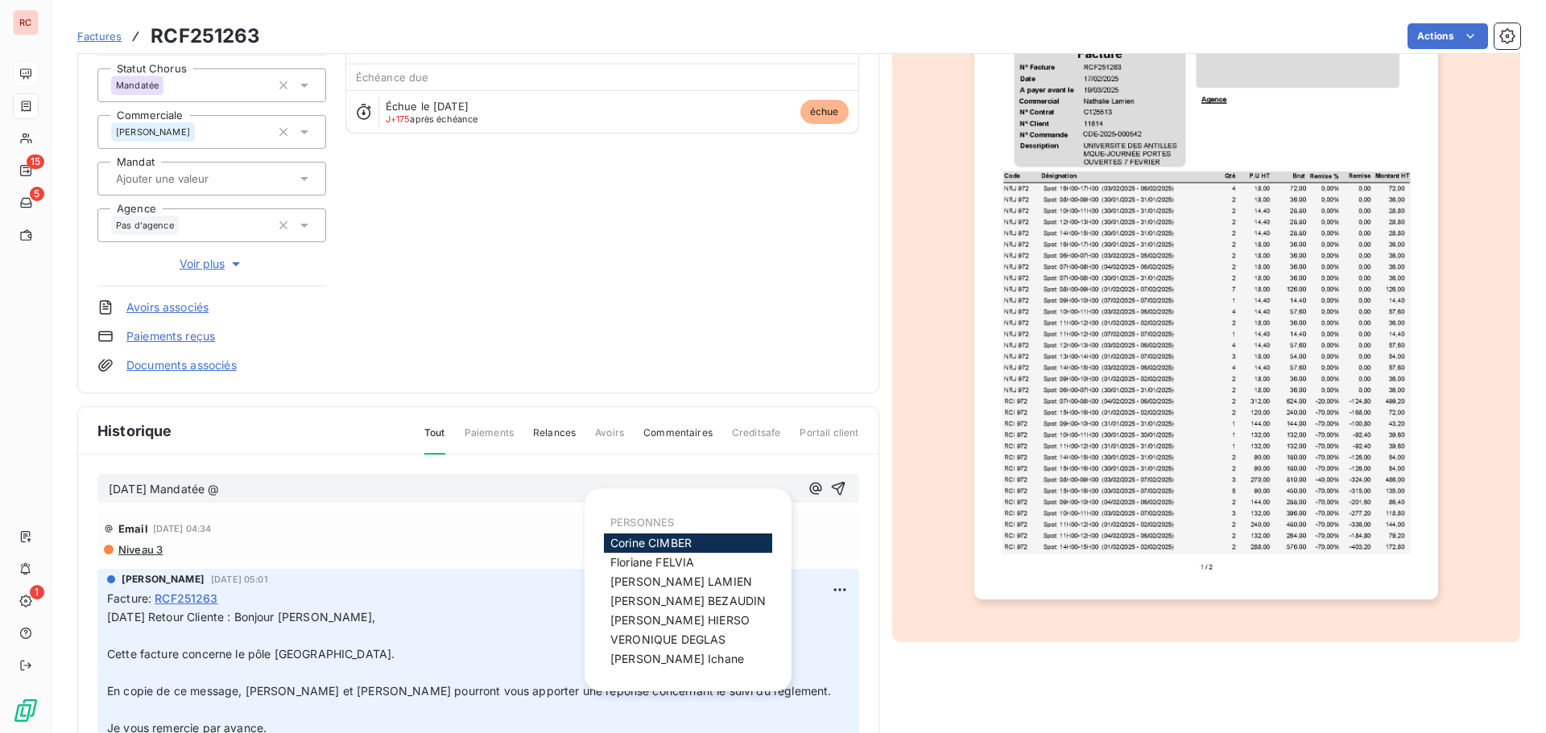
click at [658, 580] on span "[PERSON_NAME]" at bounding box center [681, 582] width 142 height 14
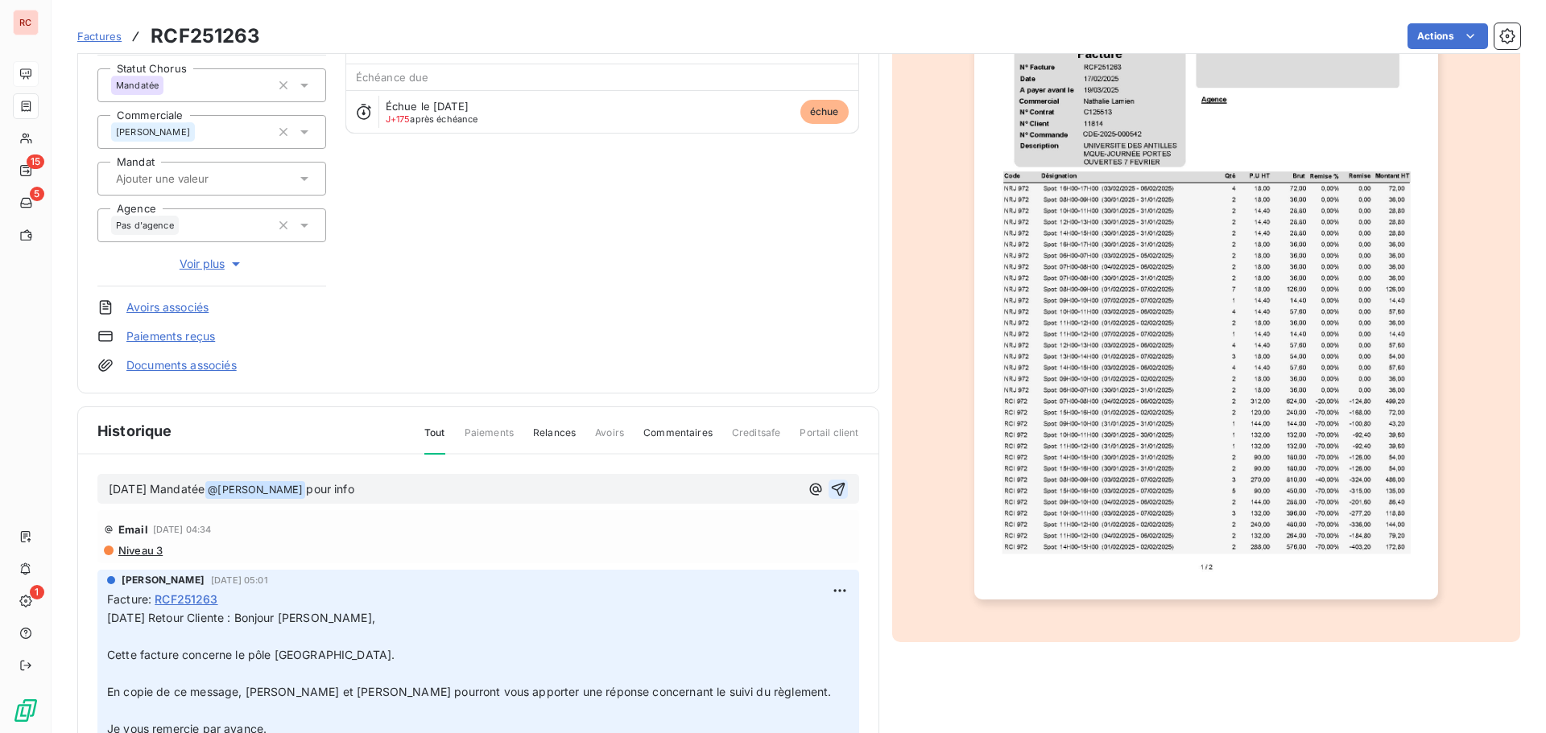
click at [830, 495] on icon "button" at bounding box center [838, 489] width 16 height 16
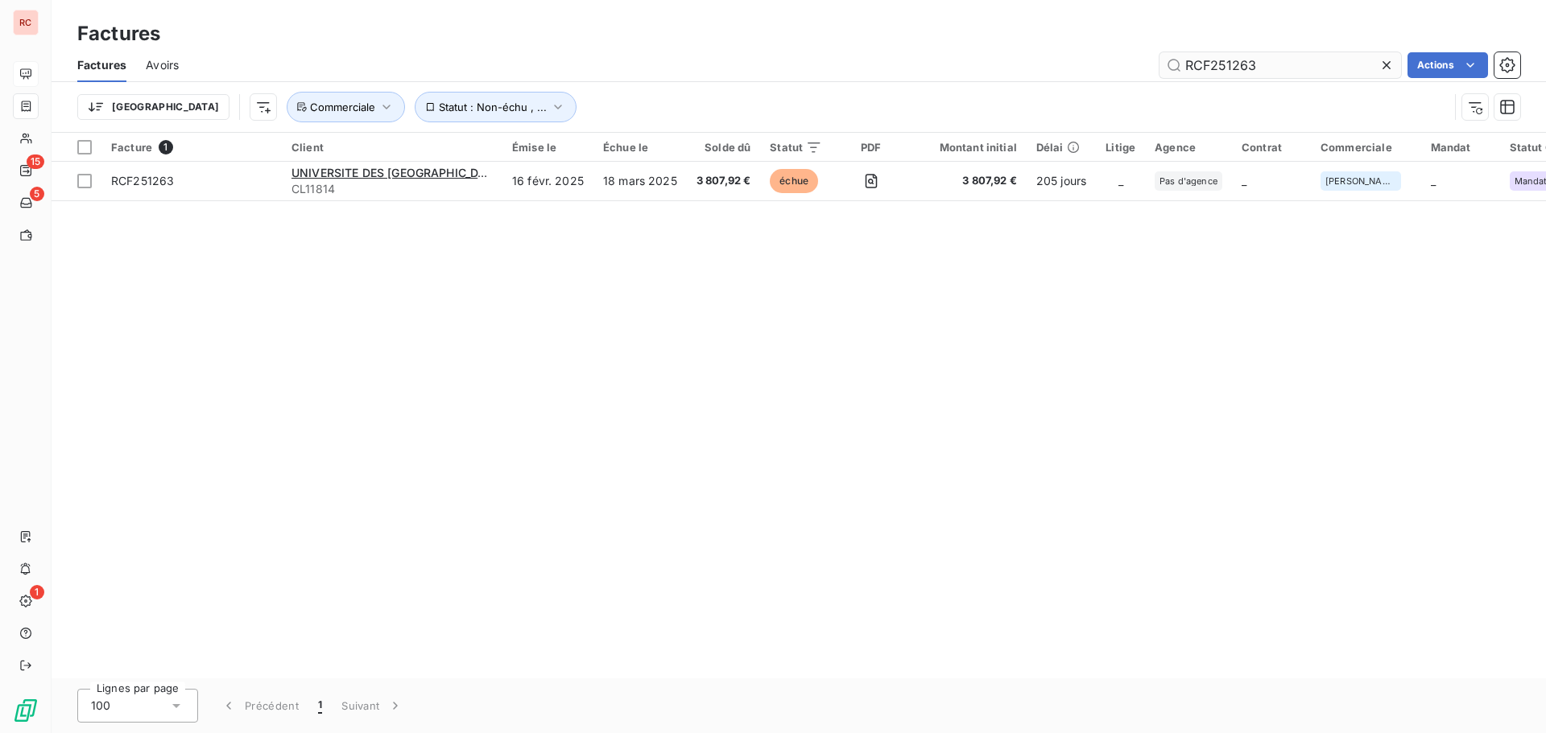
drag, startPoint x: 1275, startPoint y: 61, endPoint x: 1225, endPoint y: 69, distance: 50.6
click at [1225, 69] on input "RCF251263" at bounding box center [1279, 65] width 241 height 26
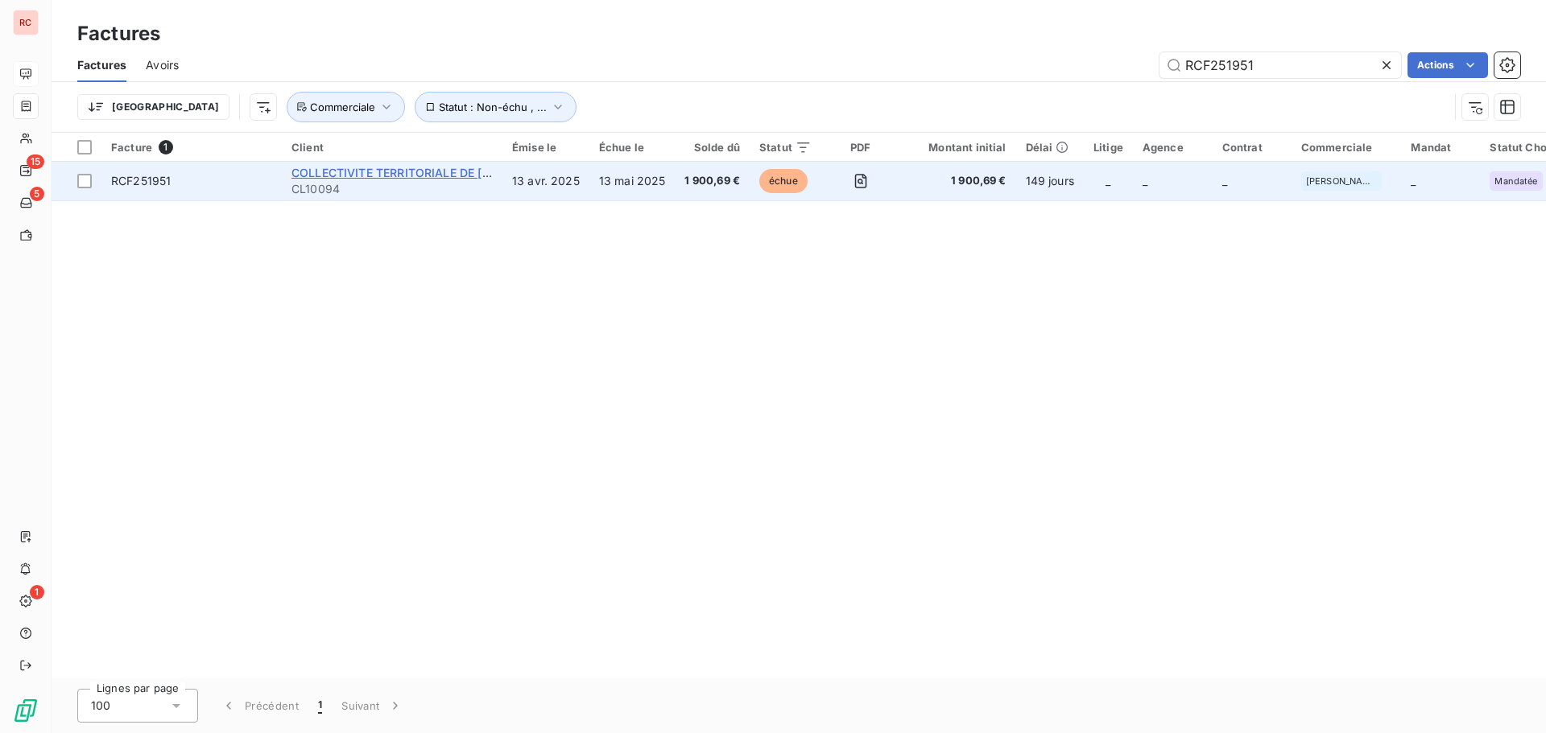
type input "RCF251951"
click at [405, 177] on span "COLLECTIVITE TERRITORIALE DE [GEOGRAPHIC_DATA]" at bounding box center [442, 173] width 303 height 14
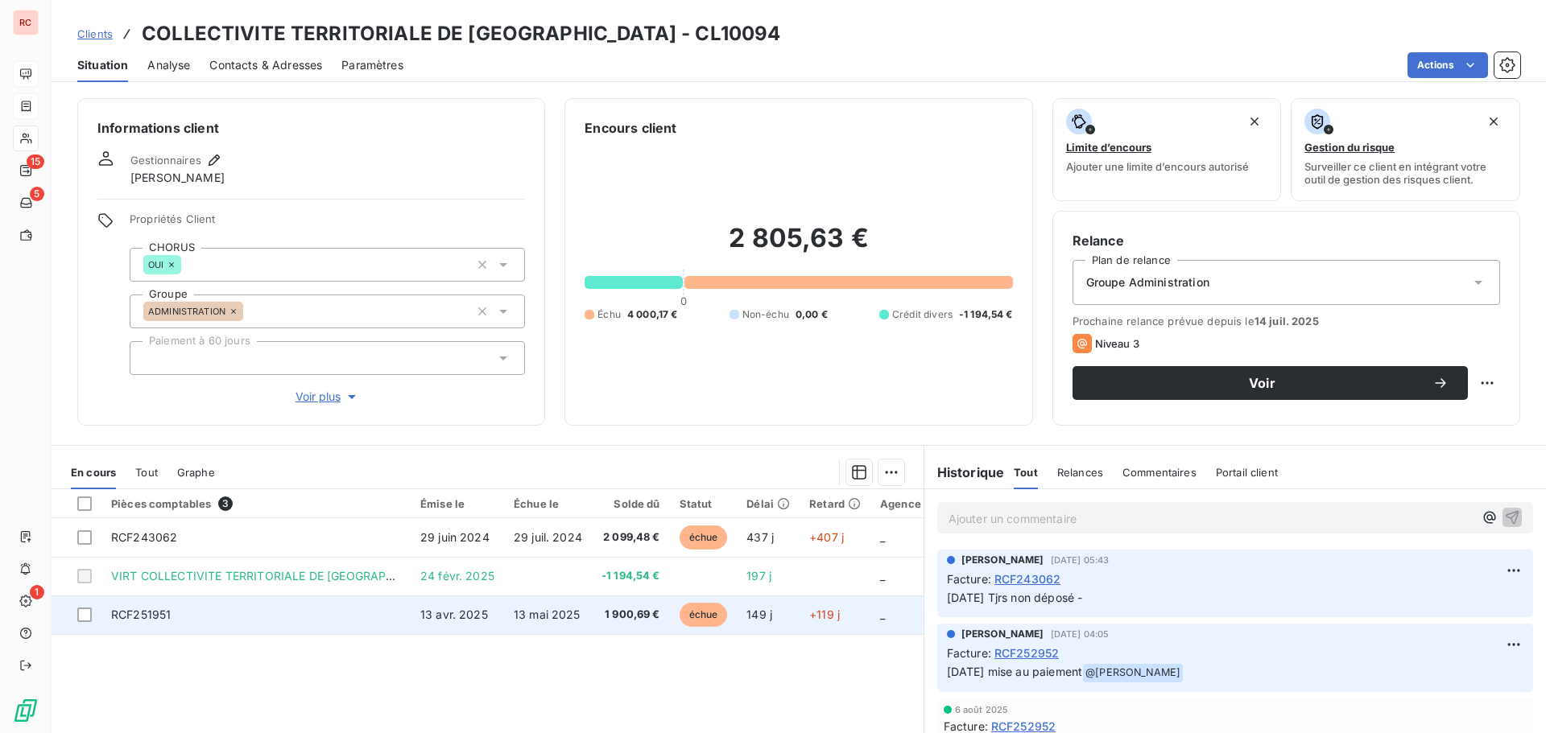
click at [494, 625] on td "13 avr. 2025" at bounding box center [457, 615] width 93 height 39
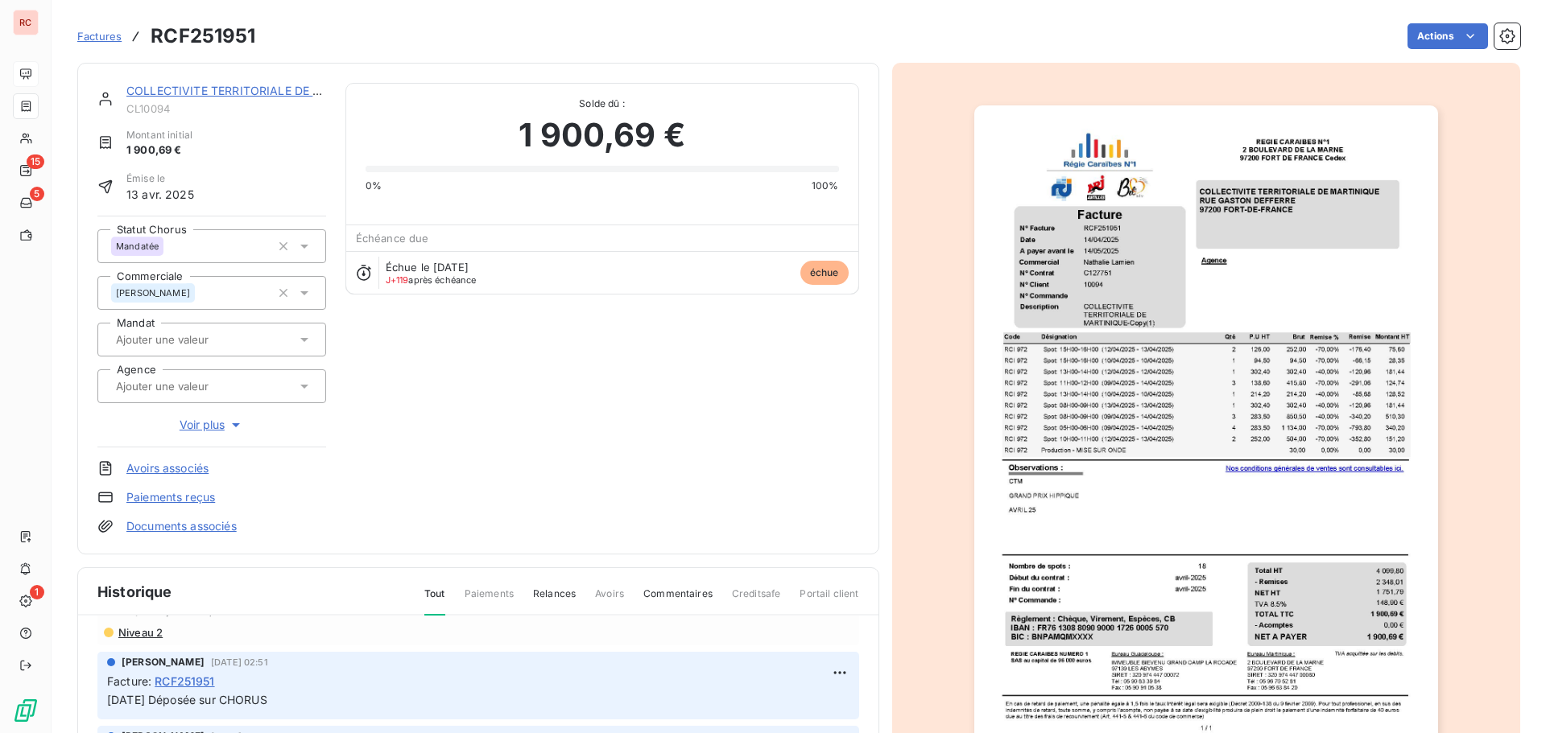
scroll to position [241, 0]
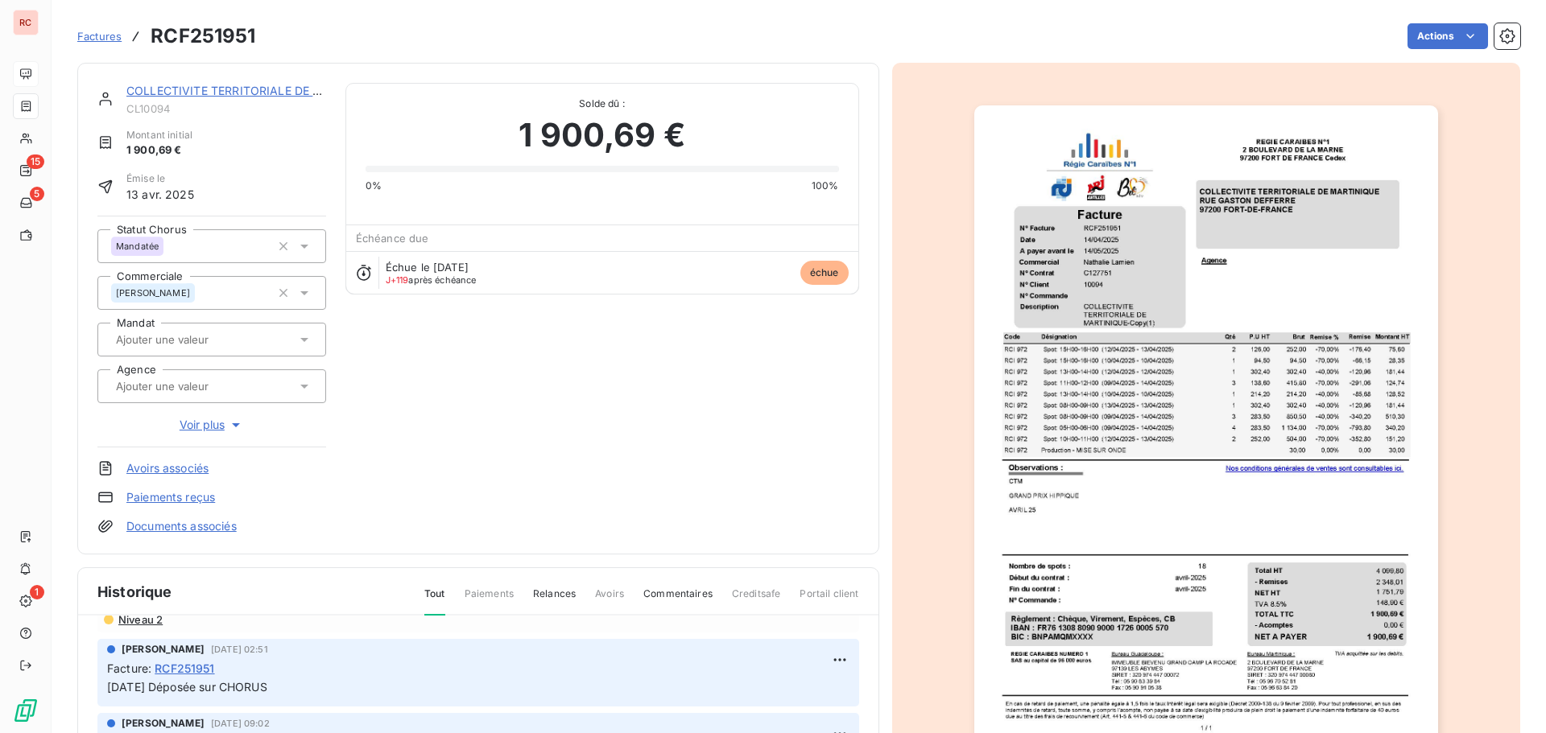
click at [302, 244] on icon at bounding box center [304, 246] width 16 height 16
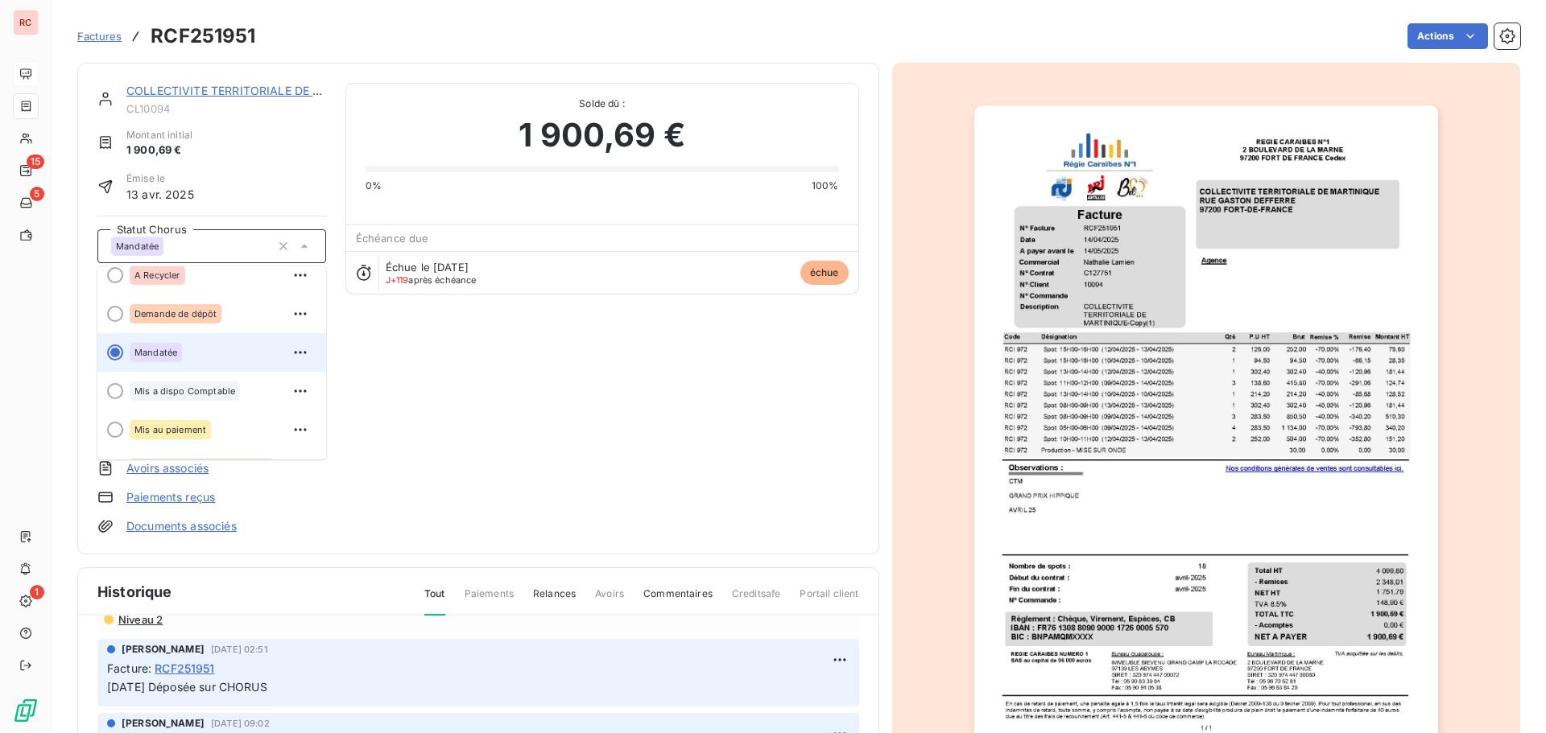
scroll to position [80, 0]
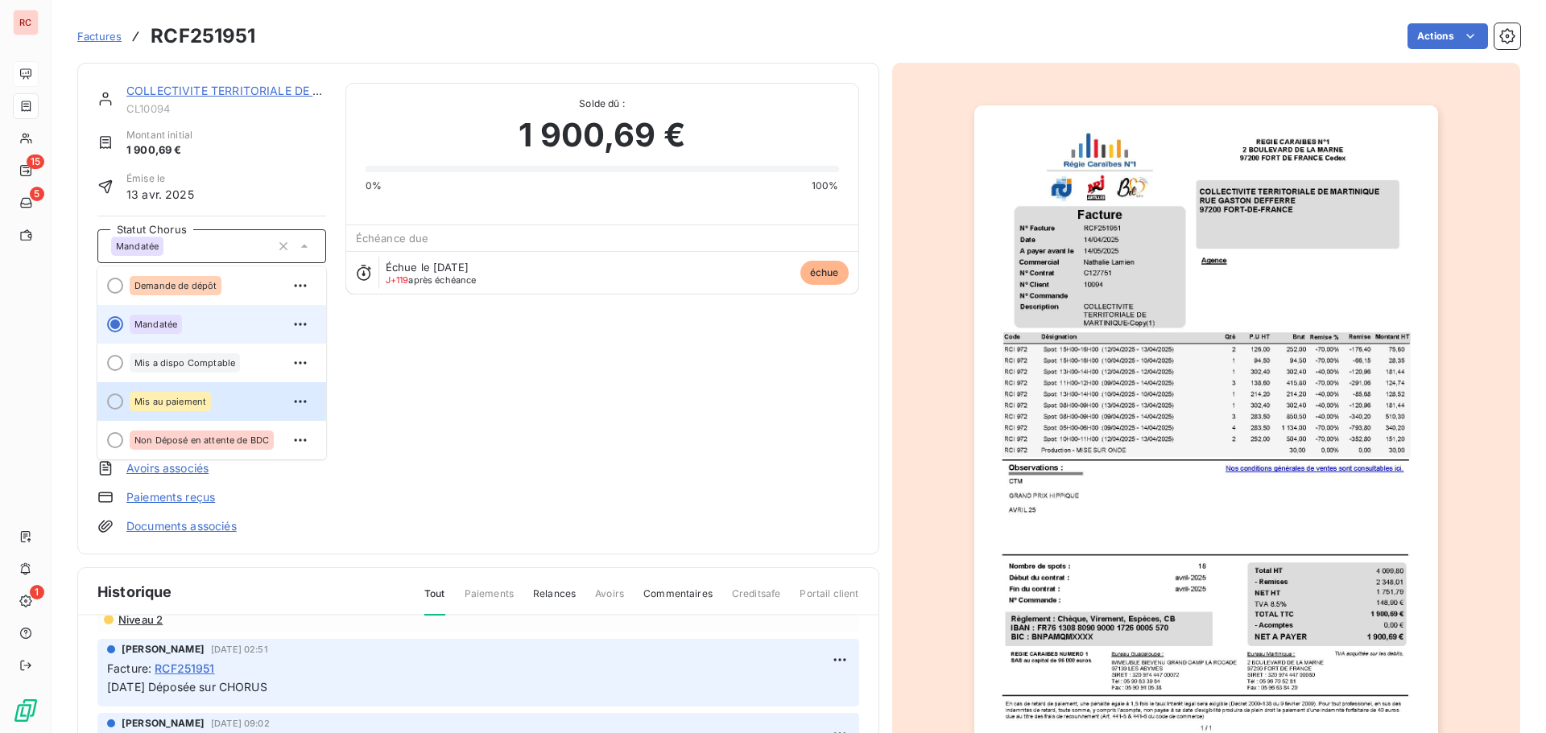
click at [204, 402] on span "Mis au paiement" at bounding box center [170, 402] width 72 height 10
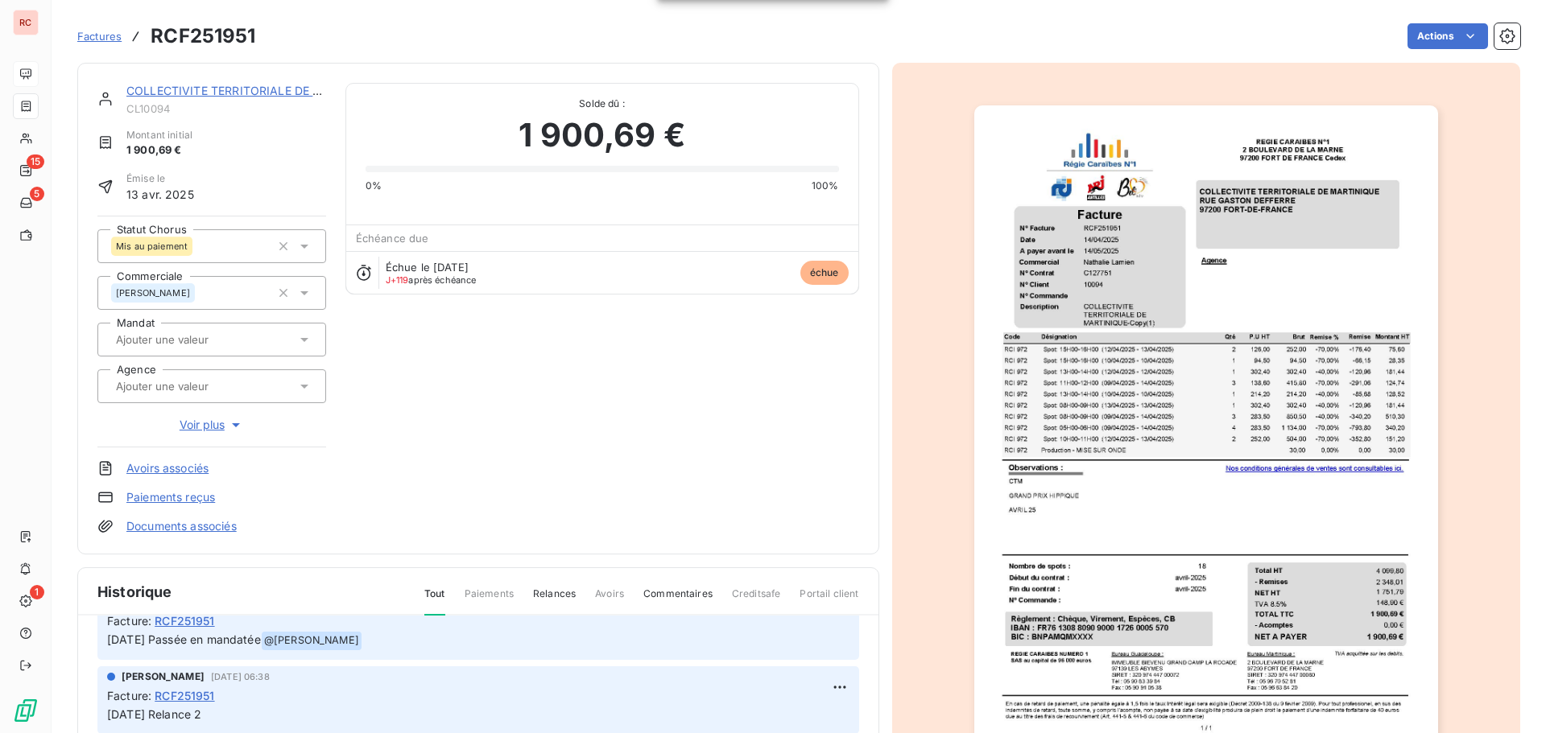
scroll to position [0, 0]
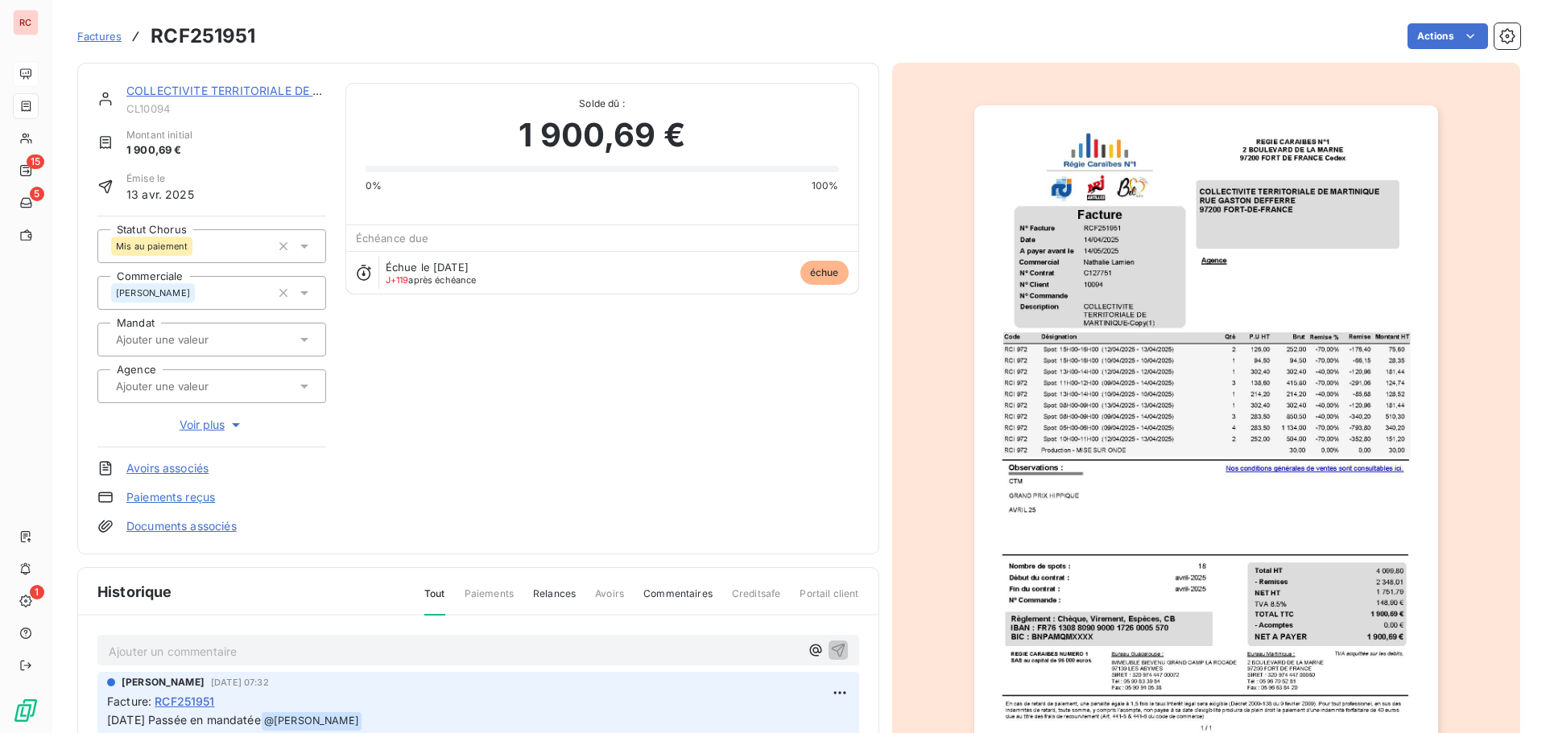
click at [153, 656] on p "Ajouter un commentaire ﻿" at bounding box center [454, 652] width 691 height 20
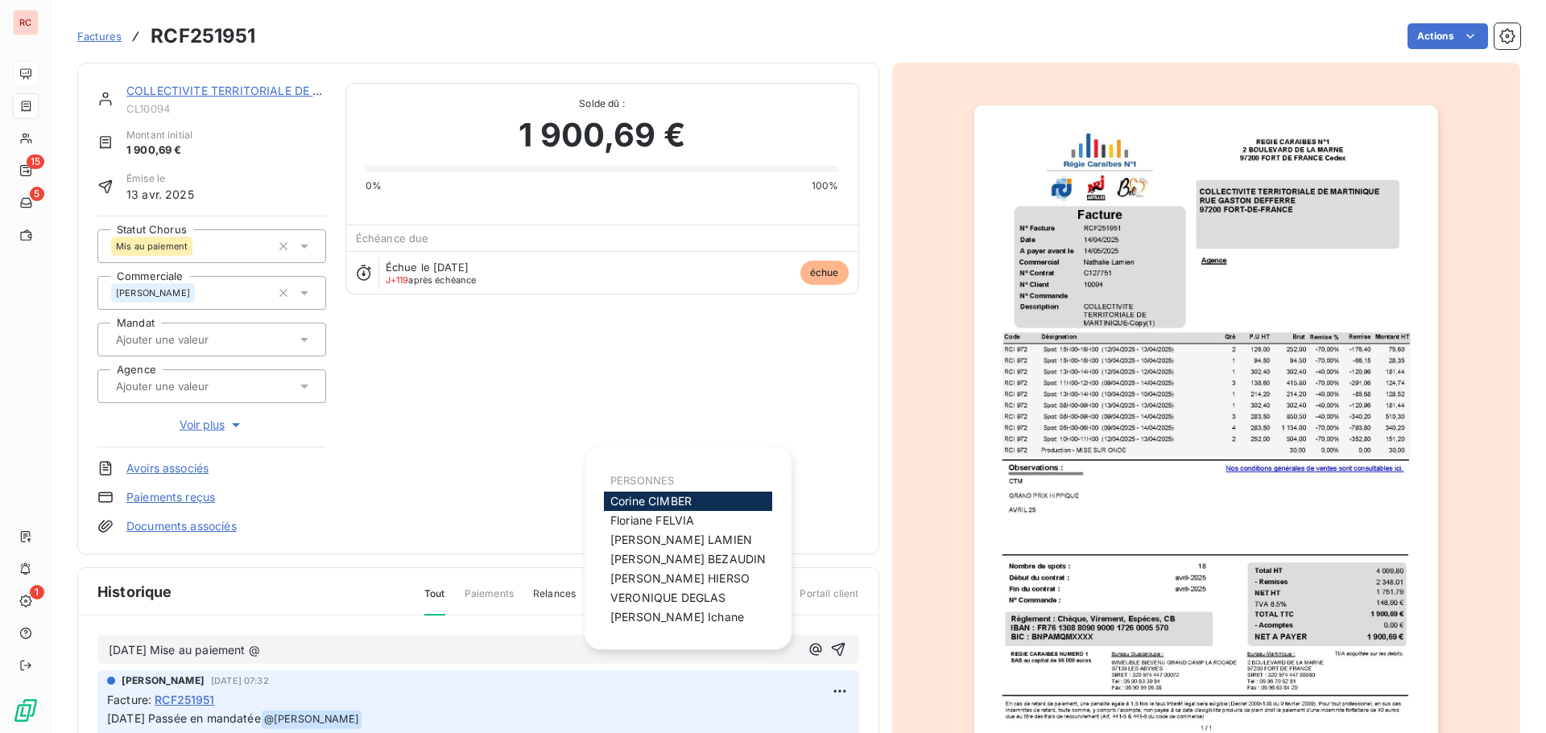
click at [668, 537] on span "[PERSON_NAME]" at bounding box center [681, 540] width 142 height 14
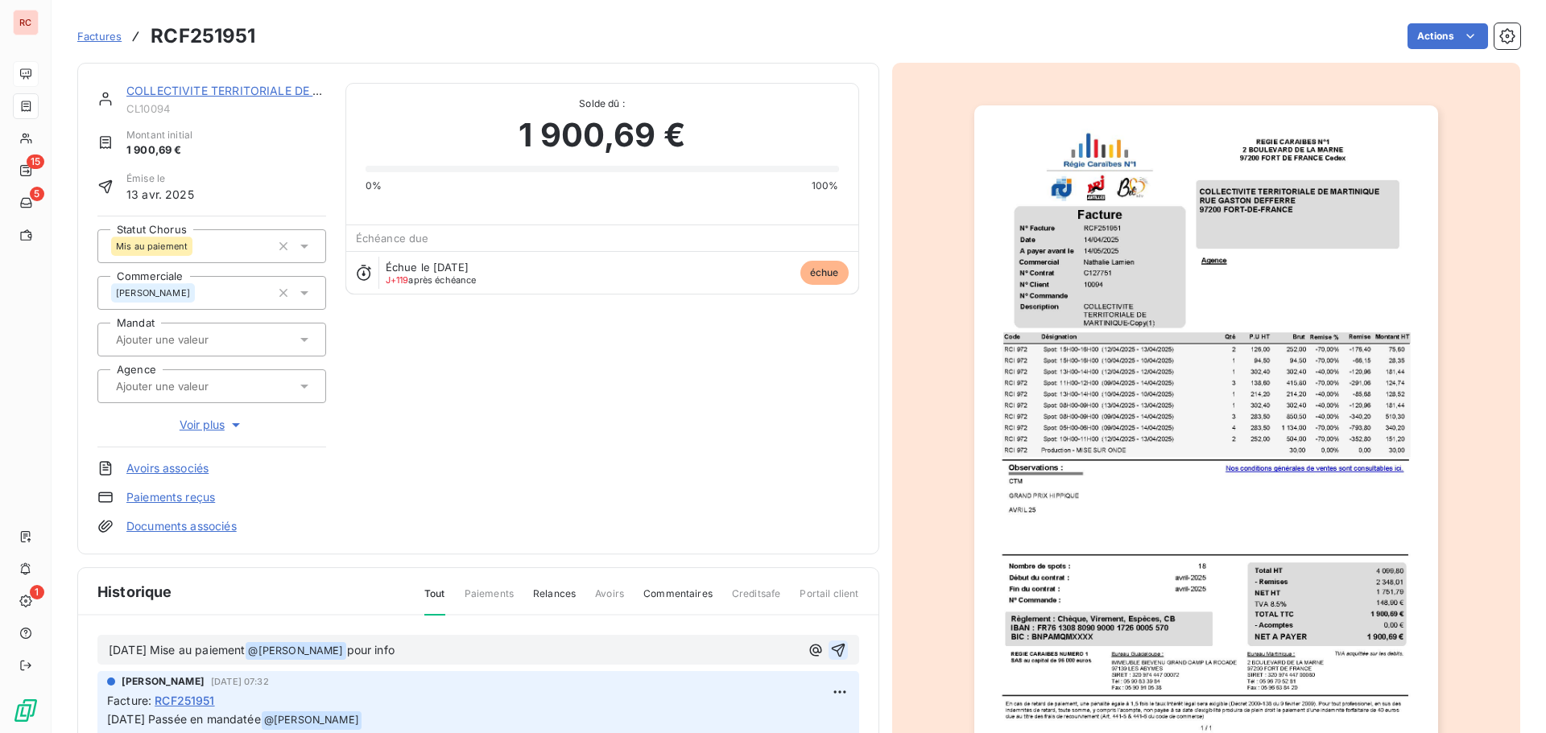
click at [830, 644] on icon "button" at bounding box center [838, 650] width 16 height 16
click at [180, 96] on link "COLLECTIVITE TERRITORIALE DE [GEOGRAPHIC_DATA]" at bounding box center [277, 91] width 303 height 14
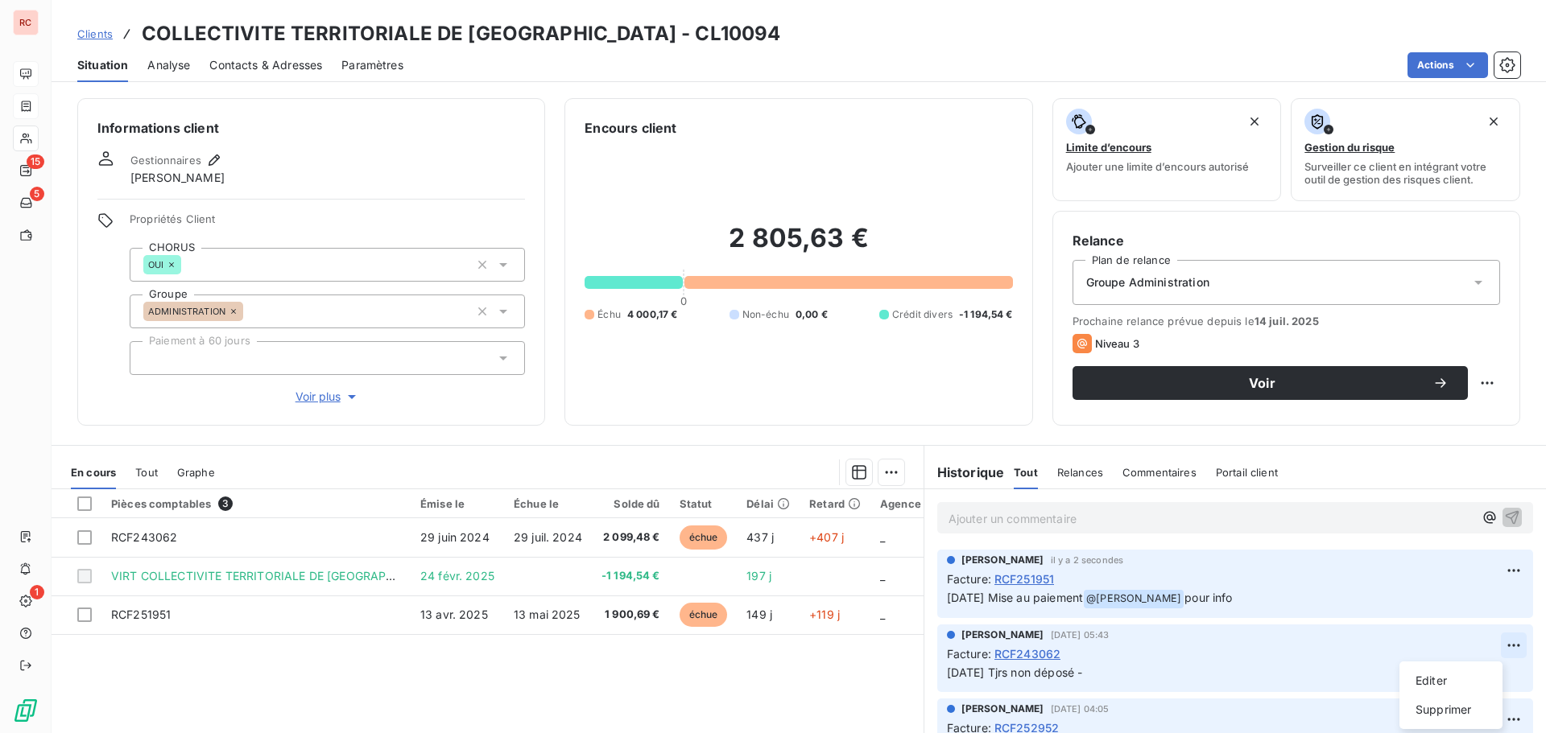
click at [1488, 642] on html "RC 15 5 1 Clients COLLECTIVITE TERRITORIALE DE MARTINIQUE - CL10094 Situation A…" at bounding box center [773, 366] width 1546 height 733
click at [670, 686] on html "RC 15 5 1 Clients COLLECTIVITE TERRITORIALE DE MARTINIQUE - CL10094 Situation A…" at bounding box center [773, 366] width 1546 height 733
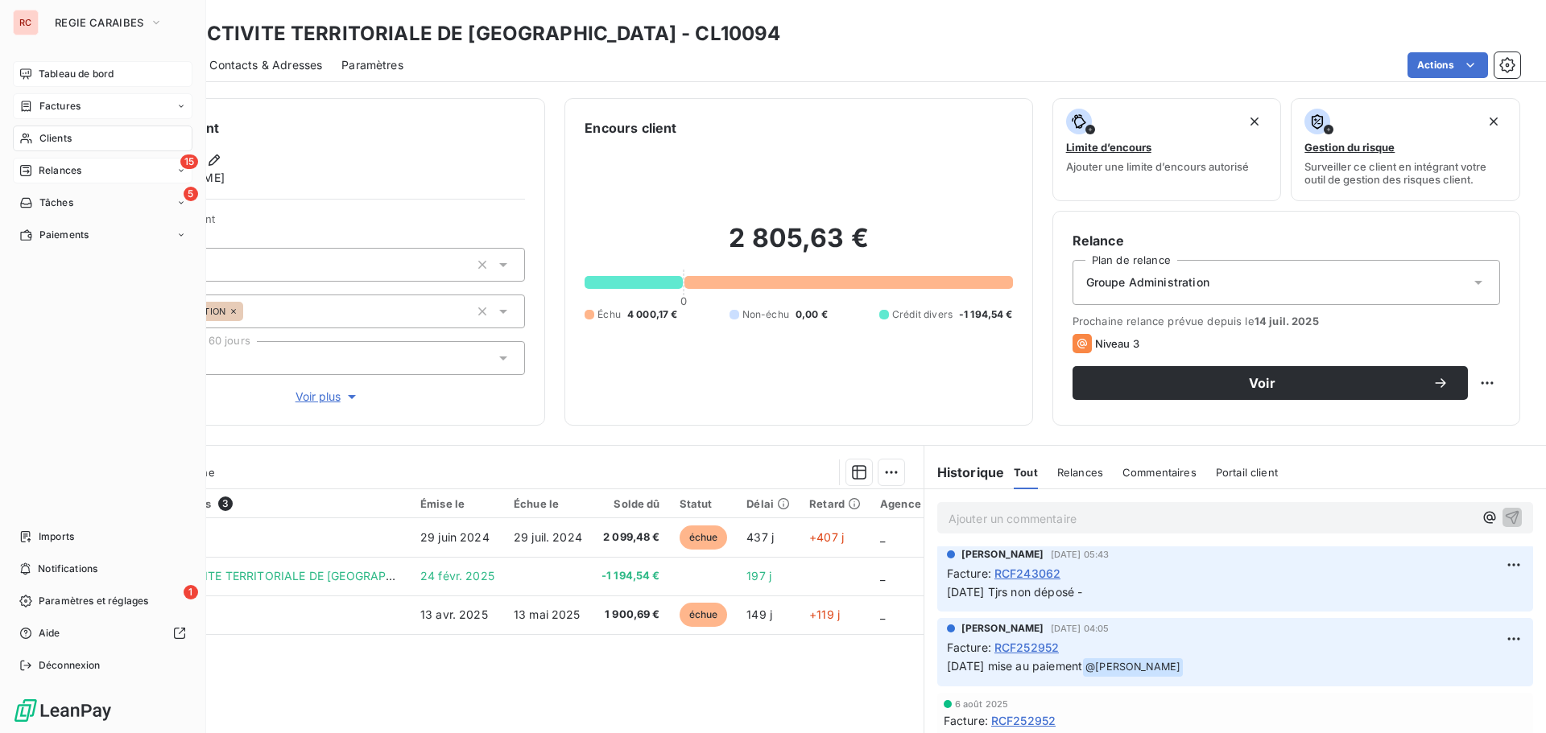
click at [89, 171] on div "15 Relances" at bounding box center [103, 171] width 180 height 26
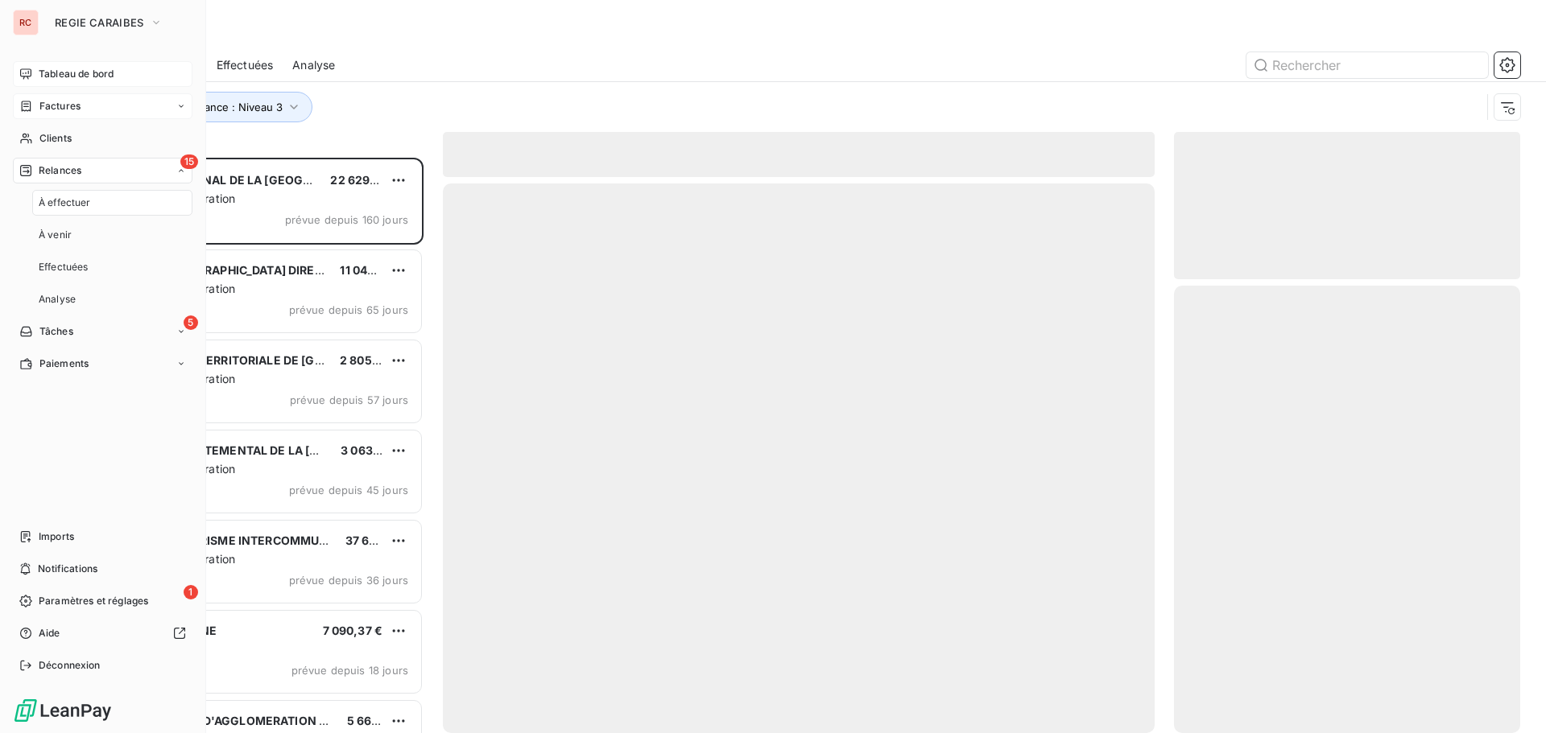
scroll to position [563, 334]
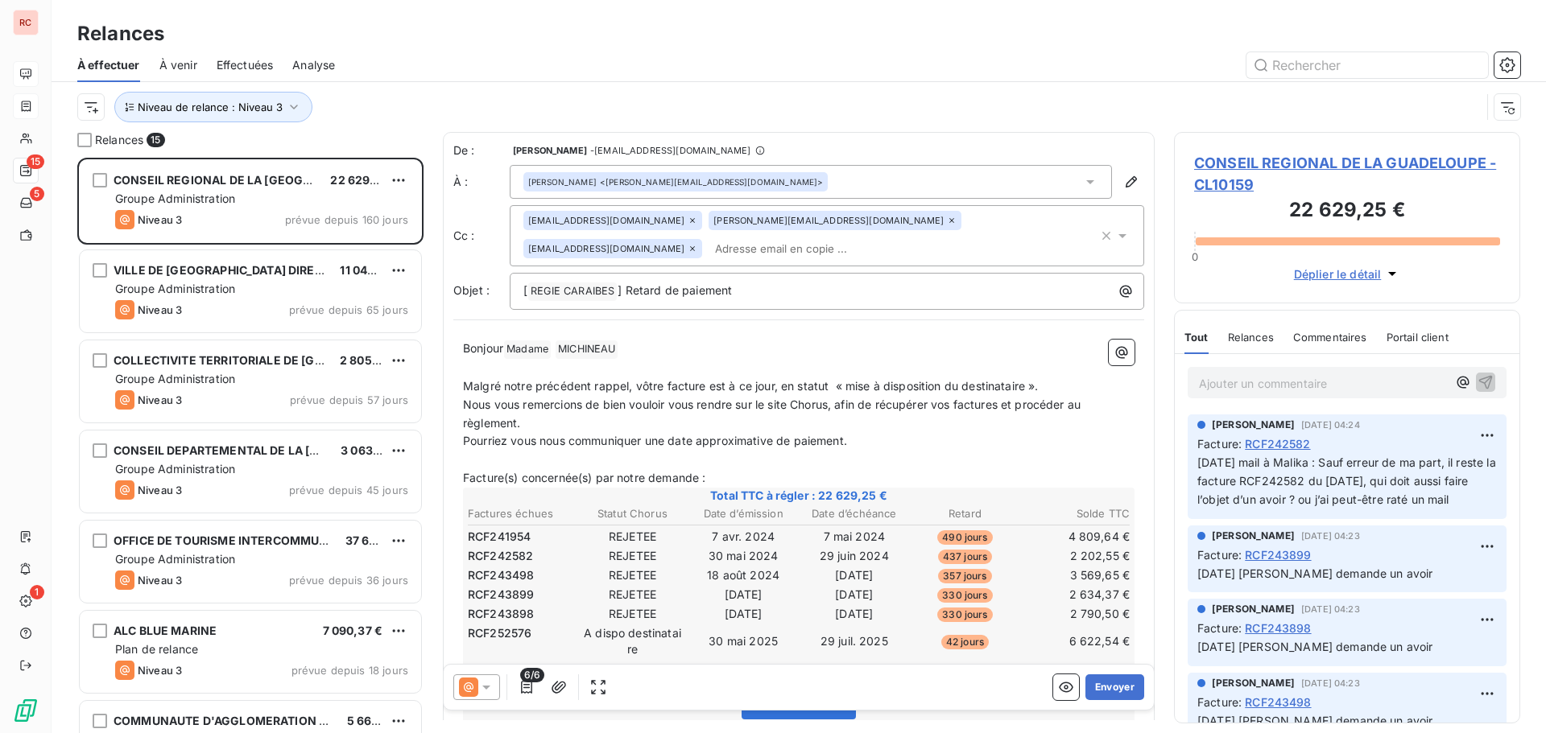
click at [599, 48] on div "À effectuer À venir Effectuées Analyse" at bounding box center [799, 65] width 1494 height 34
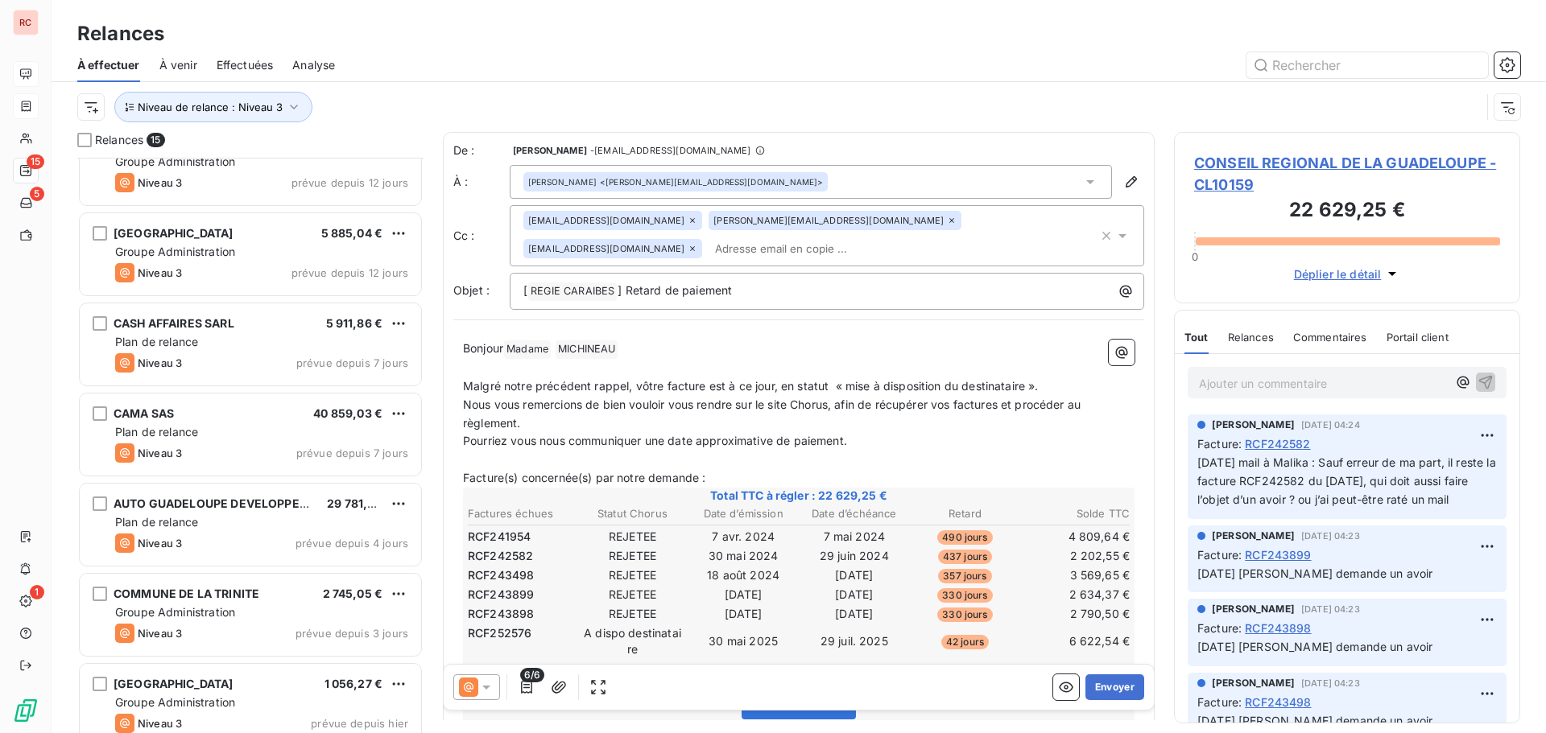
scroll to position [778, 0]
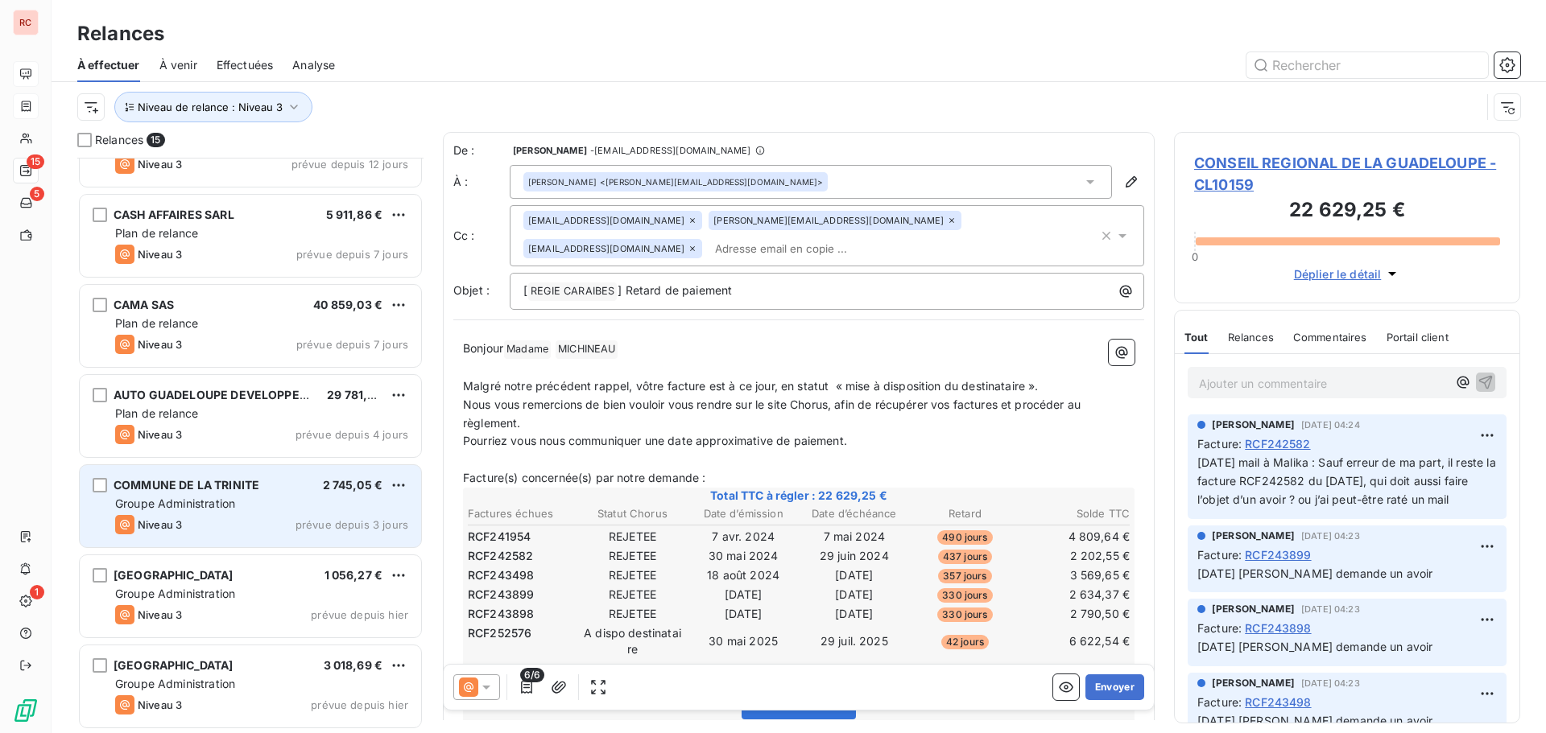
click at [275, 482] on div "COMMUNE DE LA TRINITE 2 745,05 €" at bounding box center [261, 485] width 293 height 14
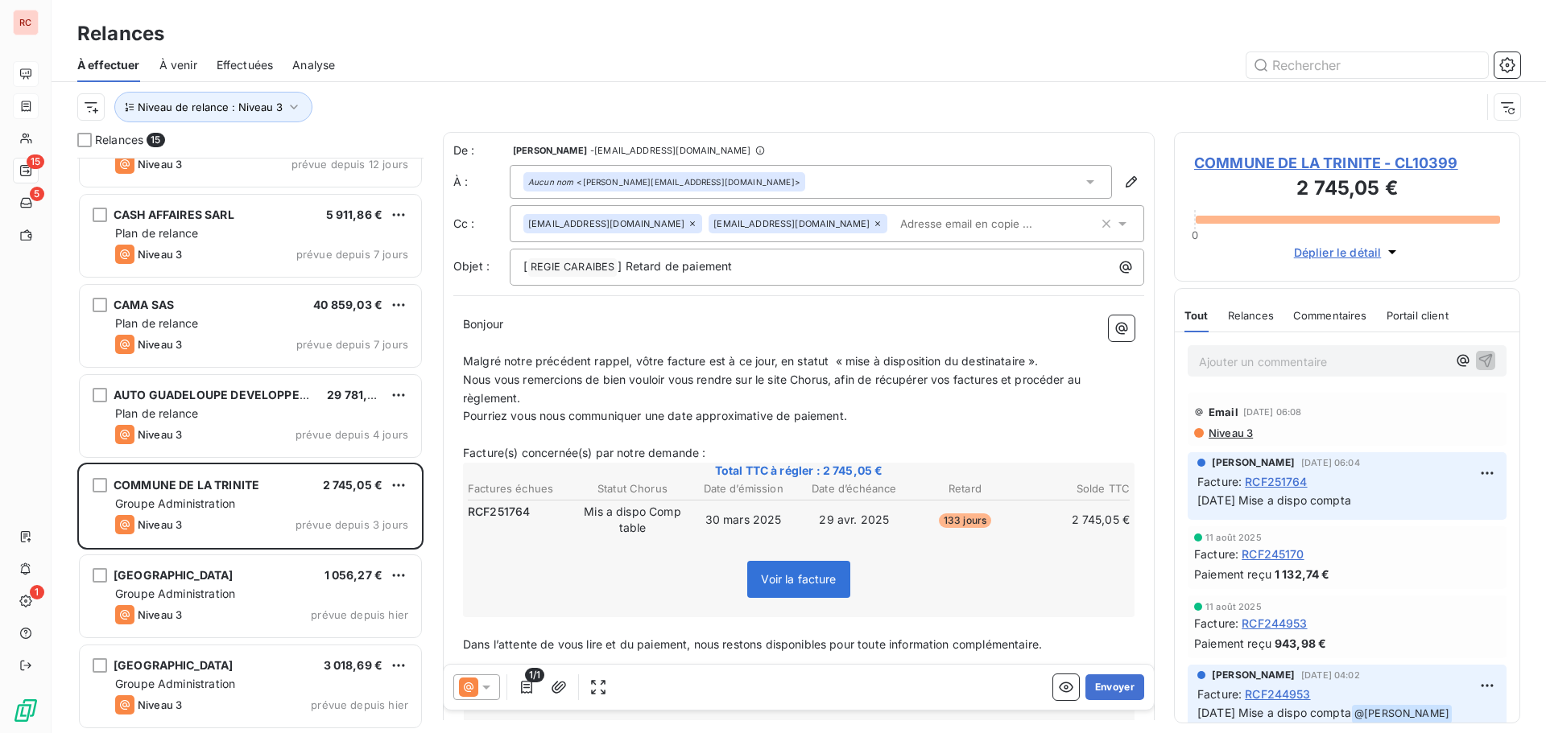
click at [1046, 364] on p "Malgré notre précédent rappel, vôtre facture est à ce jour, en statut « mise à …" at bounding box center [798, 362] width 671 height 19
click at [1038, 357] on span "Malgré notre précédent rappel, vôtre facture est à ce jour, en statut « mise à …" at bounding box center [751, 361] width 576 height 14
drag, startPoint x: 1036, startPoint y: 365, endPoint x: 630, endPoint y: 365, distance: 405.7
click at [630, 365] on span "Malgré notre précédent rappel, vôtre facture est à ce jour, en statut « mise à …" at bounding box center [751, 361] width 576 height 14
click at [993, 361] on p "Malgré notre précédent rappel, et sauf erreur de notre part nous n'avons pas re…" at bounding box center [798, 362] width 671 height 19
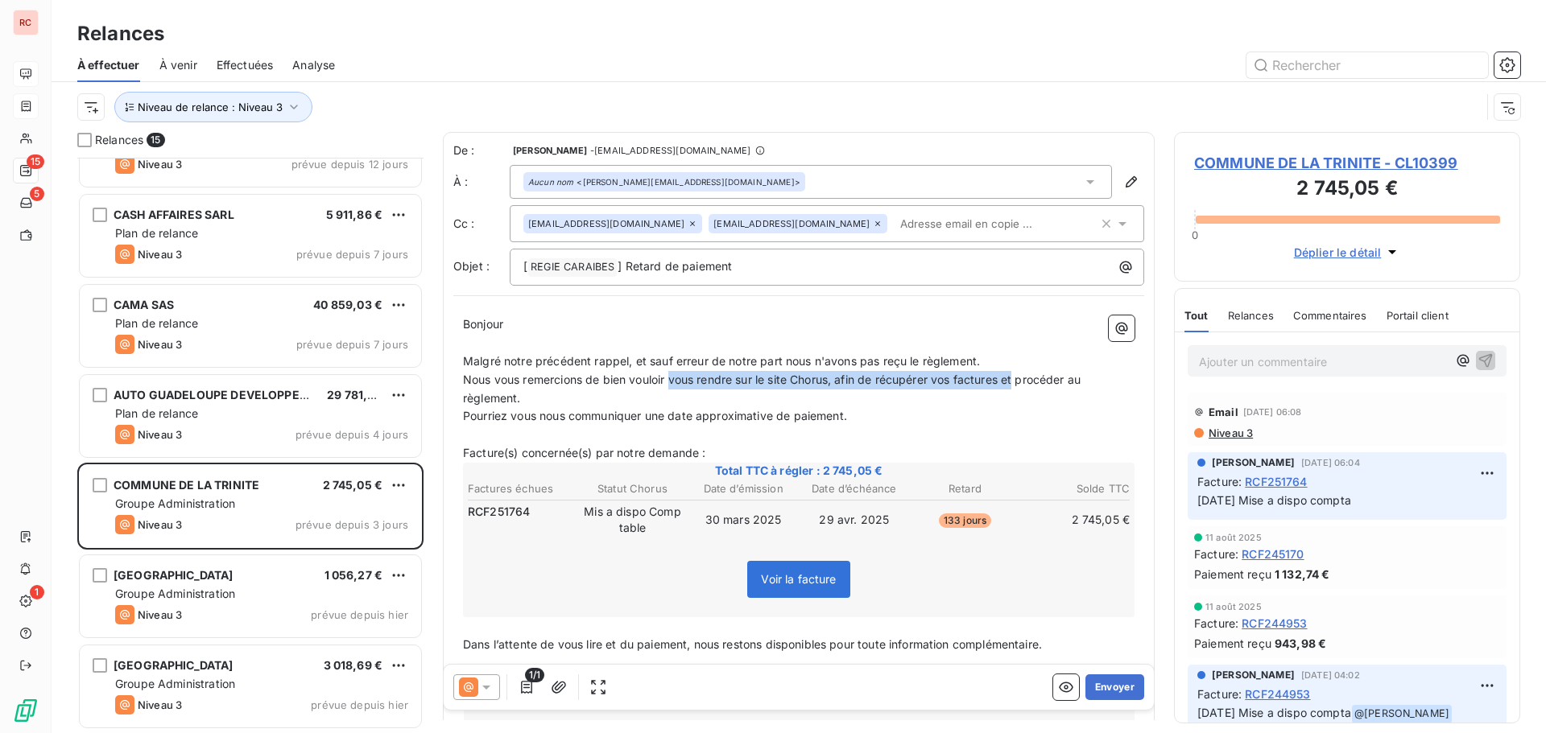
drag, startPoint x: 1021, startPoint y: 381, endPoint x: 674, endPoint y: 384, distance: 347.0
click at [674, 384] on span "Nous vous remercions de bien vouloir vous rendre sur le site Chorus, afin de ré…" at bounding box center [773, 389] width 621 height 32
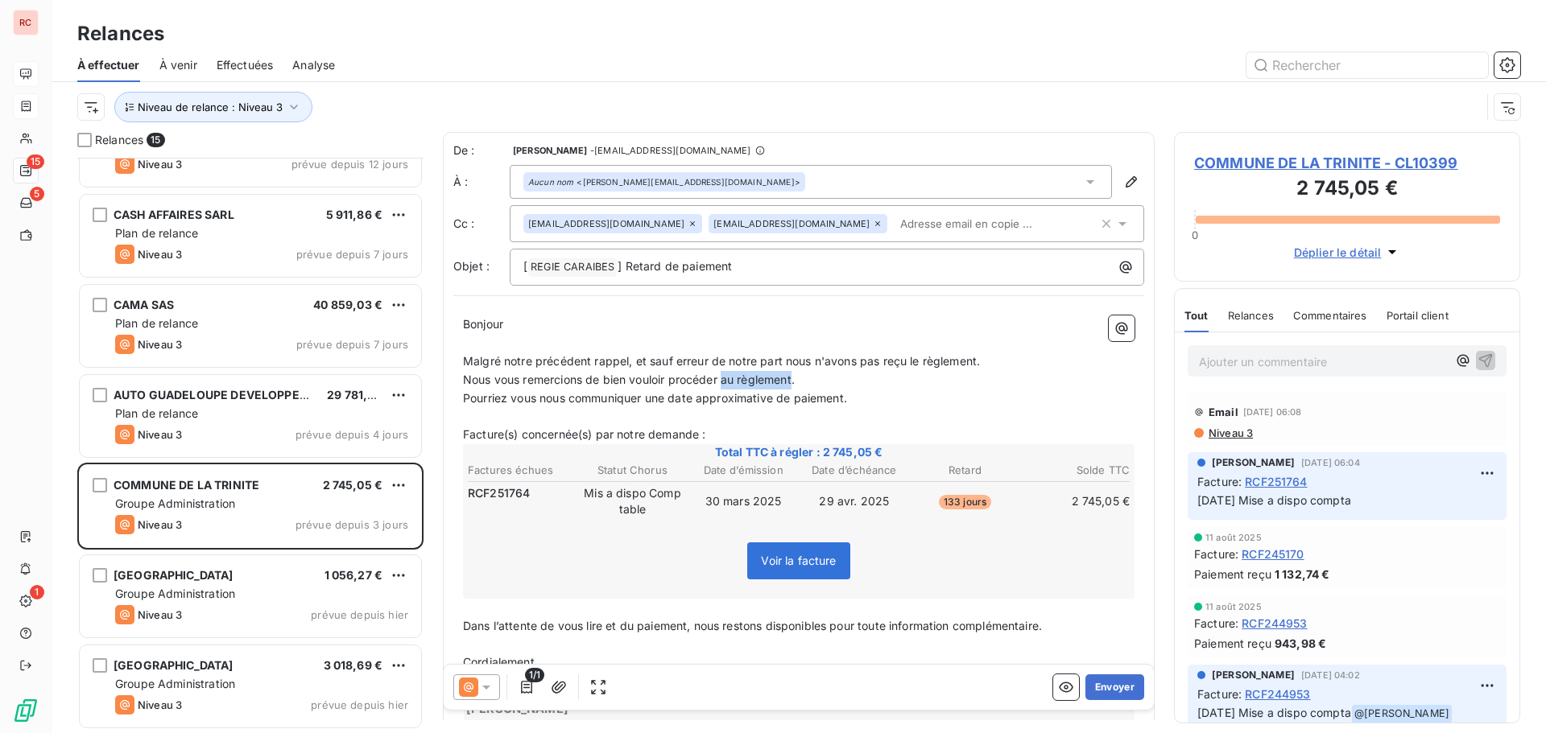
drag, startPoint x: 795, startPoint y: 374, endPoint x: 727, endPoint y: 388, distance: 69.8
click at [727, 388] on p "Nous vous remercions de bien vouloir procéder au règlement." at bounding box center [798, 380] width 671 height 19
click at [1218, 430] on span "Niveau 3" at bounding box center [1230, 433] width 46 height 13
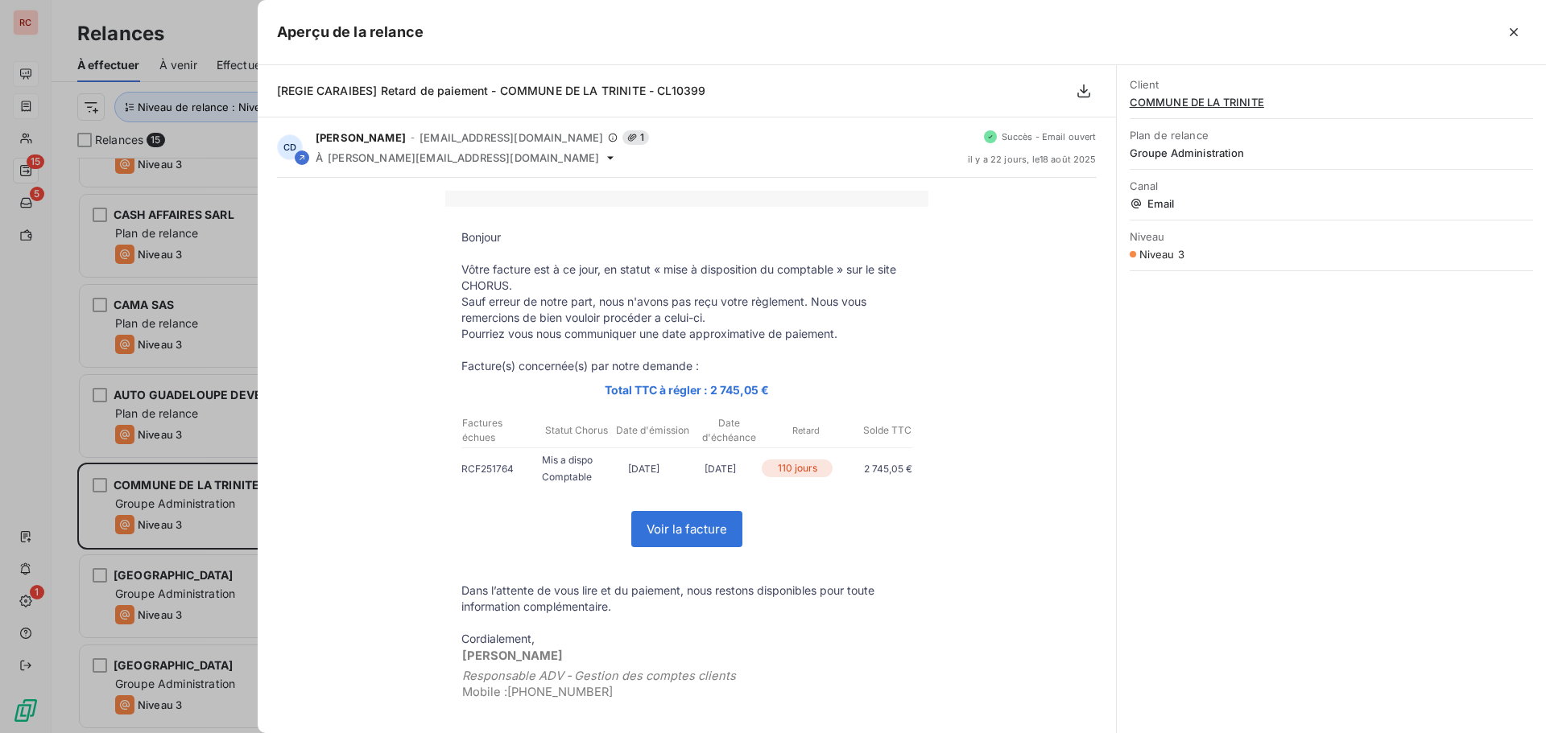
click at [206, 505] on div at bounding box center [773, 366] width 1546 height 733
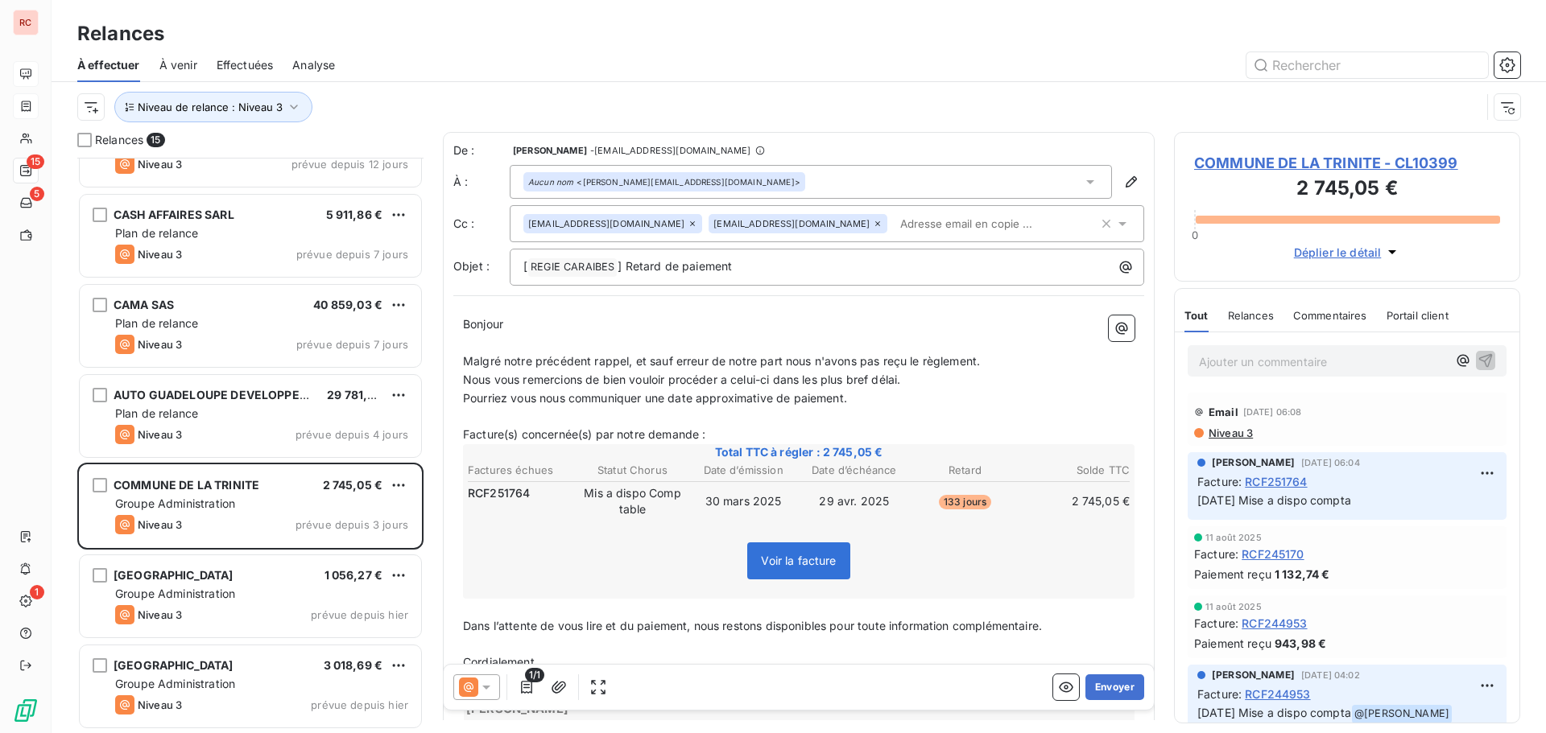
click at [1000, 358] on p "Malgré notre précédent rappel, et sauf erreur de notre part nous n'avons pas re…" at bounding box center [798, 362] width 671 height 19
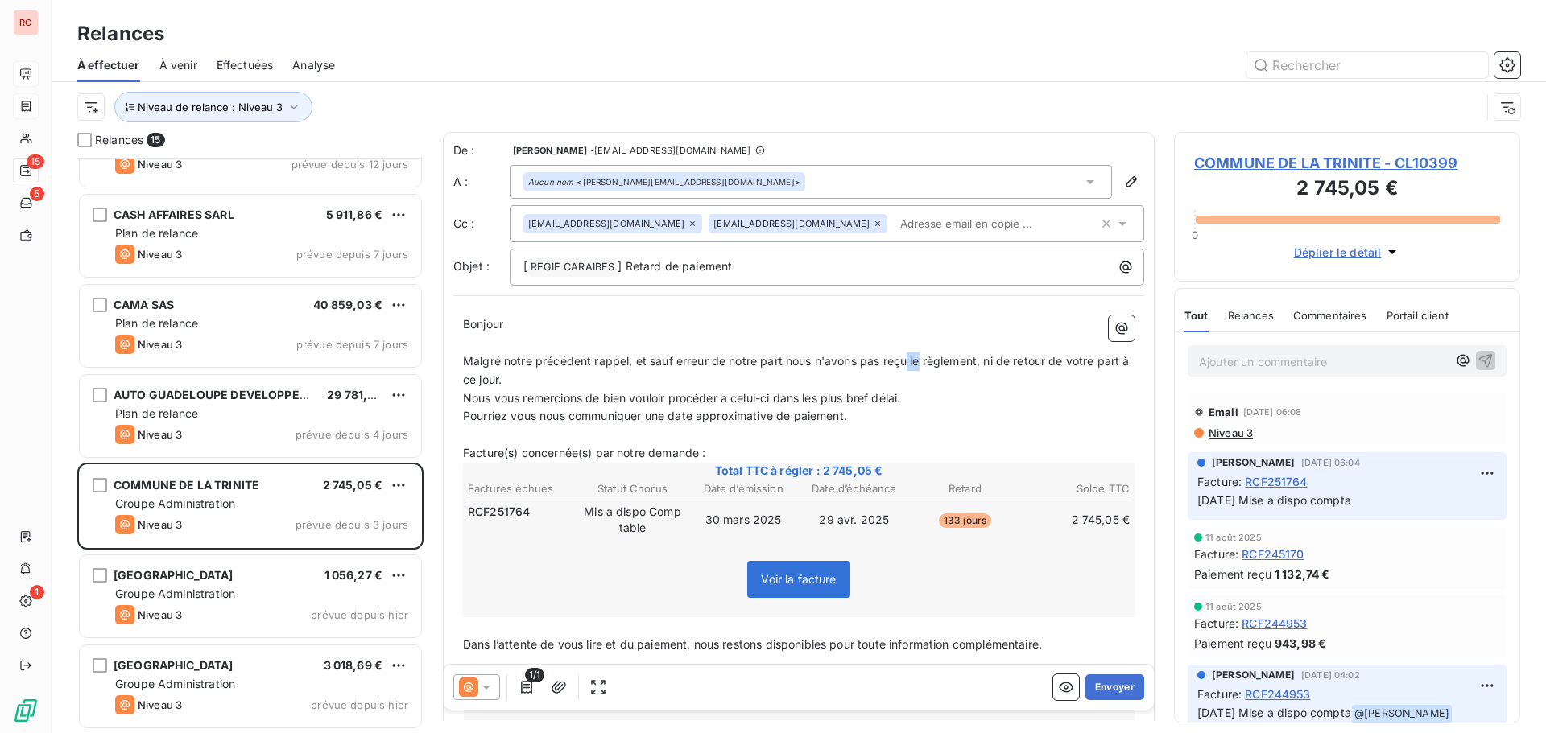
drag, startPoint x: 921, startPoint y: 362, endPoint x: 910, endPoint y: 362, distance: 10.5
click at [910, 362] on span "Malgré notre précédent rappel, et sauf erreur de notre part nous n'avons pas re…" at bounding box center [798, 370] width 670 height 32
click at [1058, 391] on p "Nous vous remercions de bien vouloir procéder a celui-ci dans les plus bref dél…" at bounding box center [798, 399] width 671 height 19
click at [1098, 688] on button "Envoyer" at bounding box center [1114, 688] width 59 height 26
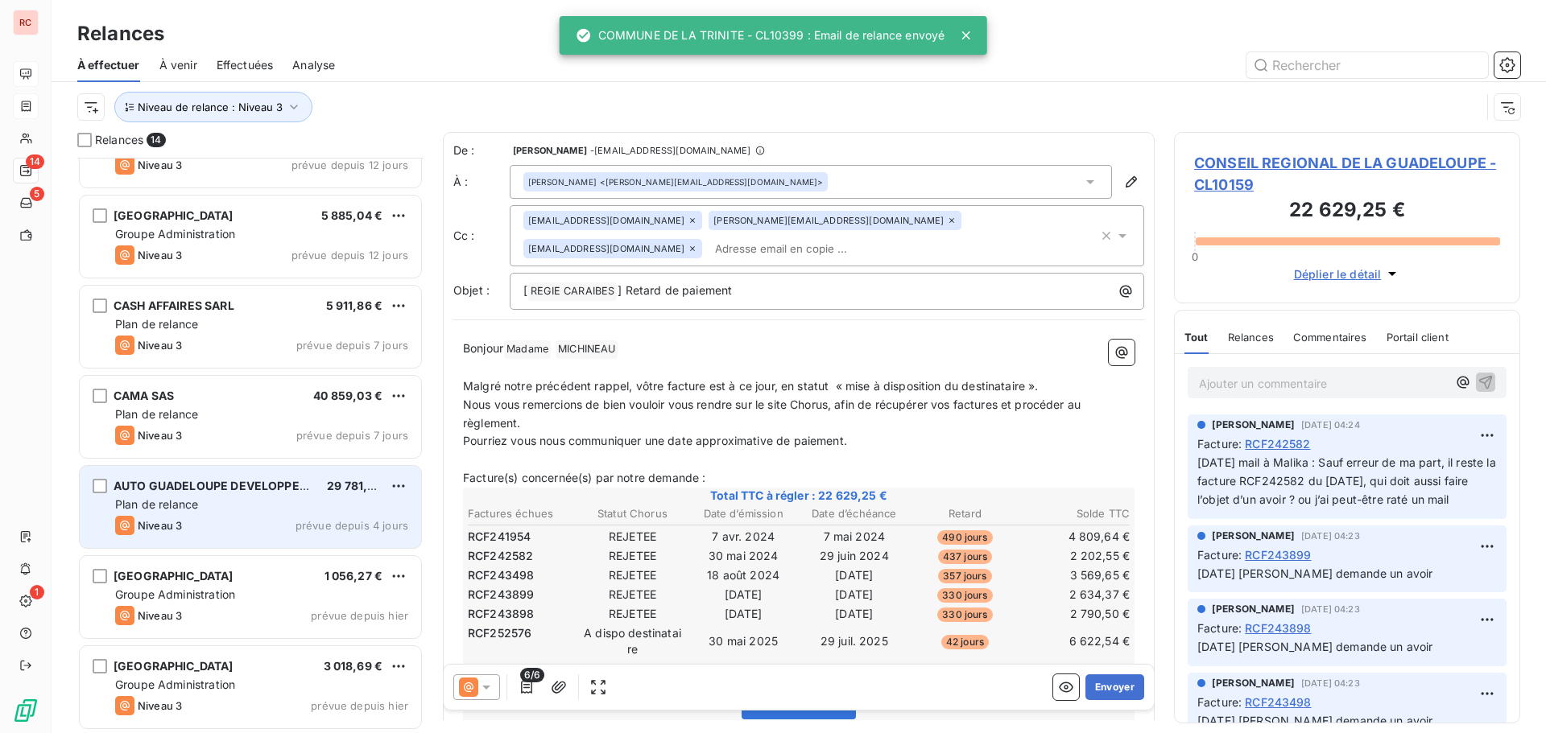
scroll to position [687, 0]
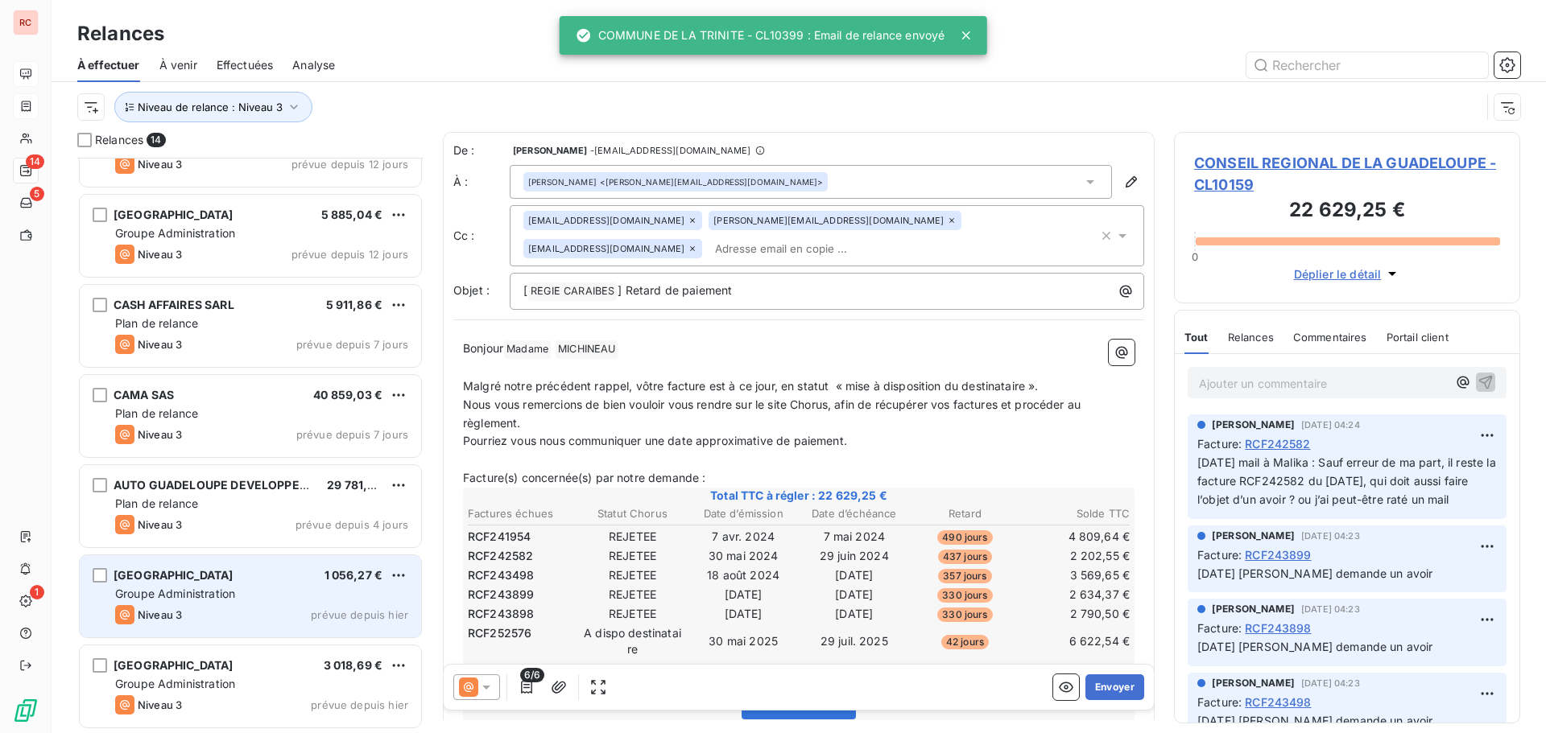
click at [243, 605] on div "Niveau 3 prévue depuis hier" at bounding box center [261, 614] width 293 height 19
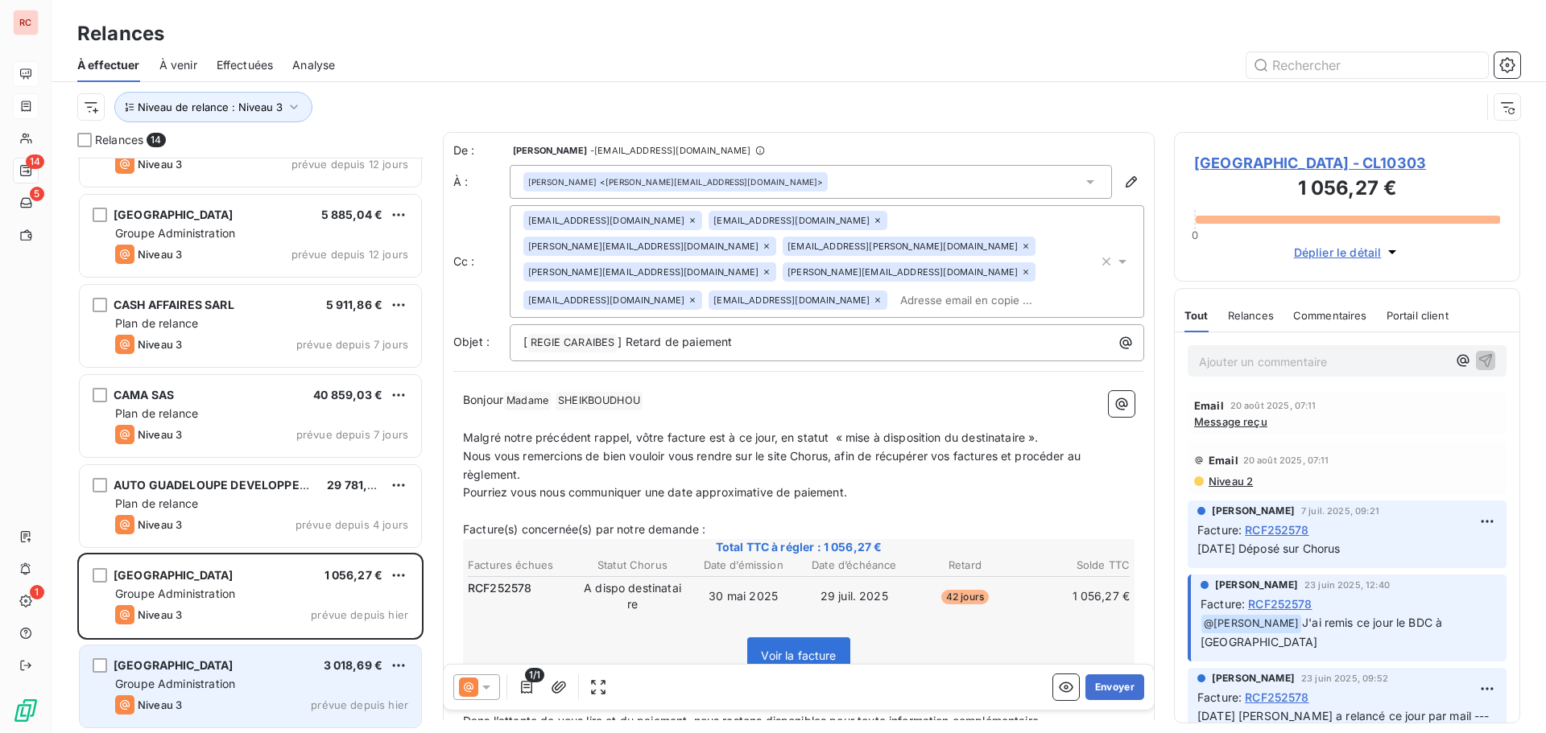
click at [224, 671] on span "[GEOGRAPHIC_DATA]" at bounding box center [174, 665] width 120 height 14
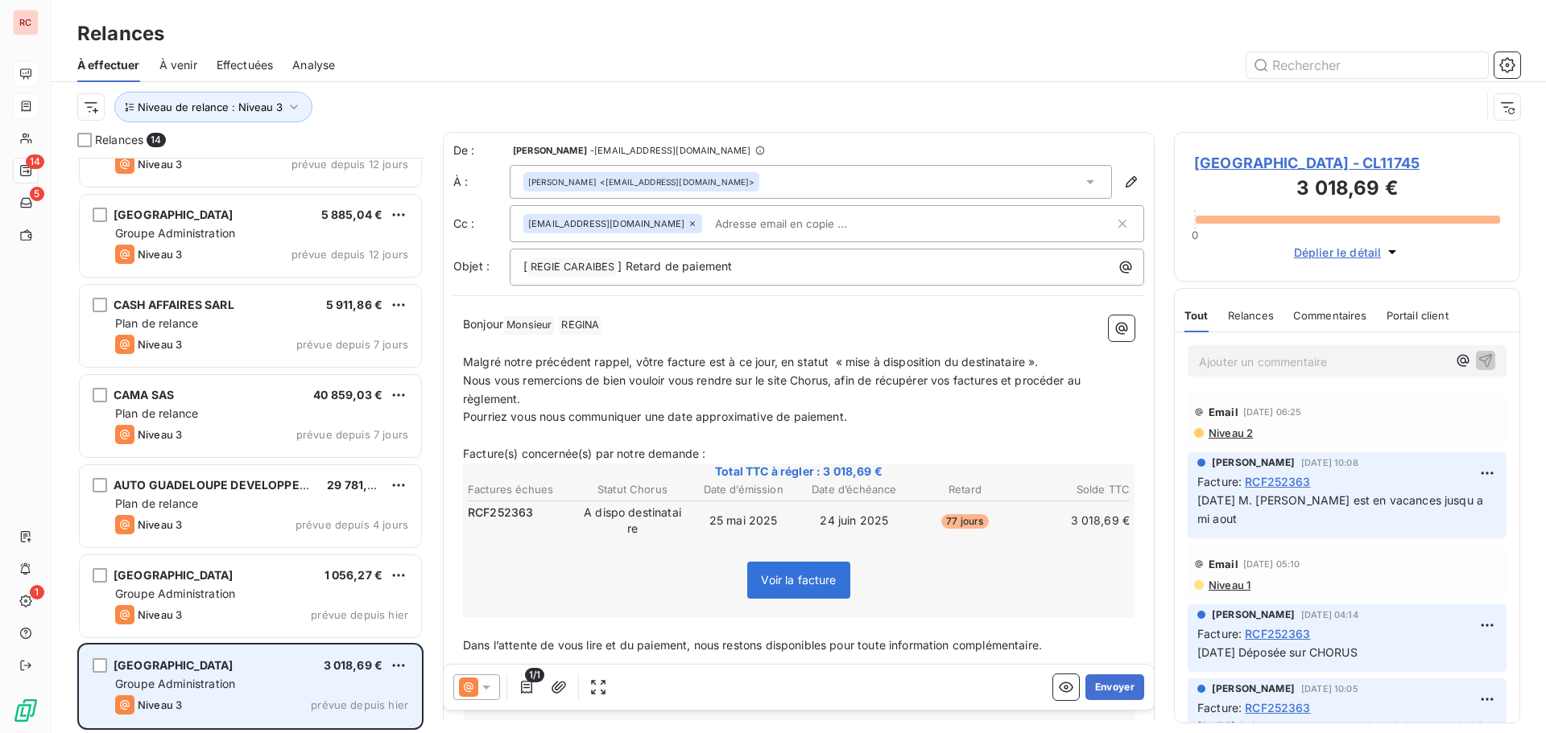
click at [266, 687] on div "Groupe Administration" at bounding box center [261, 684] width 293 height 16
